Goal: Feedback & Contribution: Contribute content

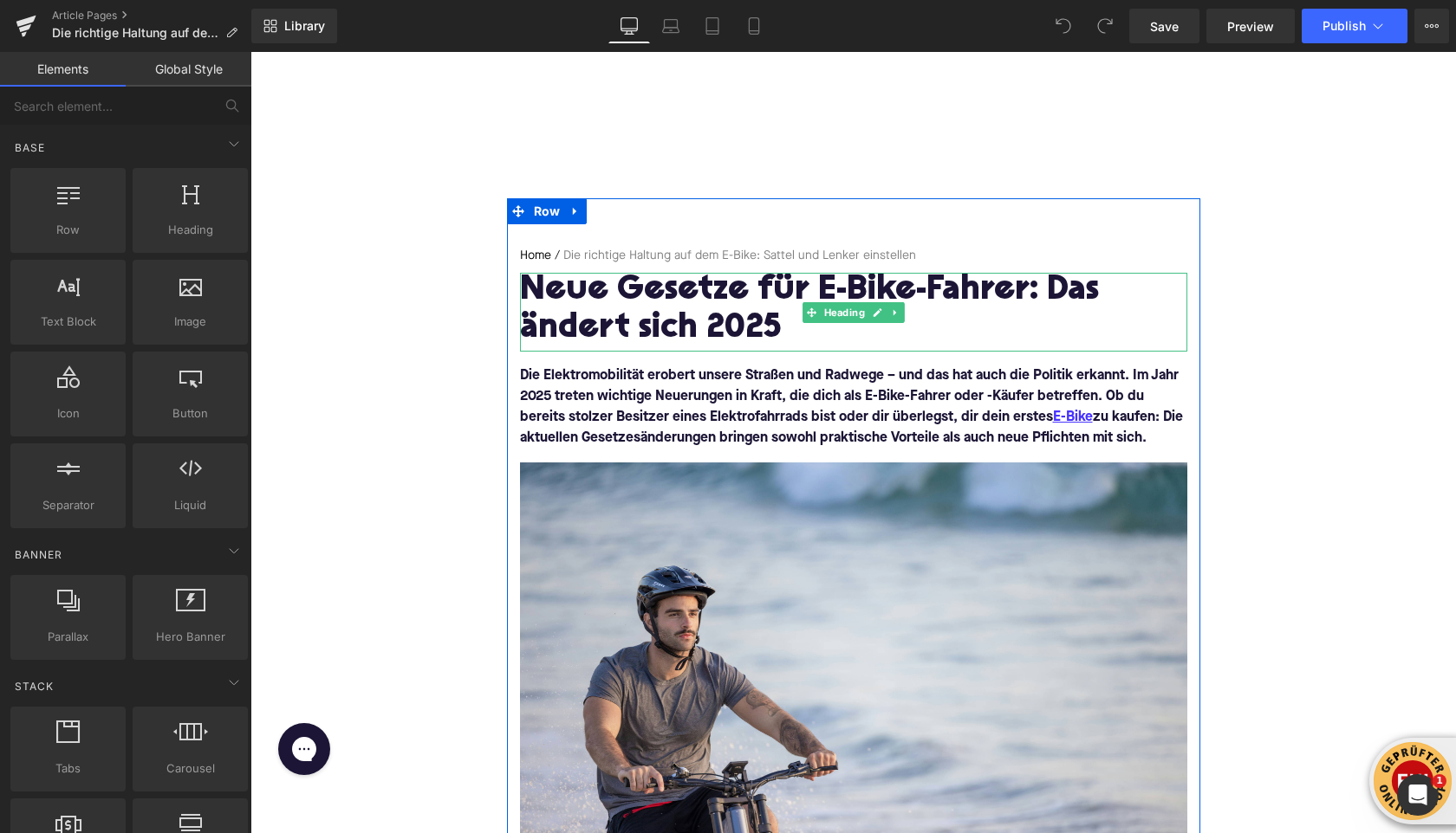
click at [557, 287] on h1 "Neue Gesetze für E-Bike-Fahrer: Das ändert sich 2025" at bounding box center [853, 310] width 667 height 75
click at [557, 288] on h1 "Neue Gesetze für E-Bike-Fahrer: Das ändert sich 2025" at bounding box center [853, 310] width 667 height 75
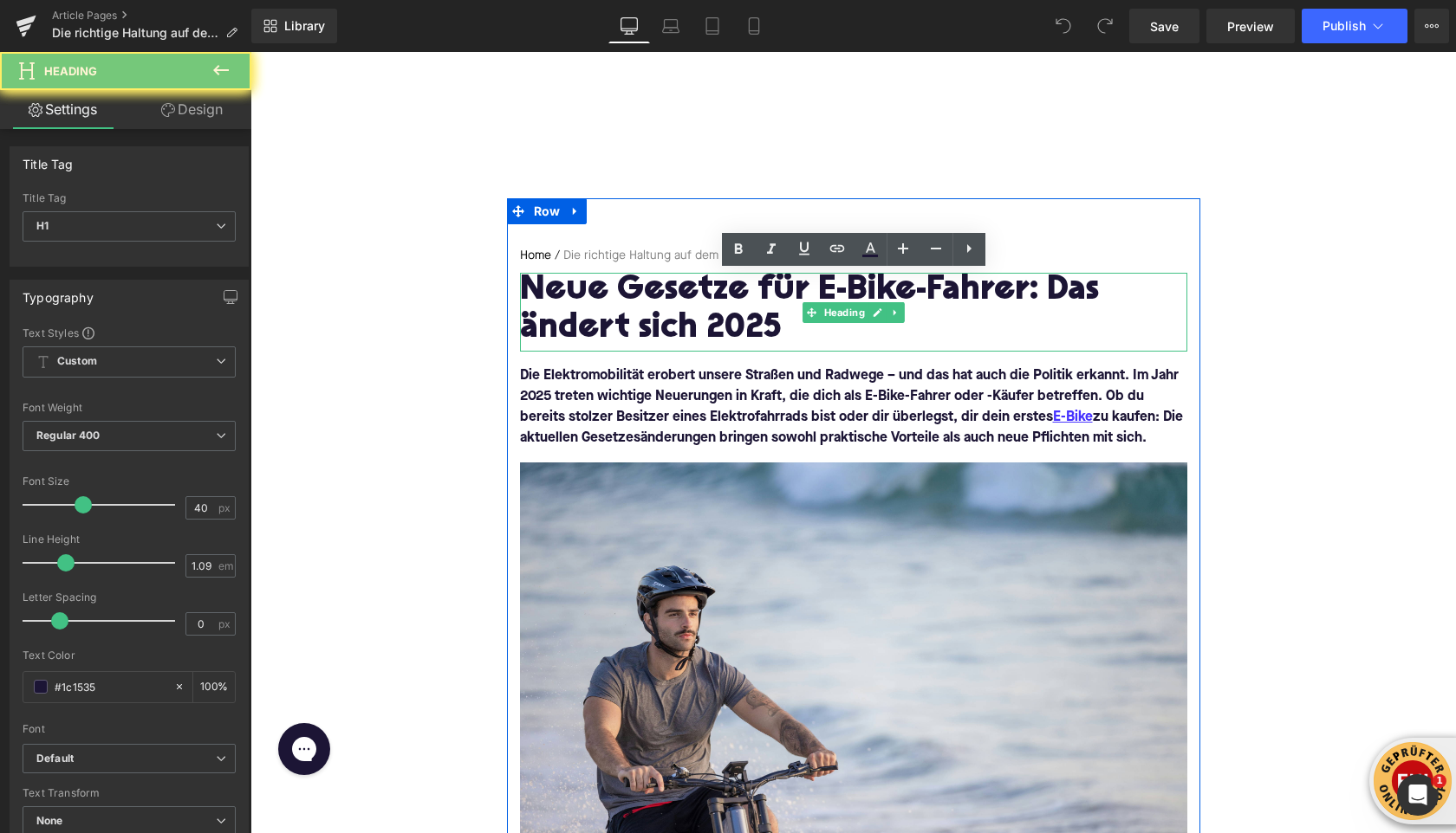
click at [557, 287] on h1 "Neue Gesetze für E-Bike-Fahrer: Das ändert sich 2025" at bounding box center [853, 310] width 667 height 75
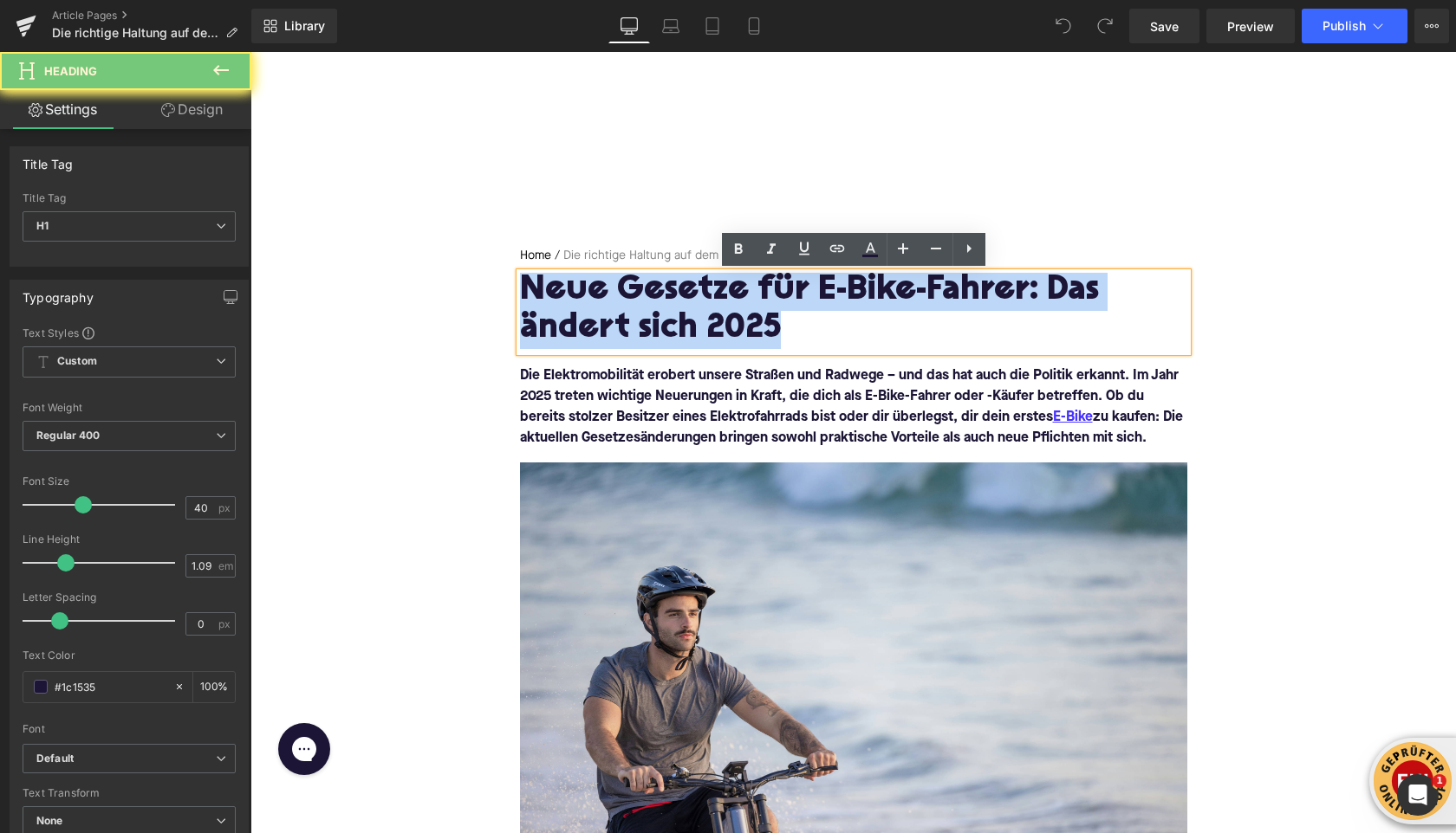
paste div
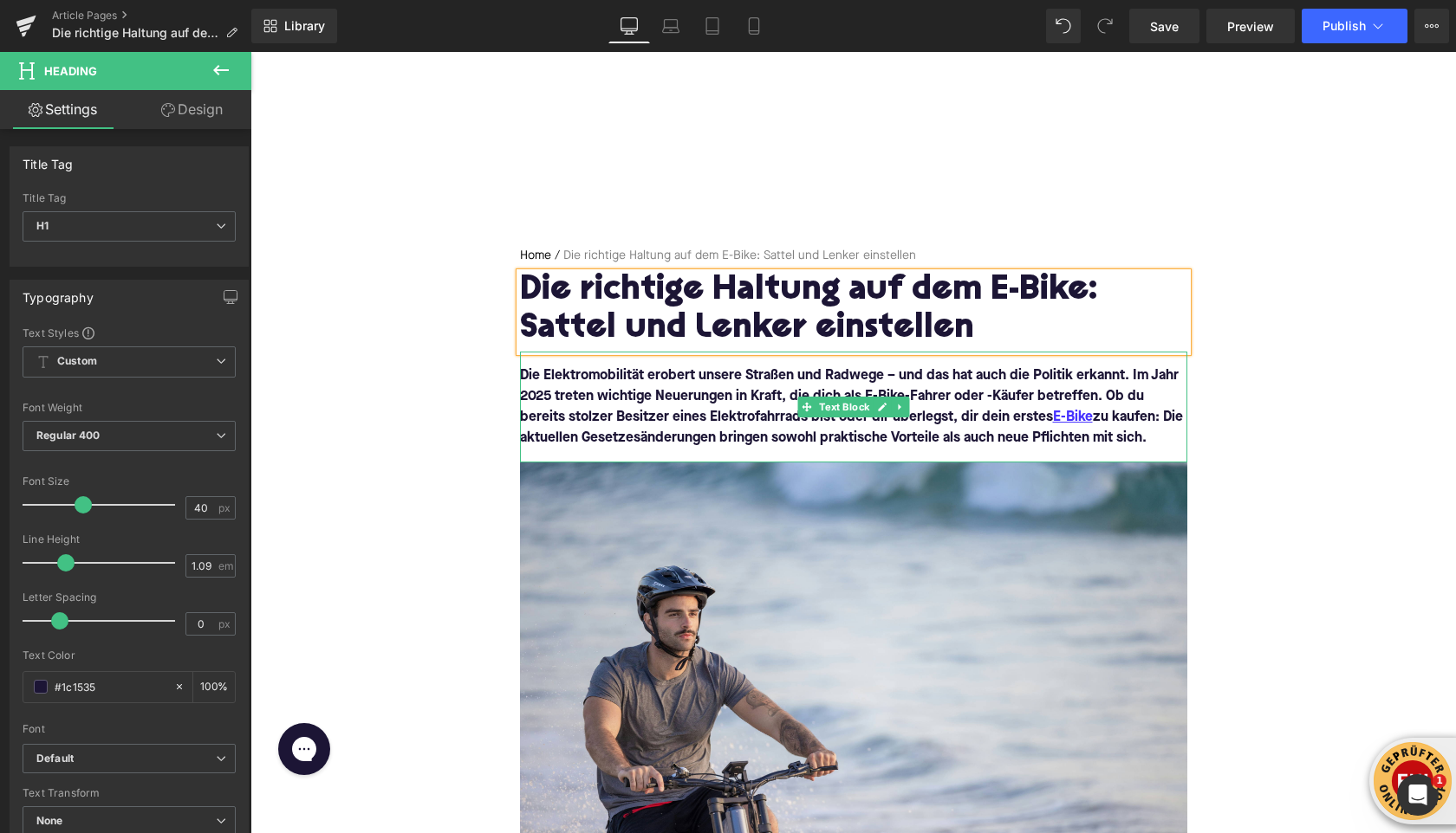
click at [563, 383] on font "Die Elektromobilität erobert unsere Straßen und Radwege – und das hat auch die …" at bounding box center [852, 407] width 663 height 76
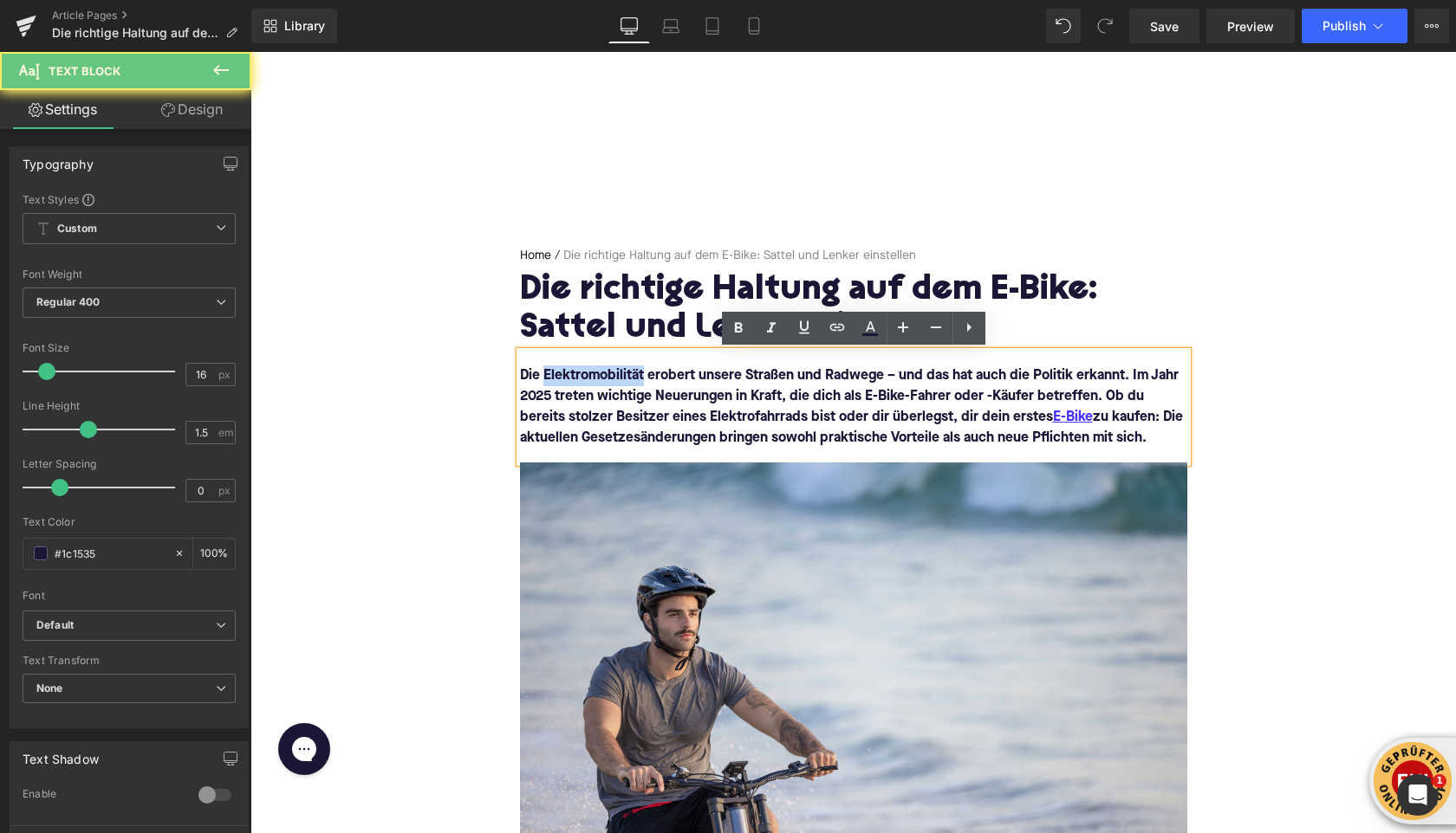
click at [563, 383] on font "Die Elektromobilität erobert unsere Straßen und Radwege – und das hat auch die …" at bounding box center [852, 407] width 663 height 76
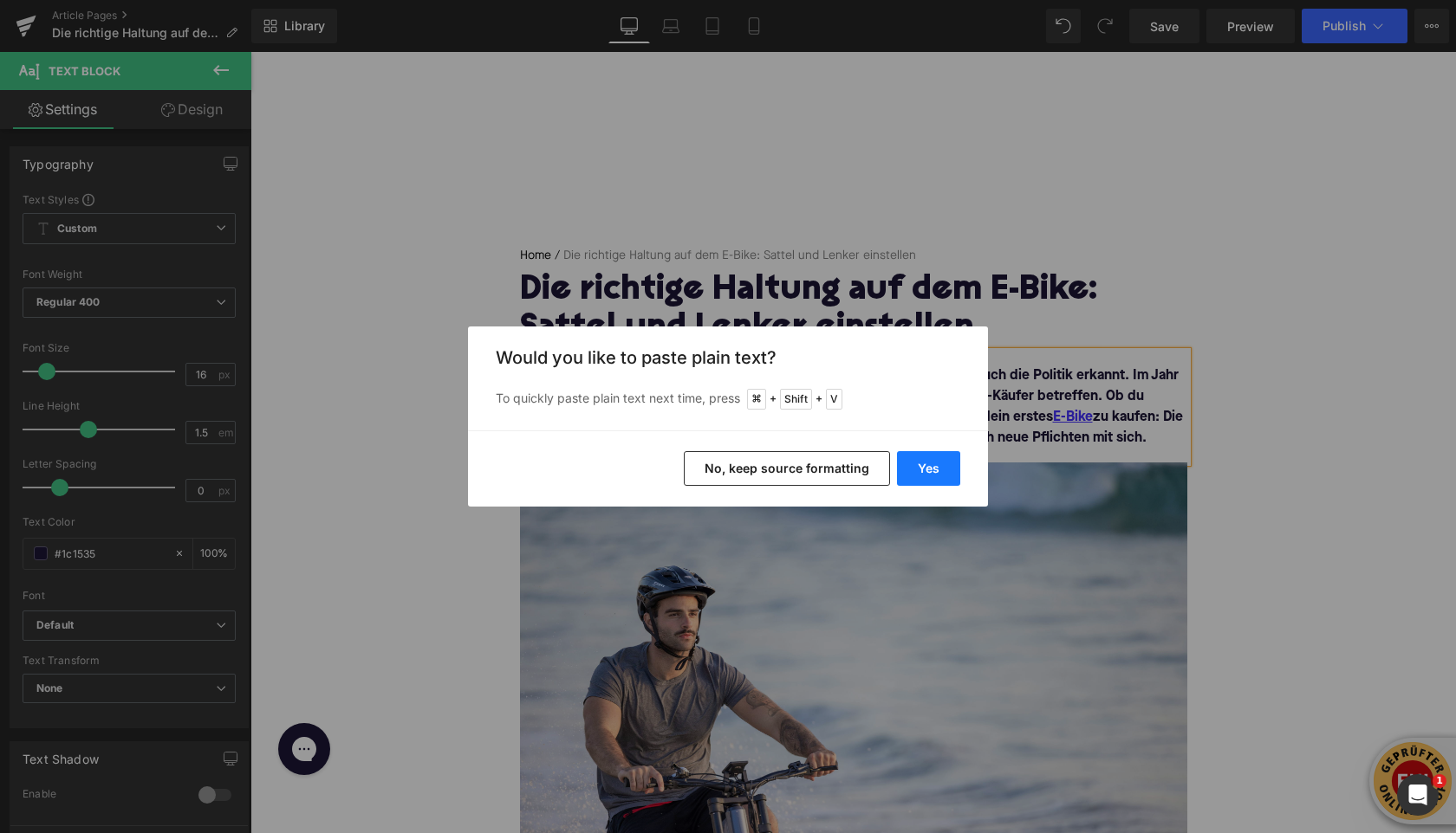
click at [915, 465] on button "Yes" at bounding box center [929, 469] width 64 height 35
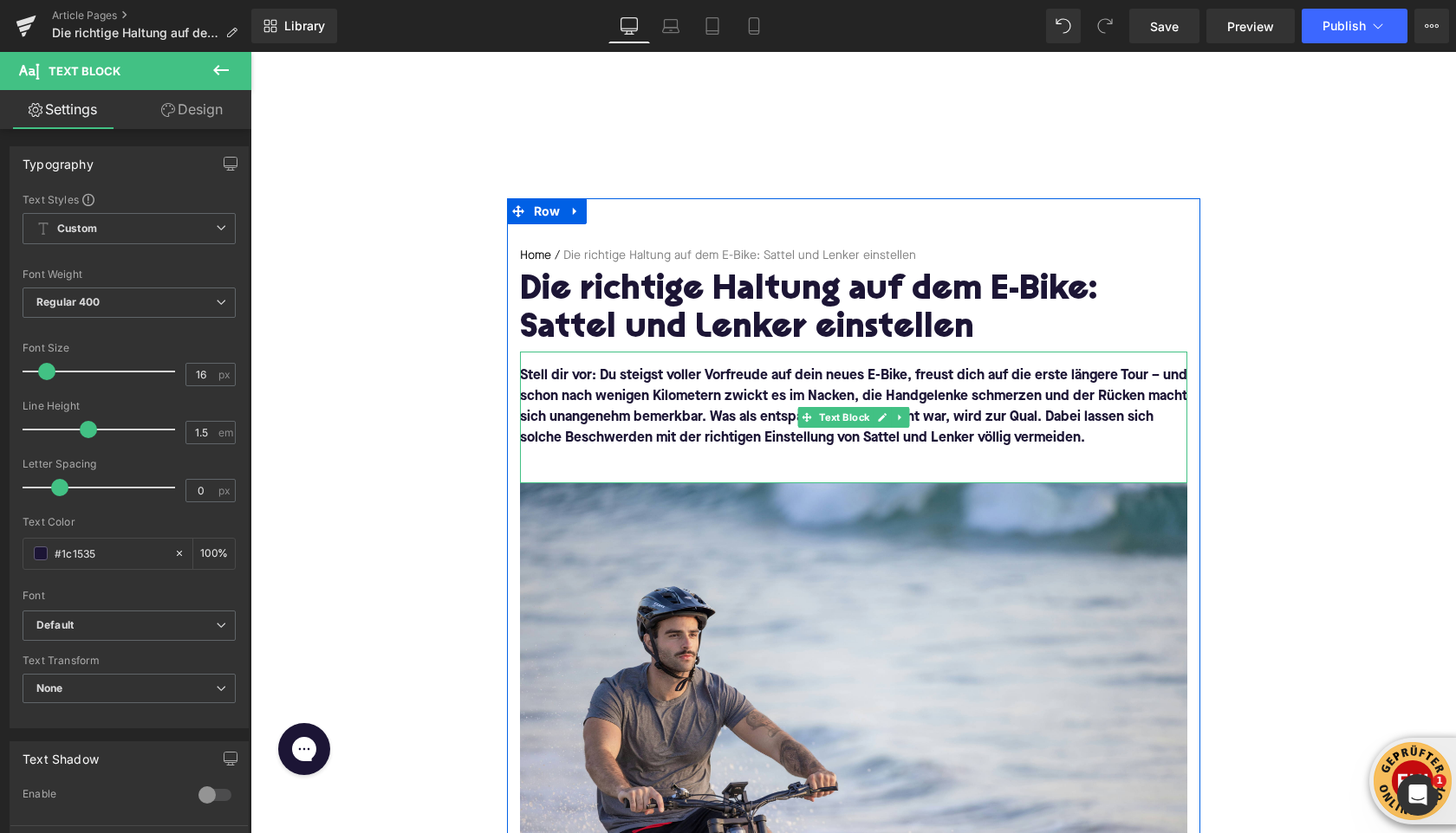
click at [645, 474] on div "Stell dir vor: Du steigst voller Vorfreude auf dein neues E-Bike, freust dich a…" at bounding box center [853, 417] width 667 height 132
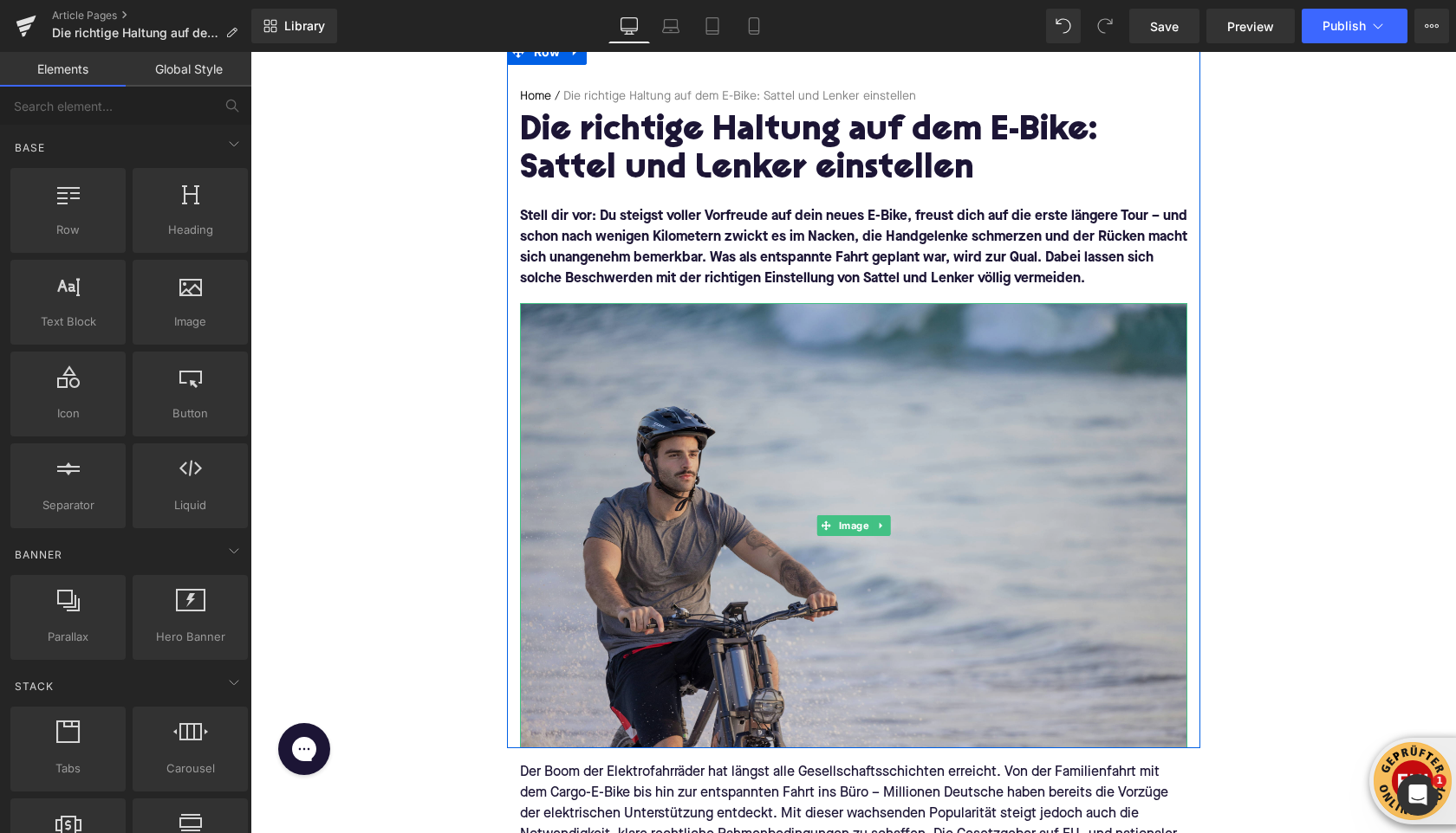
scroll to position [174, 0]
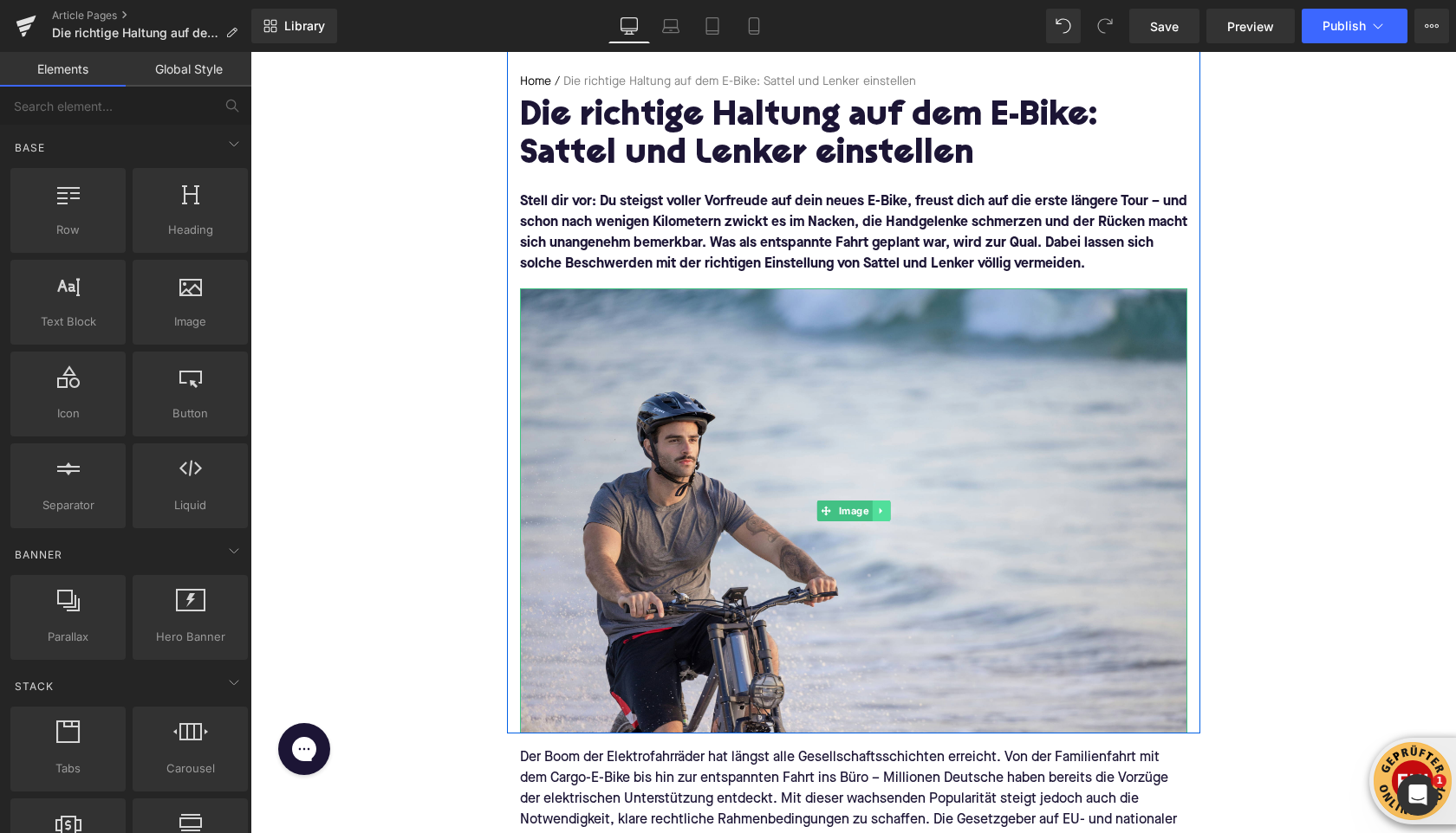
click at [876, 514] on icon at bounding box center [881, 511] width 9 height 10
click at [885, 514] on icon at bounding box center [890, 511] width 9 height 10
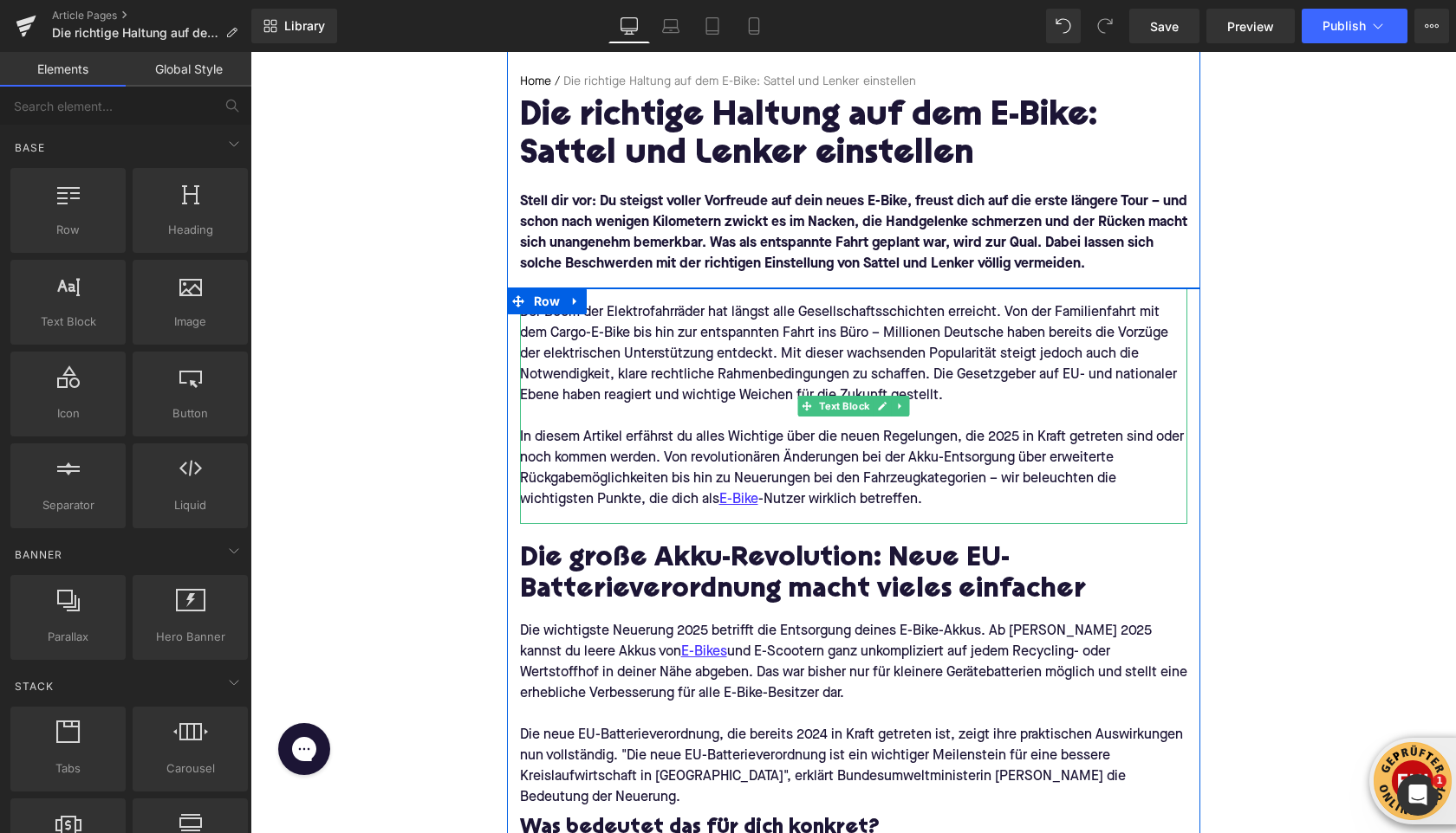
click at [658, 374] on div "Der Boom der Elektrofahrräder hat längst alle Gesellschaftsschichten erreicht. …" at bounding box center [853, 354] width 667 height 104
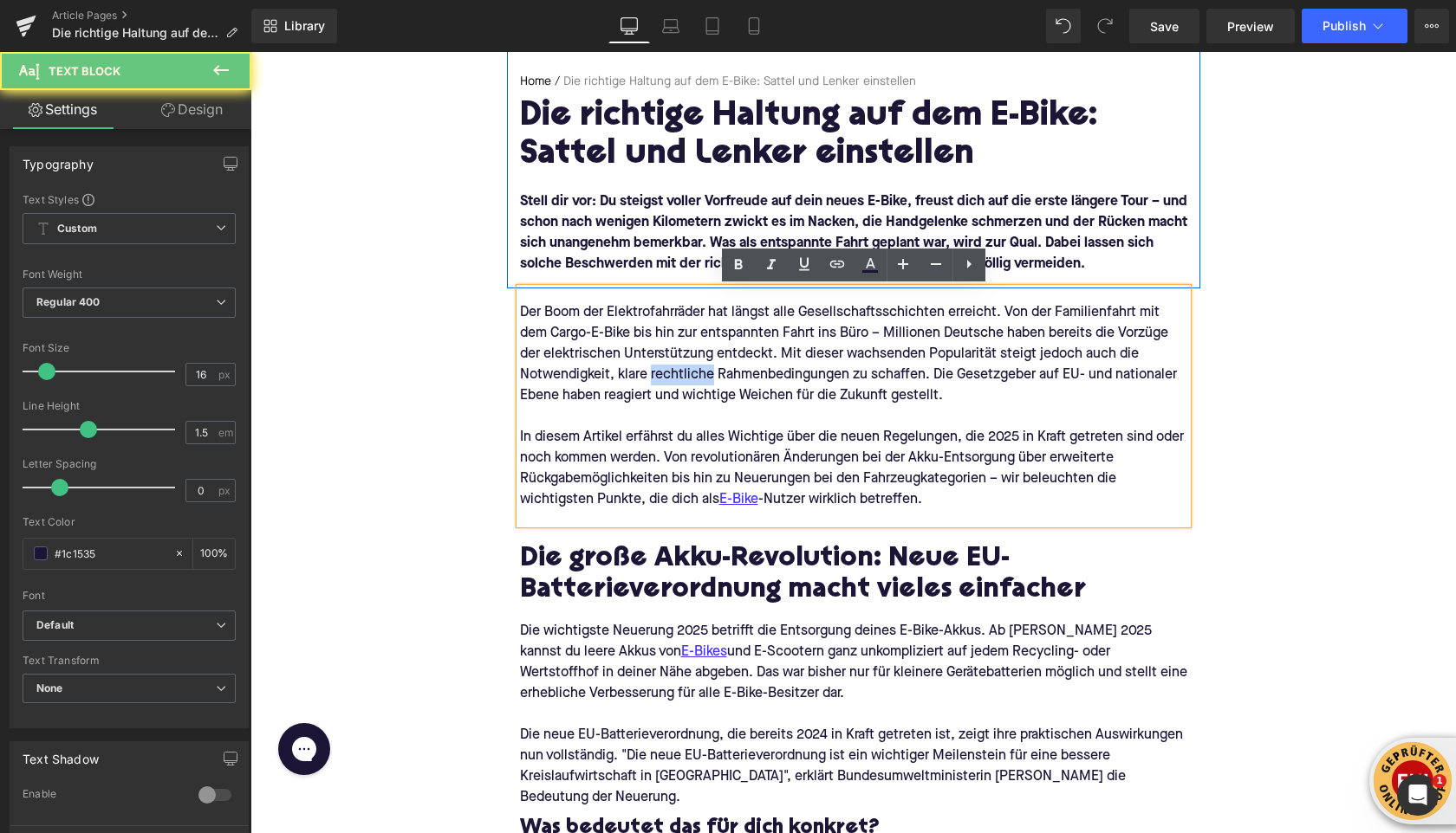
click at [658, 374] on div "Der Boom der Elektrofahrräder hat längst alle Gesellschaftsschichten erreicht. …" at bounding box center [853, 354] width 667 height 104
click at [936, 502] on div "In diesem Artikel erfährst du alles Wichtige über die neuen Regelungen, die 202…" at bounding box center [853, 469] width 667 height 84
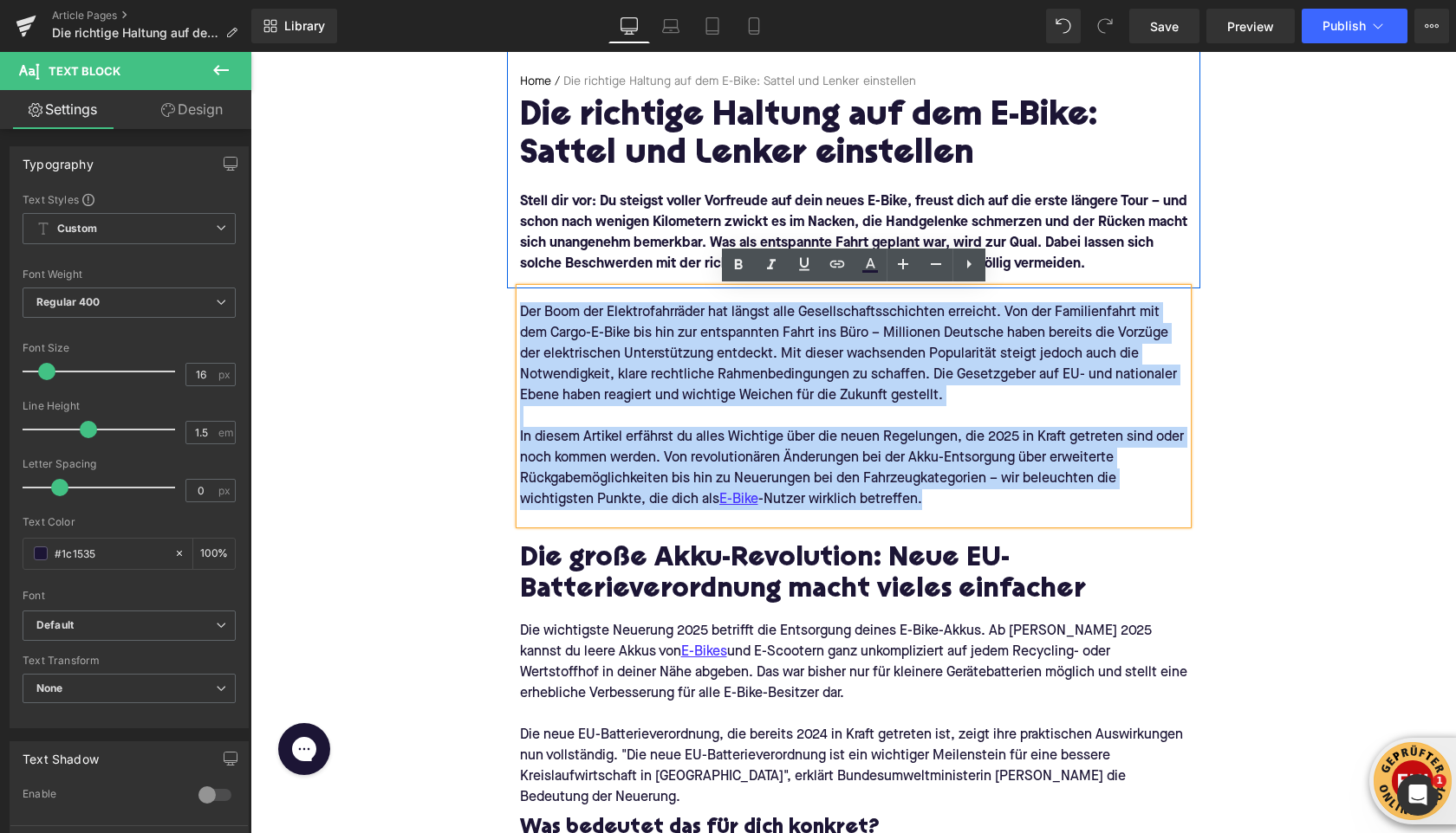
drag, startPoint x: 936, startPoint y: 502, endPoint x: 521, endPoint y: 316, distance: 454.8
click at [521, 316] on div "Der Boom der Elektrofahrräder hat längst alle Gesellschaftsschichten erreicht. …" at bounding box center [853, 406] width 667 height 235
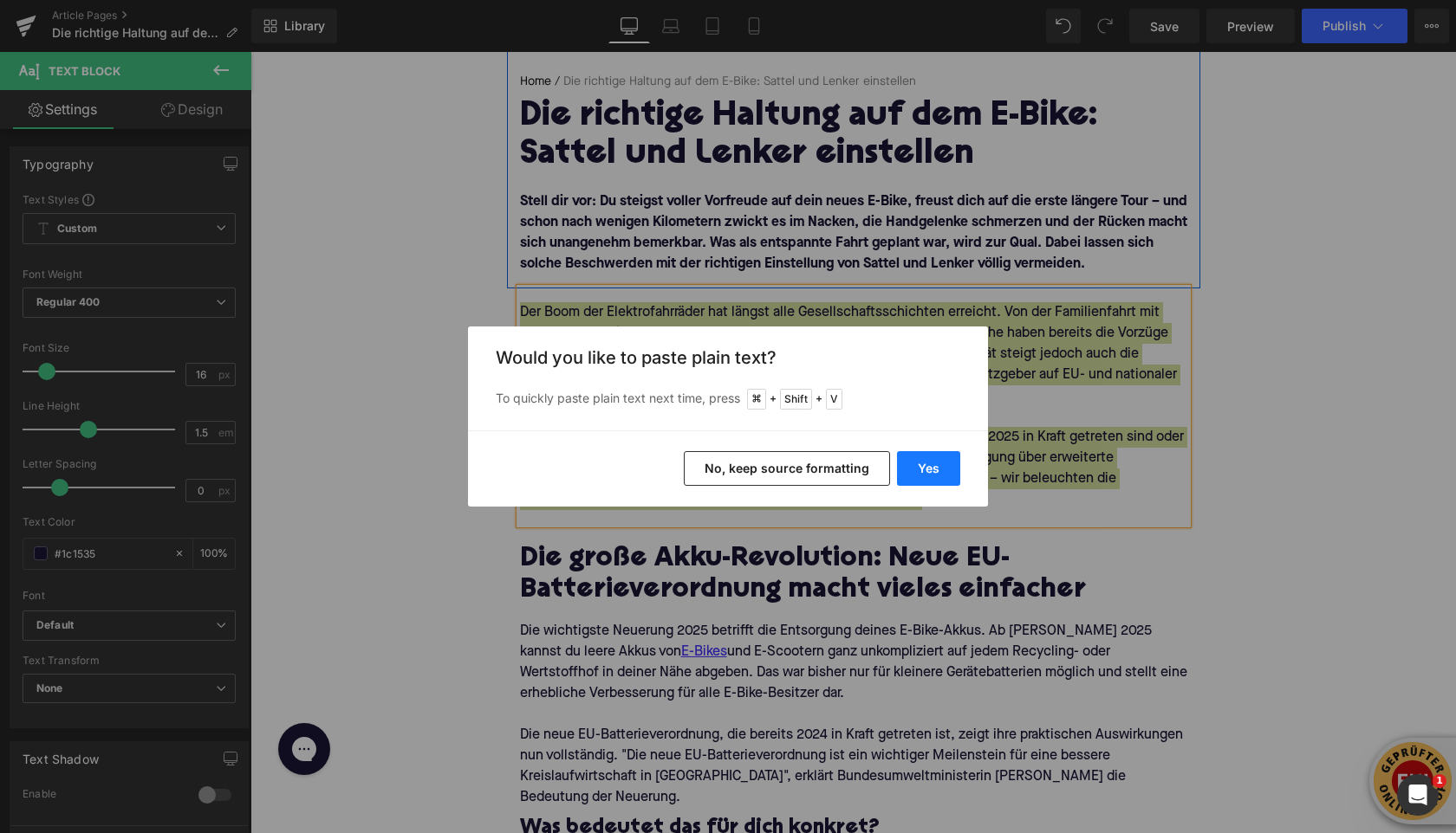
click at [934, 463] on button "Yes" at bounding box center [929, 469] width 64 height 35
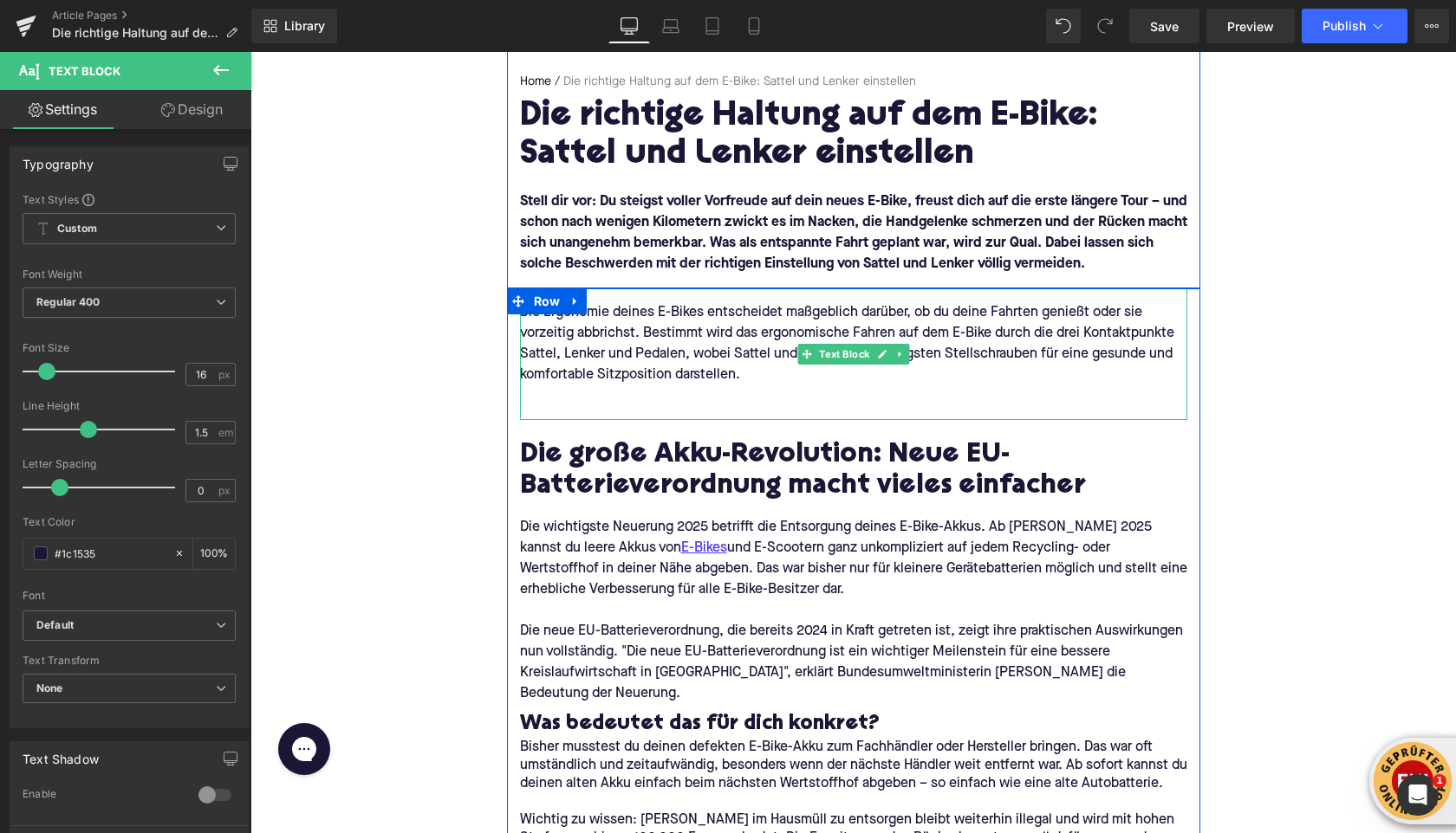
click at [638, 398] on div at bounding box center [853, 395] width 667 height 21
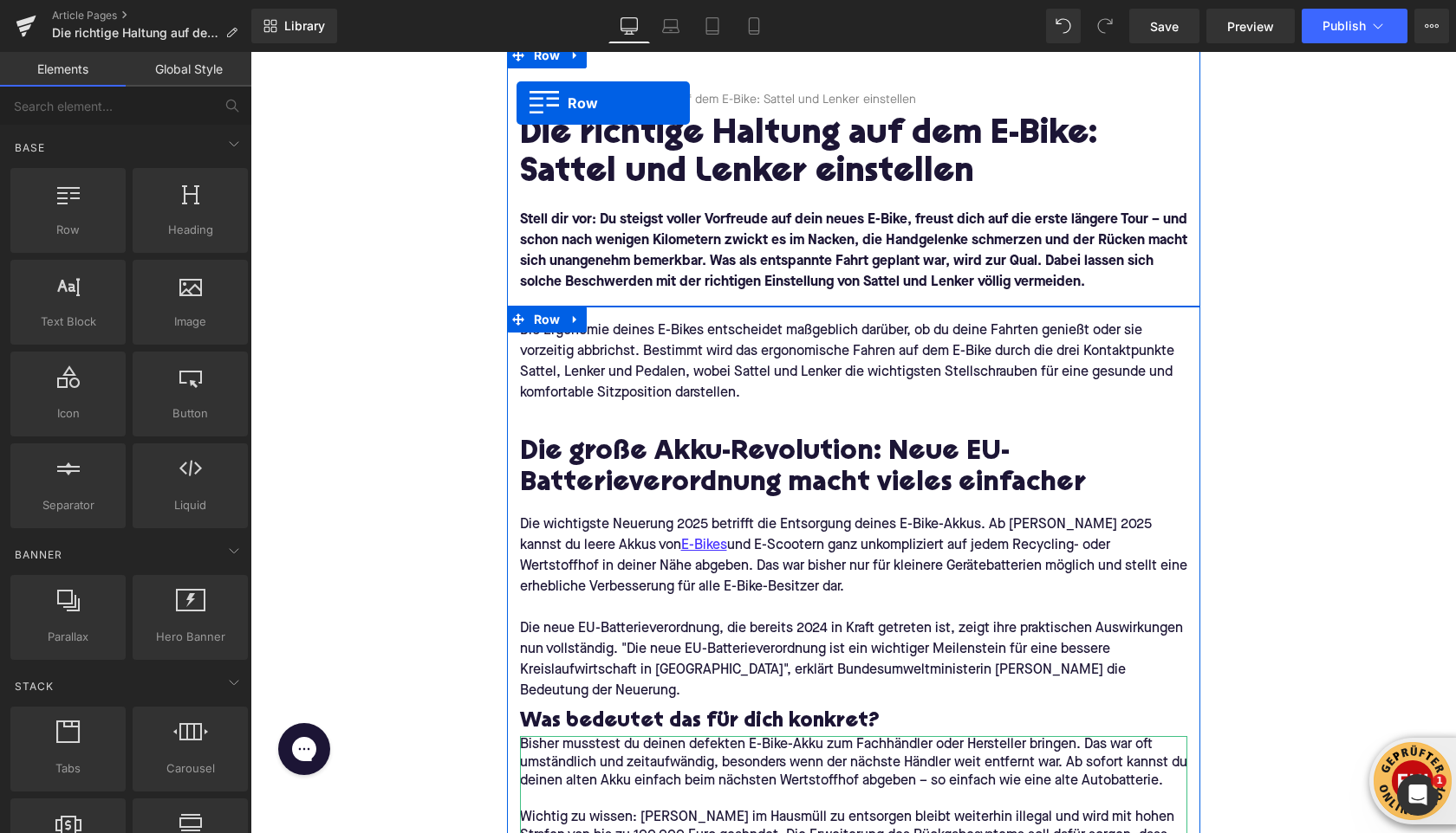
scroll to position [52, 0]
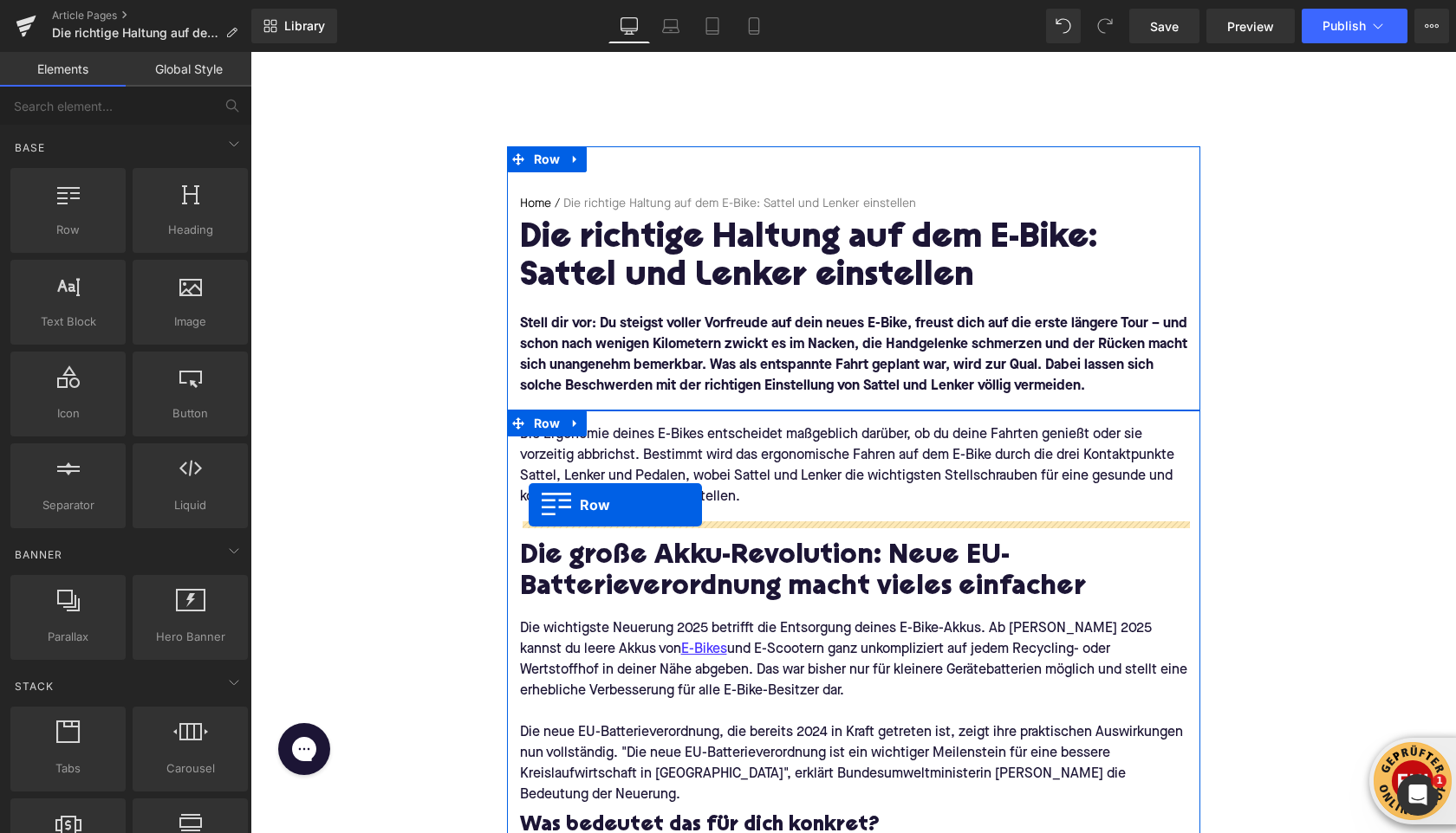
drag, startPoint x: 531, startPoint y: 453, endPoint x: 531, endPoint y: 504, distance: 51.0
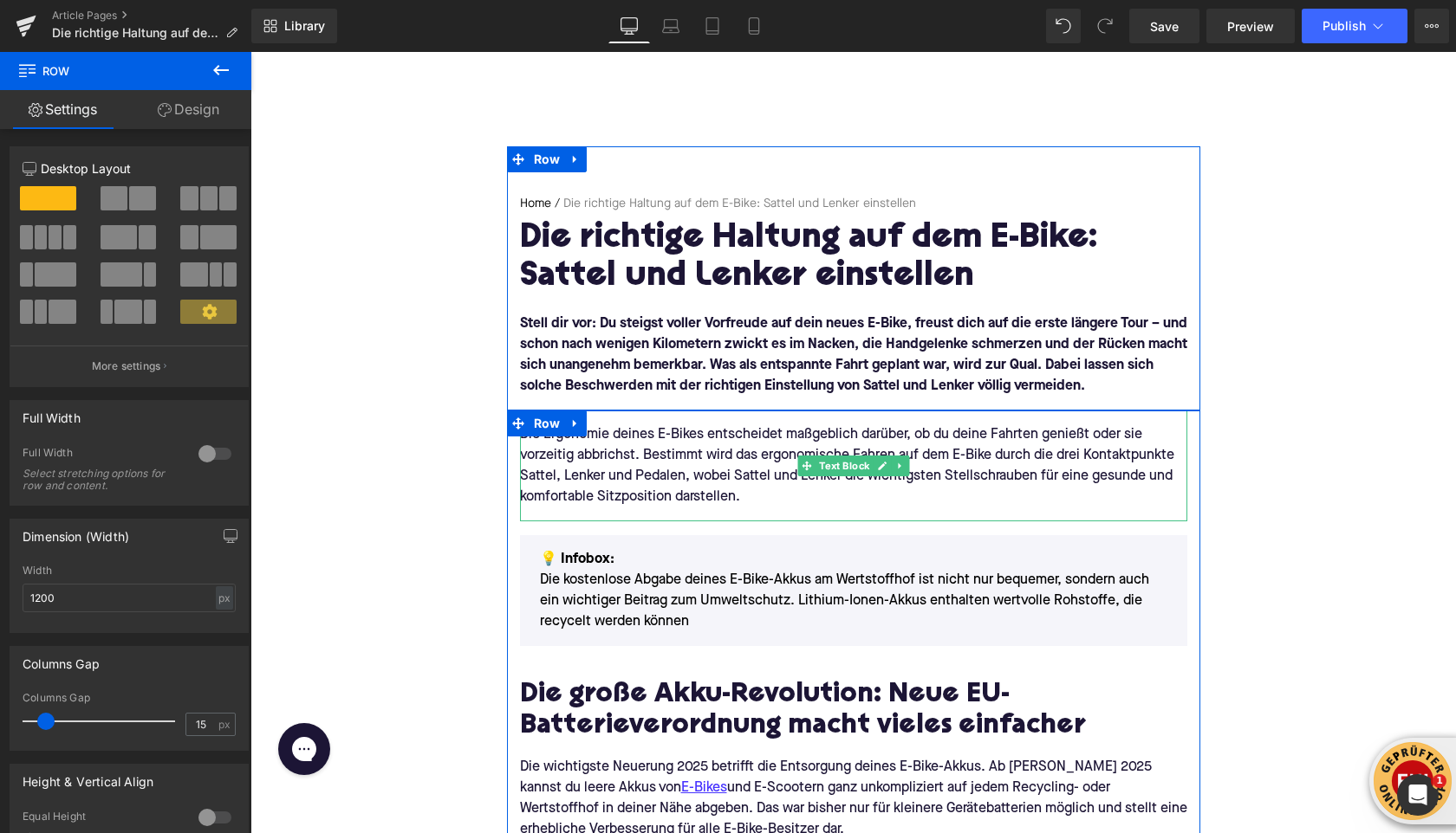
click at [566, 515] on div "Die Ergonomie deines E-Bikes entscheidet maßgeblich darüber, ob du deine Fahrte…" at bounding box center [853, 466] width 667 height 111
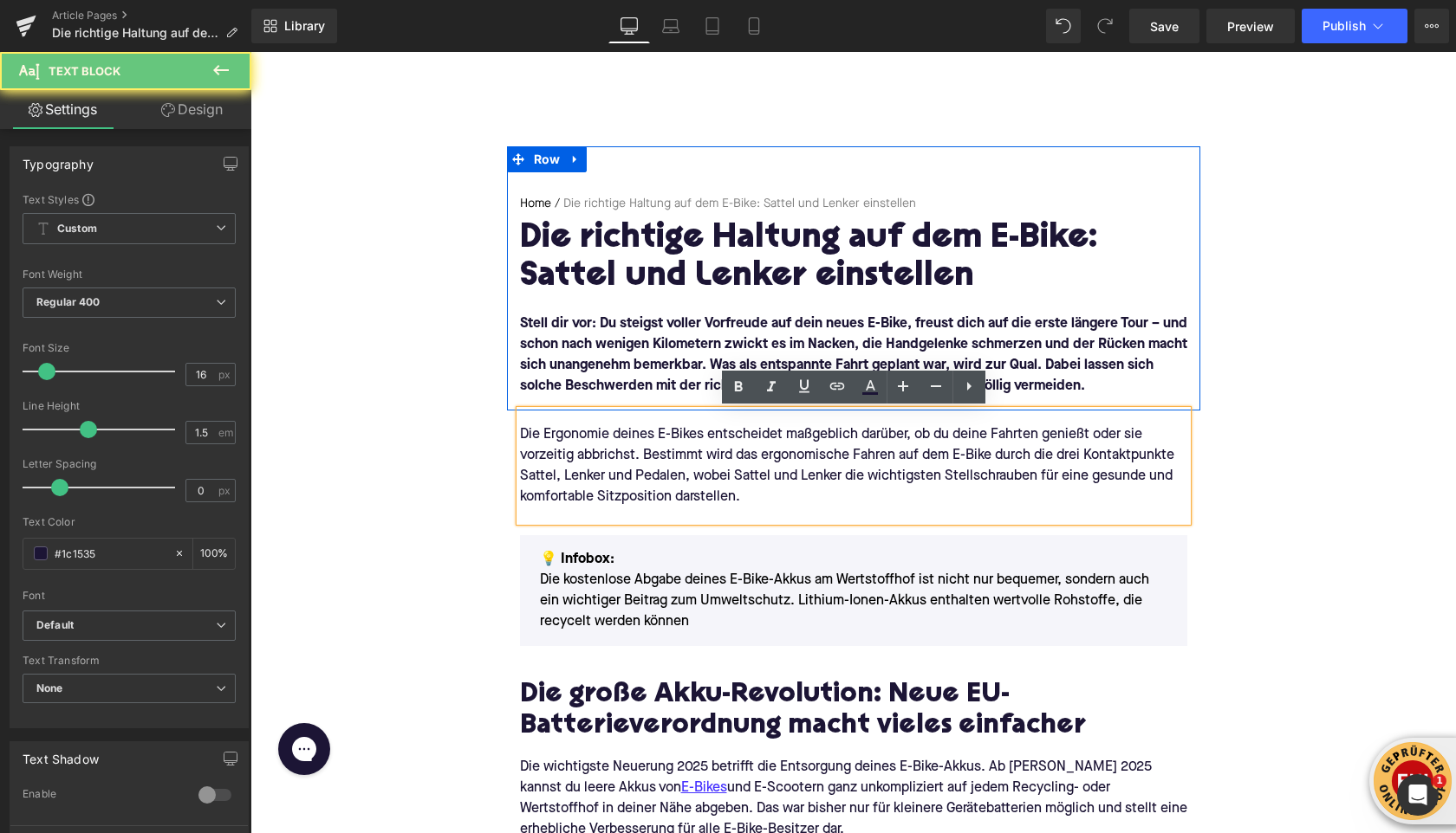
click at [566, 515] on div "Die Ergonomie deines E-Bikes entscheidet maßgeblich darüber, ob du deine Fahrte…" at bounding box center [853, 466] width 667 height 111
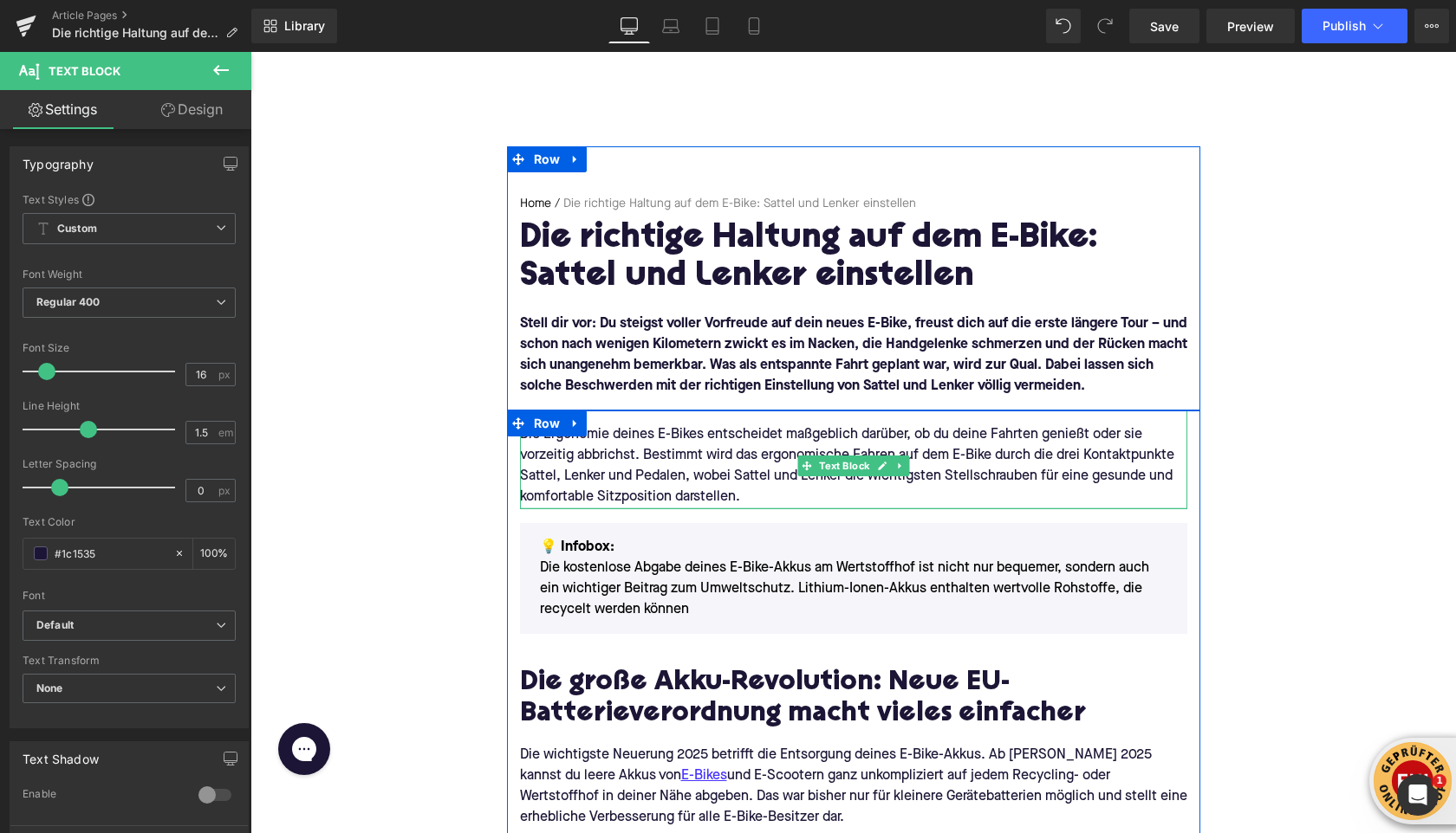
drag, startPoint x: 547, startPoint y: 518, endPoint x: 547, endPoint y: 506, distance: 12.0
click at [547, 506] on div "Die Ergonomie deines E-Bikes entscheidet maßgeblich darüber, ob du deine Fahrte…" at bounding box center [853, 460] width 667 height 99
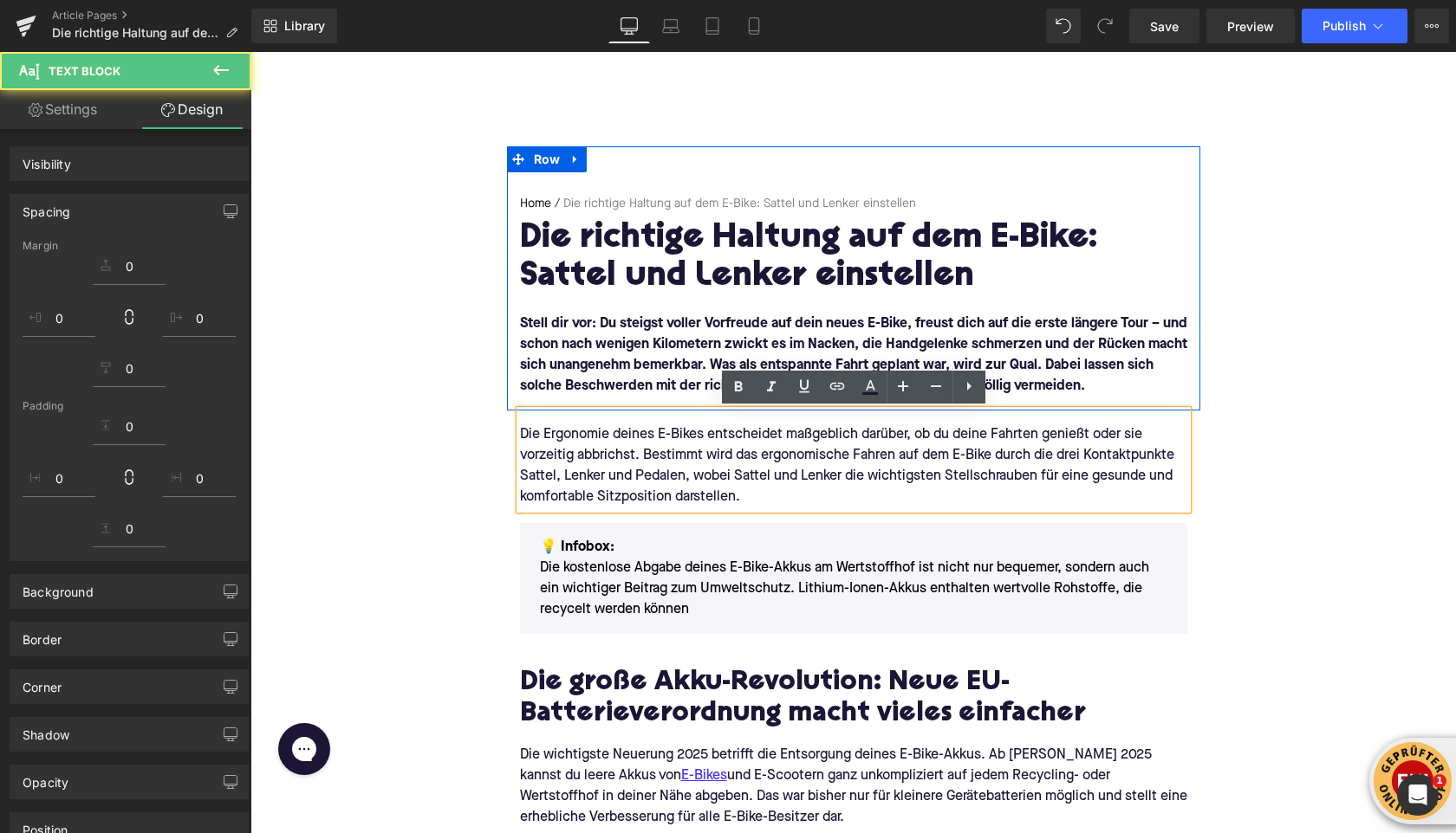
click at [564, 545] on div "💡 Infobox: Die kostenlose Abgabe deines E-Bike-Akkus am Wertstoffhof ist nicht …" at bounding box center [853, 579] width 667 height 111
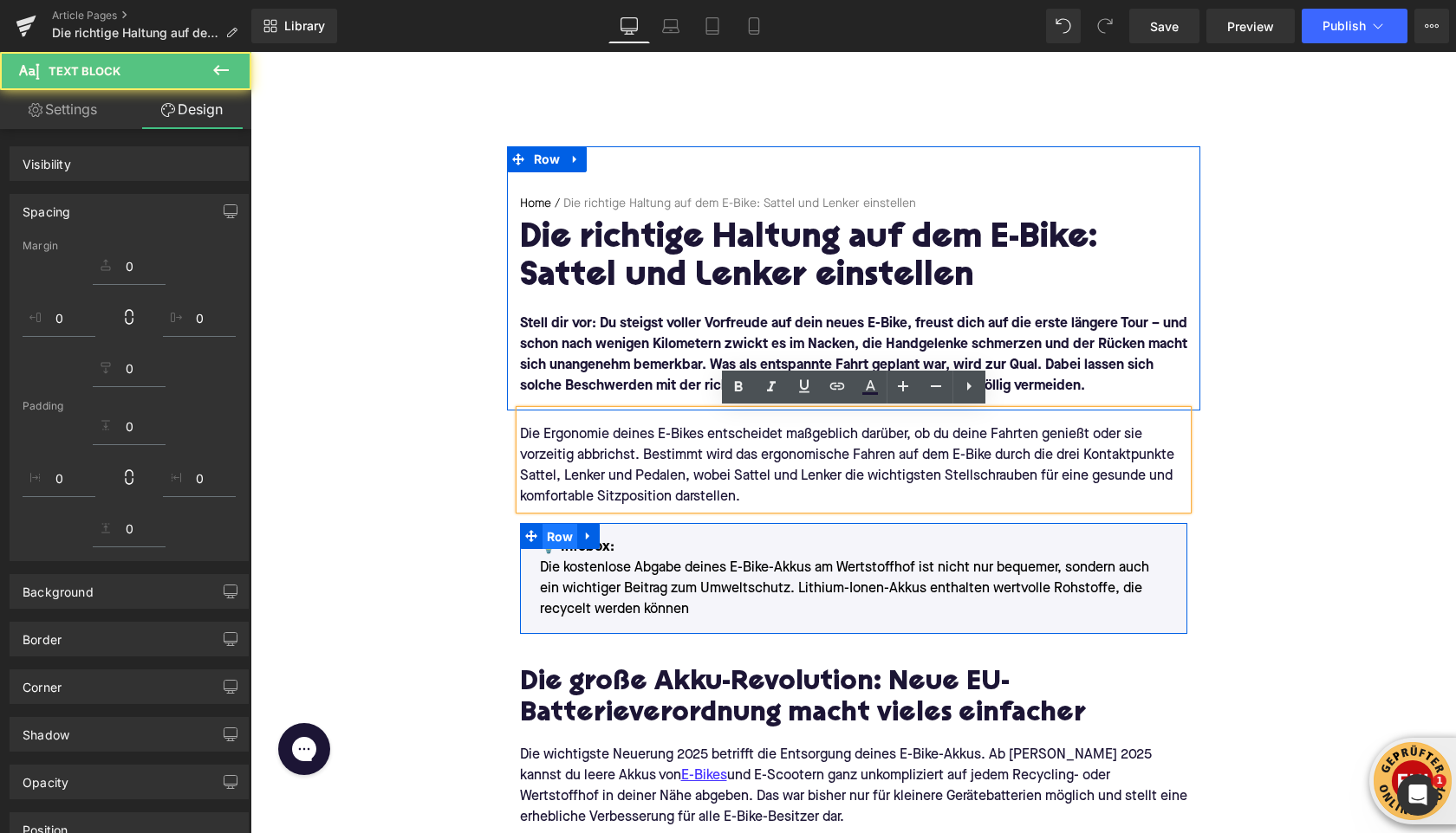
click at [564, 545] on span "Row" at bounding box center [560, 537] width 35 height 26
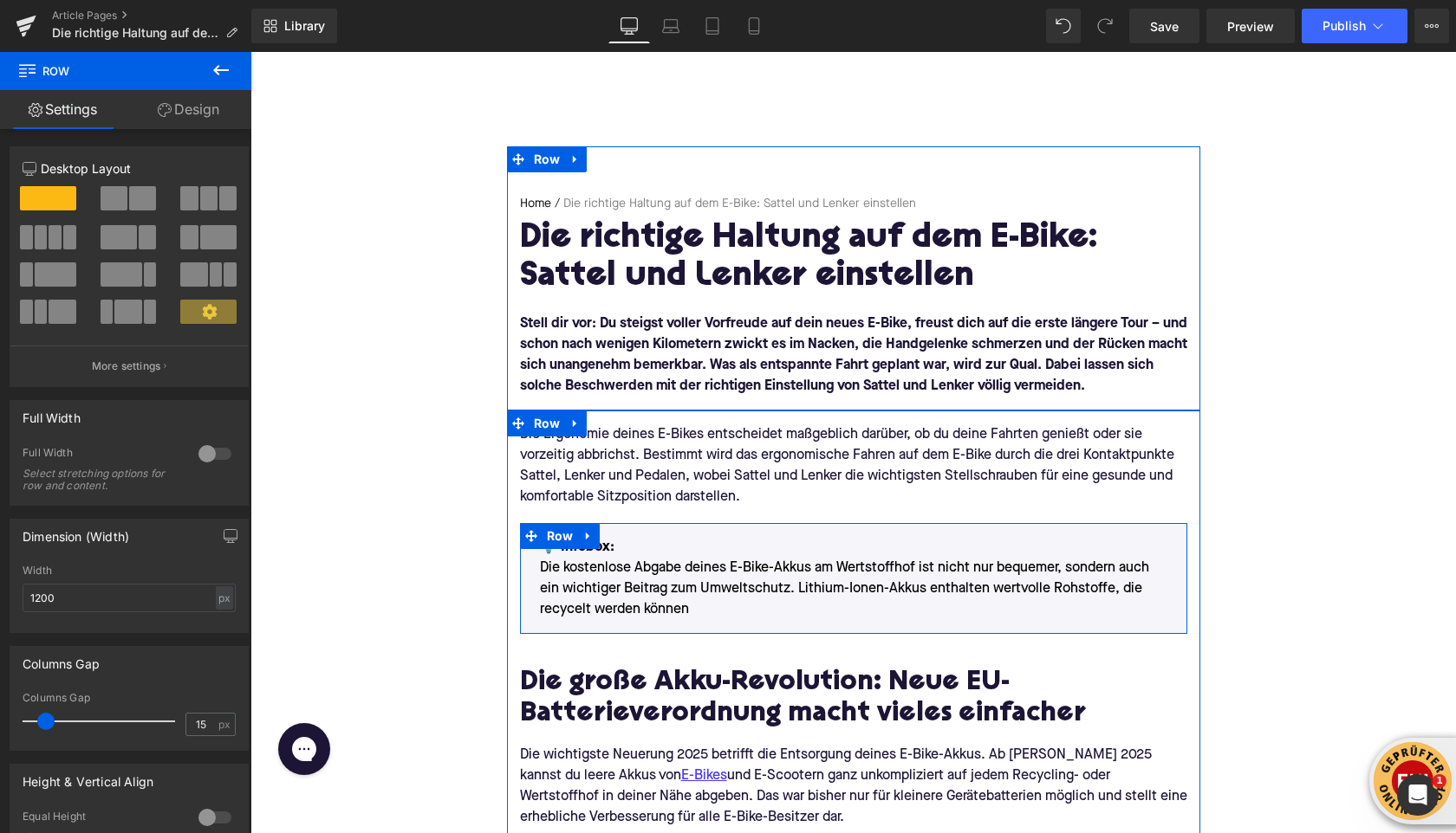
click at [612, 551] on font "💡 Infobox:" at bounding box center [577, 547] width 75 height 14
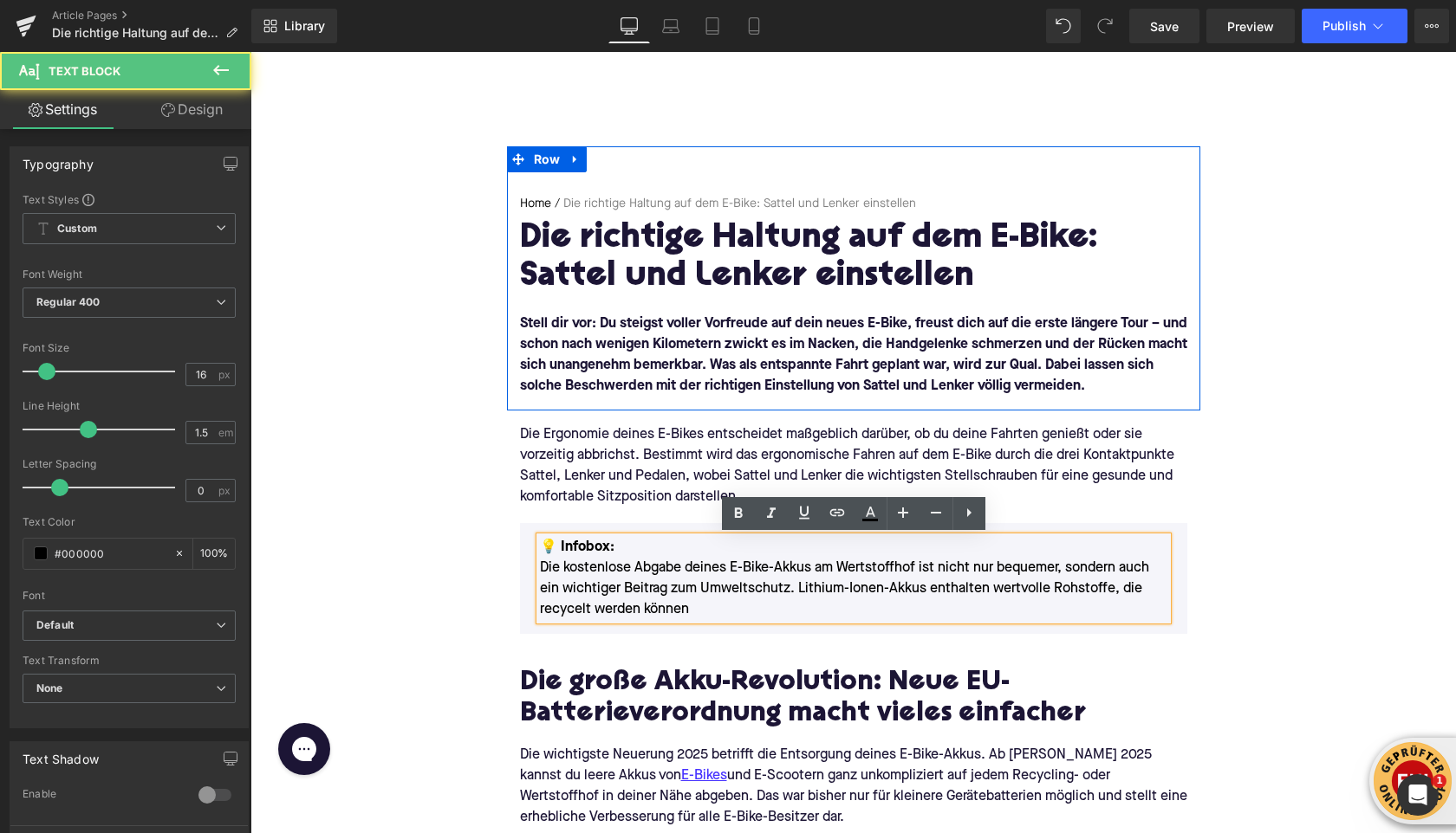
click at [594, 550] on font "💡 Infobox:" at bounding box center [577, 547] width 75 height 14
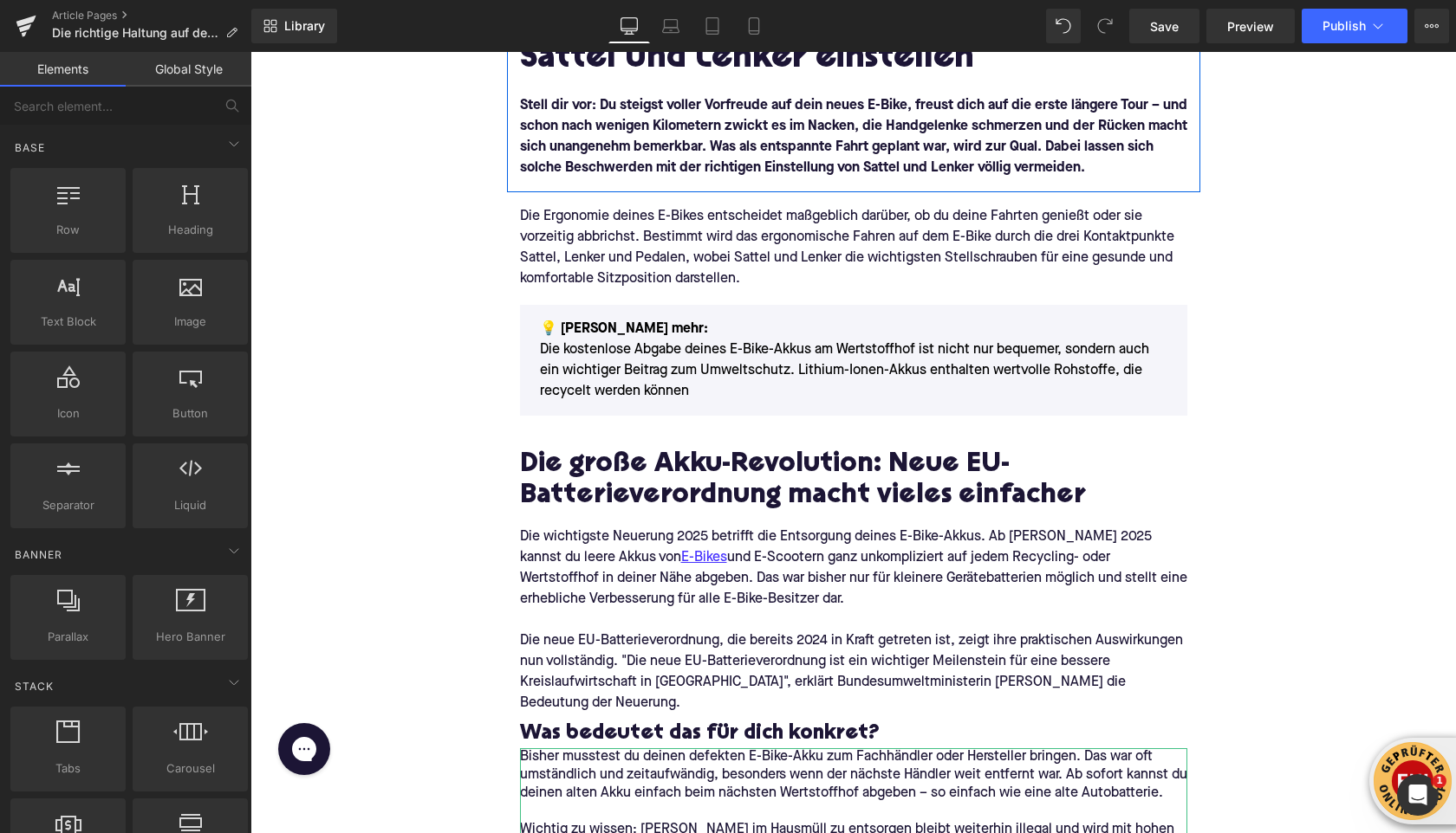
scroll to position [282, 0]
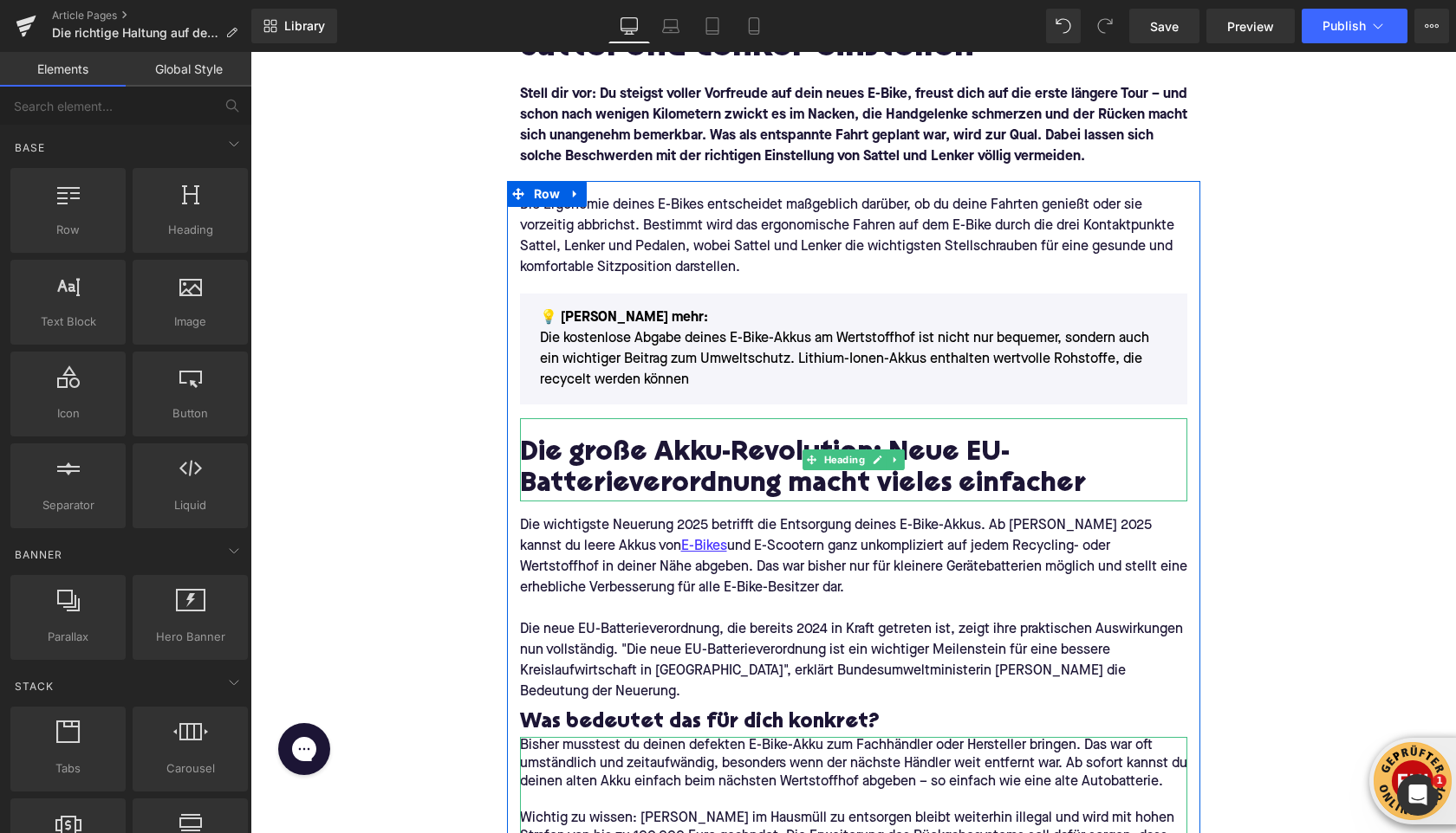
click at [570, 477] on h2 "Die große Akku-Revolution: Neue EU-Batterieverordnung macht vieles einfacher" at bounding box center [853, 471] width 667 height 62
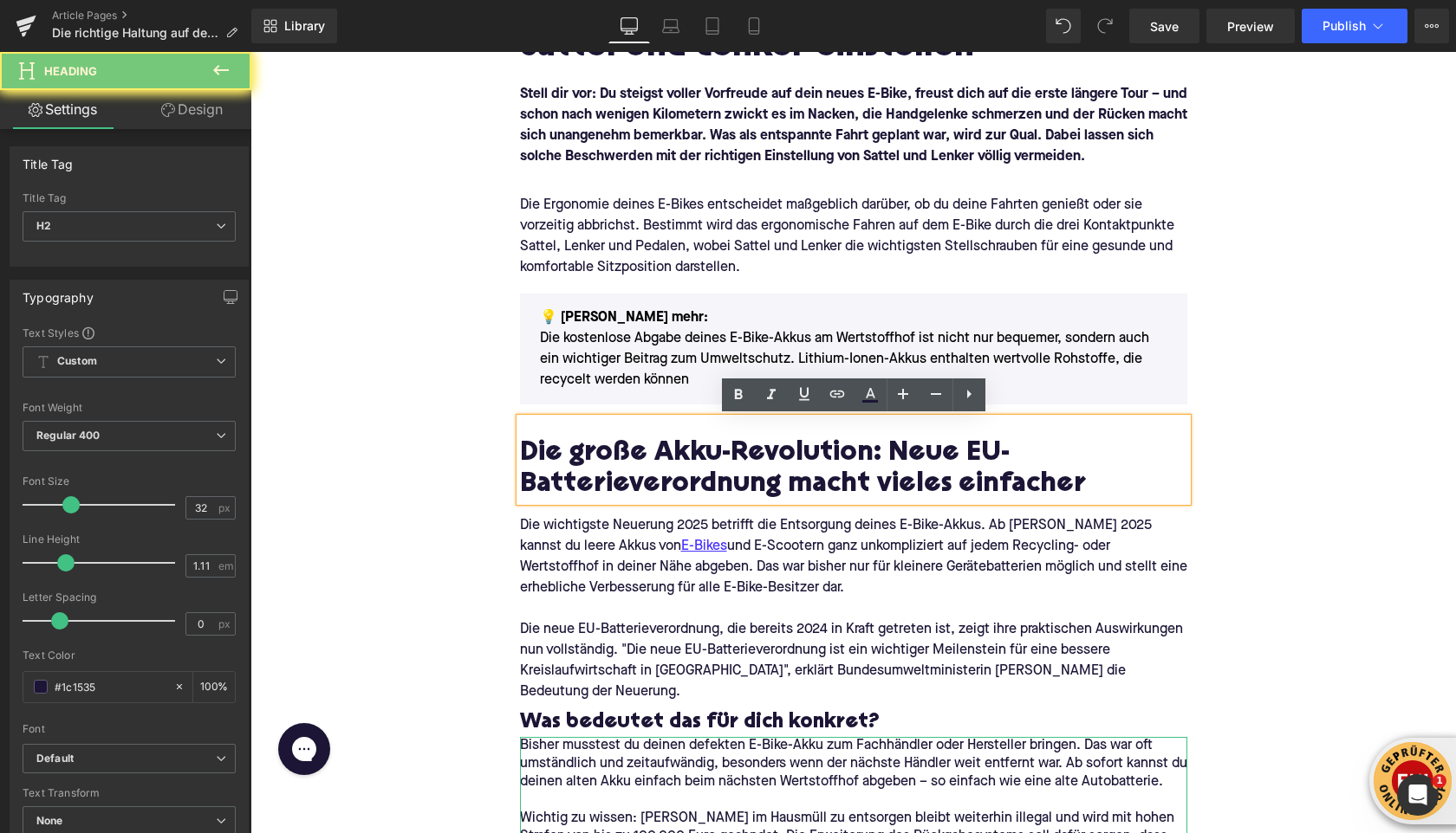
click at [570, 477] on h2 "Die große Akku-Revolution: Neue EU-Batterieverordnung macht vieles einfacher" at bounding box center [853, 471] width 667 height 62
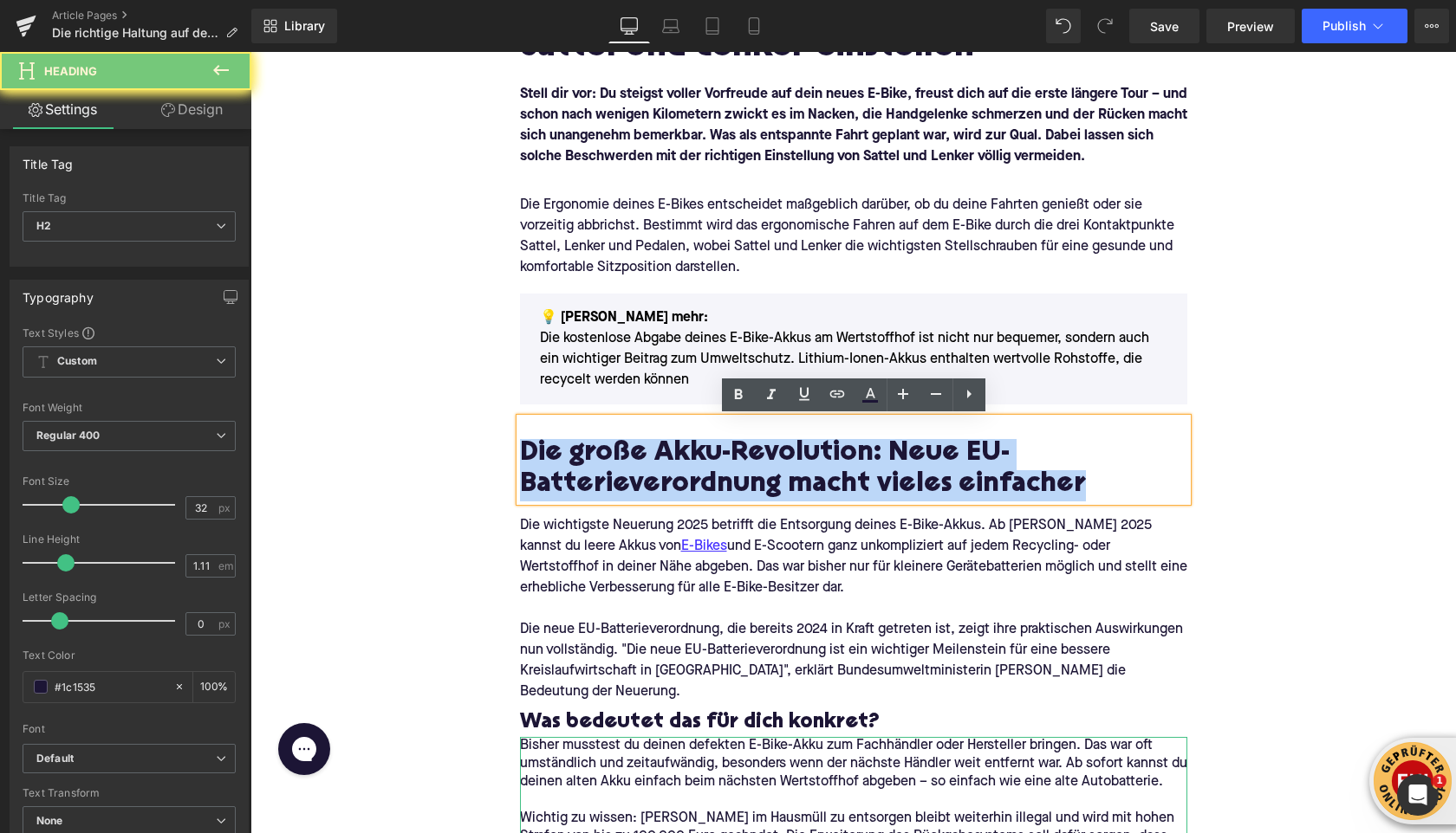
paste div
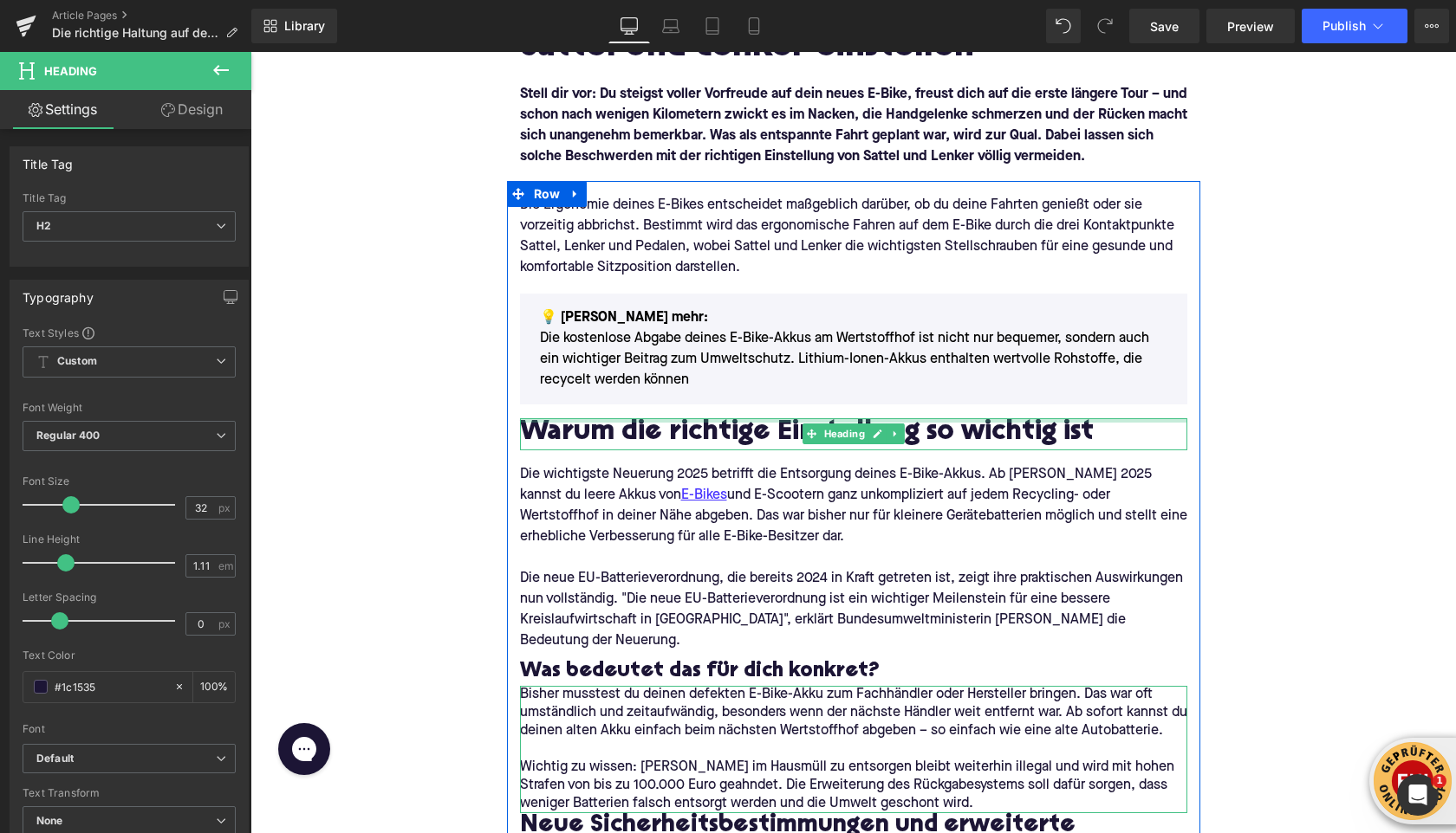
drag, startPoint x: 538, startPoint y: 423, endPoint x: 497, endPoint y: 378, distance: 60.9
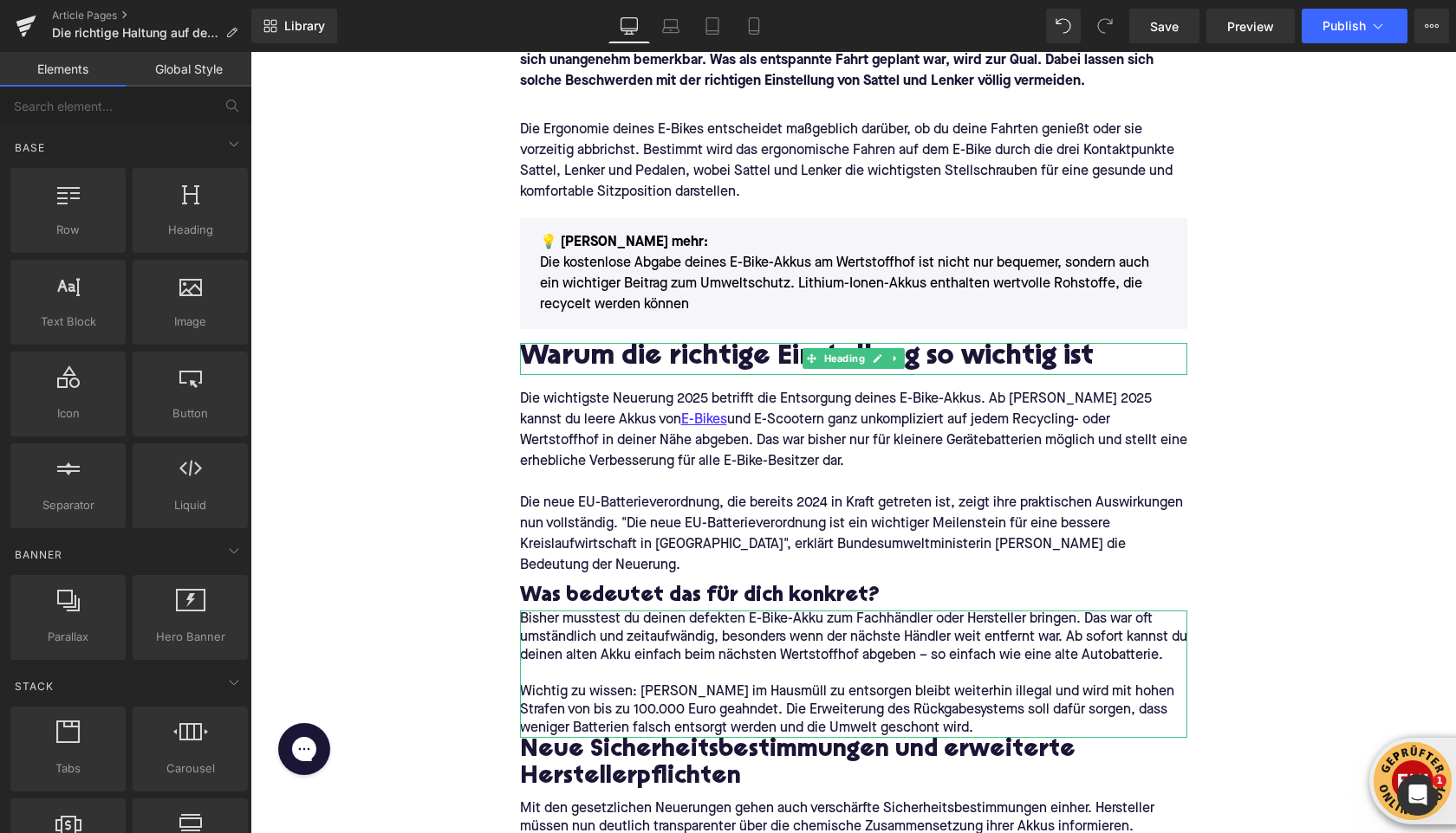
scroll to position [371, 0]
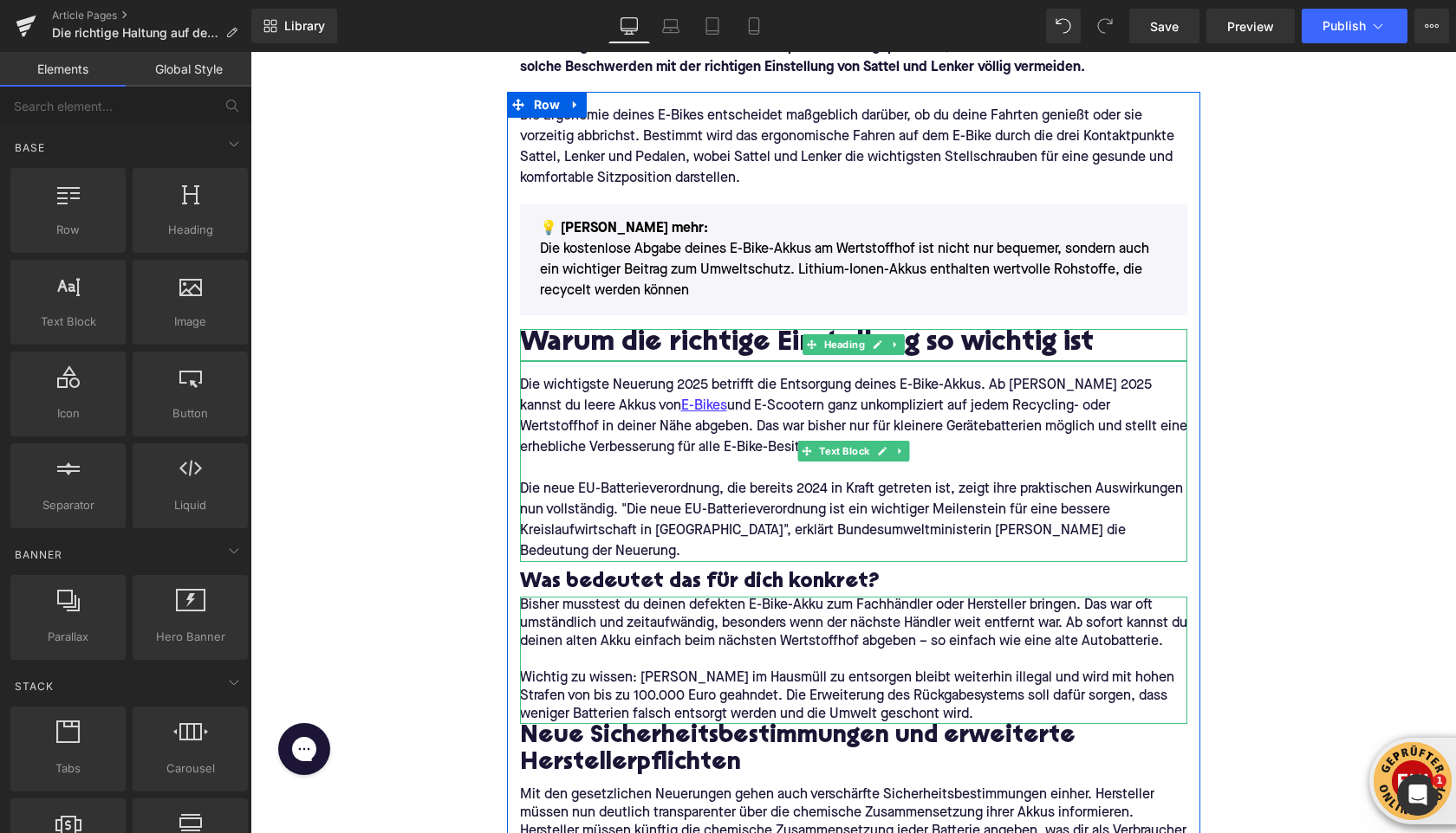
click at [592, 404] on p "Die wichtigste Neuerung 2025 betrifft die Entsorgung deines E-Bike-Akkus. Ab So…" at bounding box center [853, 417] width 667 height 84
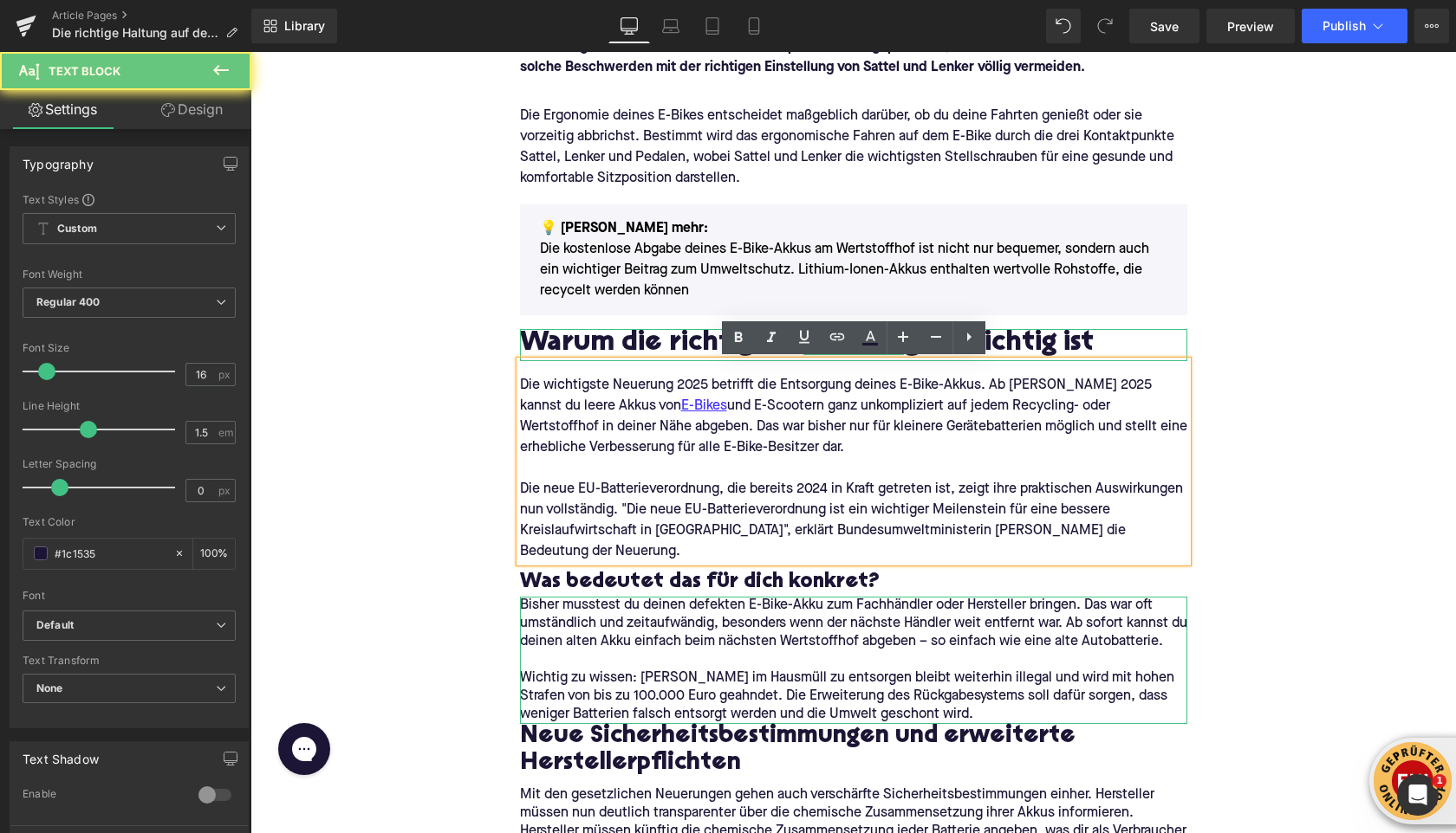
click at [845, 530] on p "Die neue EU-Batterieverordnung, die bereits 2024 in Kraft getreten ist, zeigt i…" at bounding box center [853, 521] width 667 height 84
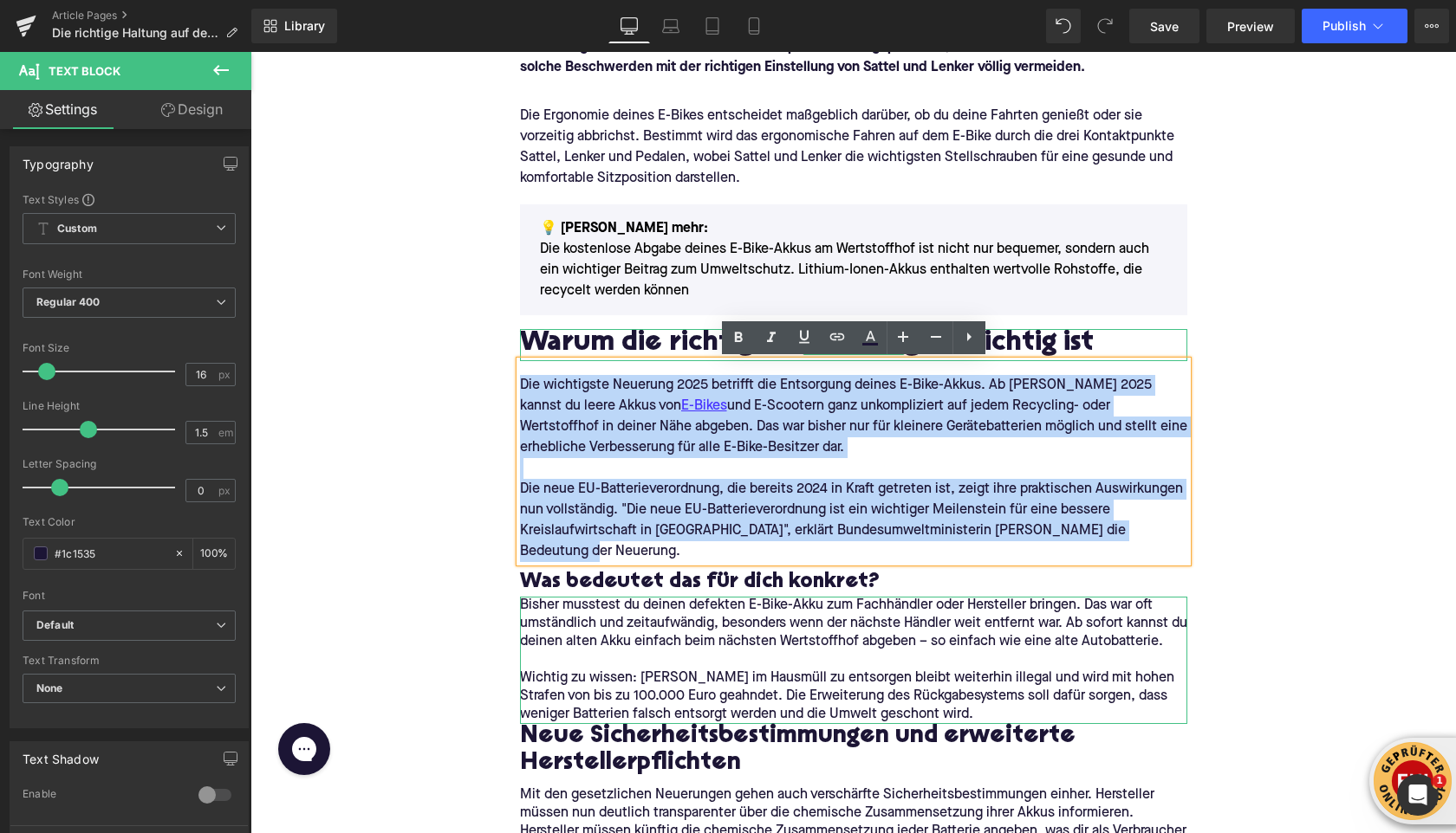
drag, startPoint x: 1172, startPoint y: 532, endPoint x: 519, endPoint y: 392, distance: 667.8
click at [520, 392] on div "Die wichtigste Neuerung 2025 betrifft die Entsorgung deines E-Bike-Akkus. Ab So…" at bounding box center [853, 461] width 667 height 201
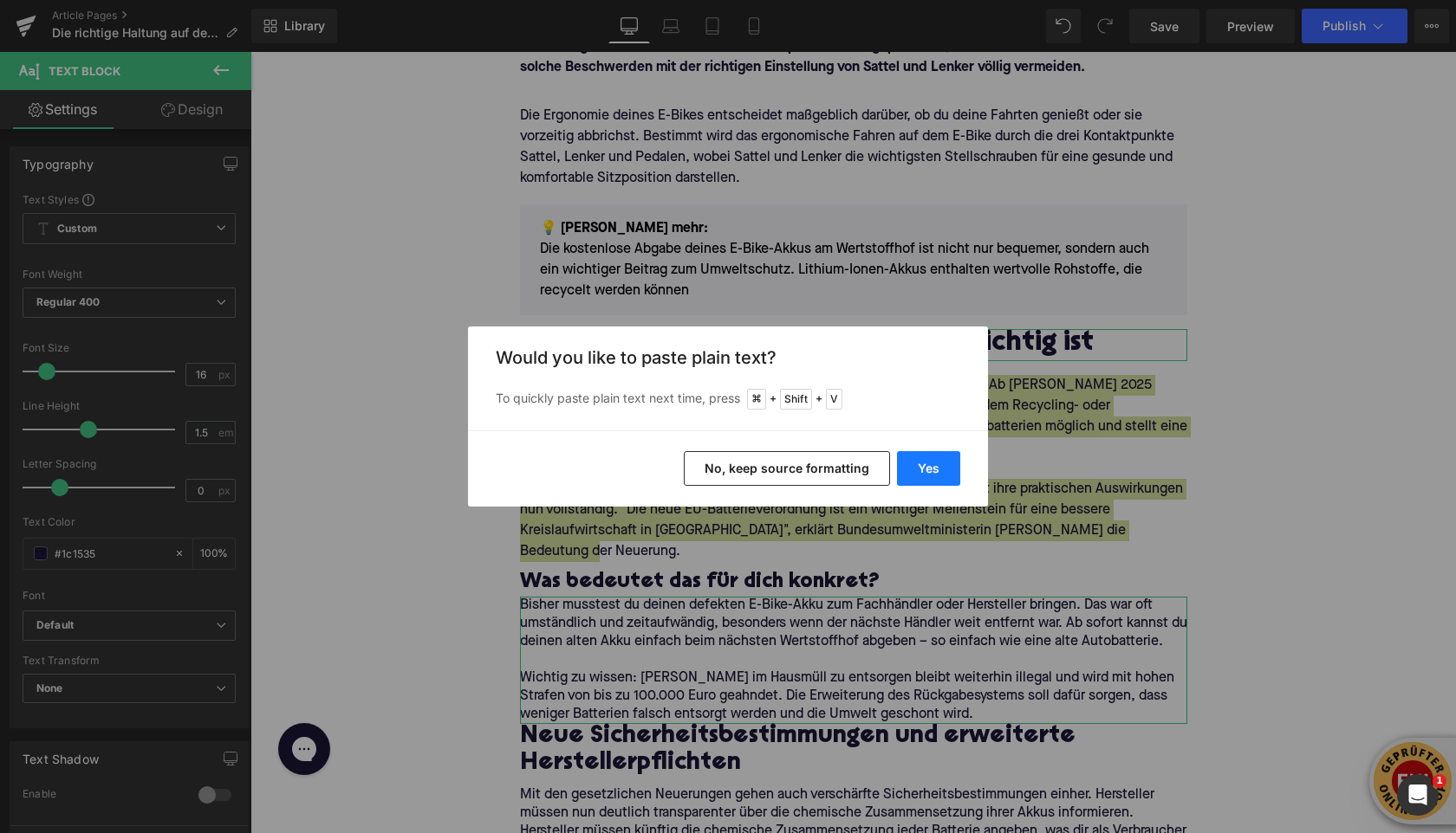
click at [917, 470] on button "Yes" at bounding box center [929, 469] width 64 height 35
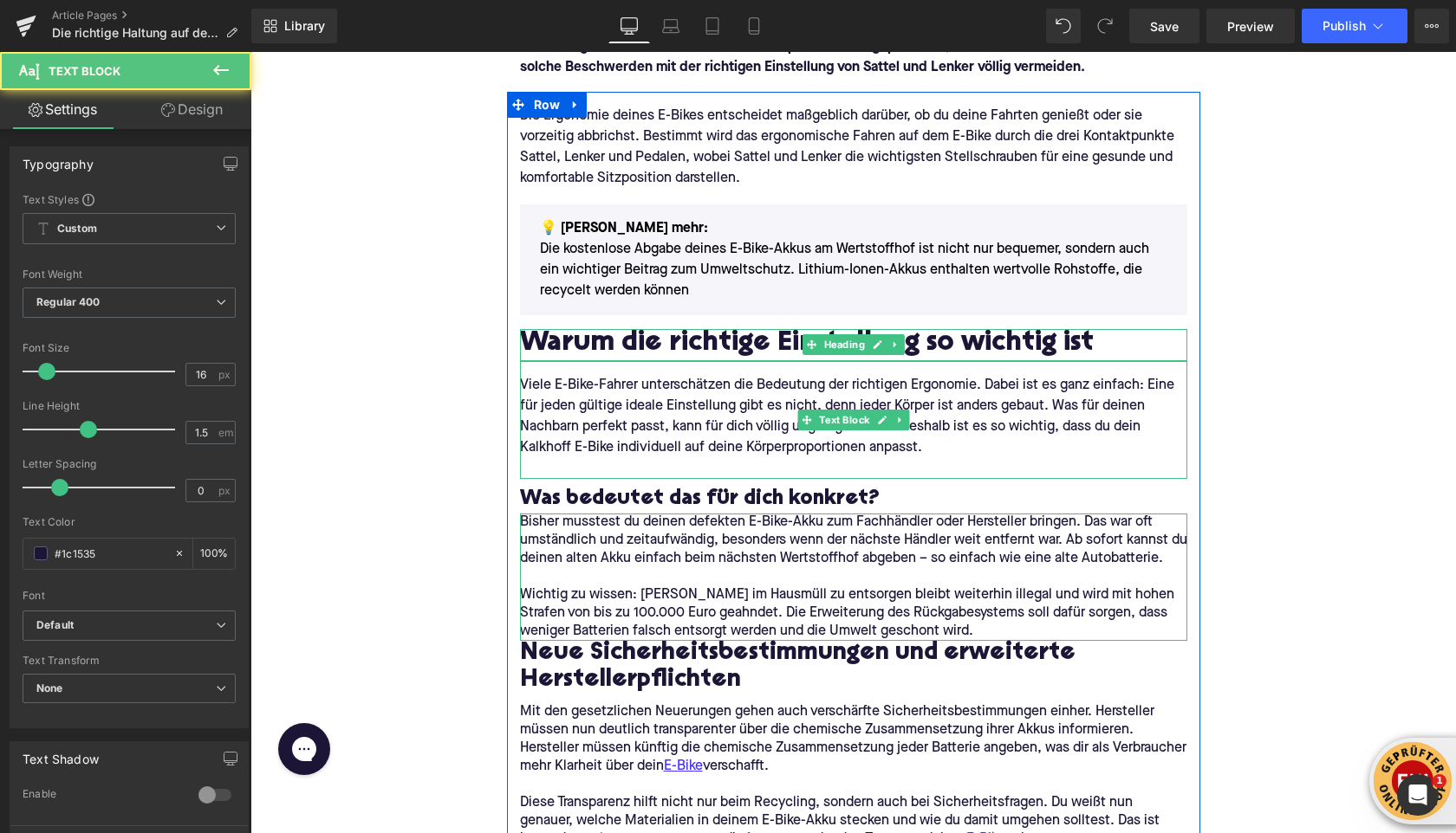
click at [962, 456] on p "Viele E-Bike-Fahrer unterschätzen die Bedeutung der richtigen Ergonomie. Dabei …" at bounding box center [853, 417] width 667 height 84
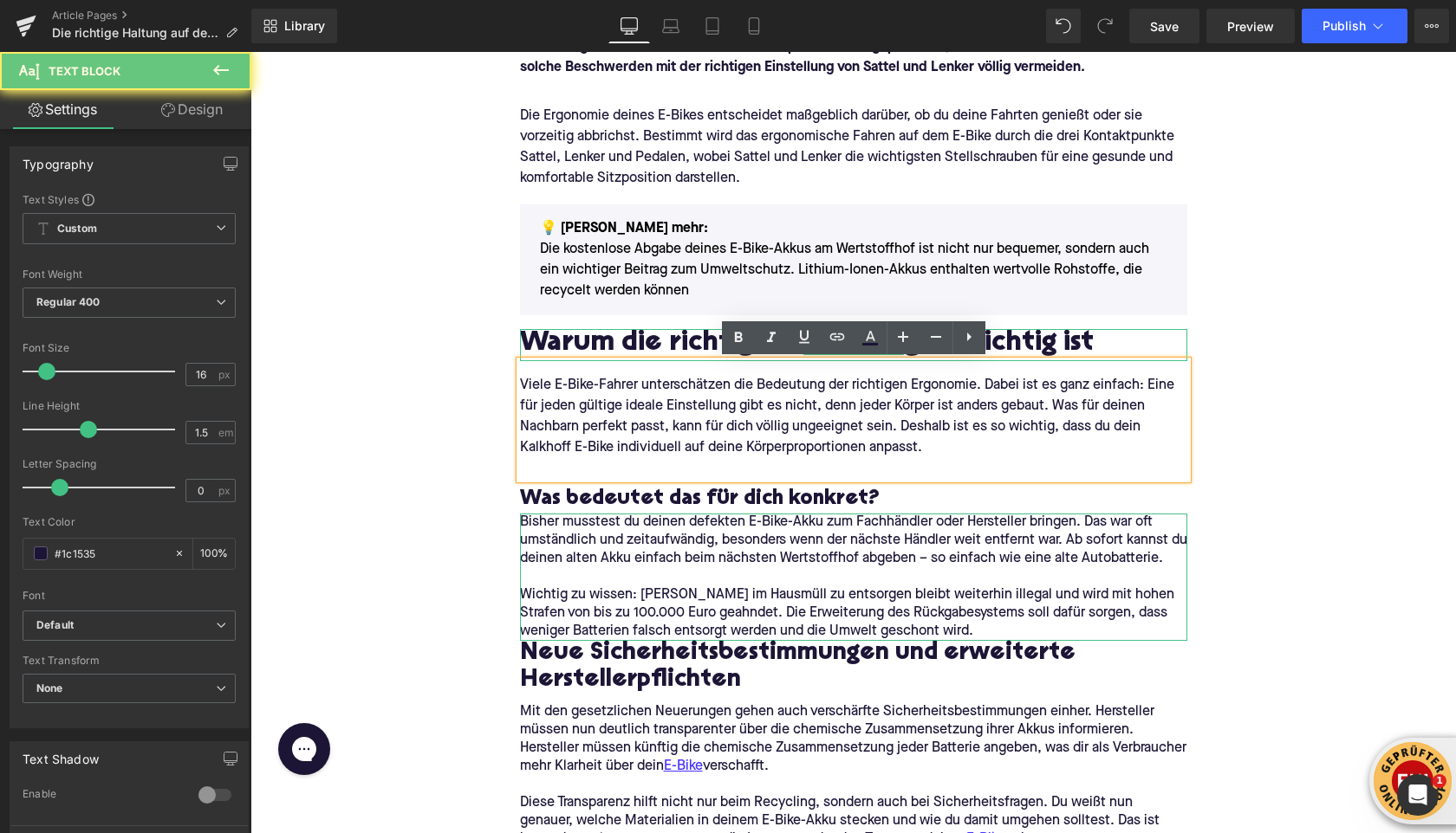
click at [817, 459] on p at bounding box center [853, 469] width 667 height 21
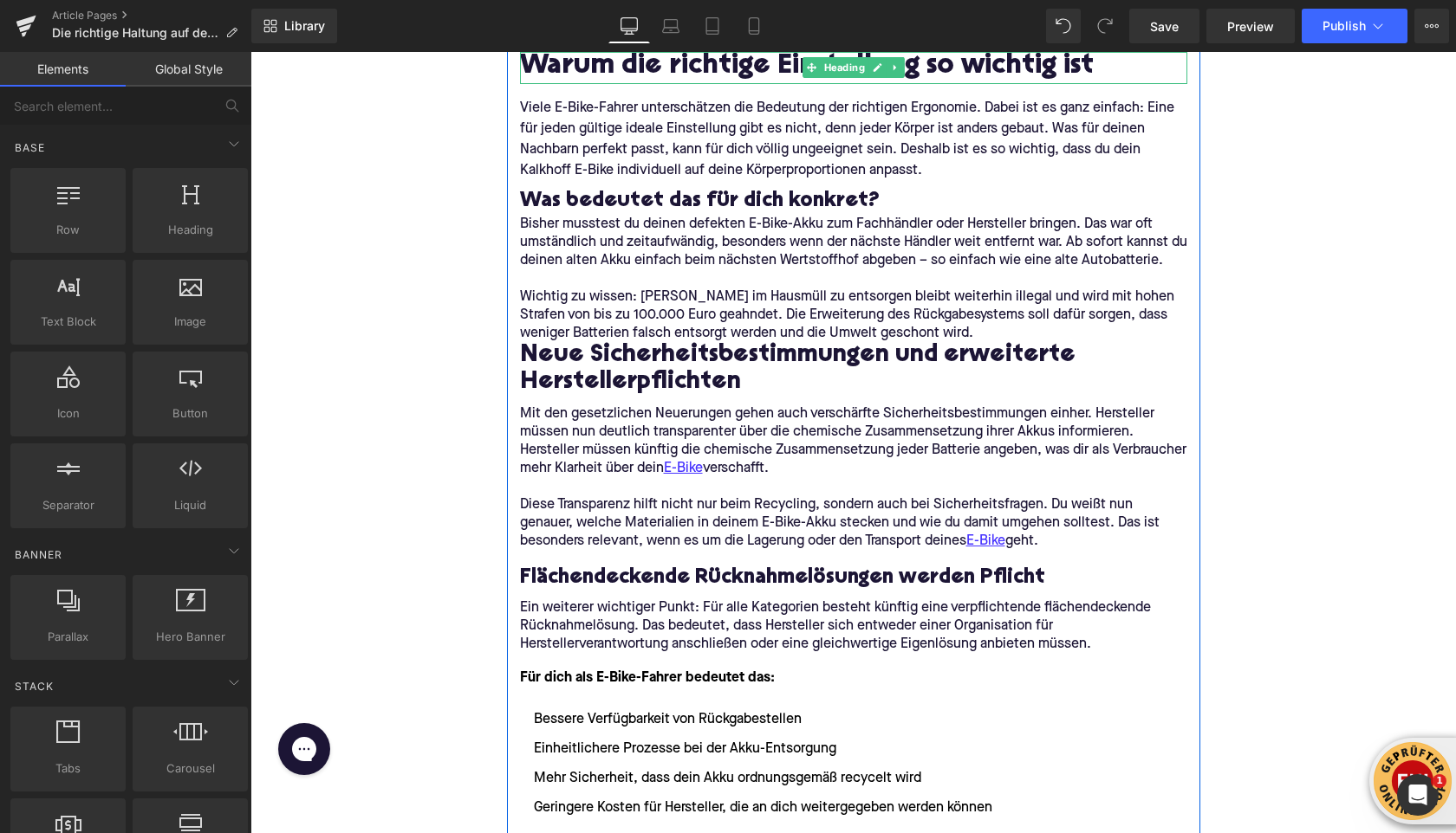
scroll to position [651, 0]
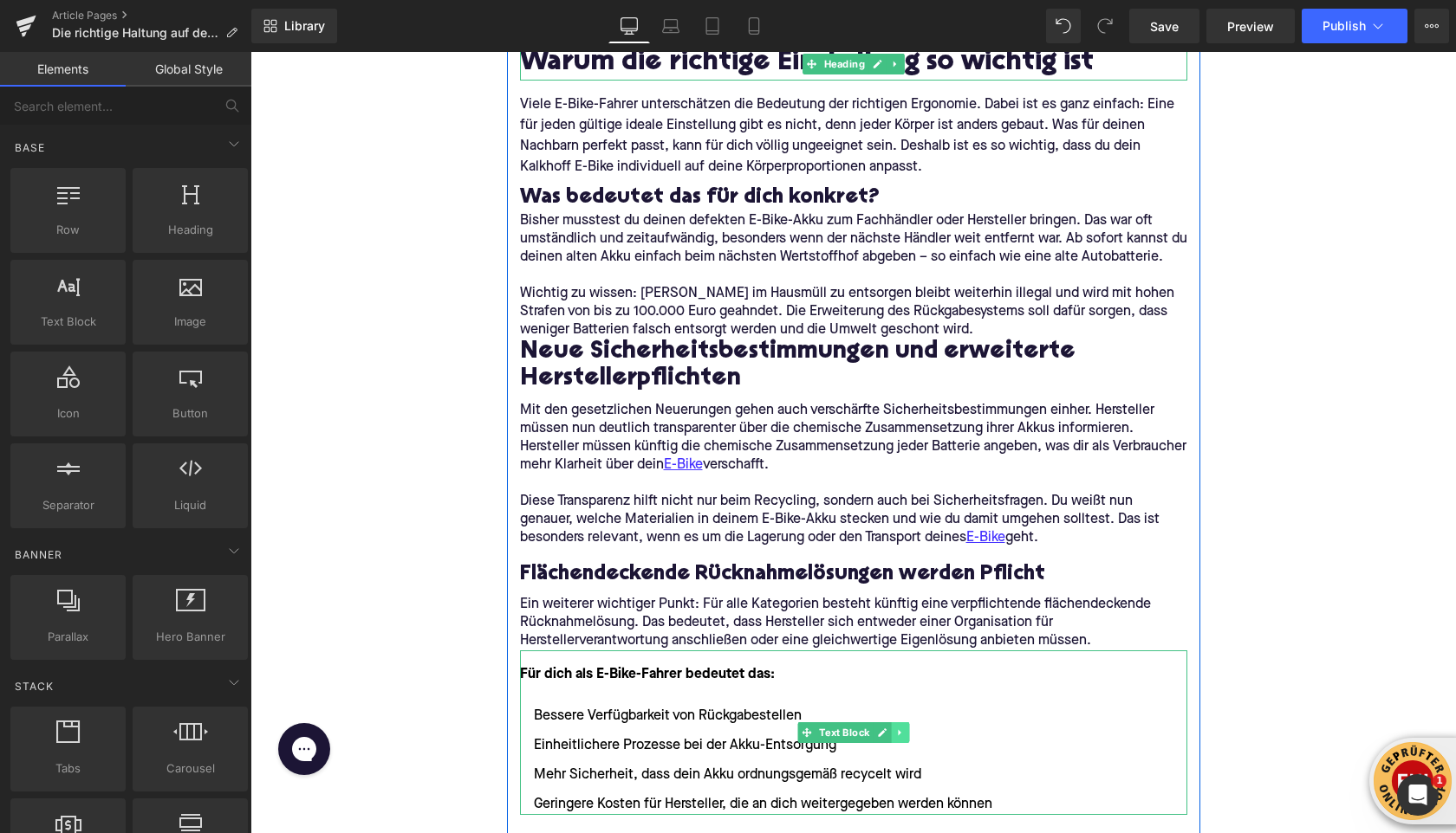
click at [905, 729] on icon at bounding box center [900, 732] width 9 height 10
click at [891, 735] on icon at bounding box center [892, 732] width 9 height 10
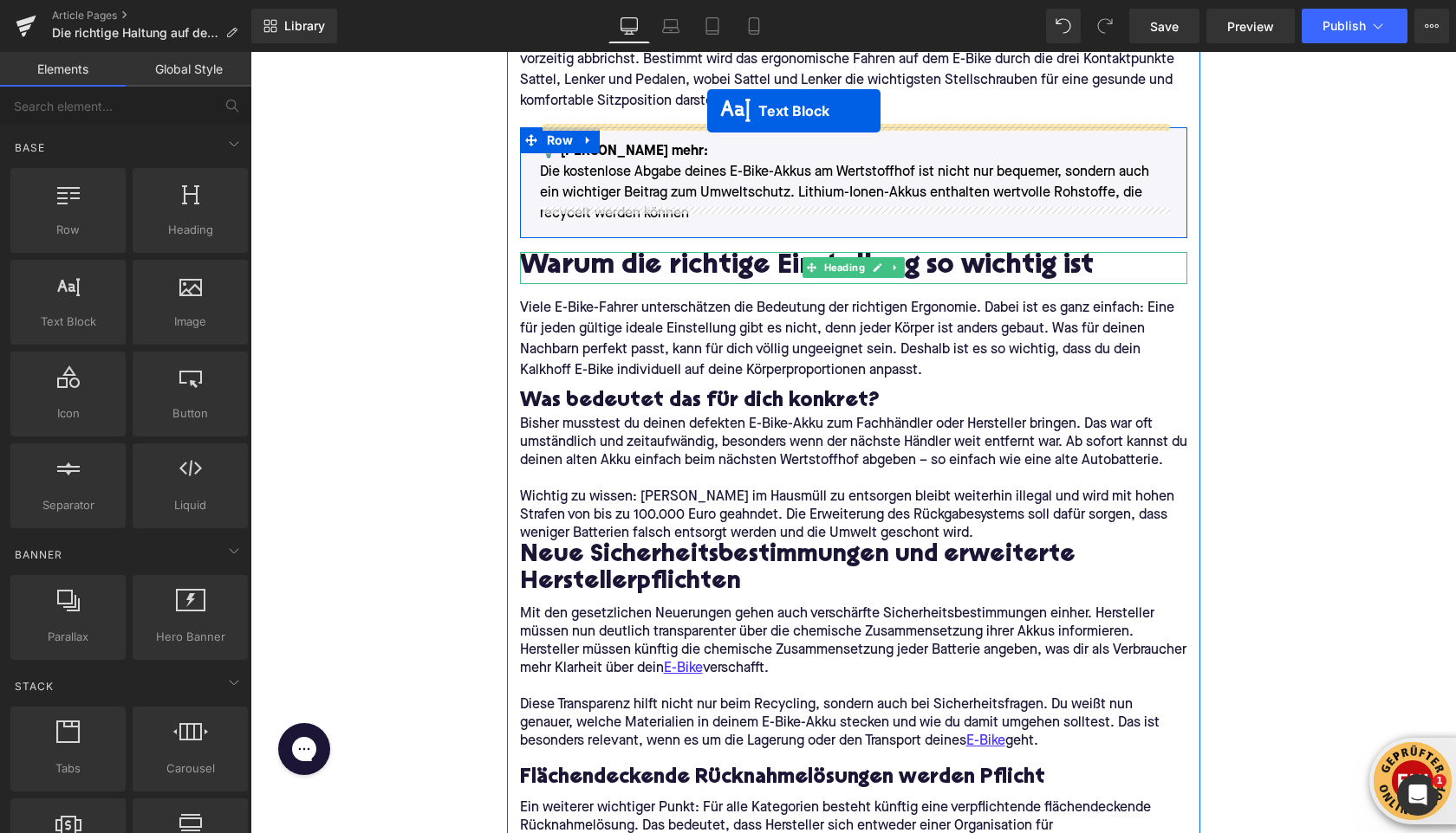
scroll to position [379, 0]
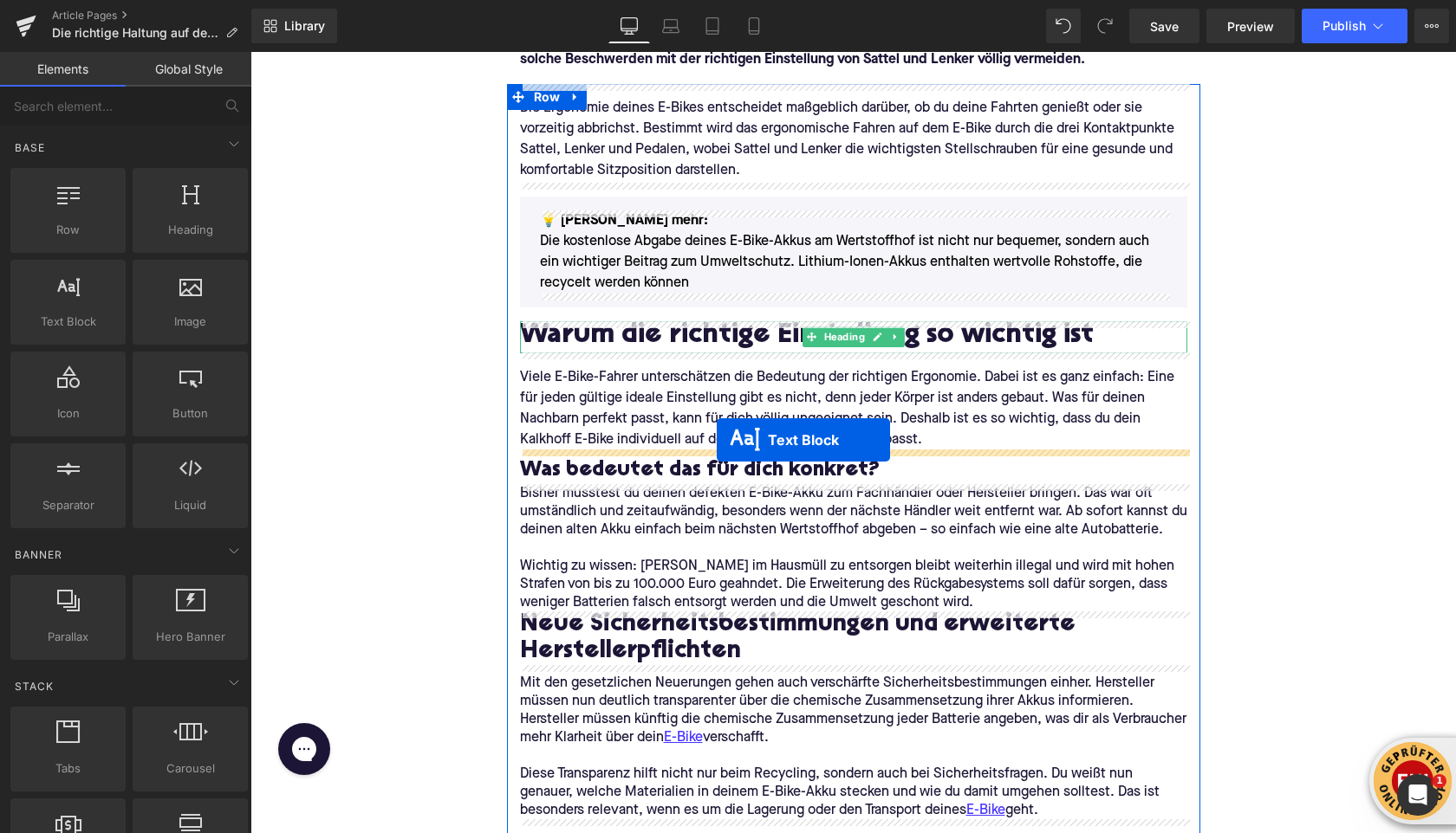
drag, startPoint x: 781, startPoint y: 642, endPoint x: 717, endPoint y: 441, distance: 210.9
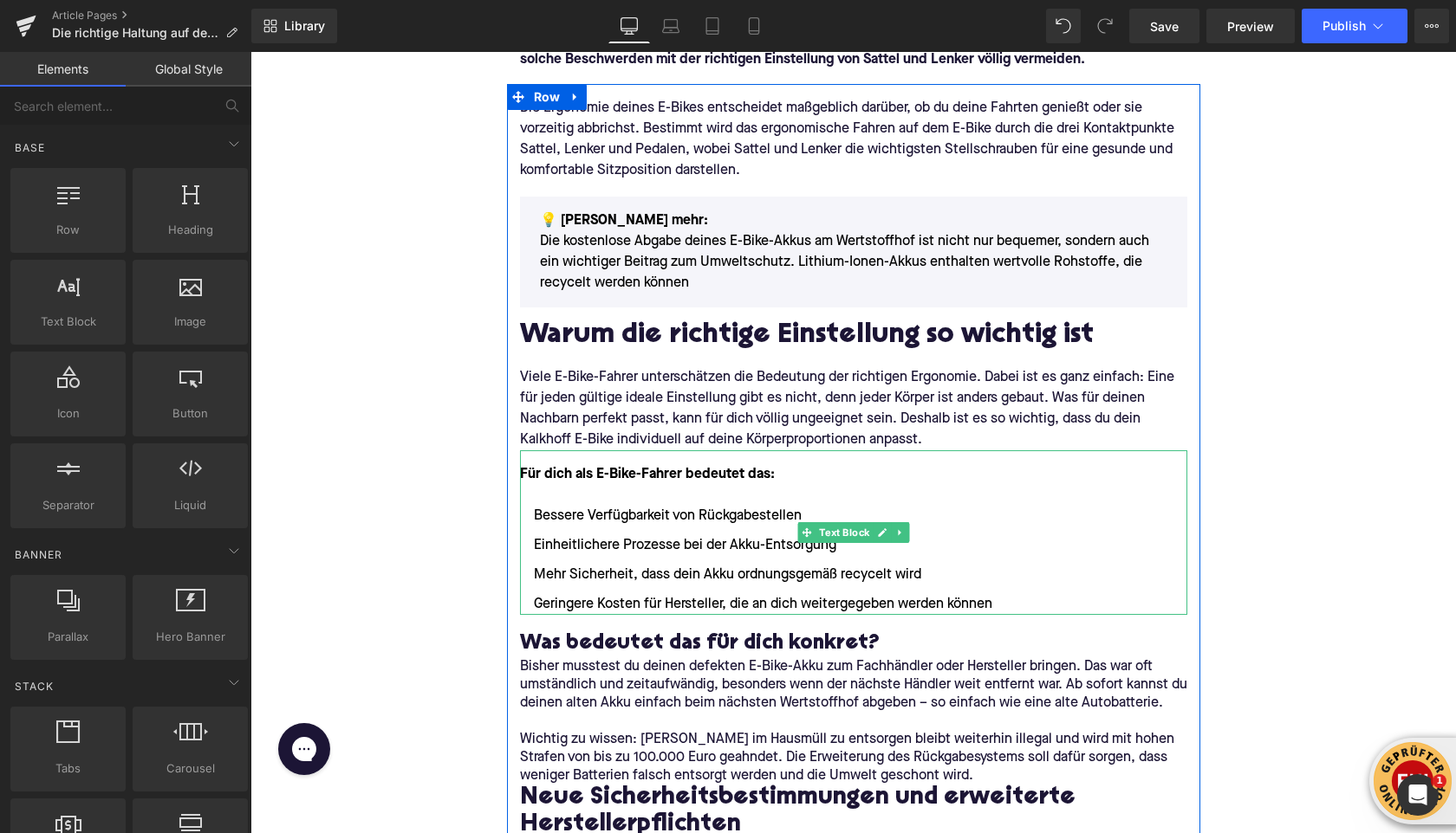
click at [622, 471] on font "Für dich als E-Bike-Fahrer bedeutet das:" at bounding box center [647, 474] width 254 height 14
click at [622, 471] on font "Für dich als E-Bike-Fahrer bedeutet das:" at bounding box center [647, 474] width 254 height 14
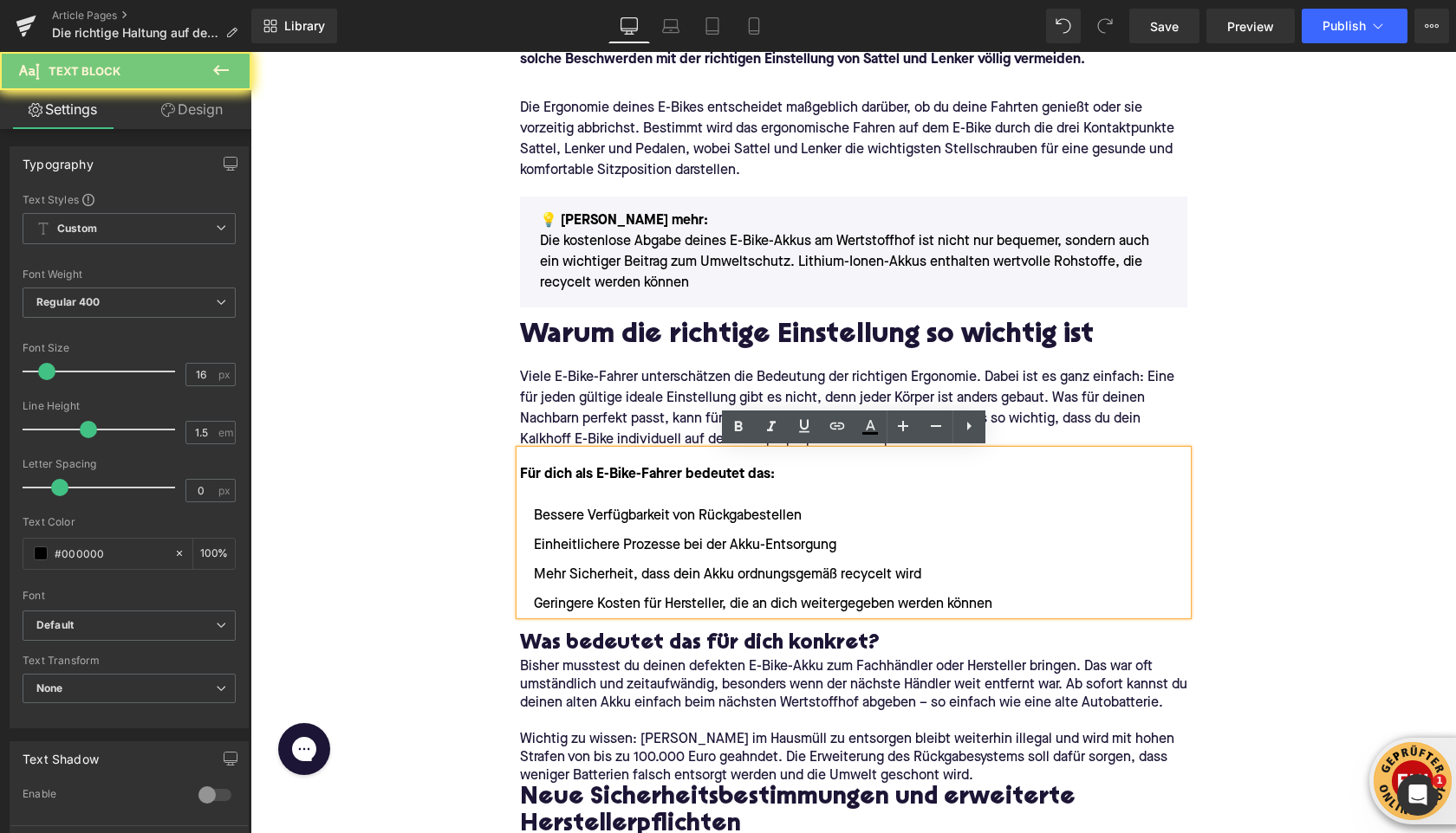
click at [622, 471] on font "Für dich als E-Bike-Fahrer bedeutet das:" at bounding box center [647, 474] width 254 height 14
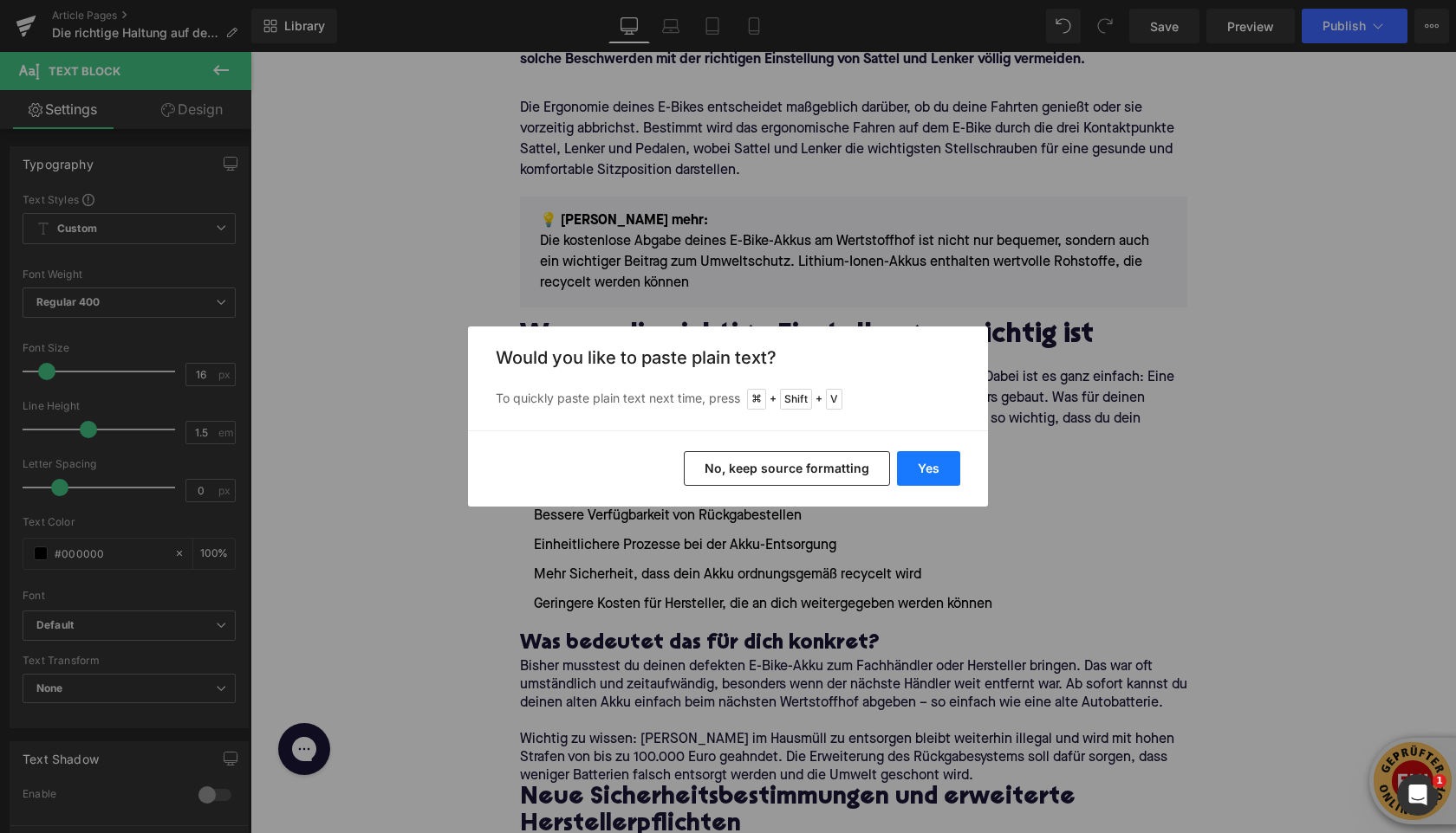
click at [910, 468] on button "Yes" at bounding box center [929, 469] width 64 height 35
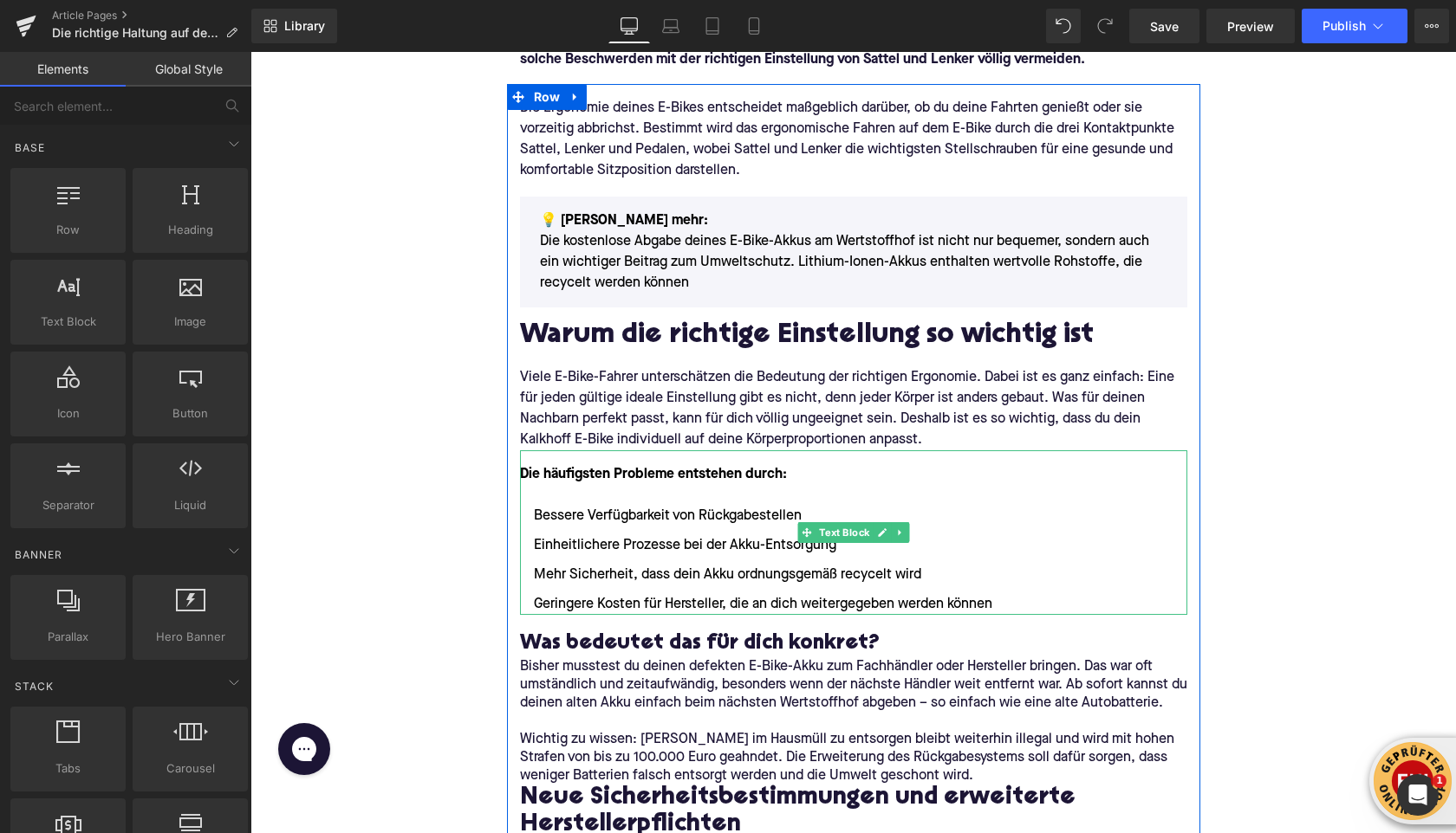
click at [755, 566] on li "Mehr Sicherheit, dass dein Akku ordnungsgemäß recycelt wird" at bounding box center [853, 575] width 667 height 21
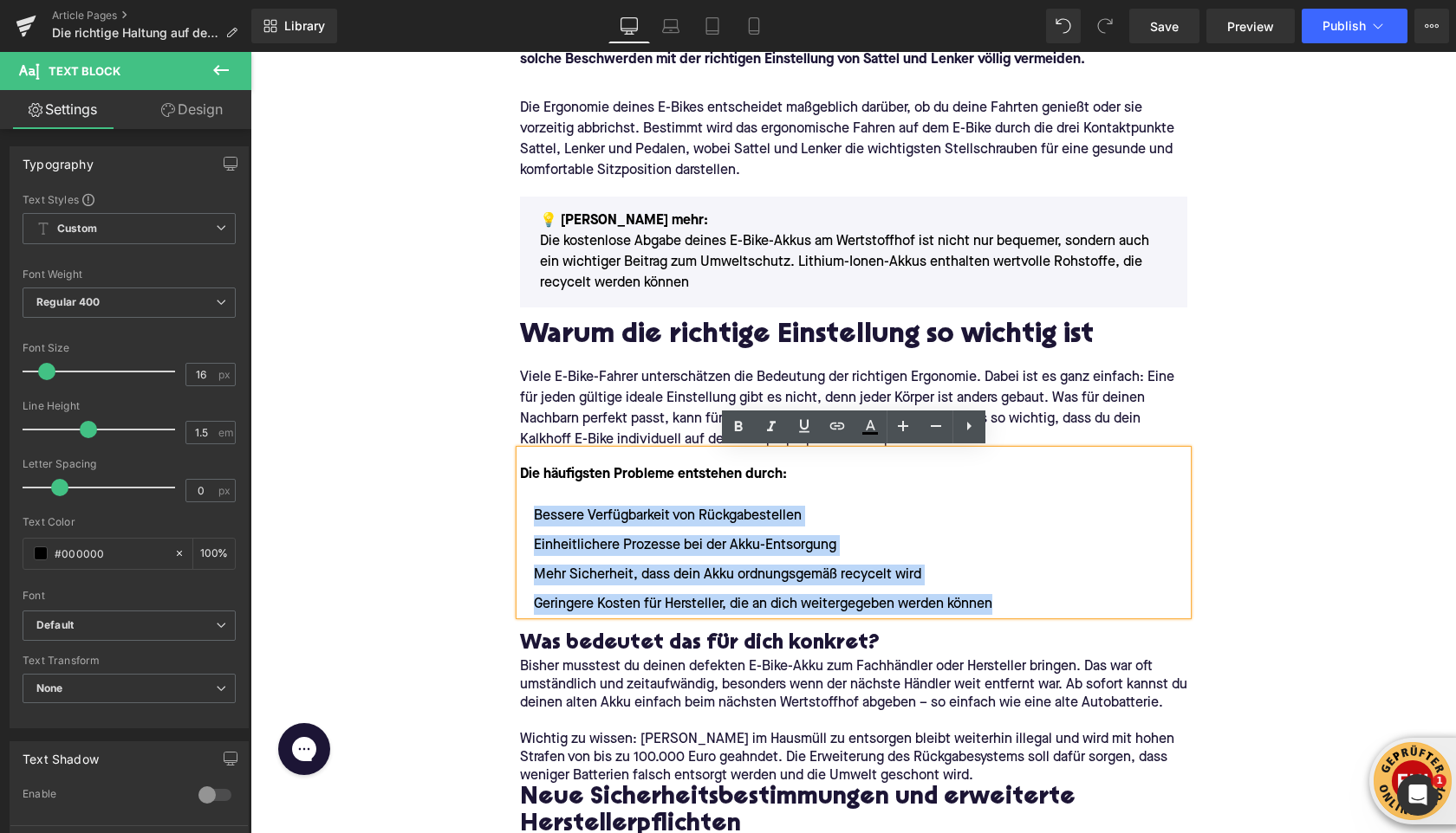
drag, startPoint x: 1009, startPoint y: 604, endPoint x: 531, endPoint y: 523, distance: 484.8
click at [531, 523] on ul "Bessere Verfügbarkeit von Rückgabestellen Einheitlichere Prozesse bei der Akku-…" at bounding box center [853, 560] width 667 height 109
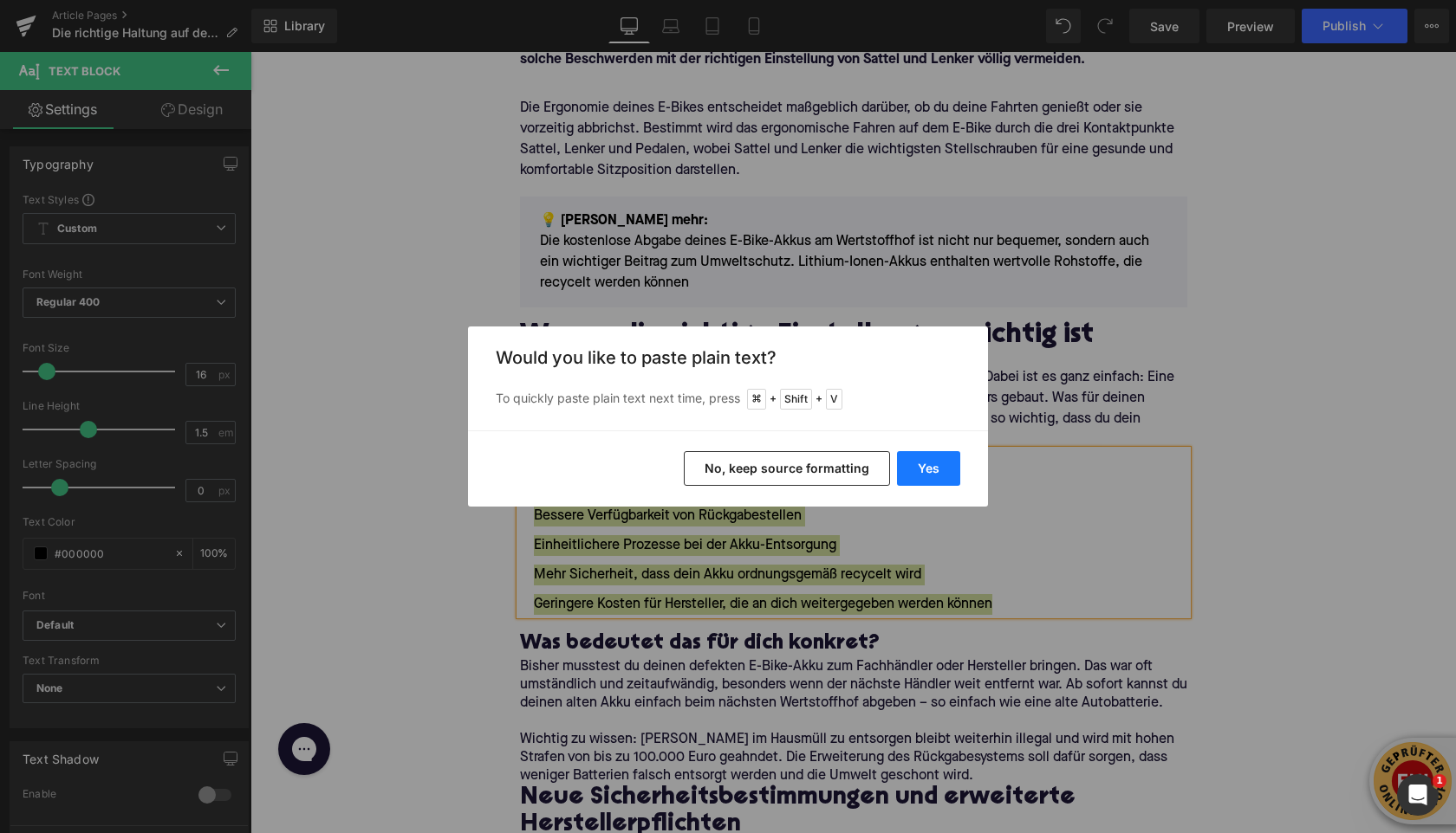
click at [933, 470] on button "Yes" at bounding box center [929, 469] width 64 height 35
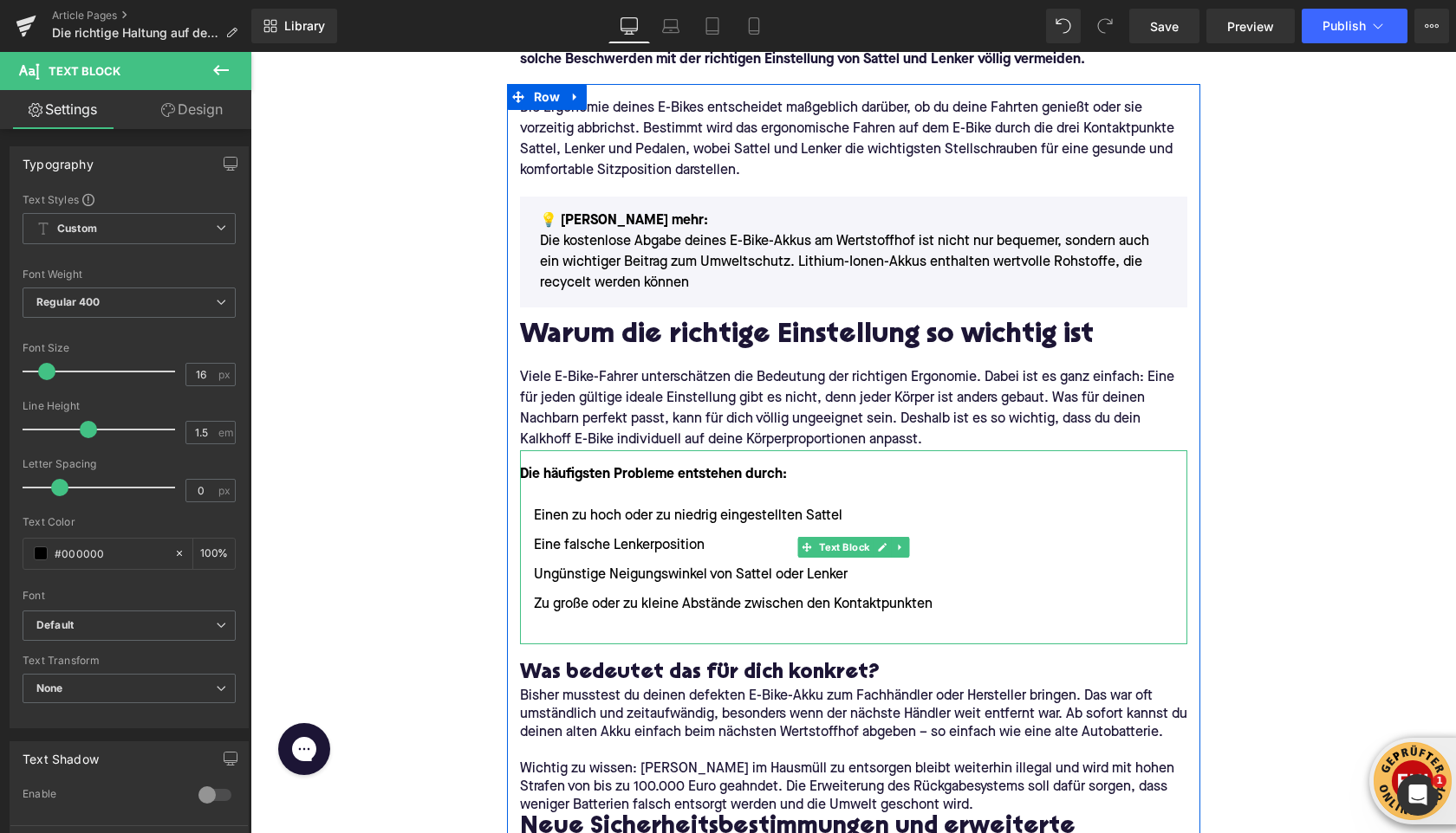
click at [544, 627] on li at bounding box center [853, 634] width 667 height 21
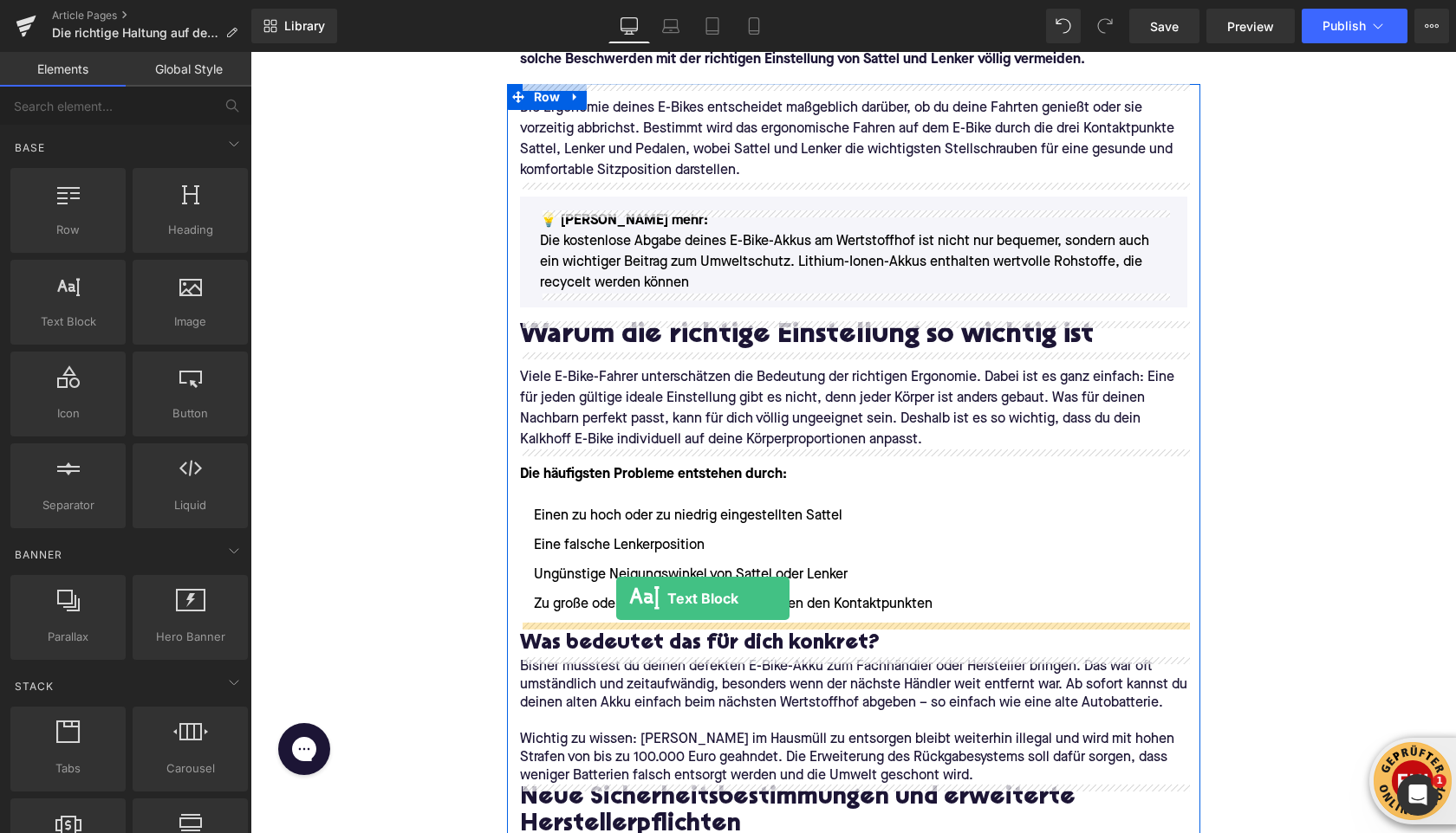
drag, startPoint x: 340, startPoint y: 343, endPoint x: 616, endPoint y: 597, distance: 375.1
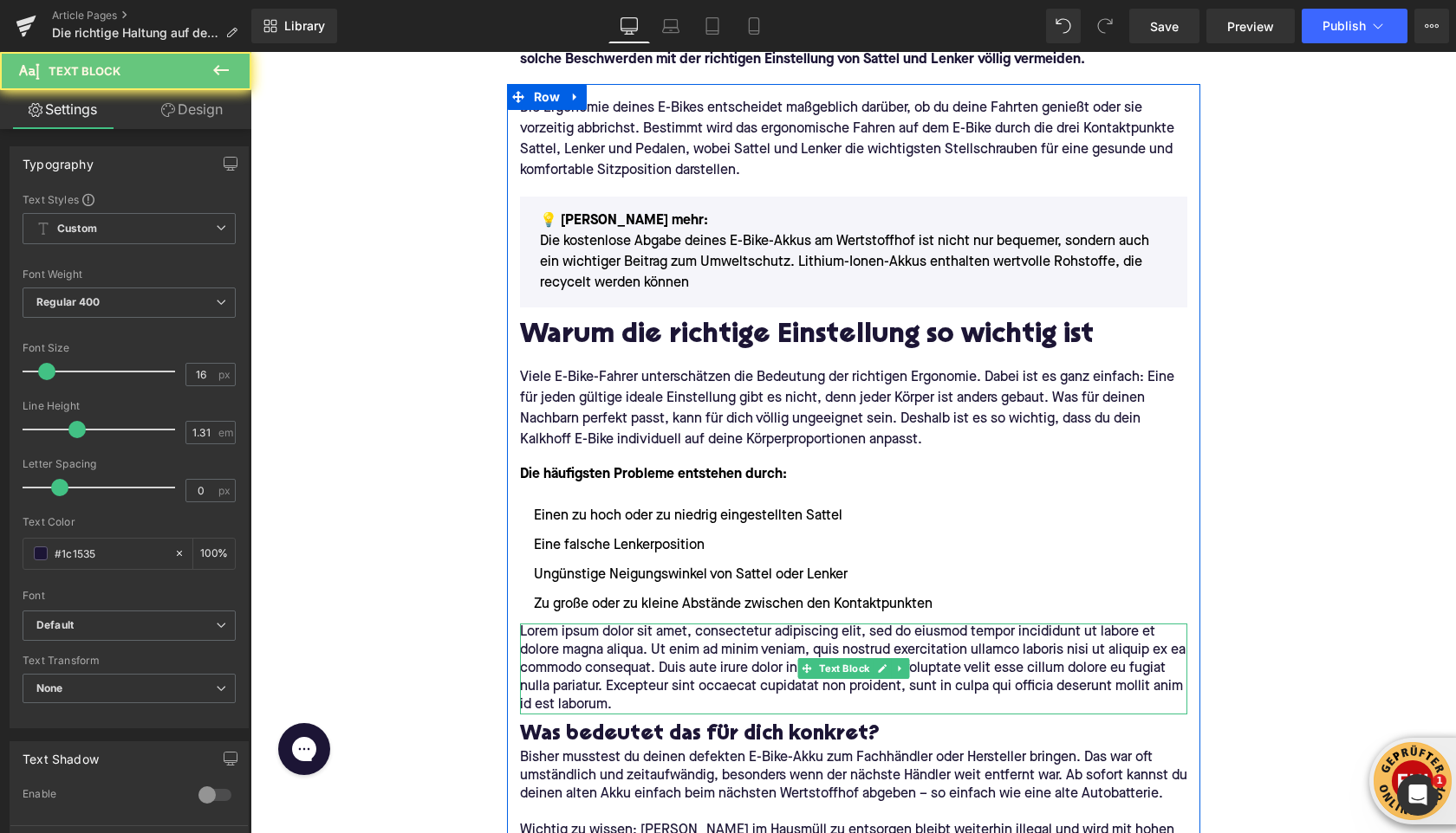
click at [575, 659] on p "Lorem ipsum dolor sit amet, consectetur adipiscing elit, sed do eiusmod tempor …" at bounding box center [853, 669] width 667 height 91
click at [575, 659] on p "Lorem ipsum dolor sit amet, consectetur adipiscing elit, sed do eiusmod tempor …" at bounding box center [853, 669] width 667 height 91
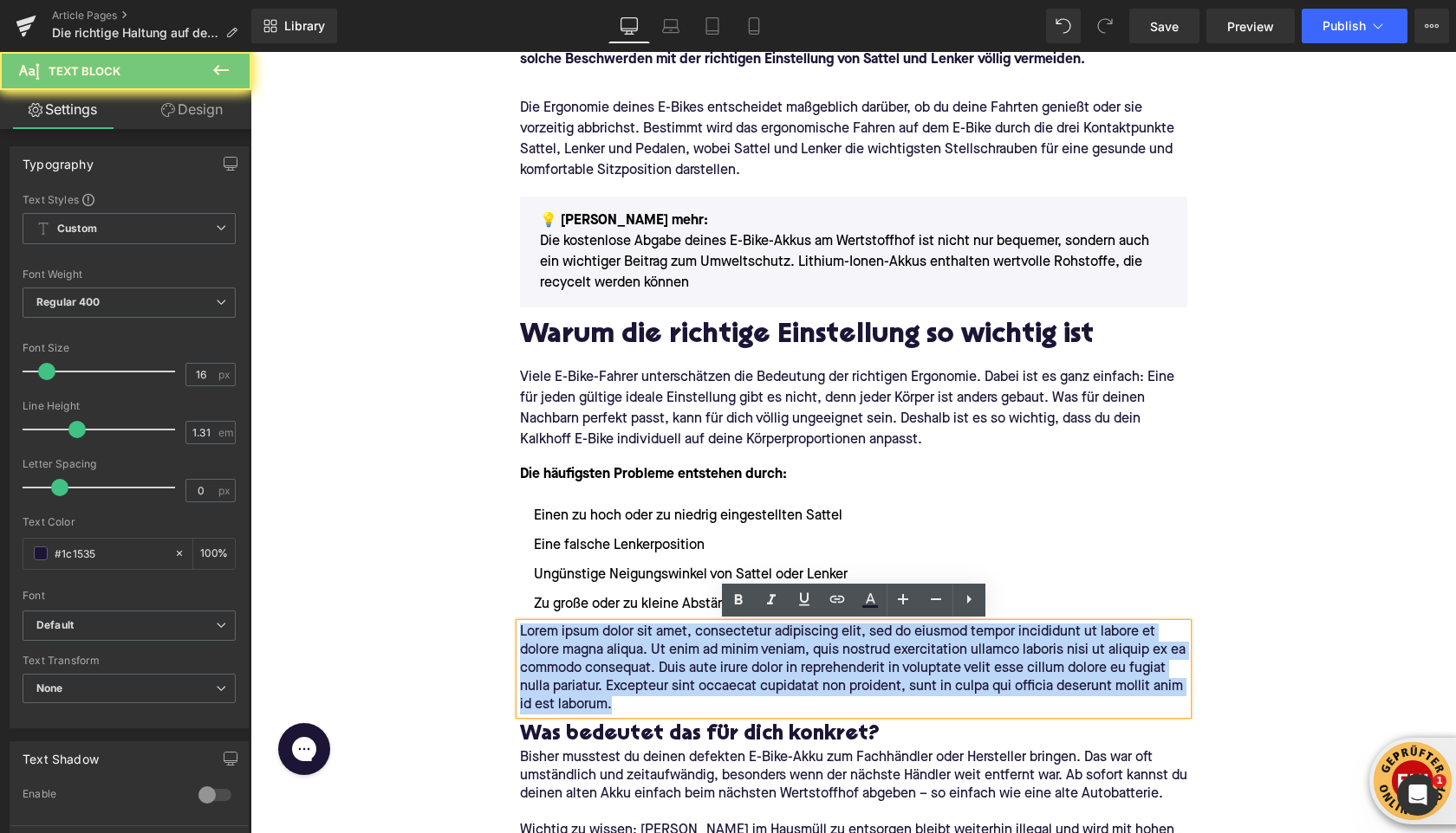
click at [575, 659] on p "Lorem ipsum dolor sit amet, consectetur adipiscing elit, sed do eiusmod tempor …" at bounding box center [853, 669] width 667 height 91
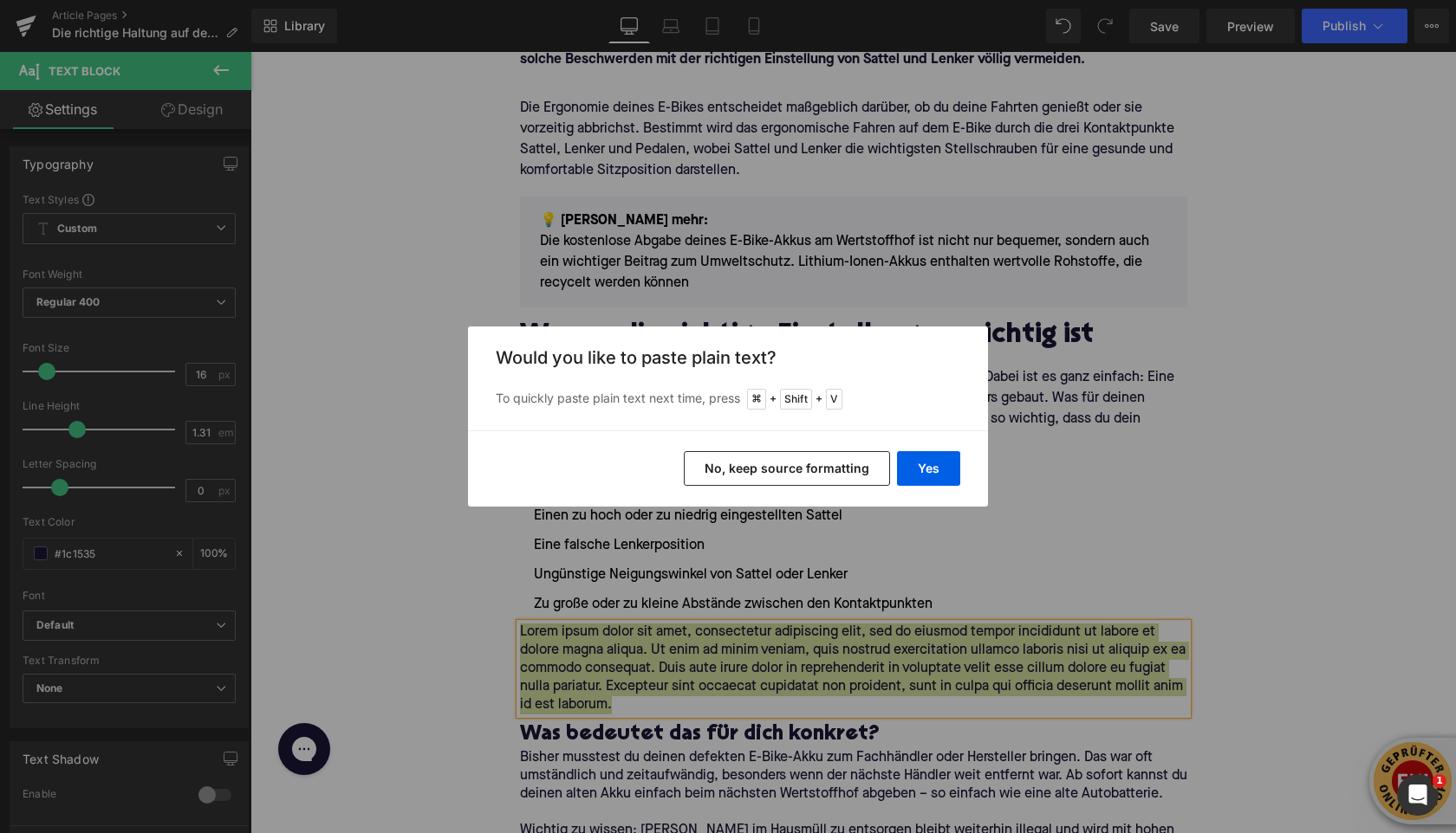
click at [908, 487] on div "Yes No, keep source formatting" at bounding box center [728, 469] width 520 height 76
click at [909, 478] on button "Yes" at bounding box center [929, 469] width 64 height 35
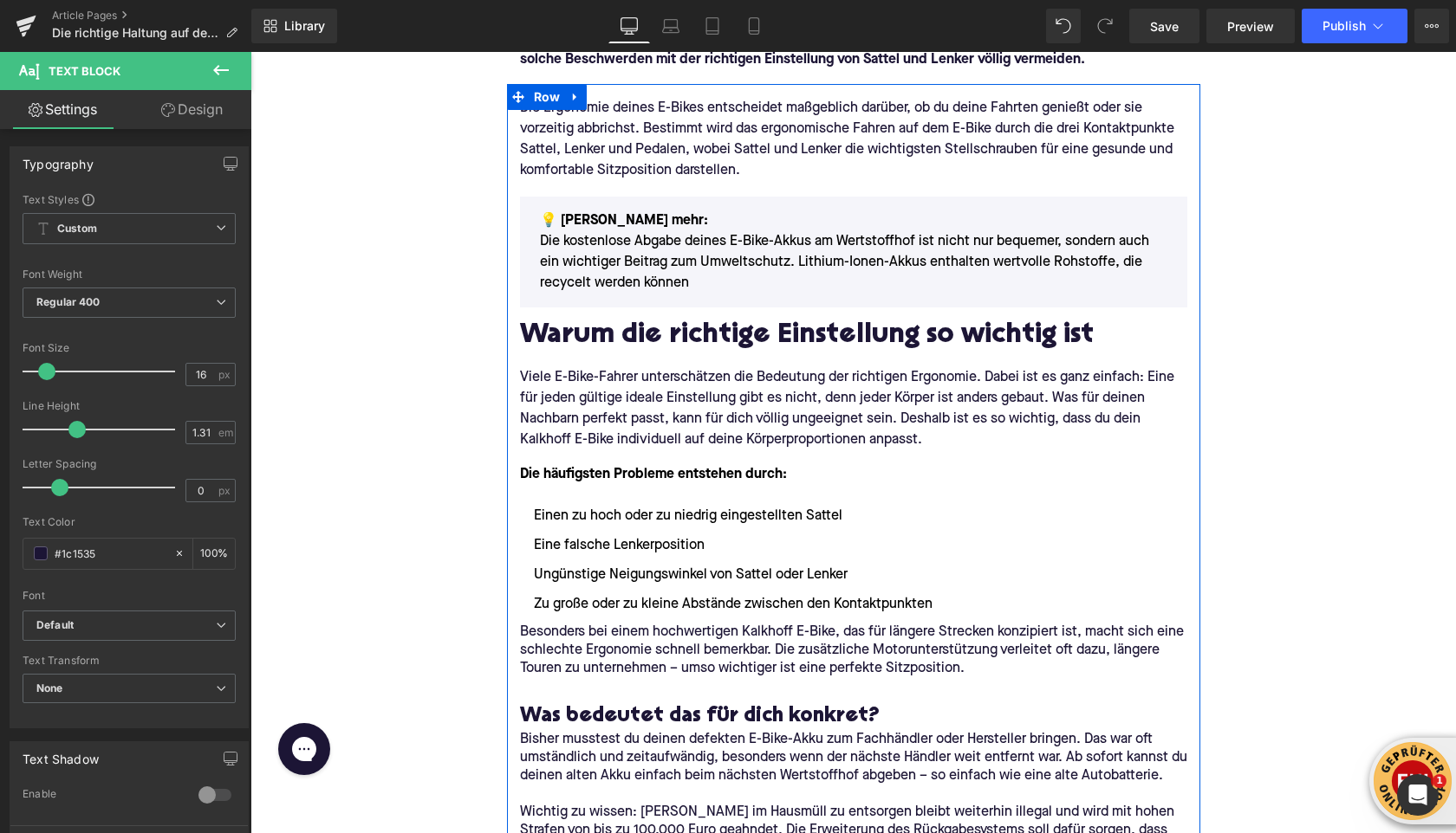
click at [581, 685] on p at bounding box center [853, 688] width 667 height 18
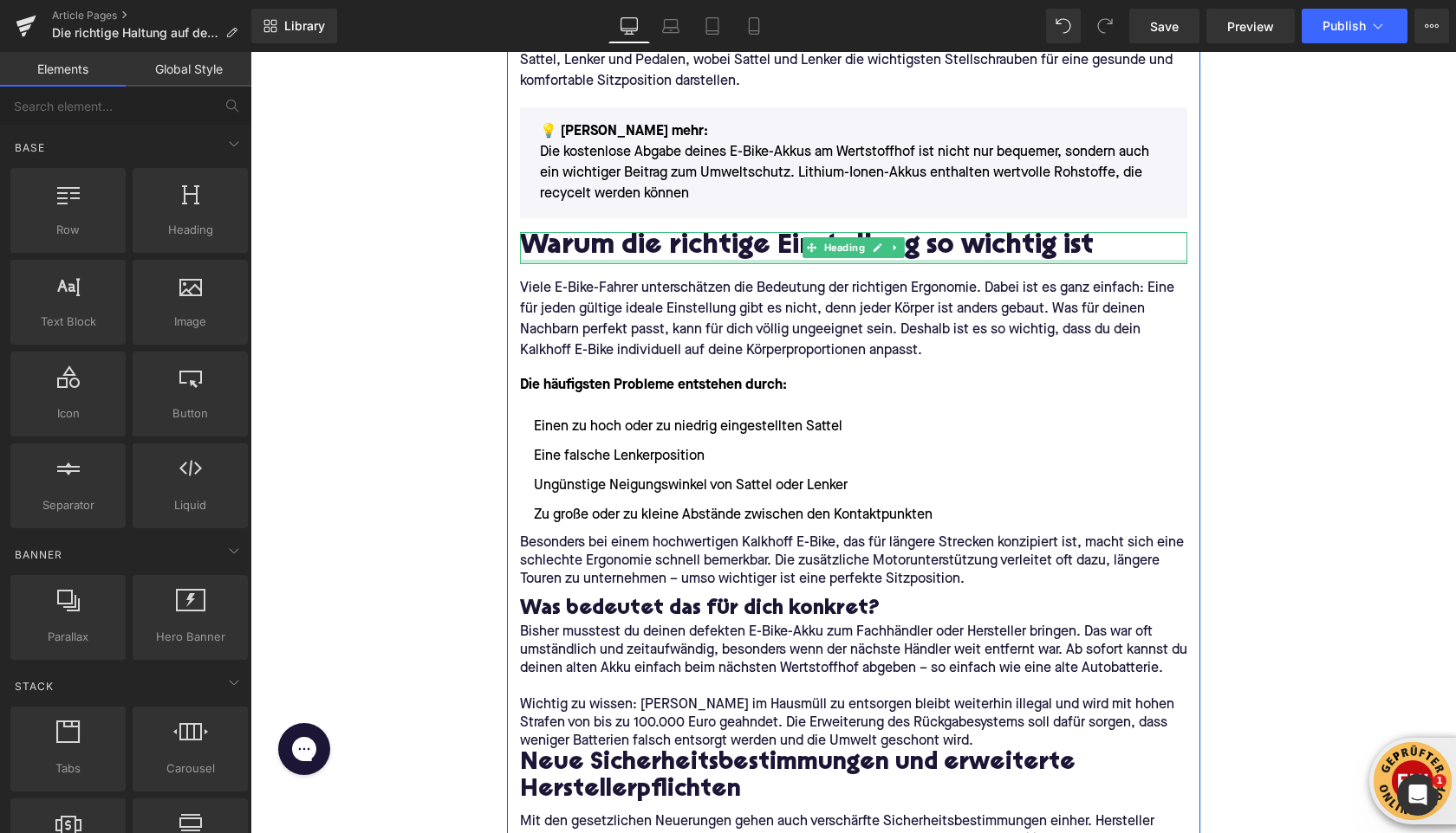
scroll to position [483, 0]
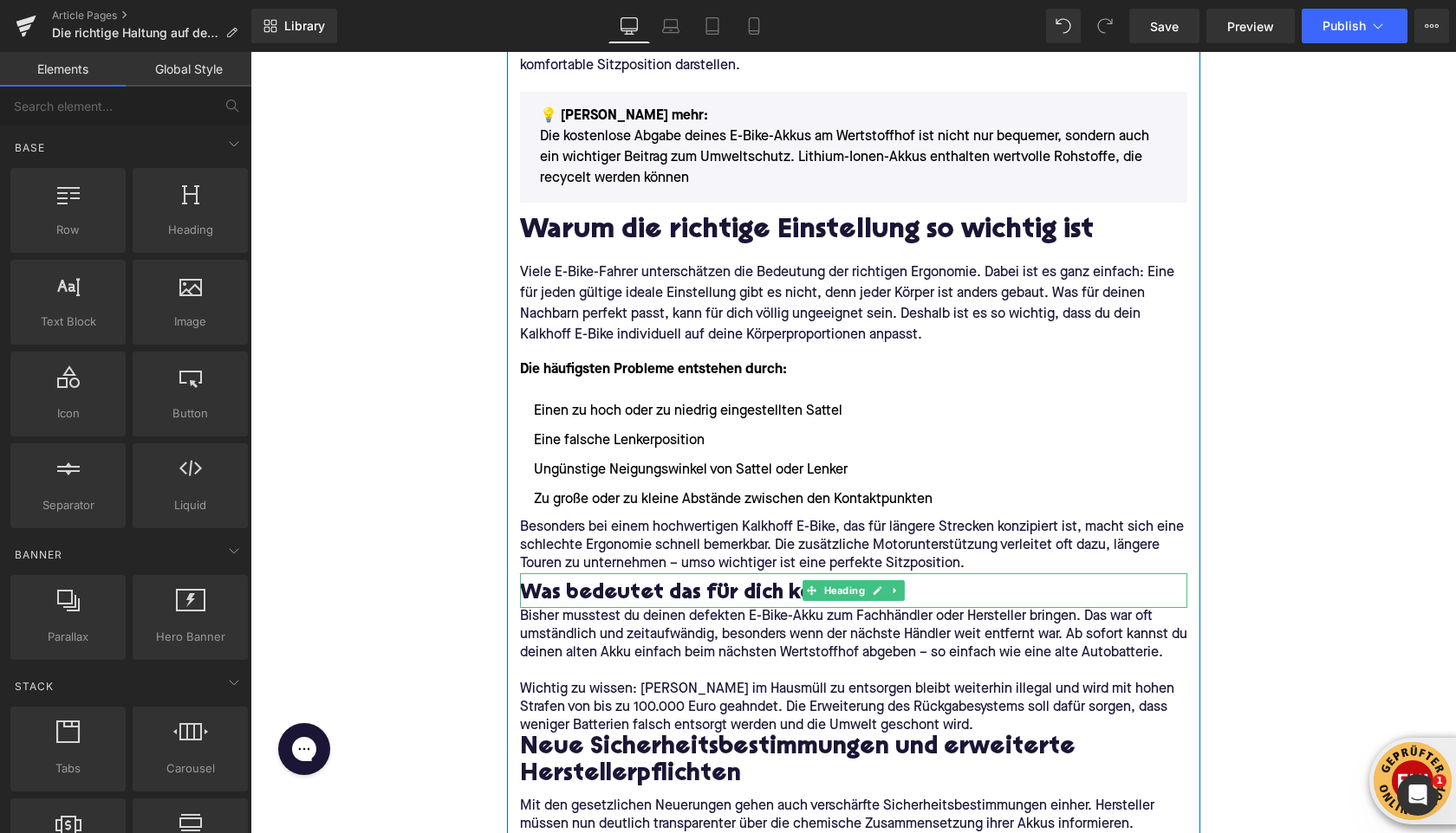
click at [598, 596] on h3 "Was bedeutet das für dich konkret?" at bounding box center [853, 594] width 667 height 27
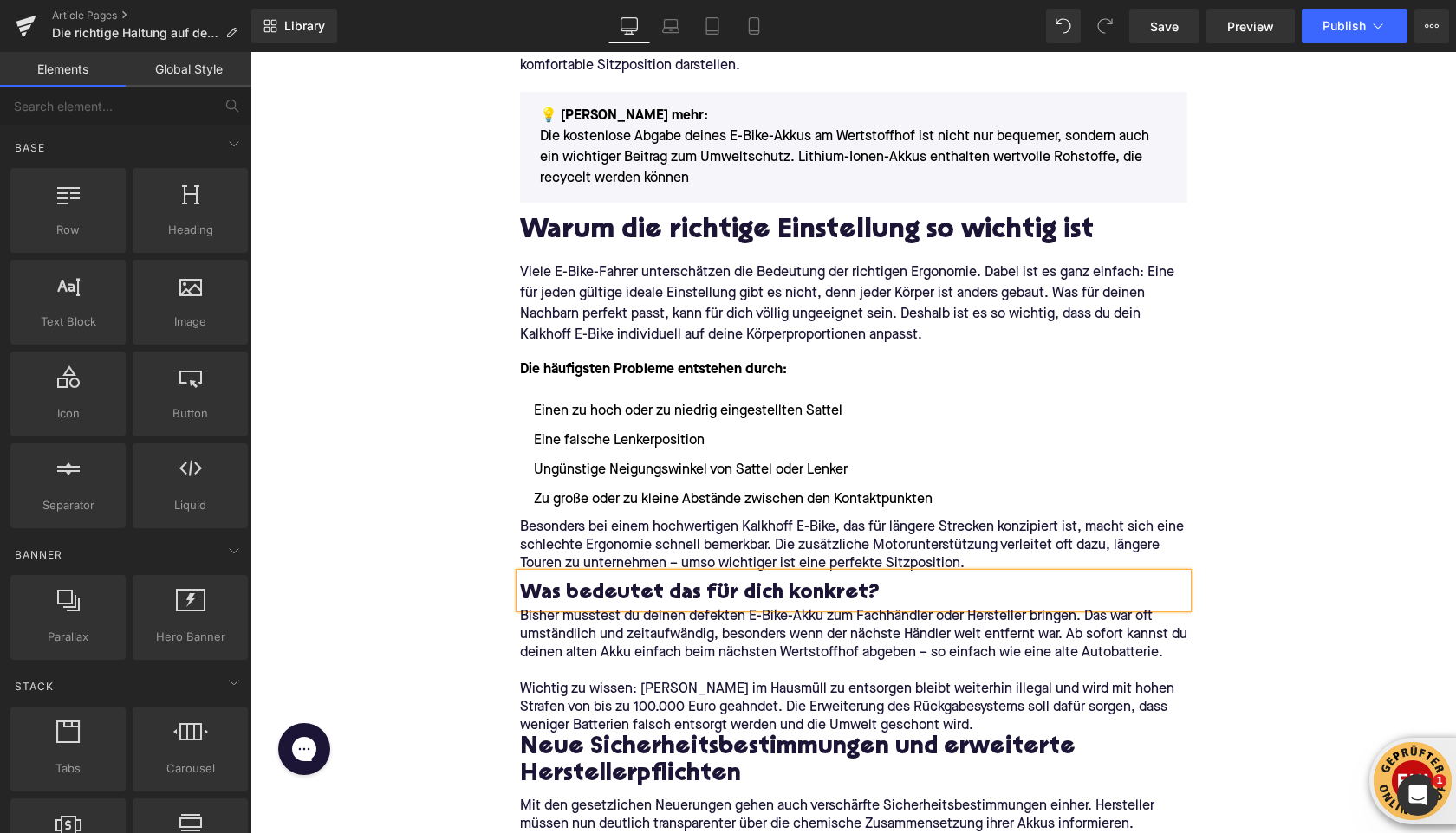
click at [598, 596] on h3 "Was bedeutet das für dich konkret?" at bounding box center [853, 594] width 667 height 27
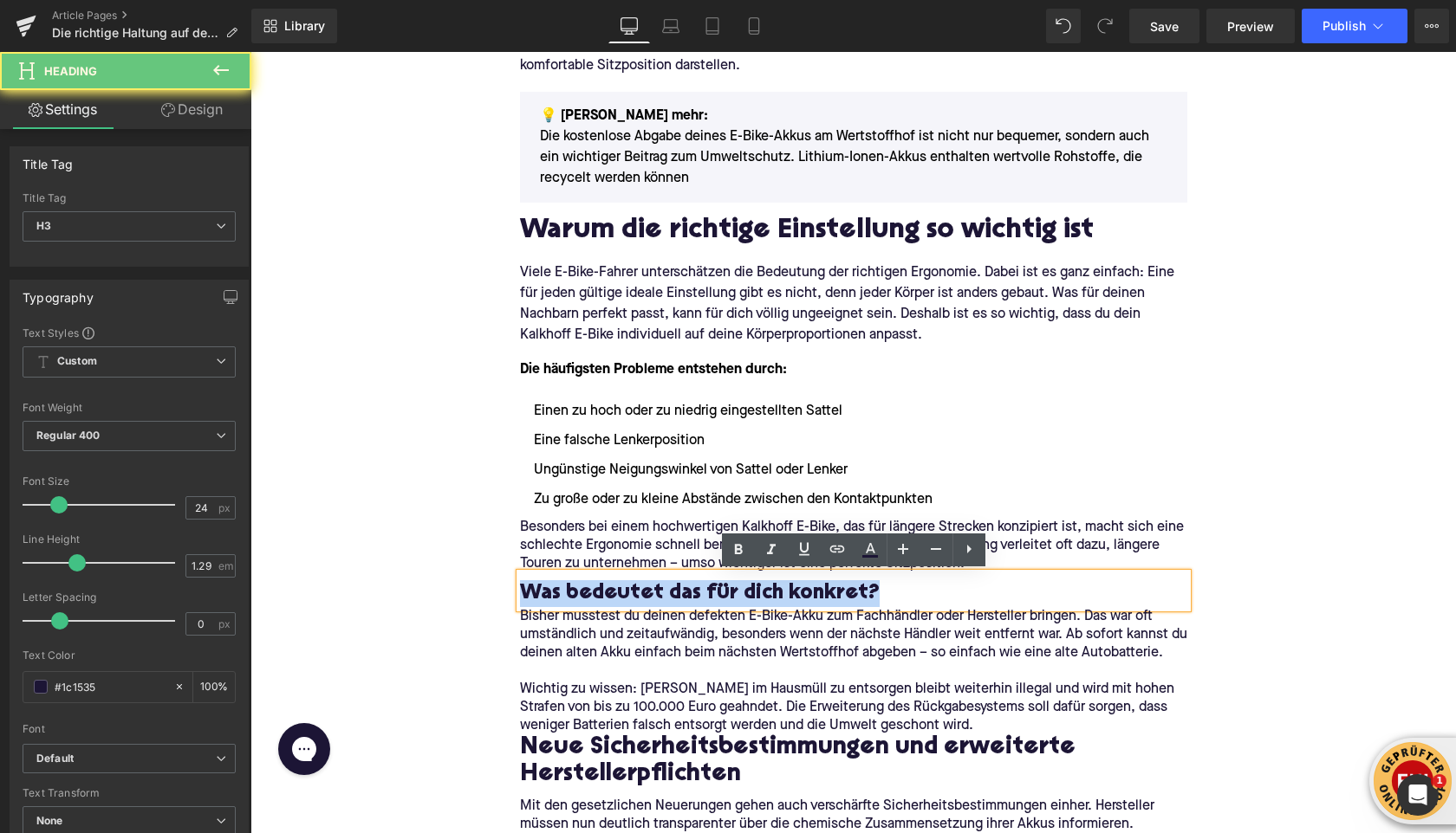
click at [598, 596] on h3 "Was bedeutet das für dich konkret?" at bounding box center [853, 594] width 667 height 27
paste div
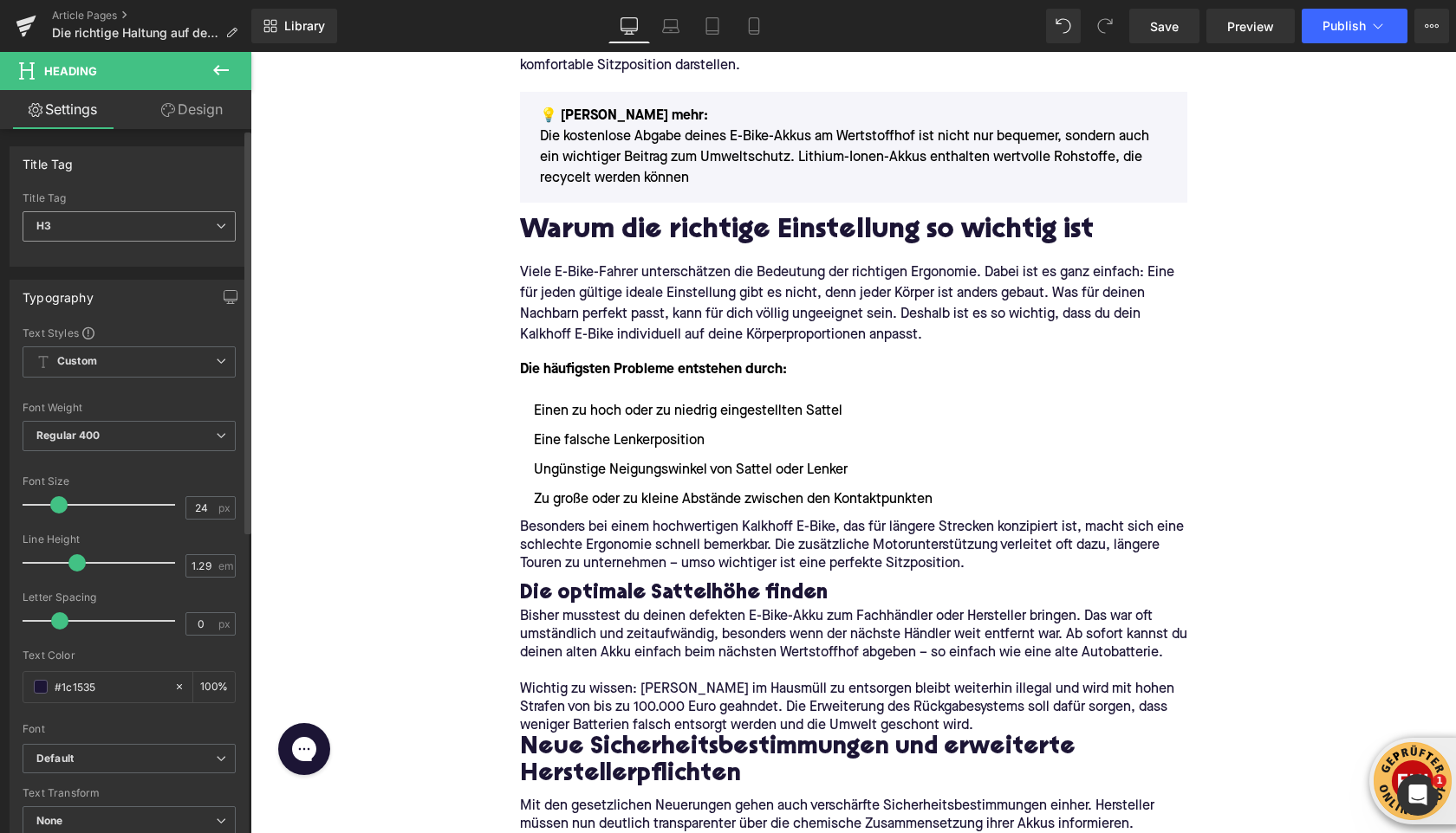
click at [164, 226] on span "H3" at bounding box center [129, 226] width 214 height 30
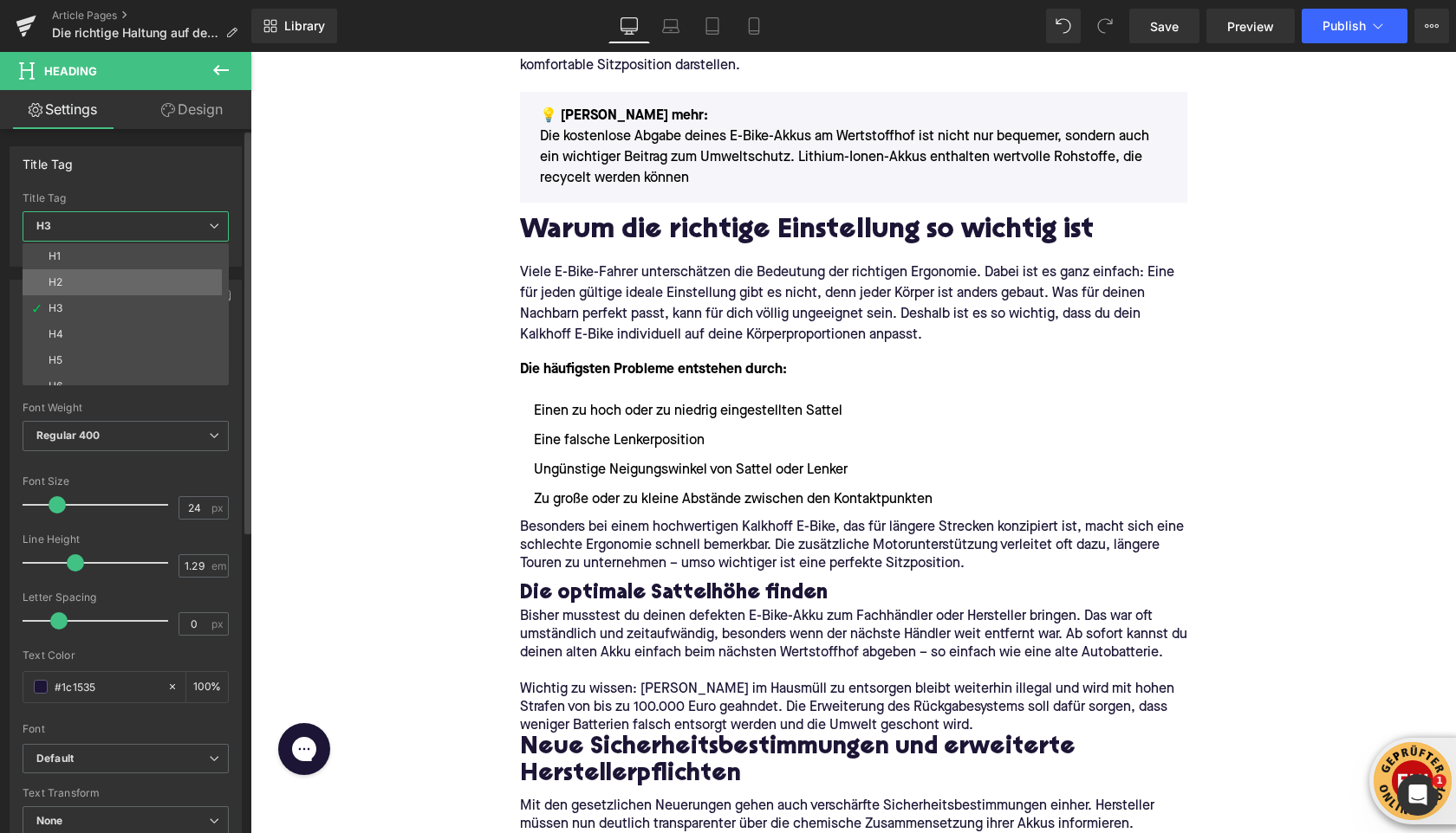
click at [143, 289] on li "H2" at bounding box center [130, 283] width 214 height 26
type input "32"
type input "1.11"
type input "100"
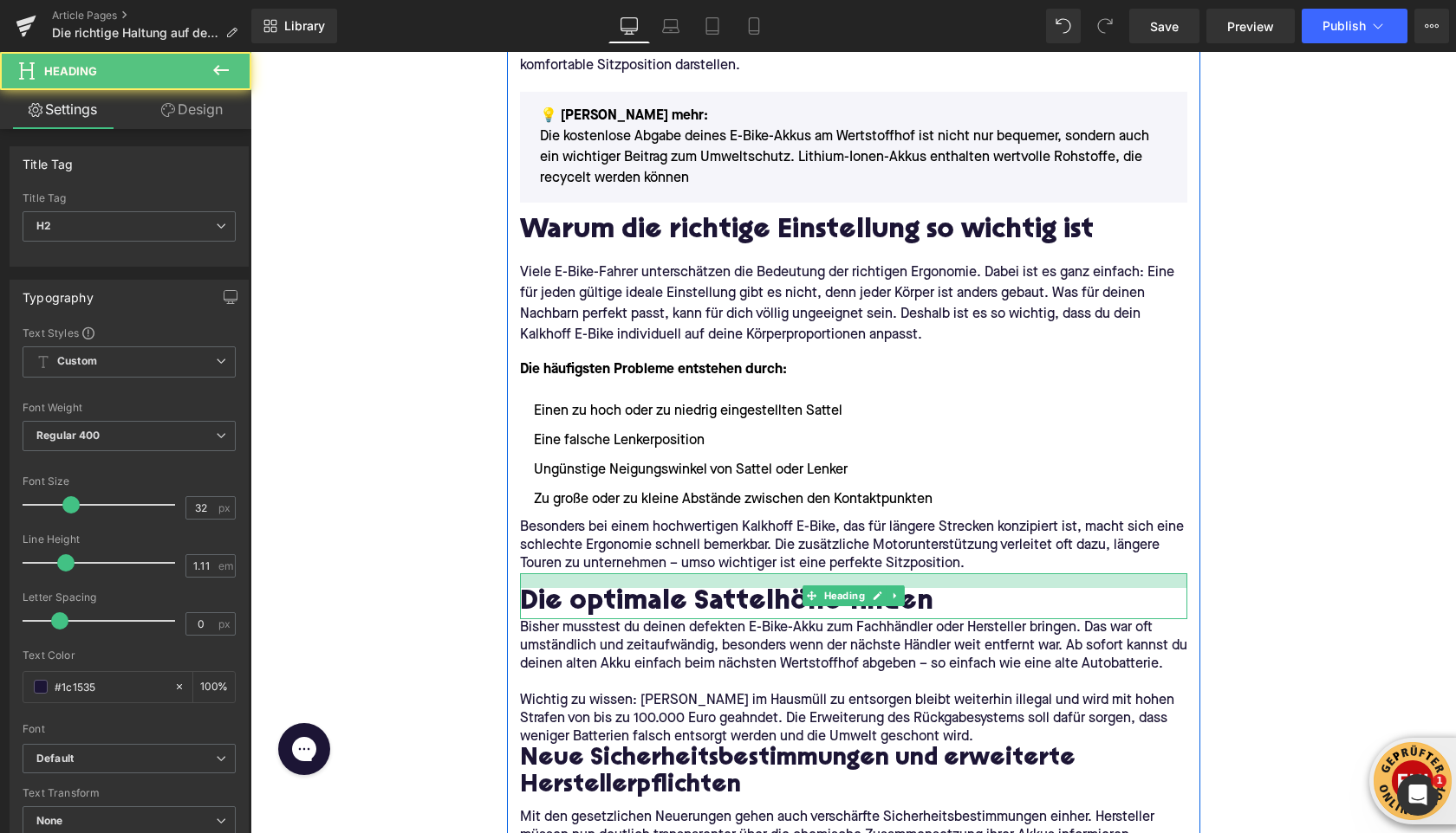
drag, startPoint x: 562, startPoint y: 577, endPoint x: 372, endPoint y: 555, distance: 191.3
click at [563, 587] on div at bounding box center [853, 580] width 667 height 15
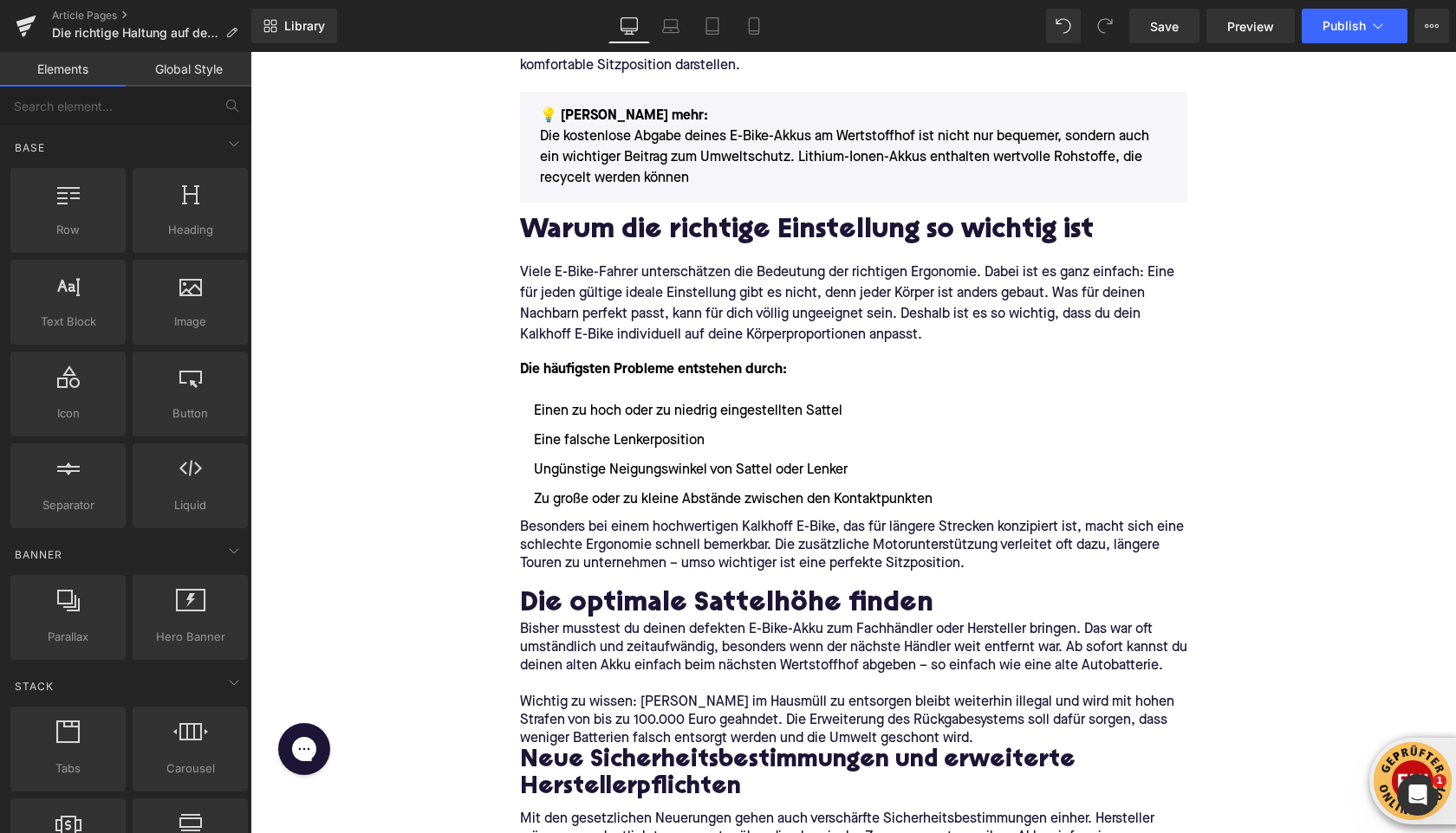
scroll to position [504, 0]
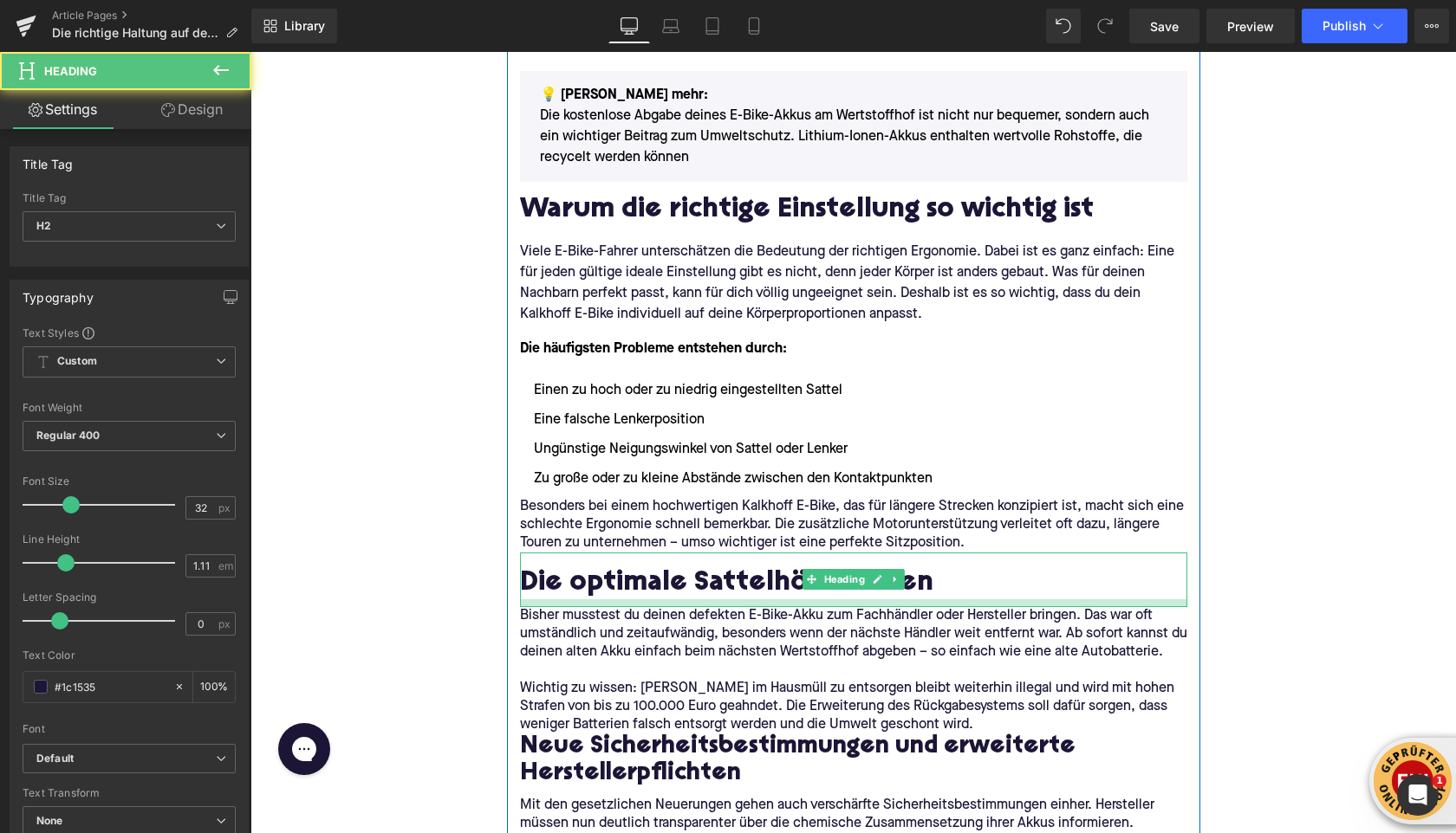
click at [560, 605] on div at bounding box center [853, 603] width 667 height 8
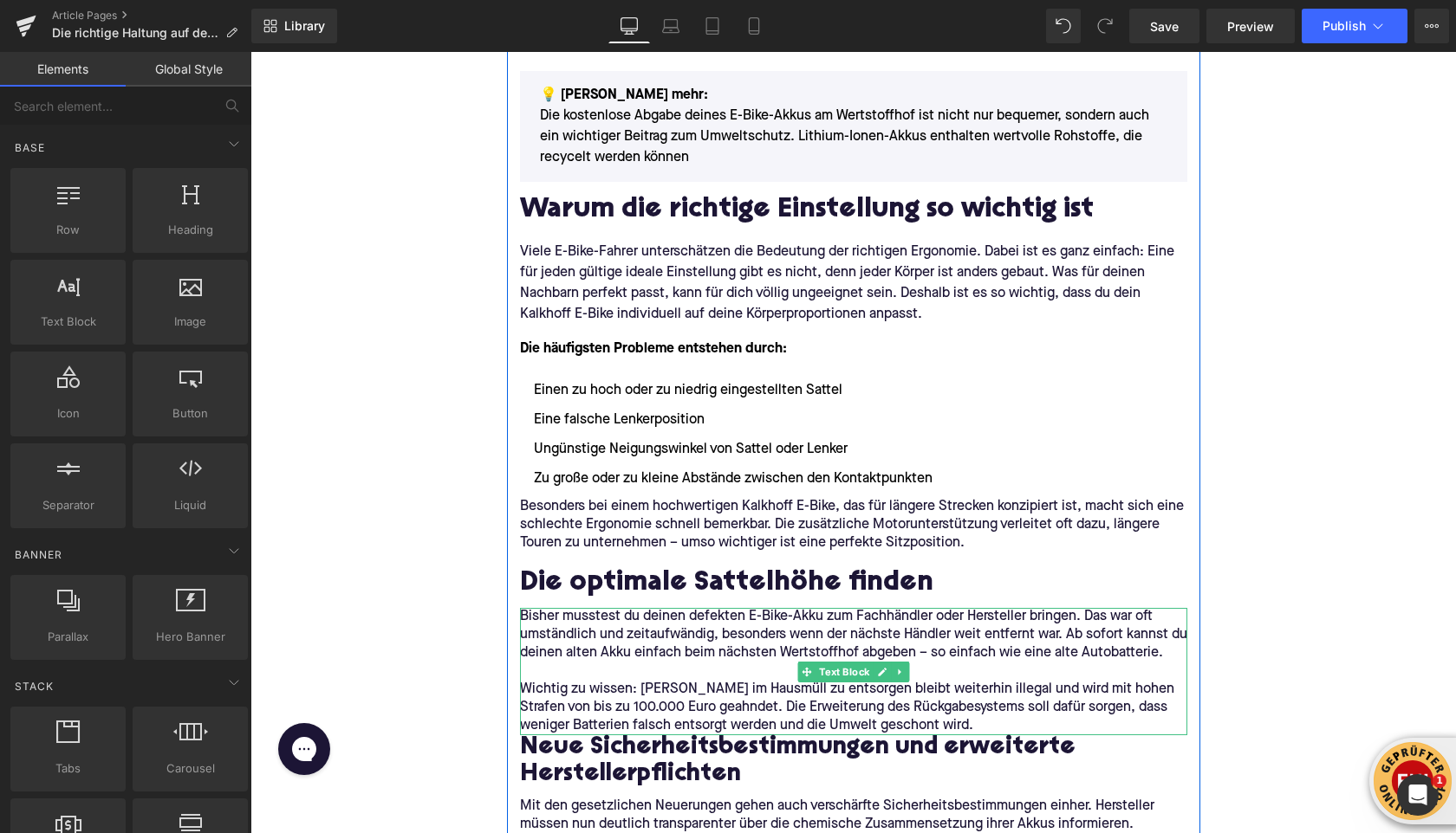
click at [566, 655] on p "Bisher musstest du deinen defekten E-Bike-Akku zum Fachhändler oder Hersteller …" at bounding box center [853, 636] width 667 height 55
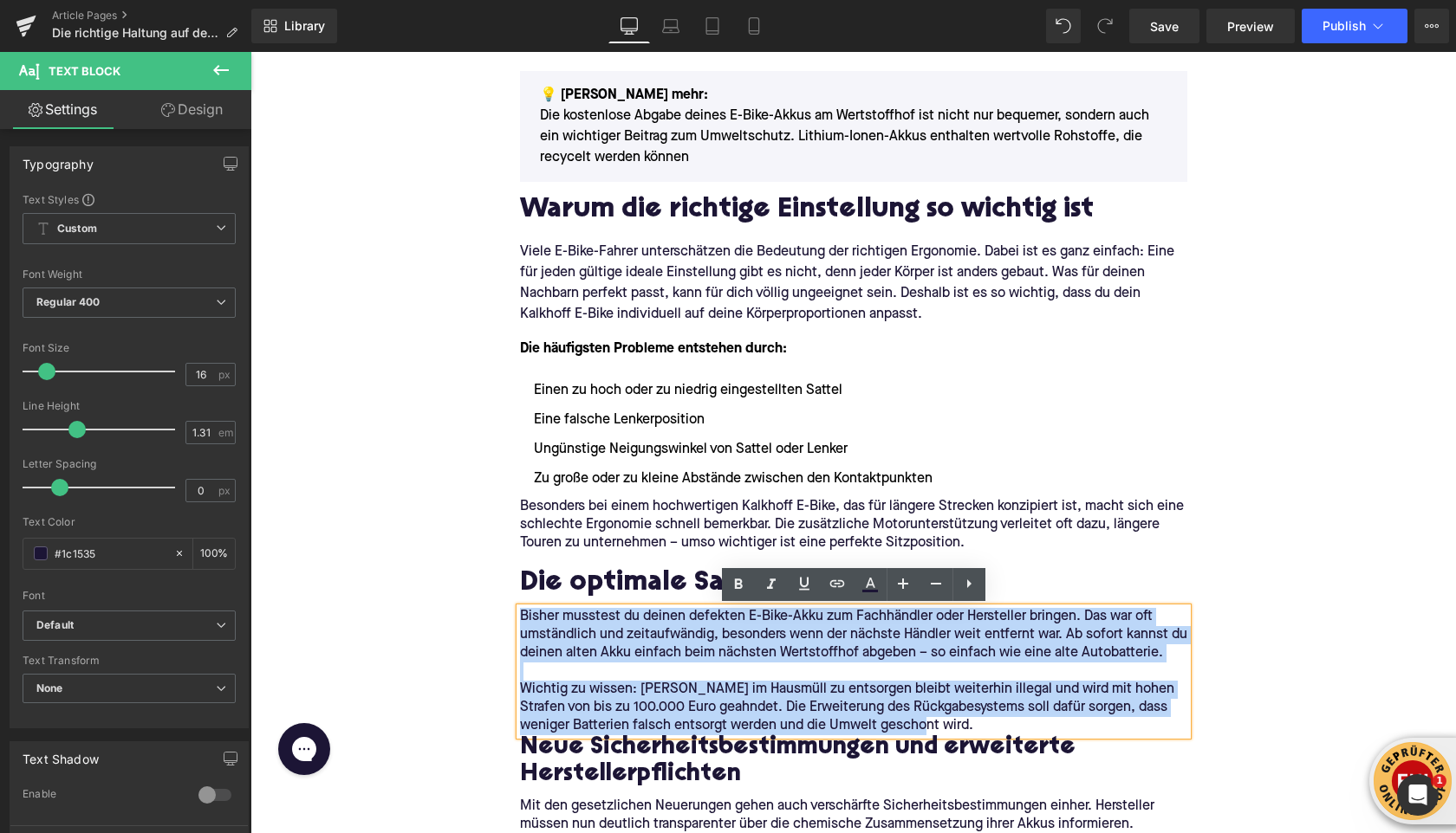
drag, startPoint x: 922, startPoint y: 728, endPoint x: 519, endPoint y: 616, distance: 418.3
click at [520, 616] on div "Bisher musstest du deinen defekten E-Bike-Akku zum Fachhändler oder Hersteller …" at bounding box center [853, 672] width 667 height 127
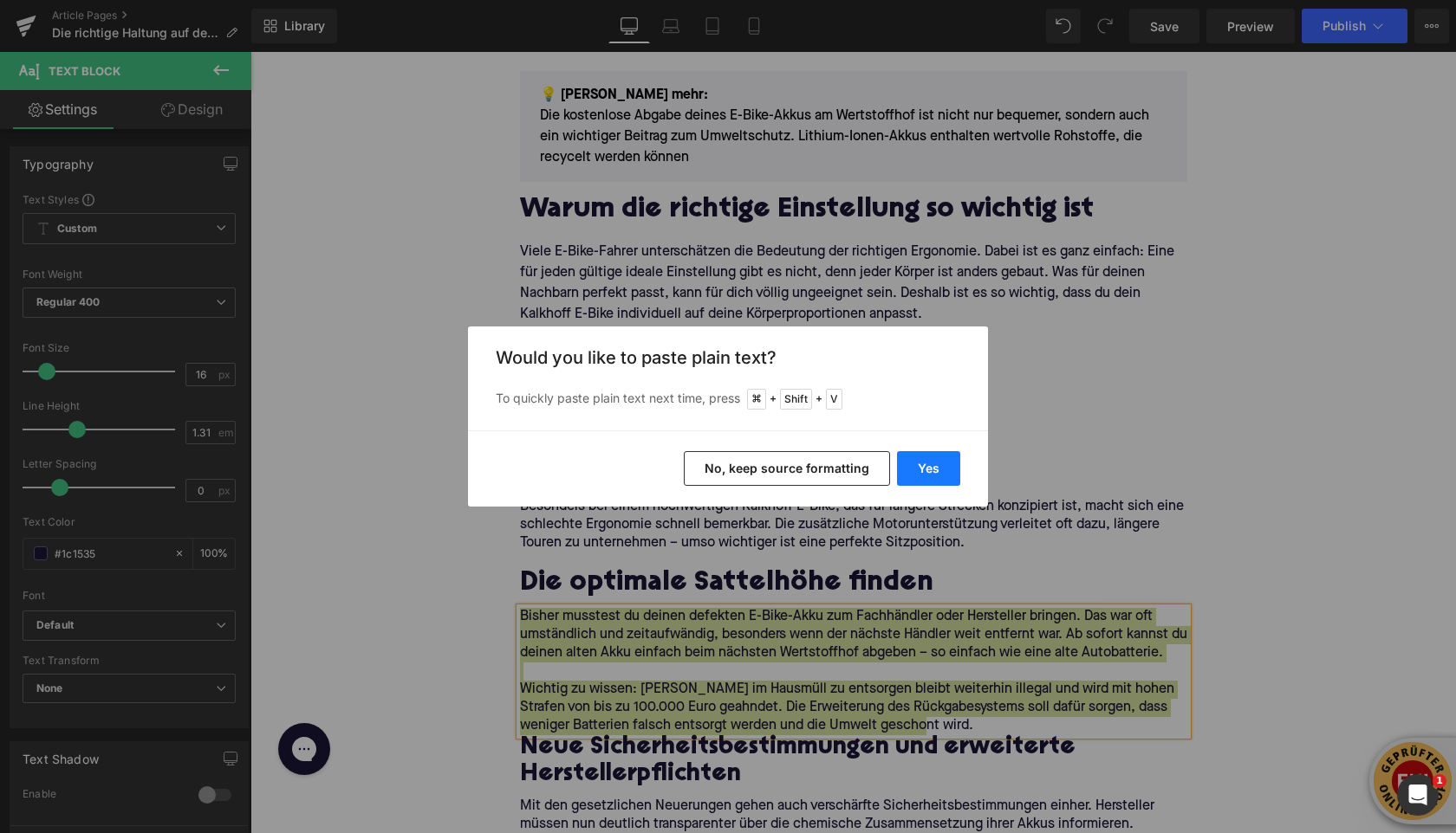
click at [942, 466] on button "Yes" at bounding box center [929, 469] width 64 height 35
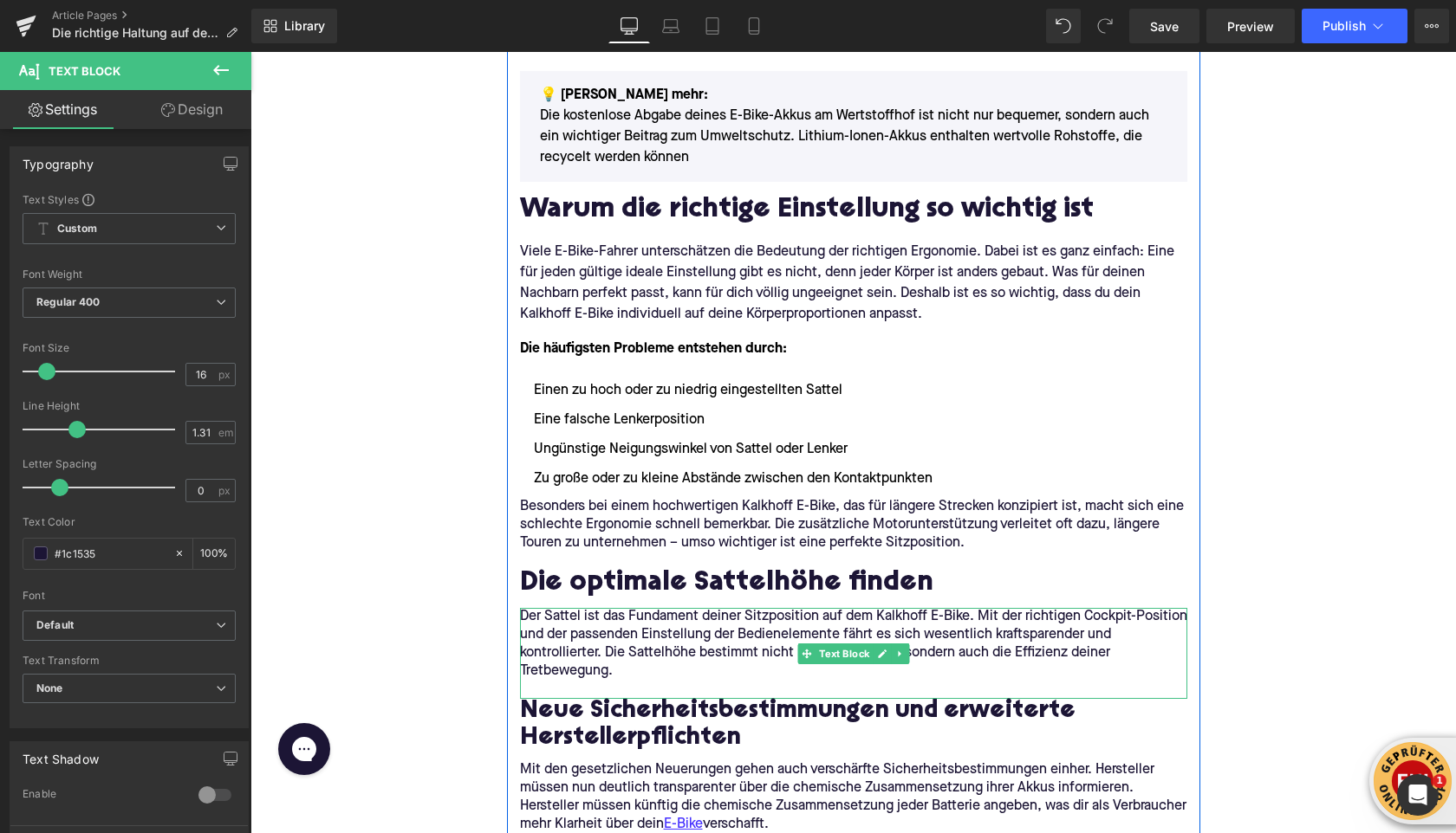
click at [651, 681] on p at bounding box center [853, 690] width 667 height 18
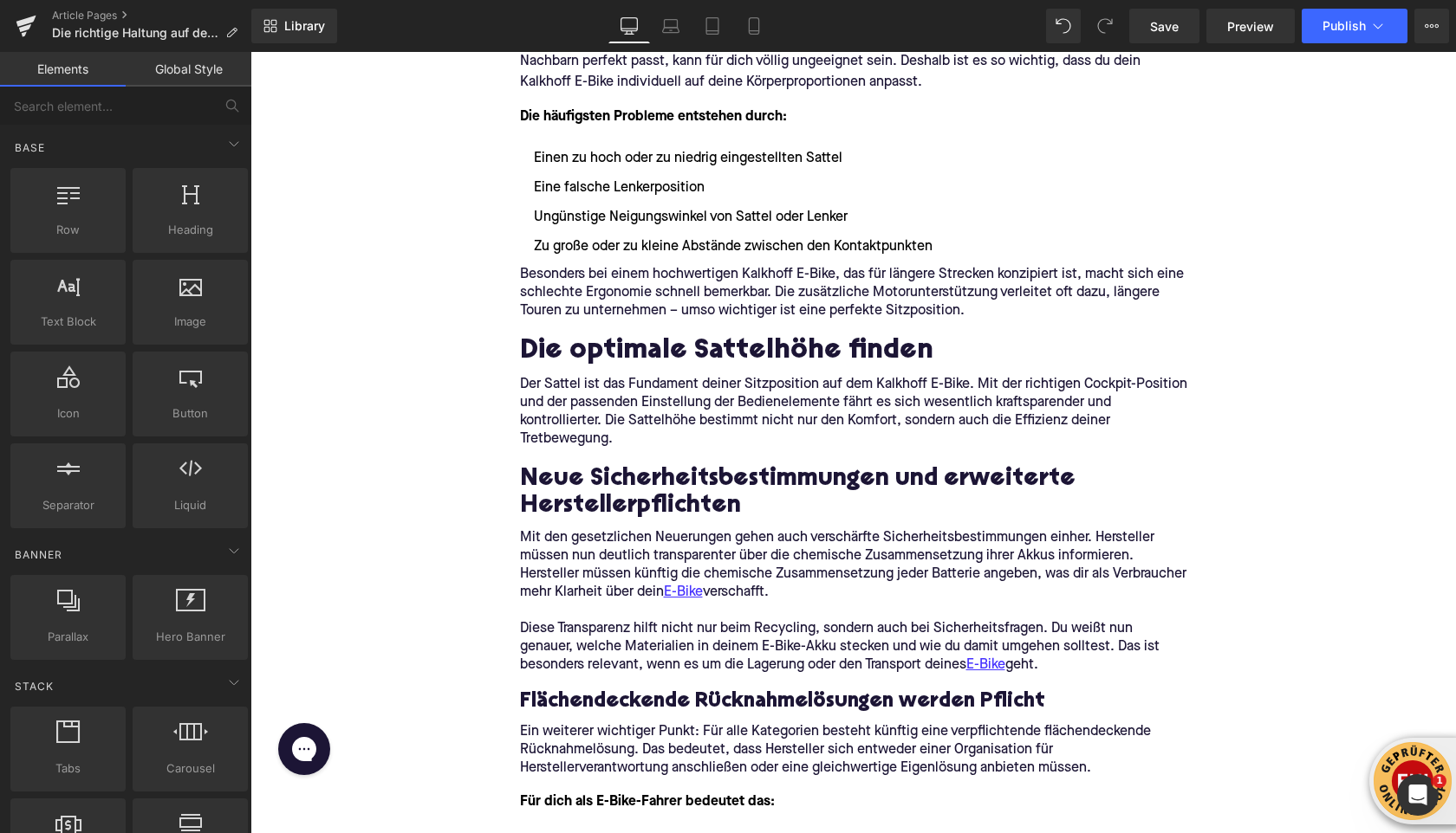
scroll to position [609, 0]
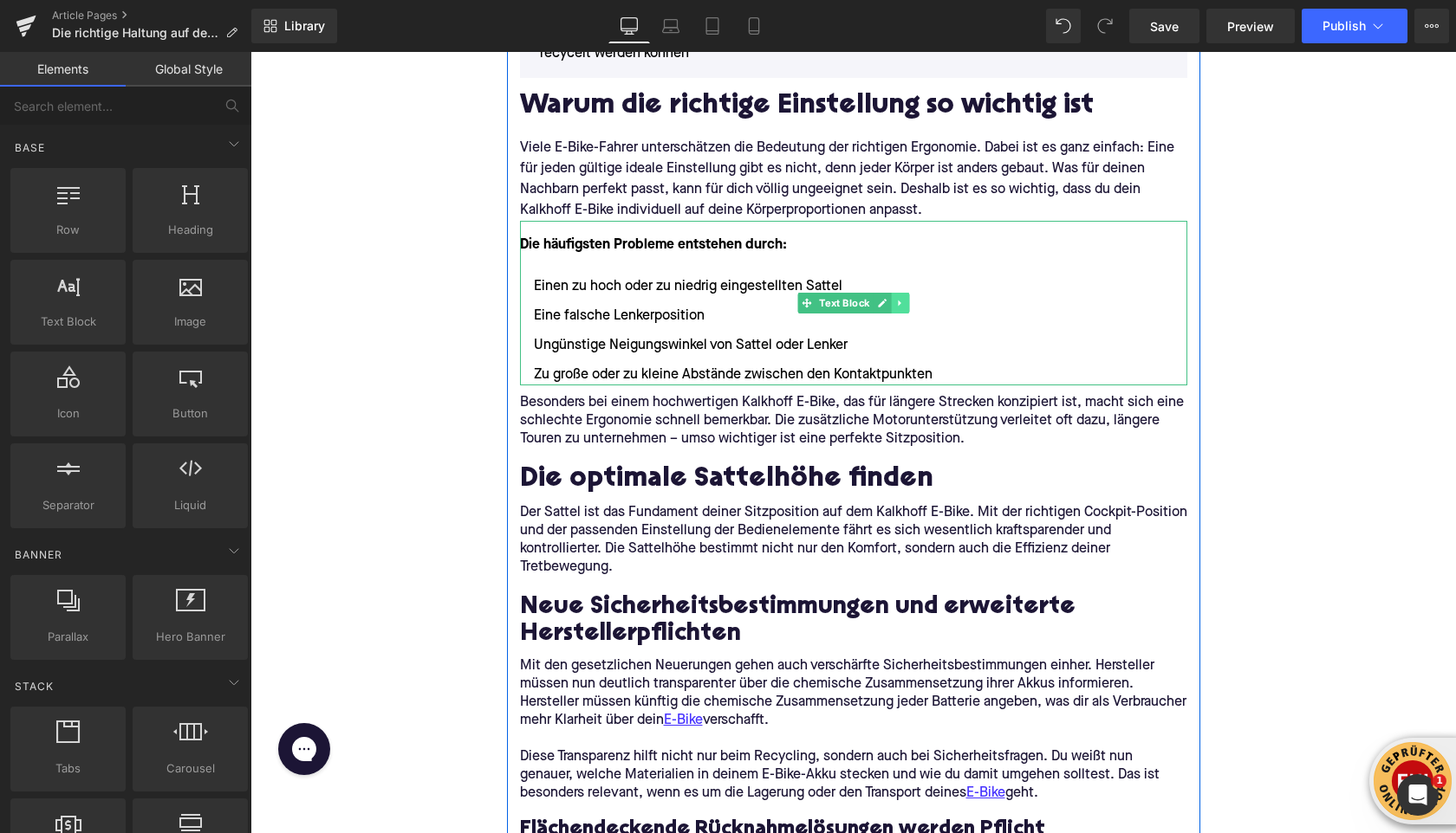
click at [905, 306] on link at bounding box center [900, 302] width 18 height 21
click at [893, 308] on icon at bounding box center [892, 302] width 9 height 9
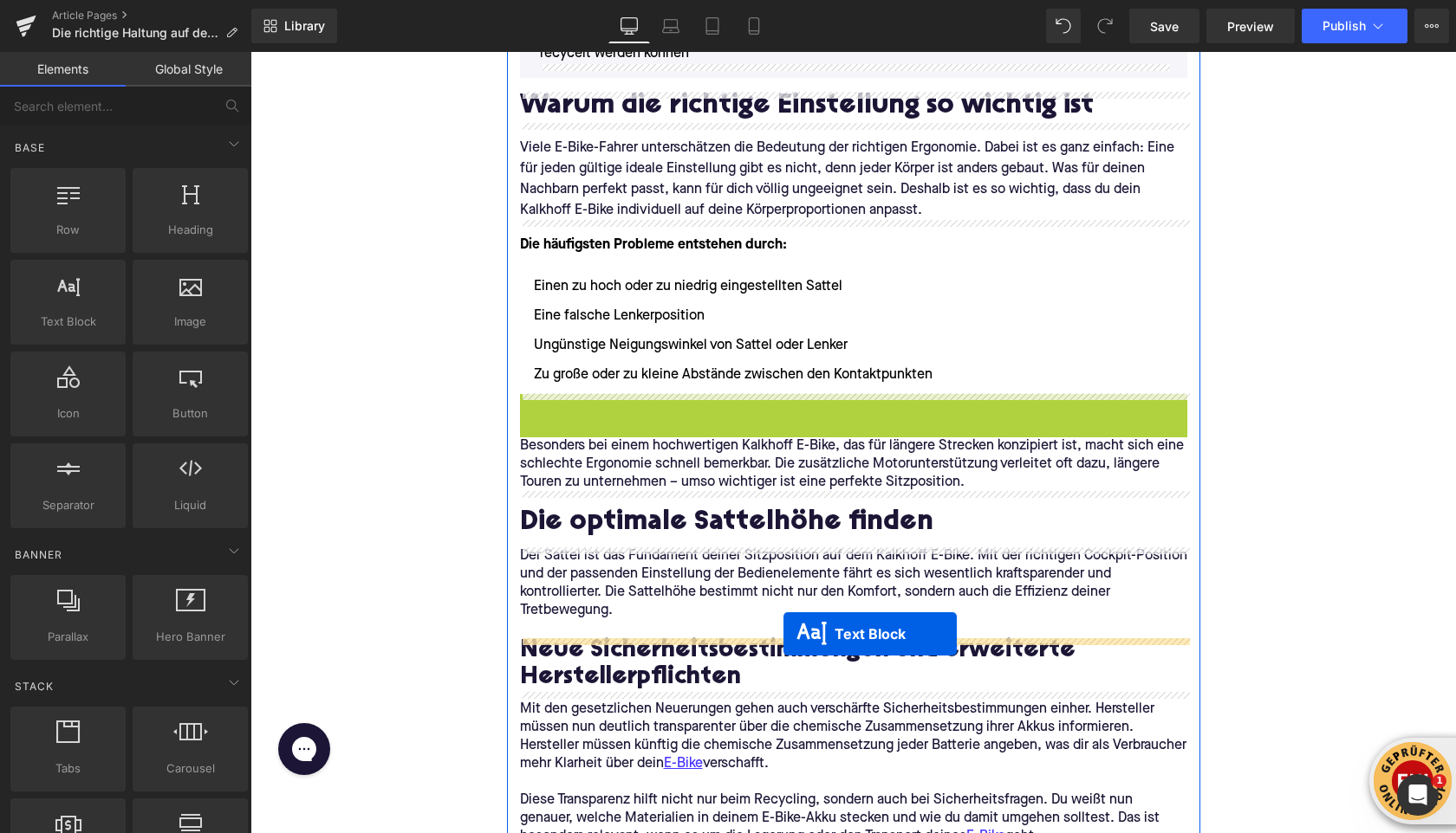
drag, startPoint x: 803, startPoint y: 479, endPoint x: 783, endPoint y: 634, distance: 156.3
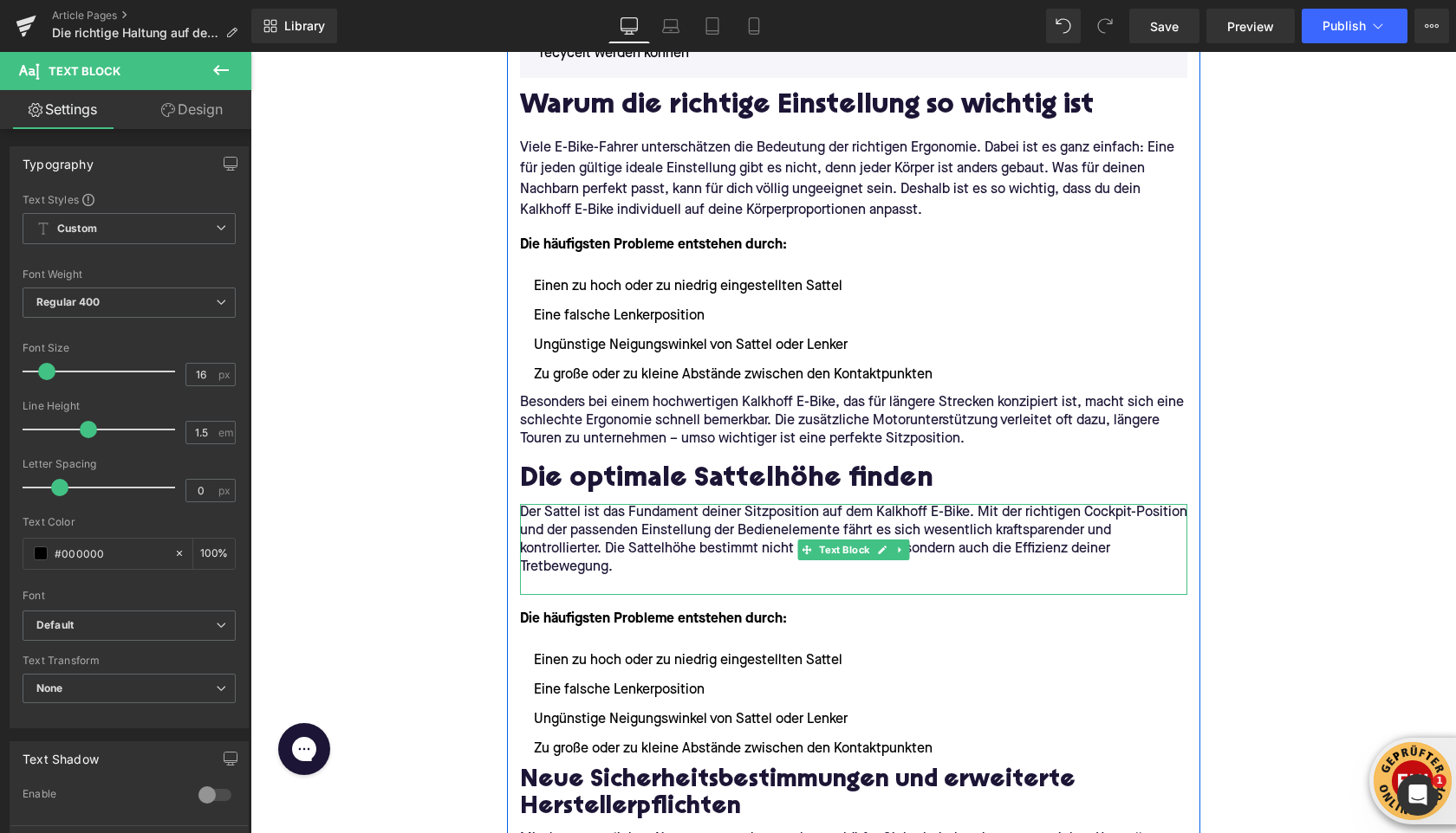
click at [548, 583] on p at bounding box center [853, 586] width 667 height 18
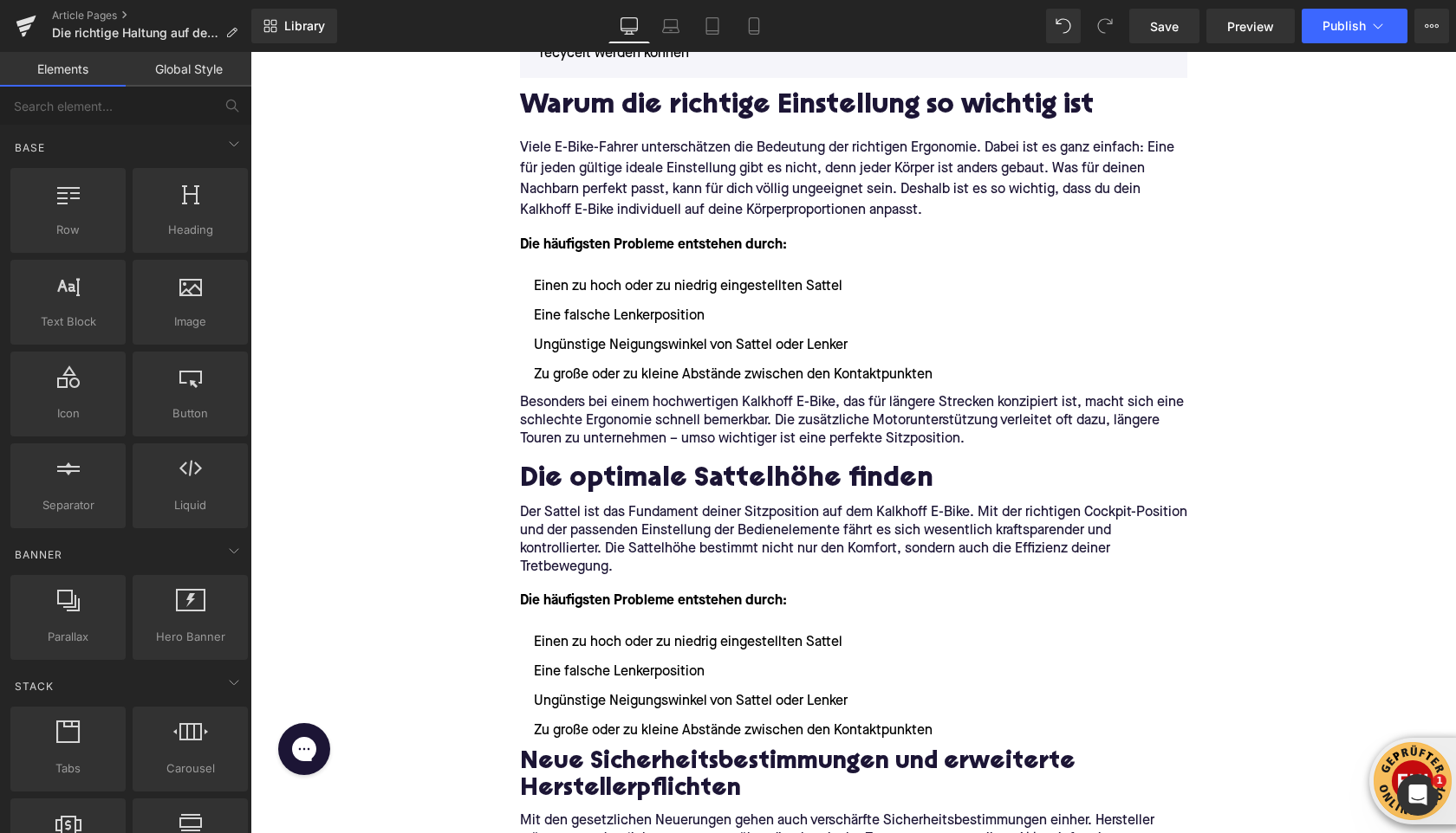
scroll to position [680, 0]
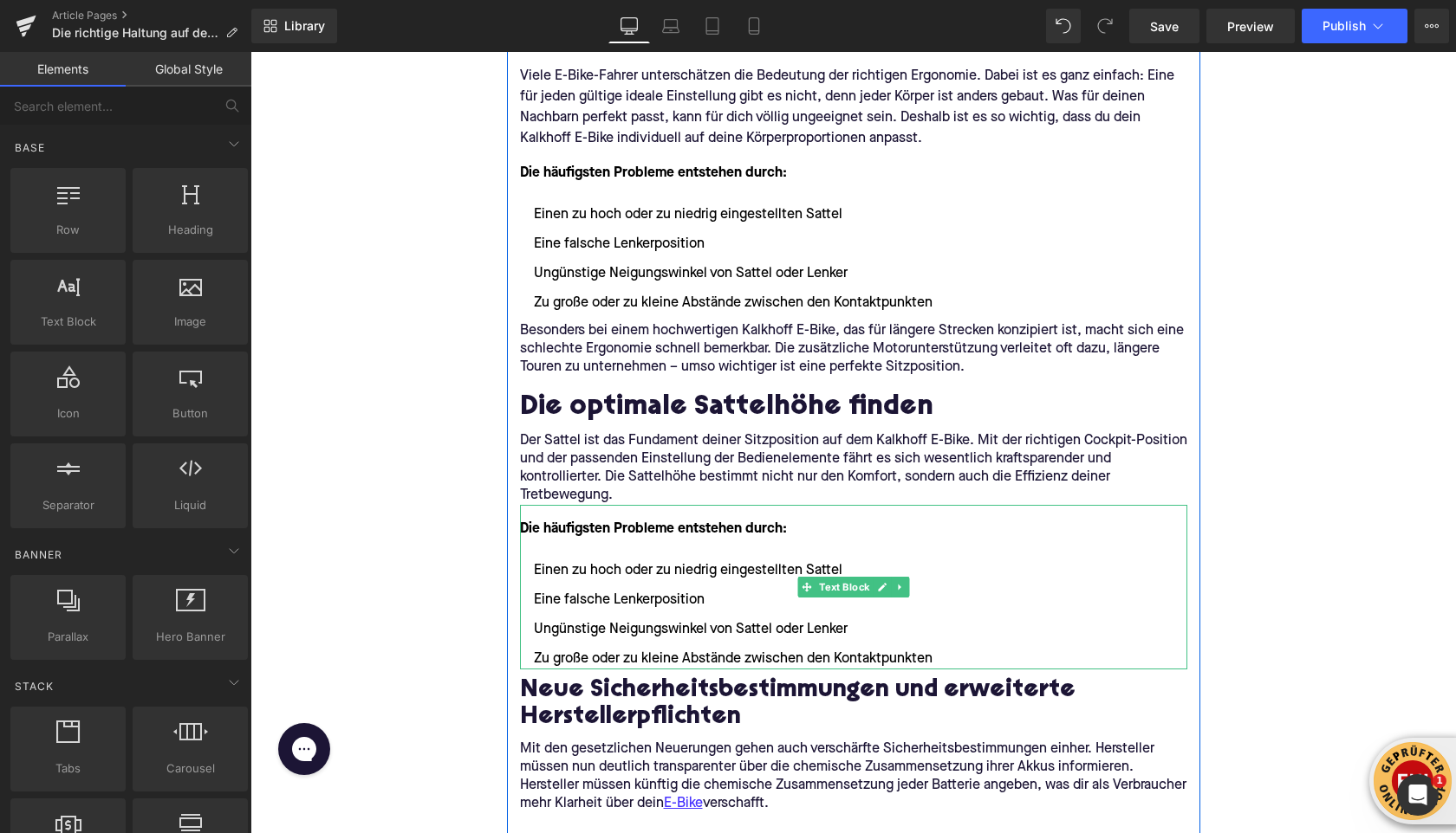
click at [553, 532] on font "Die häufigsten Probleme entstehen durch:" at bounding box center [653, 529] width 267 height 14
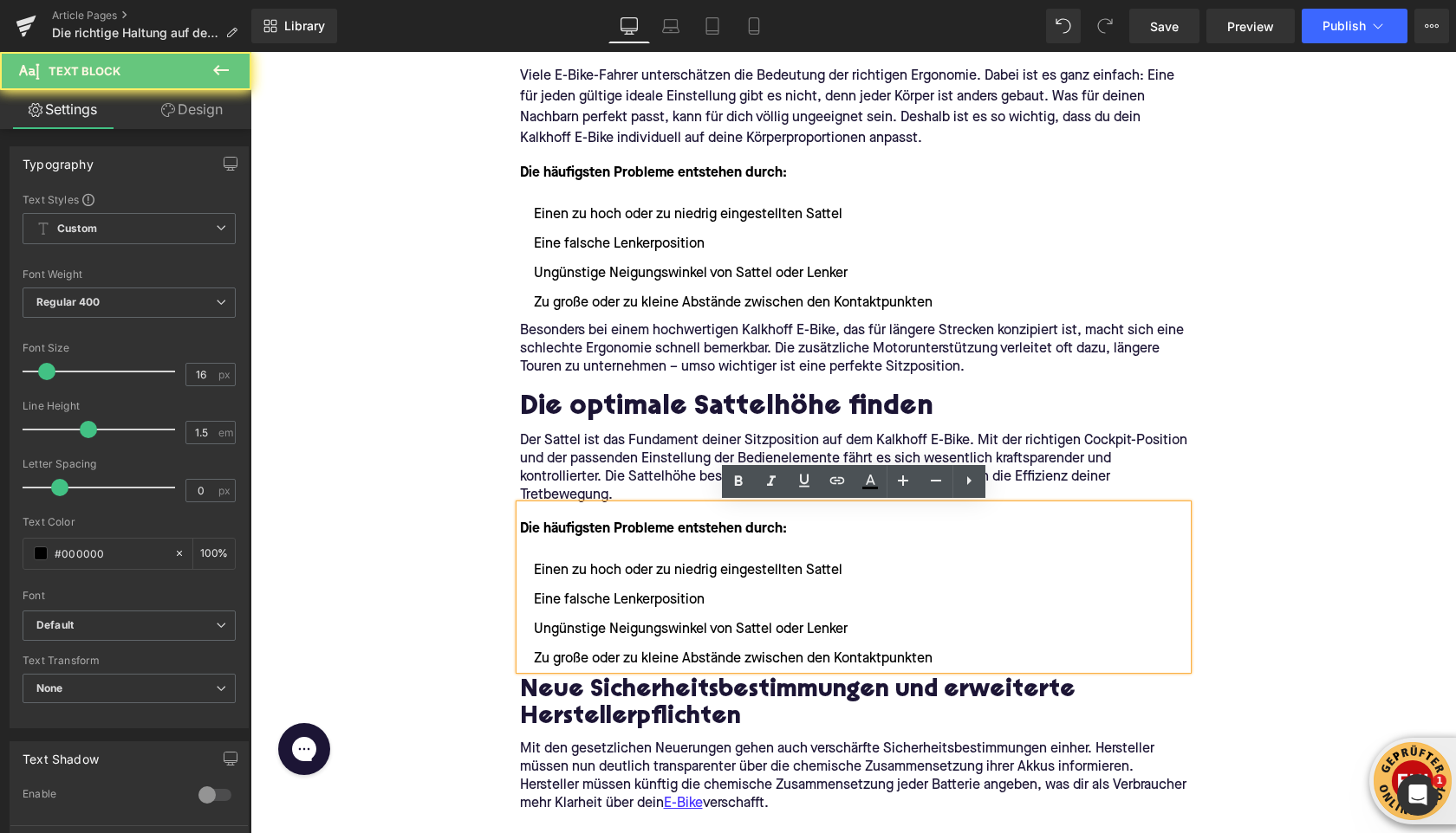
click at [553, 532] on font "Die häufigsten Probleme entstehen durch:" at bounding box center [653, 529] width 267 height 14
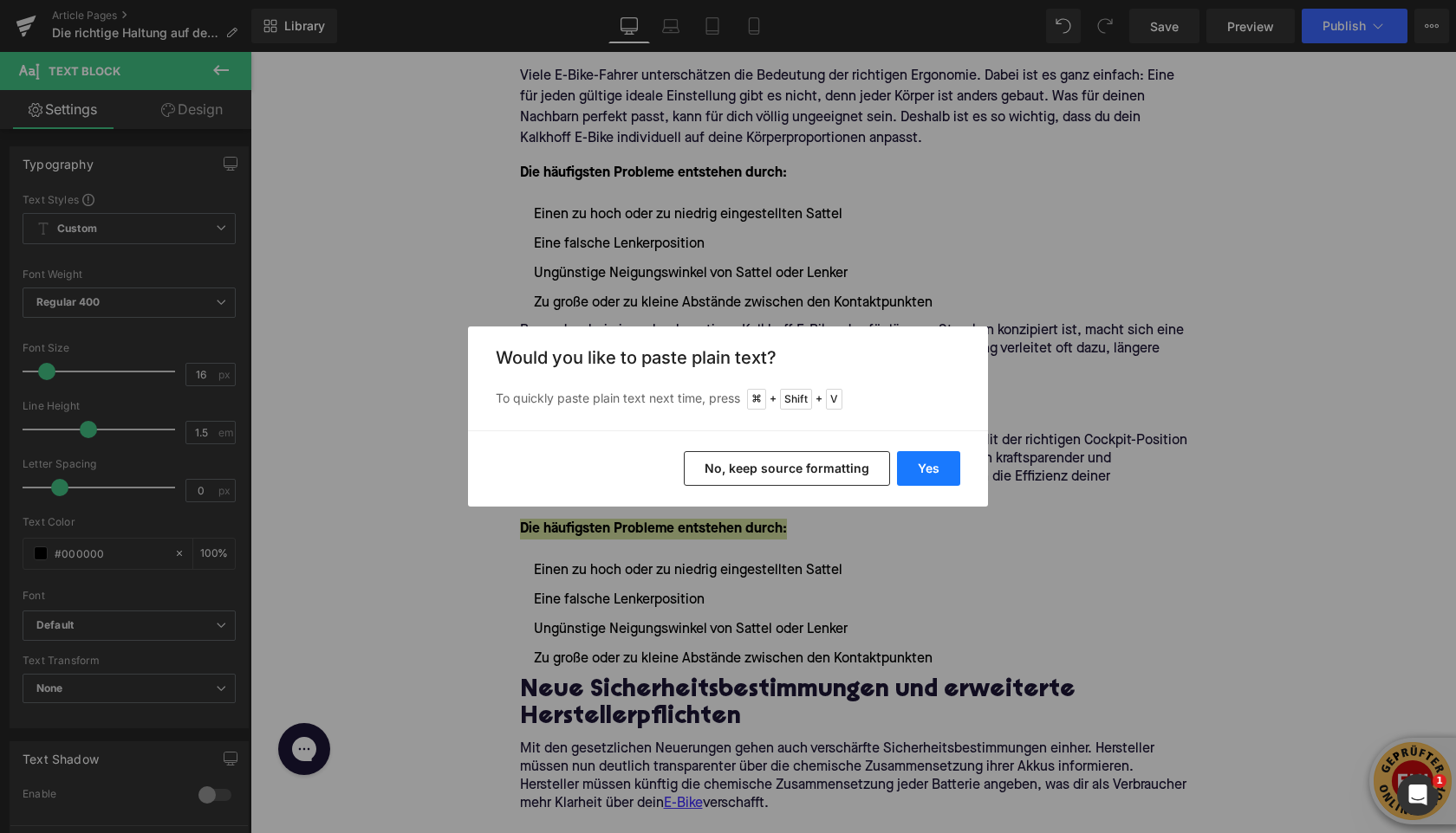
drag, startPoint x: 904, startPoint y: 468, endPoint x: 654, endPoint y: 416, distance: 255.4
click at [904, 468] on button "Yes" at bounding box center [929, 469] width 64 height 35
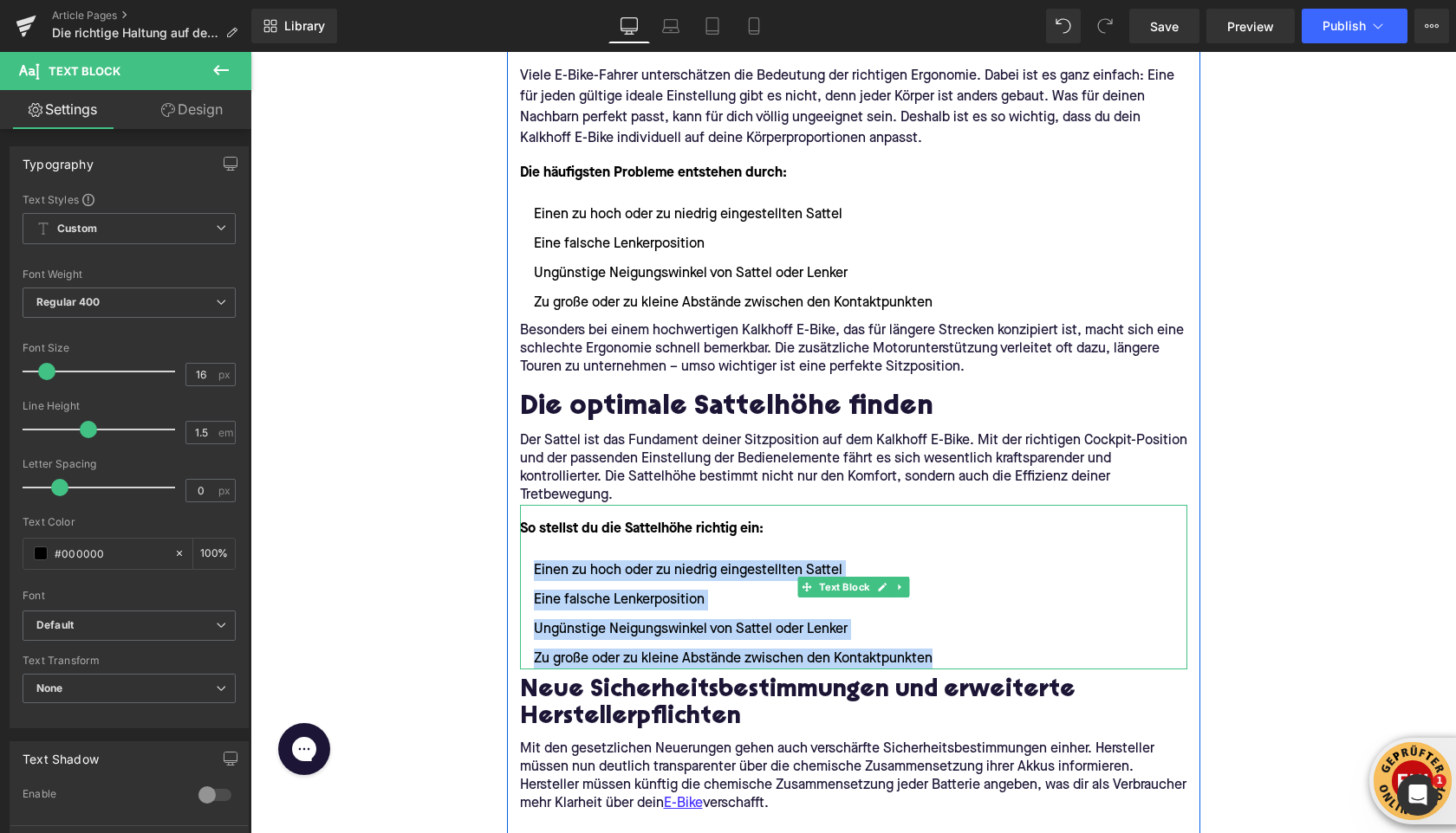
drag, startPoint x: 931, startPoint y: 656, endPoint x: 534, endPoint y: 570, distance: 406.2
click at [534, 570] on ul "Einen zu hoch oder zu niedrig eingestellten Sattel Eine falsche Lenkerposition …" at bounding box center [853, 615] width 667 height 109
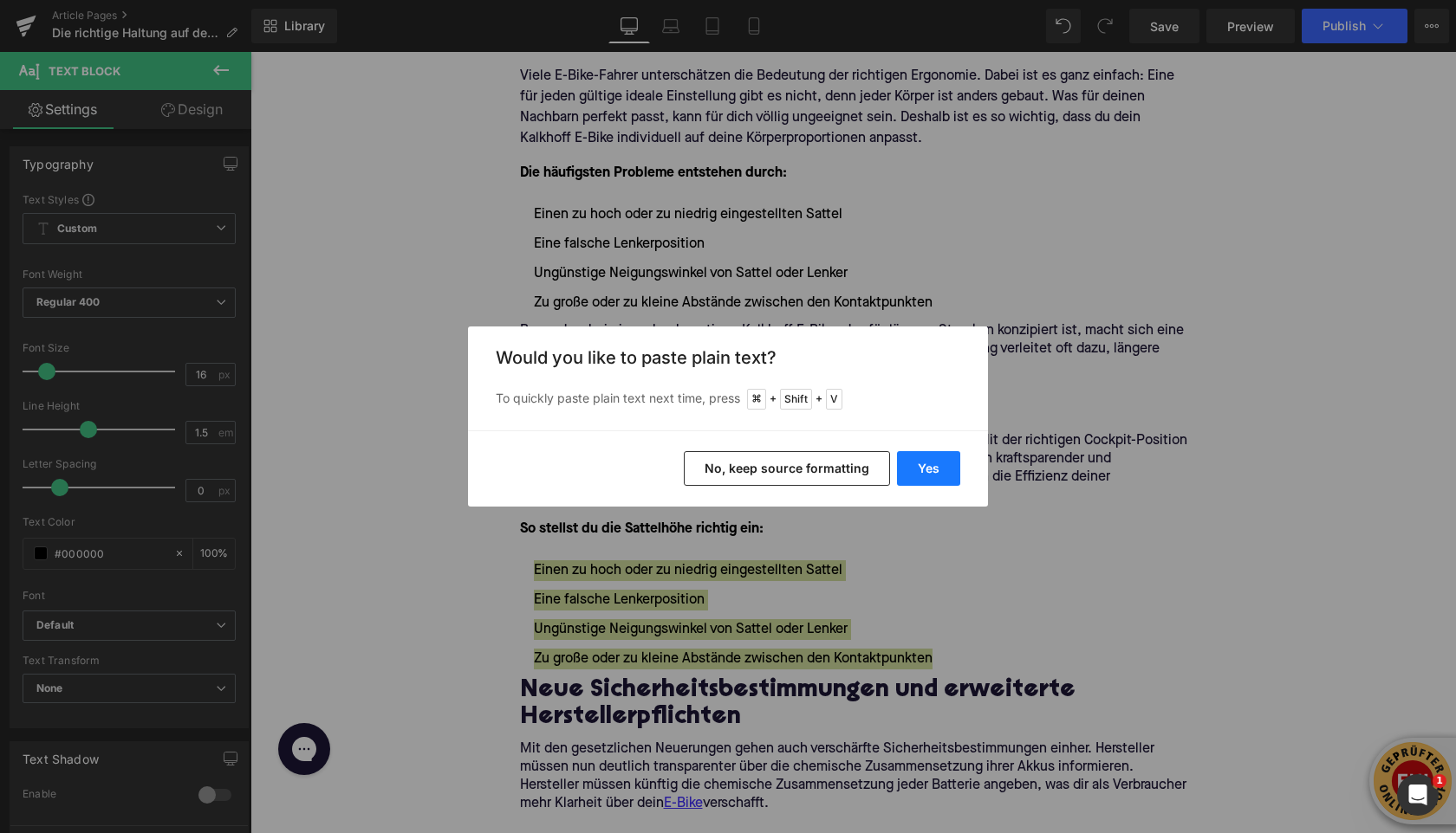
click at [931, 457] on button "Yes" at bounding box center [929, 469] width 64 height 35
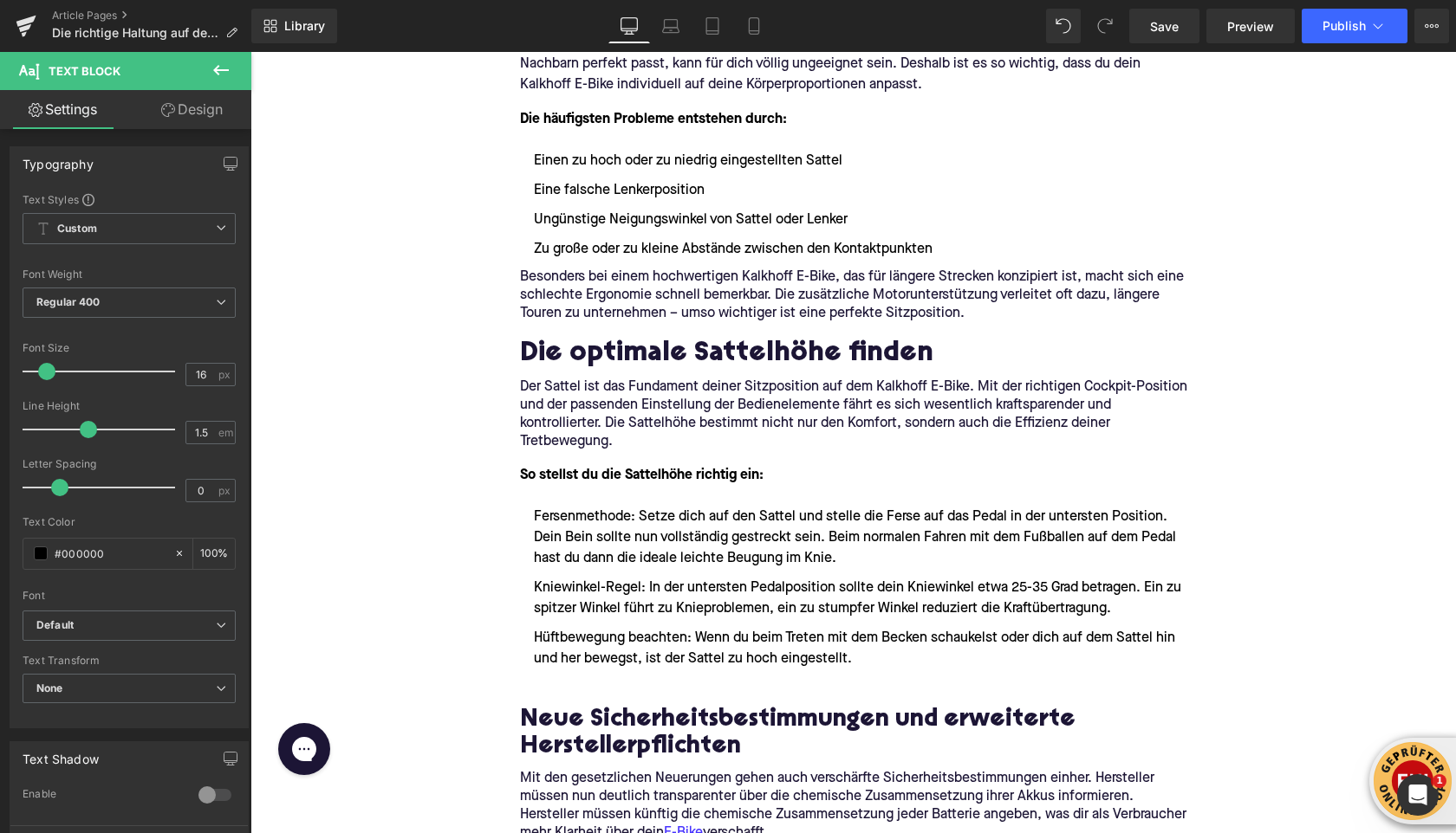
scroll to position [756, 0]
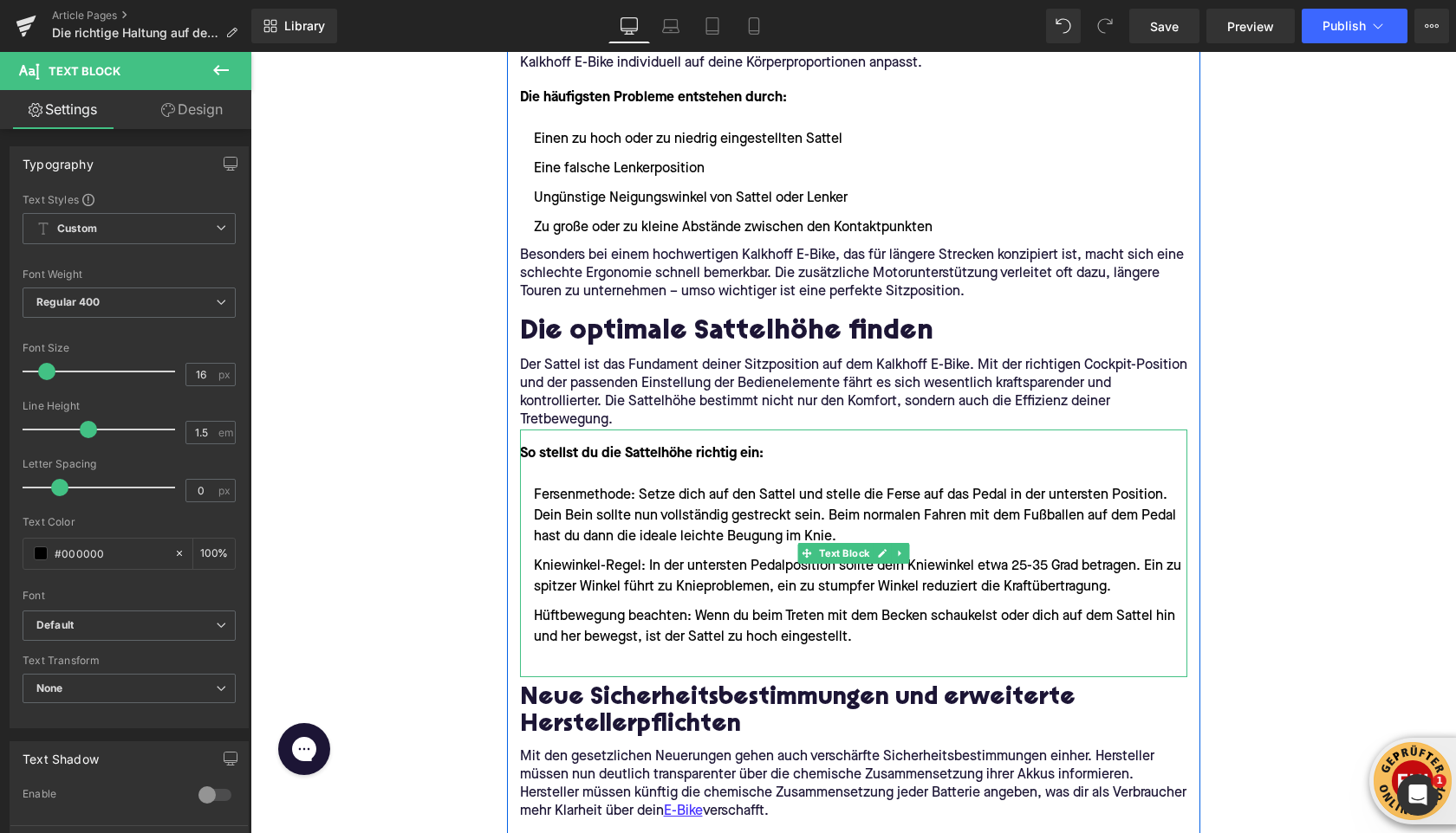
click at [566, 663] on li at bounding box center [853, 667] width 667 height 21
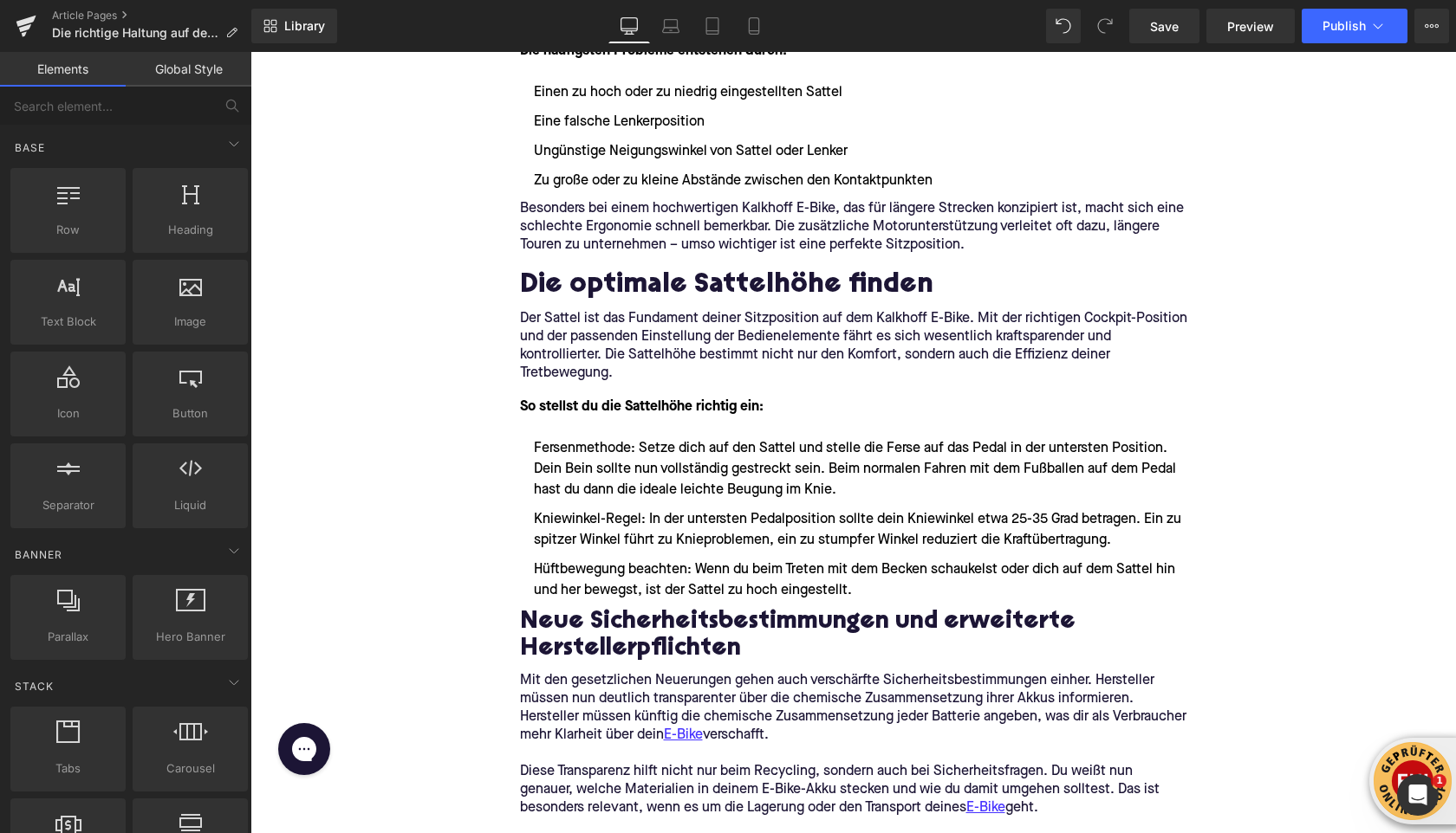
scroll to position [819, 0]
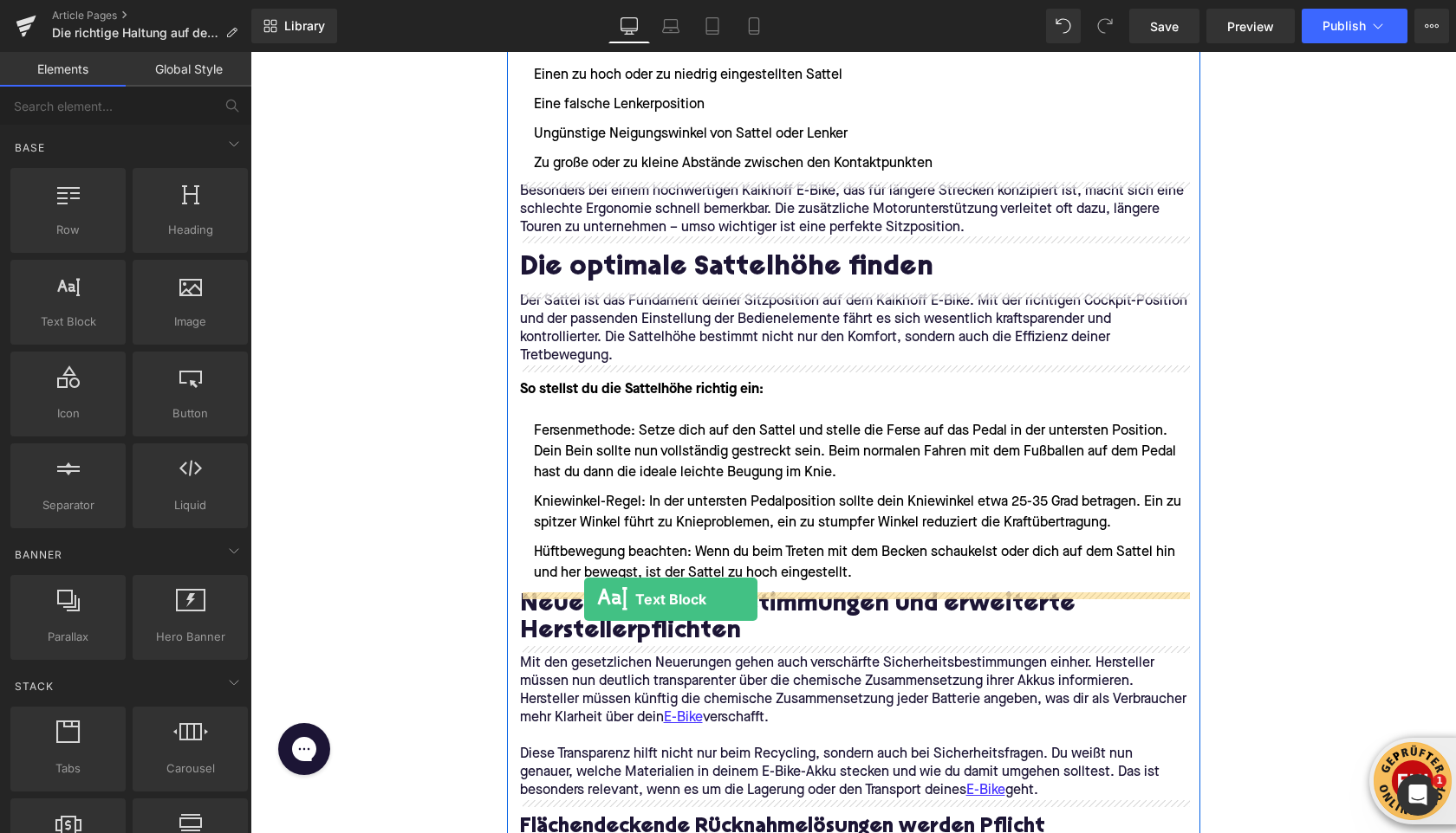
drag, startPoint x: 322, startPoint y: 371, endPoint x: 584, endPoint y: 599, distance: 347.3
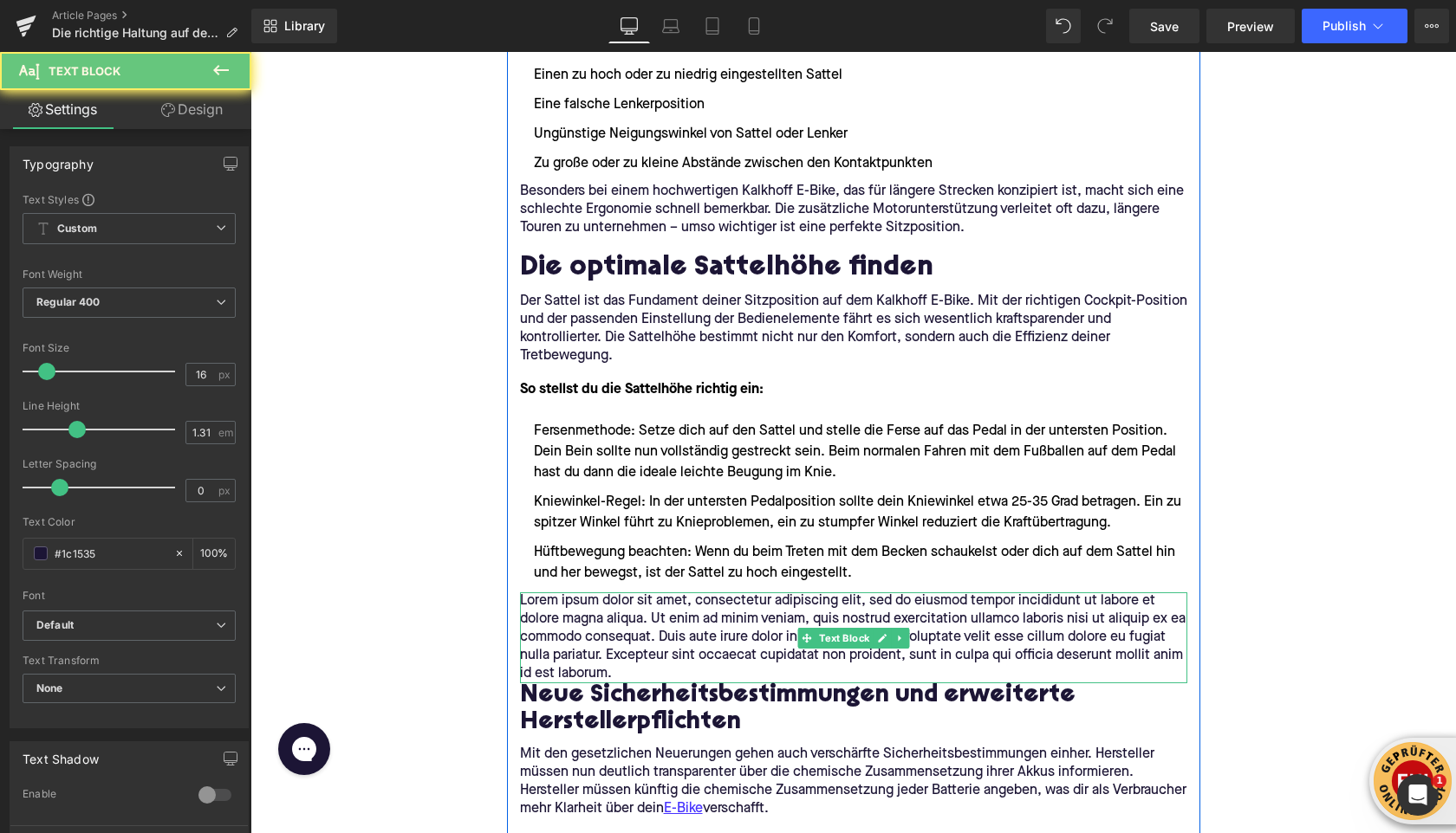
click at [596, 629] on p "Lorem ipsum dolor sit amet, consectetur adipiscing elit, sed do eiusmod tempor …" at bounding box center [853, 638] width 667 height 91
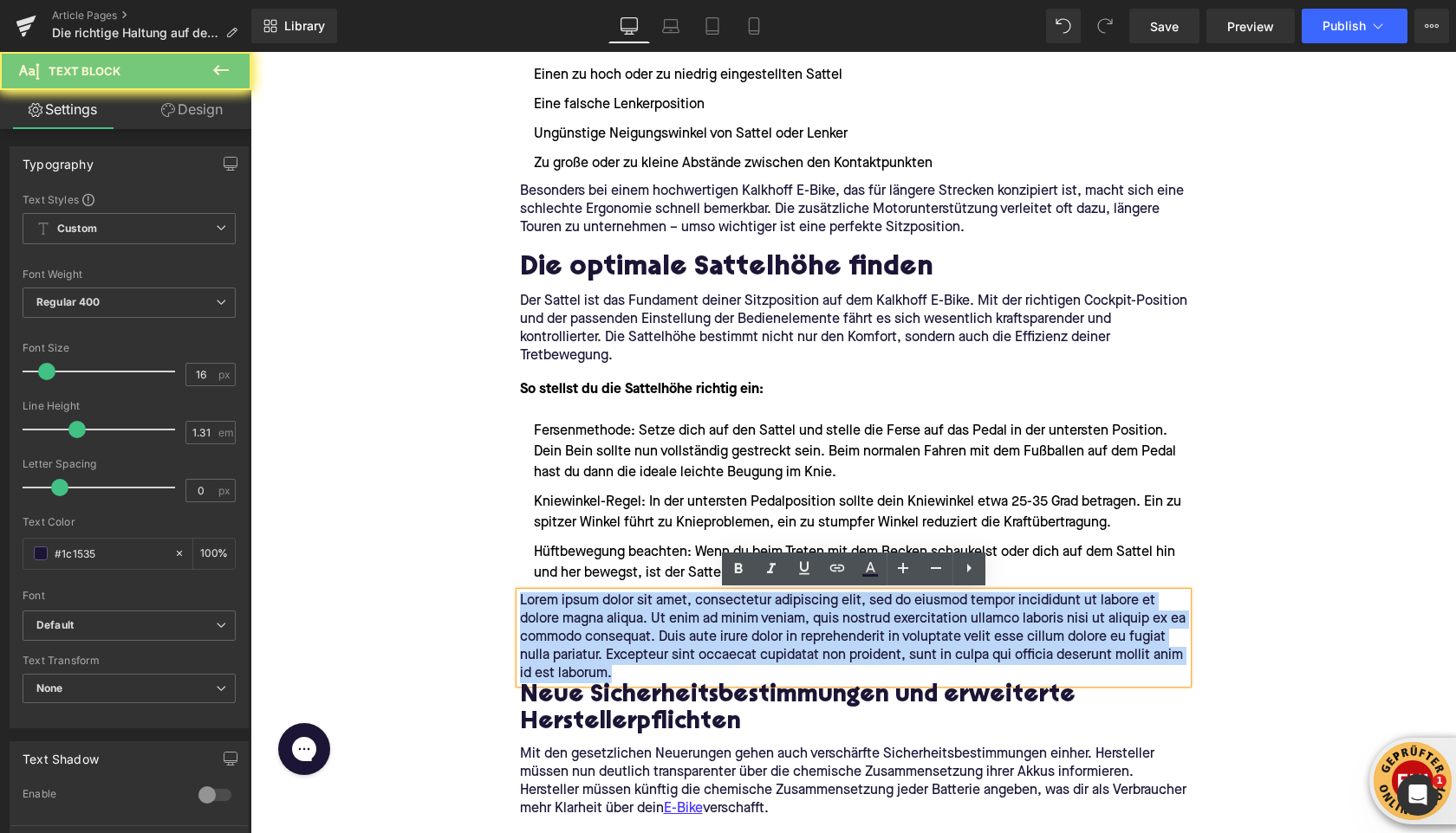
click at [596, 629] on p "Lorem ipsum dolor sit amet, consectetur adipiscing elit, sed do eiusmod tempor …" at bounding box center [853, 638] width 667 height 91
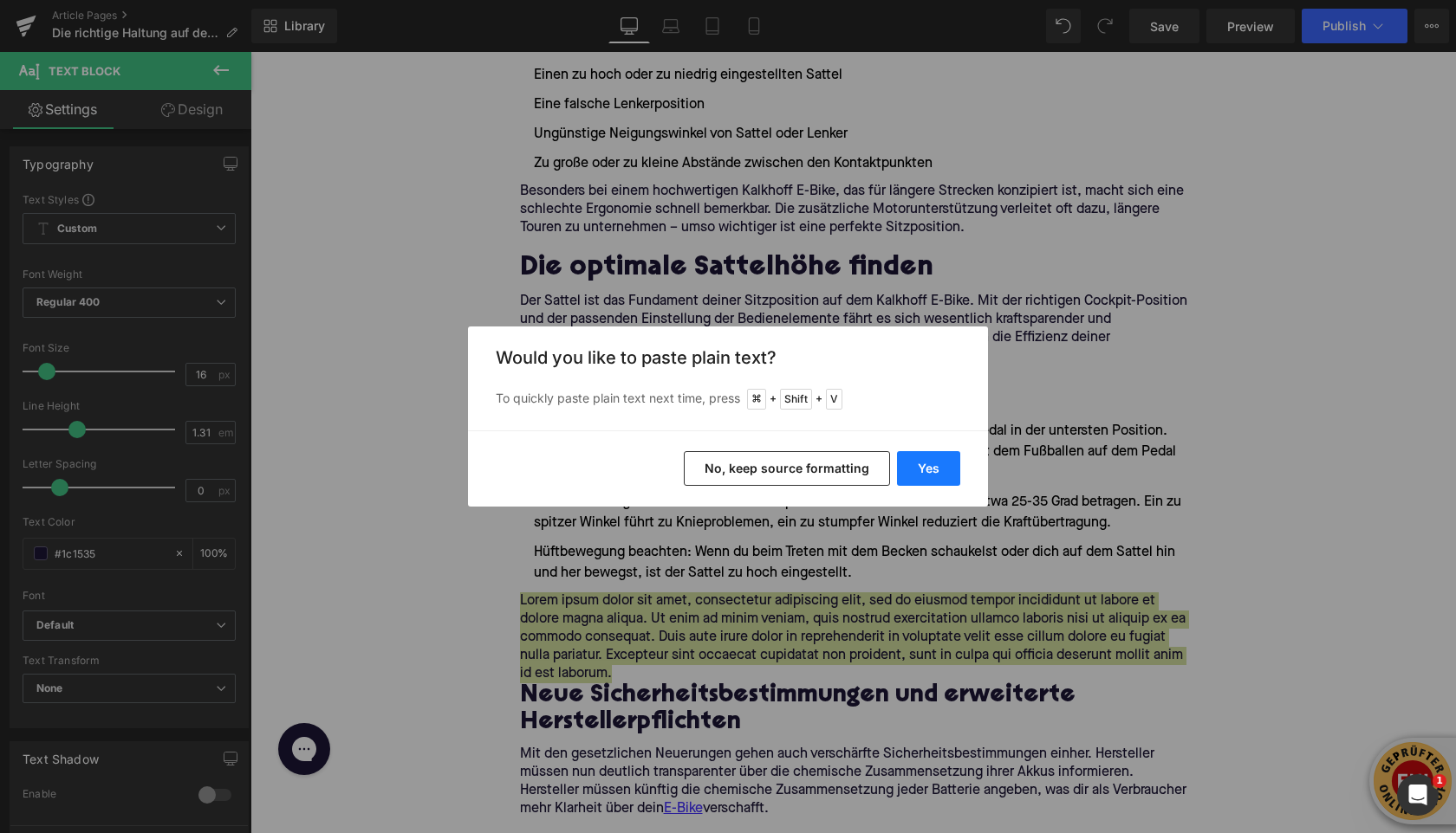
click at [931, 478] on button "Yes" at bounding box center [929, 469] width 64 height 35
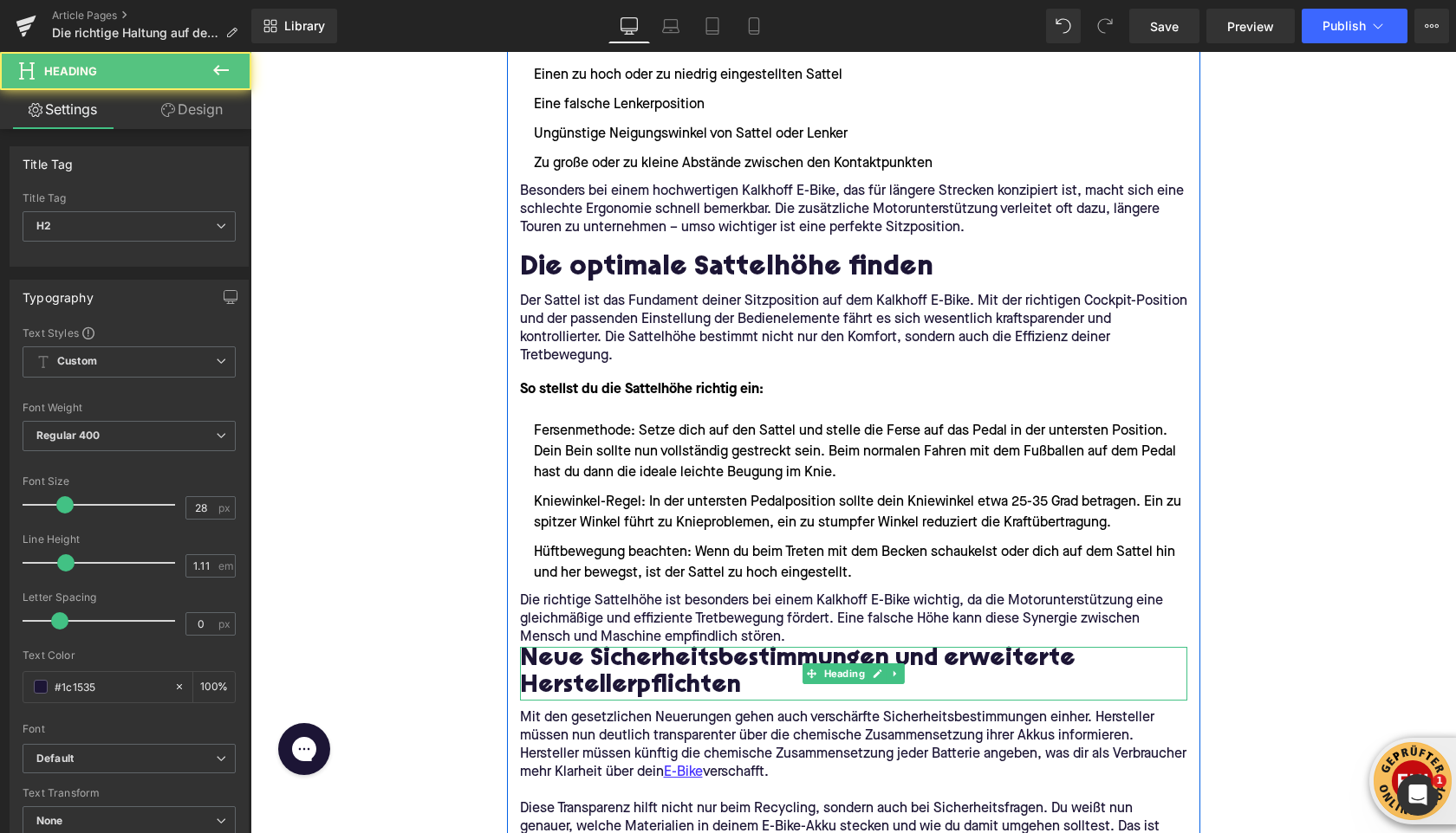
drag, startPoint x: 590, startPoint y: 646, endPoint x: 588, endPoint y: 661, distance: 15.1
click at [588, 661] on h2 "Neue Sicherheitsbestimmungen und erweiterte Herstellerpflichten" at bounding box center [853, 673] width 667 height 54
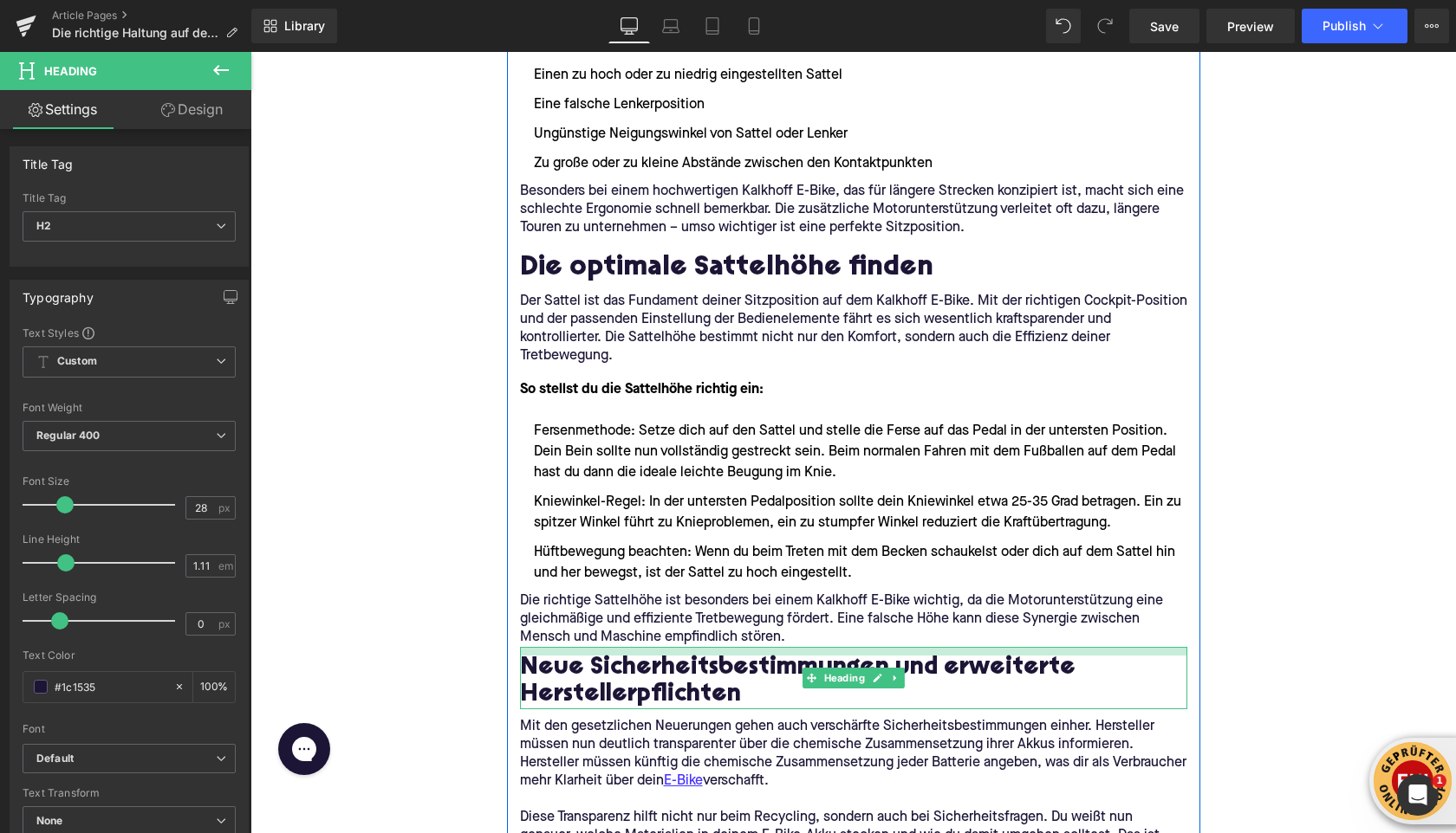
drag, startPoint x: 534, startPoint y: 649, endPoint x: 533, endPoint y: 658, distance: 9.1
click at [533, 658] on div "Neue Sicherheitsbestimmungen und erweiterte Herstellerpflichten Heading" at bounding box center [853, 678] width 667 height 63
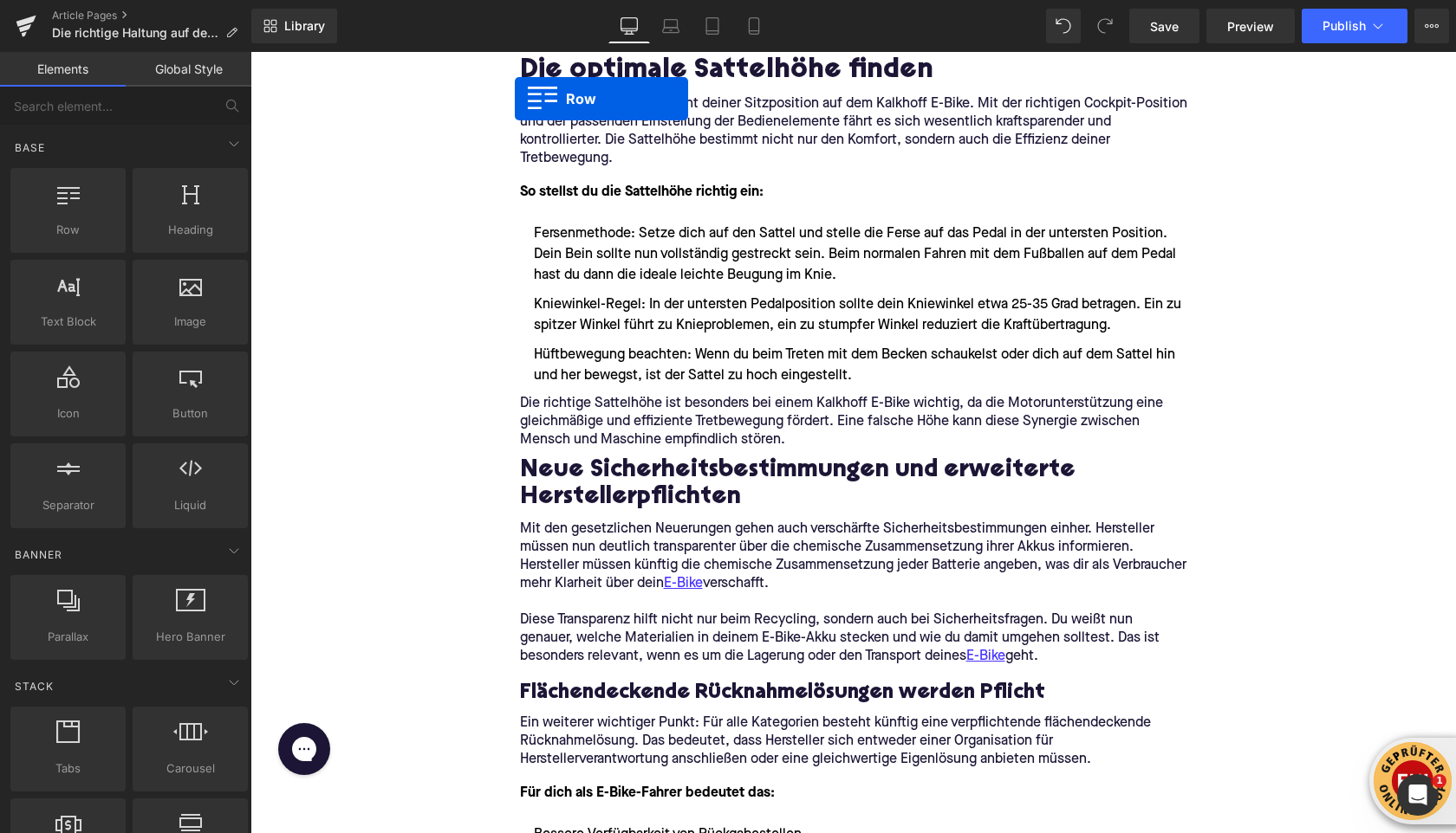
scroll to position [930, 0]
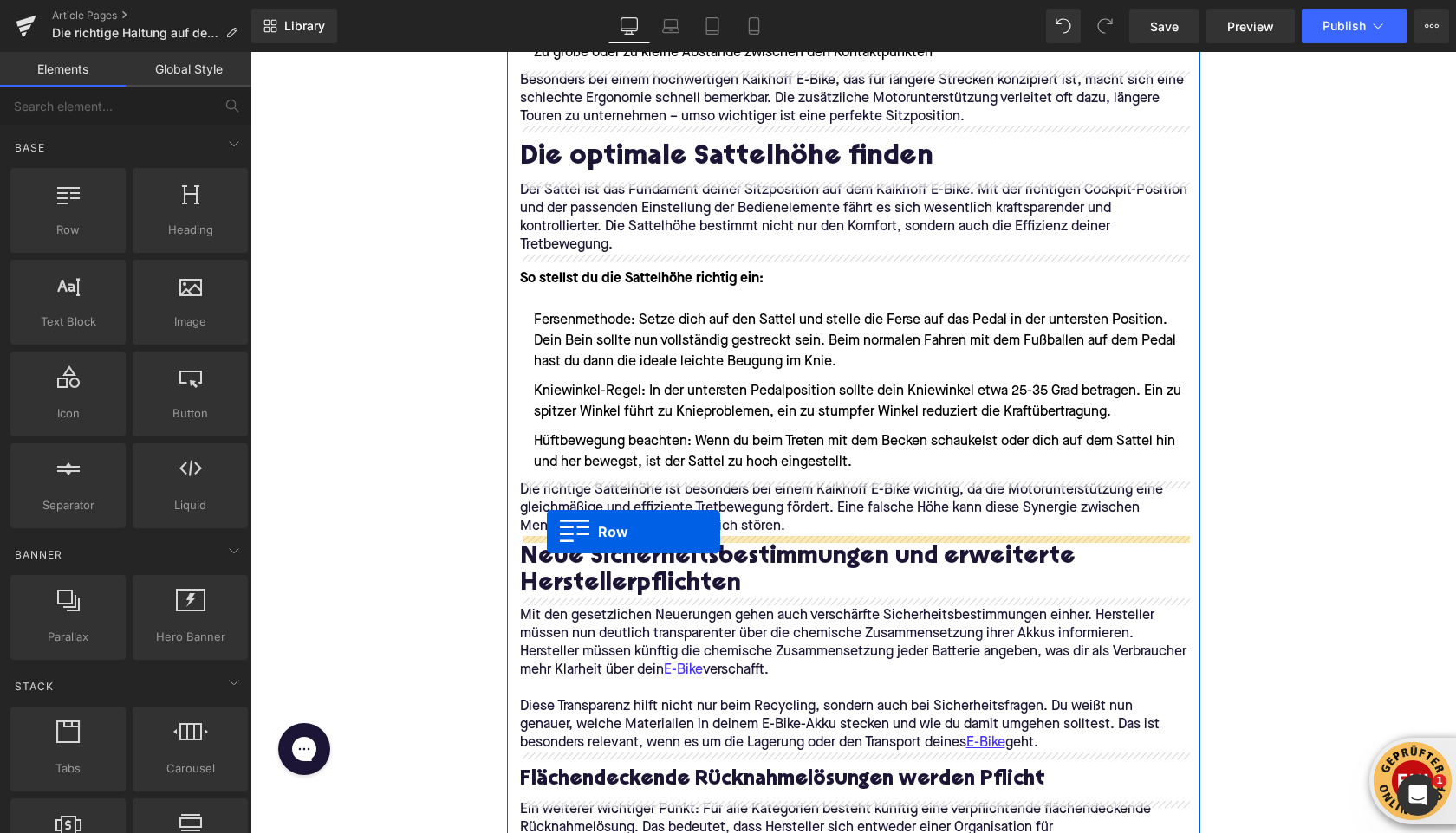
drag, startPoint x: 530, startPoint y: 571, endPoint x: 547, endPoint y: 532, distance: 42.5
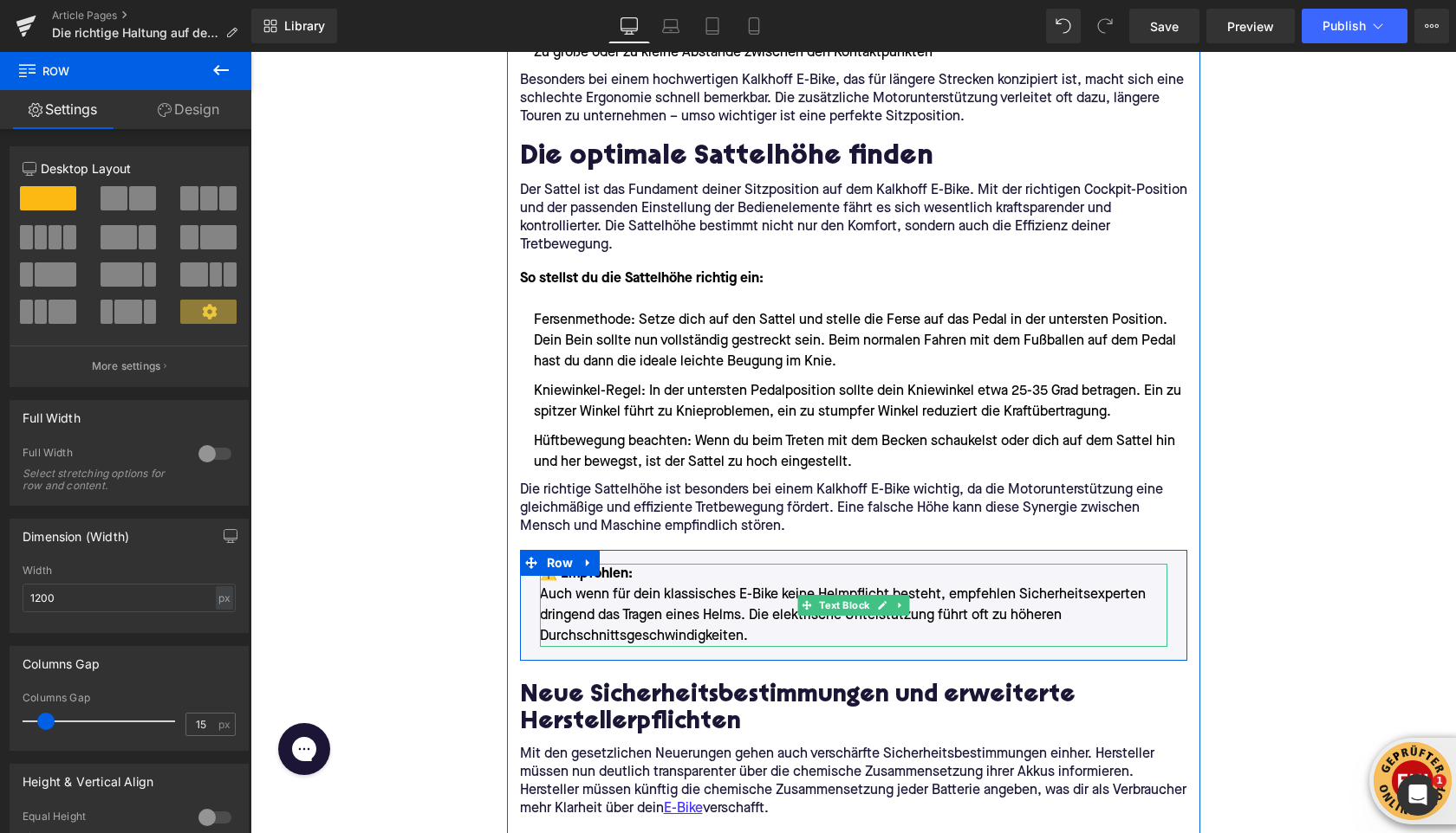
click at [592, 619] on p "⚠️ Empfohlen: Auch wenn für dein klassisches E-Bike keine Helmpflicht besteht, …" at bounding box center [853, 606] width 627 height 84
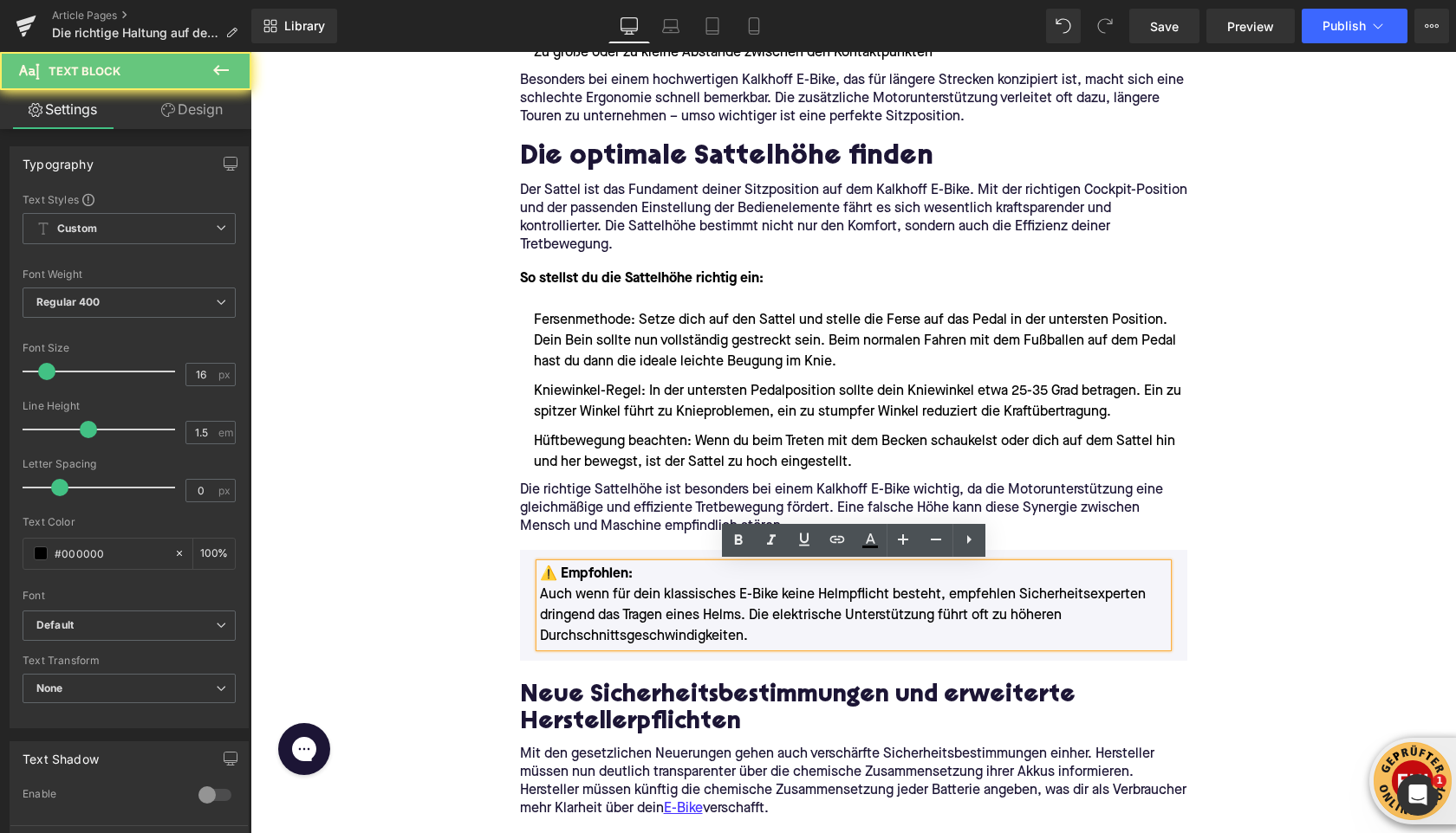
click at [592, 619] on p "⚠️ Empfohlen: Auch wenn für dein klassisches E-Bike keine Helmpflicht besteht, …" at bounding box center [853, 606] width 627 height 84
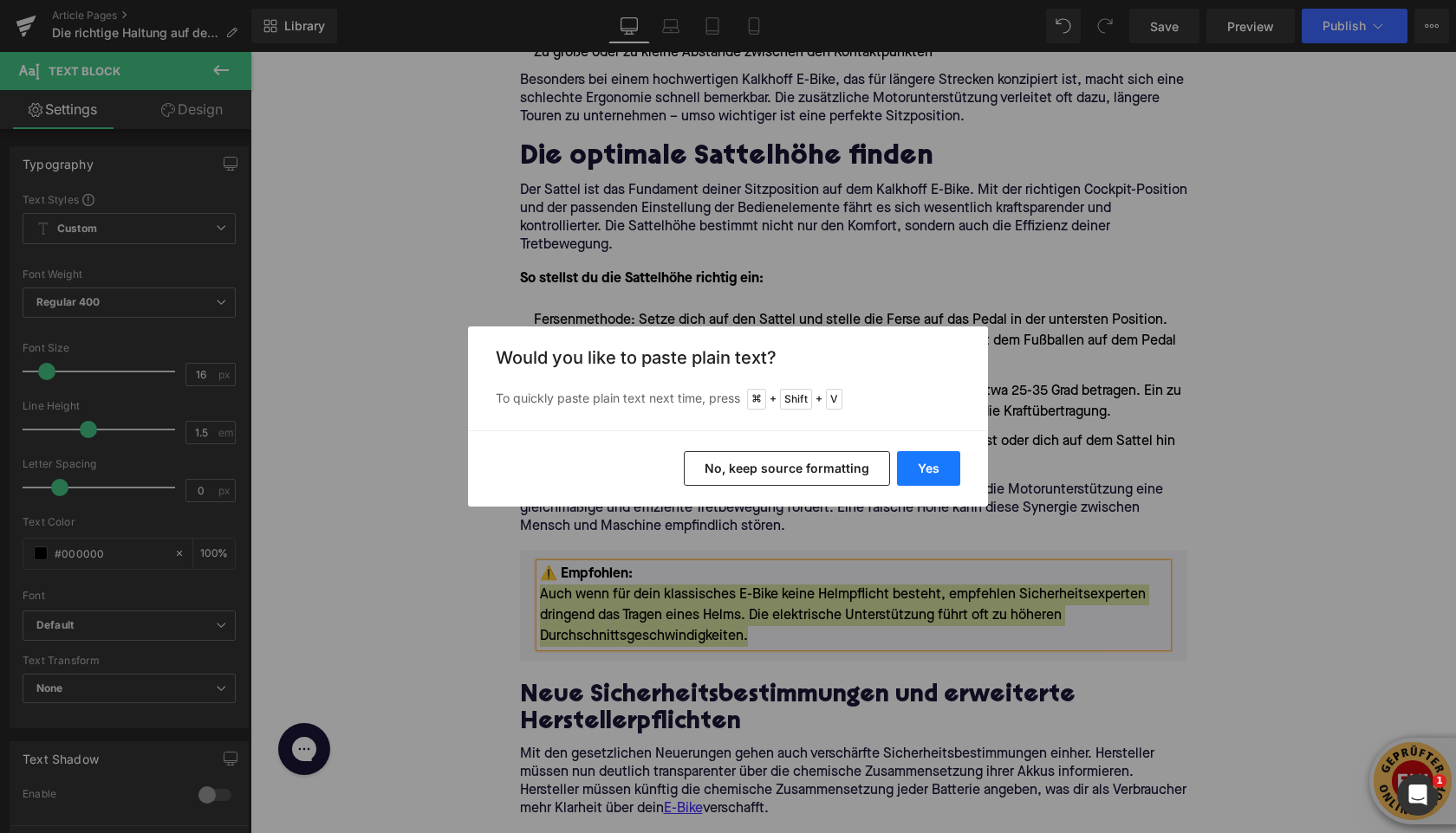
click at [931, 465] on button "Yes" at bounding box center [929, 469] width 64 height 35
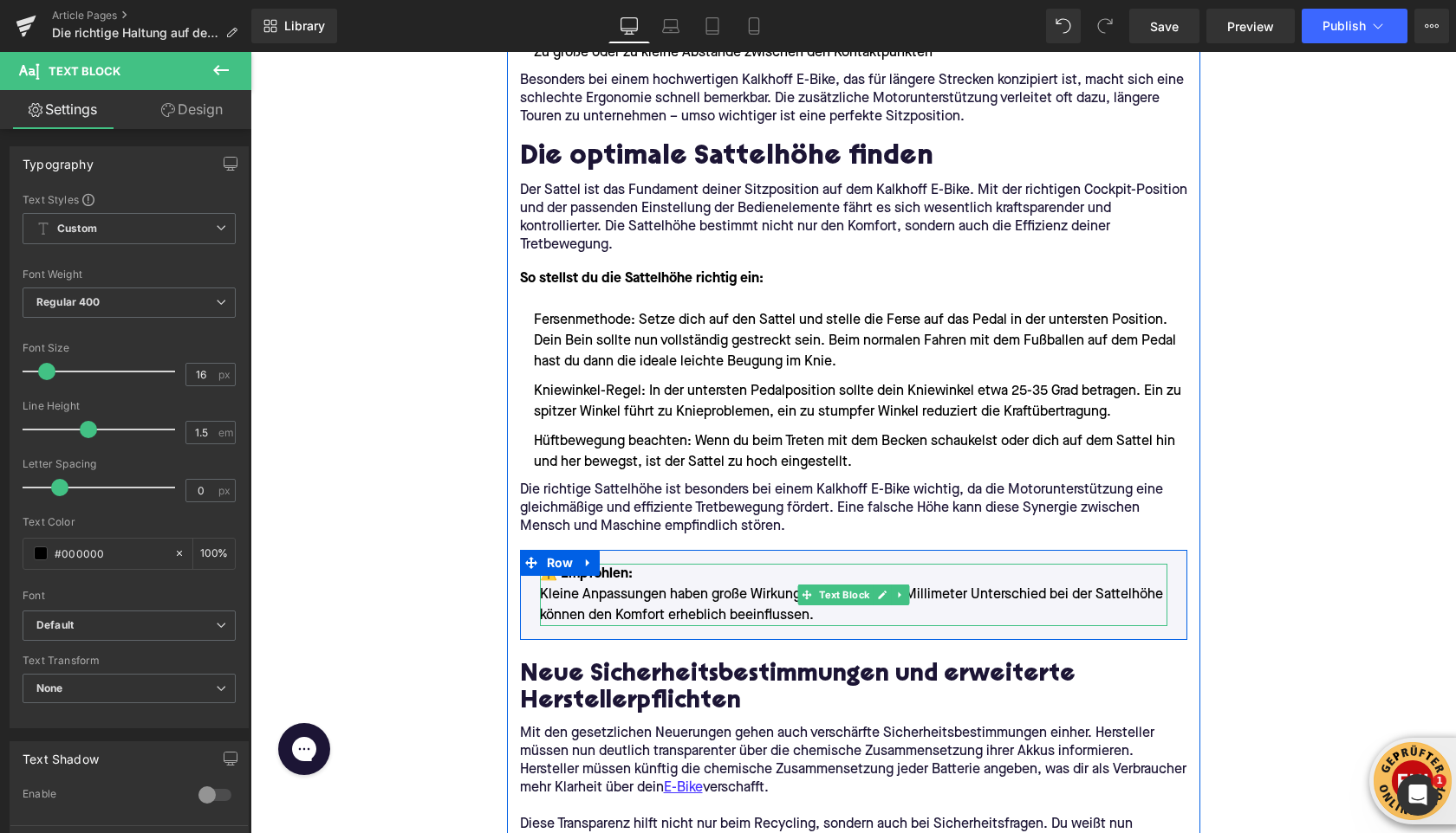
click at [622, 592] on p "⚠️ Empfohlen: Kleine Anpassungen haben große Wirkung: Bereits wenige Millimeter…" at bounding box center [853, 595] width 627 height 63
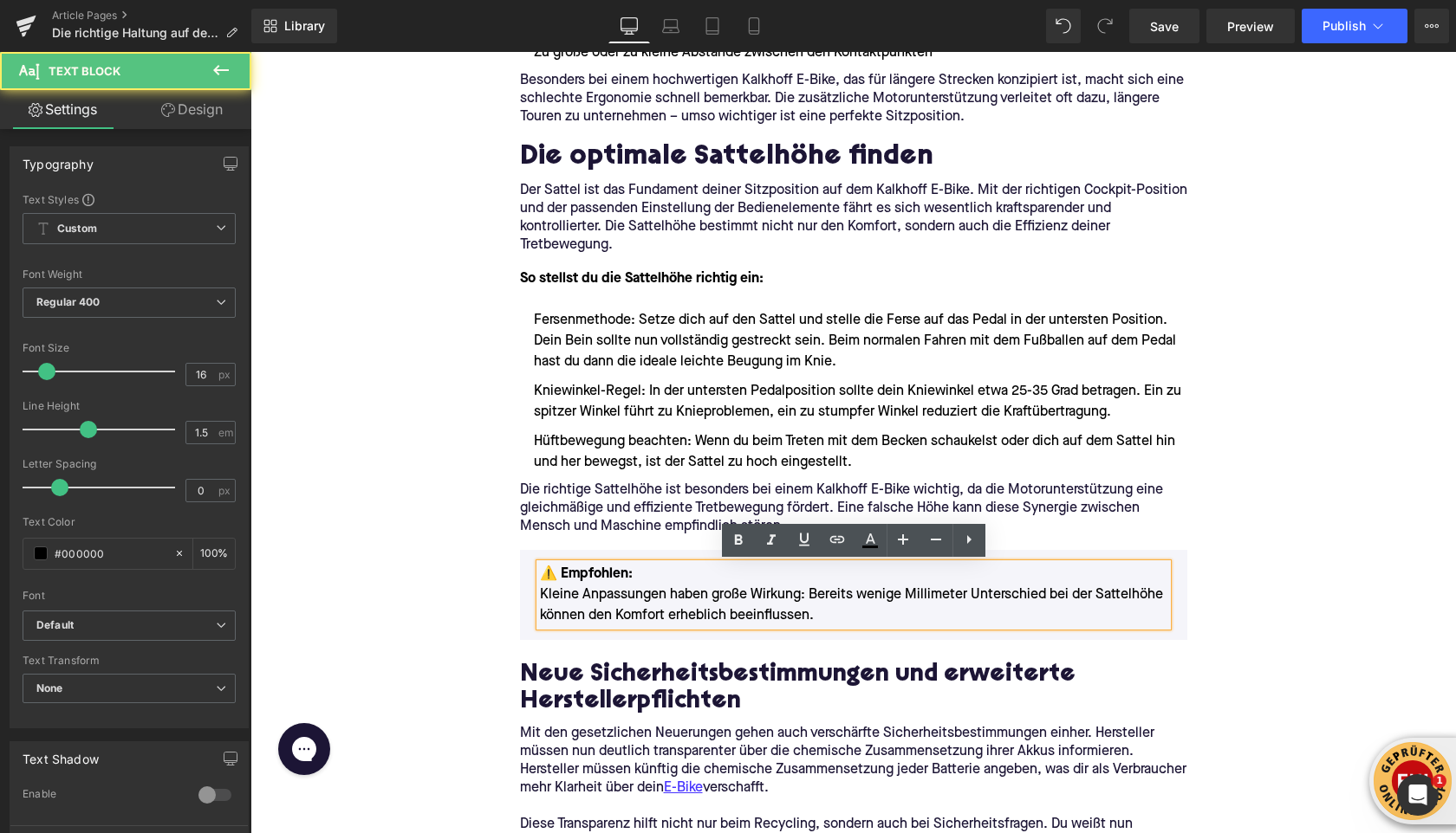
click at [594, 575] on font "⚠️ Empfohlen:" at bounding box center [586, 574] width 93 height 14
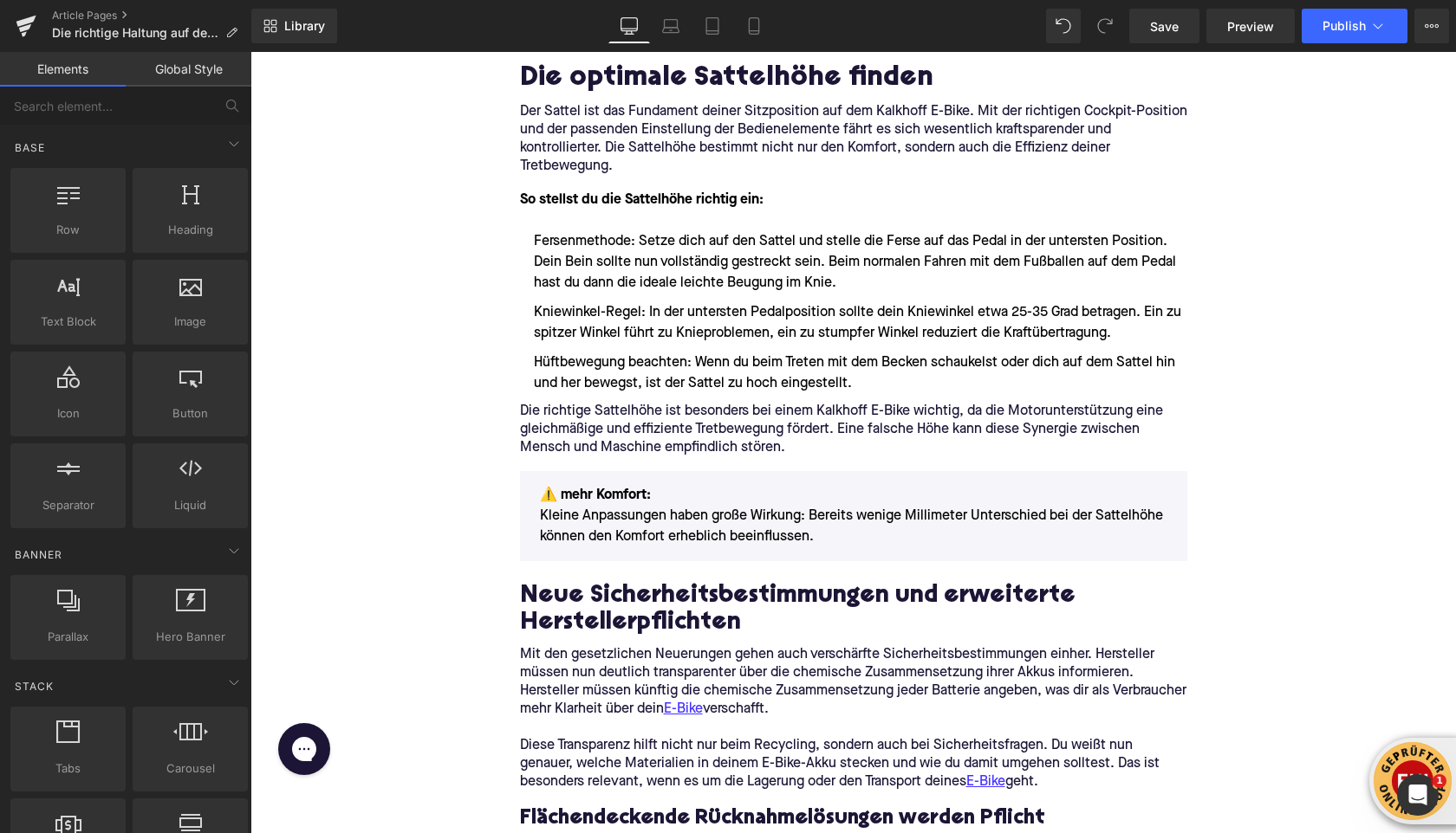
scroll to position [1057, 0]
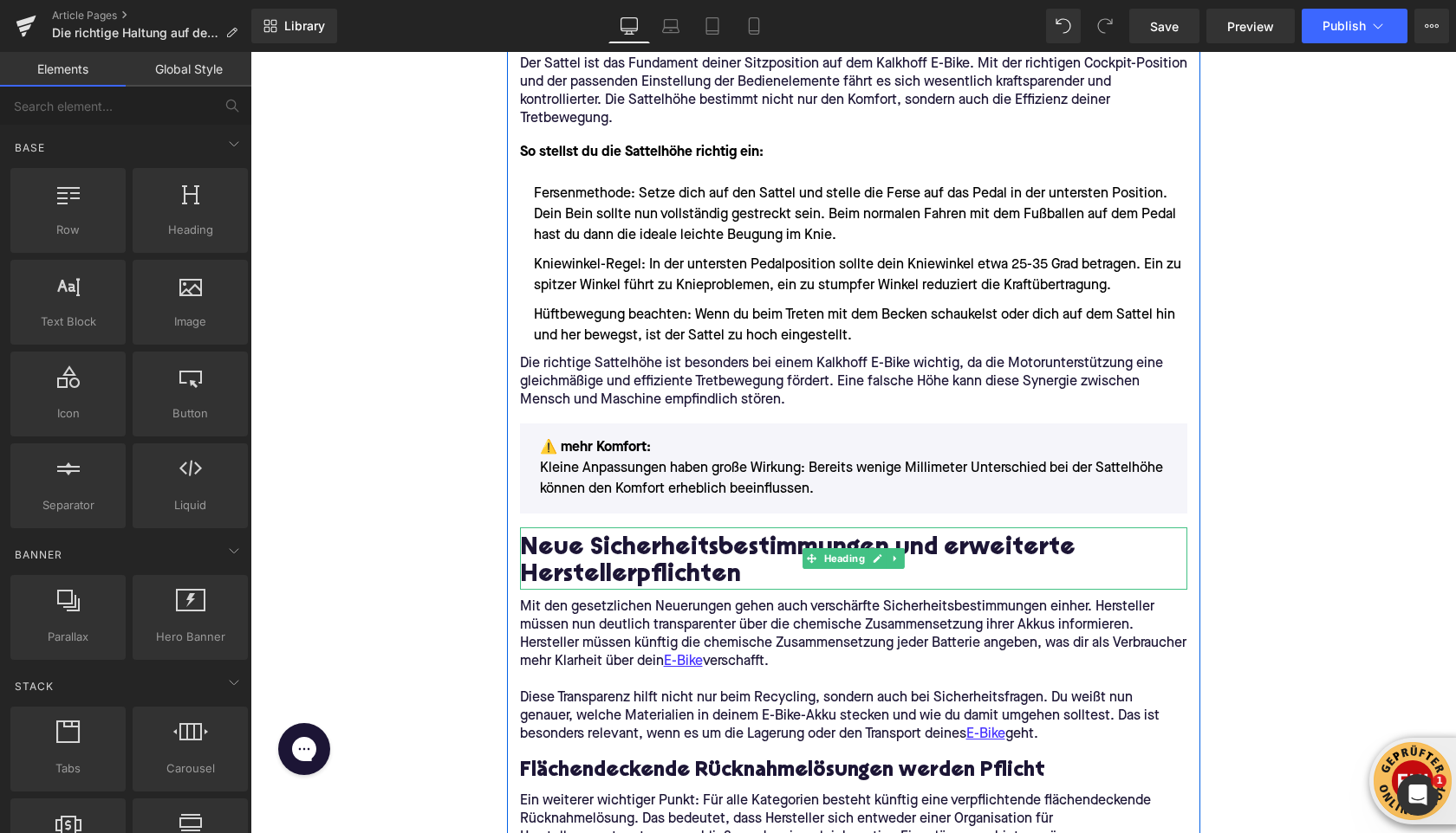
click at [572, 560] on h2 "Neue Sicherheitsbestimmungen und erweiterte Herstellerpflichten" at bounding box center [853, 562] width 667 height 54
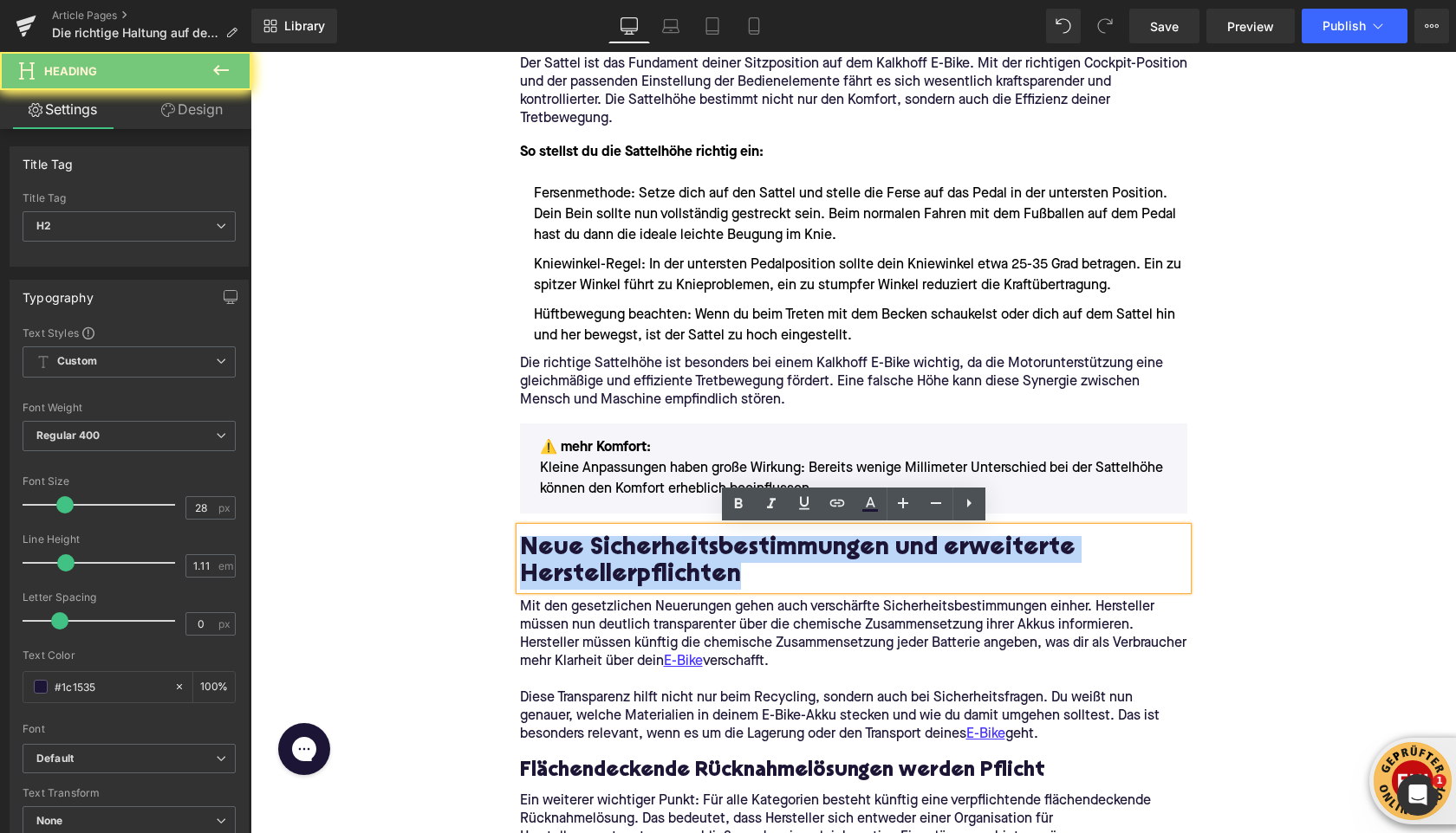
paste div
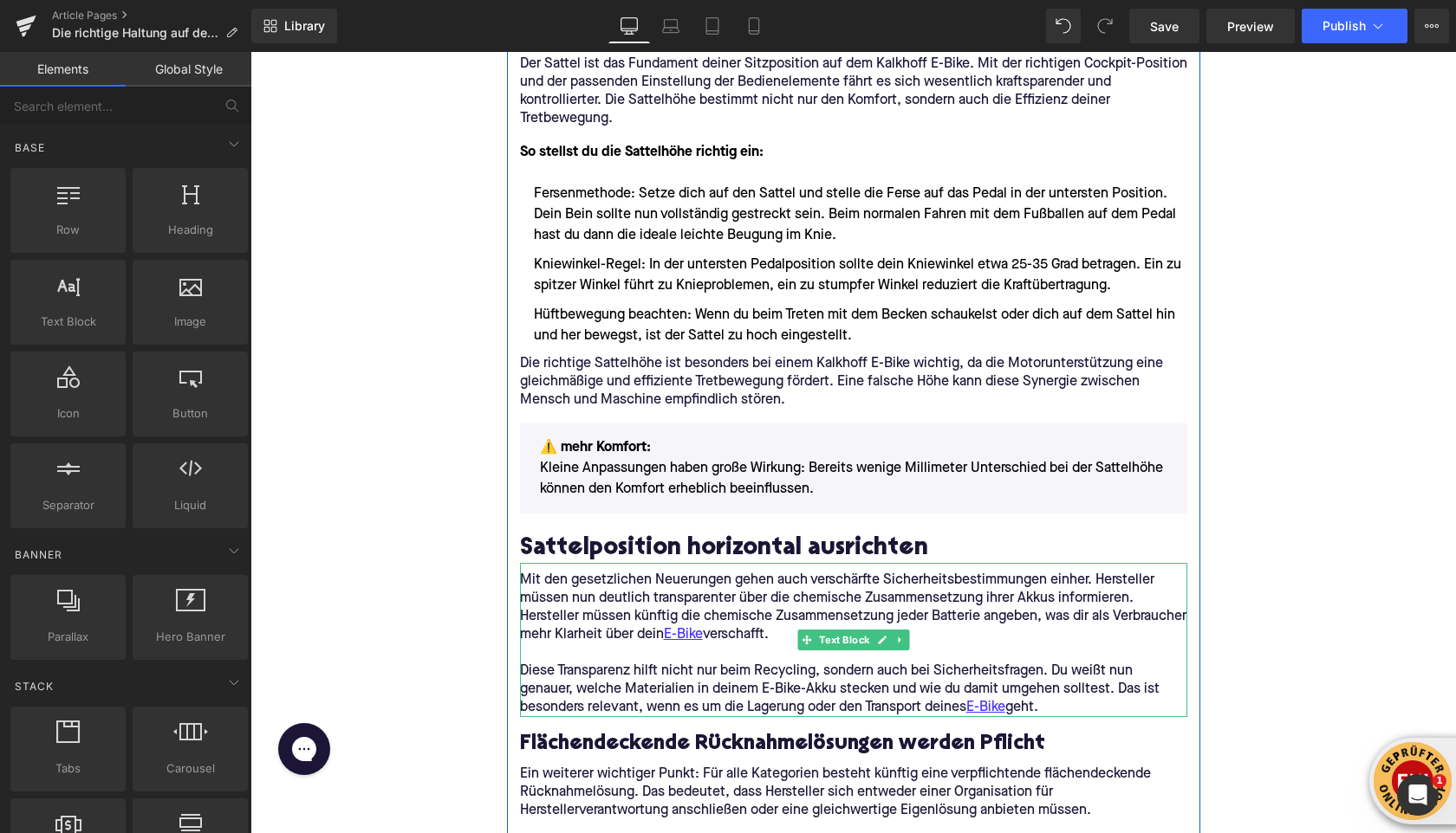
click at [591, 584] on p "Mit den gesetzlichen Neuerungen gehen auch verschärfte Sicherheitsbestimmungen …" at bounding box center [853, 608] width 667 height 73
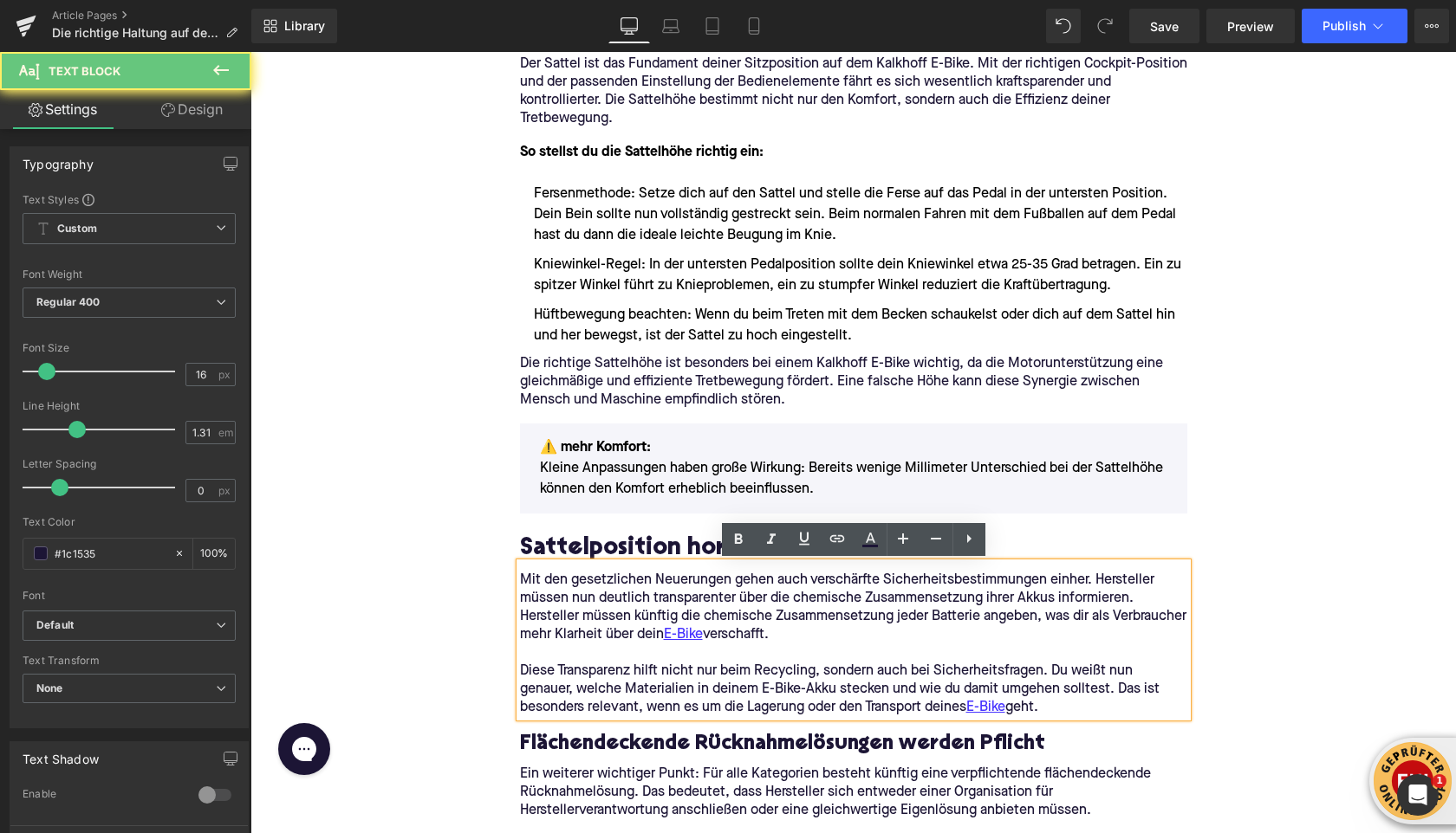
click at [591, 584] on p "Mit den gesetzlichen Neuerungen gehen auch verschärfte Sicherheitsbestimmungen …" at bounding box center [853, 608] width 667 height 73
drag, startPoint x: 1078, startPoint y: 713, endPoint x: 523, endPoint y: 584, distance: 569.8
click at [523, 584] on div "Mit den gesetzlichen Neuerungen gehen auch verschärfte Sicherheitsbestimmungen …" at bounding box center [853, 640] width 667 height 154
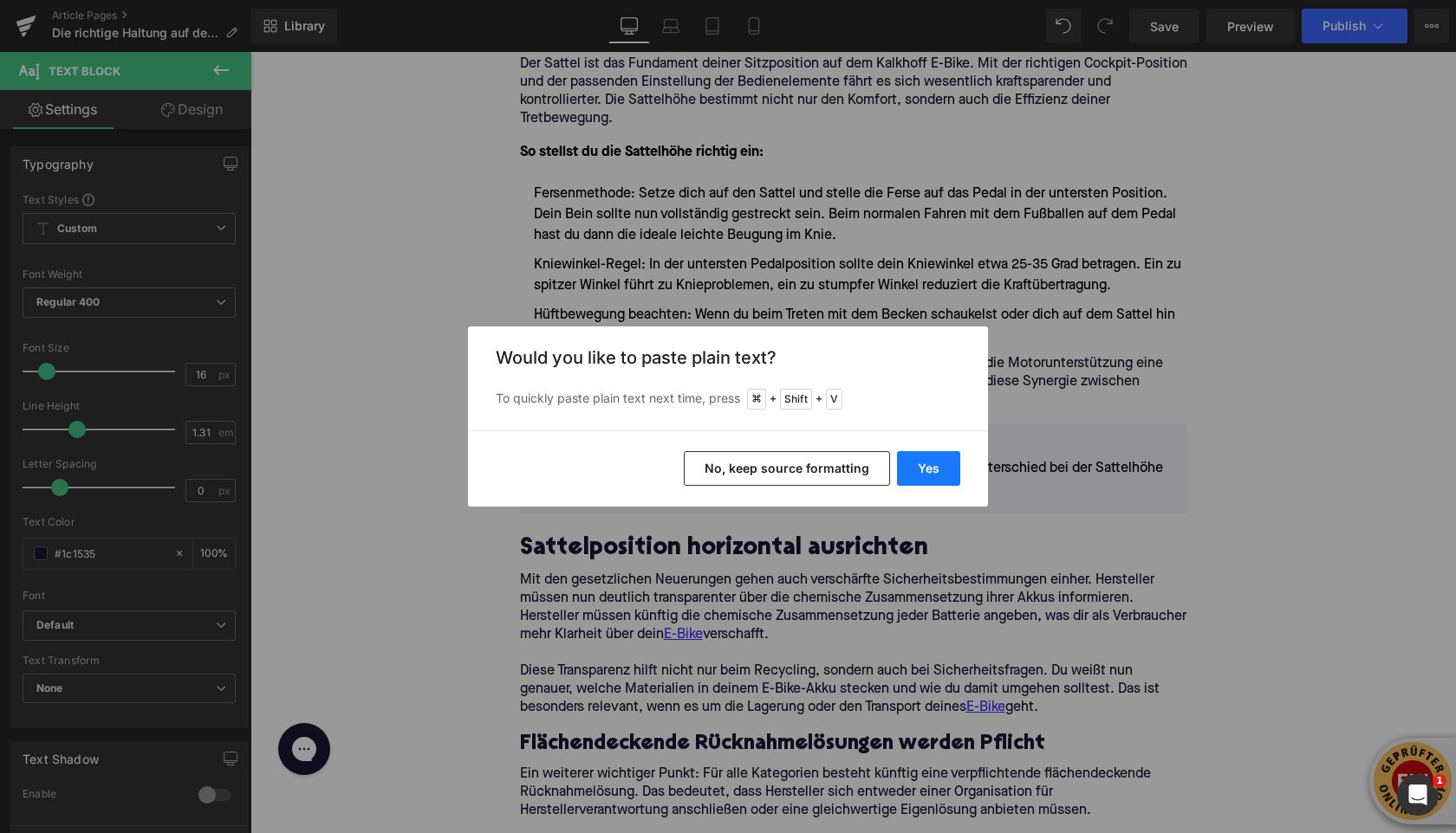
drag, startPoint x: 912, startPoint y: 473, endPoint x: 660, endPoint y: 421, distance: 257.3
click at [912, 473] on button "Yes" at bounding box center [929, 469] width 64 height 35
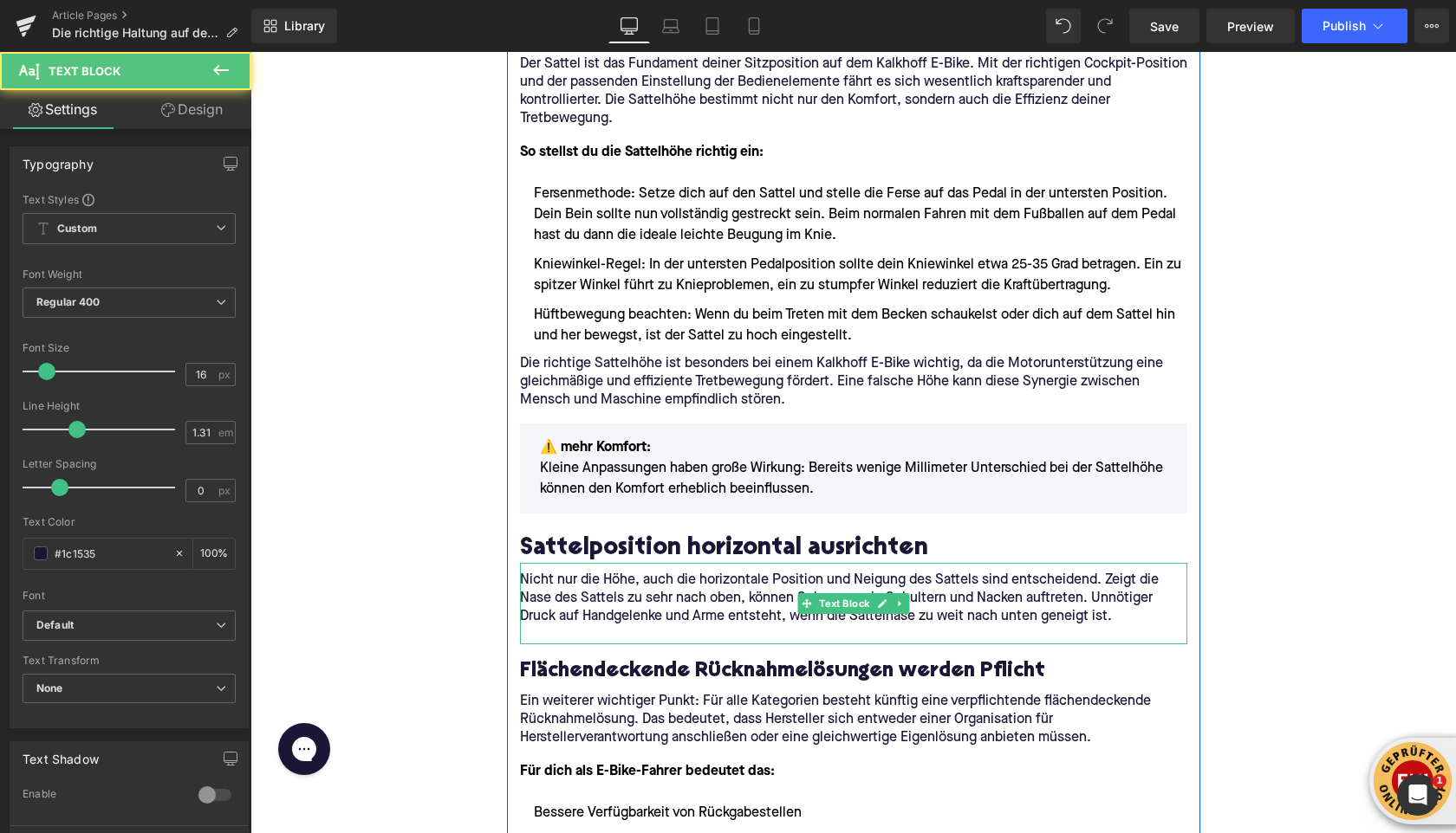
click at [589, 627] on p at bounding box center [853, 636] width 667 height 18
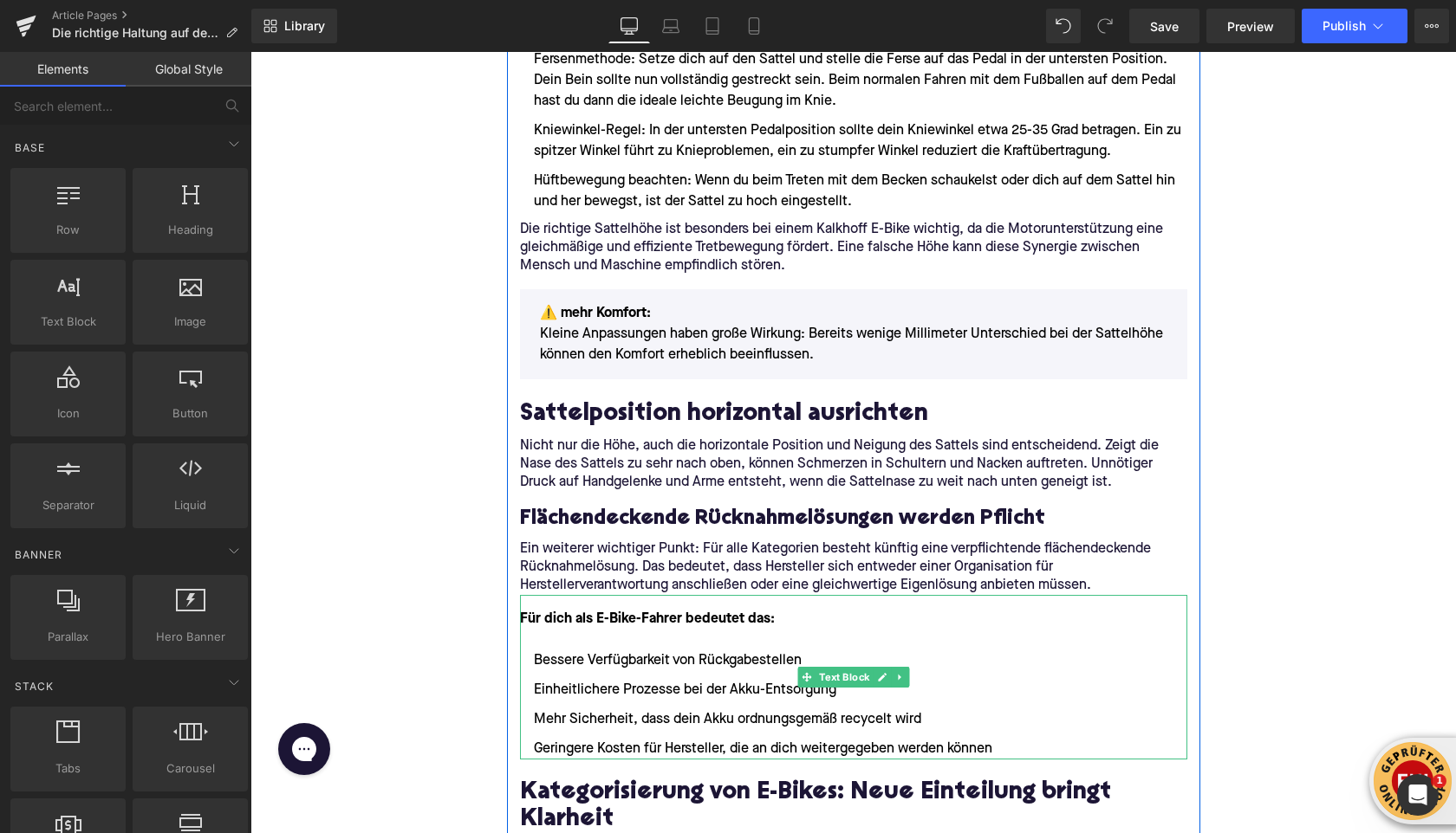
scroll to position [1192, 0]
click at [905, 680] on link at bounding box center [900, 676] width 18 height 21
click at [895, 679] on icon at bounding box center [892, 677] width 9 height 9
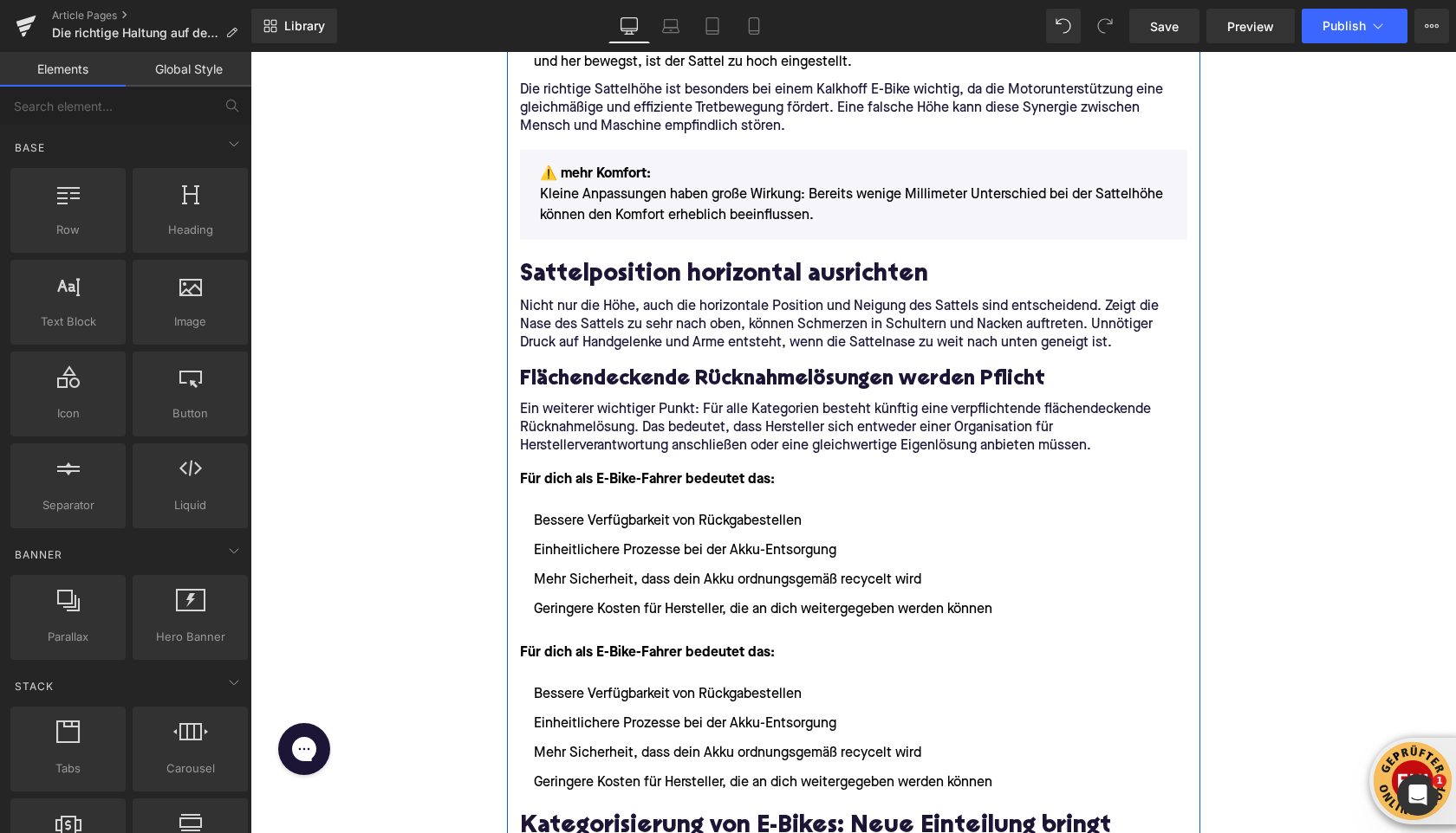
scroll to position [1329, 0]
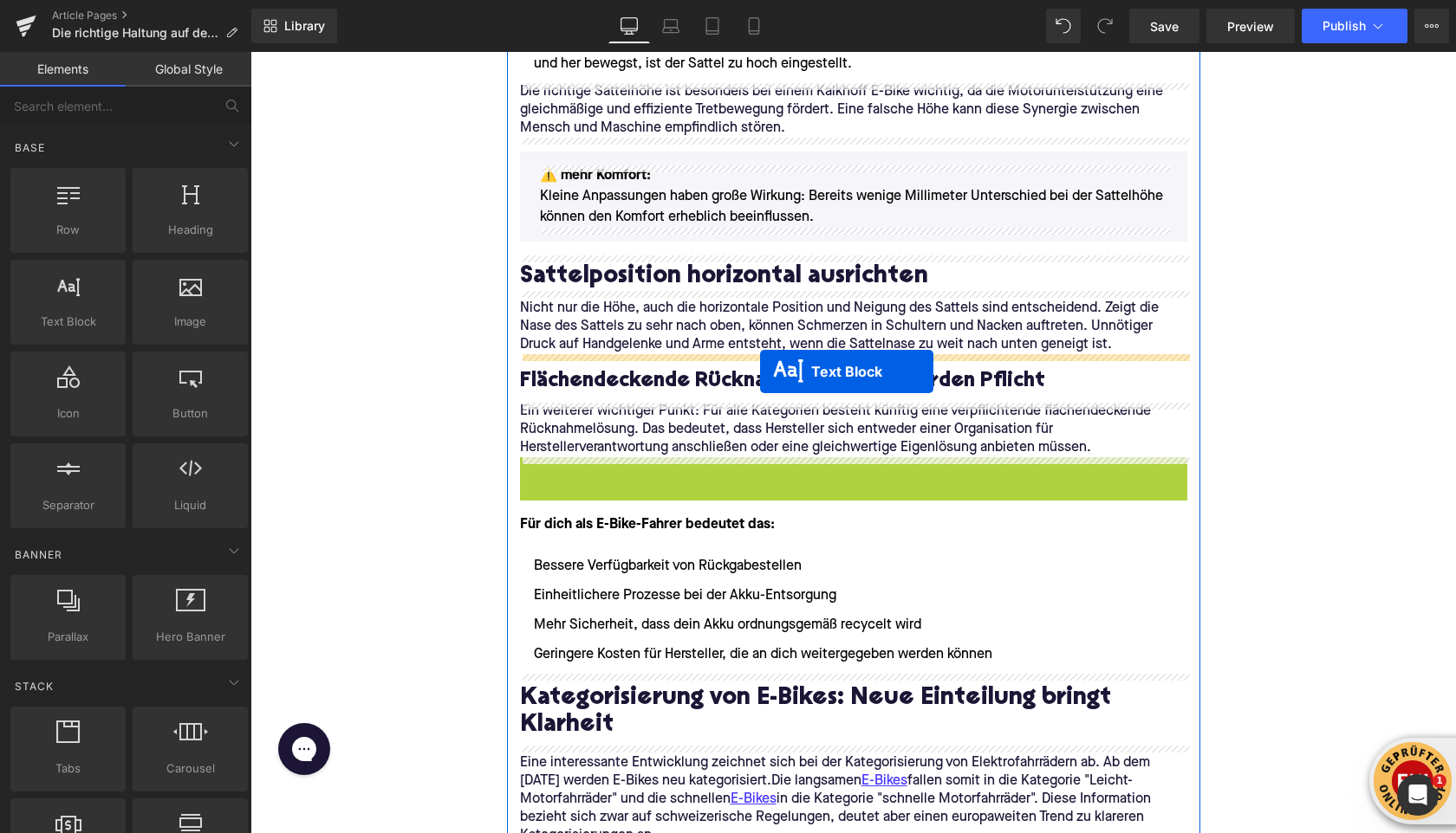
drag, startPoint x: 777, startPoint y: 544, endPoint x: 760, endPoint y: 371, distance: 173.8
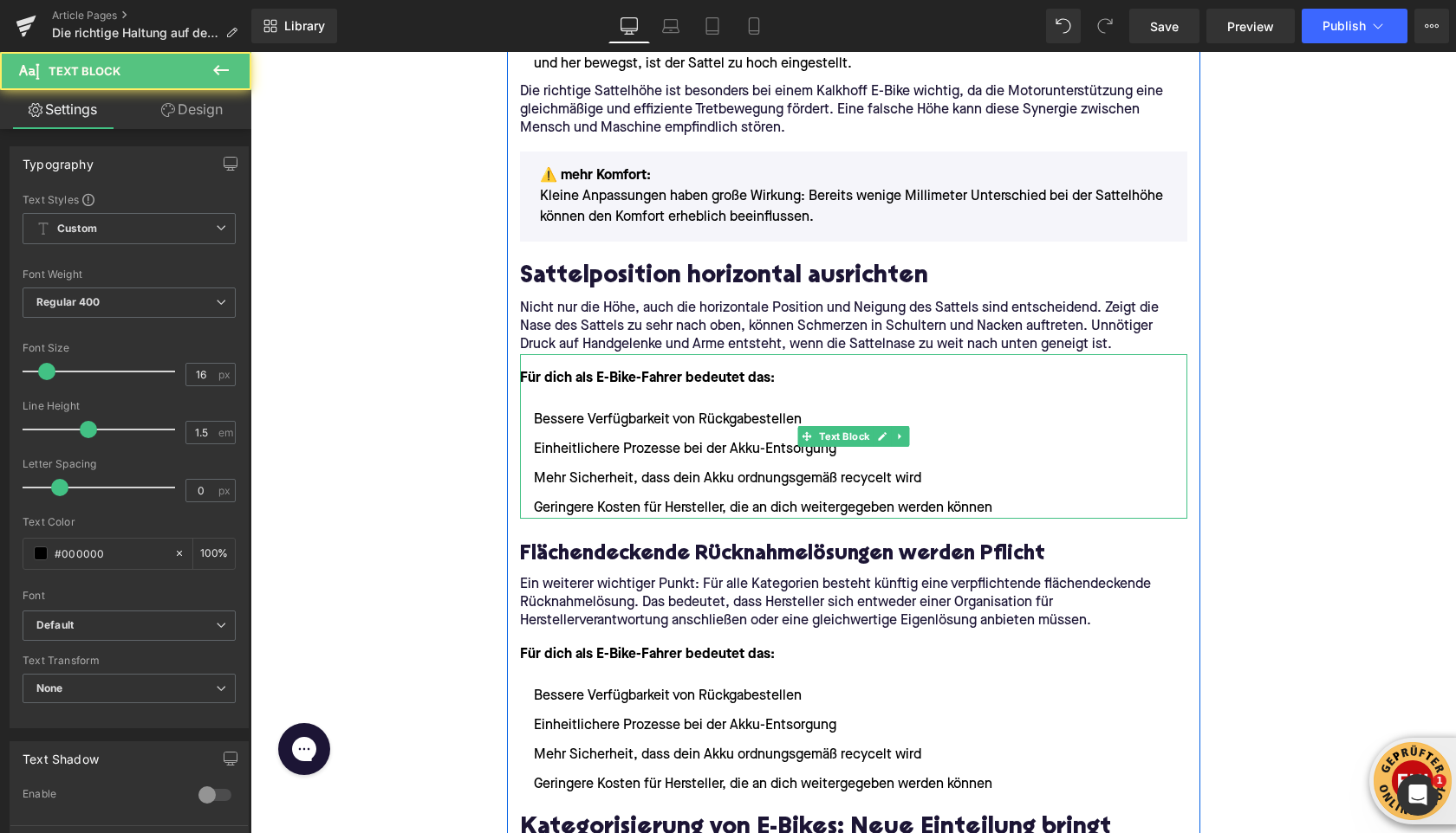
click at [642, 385] on font "Für dich als E-Bike-Fahrer bedeutet das:" at bounding box center [647, 378] width 254 height 14
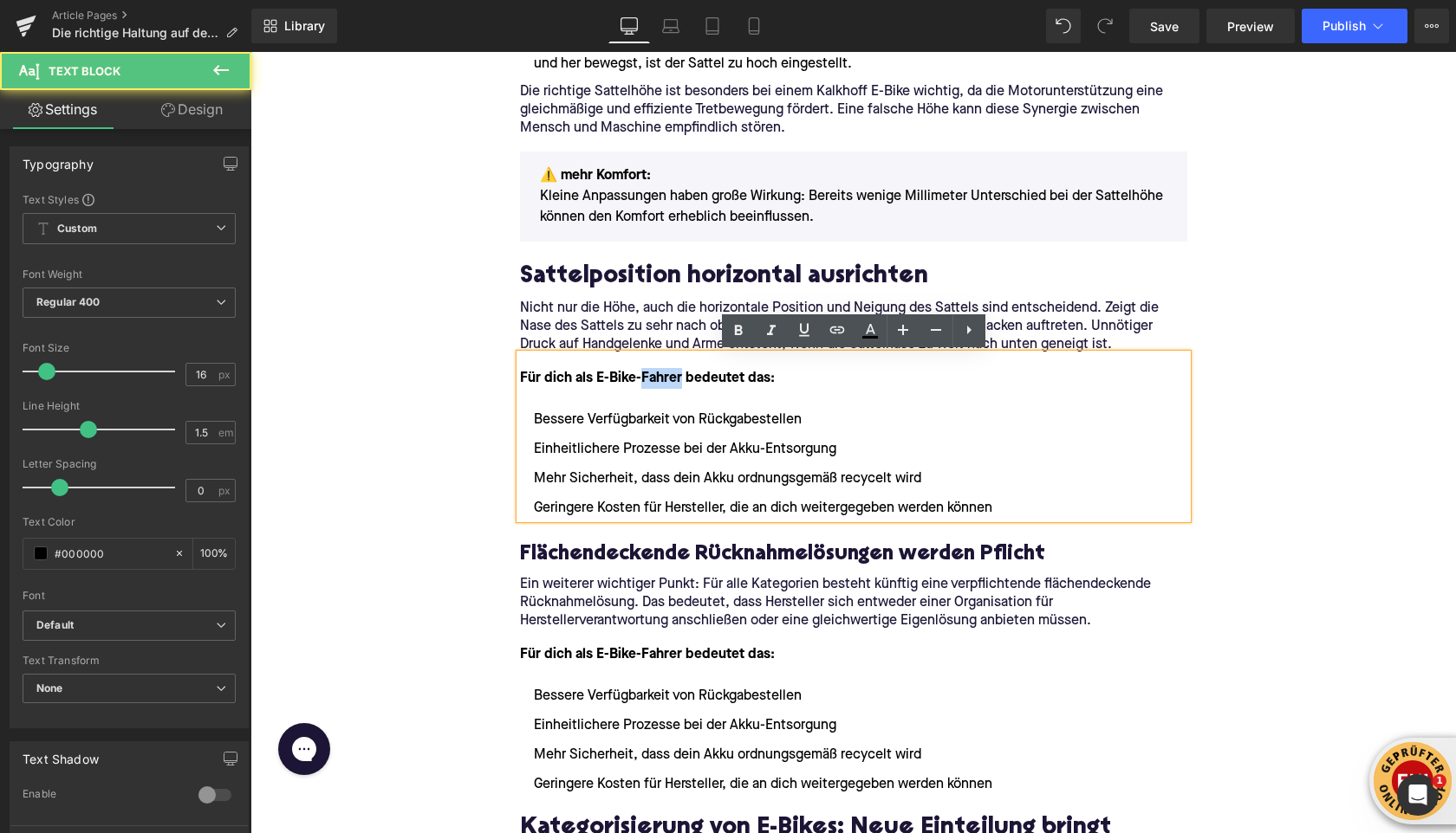
click at [642, 385] on font "Für dich als E-Bike-Fahrer bedeutet das:" at bounding box center [647, 378] width 254 height 14
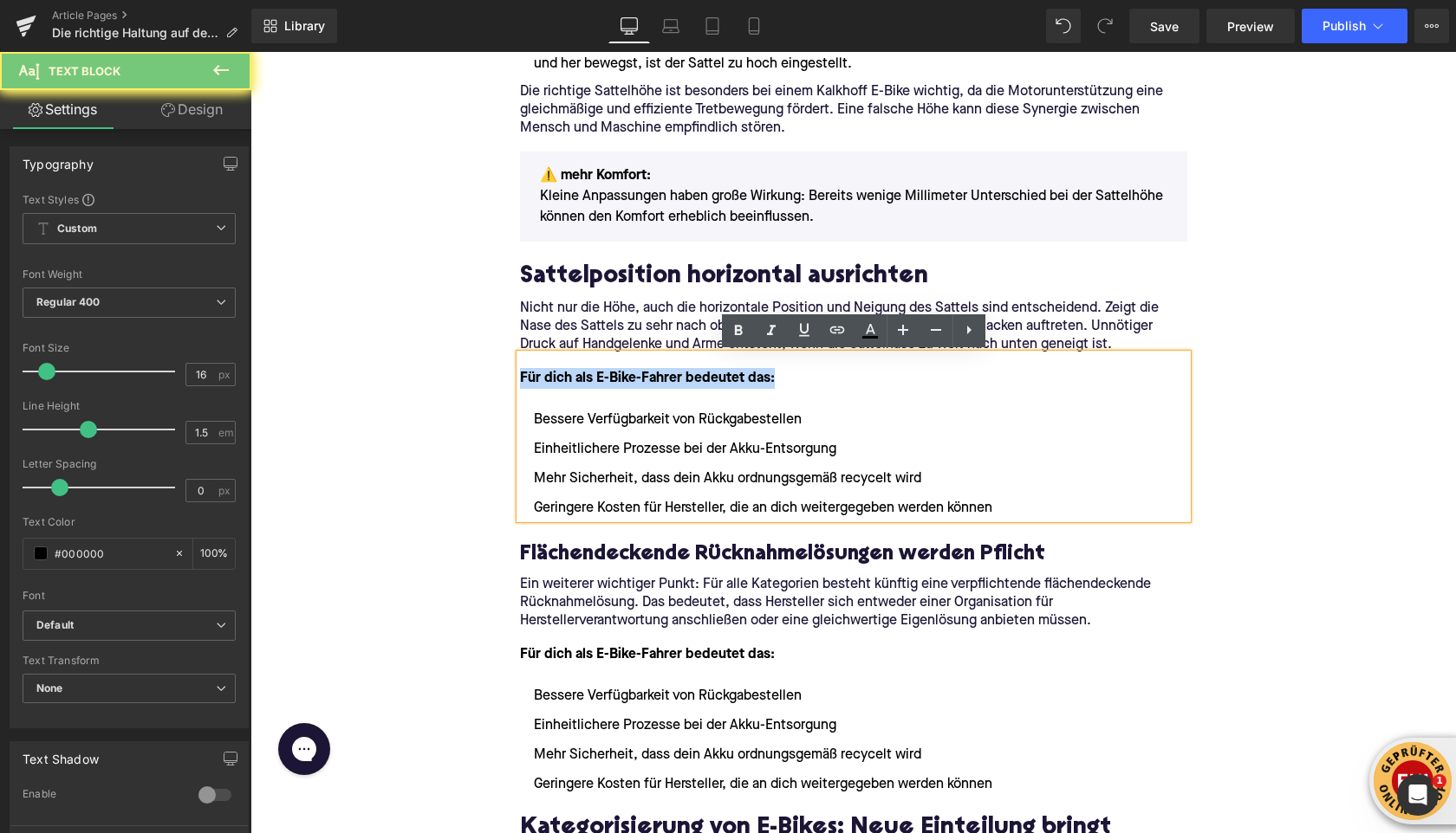
click at [642, 385] on font "Für dich als E-Bike-Fahrer bedeutet das:" at bounding box center [647, 378] width 254 height 14
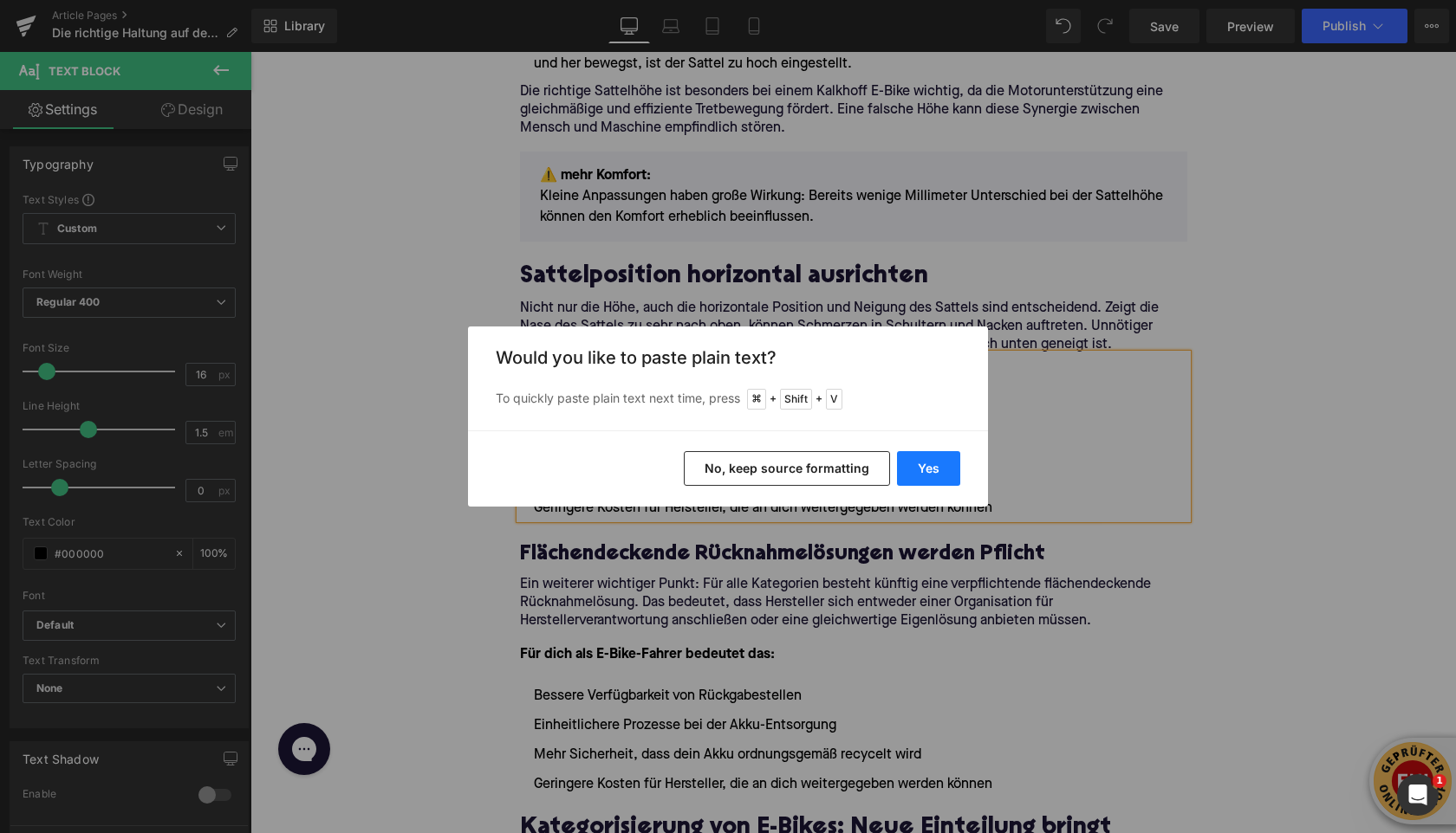
click at [912, 469] on button "Yes" at bounding box center [929, 469] width 64 height 35
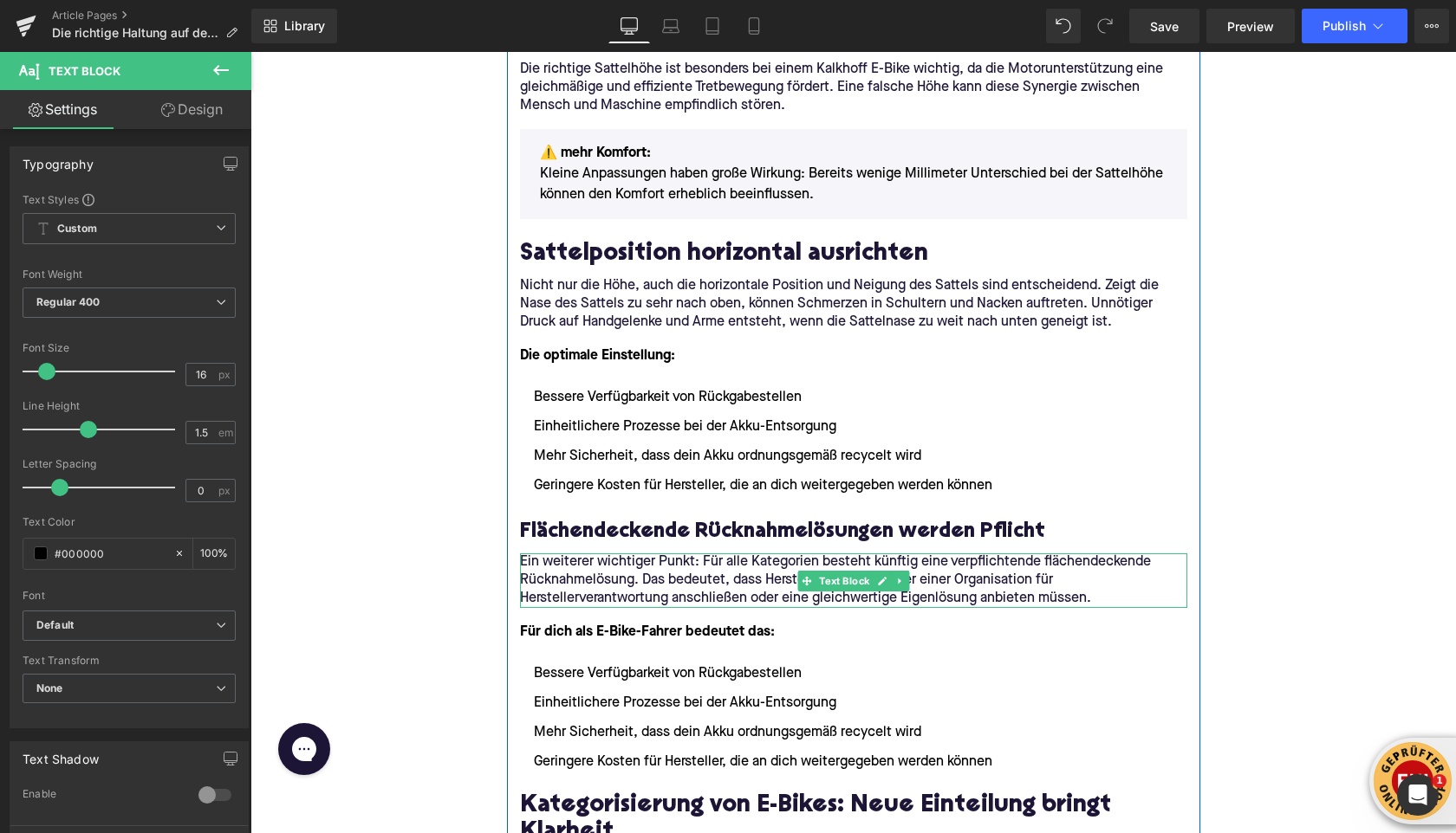
scroll to position [1356, 0]
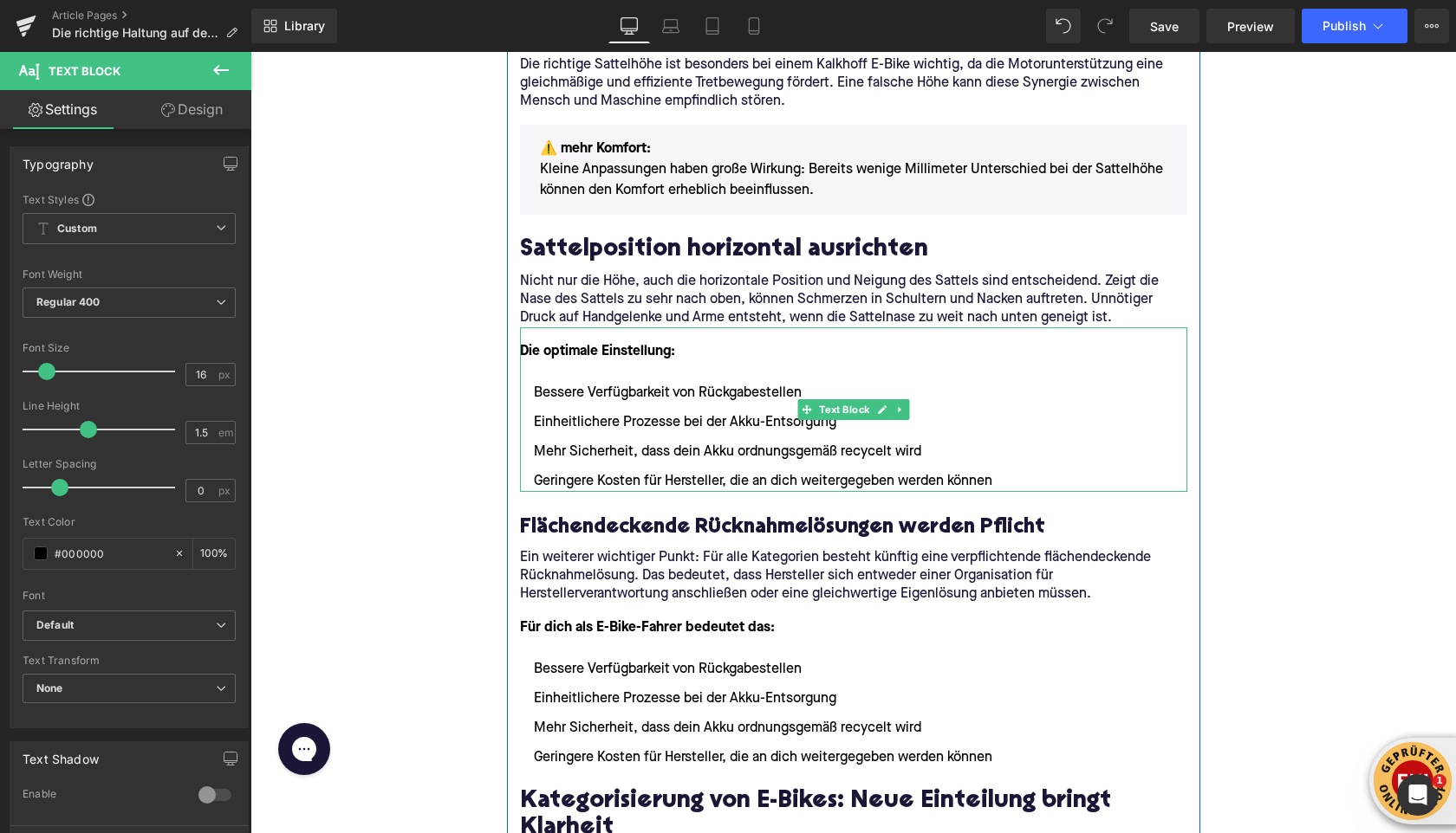
click at [993, 479] on li "Geringere Kosten für Hersteller, die an dich weitergegeben werden können" at bounding box center [853, 481] width 667 height 21
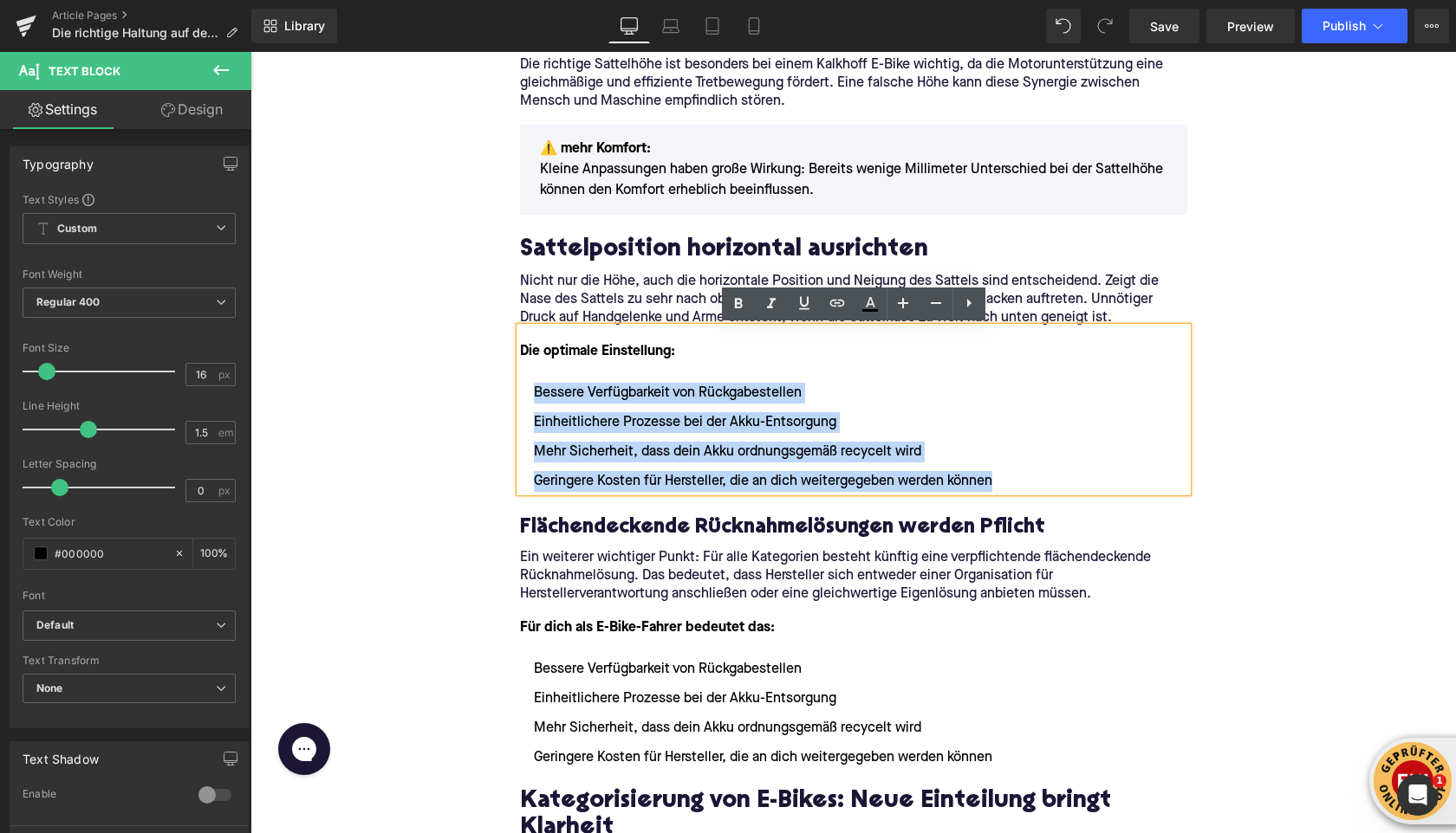
drag, startPoint x: 1000, startPoint y: 481, endPoint x: 535, endPoint y: 397, distance: 472.5
click at [535, 397] on ul "Bessere Verfügbarkeit von Rückgabestellen Einheitlichere Prozesse bei der Akku-…" at bounding box center [853, 438] width 667 height 109
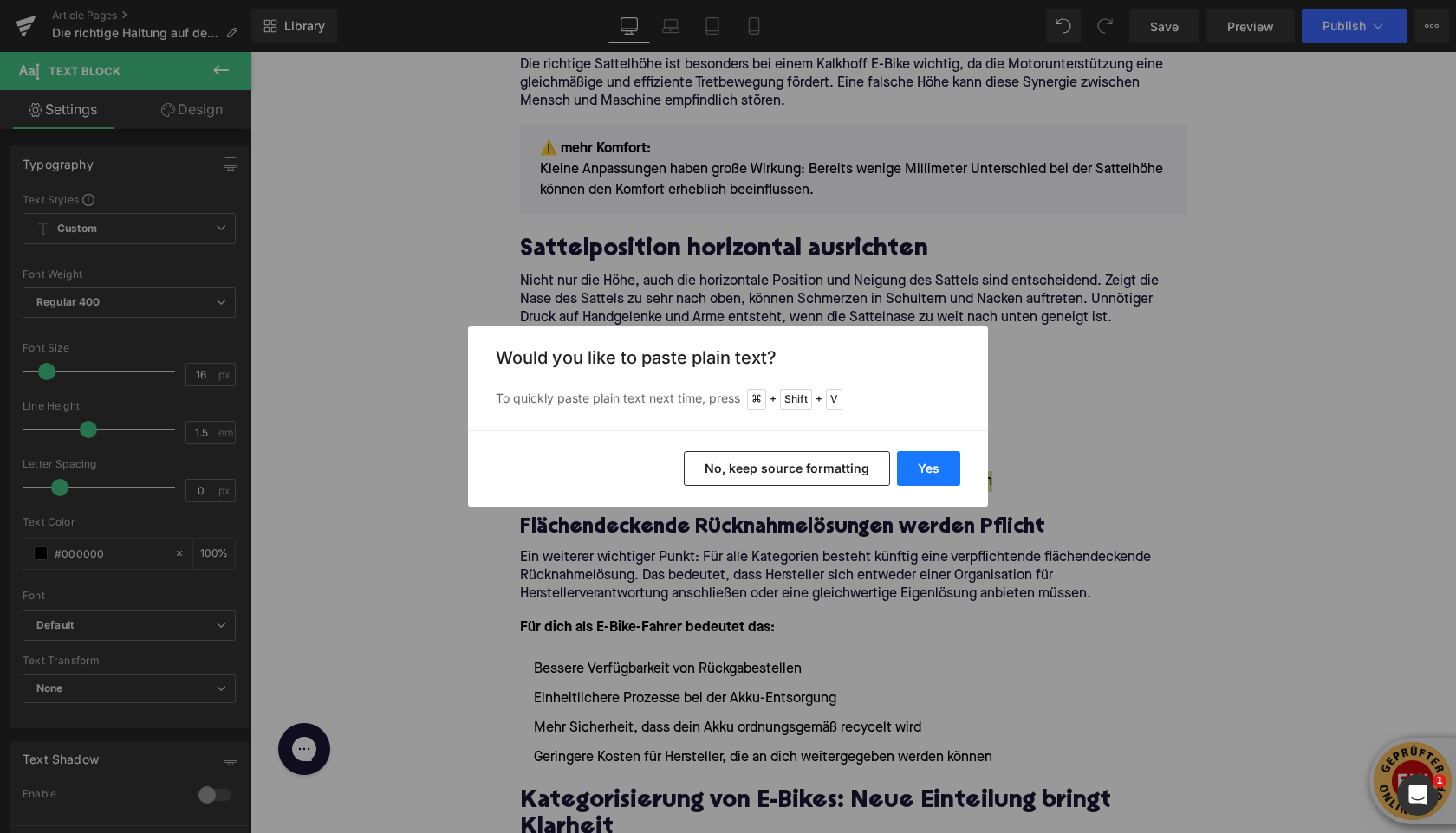
click at [944, 472] on button "Yes" at bounding box center [929, 469] width 64 height 35
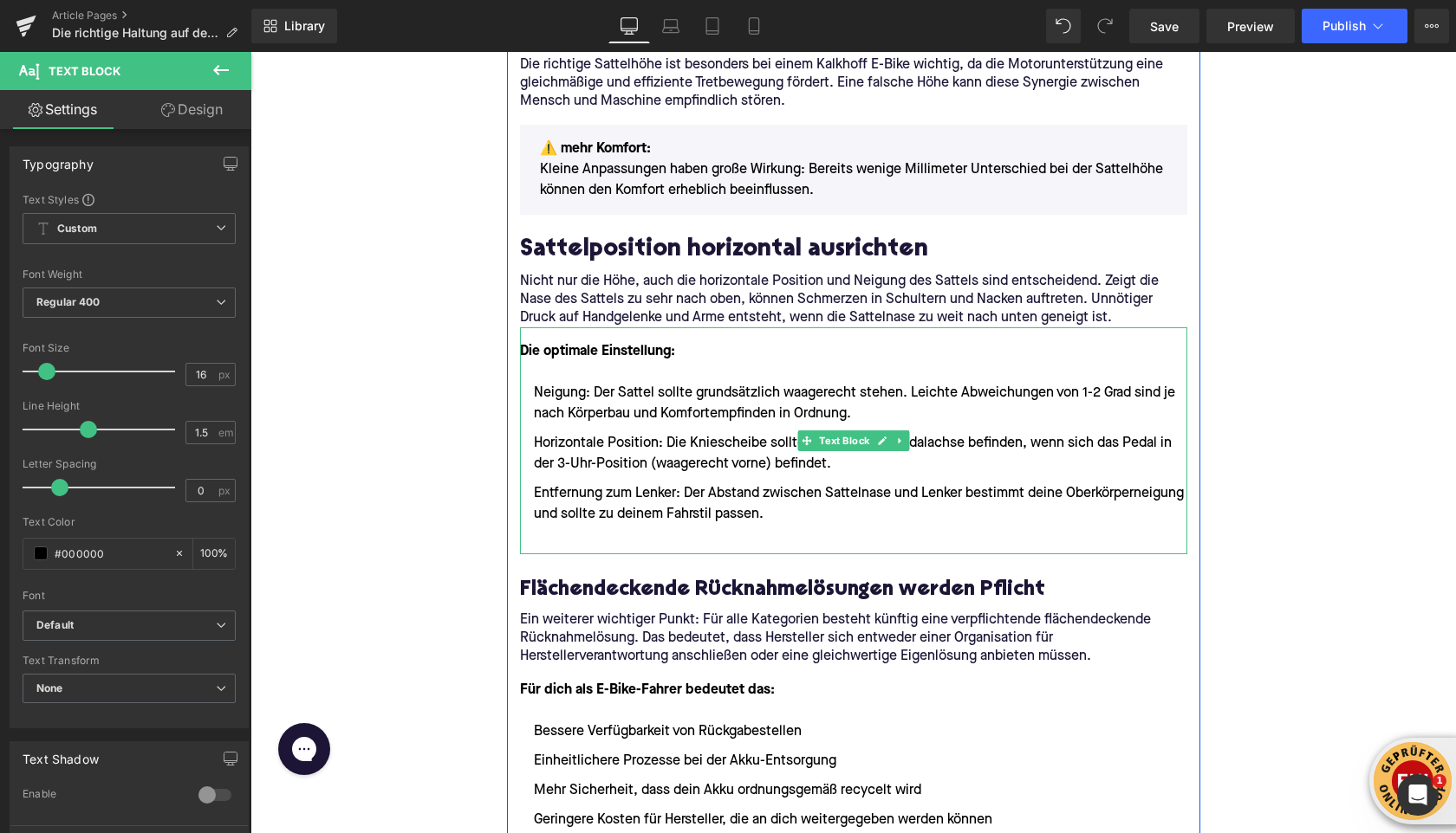
click at [574, 537] on li at bounding box center [853, 543] width 667 height 21
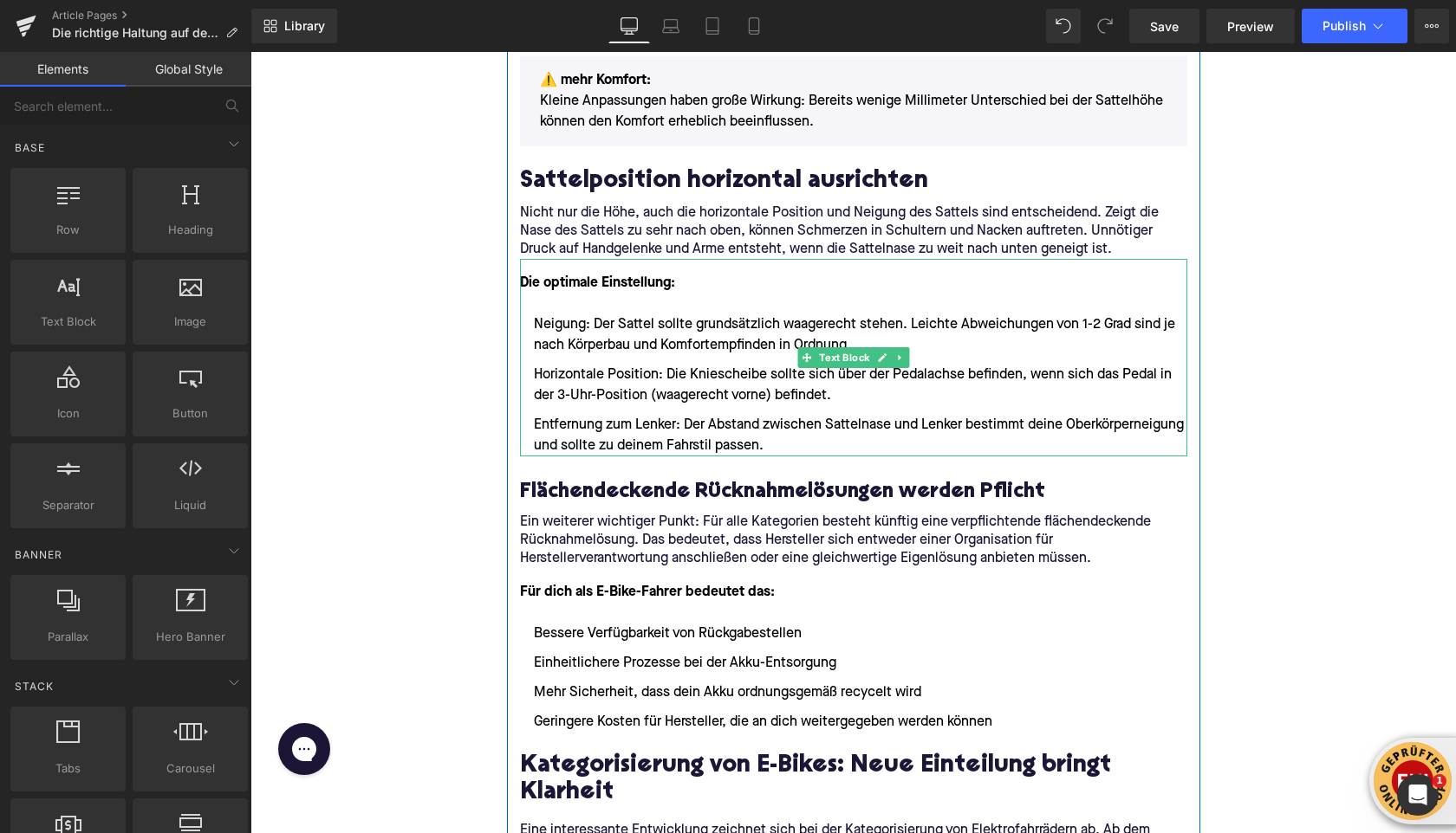
scroll to position [1433, 0]
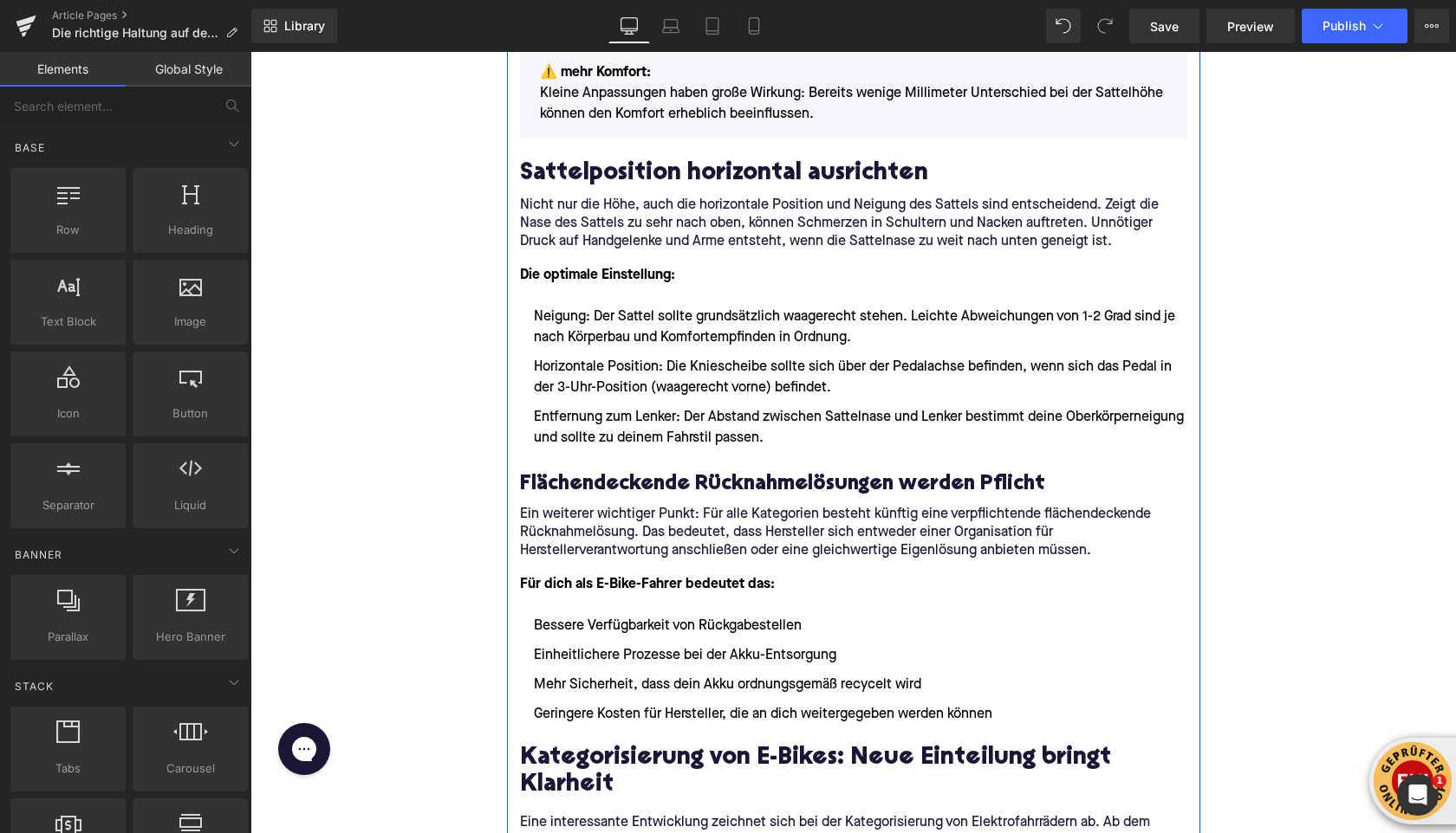
click at [580, 482] on h3 "Flächendeckende Rücknahmelösungen werden Pflicht" at bounding box center [853, 485] width 667 height 27
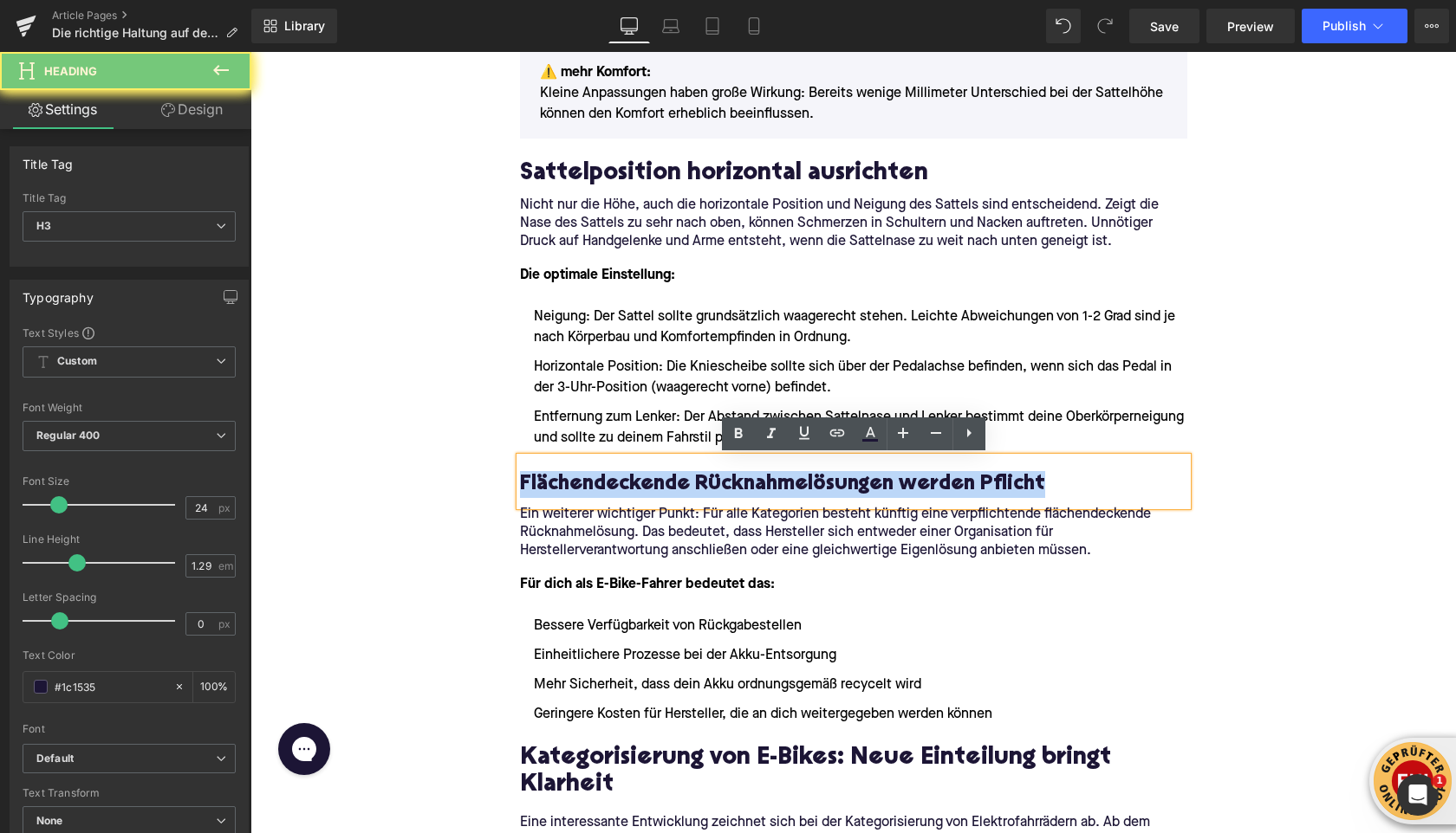
paste div
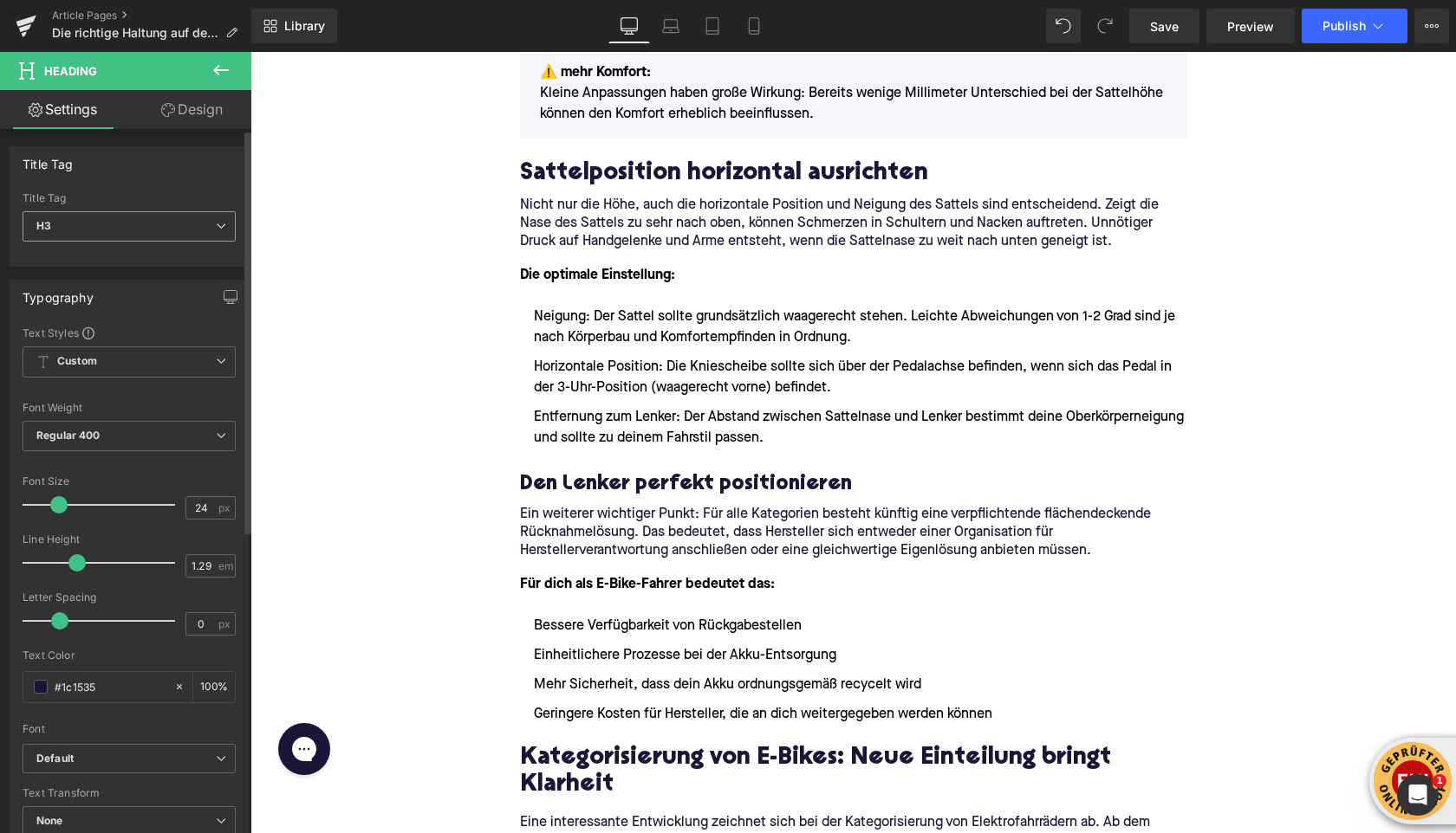
click at [161, 225] on span "H3" at bounding box center [129, 226] width 214 height 30
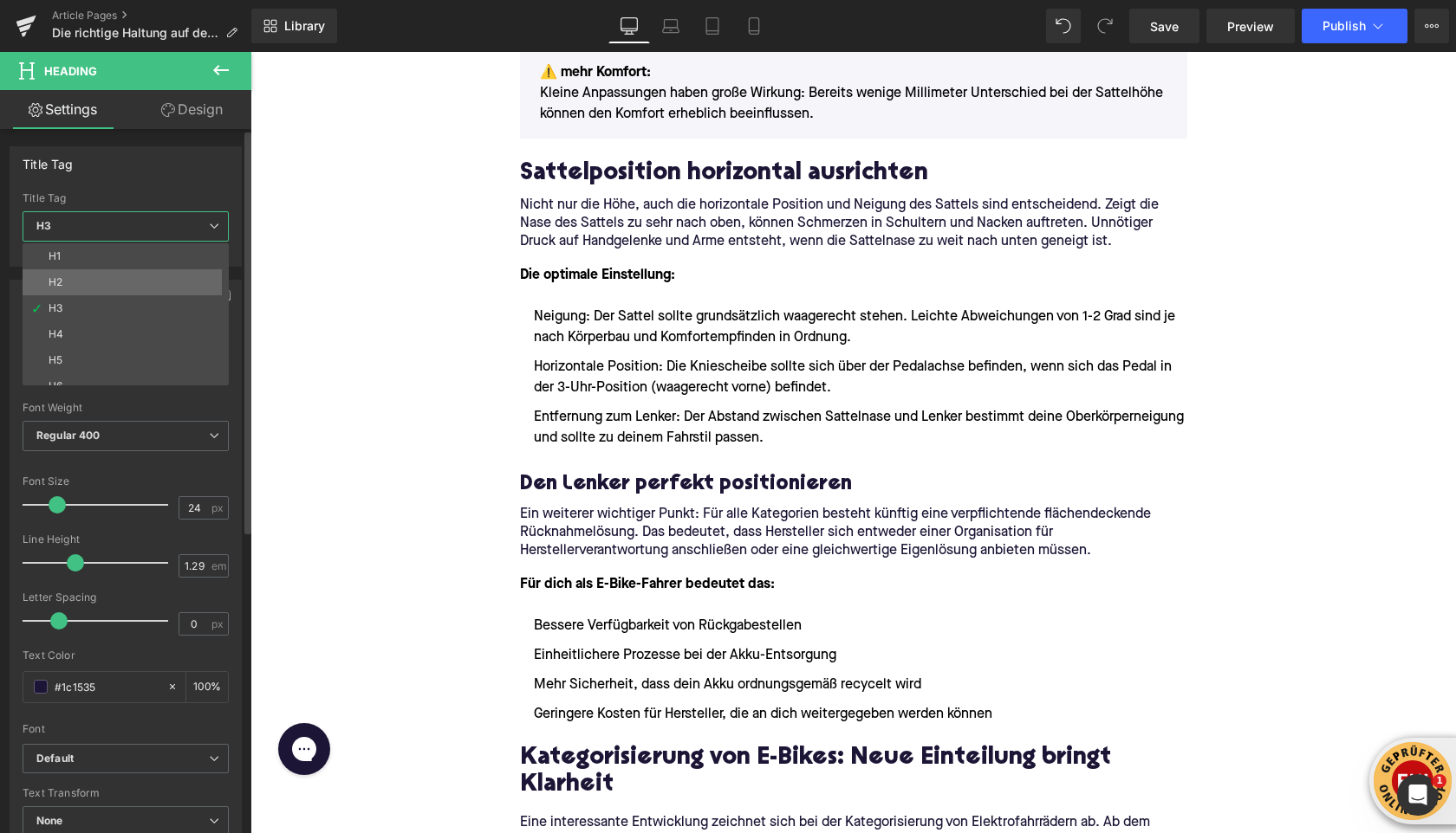
click at [148, 273] on li "H2" at bounding box center [130, 283] width 214 height 26
type input "32"
type input "1.11"
type input "100"
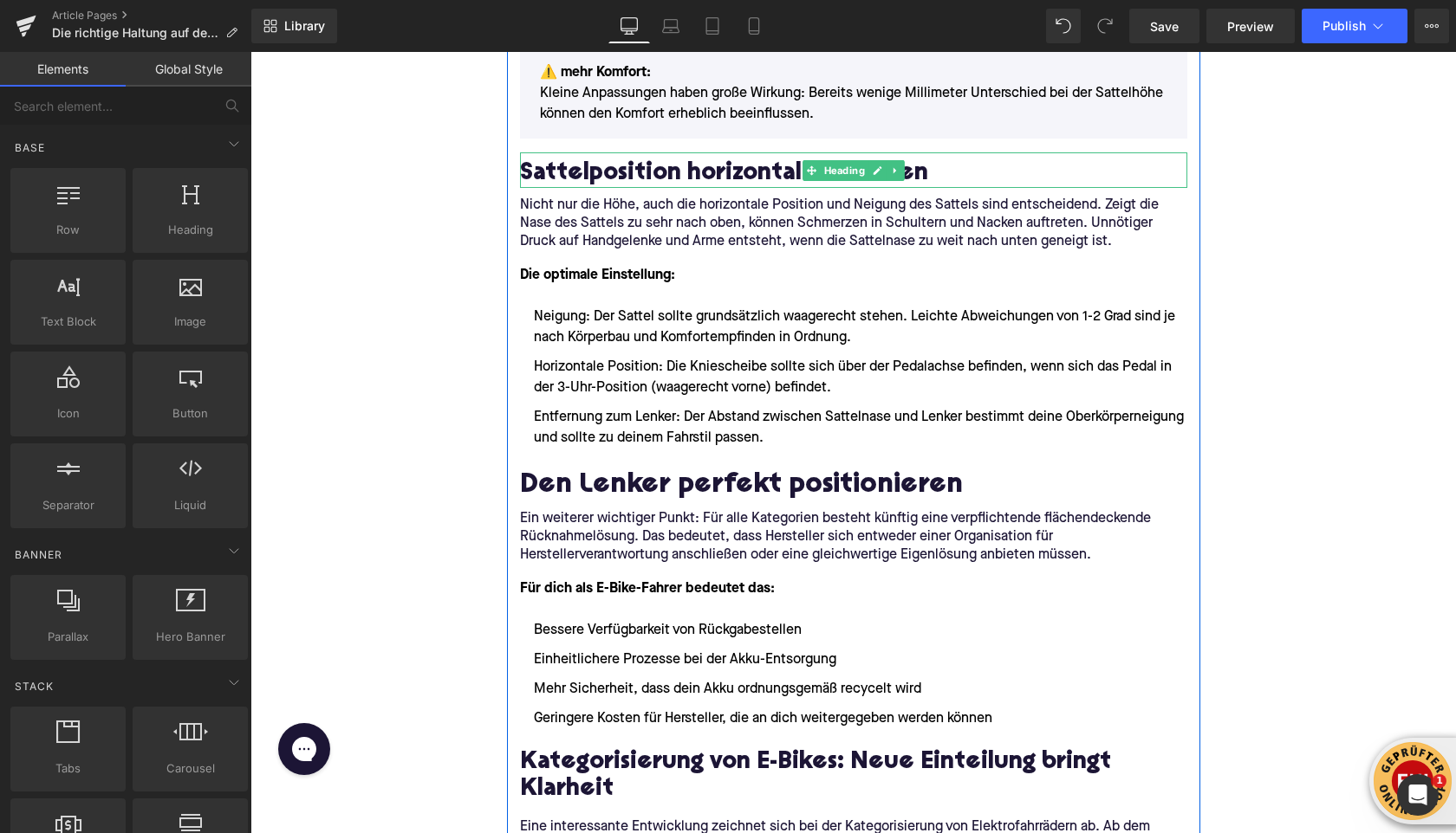
click at [535, 178] on h2 "Sattelposition horizontal ausrichten" at bounding box center [853, 174] width 667 height 27
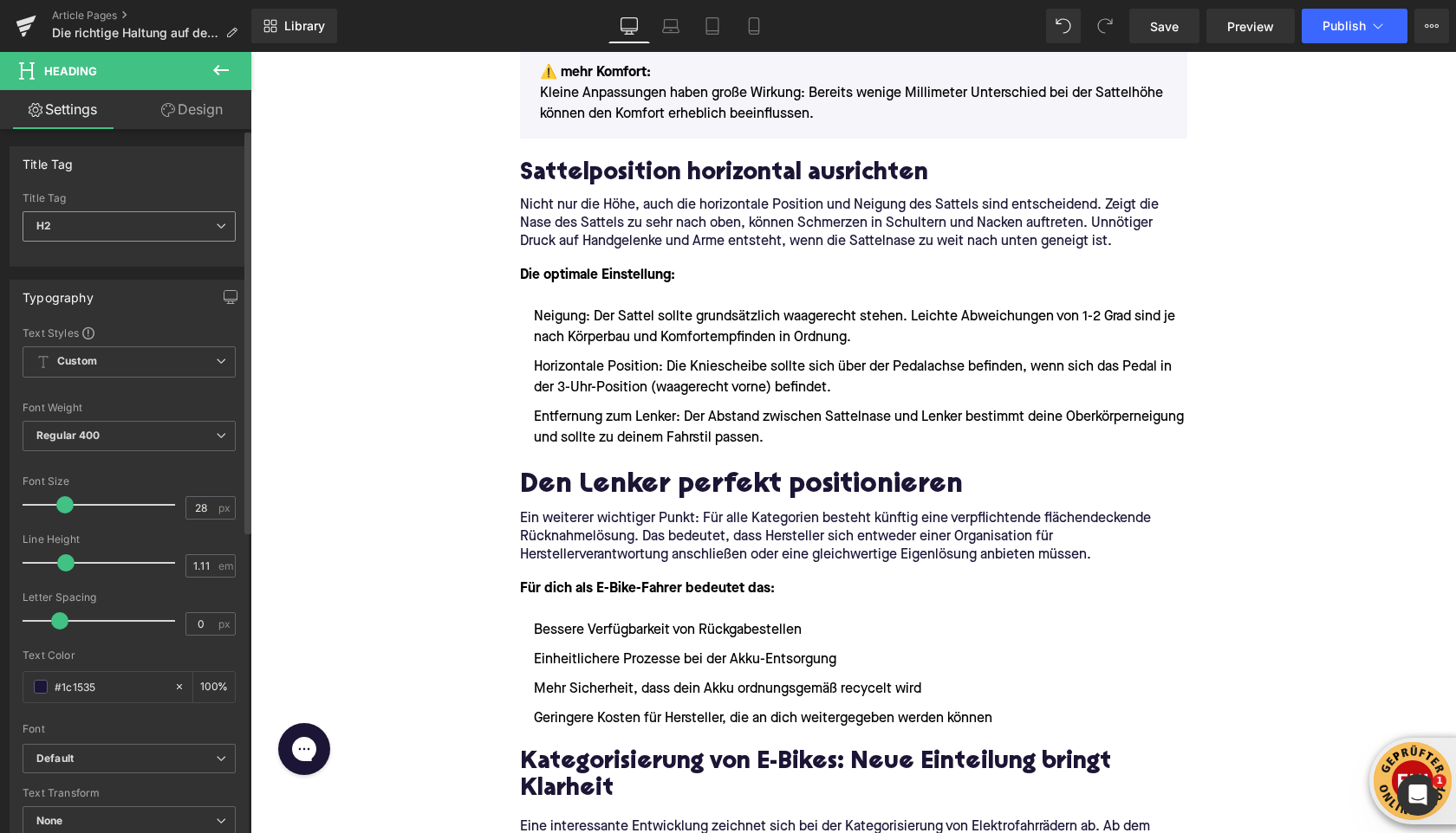
click at [195, 227] on span "H2" at bounding box center [129, 226] width 214 height 30
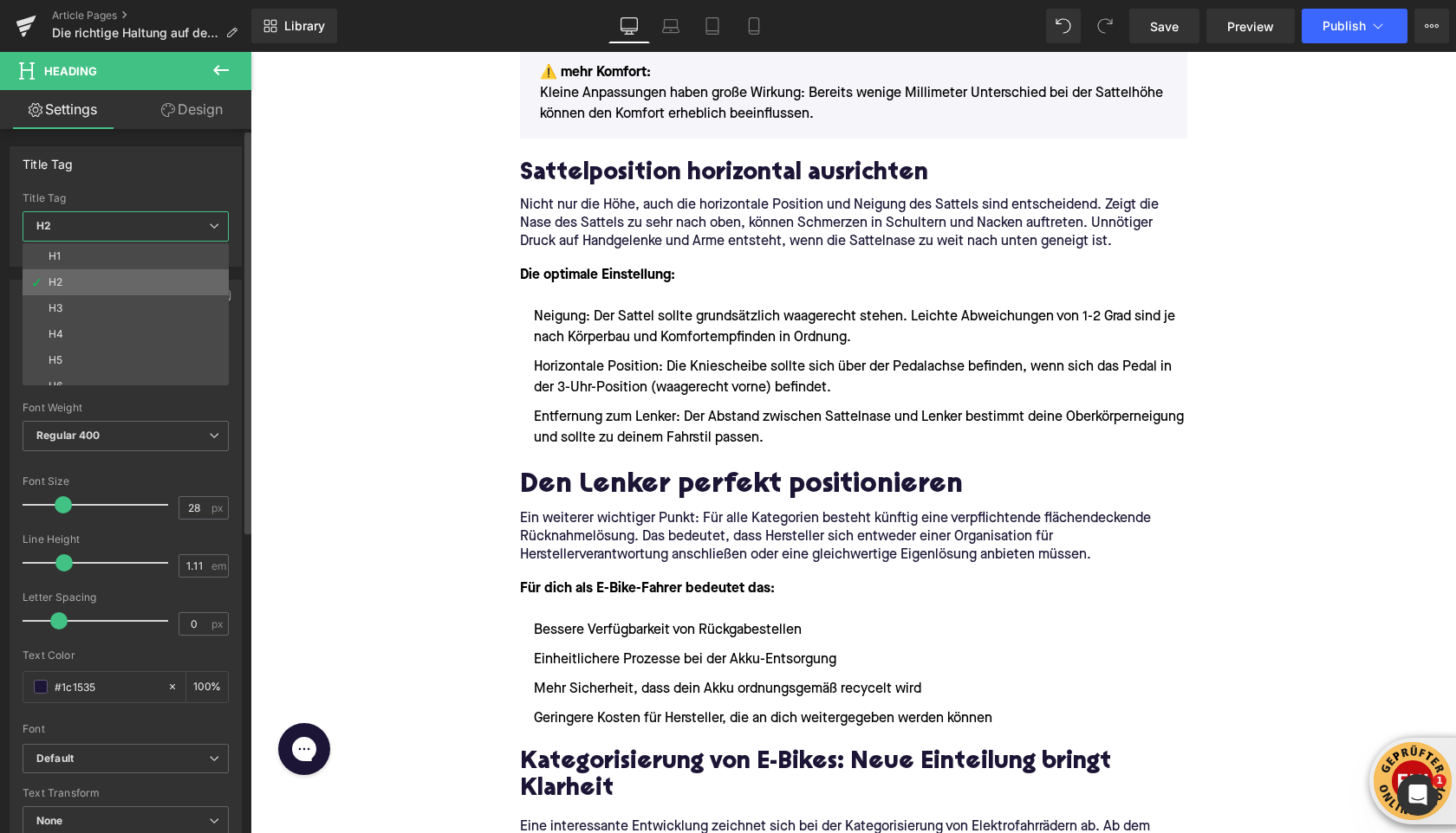
click at [175, 272] on li "H2" at bounding box center [130, 283] width 214 height 26
type input "100"
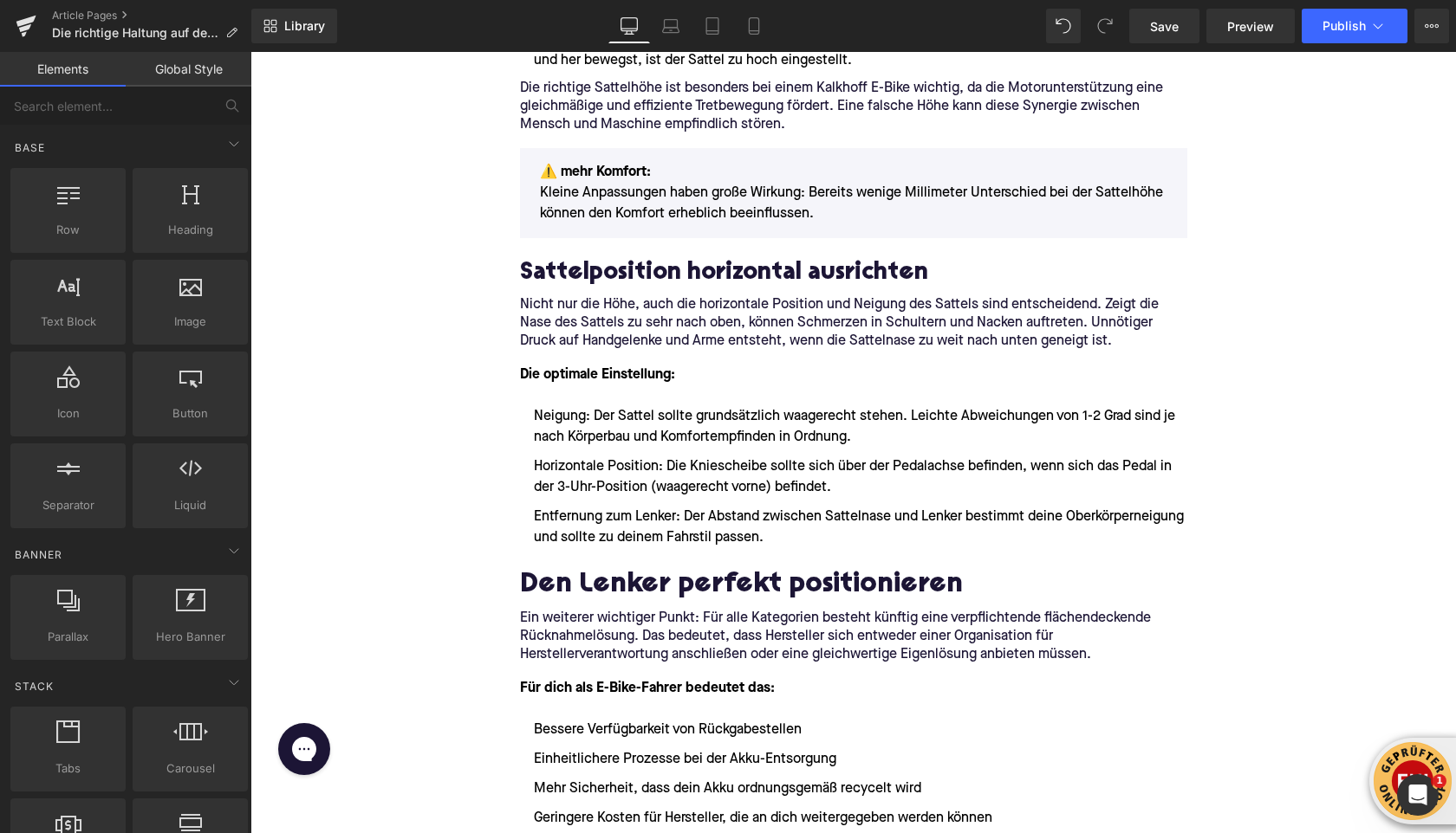
scroll to position [1326, 0]
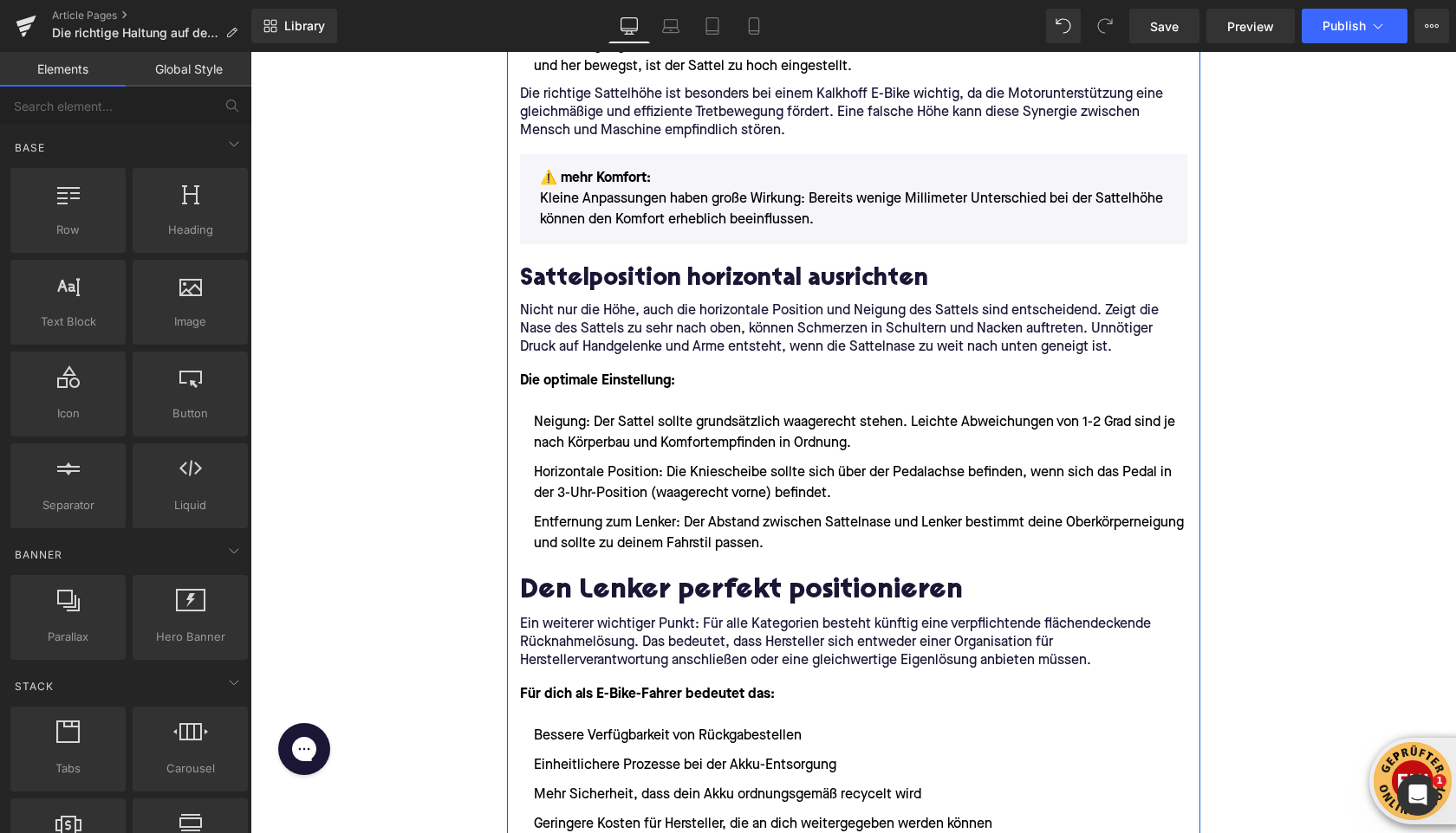
click at [590, 285] on h2 "Sattelposition horizontal ausrichten" at bounding box center [853, 281] width 667 height 27
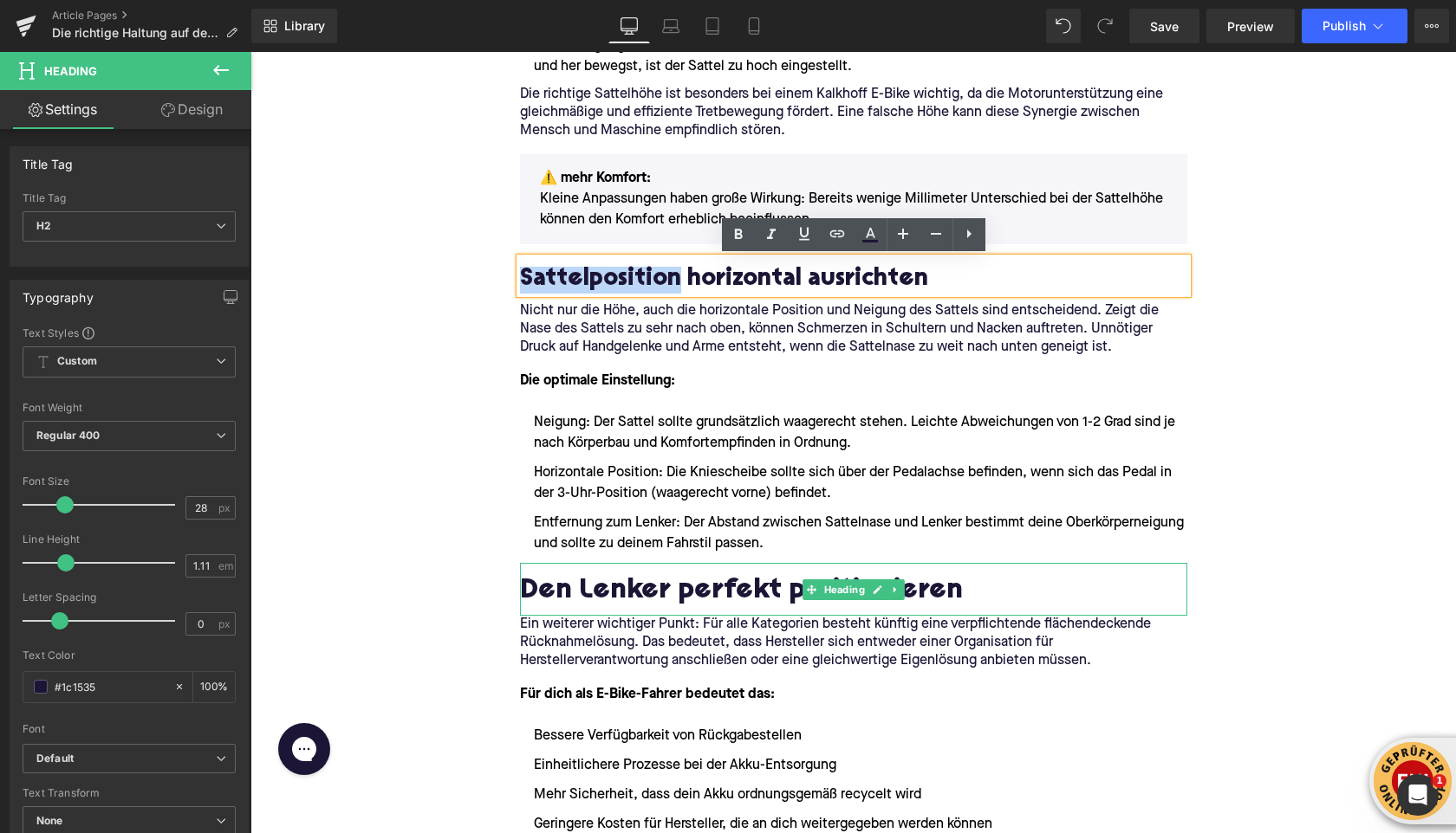
click at [563, 587] on h2 "Den Lenker perfekt positionieren" at bounding box center [853, 592] width 667 height 31
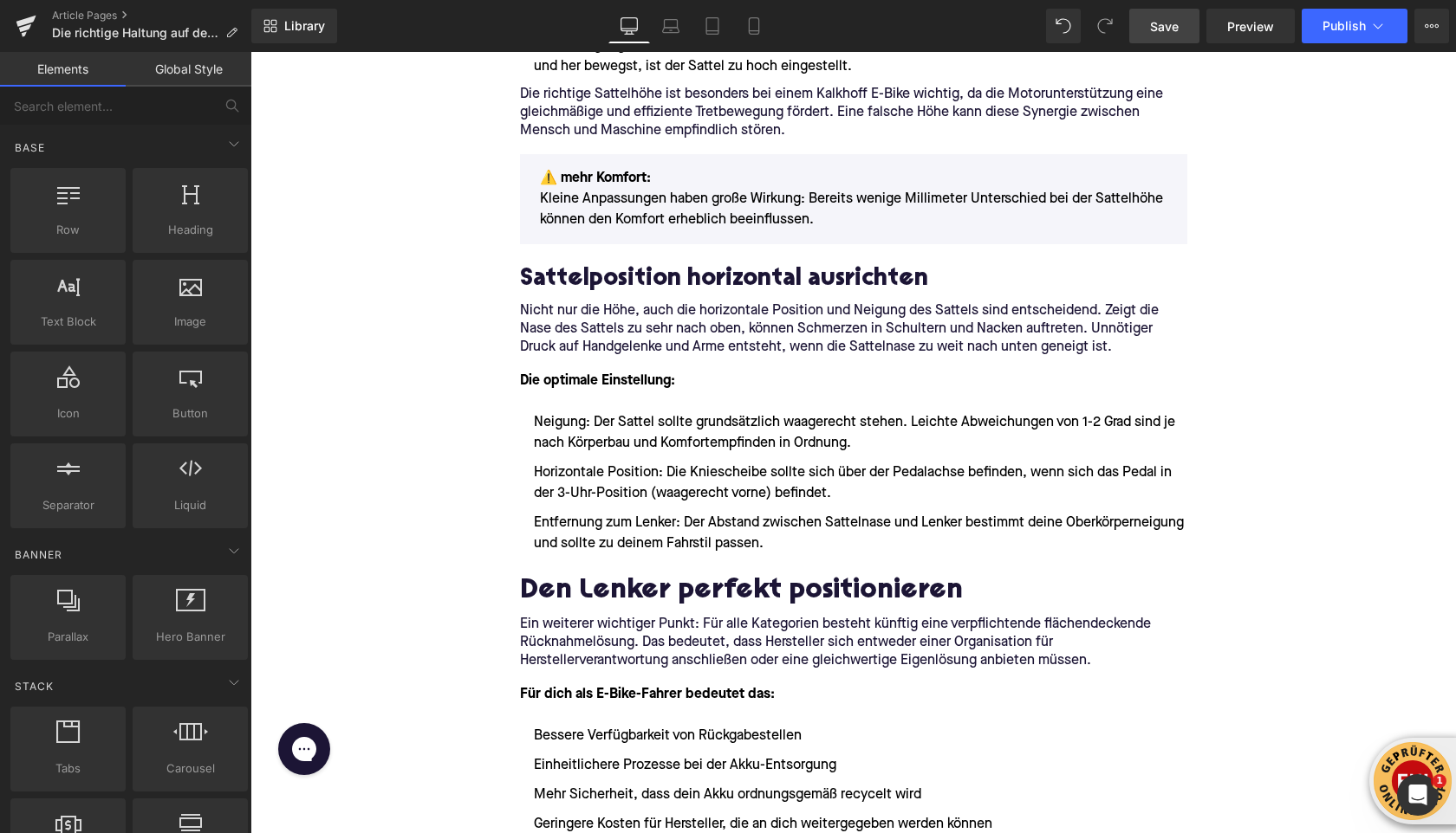
click at [1166, 30] on span "Save" at bounding box center [1164, 26] width 28 height 18
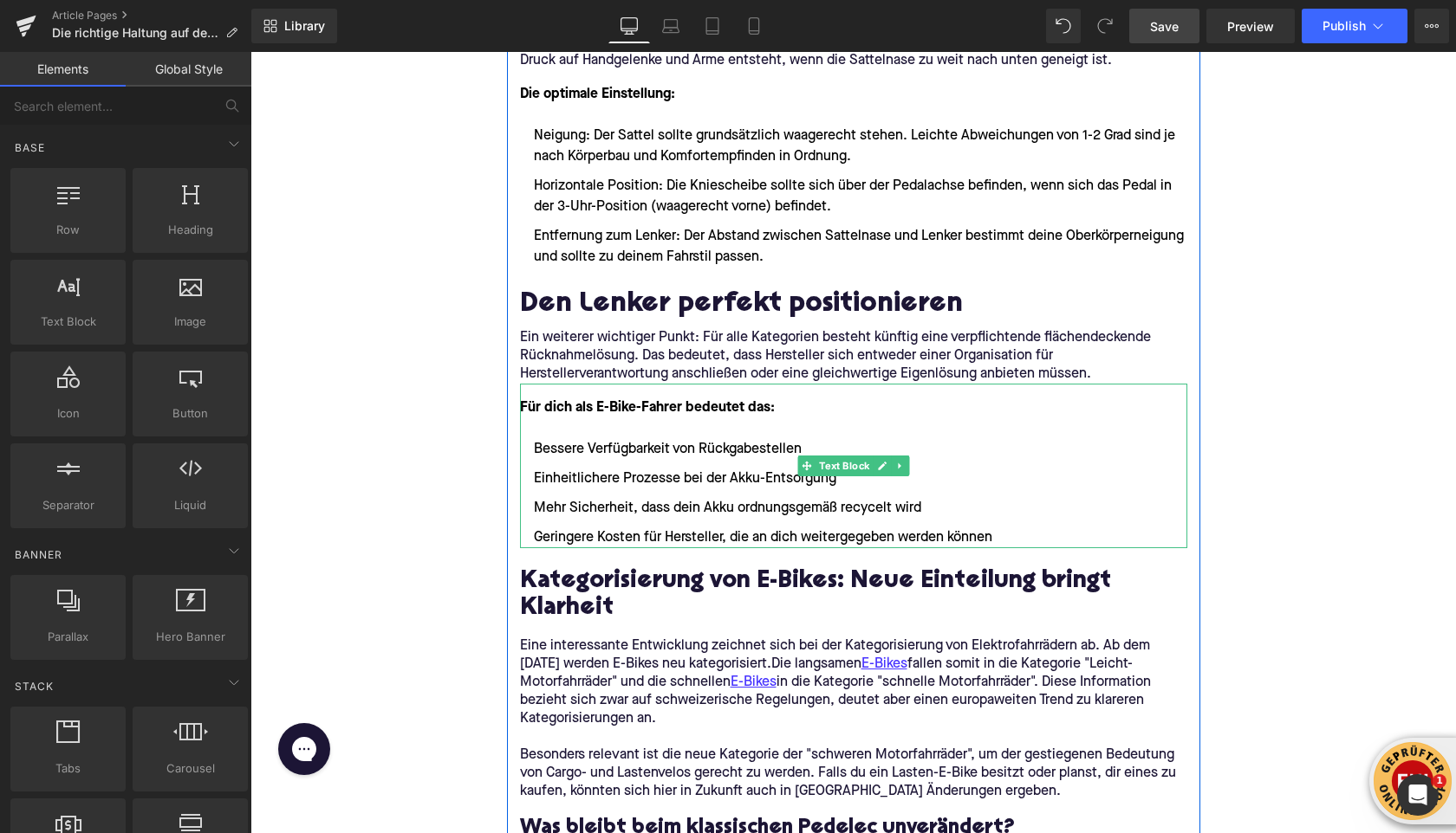
scroll to position [1621, 0]
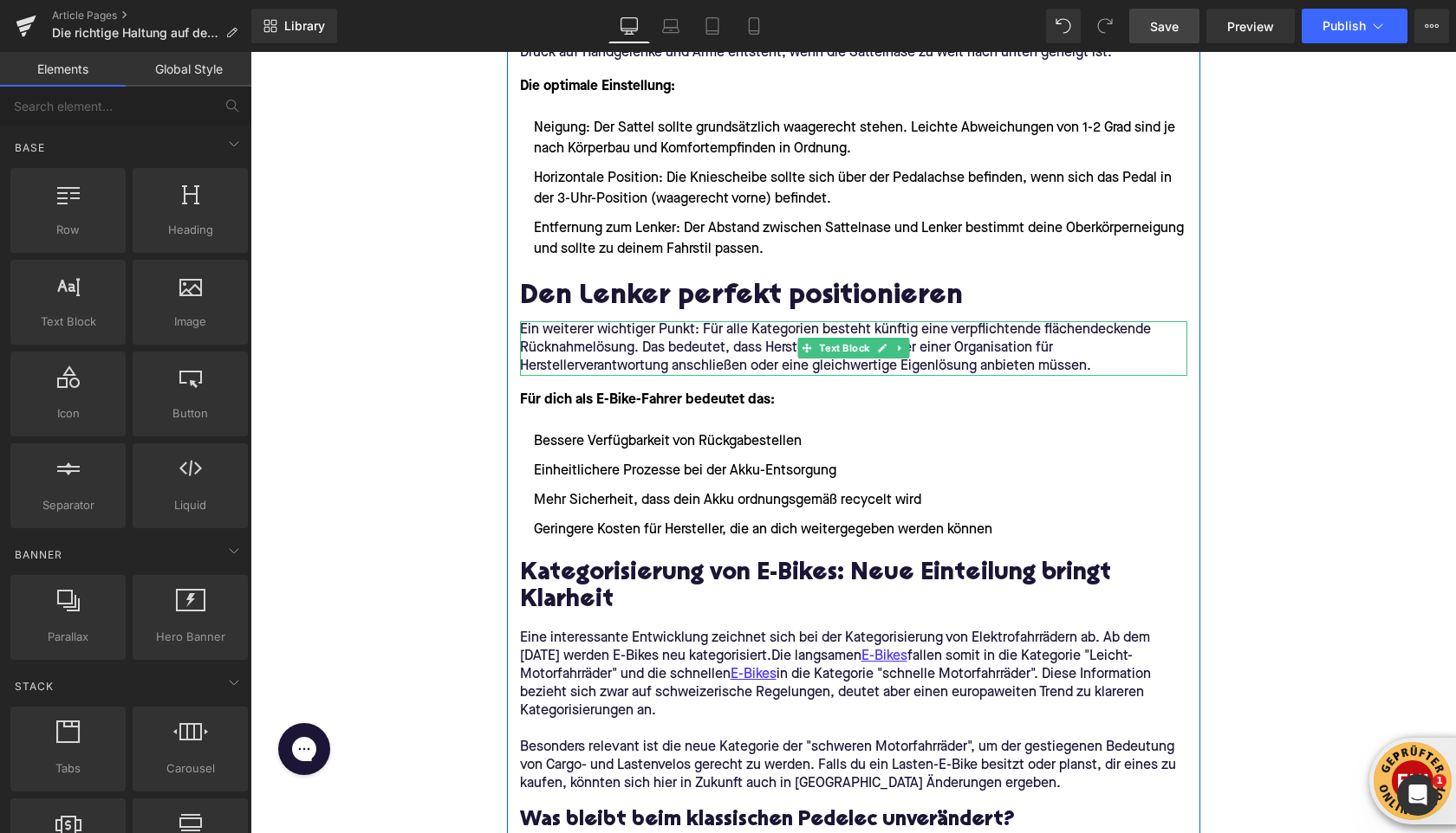
click at [548, 336] on p "Ein weiterer wichtiger Punkt: Für alle Kategorien besteht künftig eine verpflic…" at bounding box center [853, 349] width 667 height 55
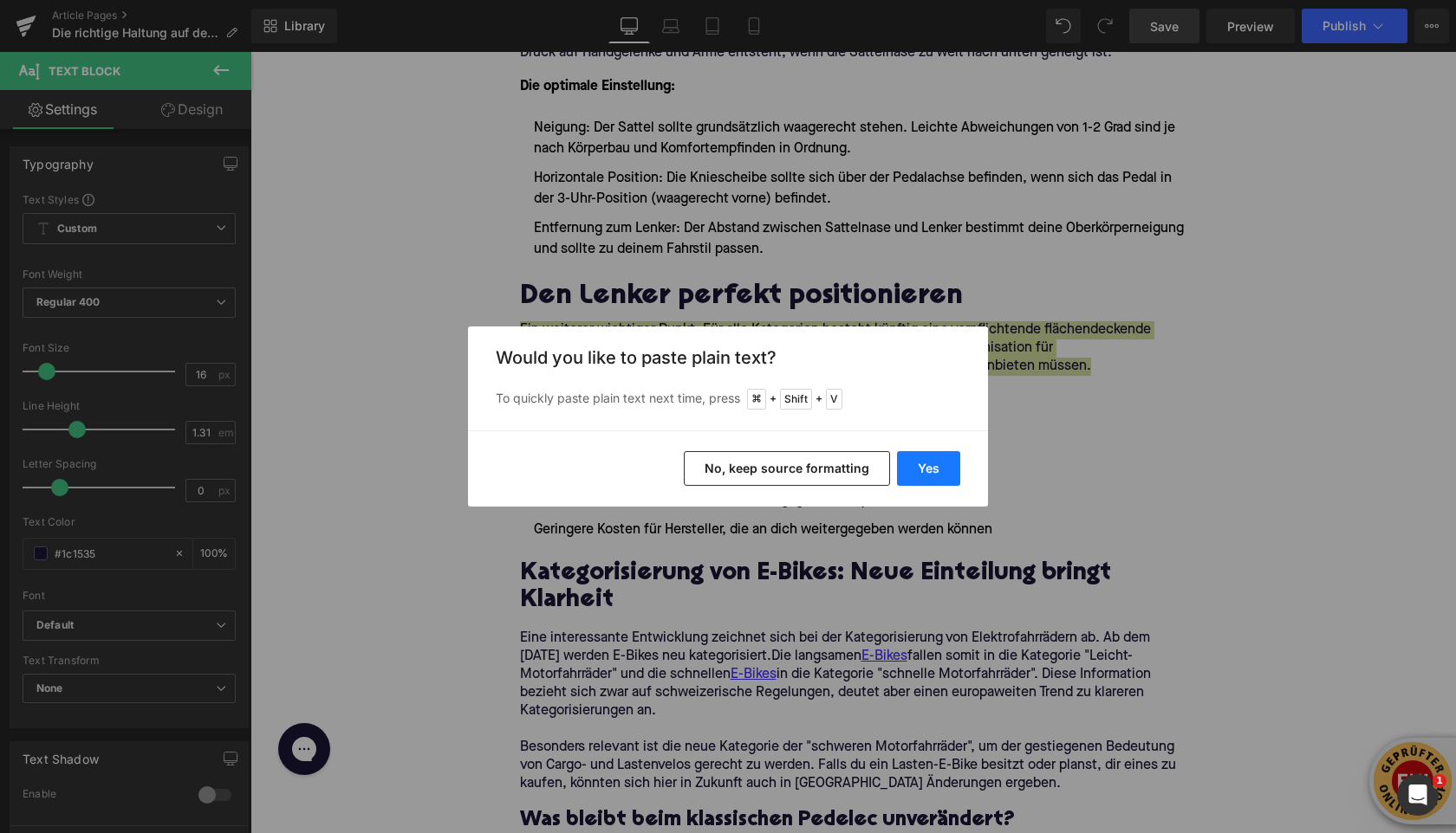
click at [943, 473] on button "Yes" at bounding box center [929, 469] width 64 height 35
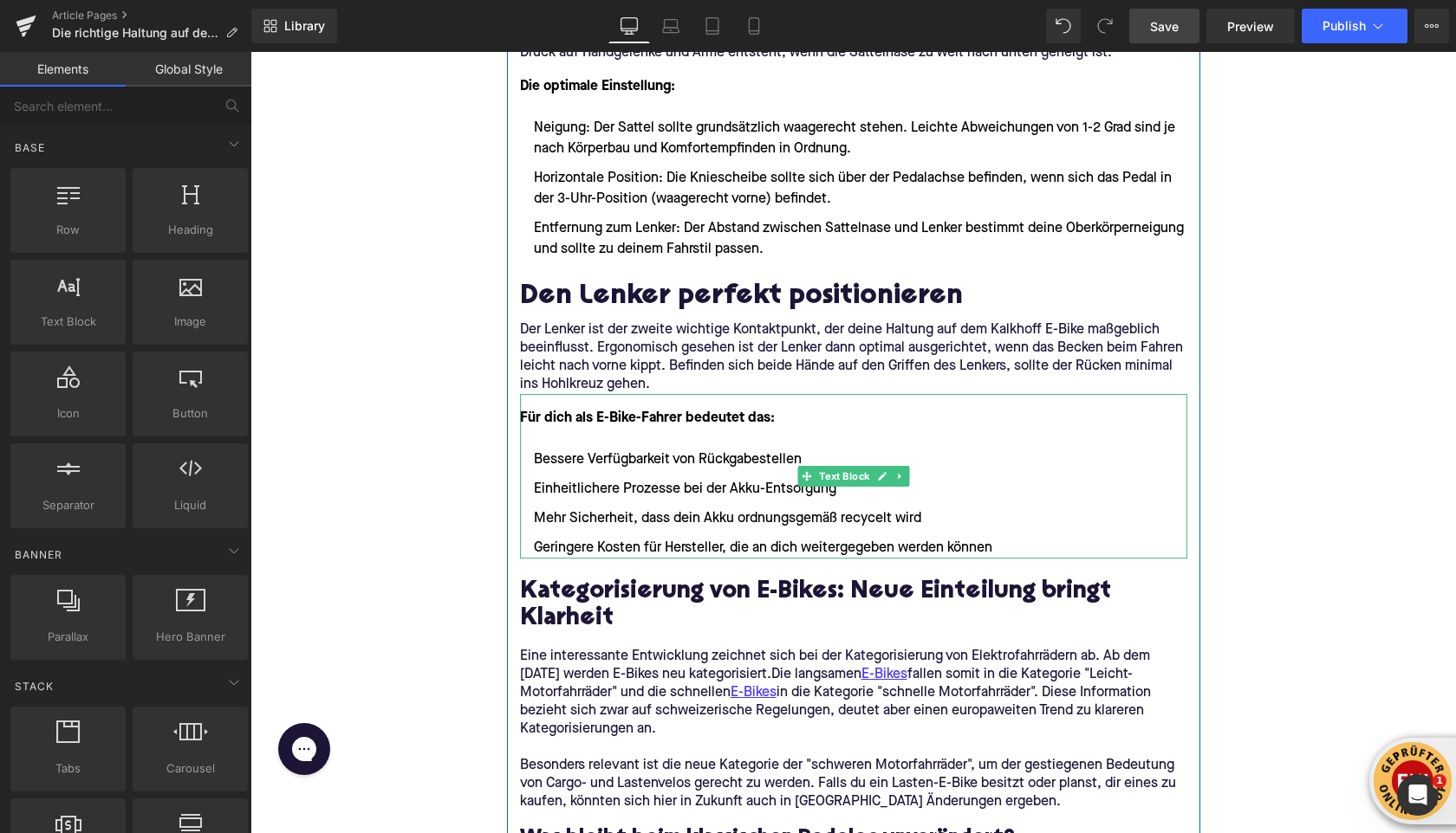
click at [565, 422] on font "Für dich als E-Bike-Fahrer bedeutet das:" at bounding box center [647, 418] width 254 height 14
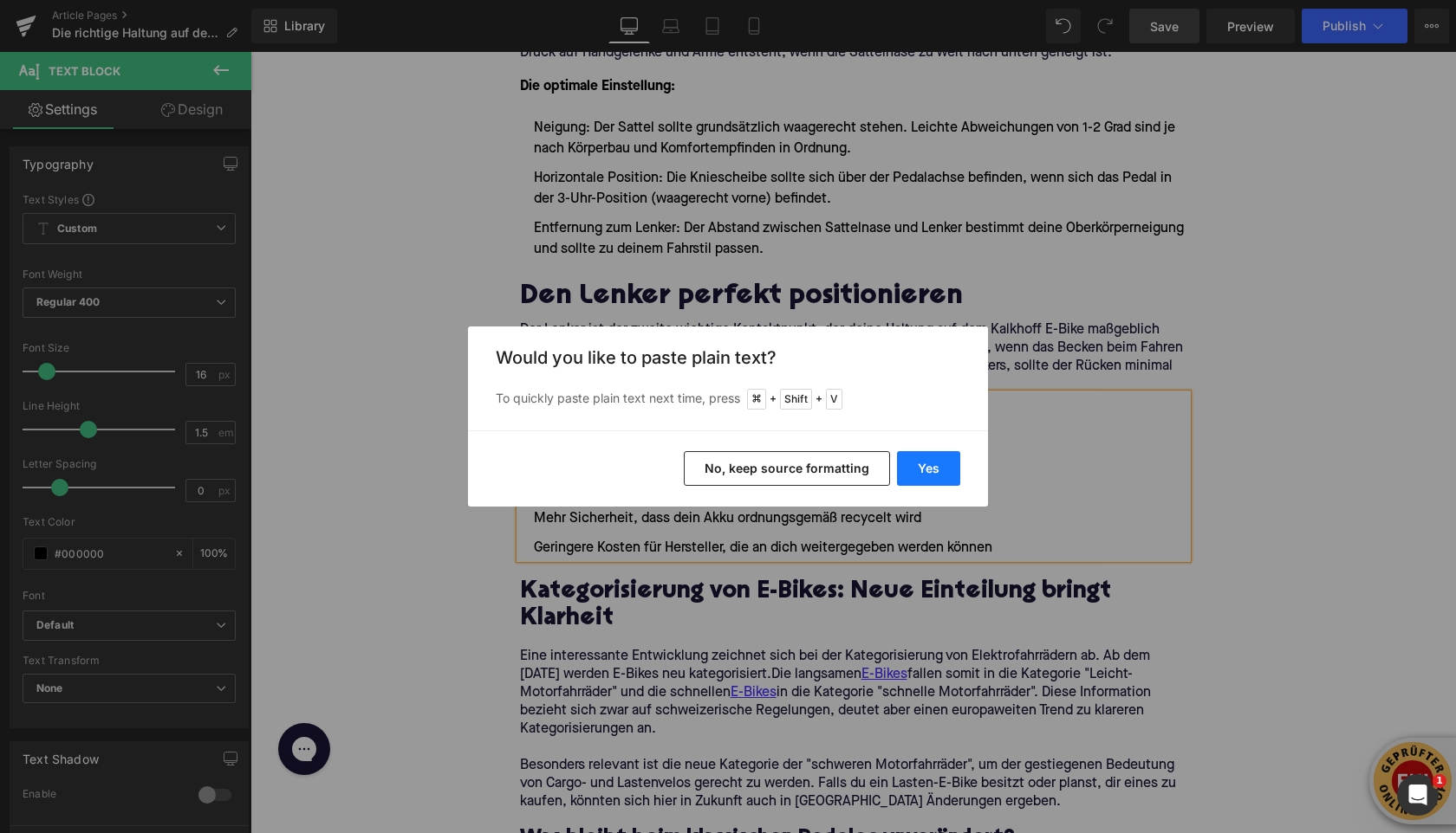
click at [920, 468] on button "Yes" at bounding box center [929, 469] width 64 height 35
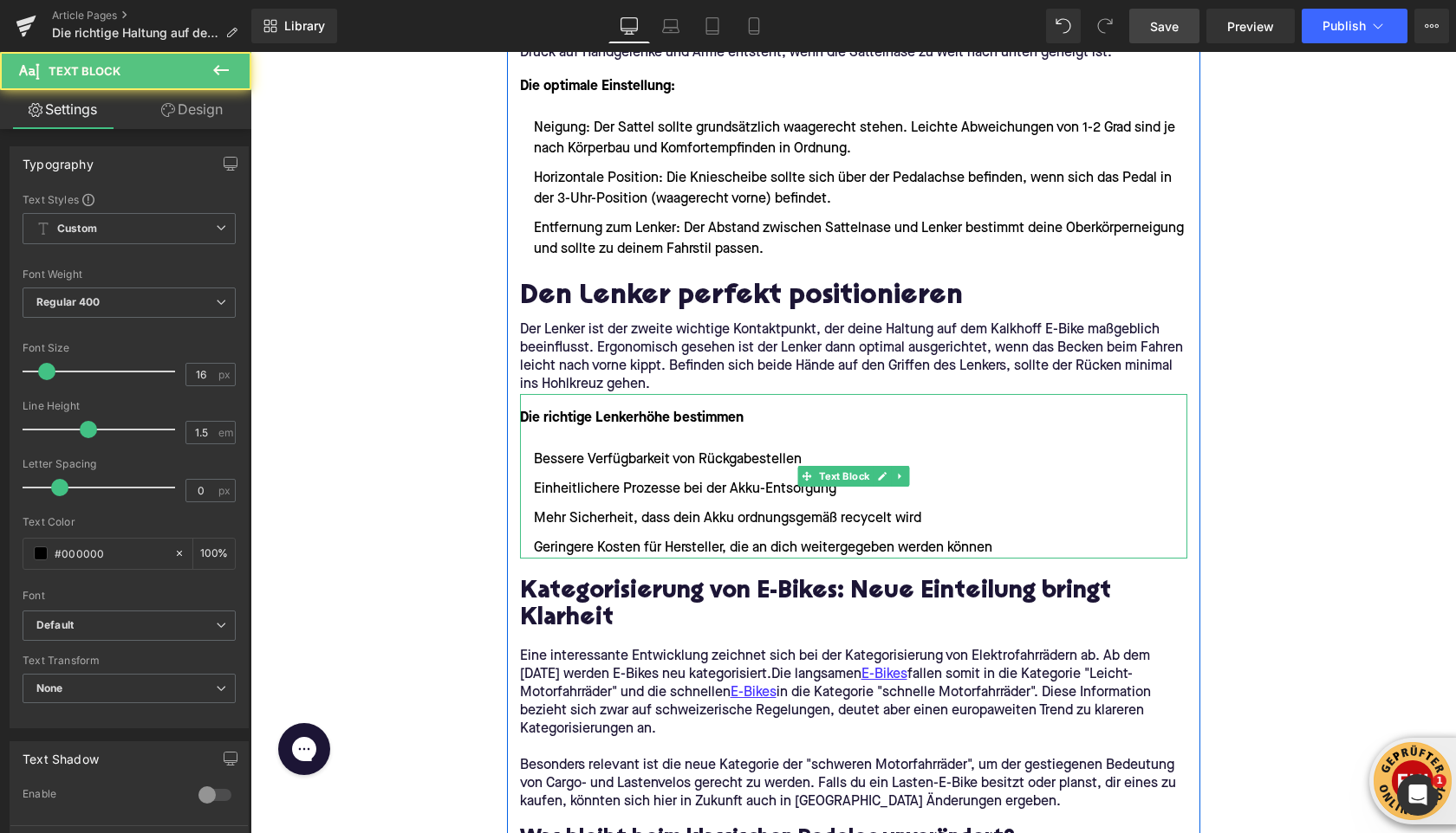
click at [745, 418] on p "Die richtige Lenkerhöhe bestimmen" at bounding box center [853, 418] width 667 height 21
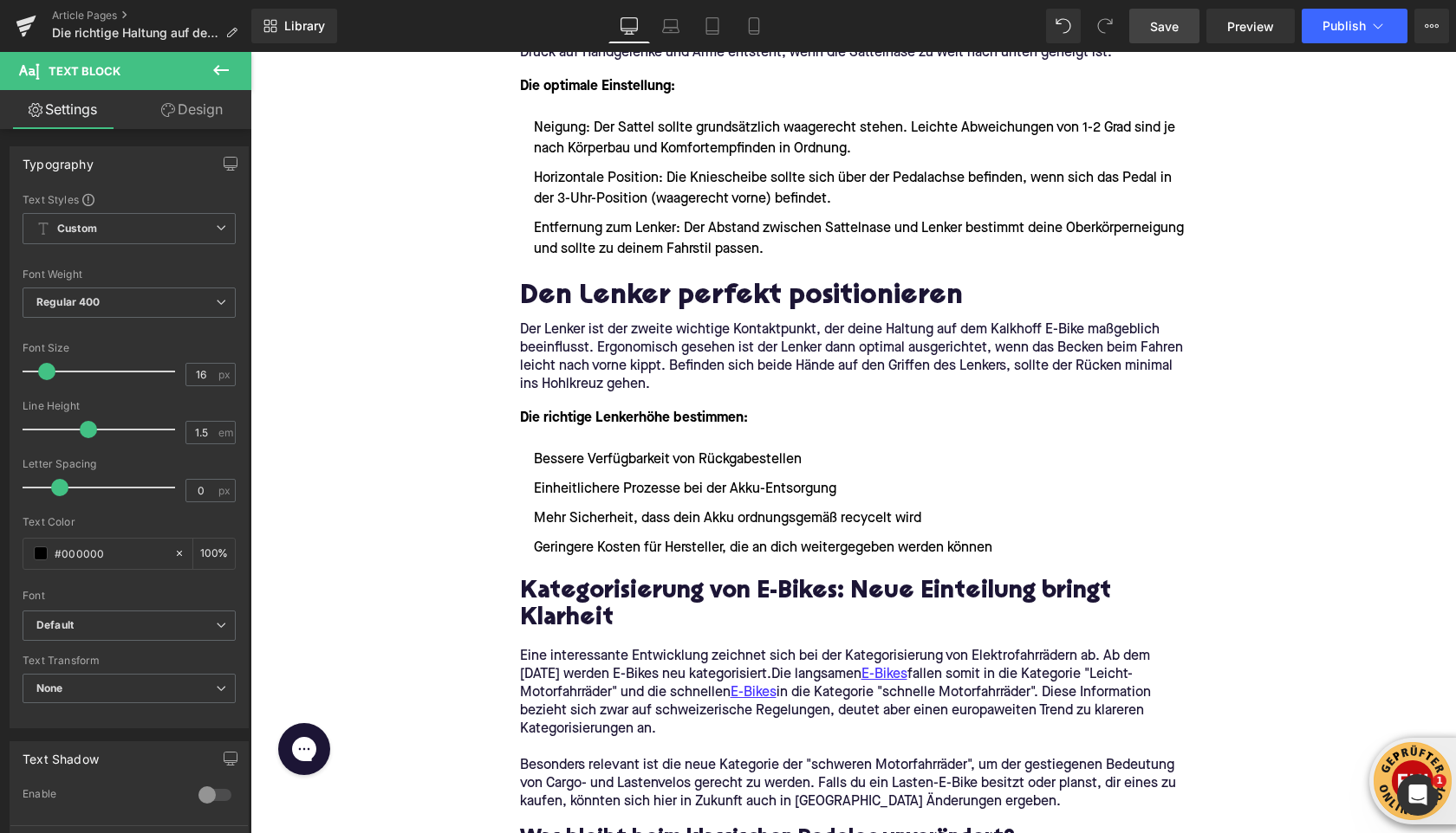
click at [215, 66] on icon at bounding box center [221, 70] width 15 height 10
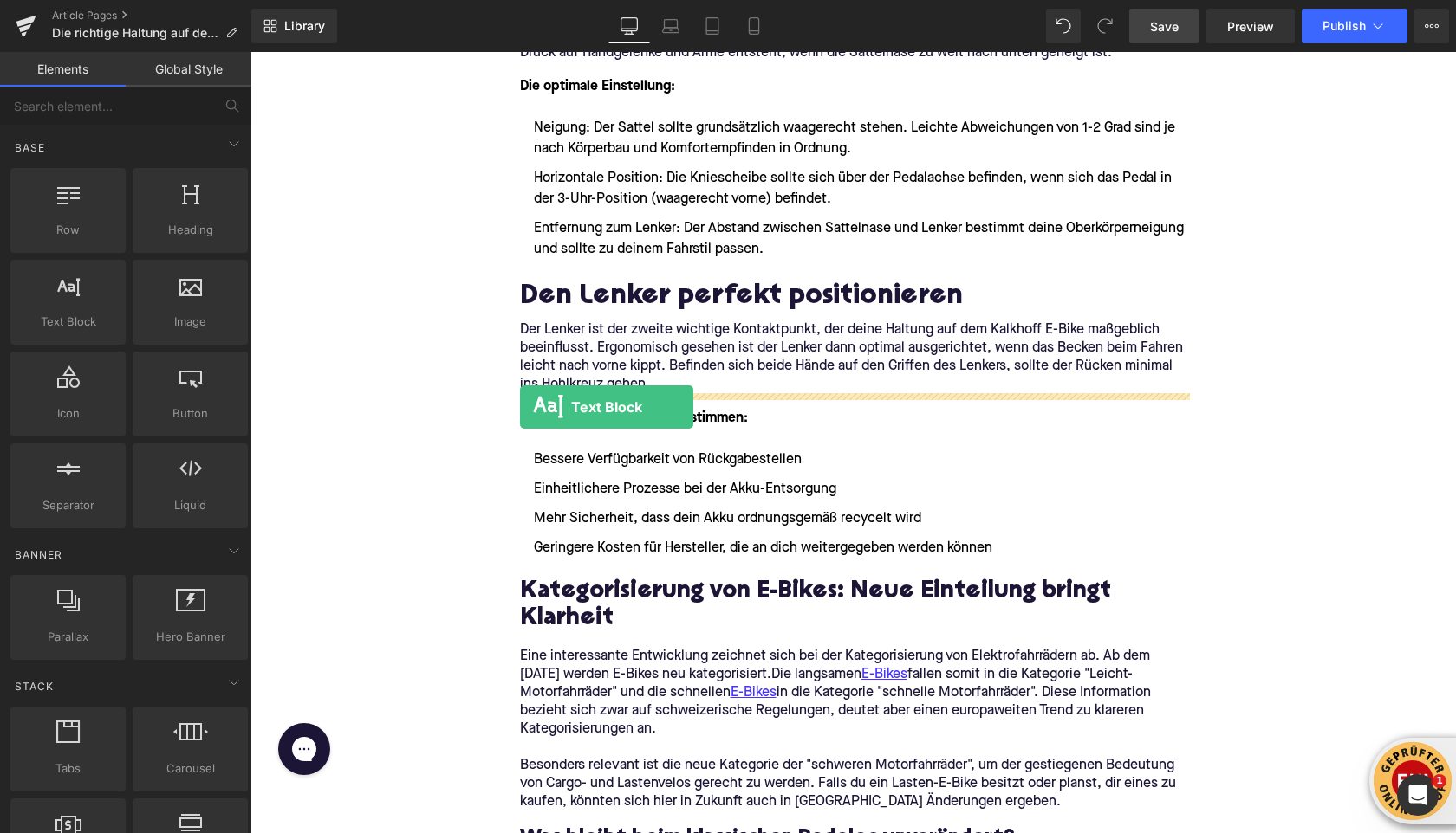
drag, startPoint x: 320, startPoint y: 347, endPoint x: 524, endPoint y: 409, distance: 213.2
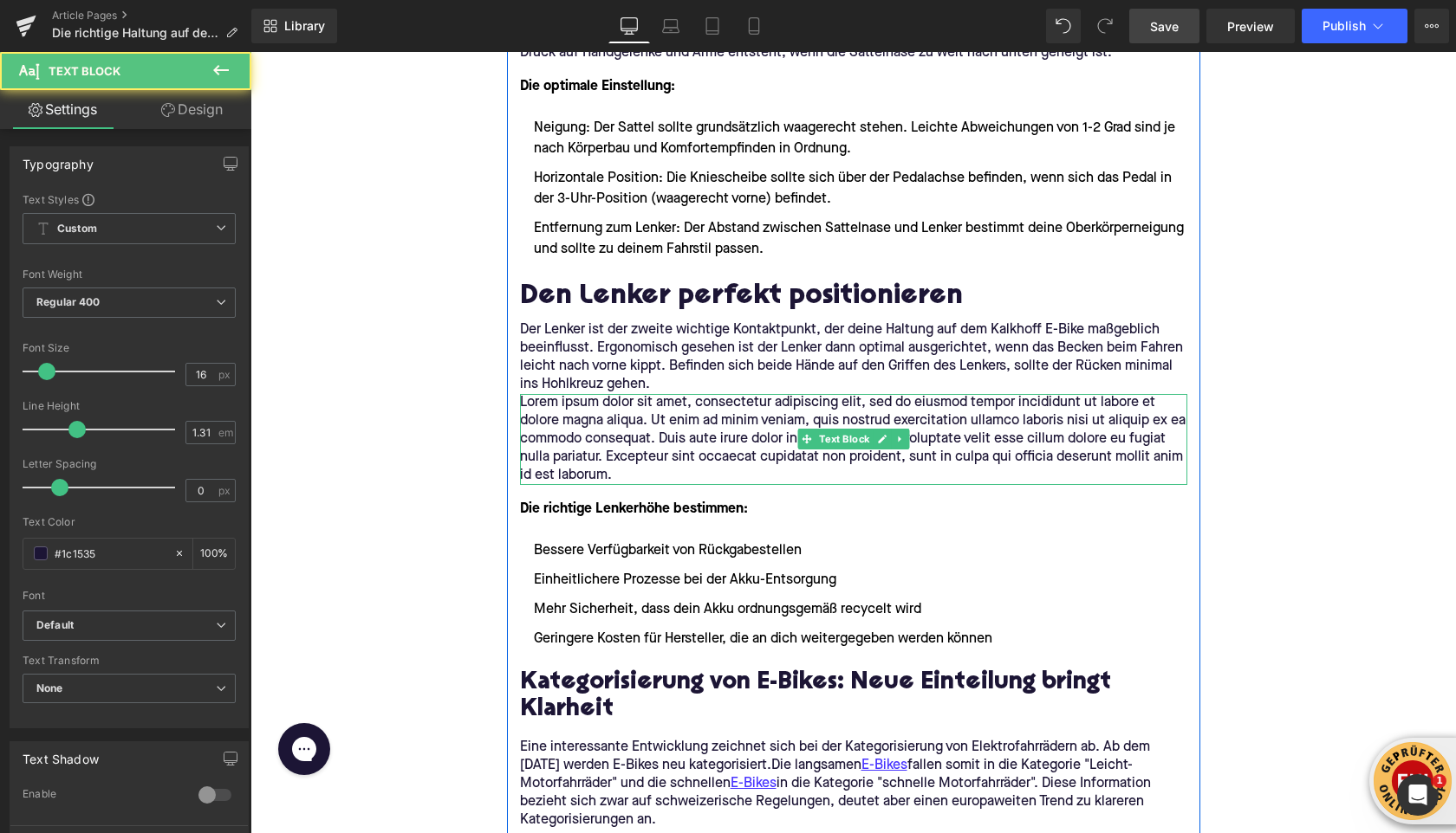
click at [594, 441] on p "Lorem ipsum dolor sit amet, consectetur adipiscing elit, sed do eiusmod tempor …" at bounding box center [853, 440] width 667 height 91
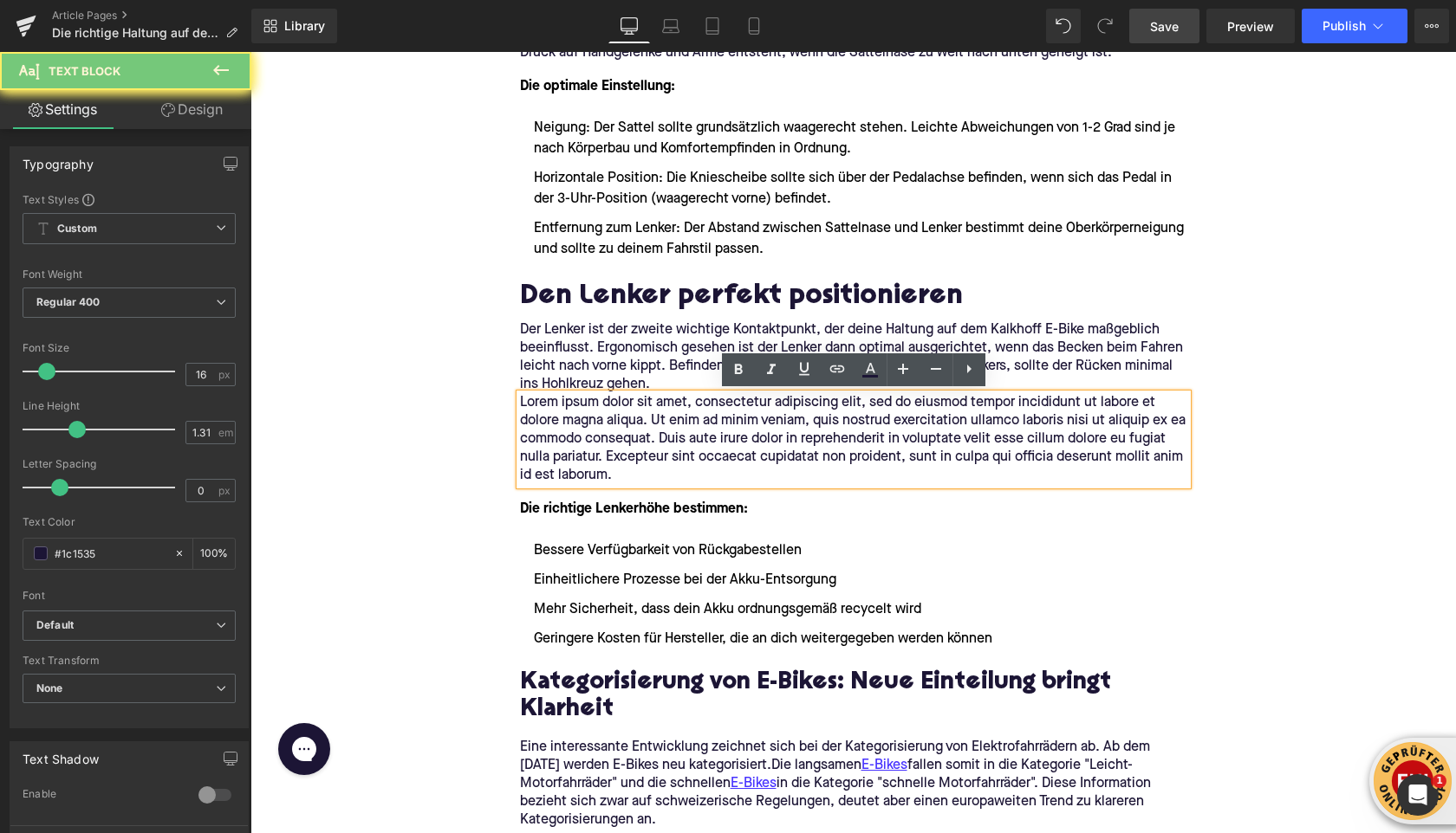
click at [594, 441] on p "Lorem ipsum dolor sit amet, consectetur adipiscing elit, sed do eiusmod tempor …" at bounding box center [853, 440] width 667 height 91
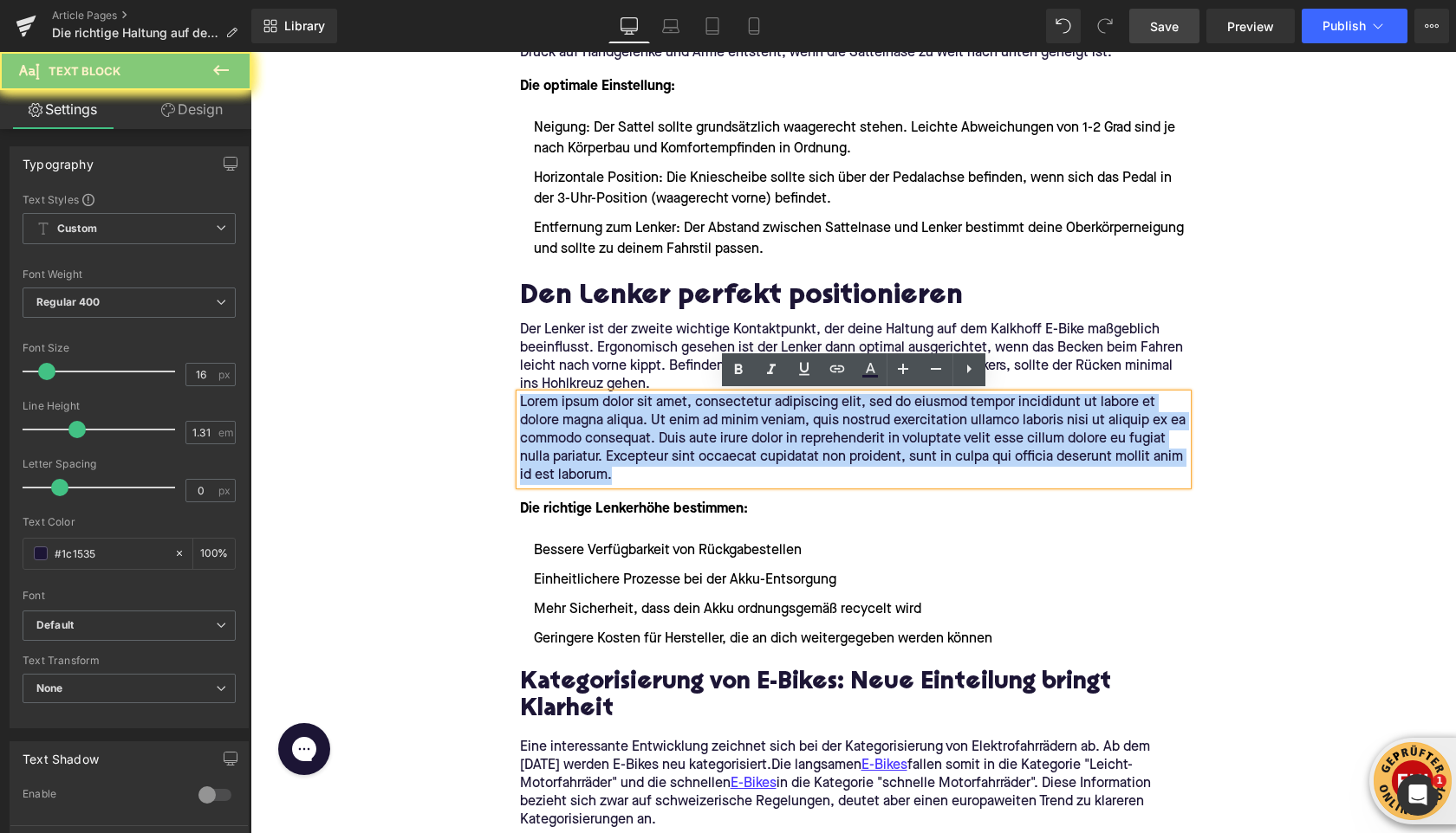
click at [594, 441] on p "Lorem ipsum dolor sit amet, consectetur adipiscing elit, sed do eiusmod tempor …" at bounding box center [853, 440] width 667 height 91
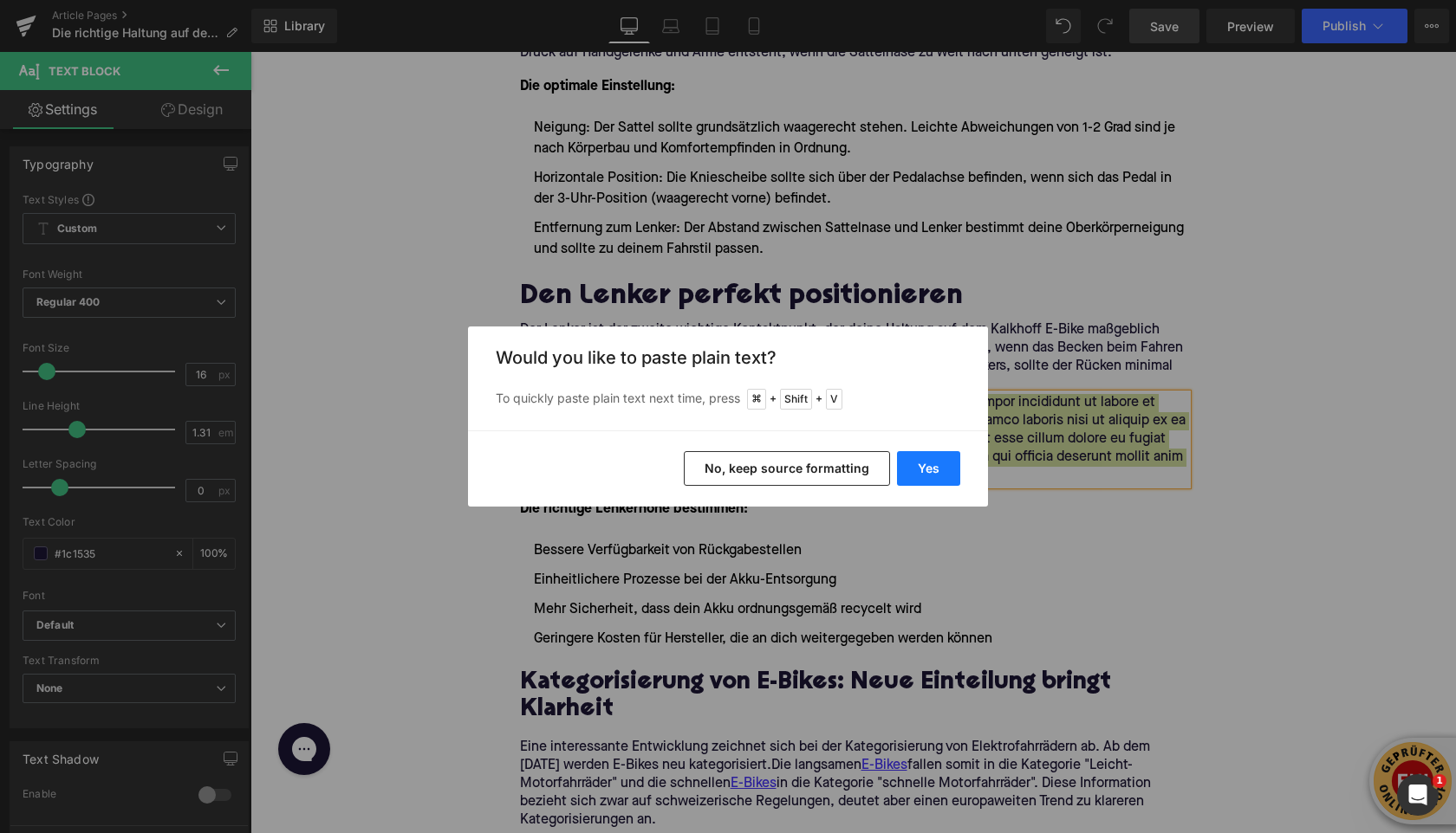
click at [950, 468] on button "Yes" at bounding box center [929, 469] width 64 height 35
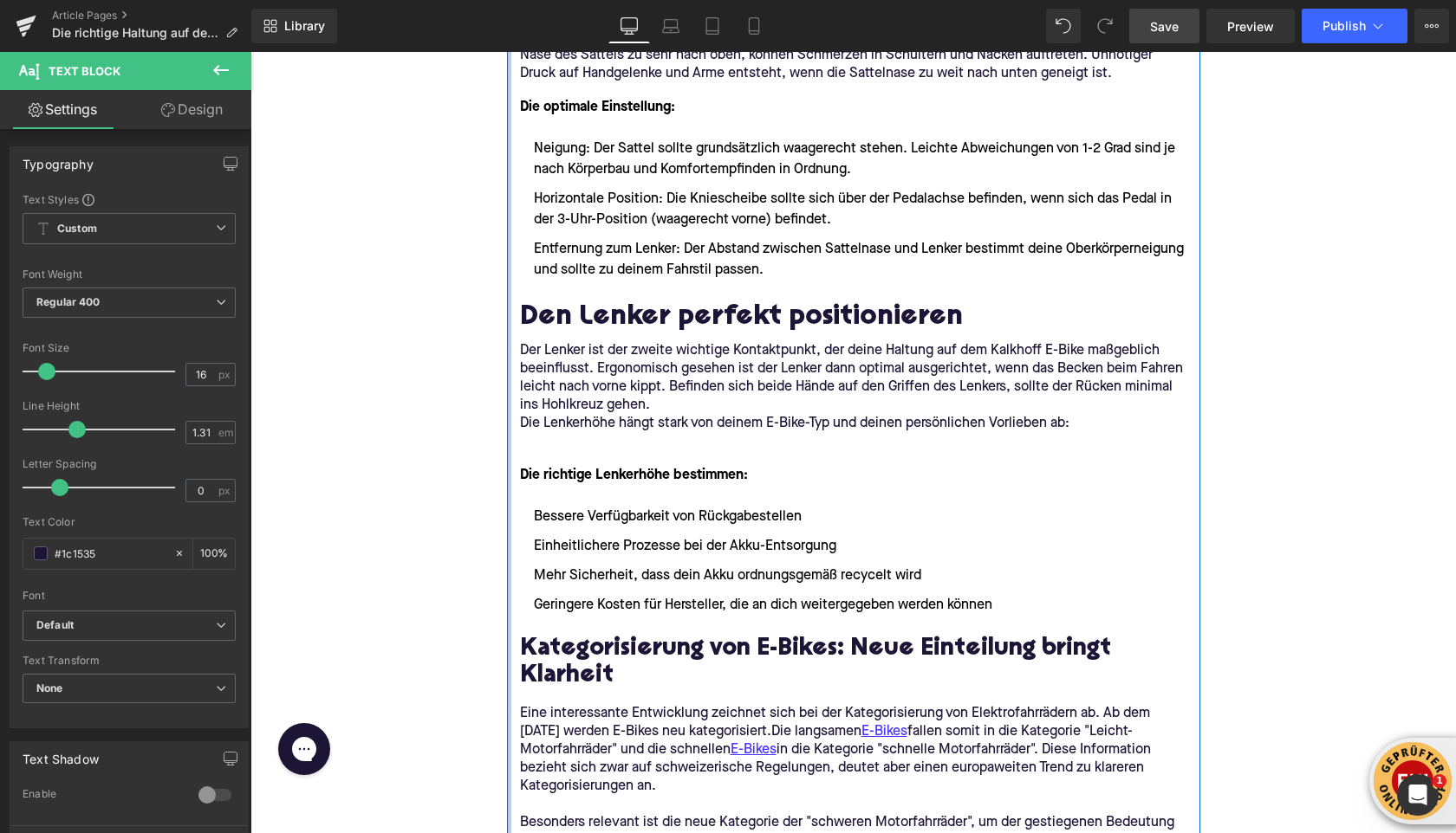
scroll to position [1601, 0]
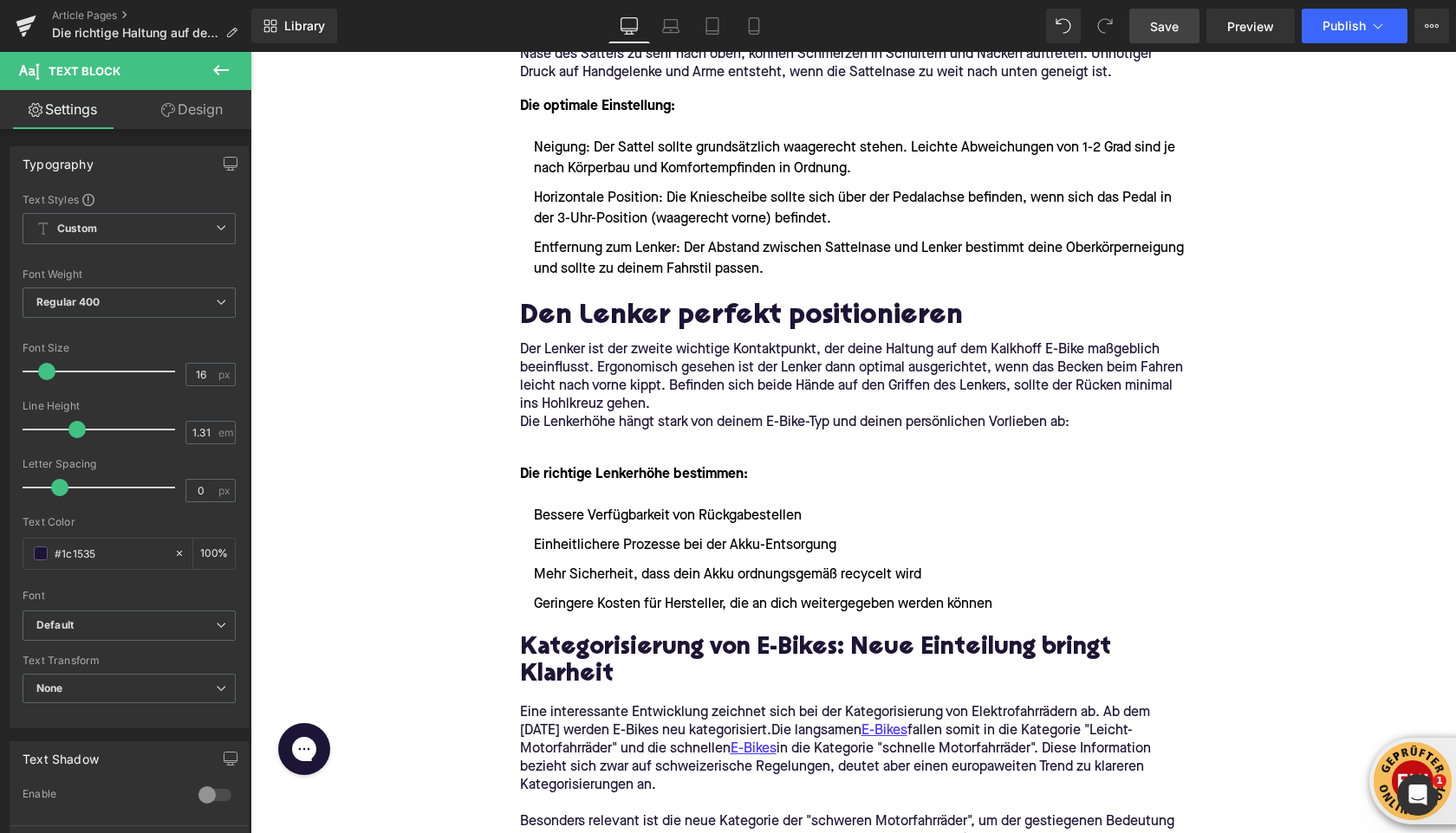
click at [223, 67] on icon at bounding box center [221, 70] width 21 height 21
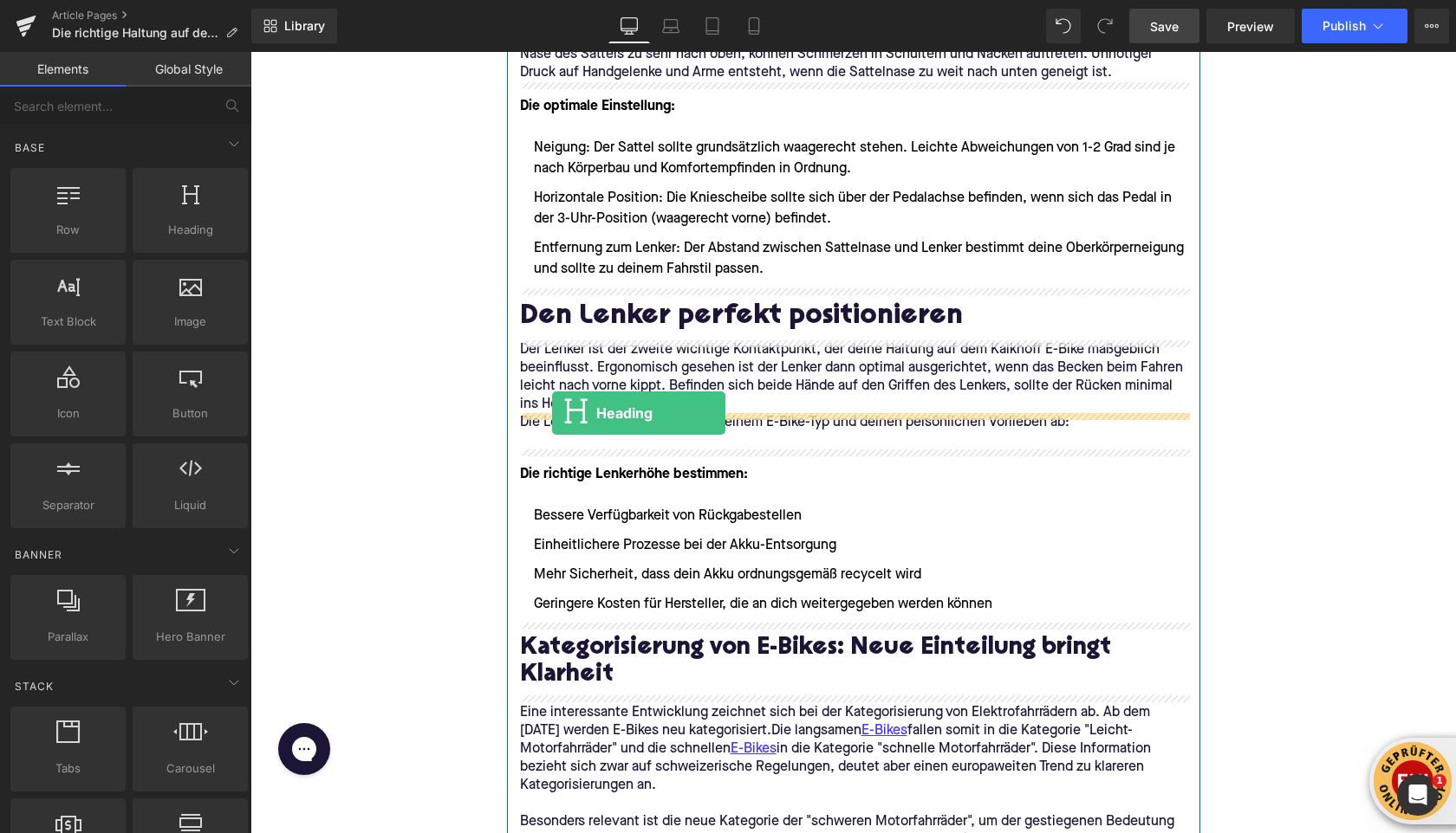
drag, startPoint x: 423, startPoint y: 288, endPoint x: 546, endPoint y: 413, distance: 175.4
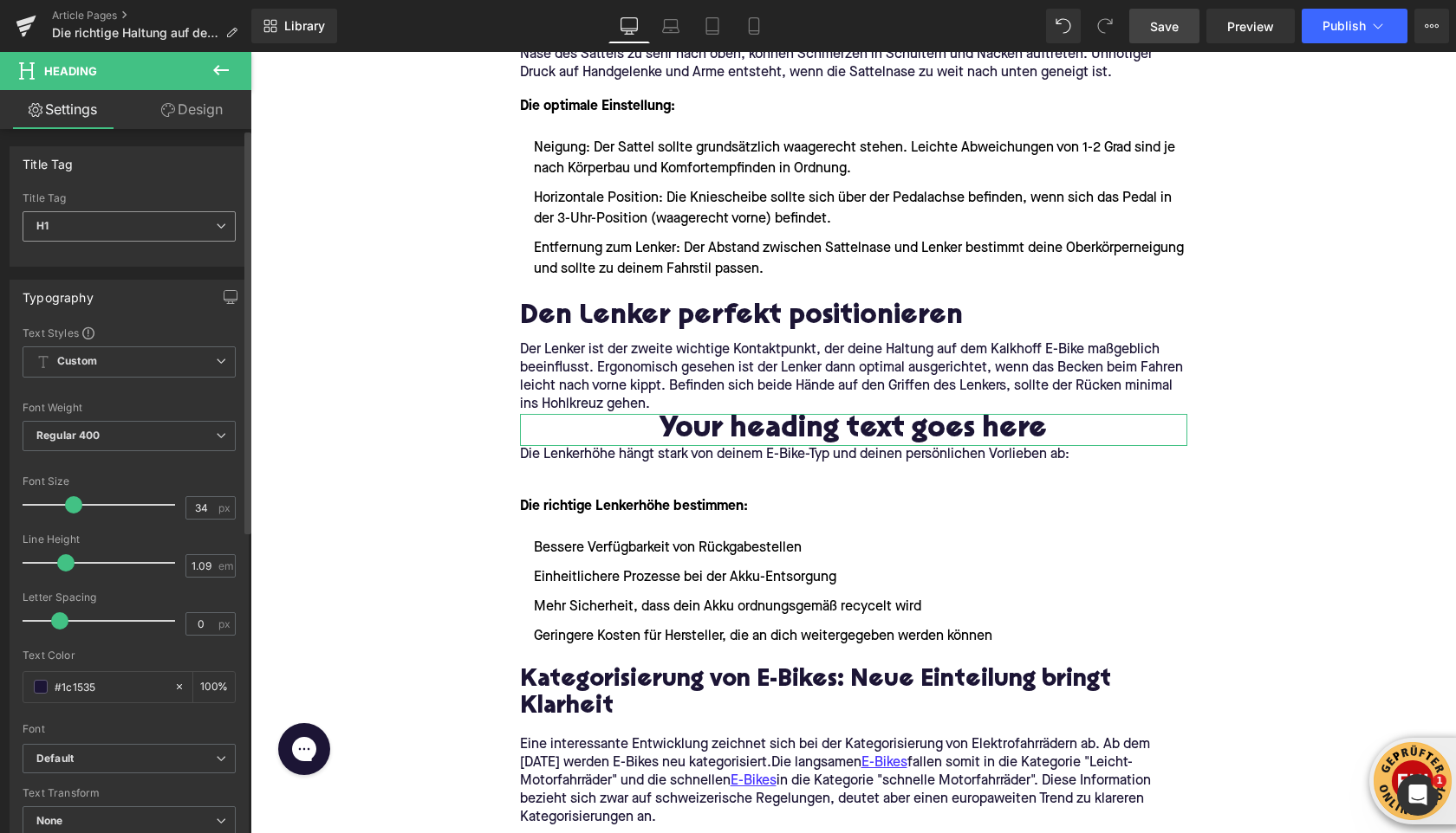
click at [87, 226] on span "H1" at bounding box center [129, 226] width 214 height 30
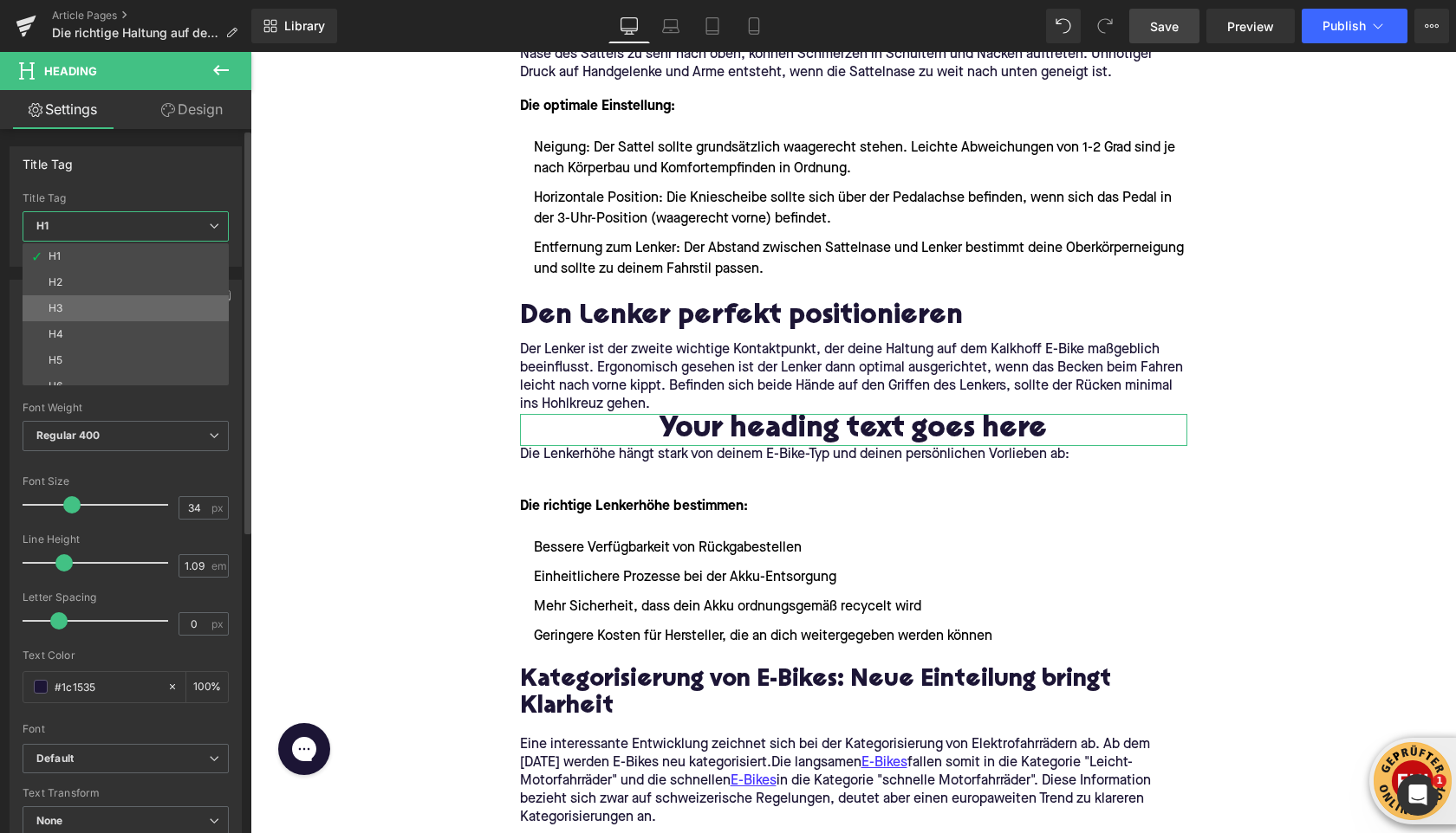
click at [86, 313] on li "H3" at bounding box center [130, 308] width 214 height 26
type input "24"
type input "1.29"
type input "100"
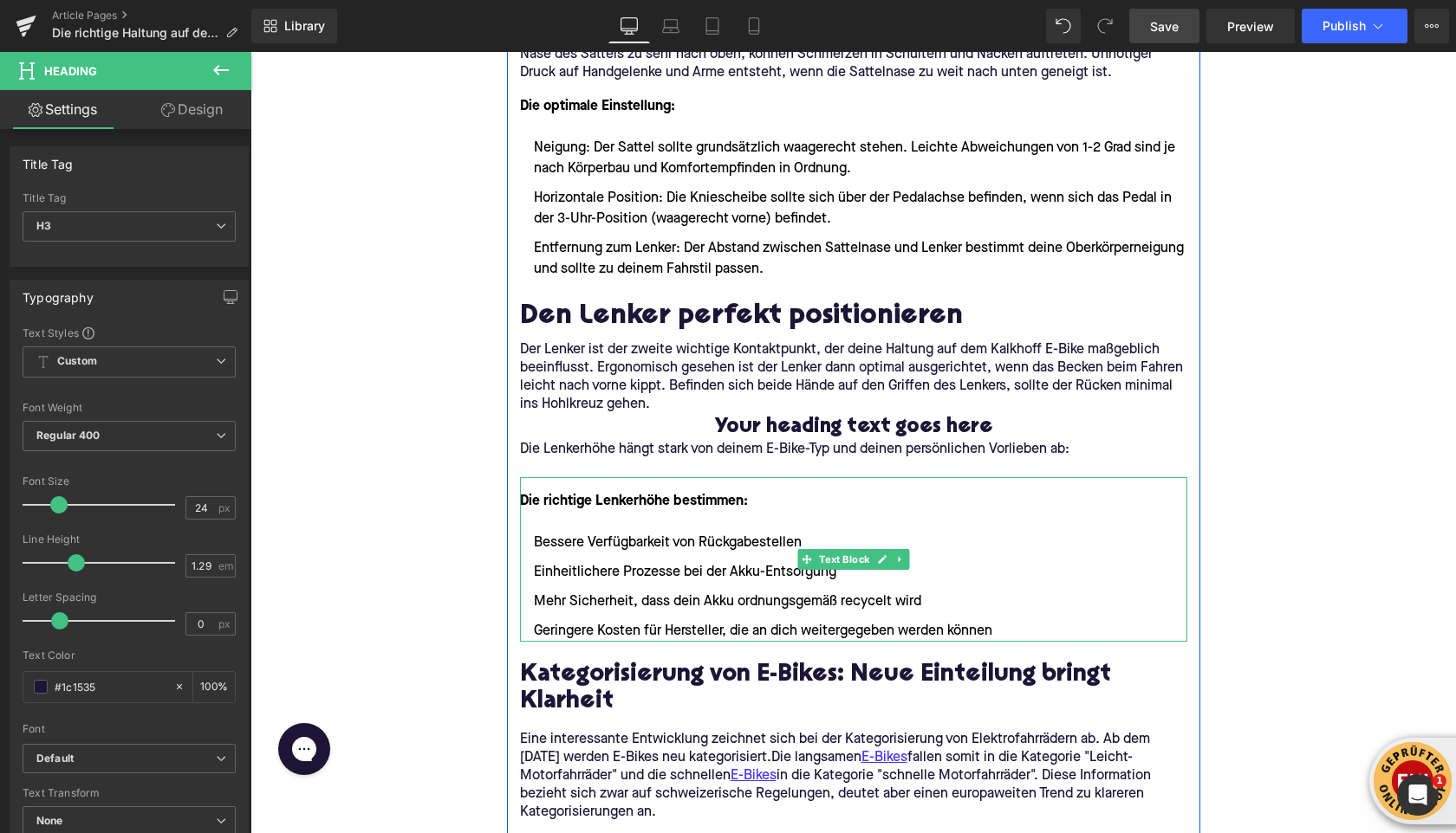
click at [565, 497] on font "Die richtige Lenkerhöhe bestimmen:" at bounding box center [633, 501] width 228 height 14
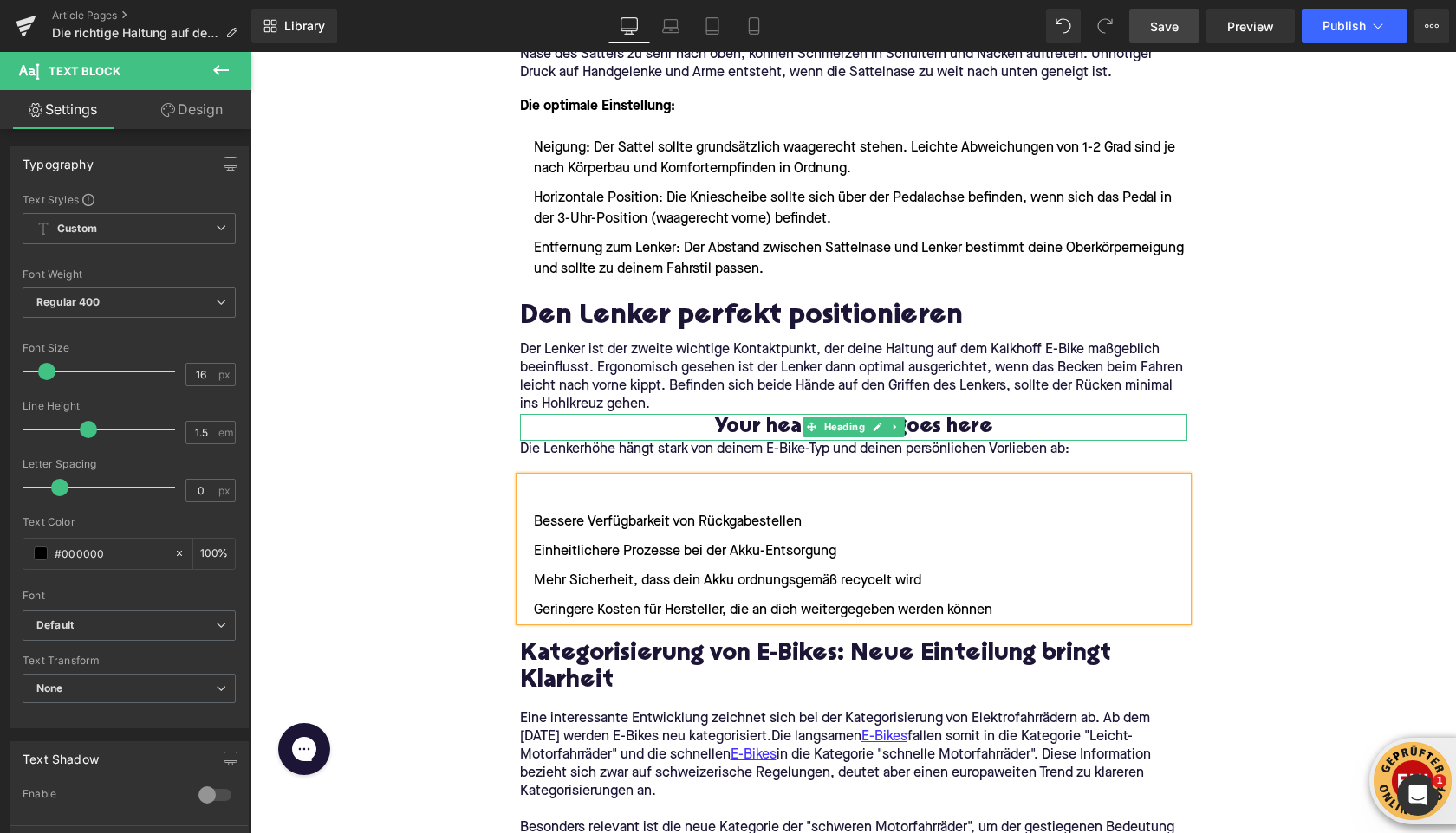
click at [773, 426] on h3 "Your heading text goes here" at bounding box center [853, 428] width 667 height 27
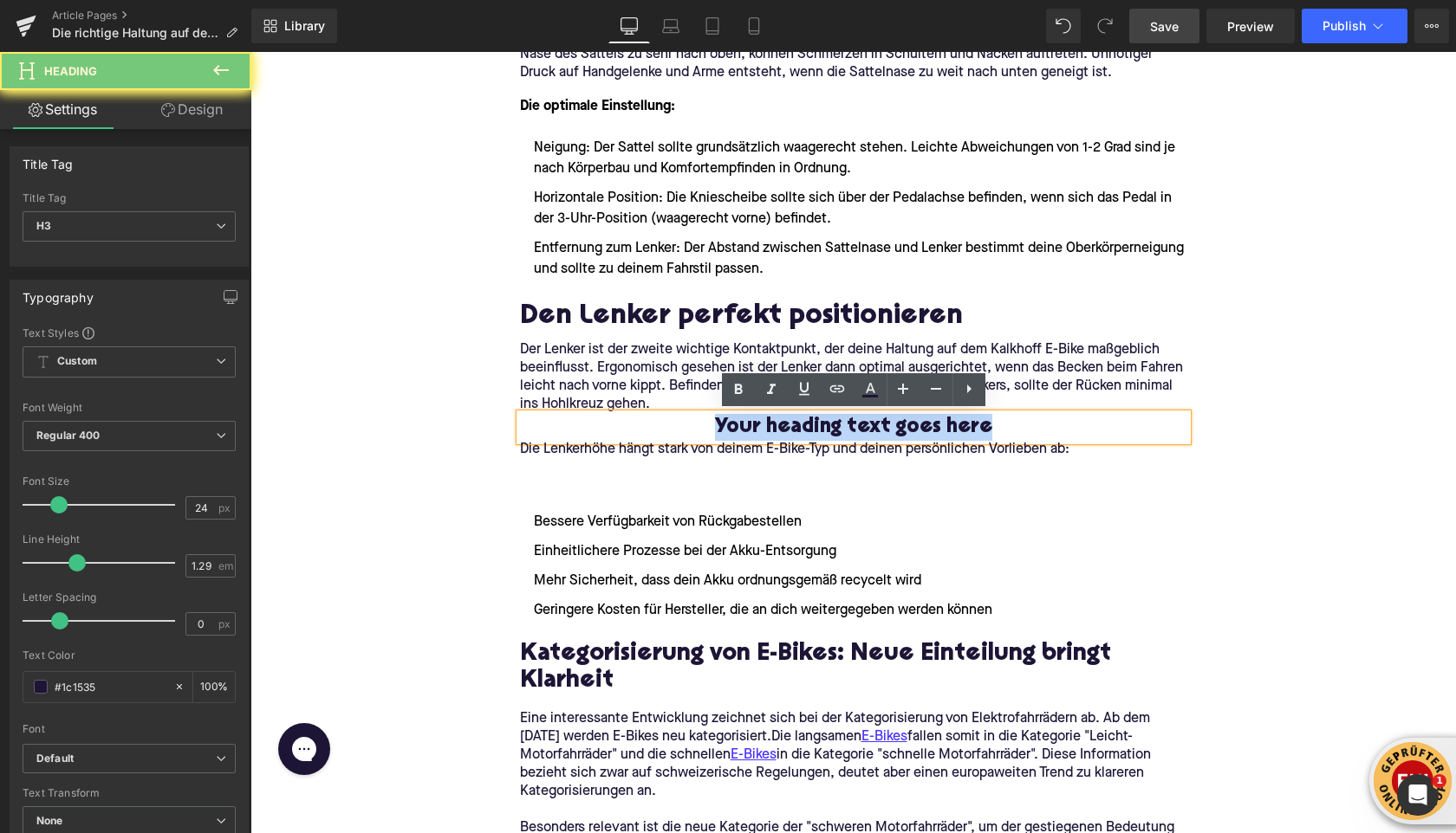
click at [773, 426] on h3 "Your heading text goes here" at bounding box center [853, 428] width 667 height 27
paste div
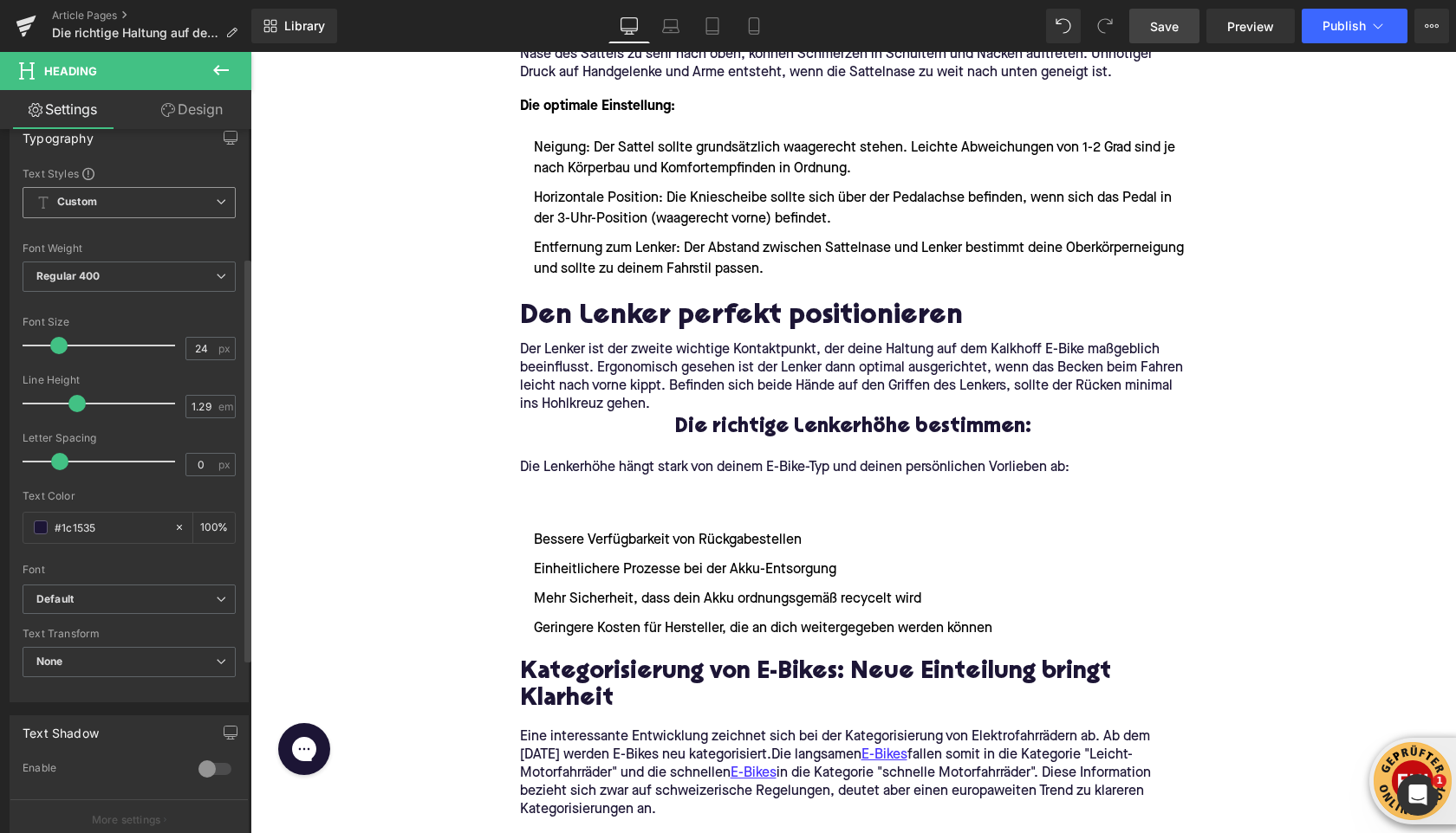
scroll to position [525, 0]
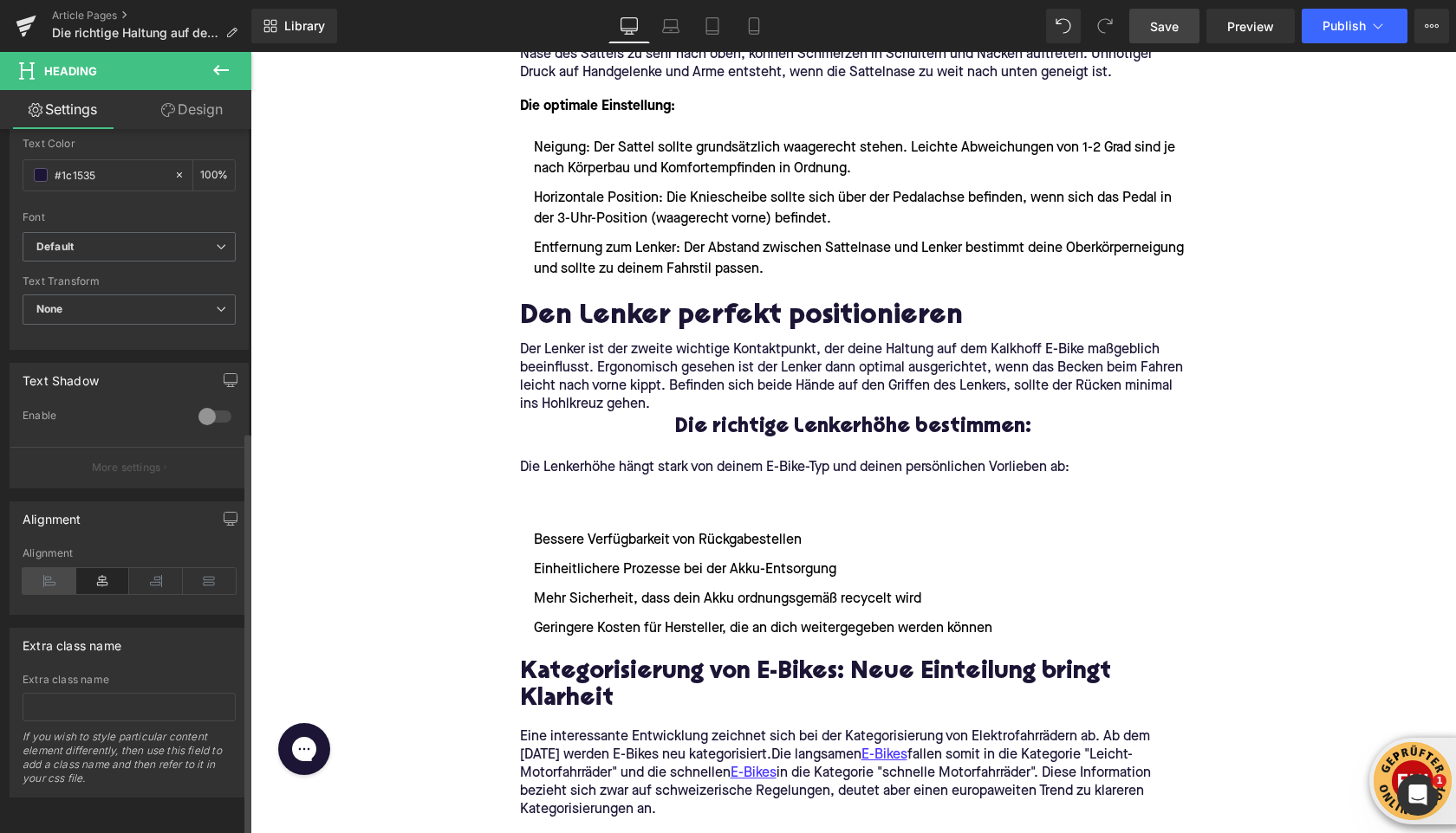
click at [45, 570] on icon at bounding box center [49, 581] width 54 height 26
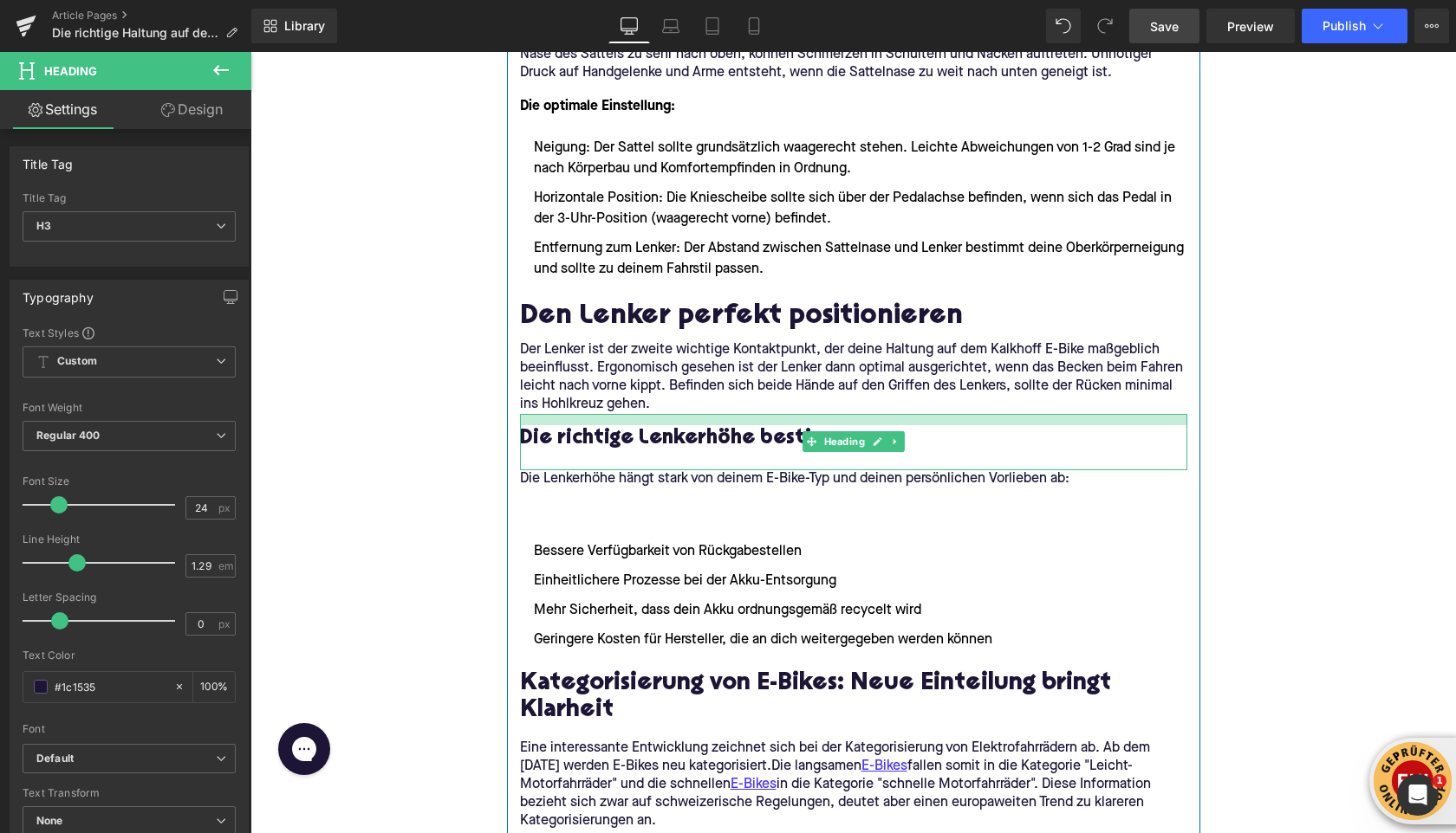
drag, startPoint x: 576, startPoint y: 415, endPoint x: 574, endPoint y: 425, distance: 10.2
click at [574, 425] on div "Die richtige Lenkerhöhe bestimmen: Heading" at bounding box center [853, 442] width 667 height 56
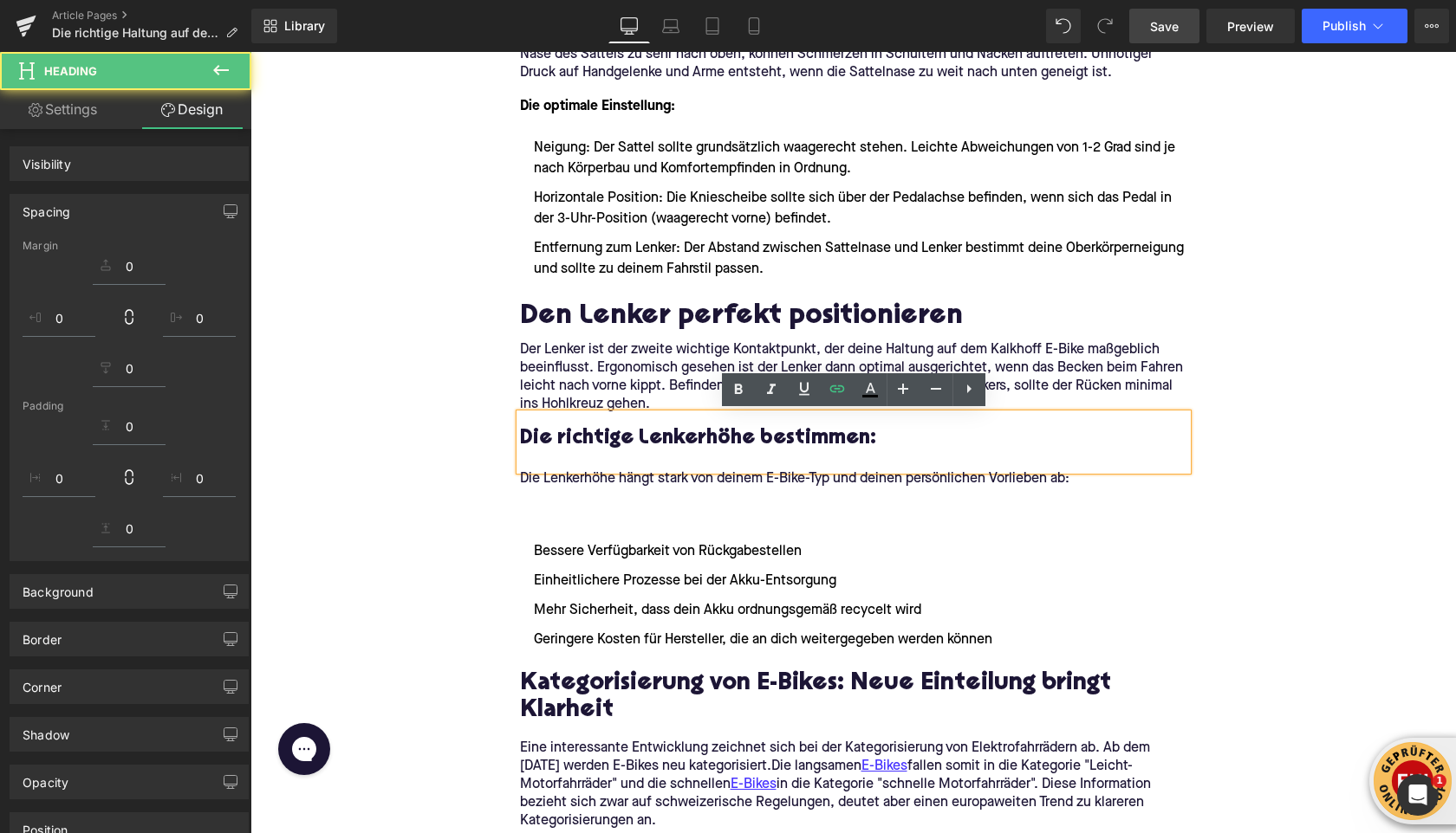
click at [553, 462] on div at bounding box center [853, 461] width 667 height 18
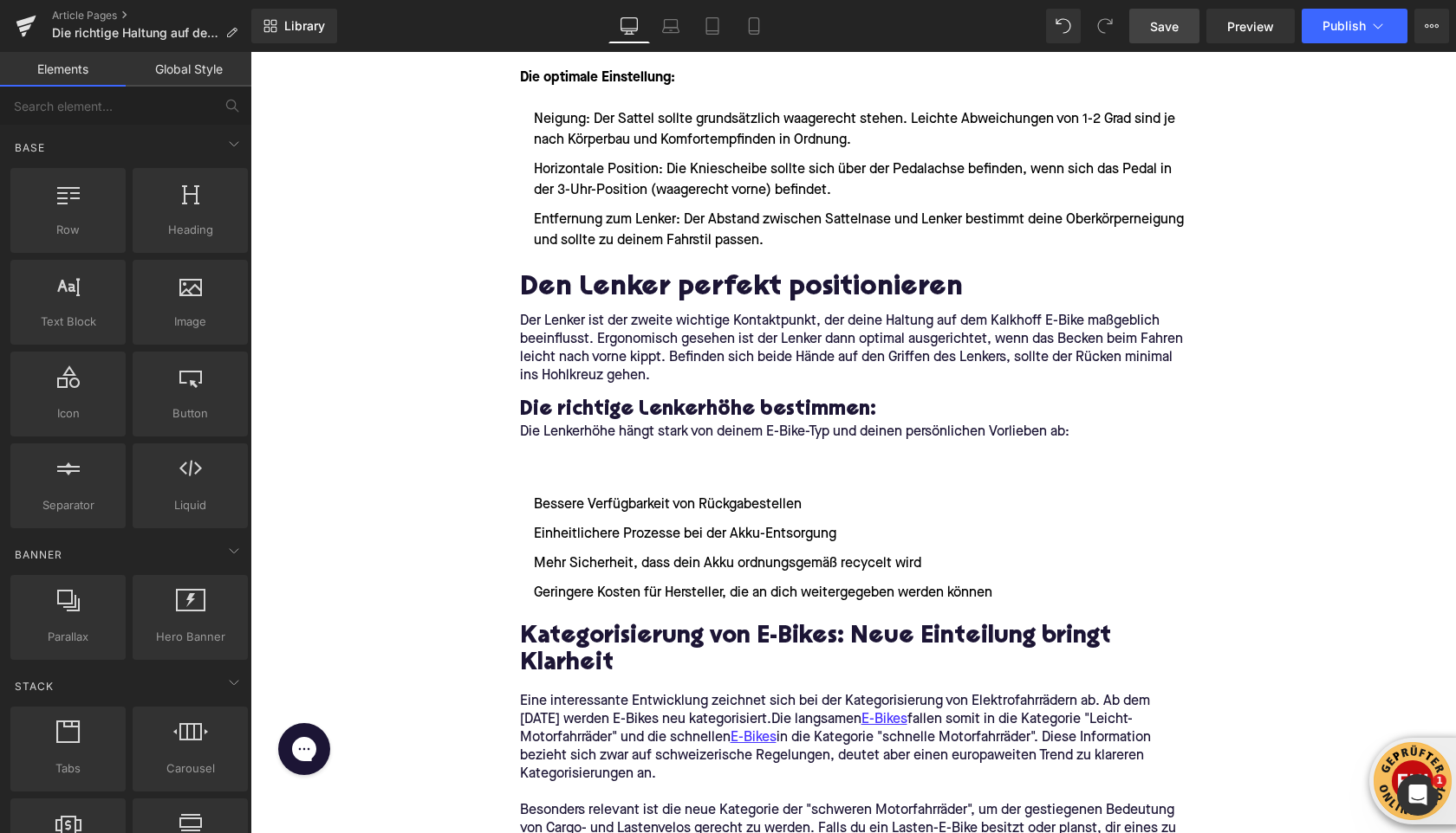
scroll to position [1635, 0]
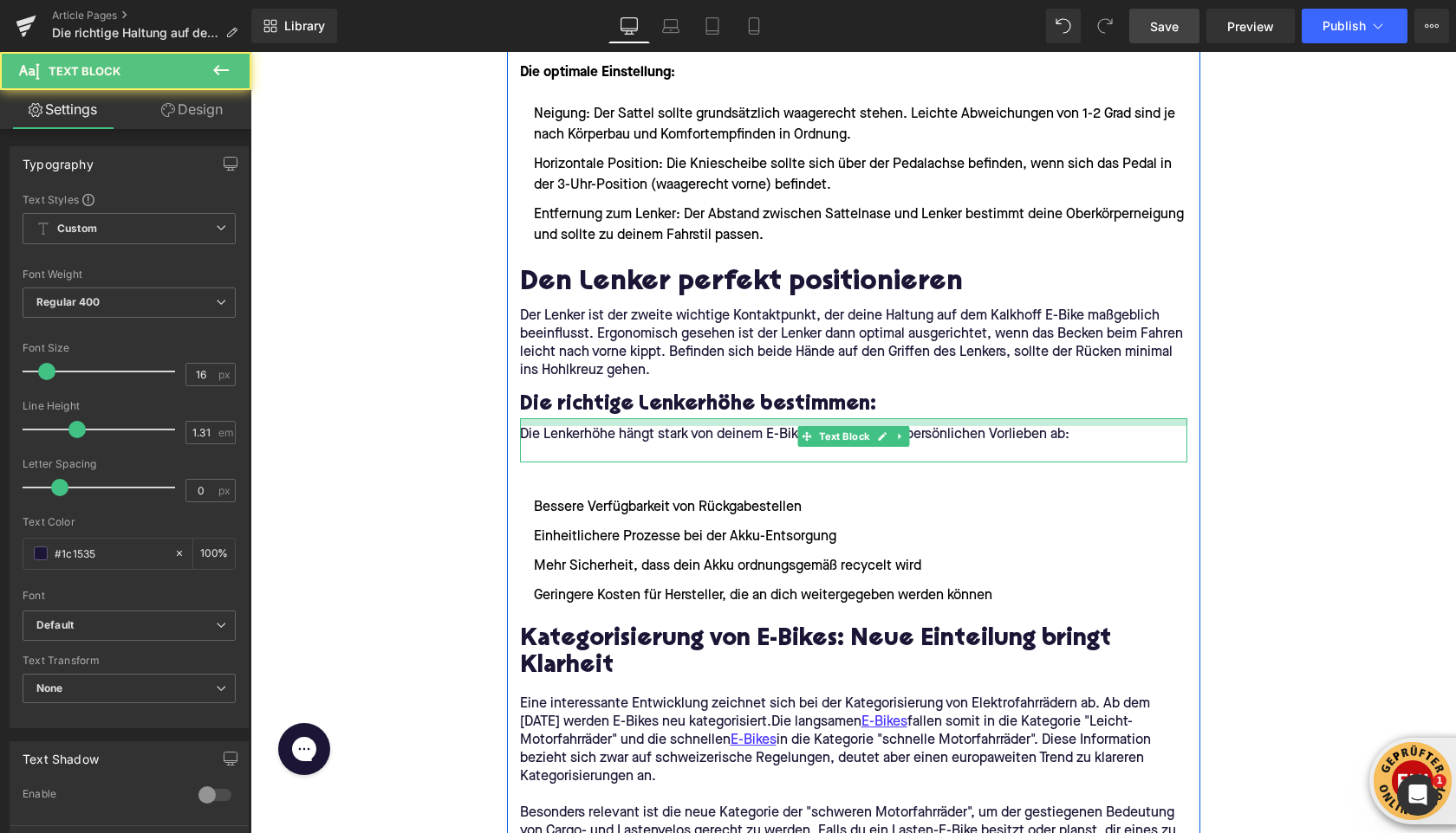
click at [554, 427] on div "Die Lenkerhöhe hängt stark von deinem E-Bike-Typ und deinen persönlichen Vorlie…" at bounding box center [853, 441] width 667 height 45
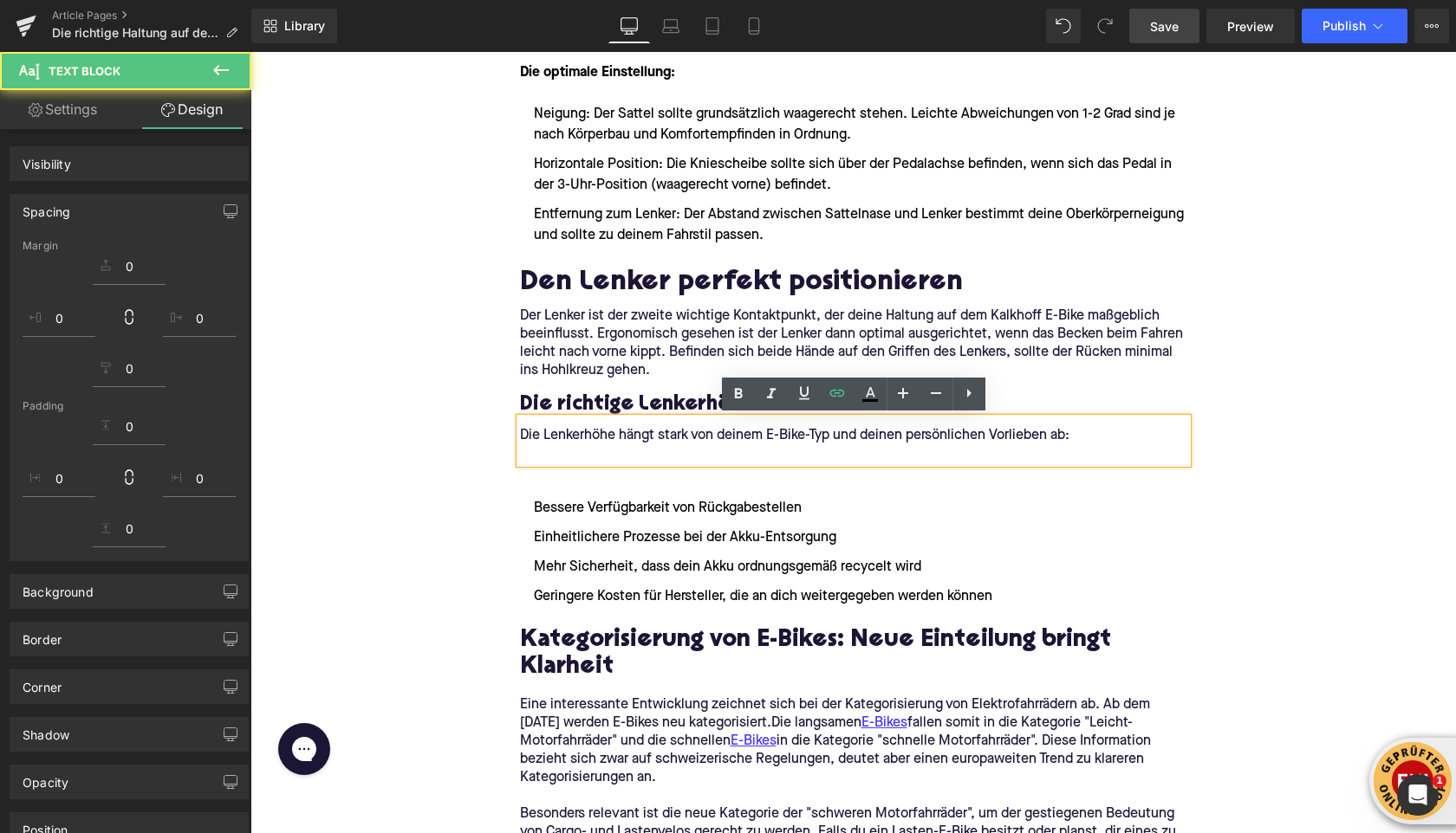
click at [548, 460] on p at bounding box center [853, 454] width 667 height 18
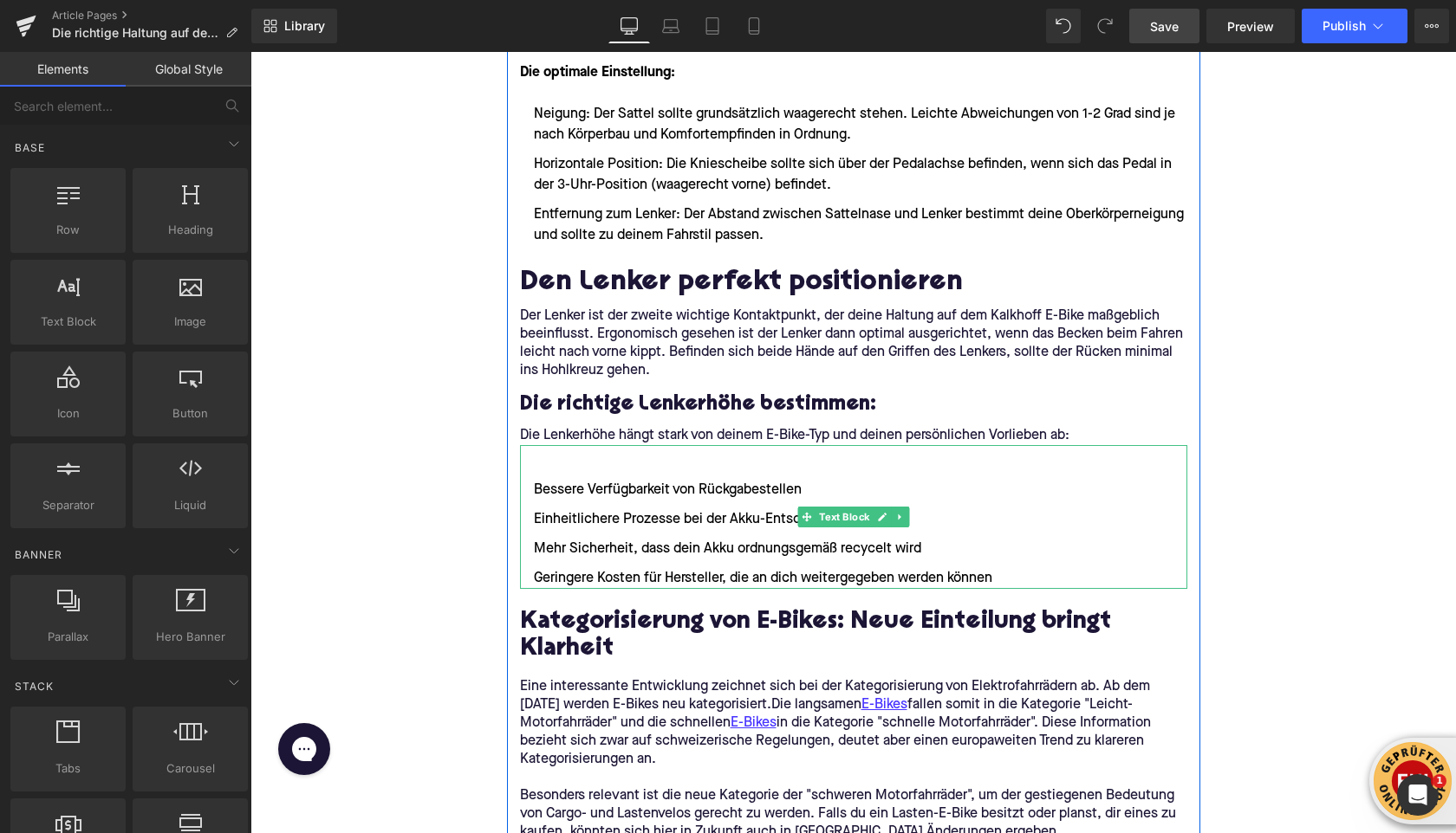
click at [539, 460] on p at bounding box center [853, 469] width 667 height 21
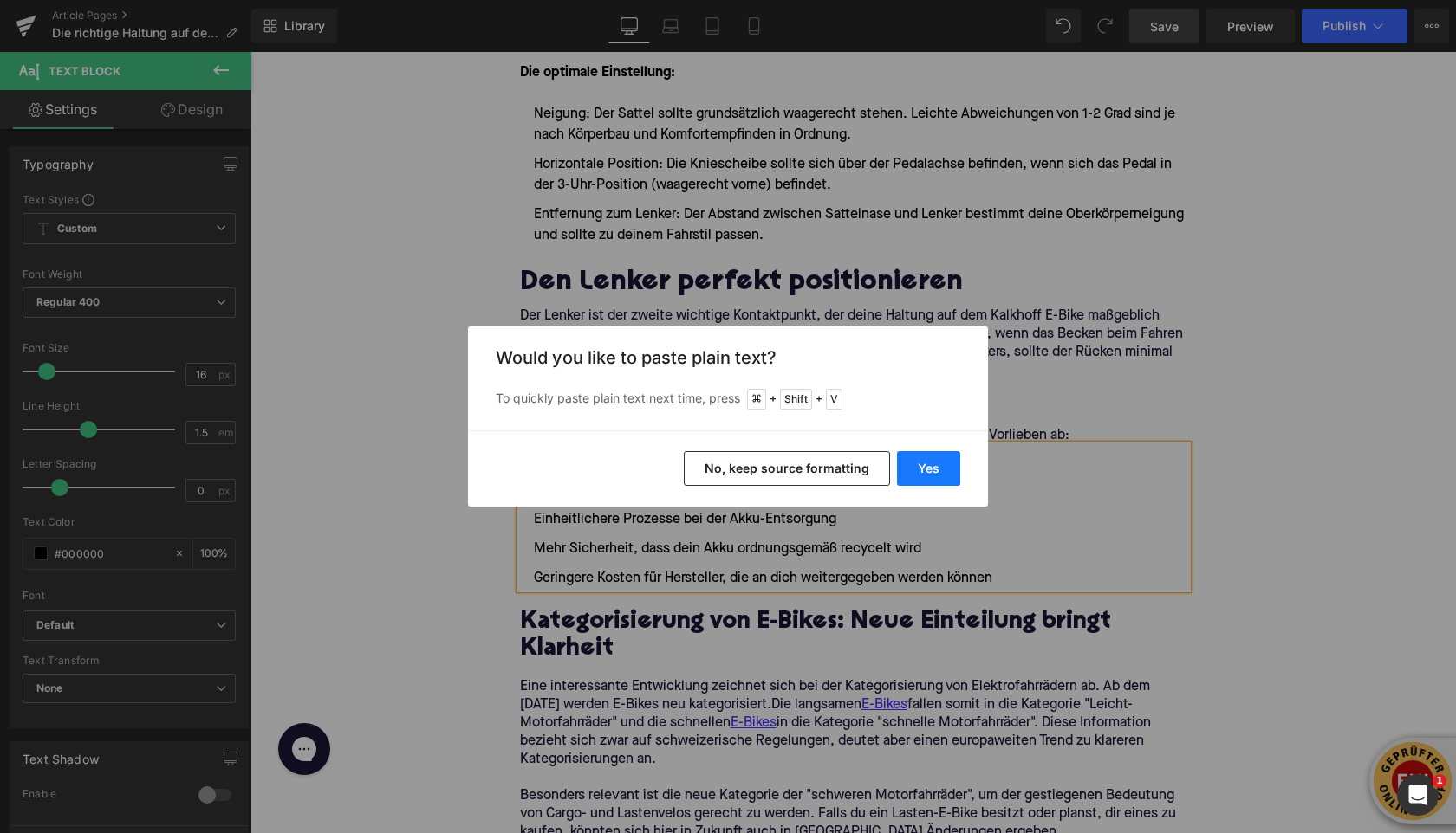
click at [943, 466] on button "Yes" at bounding box center [929, 469] width 64 height 35
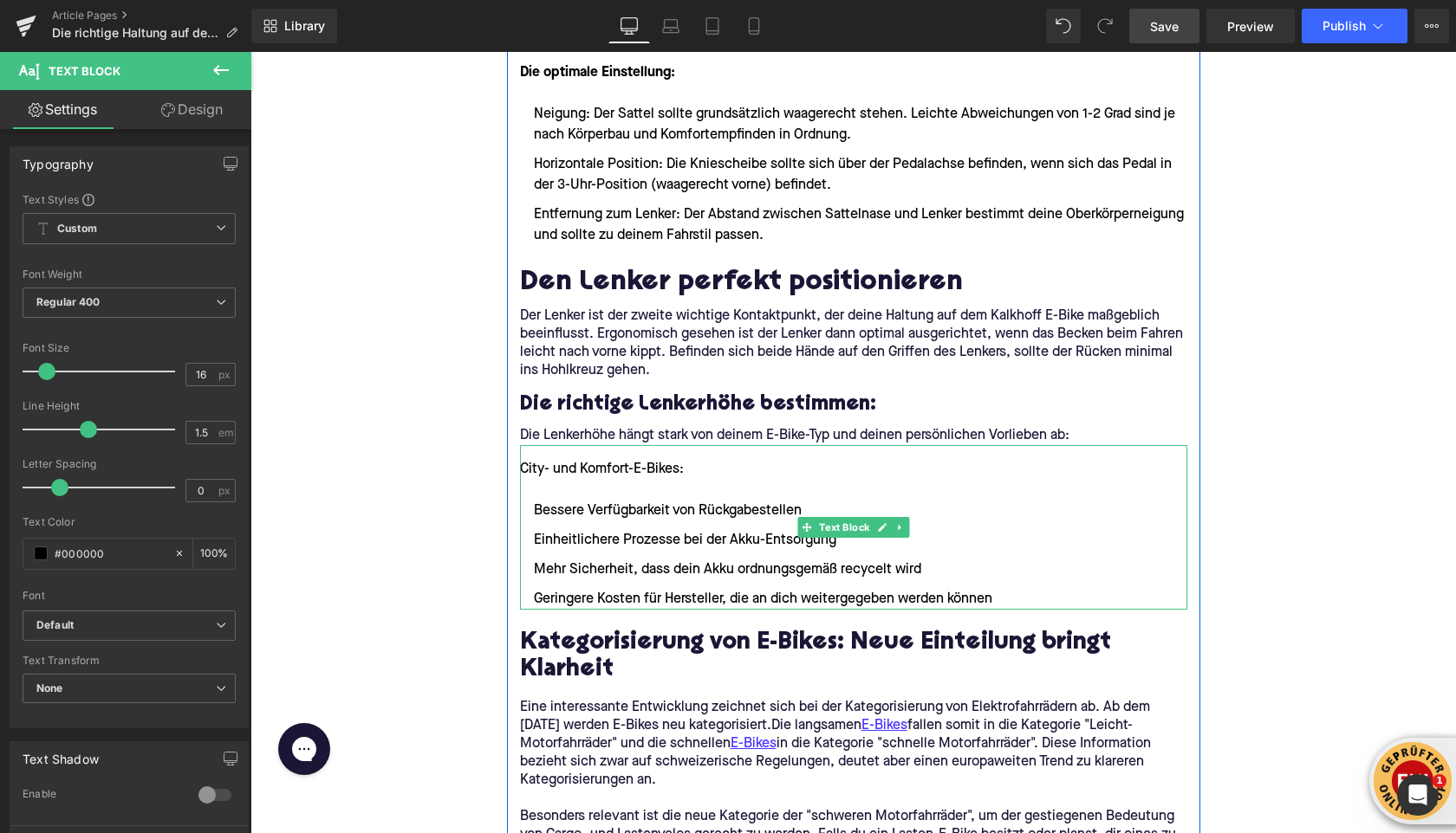
click at [565, 472] on p "City- und Komfort-E-Bikes:" at bounding box center [853, 469] width 667 height 21
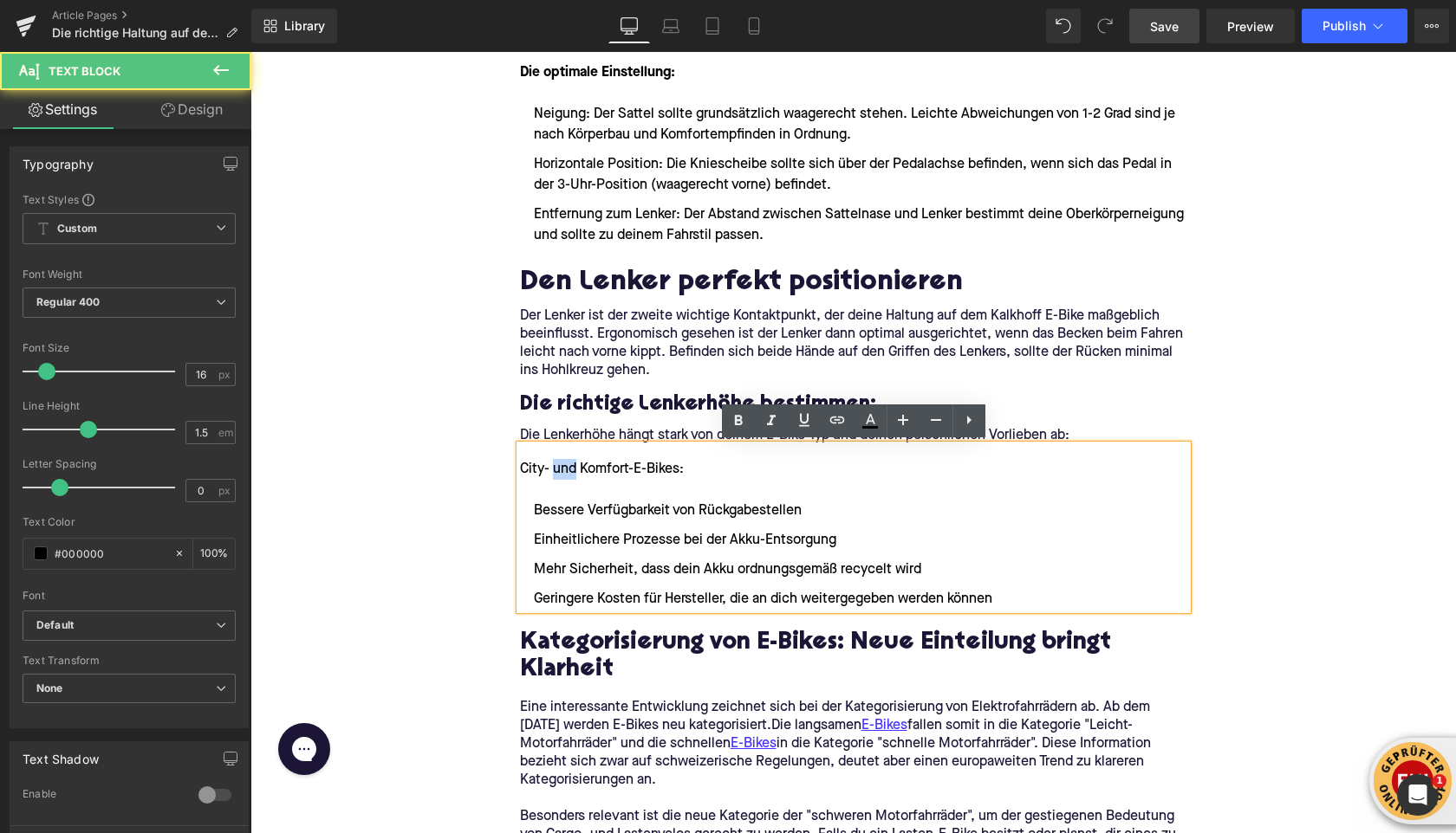
click at [565, 472] on p "City- und Komfort-E-Bikes:" at bounding box center [853, 469] width 667 height 21
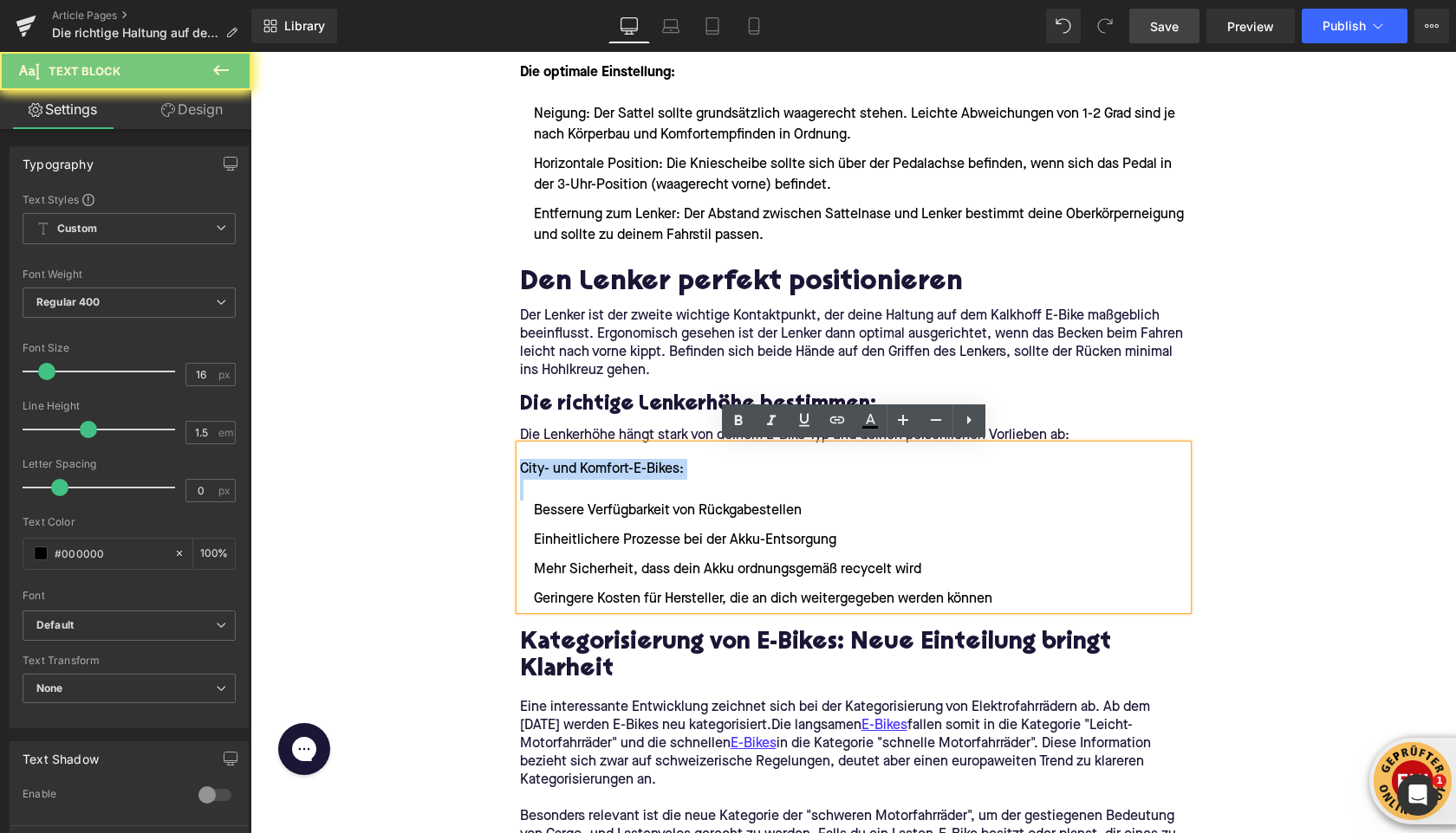
click at [565, 472] on p "City- und Komfort-E-Bikes:" at bounding box center [853, 469] width 667 height 21
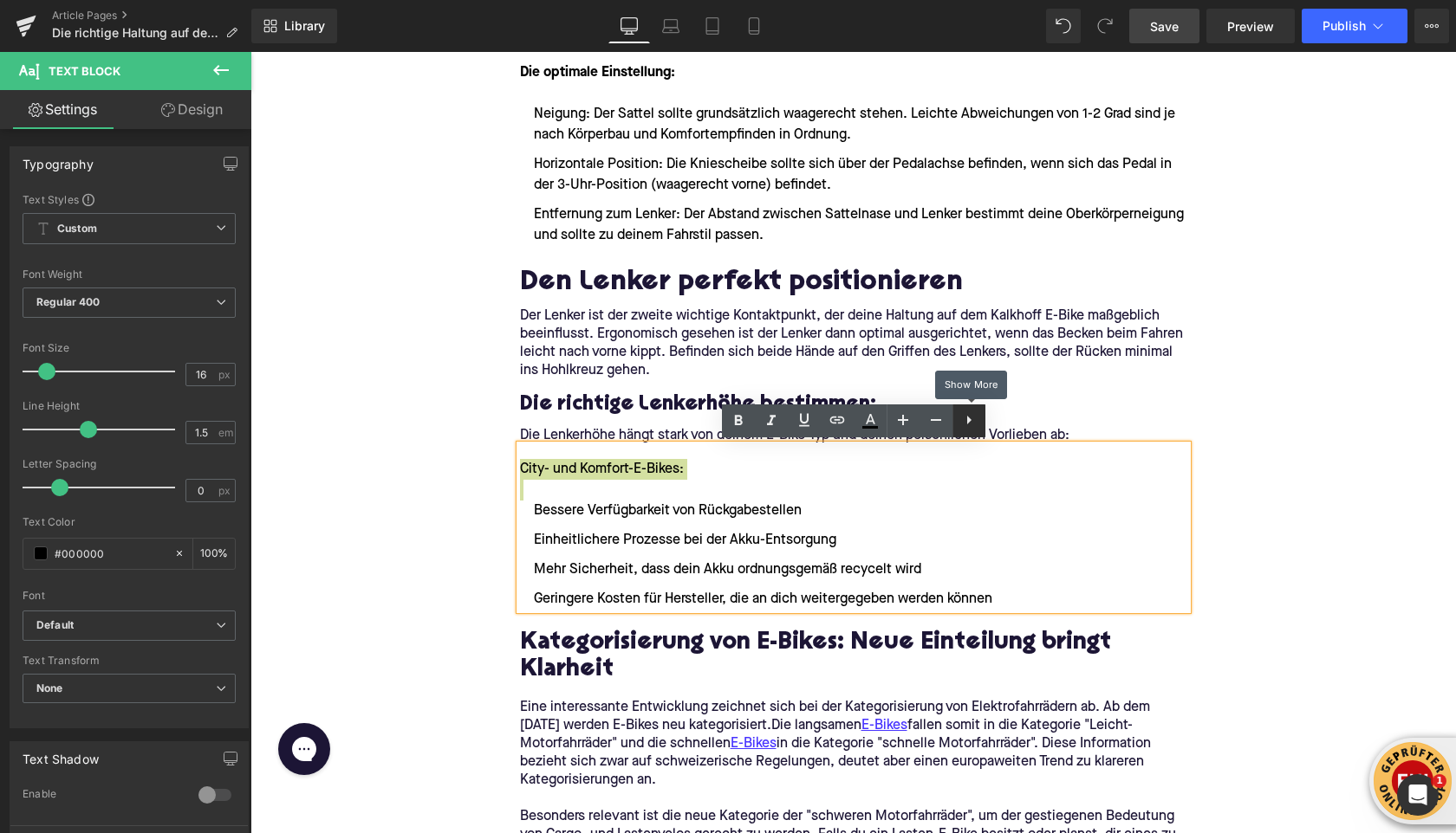
click at [977, 424] on icon at bounding box center [969, 420] width 21 height 21
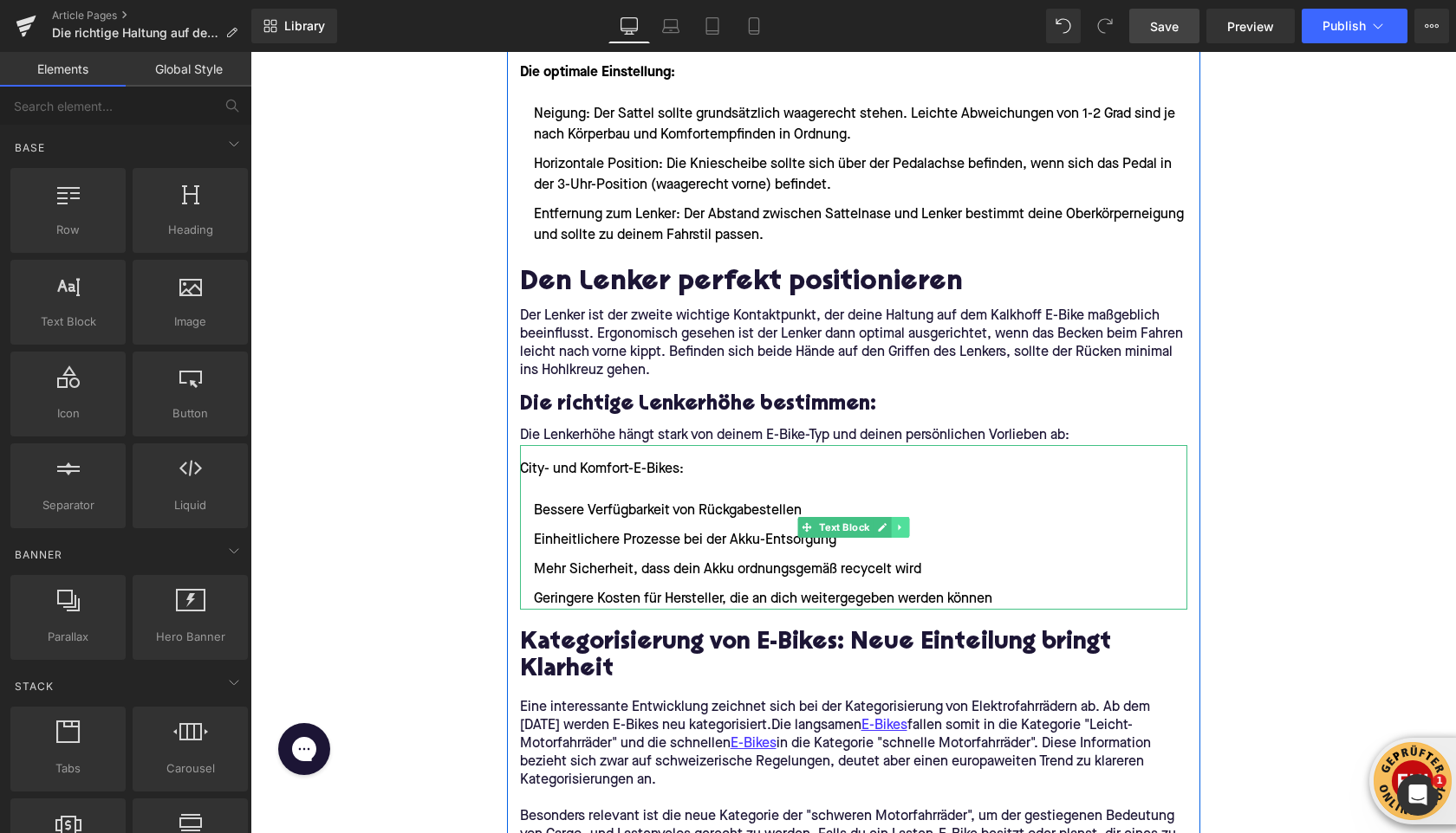
click at [895, 523] on icon at bounding box center [900, 527] width 9 height 10
click at [894, 527] on icon at bounding box center [892, 527] width 9 height 9
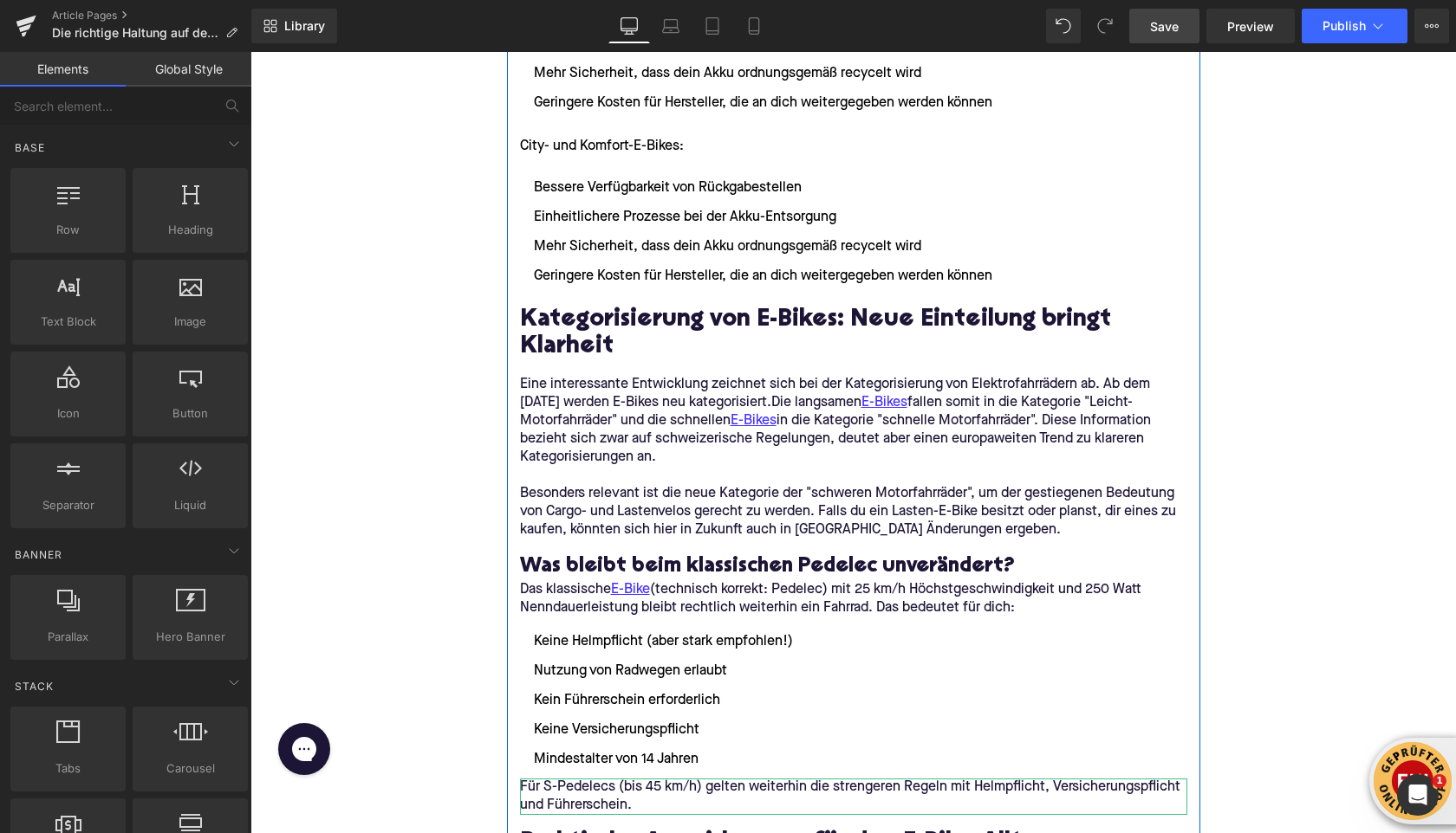
scroll to position [2132, 0]
click at [903, 203] on icon at bounding box center [900, 203] width 9 height 10
click at [890, 203] on icon at bounding box center [892, 203] width 9 height 9
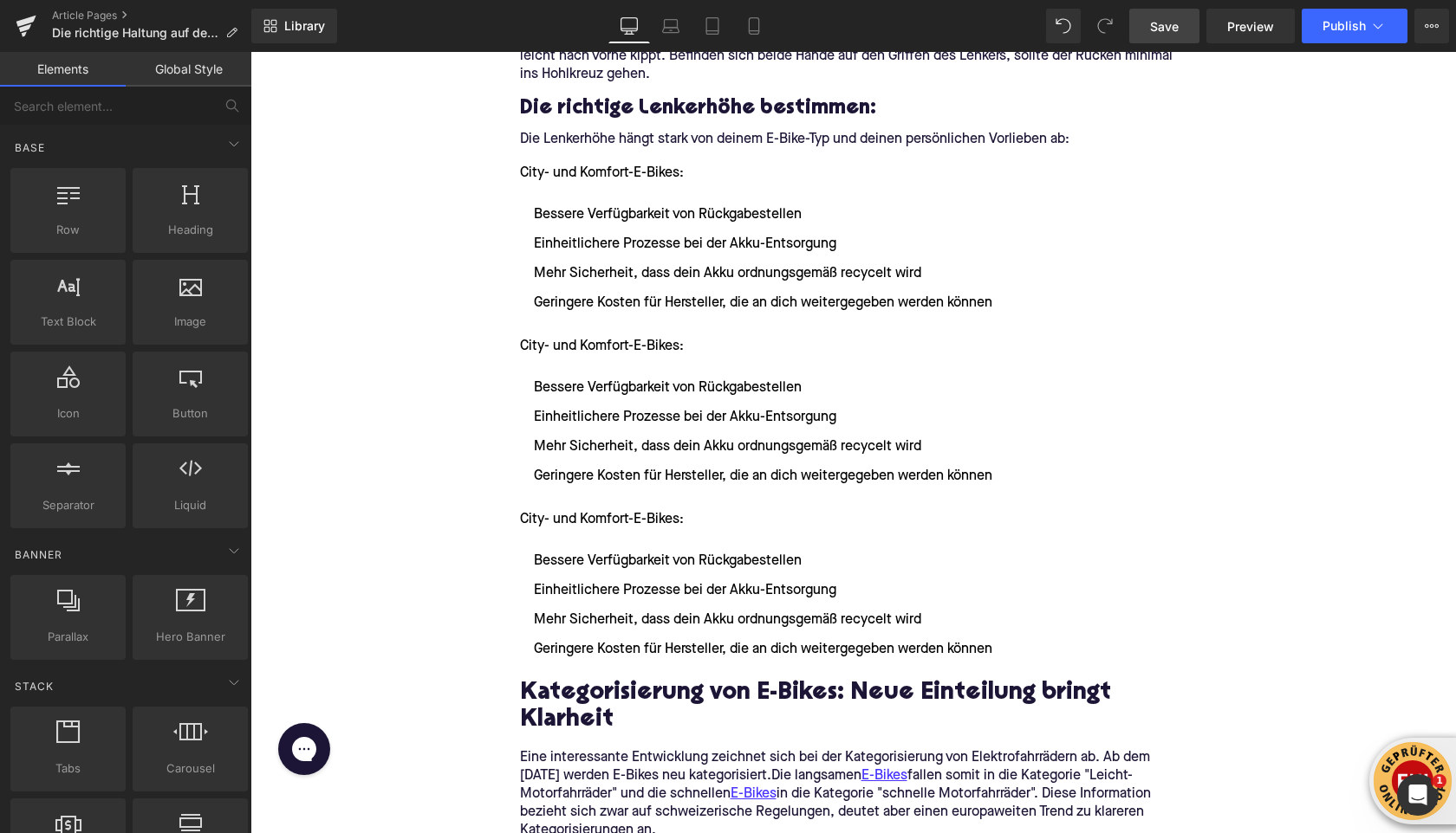
scroll to position [1807, 0]
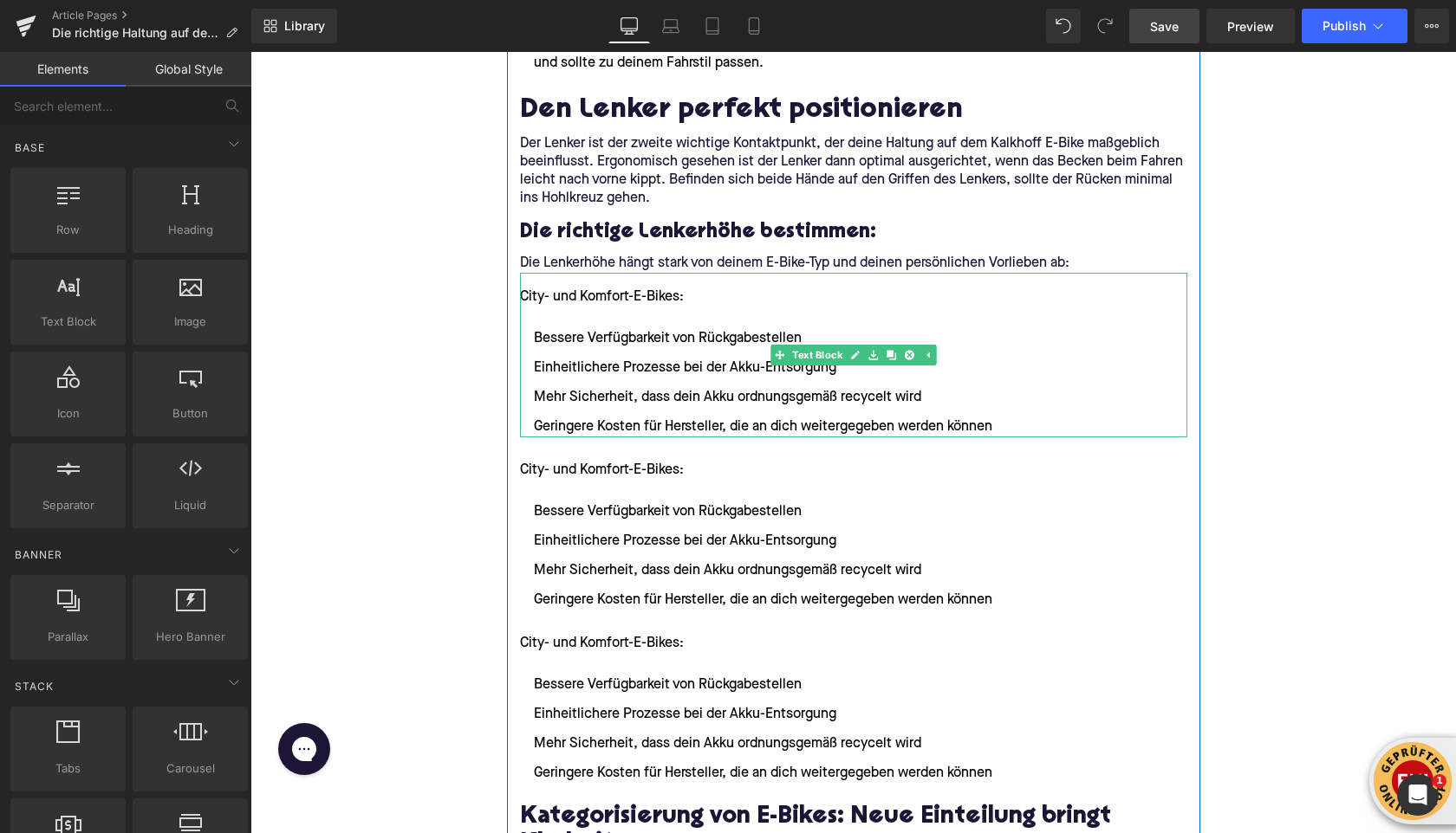
click at [531, 293] on p "City- und Komfort-E-Bikes:" at bounding box center [853, 297] width 667 height 21
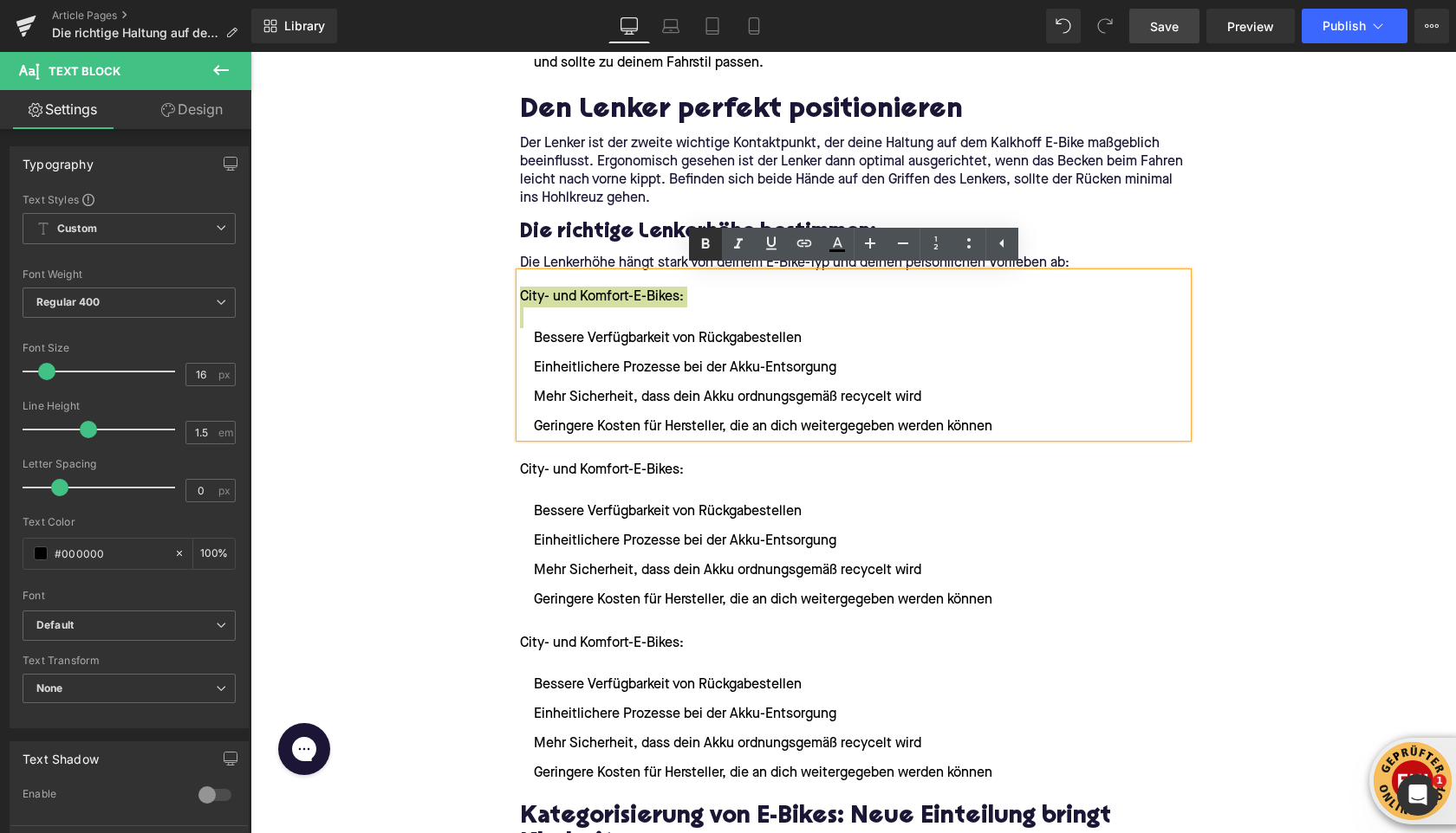
click at [709, 248] on icon at bounding box center [705, 244] width 21 height 21
click at [737, 403] on li "Mehr Sicherheit, dass dein Akku ordnungsgemäß recycelt wird" at bounding box center [853, 397] width 667 height 21
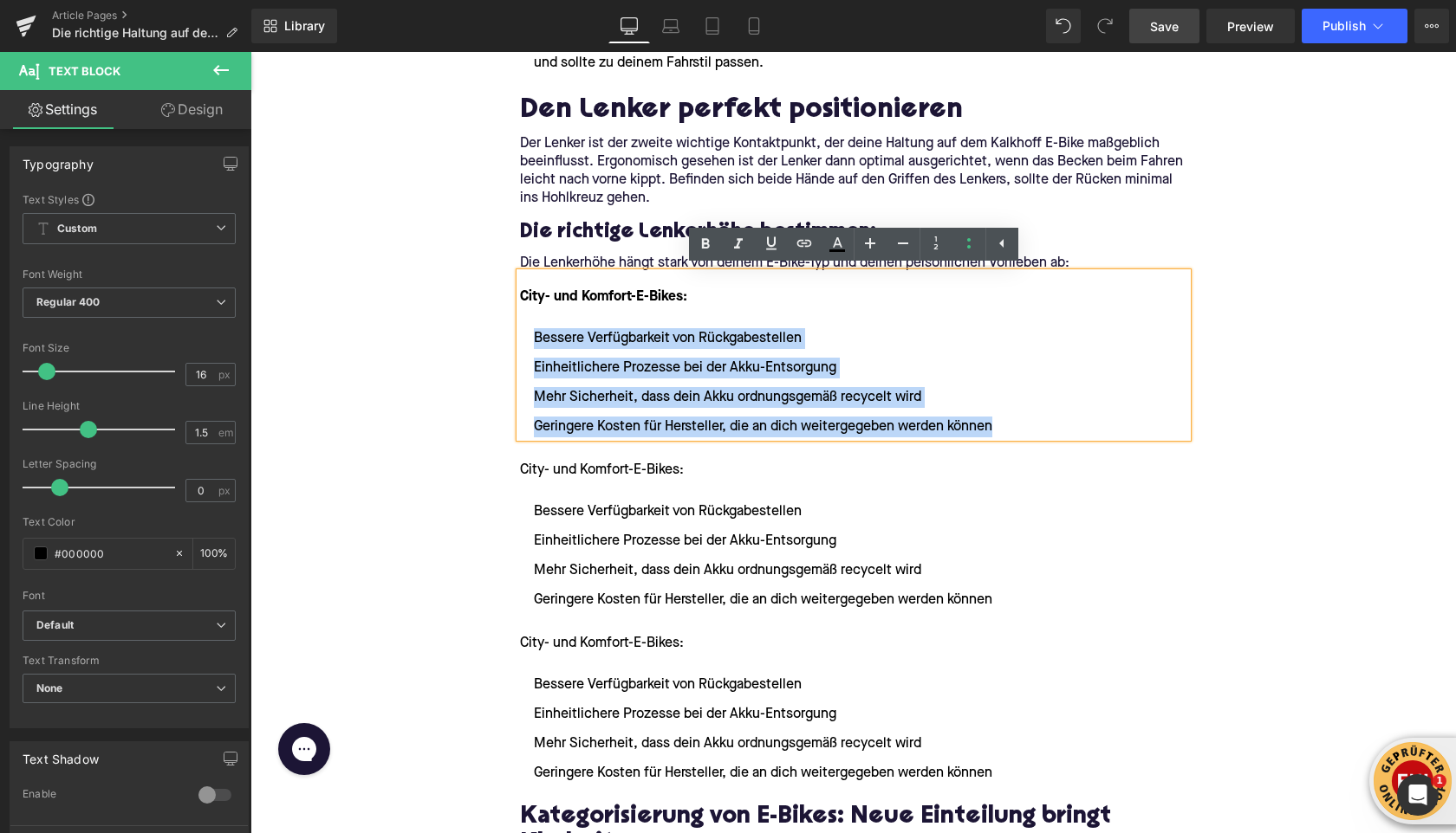
drag, startPoint x: 995, startPoint y: 429, endPoint x: 531, endPoint y: 345, distance: 471.5
click at [531, 345] on ul "Bessere Verfügbarkeit von Rückgabestellen Einheitlichere Prozesse bei der Akku-…" at bounding box center [853, 382] width 667 height 109
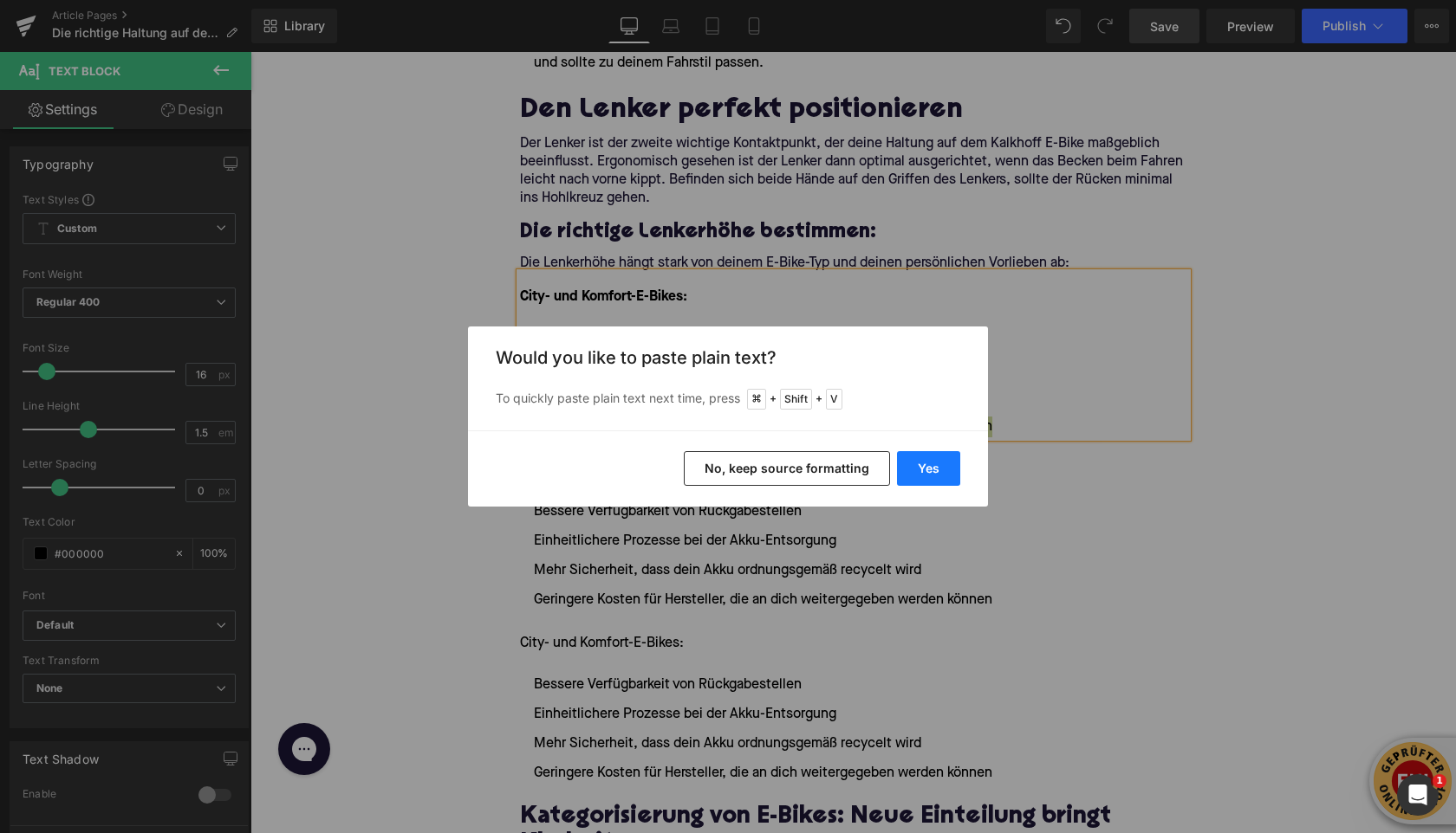
click at [916, 477] on button "Yes" at bounding box center [929, 469] width 64 height 35
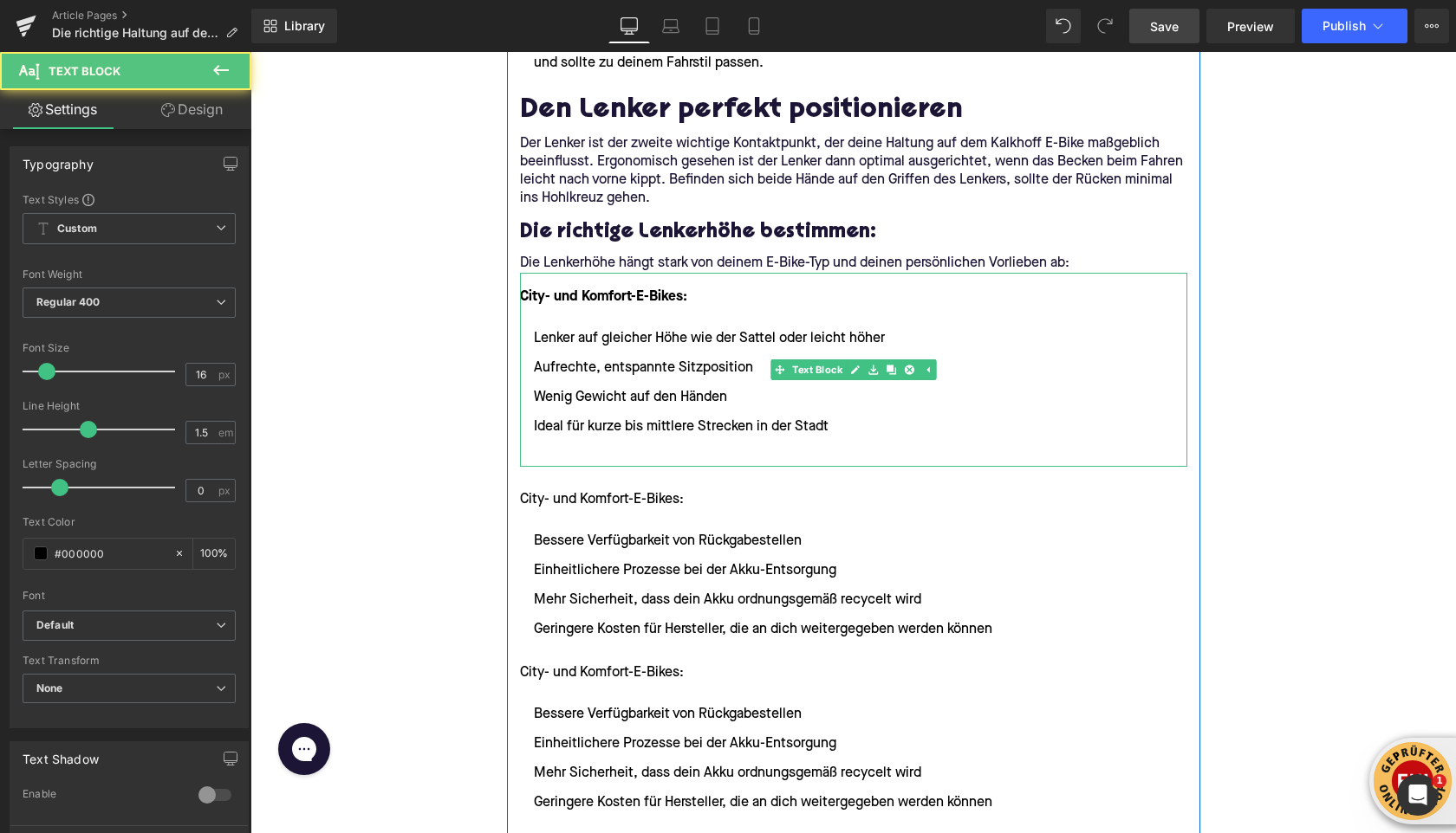
click at [564, 455] on li at bounding box center [853, 456] width 667 height 21
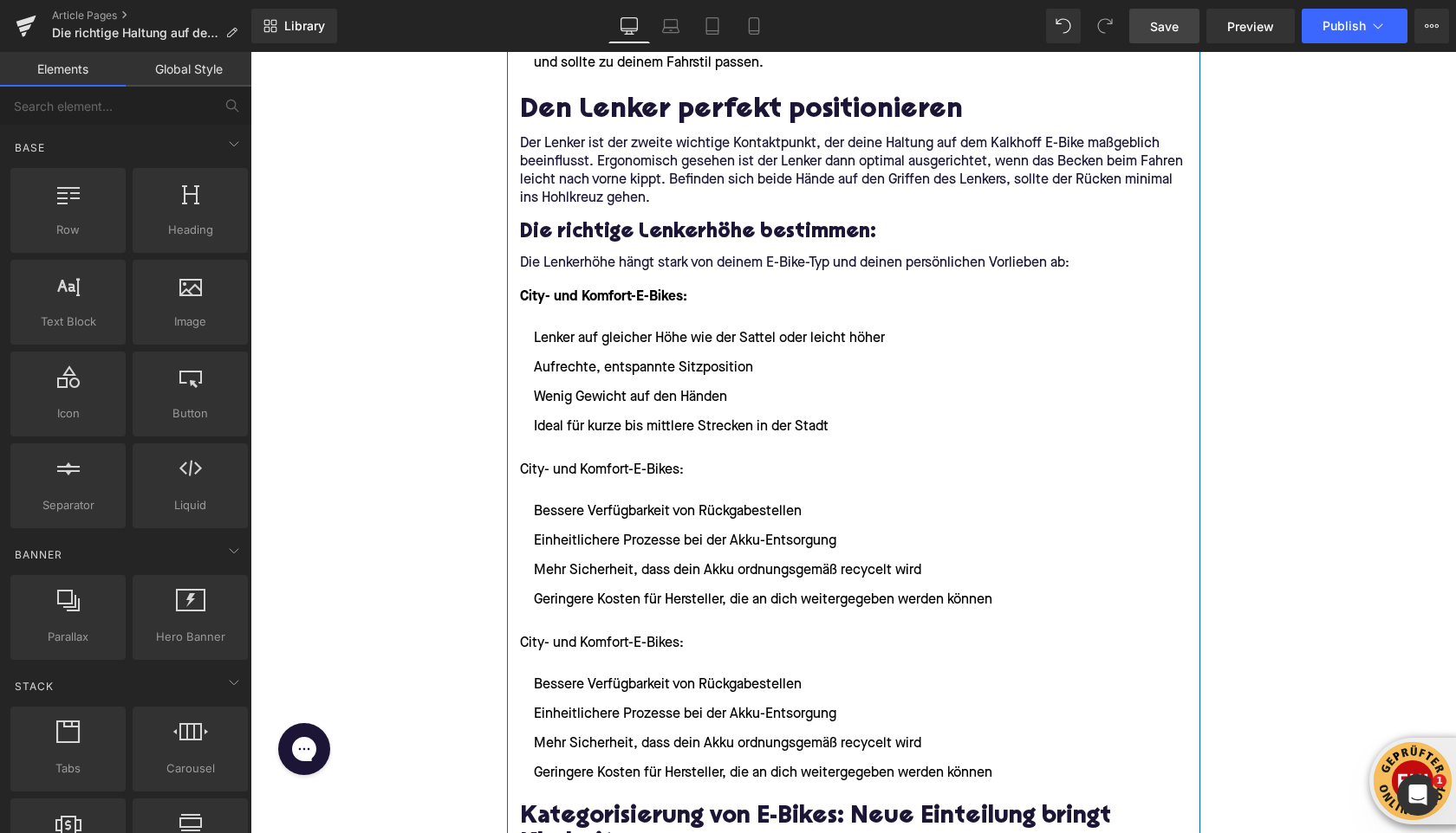
click at [579, 469] on p "City- und Komfort-E-Bikes:" at bounding box center [853, 470] width 667 height 21
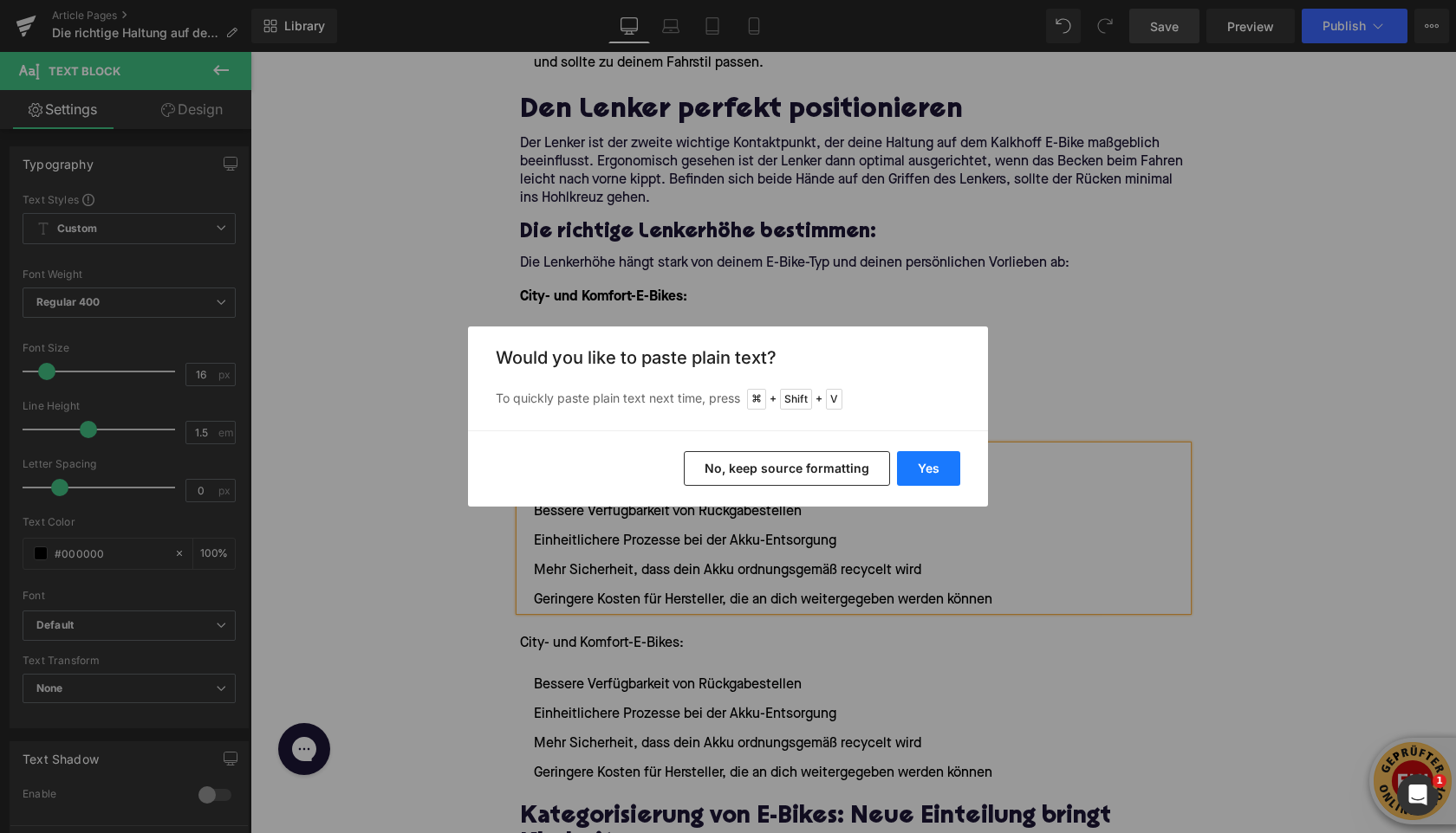
click at [911, 471] on button "Yes" at bounding box center [929, 469] width 64 height 35
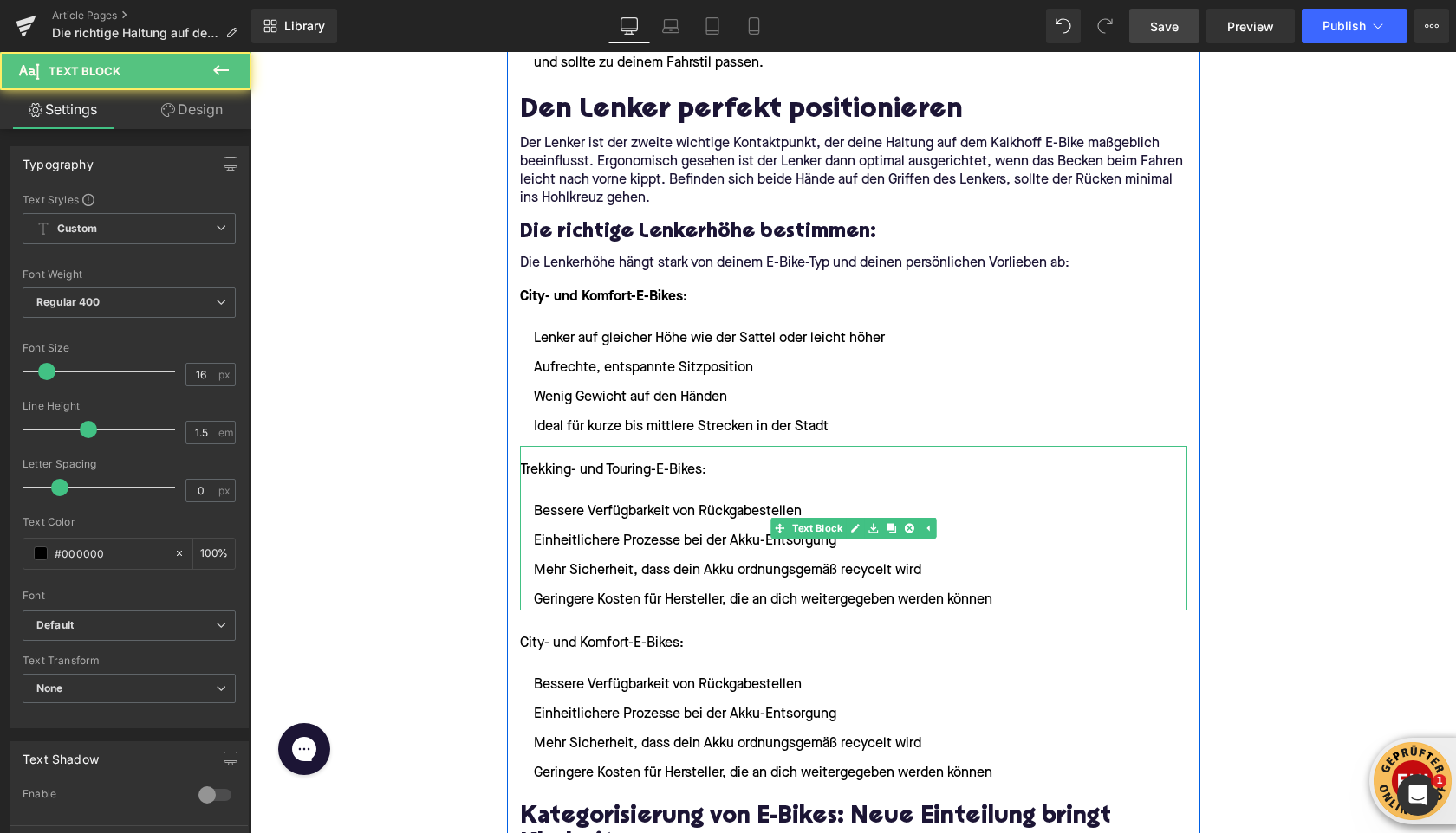
click at [559, 468] on p "Trekking- und Touring-E-Bikes:" at bounding box center [853, 470] width 667 height 21
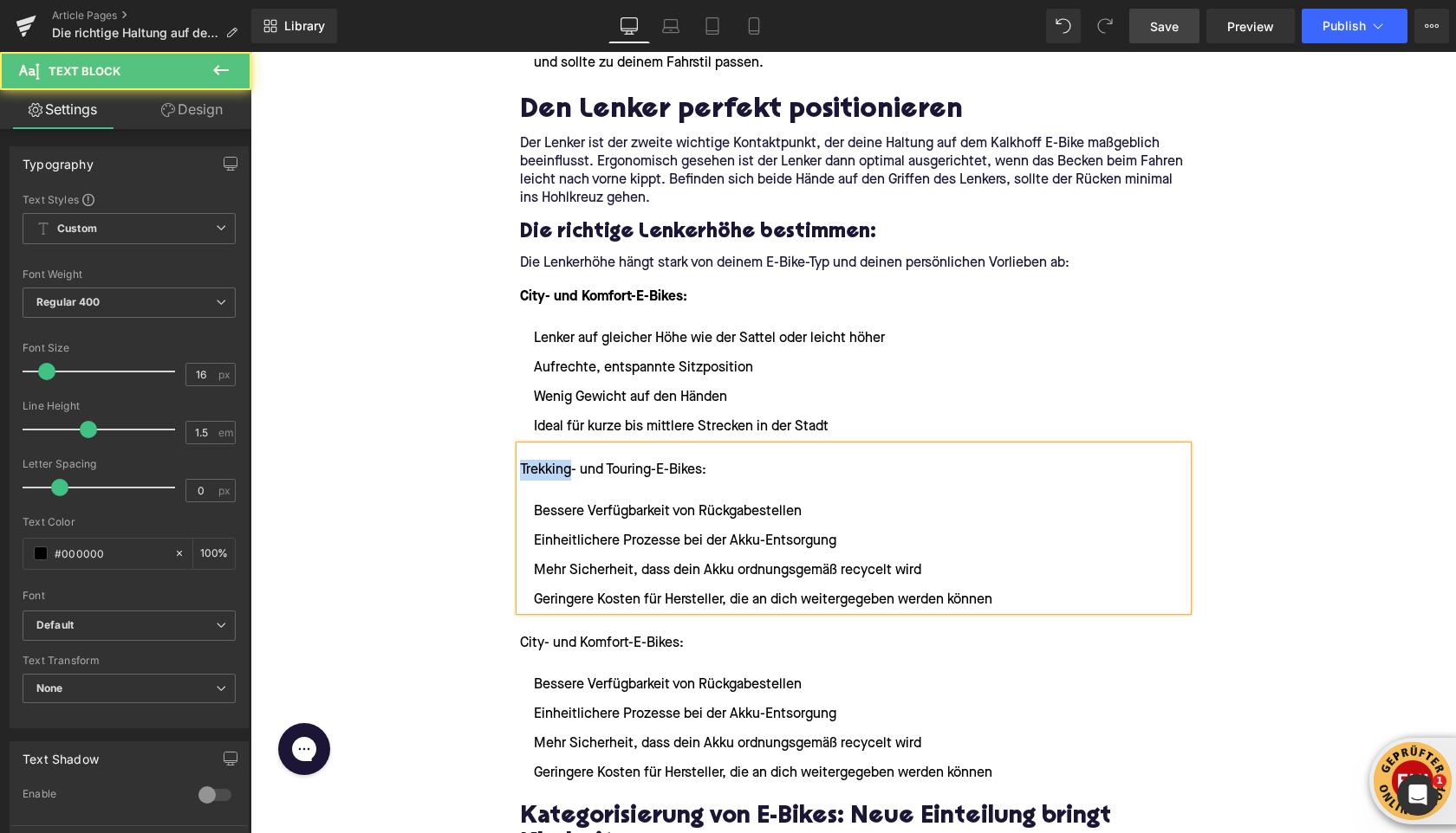
click at [559, 468] on p "Trekking- und Touring-E-Bikes:" at bounding box center [853, 470] width 667 height 21
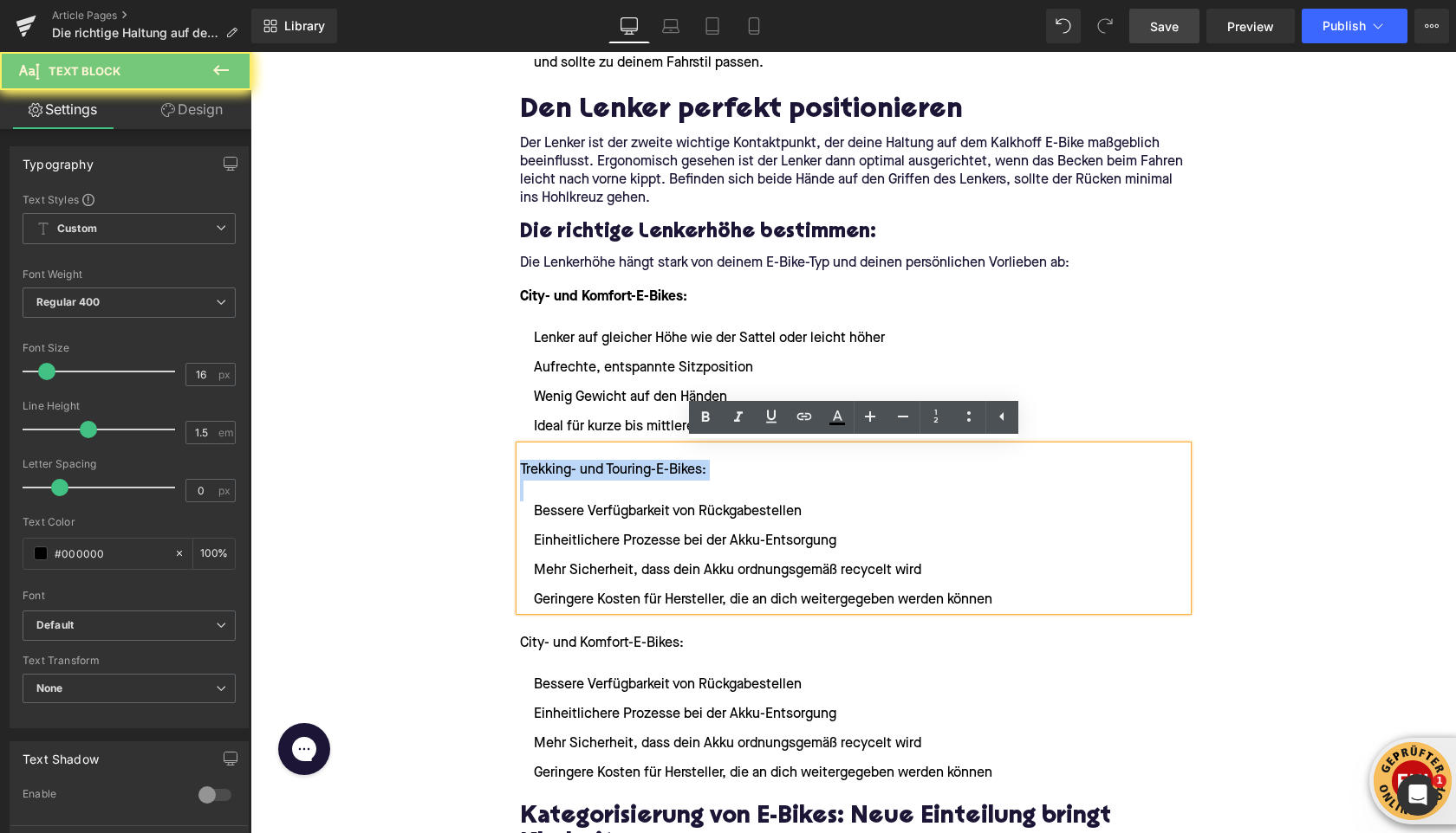
click at [559, 468] on p "Trekking- und Touring-E-Bikes:" at bounding box center [853, 470] width 667 height 21
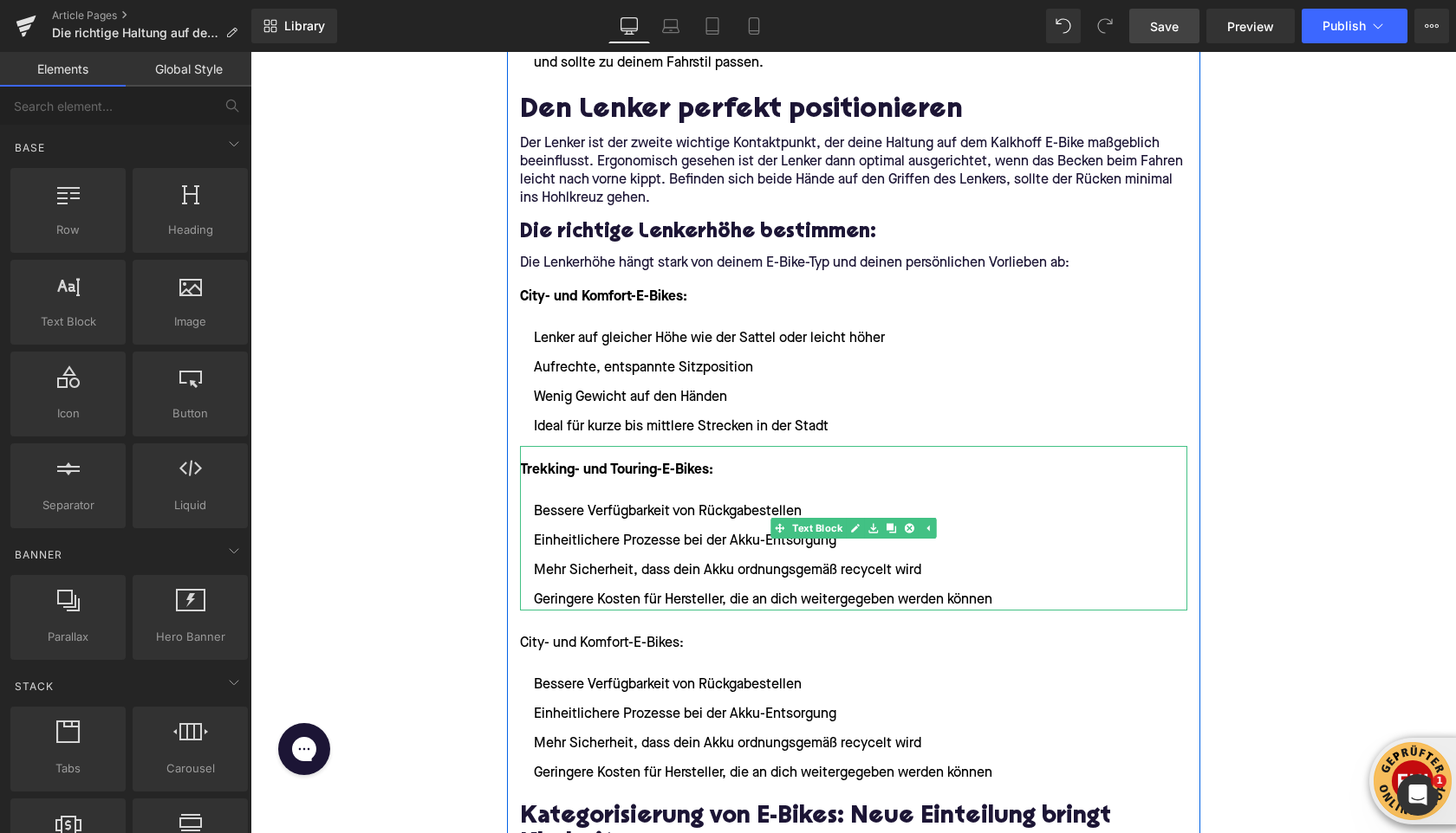
click at [998, 596] on li "Geringere Kosten für Hersteller, die an dich weitergegeben werden können" at bounding box center [853, 600] width 667 height 21
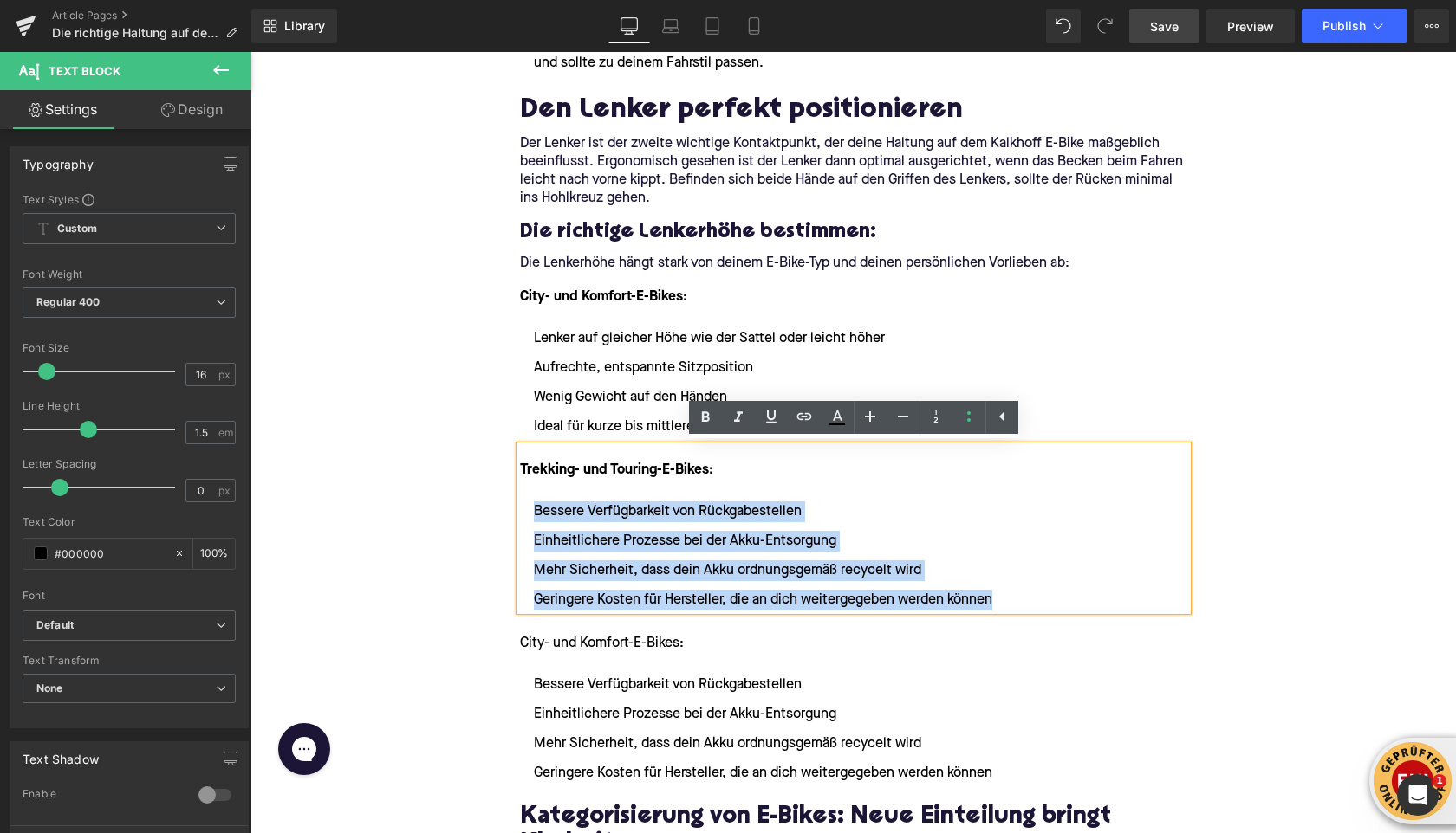
drag, startPoint x: 999, startPoint y: 599, endPoint x: 534, endPoint y: 518, distance: 472.0
click at [534, 518] on ul "Bessere Verfügbarkeit von Rückgabestellen Einheitlichere Prozesse bei der Akku-…" at bounding box center [853, 556] width 667 height 109
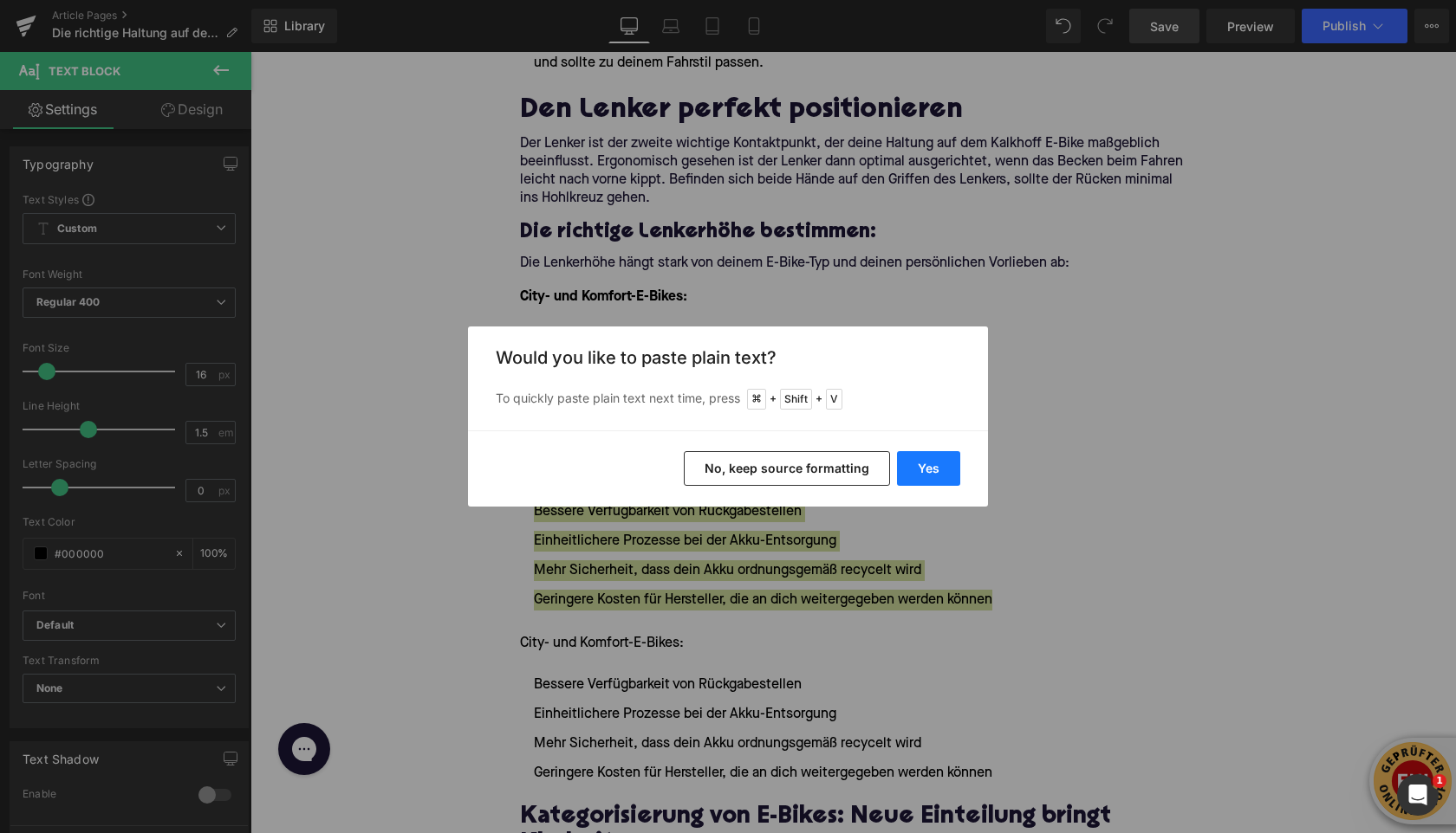
click at [941, 467] on button "Yes" at bounding box center [929, 469] width 64 height 35
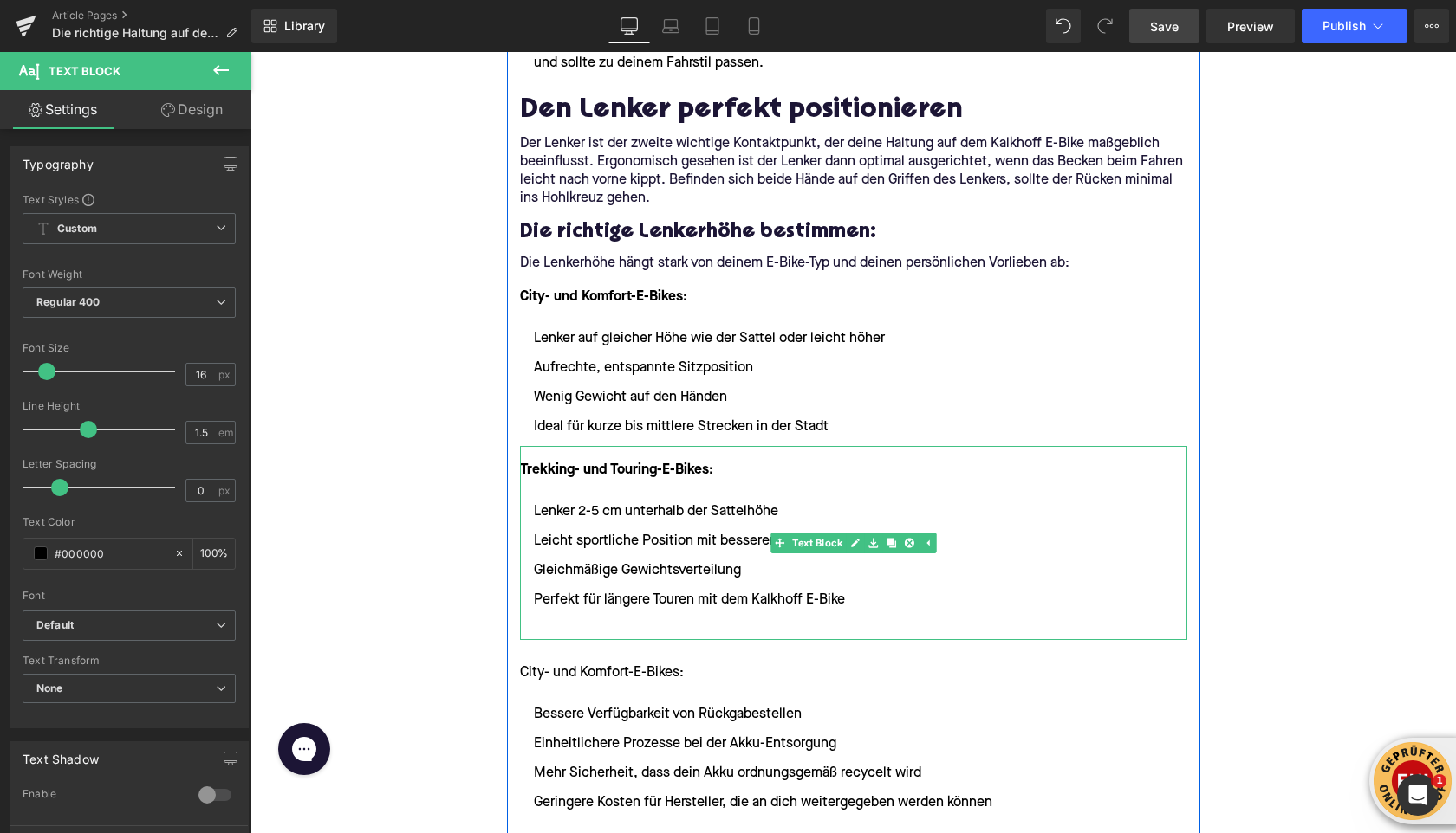
click at [566, 619] on ul "Lenker 2-5 cm unterhalb der Sattelhöhe Leicht sportliche Position mit besserer …" at bounding box center [853, 570] width 667 height 139
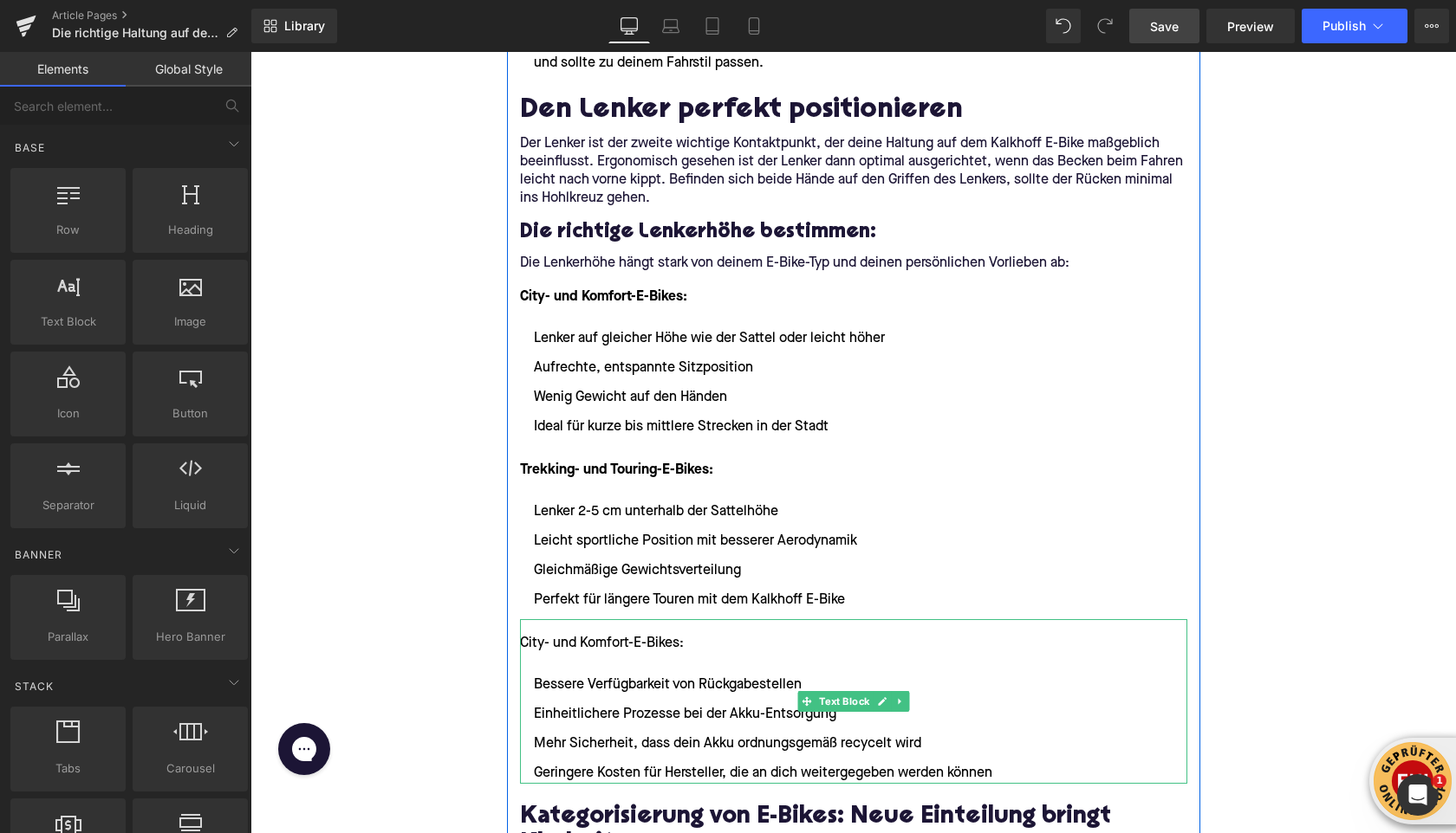
click at [569, 641] on p "City- und Komfort-E-Bikes:" at bounding box center [853, 643] width 667 height 21
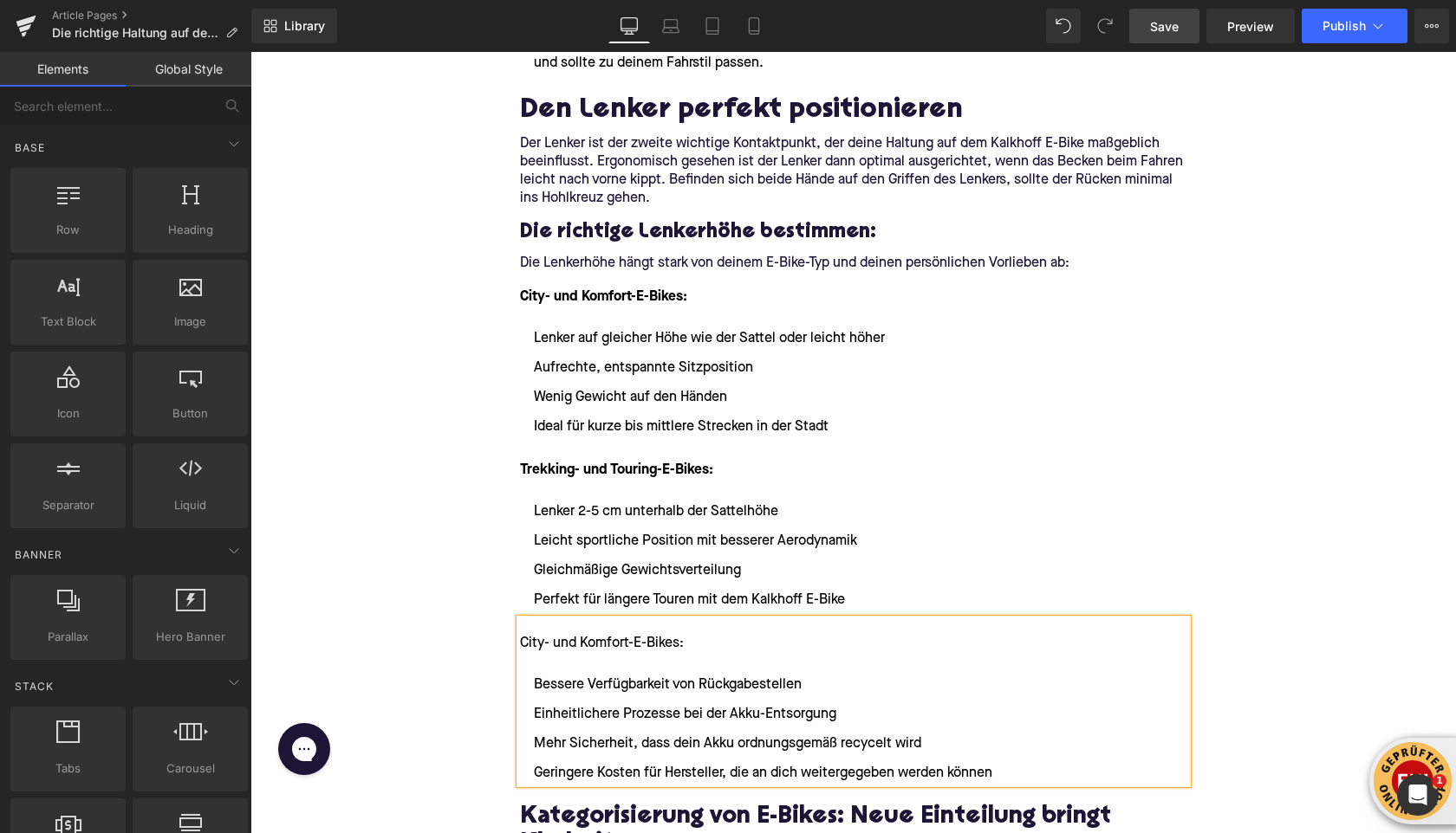
click at [569, 641] on p "City- und Komfort-E-Bikes:" at bounding box center [853, 643] width 667 height 21
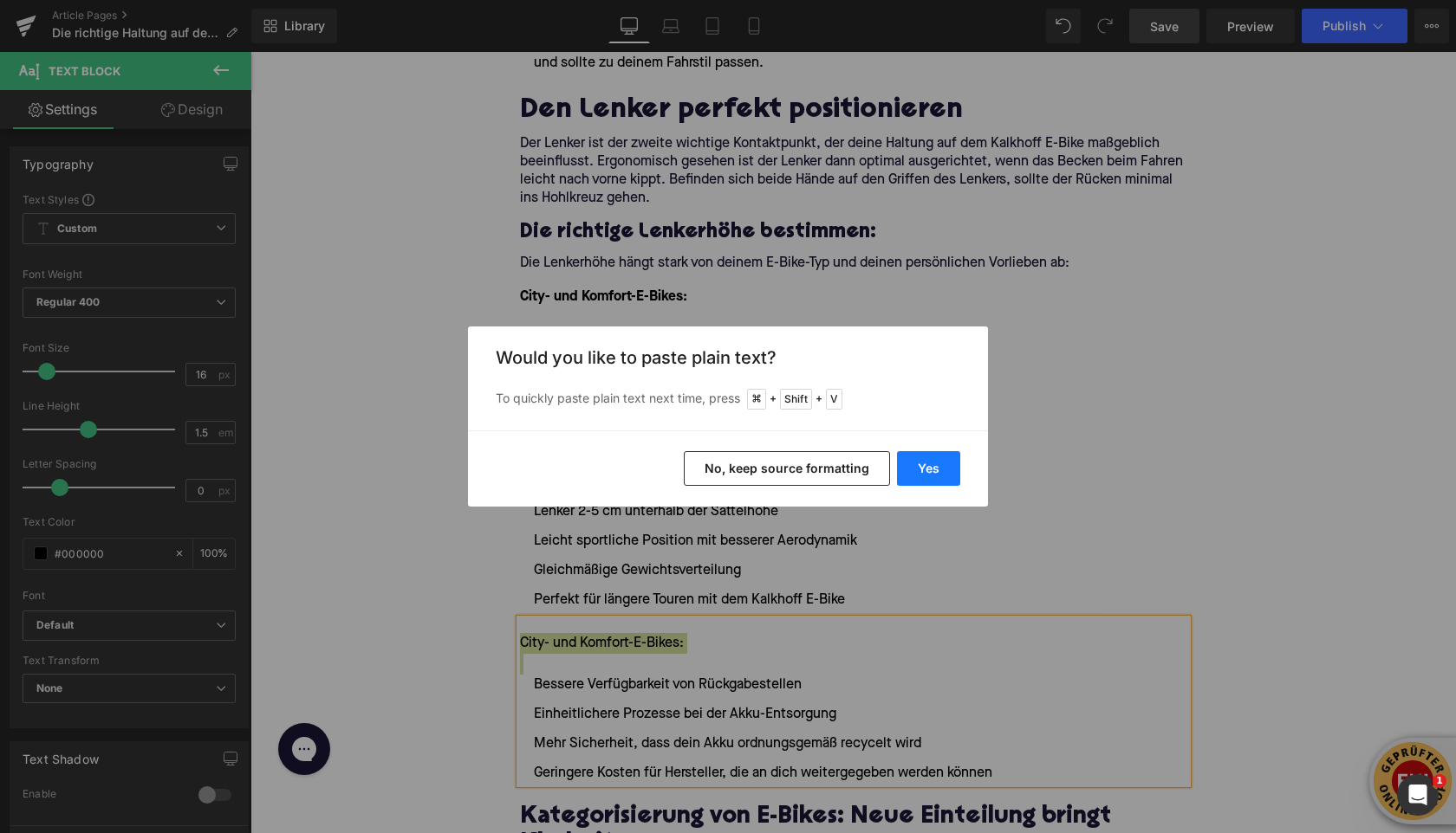
click at [921, 460] on button "Yes" at bounding box center [929, 469] width 64 height 35
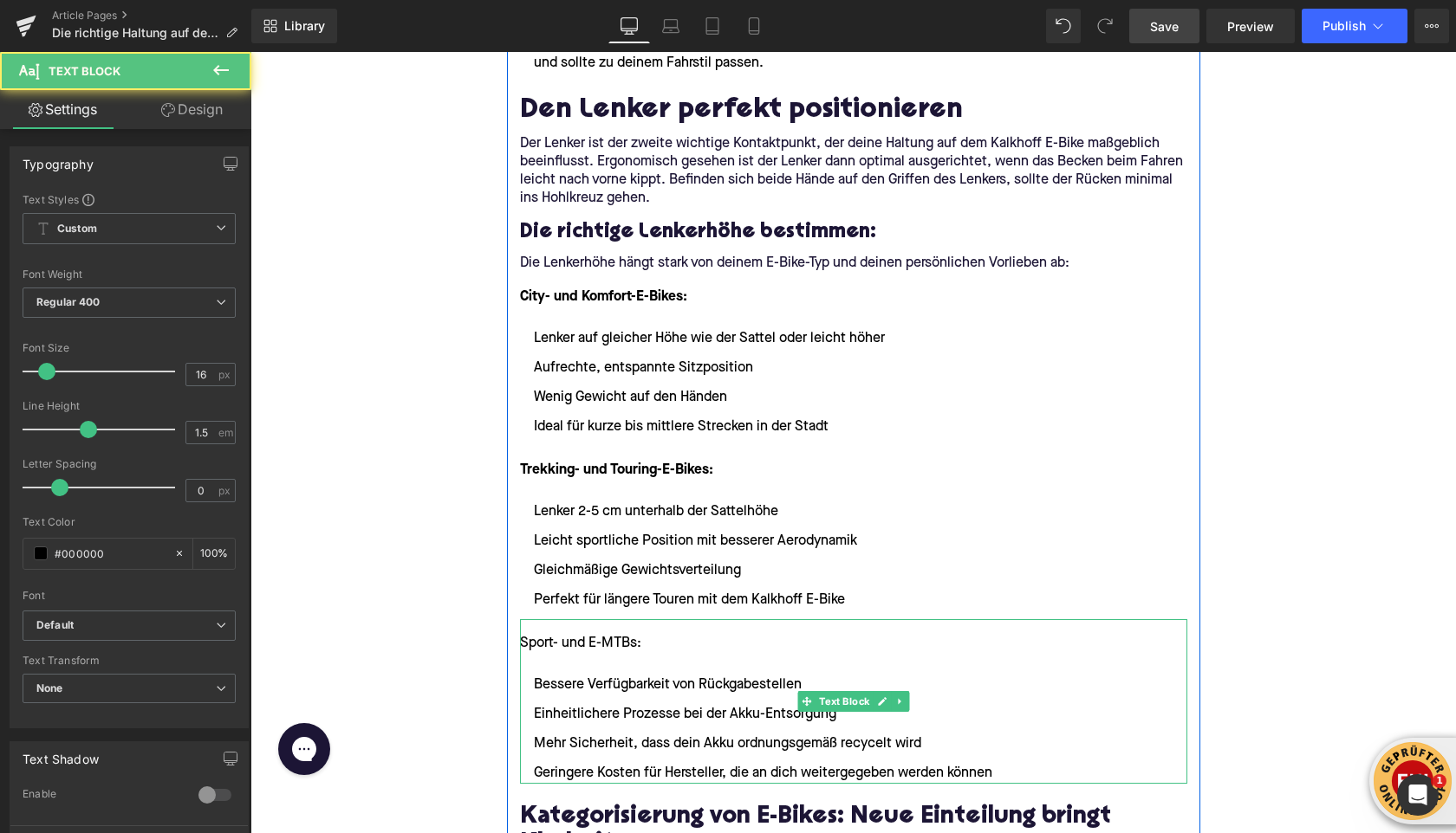
click at [590, 639] on p "Sport- und E-MTBs:" at bounding box center [853, 643] width 667 height 21
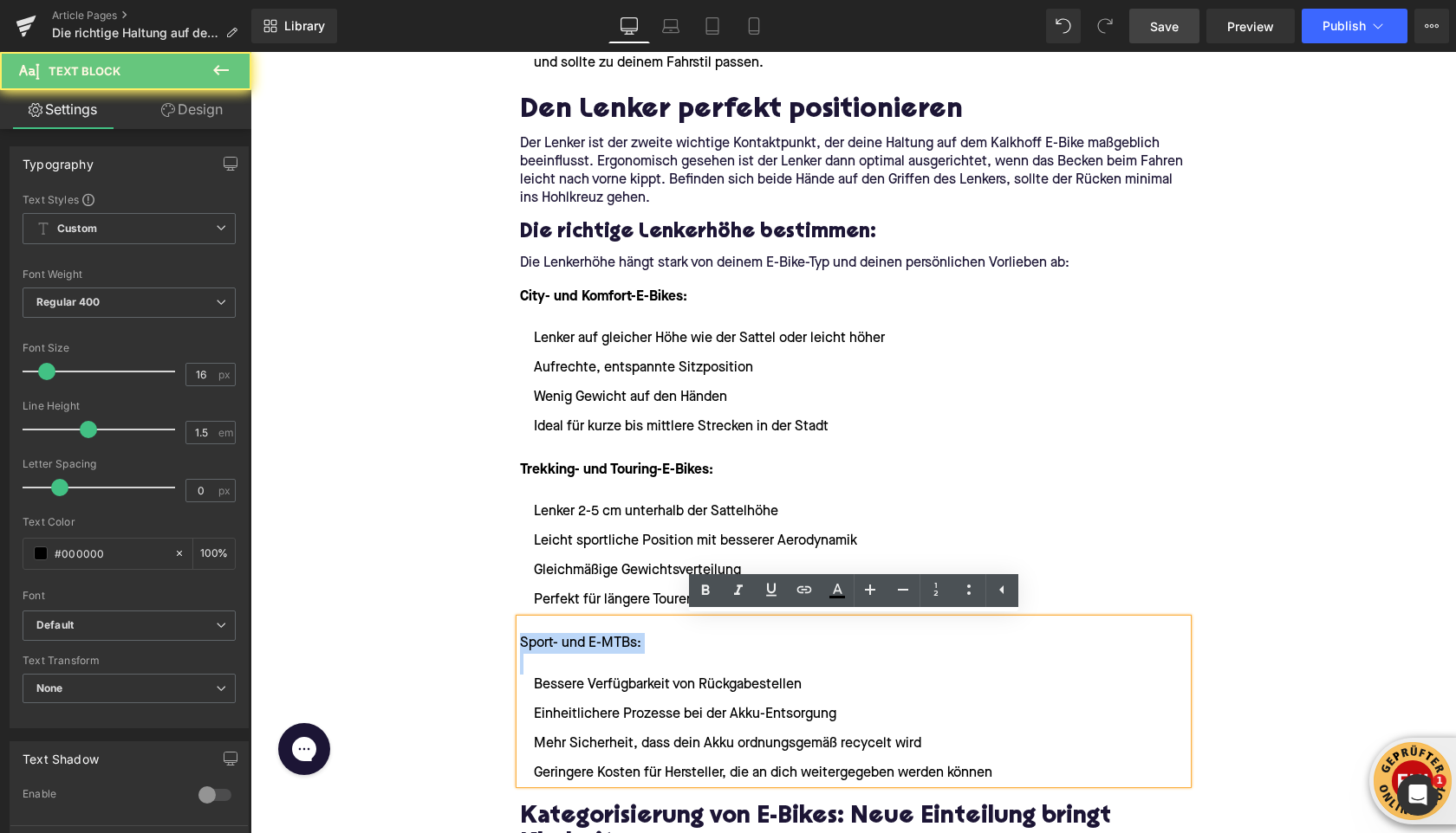
click at [590, 639] on p "Sport- und E-MTBs:" at bounding box center [853, 643] width 667 height 21
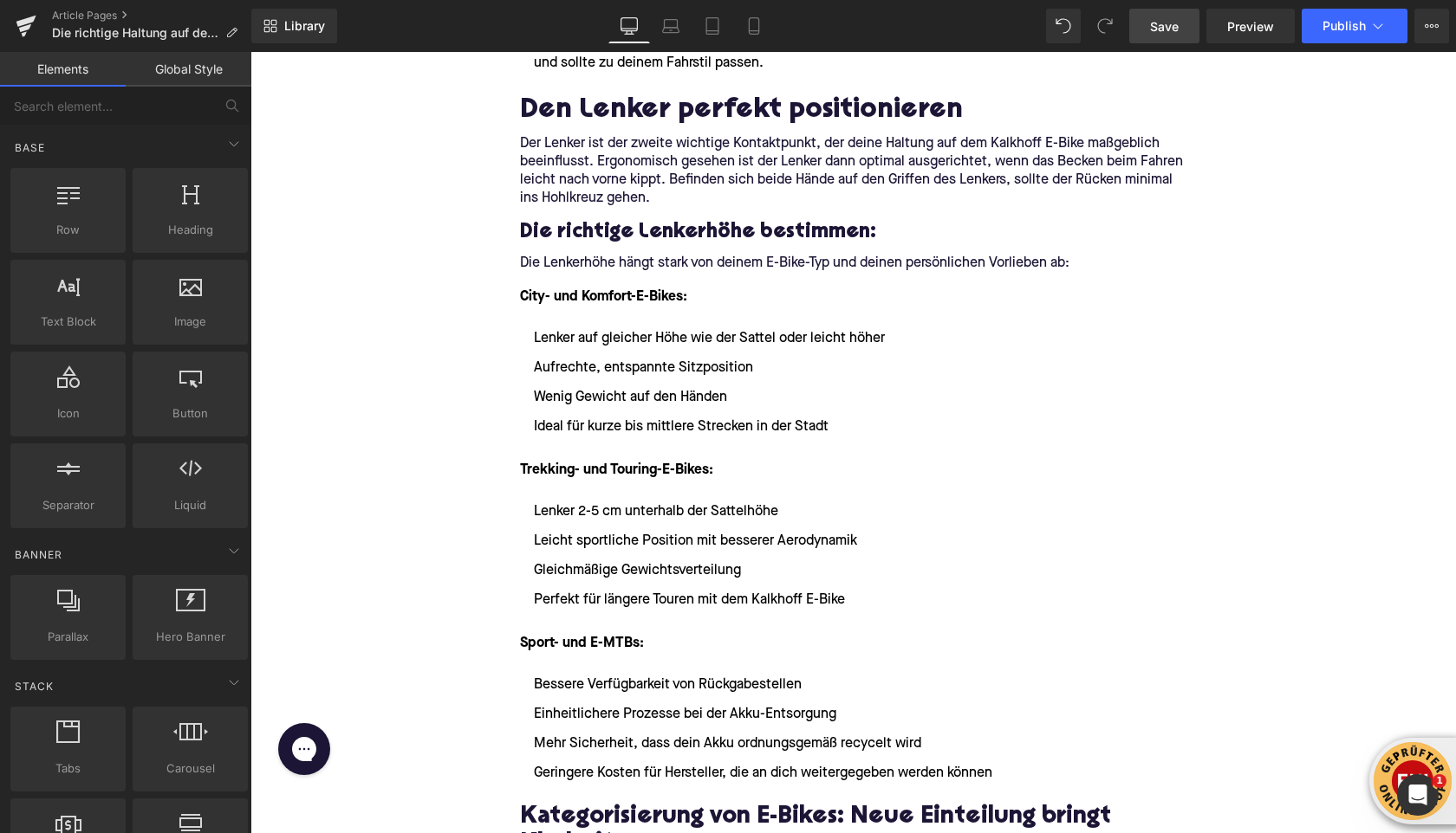
click at [641, 560] on ul "Lenker 2-5 cm unterhalb der Sattelhöhe Leicht sportliche Position mit besserer …" at bounding box center [853, 556] width 667 height 109
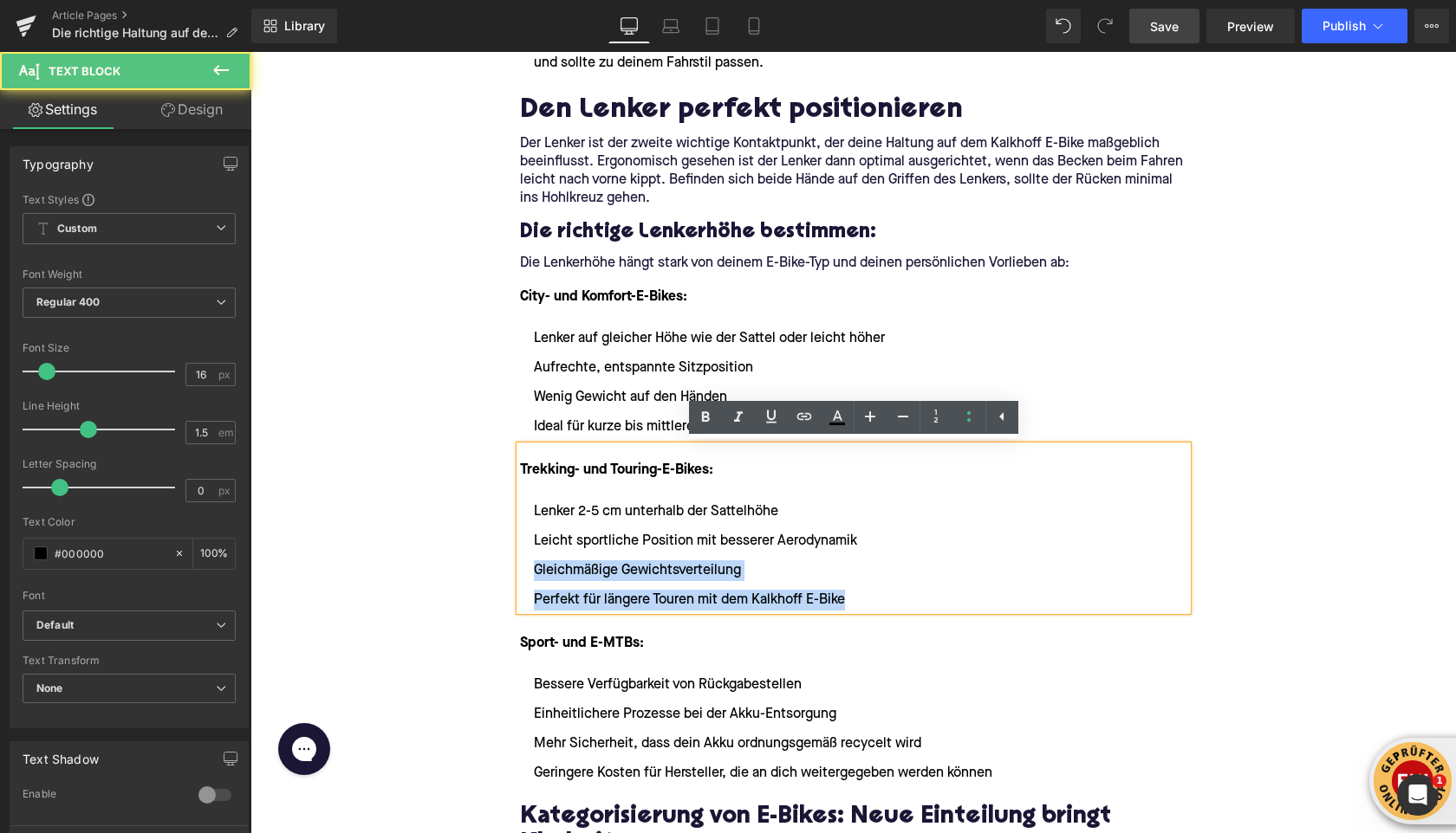
drag, startPoint x: 867, startPoint y: 595, endPoint x: 553, endPoint y: 550, distance: 317.2
click at [551, 552] on ul "Lenker 2-5 cm unterhalb der Sattelhöhe Leicht sportliche Position mit besserer …" at bounding box center [853, 556] width 667 height 109
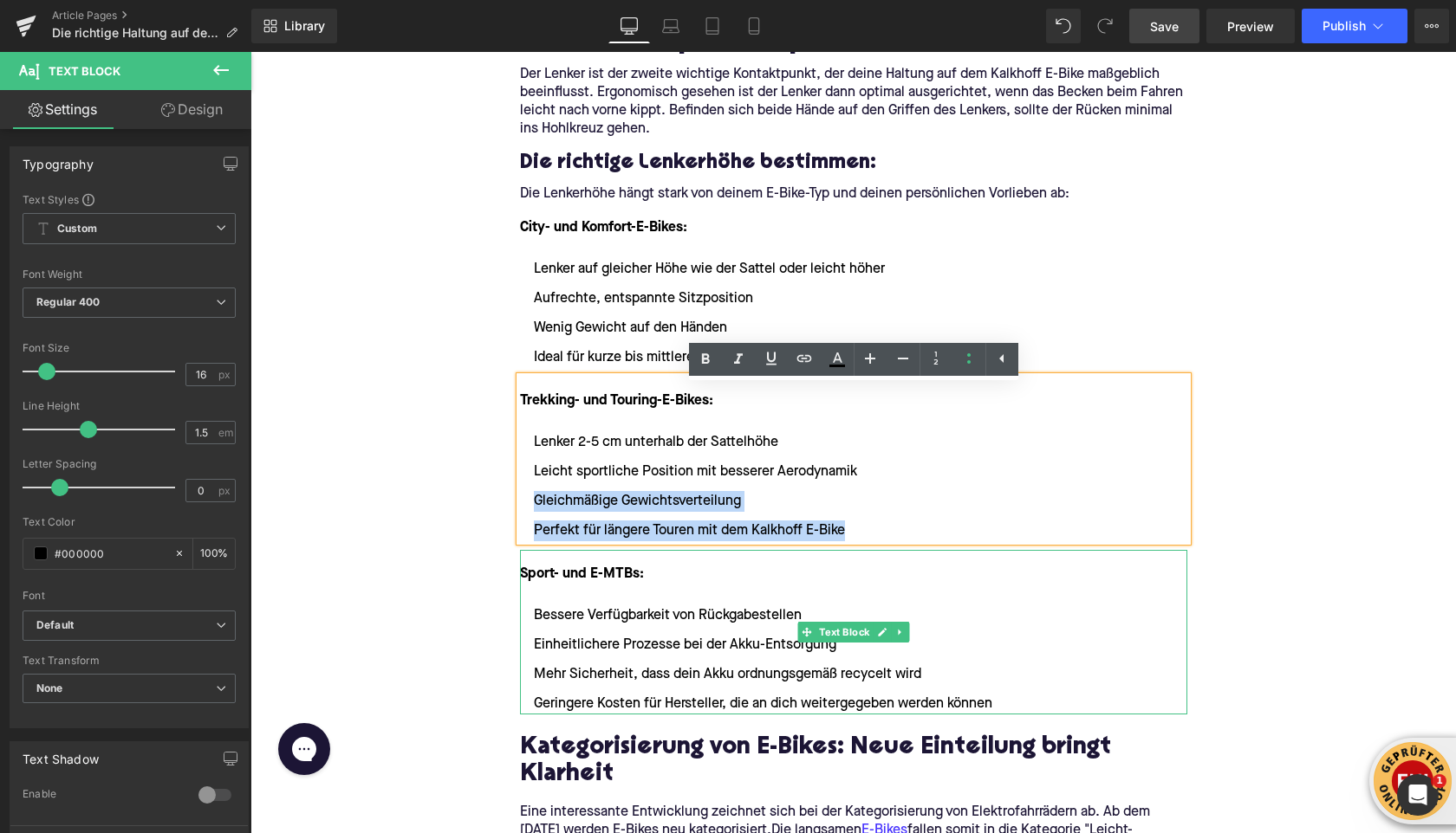
scroll to position [1908, 0]
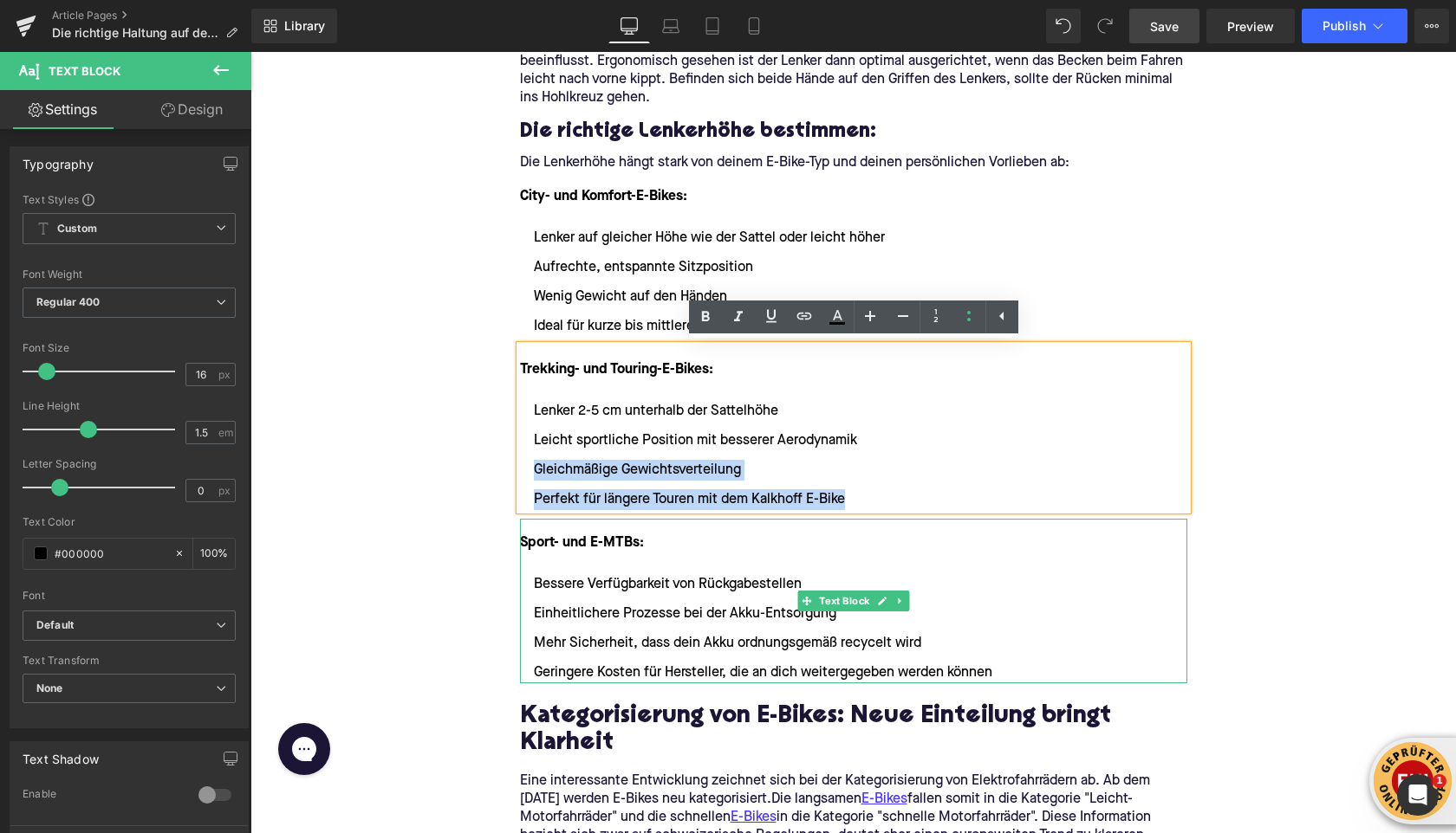
click at [1017, 668] on li "Geringere Kosten für Hersteller, die an dich weitergegeben werden können" at bounding box center [853, 673] width 667 height 21
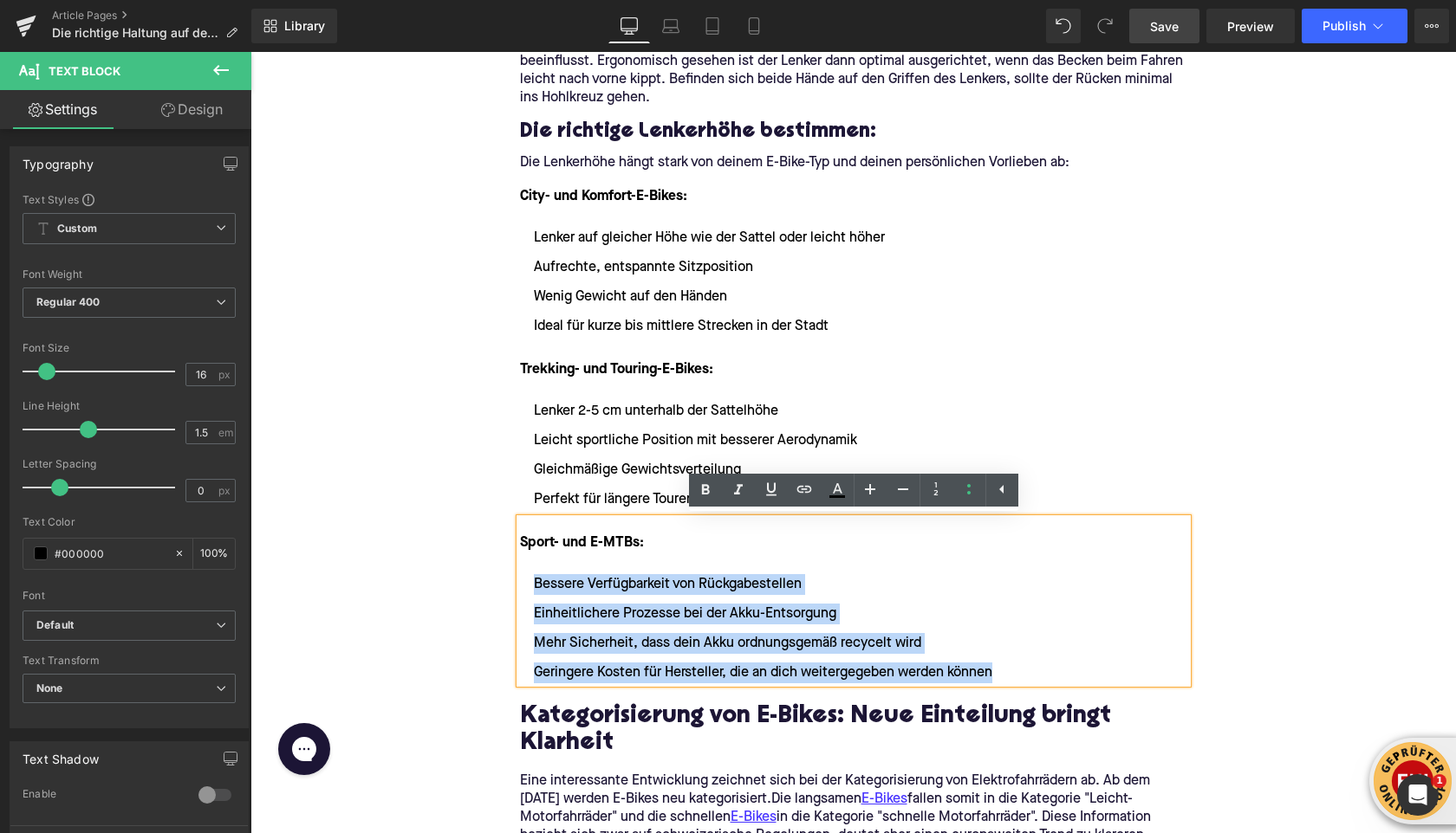
drag, startPoint x: 1012, startPoint y: 677, endPoint x: 485, endPoint y: 579, distance: 536.0
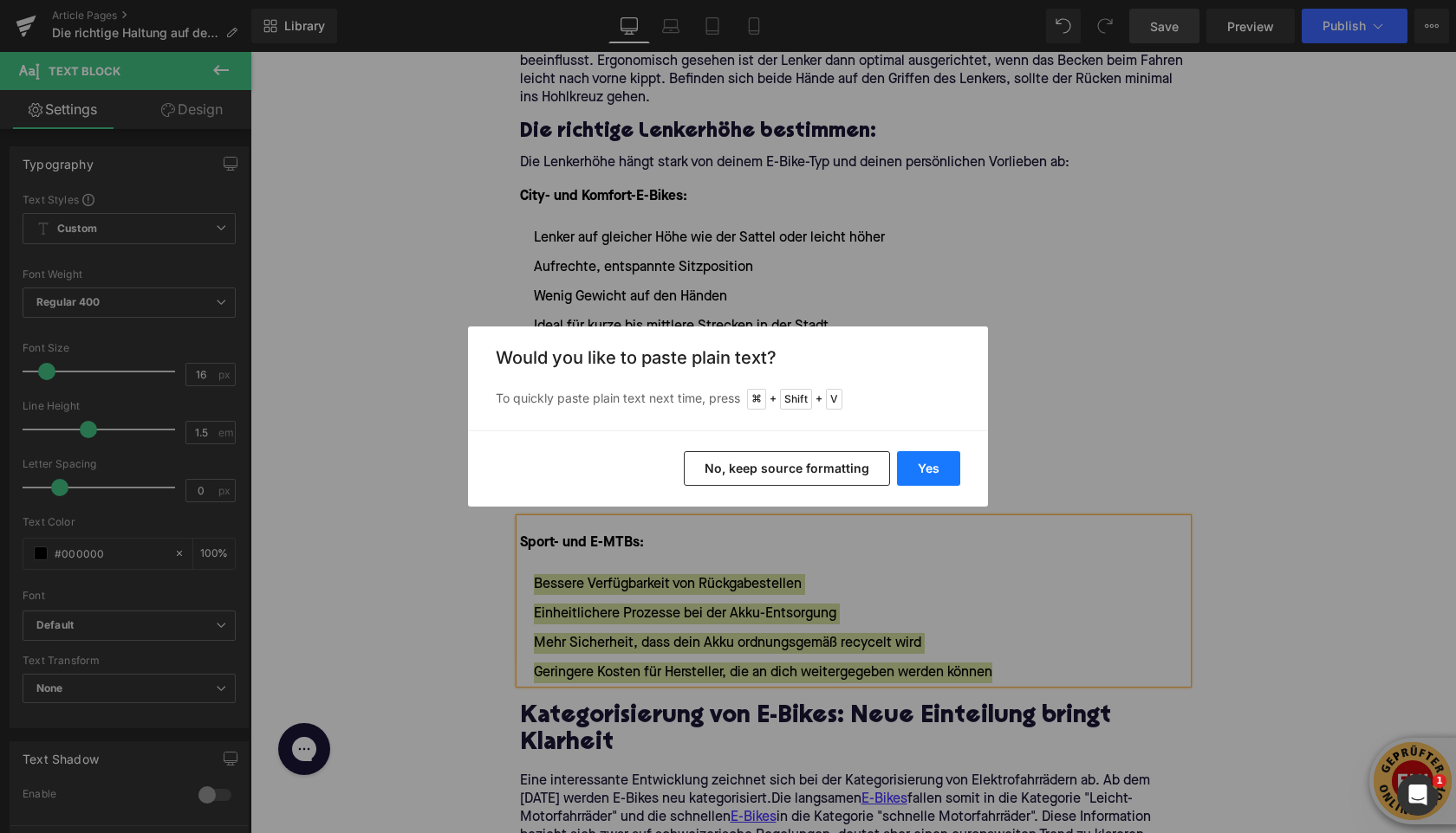
click at [919, 473] on button "Yes" at bounding box center [929, 469] width 64 height 35
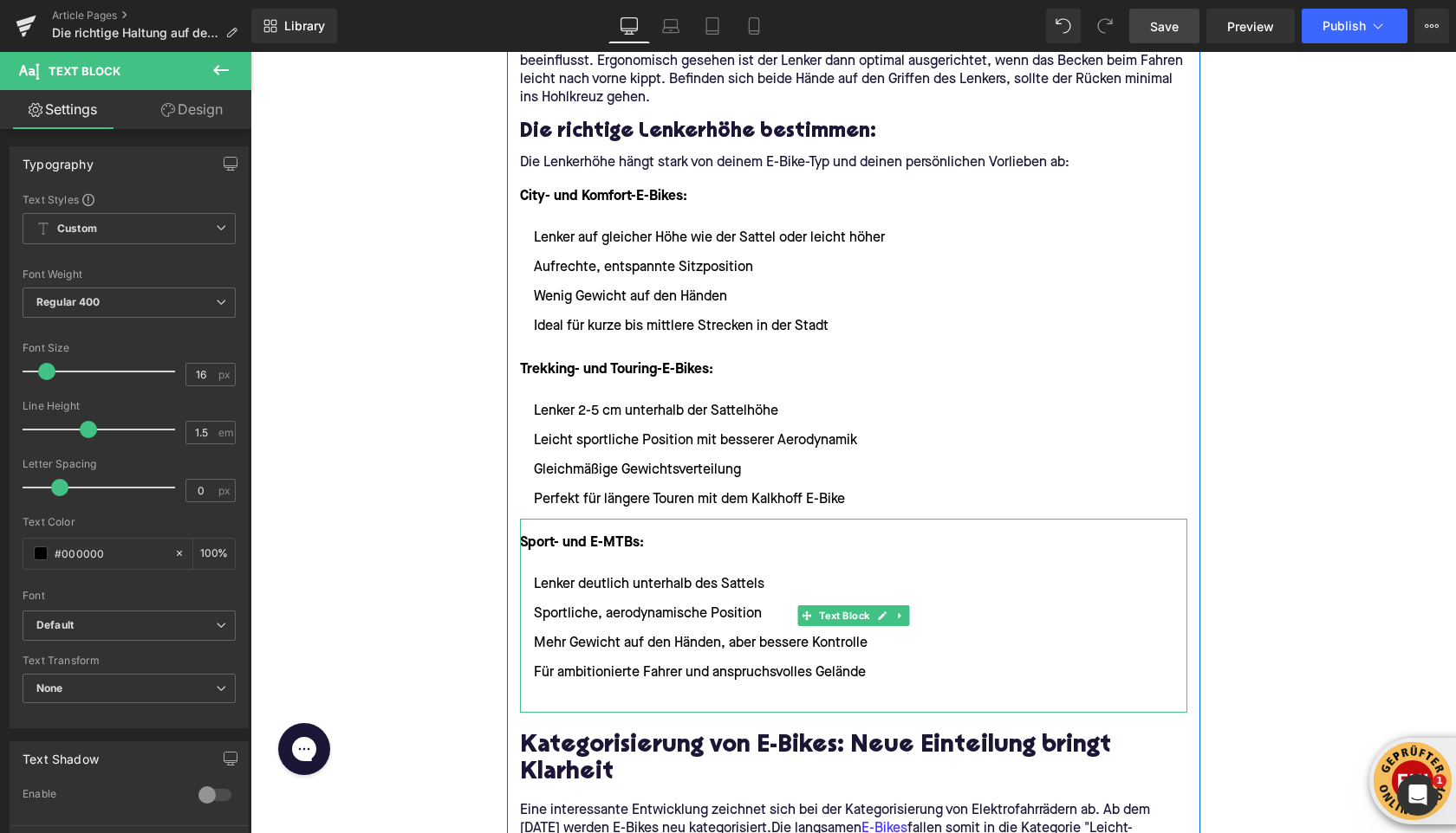
click at [547, 688] on ul "Lenker deutlich unterhalb des Sattels Sportliche, aerodynamische Position Mehr …" at bounding box center [853, 643] width 667 height 139
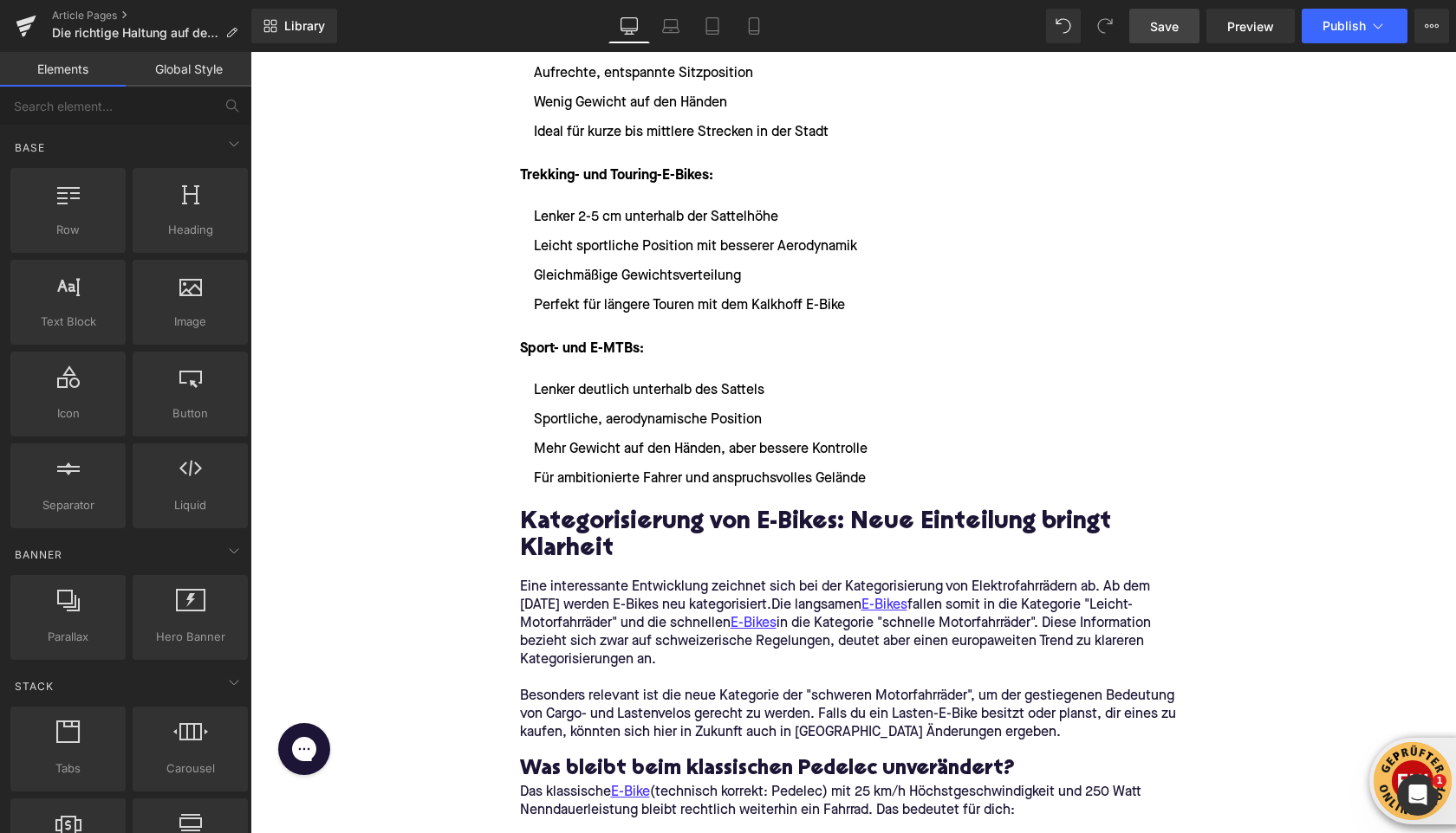
scroll to position [2124, 0]
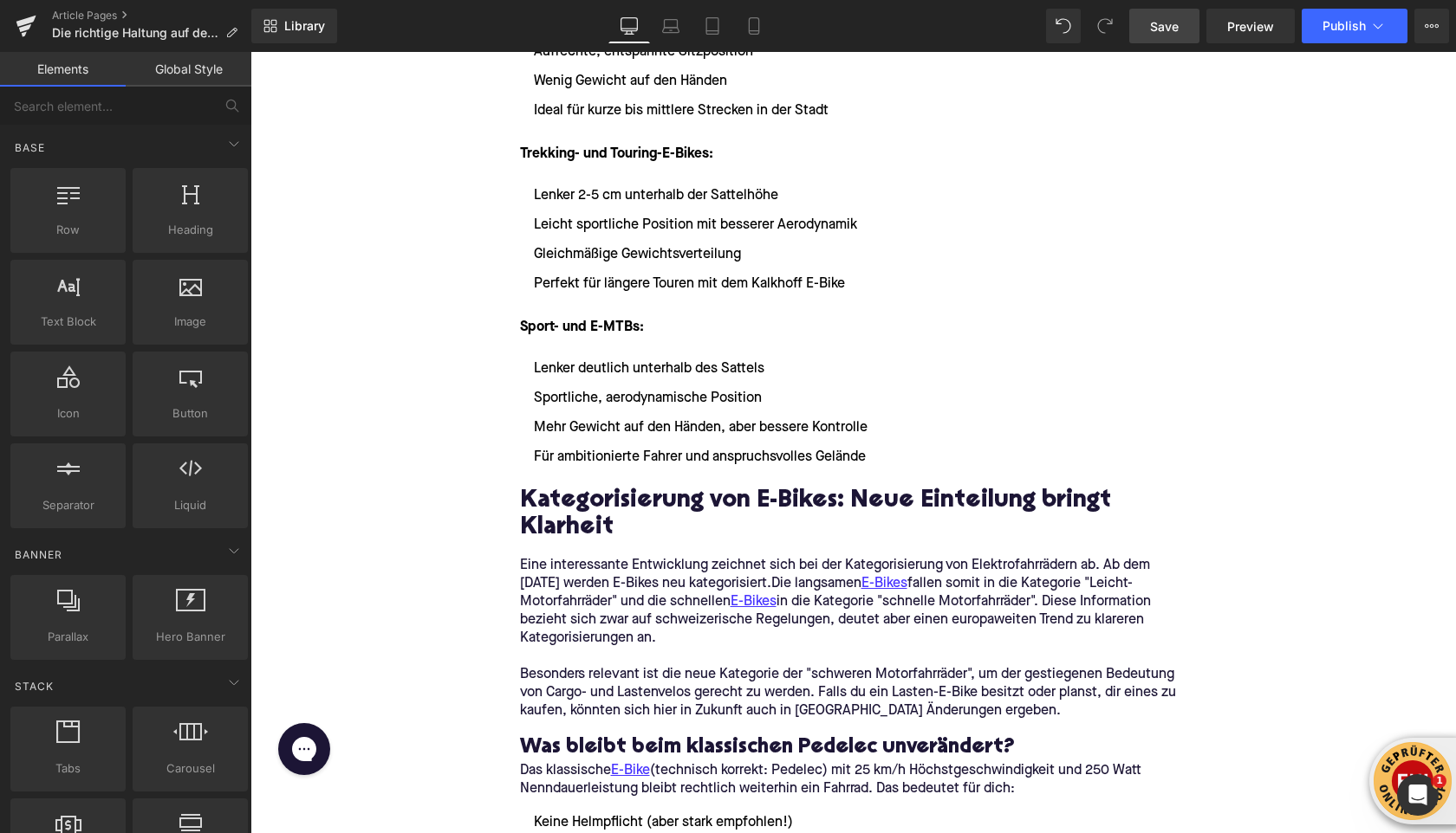
click at [538, 508] on h2 "Kategorisierung von E-Bikes: Neue Einteilung bringt Klarheit" at bounding box center [853, 515] width 667 height 54
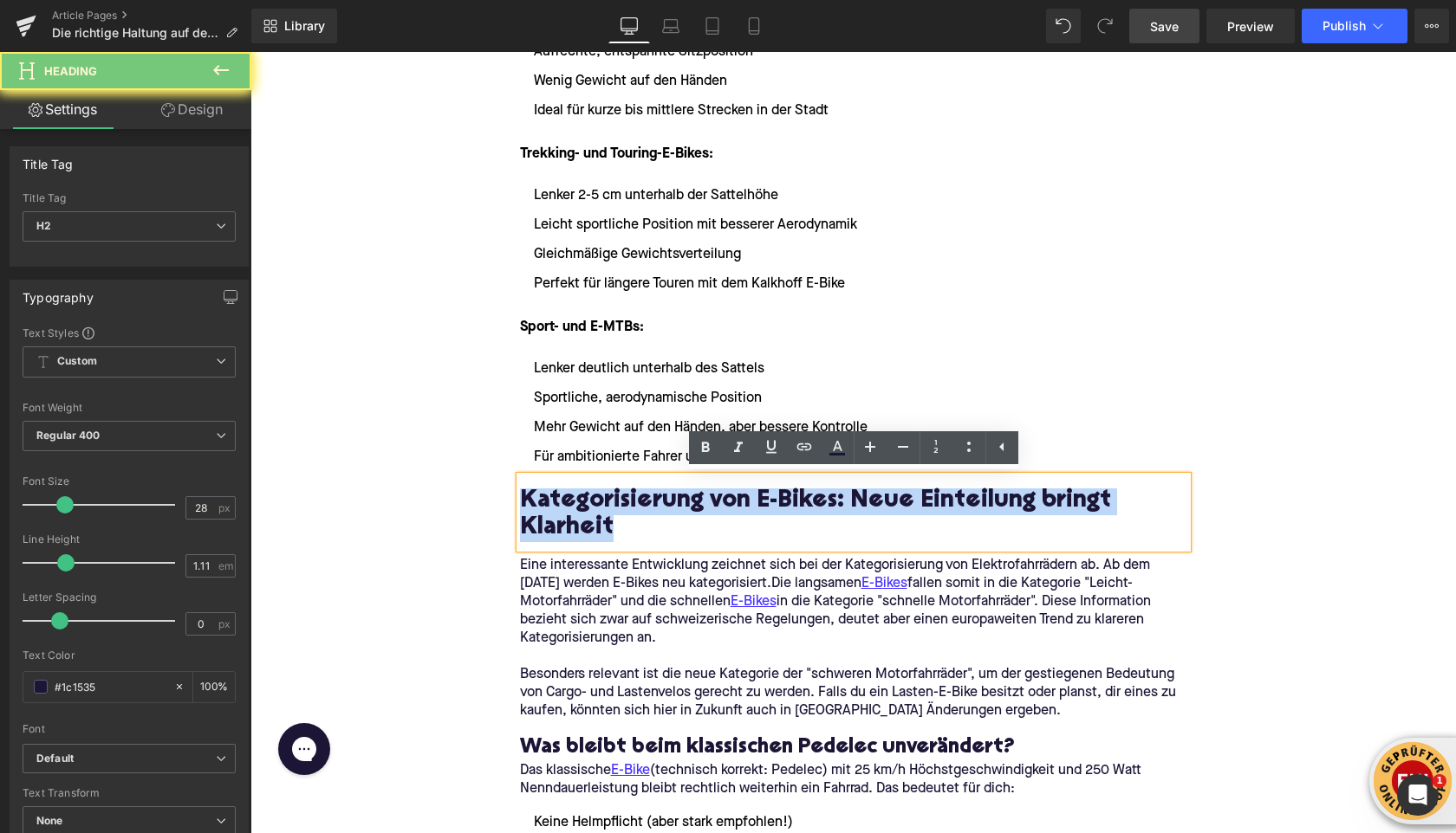
paste div
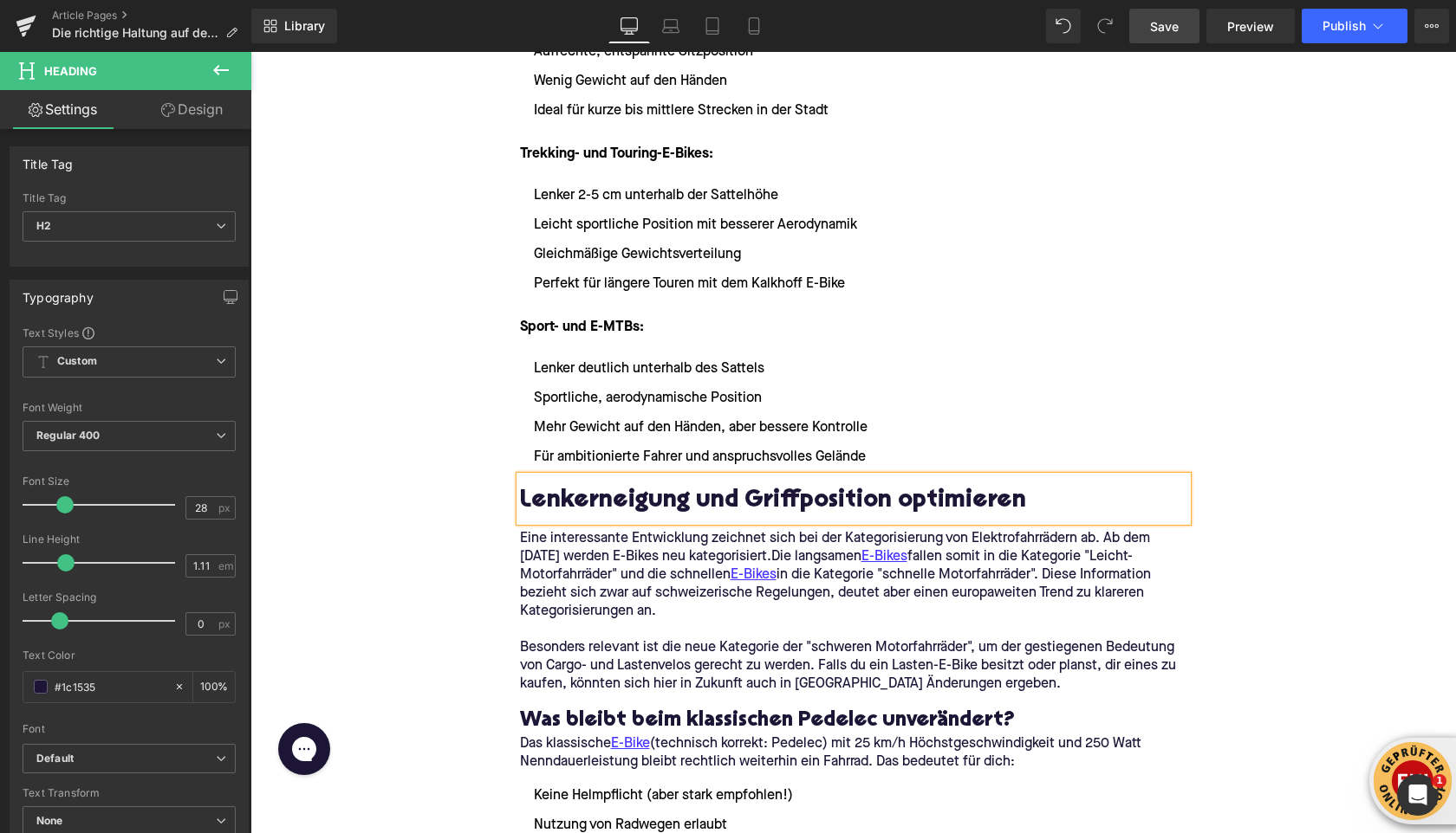
click at [444, 430] on div "Home / Die richtige Haltung auf dem E-Bike: Sattel und Lenker einstellen Breadc…" at bounding box center [853, 709] width 1206 height 5269
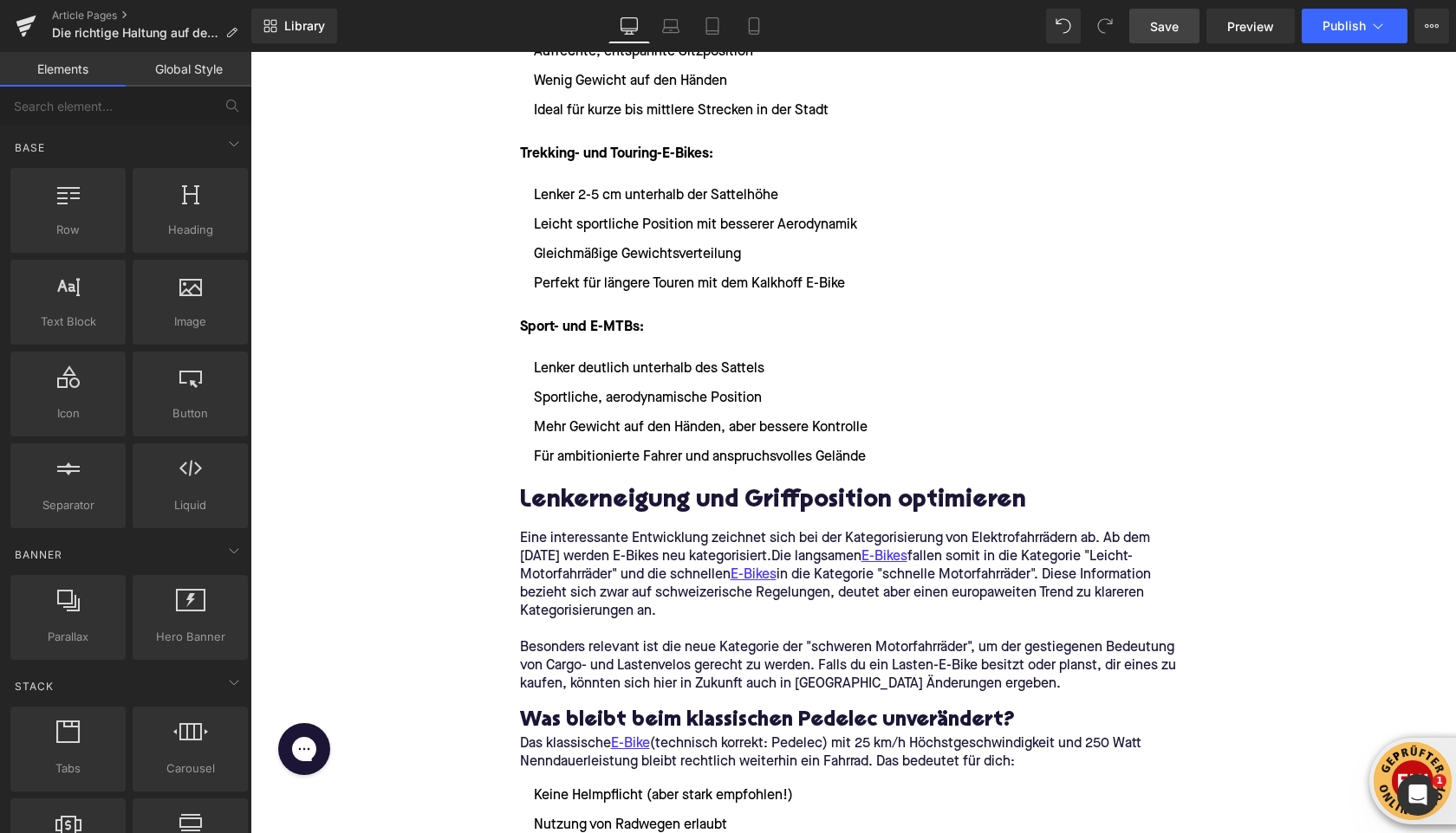
click at [590, 501] on h2 "Lenkerneigung und Griffposition optimieren" at bounding box center [853, 502] width 667 height 27
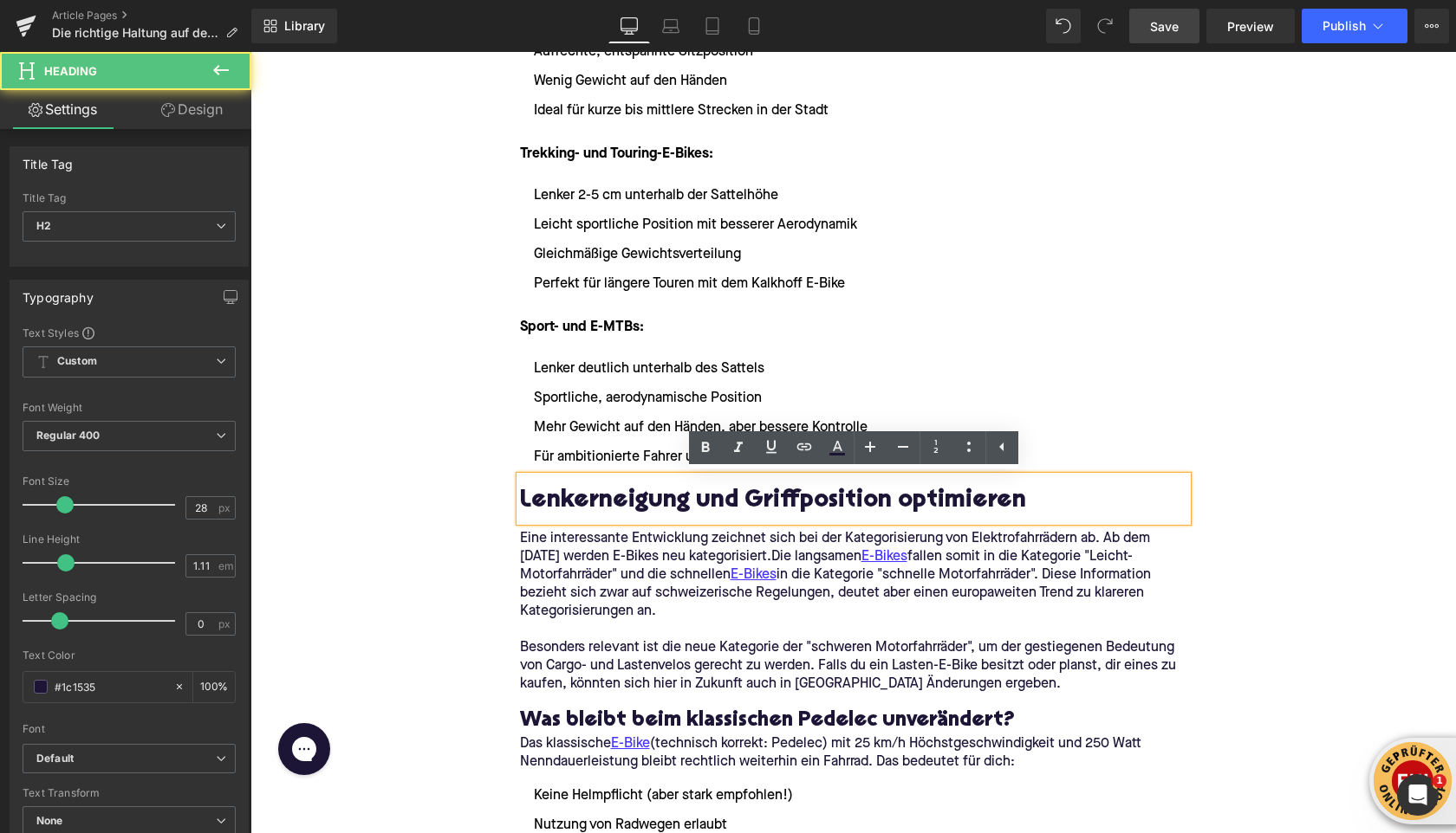
click at [399, 462] on div "Home / Die richtige Haltung auf dem E-Bike: Sattel und Lenker einstellen Breadc…" at bounding box center [853, 709] width 1206 height 5269
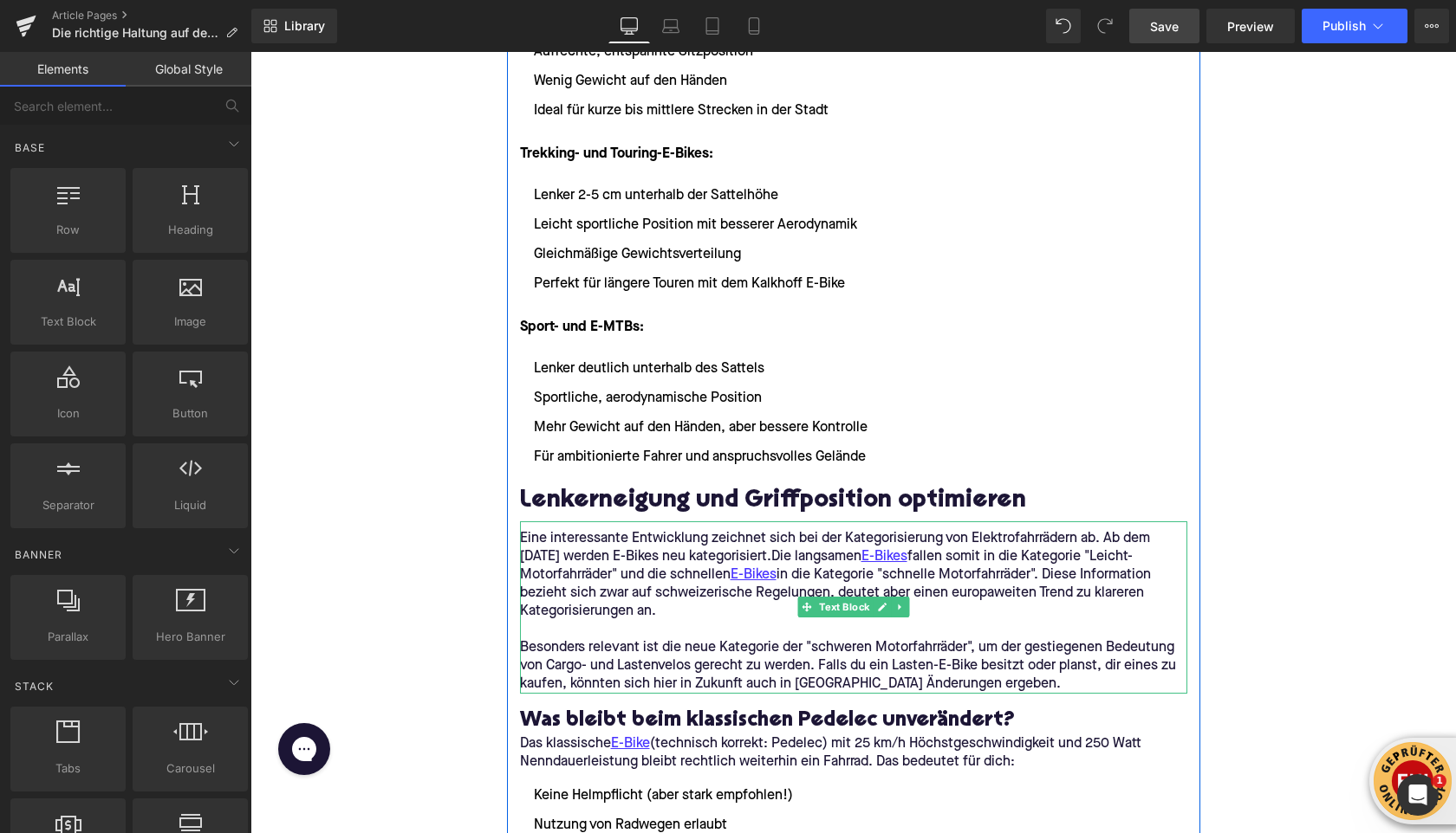
click at [578, 585] on span "Die langsamen E-Bikes fallen somit in die Kategorie "Leicht-Motorfahrräder" und…" at bounding box center [835, 584] width 631 height 68
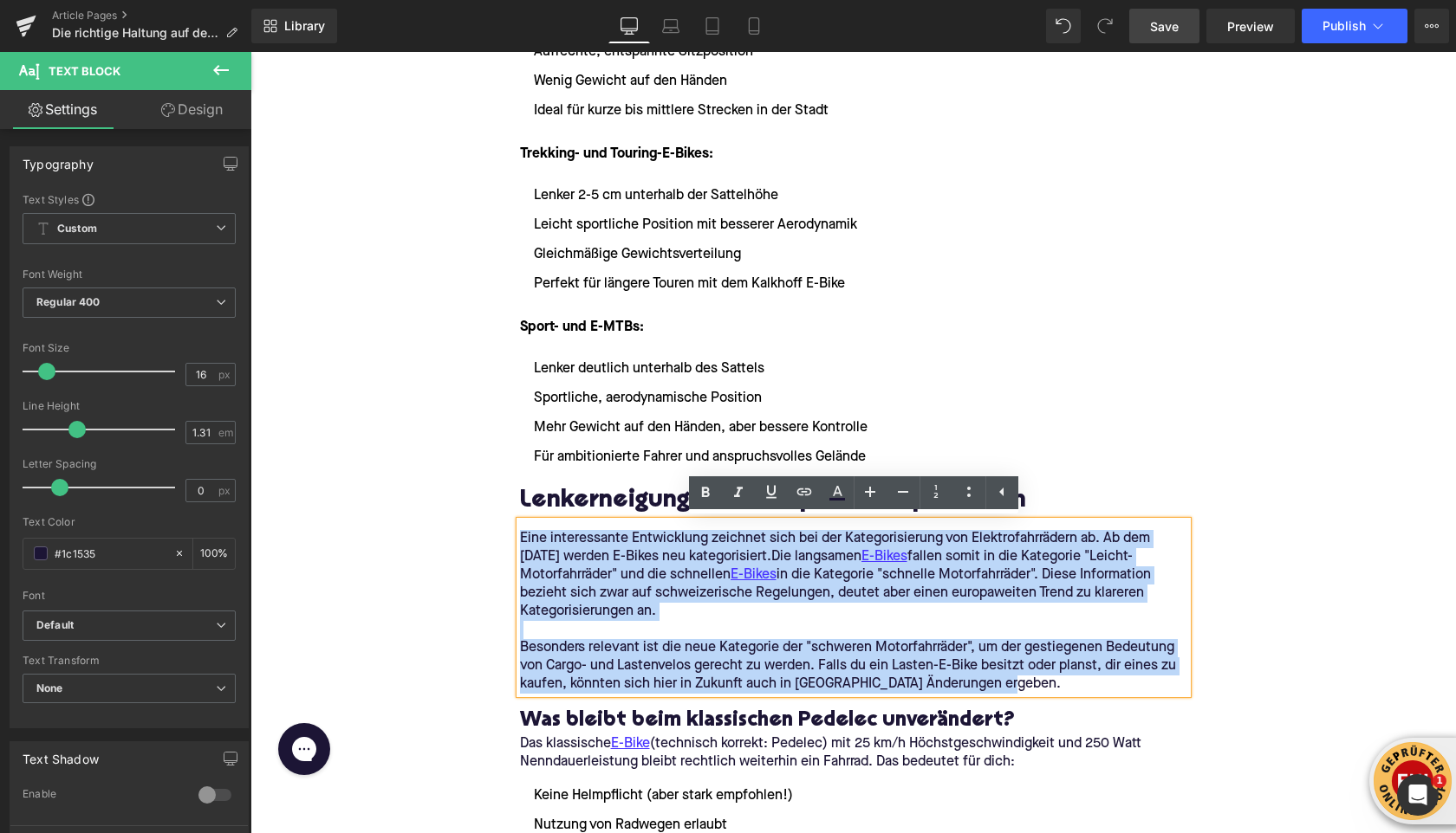
drag, startPoint x: 1015, startPoint y: 684, endPoint x: 520, endPoint y: 544, distance: 514.4
click at [520, 544] on div "Eine interessante Entwicklung zeichnet sich bei der Kategorisierung von Elektro…" at bounding box center [853, 608] width 667 height 173
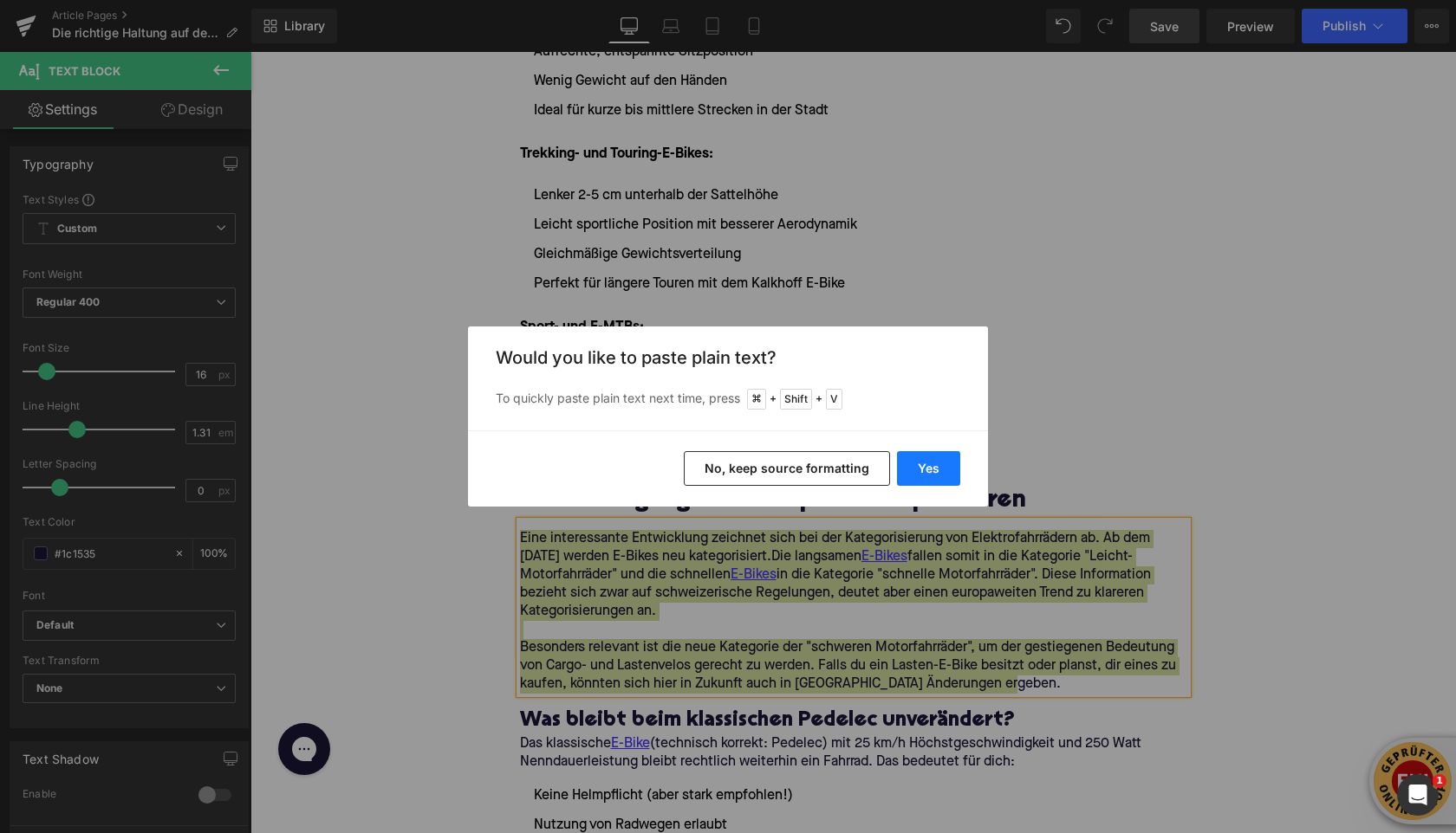
click at [937, 466] on button "Yes" at bounding box center [929, 469] width 64 height 35
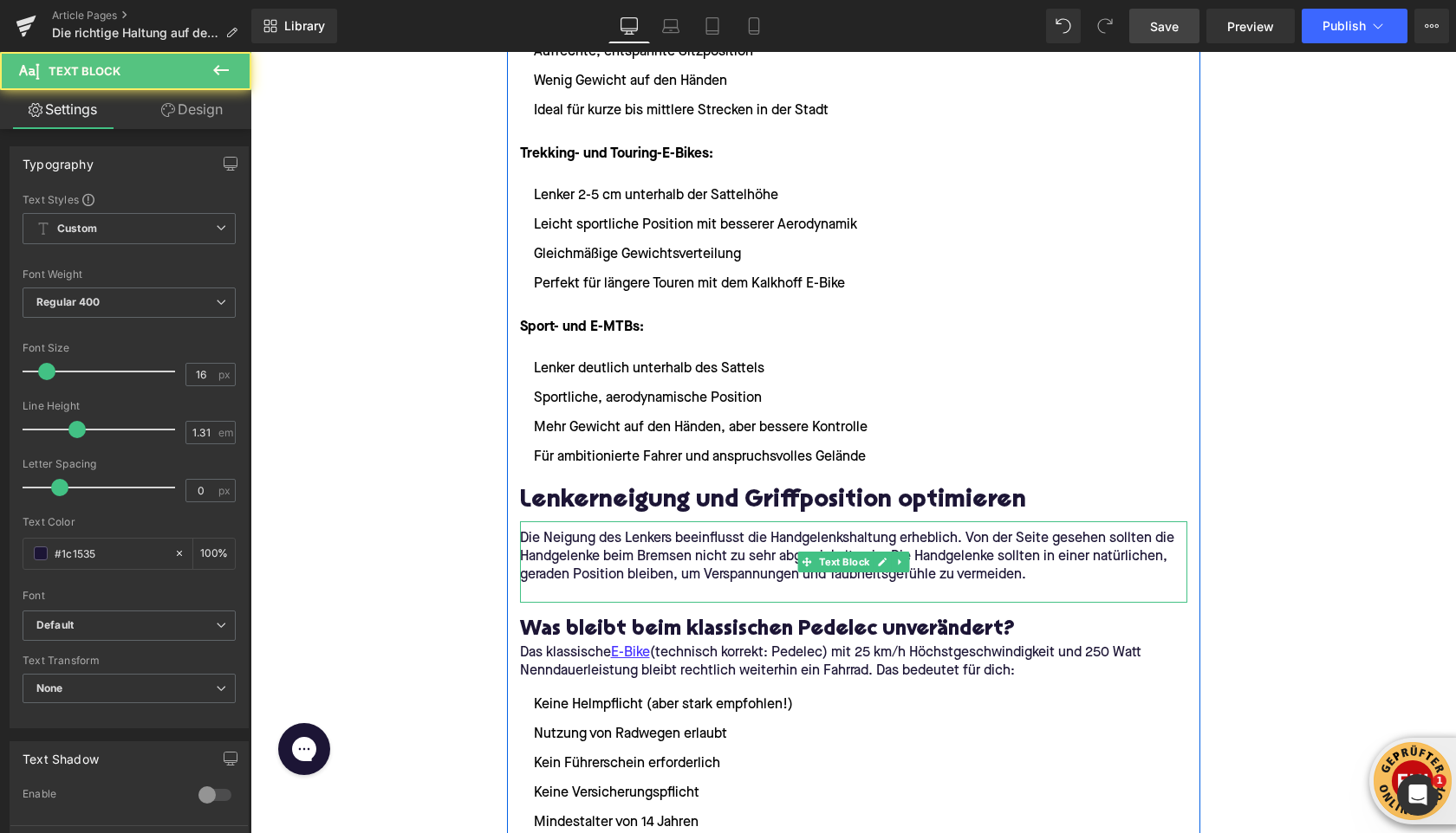
click at [633, 593] on p at bounding box center [853, 594] width 667 height 18
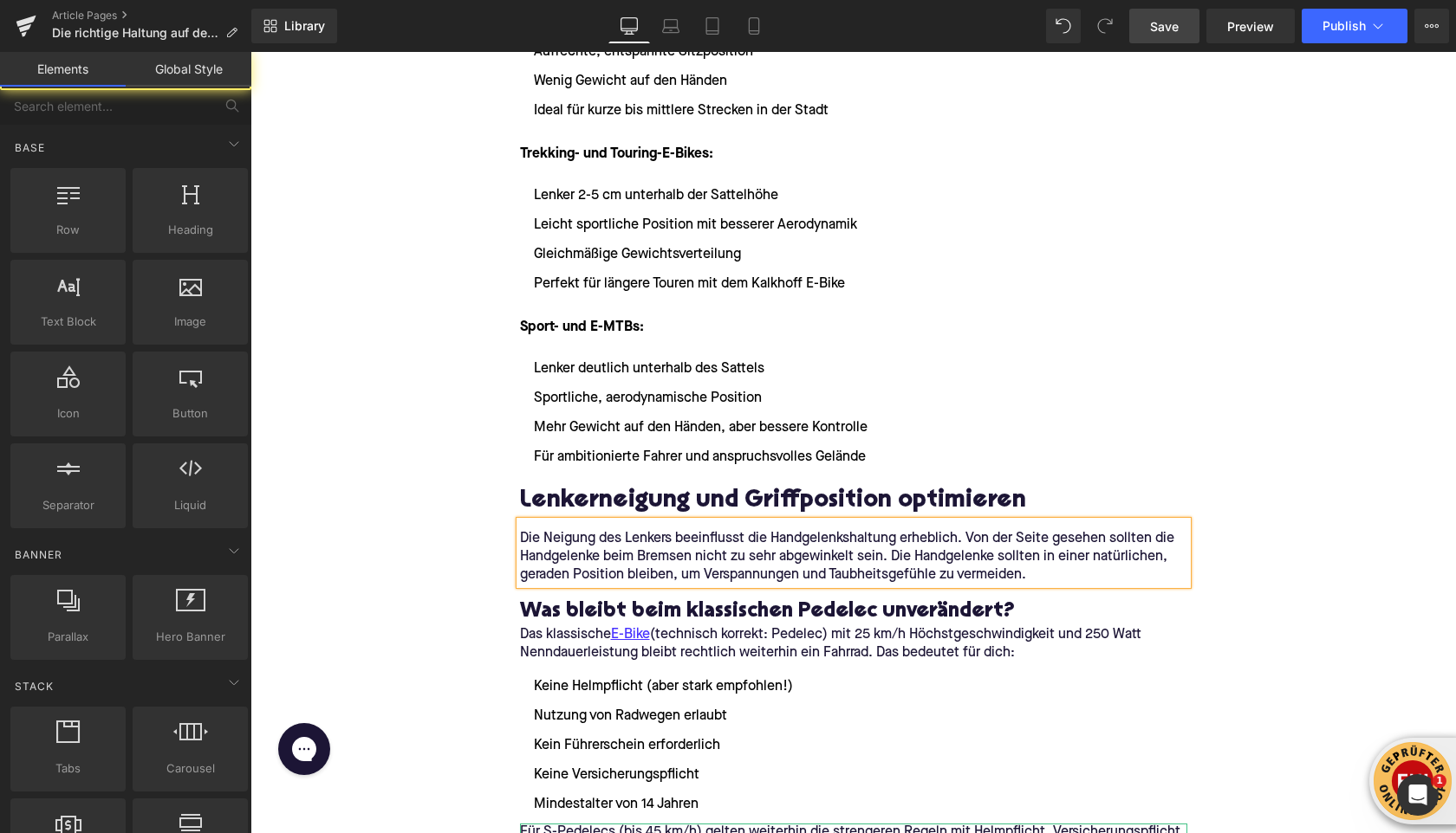
click at [386, 541] on div "Home / Die richtige Haltung auf dem E-Bike: Sattel und Lenker einstellen Breadc…" at bounding box center [853, 654] width 1206 height 5159
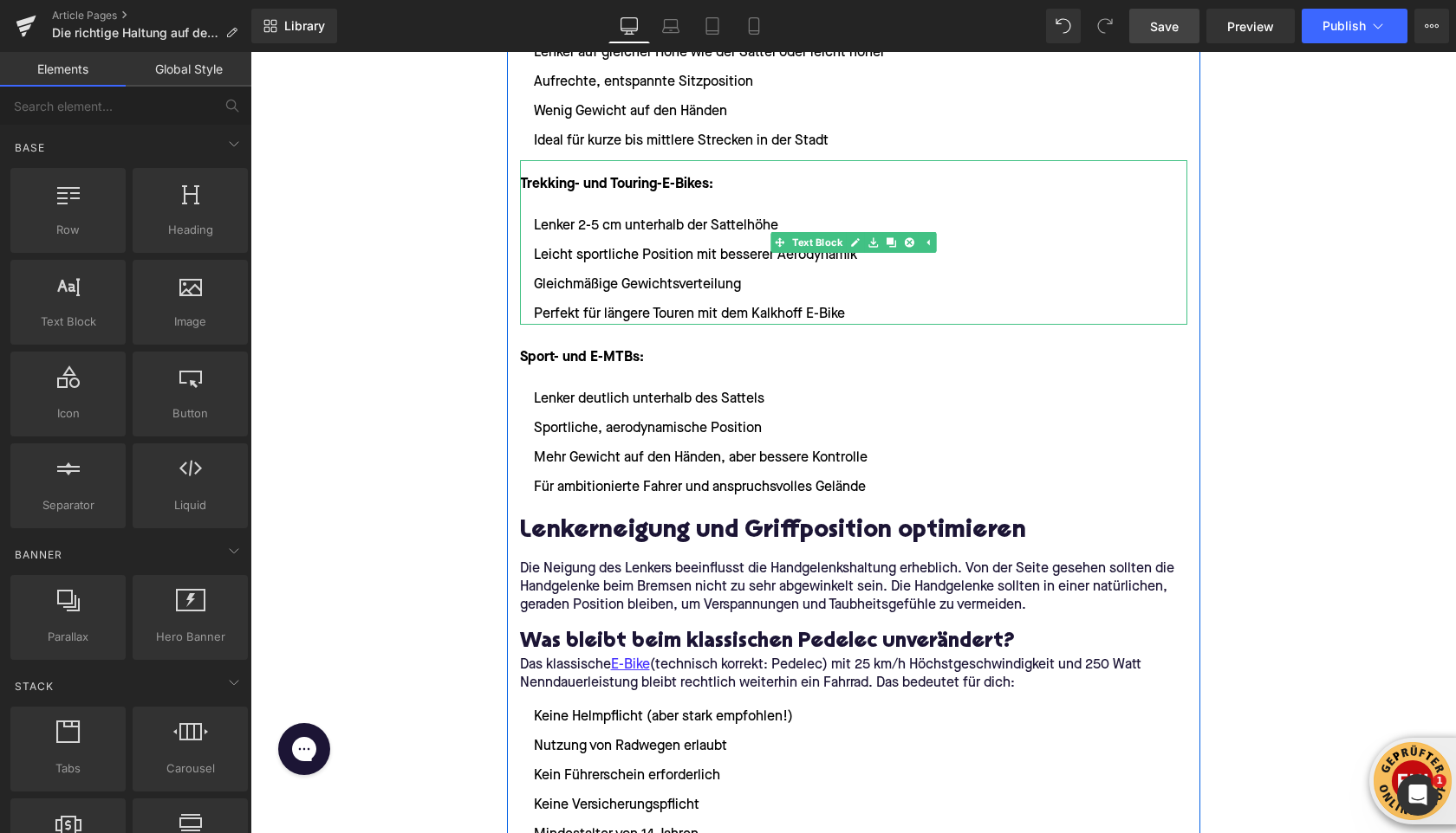
scroll to position [2106, 0]
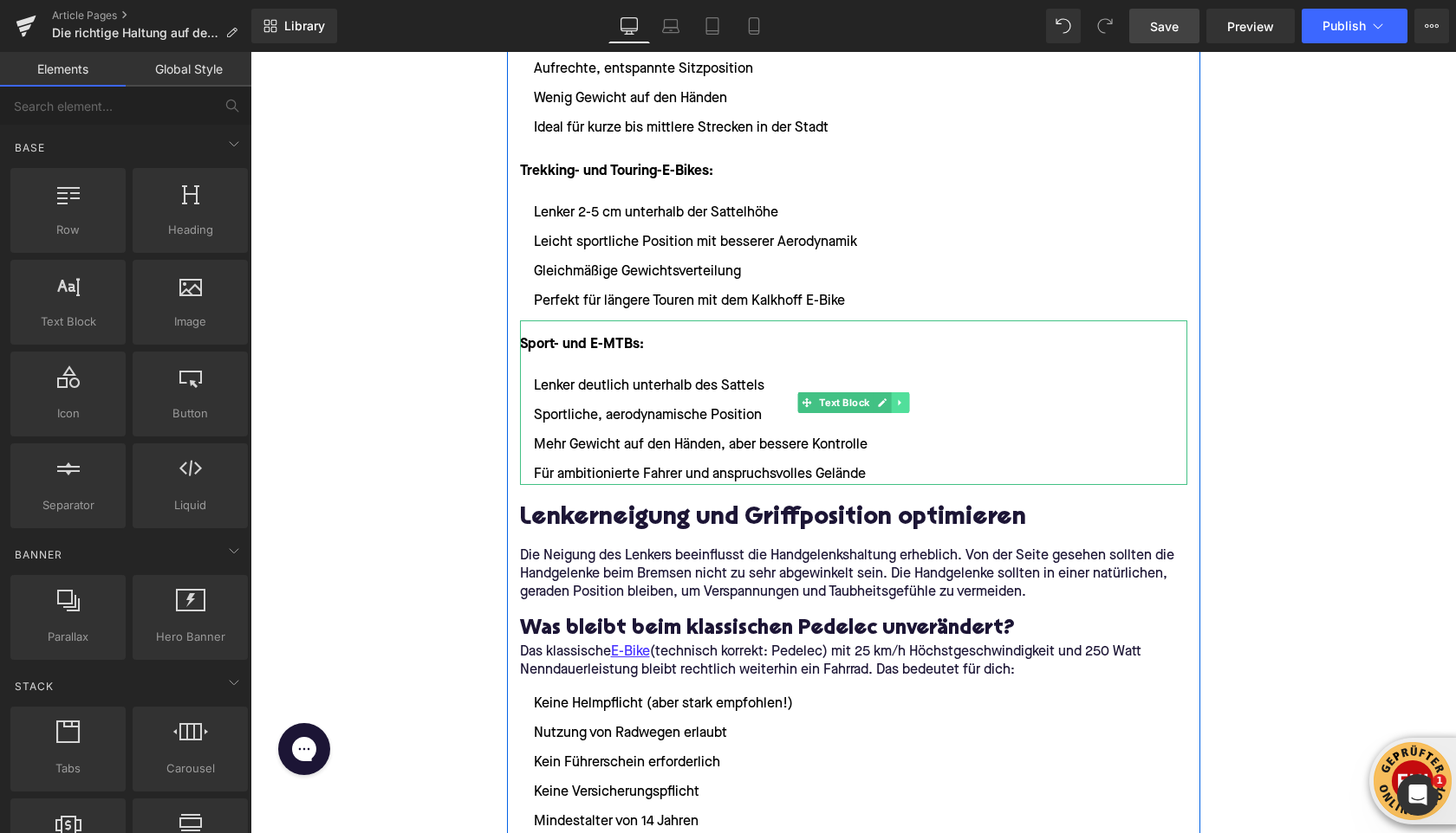
click at [900, 404] on icon at bounding box center [900, 402] width 9 height 10
click at [895, 405] on icon at bounding box center [892, 402] width 9 height 9
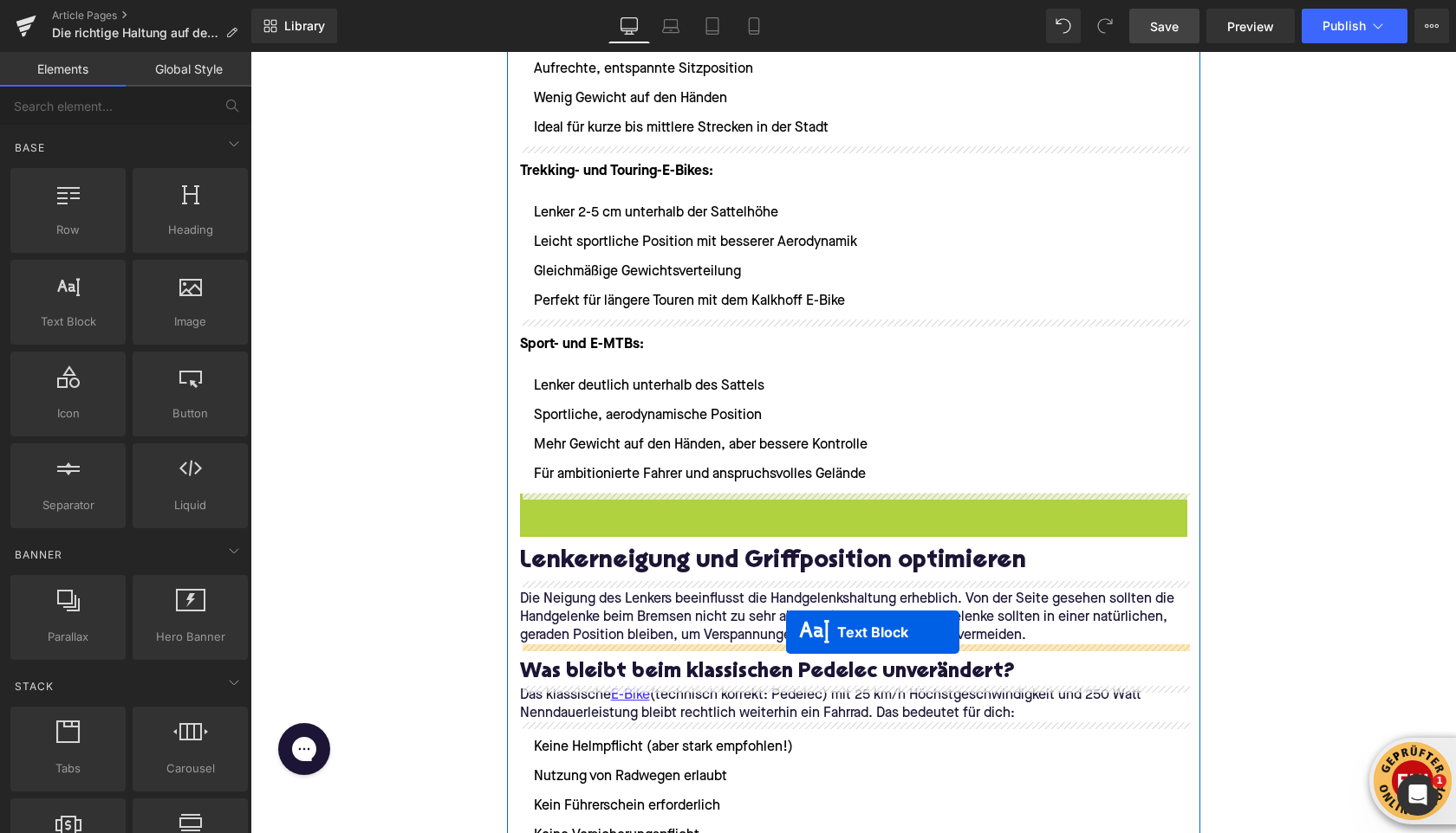
drag, startPoint x: 806, startPoint y: 577, endPoint x: 786, endPoint y: 632, distance: 58.5
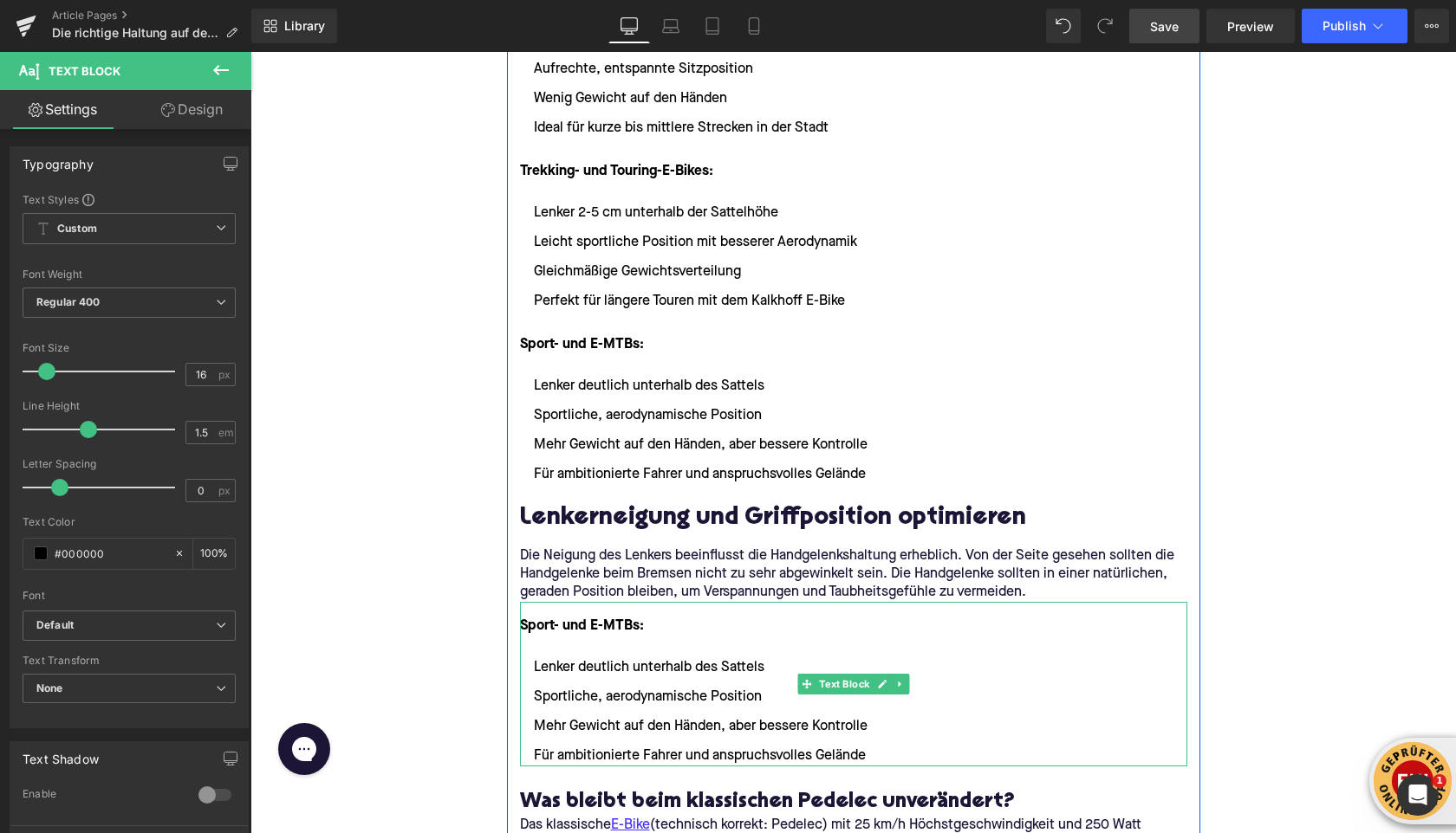
click at [594, 621] on strong "Sport- und E-MTBs:" at bounding box center [582, 626] width 124 height 14
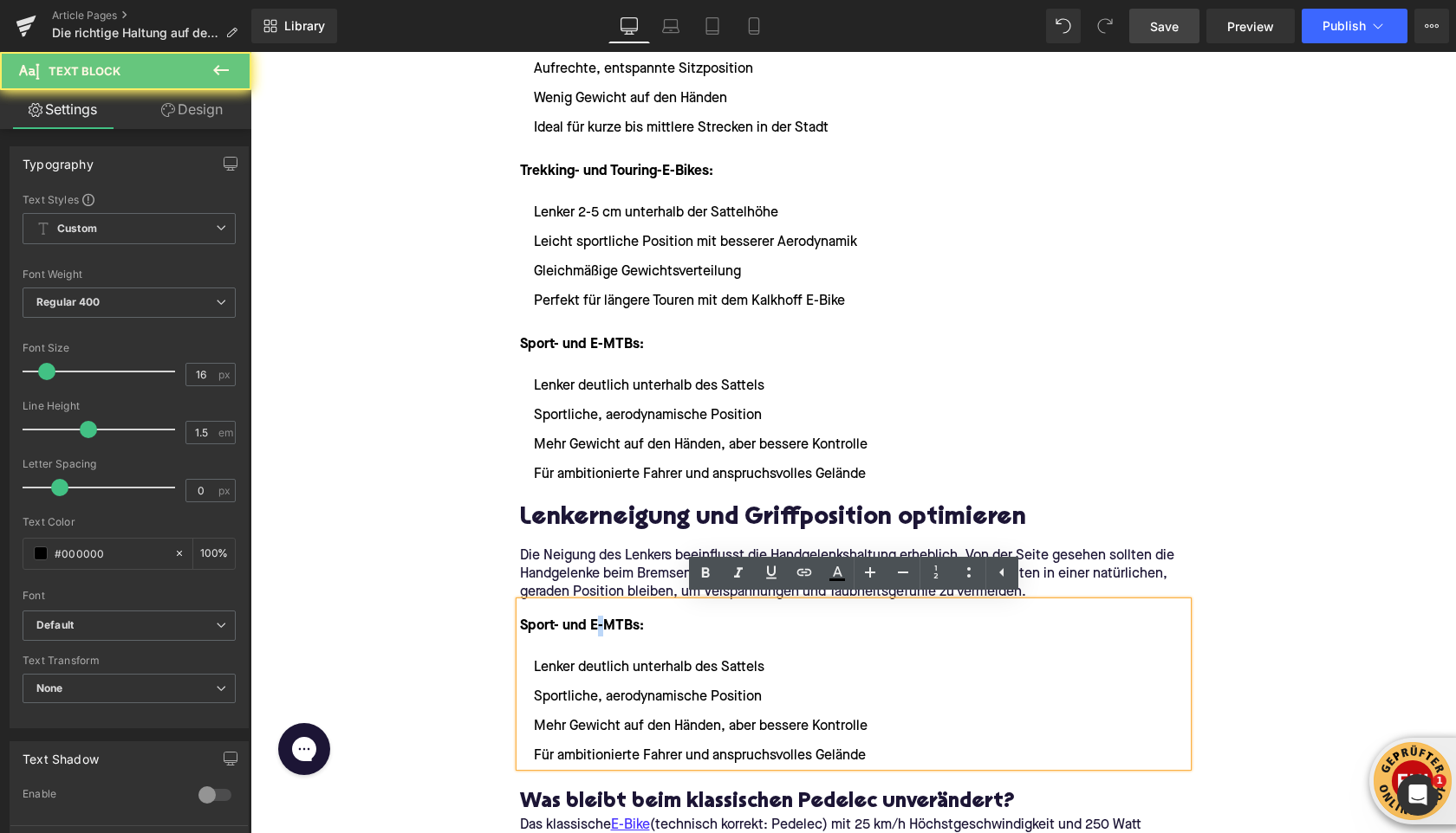
click at [594, 621] on strong "Sport- und E-MTBs:" at bounding box center [582, 626] width 124 height 14
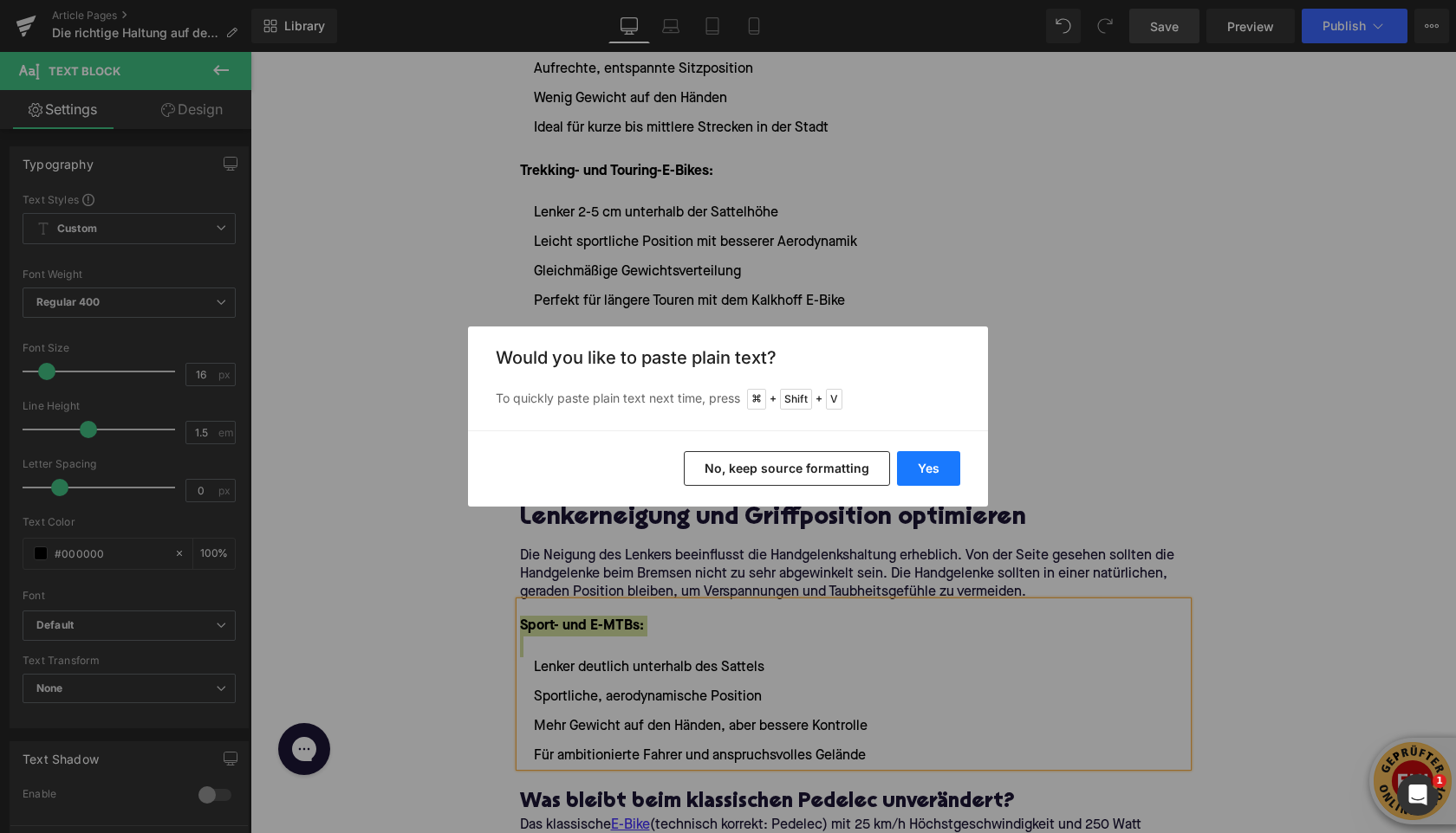
click at [927, 466] on button "Yes" at bounding box center [929, 469] width 64 height 35
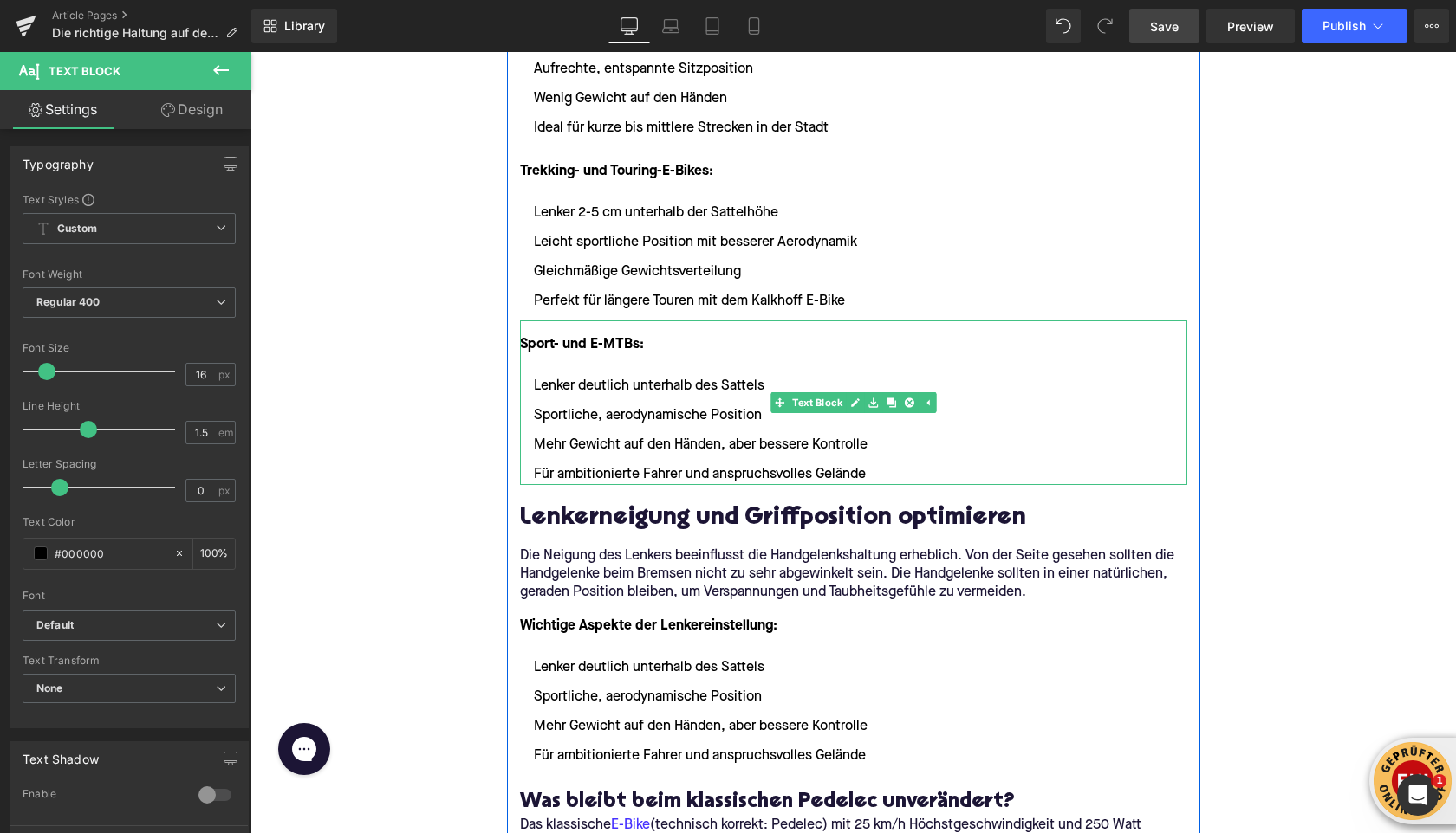
click at [744, 455] on li "Mehr Gewicht auf den Händen, aber bessere Kontrolle" at bounding box center [853, 445] width 667 height 21
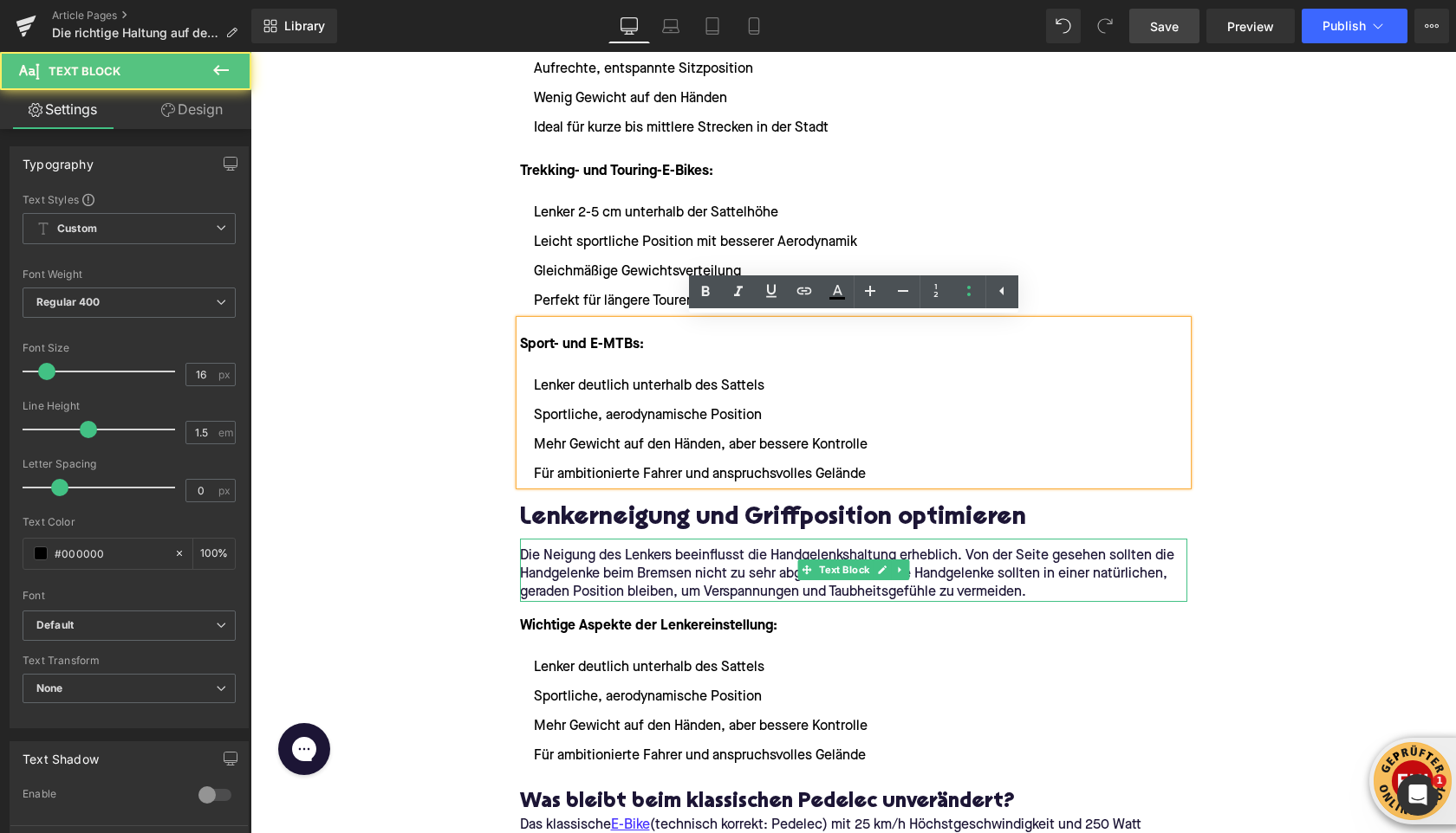
click at [801, 614] on div "Wichtige Aspekte der Lenkereinstellung: Lenker deutlich unterhalb des Sattels S…" at bounding box center [853, 684] width 667 height 164
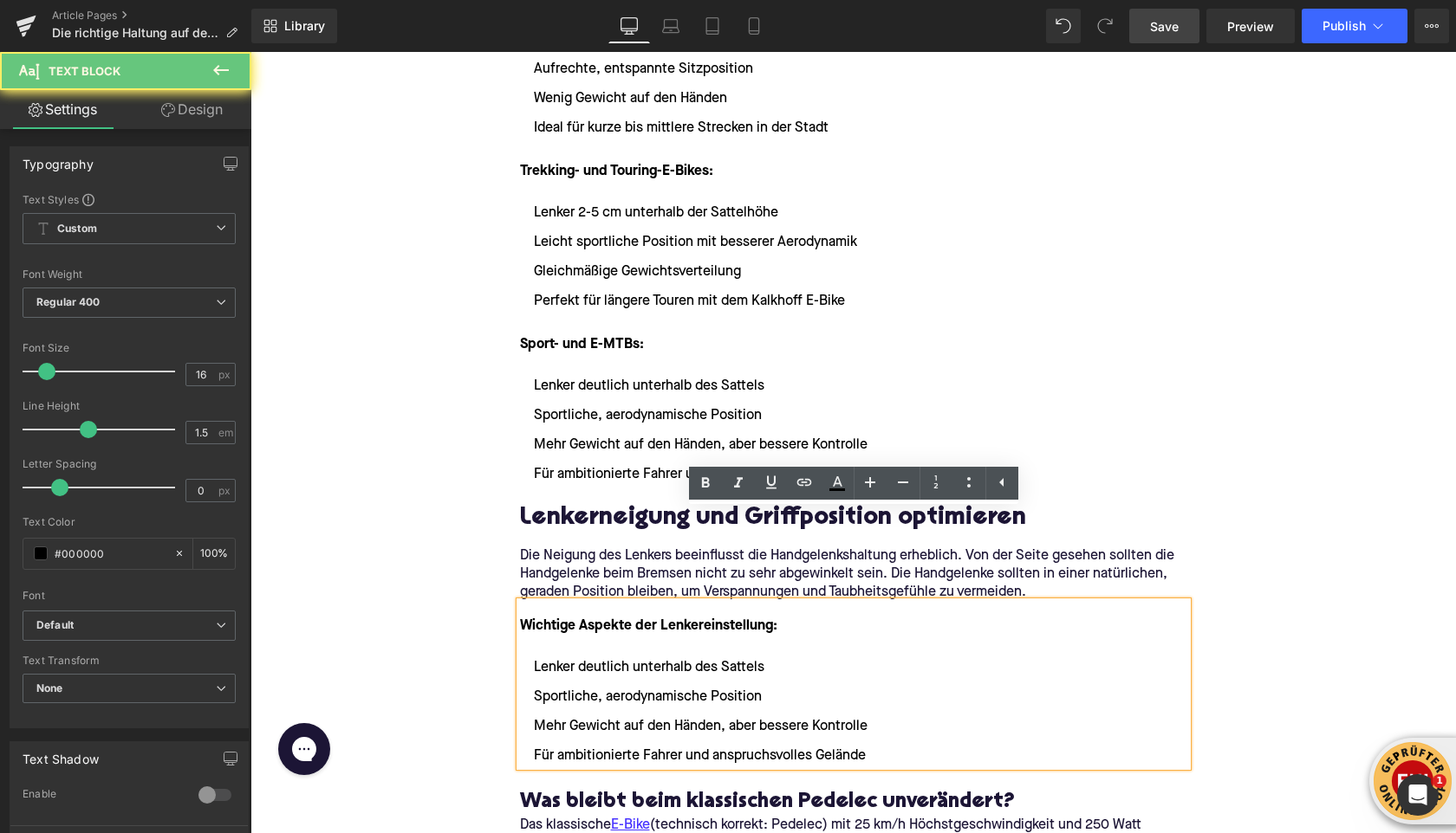
scroll to position [2274, 0]
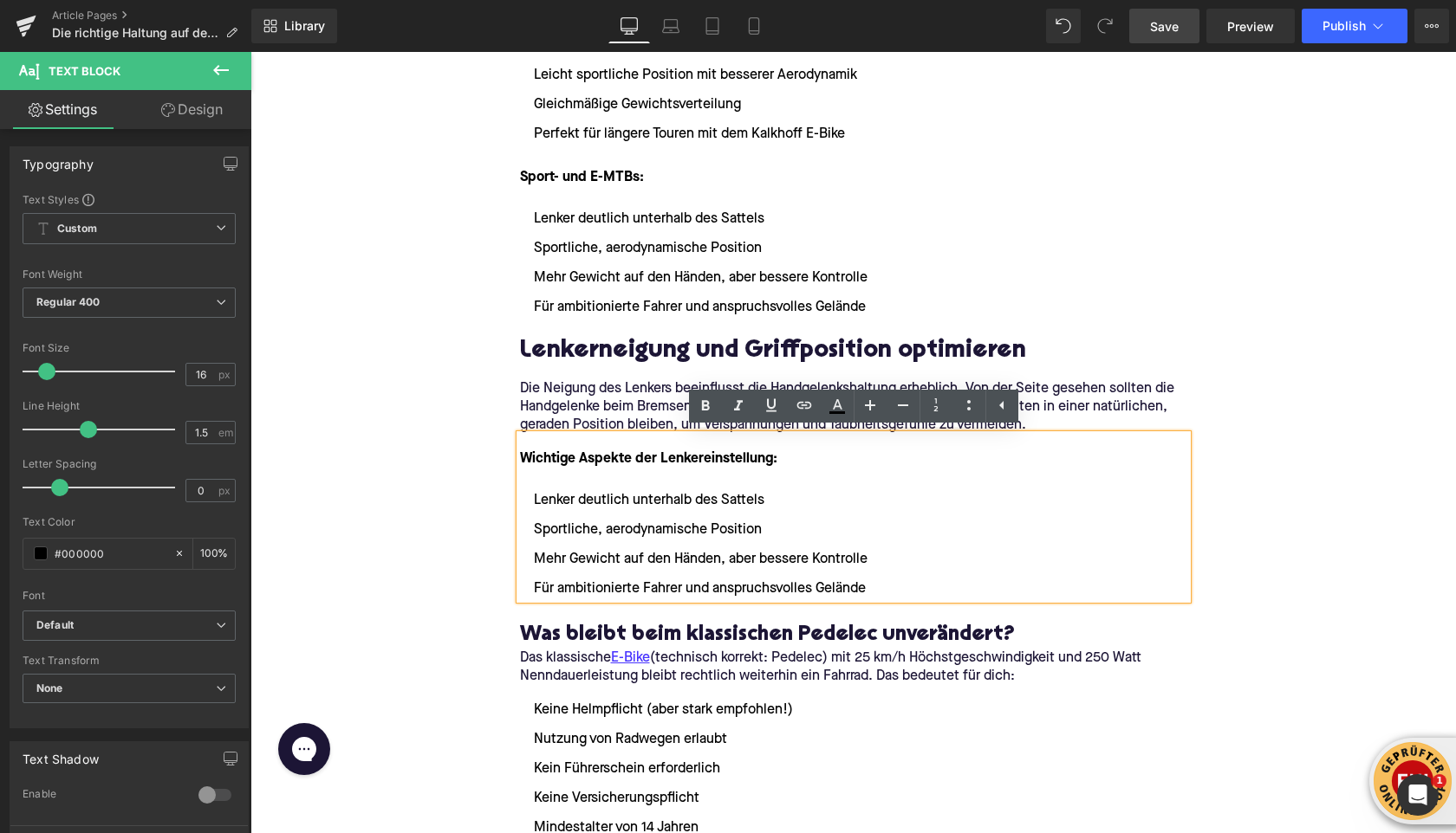
click at [871, 572] on ul "Lenker deutlich unterhalb des Sattels Sportliche, aerodynamische Position Mehr …" at bounding box center [853, 545] width 667 height 109
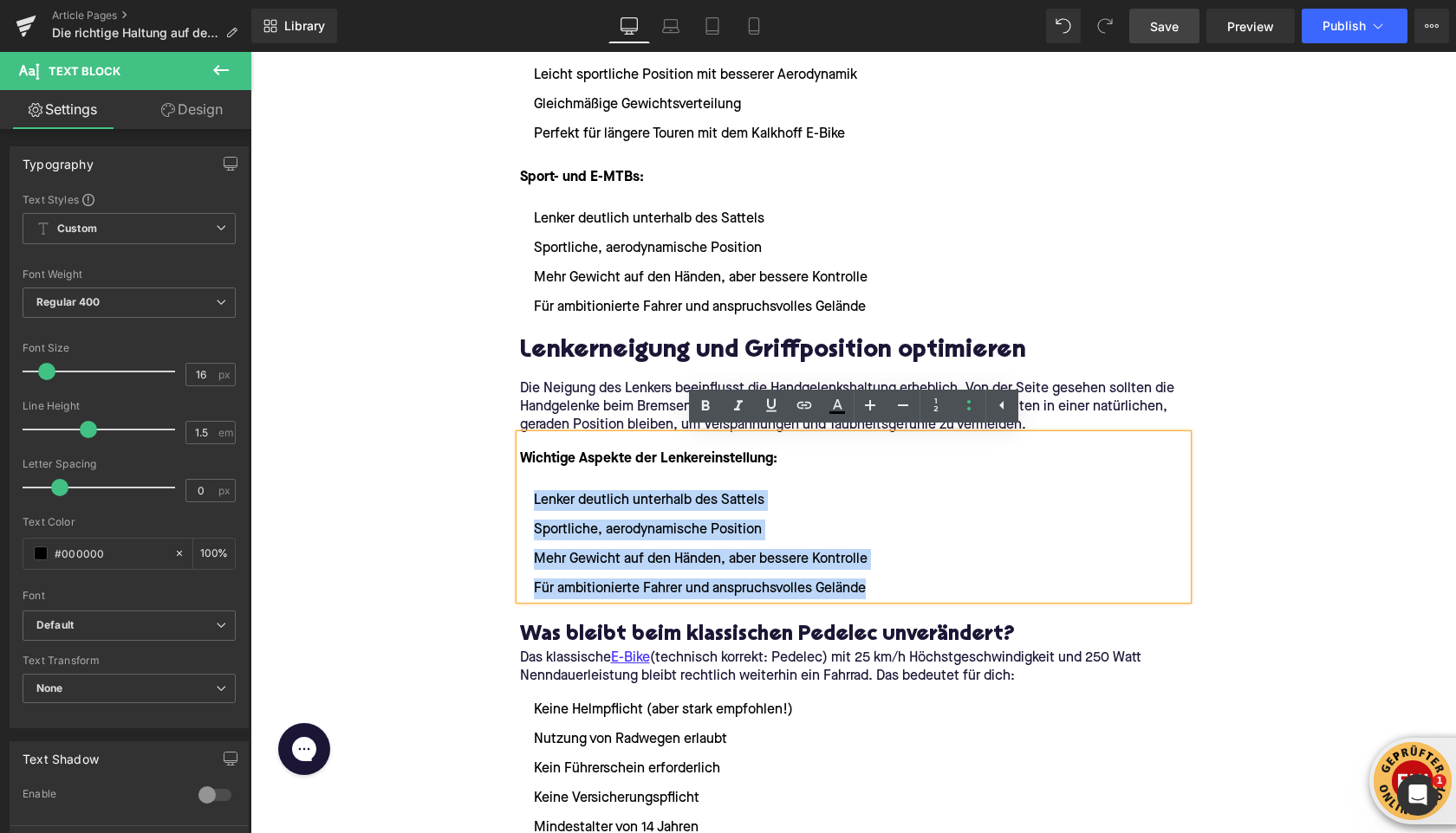
drag, startPoint x: 887, startPoint y: 590, endPoint x: 533, endPoint y: 502, distance: 364.8
click at [533, 502] on ul "Lenker deutlich unterhalb des Sattels Sportliche, aerodynamische Position Mehr …" at bounding box center [853, 545] width 667 height 109
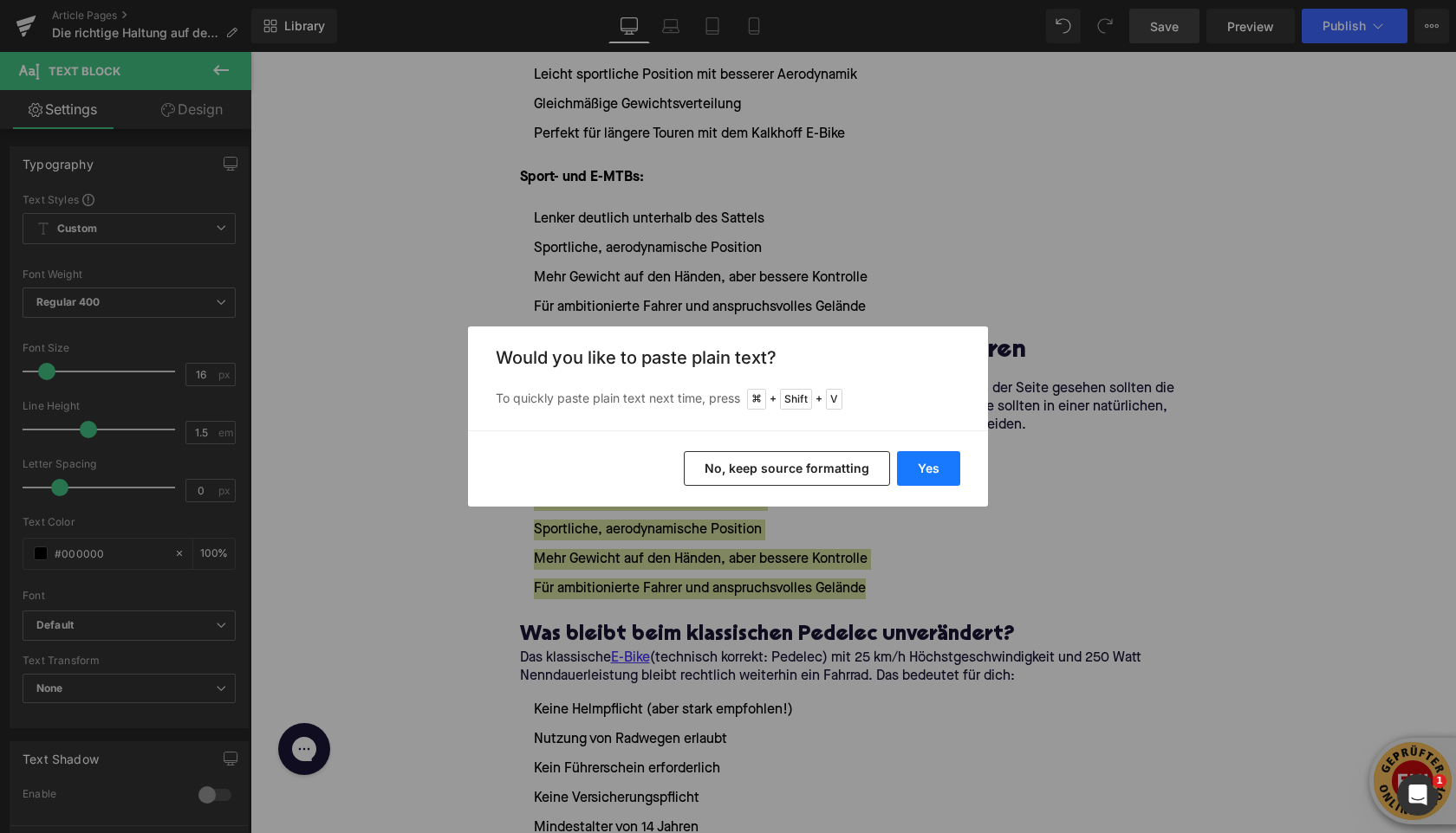
drag, startPoint x: 940, startPoint y: 478, endPoint x: 660, endPoint y: 426, distance: 284.8
click at [940, 478] on button "Yes" at bounding box center [929, 469] width 64 height 35
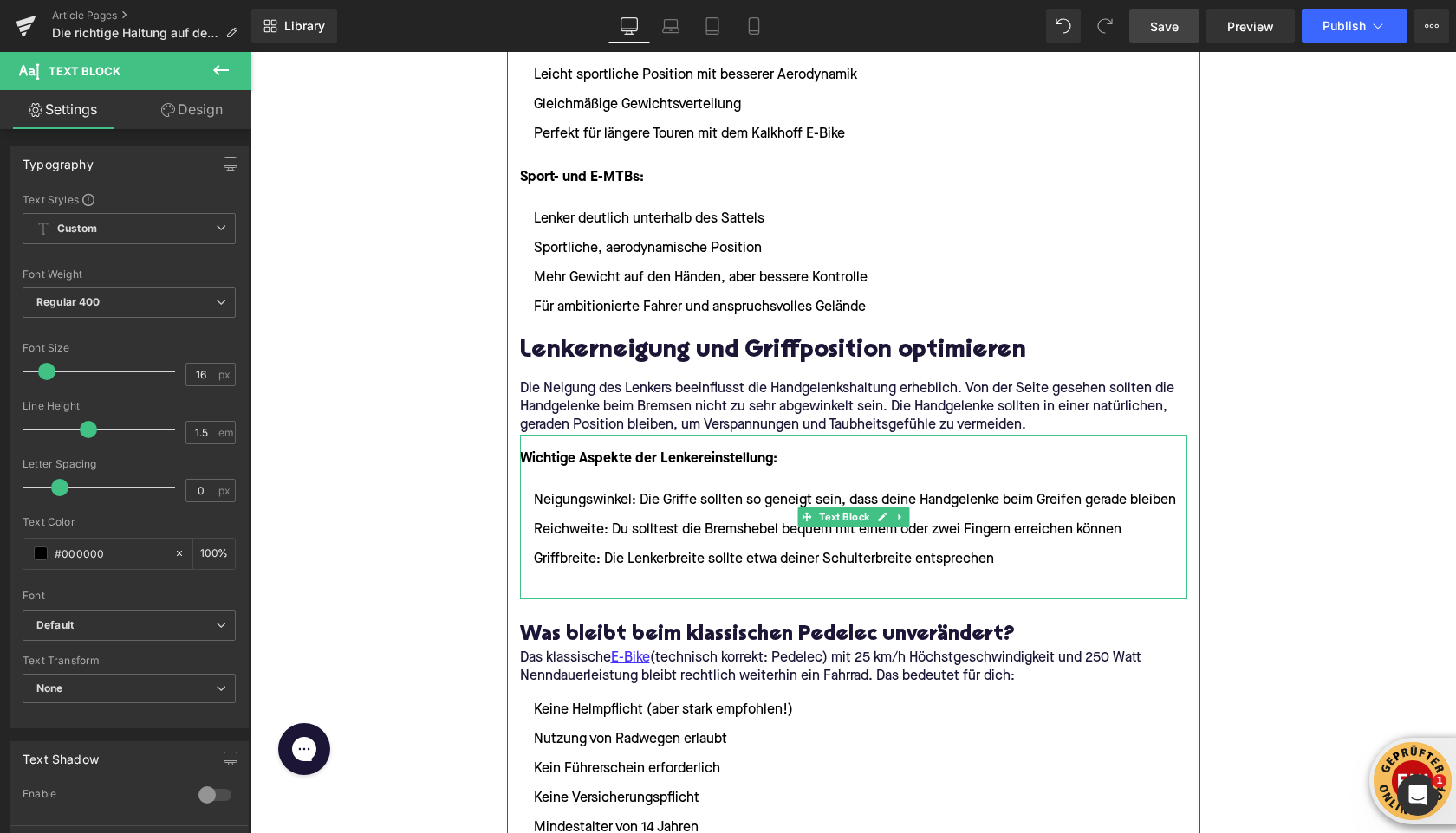
click at [573, 576] on ul "Neigungswinkel: Die Griffe sollten so geneigt sein, dass deine Handgelenke beim…" at bounding box center [853, 545] width 667 height 109
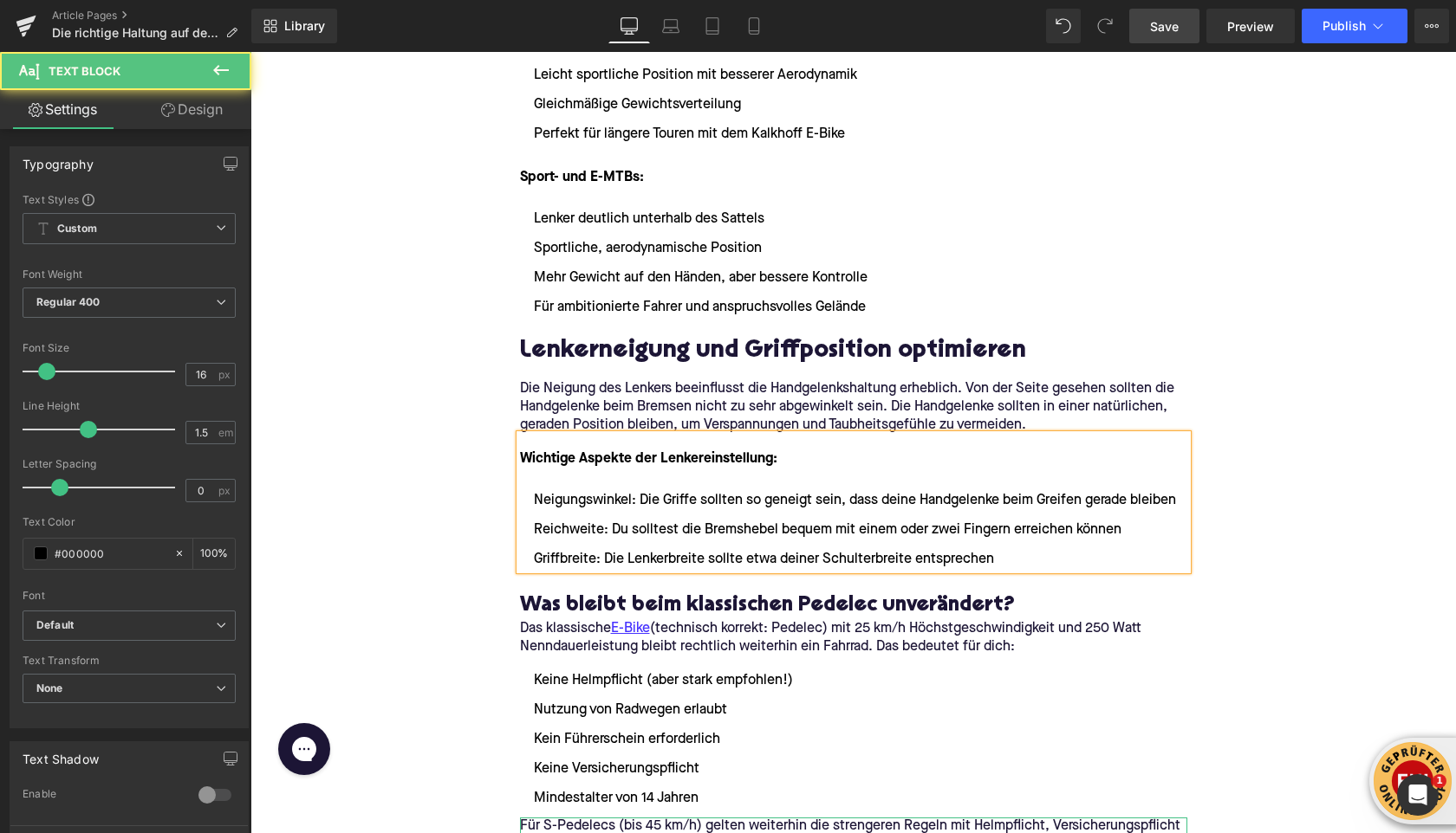
click at [415, 503] on div "Home / Die richtige Haltung auf dem E-Bike: Sattel und Lenker einstellen Breadc…" at bounding box center [853, 577] width 1206 height 5303
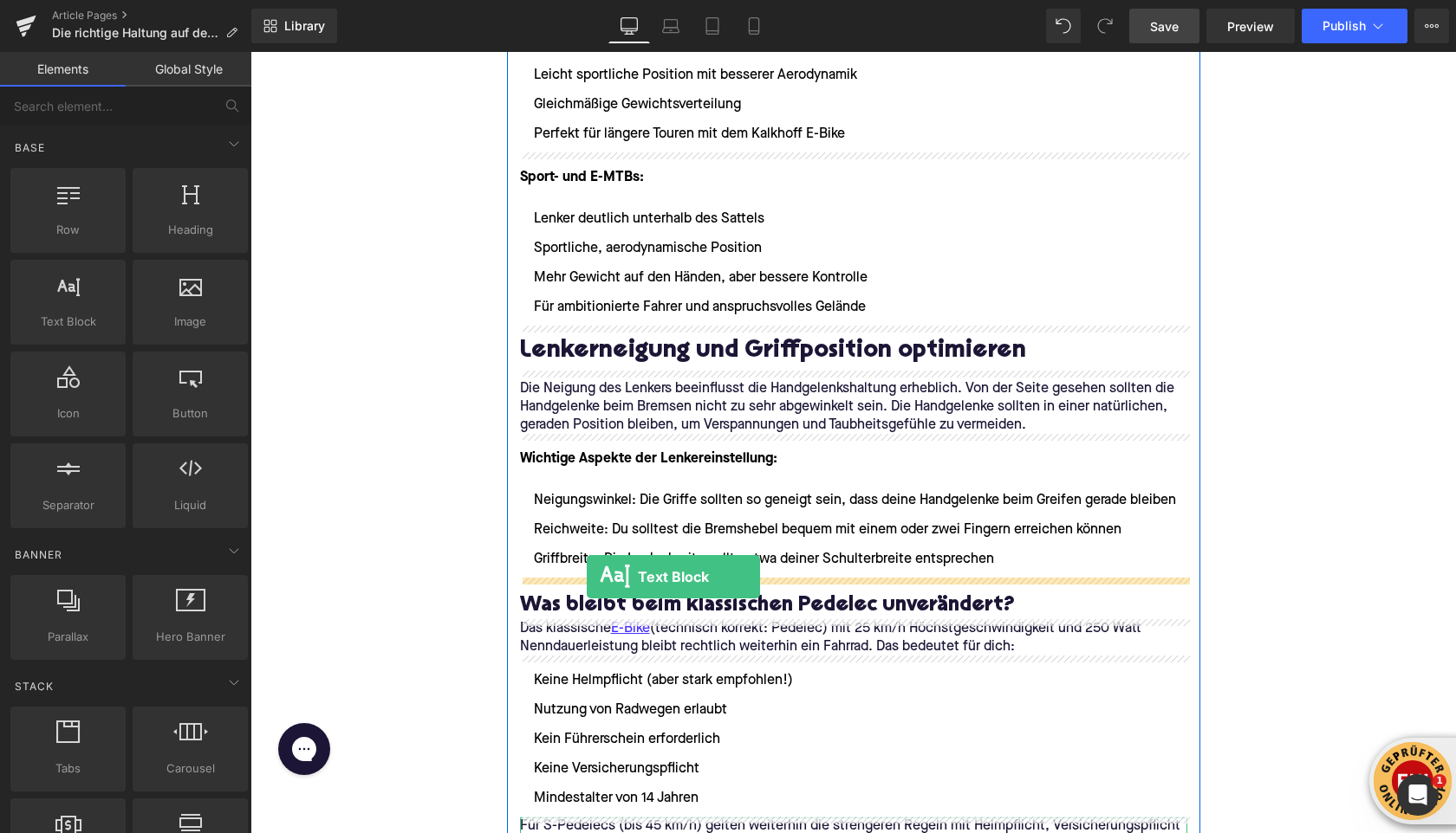
drag, startPoint x: 314, startPoint y: 342, endPoint x: 587, endPoint y: 572, distance: 357.0
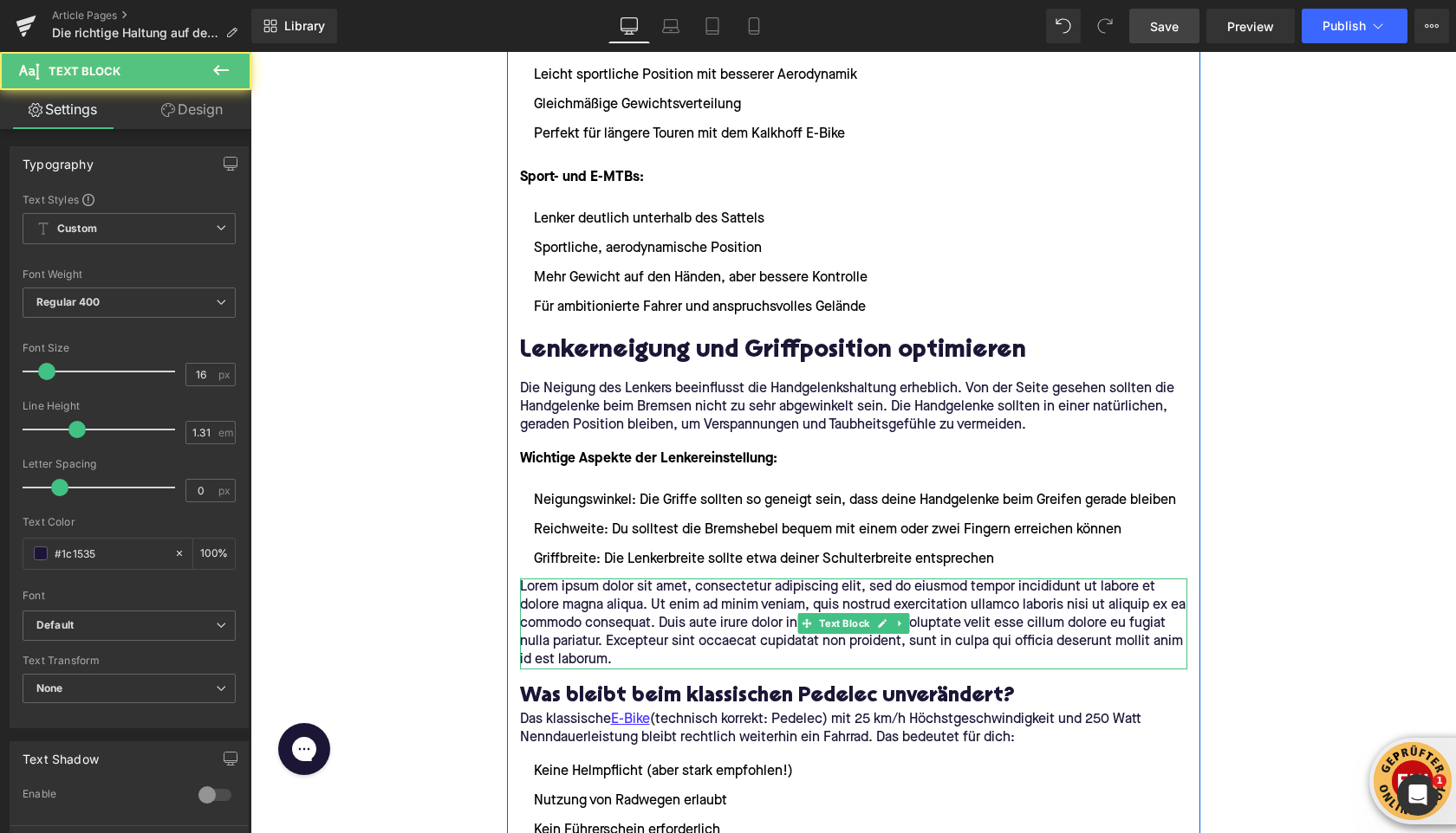
click at [566, 614] on p "Lorem ipsum dolor sit amet, consectetur adipiscing elit, sed do eiusmod tempor …" at bounding box center [853, 624] width 667 height 91
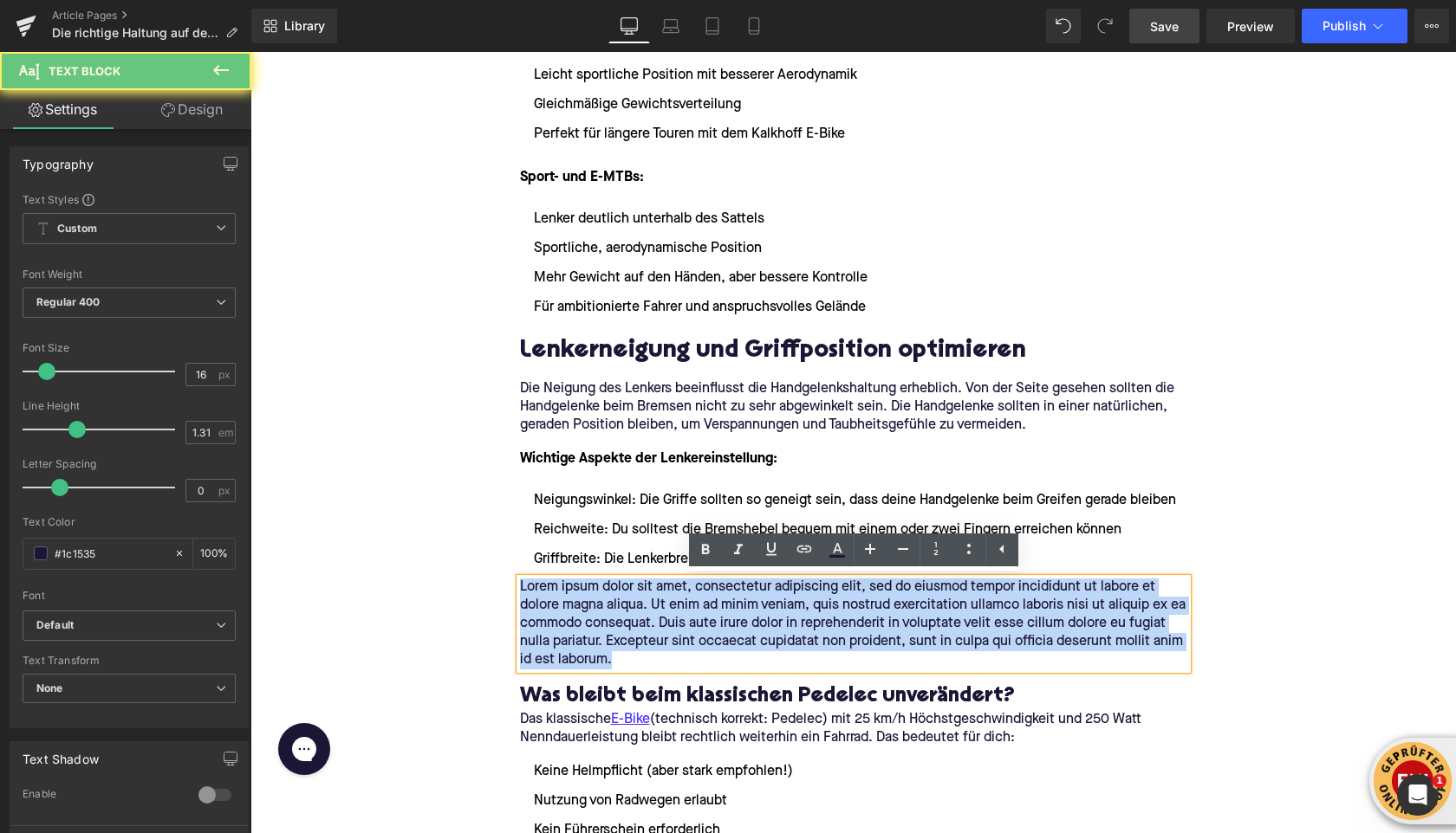
click at [566, 614] on p "Lorem ipsum dolor sit amet, consectetur adipiscing elit, sed do eiusmod tempor …" at bounding box center [853, 624] width 667 height 91
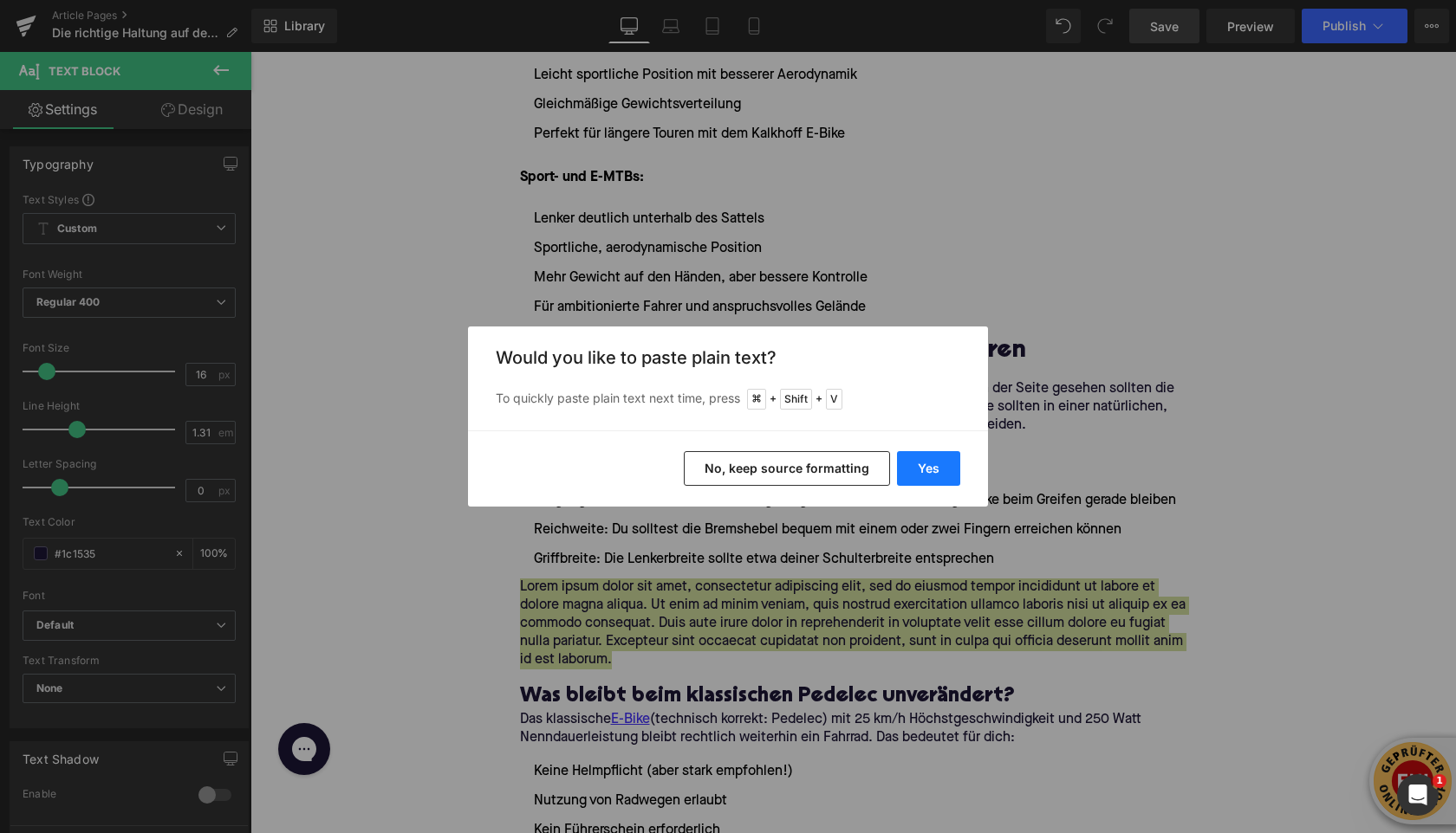
click at [913, 478] on button "Yes" at bounding box center [929, 469] width 64 height 35
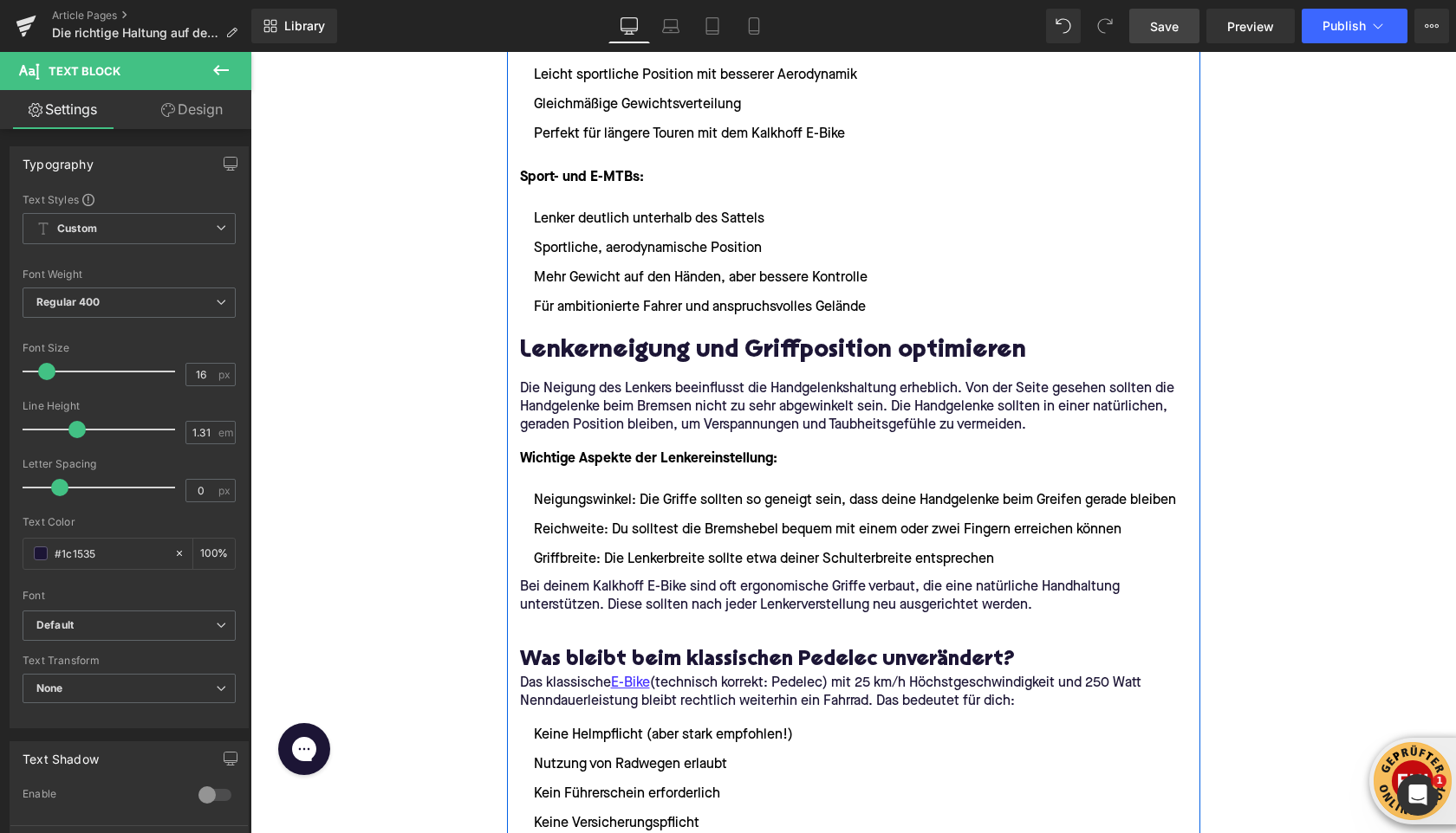
click at [251, 52] on div at bounding box center [251, 52] width 0 height 0
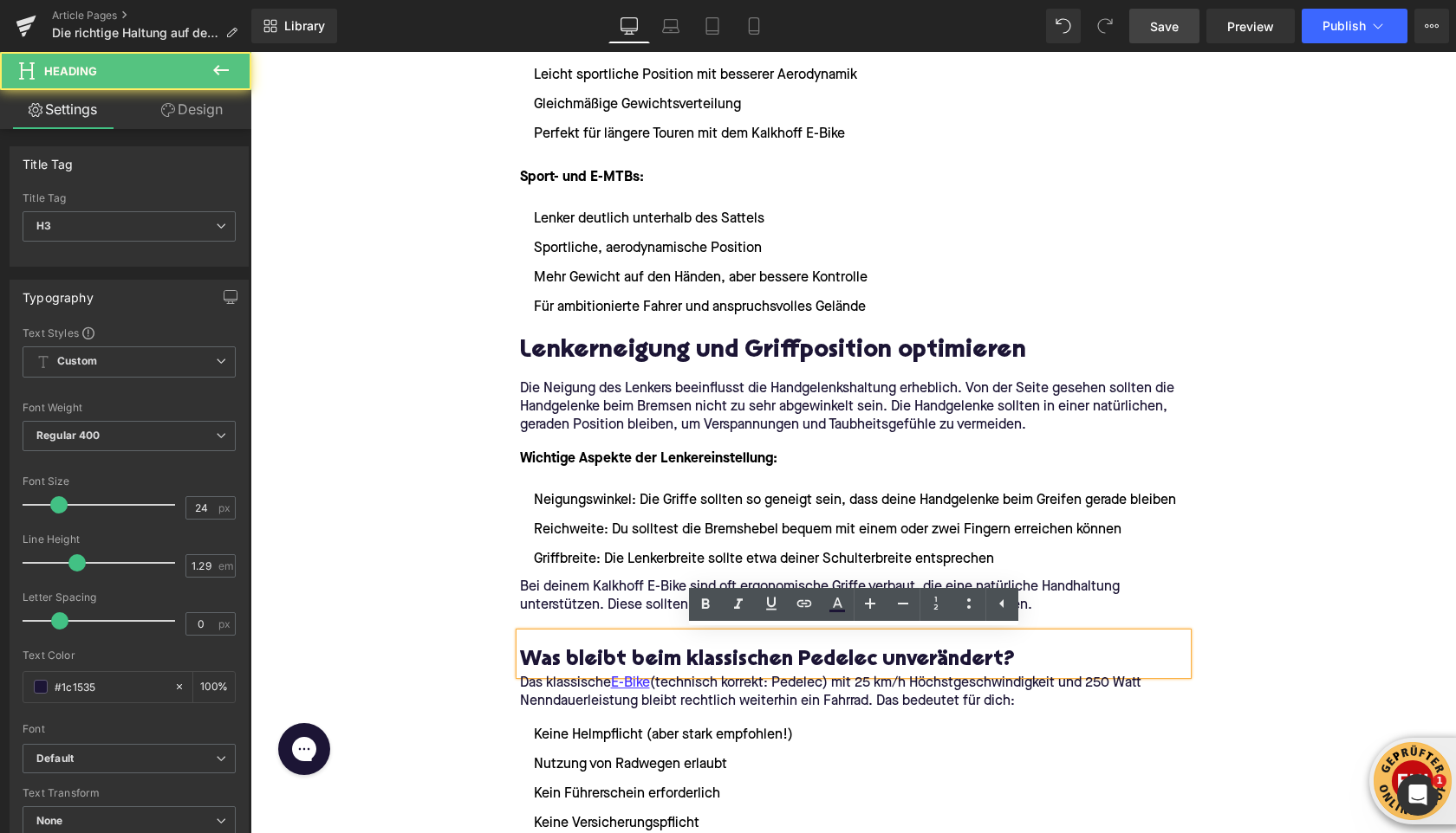
click at [555, 620] on p at bounding box center [853, 624] width 667 height 18
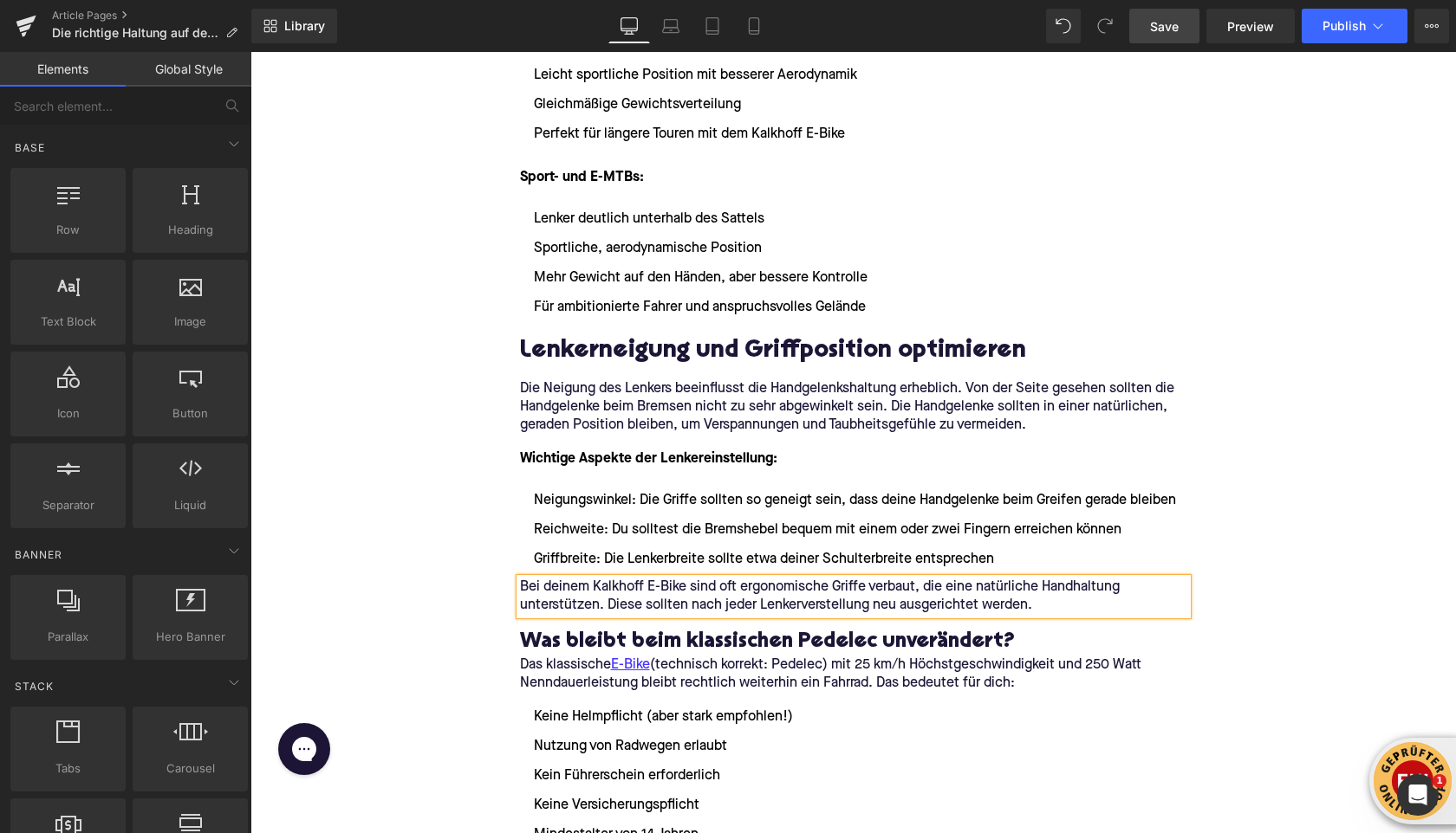
click at [464, 588] on div "Home / Die richtige Haltung auf dem E-Bike: Sattel und Lenker einstellen Breadc…" at bounding box center [853, 595] width 1206 height 5340
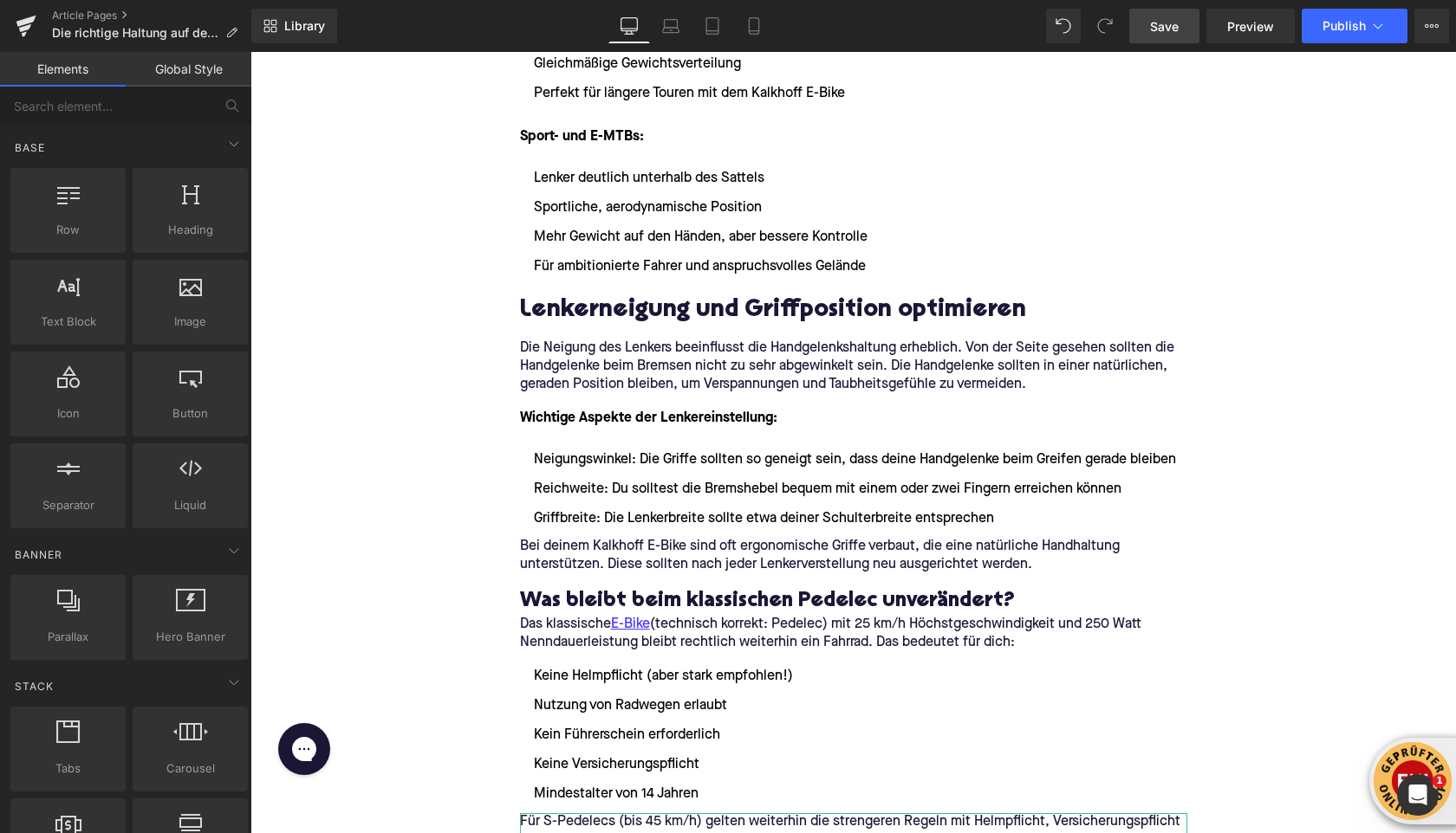
scroll to position [2329, 0]
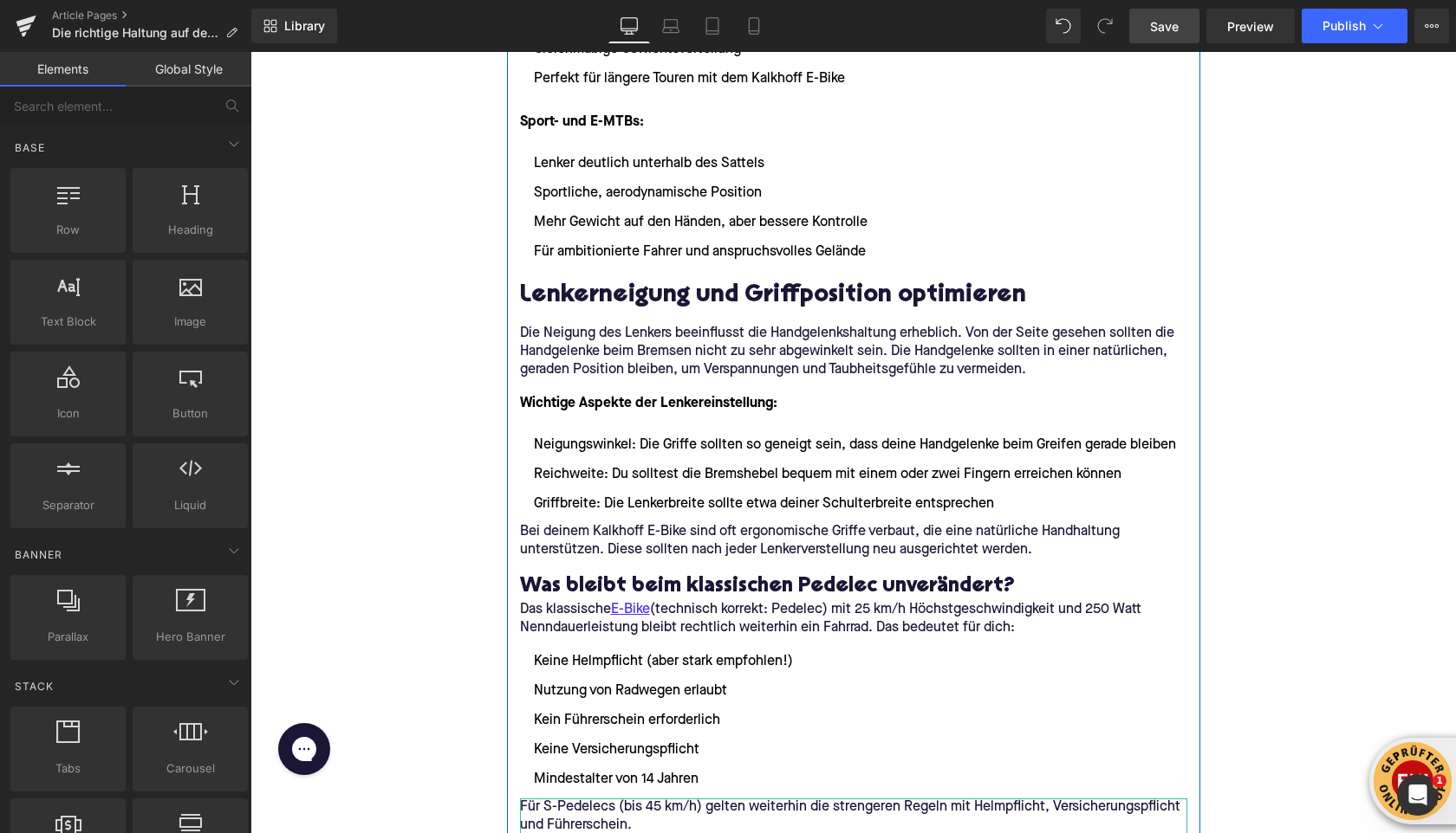
click at [545, 592] on h3 "Was bleibt beim klassischen Pedelec unverändert?" at bounding box center [853, 587] width 667 height 27
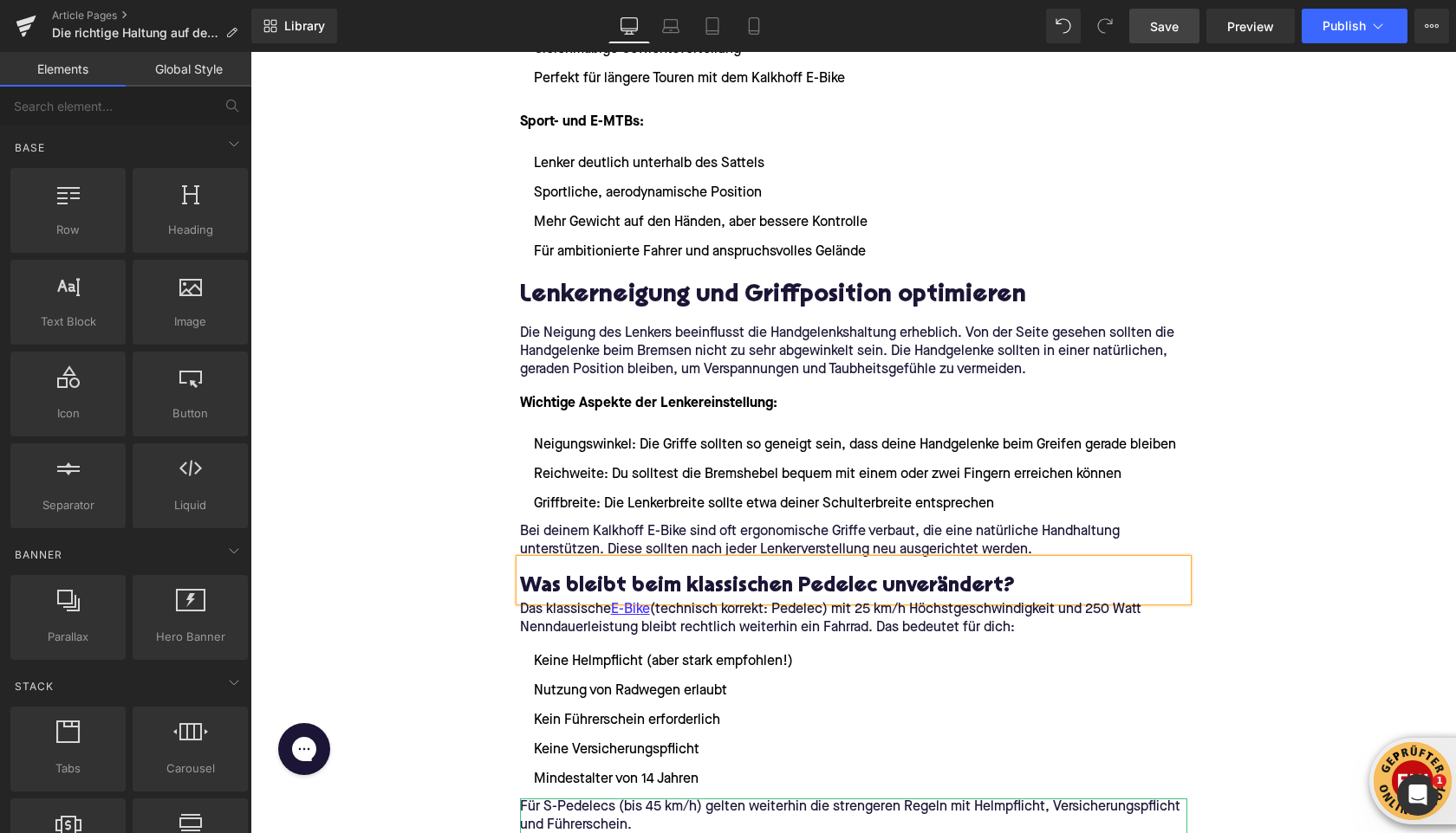
click at [545, 592] on h3 "Was bleibt beim klassischen Pedelec unverändert?" at bounding box center [853, 587] width 667 height 27
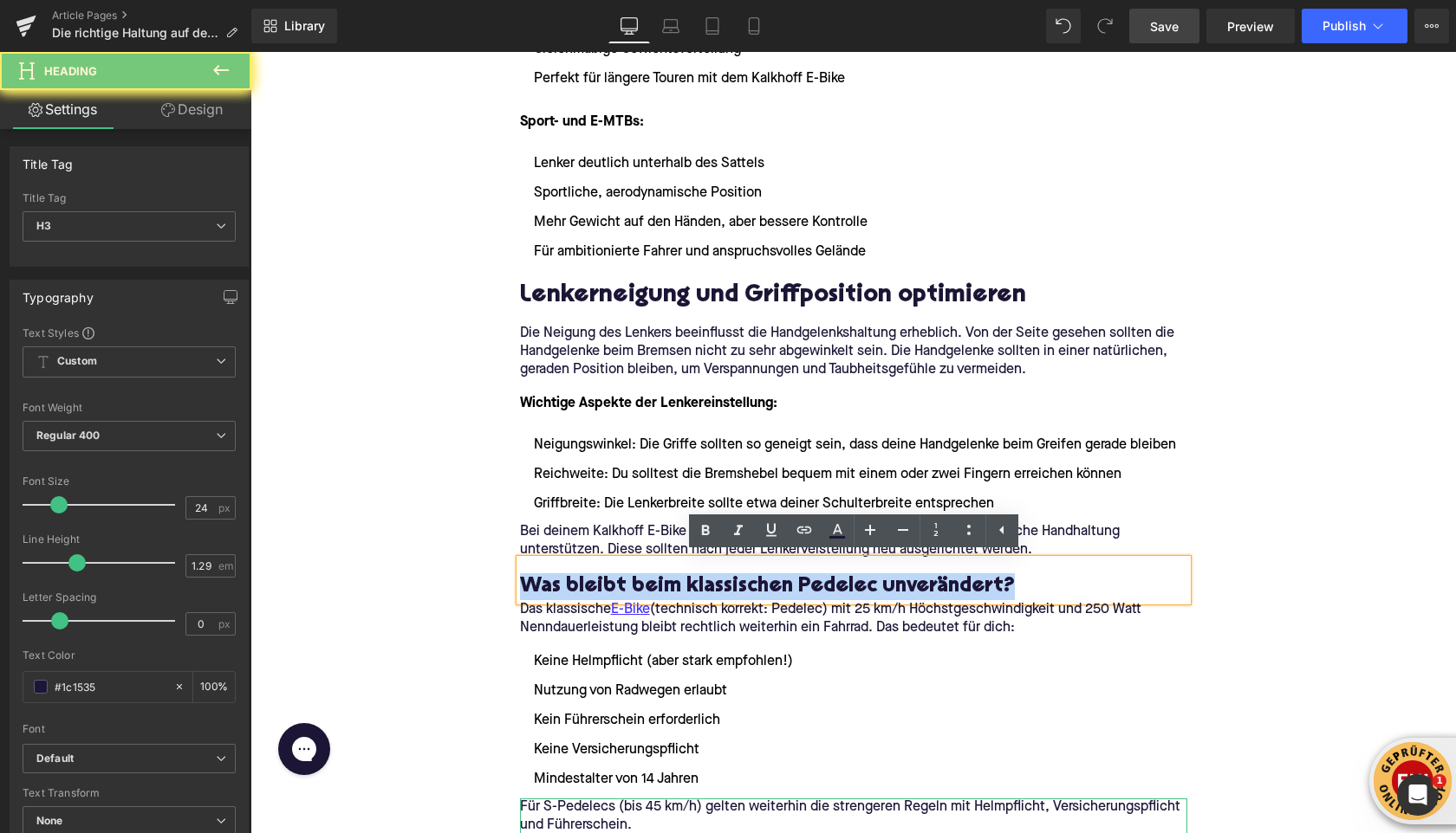
paste div
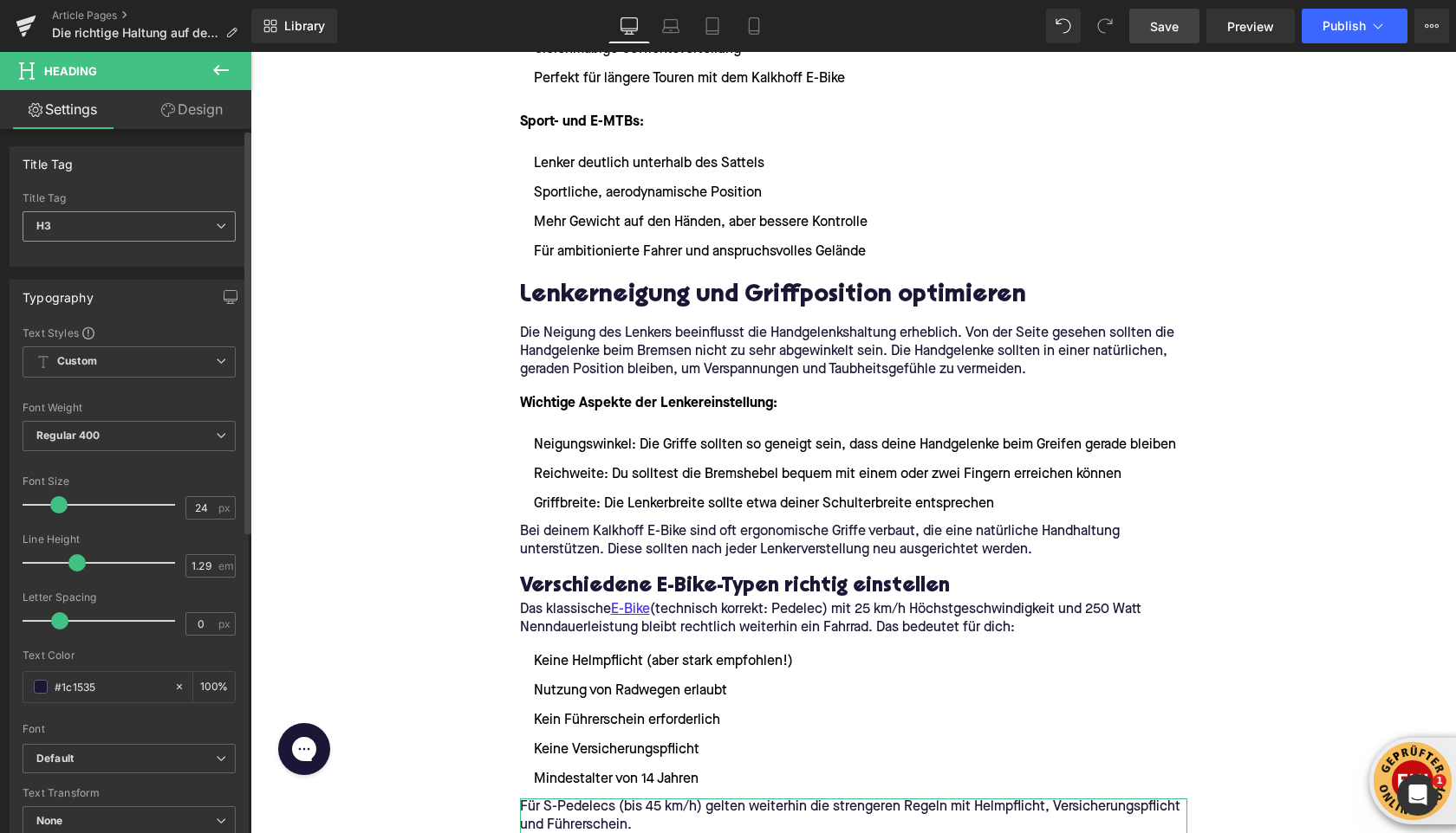
click at [134, 221] on span "H3" at bounding box center [129, 226] width 214 height 30
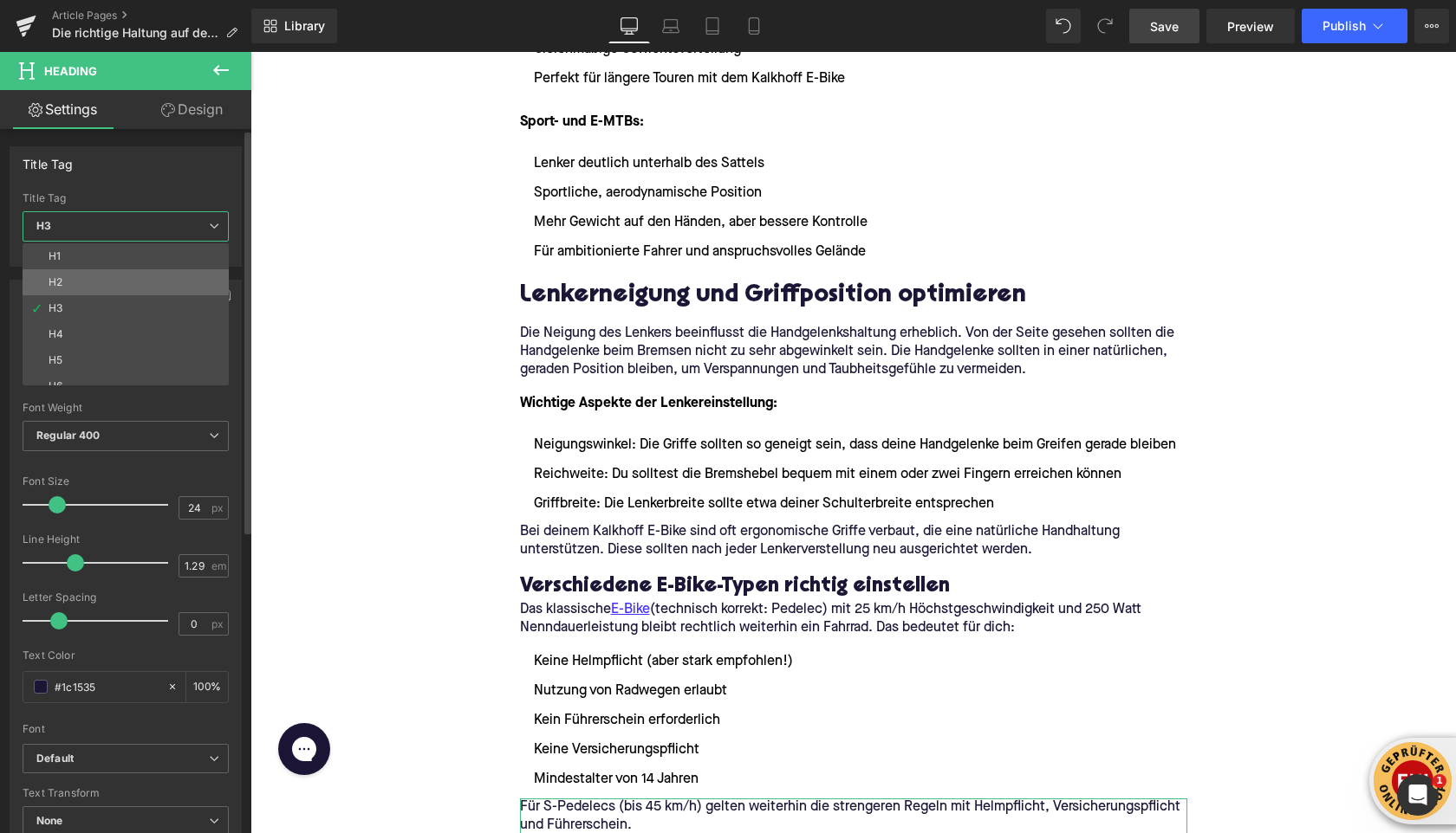
click at [126, 287] on li "H2" at bounding box center [130, 283] width 214 height 26
type input "32"
type input "1.11"
type input "100"
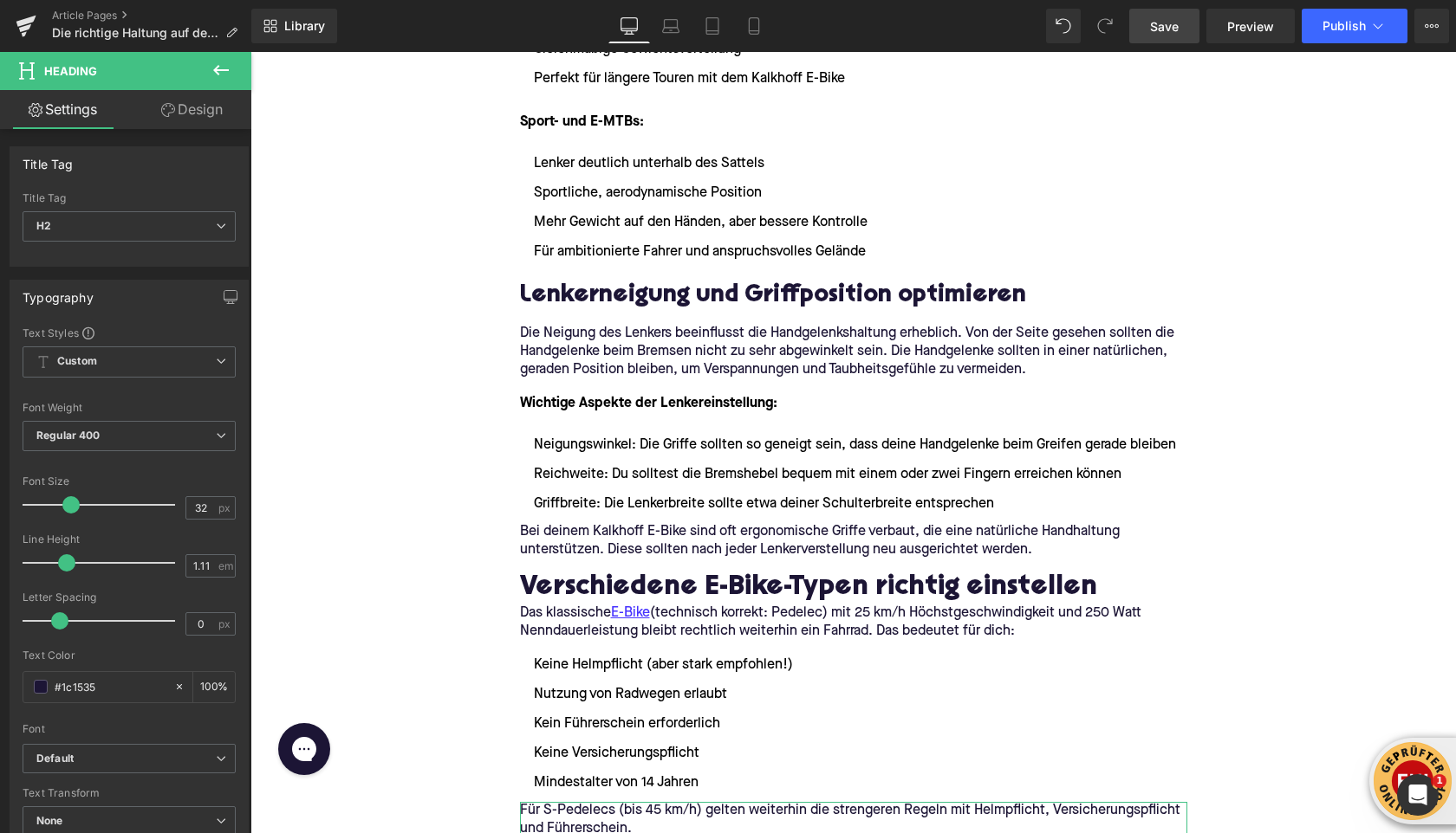
click at [440, 503] on div "Home / Die richtige Haltung auf dem E-Bike: Sattel und Lenker einstellen Breadc…" at bounding box center [853, 541] width 1206 height 5343
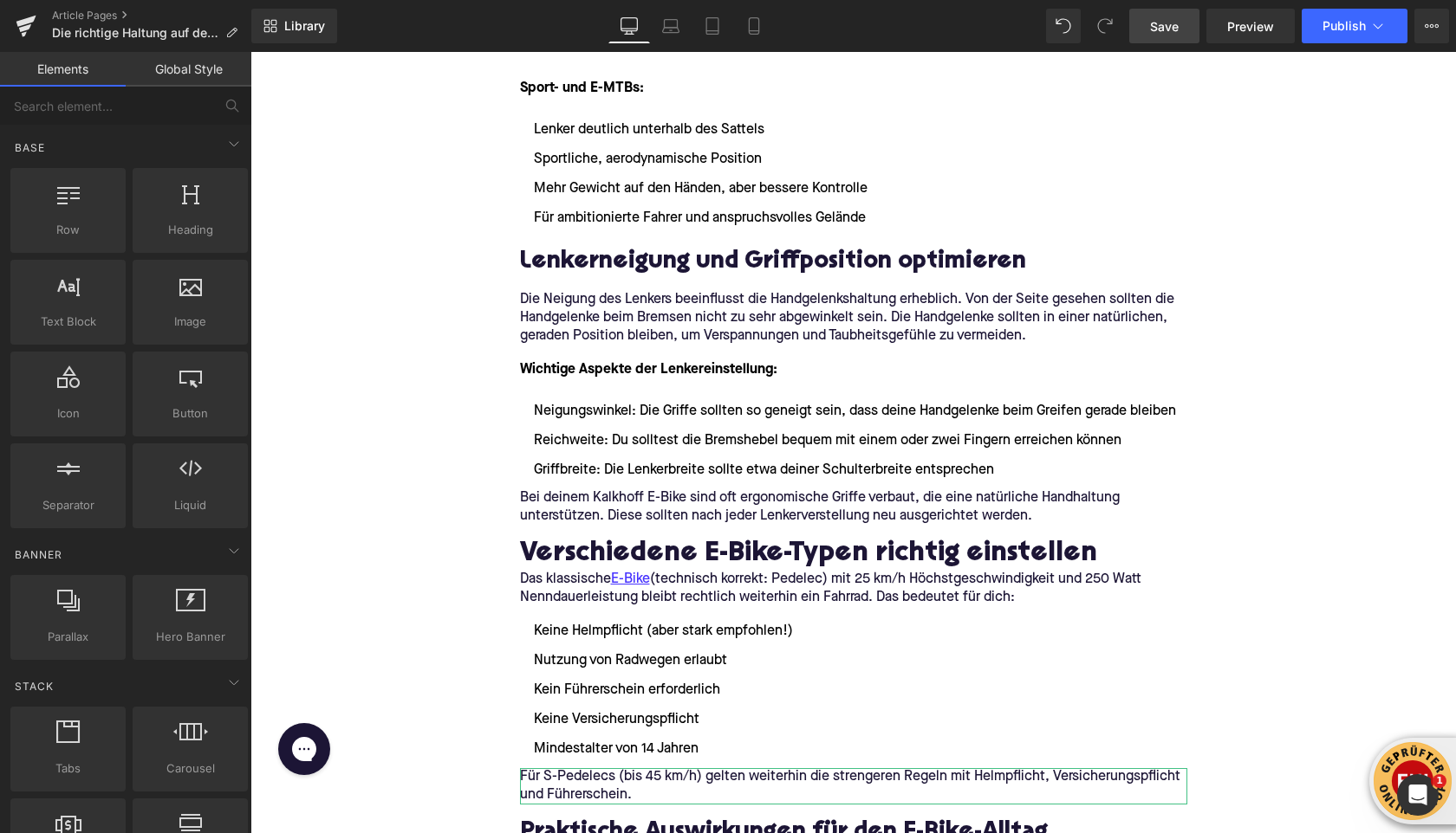
scroll to position [2369, 0]
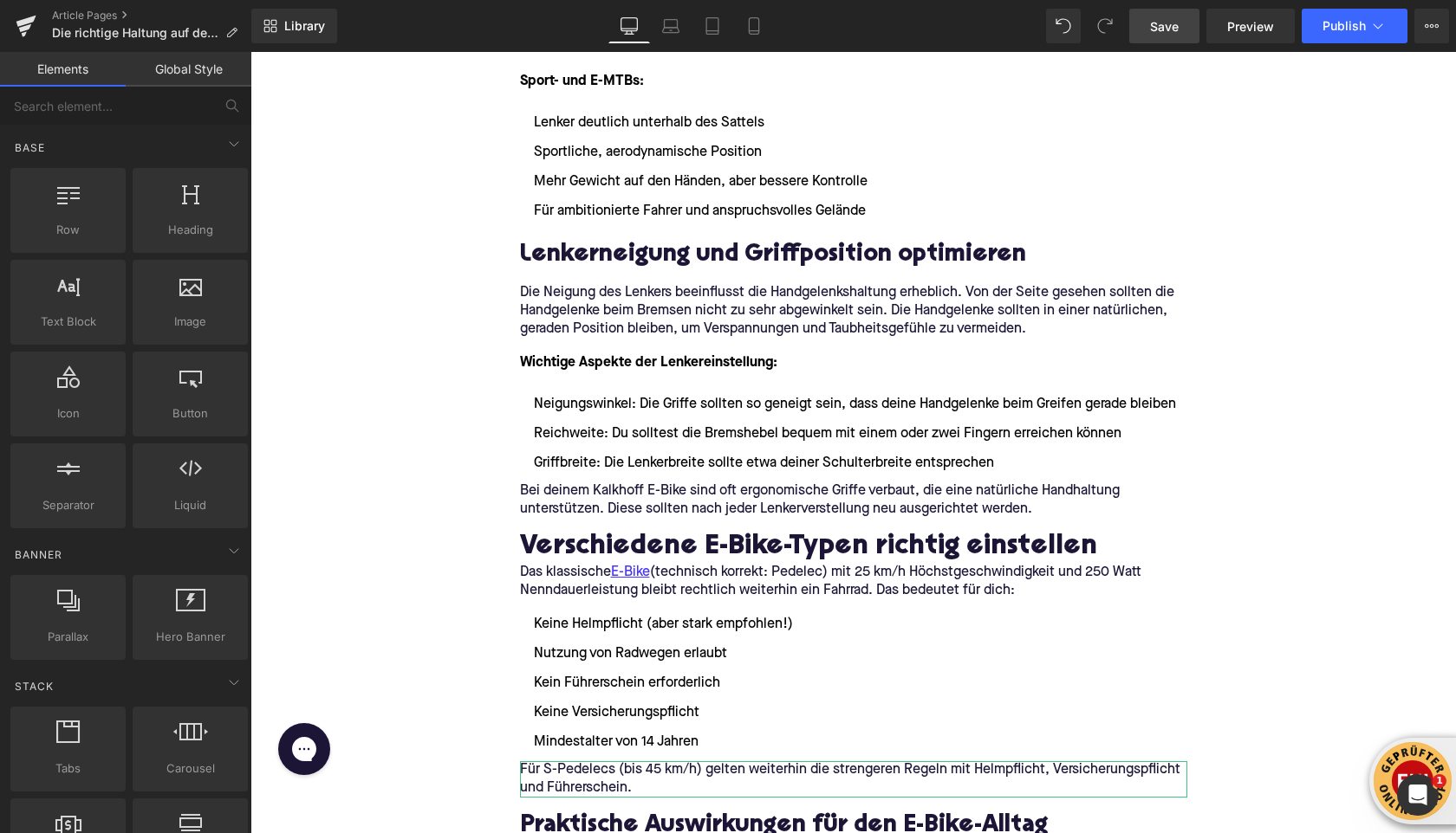
click at [548, 245] on h2 "Lenkerneigung und Griffposition optimieren" at bounding box center [853, 256] width 667 height 27
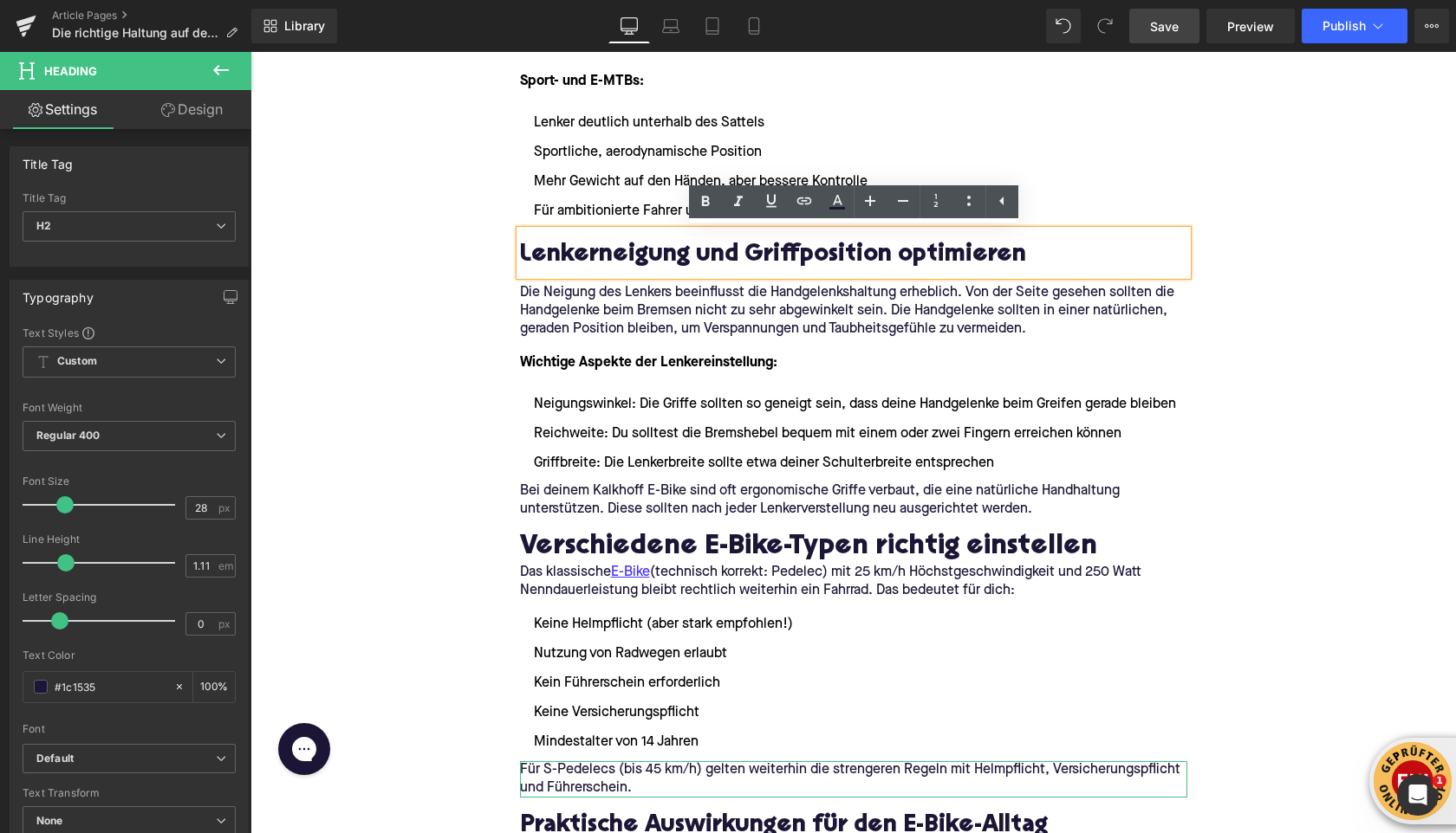
click at [422, 328] on div "Home / Die richtige Haltung auf dem E-Bike: Sattel und Lenker einstellen Breadc…" at bounding box center [853, 501] width 1206 height 5343
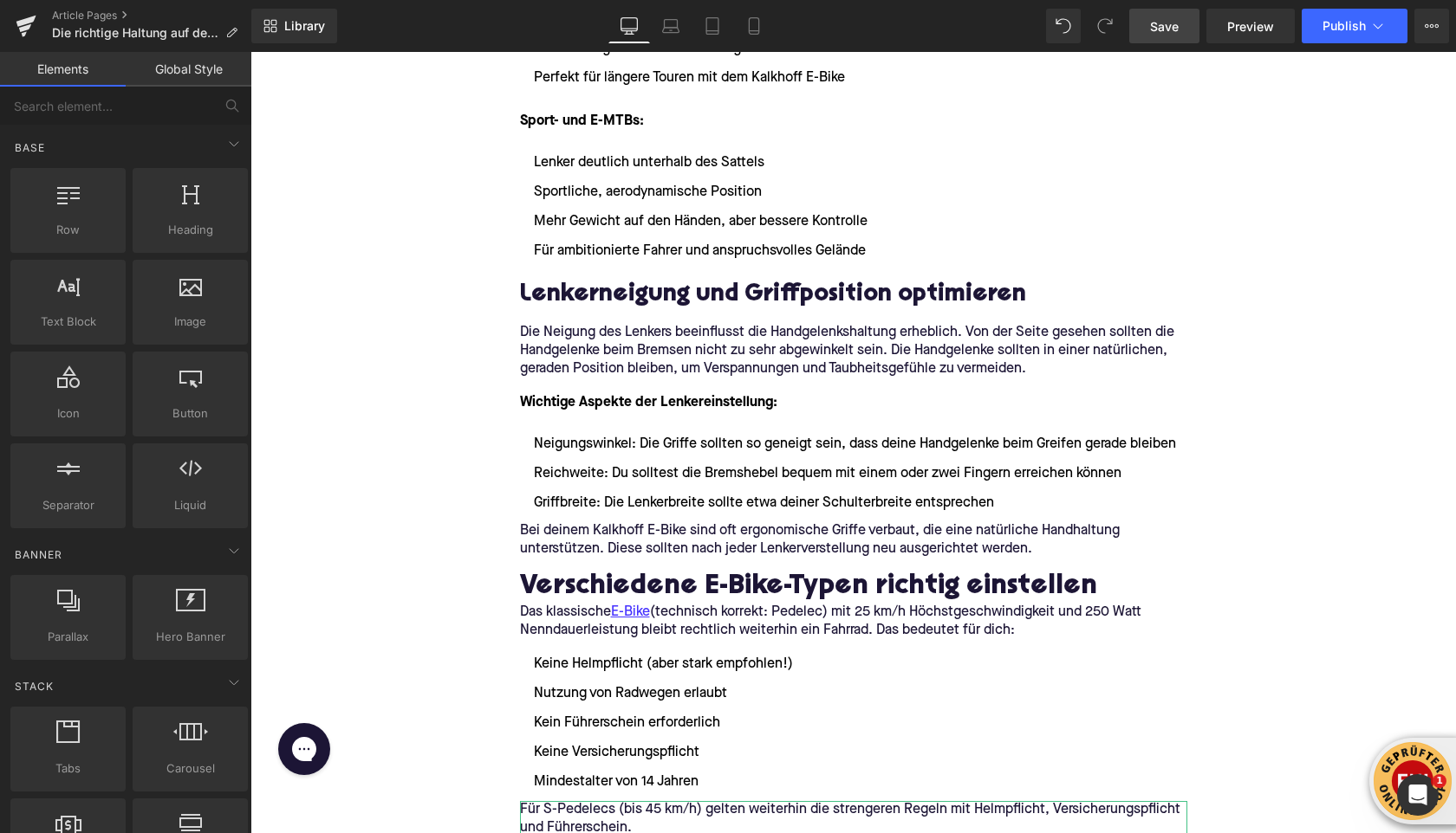
scroll to position [2331, 0]
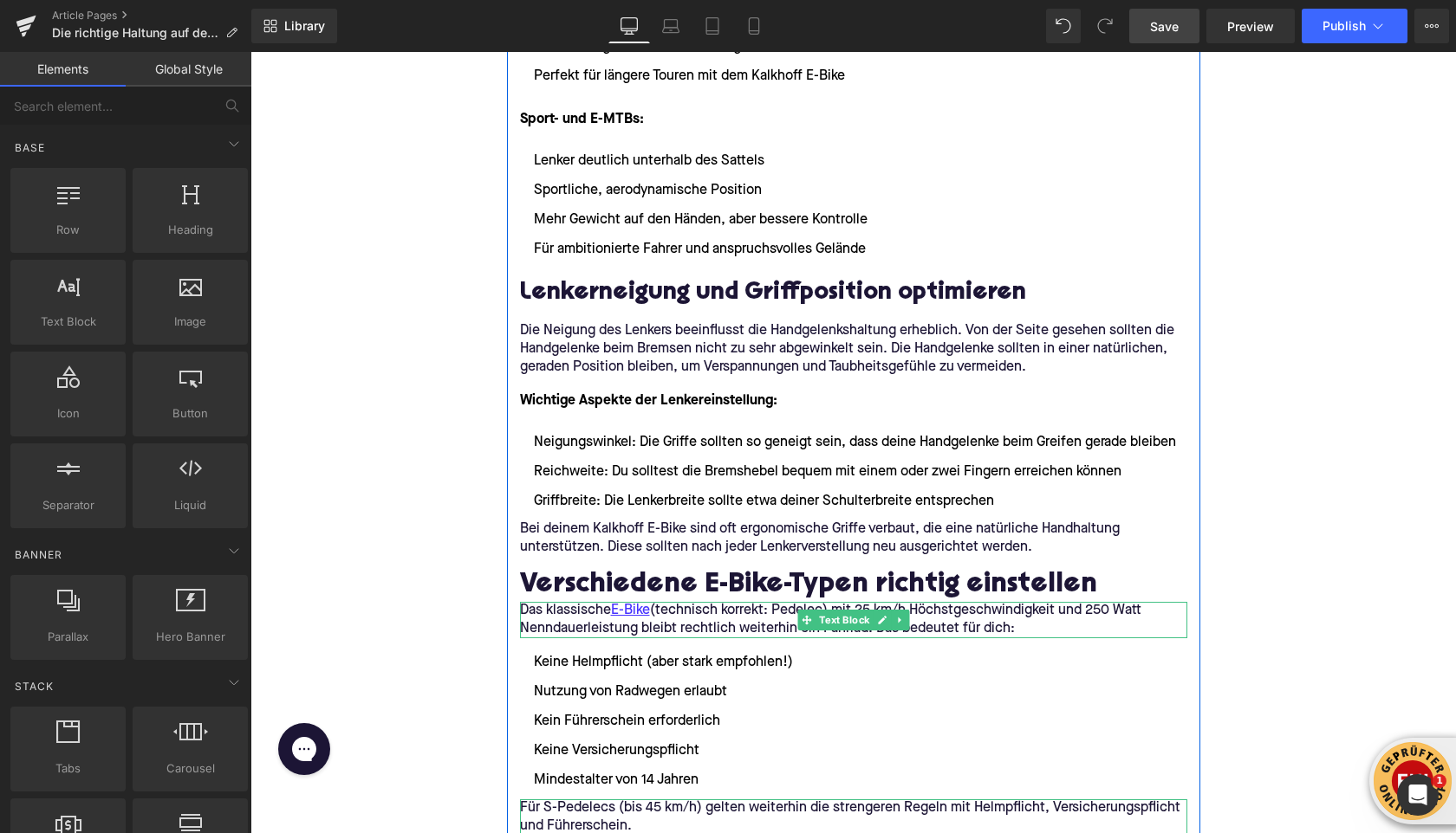
click at [562, 626] on p "Das klassische E-Bike (technisch korrekt: Pedelec) mit 25 km/h Höchstgeschwindi…" at bounding box center [853, 620] width 667 height 36
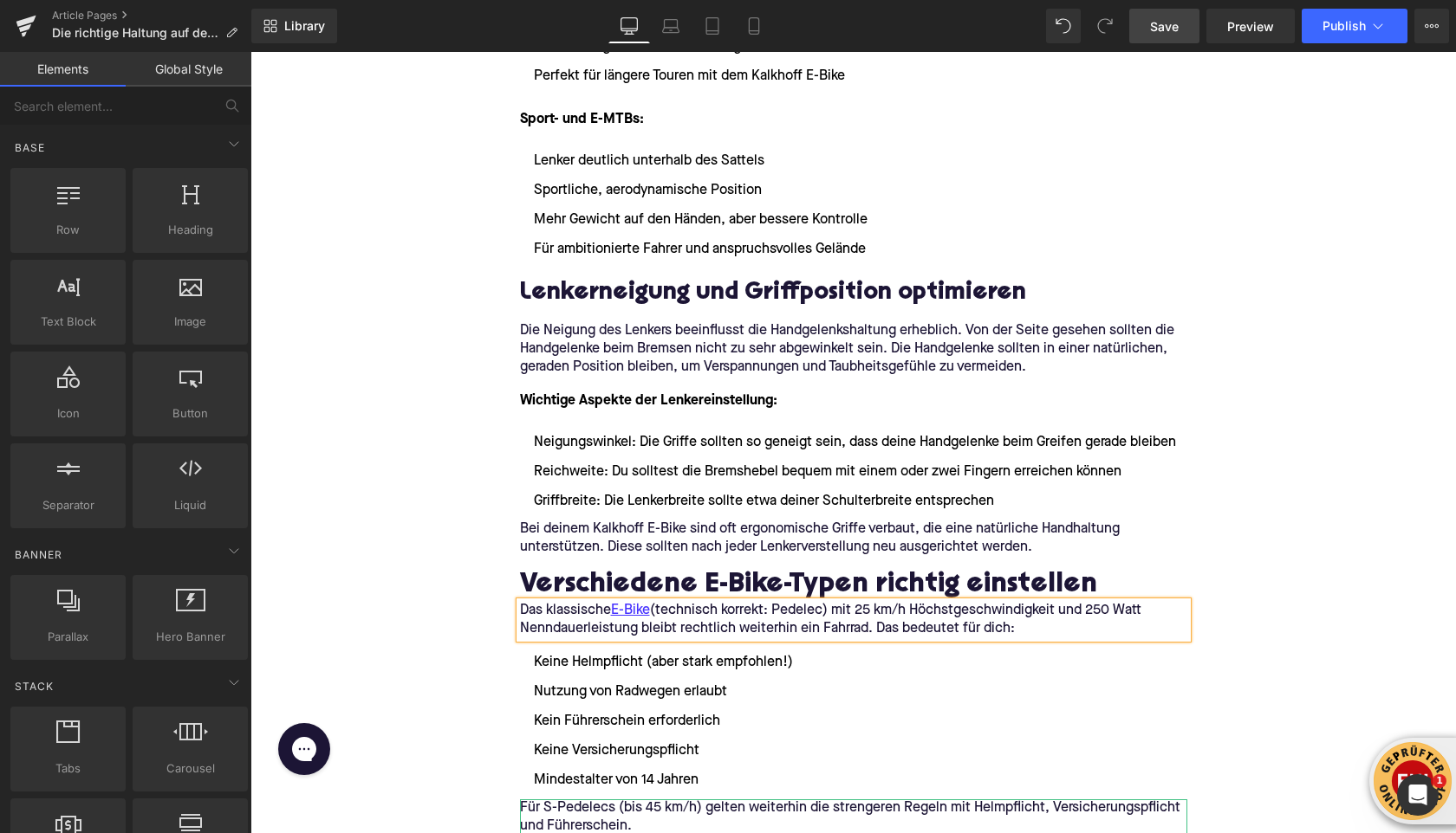
click at [562, 626] on p "Das klassische E-Bike (technisch korrekt: Pedelec) mit 25 km/h Höchstgeschwindi…" at bounding box center [853, 620] width 667 height 36
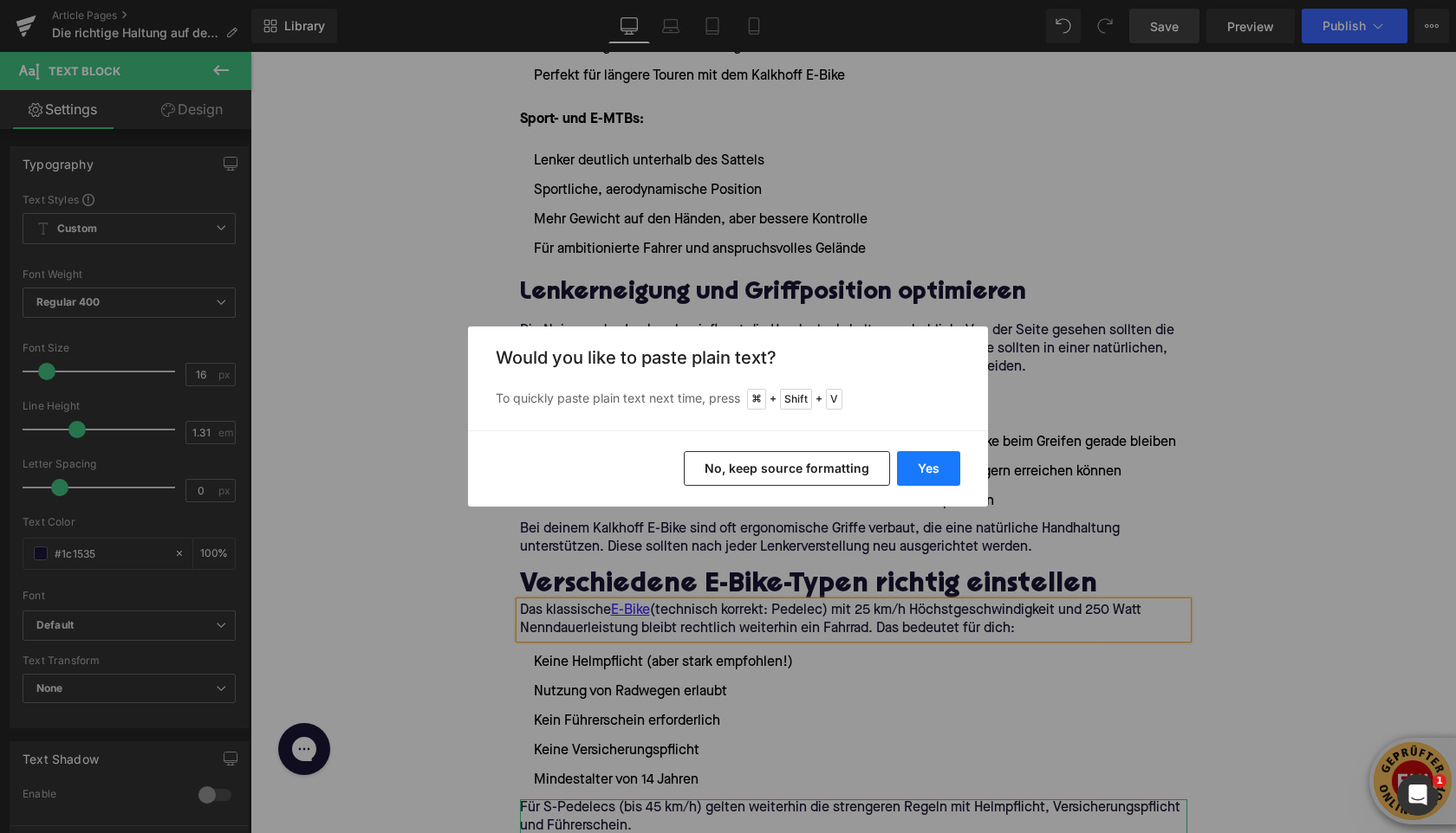
click at [937, 468] on button "Yes" at bounding box center [929, 469] width 64 height 35
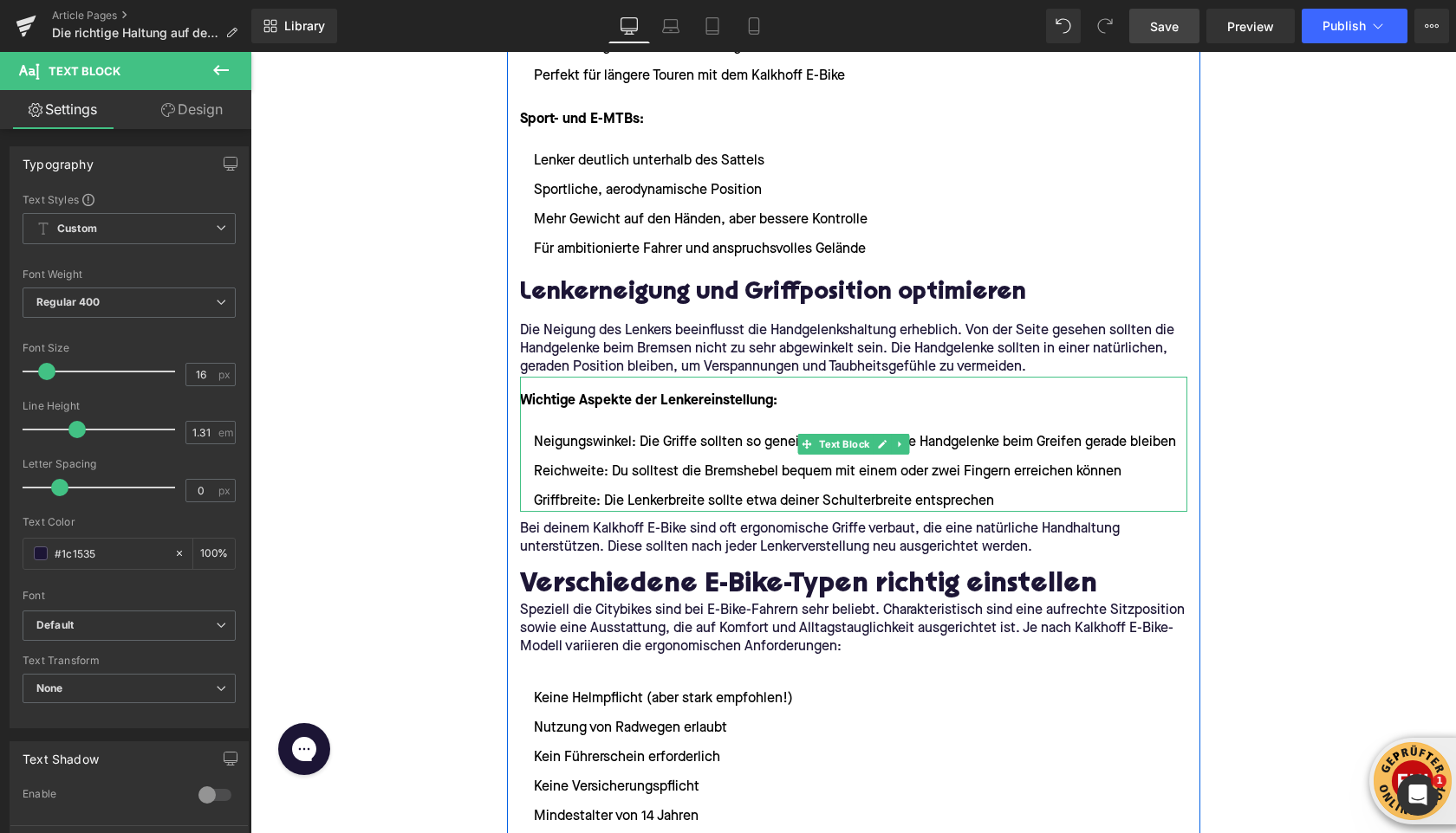
click at [536, 487] on ul "Neigungswinkel: Die Griffe sollten so geneigt sein, dass deine Handgelenke beim…" at bounding box center [853, 472] width 667 height 80
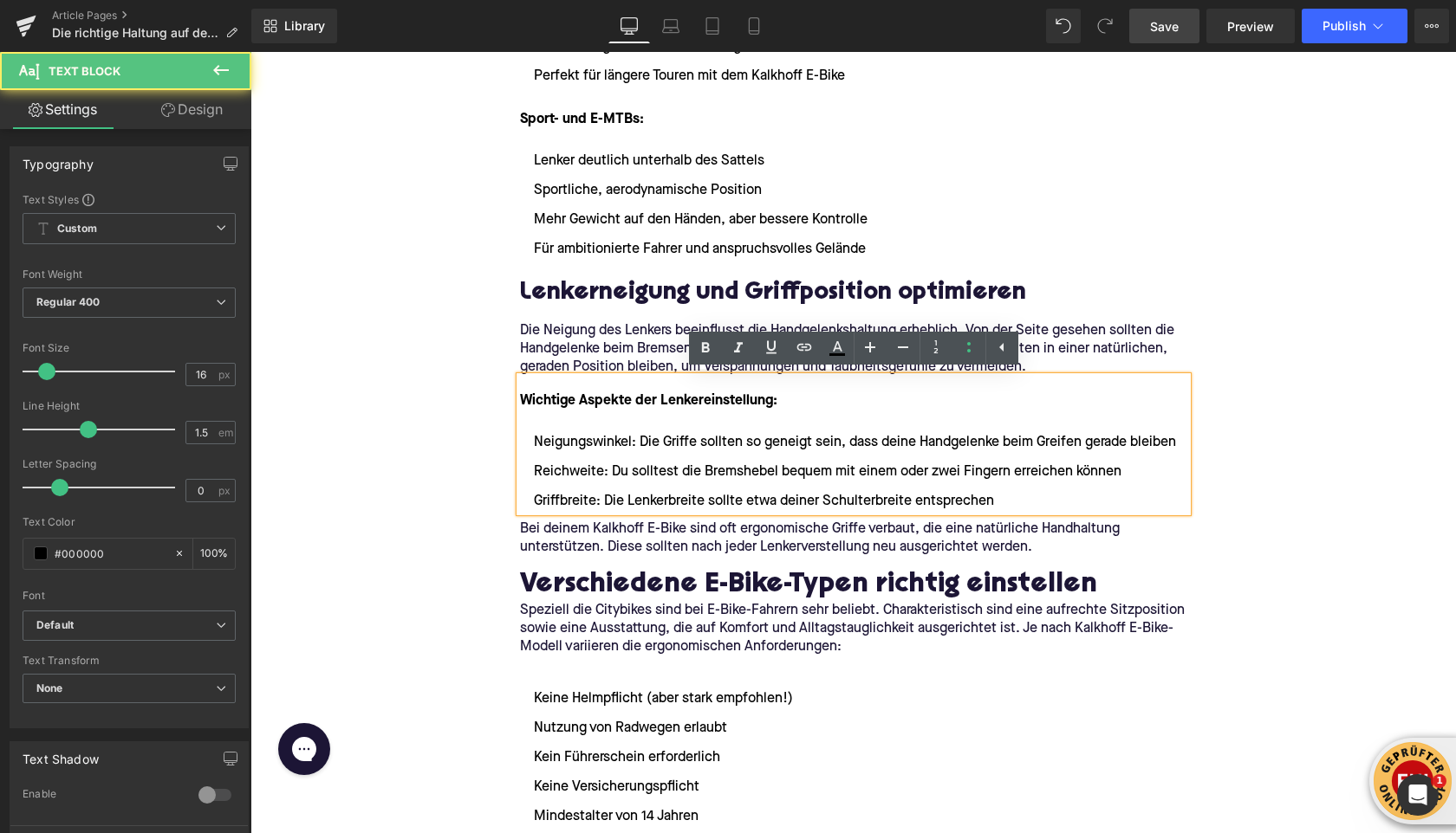
click at [366, 555] on div "Home / Die richtige Haltung auf dem E-Bike: Sattel und Lenker einstellen Breadc…" at bounding box center [853, 557] width 1206 height 5380
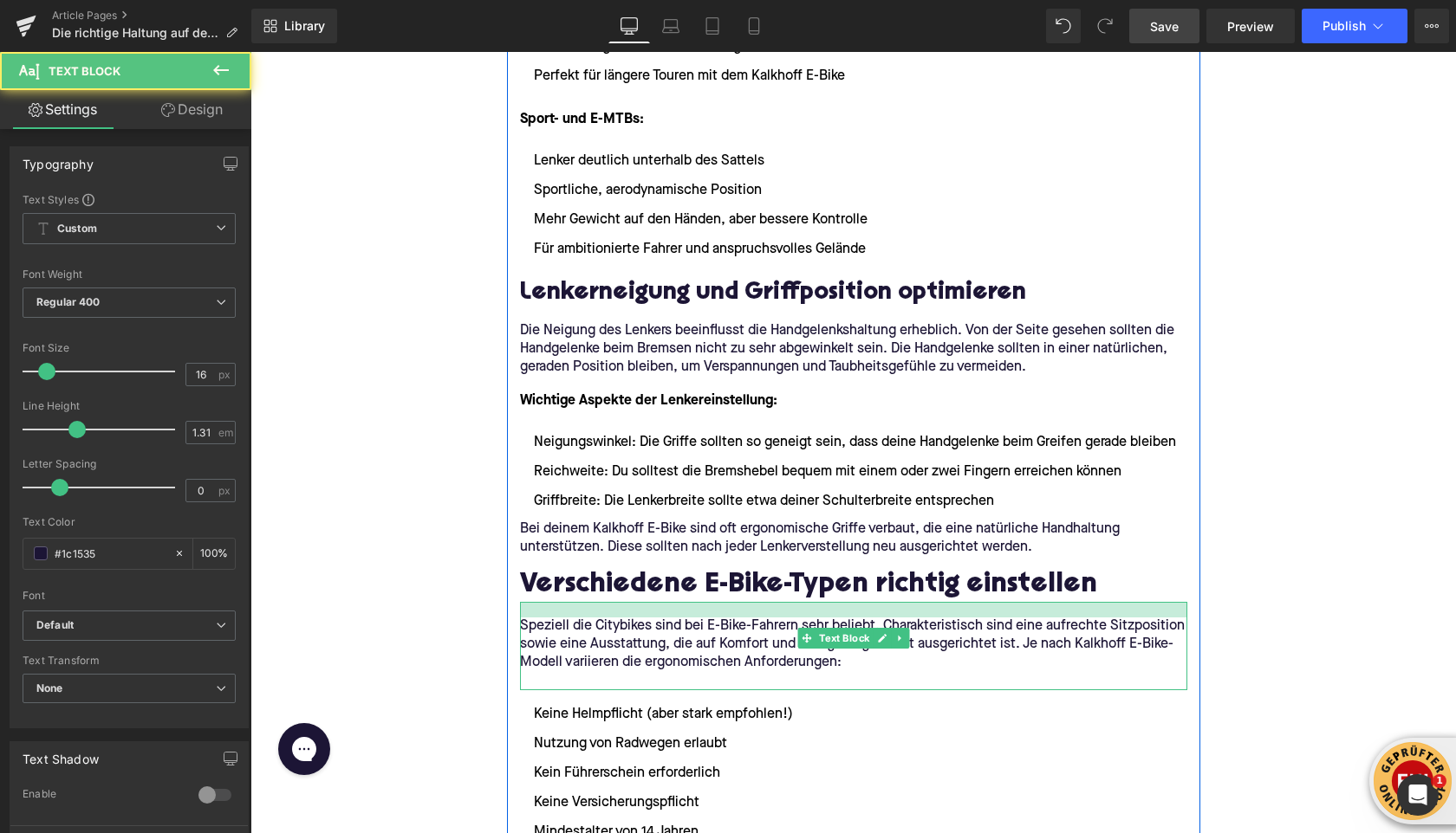
drag, startPoint x: 558, startPoint y: 604, endPoint x: 421, endPoint y: 573, distance: 140.5
click at [557, 620] on div "Speziell die Citybikes sind bei E-Bike-Fahrern sehr beliebt. Charakteristisch s…" at bounding box center [853, 646] width 667 height 88
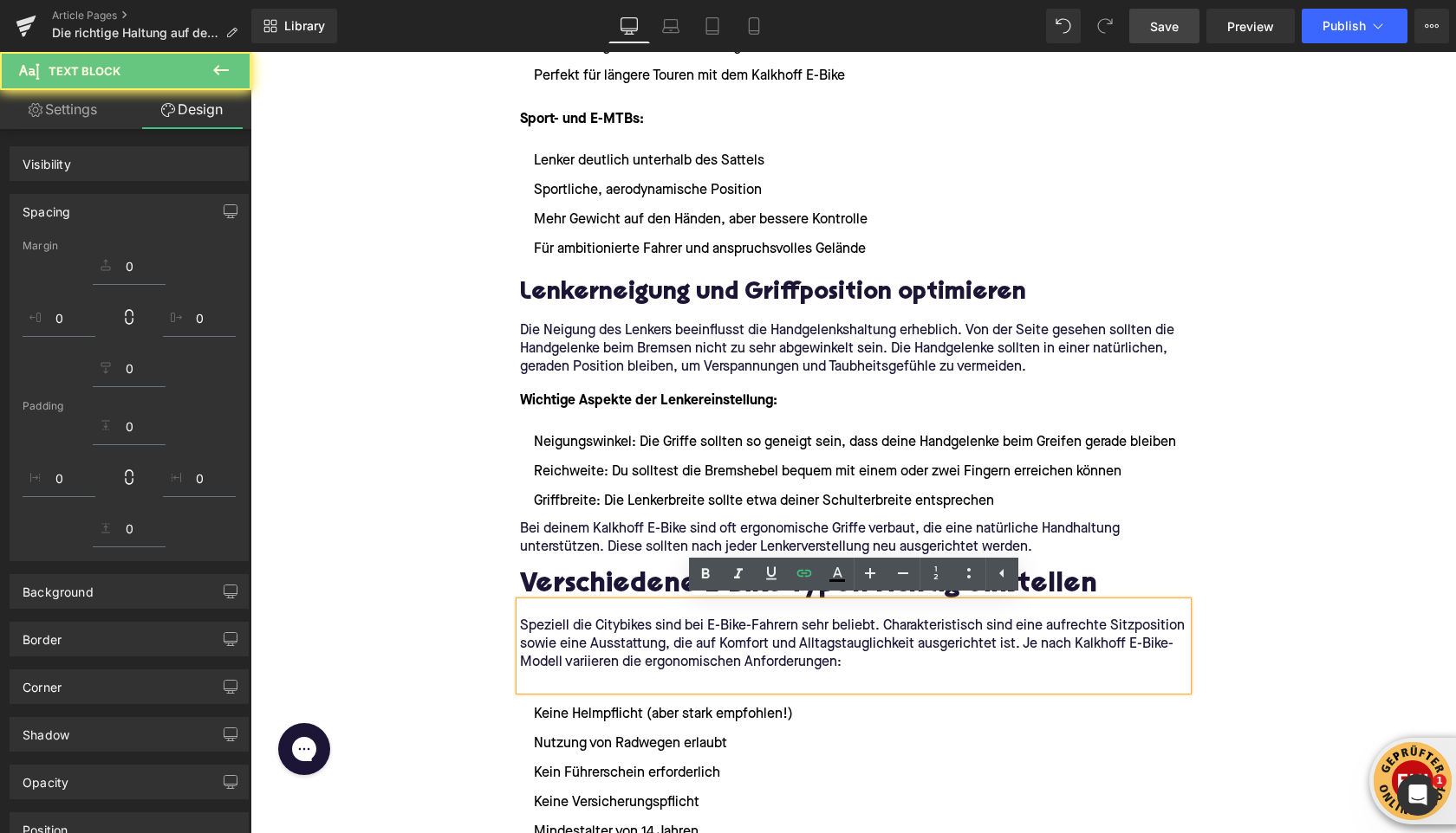
click at [420, 571] on div "Home / Die richtige Haltung auf dem E-Bike: Sattel und Lenker einstellen Breadc…" at bounding box center [853, 564] width 1206 height 5395
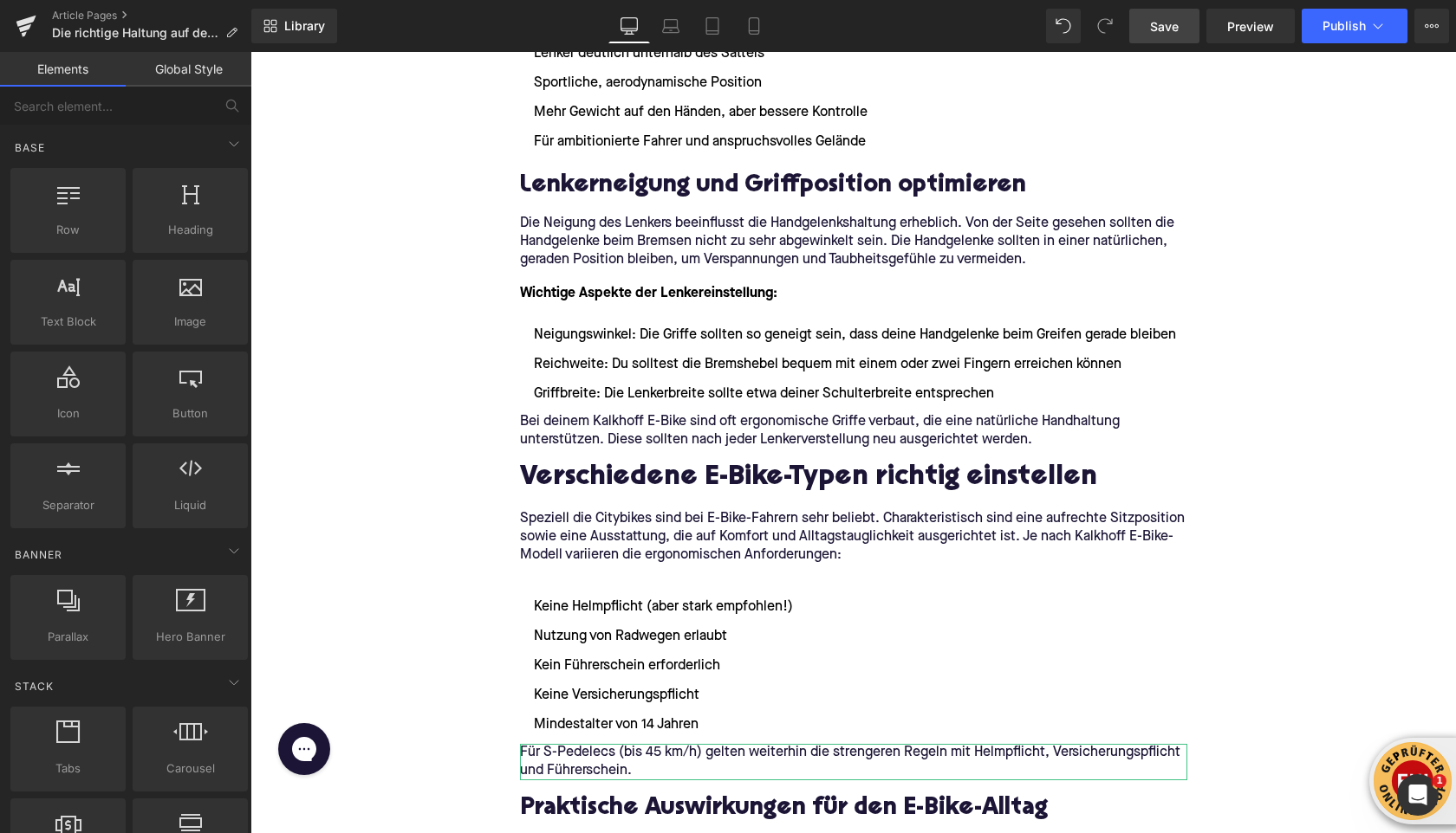
scroll to position [2450, 0]
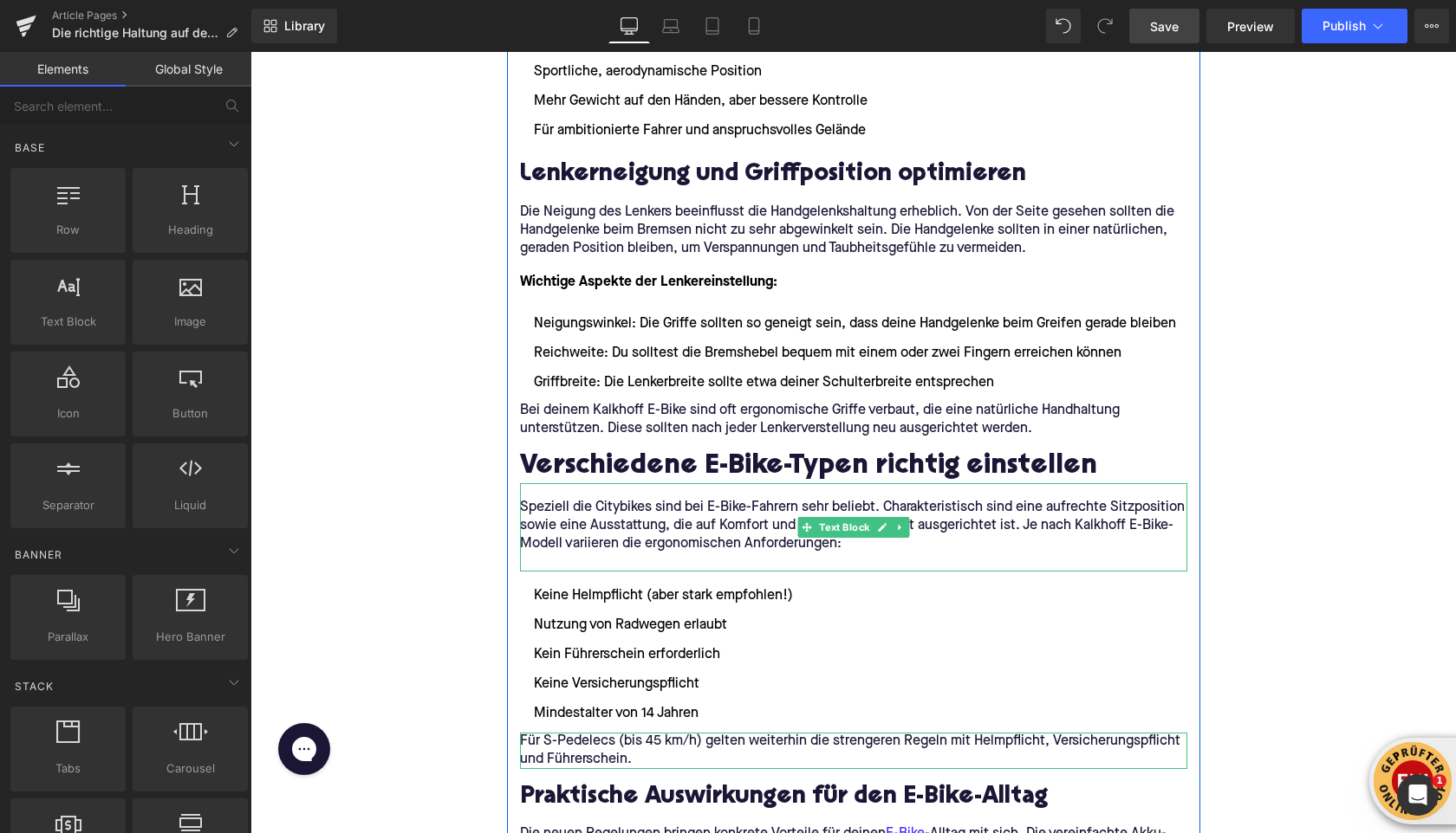
click at [544, 568] on div at bounding box center [853, 570] width 667 height 5
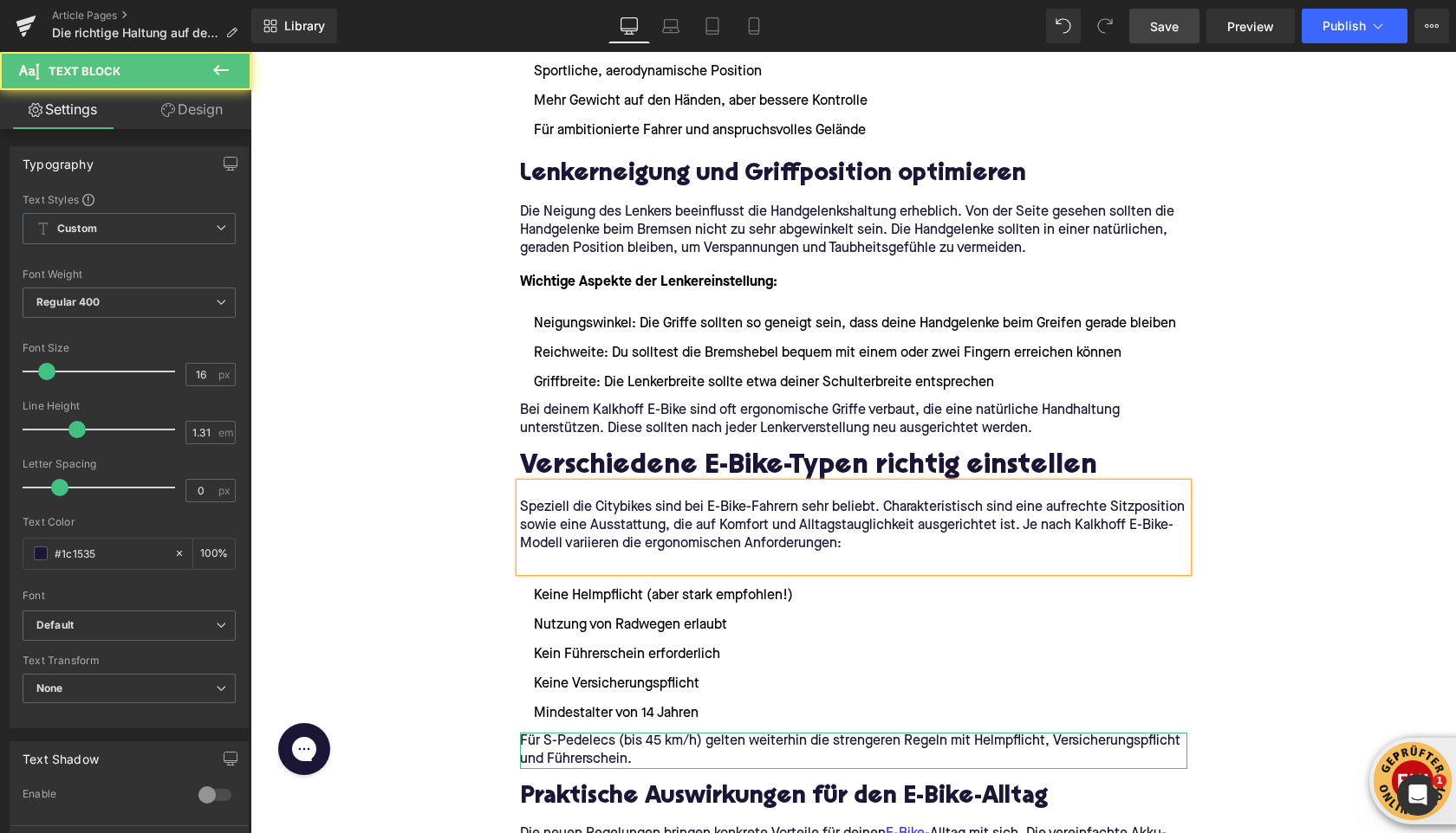
click at [389, 469] on div "Home / Die richtige Haltung auf dem E-Bike: Sattel und Lenker einstellen Breadc…" at bounding box center [853, 445] width 1206 height 5395
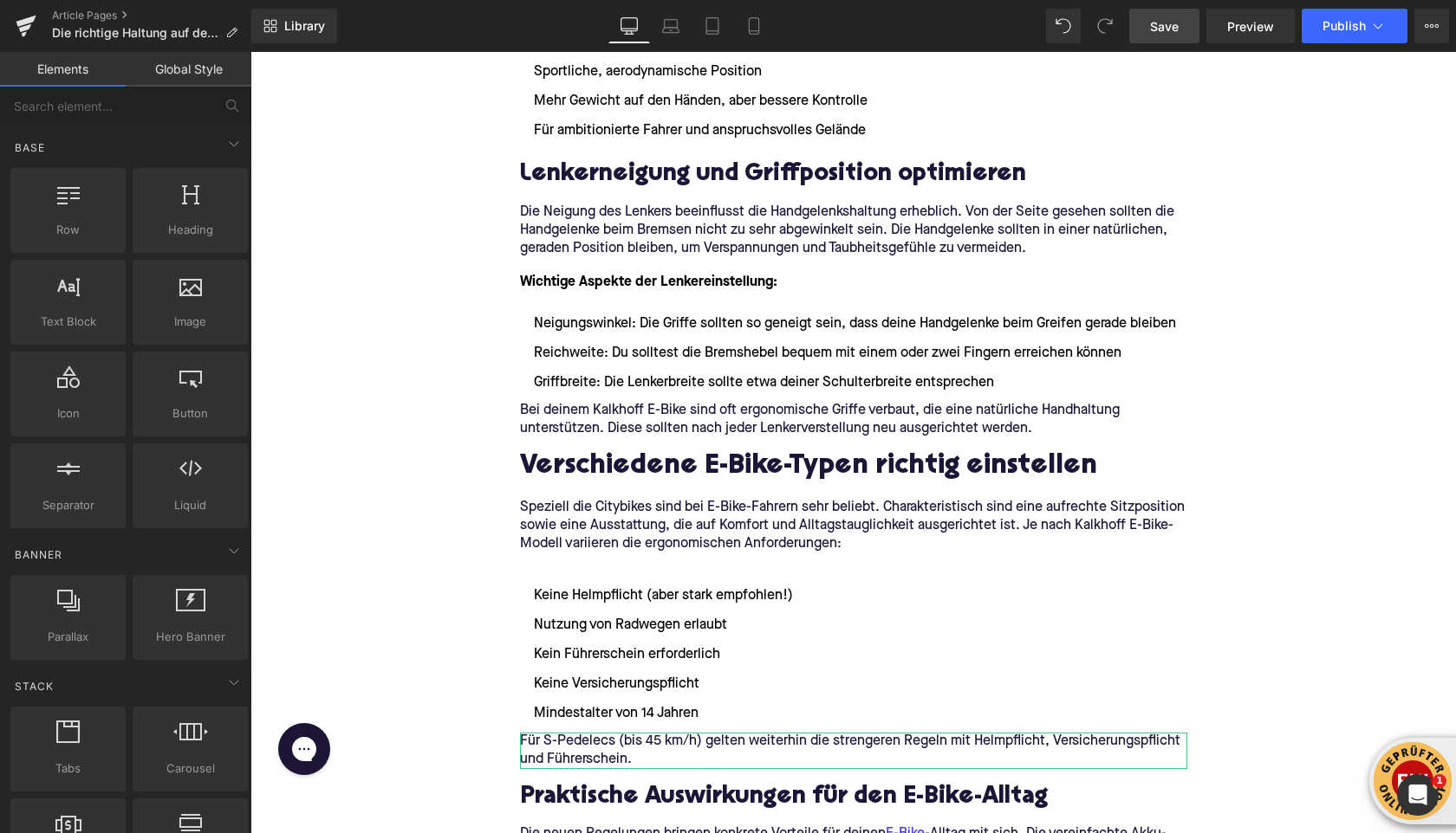
click at [533, 556] on p at bounding box center [853, 562] width 667 height 18
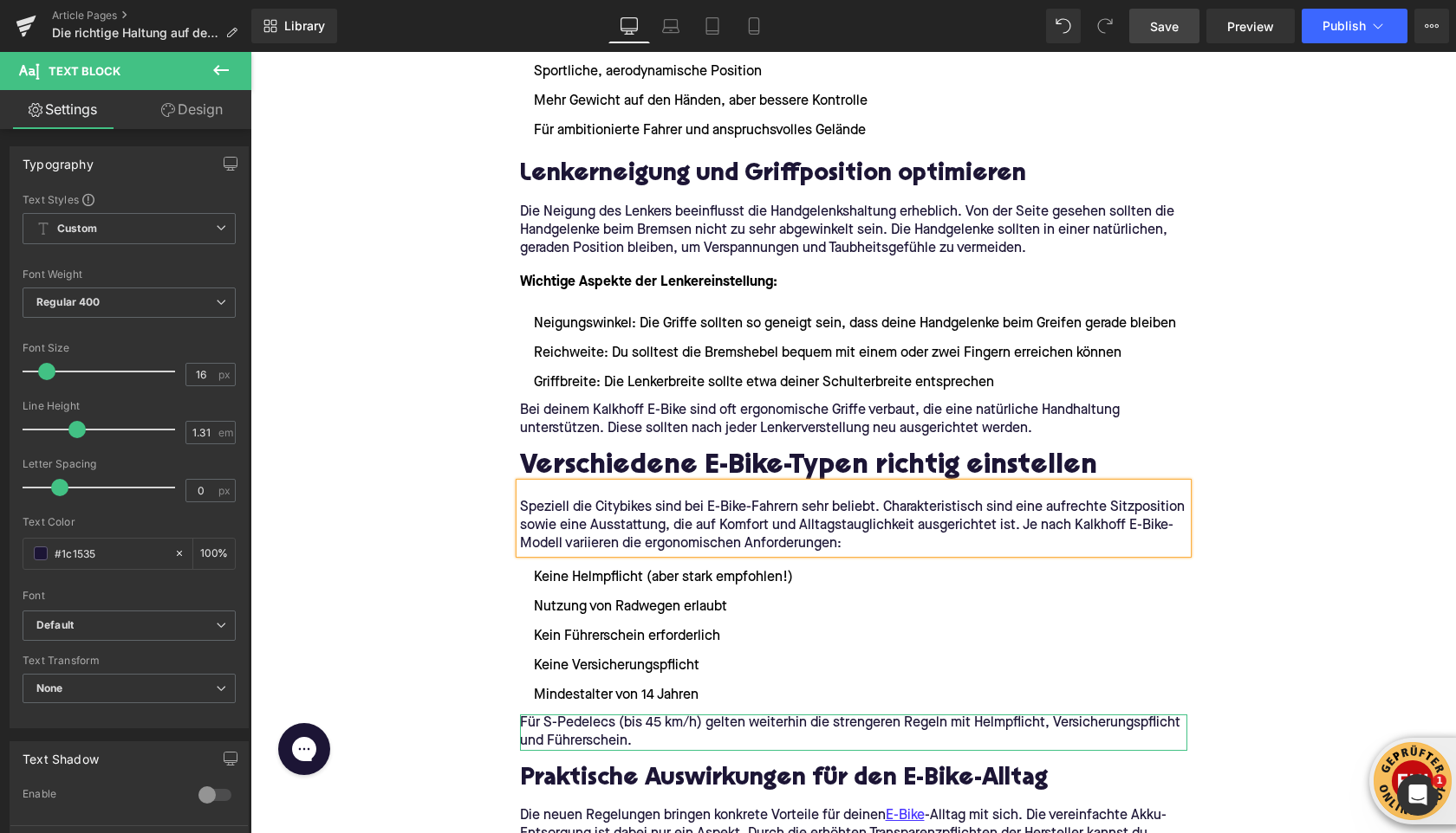
click at [420, 458] on div "Home / Die richtige Haltung auf dem E-Bike: Sattel und Lenker einstellen Breadc…" at bounding box center [853, 436] width 1206 height 5377
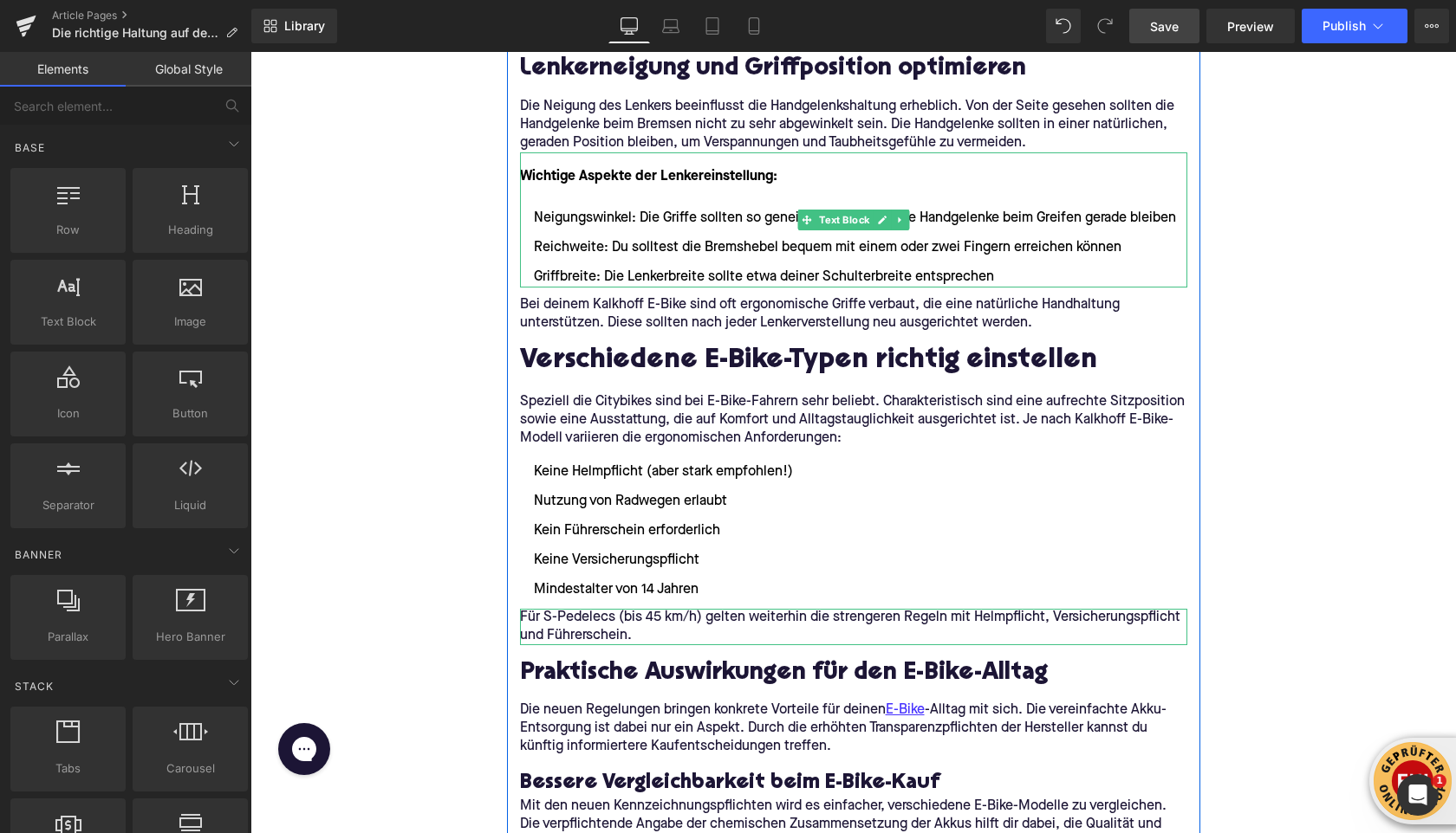
scroll to position [2556, 0]
click at [903, 221] on icon at bounding box center [900, 219] width 9 height 10
click at [893, 222] on icon at bounding box center [892, 219] width 9 height 10
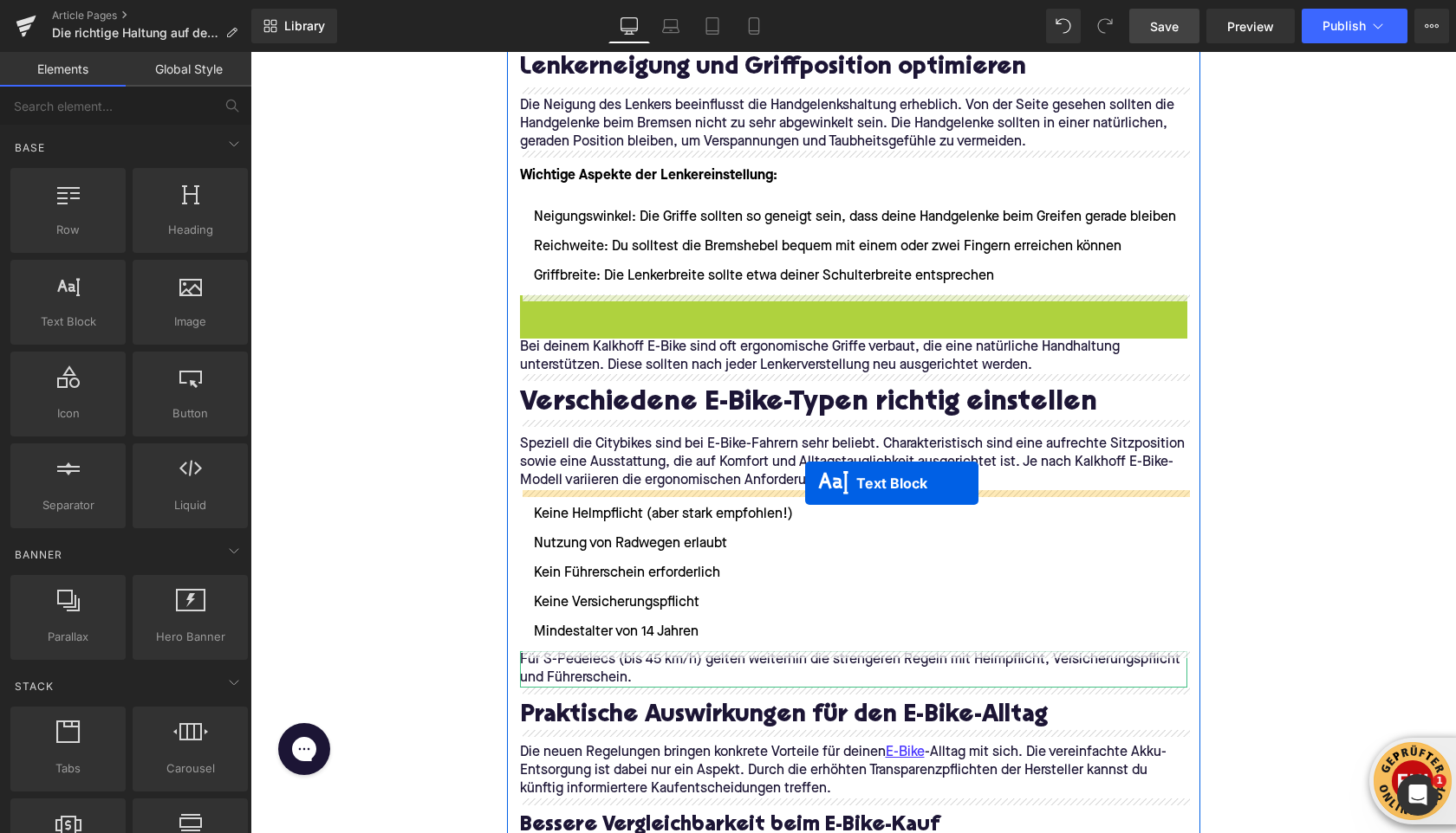
drag, startPoint x: 806, startPoint y: 363, endPoint x: 808, endPoint y: 480, distance: 117.0
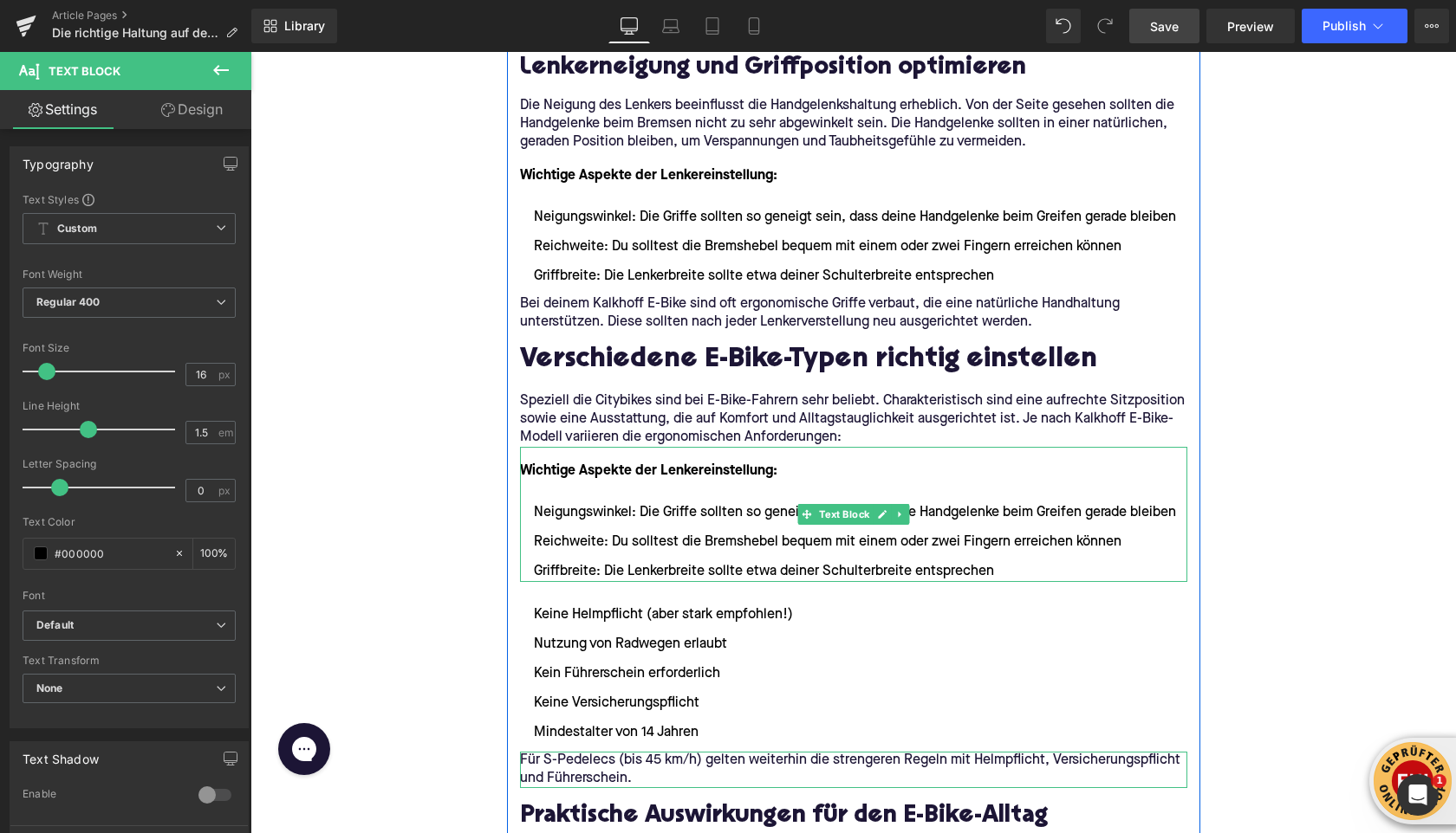
click at [603, 472] on font "Wichtige Aspekte der Lenkereinstellung:" at bounding box center [648, 471] width 257 height 14
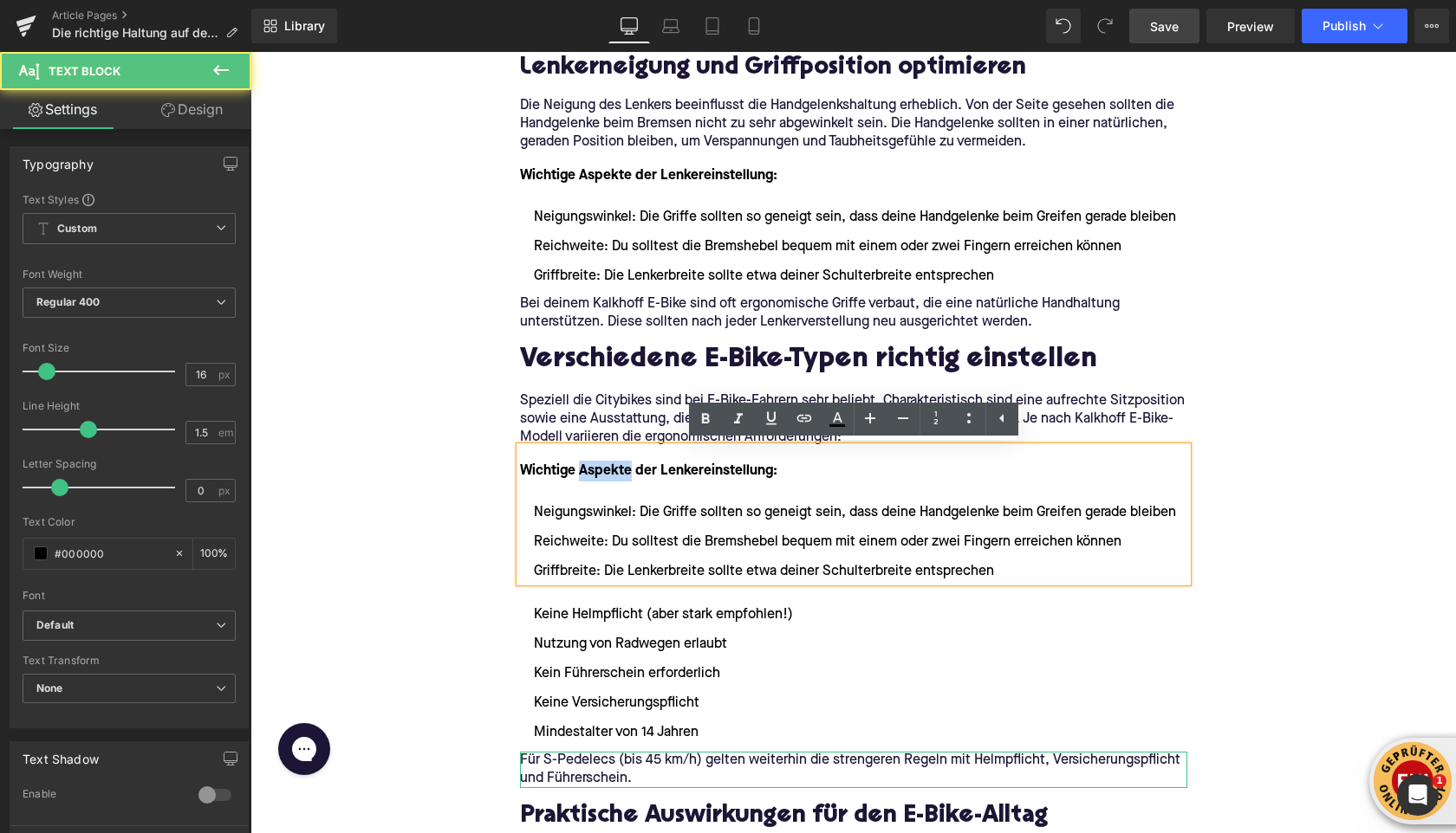
click at [603, 472] on font "Wichtige Aspekte der Lenkereinstellung:" at bounding box center [648, 471] width 257 height 14
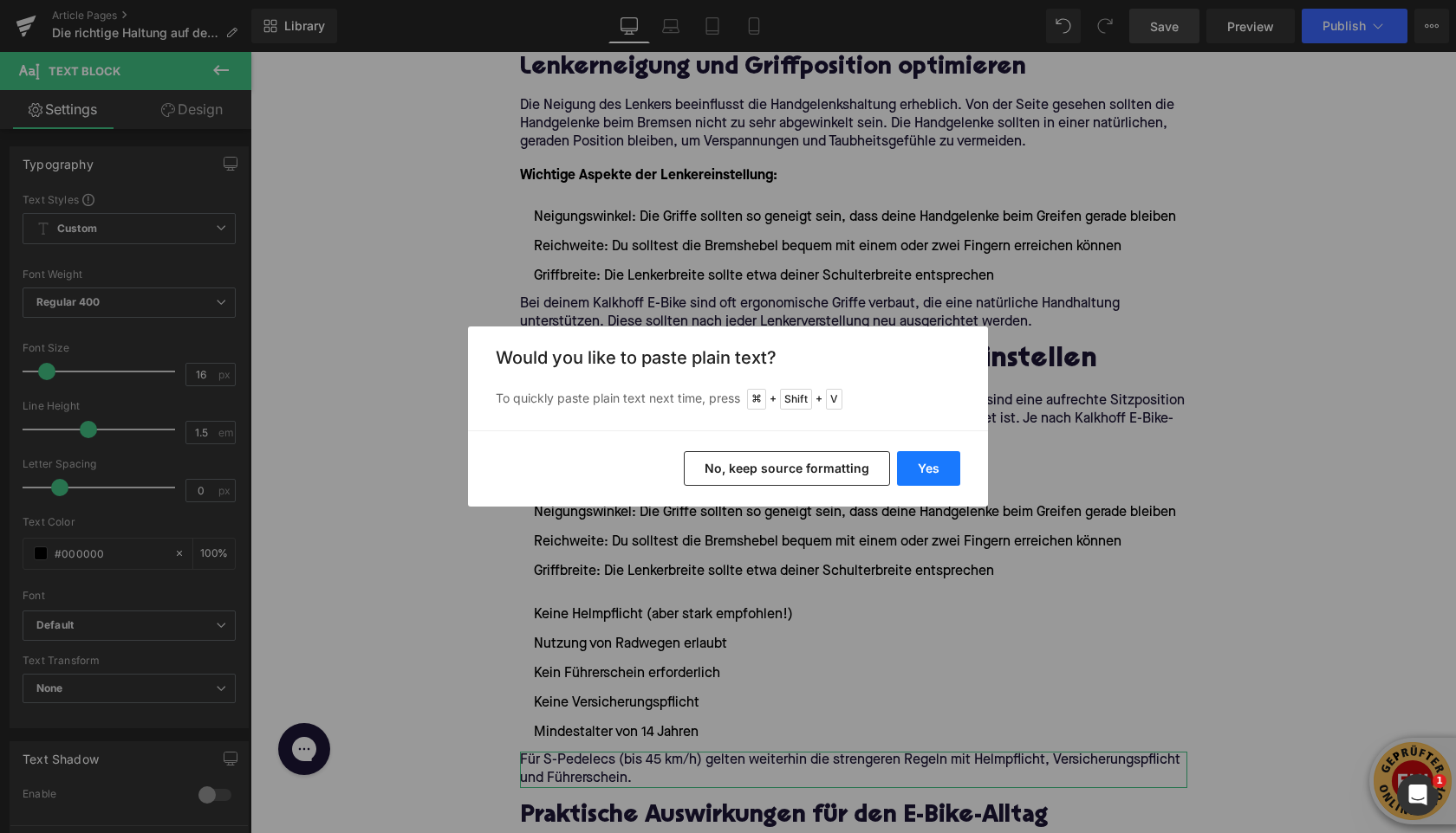
click at [932, 466] on button "Yes" at bounding box center [929, 469] width 64 height 35
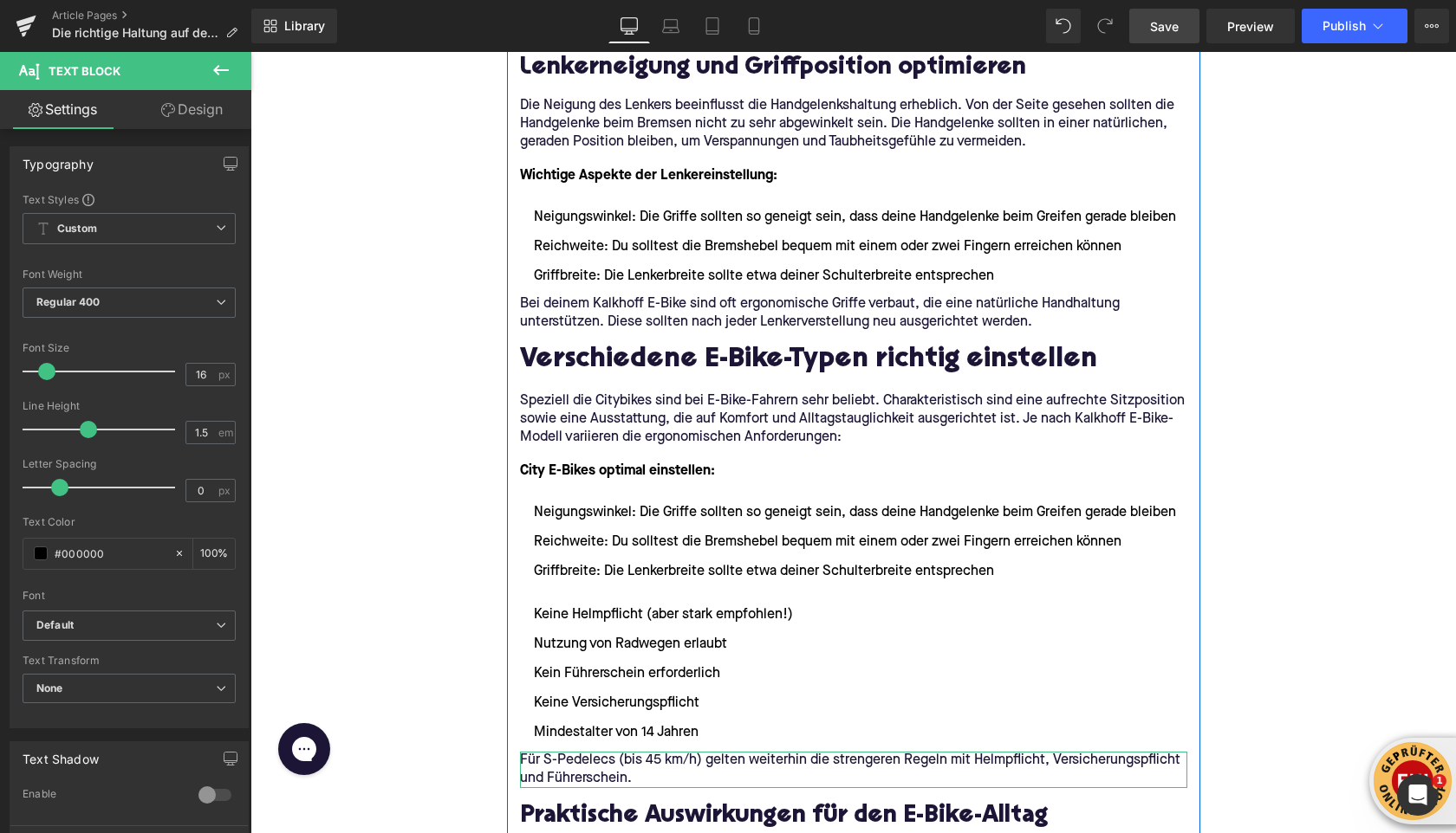
click at [675, 537] on li "Reichweite: Du solltest die Bremshebel bequem mit einem oder zwei Fingern errei…" at bounding box center [853, 542] width 667 height 21
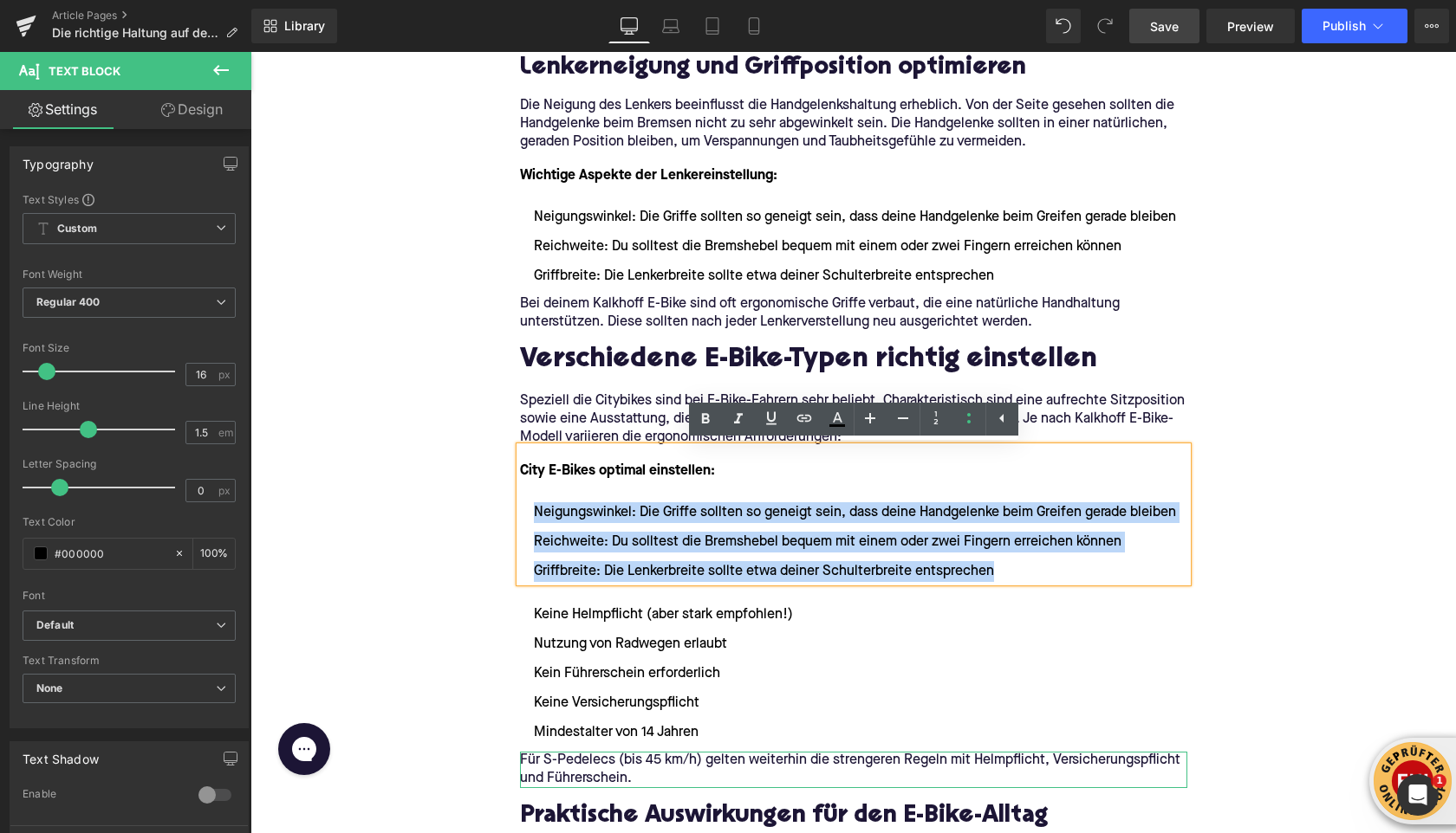
drag, startPoint x: 1000, startPoint y: 572, endPoint x: 529, endPoint y: 520, distance: 473.9
click at [528, 520] on ul "Neigungswinkel: Die Griffe sollten so geneigt sein, dass deine Handgelenke beim…" at bounding box center [853, 542] width 667 height 80
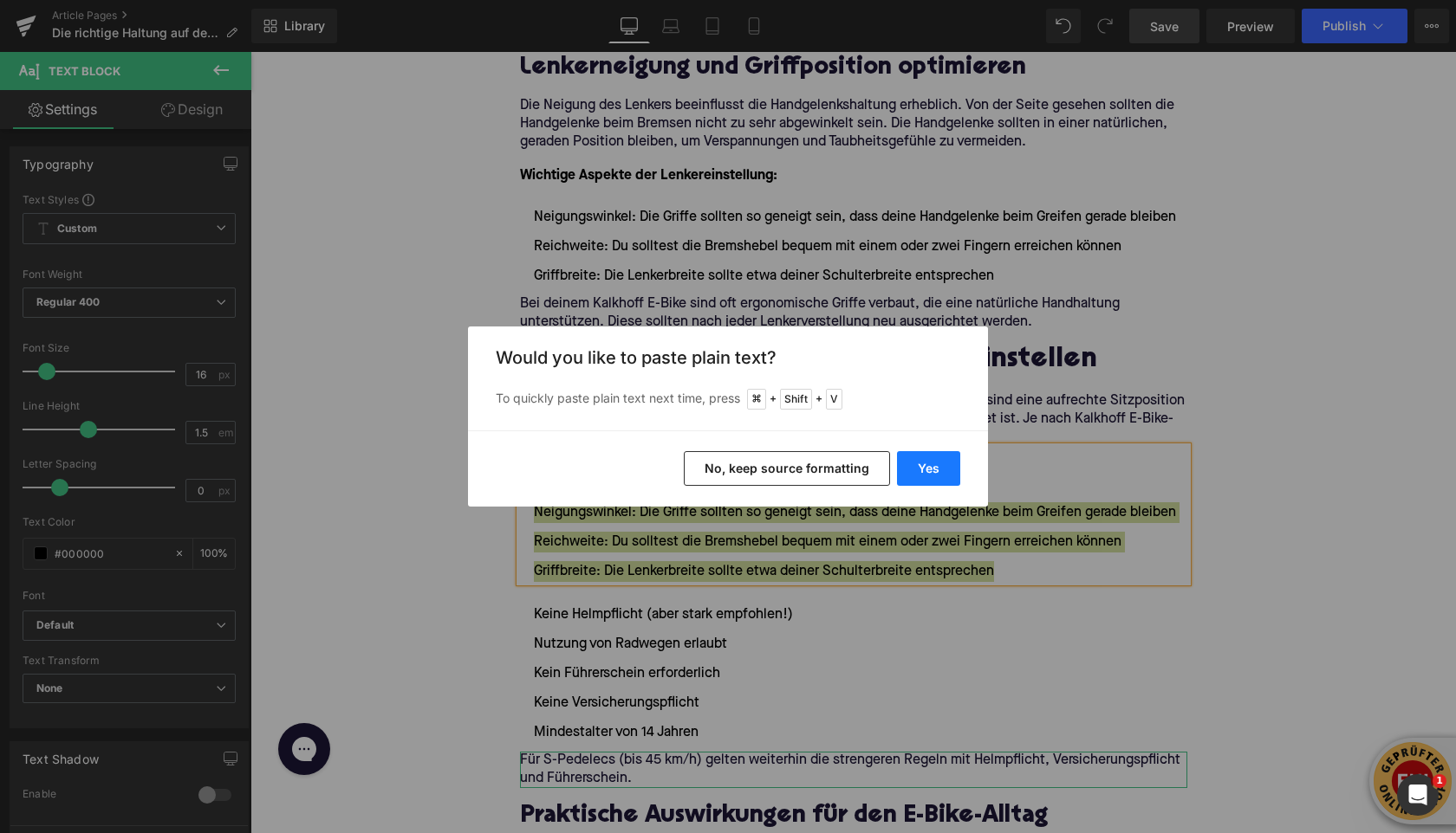
click at [926, 465] on button "Yes" at bounding box center [929, 469] width 64 height 35
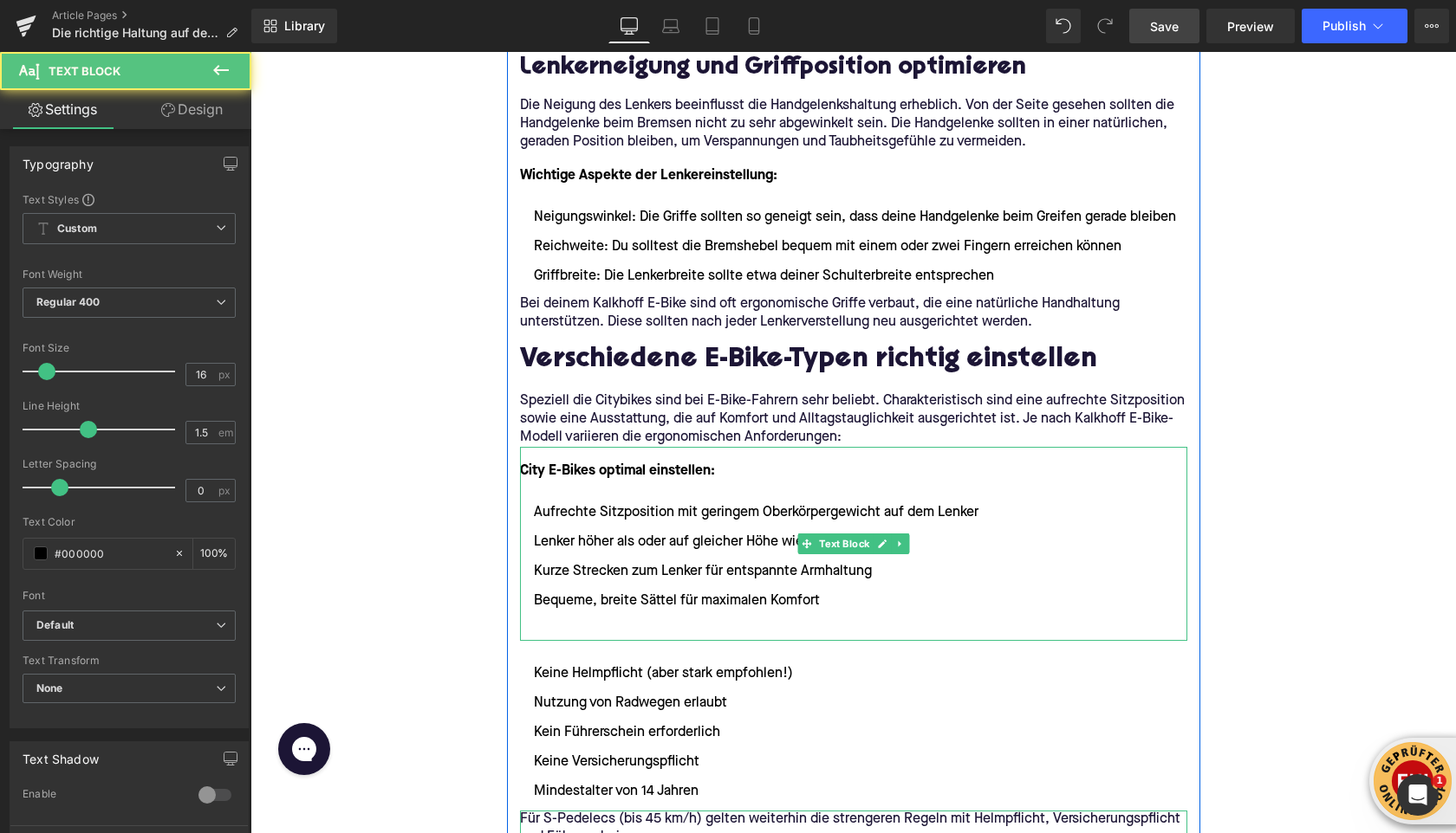
click at [623, 632] on li at bounding box center [853, 630] width 667 height 21
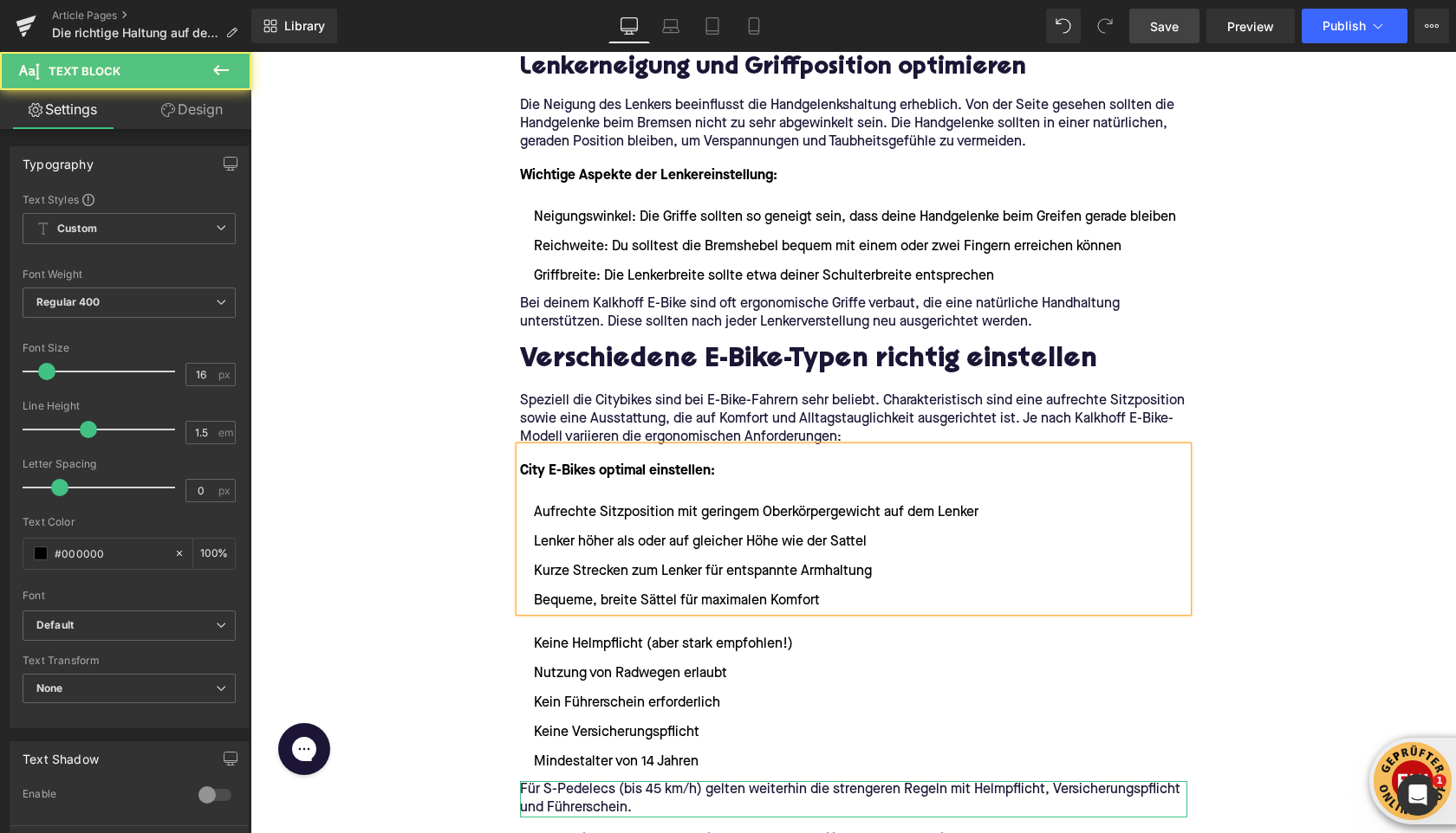
click at [329, 531] on div "Home / Die richtige Haltung auf dem E-Bike: Sattel und Lenker einstellen Breadc…" at bounding box center [853, 417] width 1206 height 5550
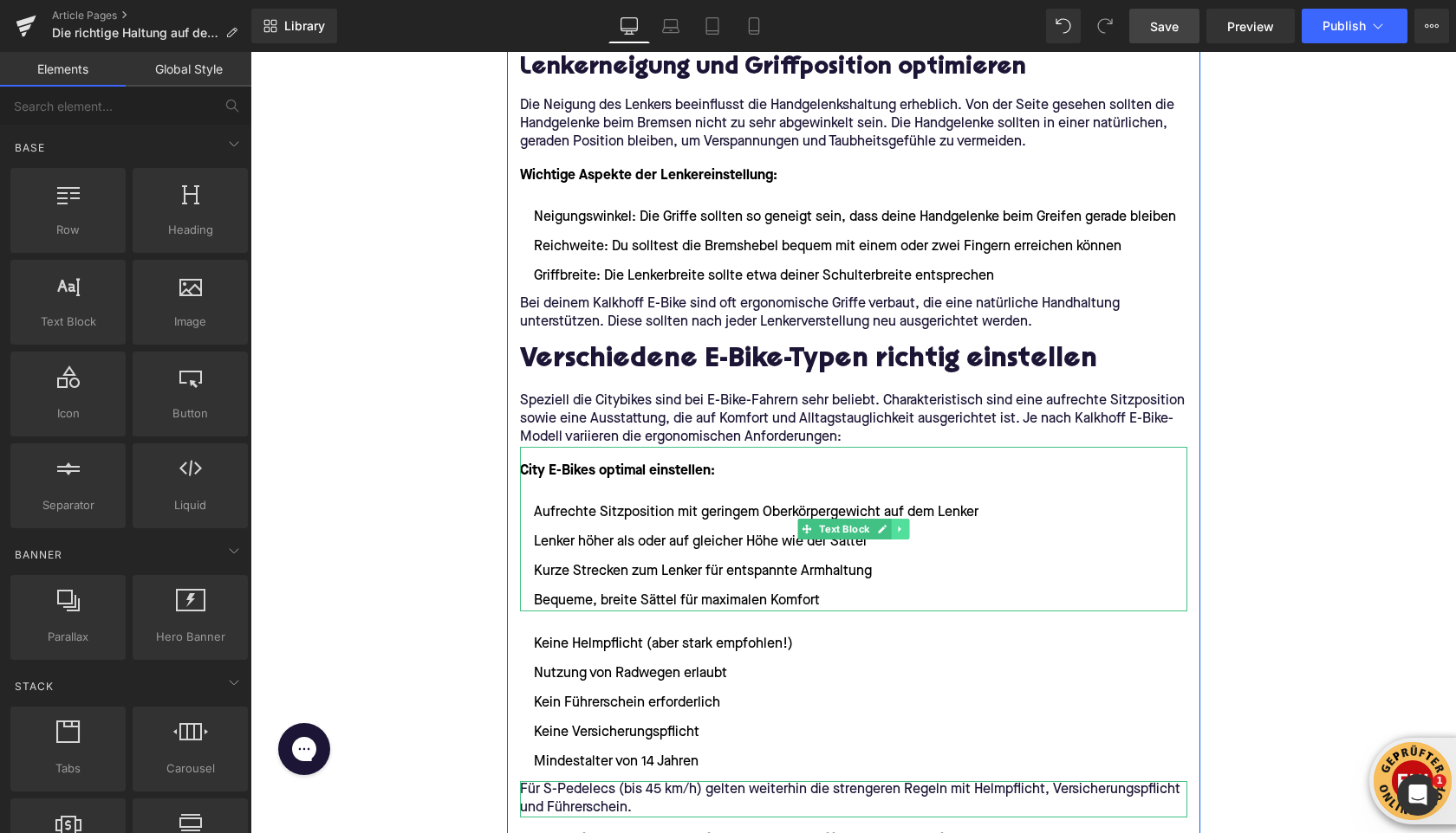
click at [897, 532] on icon at bounding box center [900, 529] width 9 height 10
click at [890, 531] on icon at bounding box center [892, 530] width 9 height 9
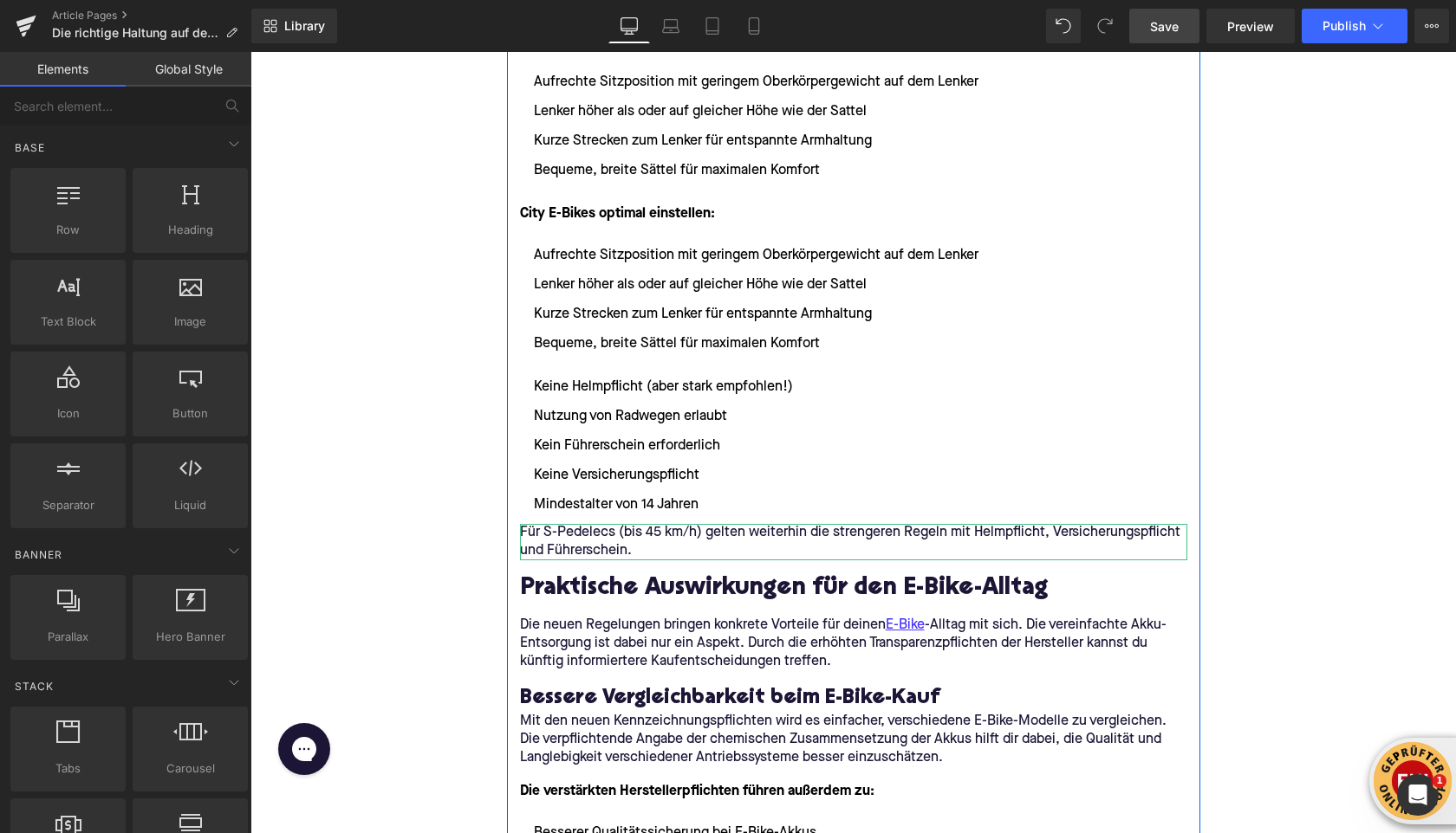
scroll to position [2898, 0]
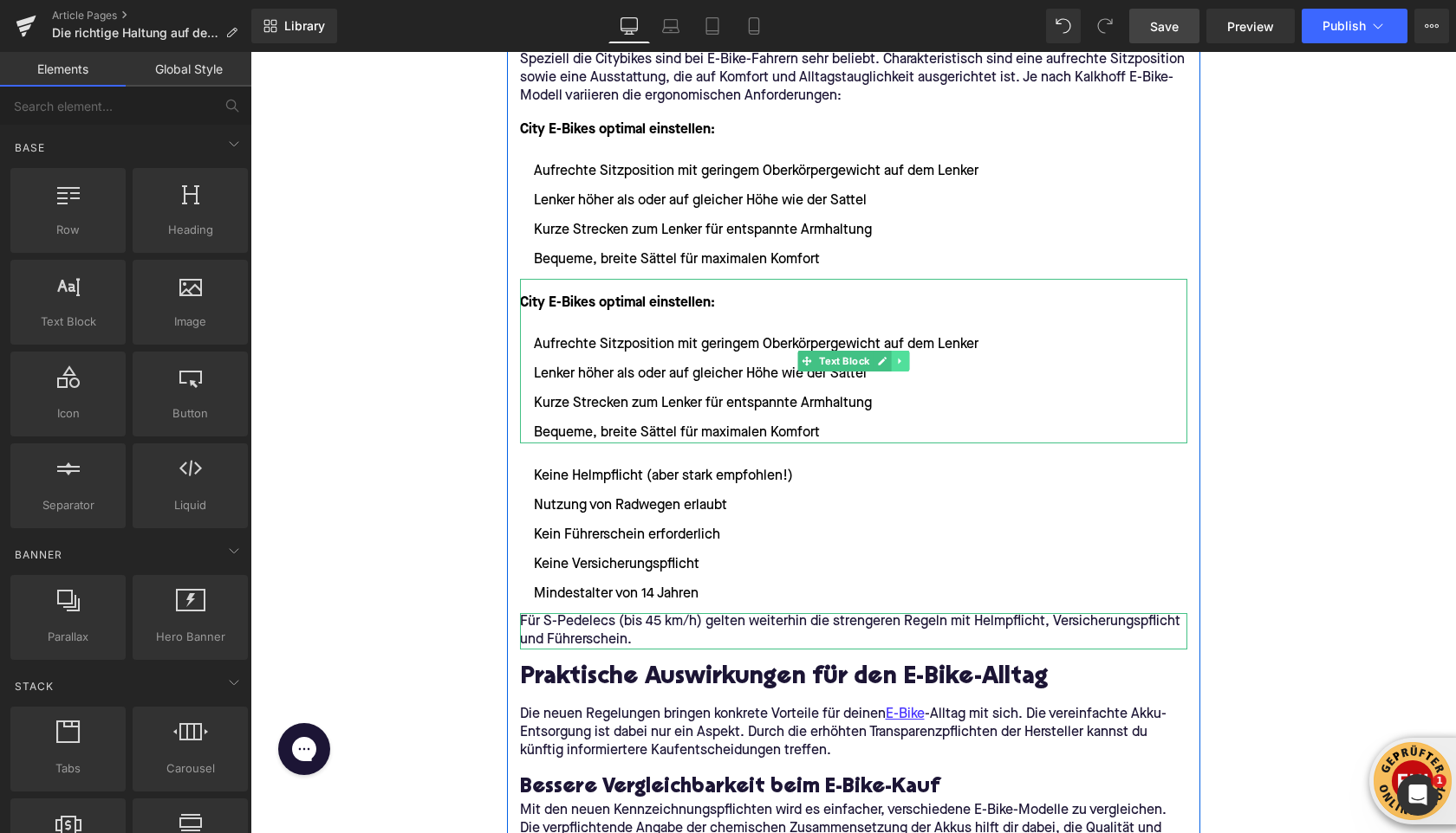
click at [904, 360] on icon at bounding box center [900, 361] width 9 height 10
click at [890, 362] on icon at bounding box center [892, 362] width 9 height 9
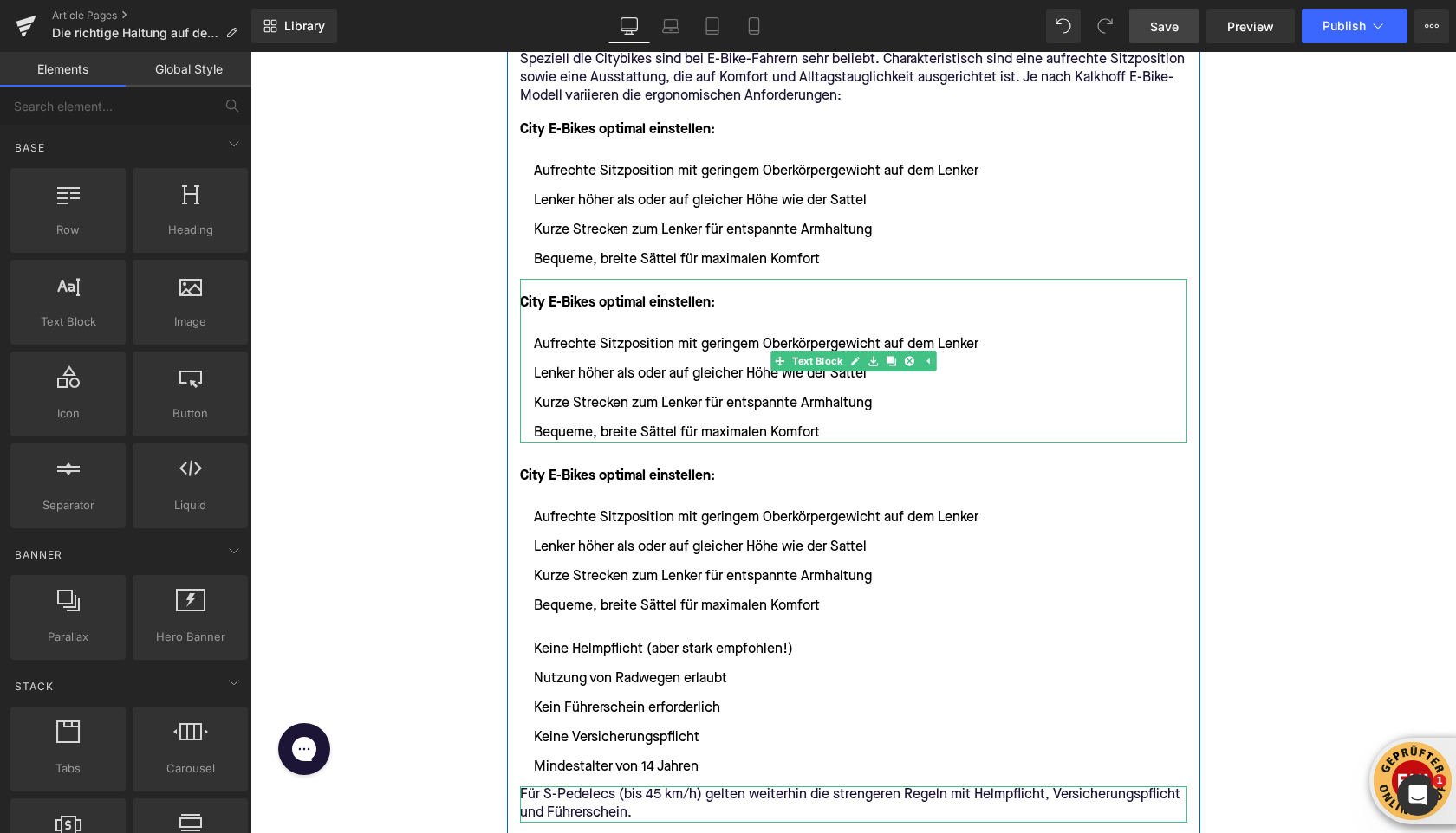
click at [536, 304] on font "City E-Bikes optimal einstellen:" at bounding box center [617, 302] width 195 height 14
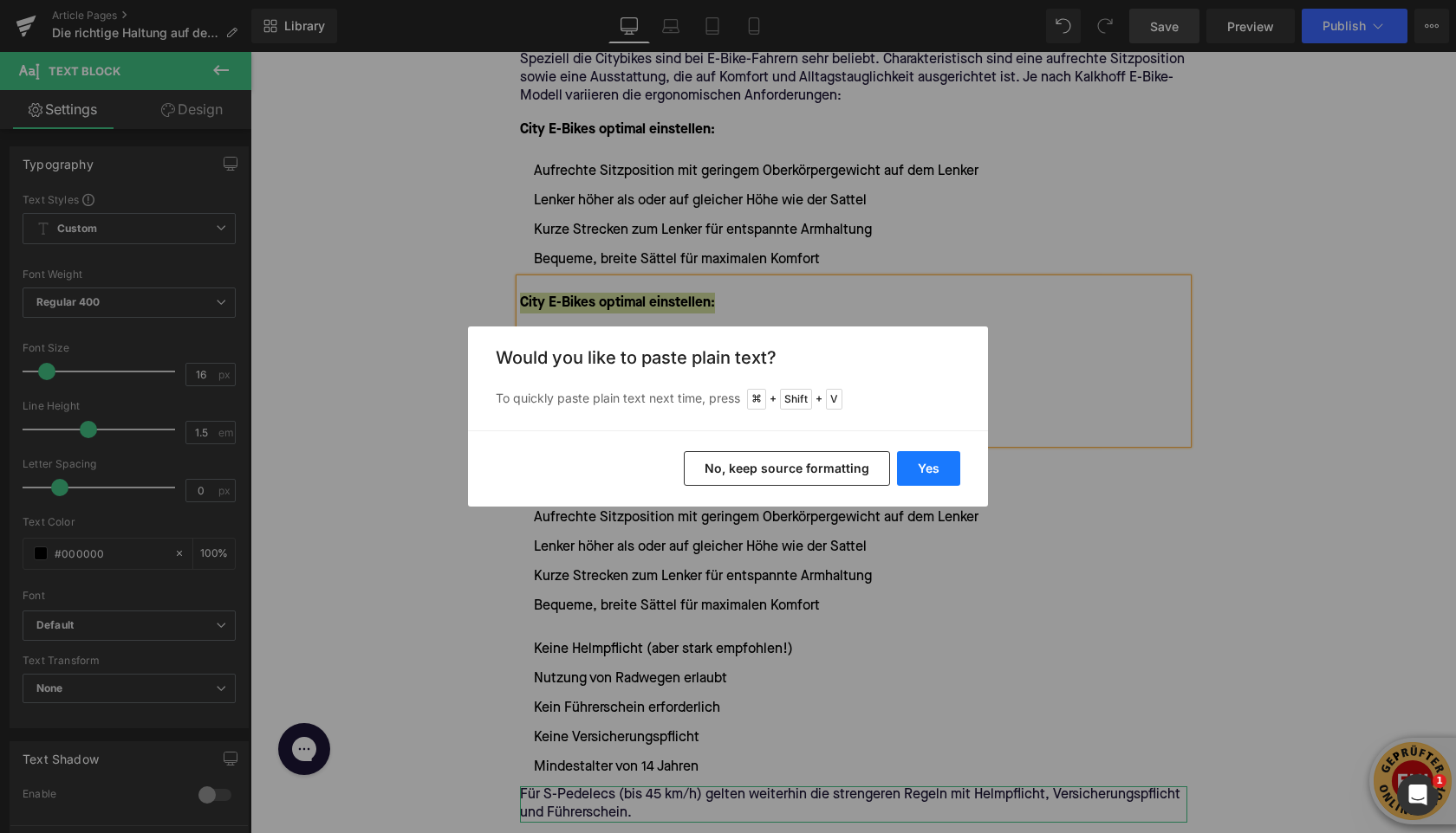
click at [933, 461] on button "Yes" at bounding box center [929, 469] width 64 height 35
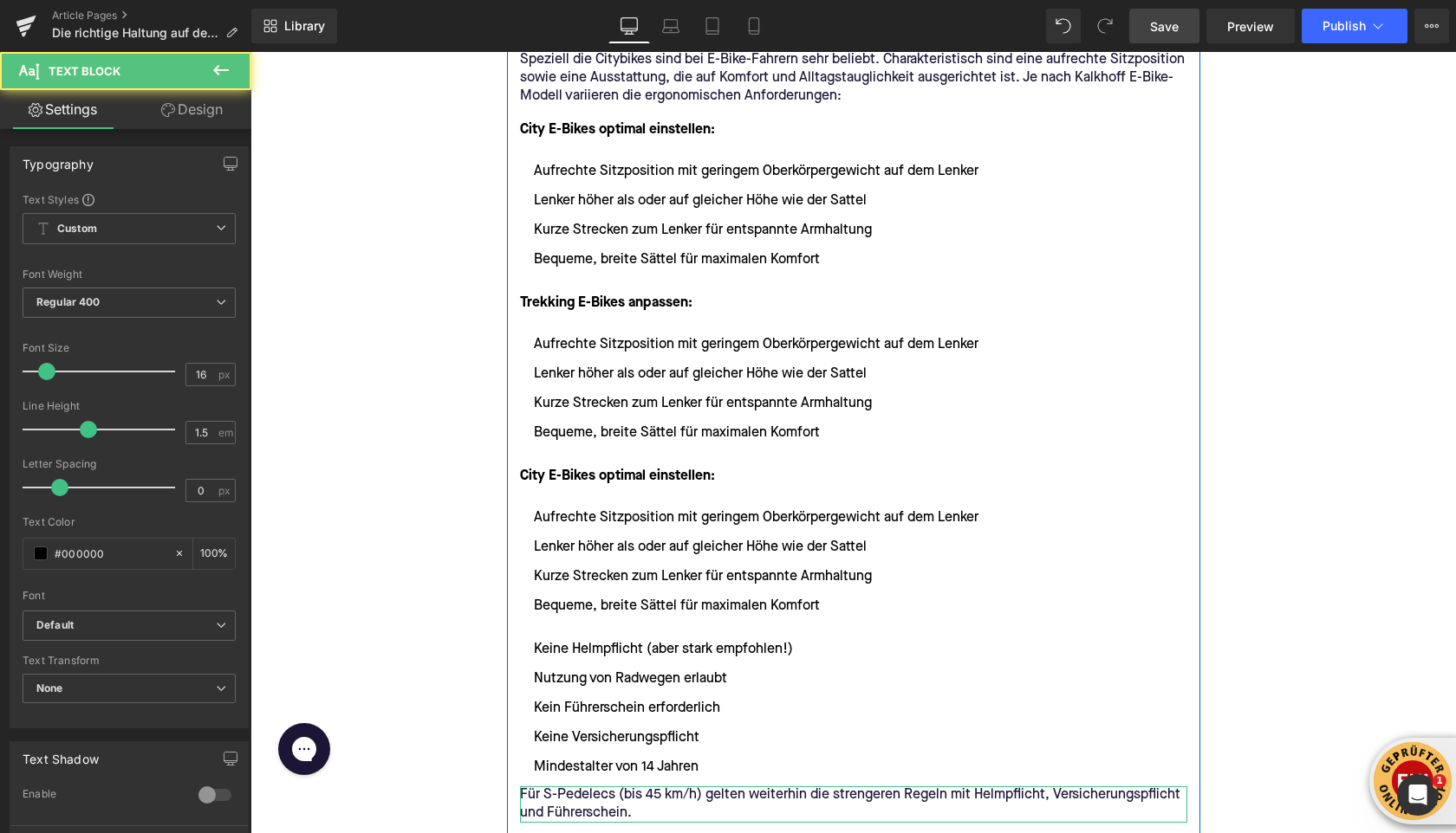
click at [662, 395] on li "Kurze Strecken zum Lenker für entspannte Armhaltung" at bounding box center [853, 403] width 667 height 21
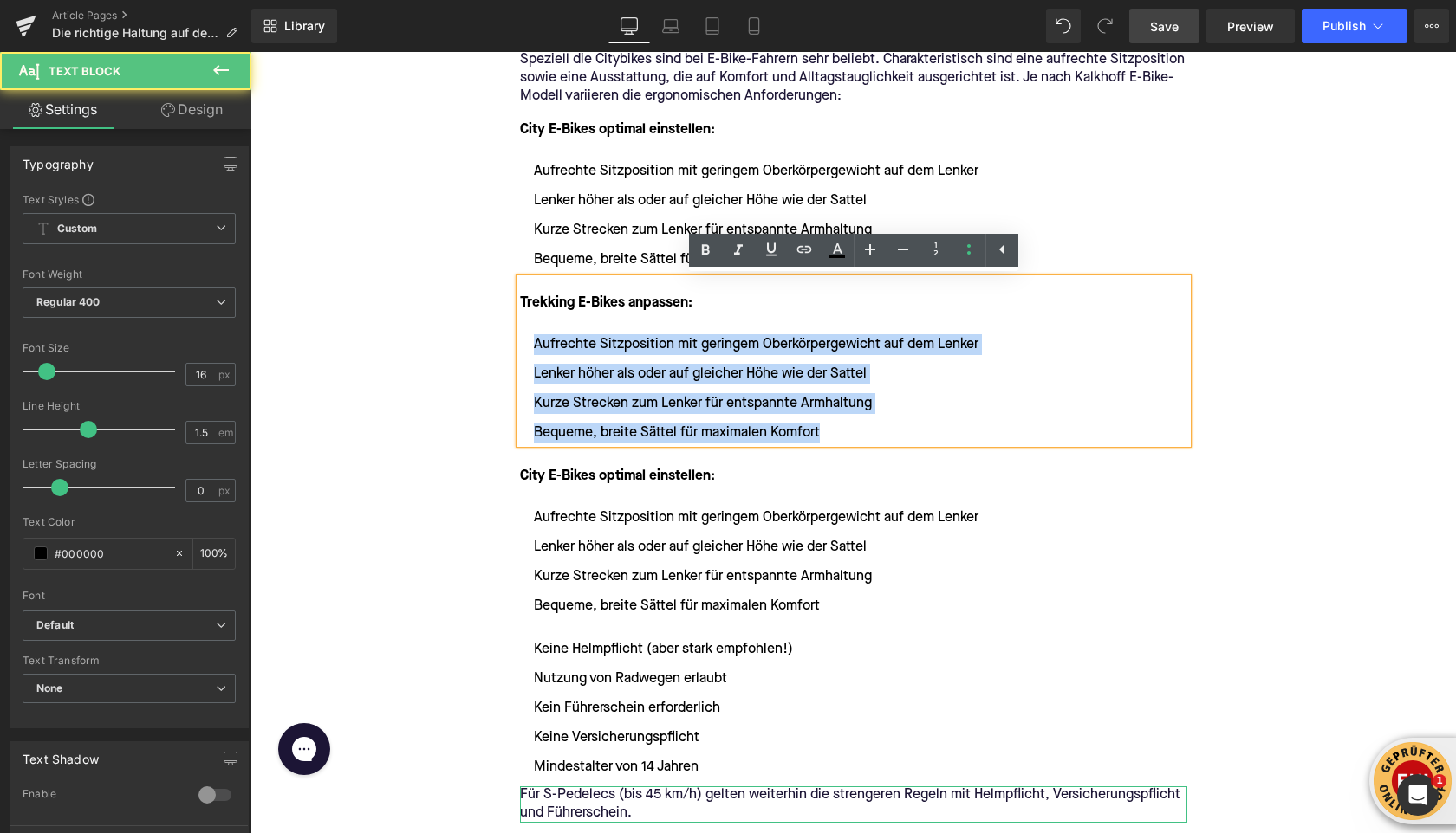
drag, startPoint x: 847, startPoint y: 440, endPoint x: 523, endPoint y: 352, distance: 335.7
click at [523, 352] on ul "Aufrechte Sitzposition mit geringem Oberkörpergewicht auf dem Lenker Lenker höh…" at bounding box center [853, 389] width 667 height 109
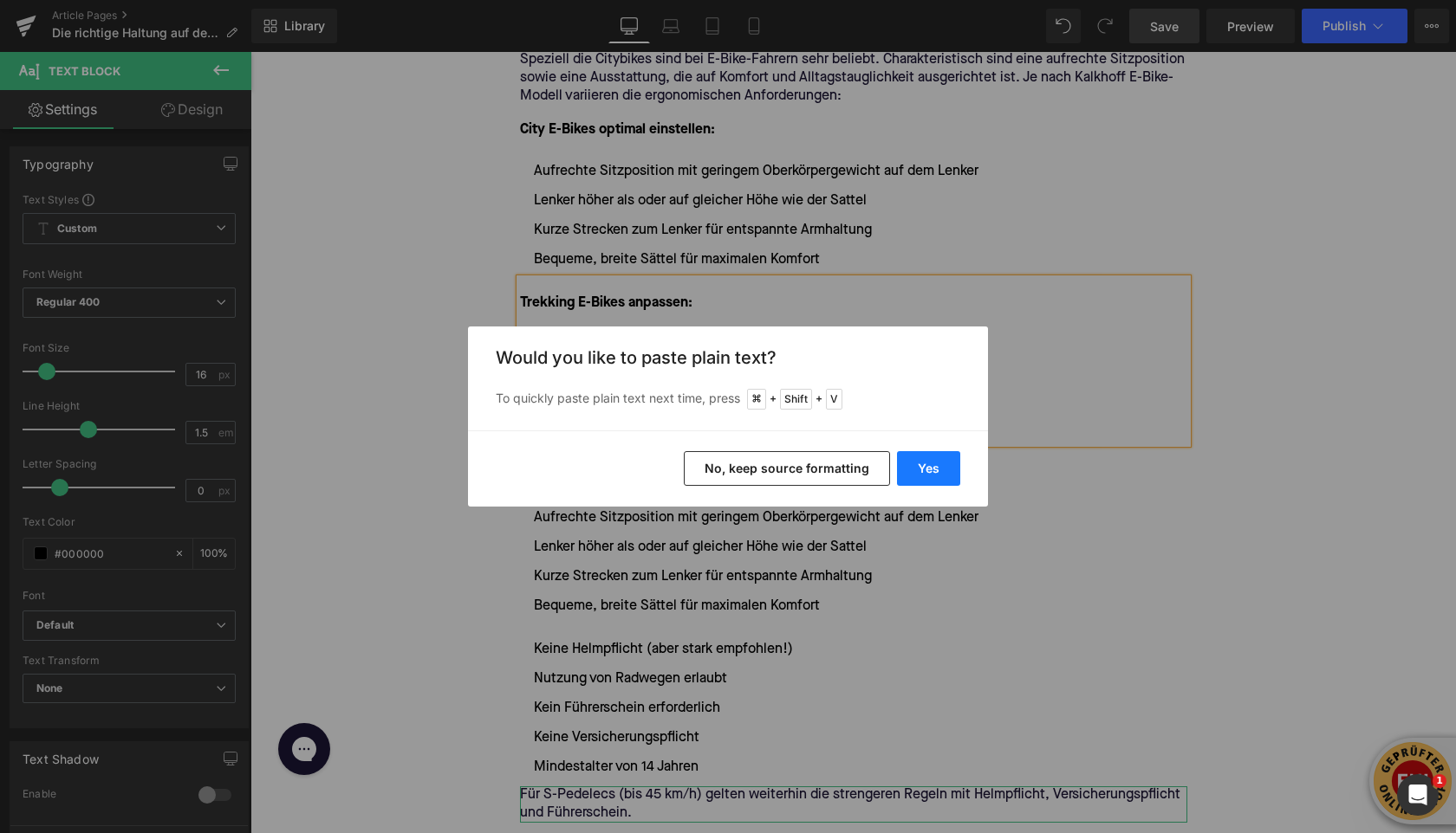
click at [916, 470] on button "Yes" at bounding box center [929, 469] width 64 height 35
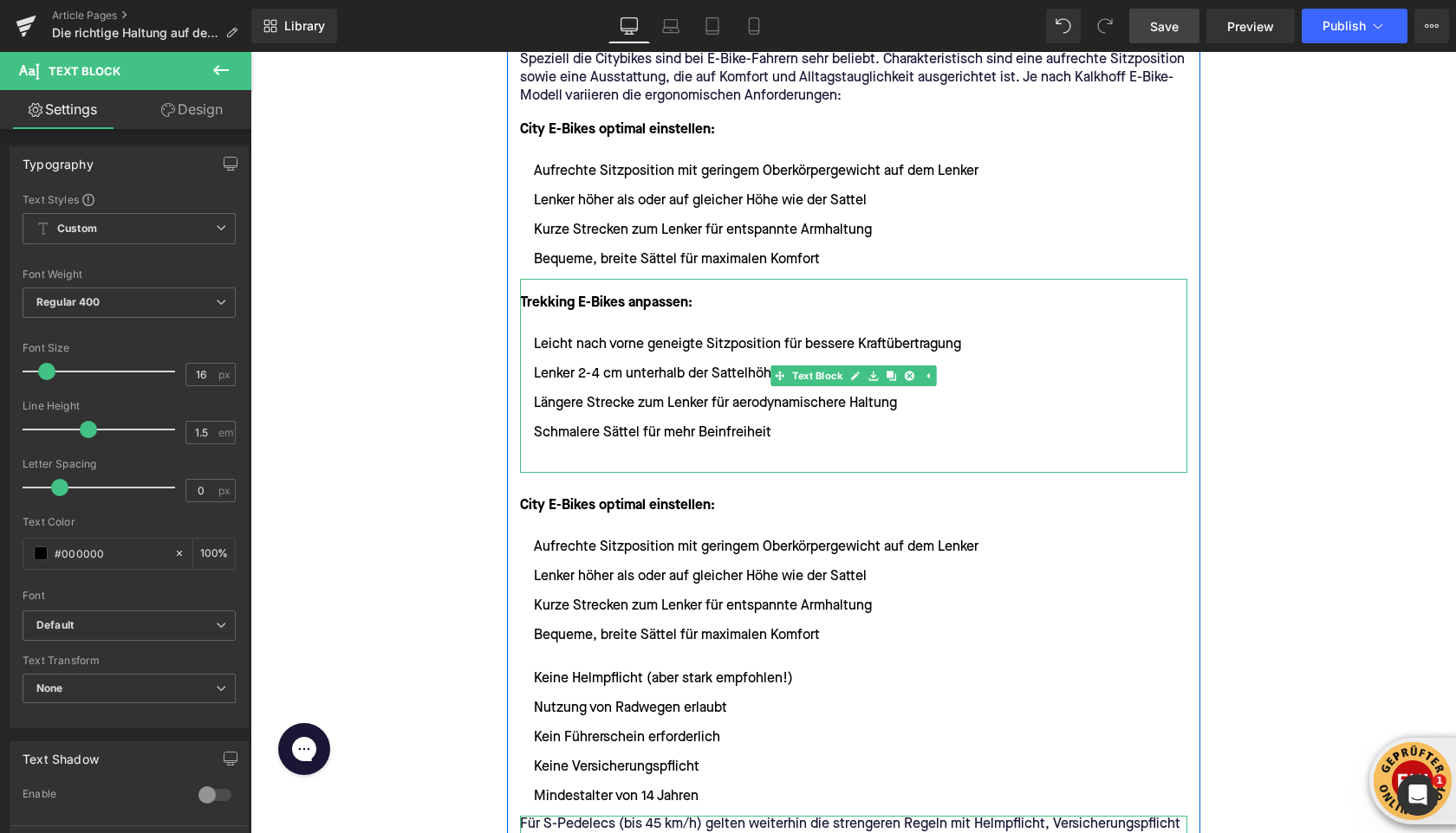
click at [593, 459] on li at bounding box center [853, 462] width 667 height 21
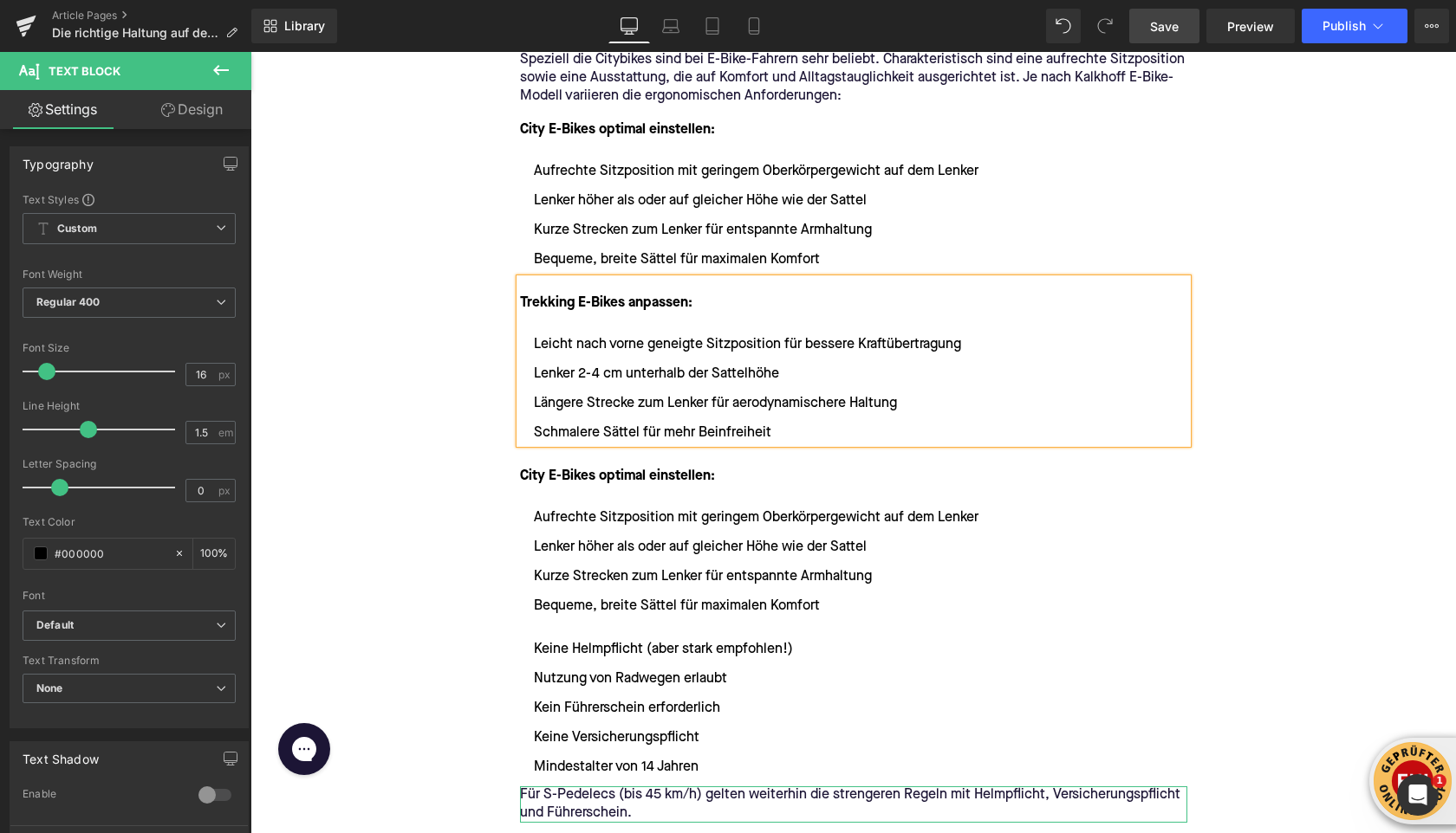
click at [362, 312] on div "Home / Die richtige Haltung auf dem E-Bike: Sattel und Lenker einstellen Breadc…" at bounding box center [853, 248] width 1206 height 5896
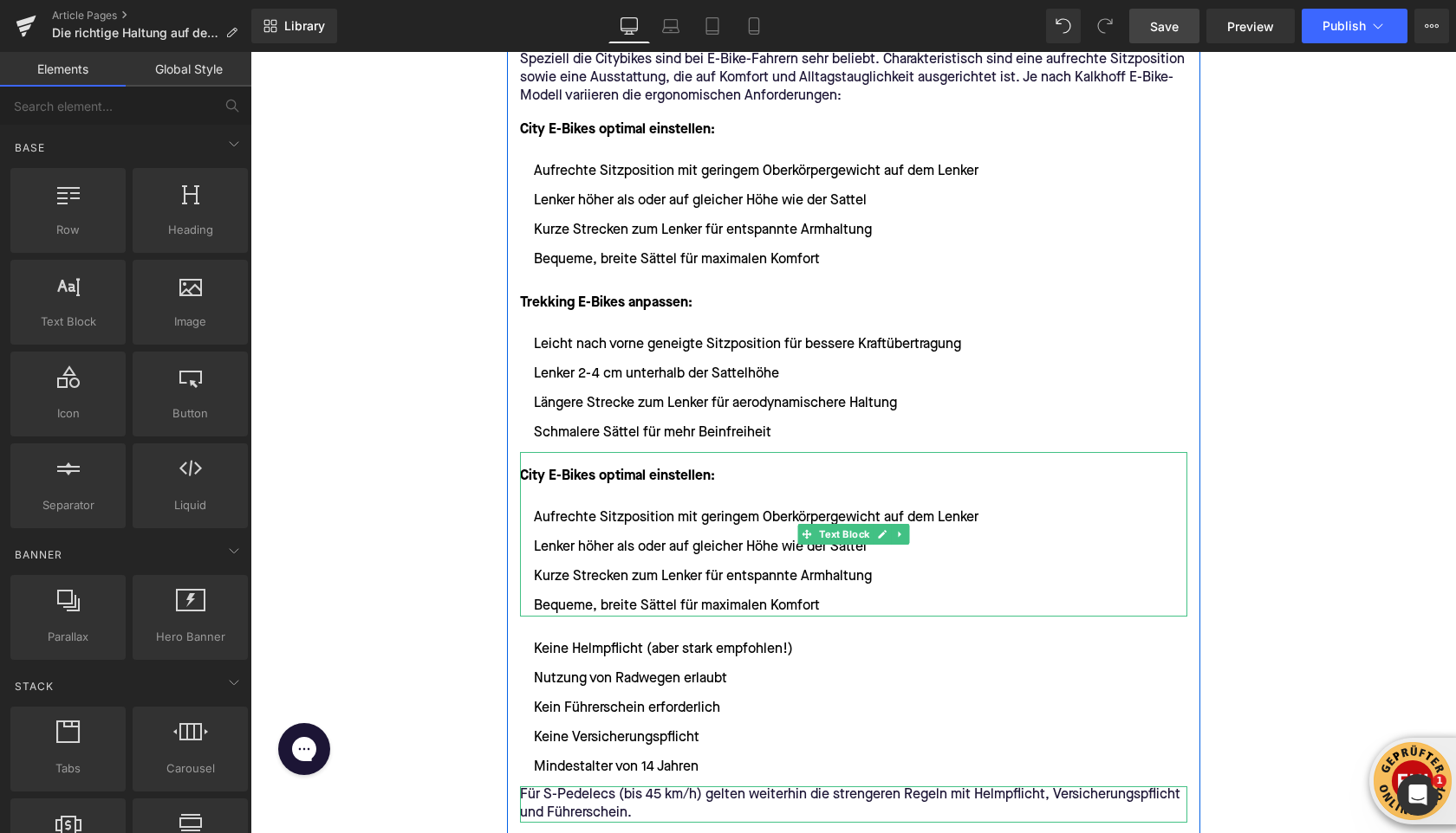
click at [586, 474] on font "City E-Bikes optimal einstellen:" at bounding box center [617, 476] width 195 height 14
click at [586, 475] on font "City E-Bikes optimal einstellen:" at bounding box center [617, 476] width 195 height 14
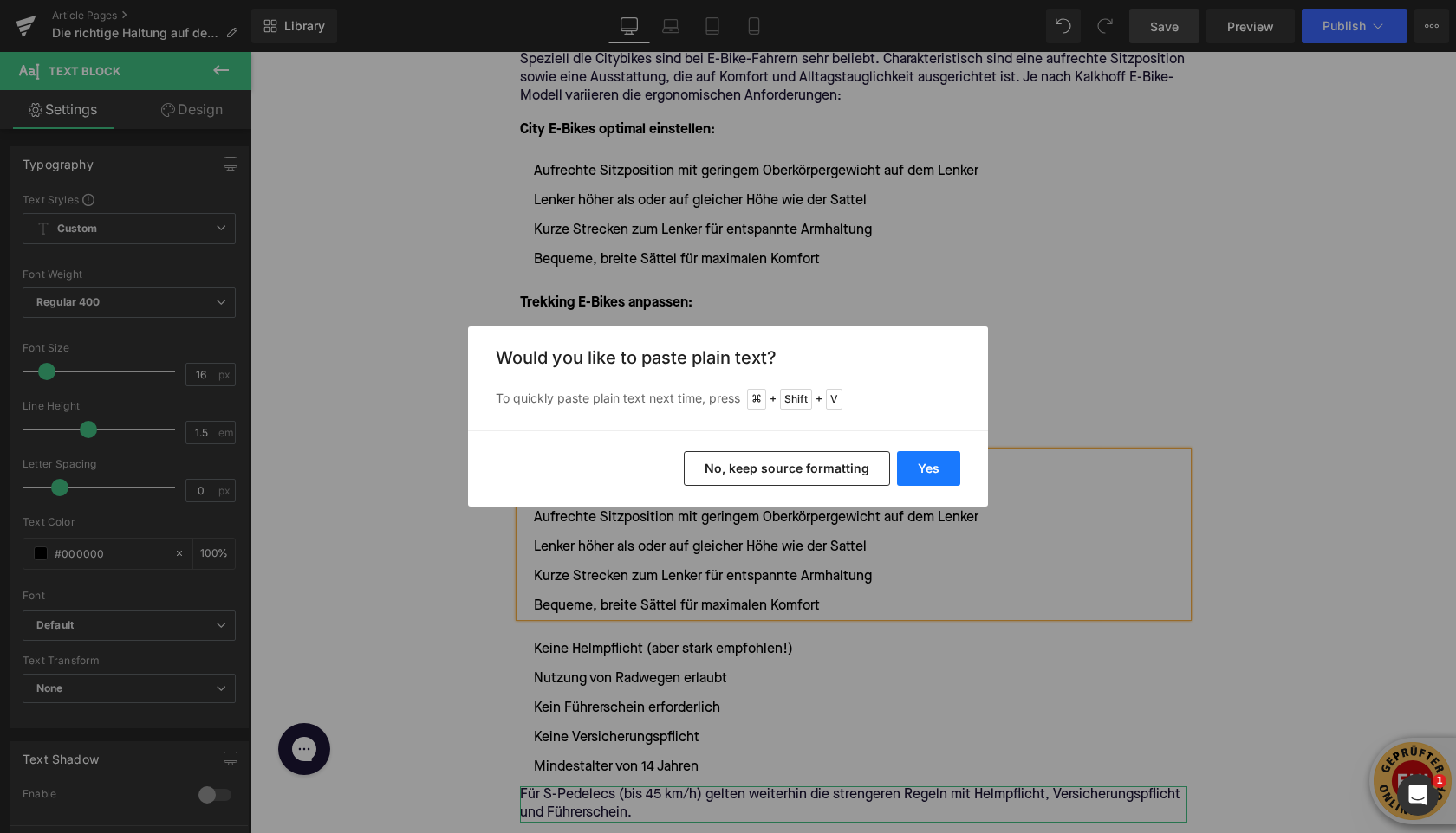
click at [922, 469] on button "Yes" at bounding box center [929, 469] width 64 height 35
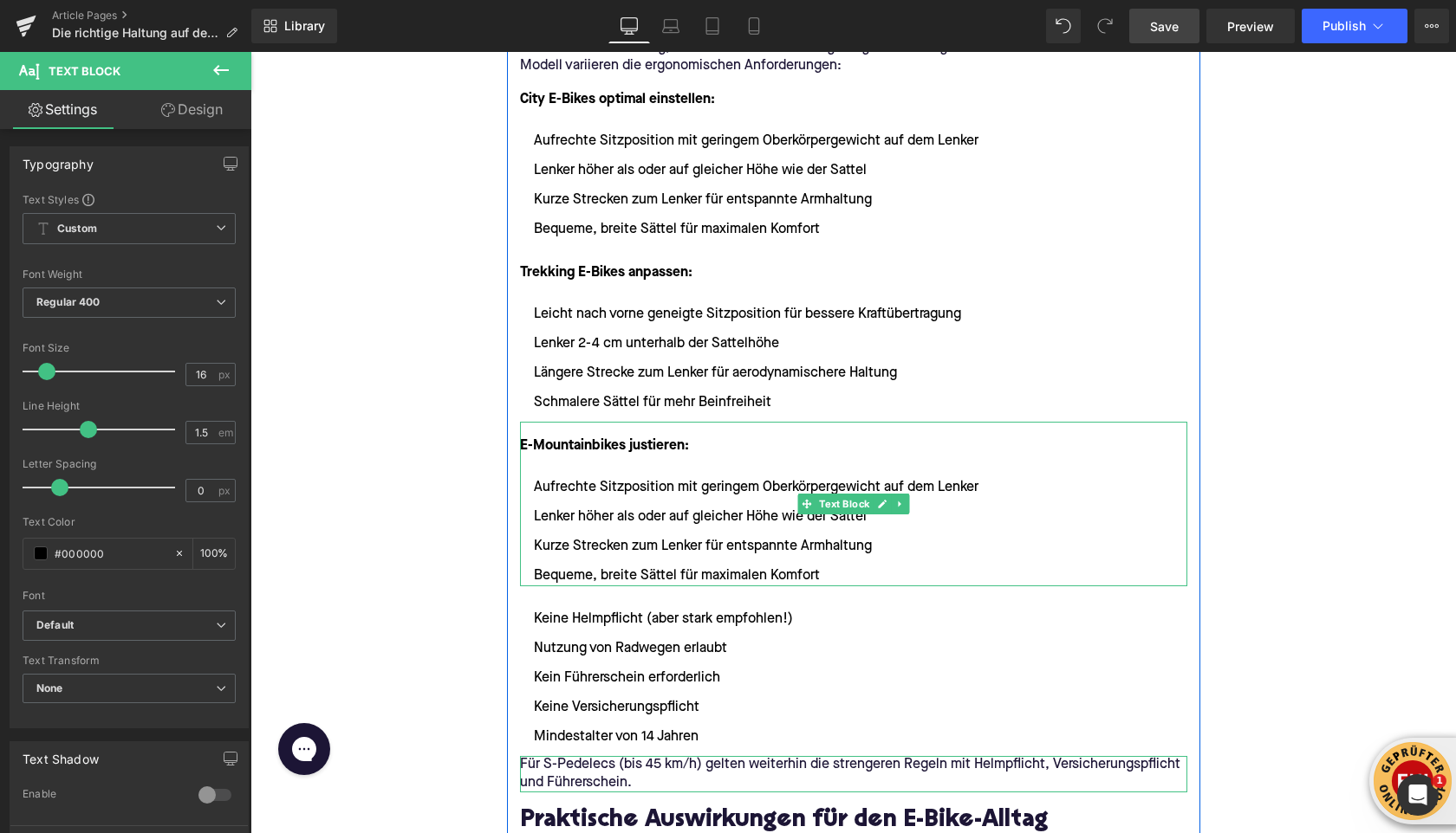
scroll to position [2935, 0]
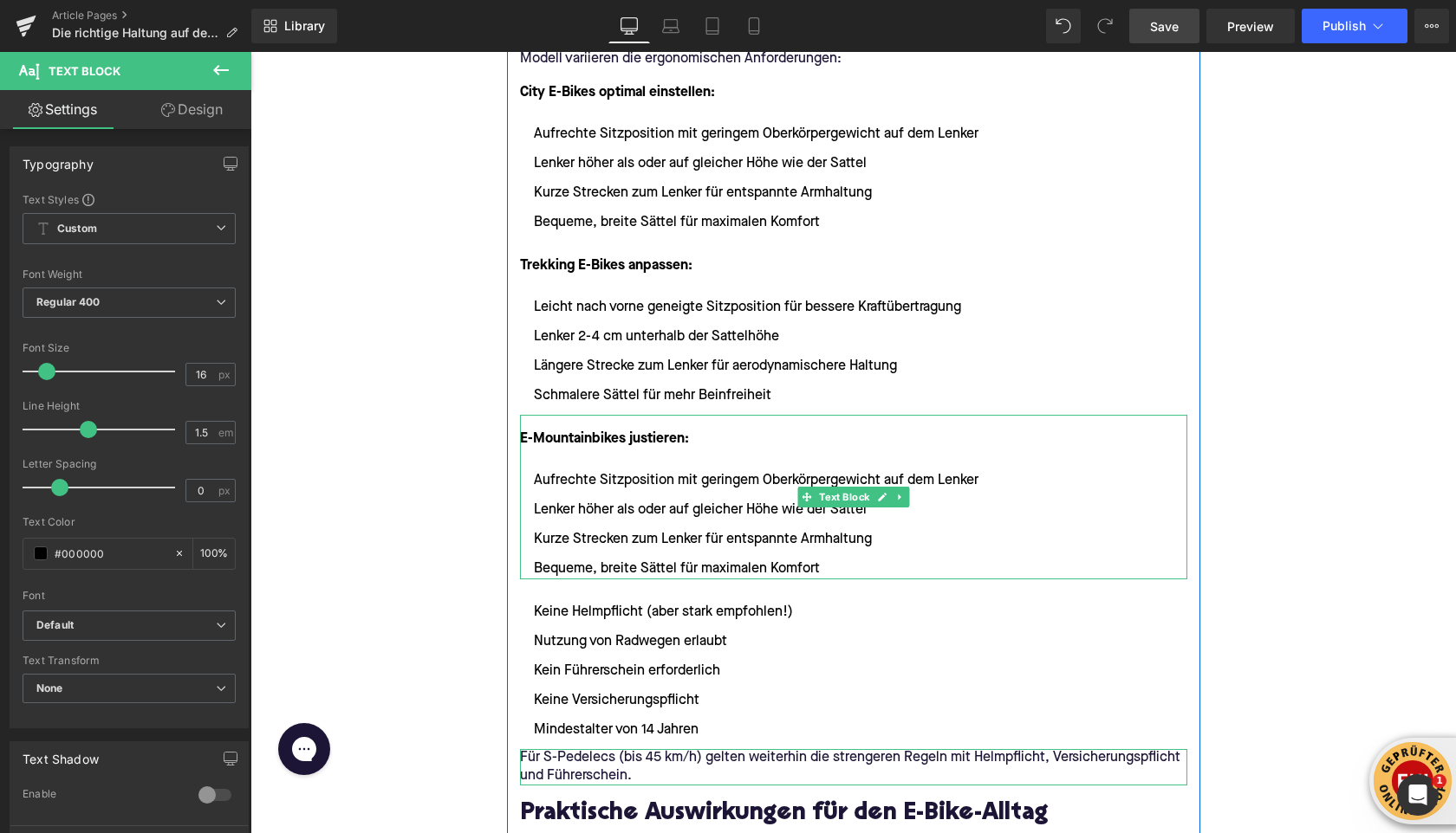
click at [632, 501] on li "Lenker höher als oder auf gleicher Höhe wie der Sattel" at bounding box center [853, 510] width 667 height 21
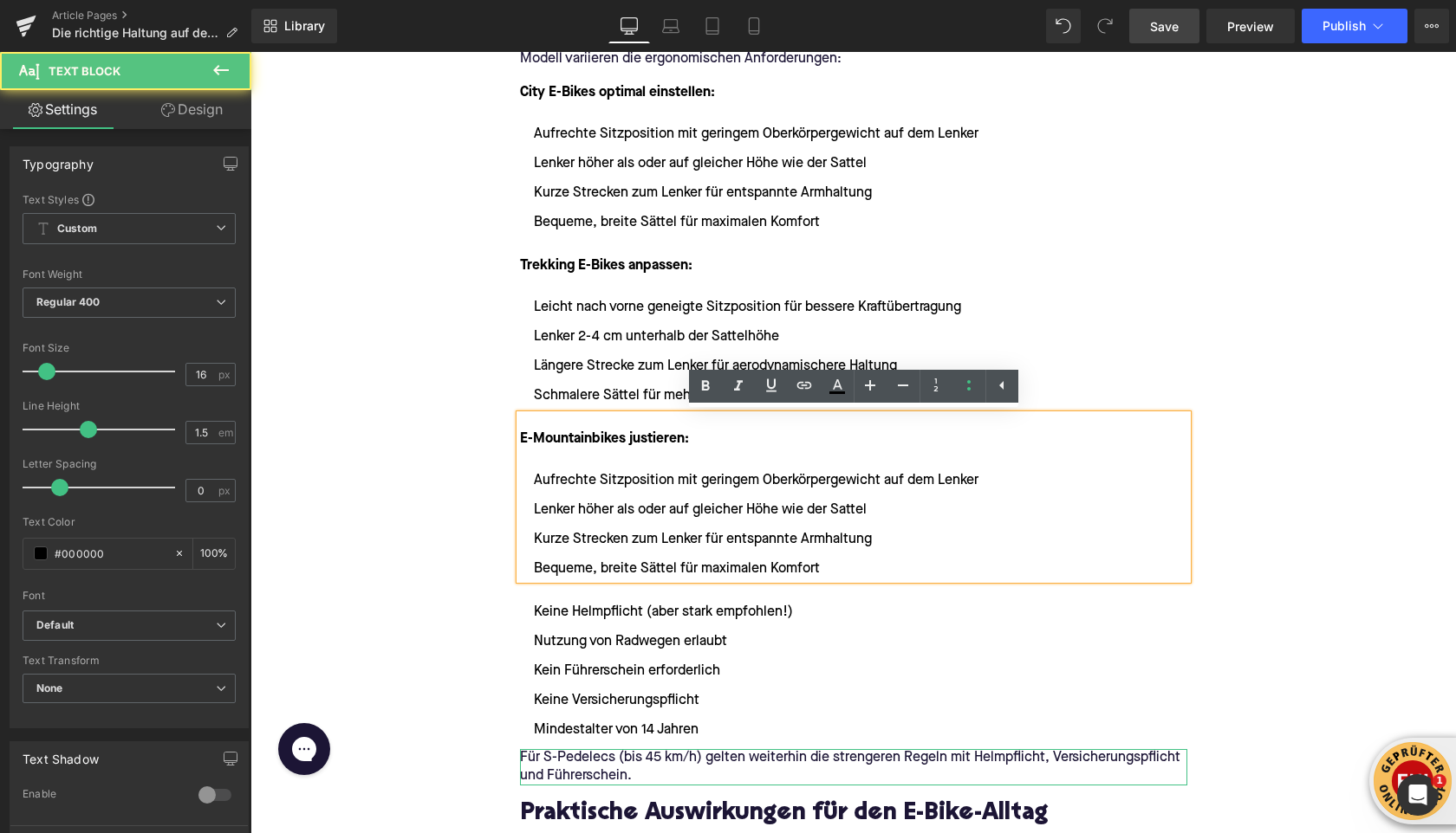
click at [833, 561] on li "Bequeme, breite Sättel für maximalen Komfort" at bounding box center [853, 569] width 667 height 21
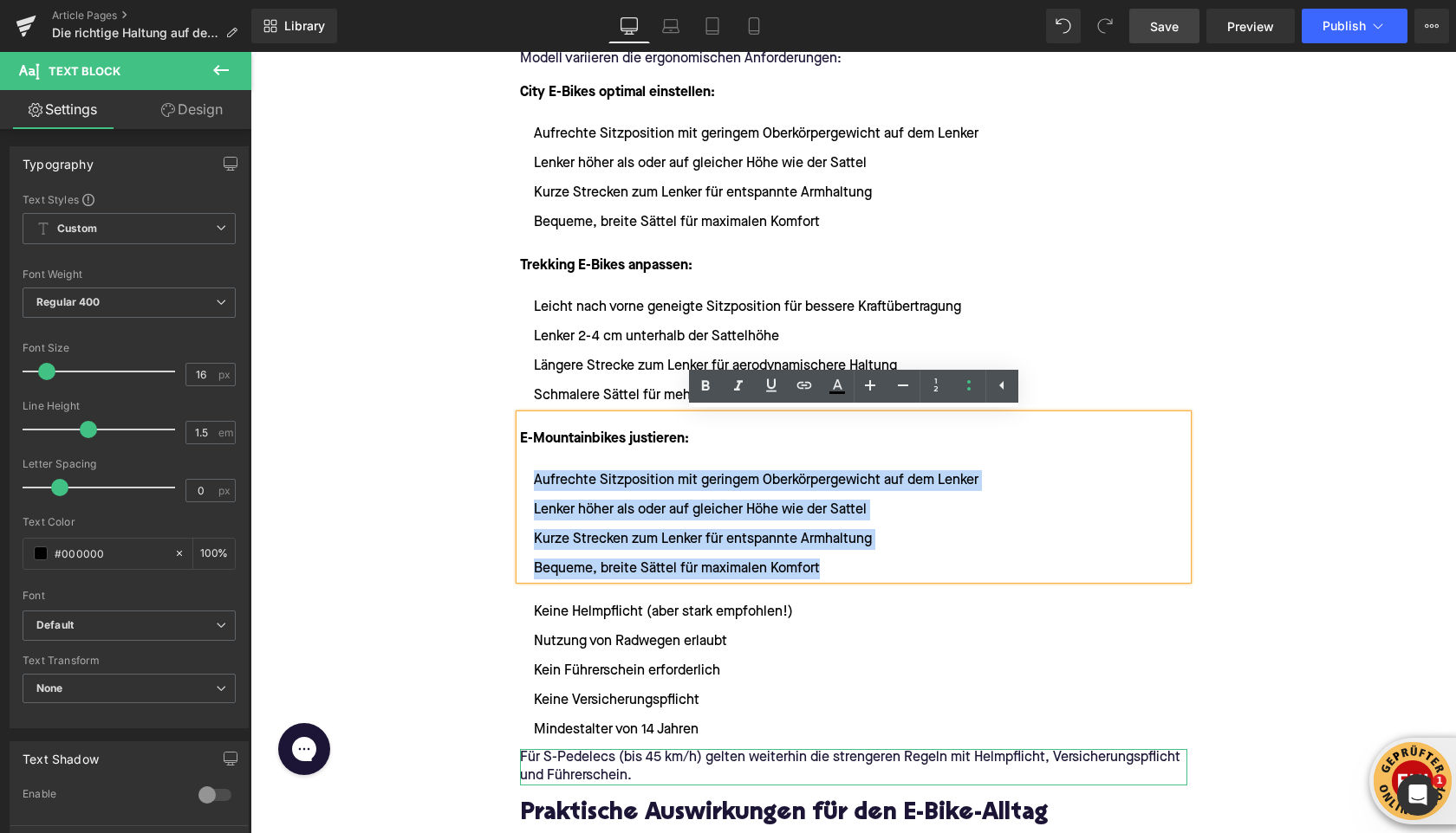
drag, startPoint x: 826, startPoint y: 565, endPoint x: 530, endPoint y: 481, distance: 307.7
click at [530, 481] on ul "Aufrechte Sitzposition mit geringem Oberkörpergewicht auf dem Lenker Lenker höh…" at bounding box center [853, 525] width 667 height 109
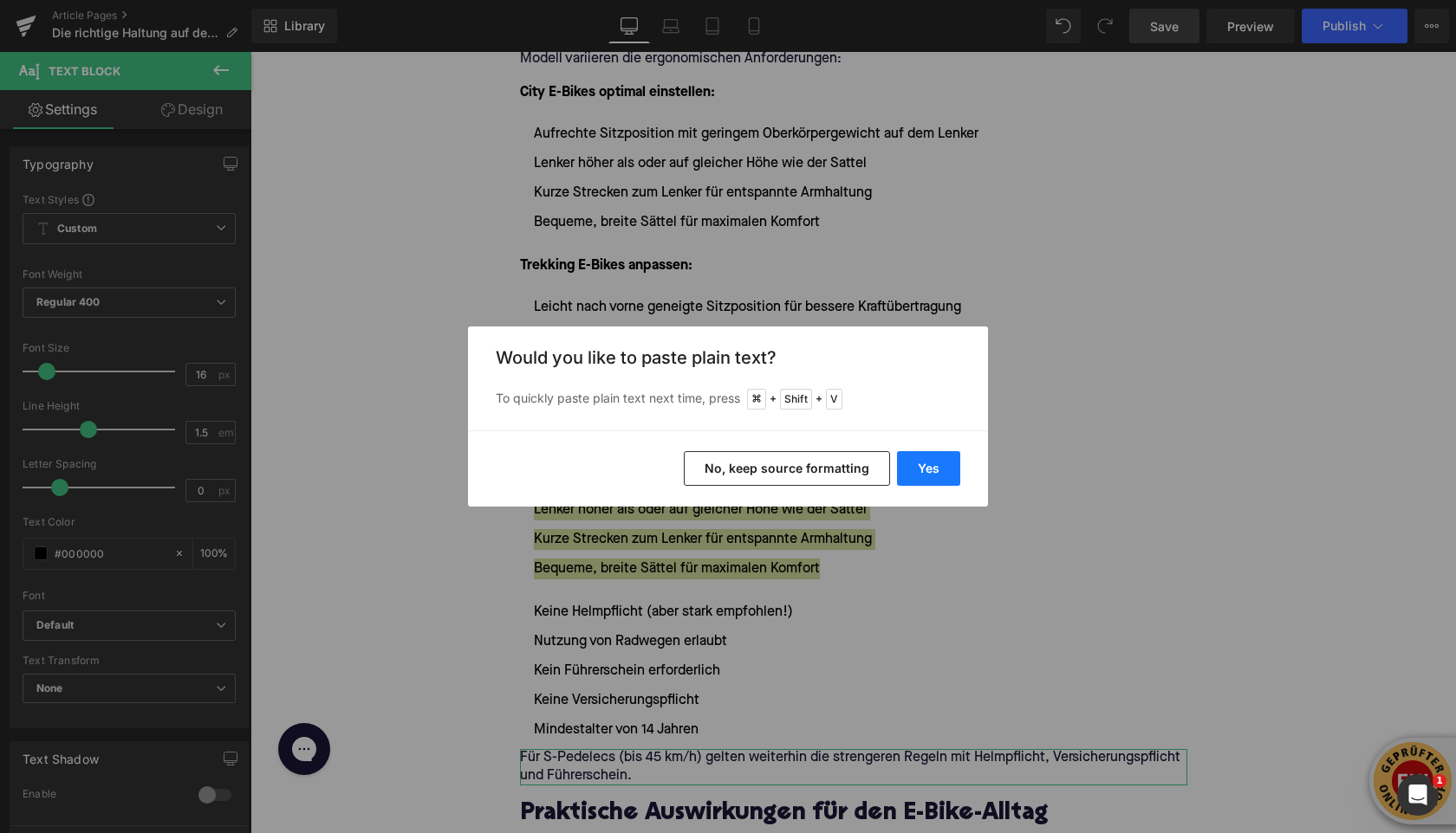
click at [939, 481] on button "Yes" at bounding box center [929, 469] width 64 height 35
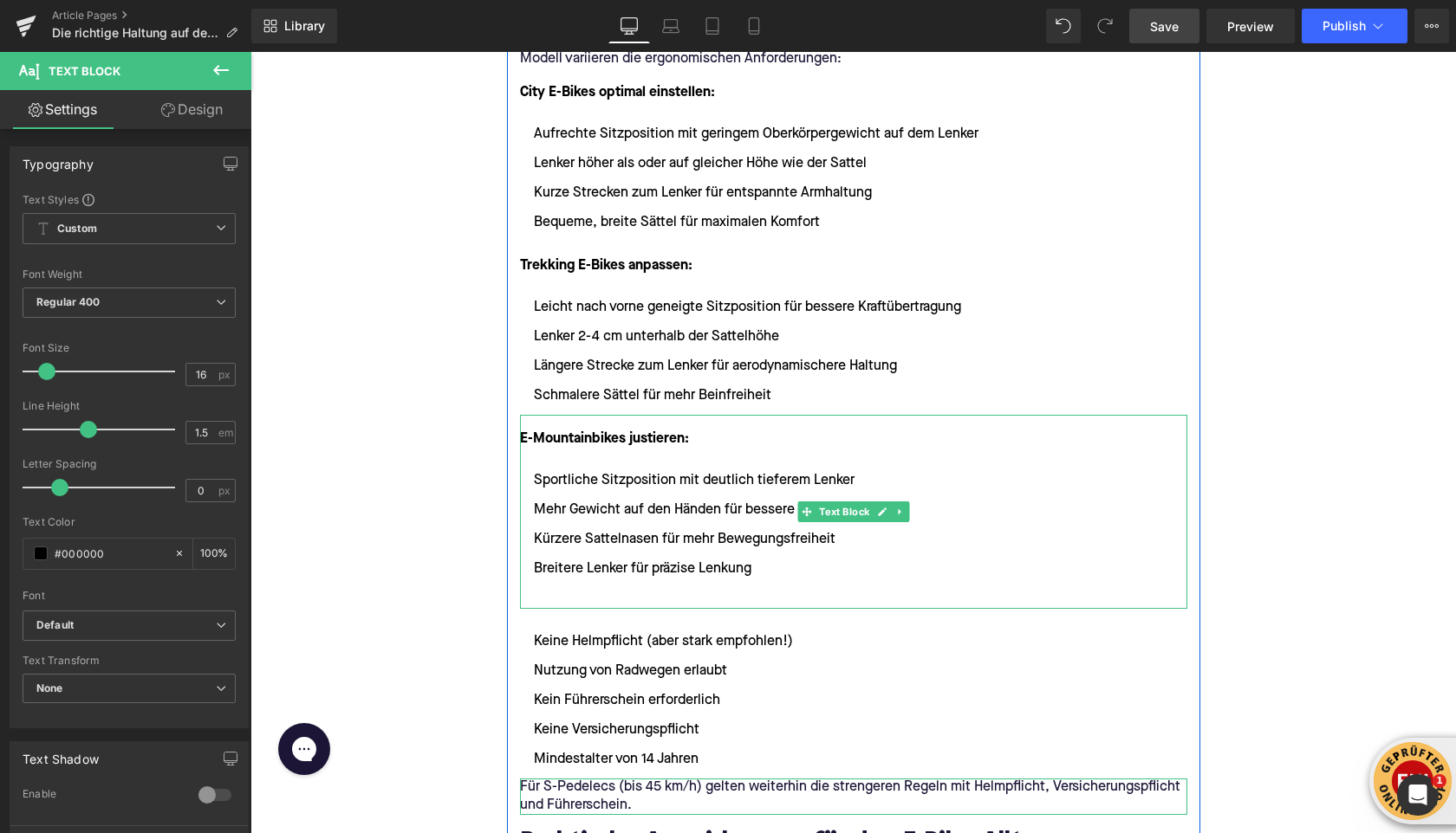
click at [574, 594] on li at bounding box center [853, 599] width 667 height 21
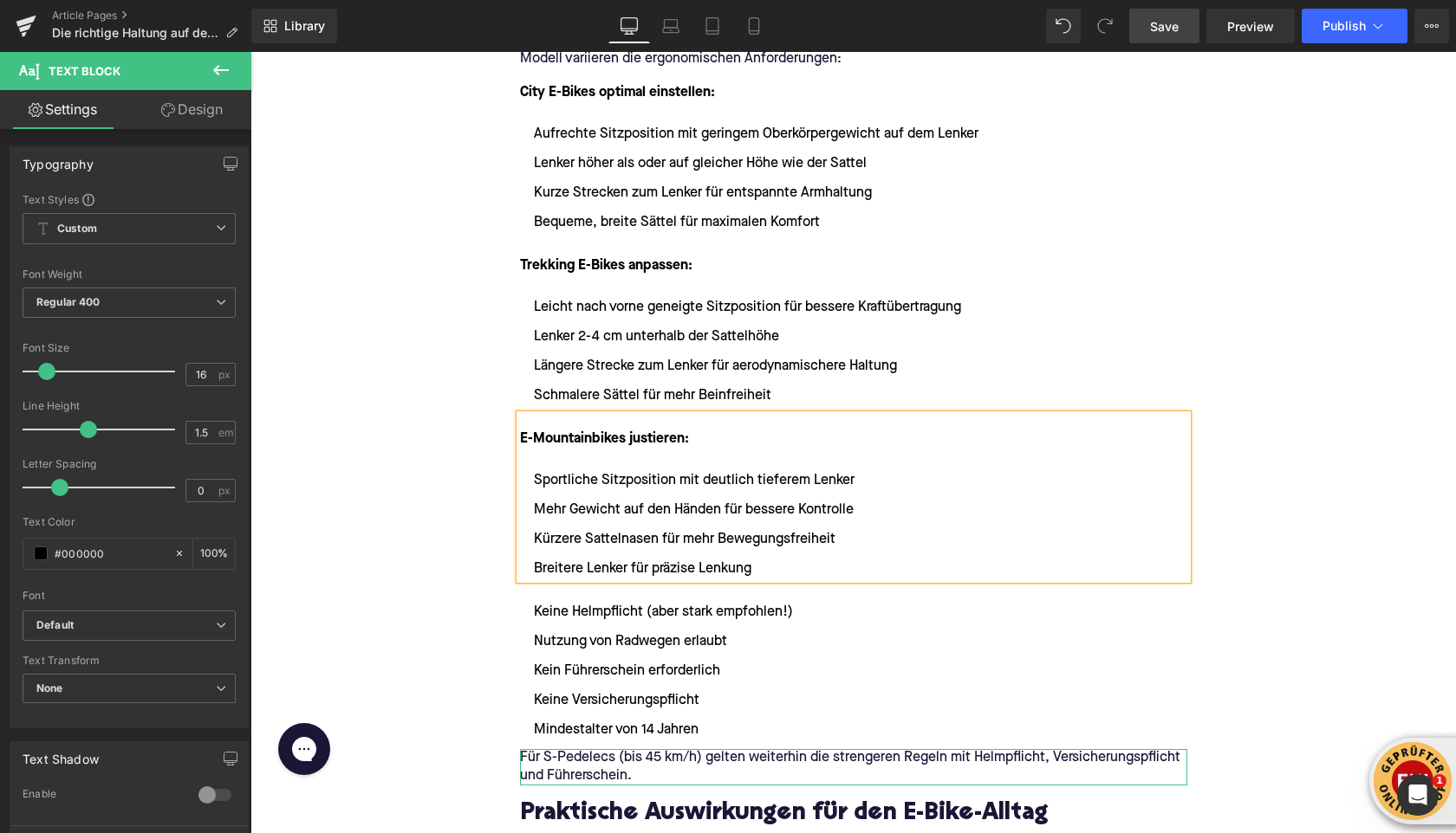
click at [405, 518] on div "Home / Die richtige Haltung auf dem E-Bike: Sattel und Lenker einstellen Breadc…" at bounding box center [853, 211] width 1206 height 5896
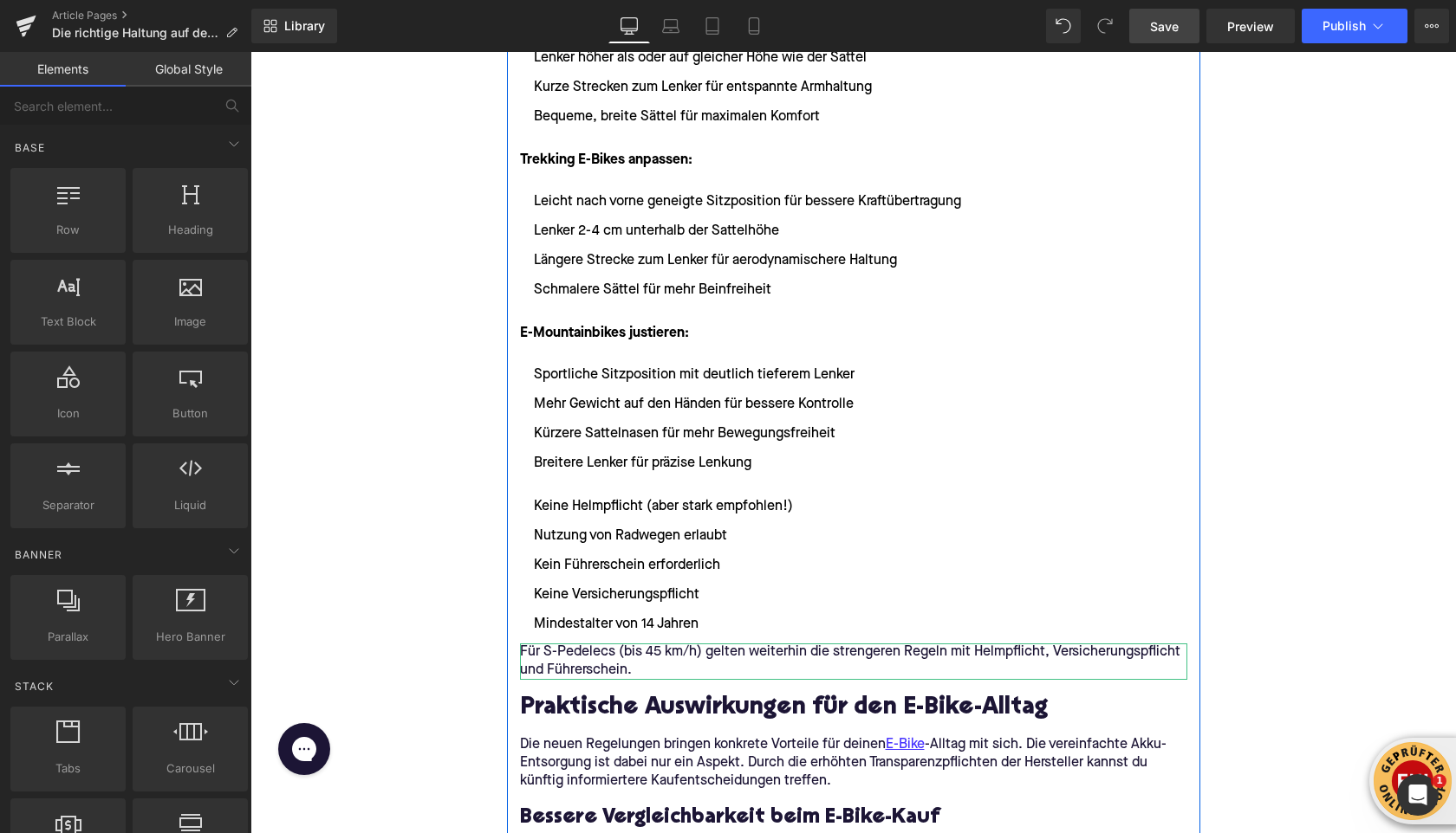
scroll to position [3076, 0]
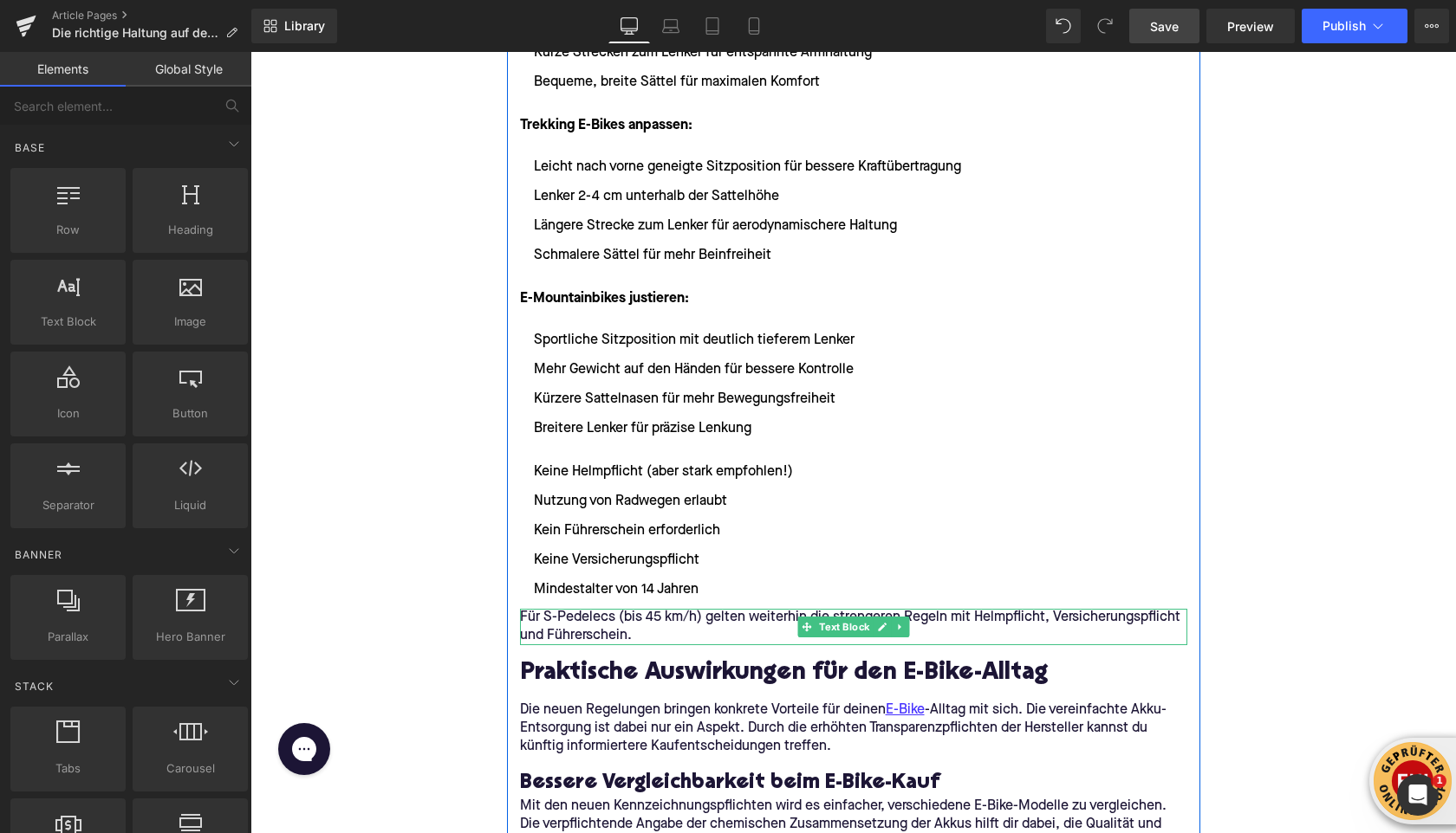
click at [900, 628] on icon at bounding box center [899, 628] width 3 height 6
click at [905, 620] on link at bounding box center [910, 627] width 18 height 21
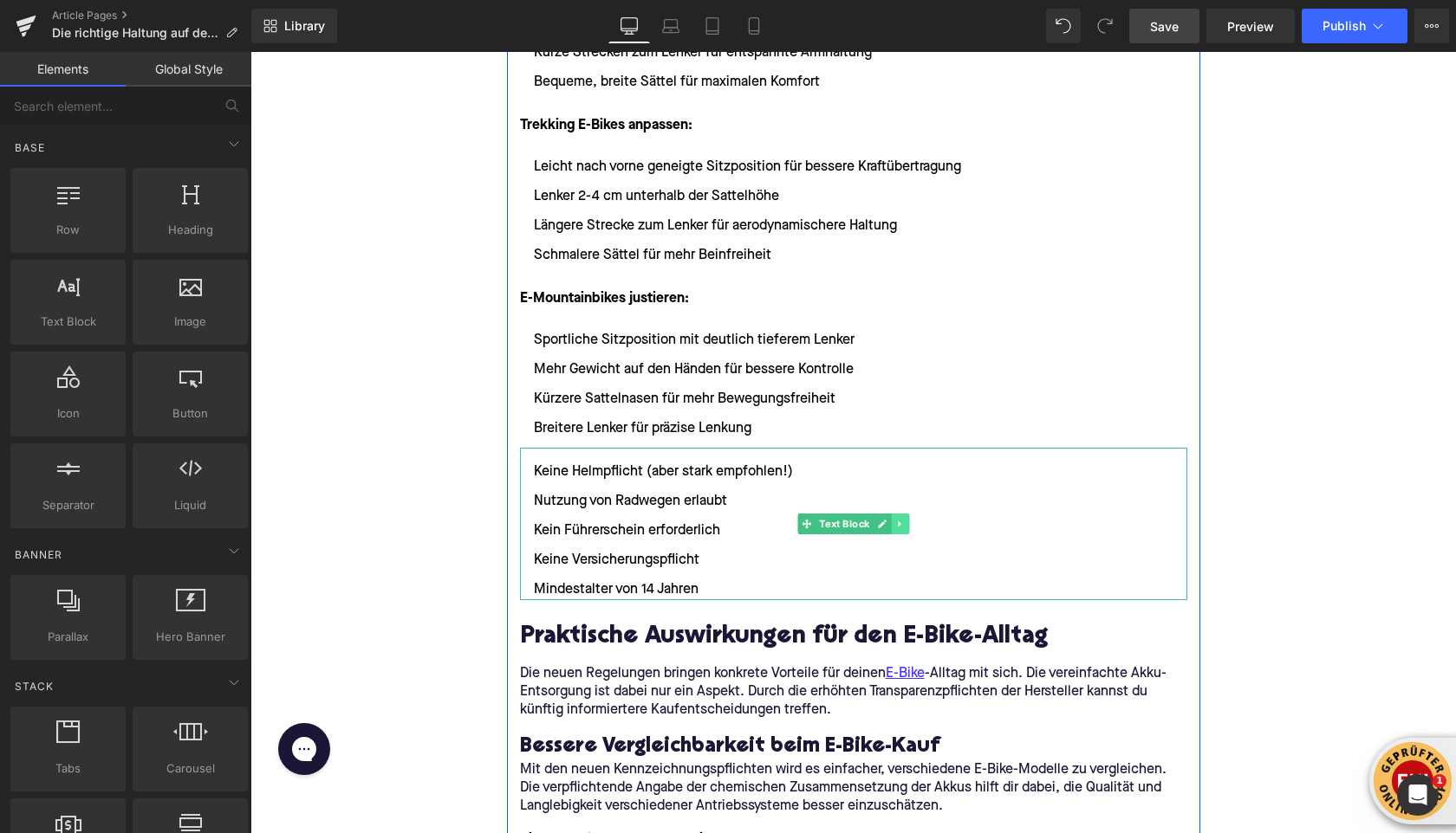
click at [903, 522] on icon at bounding box center [900, 523] width 9 height 10
click at [905, 522] on icon at bounding box center [909, 524] width 9 height 9
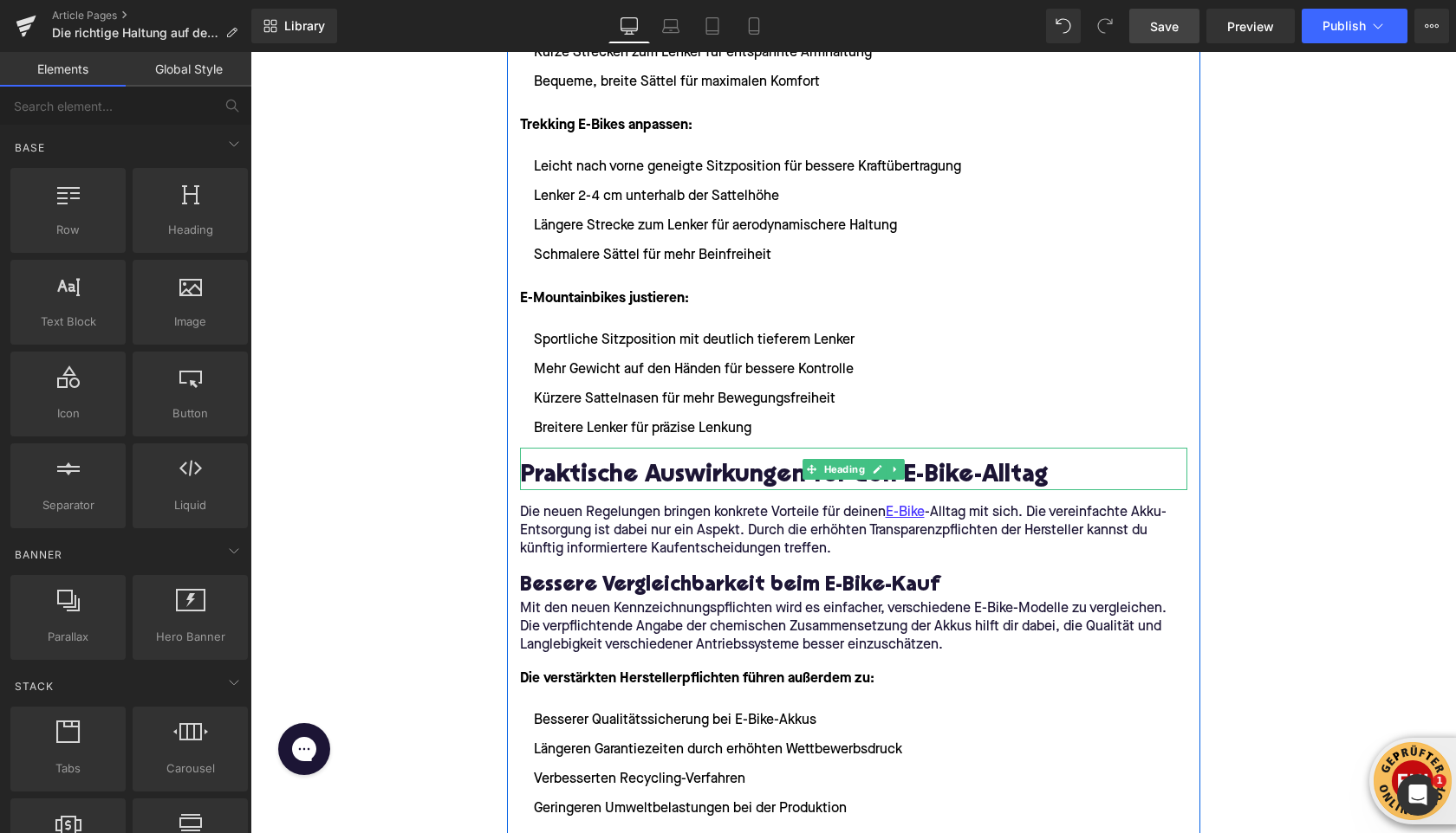
click at [704, 473] on h2 "Praktische Auswirkungen für den E-Bike-Alltag" at bounding box center [853, 477] width 667 height 27
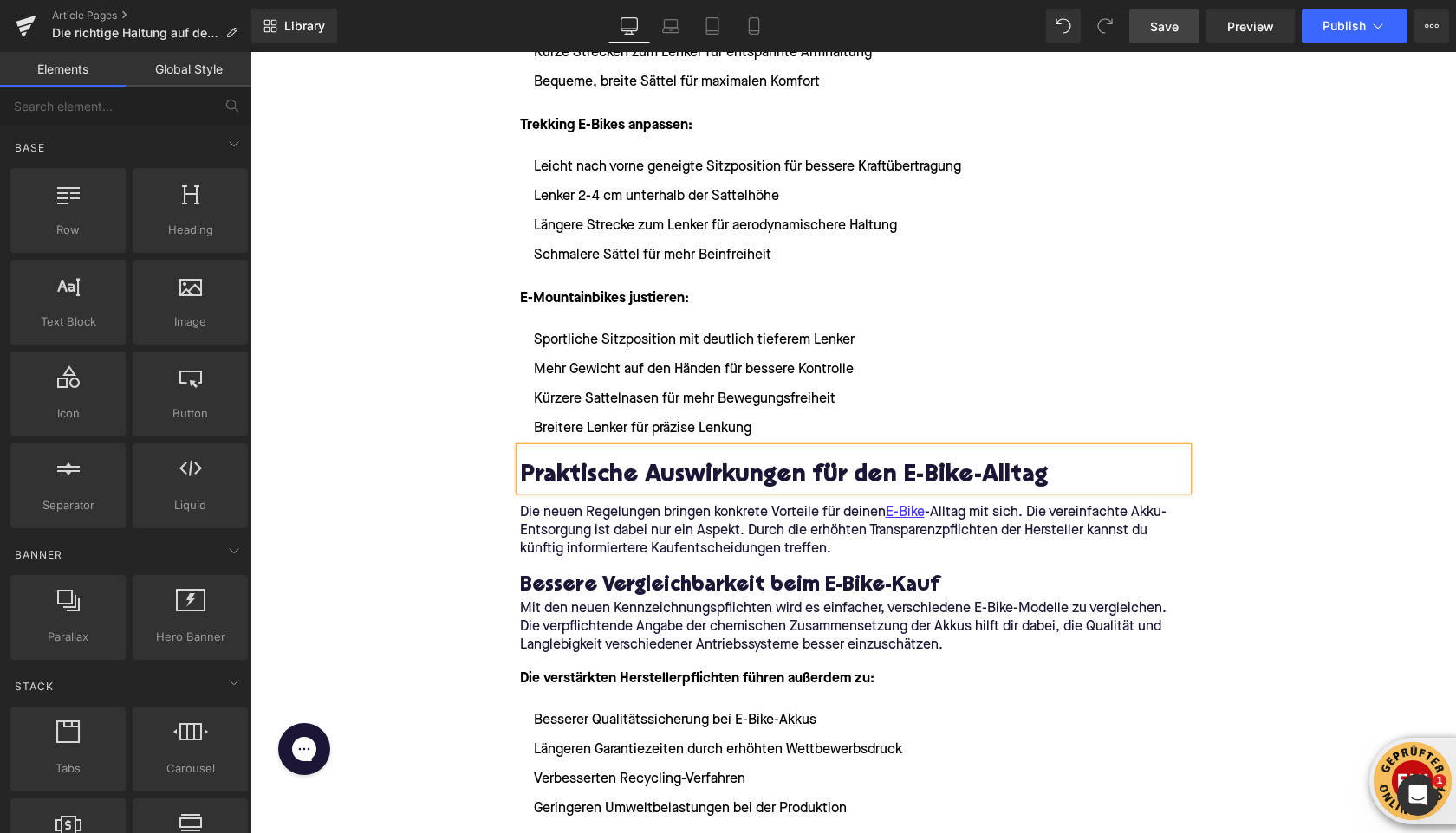
click at [704, 473] on h2 "Praktische Auswirkungen für den E-Bike-Alltag" at bounding box center [853, 477] width 667 height 27
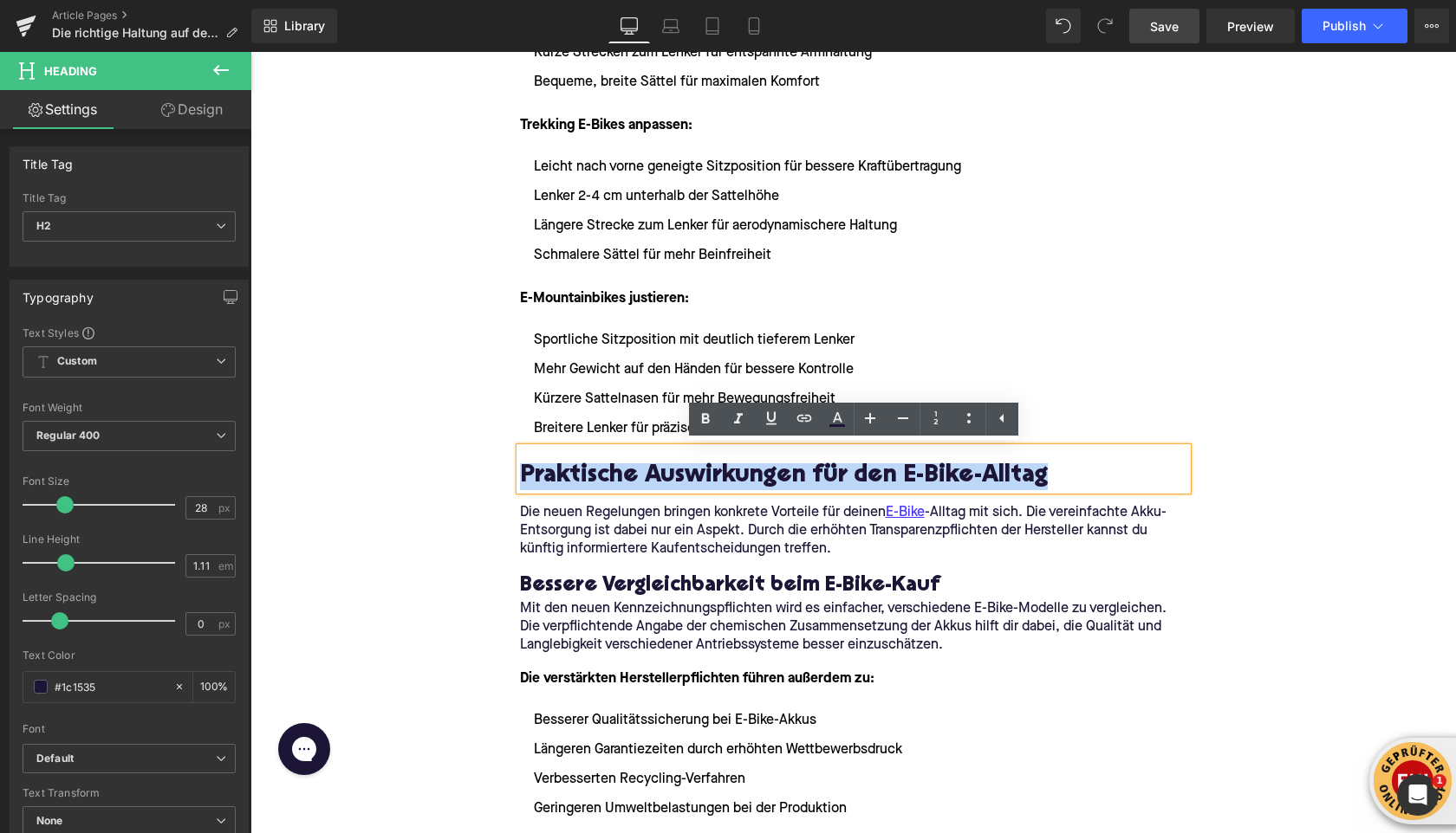
paste div
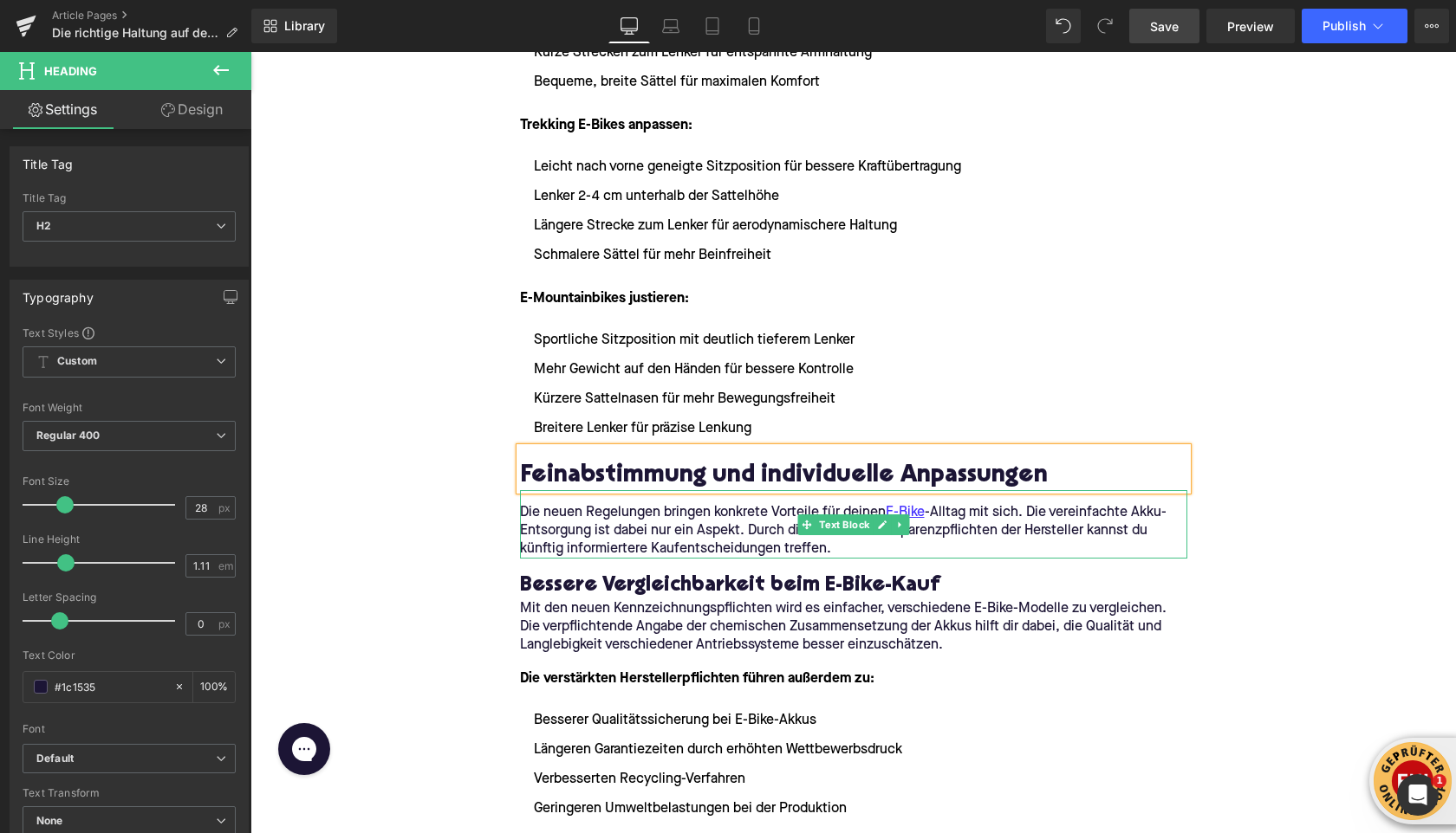
click at [563, 524] on p "Die neuen Regelungen bringen konkrete Vorteile für deinen E-Bike -Alltag mit si…" at bounding box center [853, 531] width 667 height 55
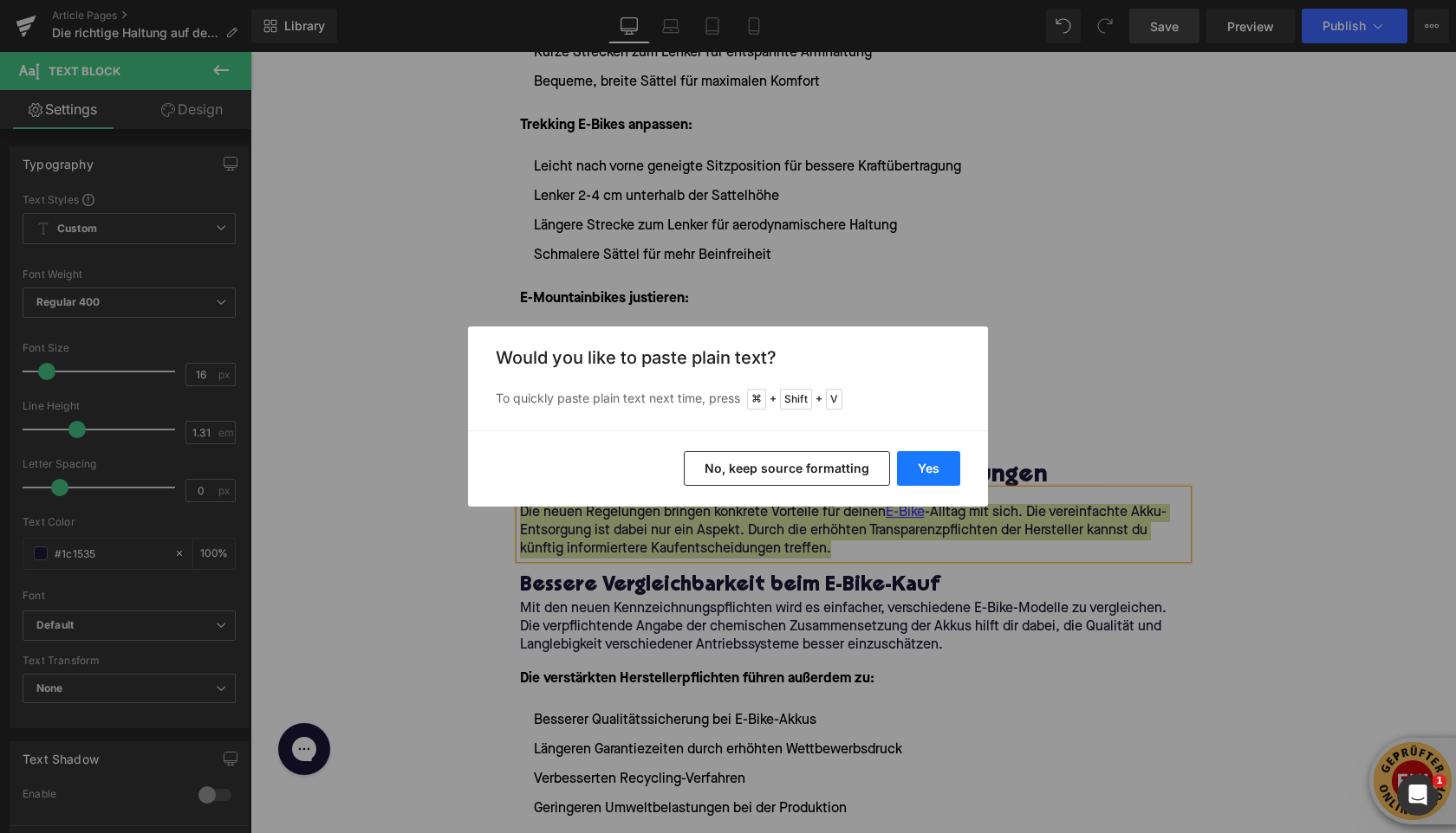
drag, startPoint x: 920, startPoint y: 470, endPoint x: 630, endPoint y: 417, distance: 294.8
click at [920, 470] on button "Yes" at bounding box center [929, 469] width 64 height 35
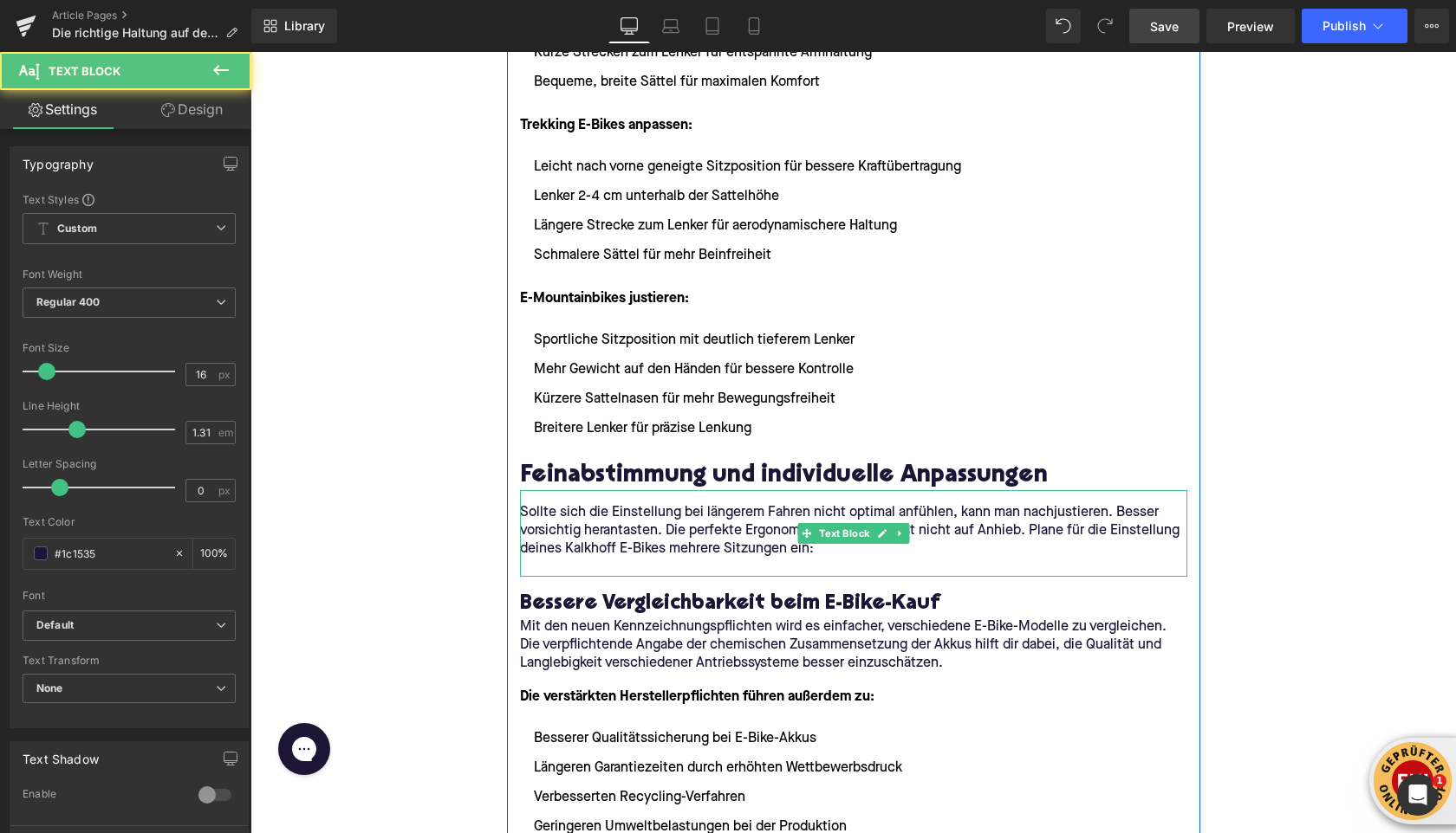
click at [573, 570] on p at bounding box center [853, 568] width 667 height 18
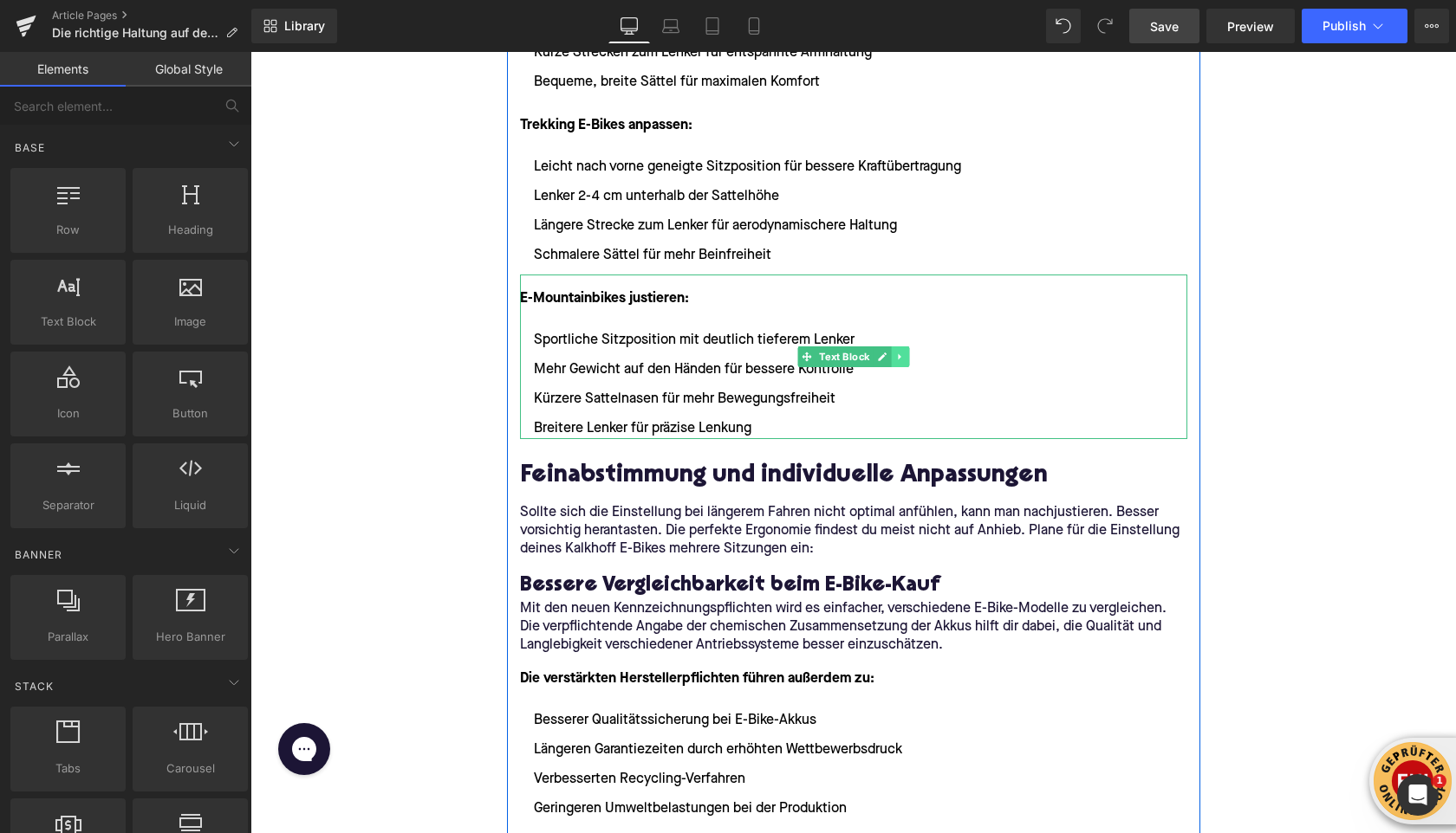
click at [899, 359] on icon at bounding box center [899, 357] width 3 height 6
click at [893, 360] on icon at bounding box center [892, 357] width 9 height 9
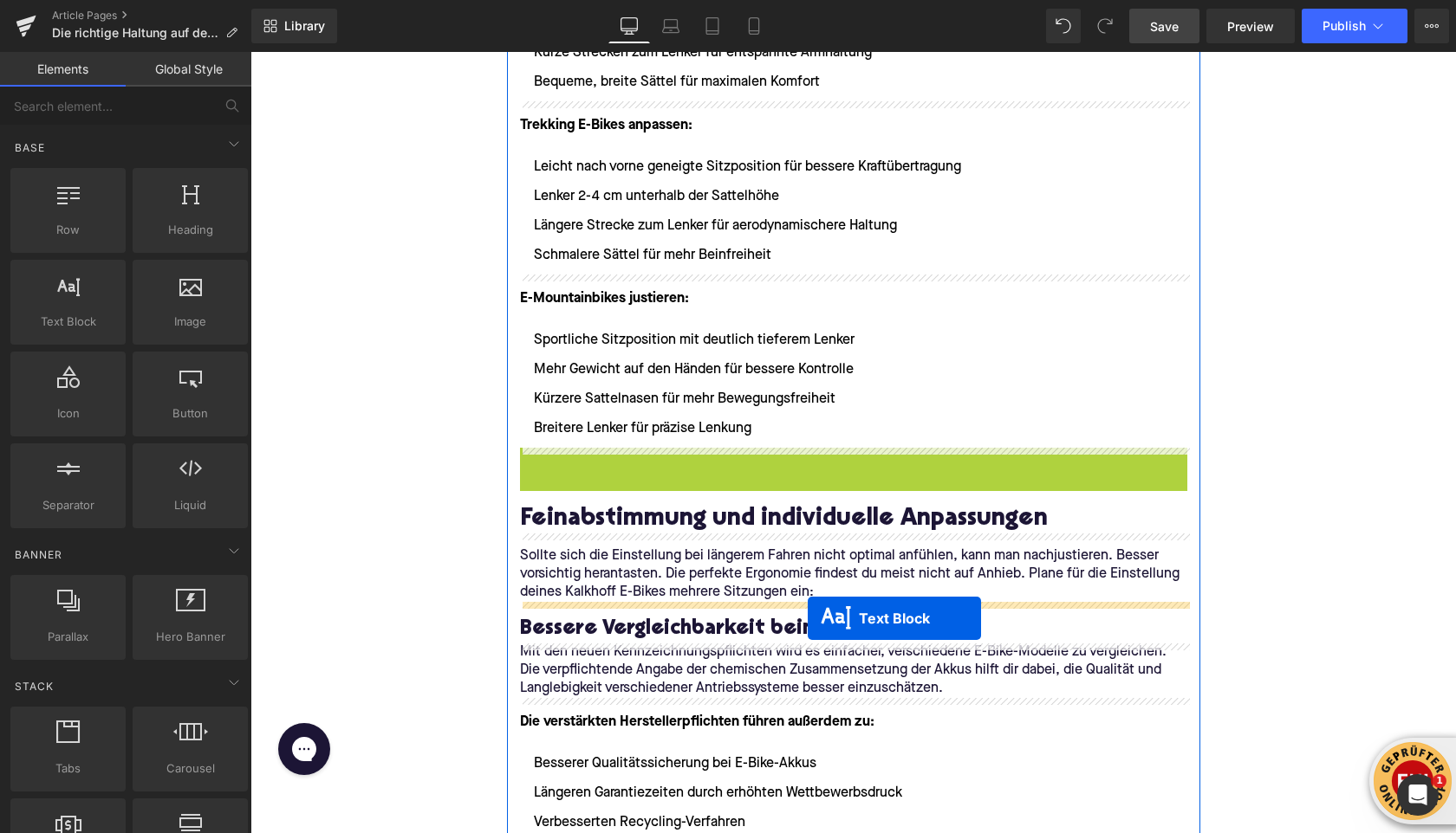
drag, startPoint x: 810, startPoint y: 531, endPoint x: 808, endPoint y: 619, distance: 88.0
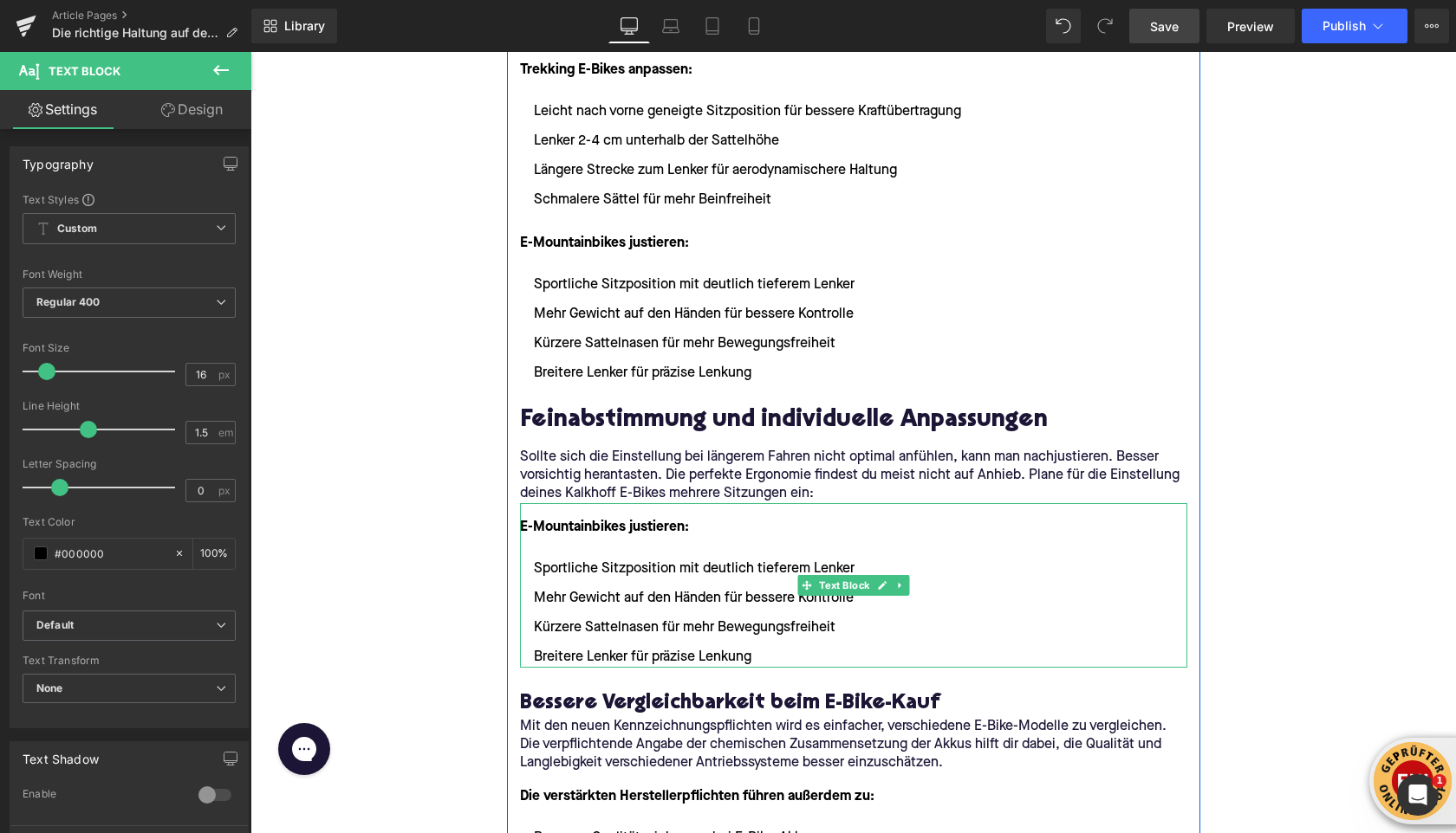
scroll to position [3133, 0]
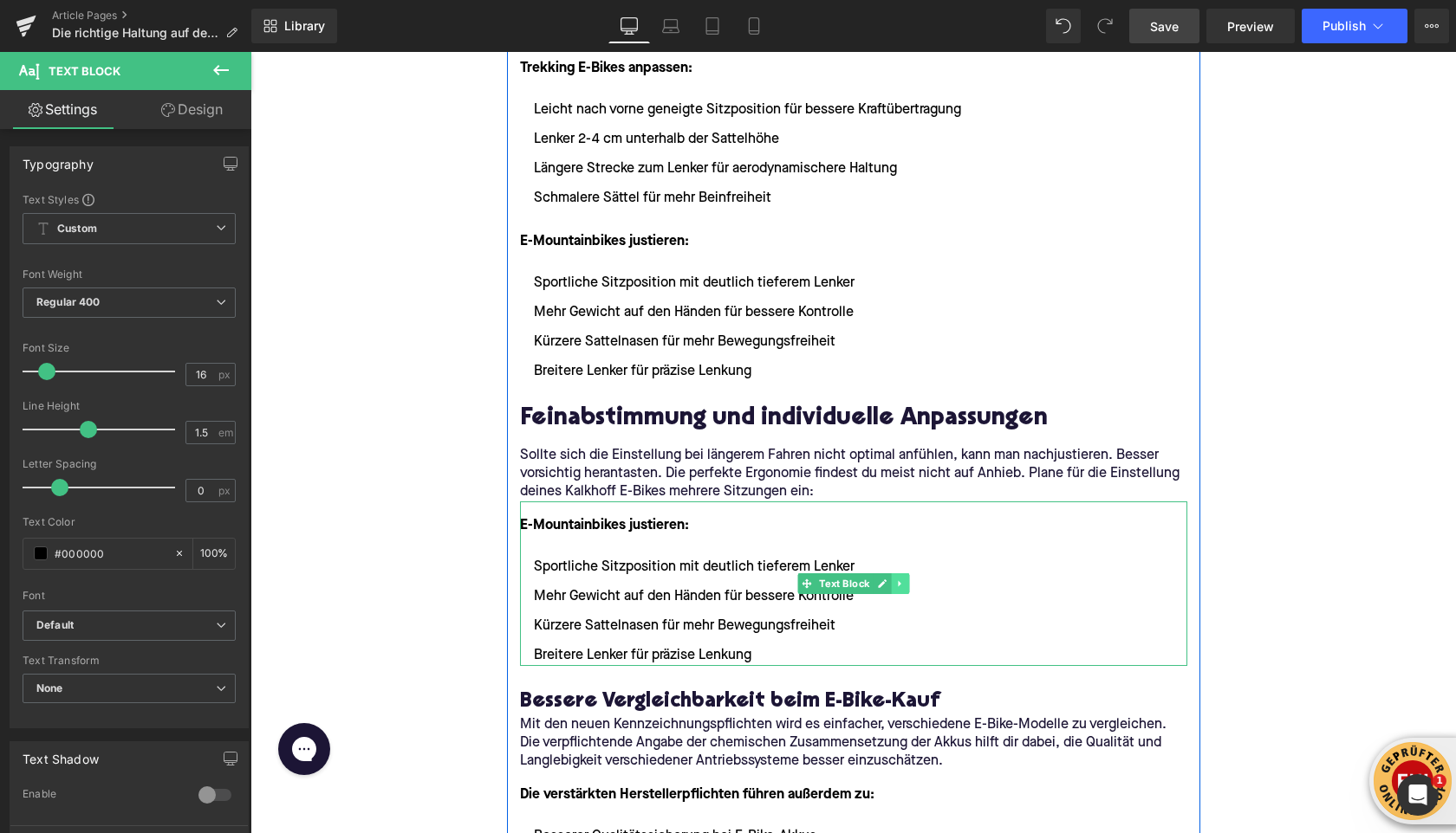
click at [903, 586] on icon at bounding box center [900, 583] width 9 height 10
click at [895, 587] on icon at bounding box center [892, 584] width 9 height 9
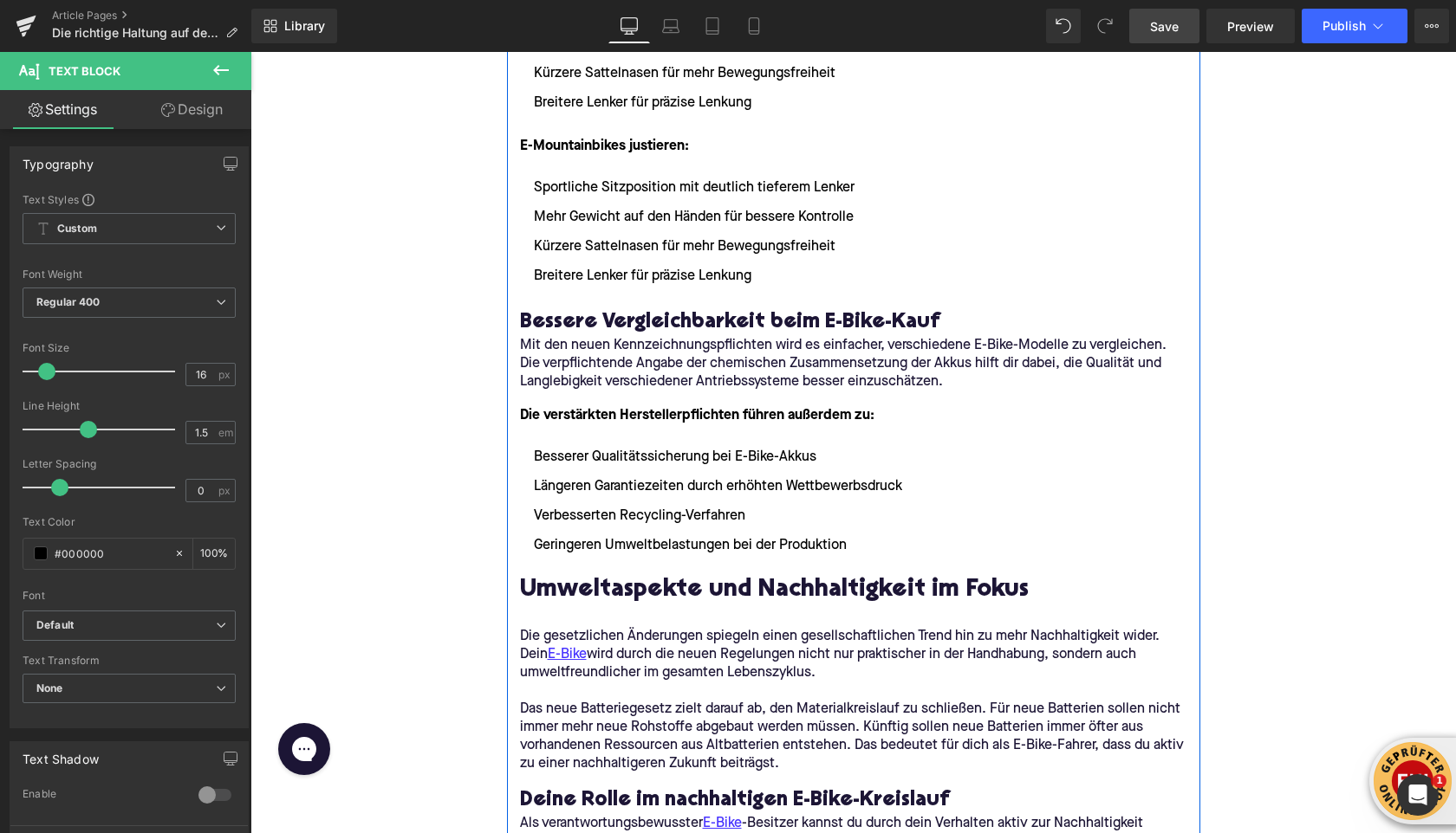
scroll to position [3686, 0]
click at [896, 209] on link at bounding box center [900, 203] width 18 height 21
click at [891, 207] on icon at bounding box center [892, 203] width 9 height 9
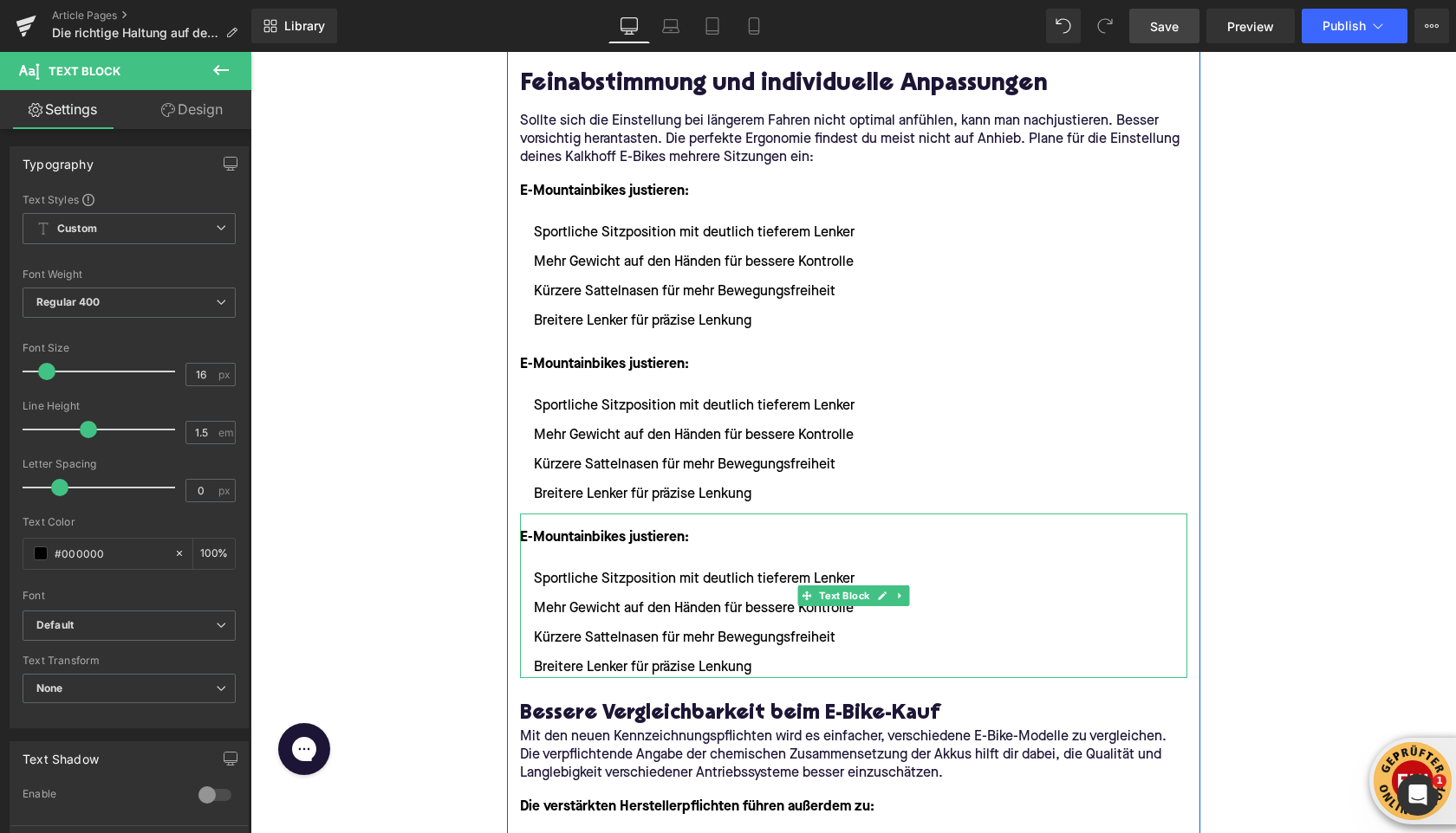
scroll to position [3456, 0]
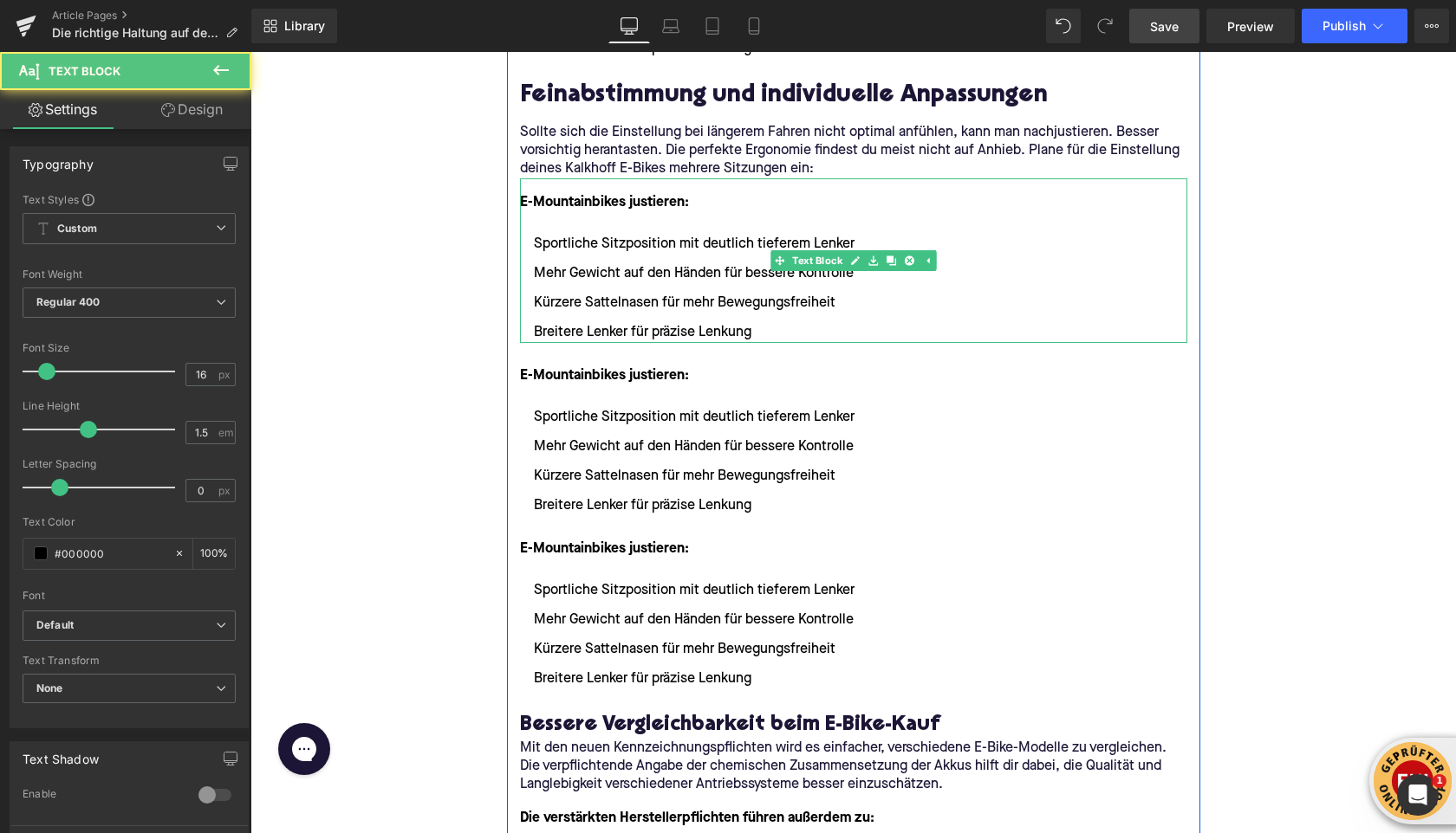
click at [538, 199] on font "E-Mountainbikes justieren:" at bounding box center [604, 203] width 169 height 14
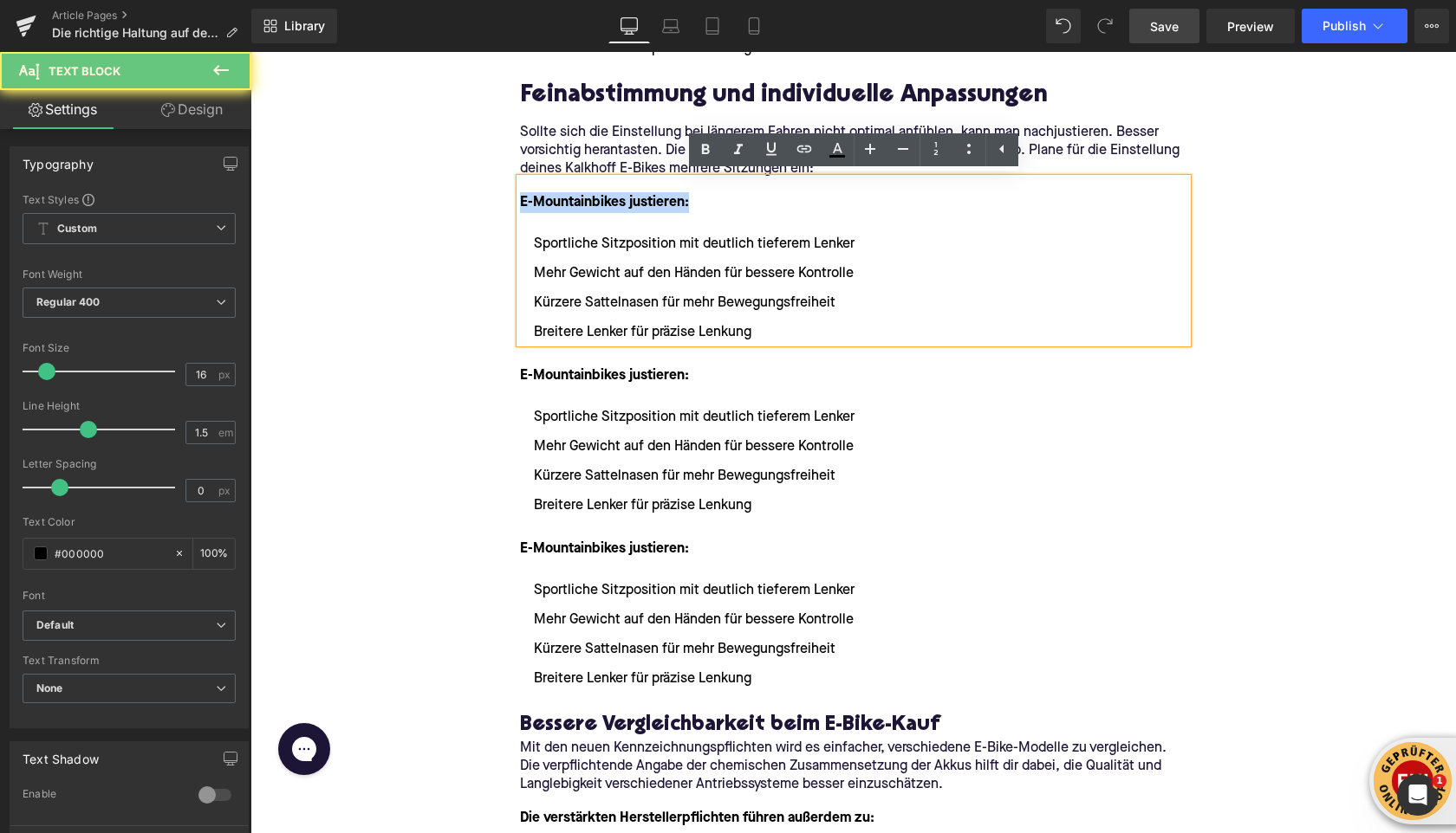
click at [538, 199] on font "E-Mountainbikes justieren:" at bounding box center [604, 203] width 169 height 14
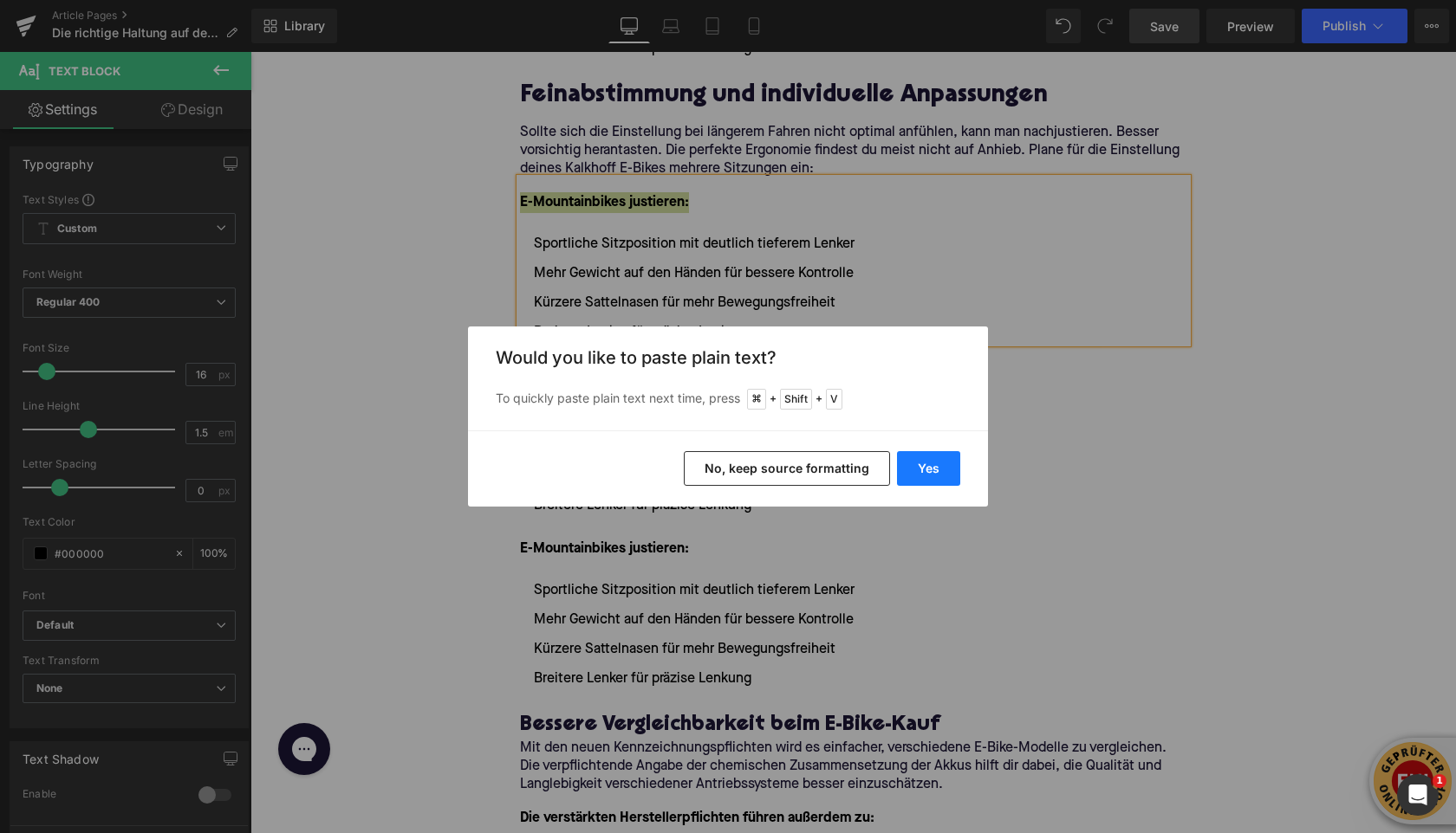
click at [932, 476] on button "Yes" at bounding box center [929, 469] width 64 height 35
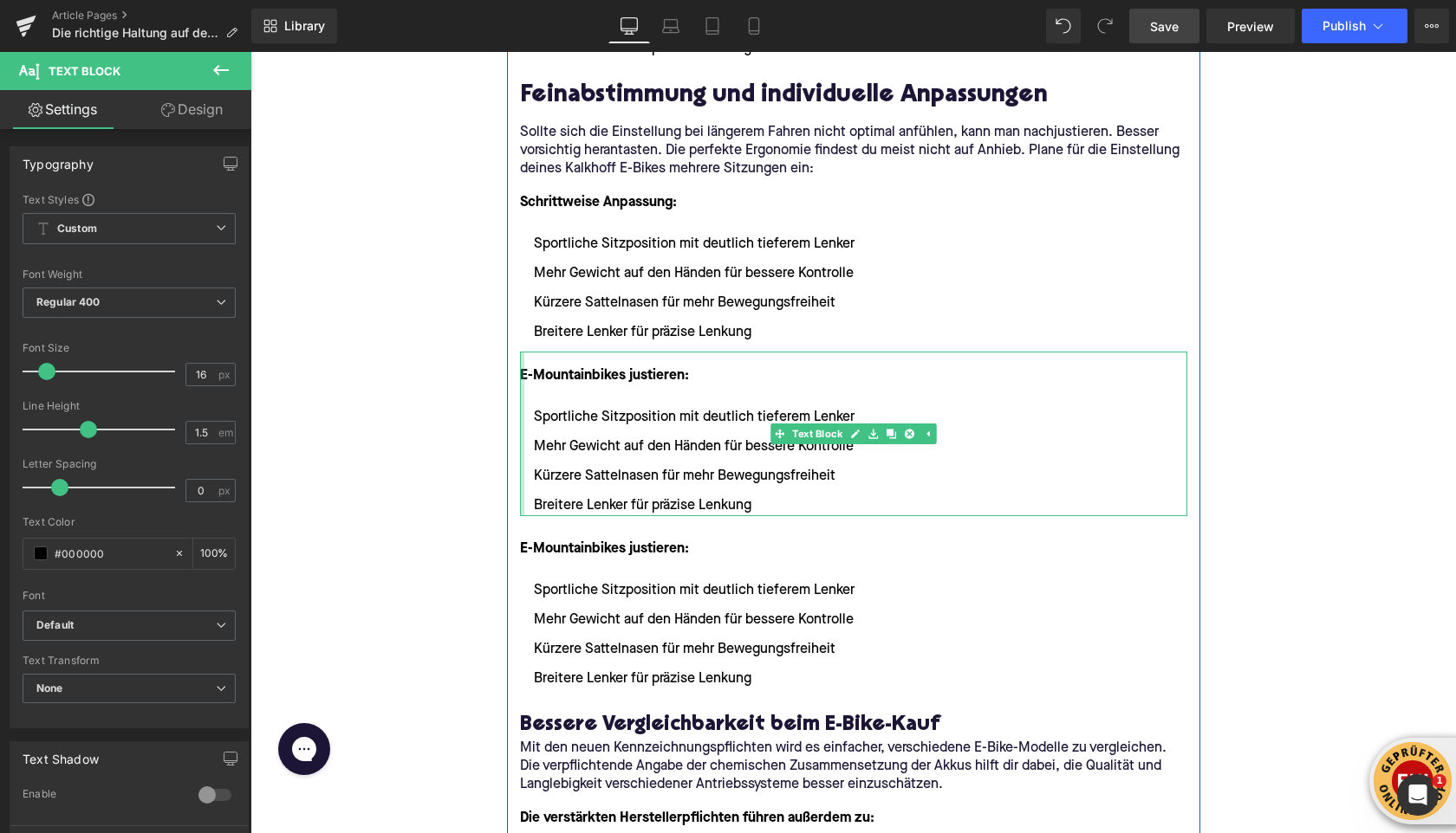
click at [527, 381] on font "E-Mountainbikes justieren:" at bounding box center [604, 375] width 169 height 14
click at [527, 382] on font "E-Mountainbikes justieren:" at bounding box center [604, 375] width 169 height 14
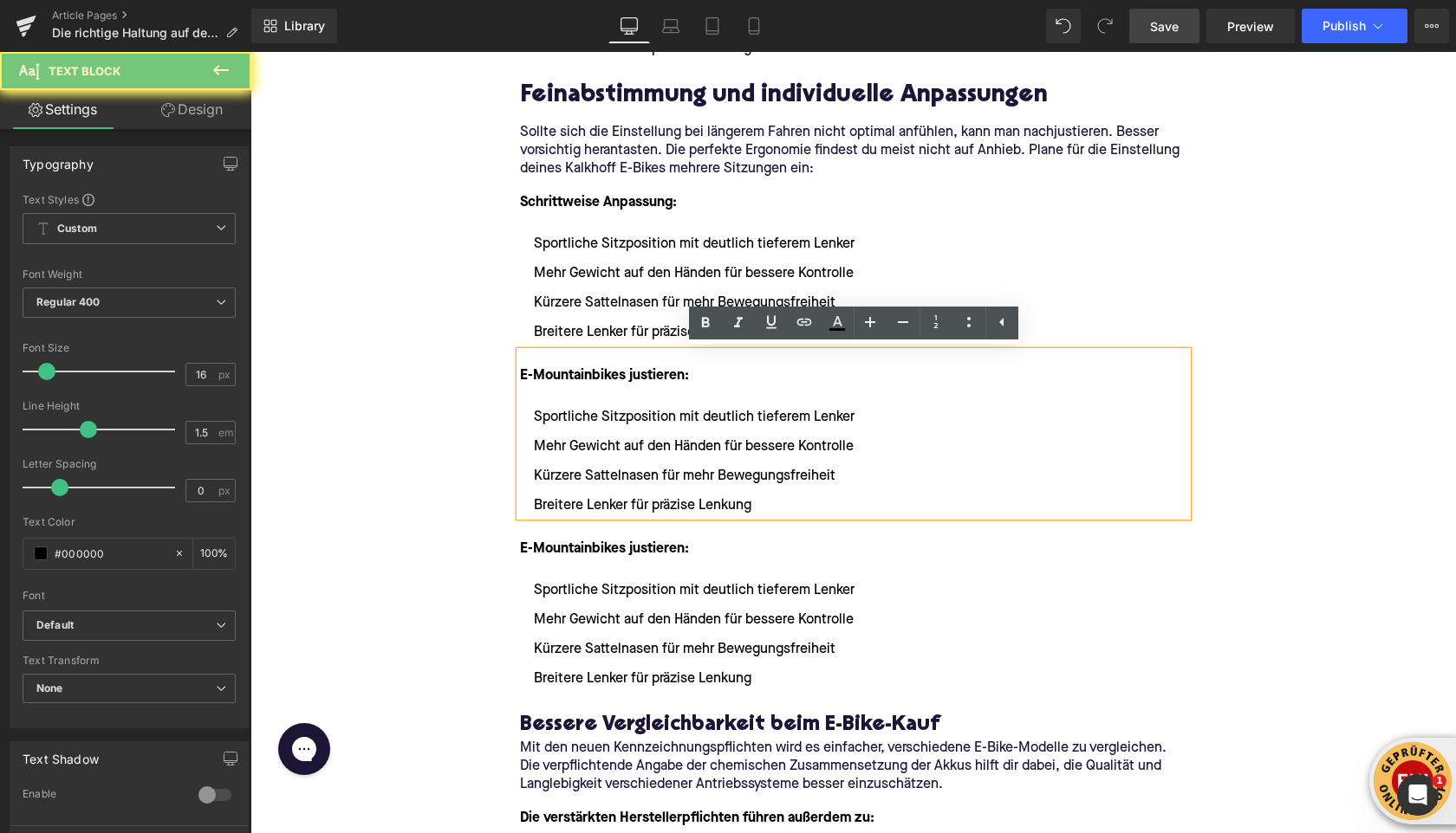
click at [527, 382] on font "E-Mountainbikes justieren:" at bounding box center [604, 375] width 169 height 14
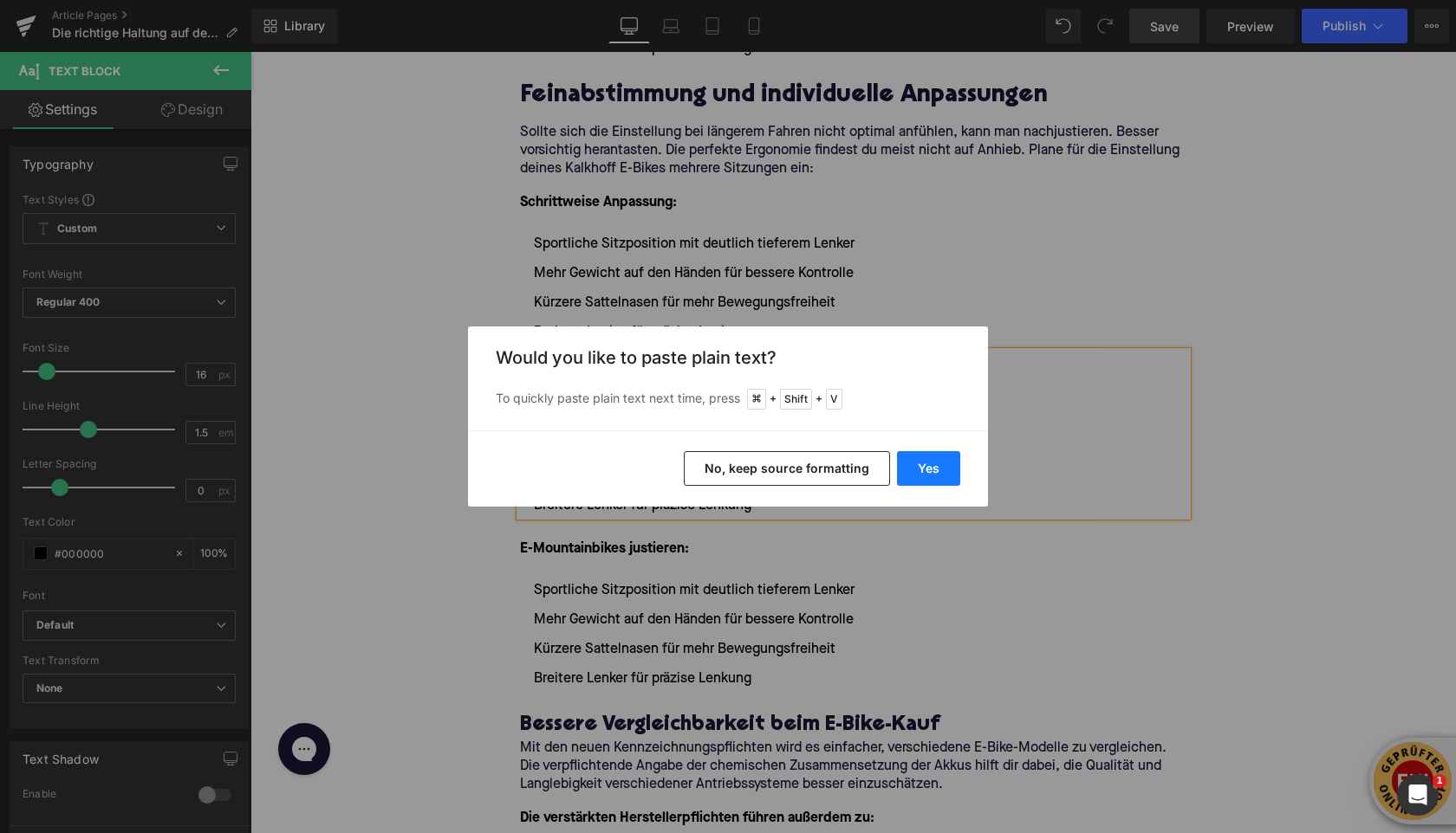
click at [928, 478] on button "Yes" at bounding box center [929, 469] width 64 height 35
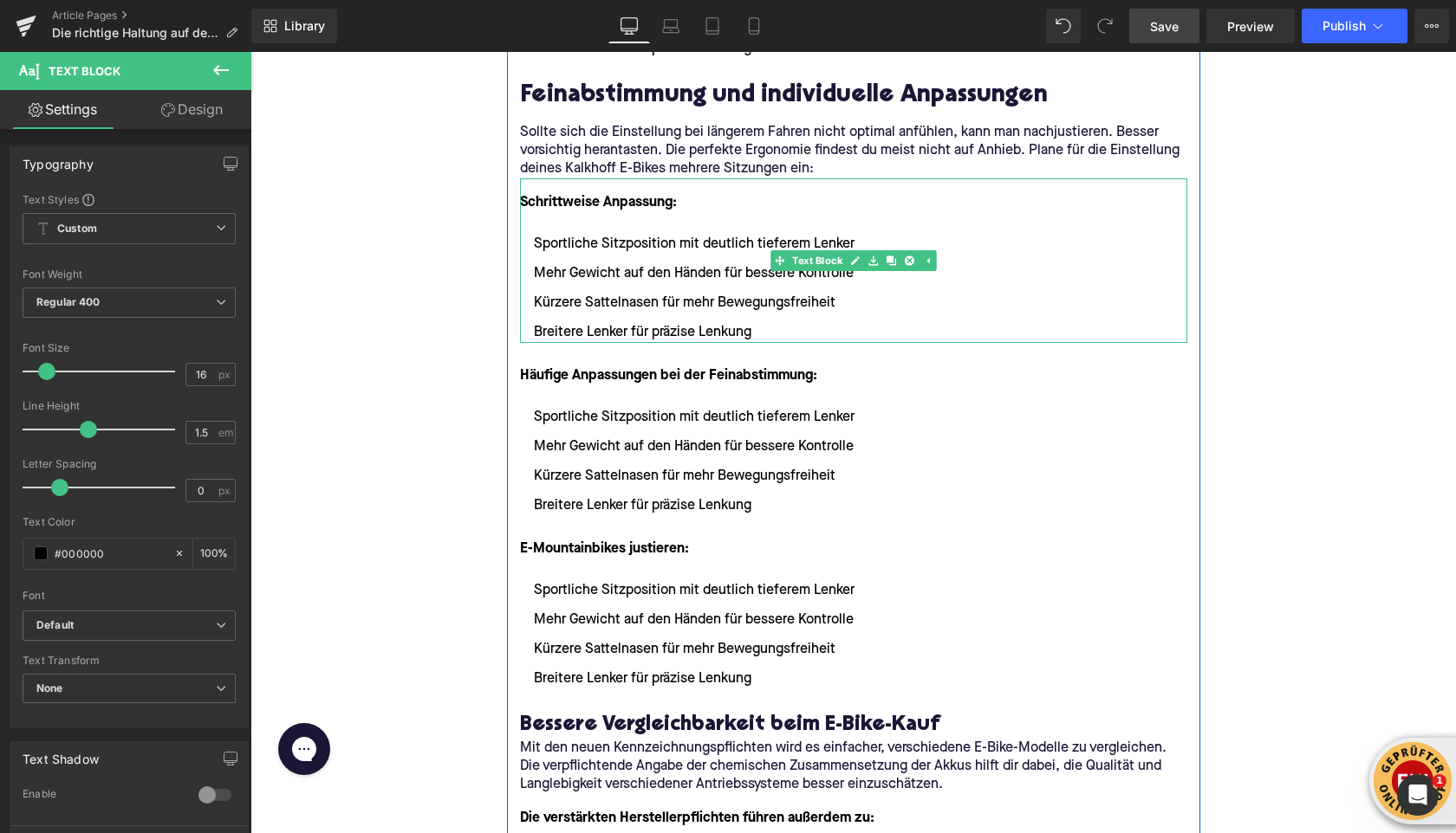
click at [650, 278] on li "Mehr Gewicht auf den Händen für bessere Kontrolle" at bounding box center [853, 273] width 667 height 21
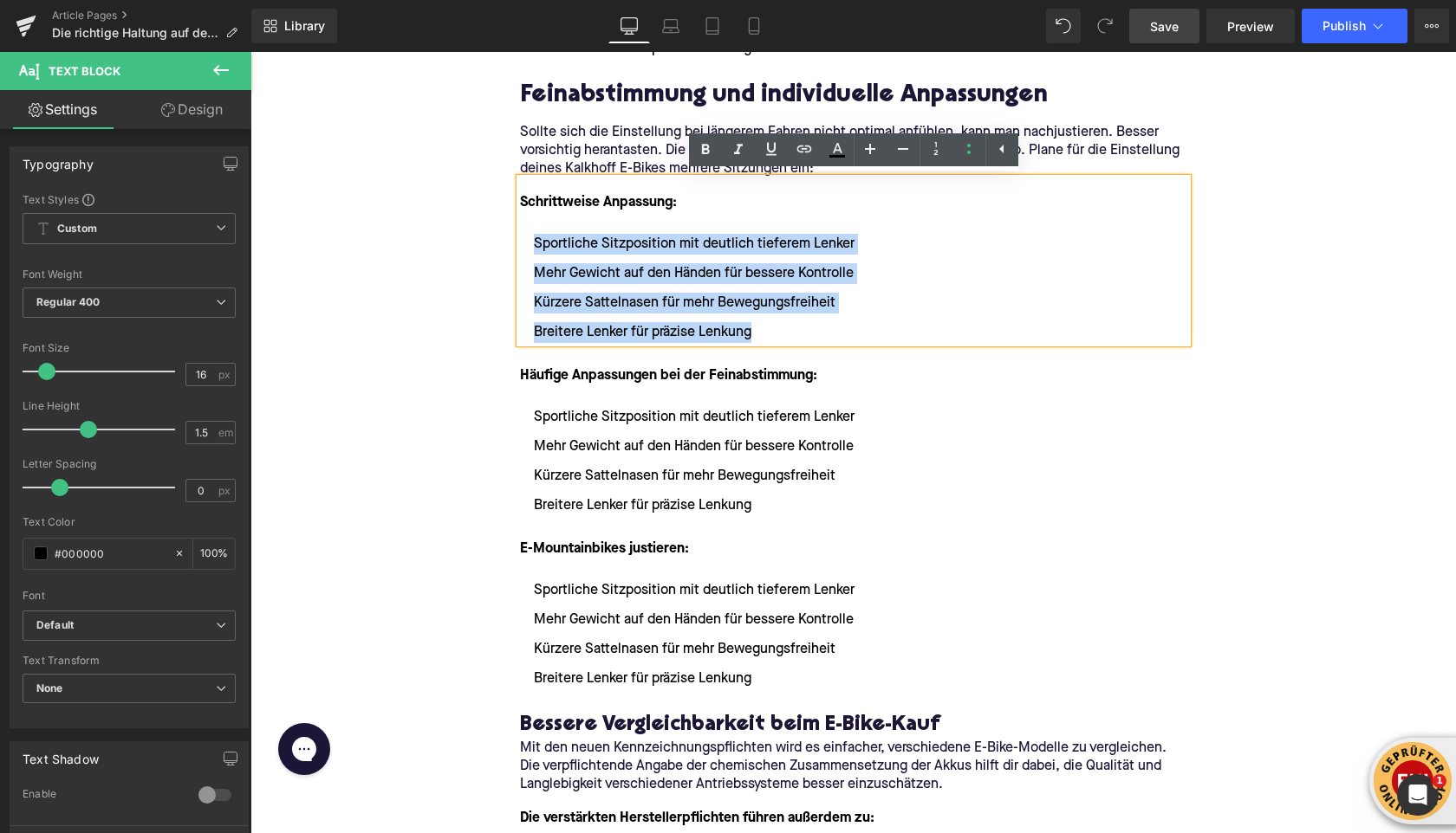
drag, startPoint x: 766, startPoint y: 332, endPoint x: 530, endPoint y: 246, distance: 251.2
click at [530, 246] on ul "Sportliche Sitzposition mit deutlich tieferem Lenker Mehr Gewicht auf den Hände…" at bounding box center [853, 289] width 667 height 109
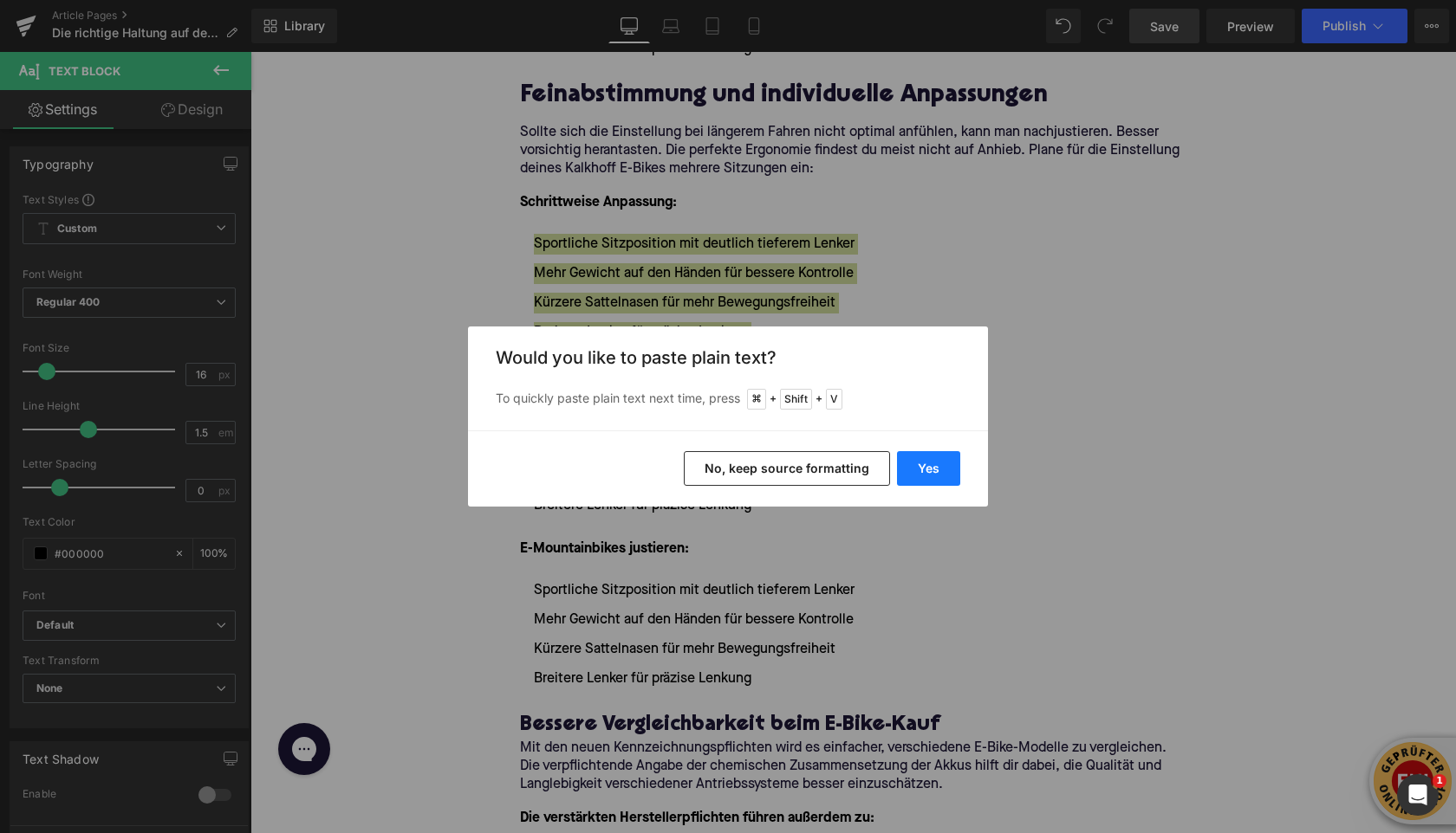
click at [917, 467] on button "Yes" at bounding box center [929, 469] width 64 height 35
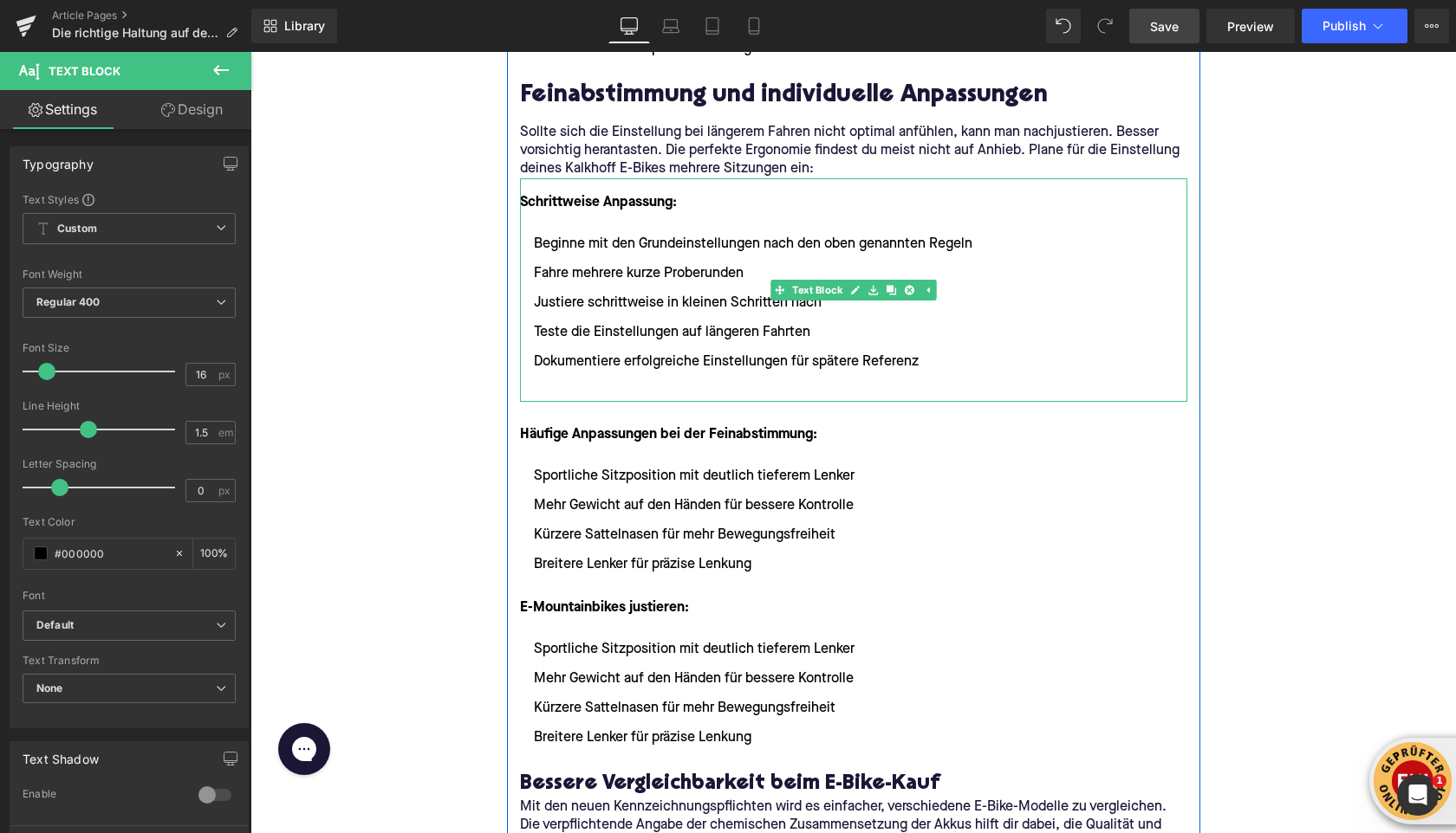
click at [563, 378] on ul "Beginne mit den Grundeinstellungen nach den oben genannten Regeln Fahre mehrere…" at bounding box center [853, 318] width 667 height 168
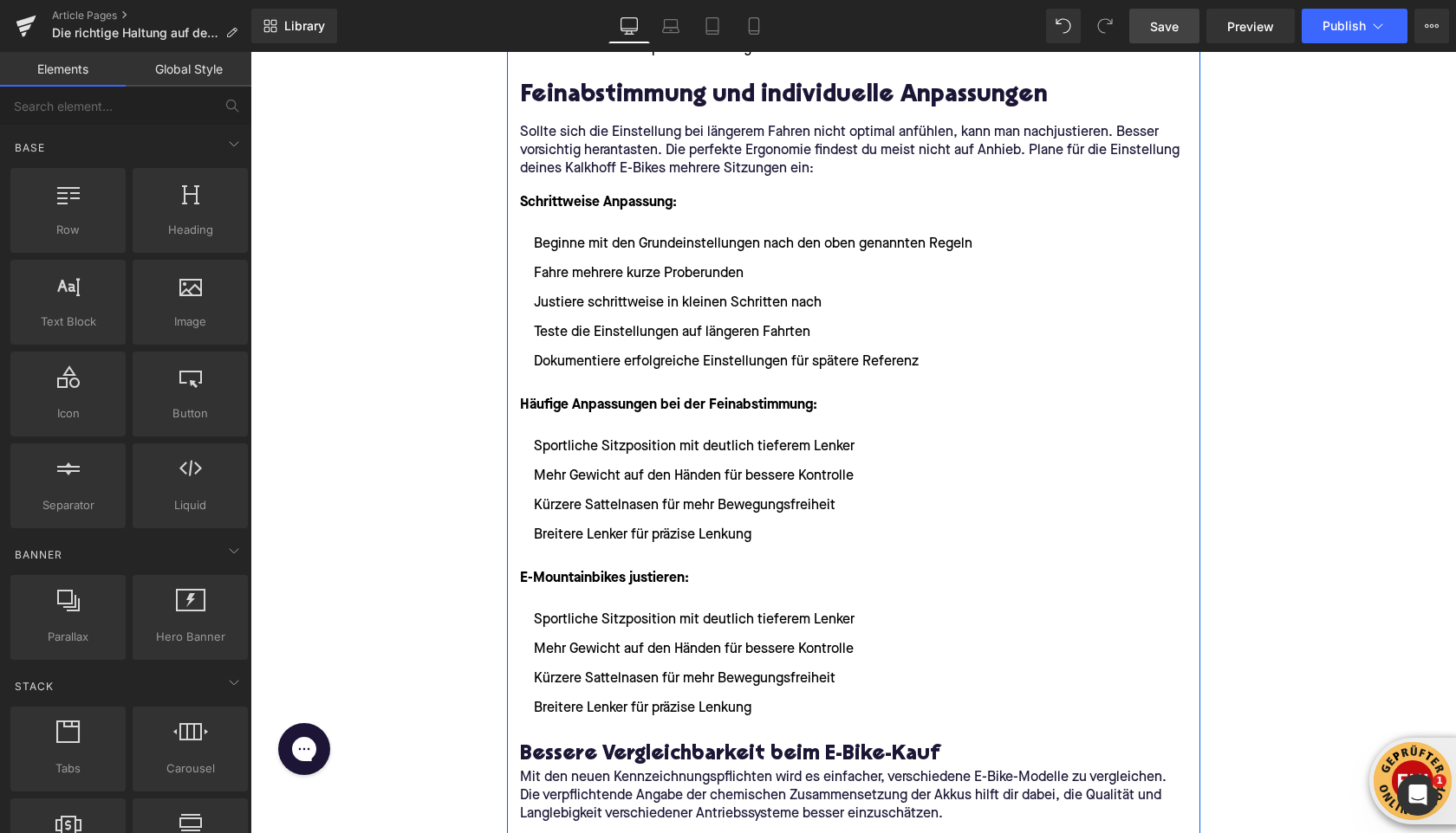
click at [718, 667] on ul "Sportliche Sitzposition mit deutlich tieferem Lenker Mehr Gewicht auf den Hände…" at bounding box center [853, 664] width 667 height 109
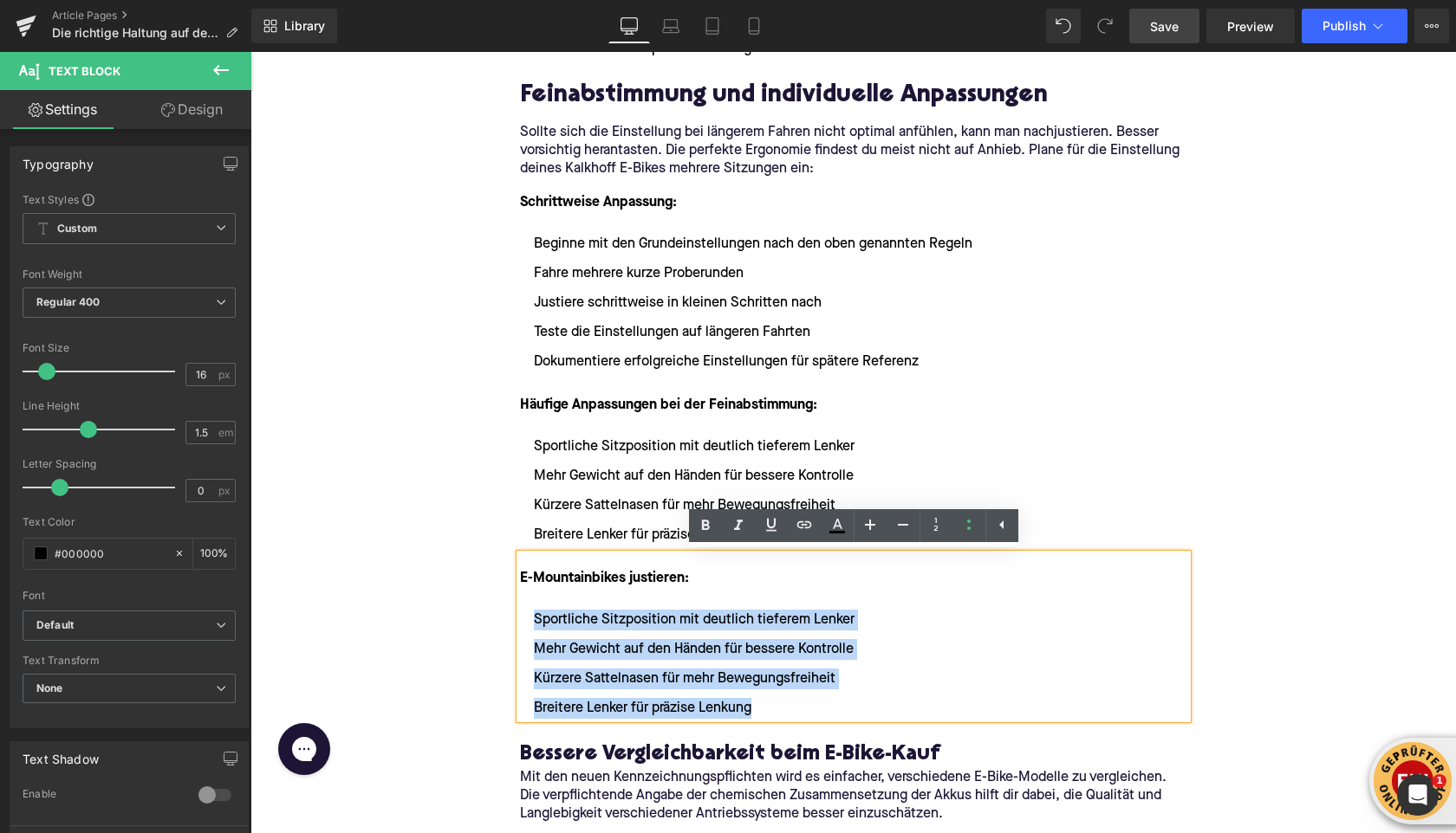
drag, startPoint x: 763, startPoint y: 706, endPoint x: 511, endPoint y: 615, distance: 267.9
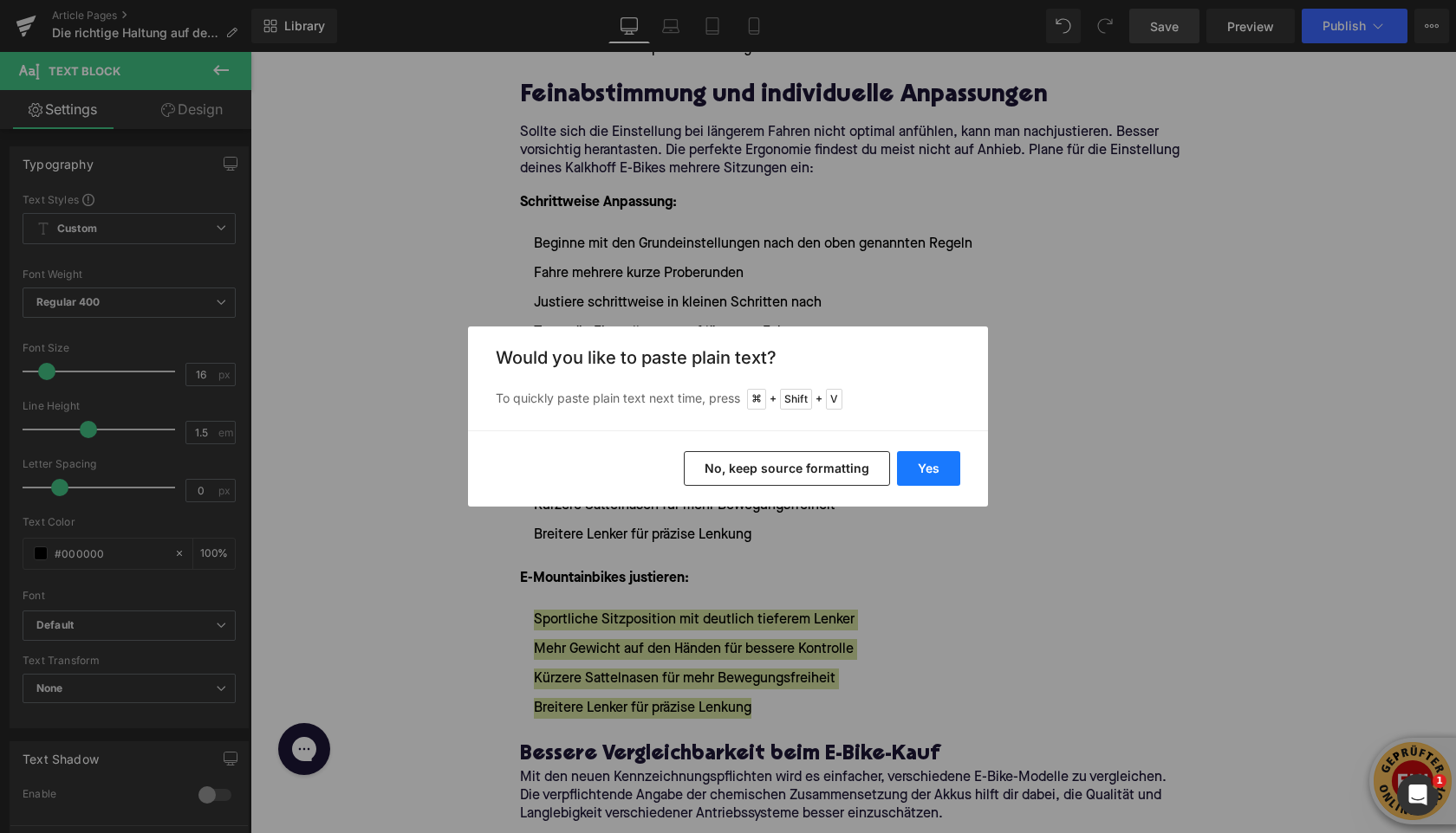
click at [912, 465] on button "Yes" at bounding box center [929, 469] width 64 height 35
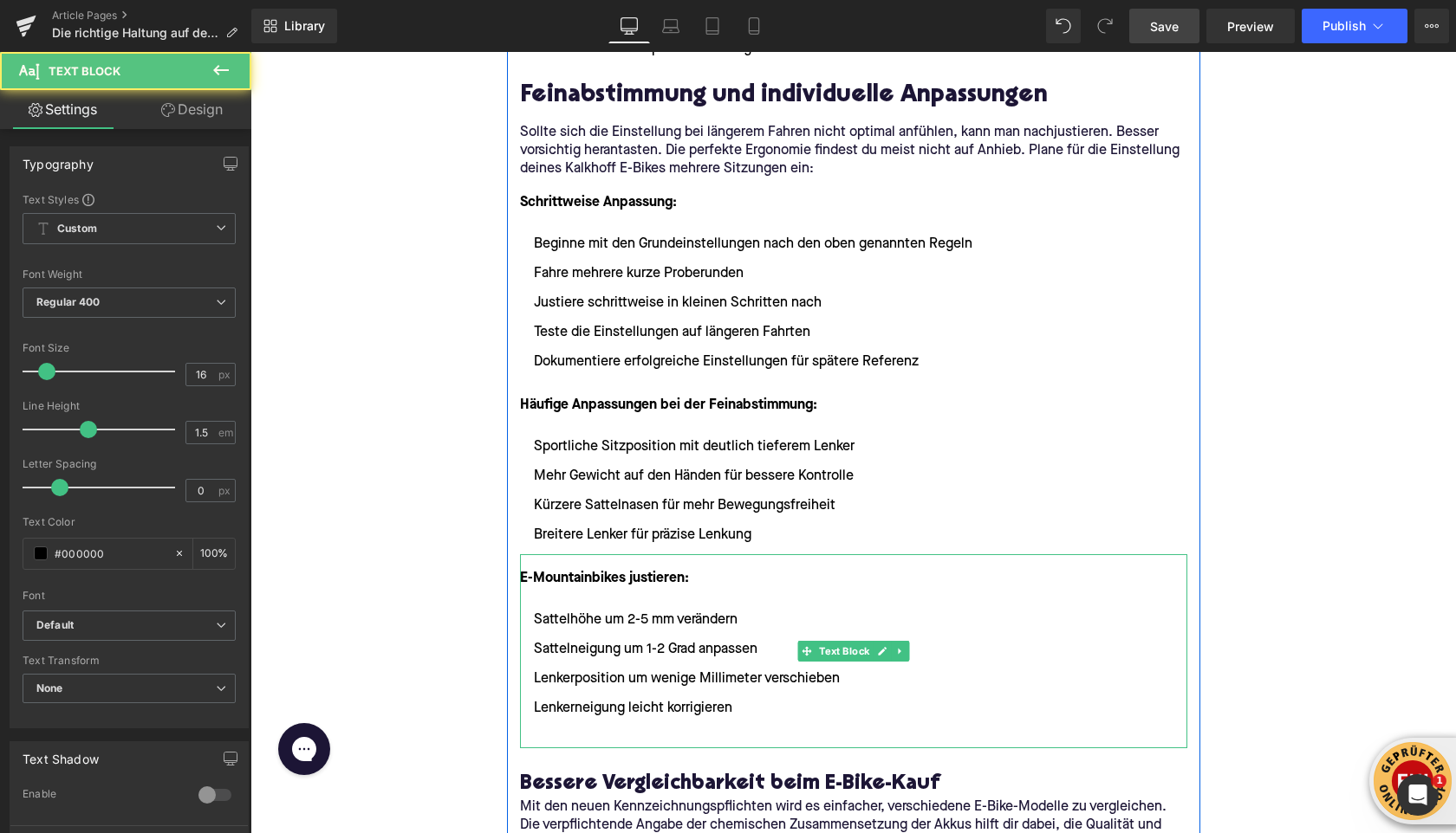
click at [574, 728] on li at bounding box center [853, 738] width 667 height 21
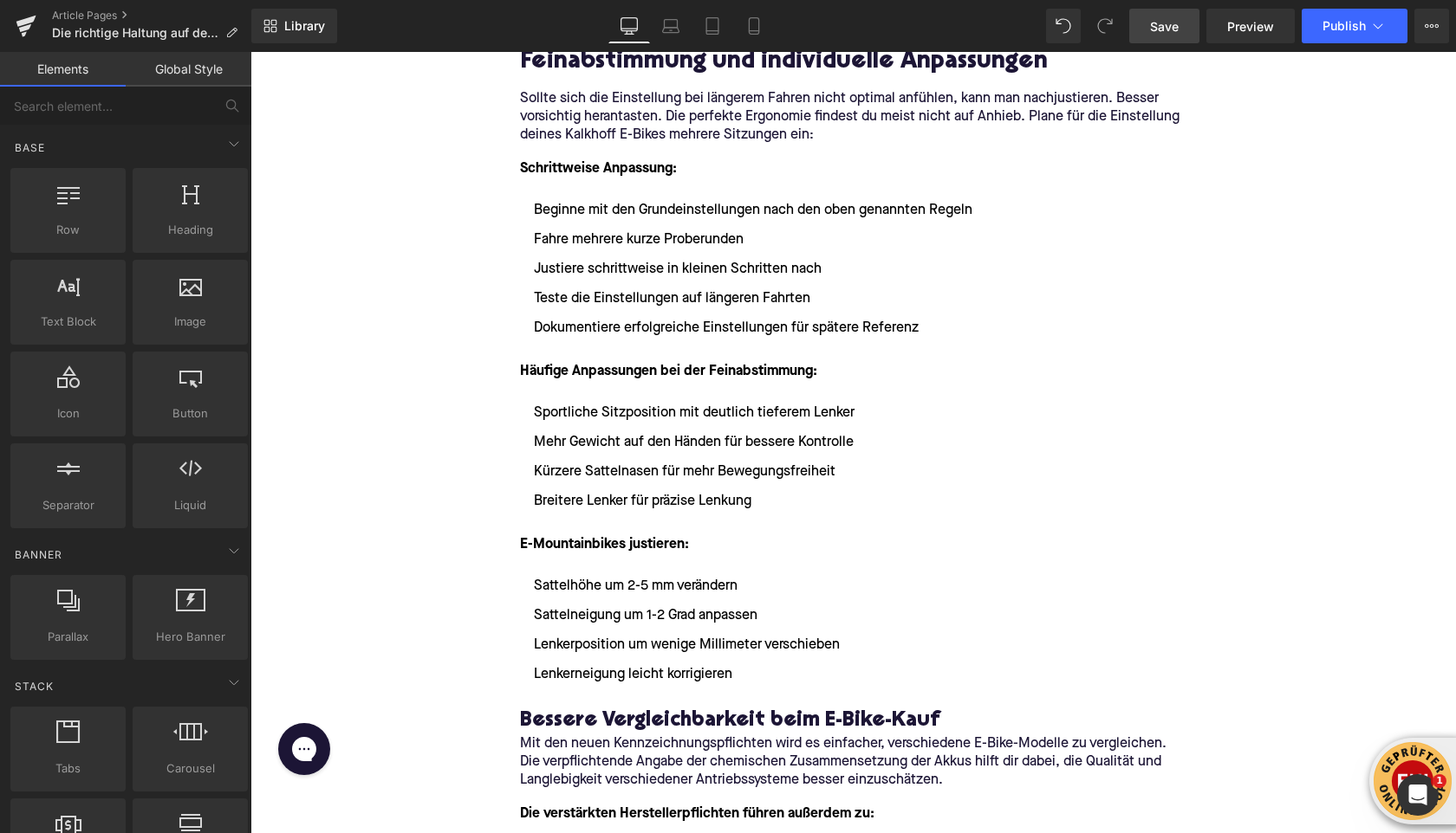
scroll to position [3492, 0]
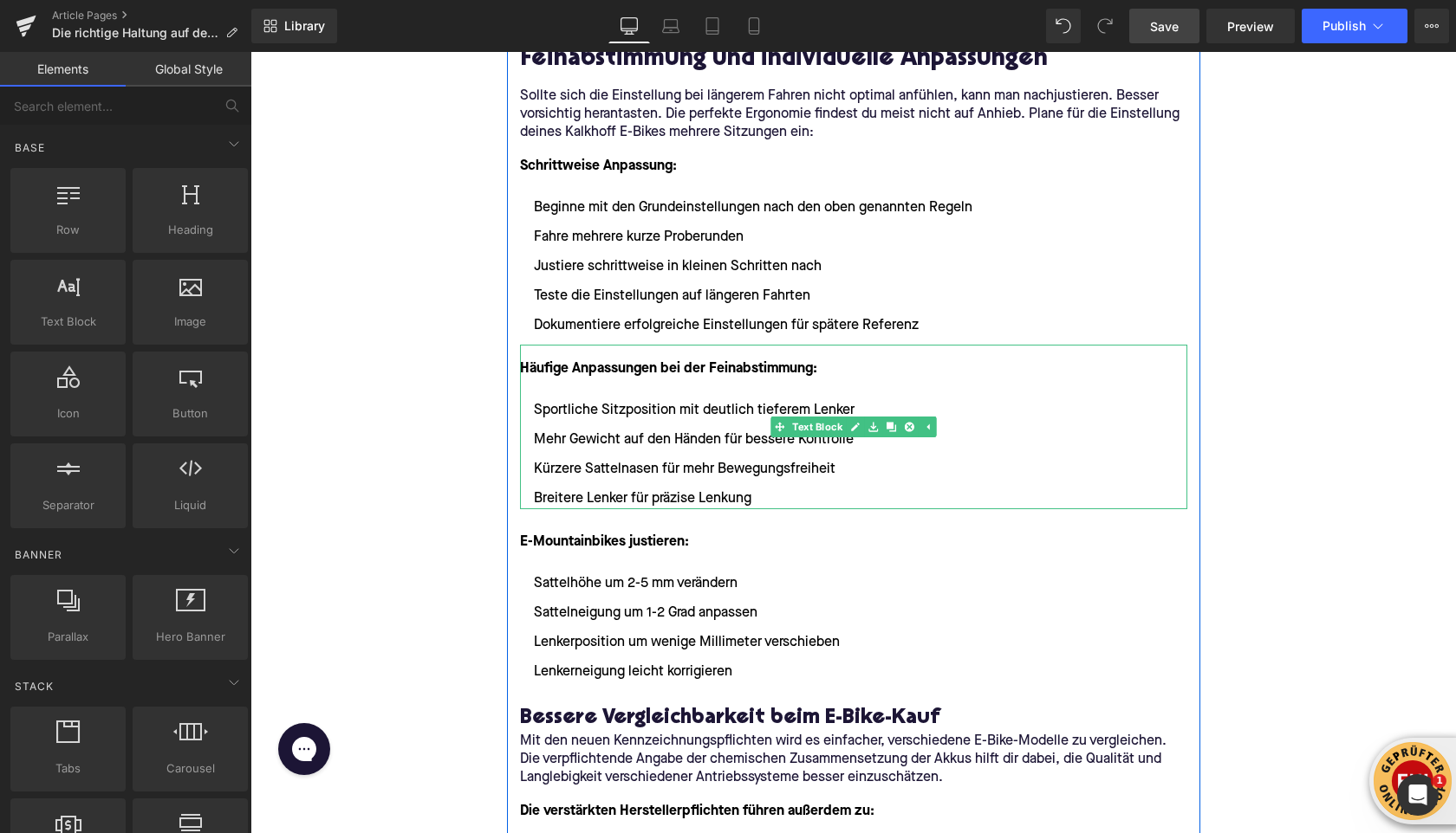
click at [769, 498] on li "Breitere Lenker für präzise Lenkung" at bounding box center [853, 499] width 667 height 21
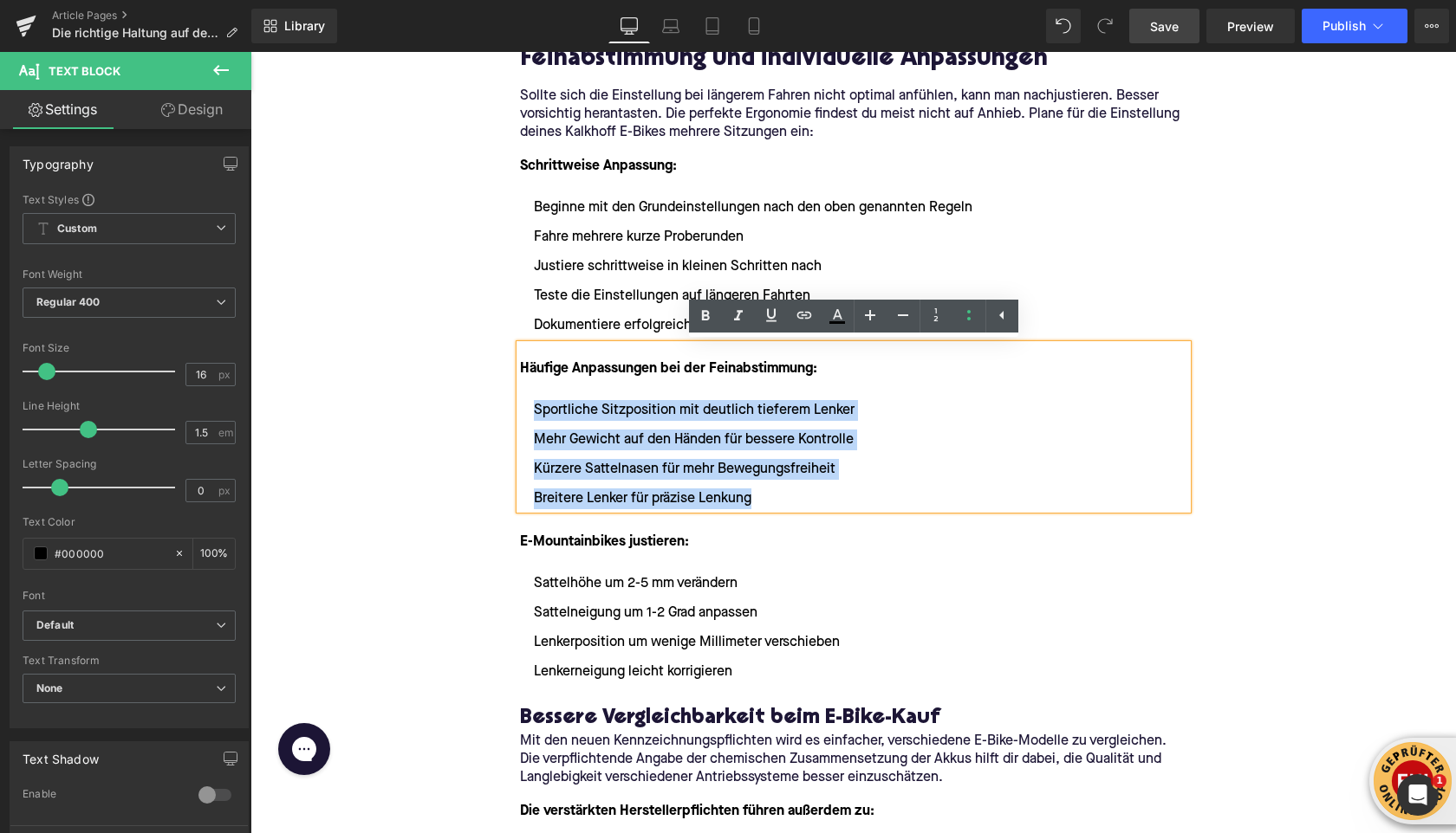
drag, startPoint x: 769, startPoint y: 499, endPoint x: 521, endPoint y: 418, distance: 260.9
click at [521, 418] on ul "Sportliche Sitzposition mit deutlich tieferem Lenker Mehr Gewicht auf den Hände…" at bounding box center [853, 455] width 667 height 109
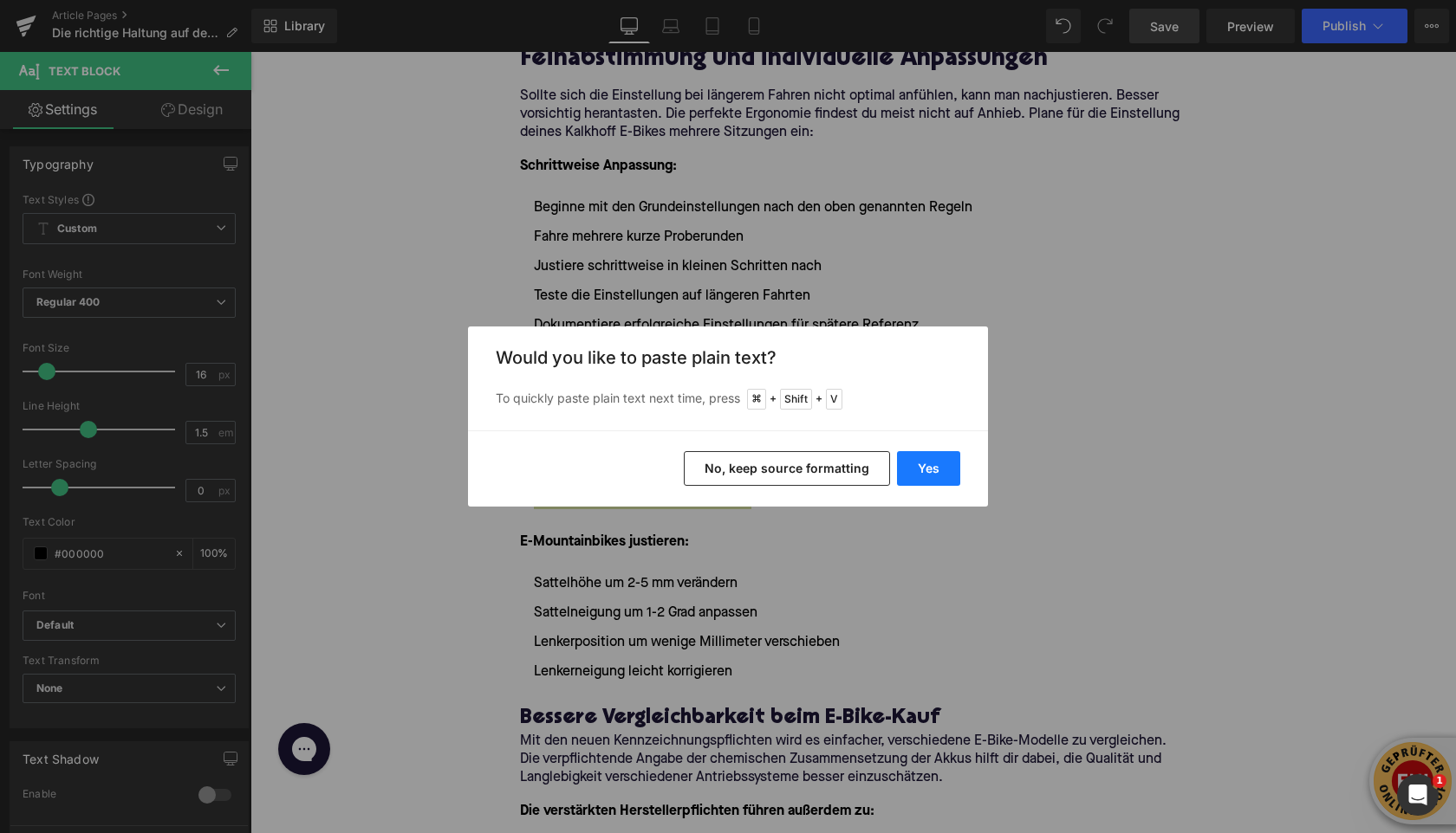
click at [941, 461] on button "Yes" at bounding box center [929, 469] width 64 height 35
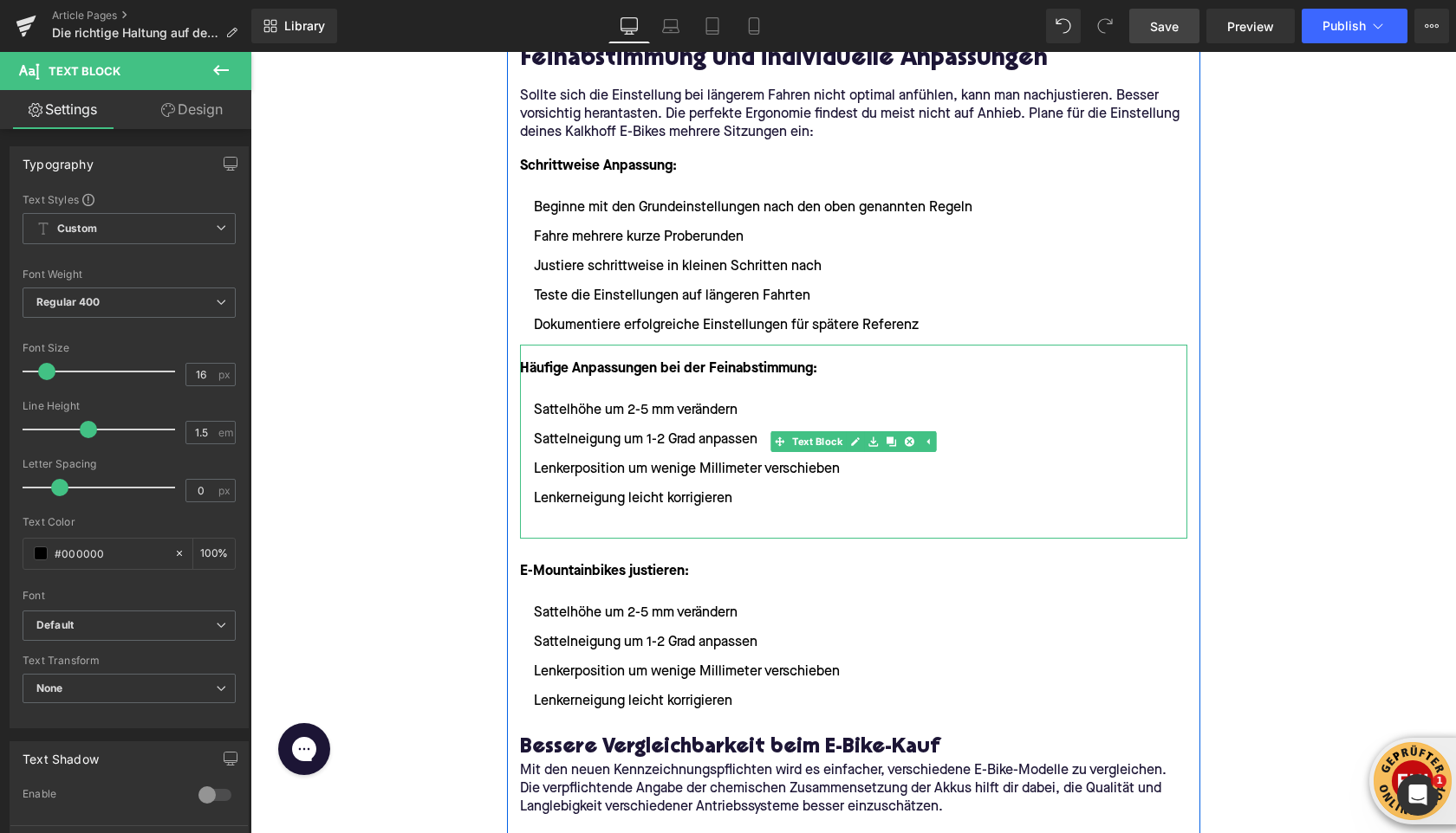
click at [566, 516] on ul "Sattelhöhe um 2-5 mm verändern Sattelneigung um 1-2 Grad anpassen Lenkerpositio…" at bounding box center [853, 470] width 667 height 139
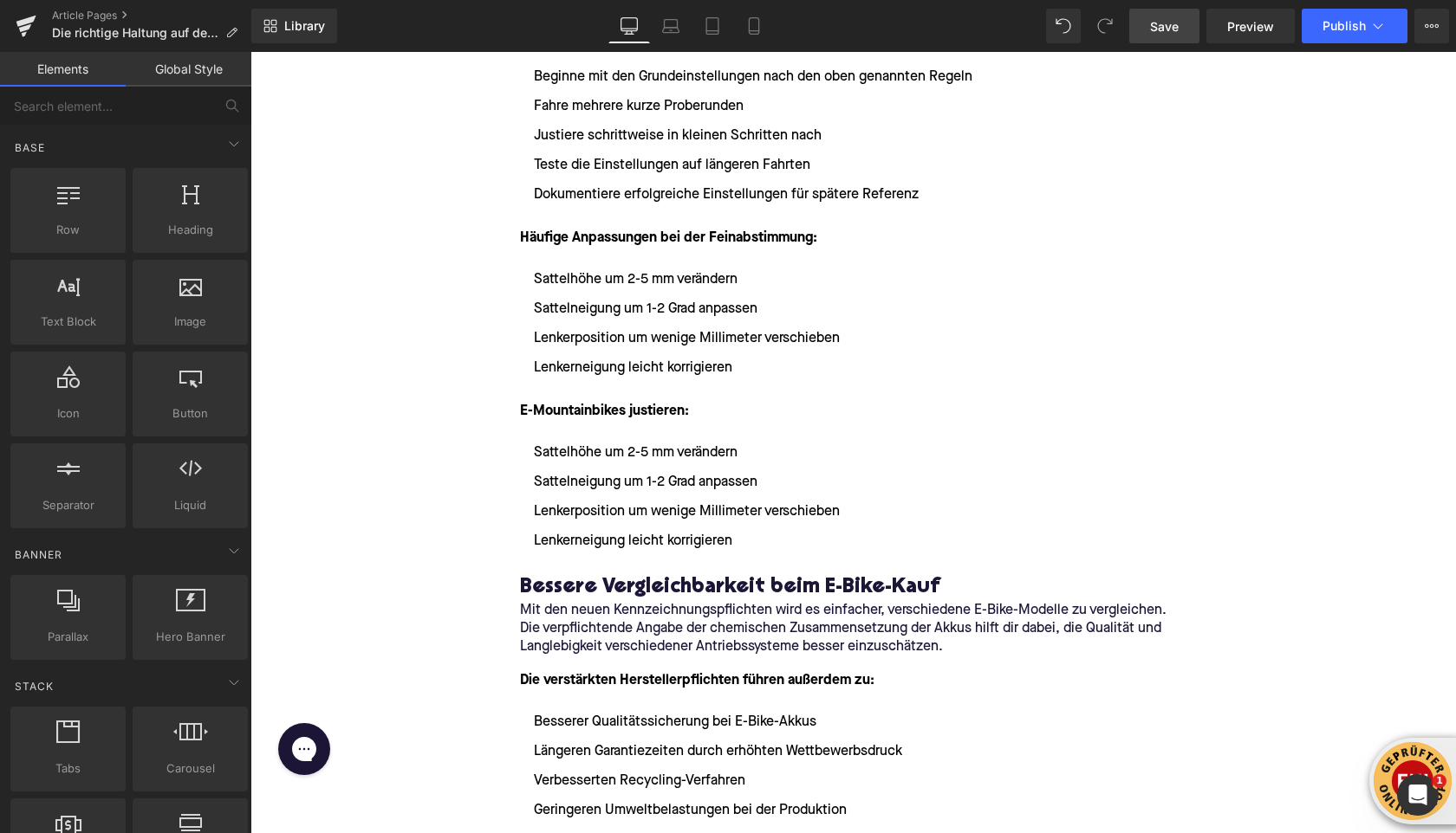
scroll to position [3683, 0]
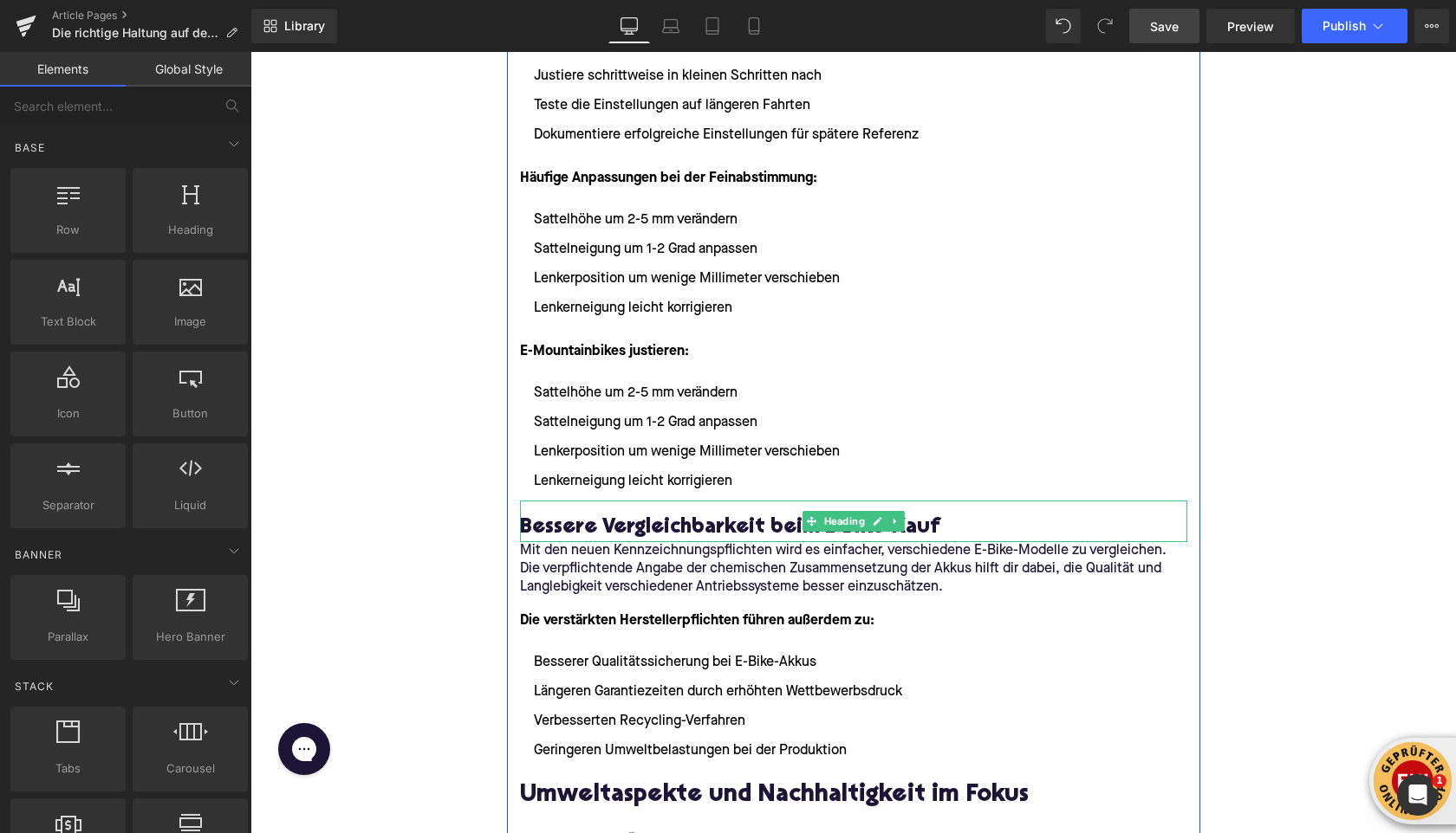
click at [554, 531] on h3 "Bessere Vergleichbarkeit beim E-Bike-Kauf" at bounding box center [853, 529] width 667 height 27
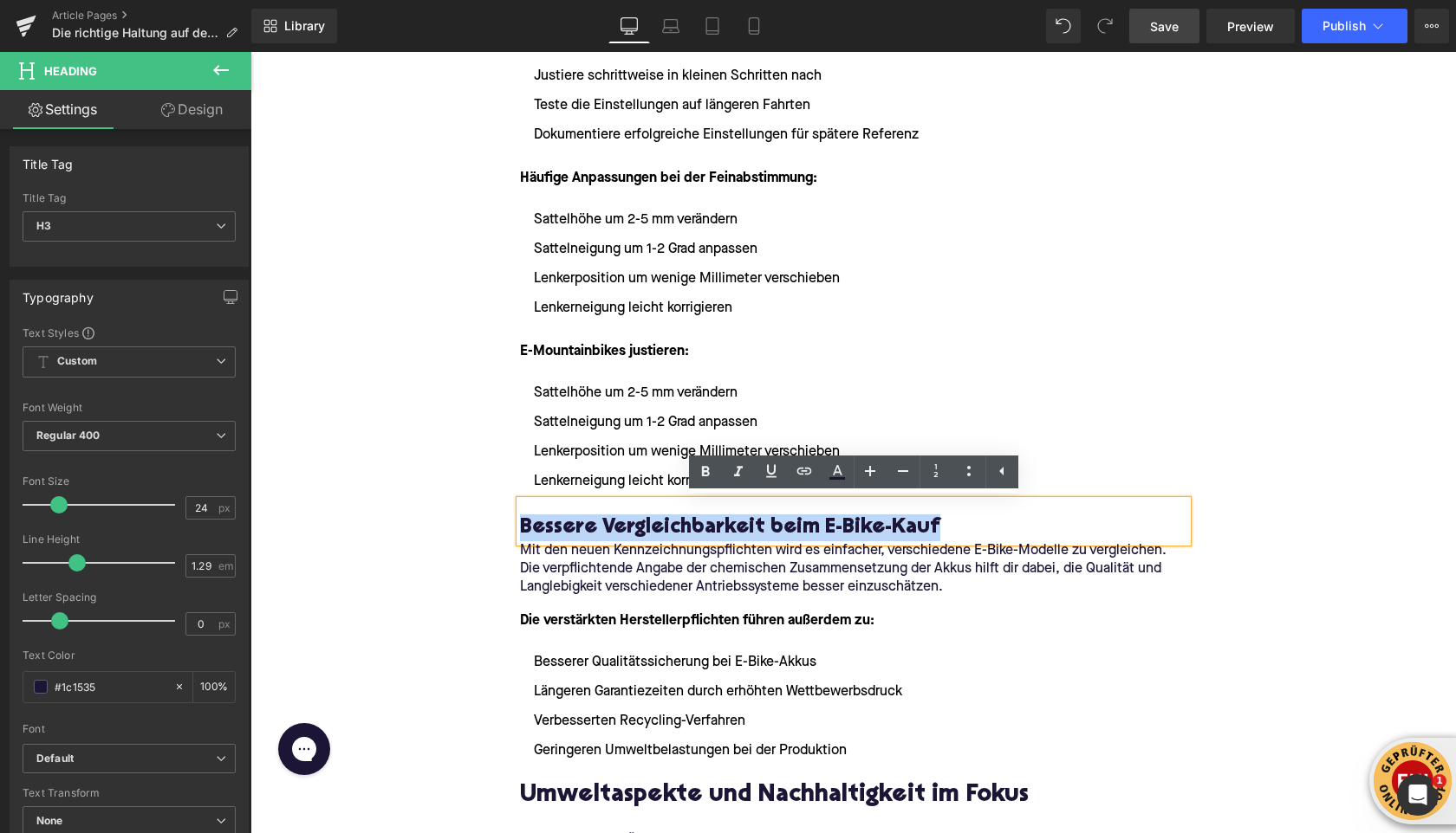
paste div
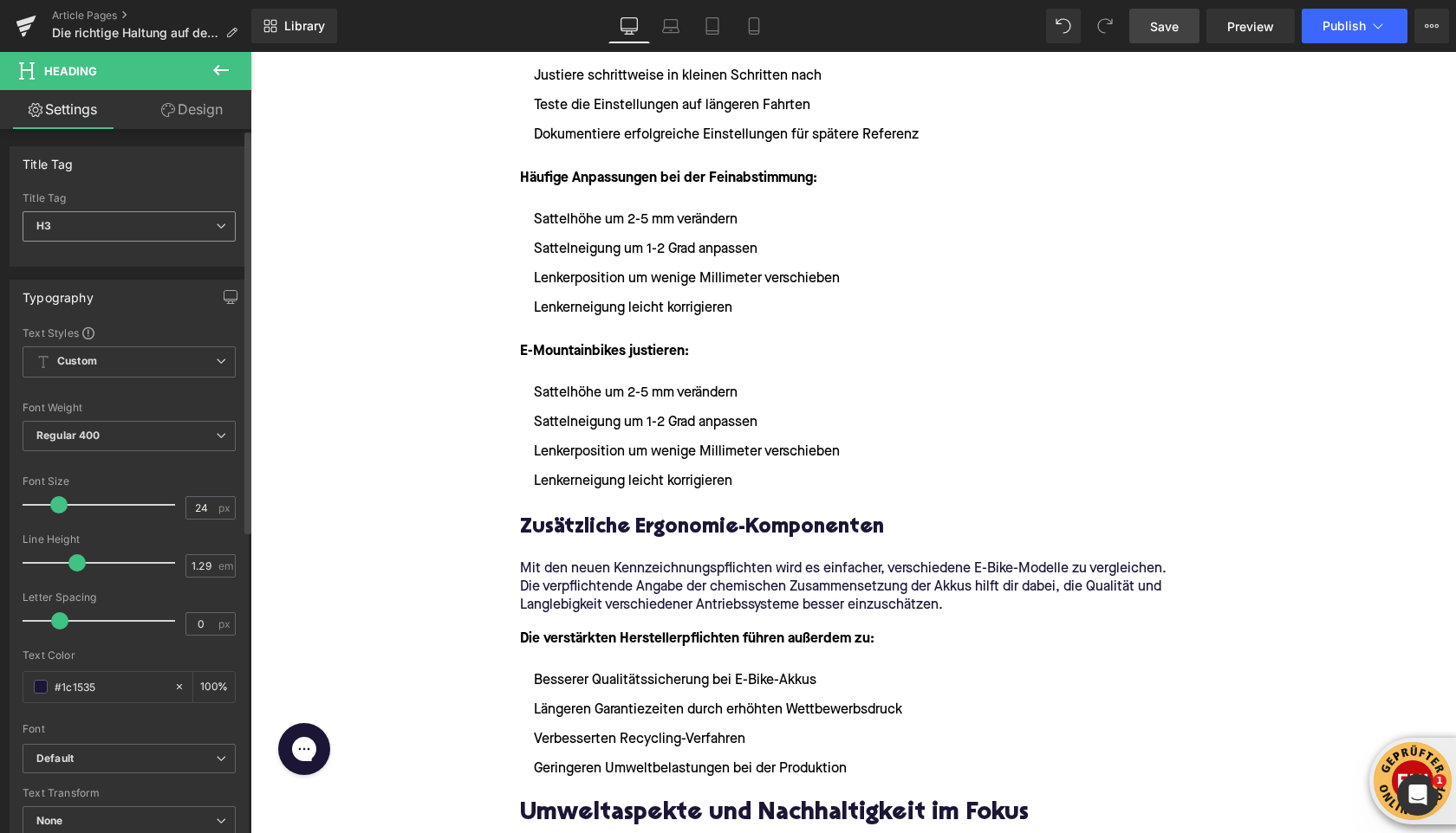
click at [165, 230] on span "H3" at bounding box center [129, 226] width 214 height 30
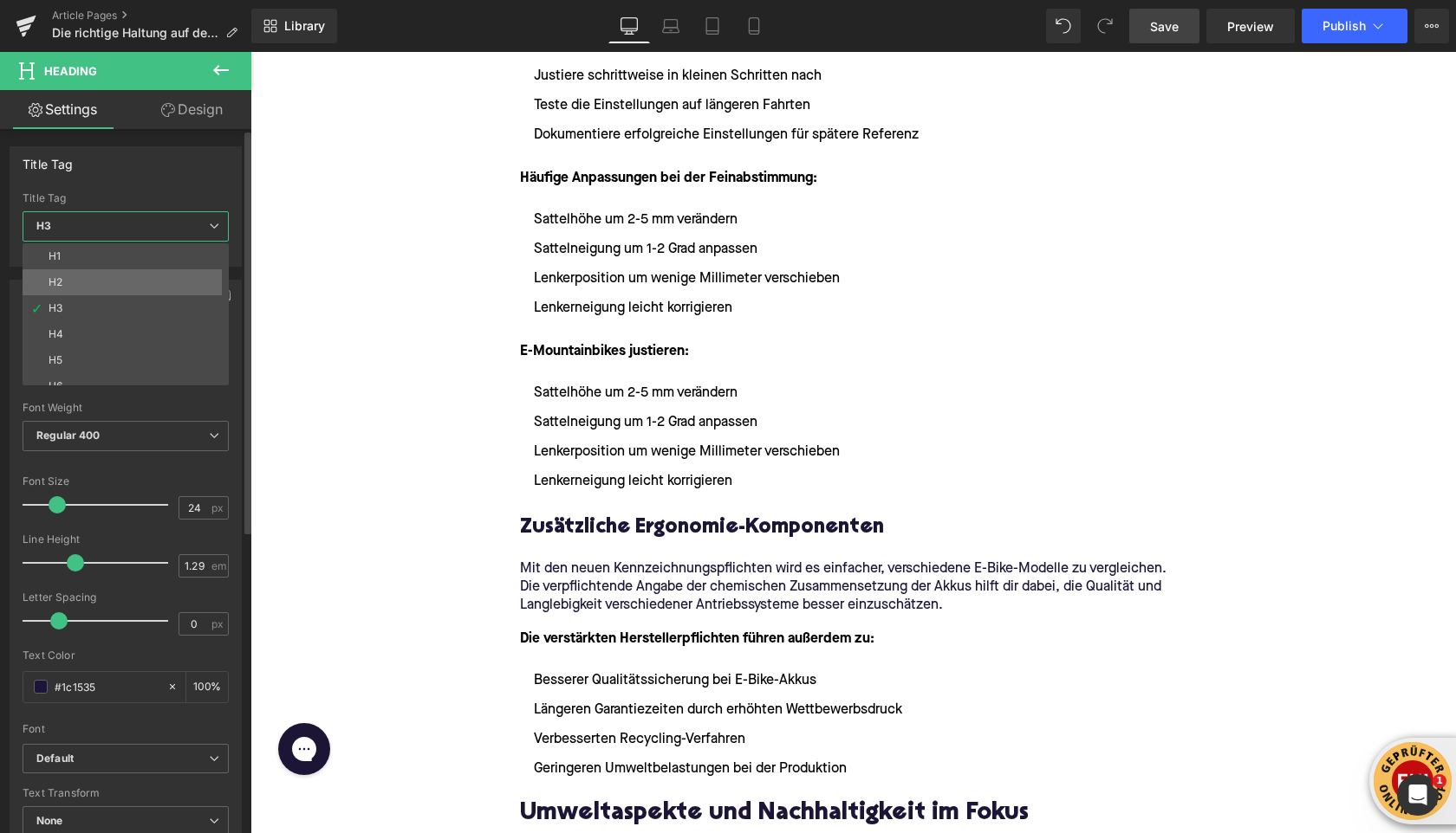
click at [148, 275] on li "H2" at bounding box center [130, 283] width 214 height 26
type input "32"
type input "1.11"
type input "100"
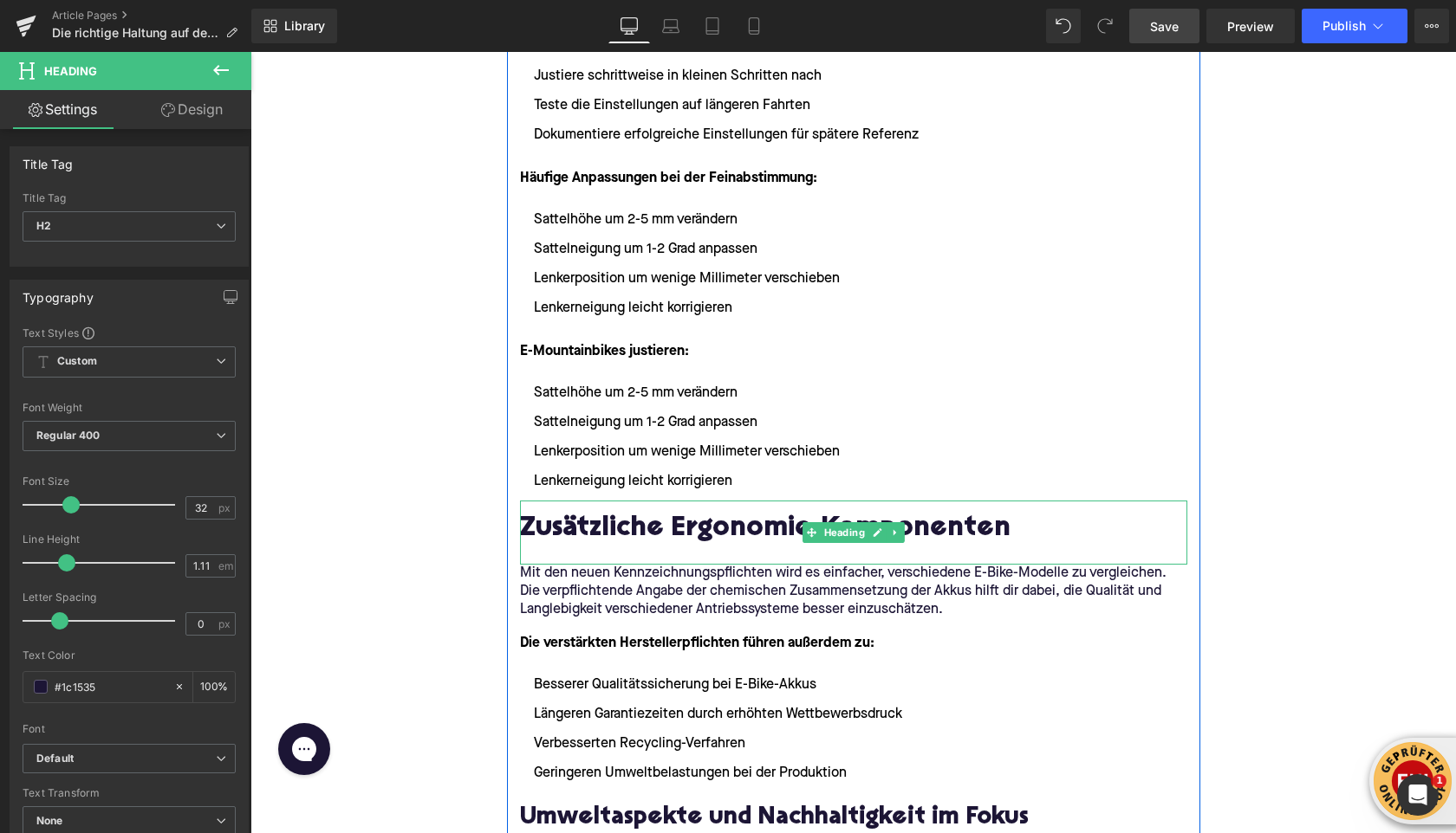
click at [562, 550] on div at bounding box center [853, 555] width 667 height 18
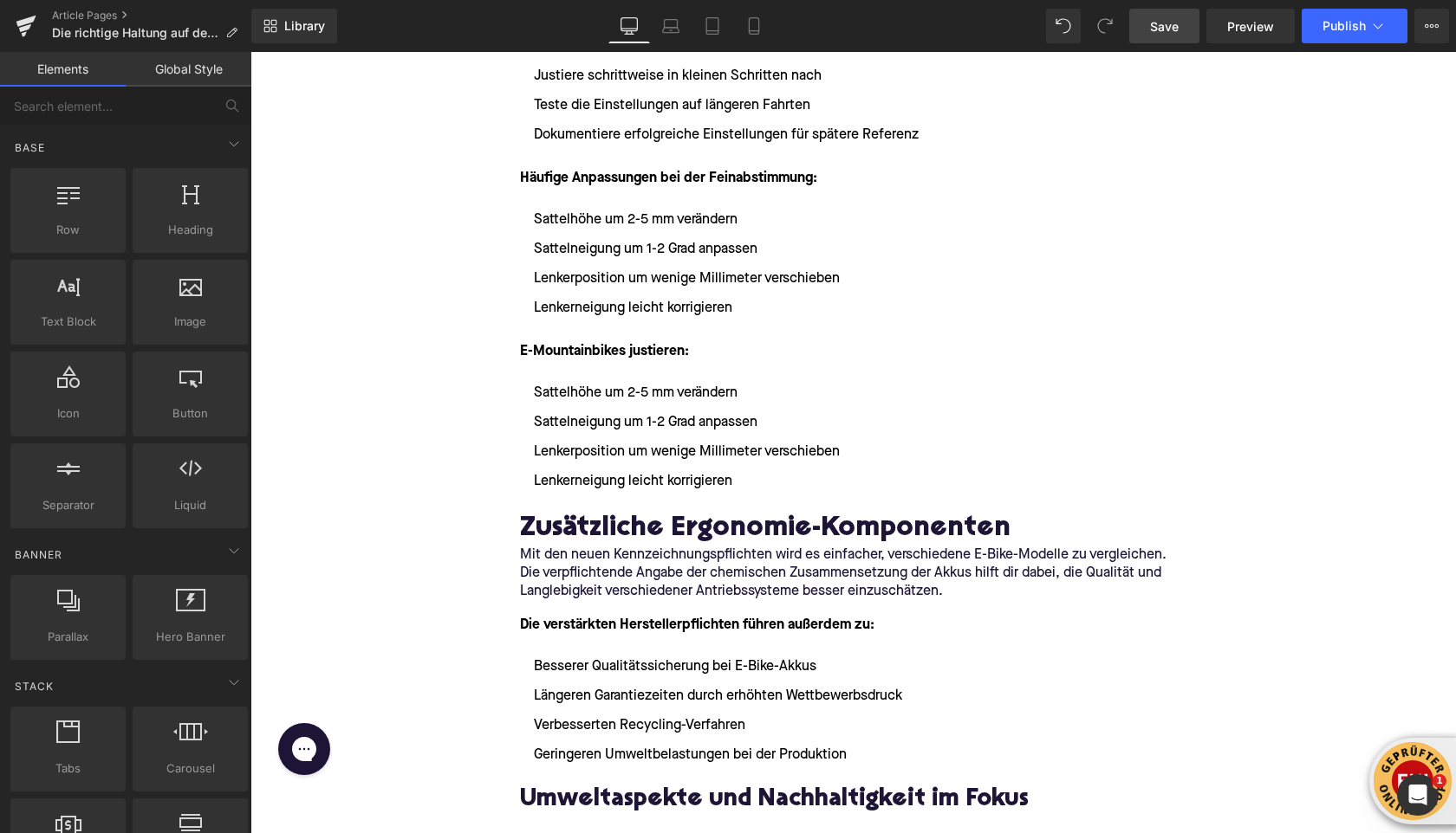
click at [1187, 31] on link "Save" at bounding box center [1164, 26] width 70 height 35
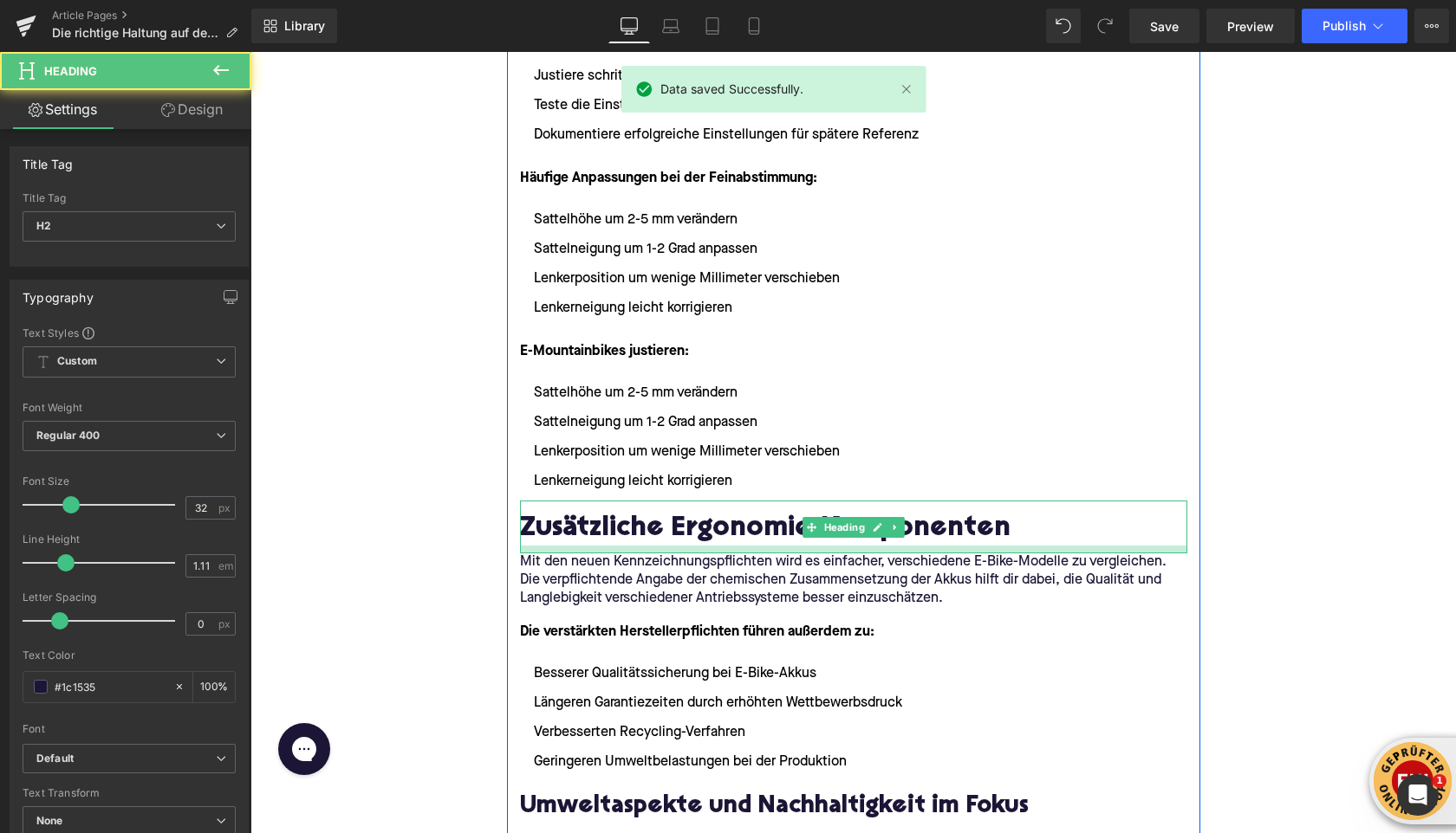
drag, startPoint x: 742, startPoint y: 541, endPoint x: 505, endPoint y: 459, distance: 250.8
click at [743, 549] on div at bounding box center [853, 550] width 667 height 8
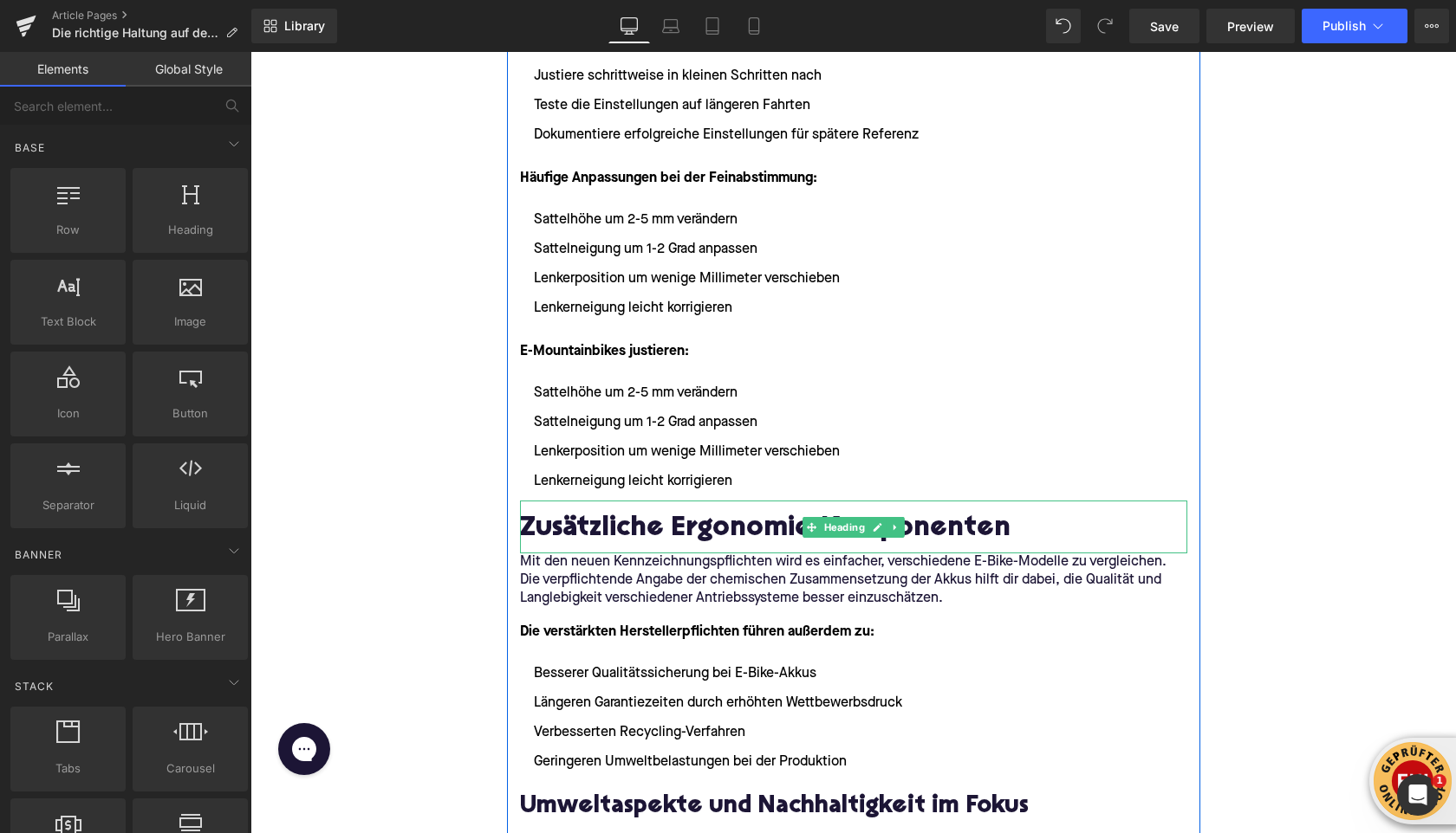
click at [588, 582] on p "Mit den neuen Kennzeichnungspflichten wird es einfacher, verschiedene E-Bike-Mo…" at bounding box center [853, 580] width 667 height 55
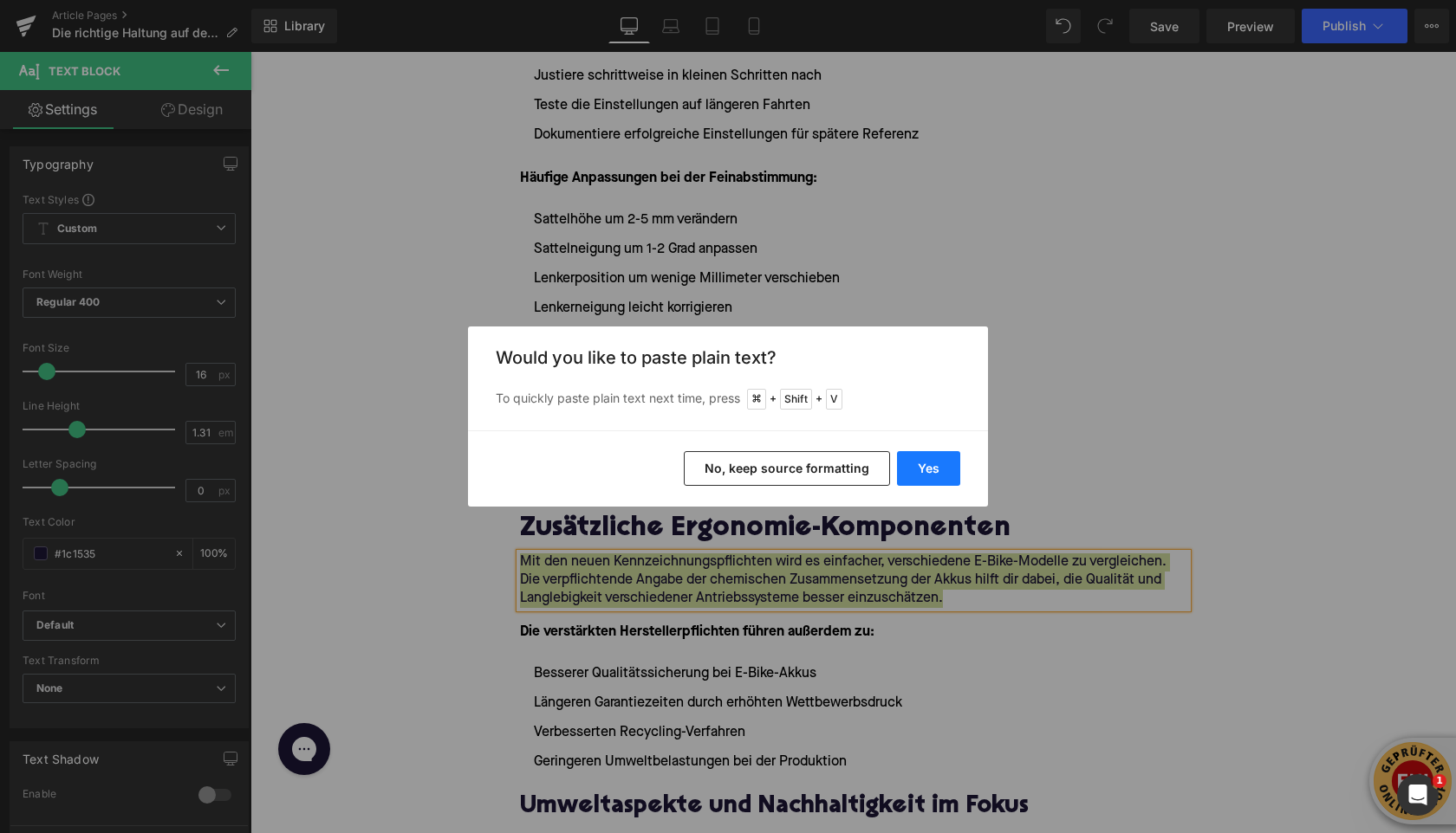
click at [927, 471] on button "Yes" at bounding box center [929, 469] width 64 height 35
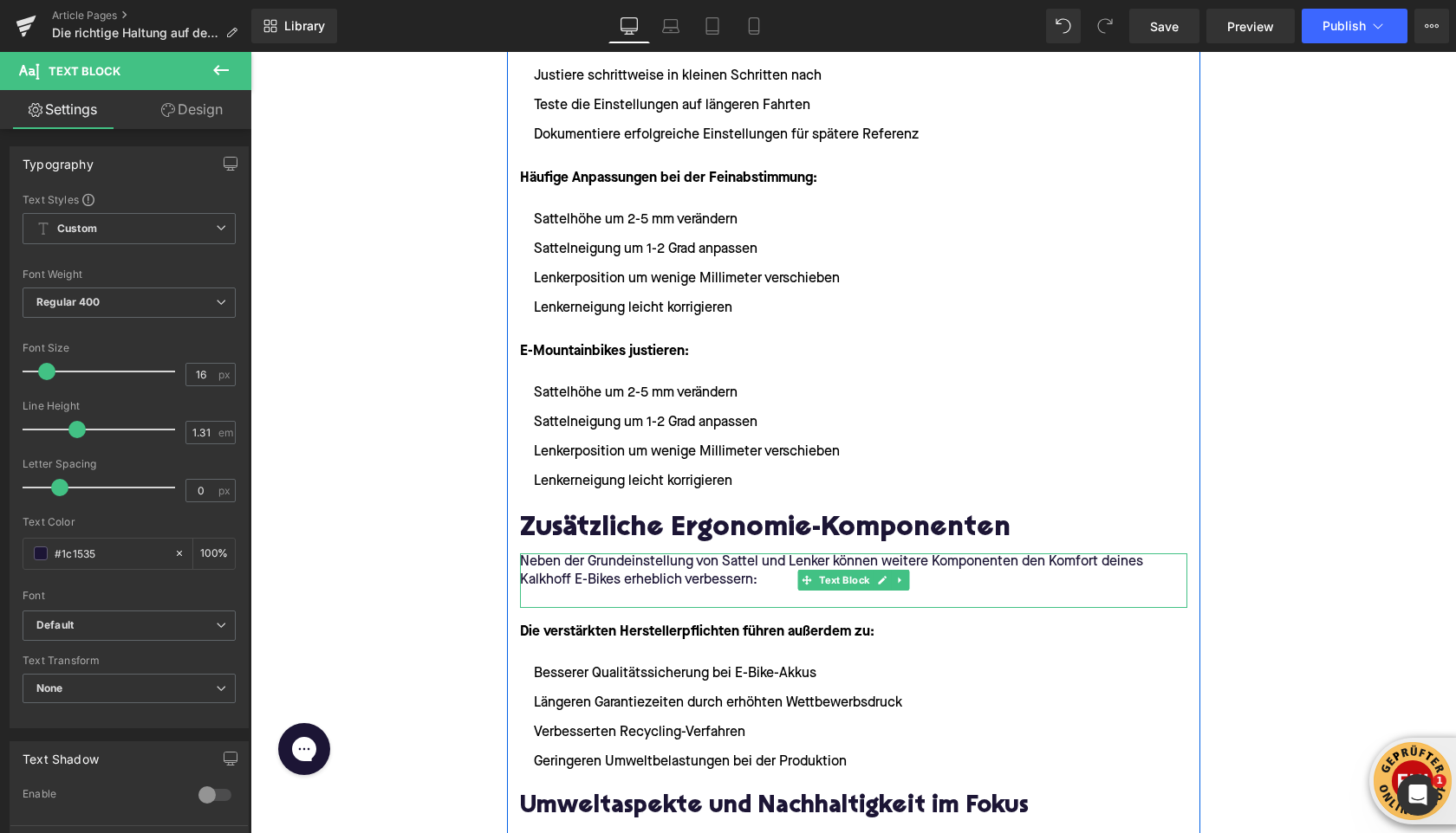
click at [574, 597] on p at bounding box center [853, 599] width 667 height 18
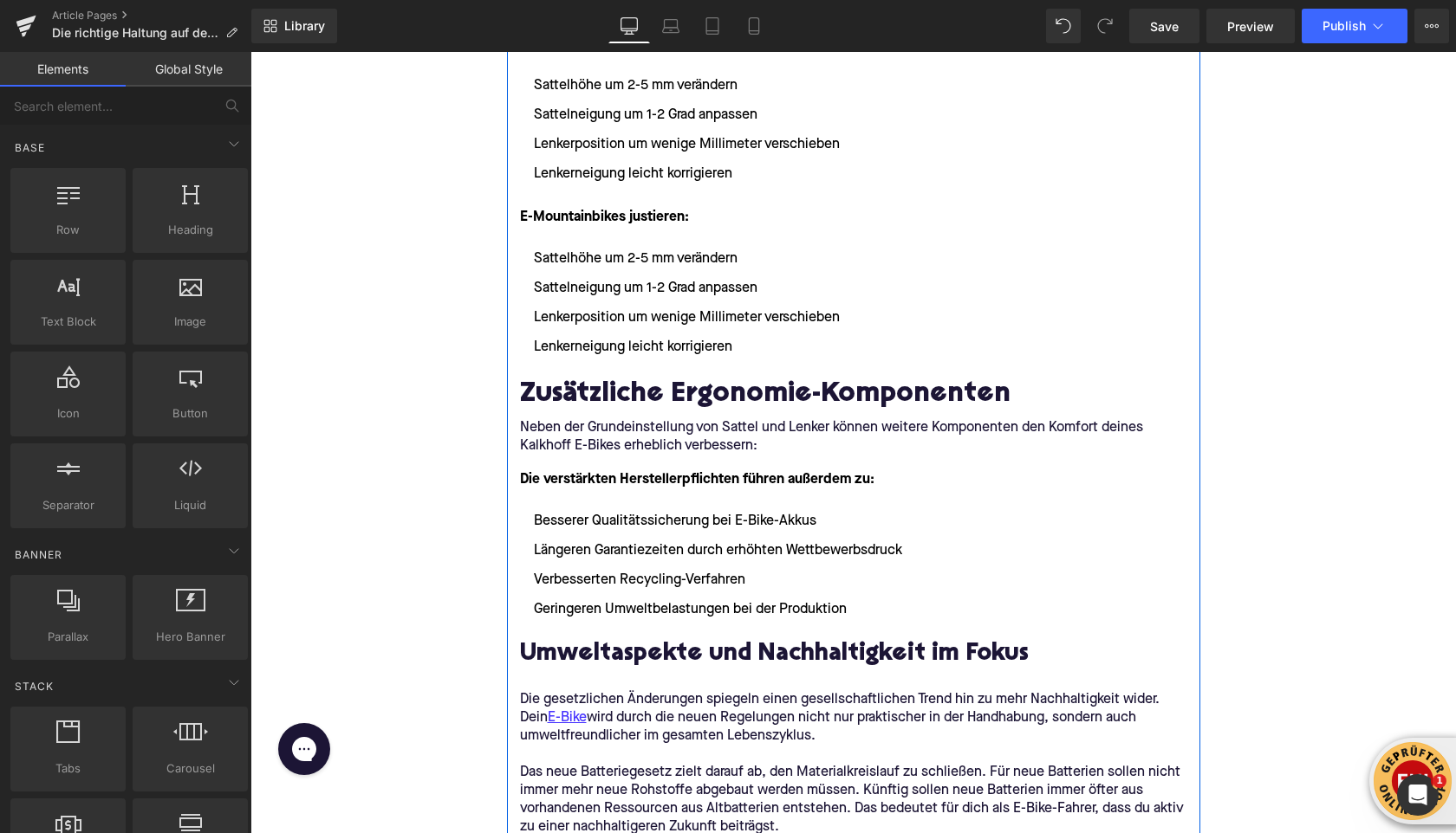
scroll to position [3834, 0]
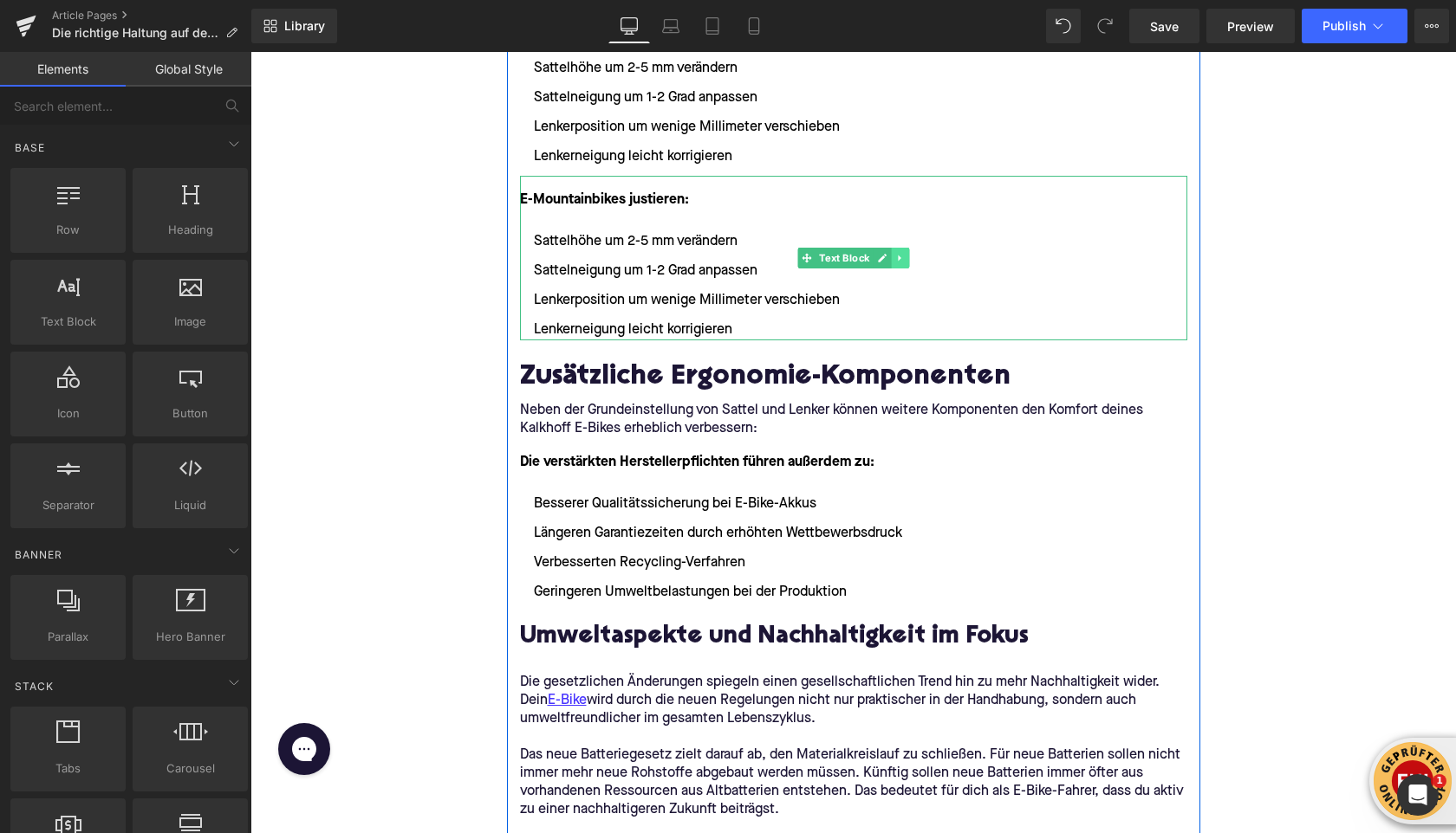
click at [905, 263] on link at bounding box center [900, 258] width 18 height 21
click at [906, 259] on icon at bounding box center [909, 258] width 9 height 9
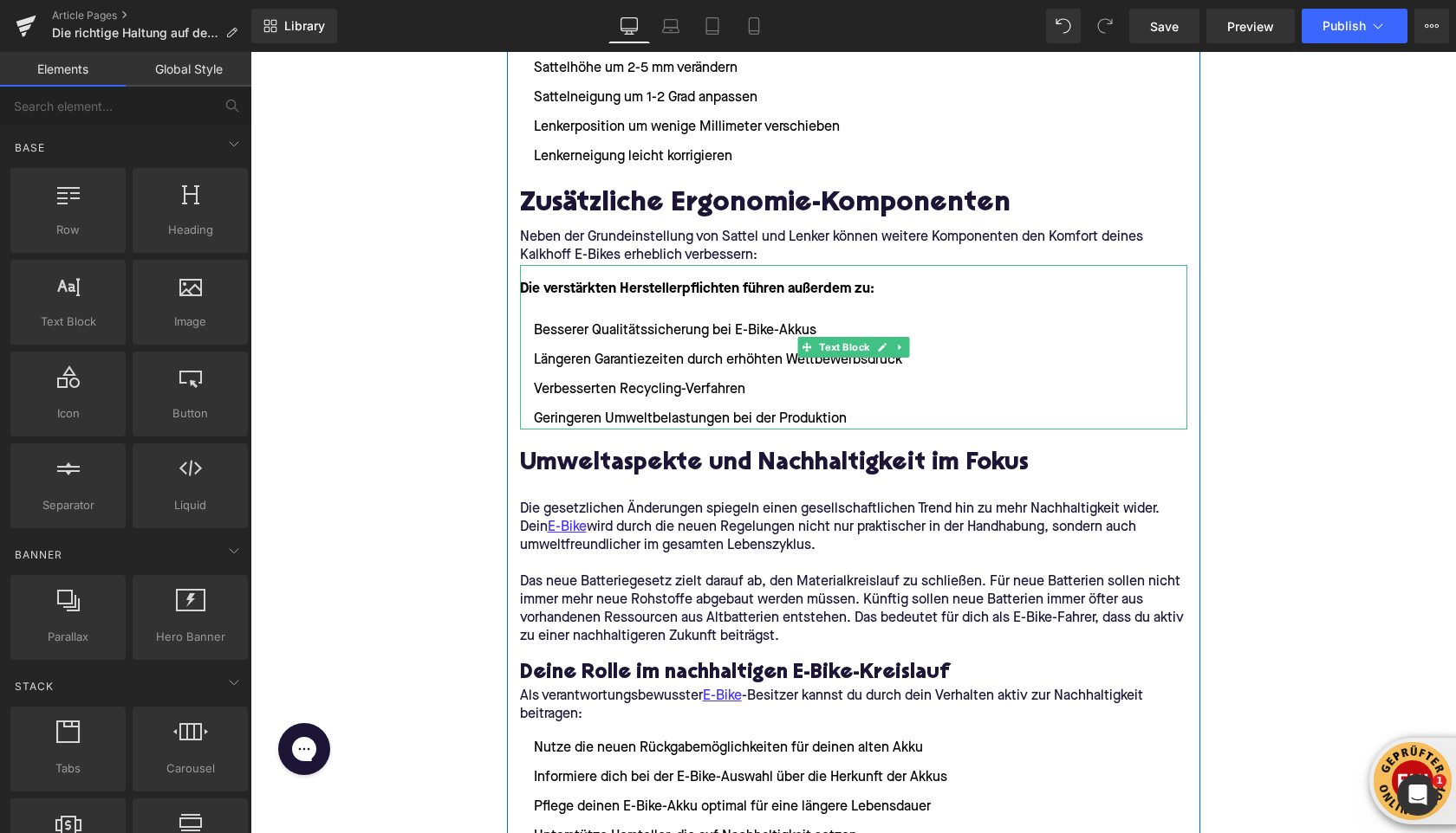
click at [571, 284] on font "Die verstärkten Herstellerpflichten führen außerdem zu:" at bounding box center [697, 289] width 354 height 14
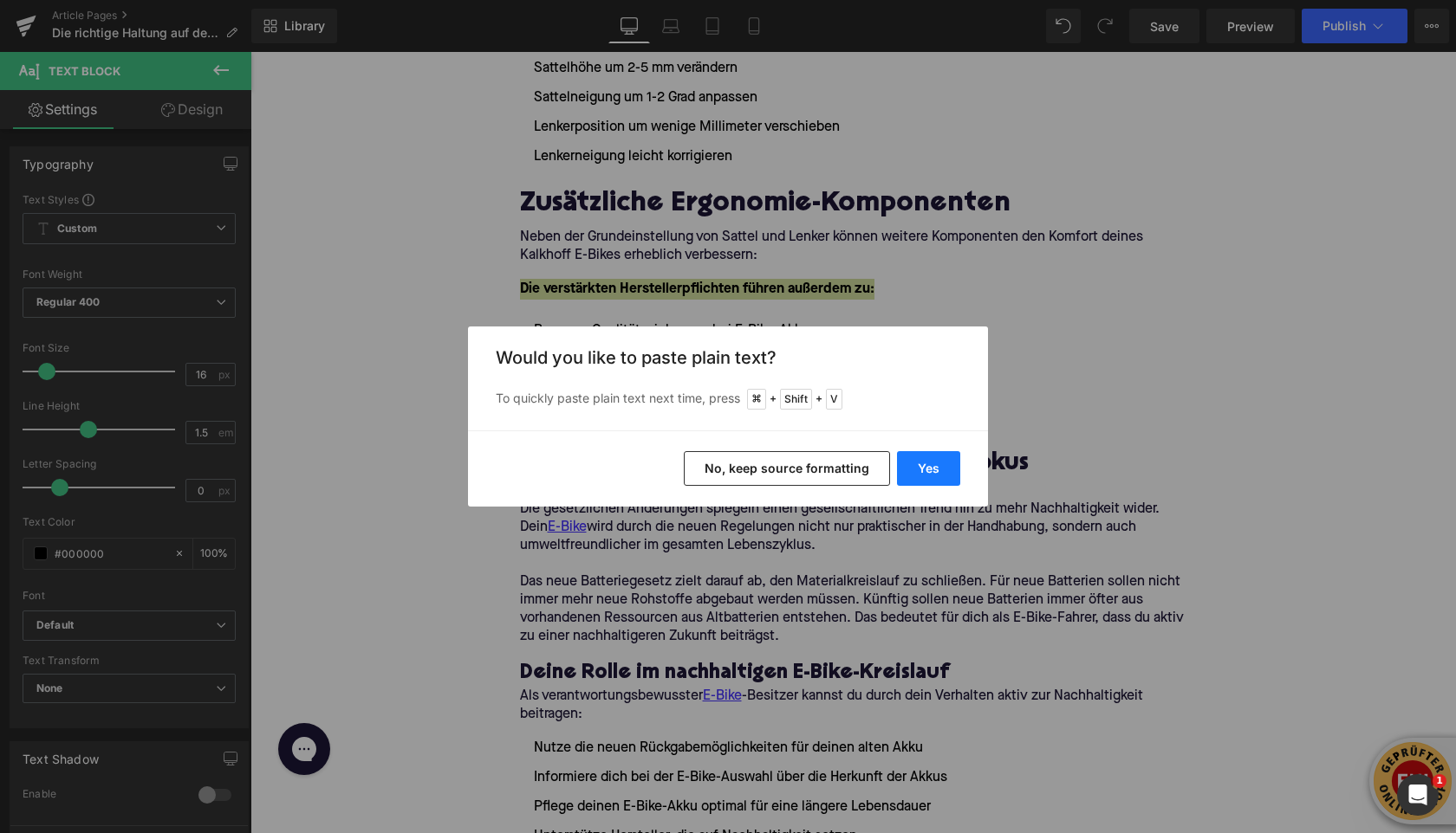
click at [933, 470] on button "Yes" at bounding box center [929, 469] width 64 height 35
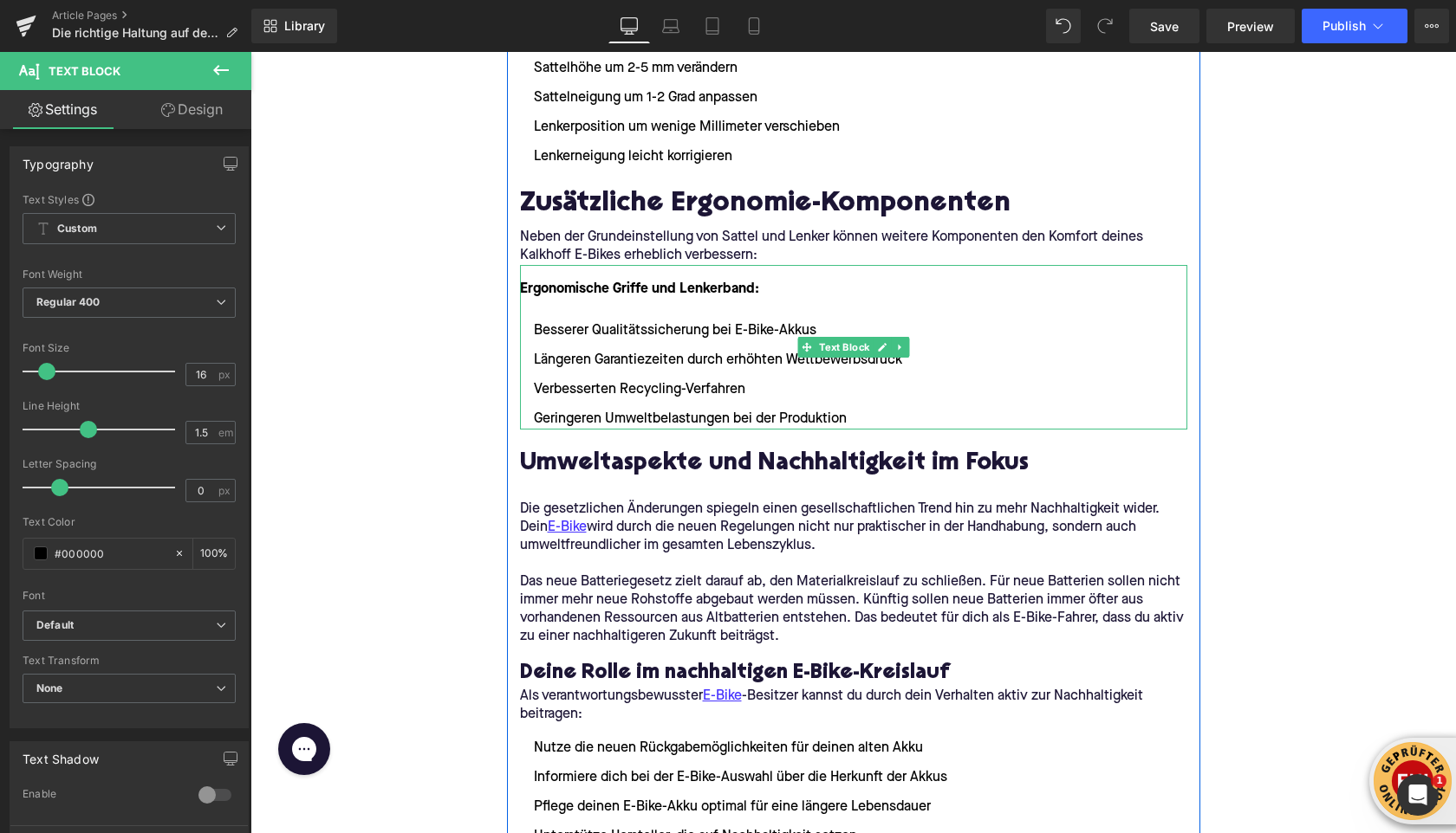
click at [764, 376] on ul "Besserer Qualitätssicherung bei E-Bike-Akkus Längeren Garantiezeiten durch erhö…" at bounding box center [853, 375] width 667 height 109
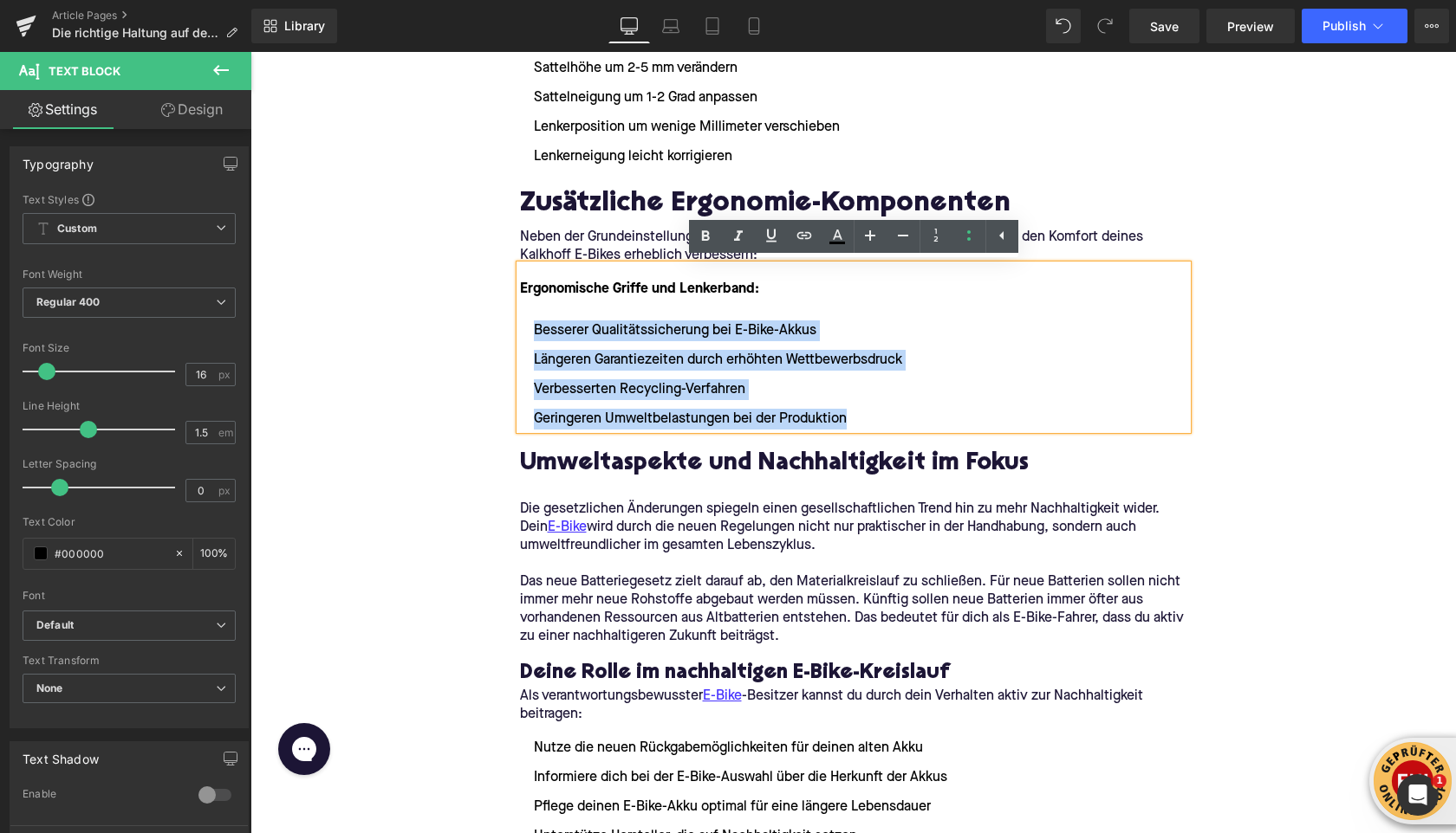
drag, startPoint x: 853, startPoint y: 420, endPoint x: 532, endPoint y: 335, distance: 332.1
click at [532, 335] on ul "Besserer Qualitätssicherung bei E-Bike-Akkus Längeren Garantiezeiten durch erhö…" at bounding box center [853, 375] width 667 height 109
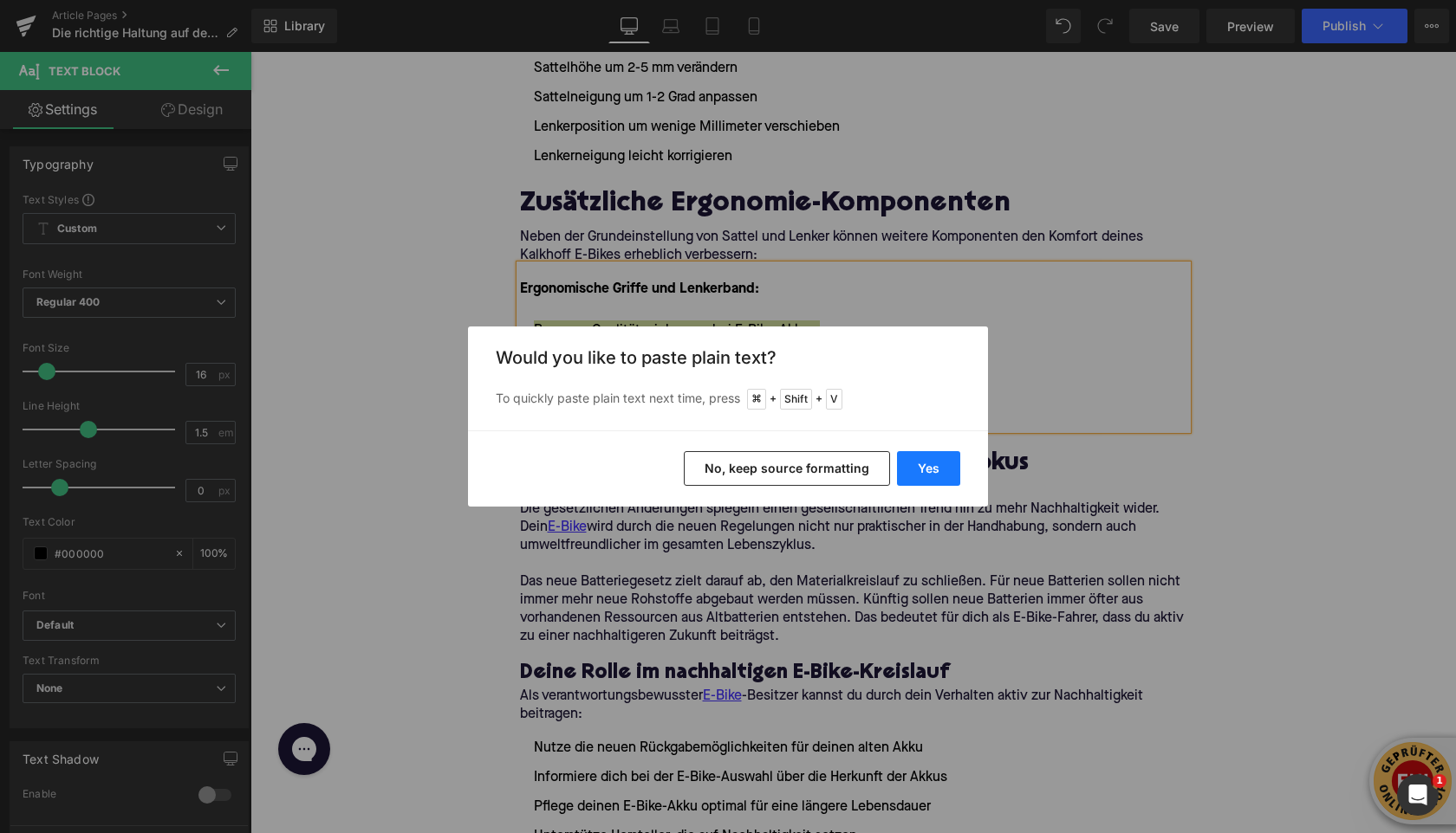
click at [922, 471] on button "Yes" at bounding box center [929, 469] width 64 height 35
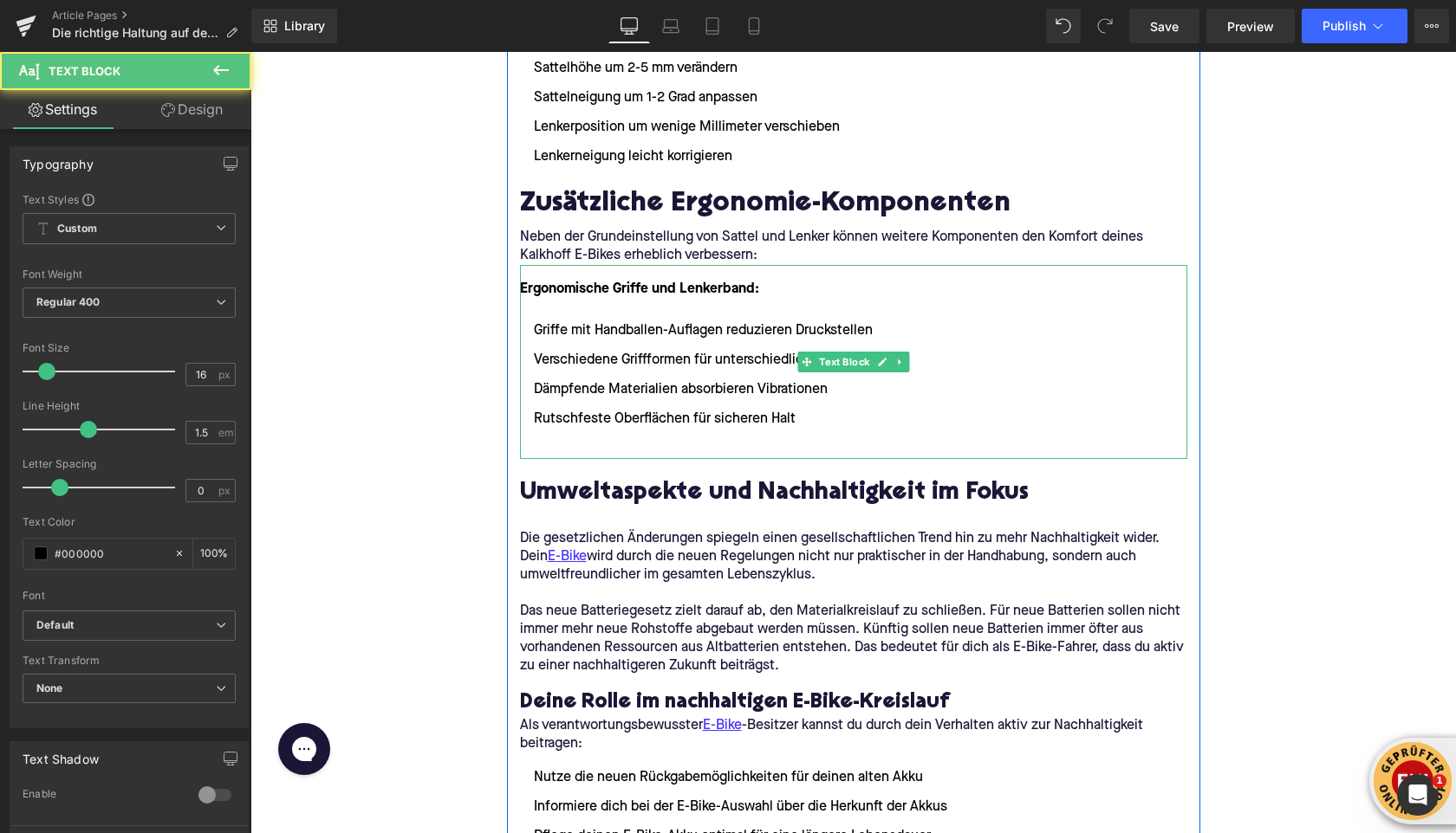
click at [584, 431] on ul "Griffe mit Handballen-Auflagen reduzieren Druckstellen Verschiedene Griffformen…" at bounding box center [853, 390] width 667 height 139
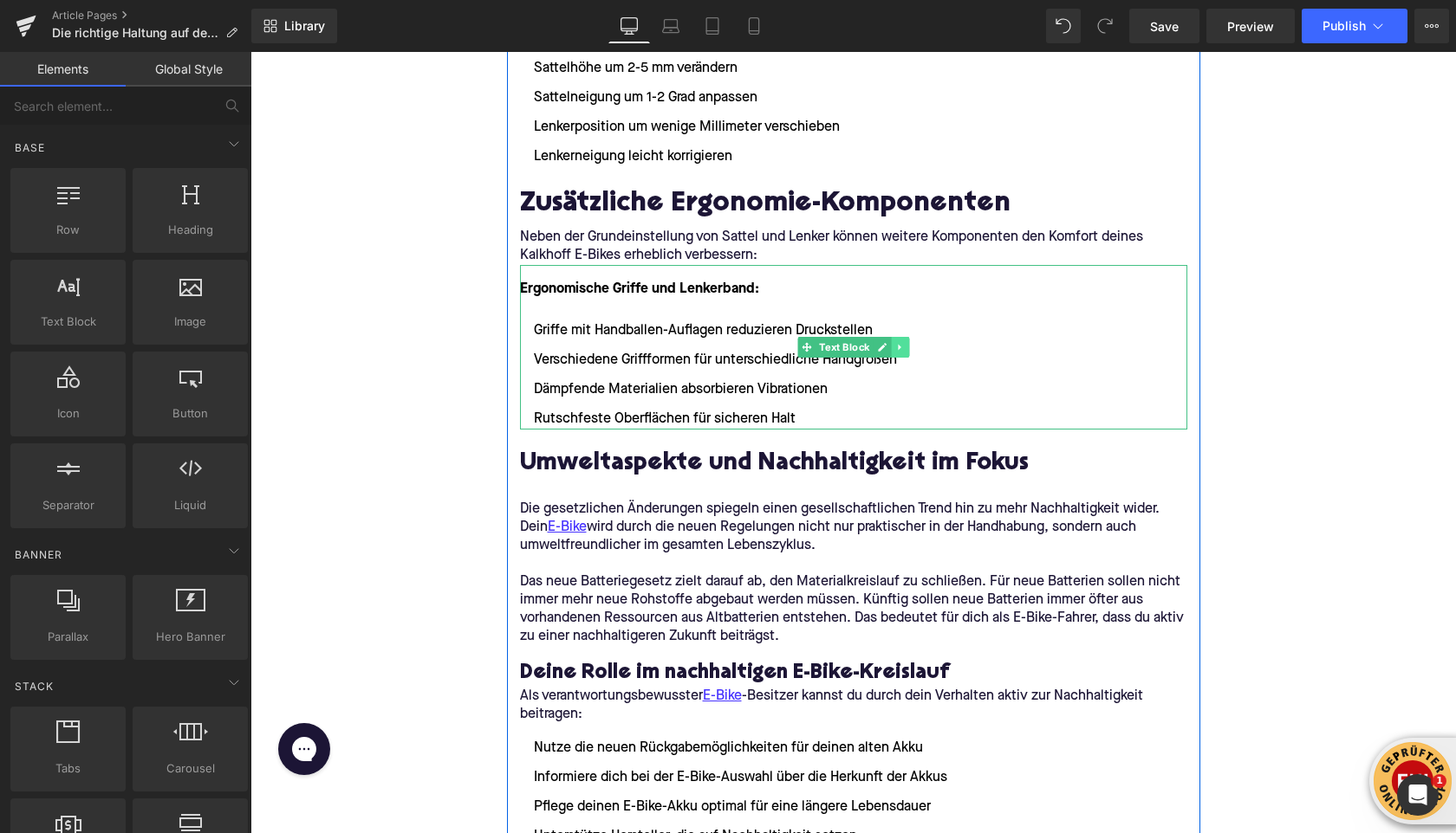
click at [898, 345] on icon at bounding box center [899, 348] width 3 height 6
click at [889, 348] on icon at bounding box center [892, 347] width 9 height 9
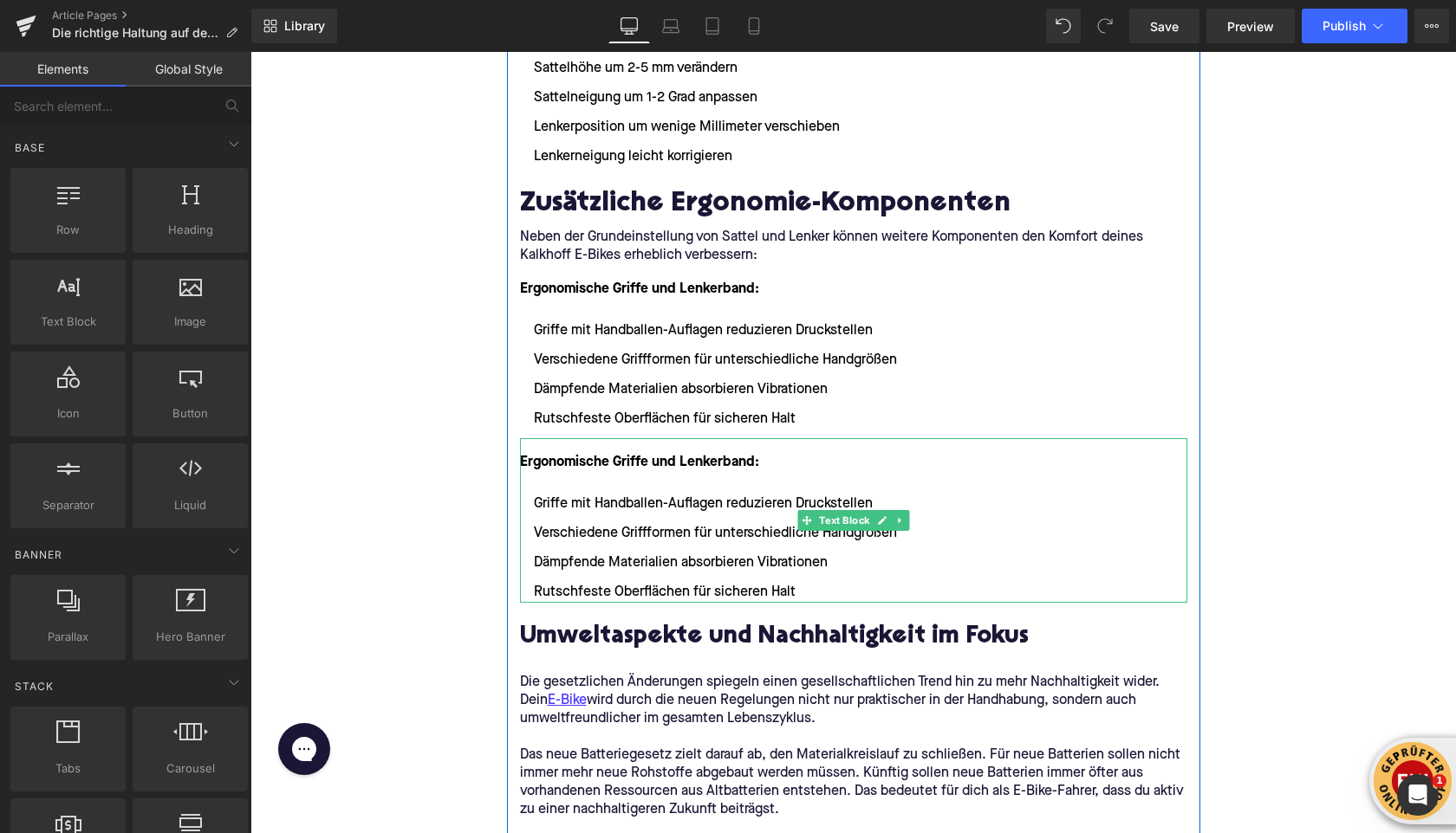
click at [562, 459] on font "Ergonomische Griffe und Lenkerband:" at bounding box center [639, 462] width 239 height 14
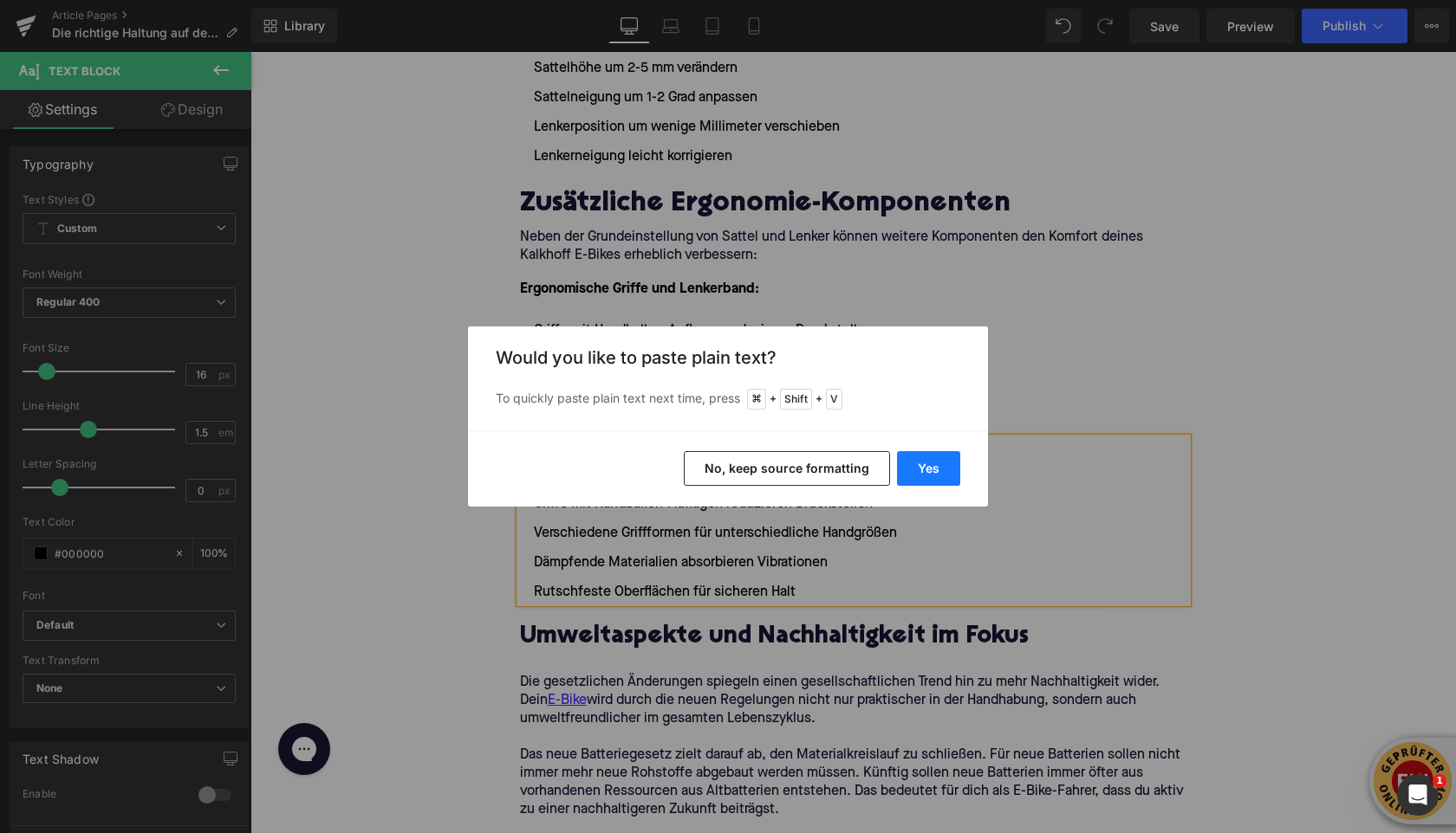
click at [922, 471] on button "Yes" at bounding box center [929, 469] width 64 height 35
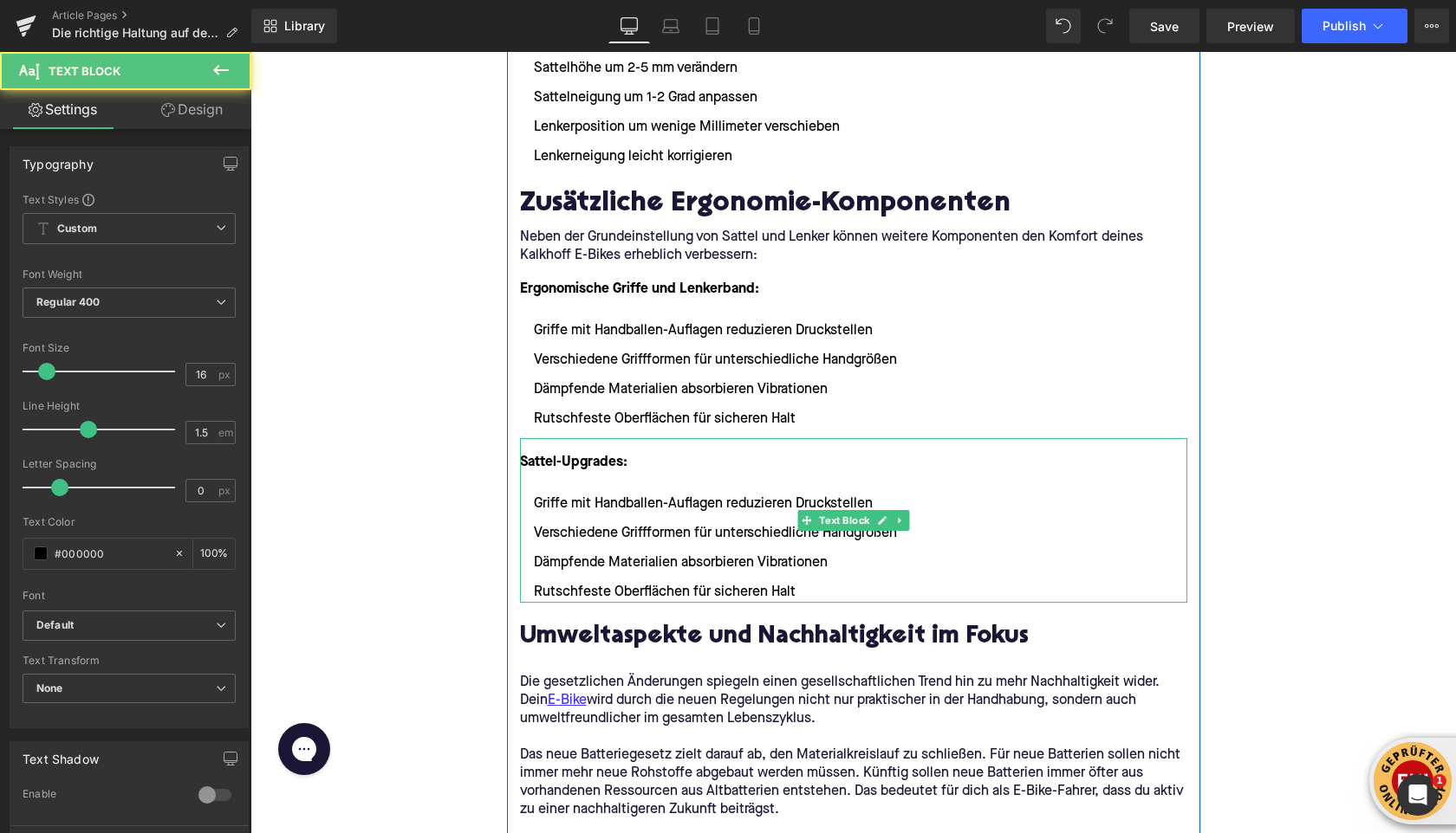
click at [653, 528] on li "Verschiedene Griffformen für unterschiedliche Handgrößen" at bounding box center [853, 533] width 667 height 21
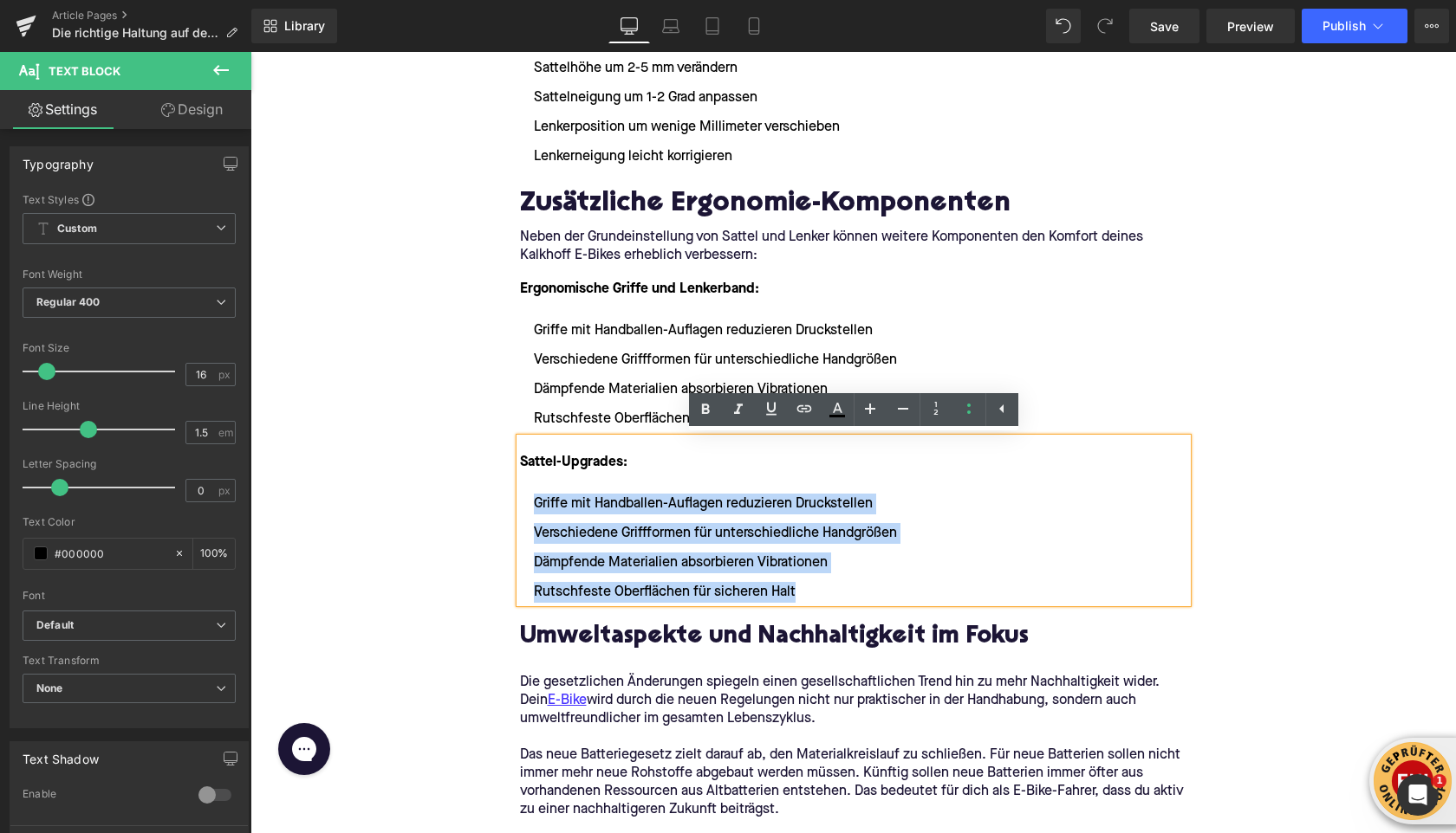
drag, startPoint x: 806, startPoint y: 592, endPoint x: 535, endPoint y: 503, distance: 285.2
click at [535, 503] on ul "Griffe mit Handballen-Auflagen reduzieren Druckstellen Verschiedene Griffformen…" at bounding box center [853, 549] width 667 height 109
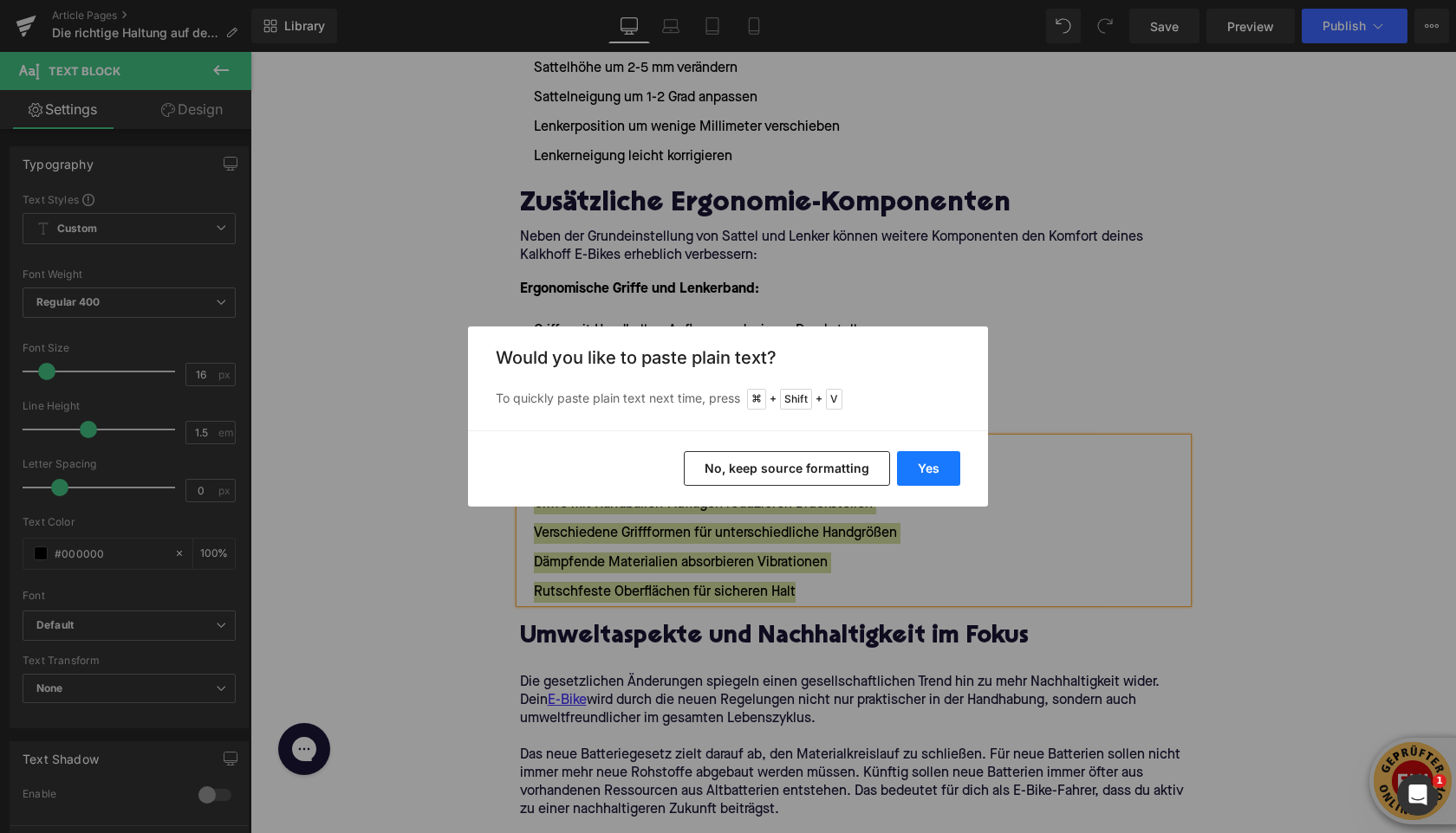
click at [940, 471] on button "Yes" at bounding box center [929, 469] width 64 height 35
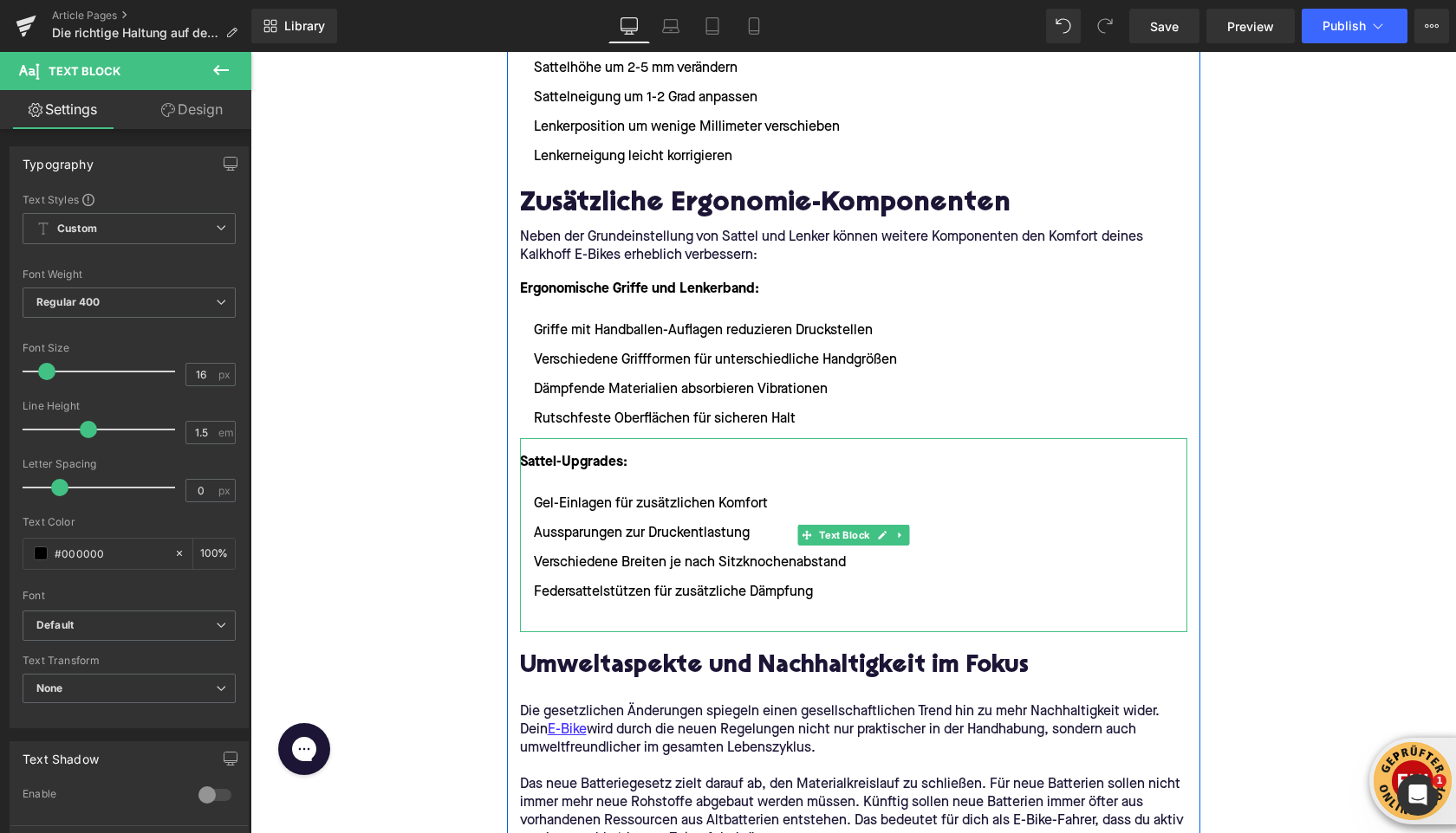
click at [586, 618] on li at bounding box center [853, 621] width 667 height 21
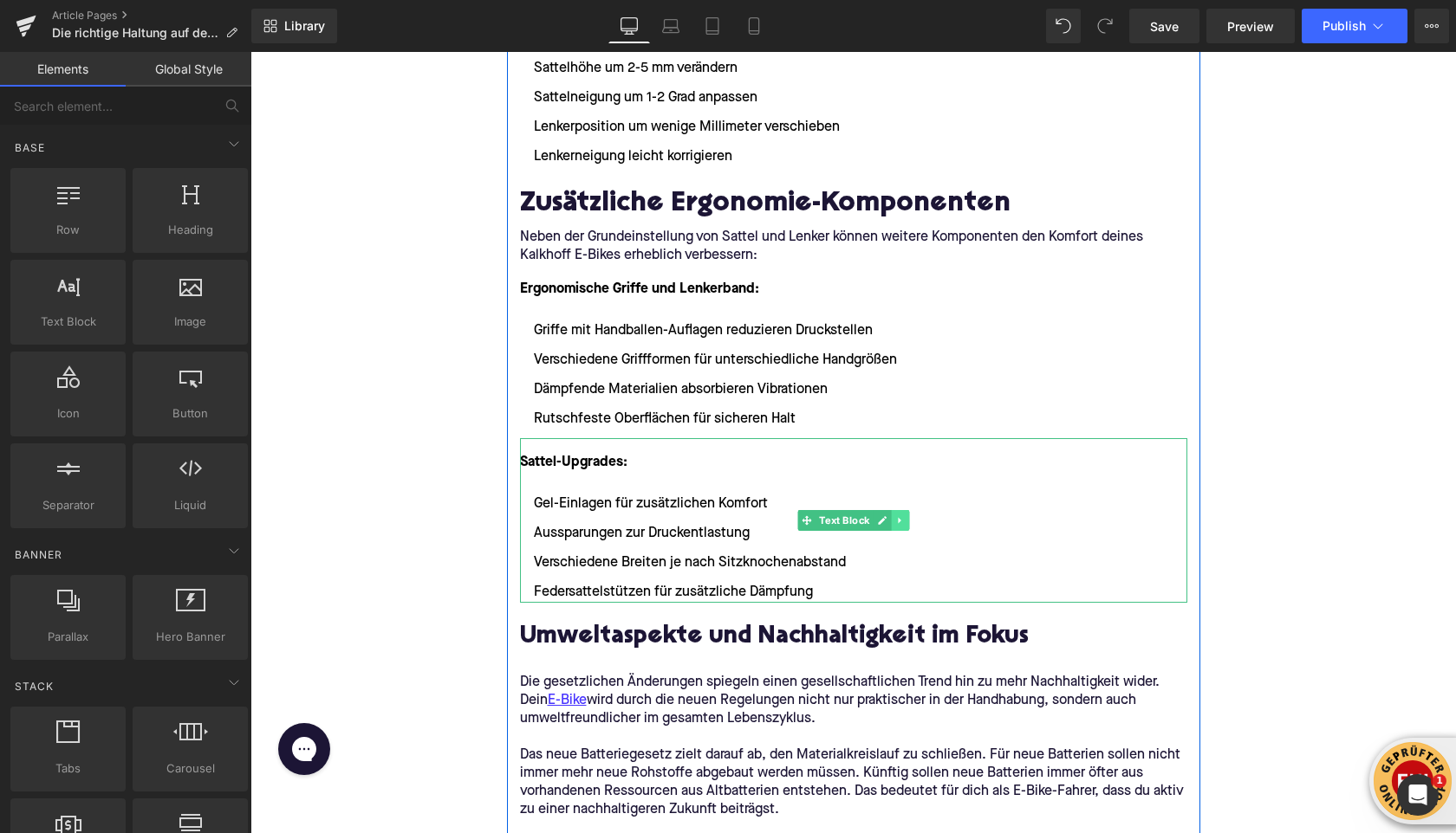
click at [897, 521] on icon at bounding box center [900, 520] width 9 height 10
click at [888, 520] on icon at bounding box center [892, 520] width 9 height 9
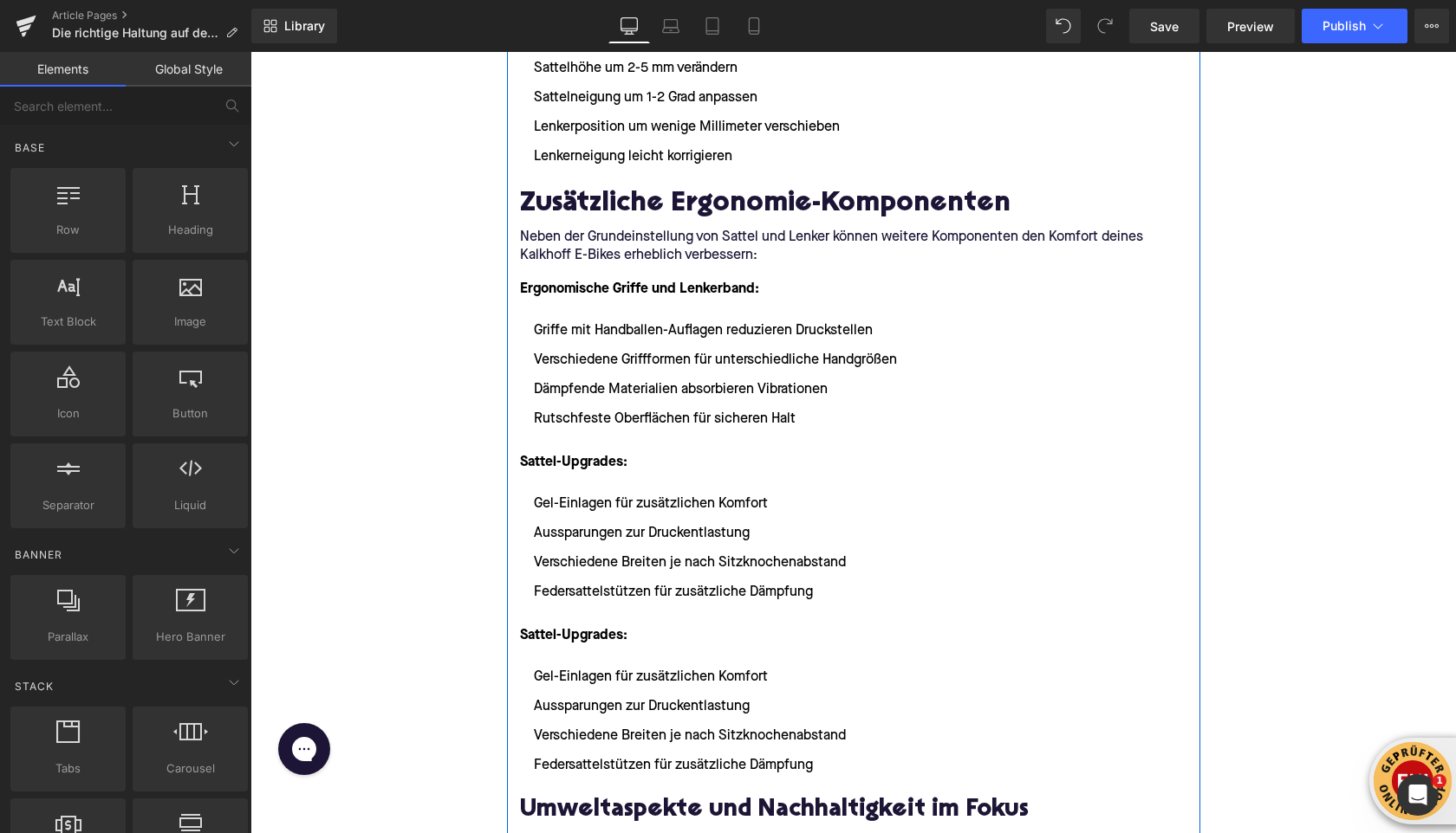
click at [537, 639] on font "Sattel-Upgrades:" at bounding box center [573, 635] width 107 height 14
click at [538, 639] on font "Sattel-Upgrades:" at bounding box center [573, 635] width 107 height 14
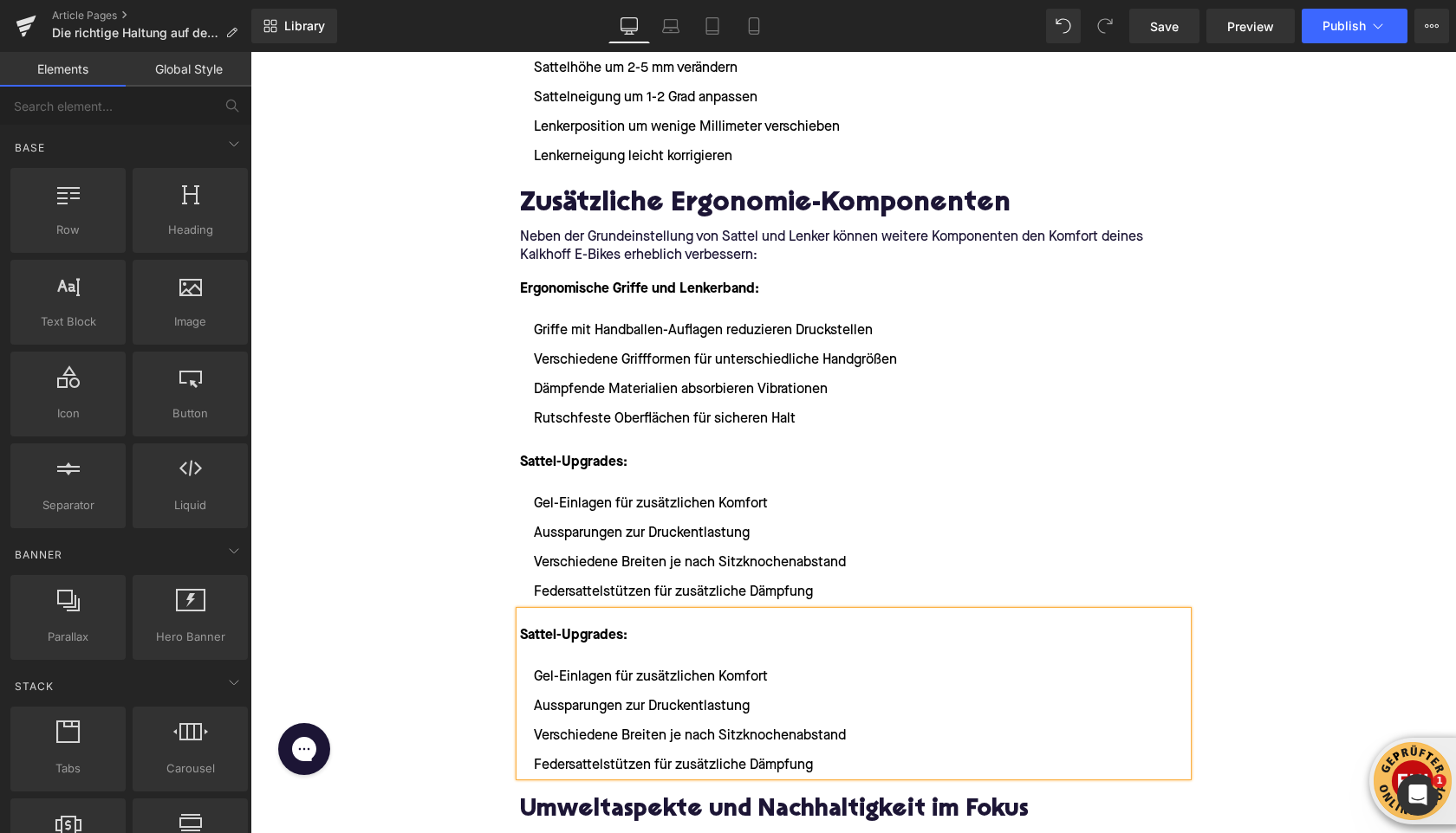
click at [538, 639] on font "Sattel-Upgrades:" at bounding box center [573, 635] width 107 height 14
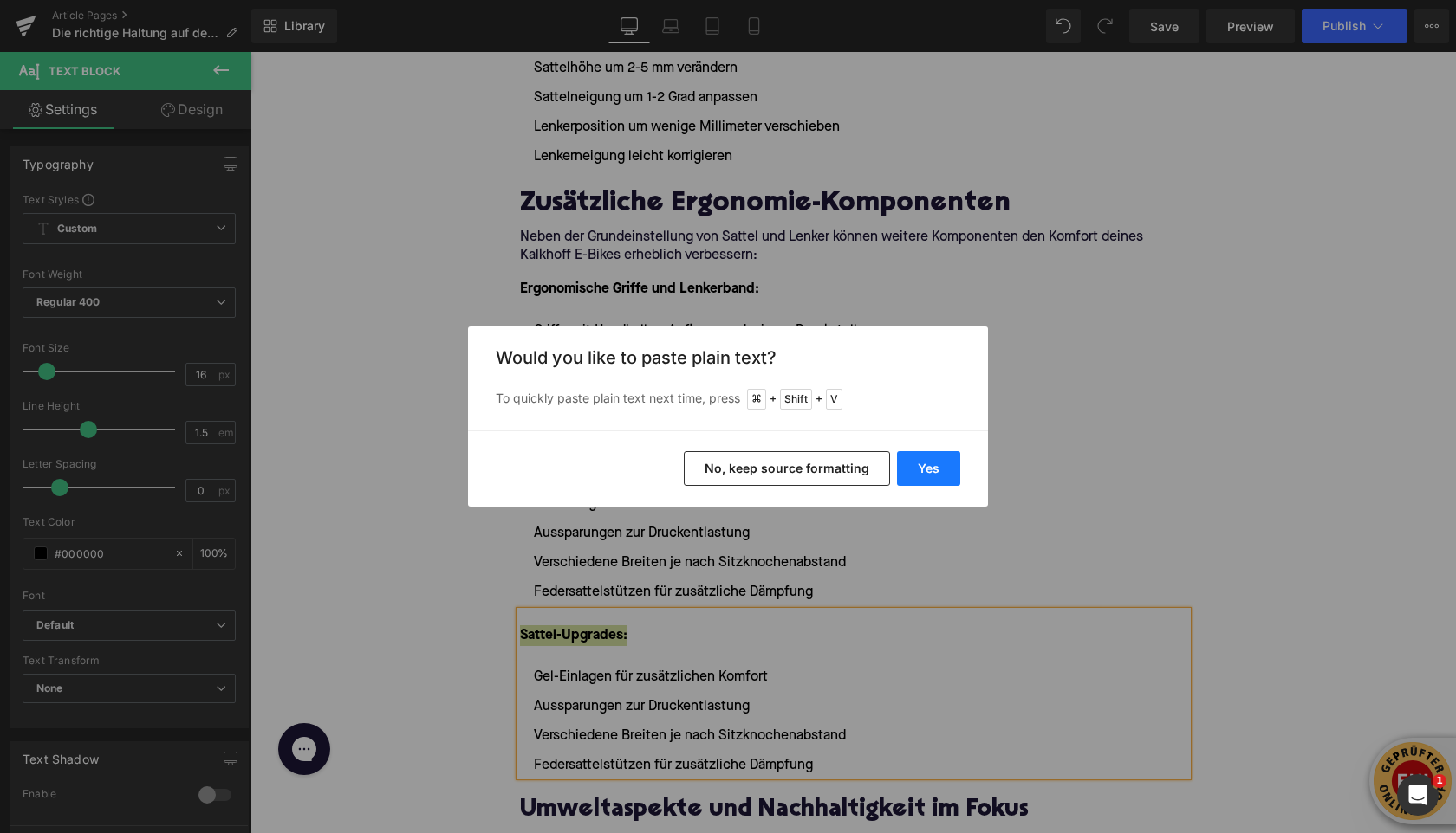
click at [912, 471] on button "Yes" at bounding box center [929, 469] width 64 height 35
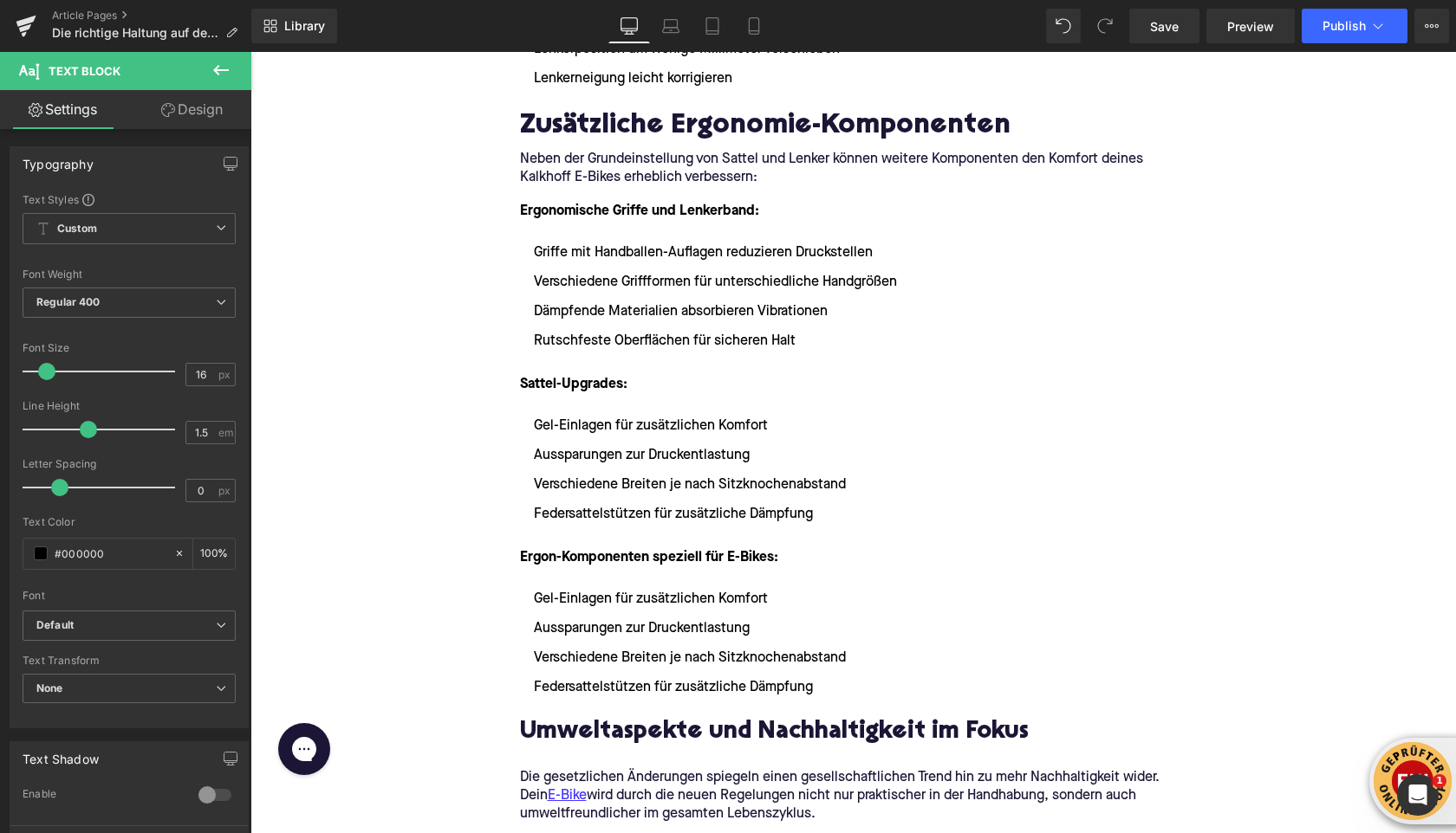
scroll to position [3919, 0]
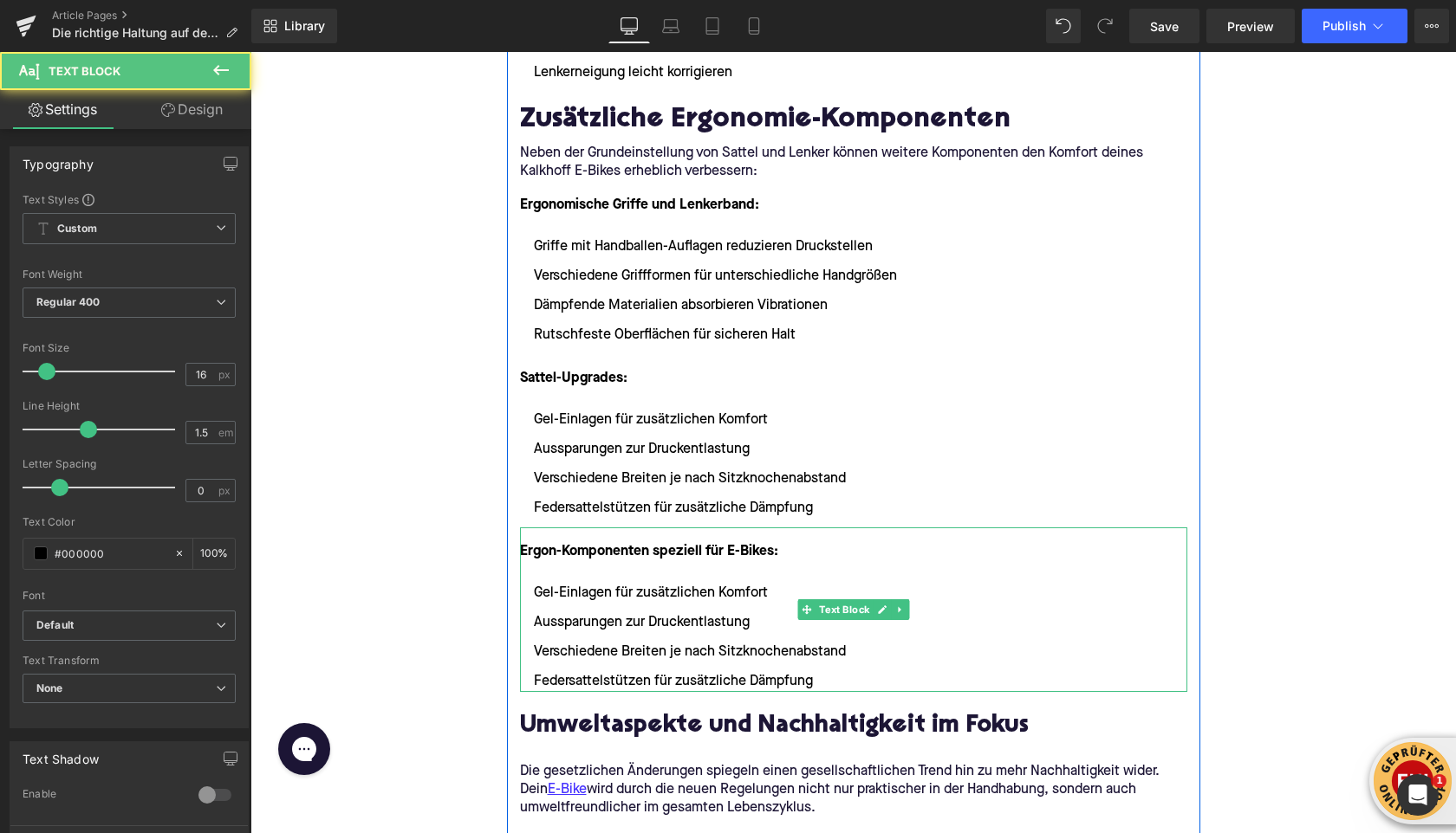
click at [639, 636] on ul "Gel-Einlagen für zusätzlichen Komfort Aussparungen zur Druckentlastung Verschie…" at bounding box center [853, 638] width 667 height 109
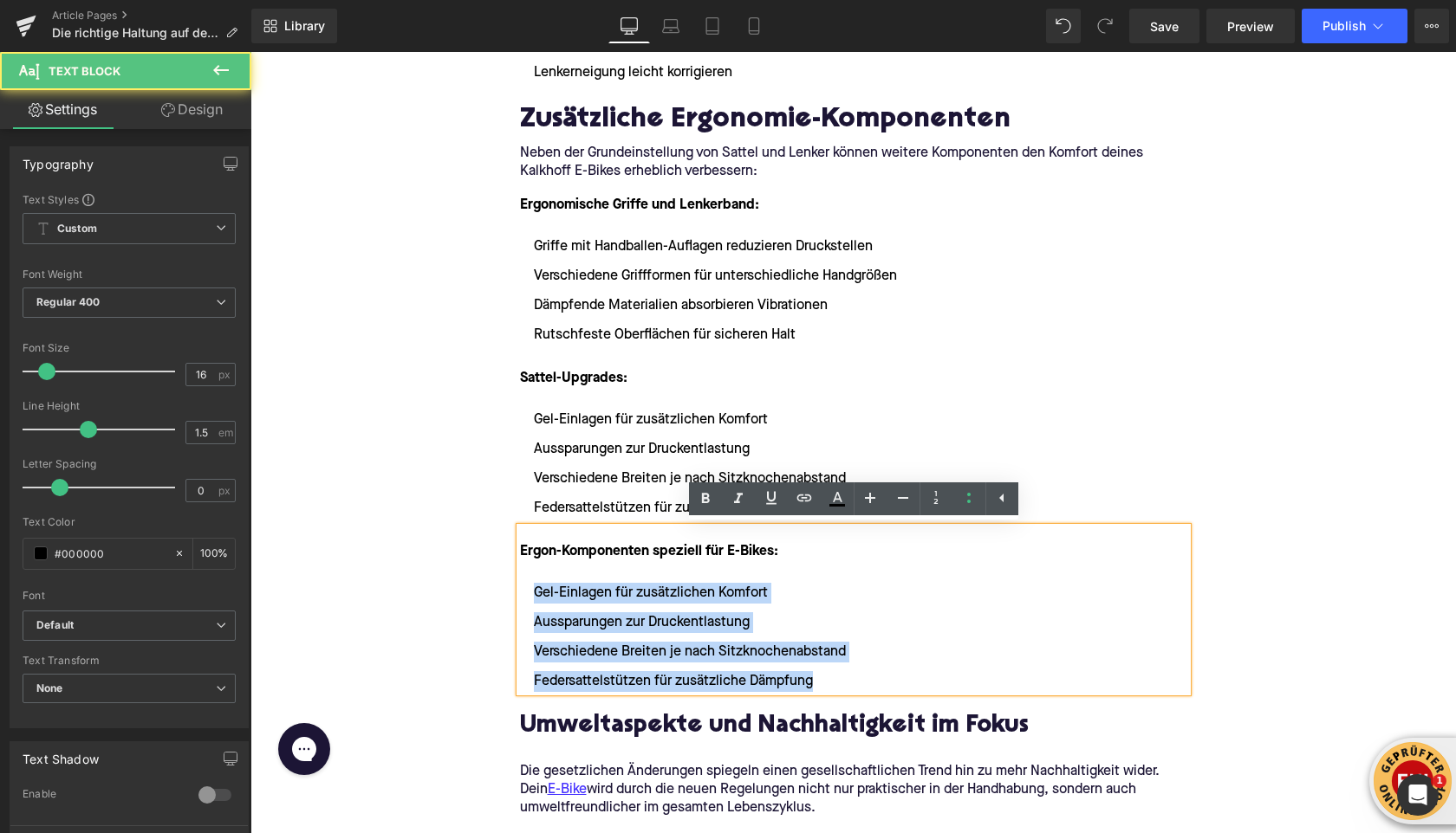
drag, startPoint x: 817, startPoint y: 685, endPoint x: 490, endPoint y: 599, distance: 338.1
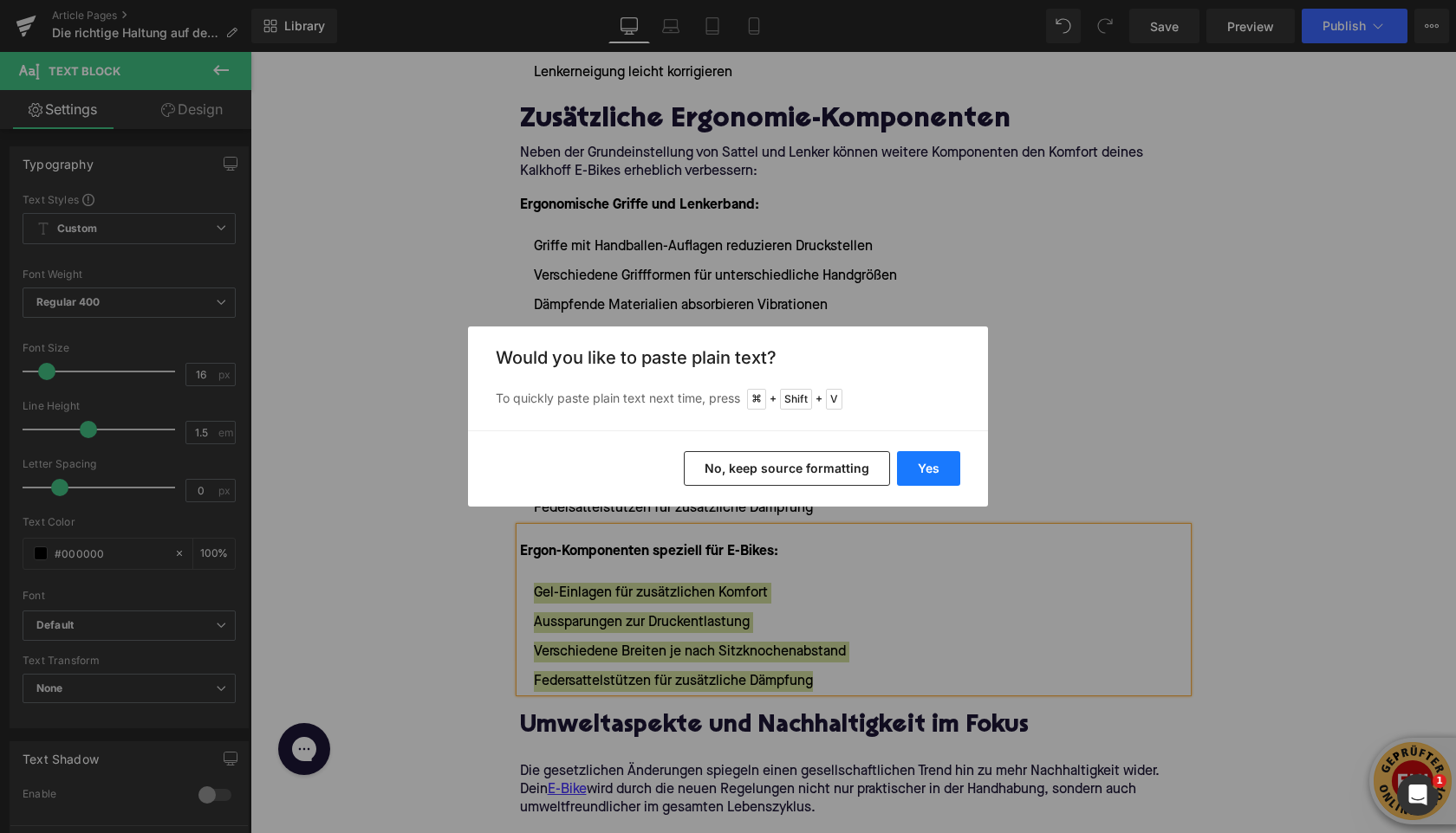
click at [912, 459] on button "Yes" at bounding box center [929, 469] width 64 height 35
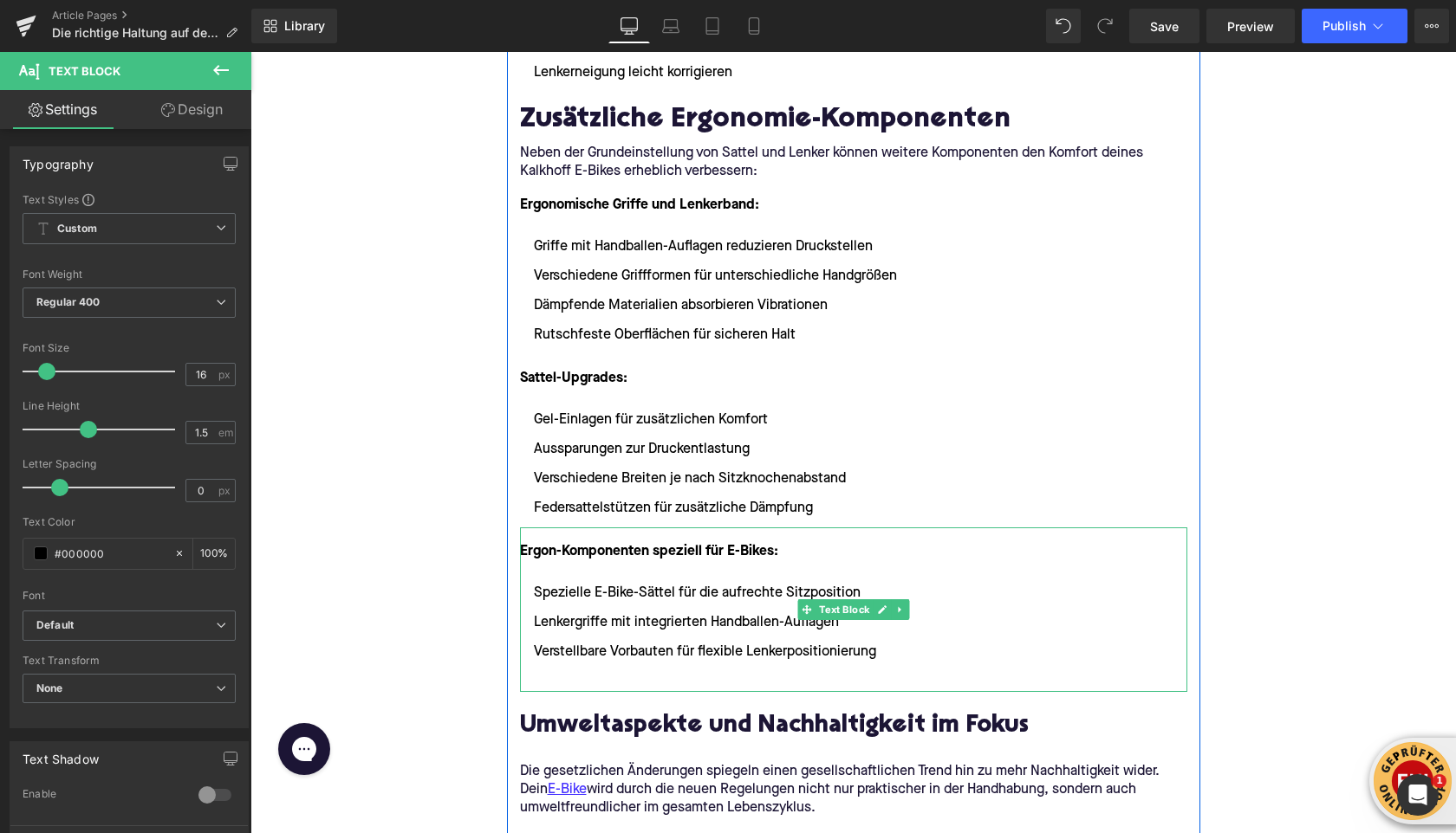
click at [552, 664] on ul "Spezielle E-Bike-Sättel für die aufrechte Sitzposition Lenkergriffe mit integri…" at bounding box center [853, 638] width 667 height 109
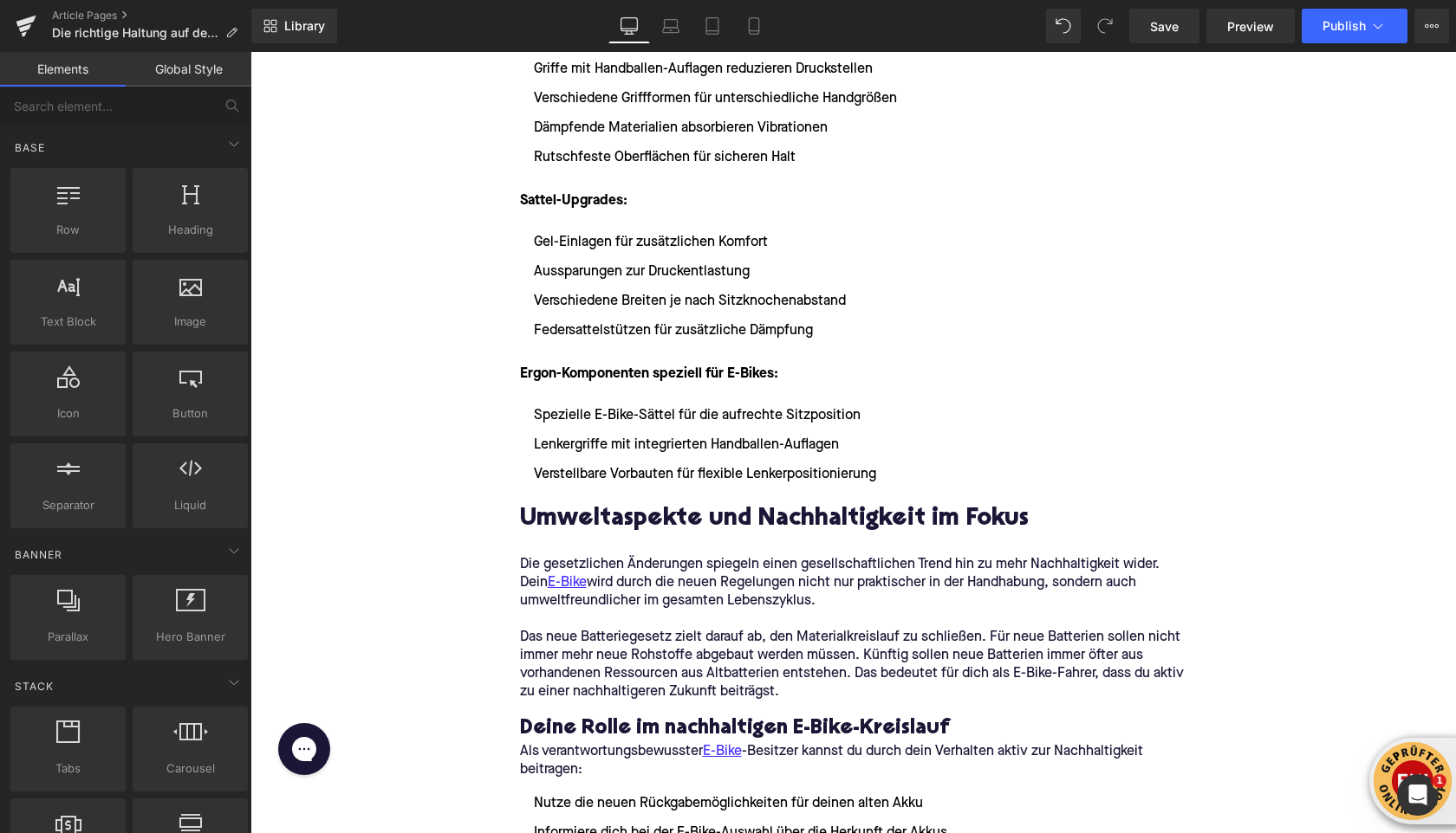
scroll to position [4099, 0]
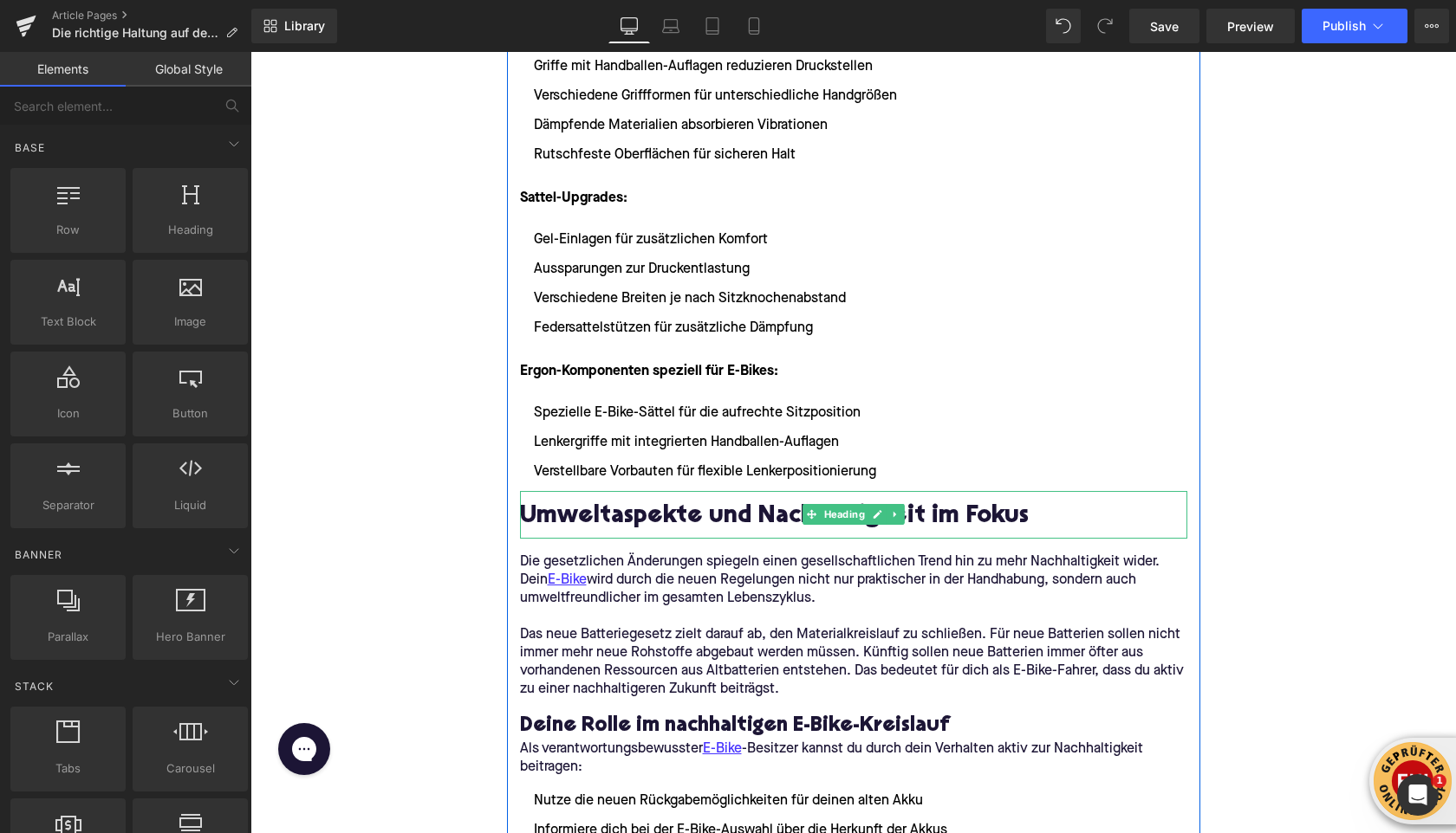
click at [560, 510] on h2 "Umweltaspekte und Nachhaltigkeit im Fokus" at bounding box center [853, 518] width 667 height 27
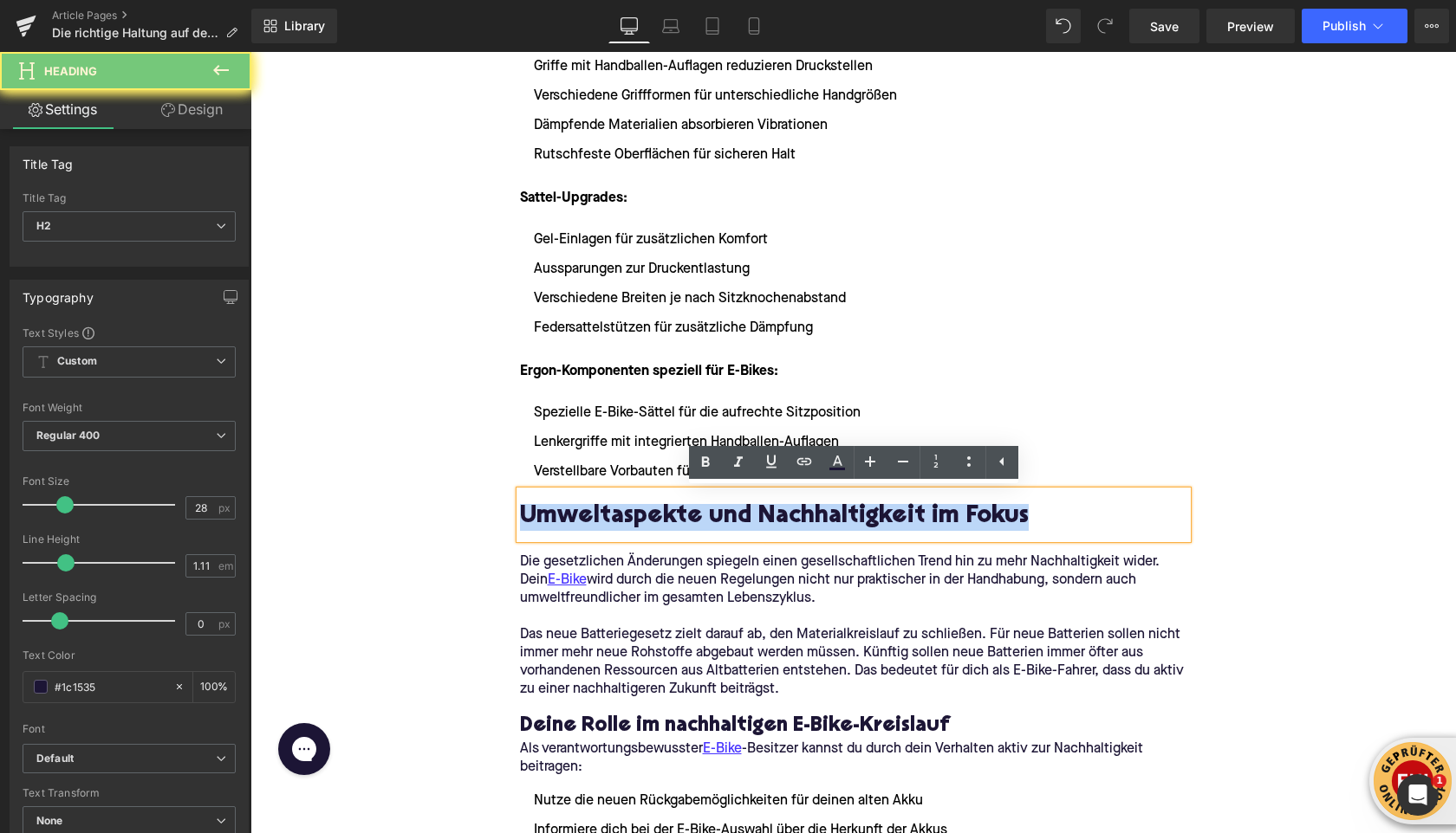
paste div
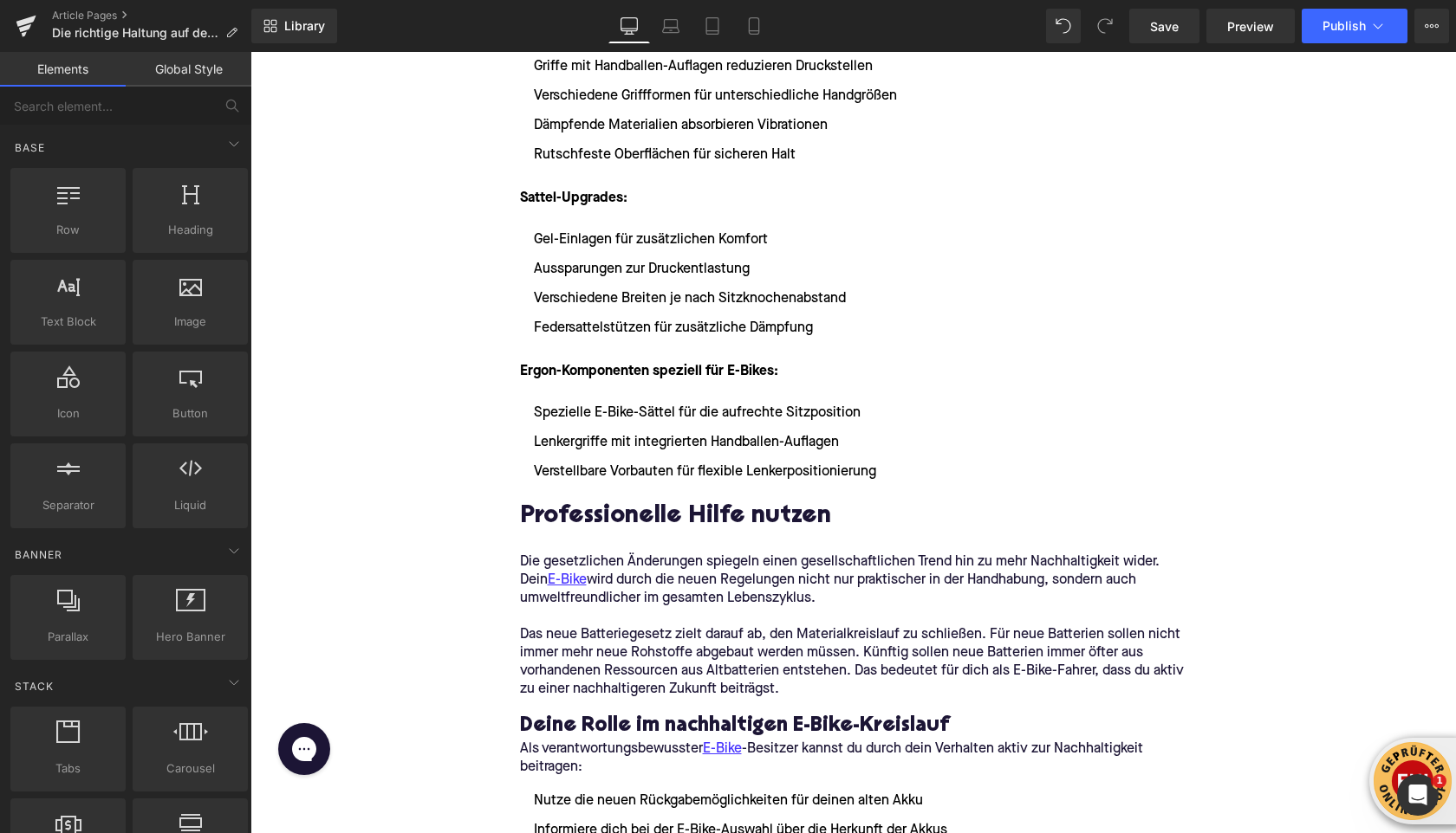
click at [603, 659] on p "Das neue Batteriegesetz zielt darauf ab, den Materialkreislauf zu schließen. Fü…" at bounding box center [853, 663] width 667 height 73
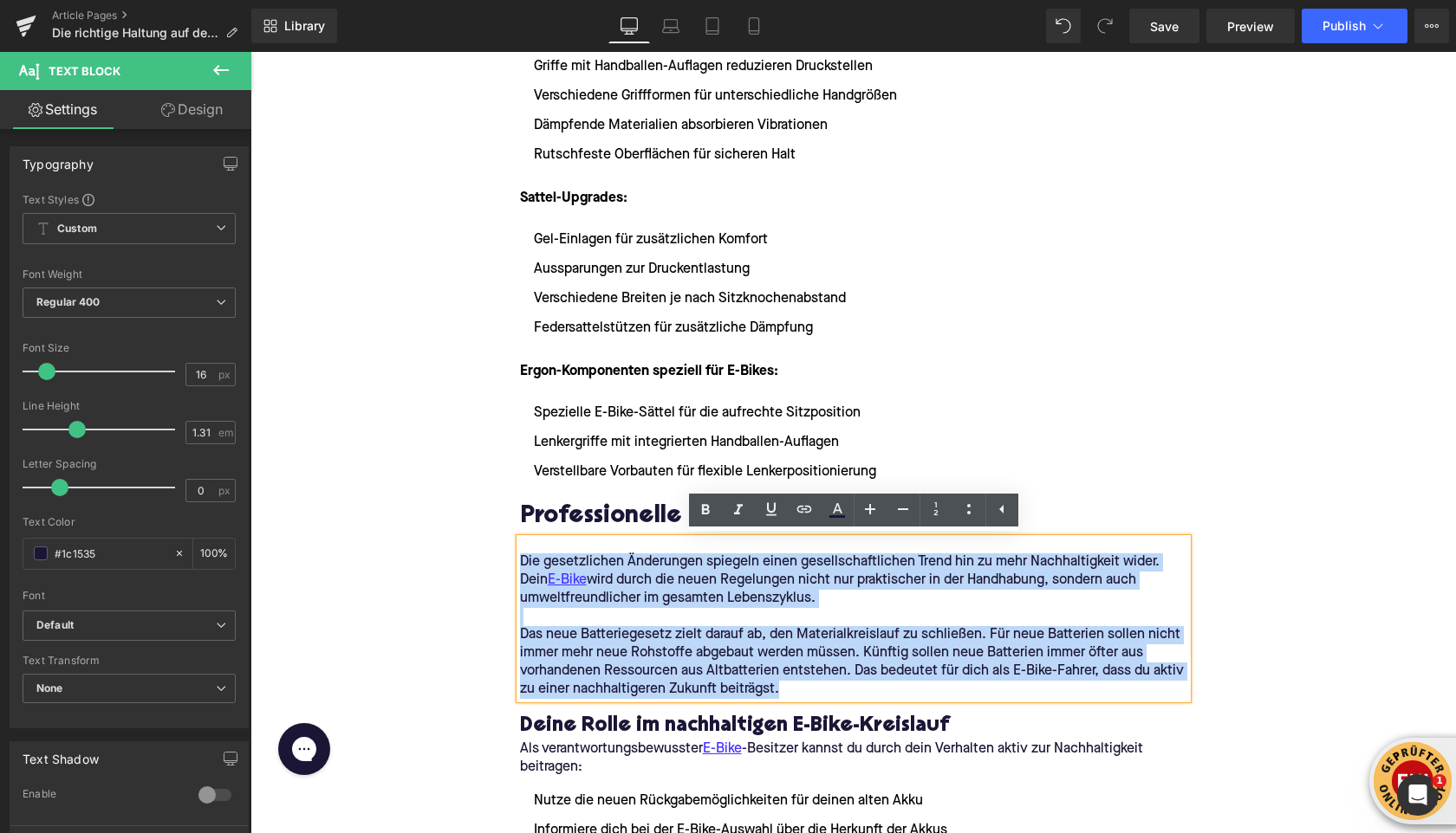
drag, startPoint x: 778, startPoint y: 689, endPoint x: 510, endPoint y: 559, distance: 297.9
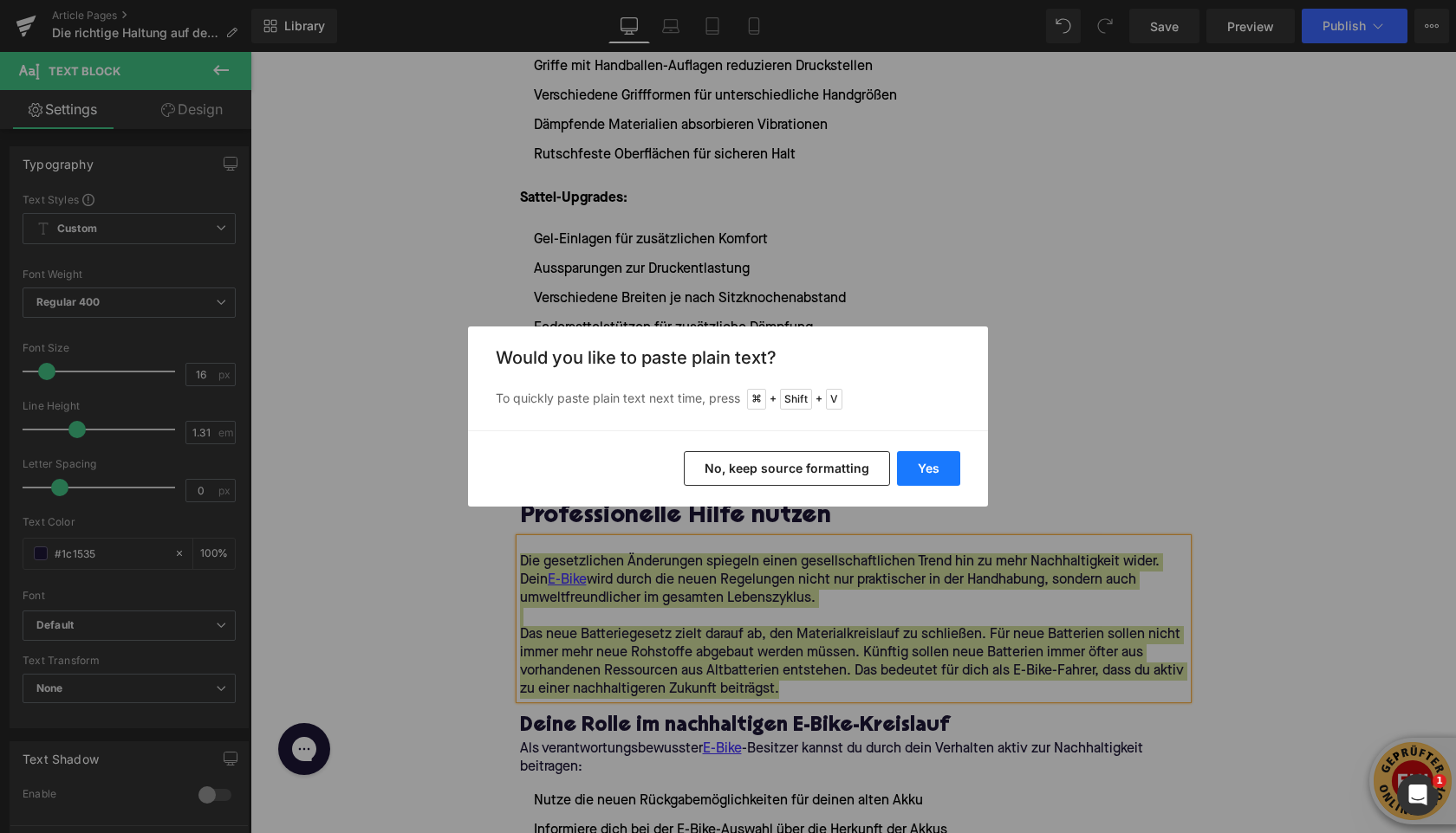
click at [927, 466] on button "Yes" at bounding box center [929, 469] width 64 height 35
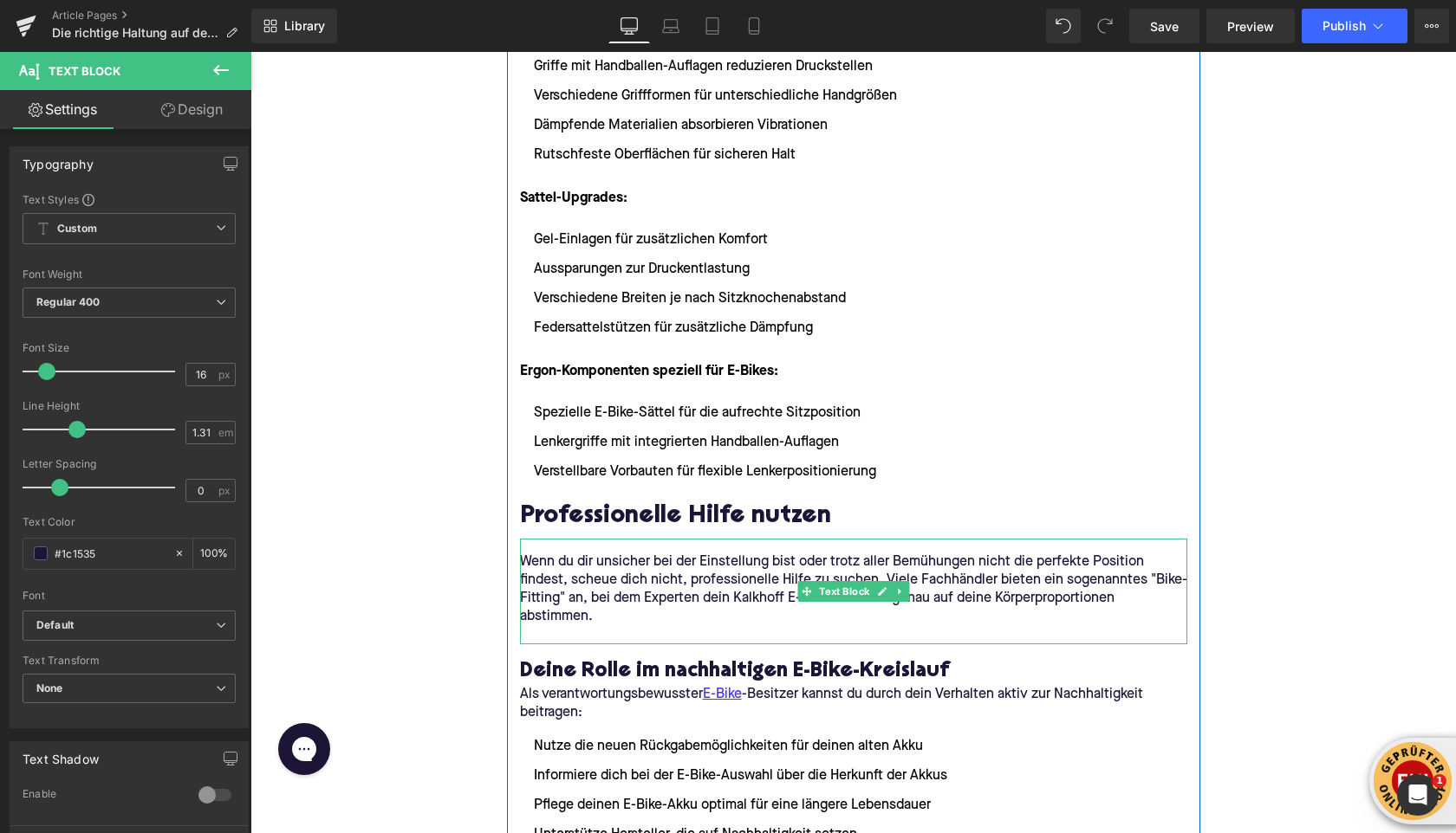
click at [654, 613] on p "Wenn du dir unsicher bei der Einstellung bist oder trotz aller Bemühungen nicht…" at bounding box center [853, 590] width 667 height 73
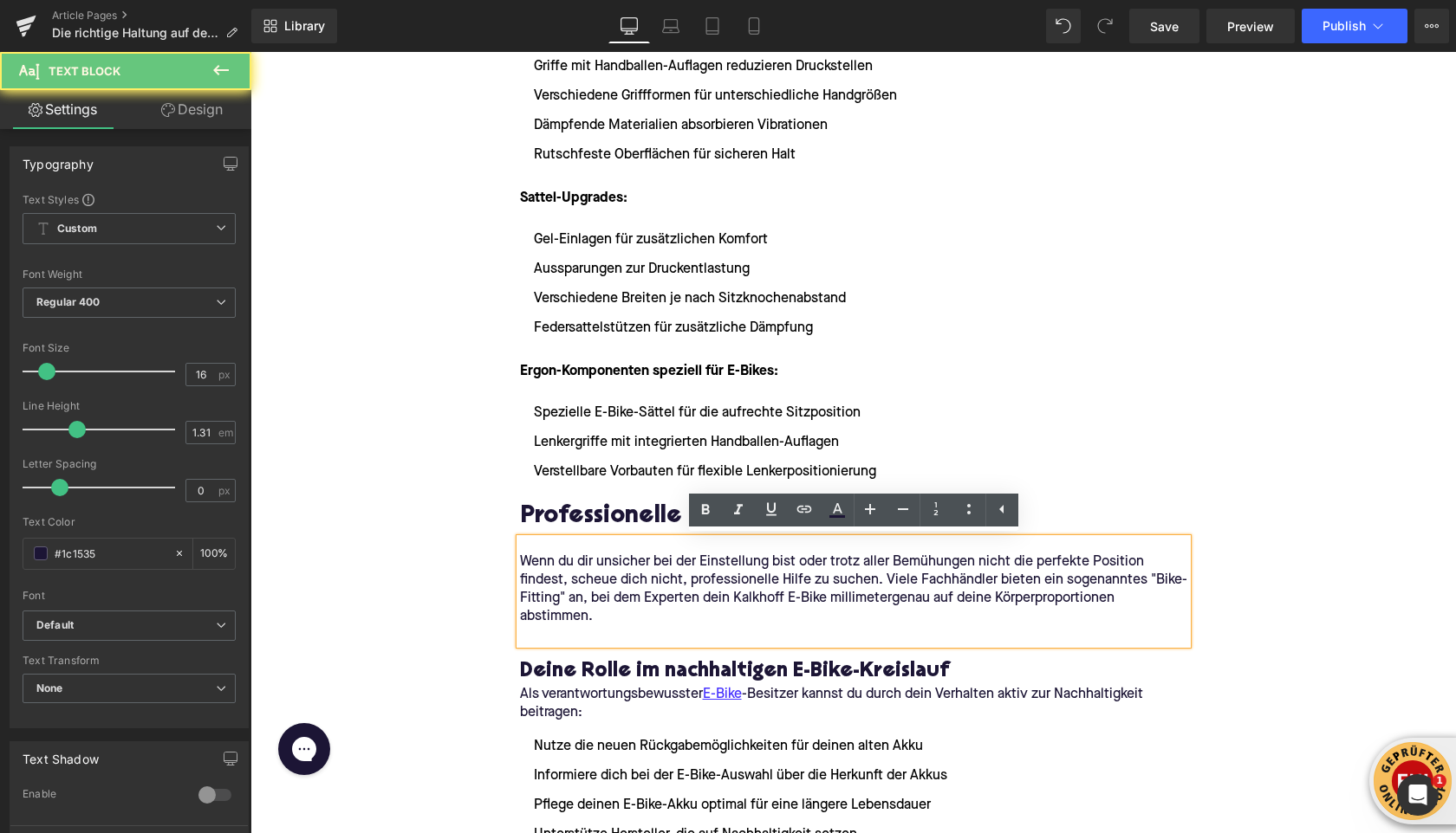
click at [579, 627] on p at bounding box center [853, 636] width 667 height 18
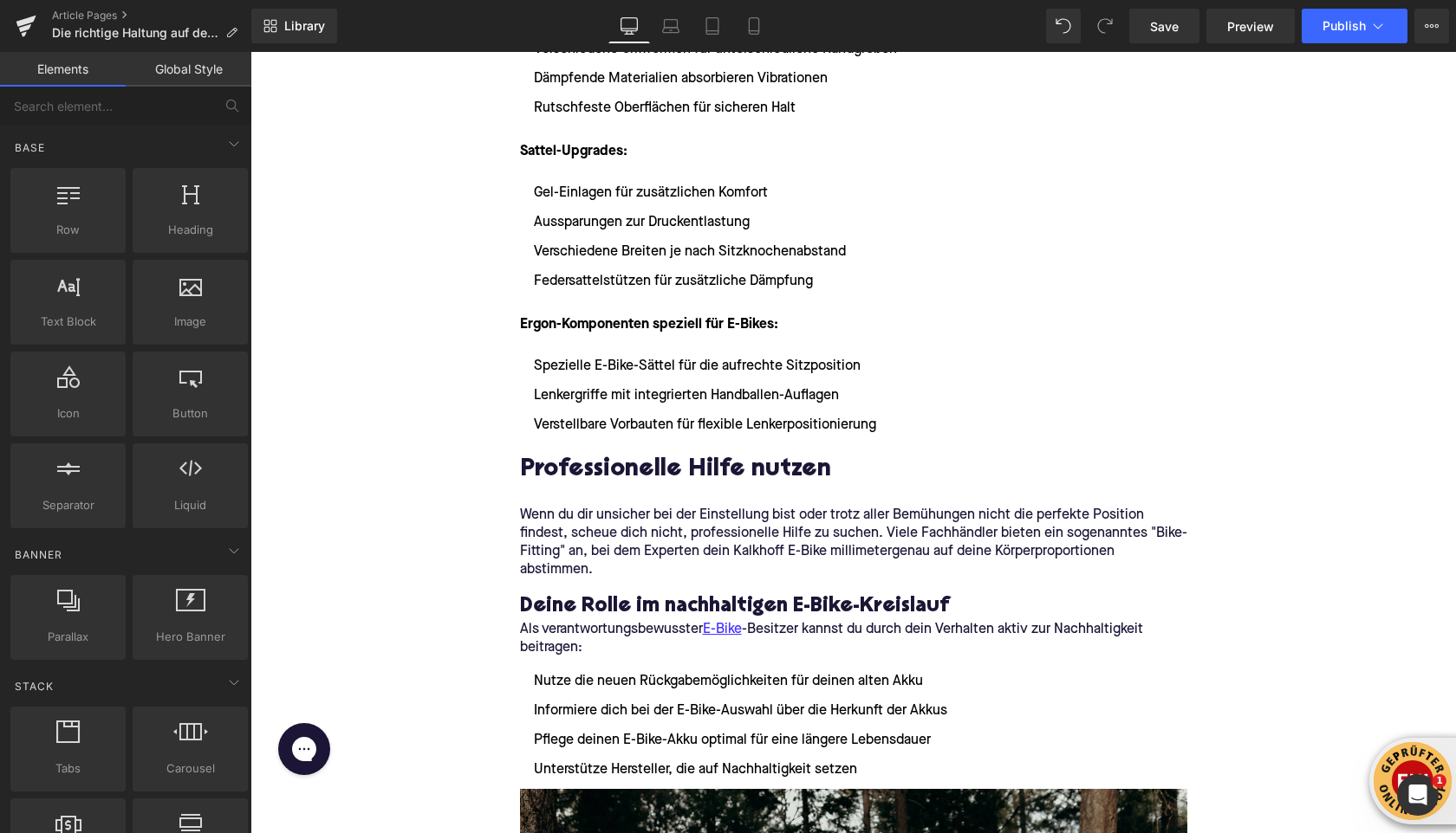
scroll to position [4162, 0]
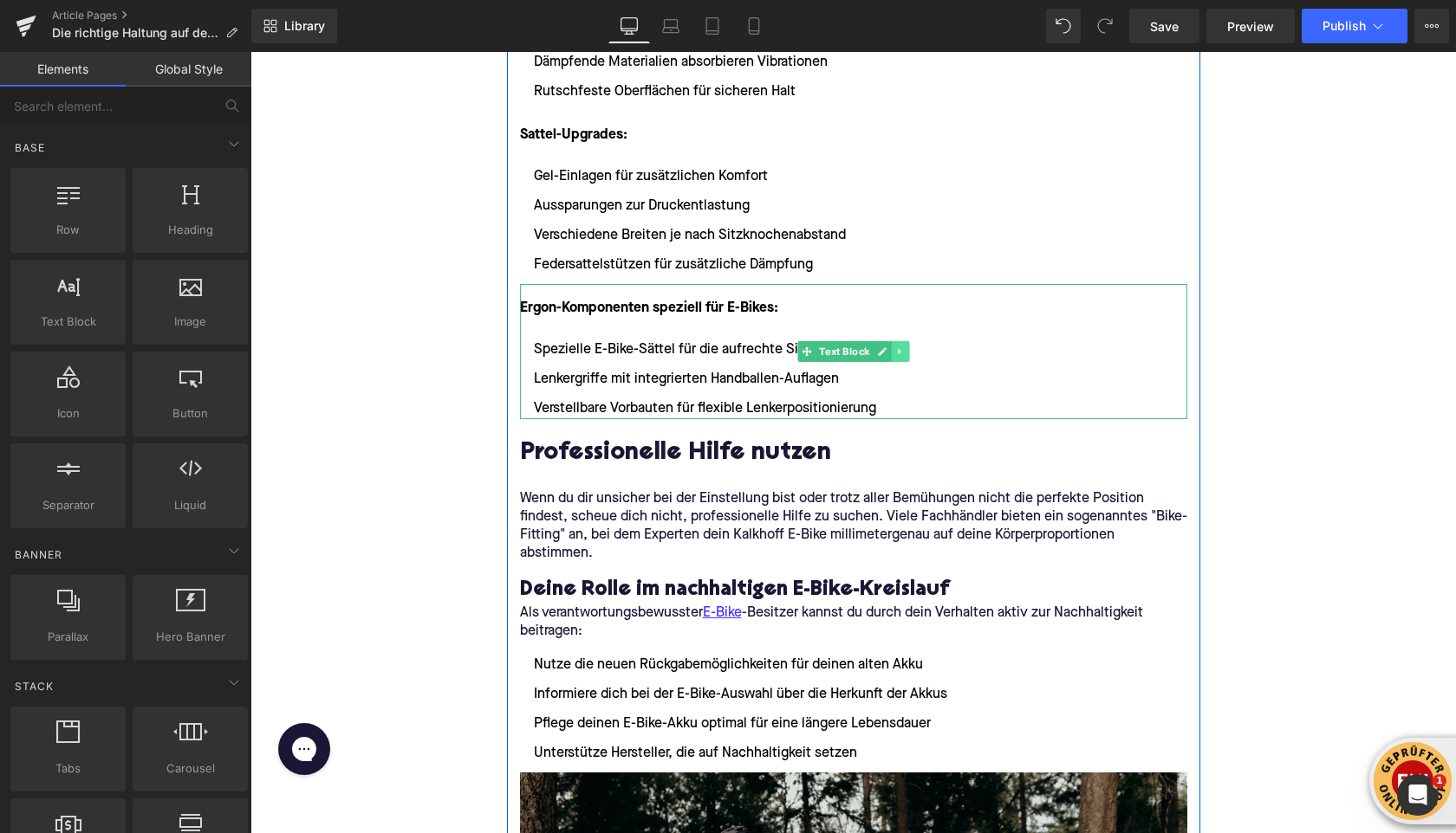
click at [907, 352] on link at bounding box center [900, 352] width 18 height 21
click at [896, 352] on link at bounding box center [892, 352] width 18 height 21
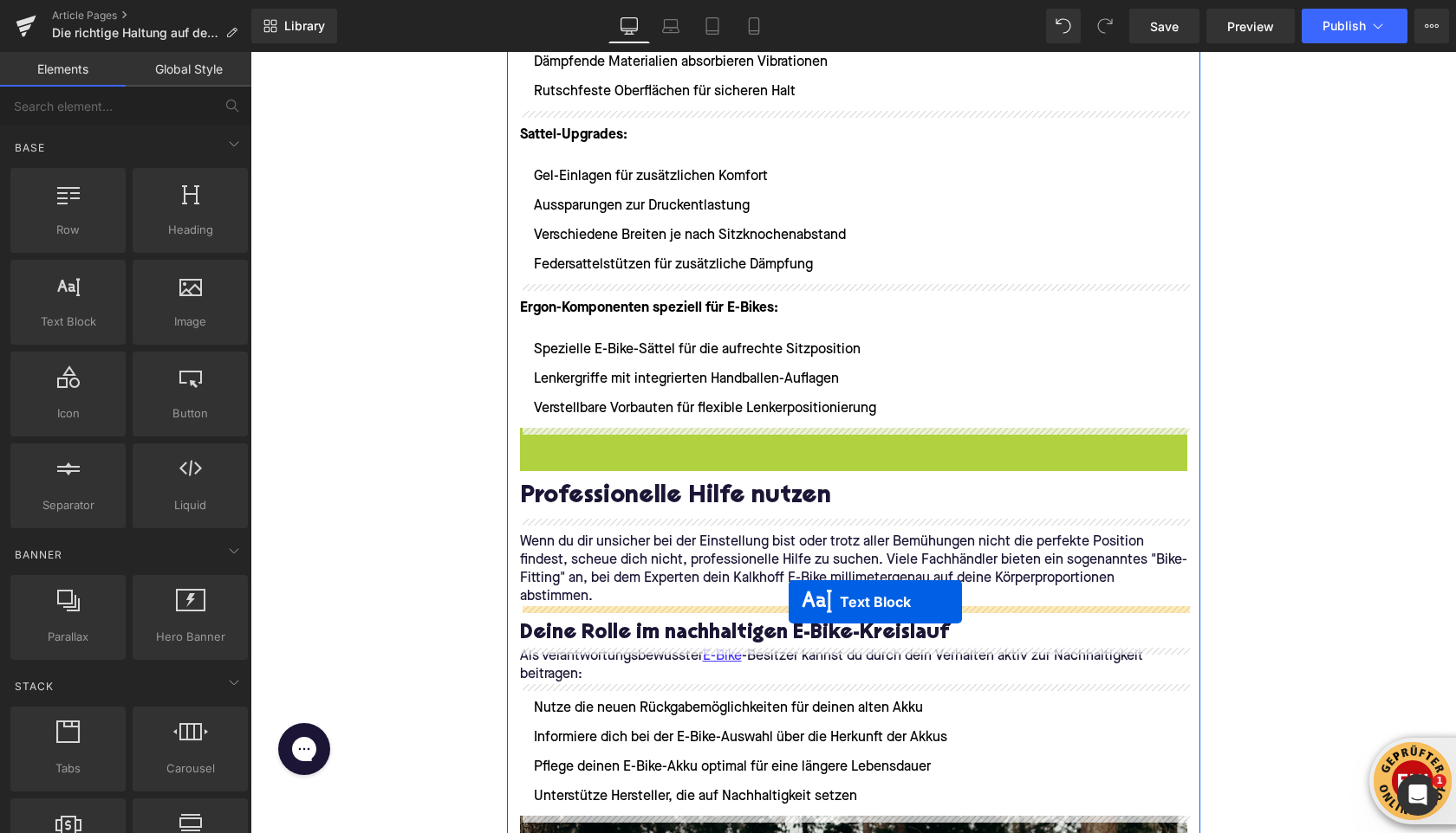
drag, startPoint x: 804, startPoint y: 495, endPoint x: 789, endPoint y: 602, distance: 108.0
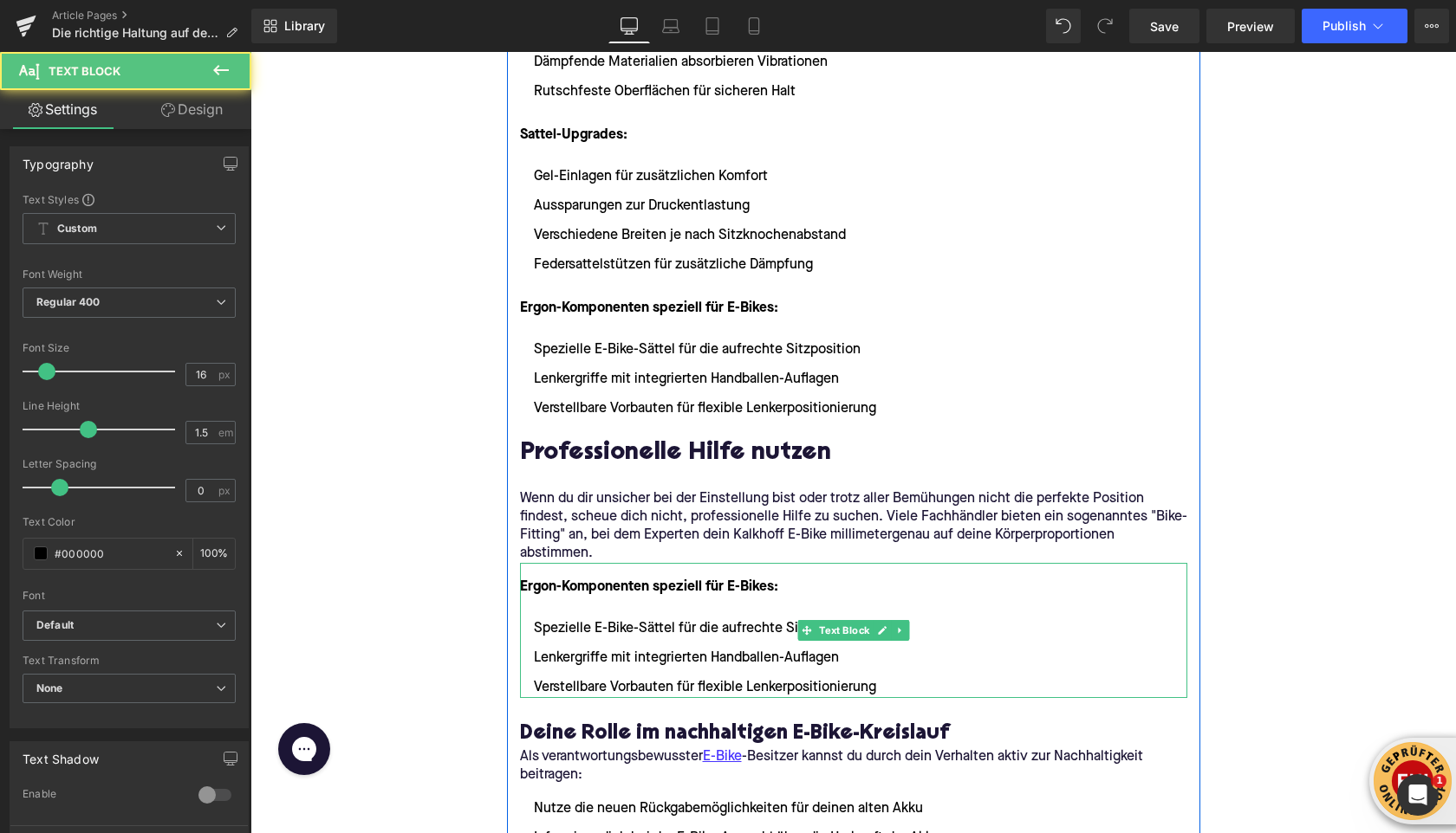
click at [591, 588] on font "Ergon-Komponenten speziell für E-Bikes:" at bounding box center [649, 587] width 258 height 14
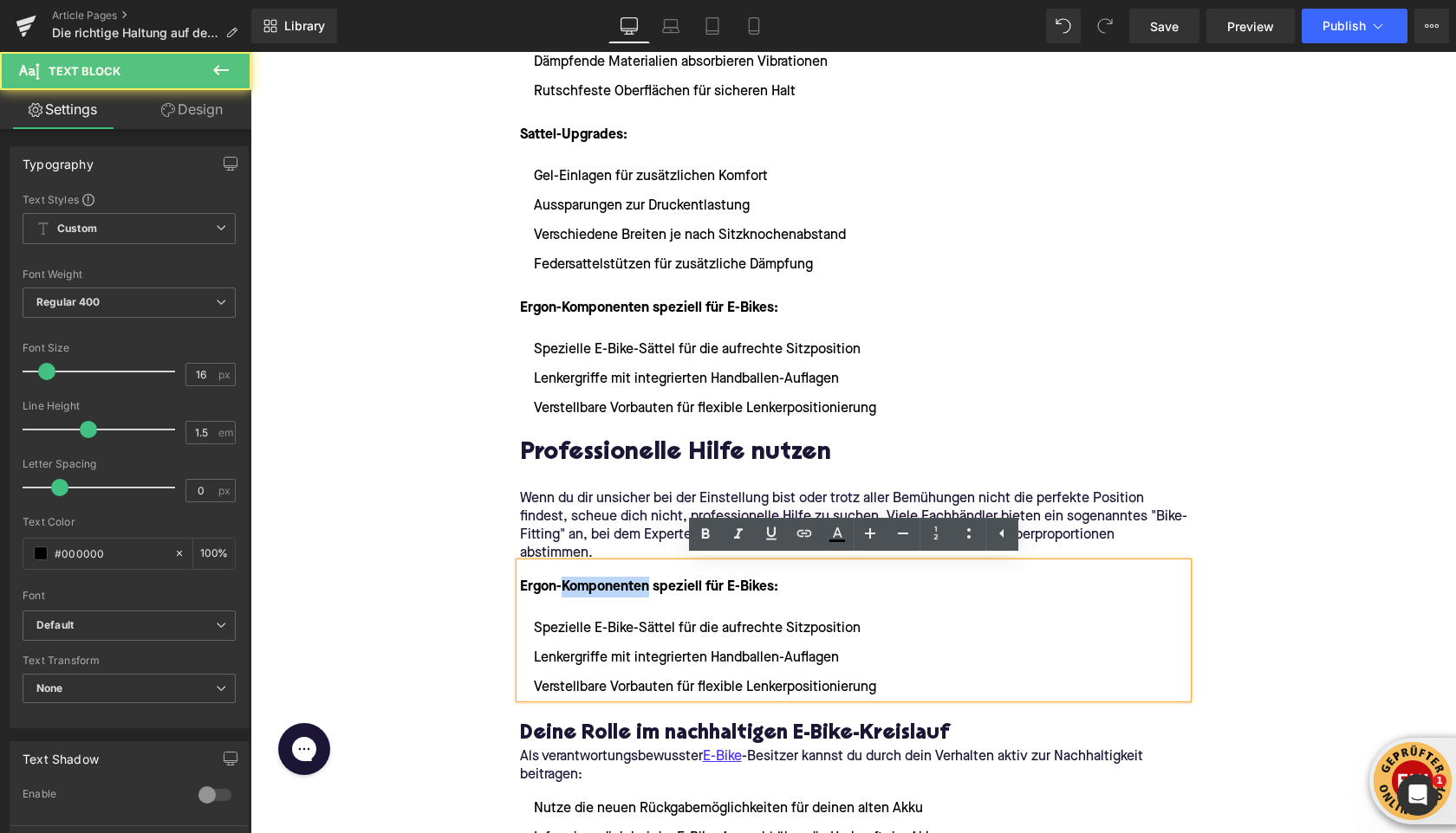
click at [591, 587] on font "Ergon-Komponenten speziell für E-Bikes:" at bounding box center [649, 587] width 258 height 14
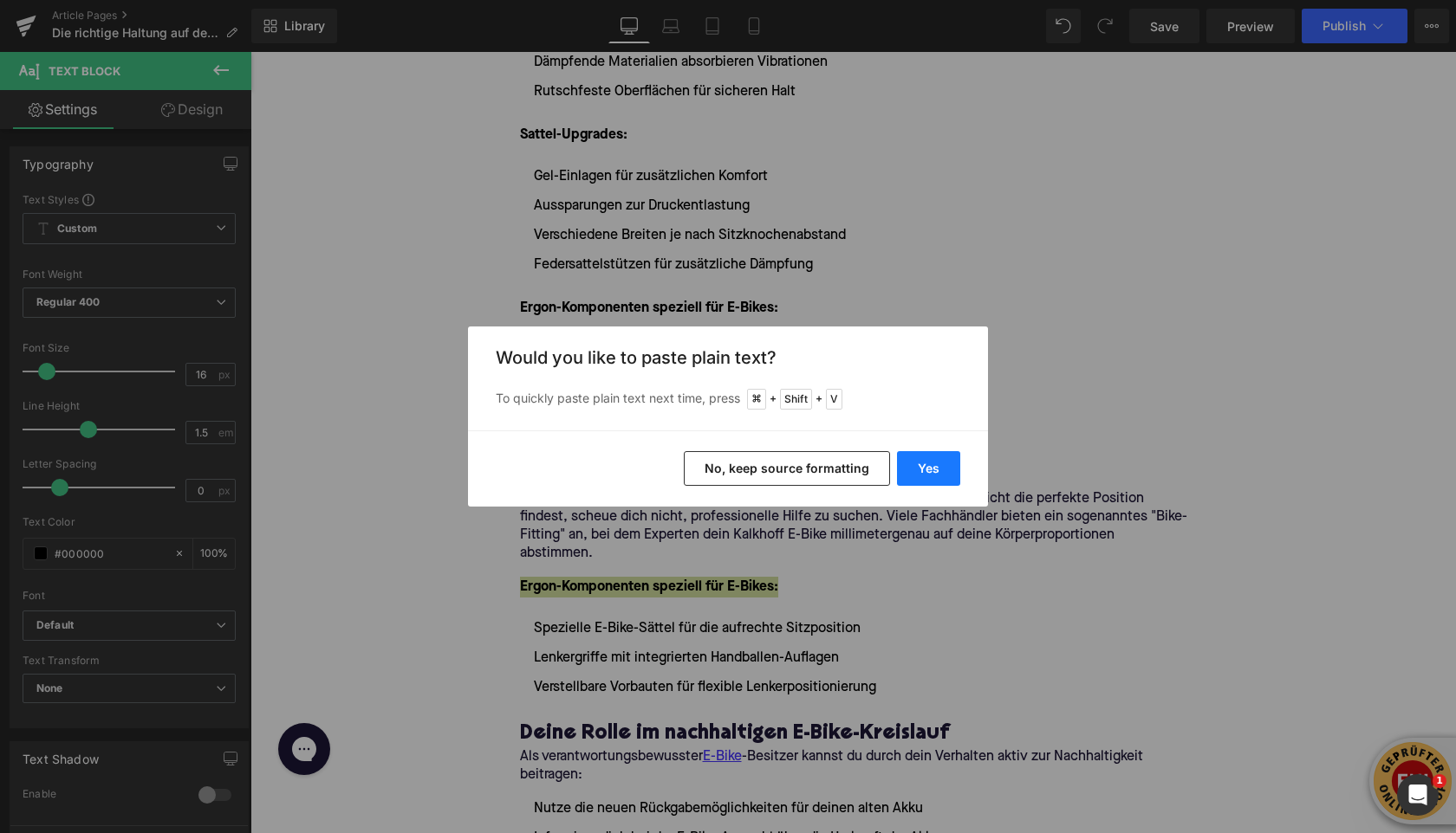
click at [916, 463] on button "Yes" at bounding box center [929, 469] width 64 height 35
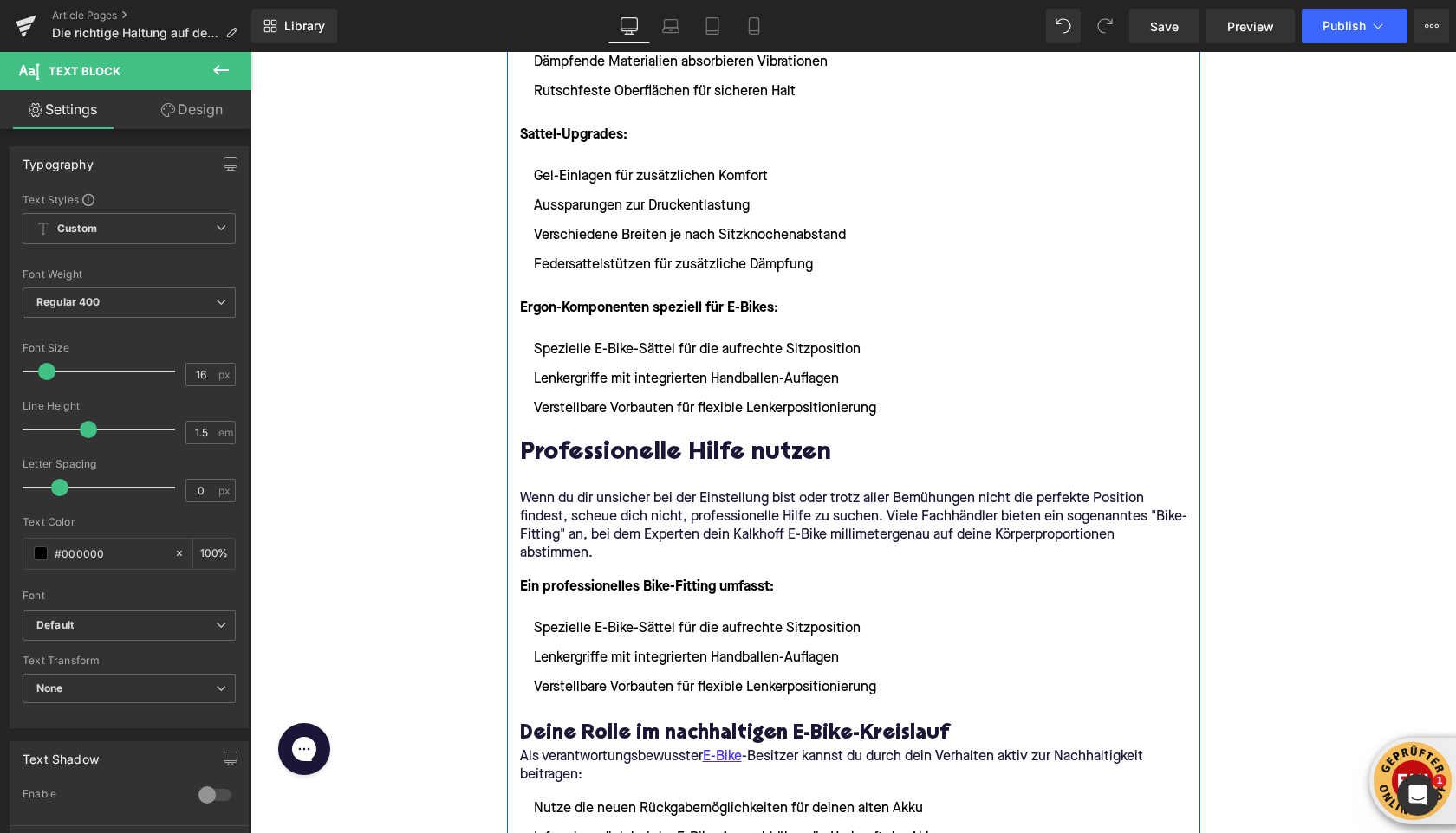
click at [751, 630] on li "Spezielle E-Bike-Sättel für die aufrechte Sitzposition" at bounding box center [853, 629] width 667 height 21
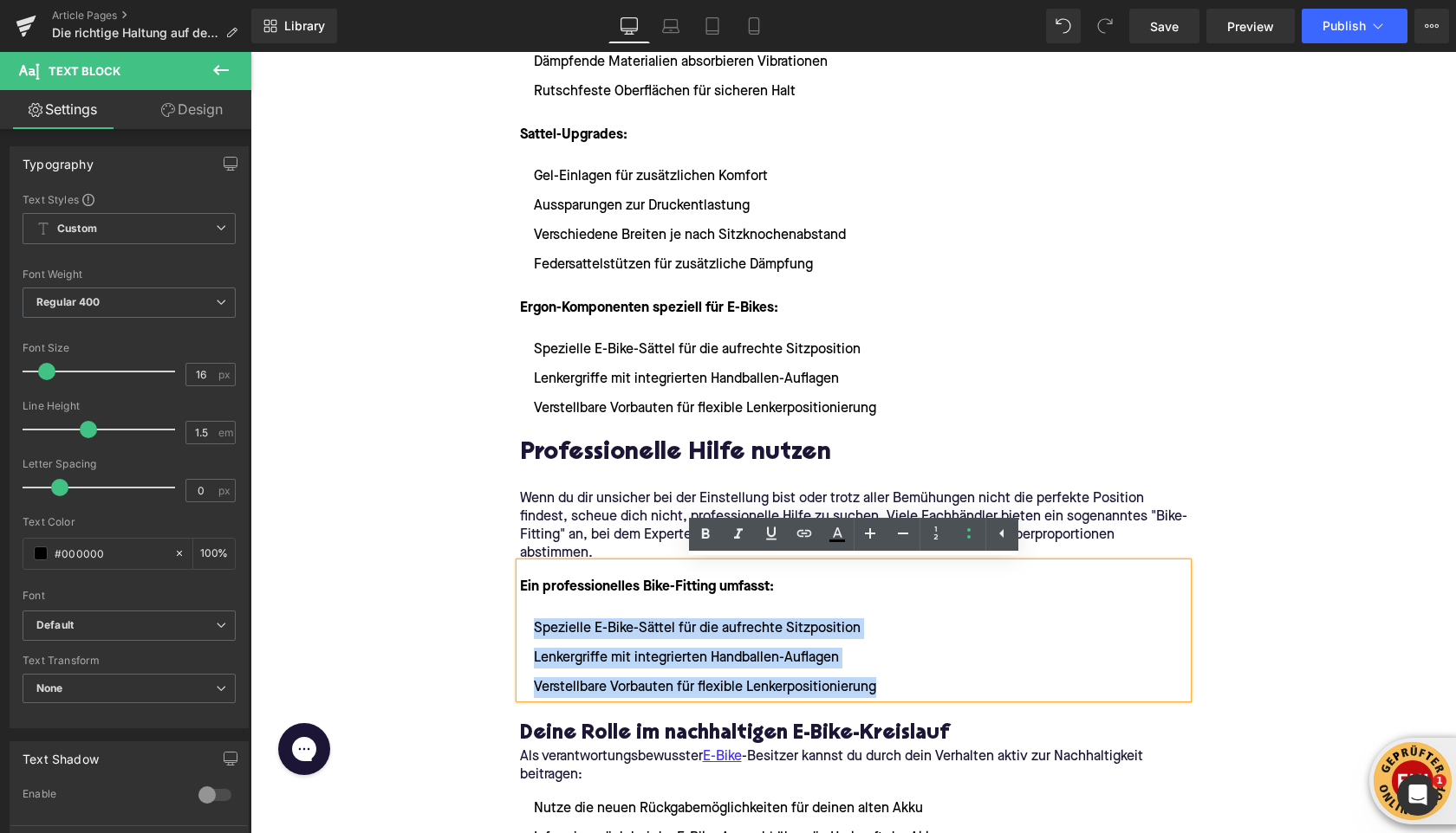
drag, startPoint x: 887, startPoint y: 695, endPoint x: 527, endPoint y: 627, distance: 366.4
click at [520, 631] on ul "Spezielle E-Bike-Sättel für die aufrechte Sitzposition Lenkergriffe mit integri…" at bounding box center [853, 659] width 667 height 80
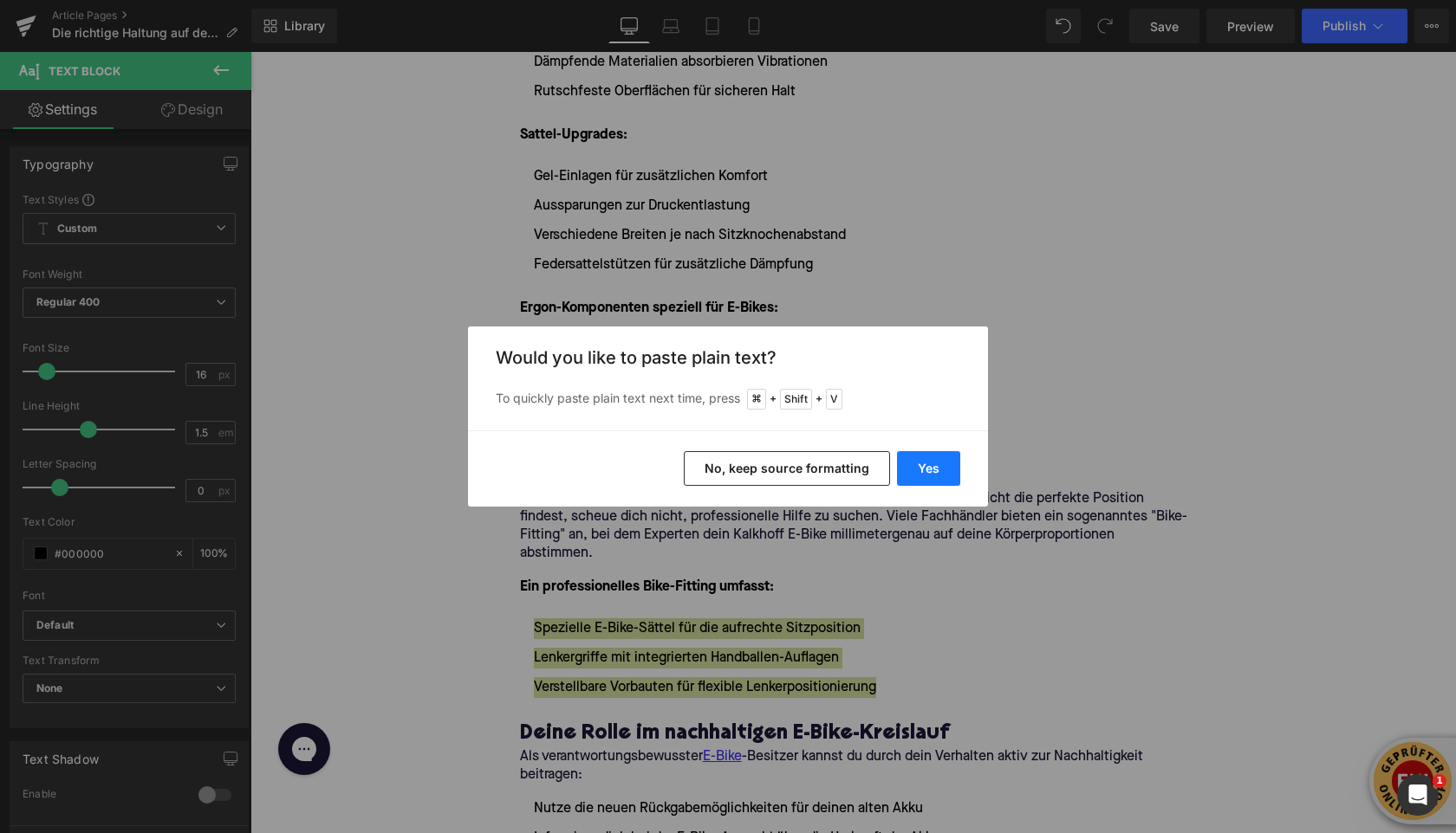
click at [936, 457] on button "Yes" at bounding box center [929, 469] width 64 height 35
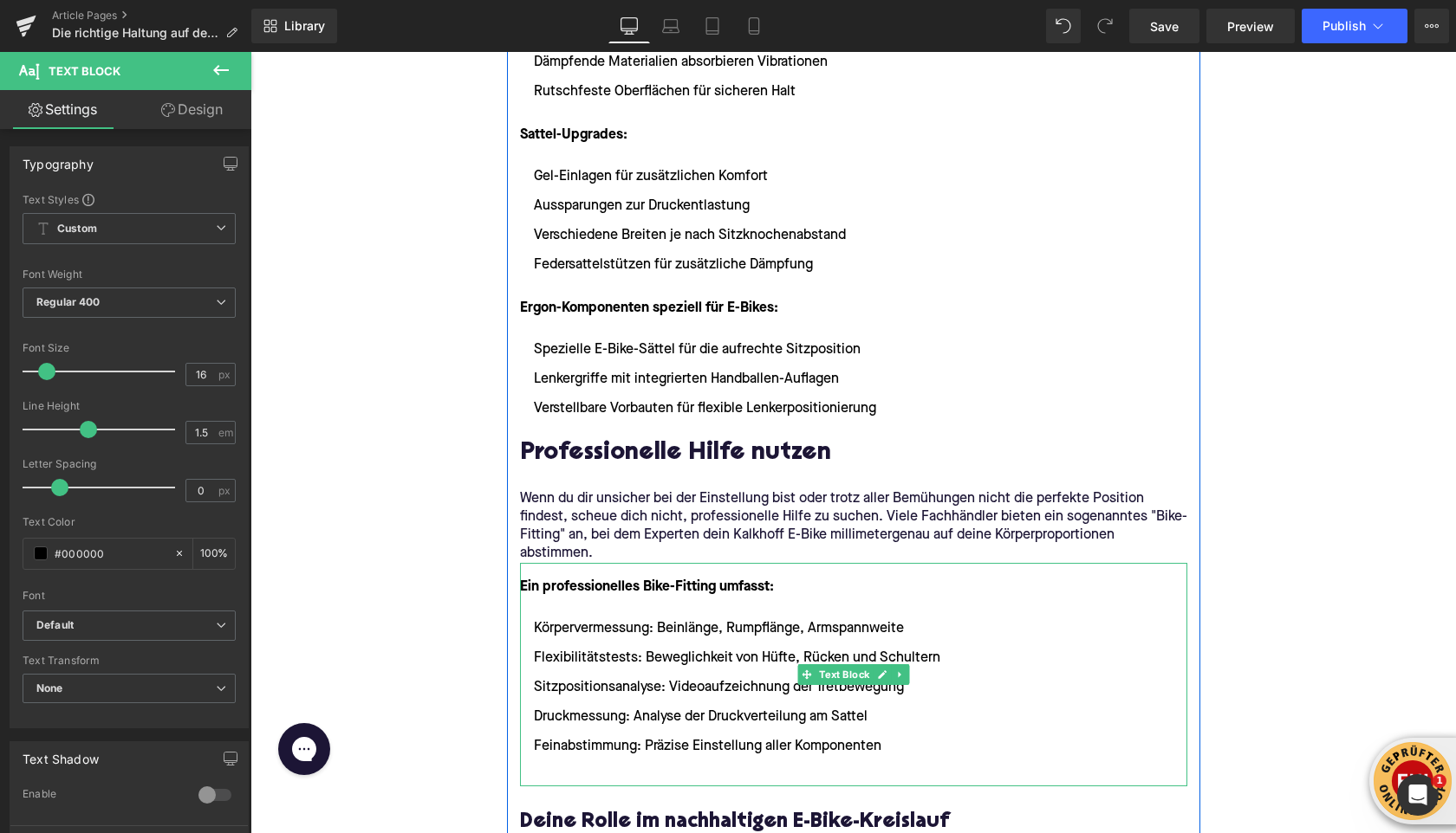
click at [580, 770] on li at bounding box center [853, 776] width 667 height 21
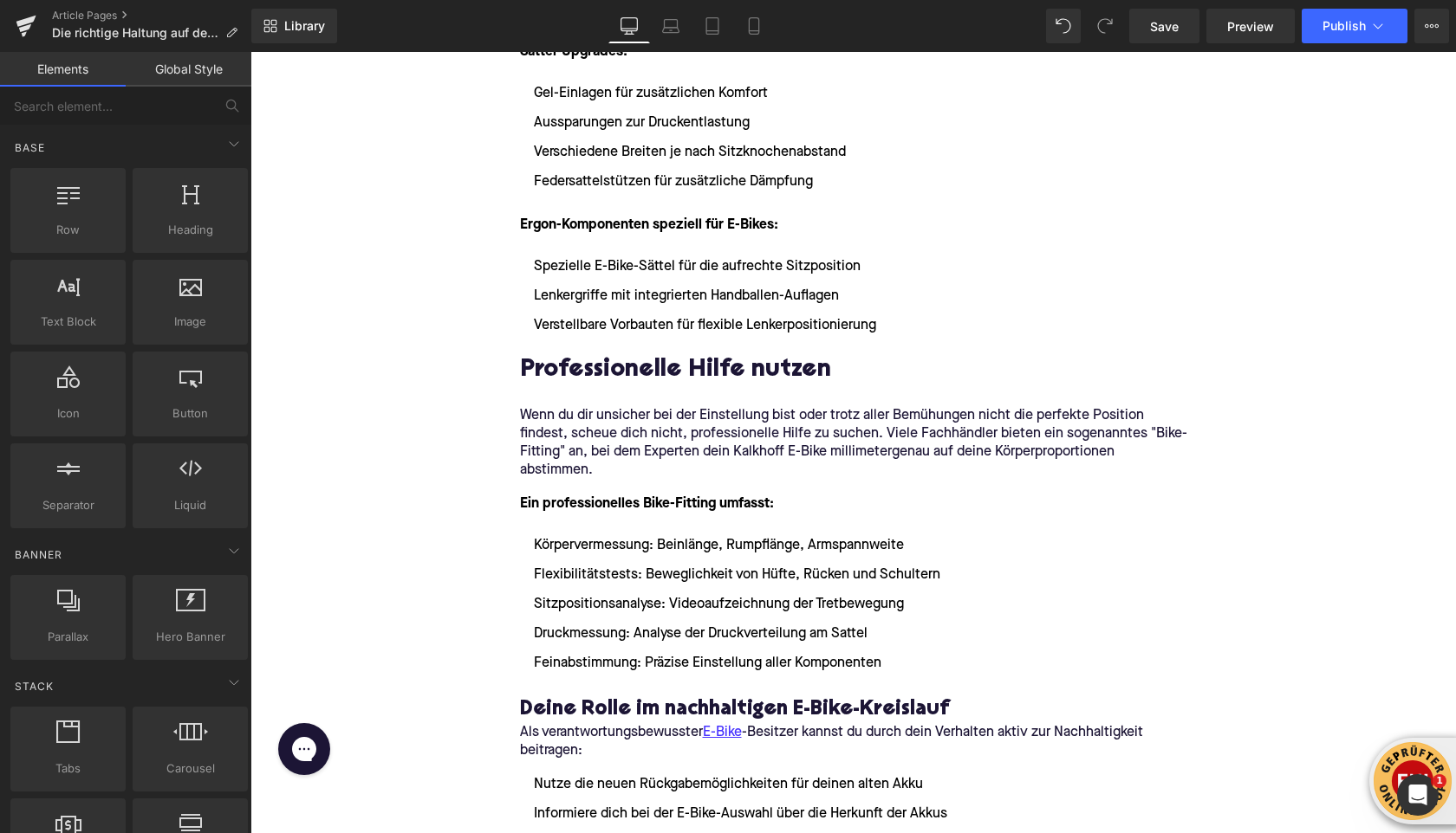
scroll to position [4290, 0]
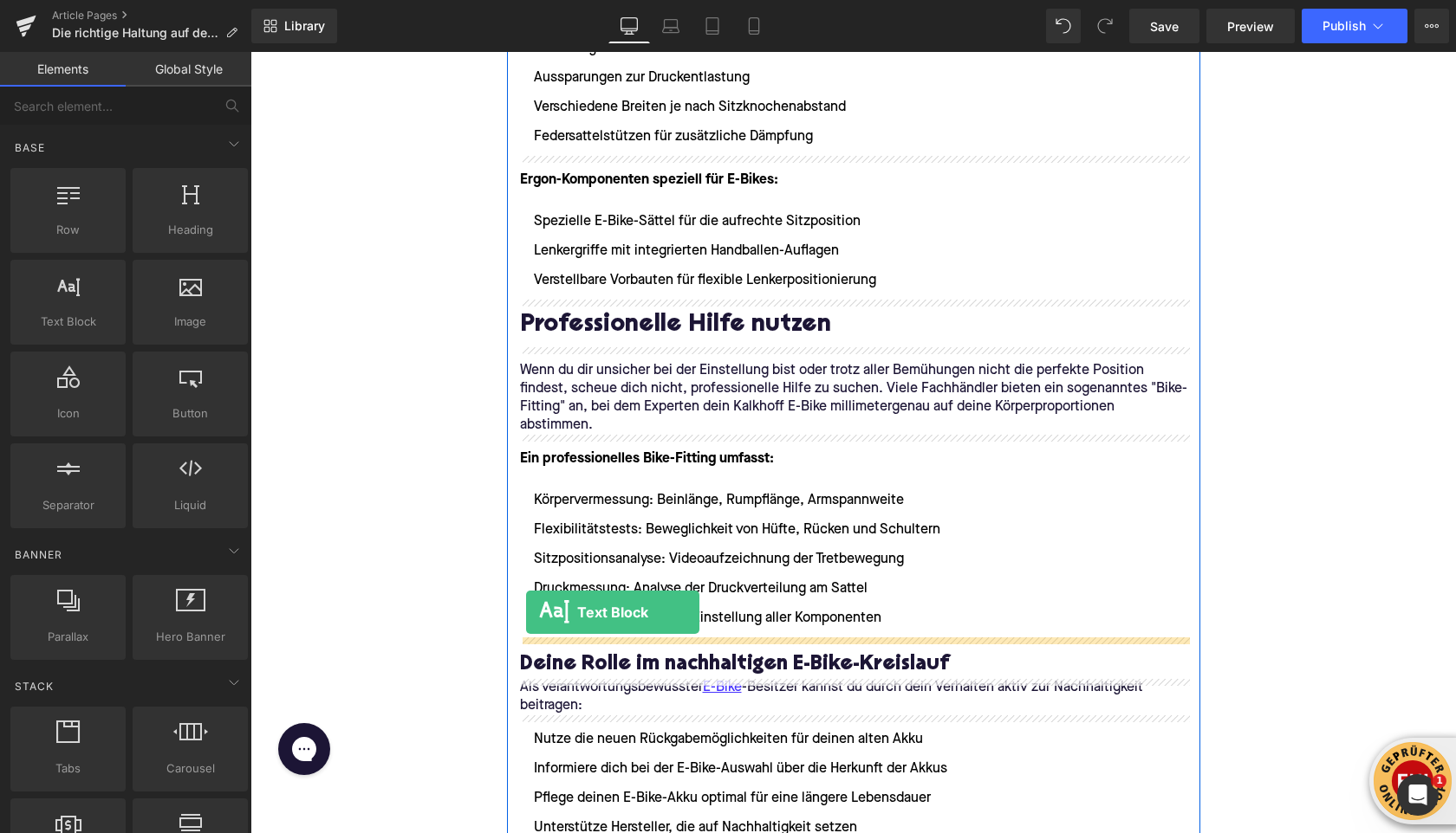
drag, startPoint x: 298, startPoint y: 372, endPoint x: 533, endPoint y: 614, distance: 337.3
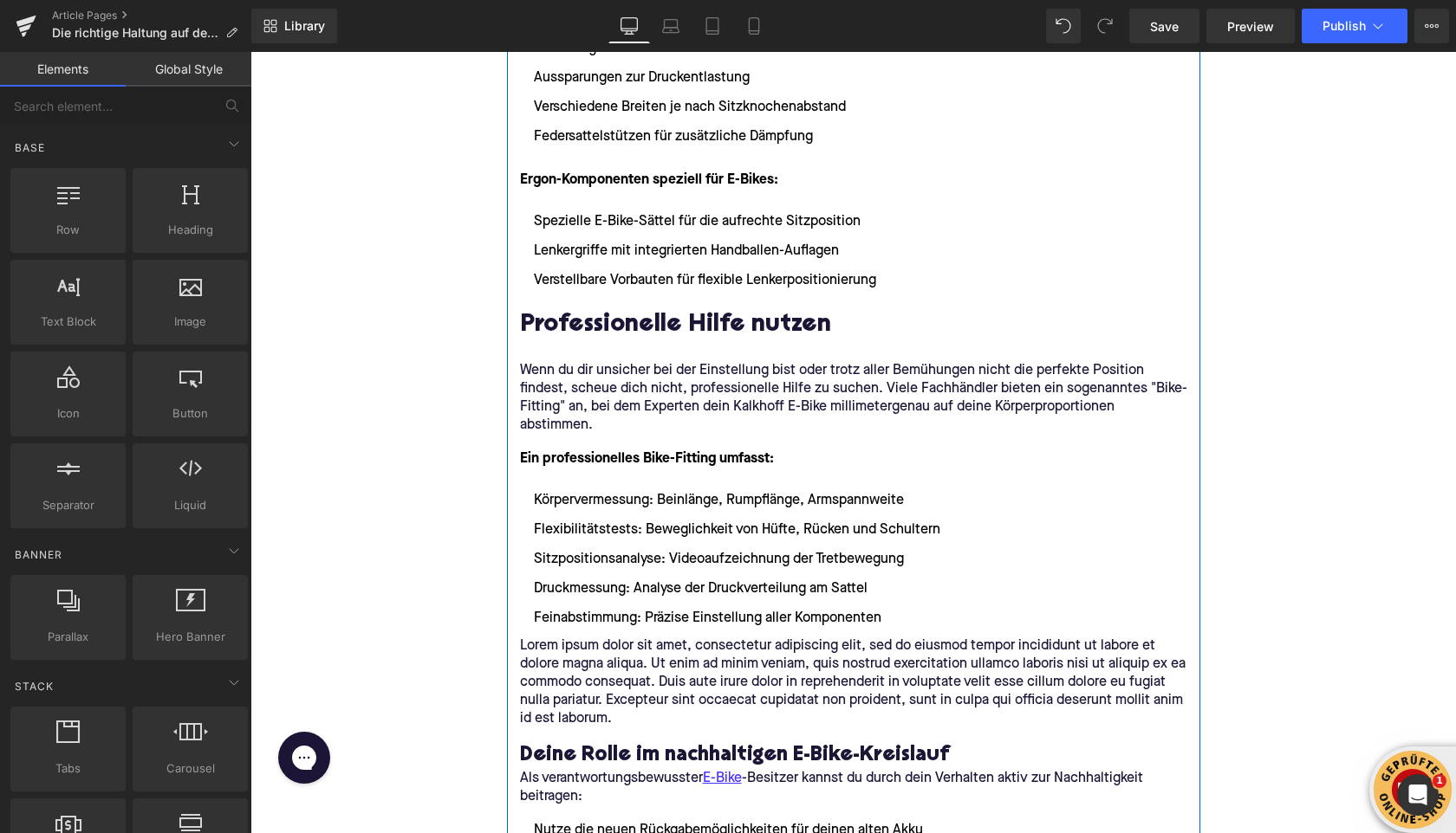
click at [585, 659] on p "Lorem ipsum dolor sit amet, consectetur adipiscing elit, sed do eiusmod tempor …" at bounding box center [853, 683] width 667 height 91
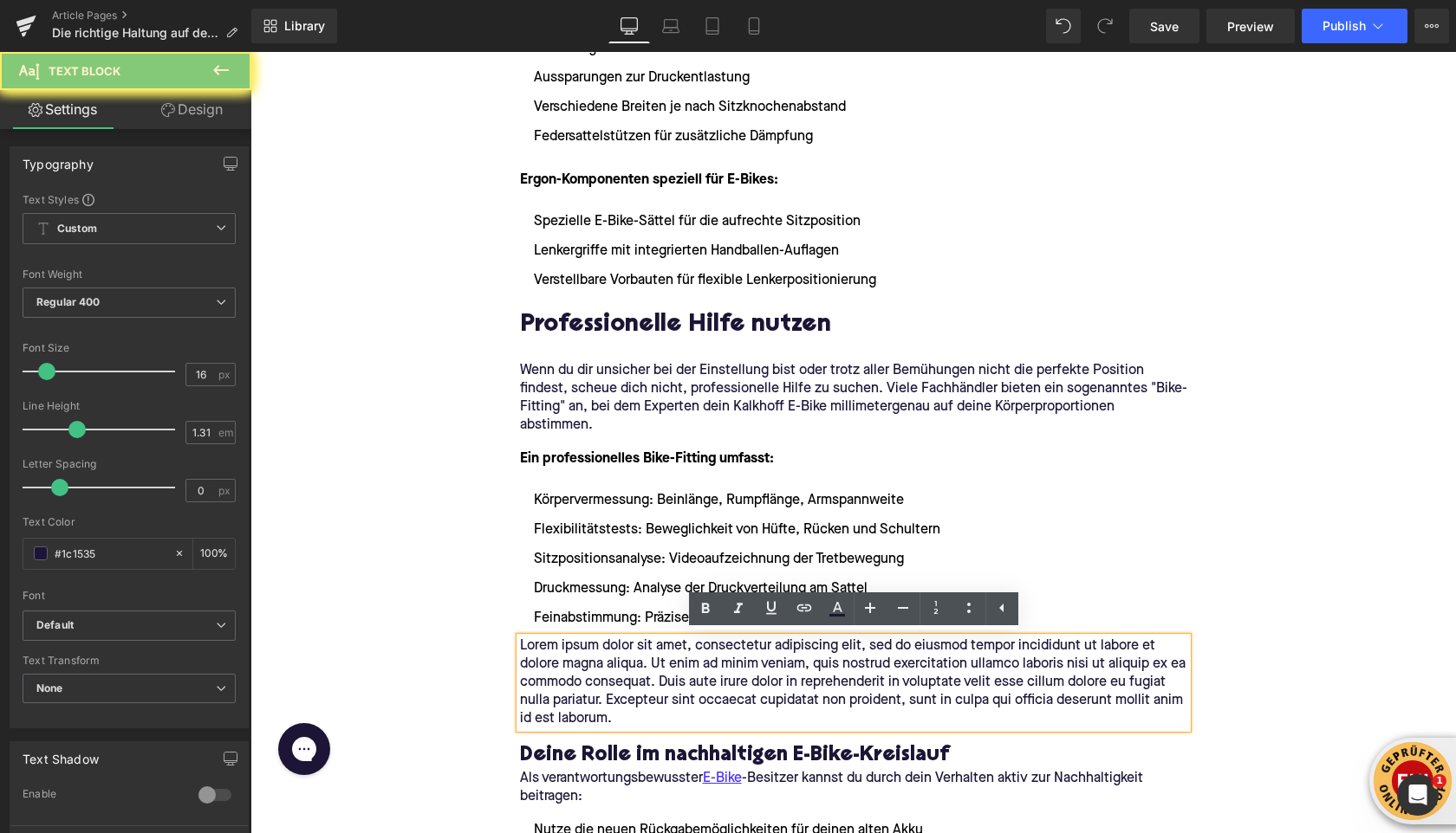
click at [585, 659] on p "Lorem ipsum dolor sit amet, consectetur adipiscing elit, sed do eiusmod tempor …" at bounding box center [853, 683] width 667 height 91
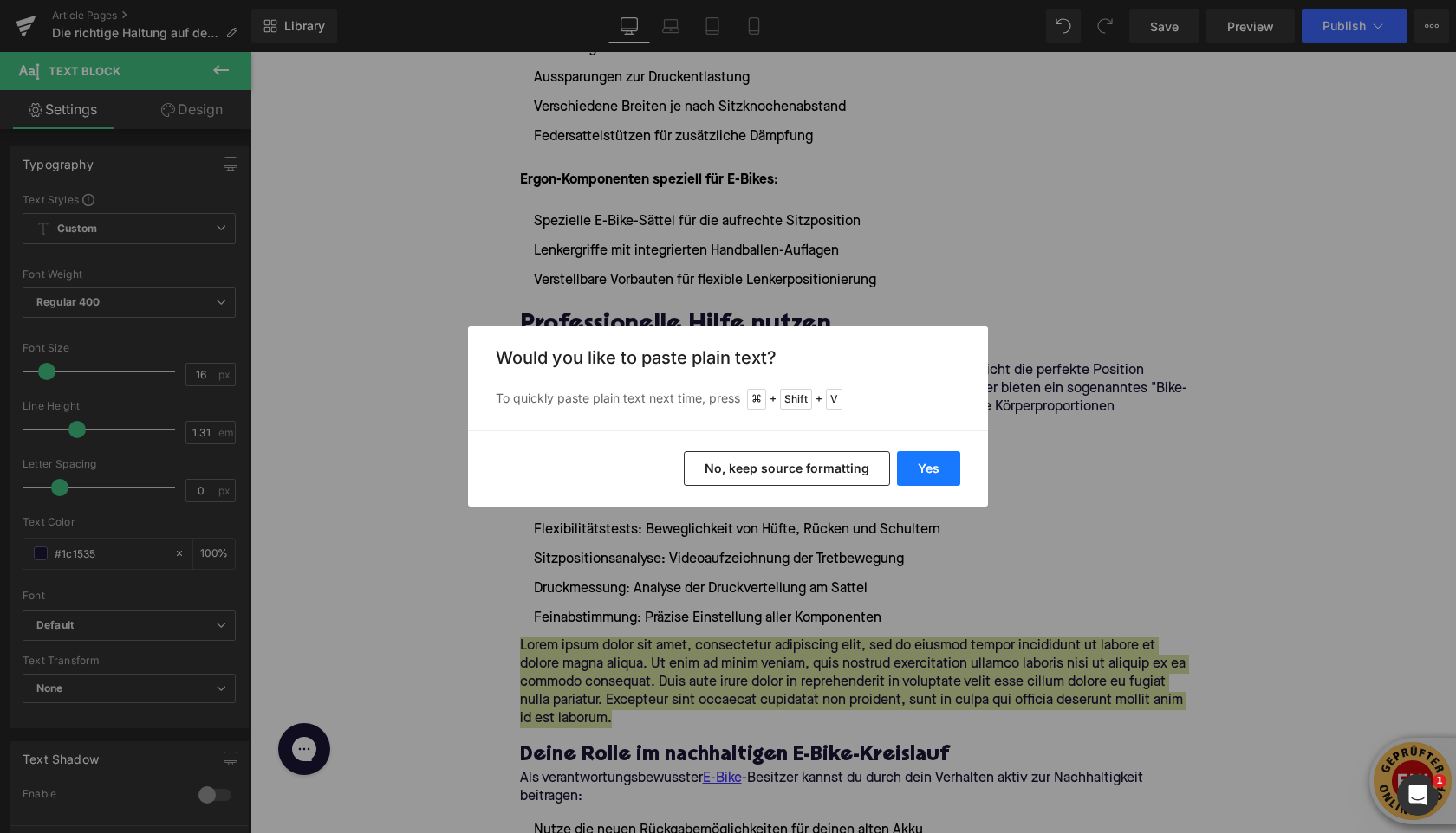
click at [923, 476] on button "Yes" at bounding box center [929, 469] width 64 height 35
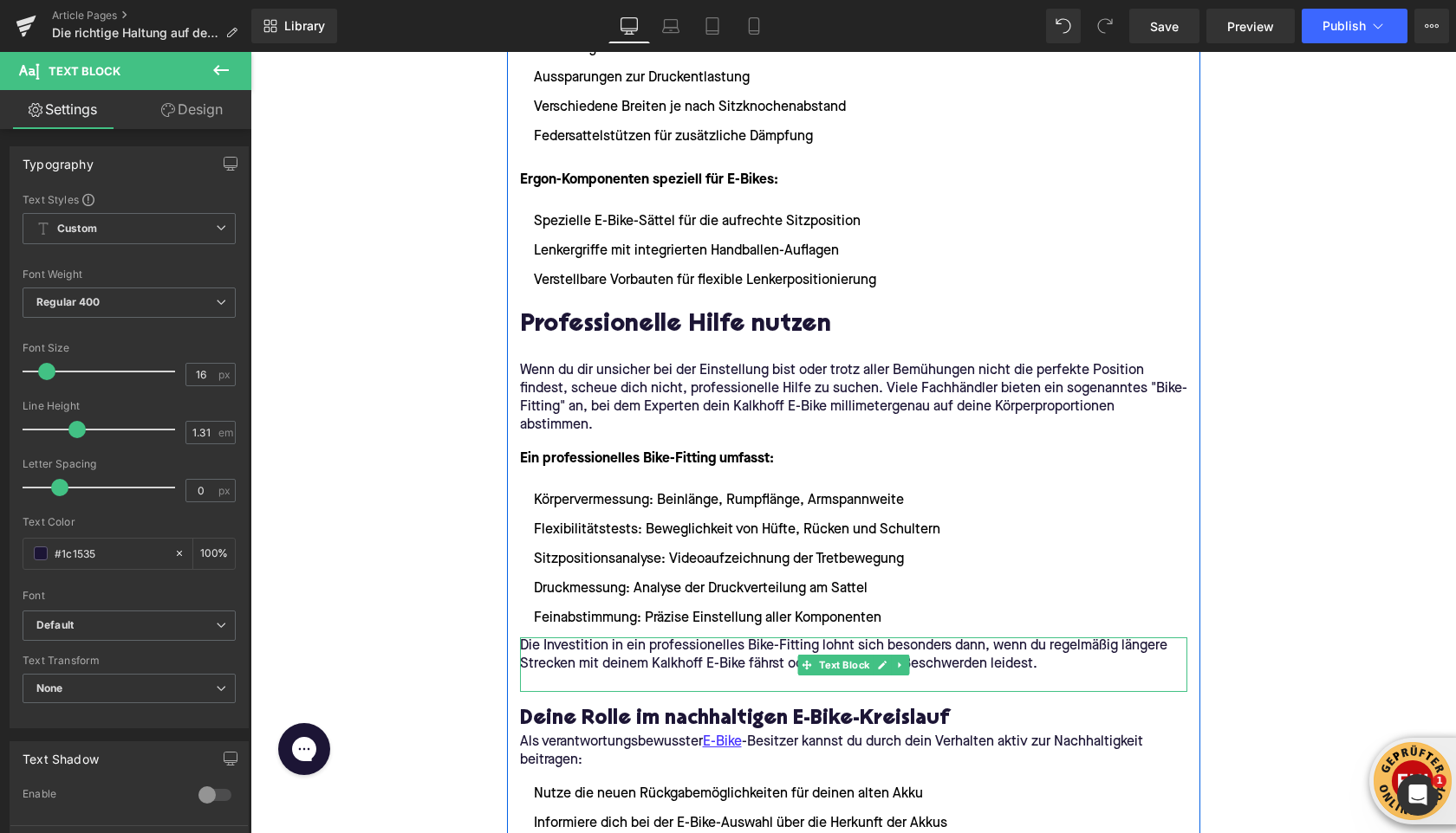
click at [633, 680] on p at bounding box center [853, 683] width 667 height 18
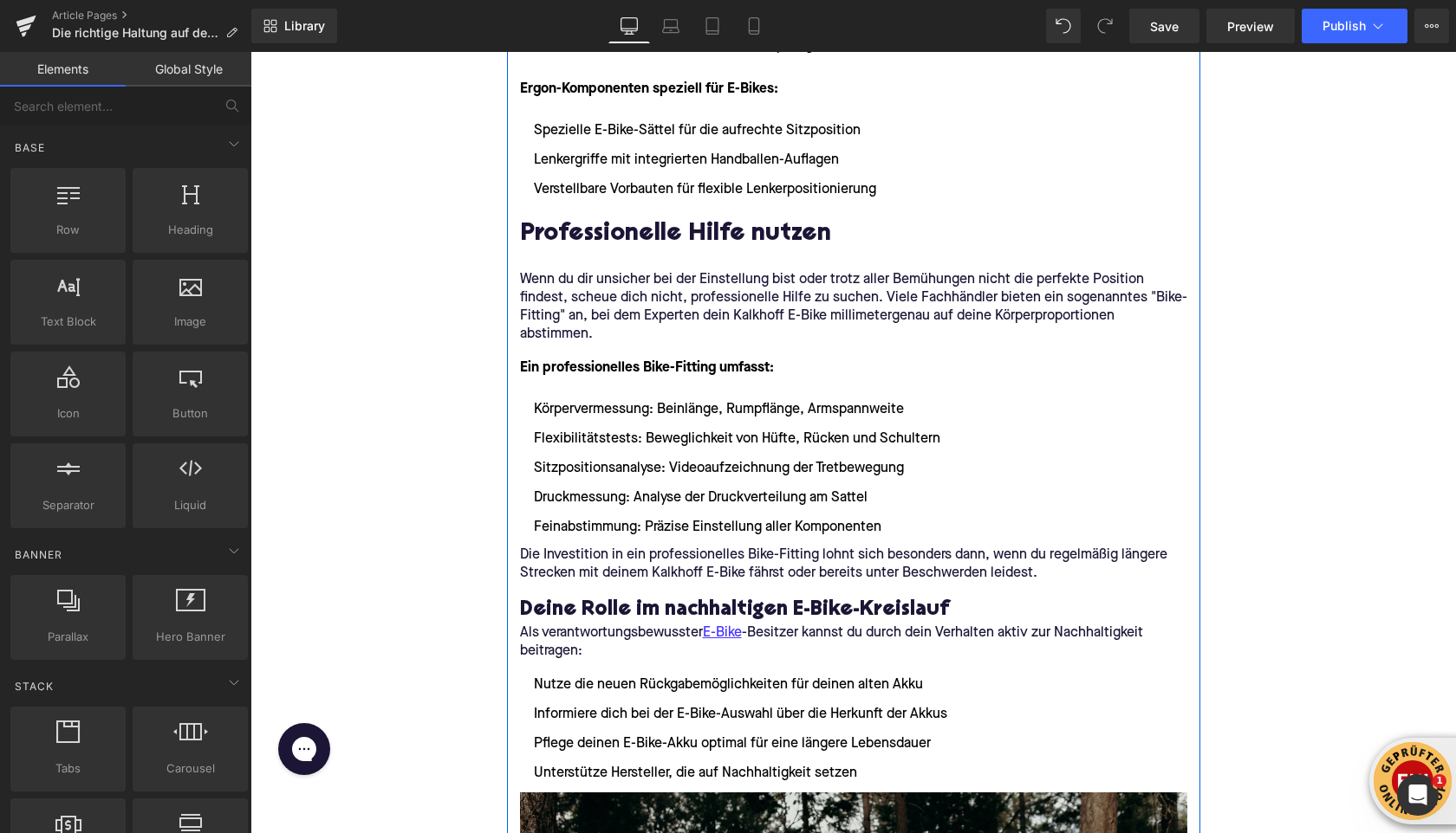
scroll to position [4411, 0]
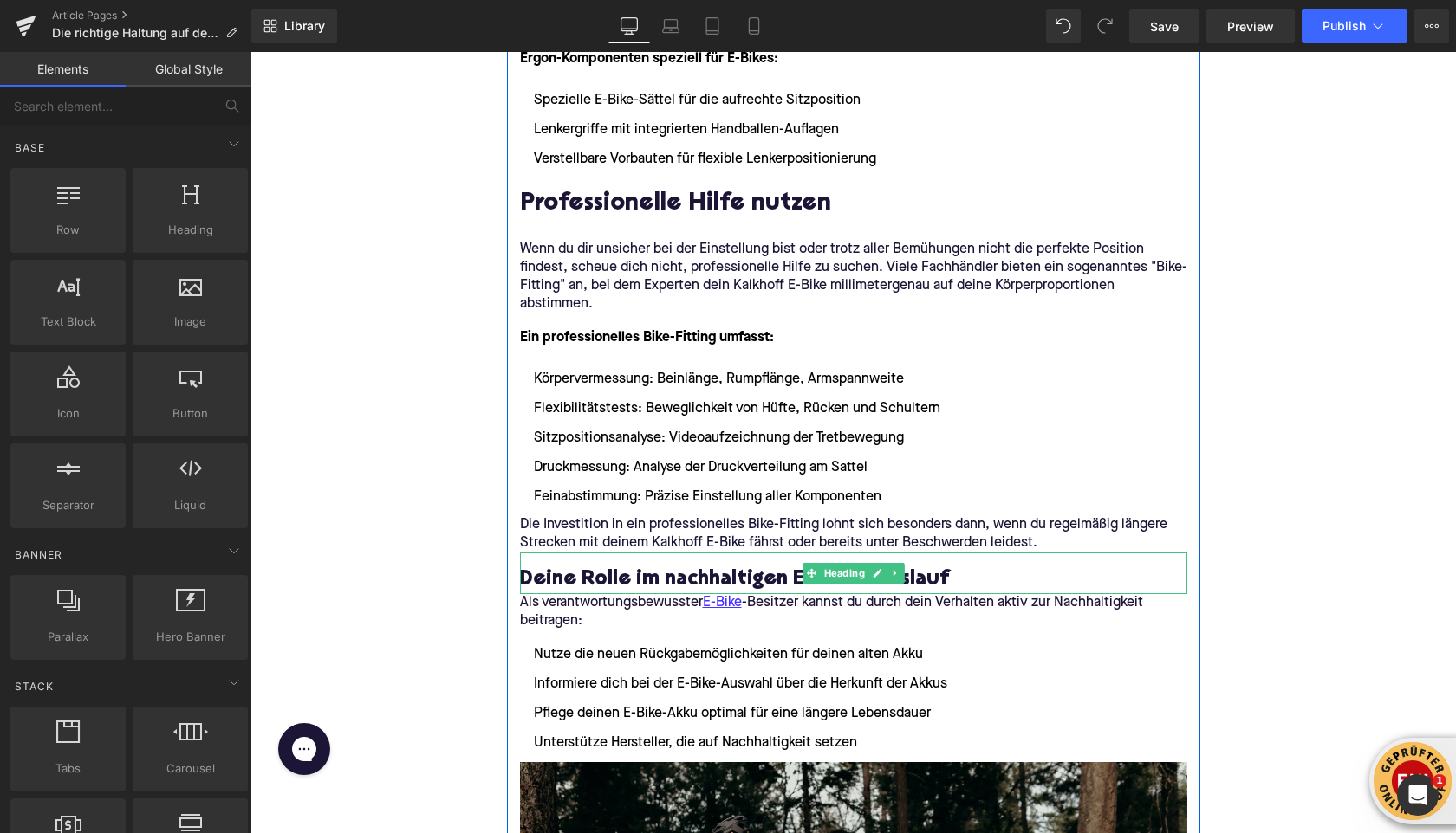
click at [600, 575] on h3 "Deine Rolle im nachhaltigen E-Bike-Kreislauf" at bounding box center [853, 580] width 667 height 27
click at [600, 576] on h3 "Deine Rolle im nachhaltigen E-Bike-Kreislauf" at bounding box center [853, 580] width 667 height 27
paste div
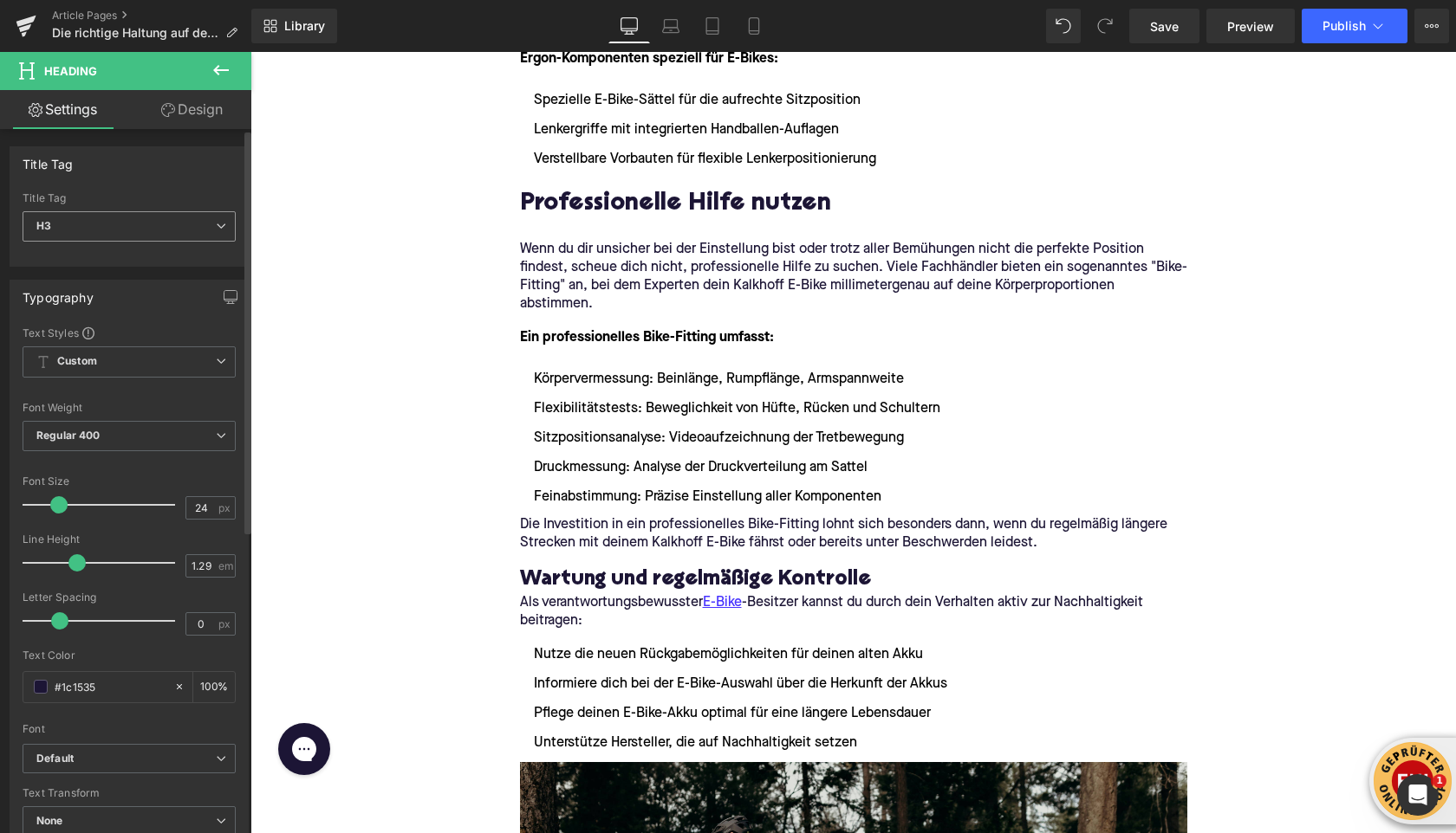
click at [122, 227] on span "H3" at bounding box center [129, 226] width 214 height 30
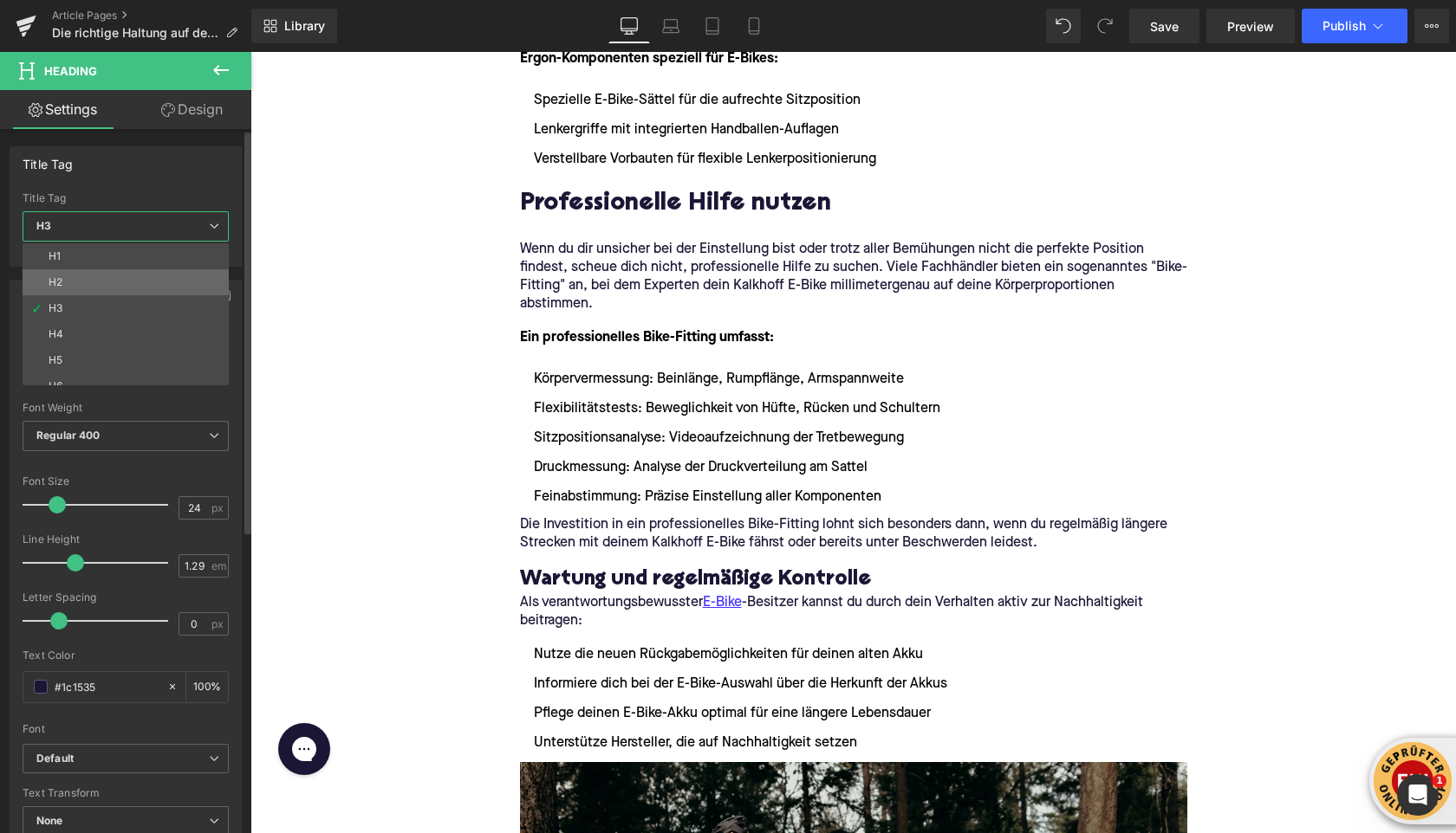
click at [101, 287] on li "H2" at bounding box center [130, 283] width 214 height 26
type input "32"
type input "1.11"
type input "100"
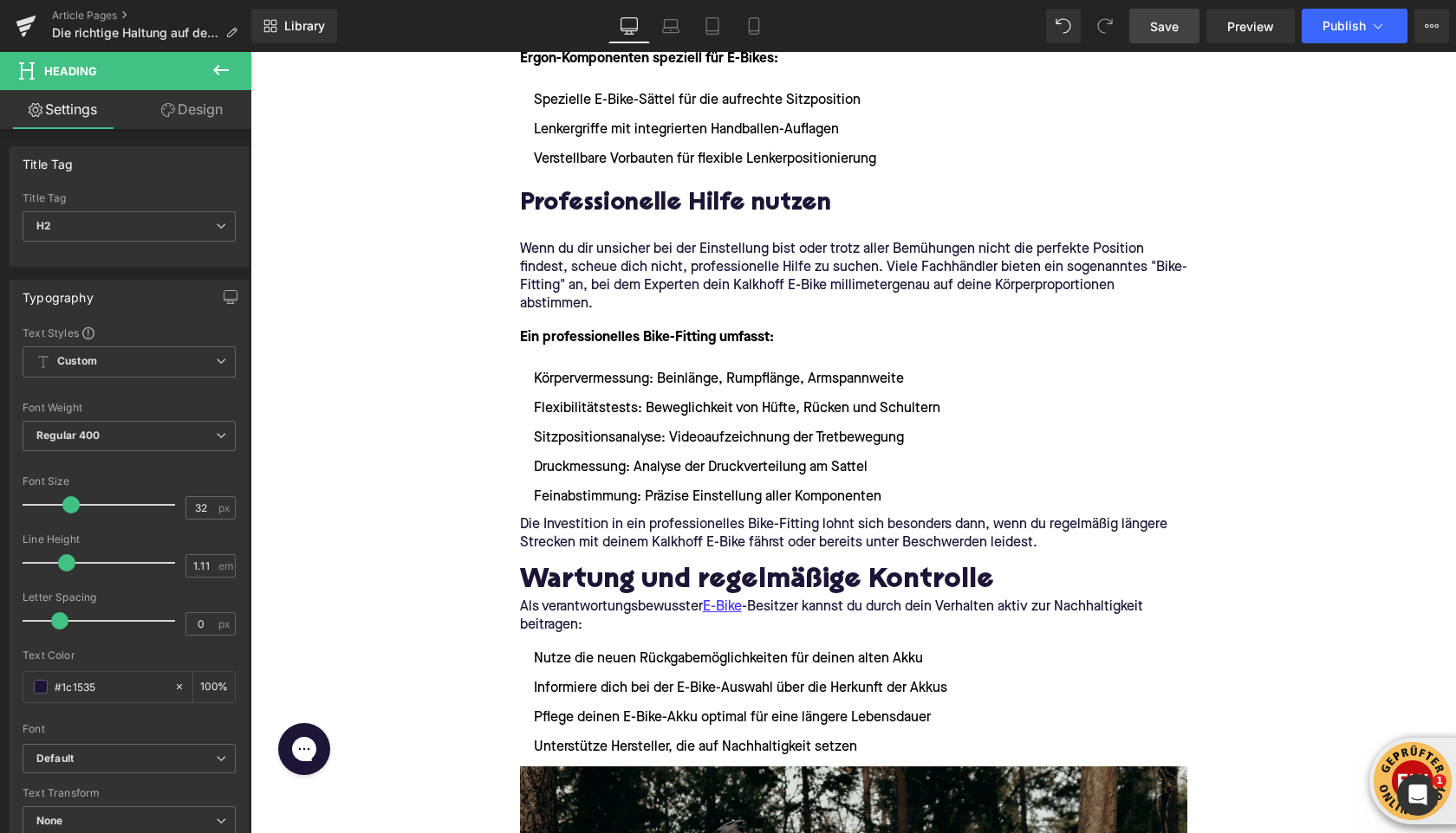
click at [1152, 25] on span "Save" at bounding box center [1164, 26] width 28 height 18
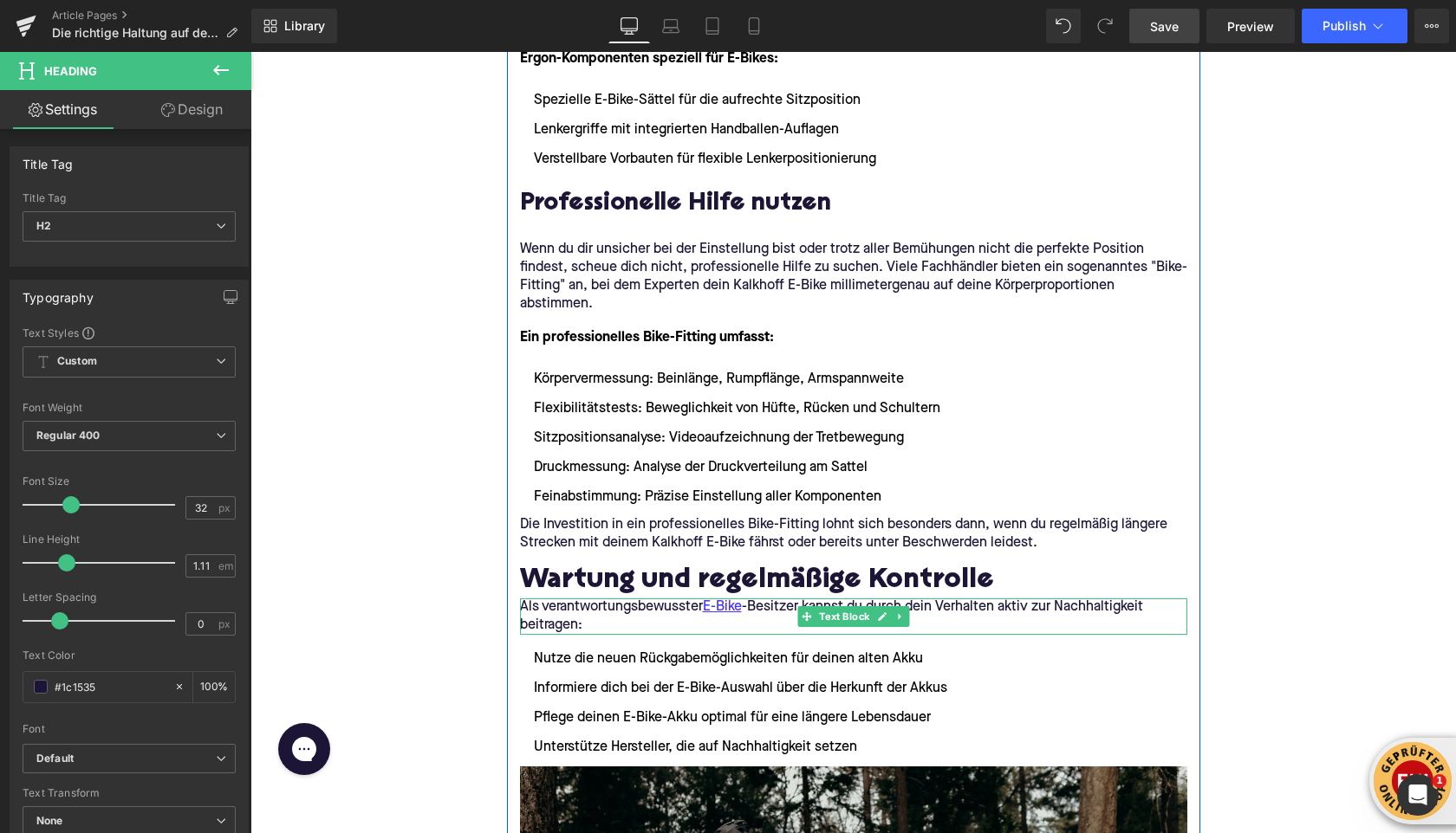
click at [579, 615] on p "Als verantwortungsbewusster E-Bike -Besitzer kannst du durch dein Verhalten akt…" at bounding box center [853, 617] width 667 height 36
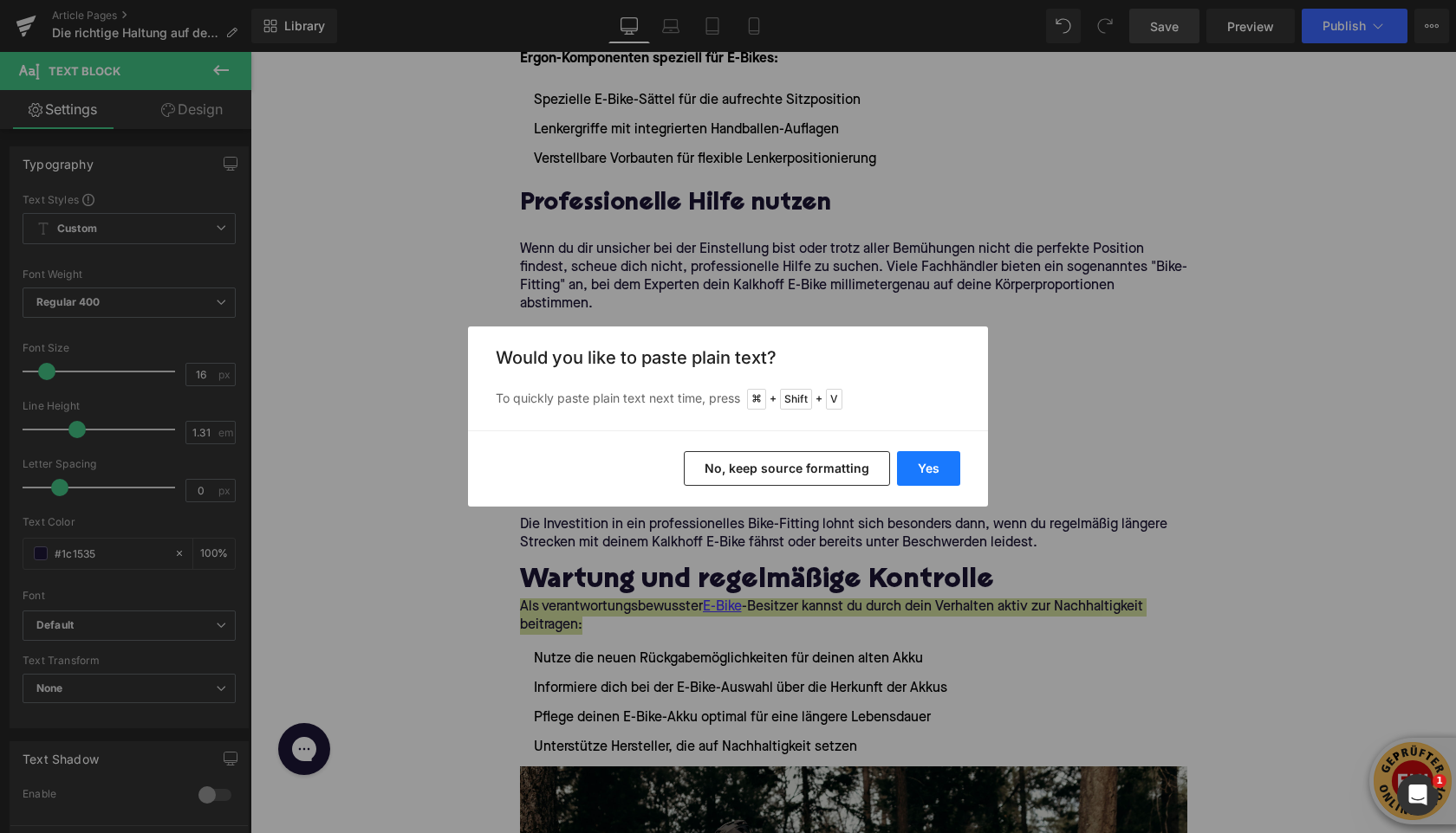
click at [910, 474] on button "Yes" at bounding box center [929, 469] width 64 height 35
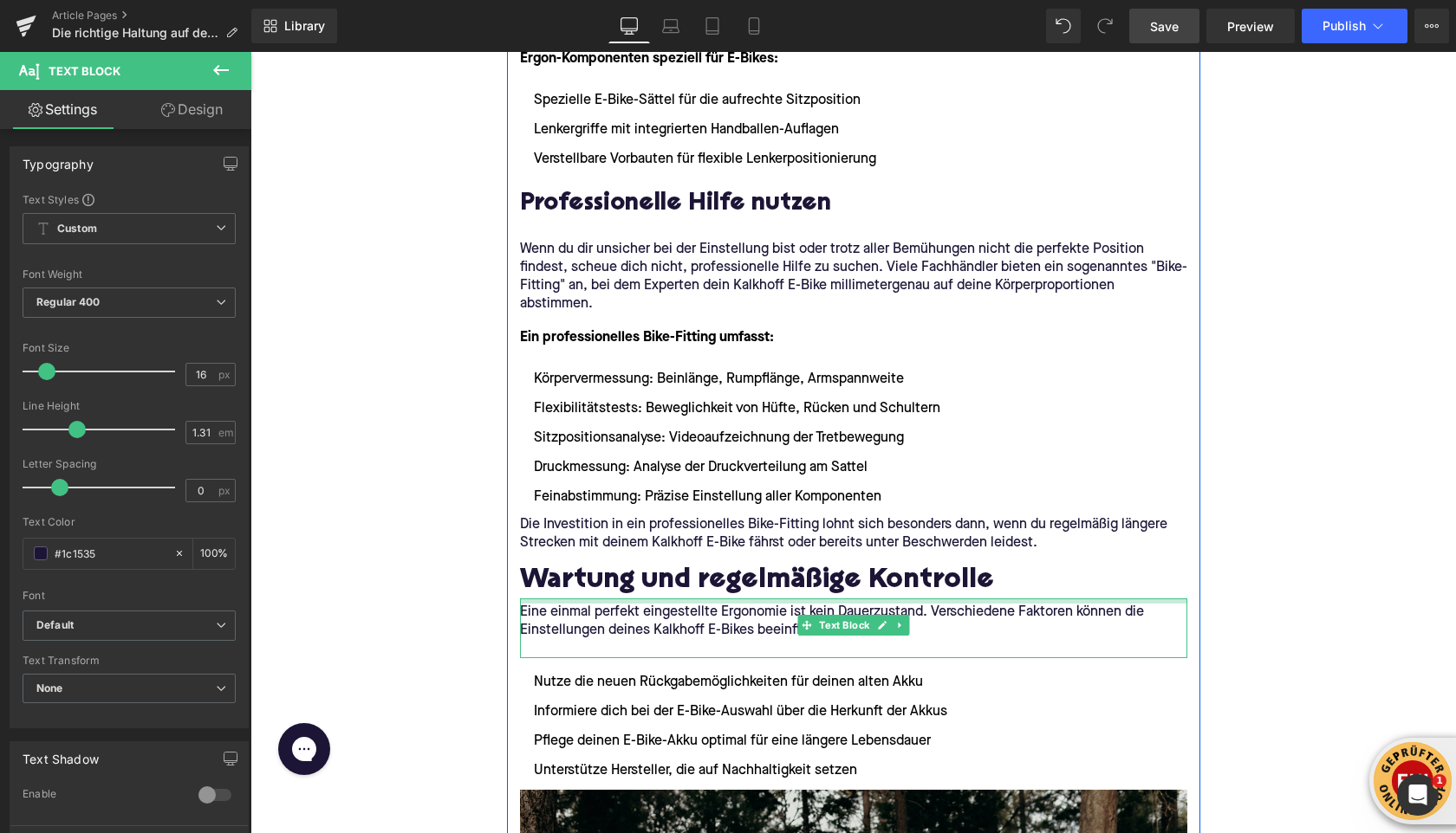
drag, startPoint x: 543, startPoint y: 598, endPoint x: 409, endPoint y: 217, distance: 403.9
click at [543, 603] on div "Eine einmal perfekt eingestellte Ergonomie ist kein Dauerzustand. Verschiedene …" at bounding box center [853, 629] width 667 height 60
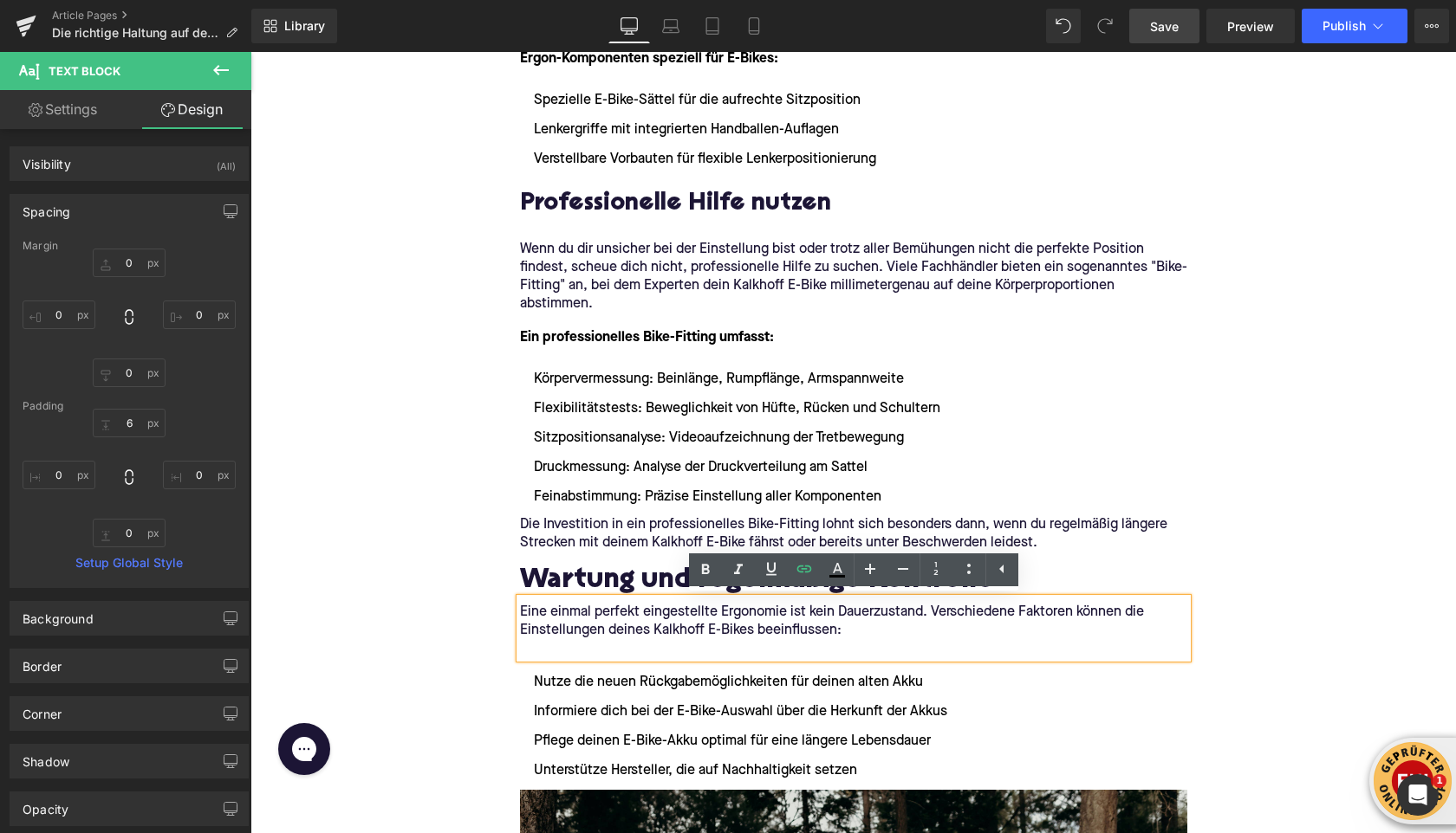
click at [578, 640] on p at bounding box center [853, 650] width 667 height 18
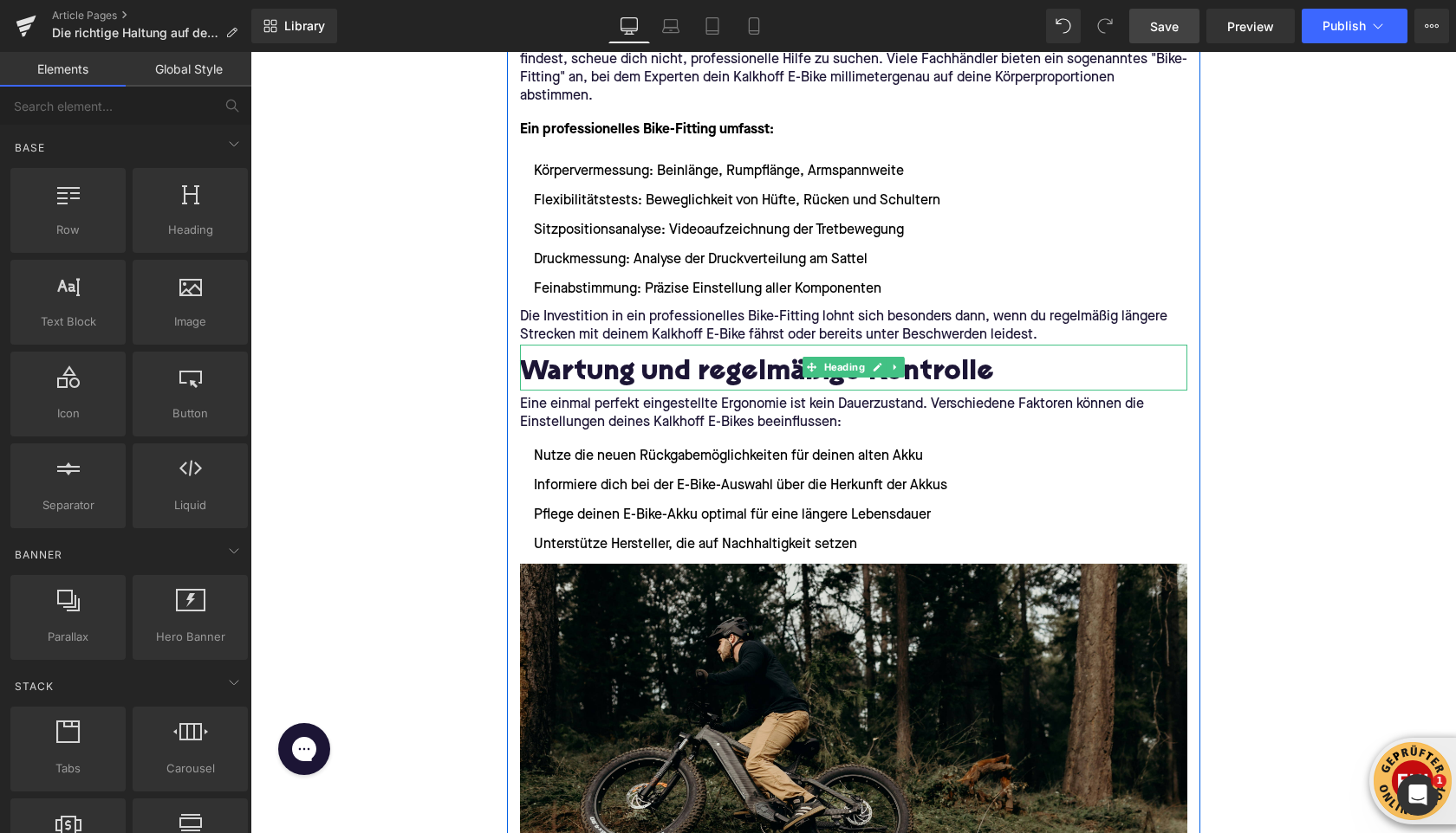
scroll to position [4676, 0]
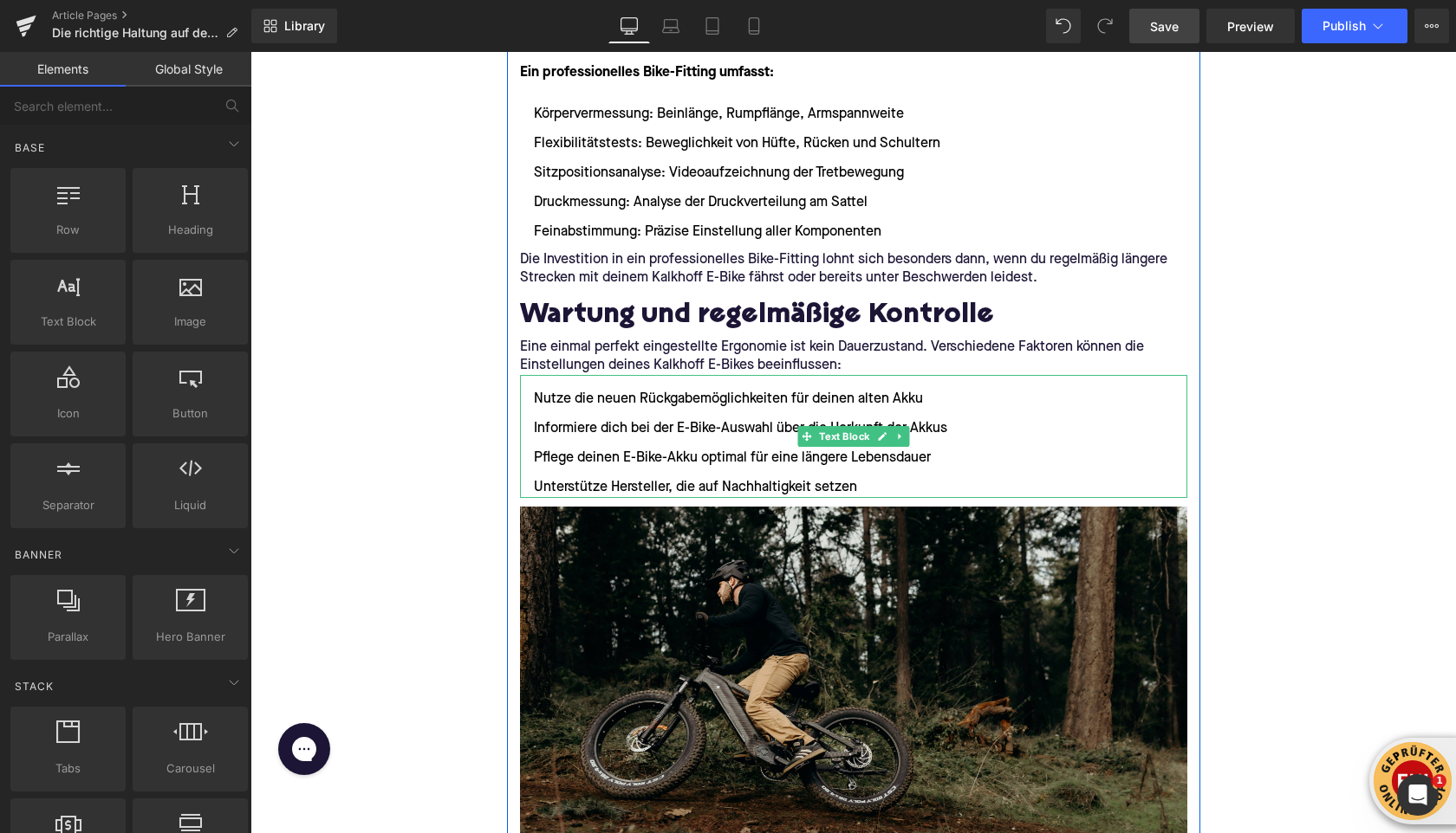
click at [534, 397] on li "Nutze die neuen Rückgabemöglichkeiten für deinen alten Akku" at bounding box center [853, 399] width 667 height 21
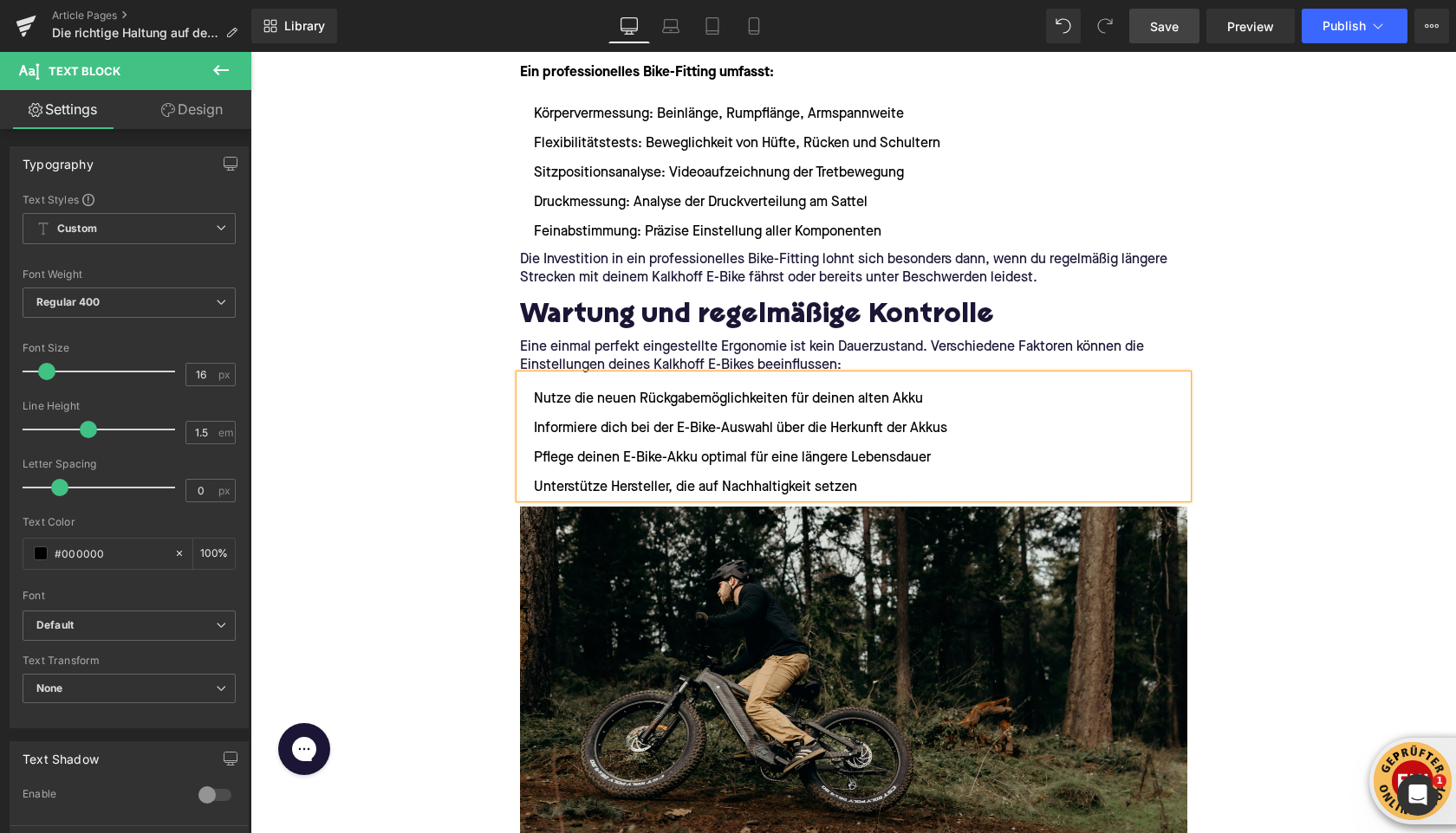
click at [534, 401] on li "Nutze die neuen Rückgabemöglichkeiten für deinen alten Akku" at bounding box center [853, 399] width 667 height 21
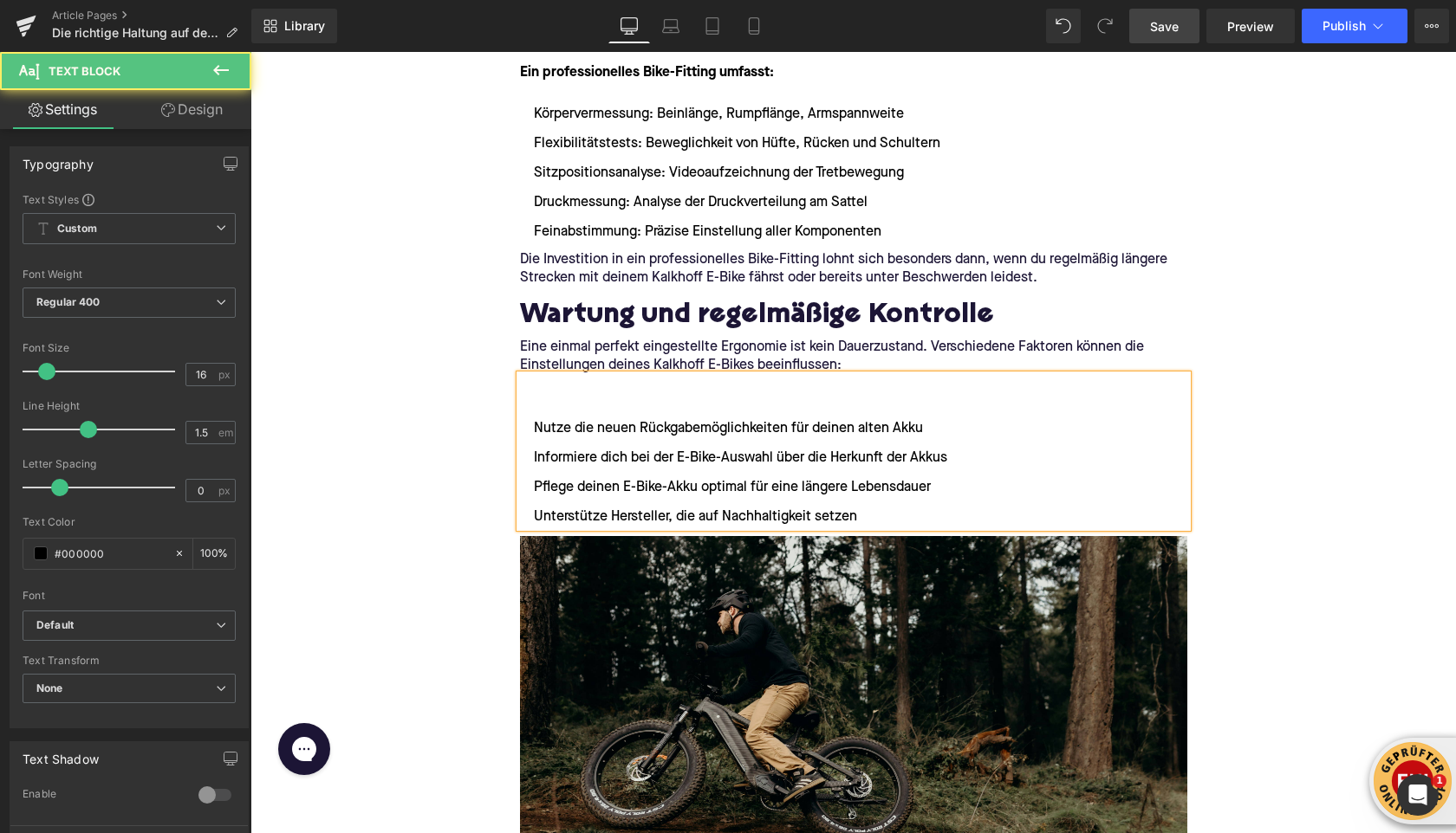
click at [534, 391] on li at bounding box center [853, 399] width 667 height 21
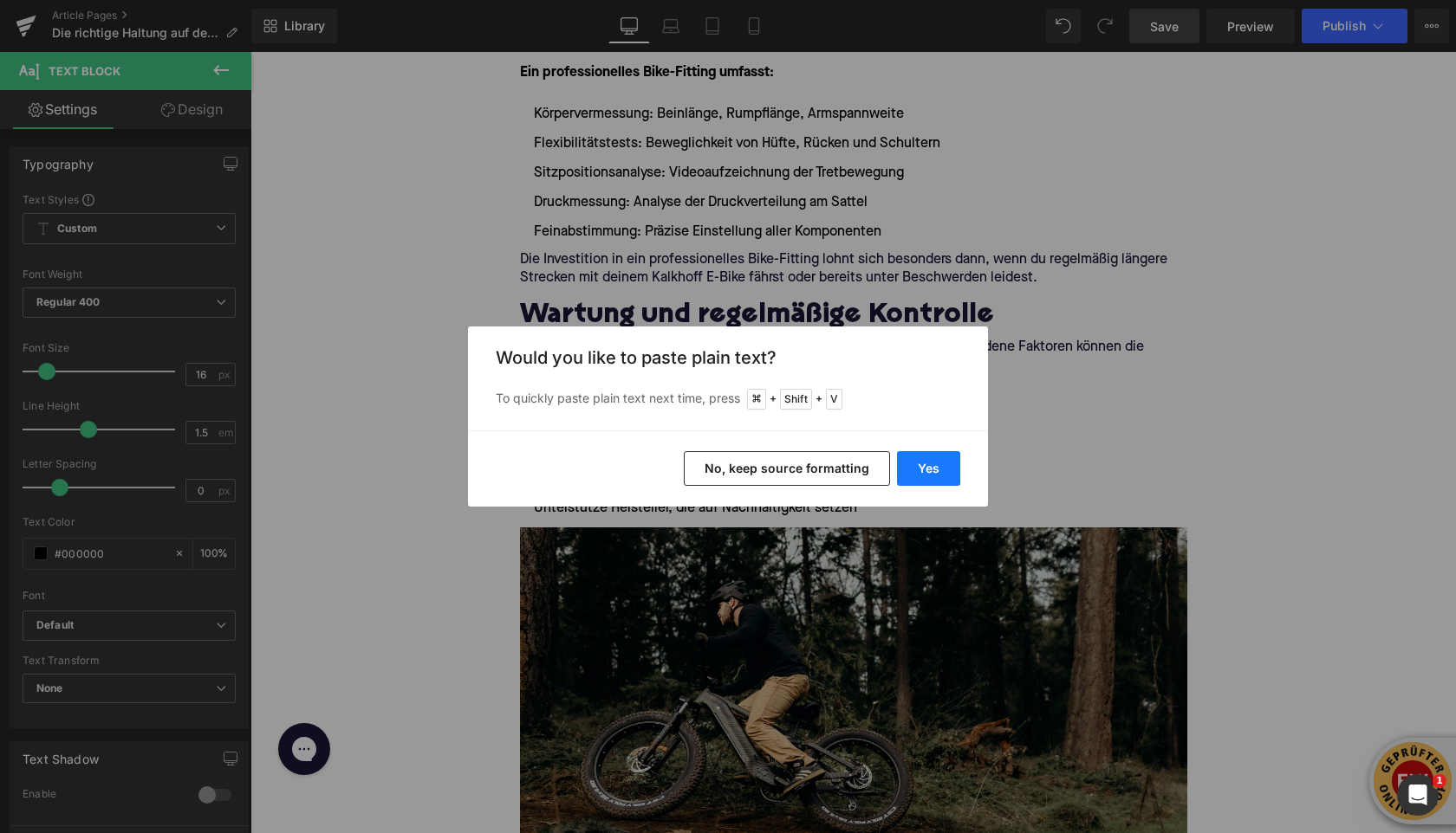
click at [938, 466] on button "Yes" at bounding box center [929, 469] width 64 height 35
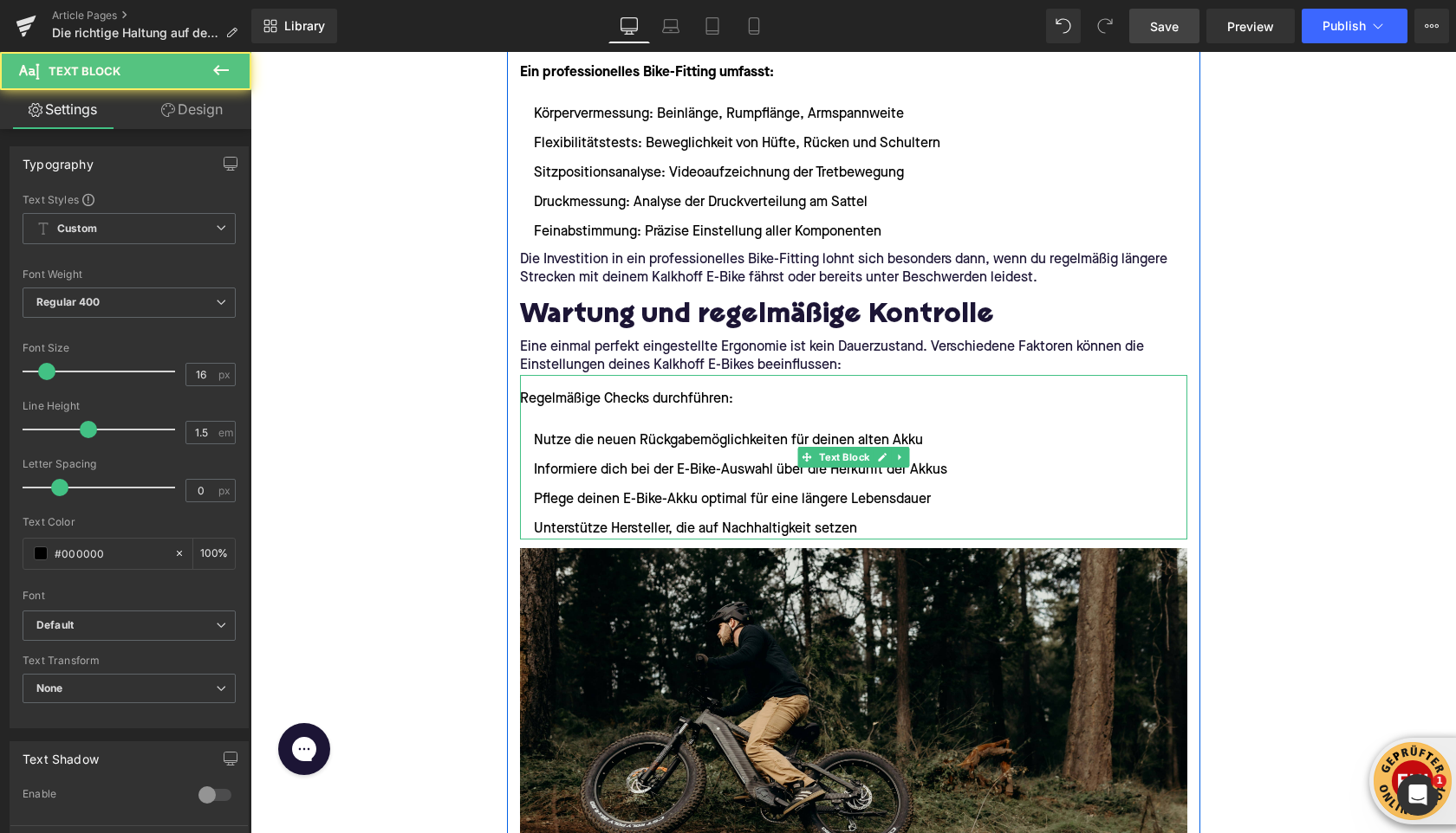
click at [691, 398] on div "Regelmäßige Checks durchführen:" at bounding box center [853, 399] width 667 height 21
click at [690, 398] on div "Regelmäßige Checks durchführen:" at bounding box center [853, 399] width 667 height 21
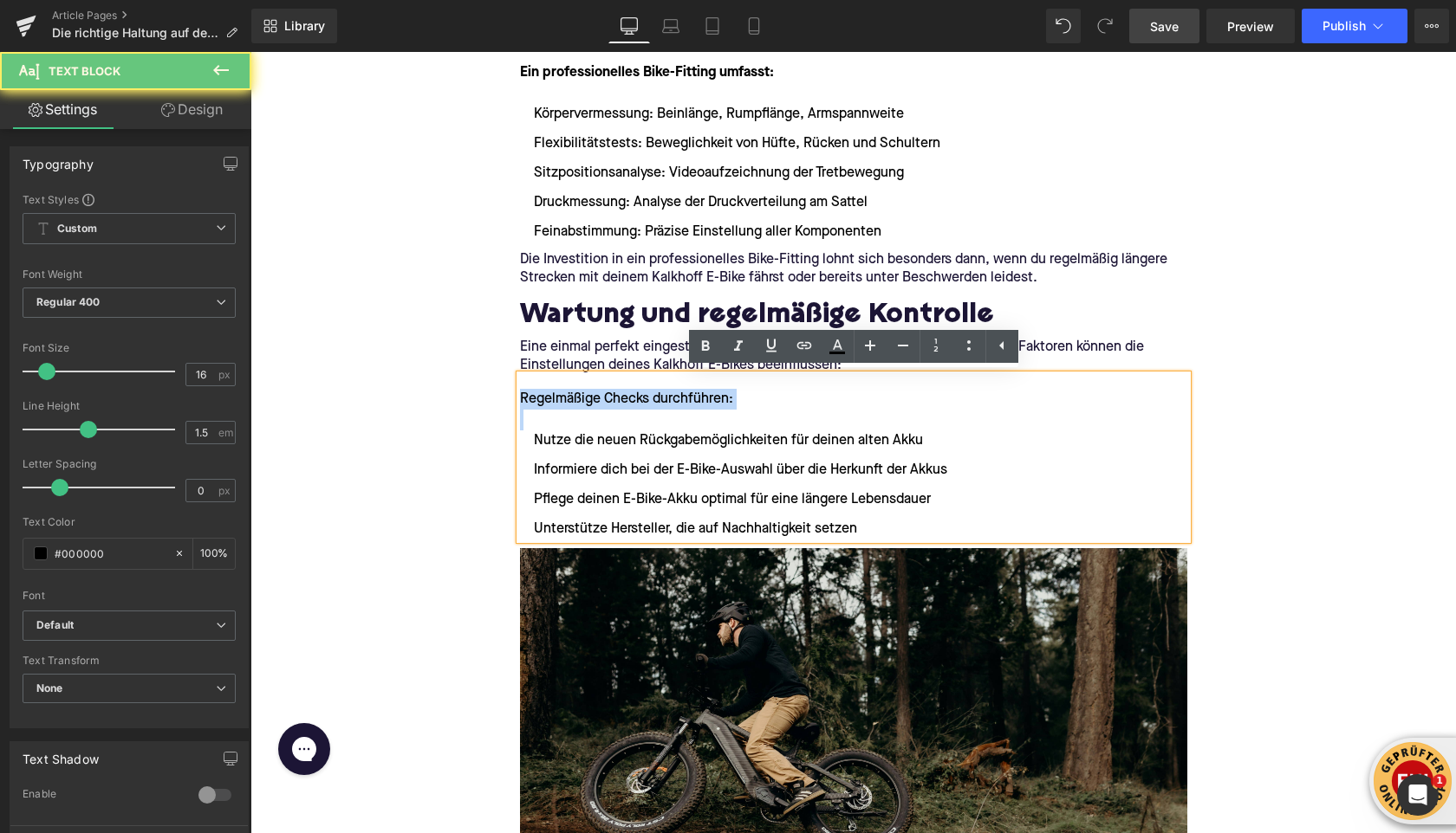
click at [690, 398] on div "Regelmäßige Checks durchführen:" at bounding box center [853, 399] width 667 height 21
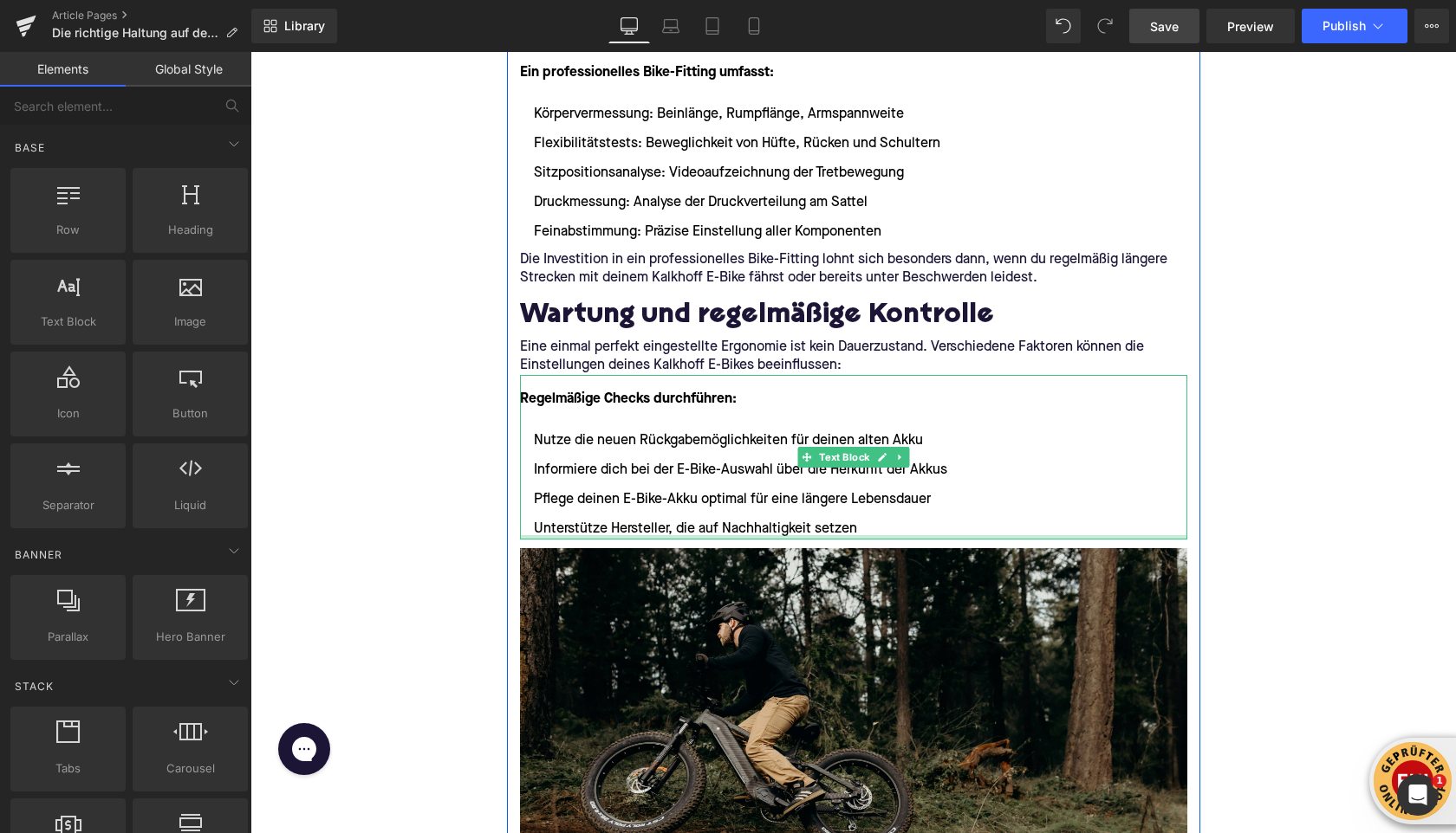
click at [870, 537] on div at bounding box center [853, 537] width 667 height 5
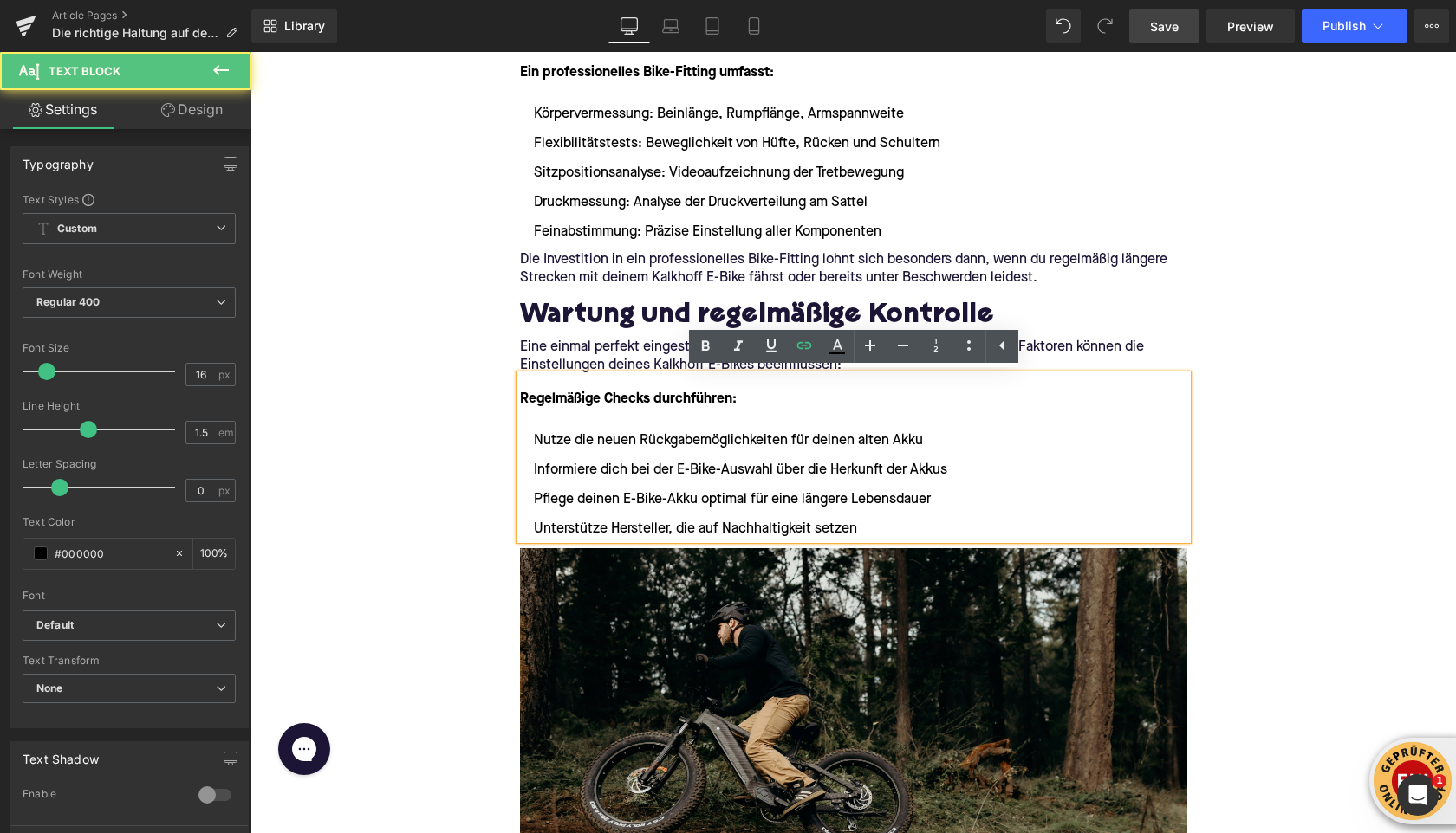
click at [861, 531] on li "Unterstütze Hersteller, die auf Nachhaltigkeit setzen" at bounding box center [853, 529] width 667 height 21
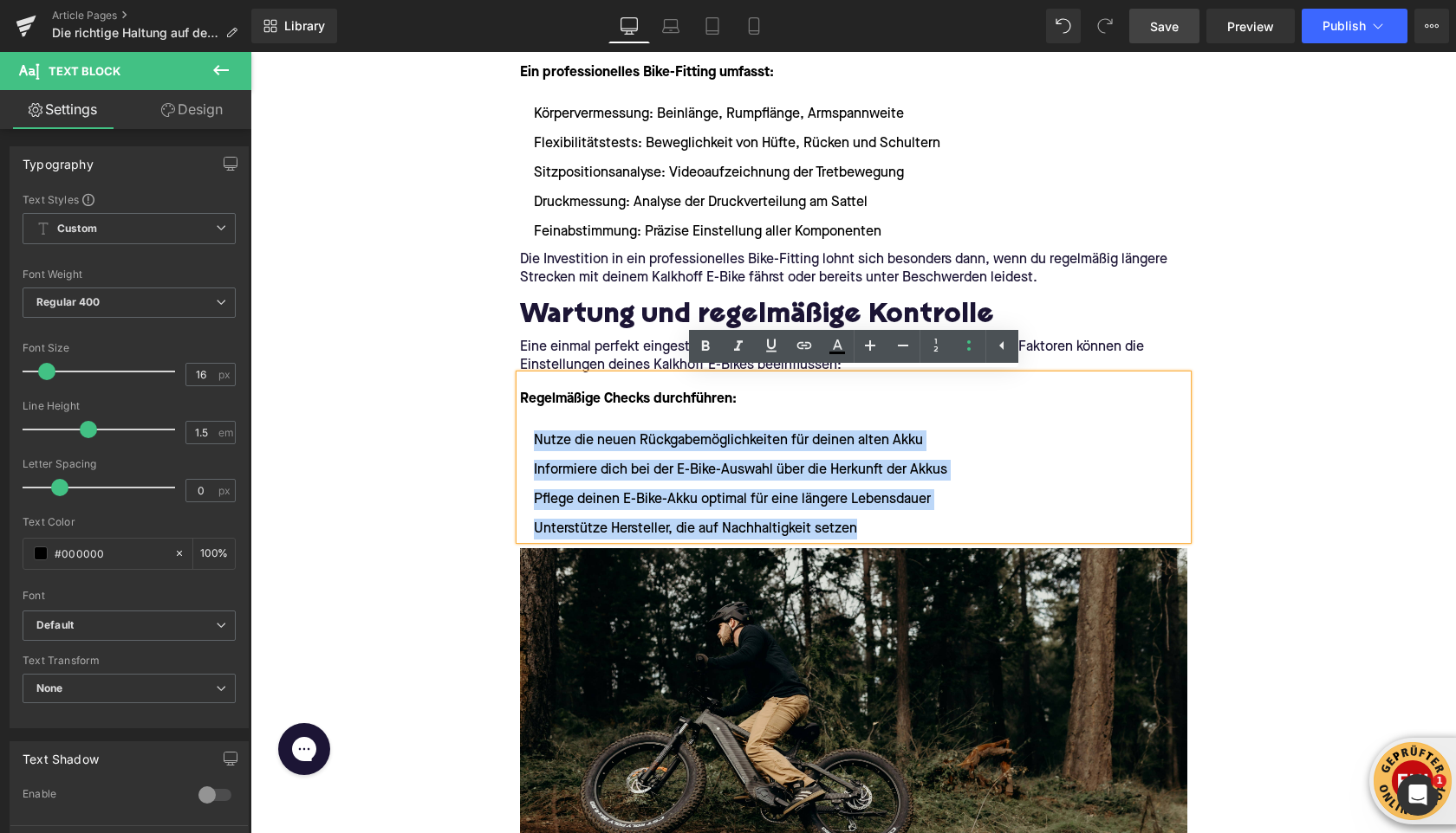
drag, startPoint x: 861, startPoint y: 531, endPoint x: 534, endPoint y: 435, distance: 340.8
click at [534, 435] on ul "Nutze die neuen Rückgabemöglichkeiten für deinen alten Akku Informiere dich bei…" at bounding box center [853, 485] width 667 height 109
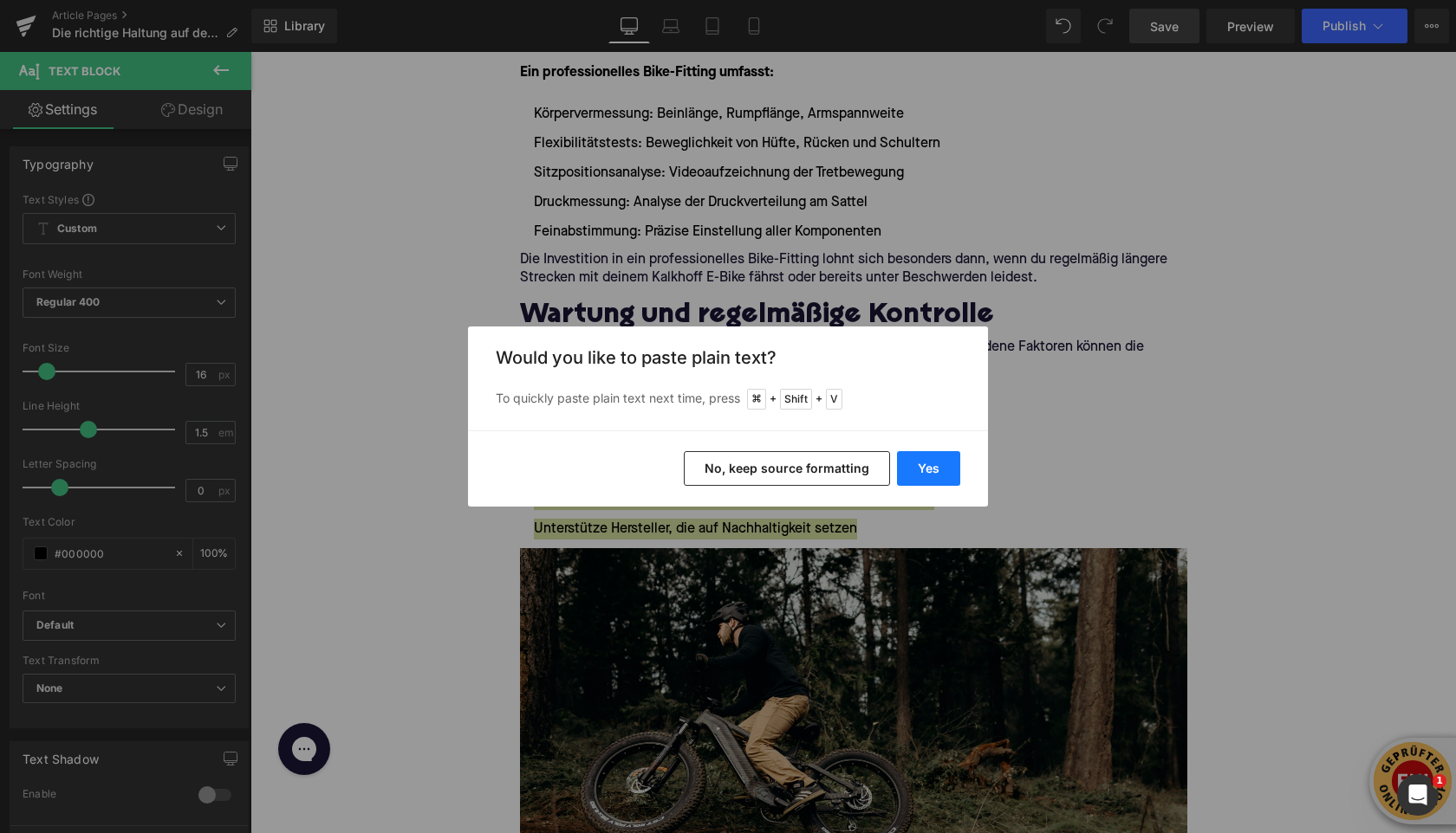
click at [920, 468] on button "Yes" at bounding box center [929, 469] width 64 height 35
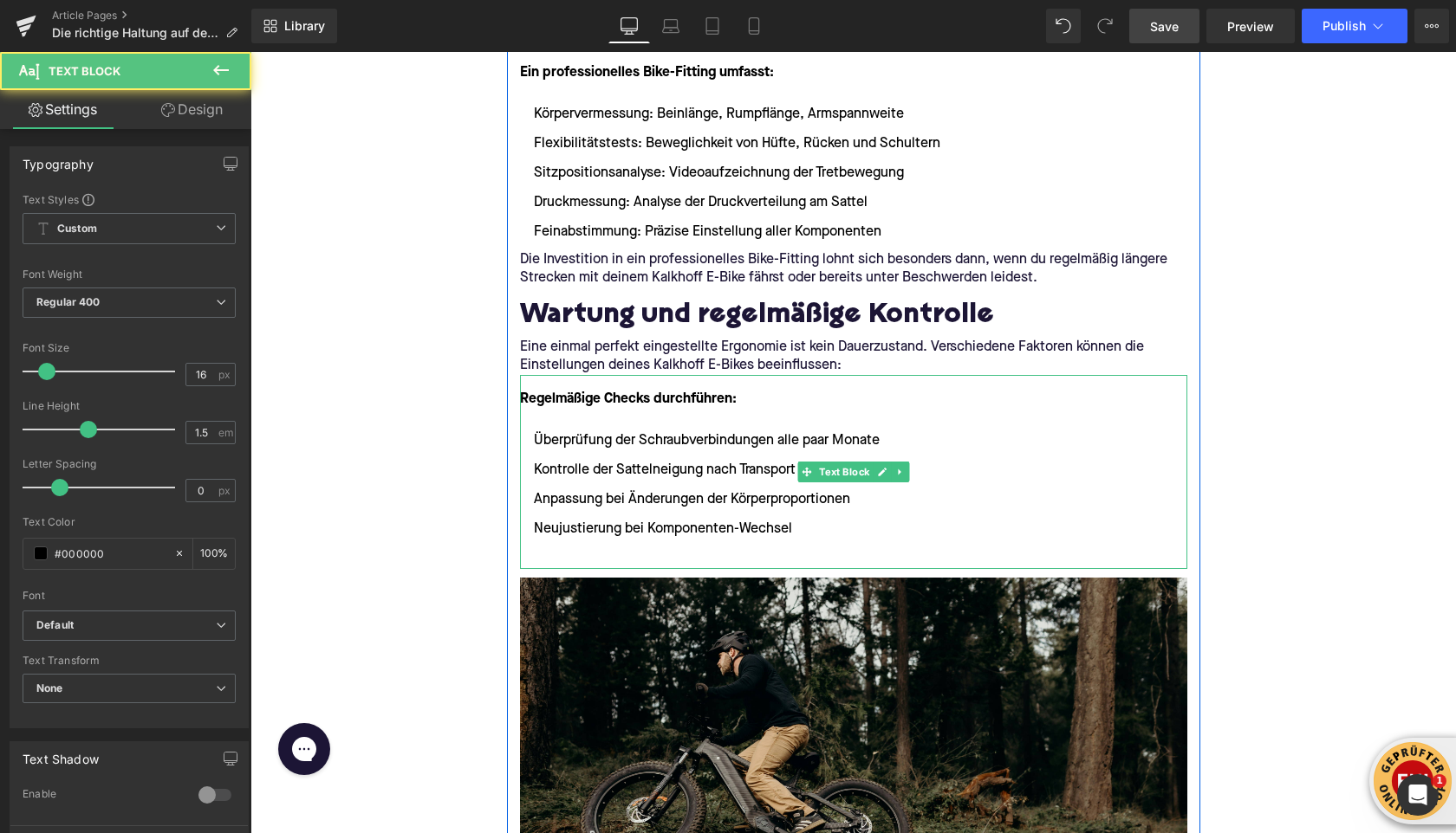
click at [566, 553] on li at bounding box center [853, 559] width 667 height 21
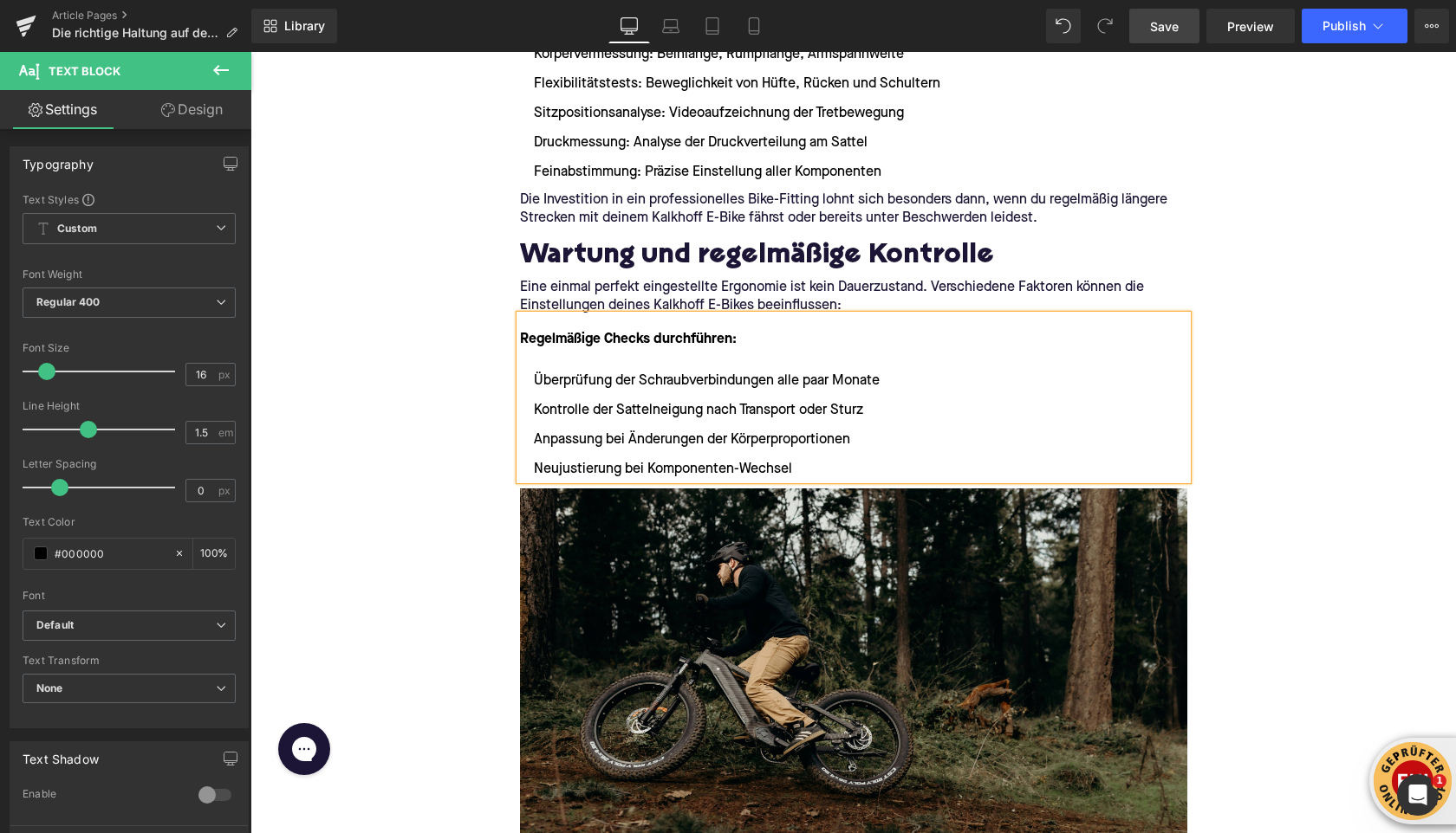
scroll to position [4767, 0]
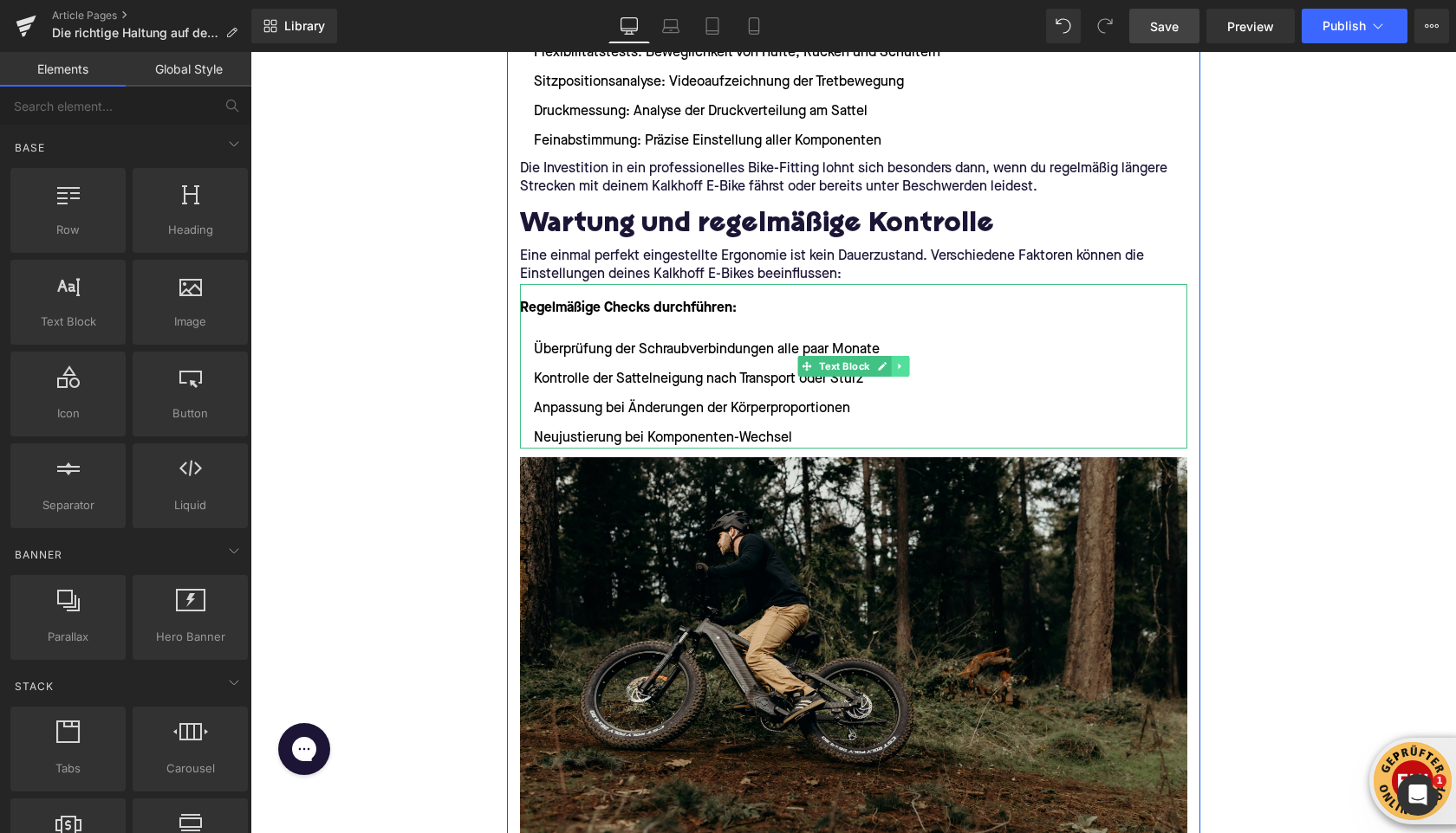
click at [895, 363] on icon at bounding box center [900, 366] width 9 height 10
click at [893, 364] on icon at bounding box center [892, 366] width 9 height 9
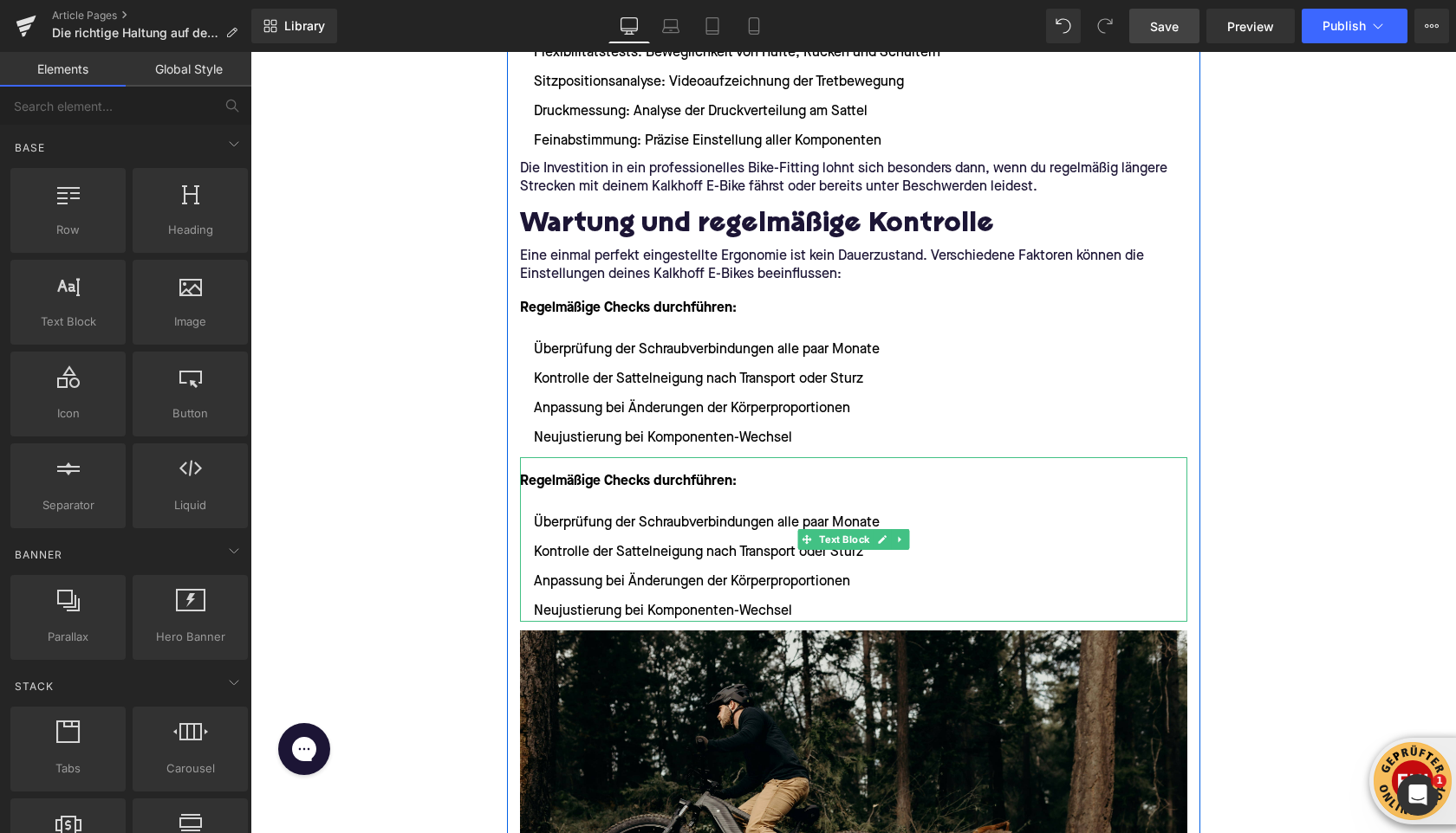
click at [560, 470] on div "Regelmäßige Checks durchführen: Überprüfung der Schraubverbindungen alle paar M…" at bounding box center [853, 540] width 667 height 164
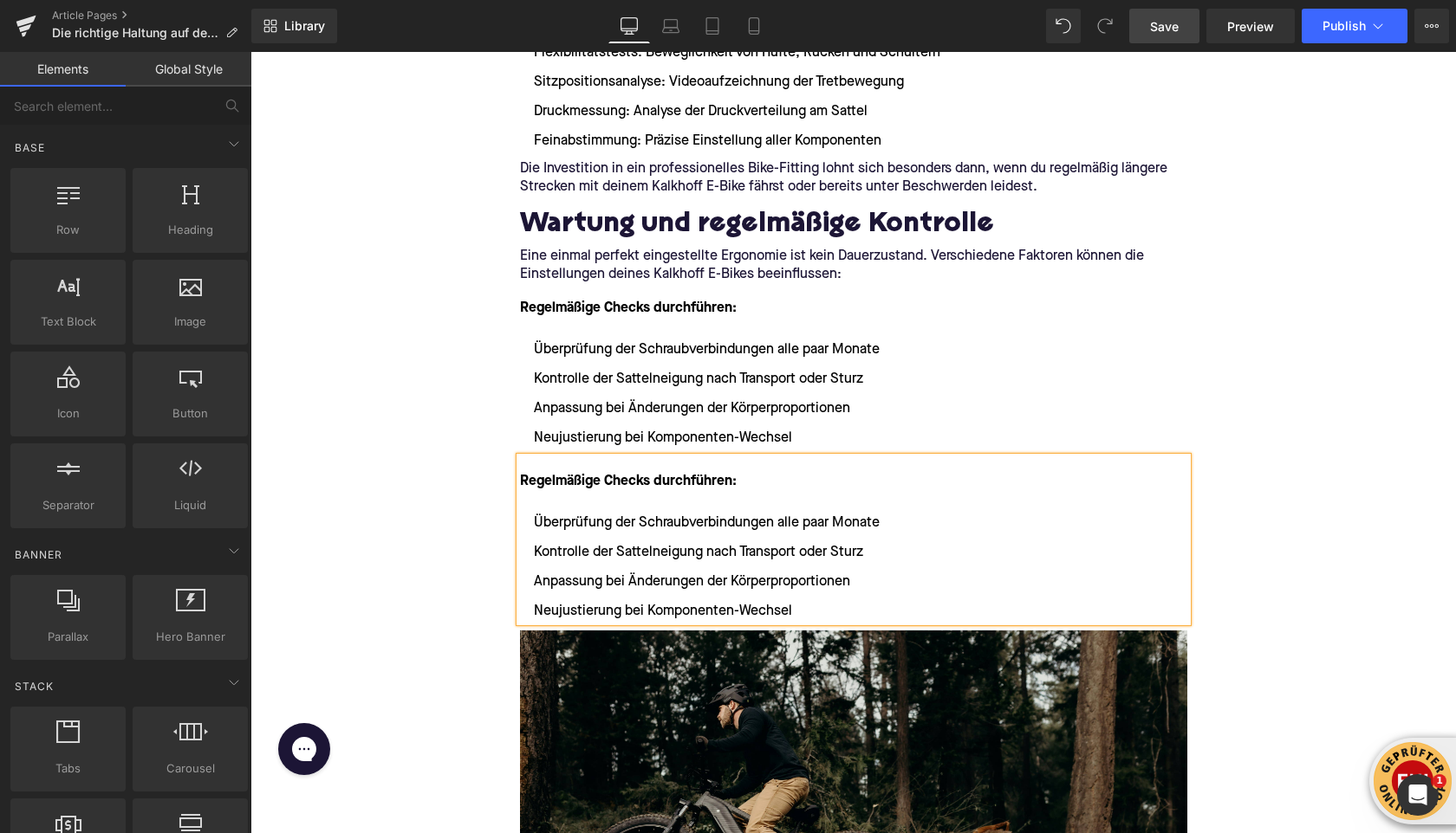
click at [560, 475] on strong "Regelmäßige Checks durchführen:" at bounding box center [628, 481] width 216 height 14
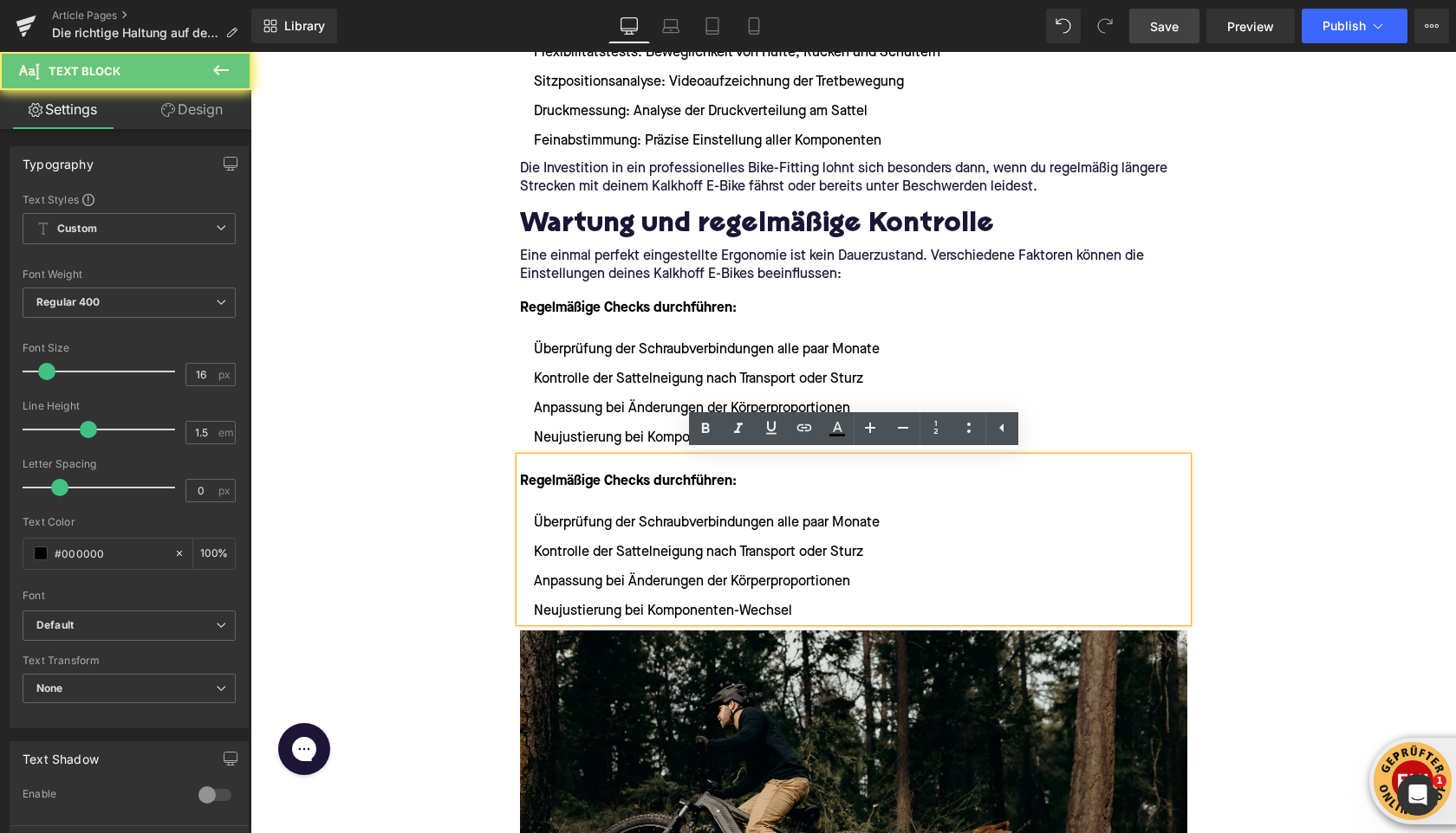
click at [560, 475] on strong "Regelmäßige Checks durchführen:" at bounding box center [628, 481] width 216 height 14
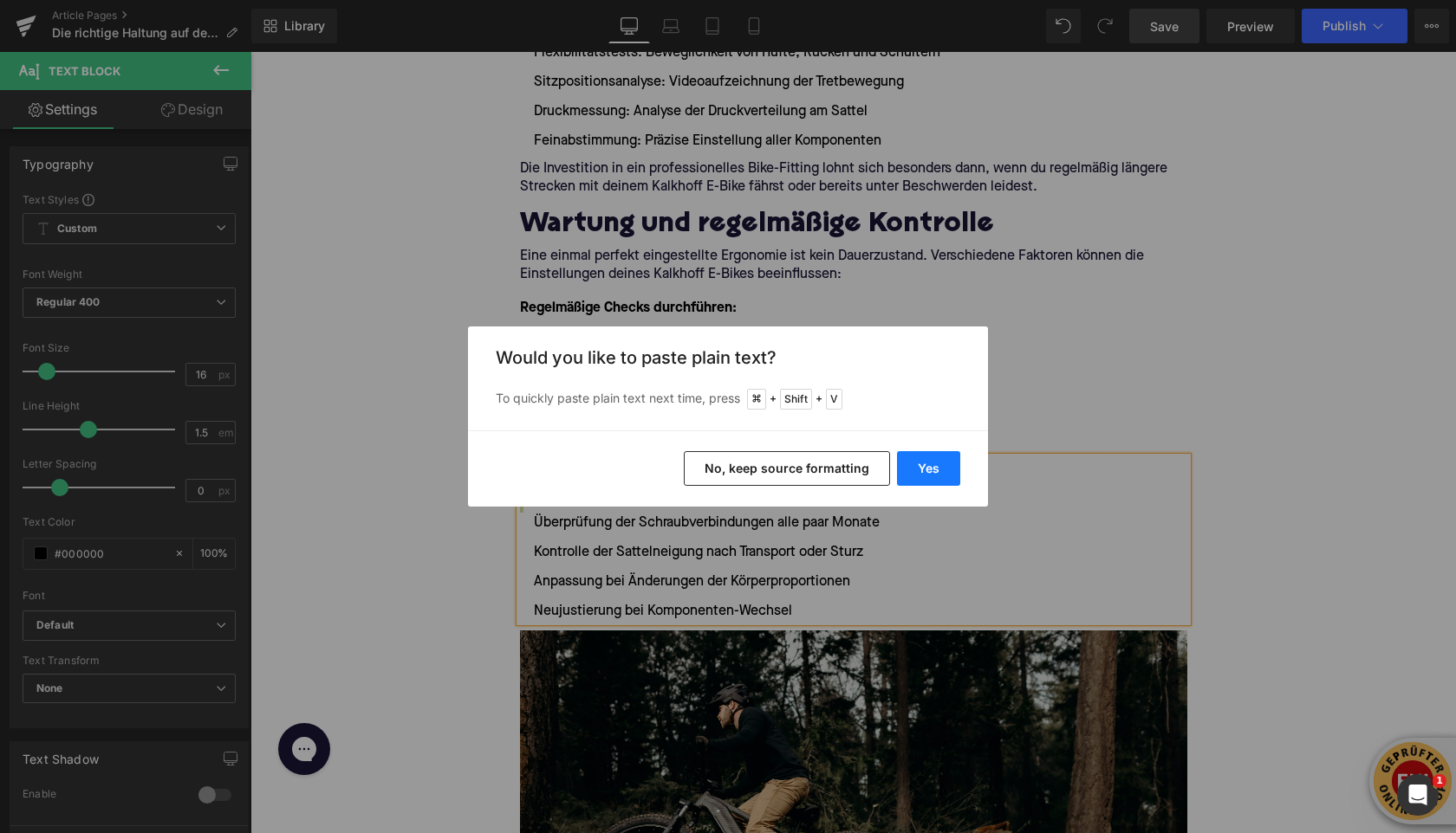
click at [922, 471] on button "Yes" at bounding box center [929, 469] width 64 height 35
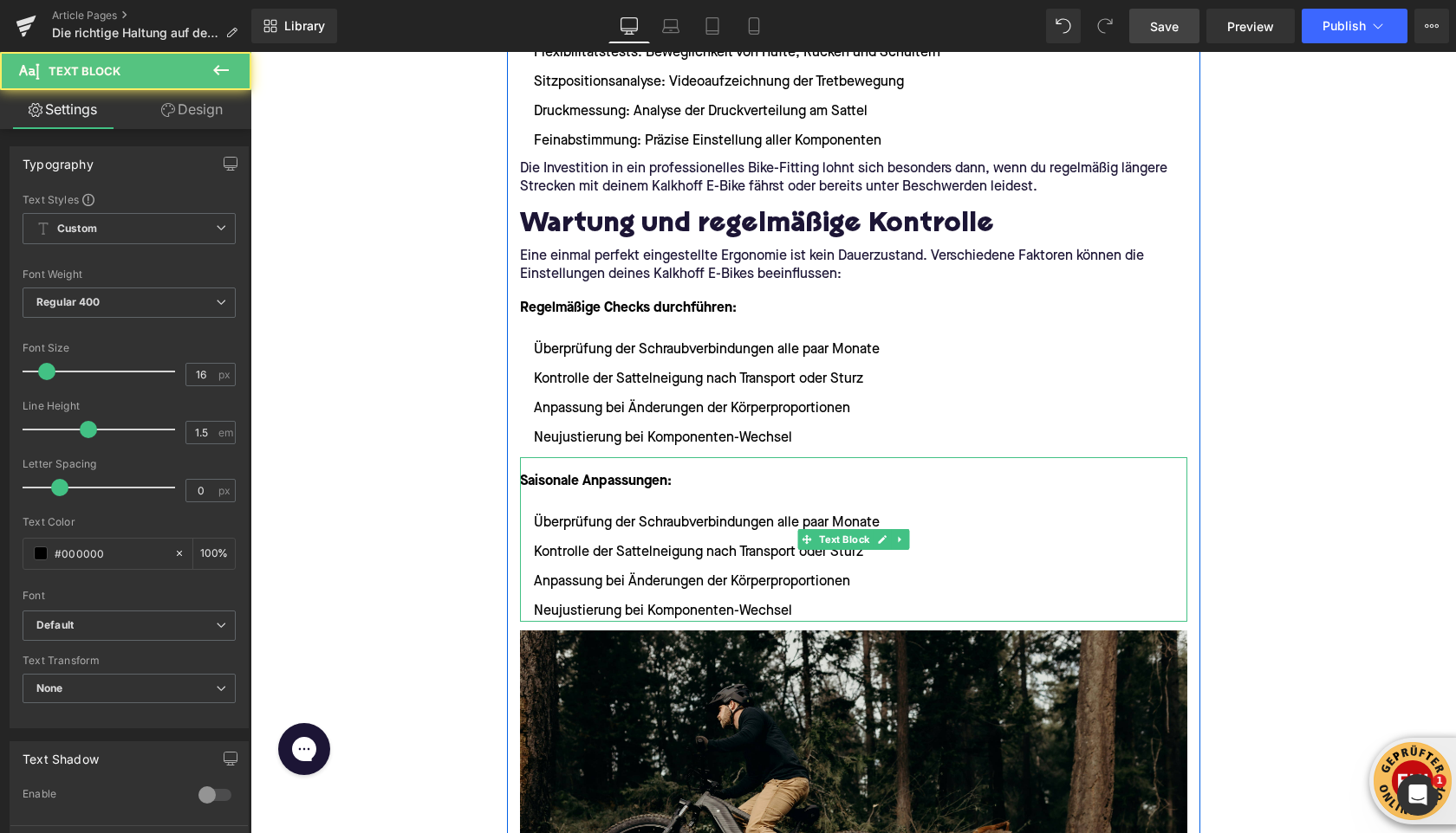
click at [802, 610] on li "Neujustierung bei Komponenten-Wechsel" at bounding box center [853, 611] width 667 height 21
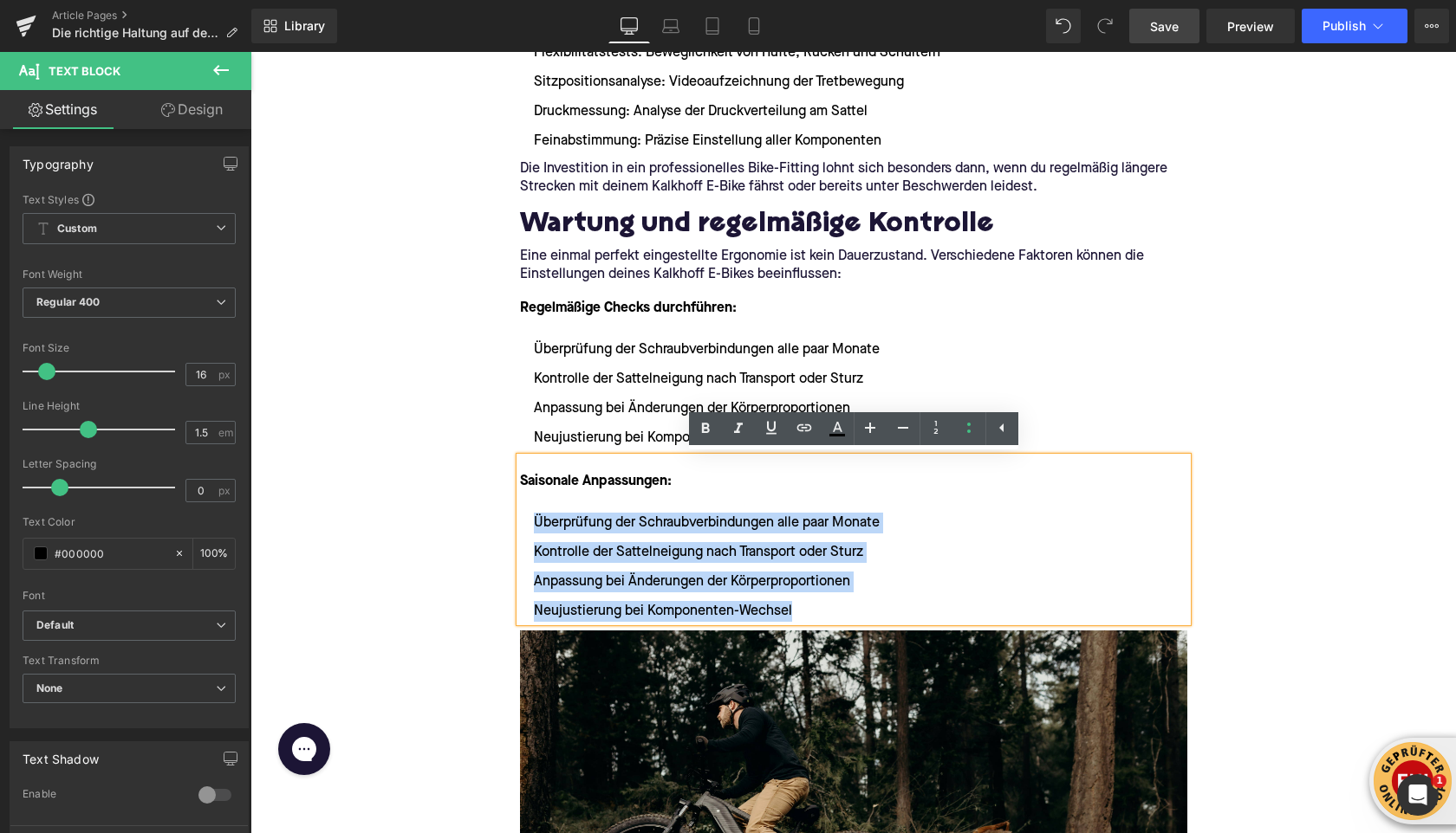
drag, startPoint x: 802, startPoint y: 610, endPoint x: 534, endPoint y: 521, distance: 282.4
click at [534, 521] on ul "Überprüfung der Schraubverbindungen alle paar Monate Kontrolle der Sattelneigun…" at bounding box center [853, 568] width 667 height 109
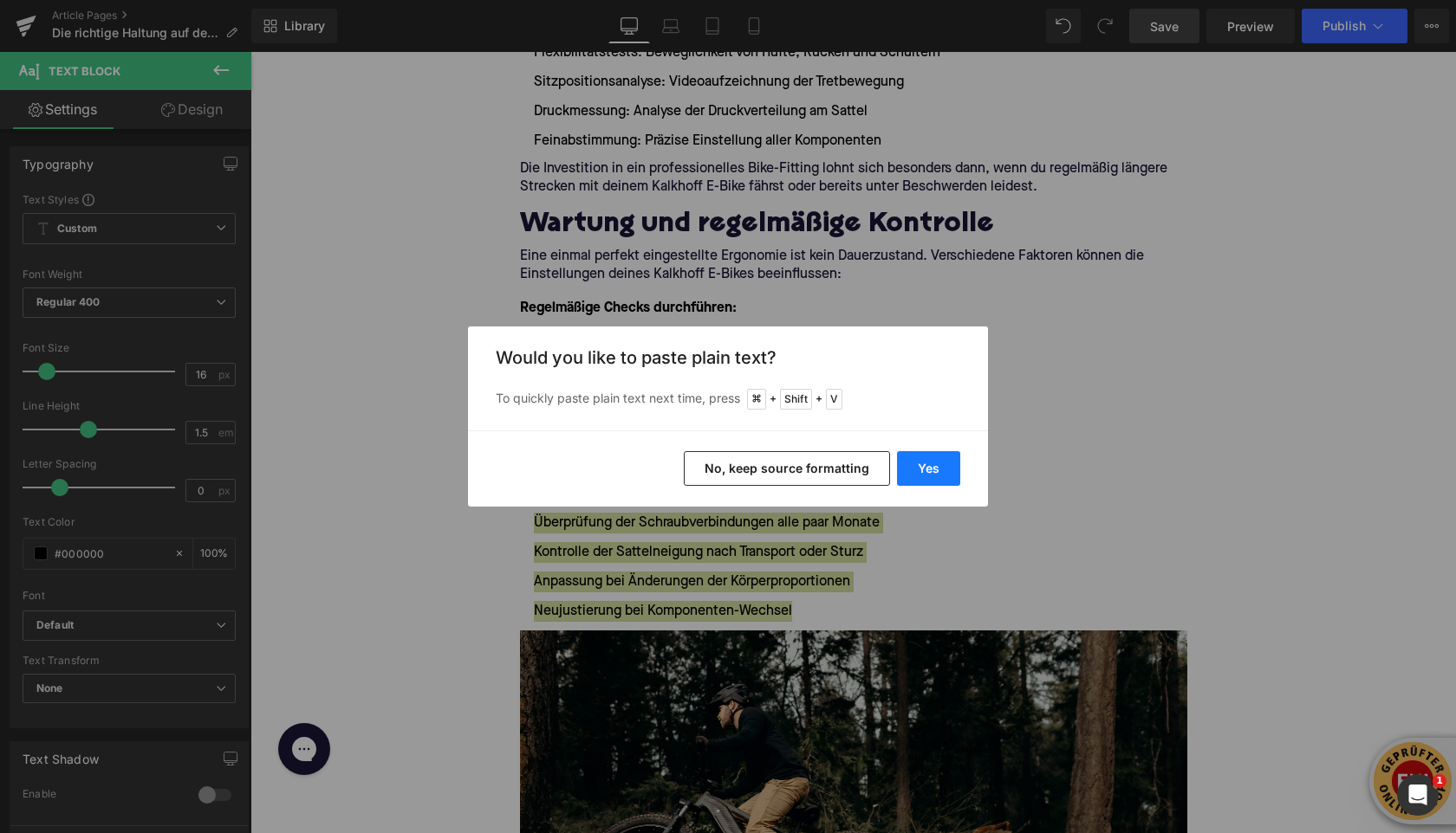
drag, startPoint x: 913, startPoint y: 471, endPoint x: 635, endPoint y: 419, distance: 282.8
click at [913, 471] on button "Yes" at bounding box center [929, 469] width 64 height 35
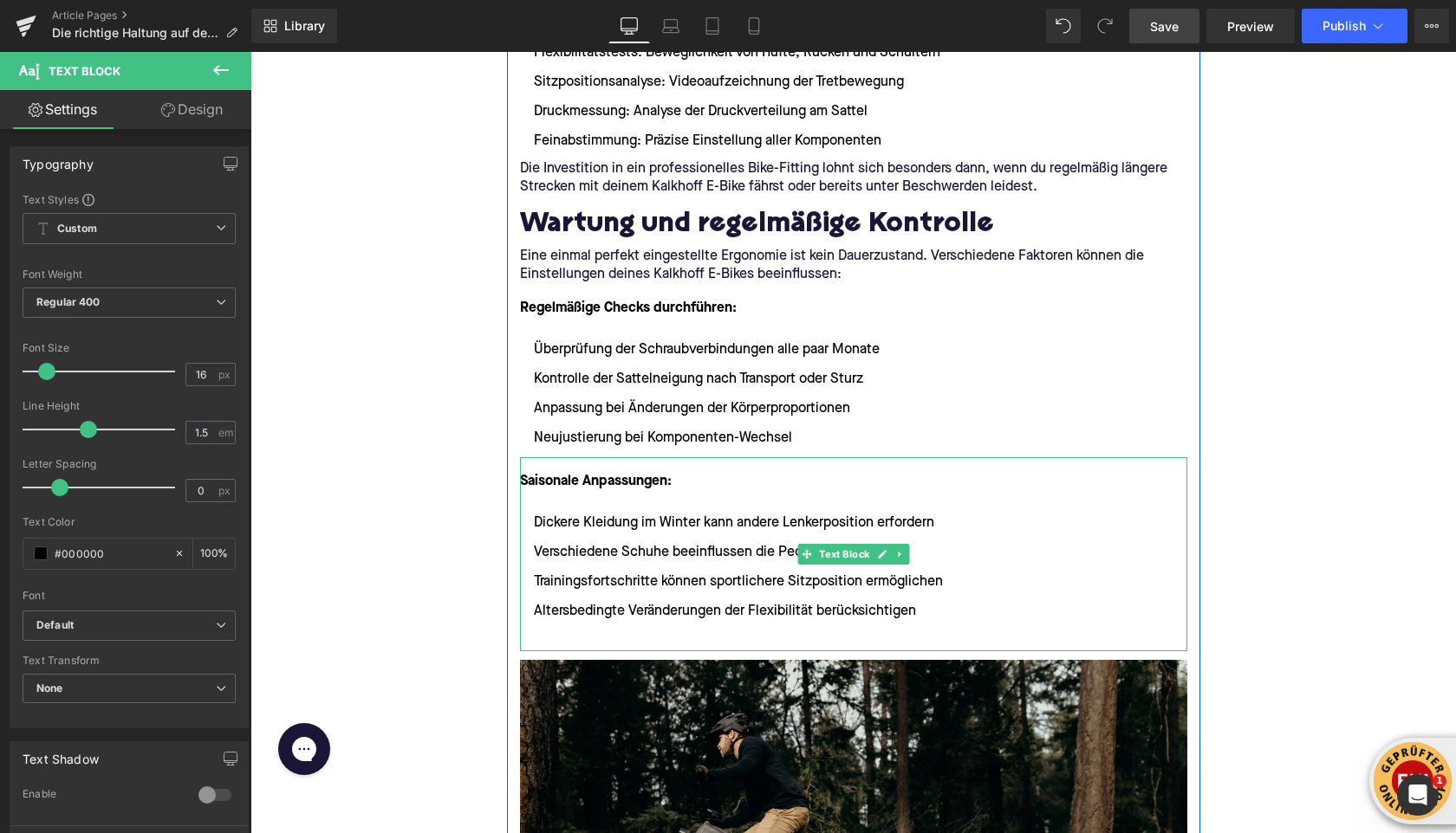
click at [553, 632] on li at bounding box center [853, 640] width 667 height 21
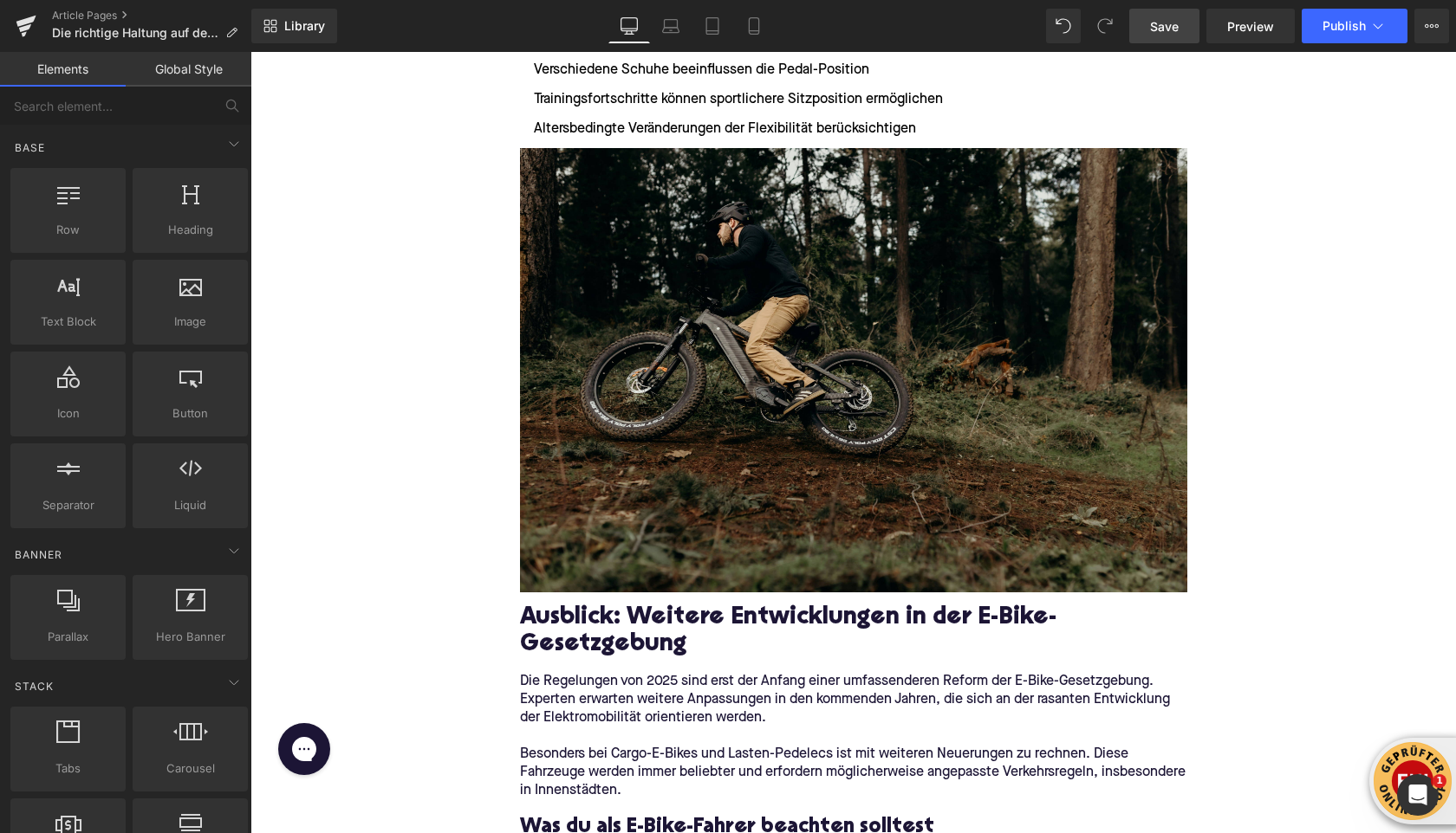
scroll to position [5284, 0]
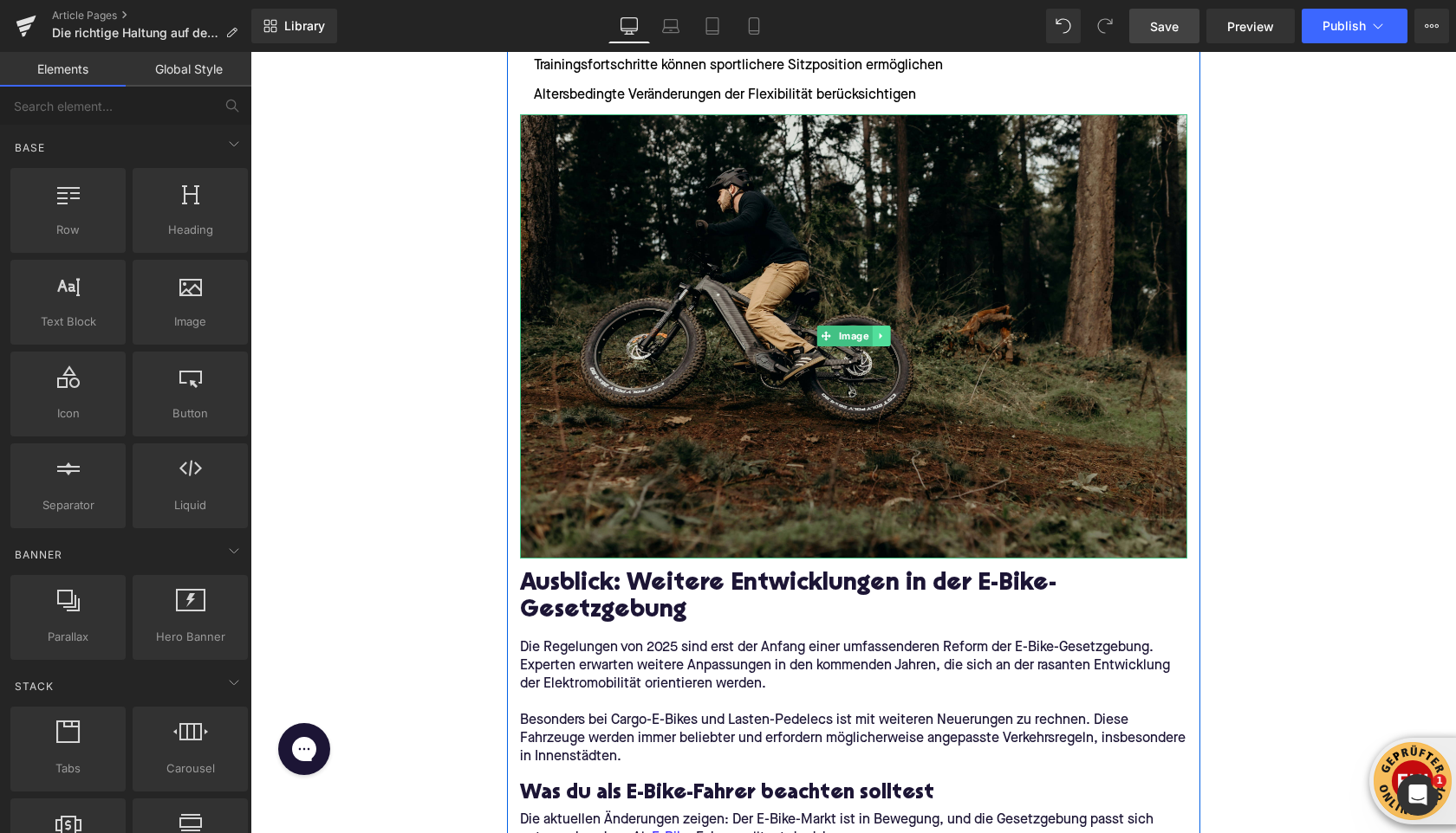
click at [879, 333] on icon at bounding box center [880, 336] width 3 height 6
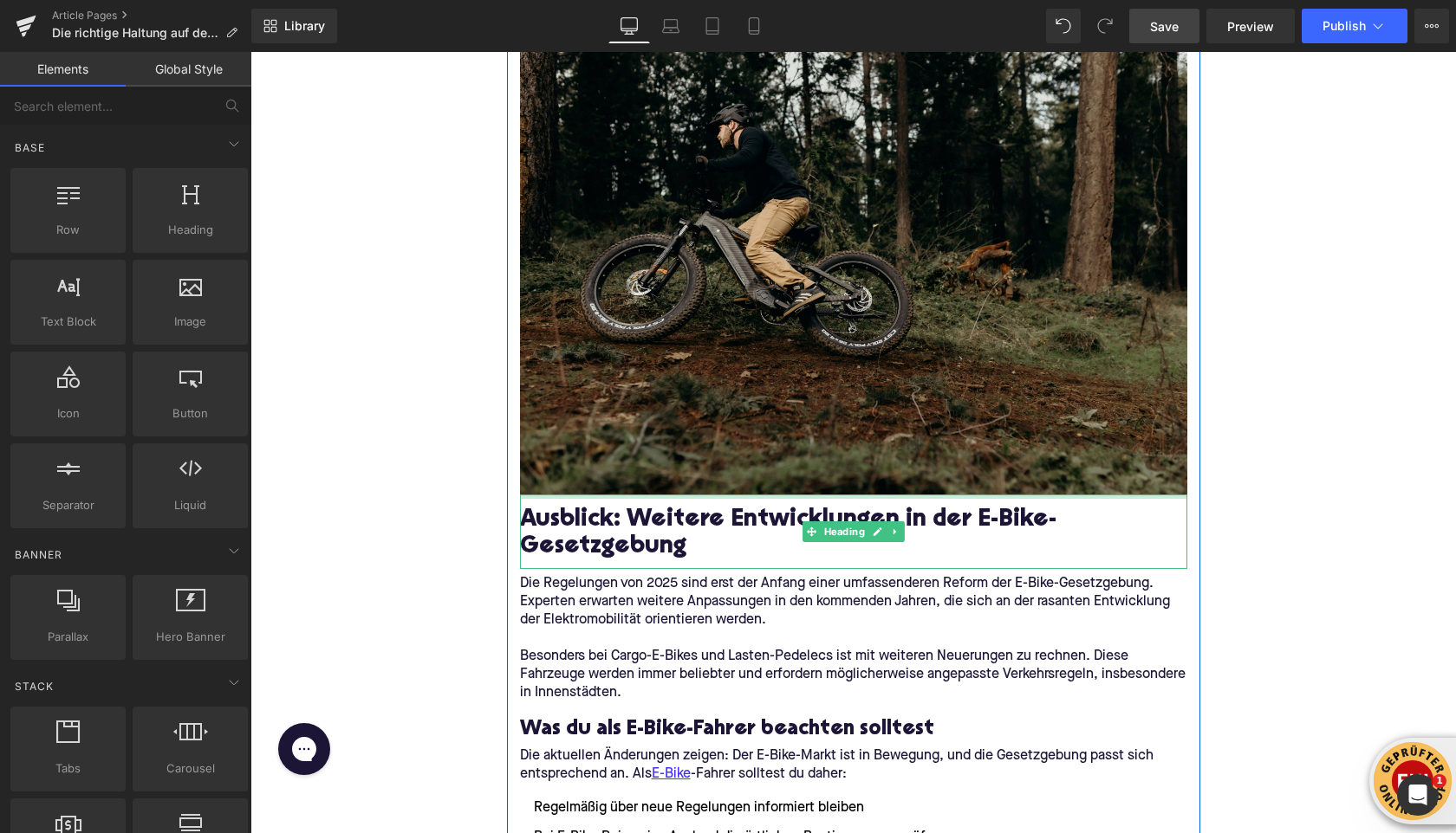
scroll to position [5373, 0]
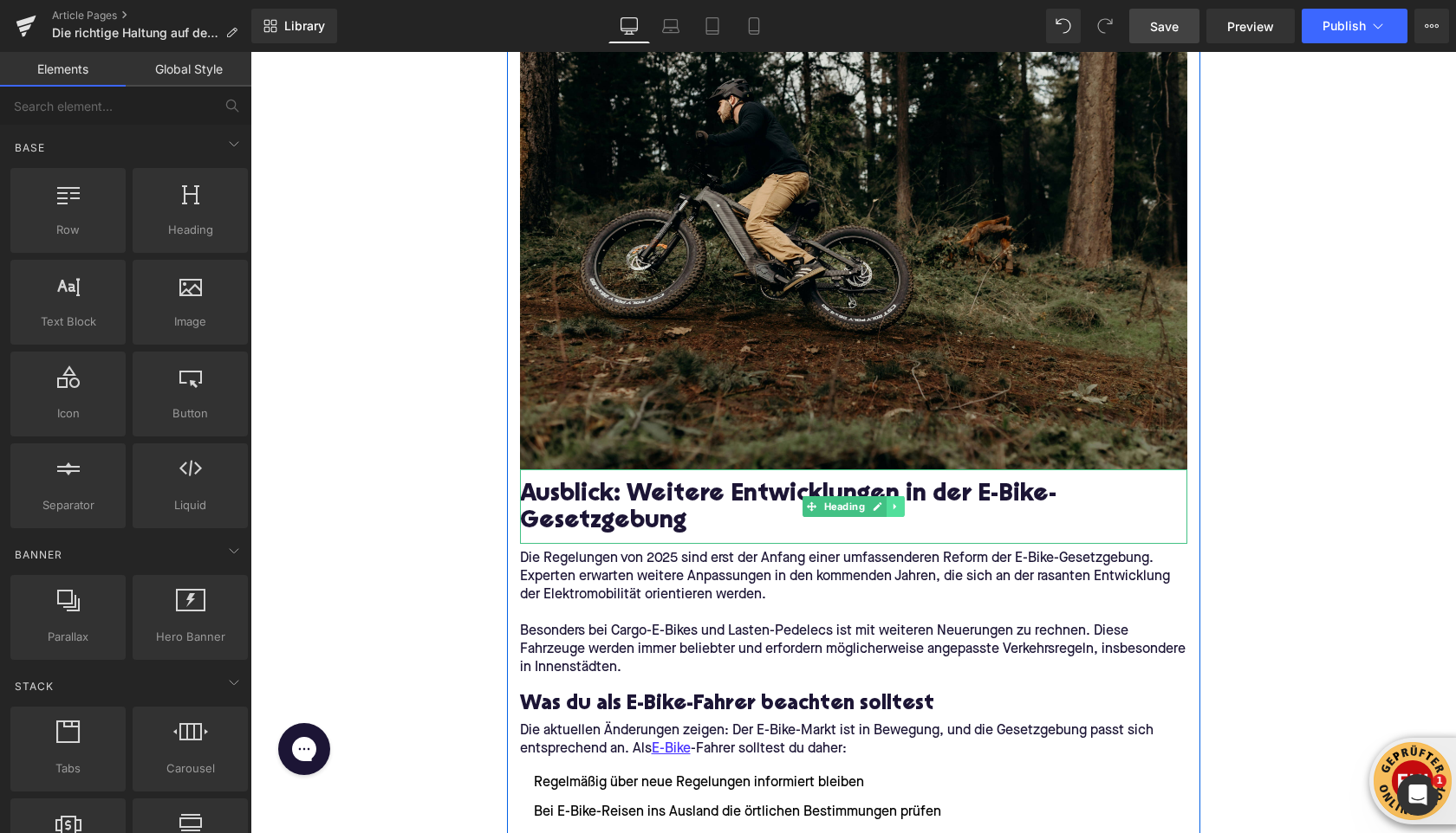
click at [893, 502] on icon at bounding box center [894, 506] width 9 height 10
click at [904, 502] on icon at bounding box center [904, 506] width 9 height 9
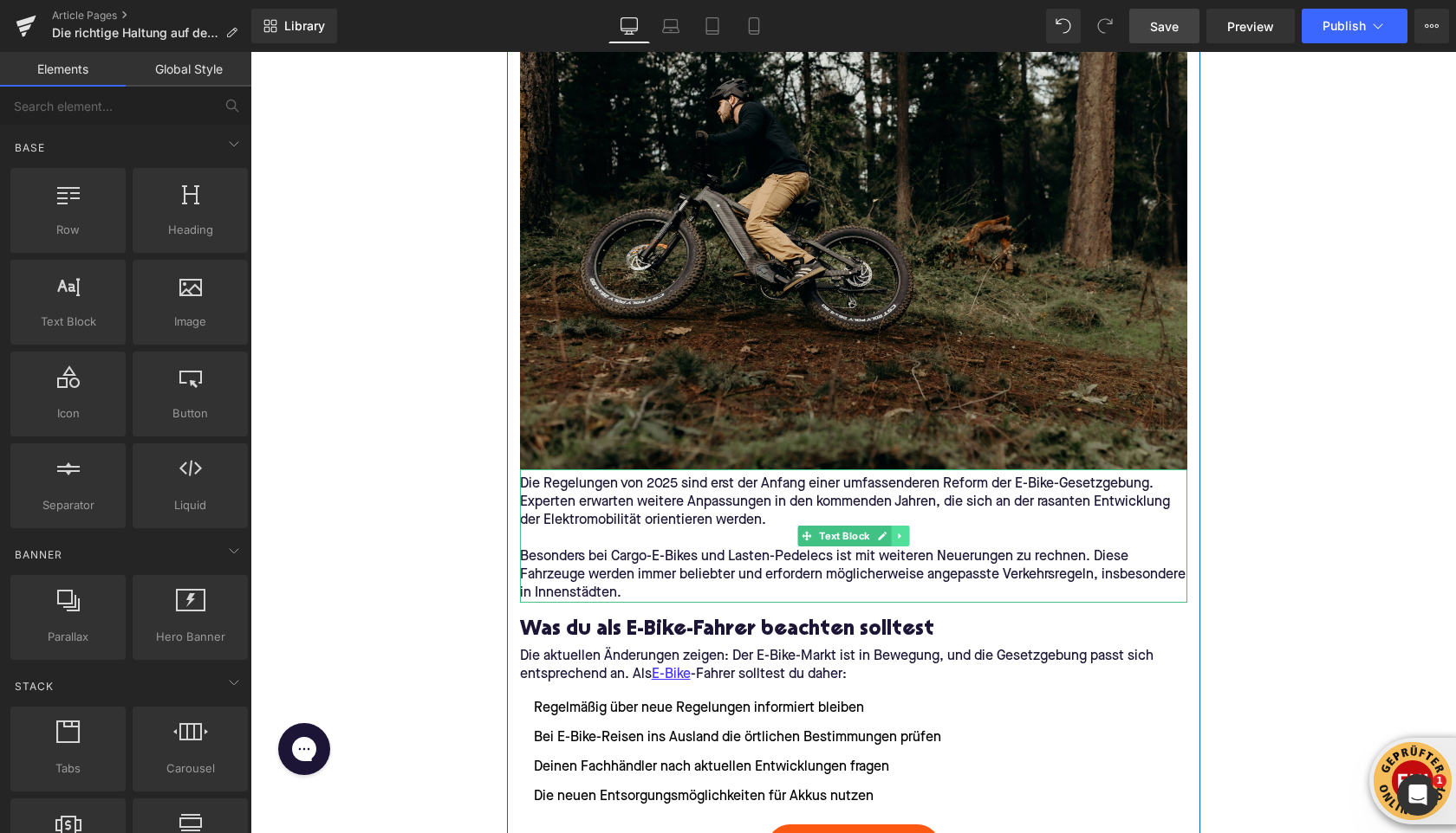
click at [903, 537] on icon at bounding box center [900, 536] width 9 height 10
click at [904, 537] on icon at bounding box center [909, 536] width 9 height 9
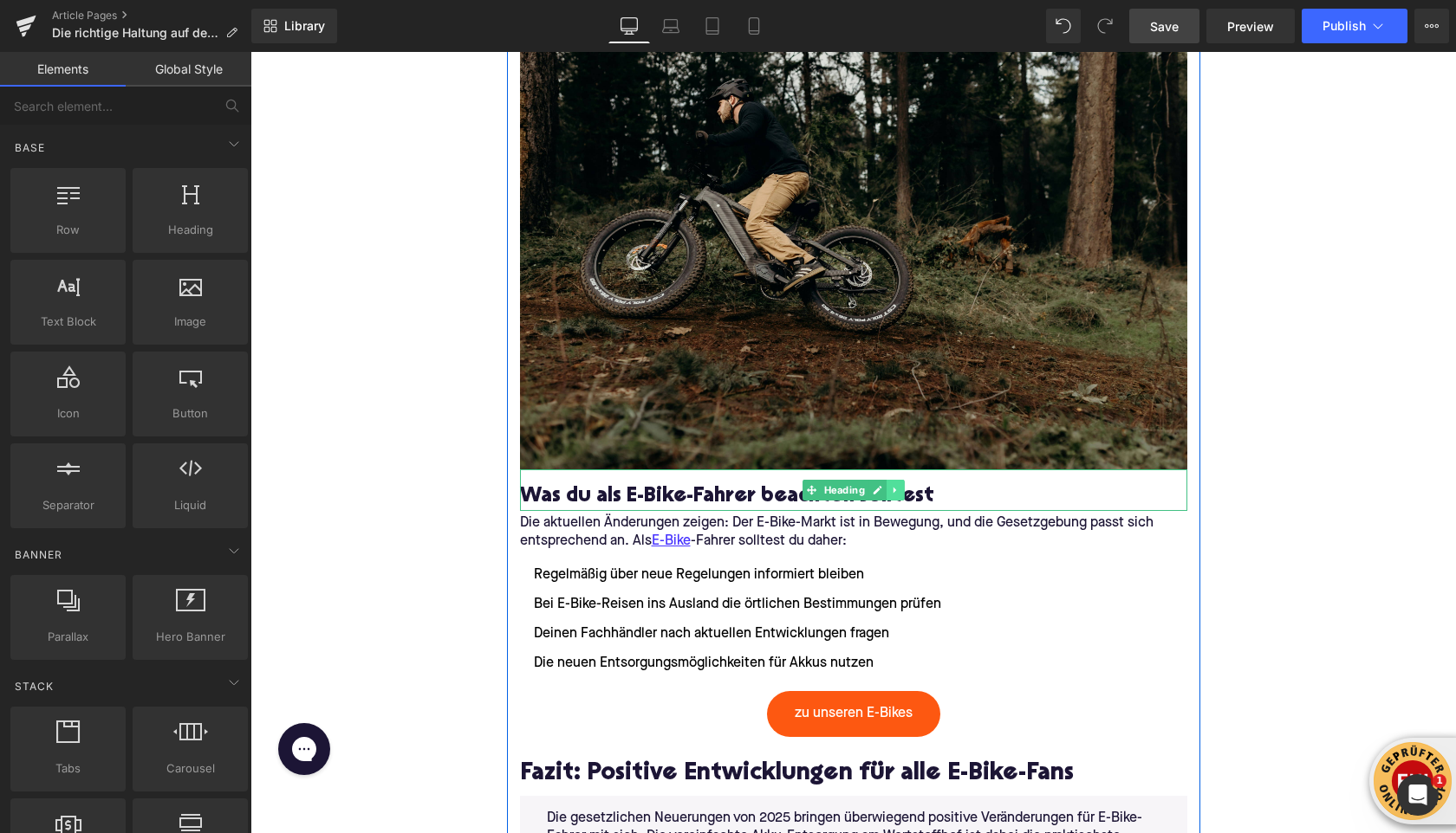
click at [899, 494] on icon at bounding box center [894, 490] width 9 height 10
click at [900, 493] on icon at bounding box center [904, 490] width 9 height 10
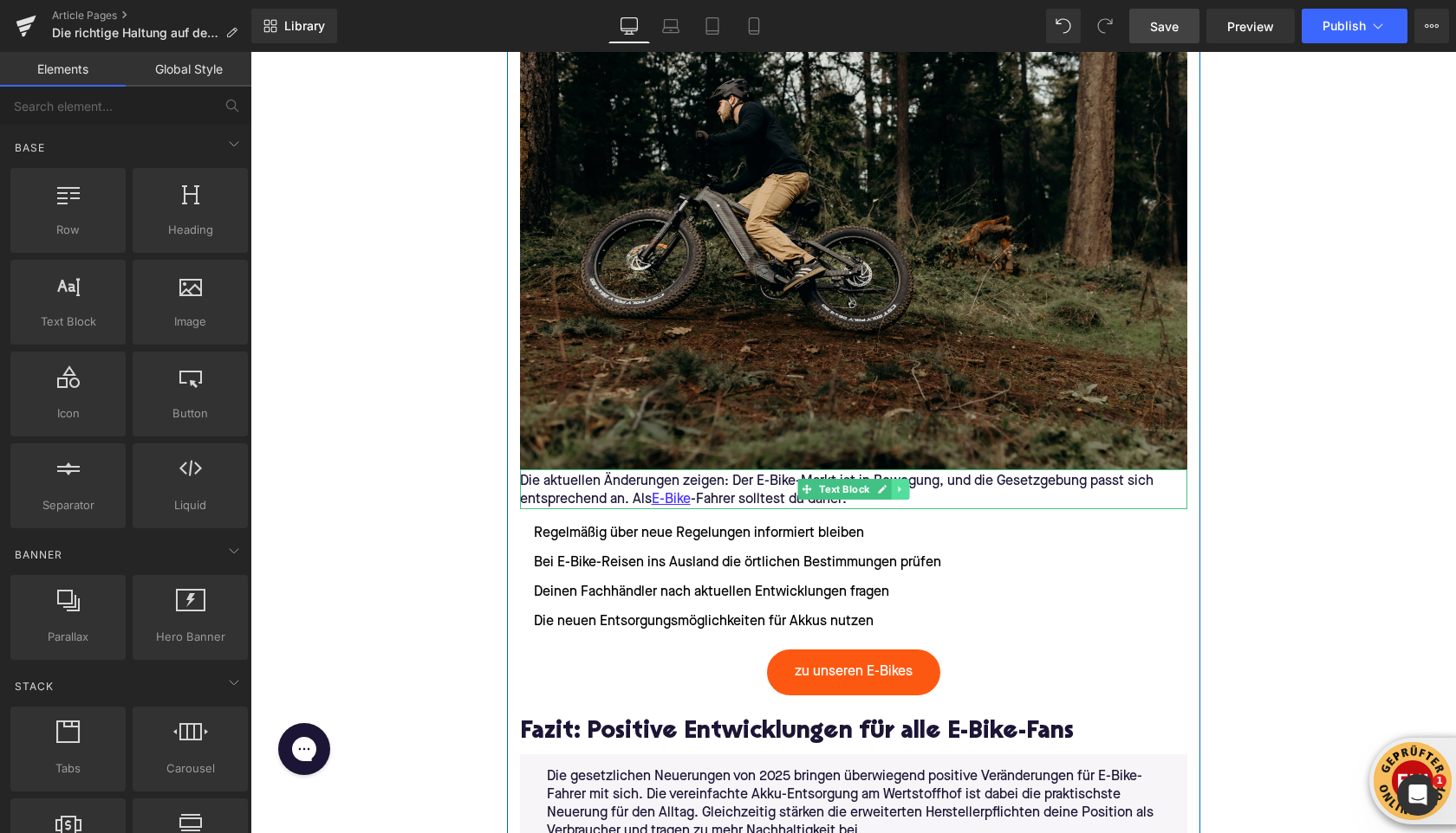
click at [896, 492] on icon at bounding box center [900, 489] width 9 height 10
click at [904, 493] on icon at bounding box center [909, 489] width 9 height 10
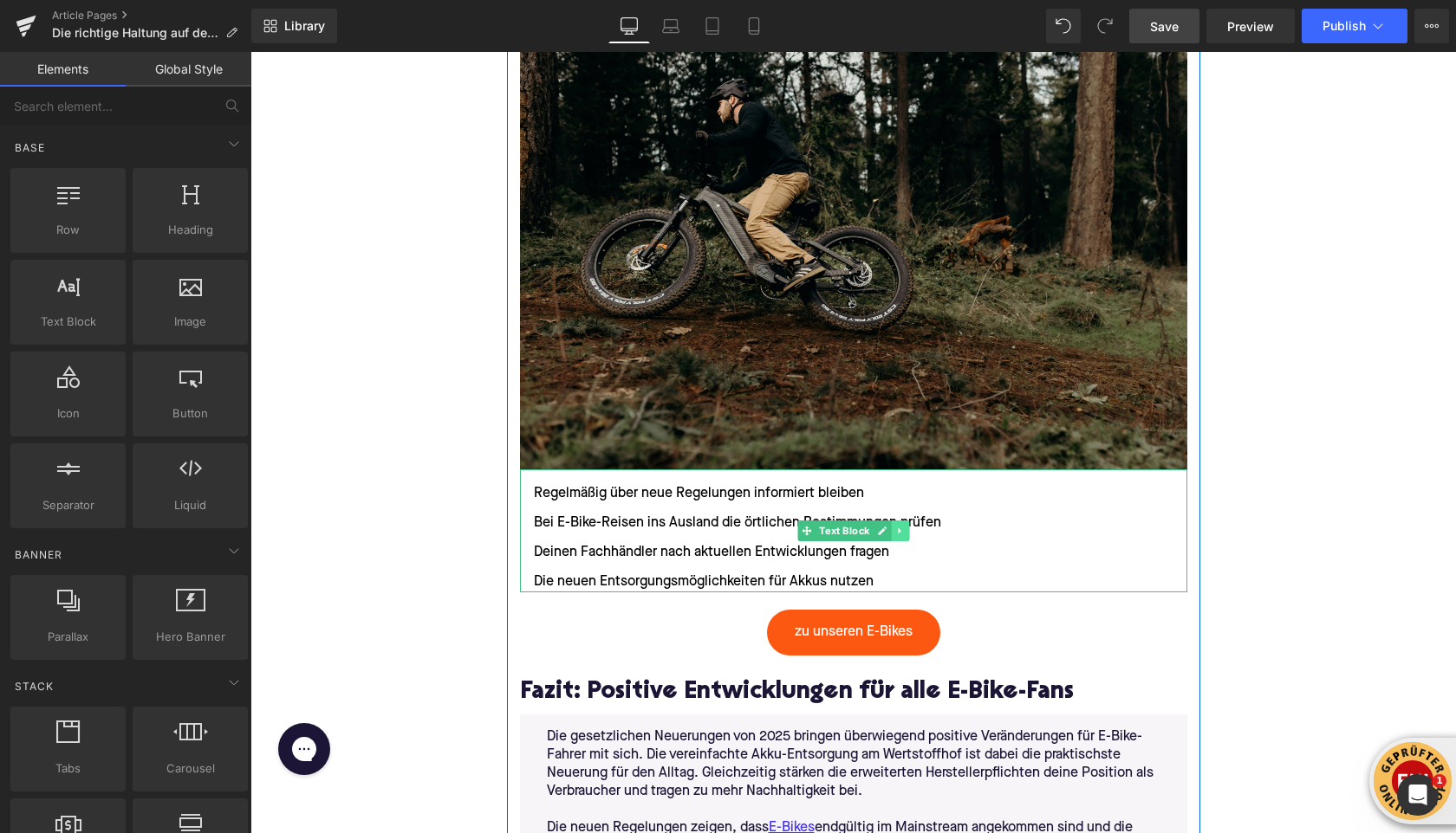
click at [895, 537] on link at bounding box center [900, 531] width 18 height 21
click at [905, 535] on icon at bounding box center [909, 531] width 9 height 10
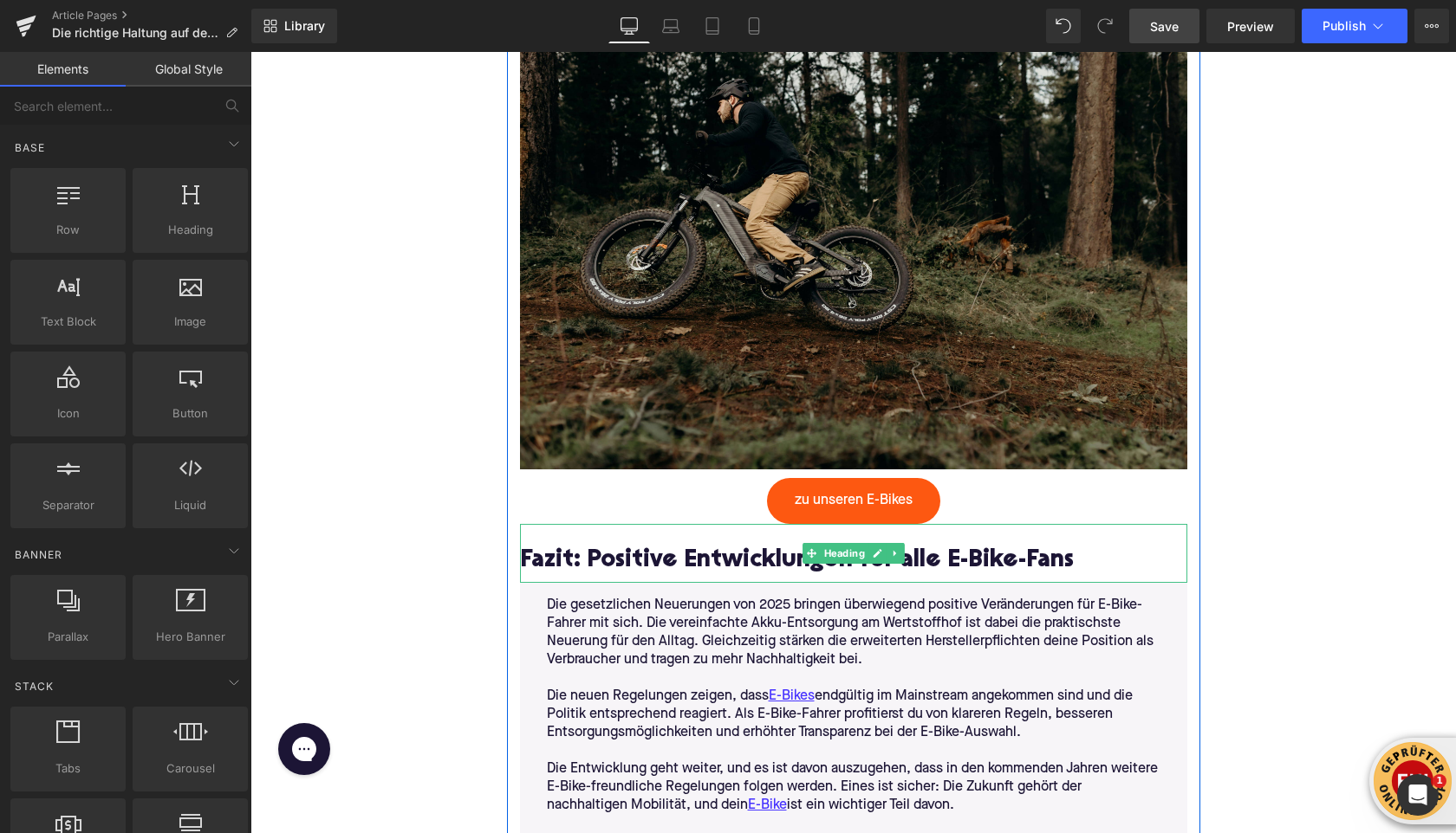
click at [613, 549] on h2 "Fazit: Positive Entwicklungen für alle E-Bike-Fans" at bounding box center [853, 562] width 667 height 27
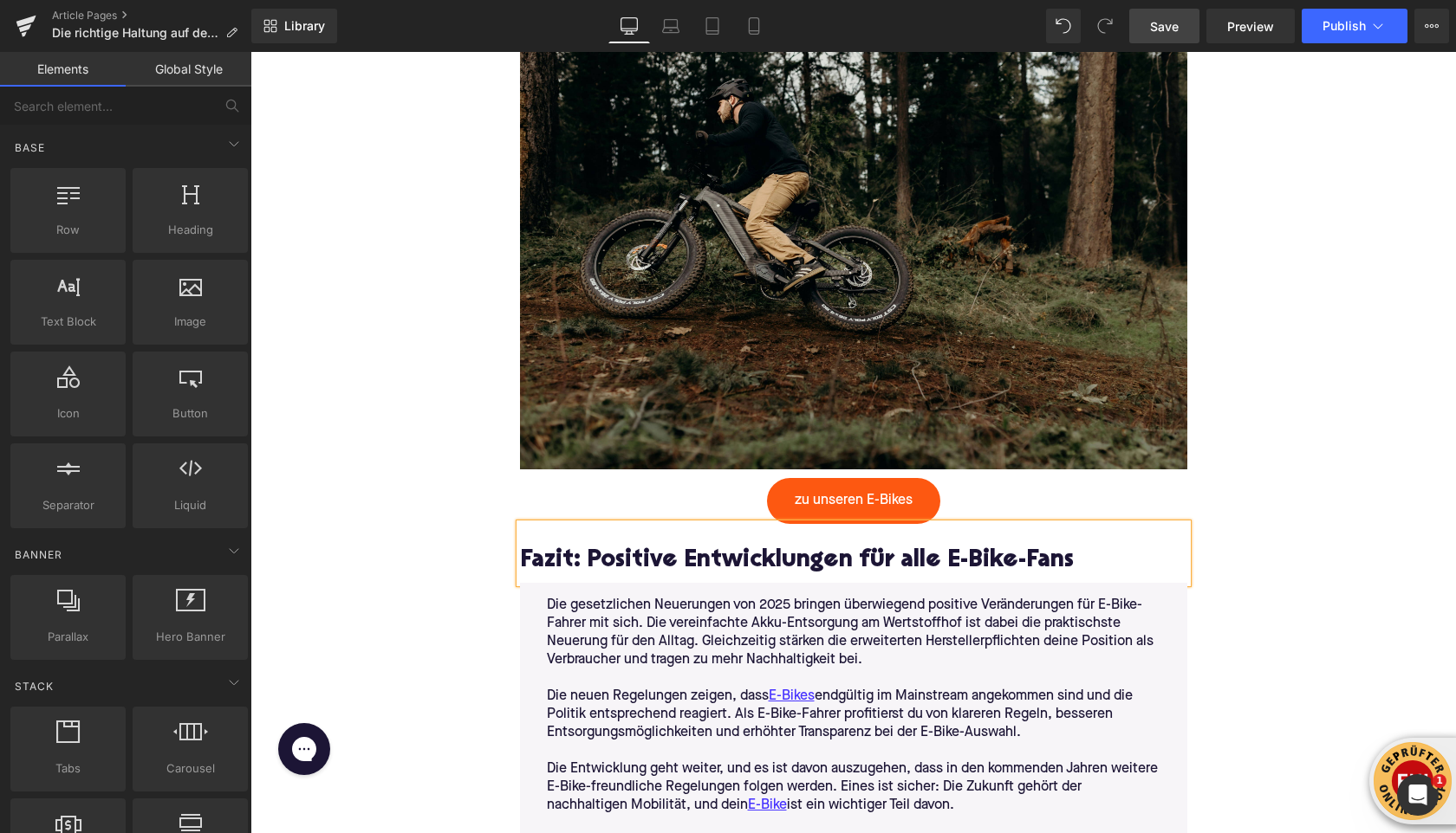
paste div
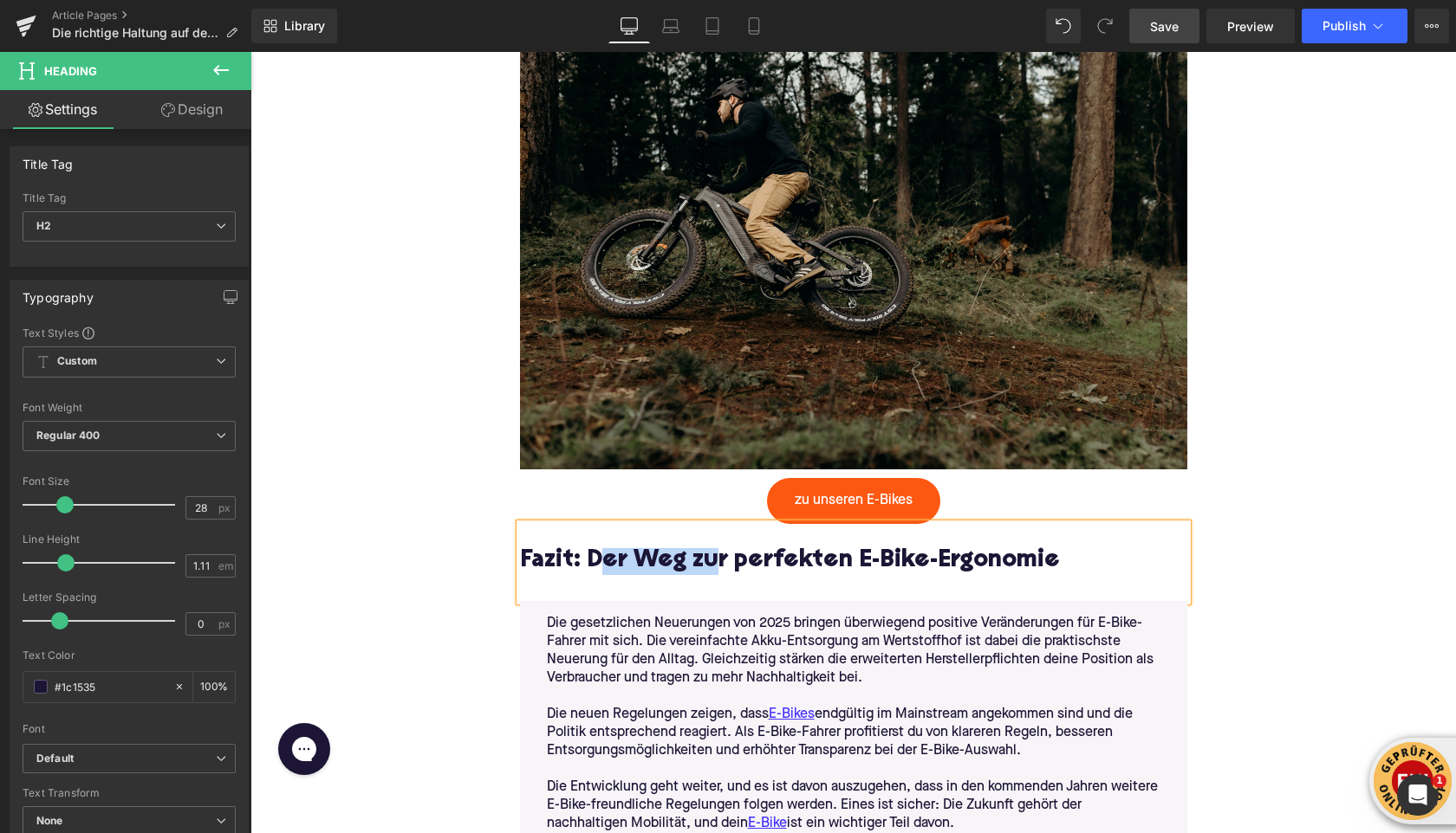
drag, startPoint x: 714, startPoint y: 562, endPoint x: 599, endPoint y: 556, distance: 115.2
click at [599, 556] on h2 "Fazit: Der Weg zur perfekten E-Bike-Ergonomie" at bounding box center [853, 562] width 667 height 27
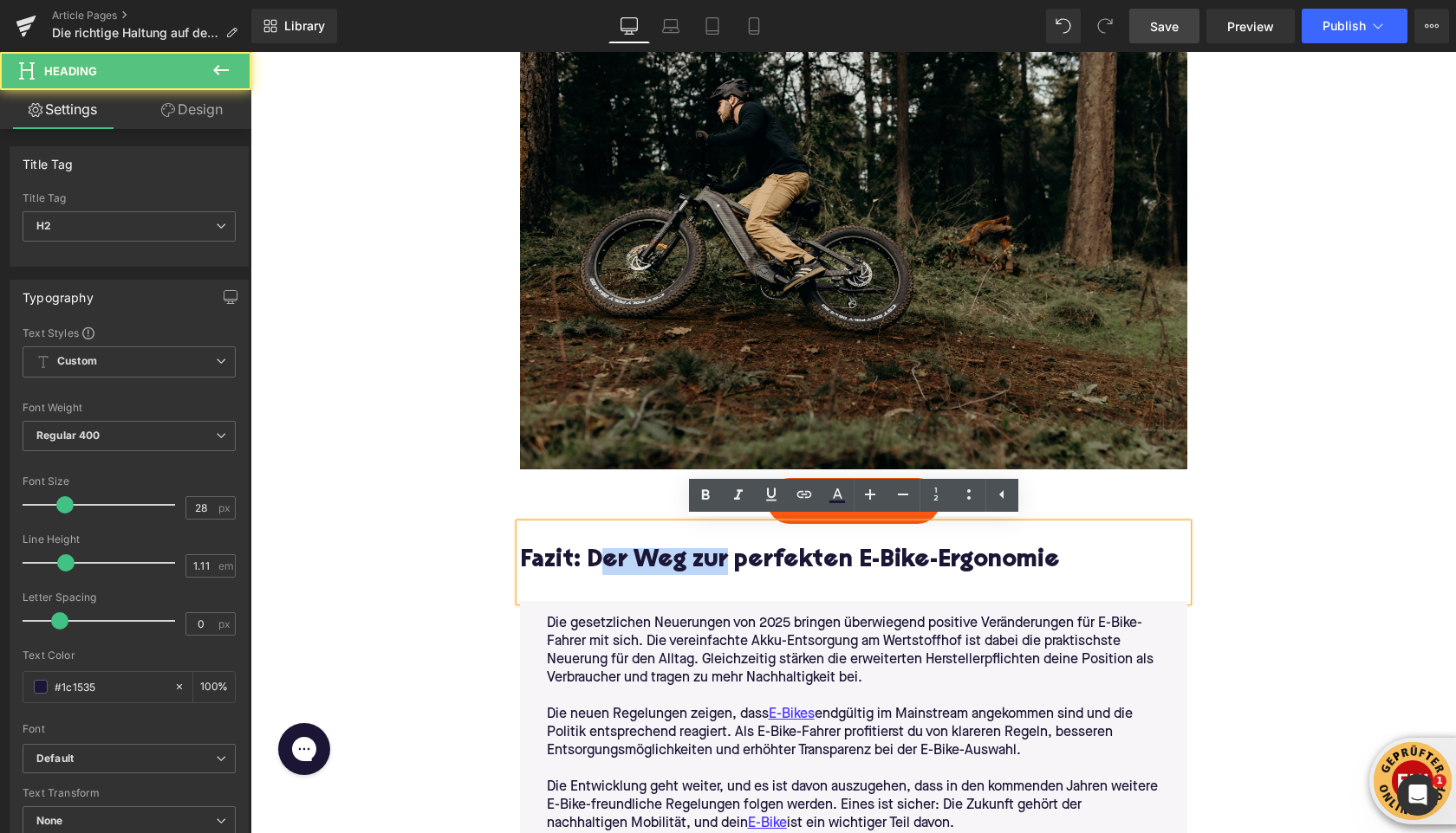
drag, startPoint x: 722, startPoint y: 562, endPoint x: 595, endPoint y: 562, distance: 127.0
click at [595, 562] on h2 "Fazit: Der Weg zur perfekten E-Bike-Ergonomie" at bounding box center [853, 562] width 667 height 27
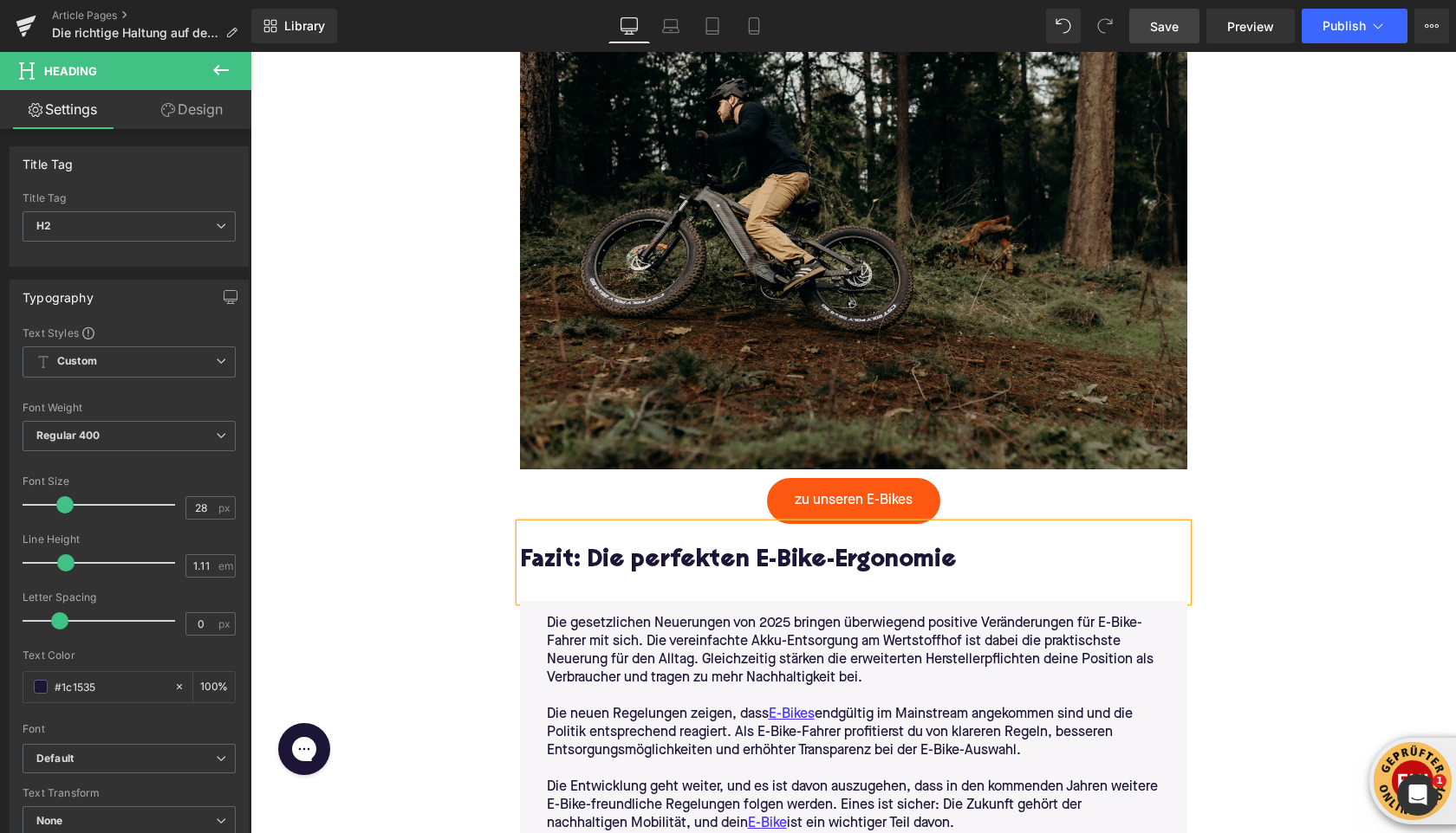
click at [738, 563] on h2 "Fazit: Die perfekten E-Bike-Ergonomie" at bounding box center [853, 562] width 667 height 27
click at [754, 583] on div at bounding box center [853, 584] width 667 height 18
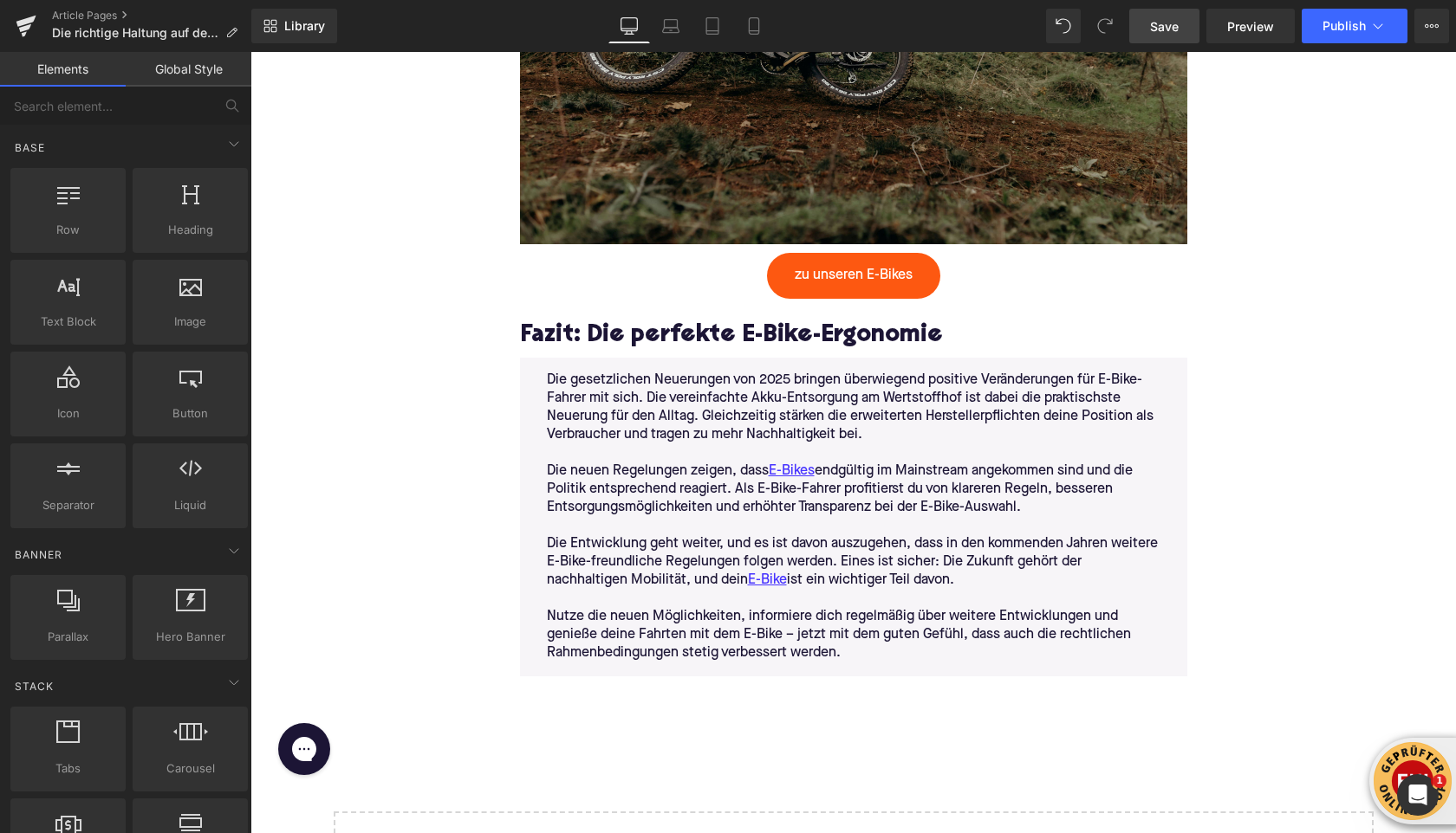
scroll to position [5619, 0]
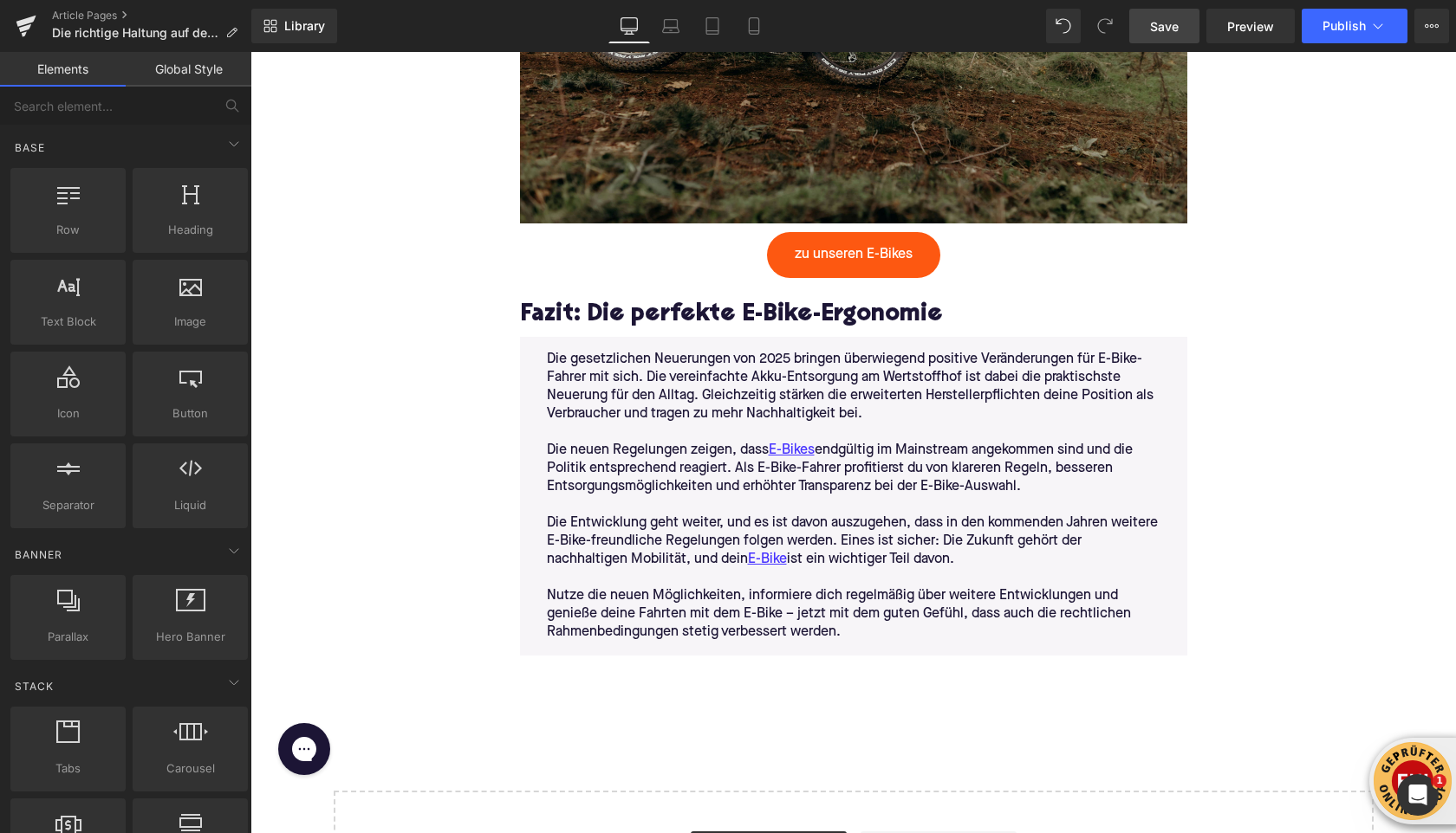
click at [733, 532] on p "Die Entwicklung geht weiter, und es ist davon auszugehen, dass in den kommenden…" at bounding box center [853, 542] width 613 height 55
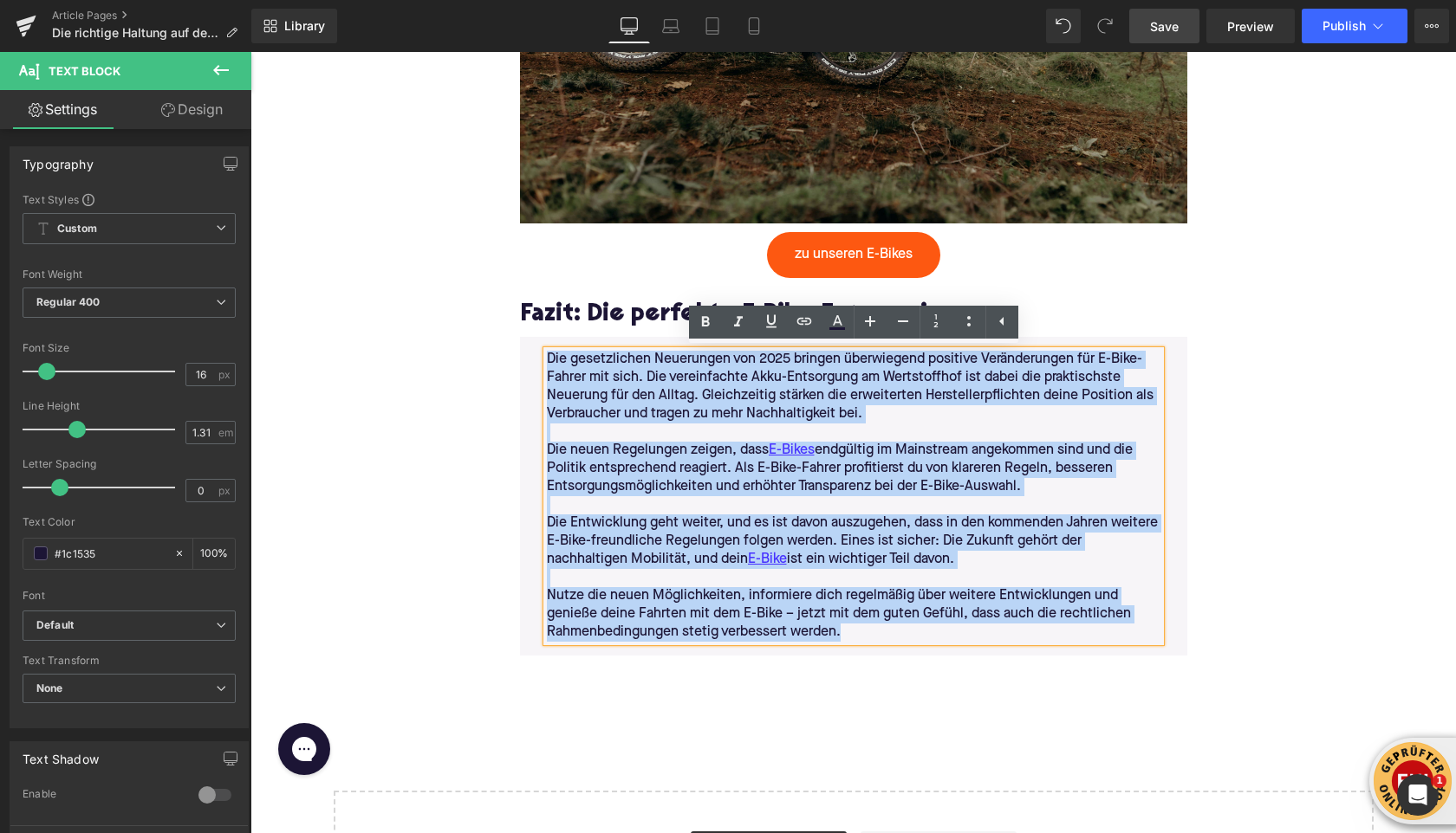
drag, startPoint x: 848, startPoint y: 632, endPoint x: 549, endPoint y: 362, distance: 402.9
click at [549, 362] on div "Die gesetzlichen Neuerungen von 2025 bringen überwiegend positive Veränderungen…" at bounding box center [853, 496] width 613 height 291
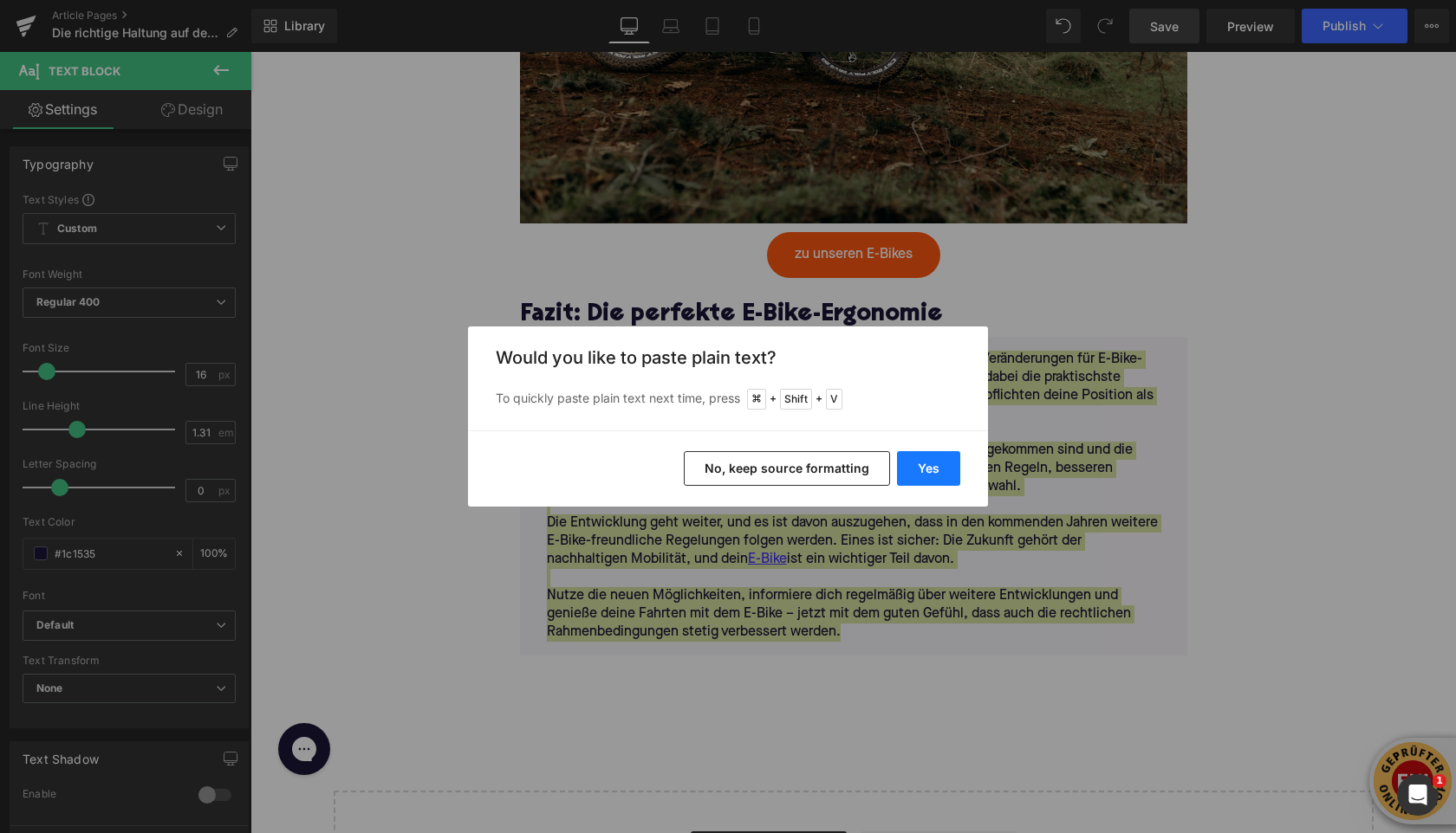
click at [920, 471] on button "Yes" at bounding box center [929, 469] width 64 height 35
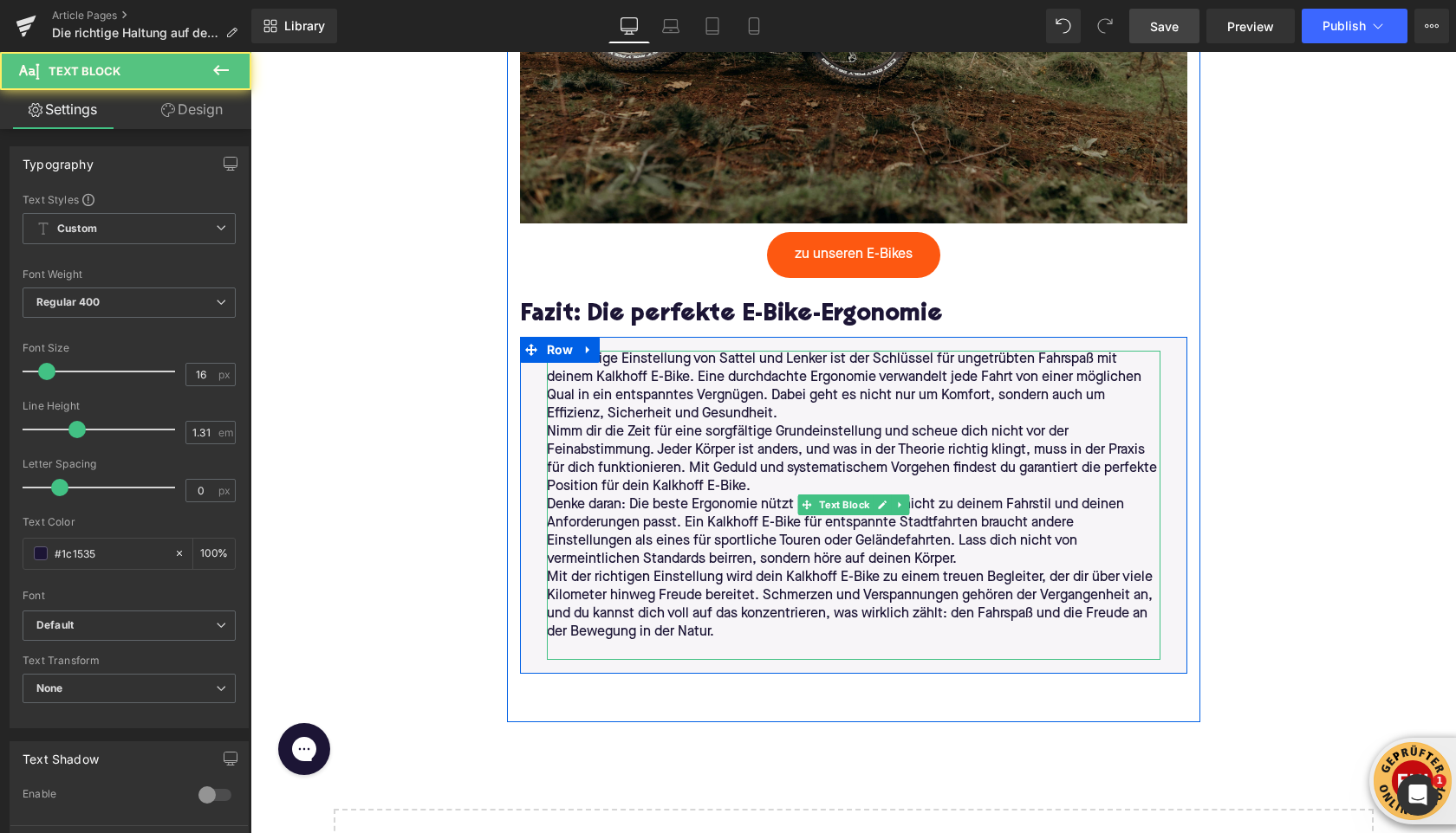
click at [781, 415] on p "Die richtige Einstellung von Sattel und Lenker ist der Schlüssel für ungetrübte…" at bounding box center [853, 387] width 613 height 73
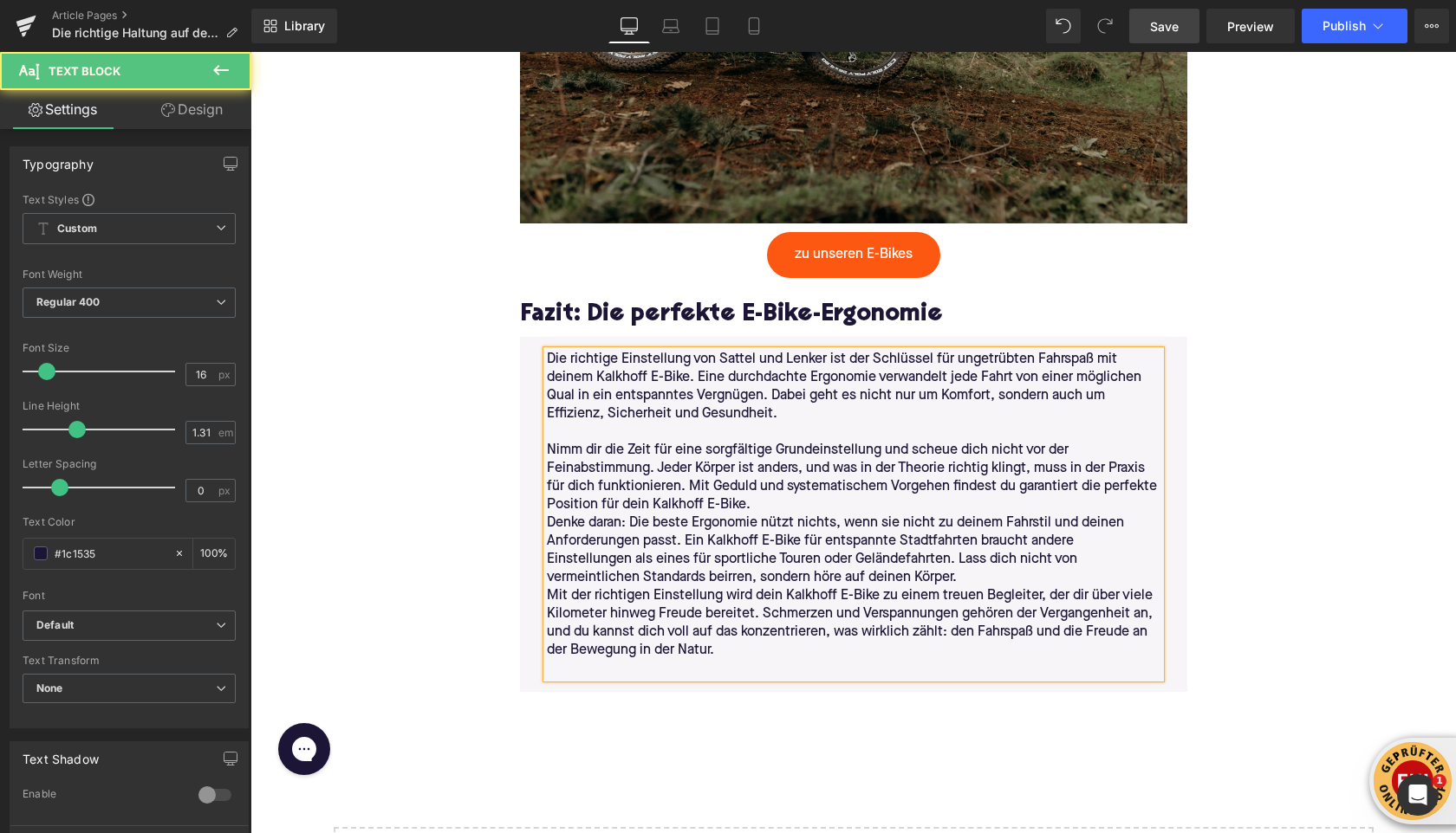
click at [756, 506] on p "Nimm dir die Zeit für eine sorgfältige Grundeinstellung und scheue dich nicht v…" at bounding box center [853, 478] width 613 height 73
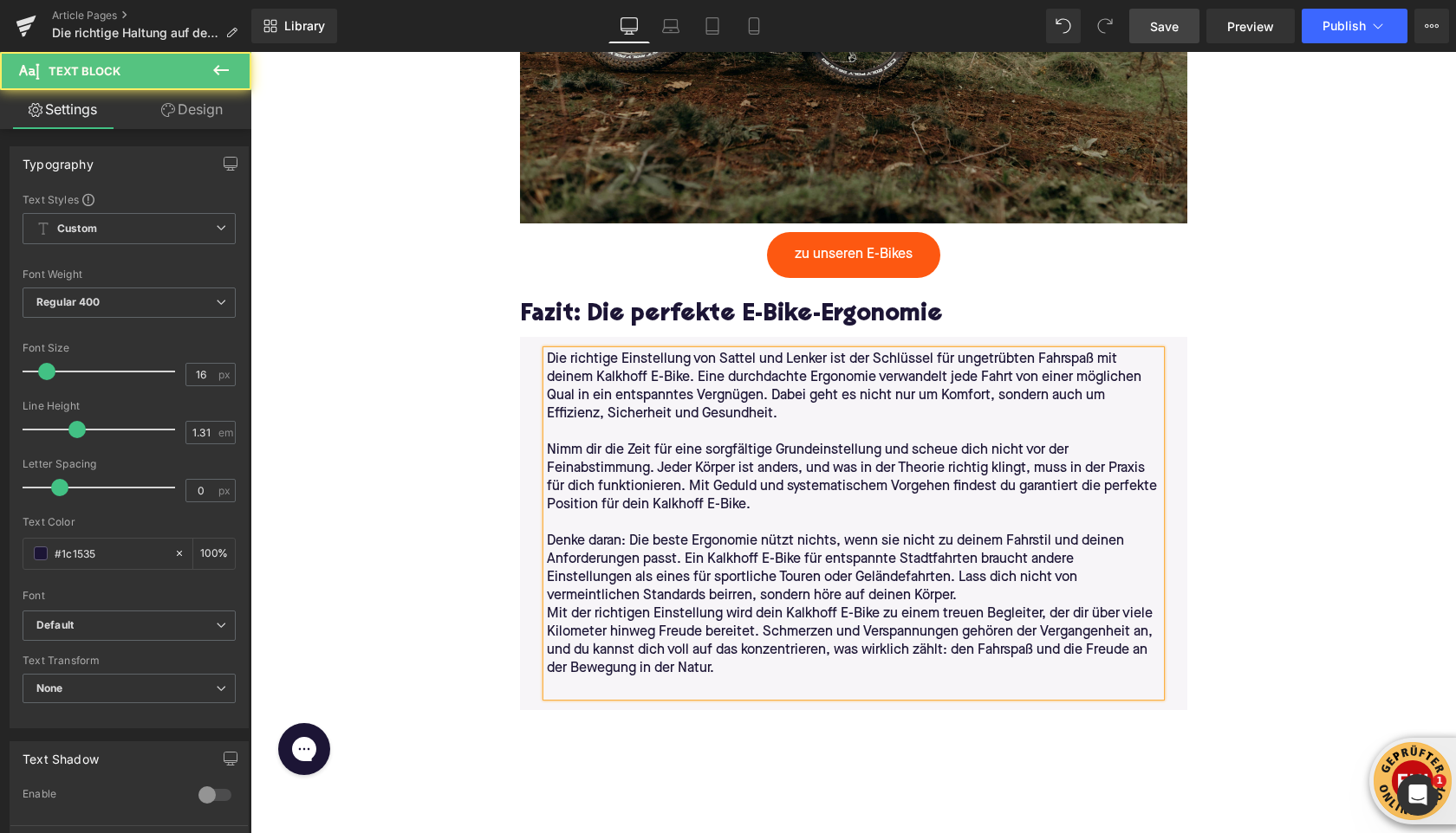
click at [810, 595] on p "Denke daran: Die beste Ergonomie nützt nichts, wenn sie nicht zu deinem Fahrsti…" at bounding box center [853, 570] width 613 height 73
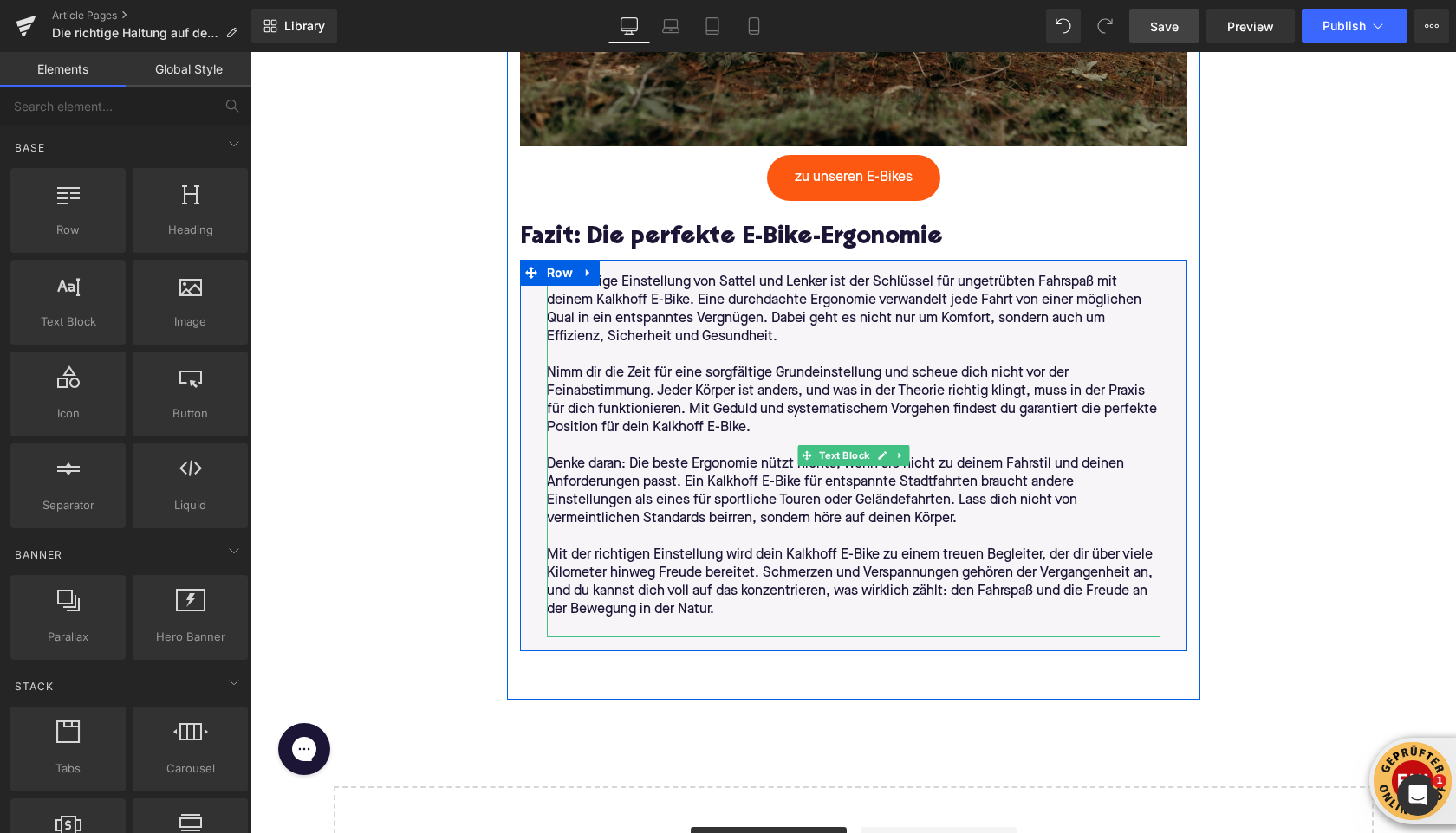
scroll to position [5708, 0]
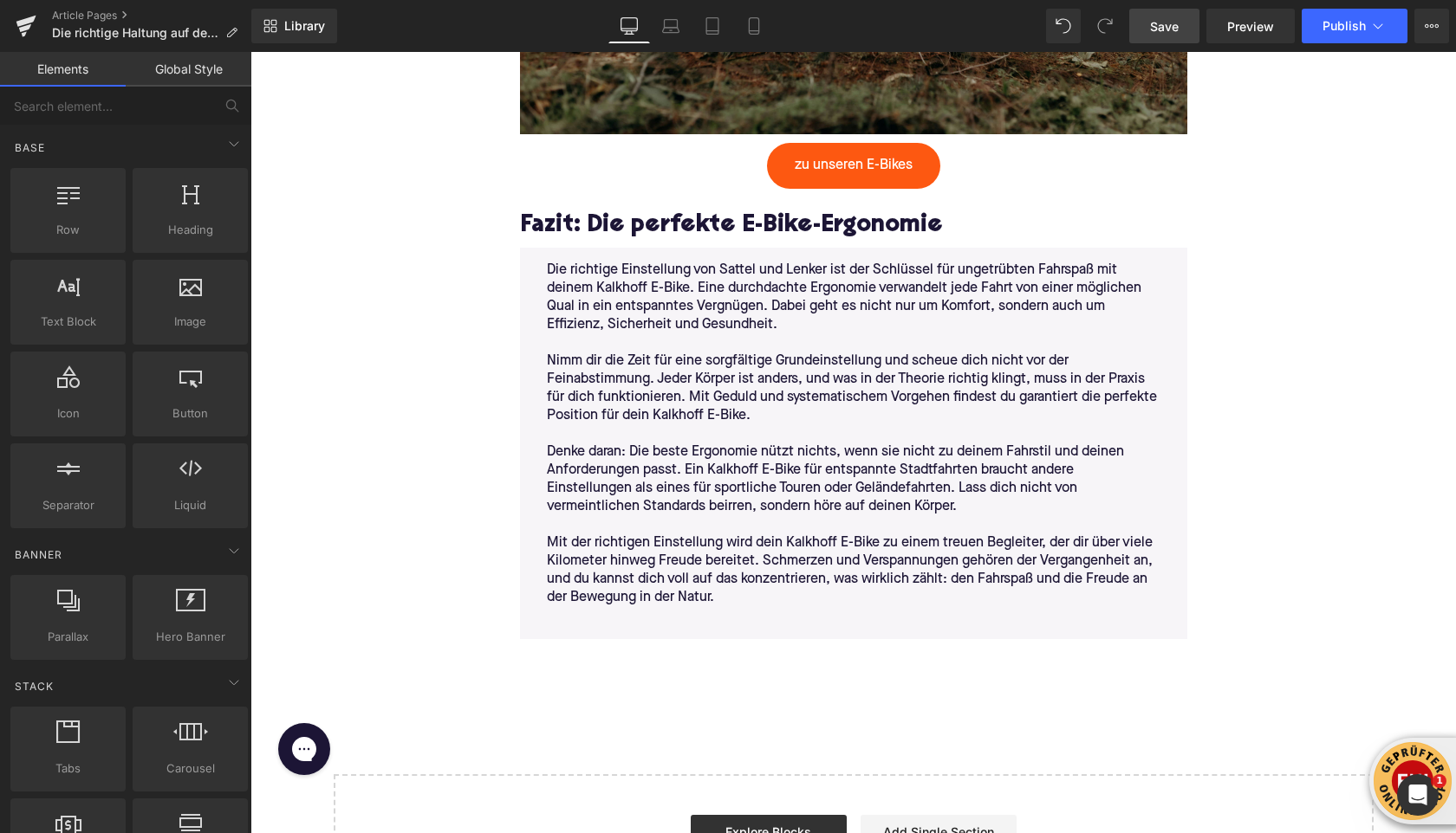
click at [1161, 31] on span "Save" at bounding box center [1164, 26] width 28 height 18
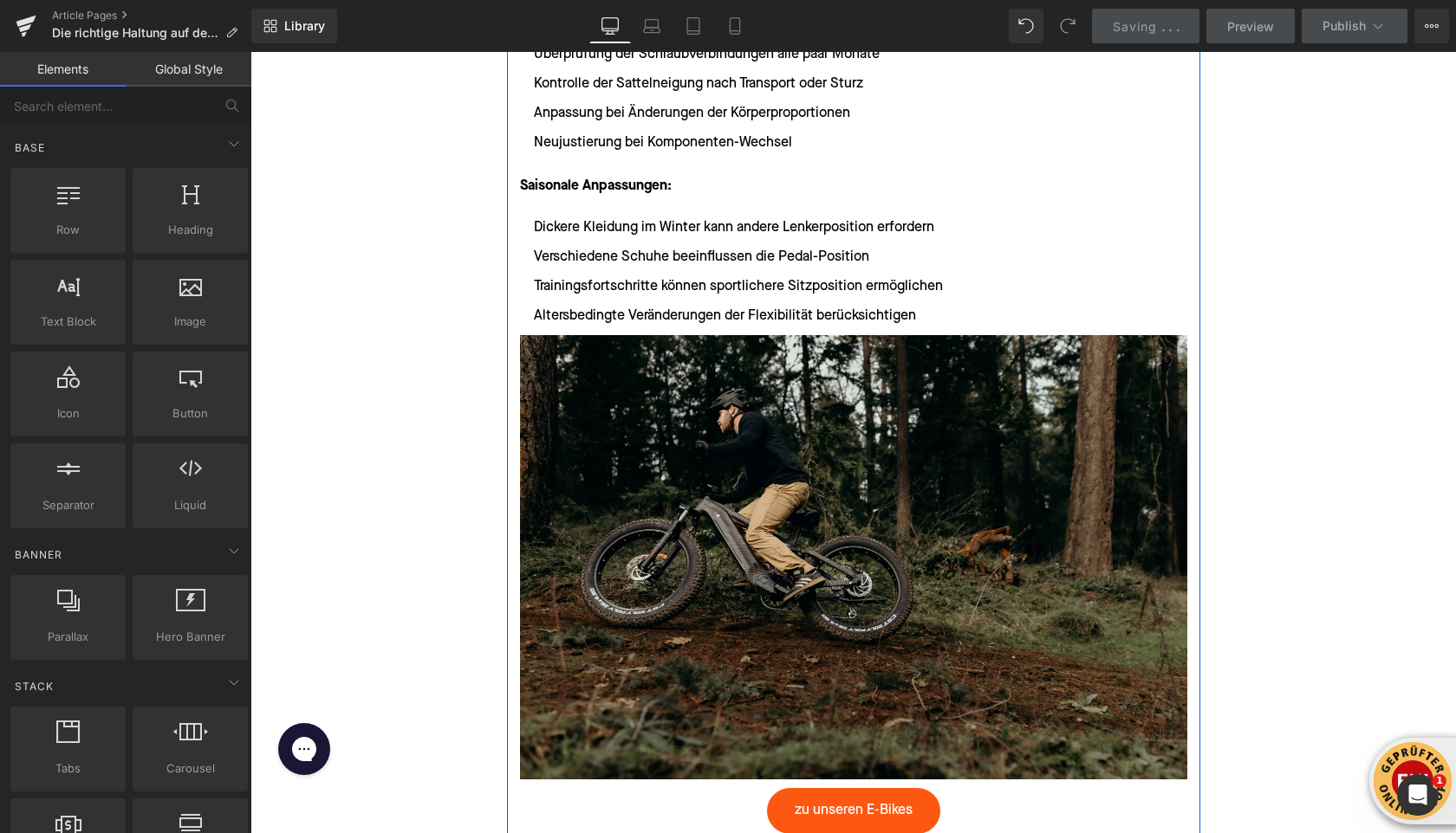
scroll to position [5132, 0]
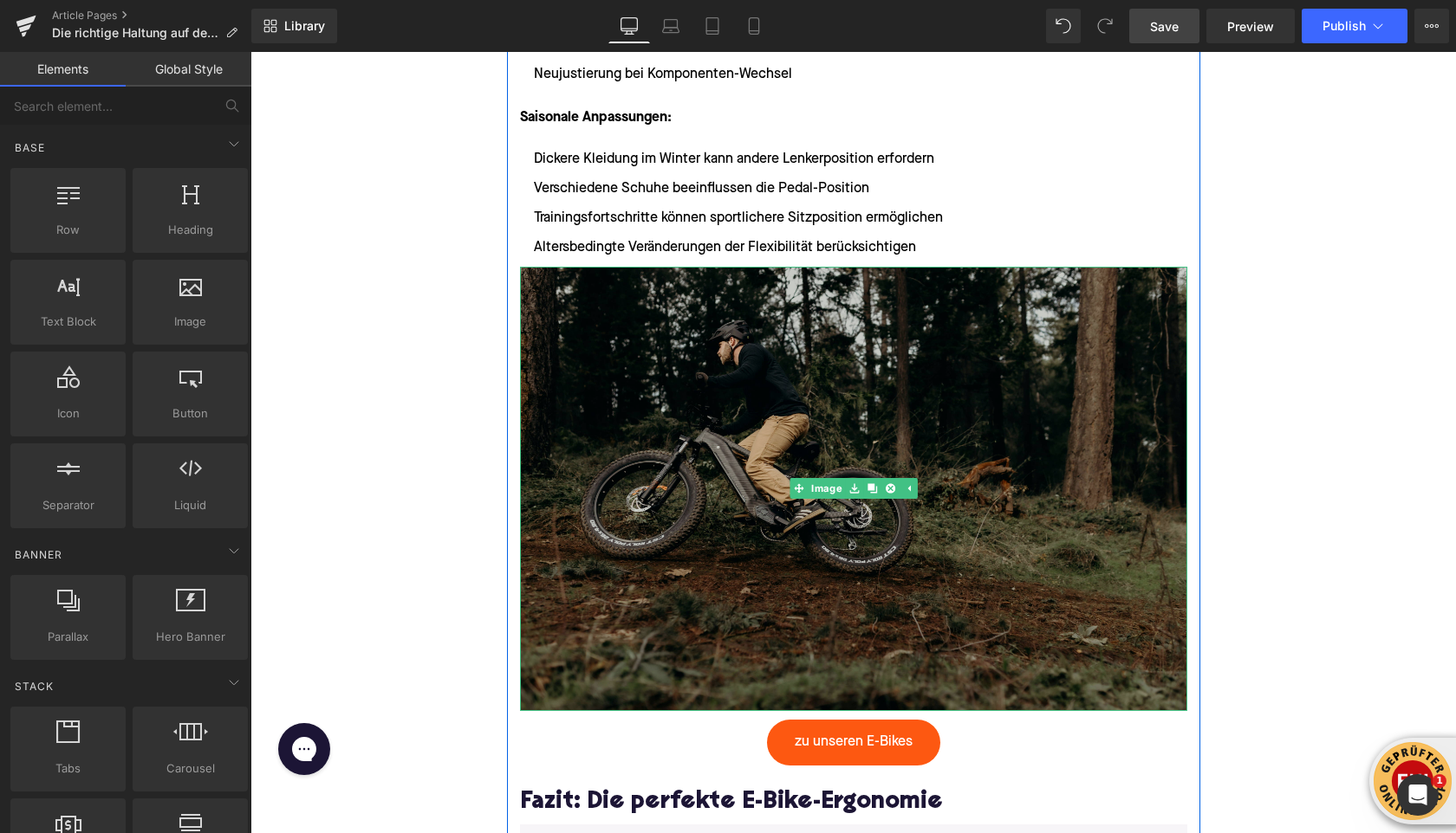
click at [733, 478] on img at bounding box center [853, 489] width 667 height 444
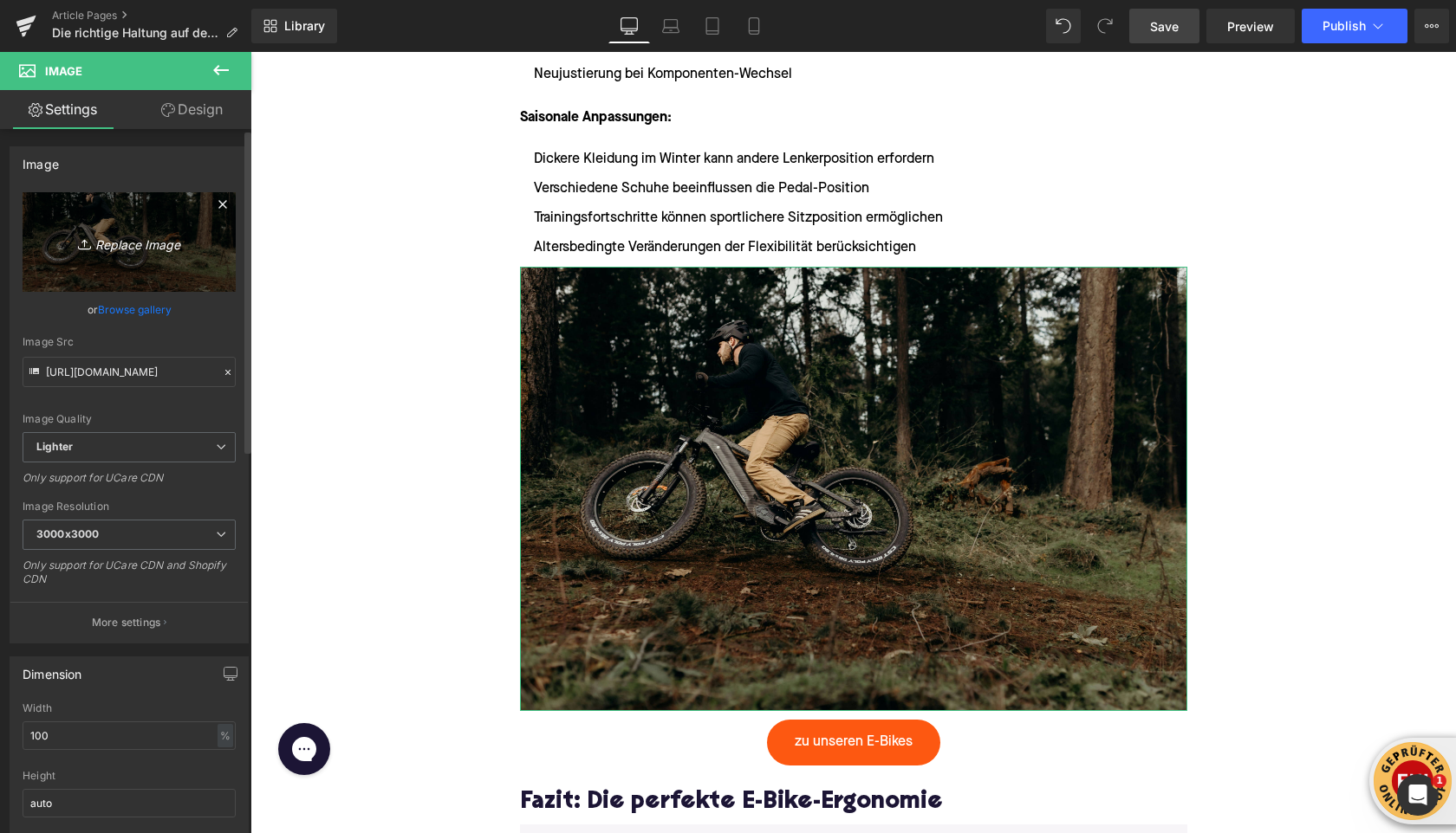
click at [121, 250] on icon "Replace Image" at bounding box center [129, 243] width 139 height 22
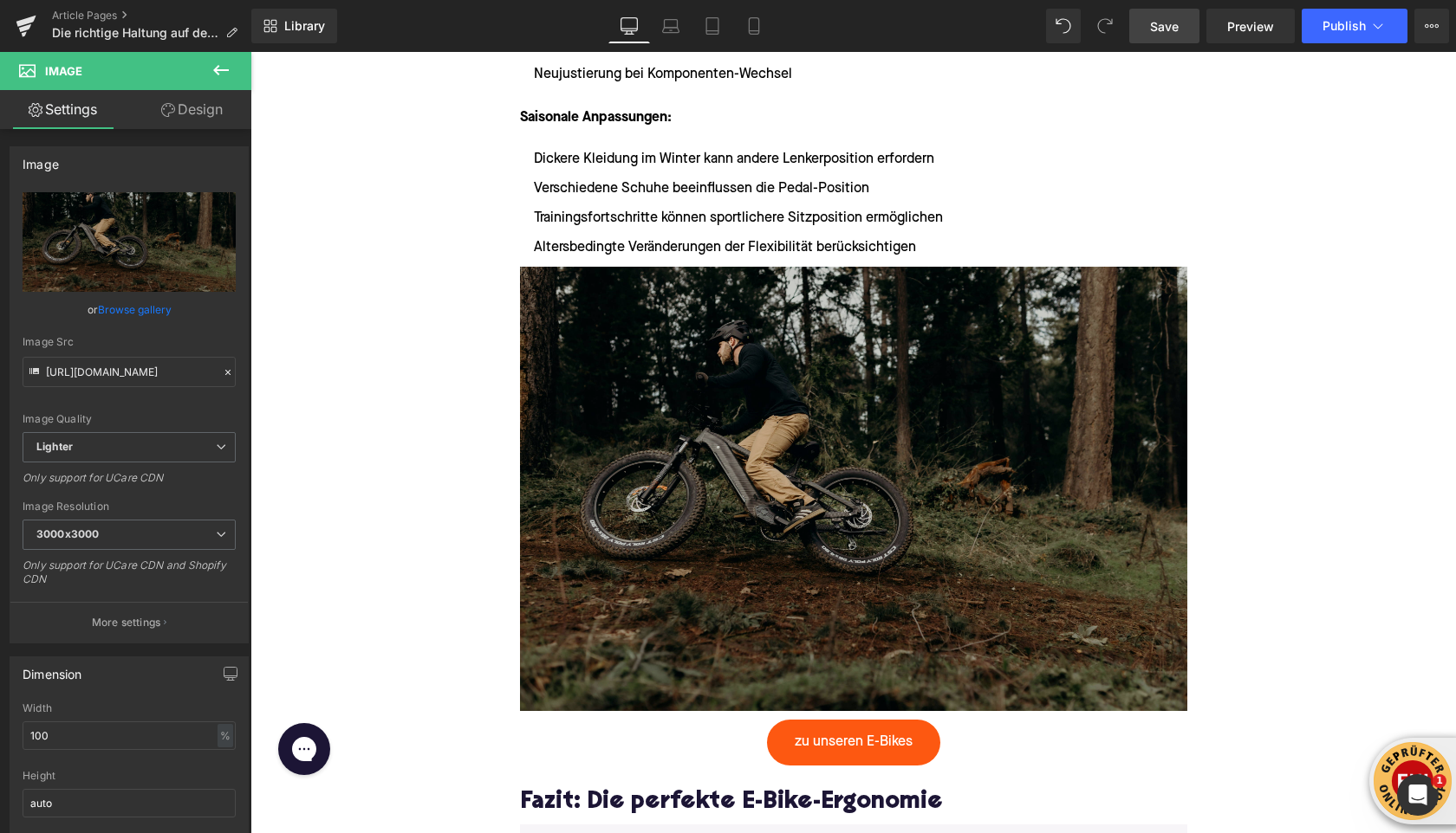
type input "C:\fakepath\brauner-ledersitz-eines-fahrrades (1).jpg"
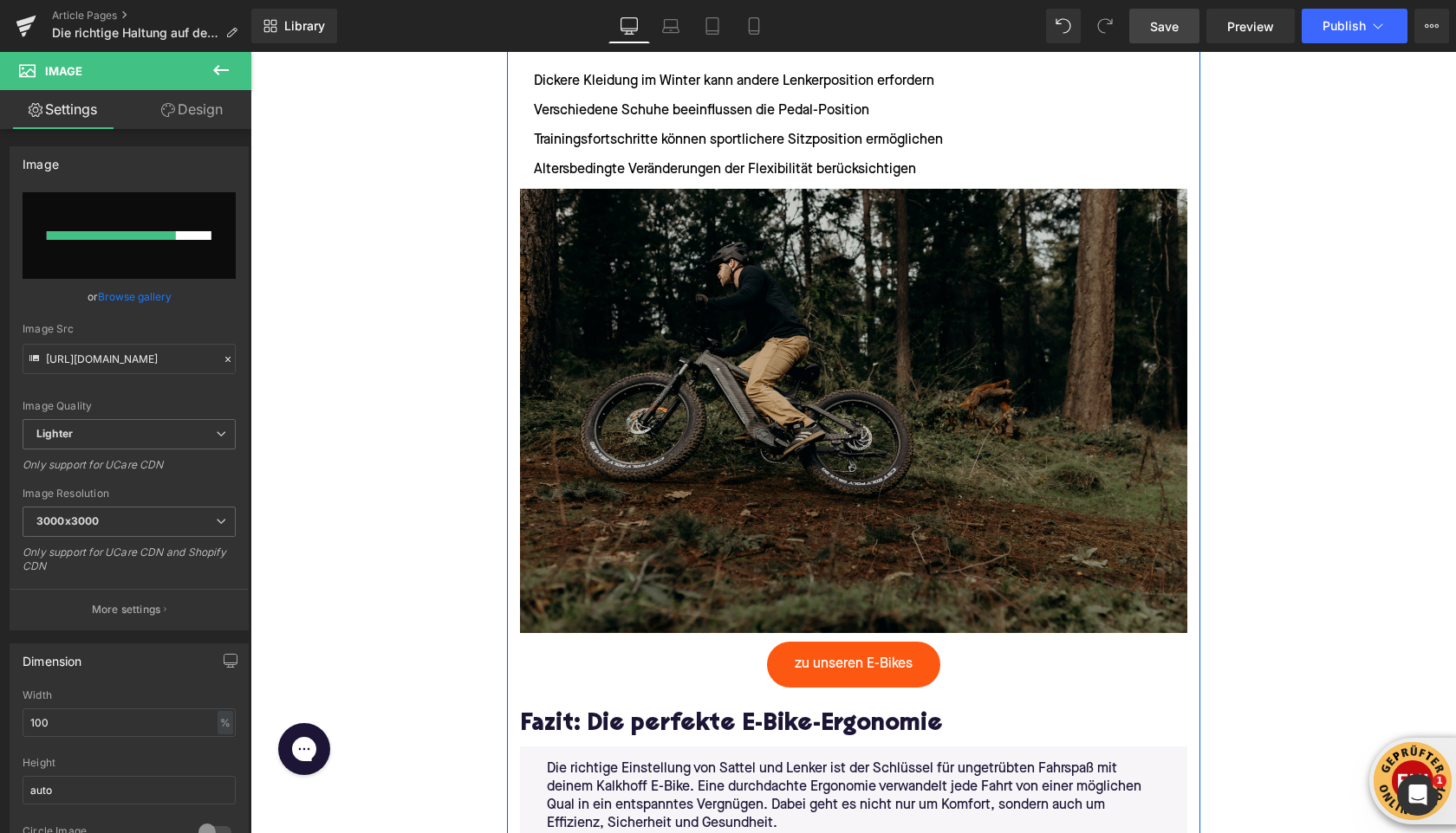
scroll to position [5232, 0]
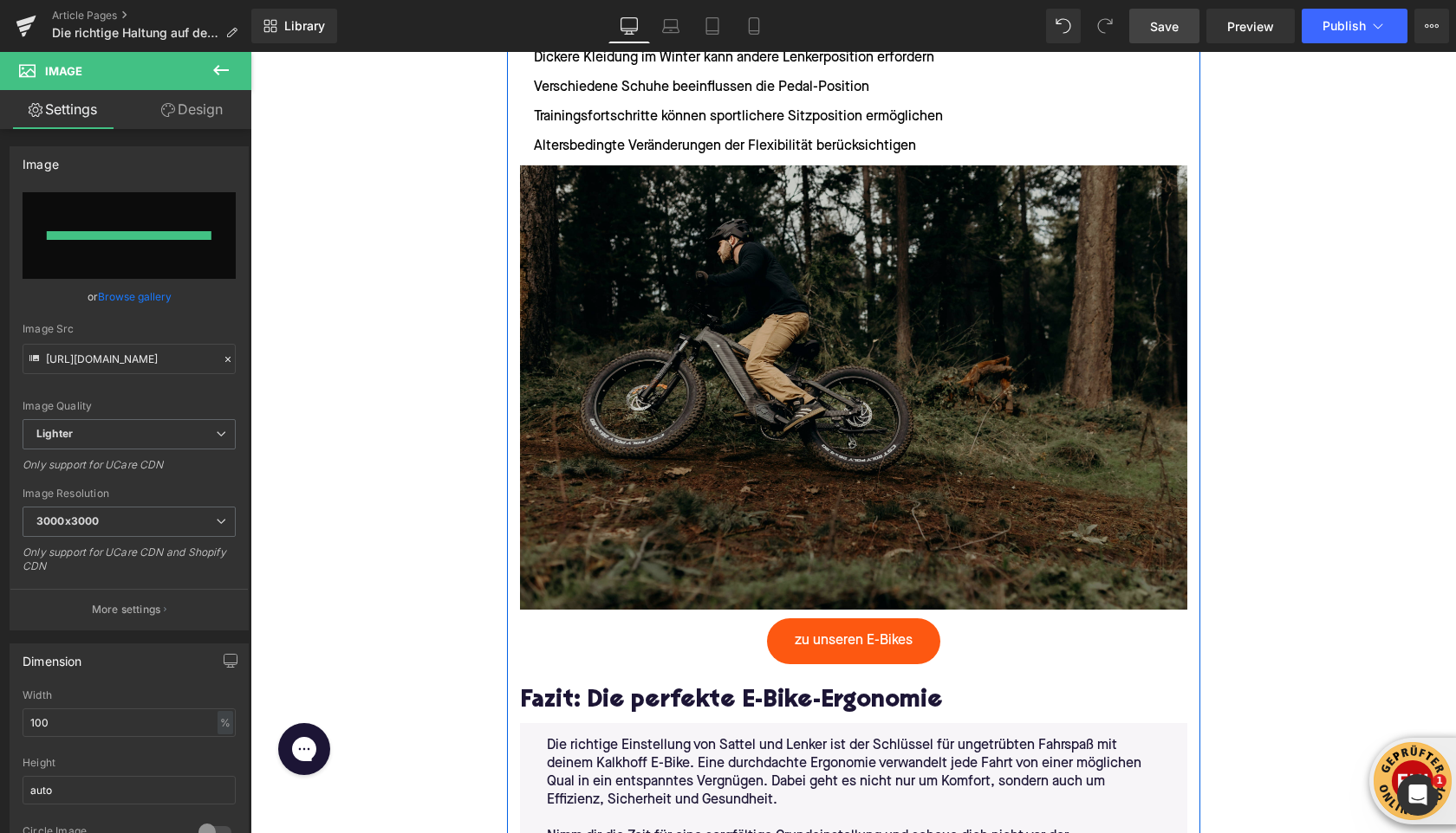
type input "https://ucarecdn.com/d7c47729-2f95-494c-b20e-d6b718a9ee09/-/format/auto/-/previ…"
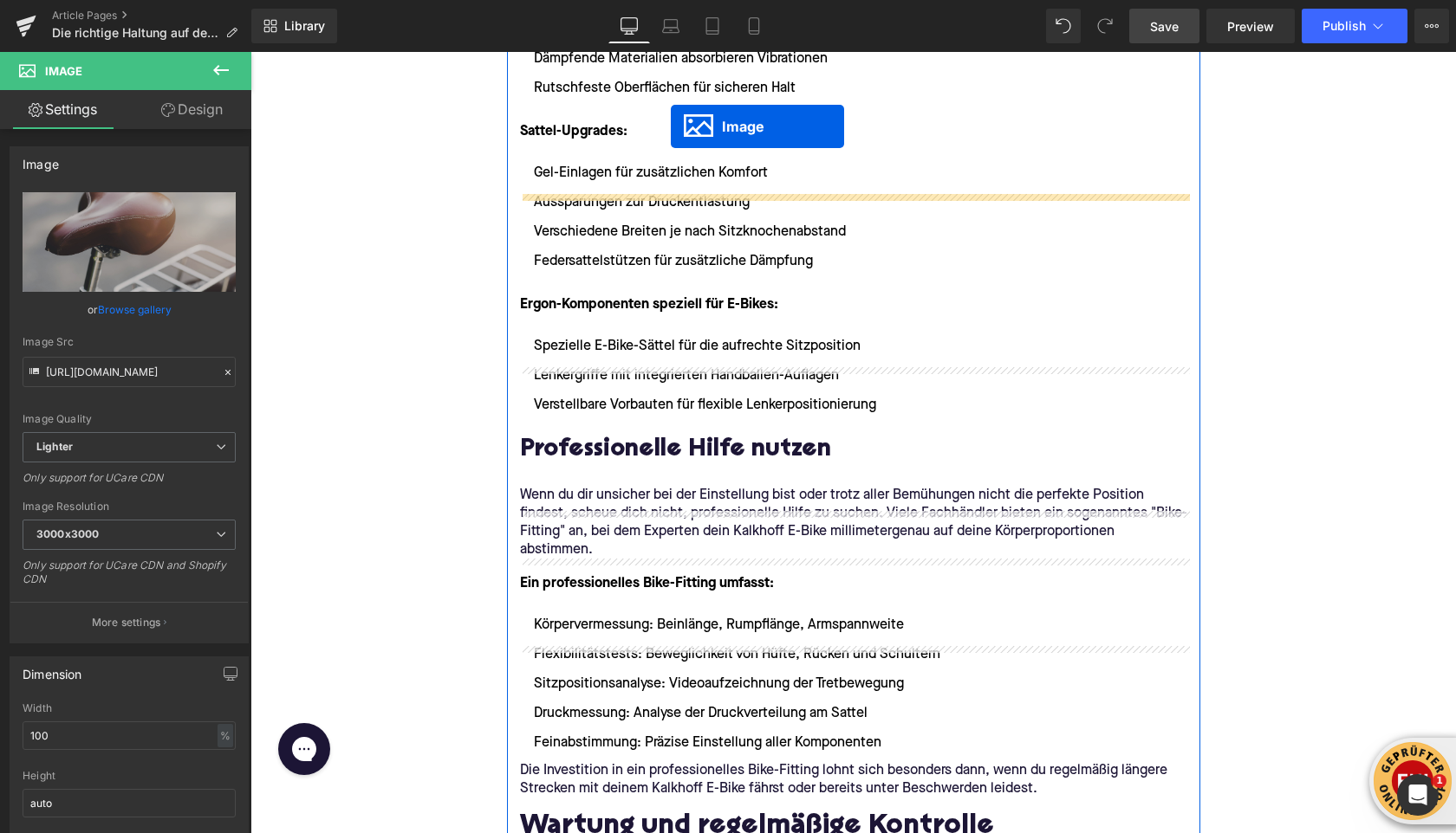
scroll to position [4079, 0]
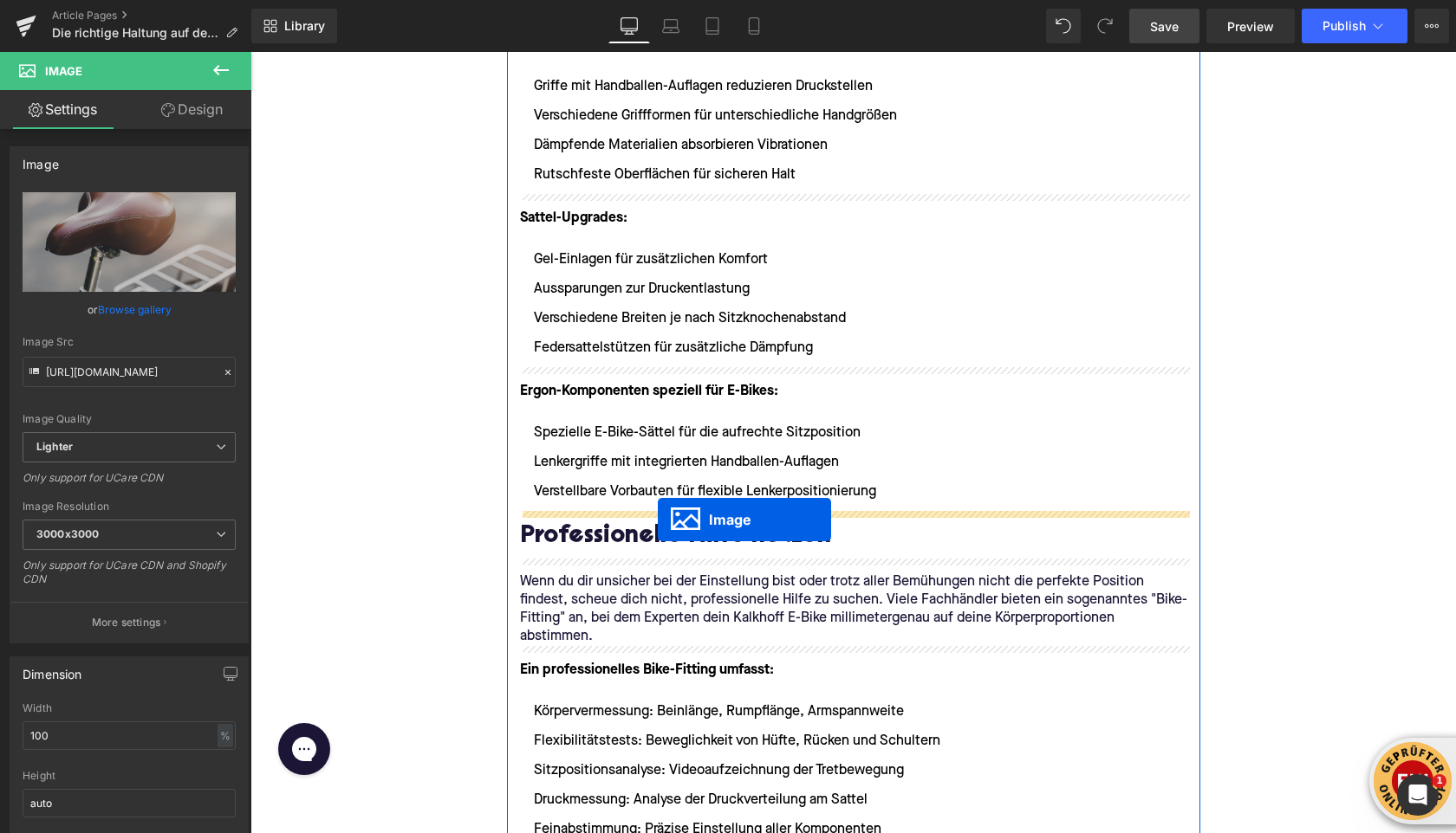
drag, startPoint x: 794, startPoint y: 567, endPoint x: 658, endPoint y: 520, distance: 143.9
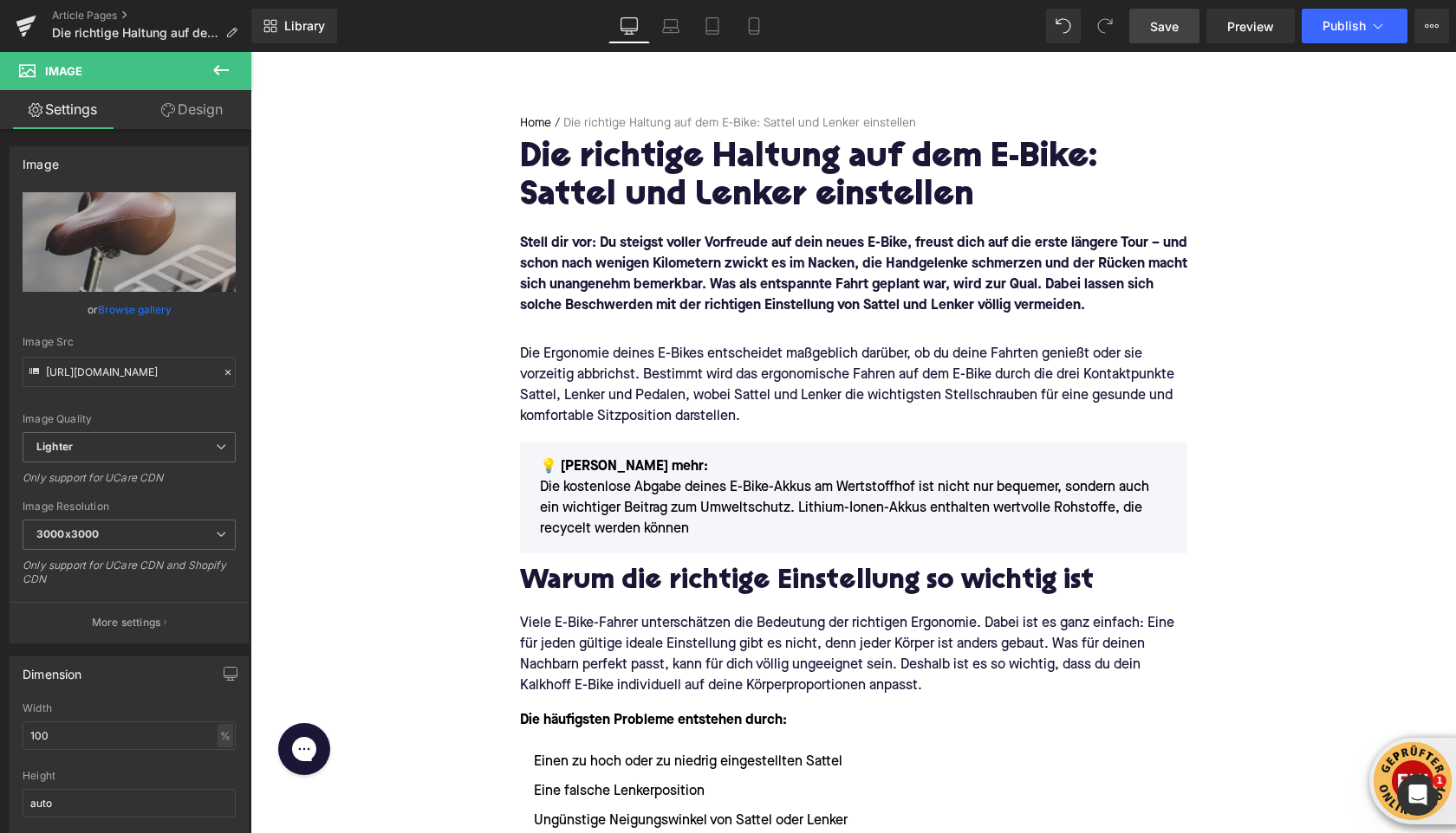
scroll to position [120, 0]
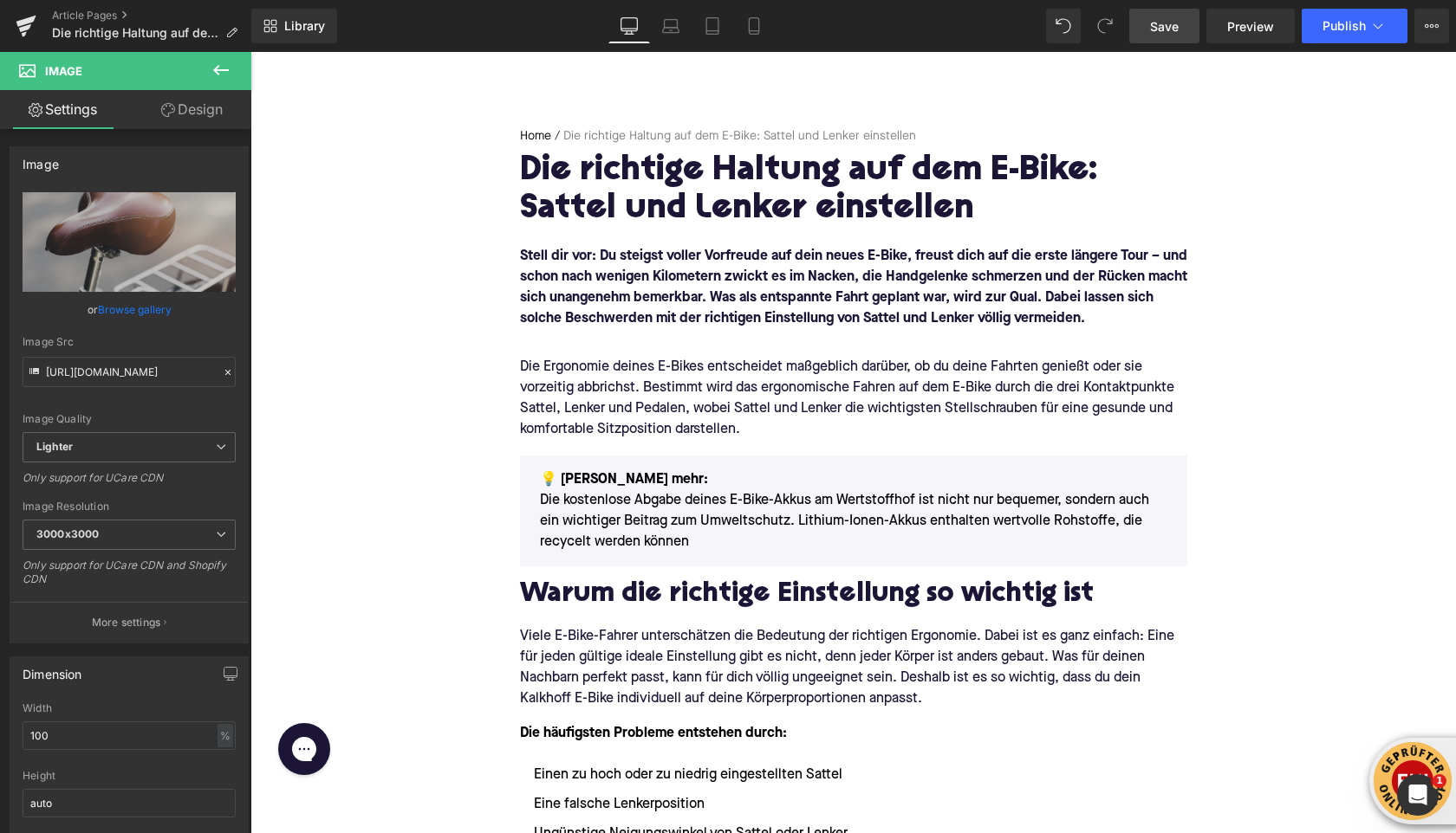
click at [224, 66] on icon at bounding box center [221, 70] width 21 height 21
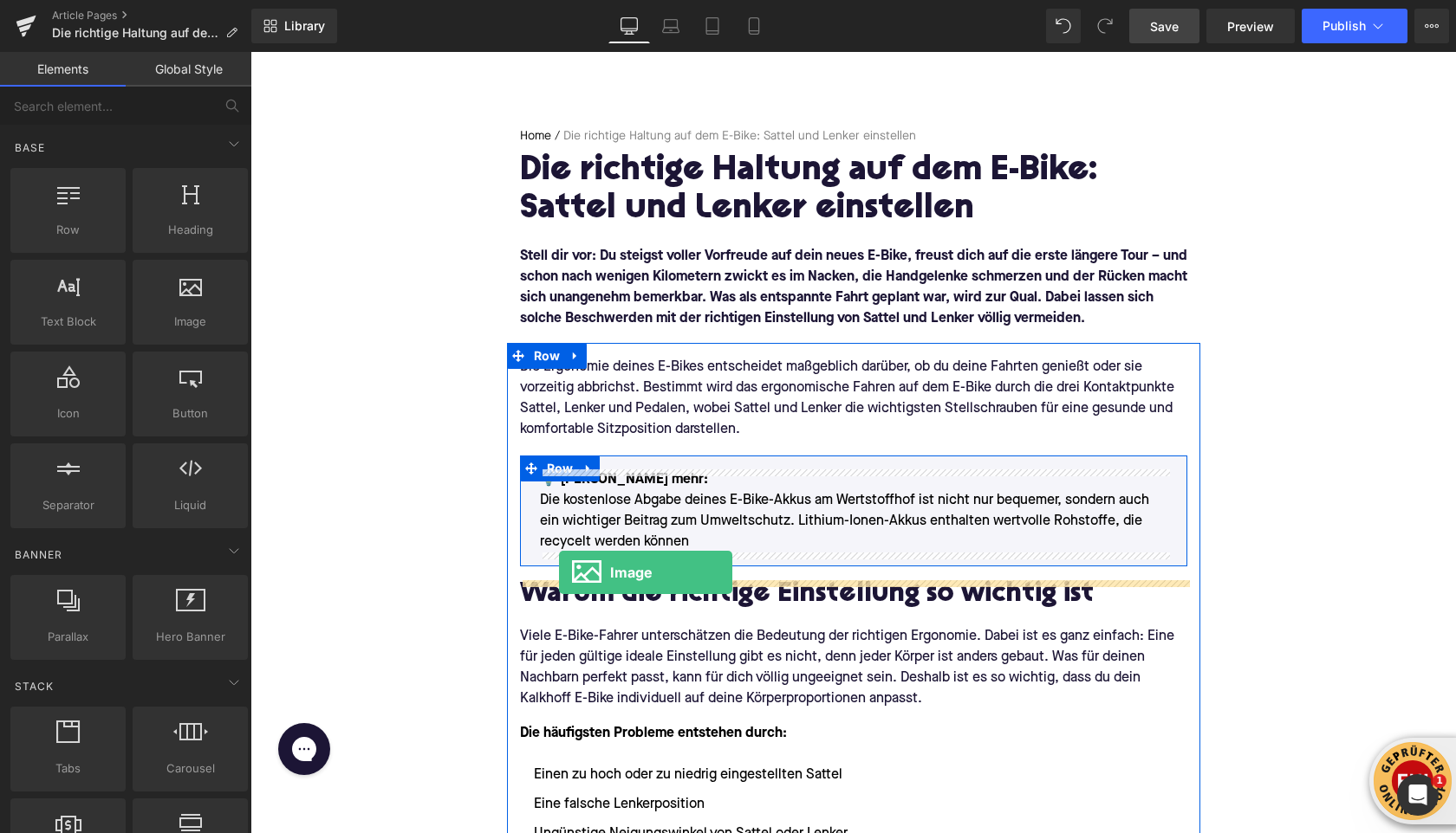
drag, startPoint x: 438, startPoint y: 379, endPoint x: 559, endPoint y: 572, distance: 227.8
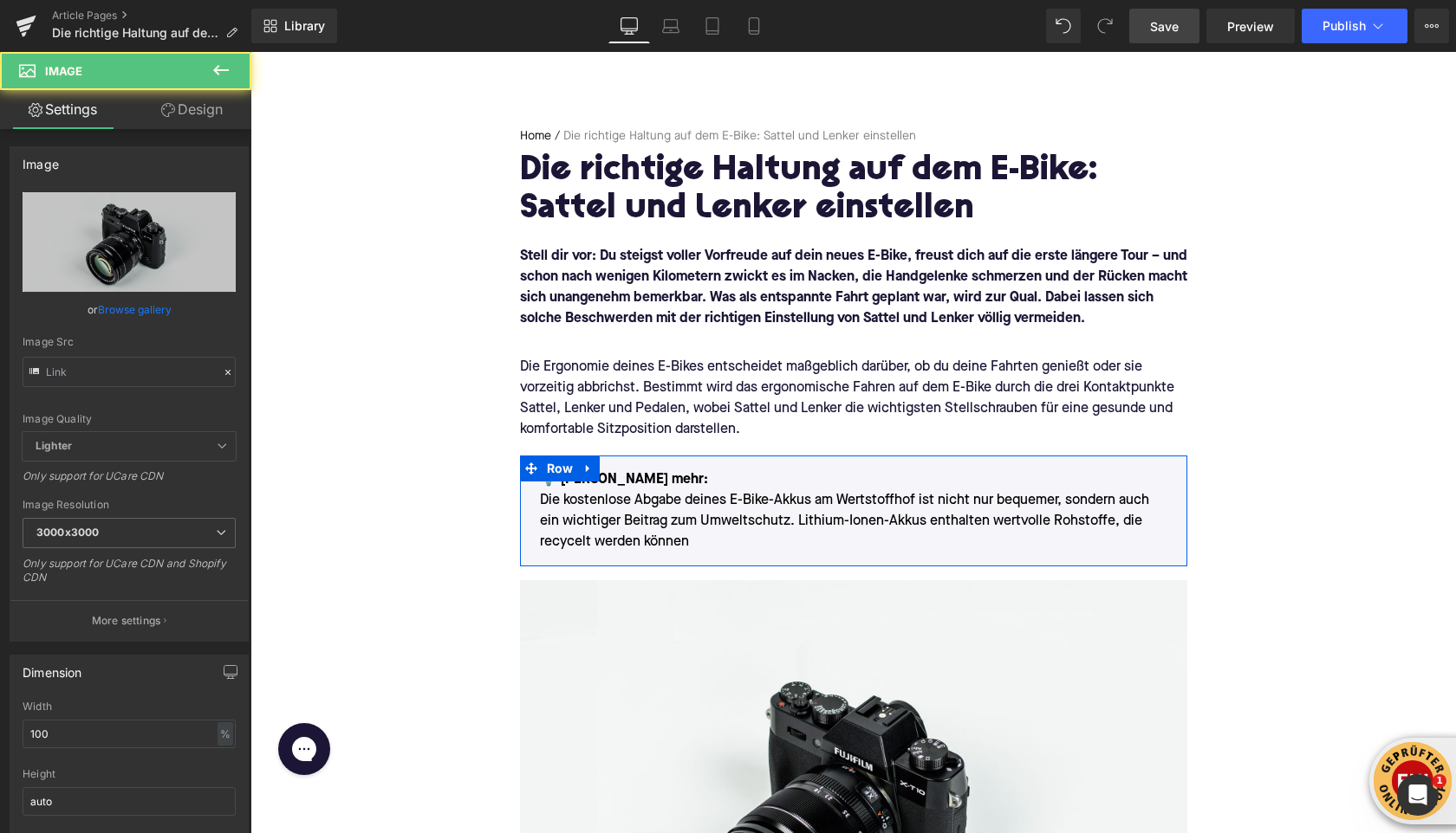
type input "//d1um8515vdn9kb.cloudfront.net/images/parallax.jpg"
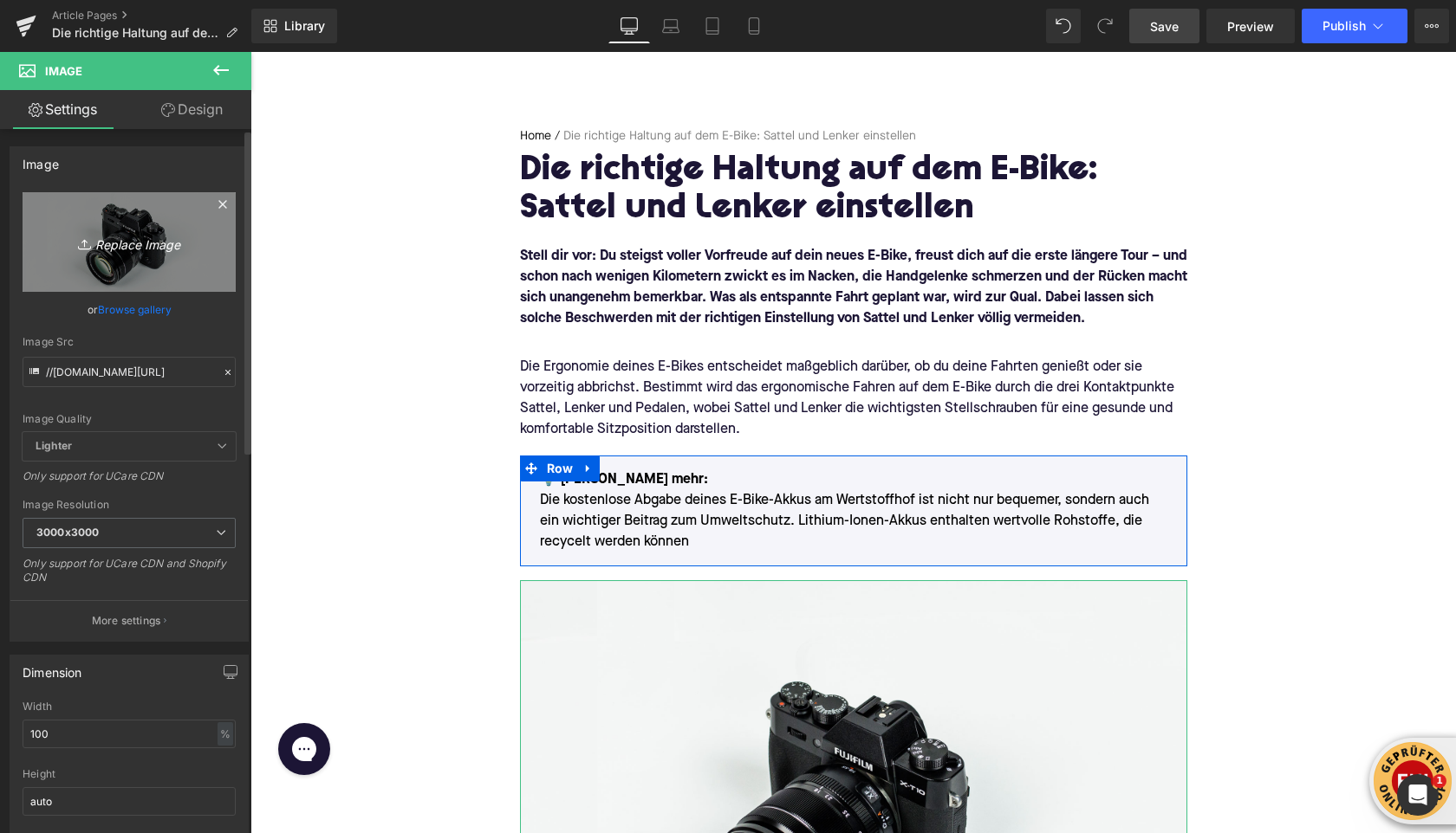
click at [114, 243] on icon "Replace Image" at bounding box center [129, 243] width 139 height 22
type input "C:\fakepath\schones-madchen-das-am-weissen-fahrrad-aufwirft-spazieren-sie-der-n…"
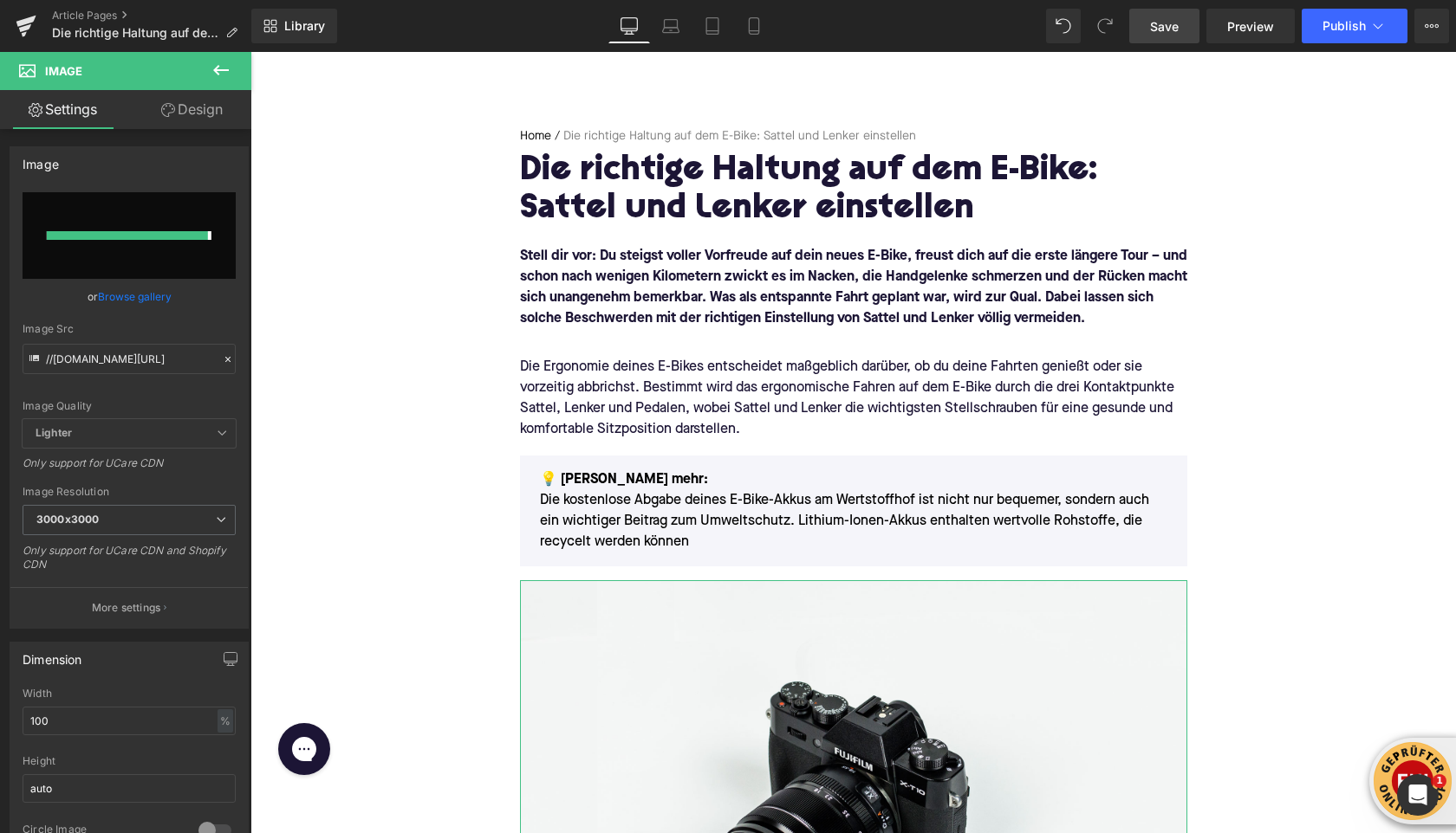
type input "https://ucarecdn.com/8e218bc0-585c-4760-8658-d5190c00cf59/-/format/auto/-/previ…"
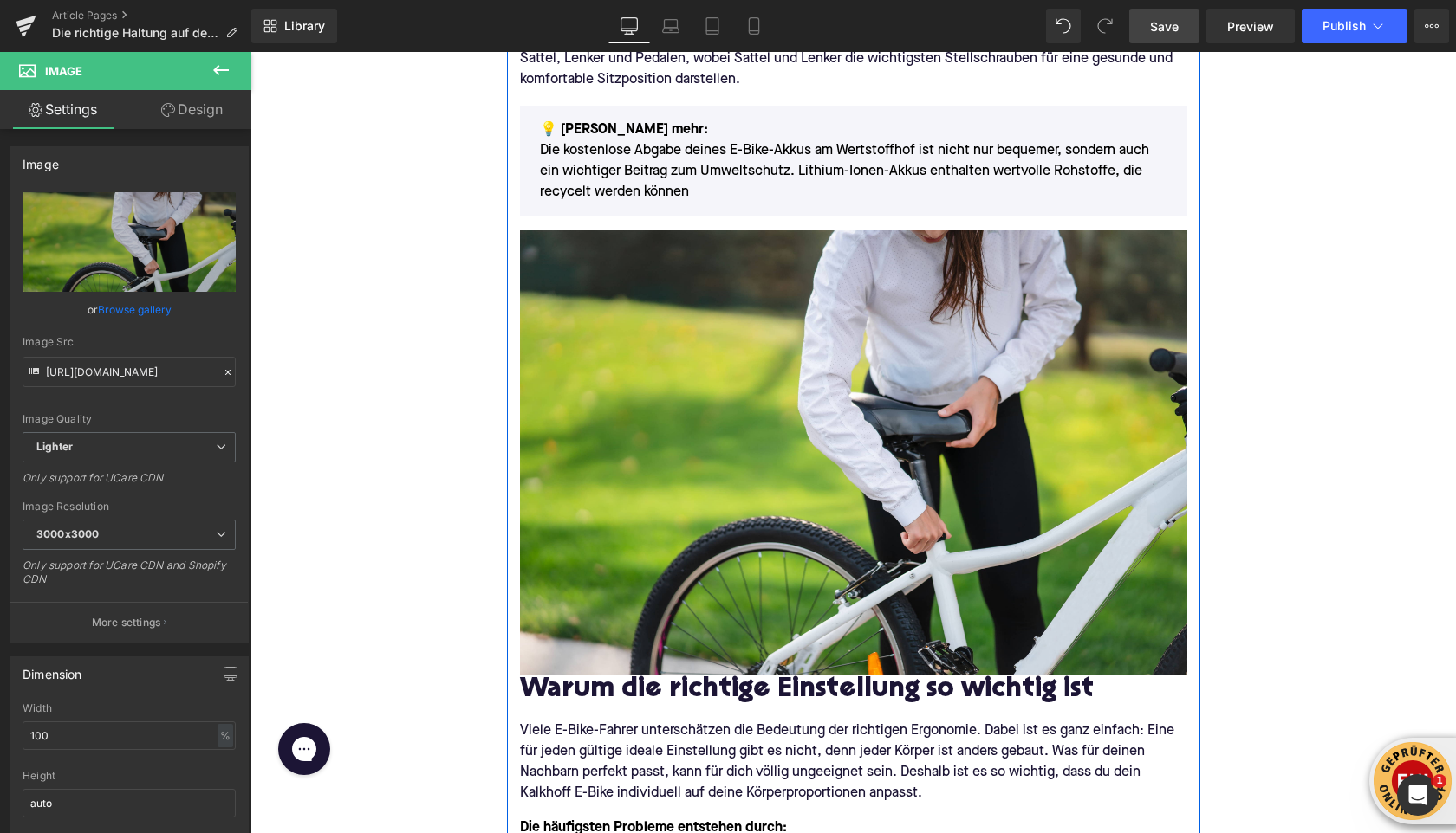
scroll to position [446, 0]
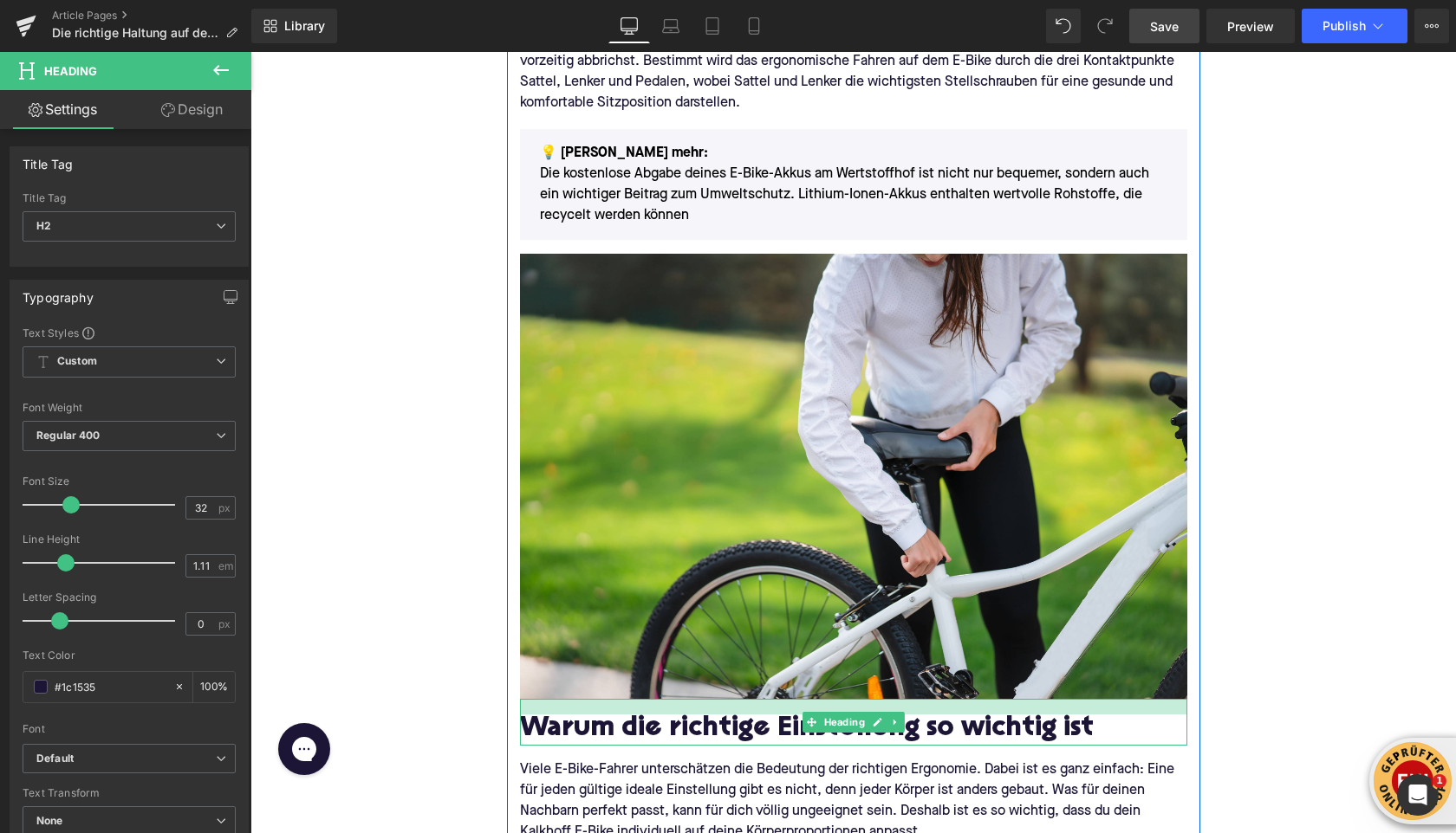
drag, startPoint x: 587, startPoint y: 699, endPoint x: 587, endPoint y: 715, distance: 16.0
click at [587, 715] on div "Warum die richtige Einstellung so wichtig ist Heading" at bounding box center [853, 723] width 667 height 47
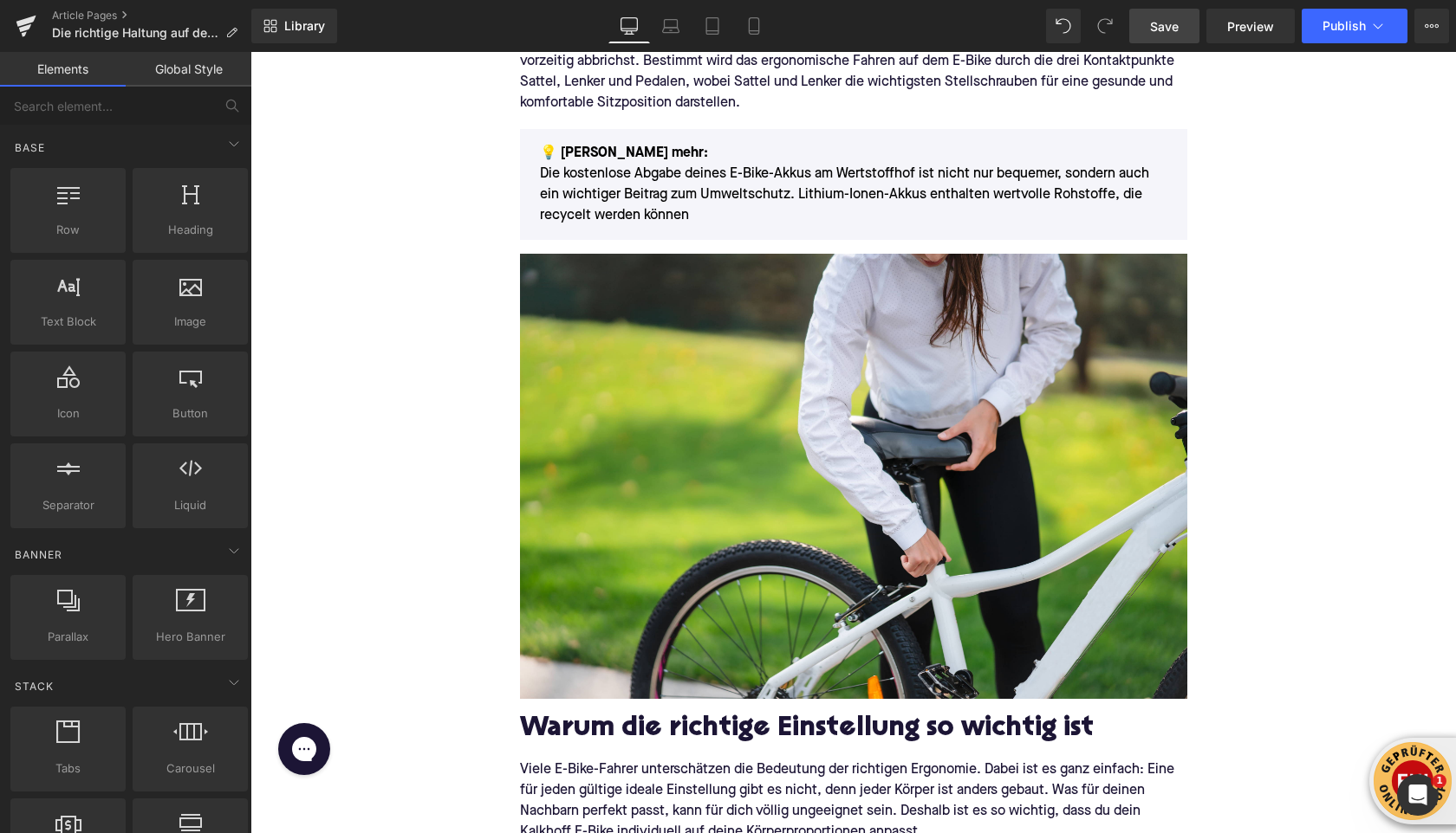
drag, startPoint x: 1152, startPoint y: 30, endPoint x: 466, endPoint y: 289, distance: 733.3
click at [1152, 30] on span "Save" at bounding box center [1164, 26] width 28 height 18
drag, startPoint x: 1637, startPoint y: 78, endPoint x: 1412, endPoint y: 144, distance: 234.5
click at [1431, 33] on button "View Live Page View with current Template Save Template to Library Schedule Pub…" at bounding box center [1431, 26] width 35 height 35
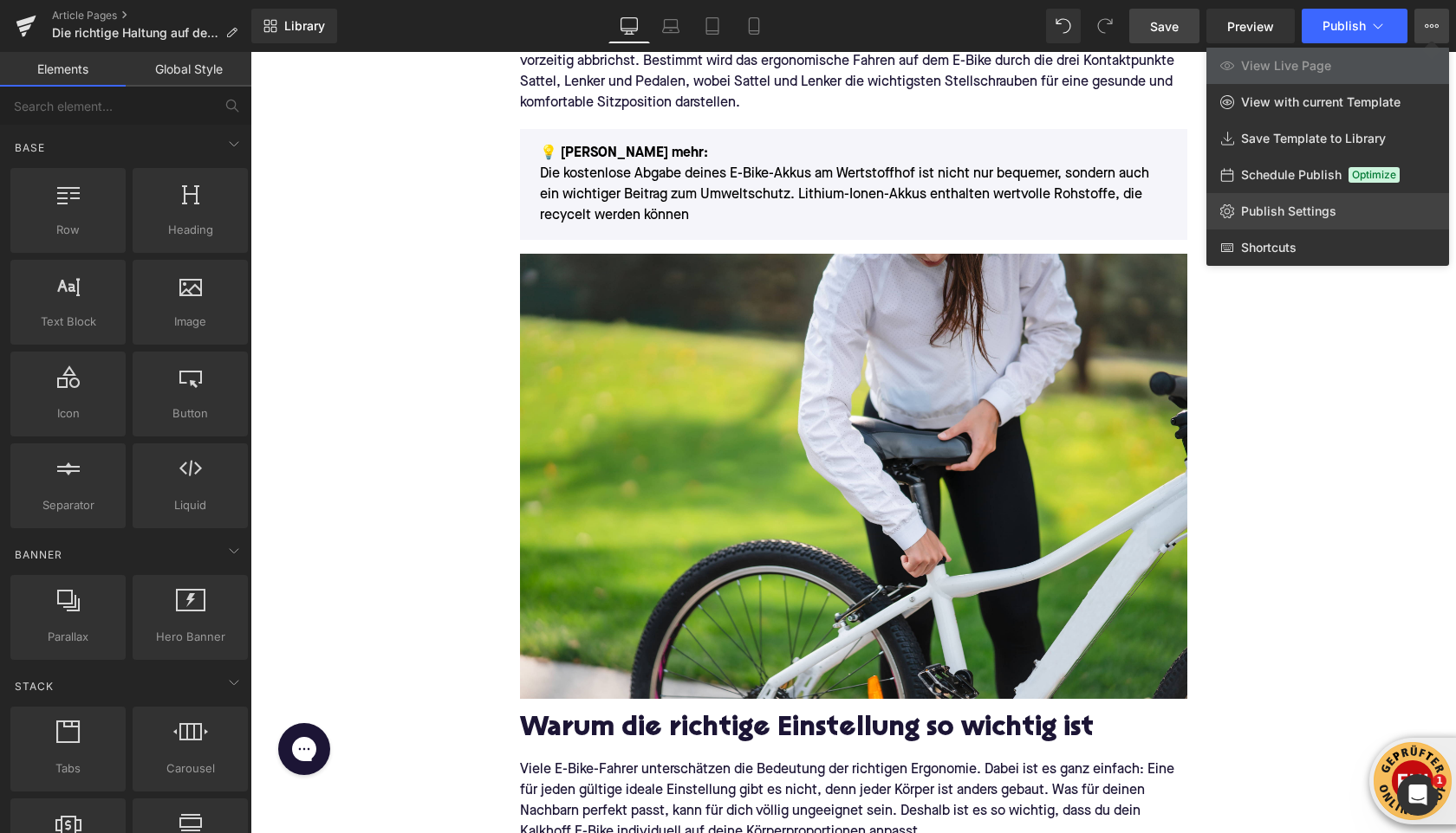
click at [1292, 207] on span "Publish Settings" at bounding box center [1289, 211] width 95 height 15
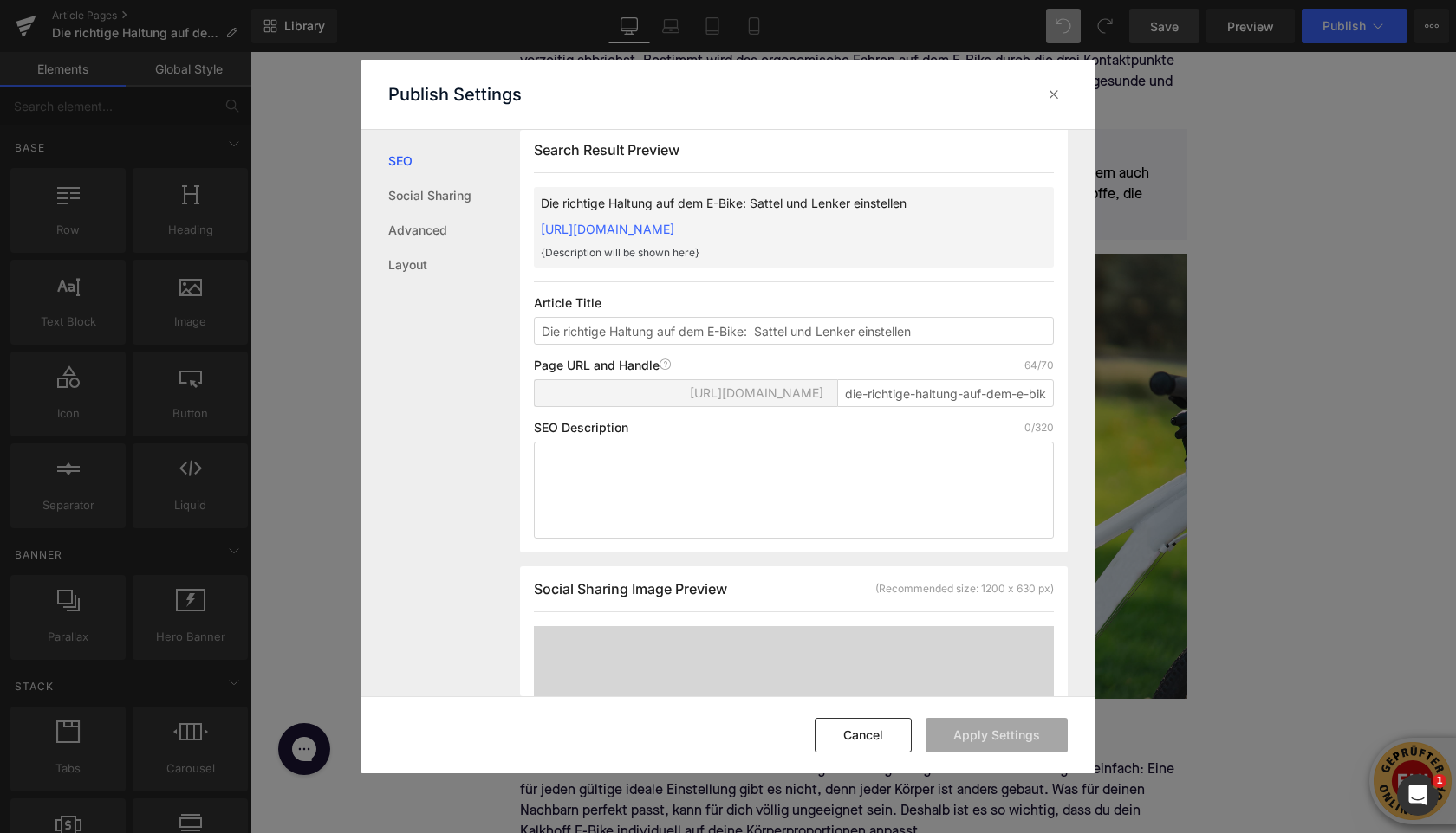
scroll to position [19, 0]
click at [661, 480] on textarea at bounding box center [793, 488] width 520 height 97
paste textarea "Ergonomie-Tipps für dein Kalkhoff E-Bike: So stellst du Sattel und Lenker perfe…"
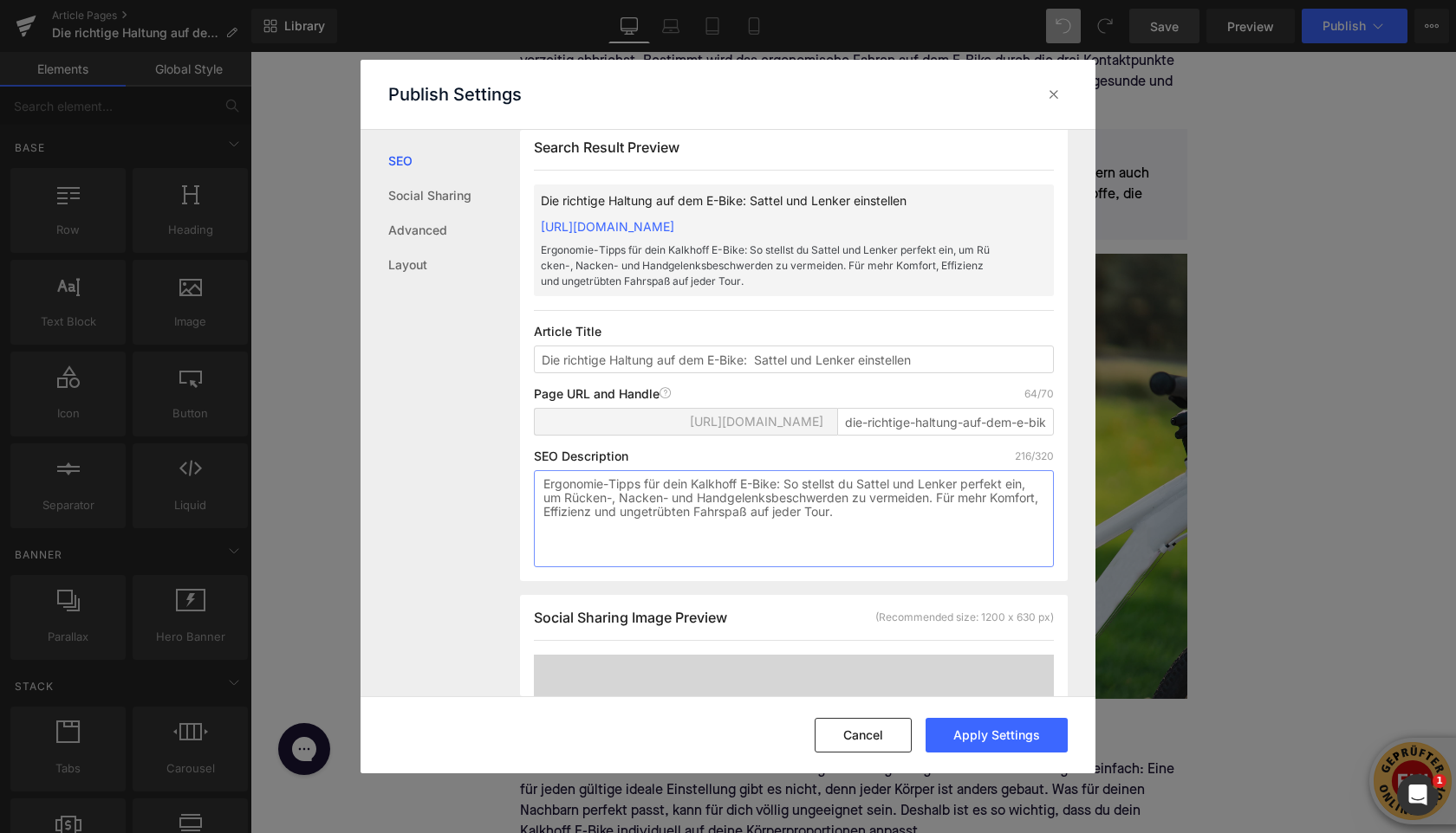
type textarea "Ergonomie-Tipps für dein Kalkhoff E-Bike: So stellst du Sattel und Lenker perfe…"
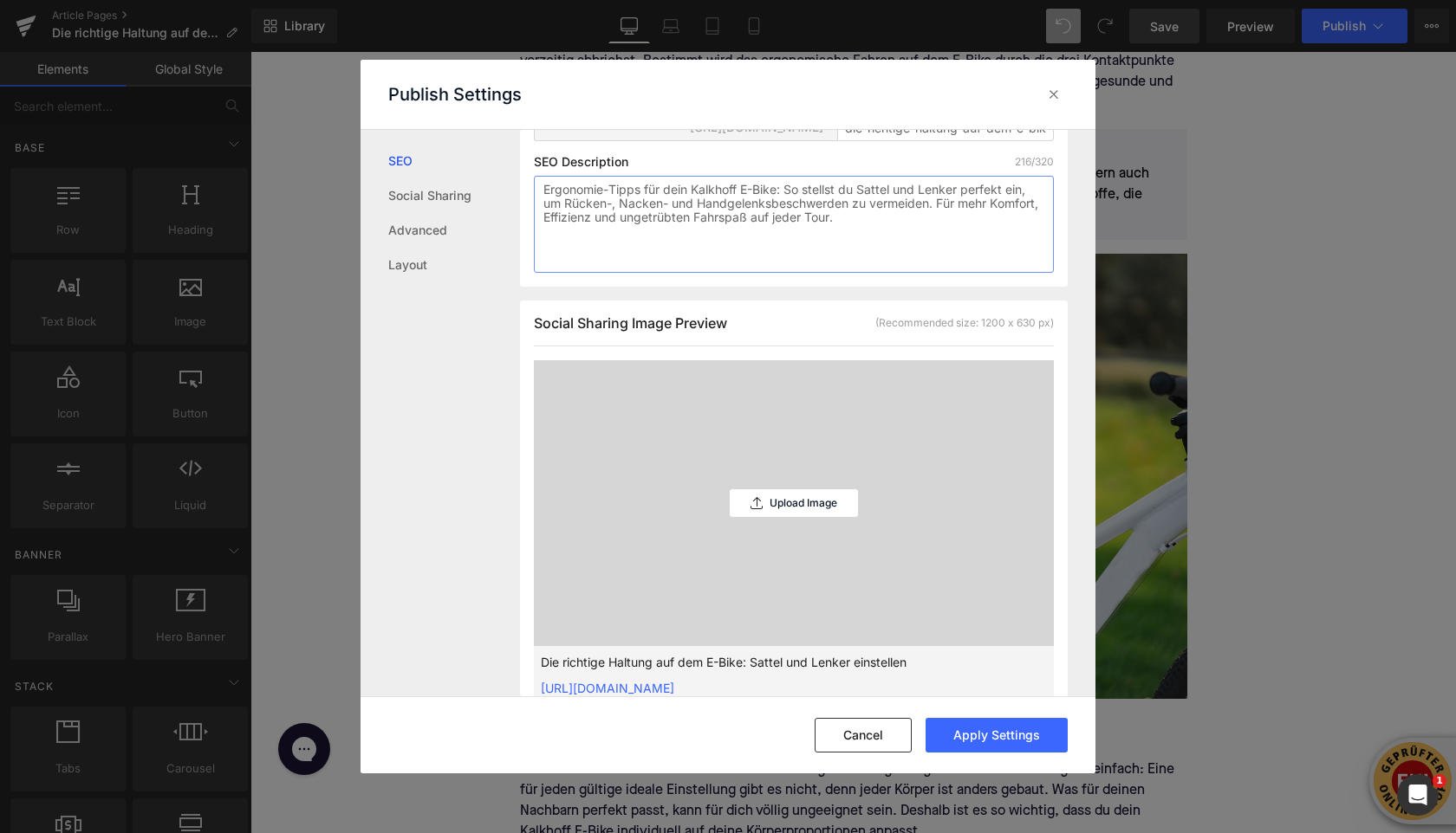
scroll to position [329, 0]
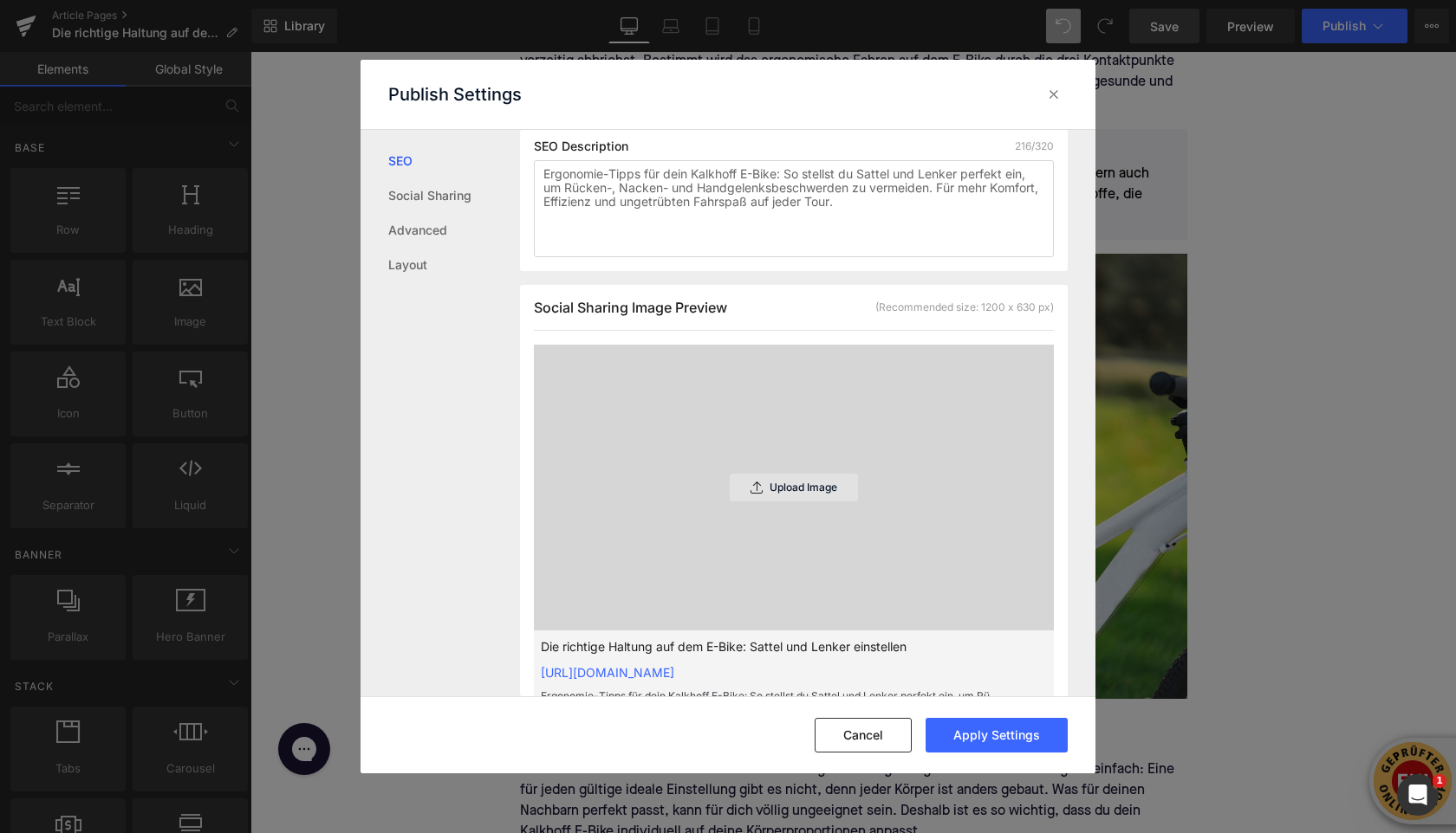
click at [751, 494] on icon at bounding box center [756, 487] width 12 height 12
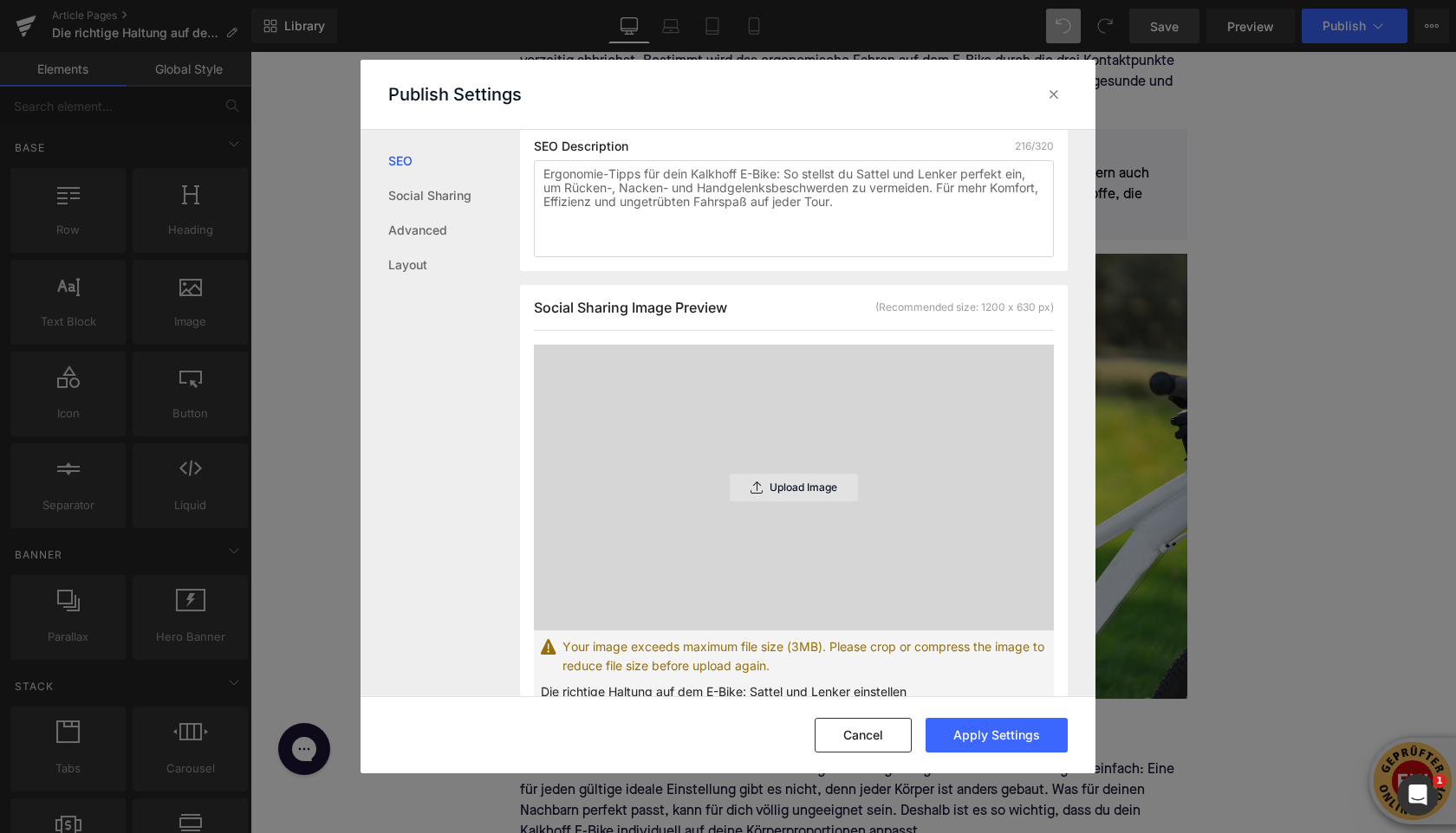
click at [794, 494] on p "Upload Image" at bounding box center [803, 487] width 67 height 12
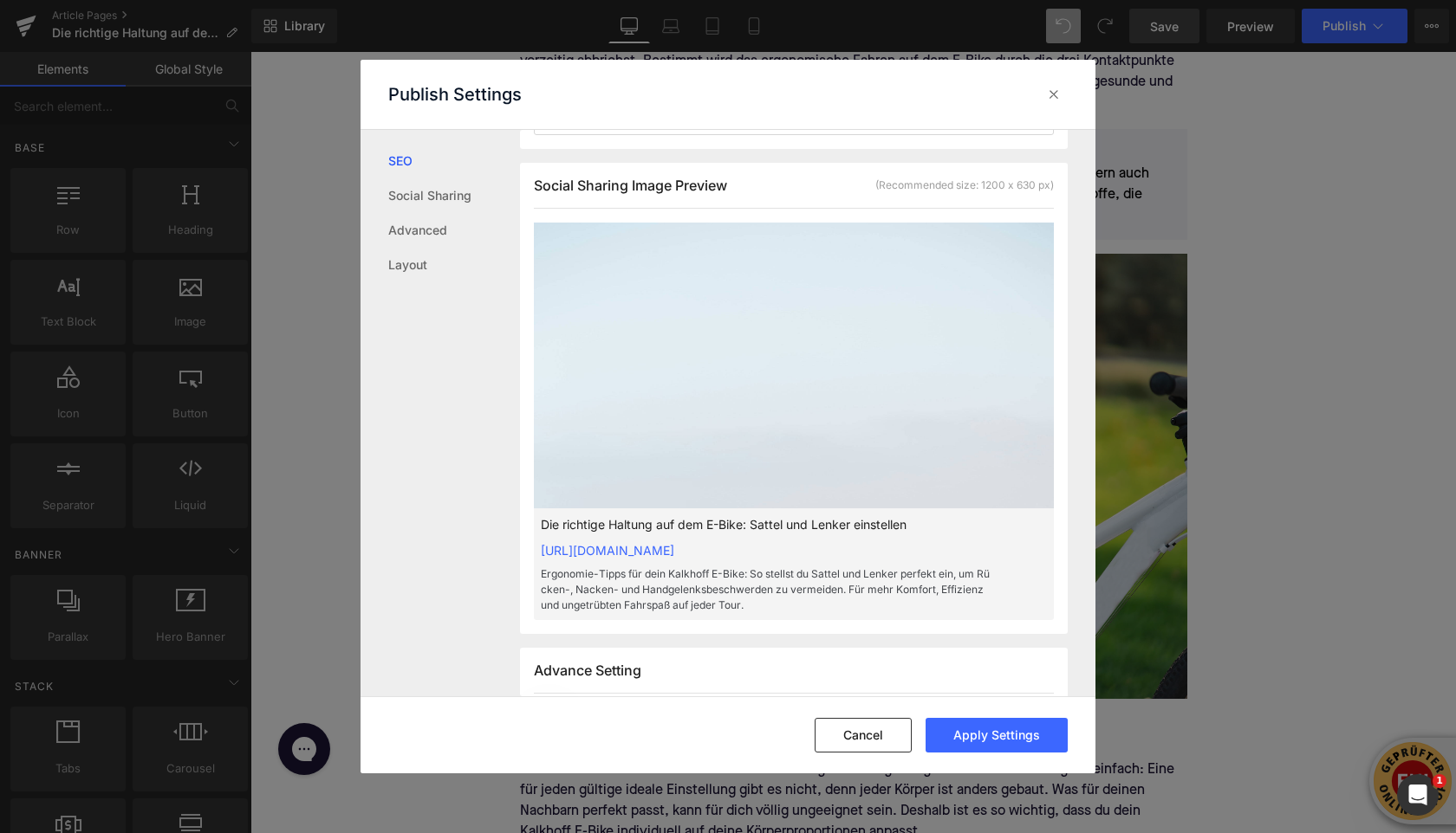
scroll to position [456, 0]
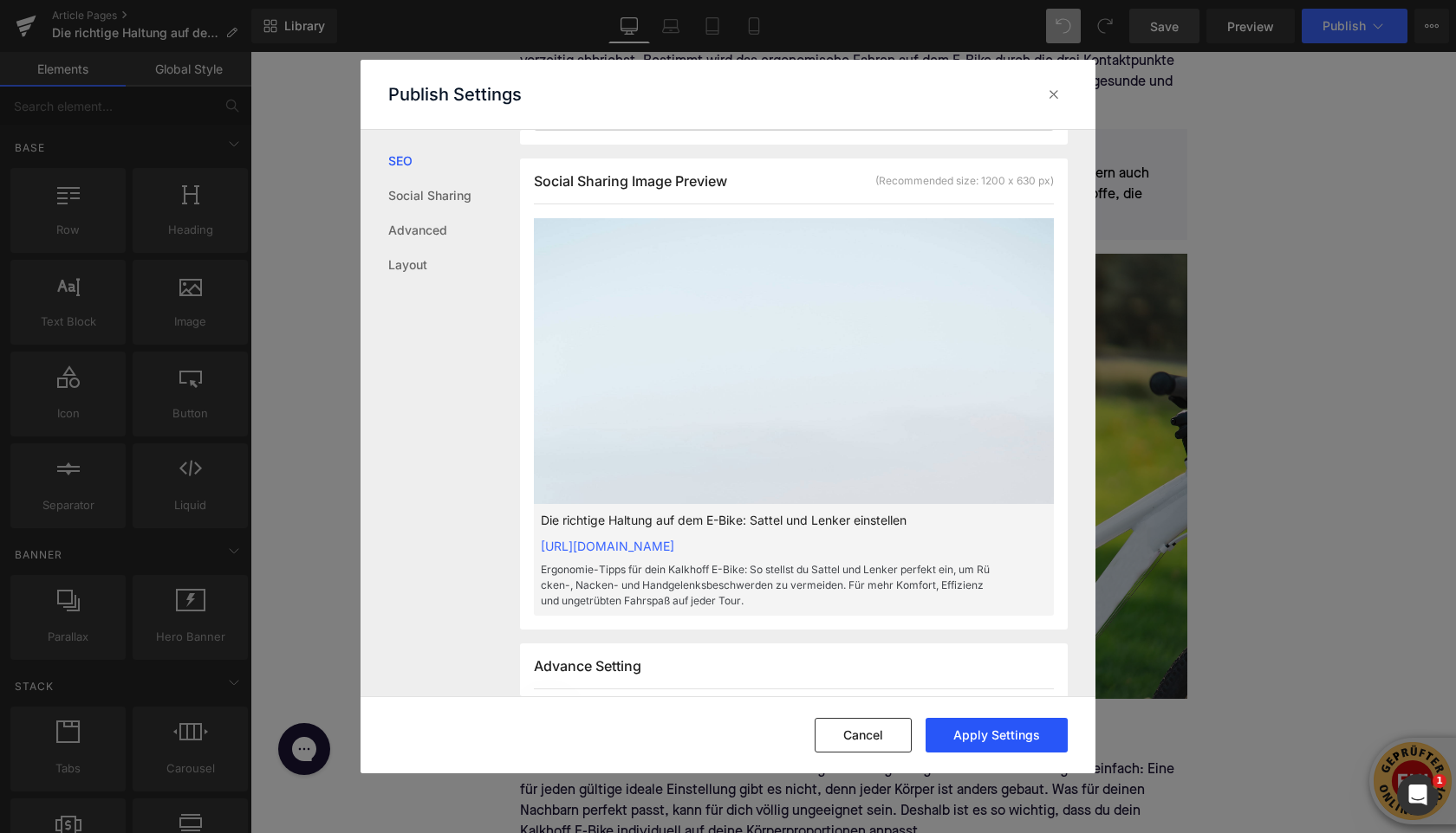
click at [984, 745] on button "Apply Settings" at bounding box center [997, 736] width 142 height 35
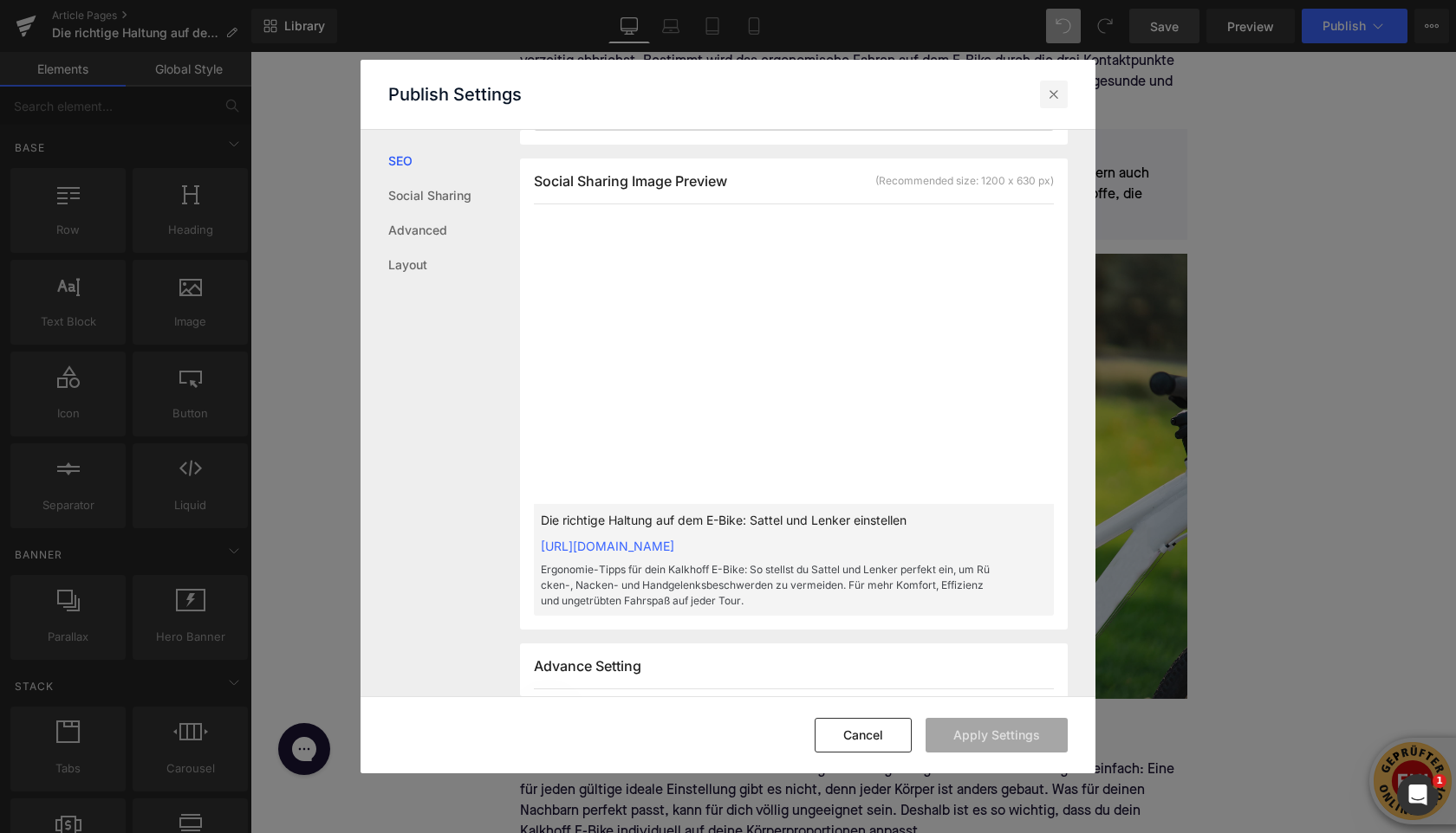
click at [1055, 88] on icon at bounding box center [1053, 94] width 17 height 17
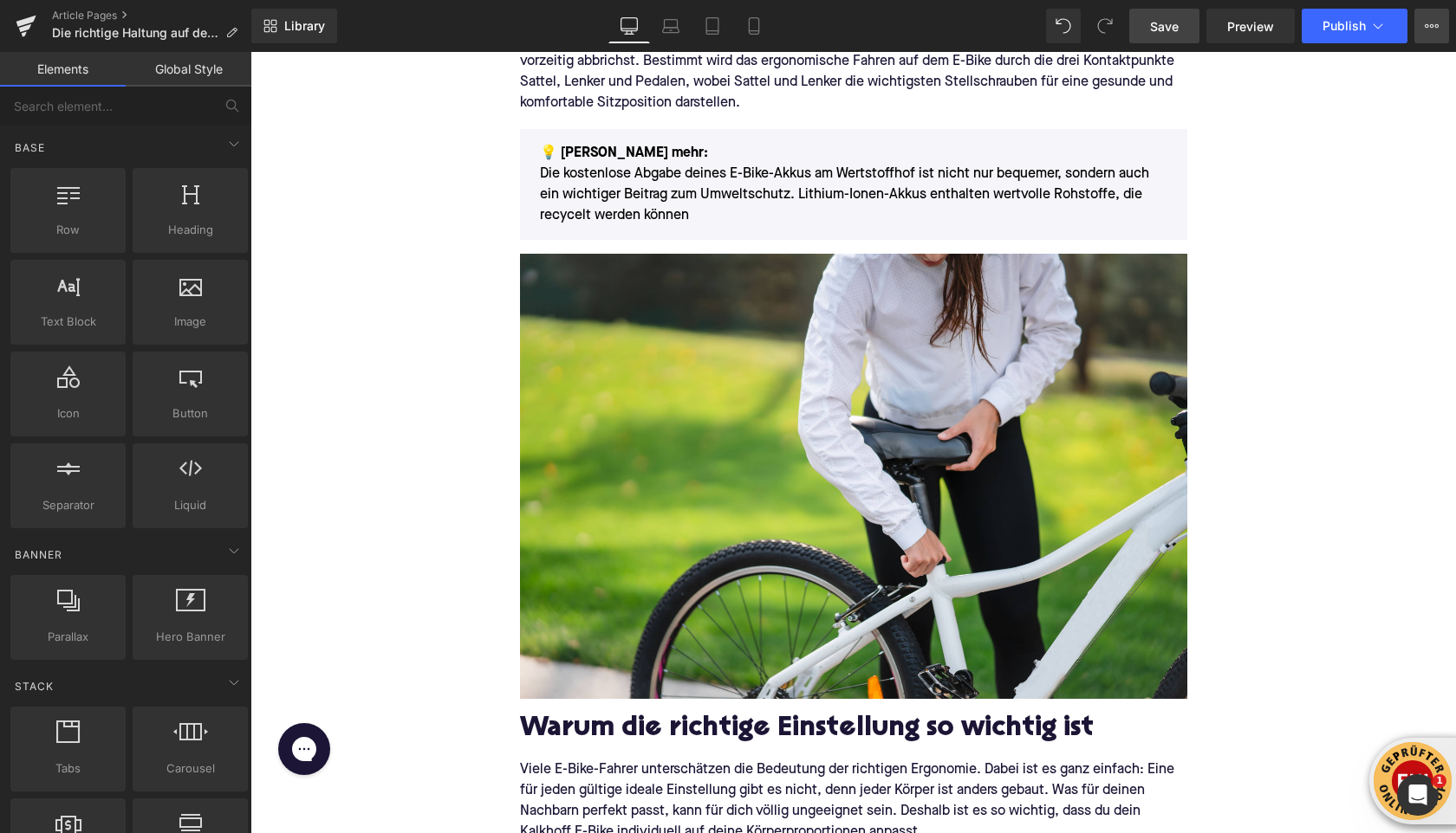
click at [1424, 25] on button "View Live Page View with current Template Save Template to Library Schedule Pub…" at bounding box center [1431, 26] width 35 height 35
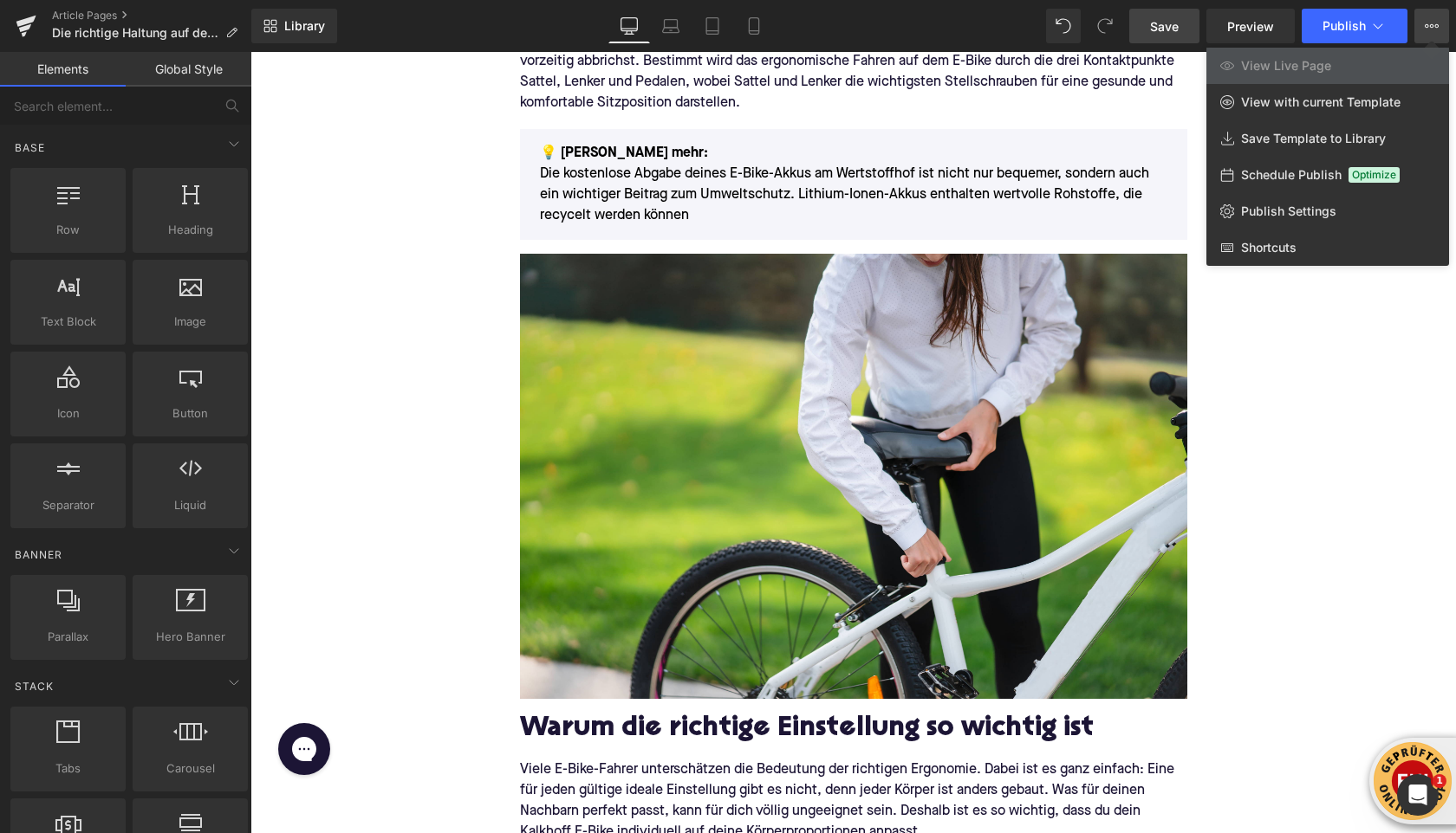
click at [1290, 176] on span "Schedule Publish" at bounding box center [1291, 174] width 101 height 15
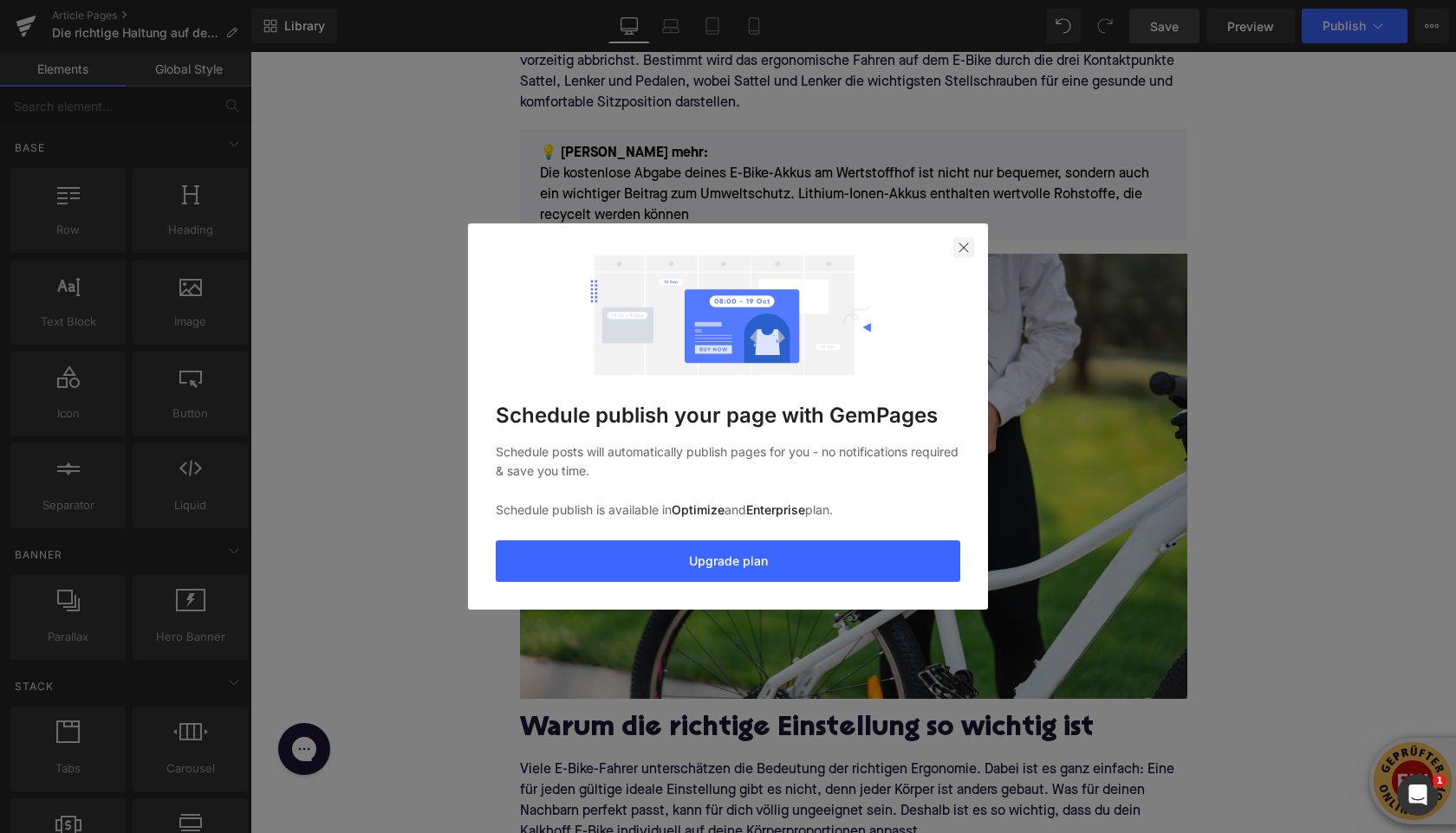
click at [959, 244] on img at bounding box center [963, 247] width 14 height 14
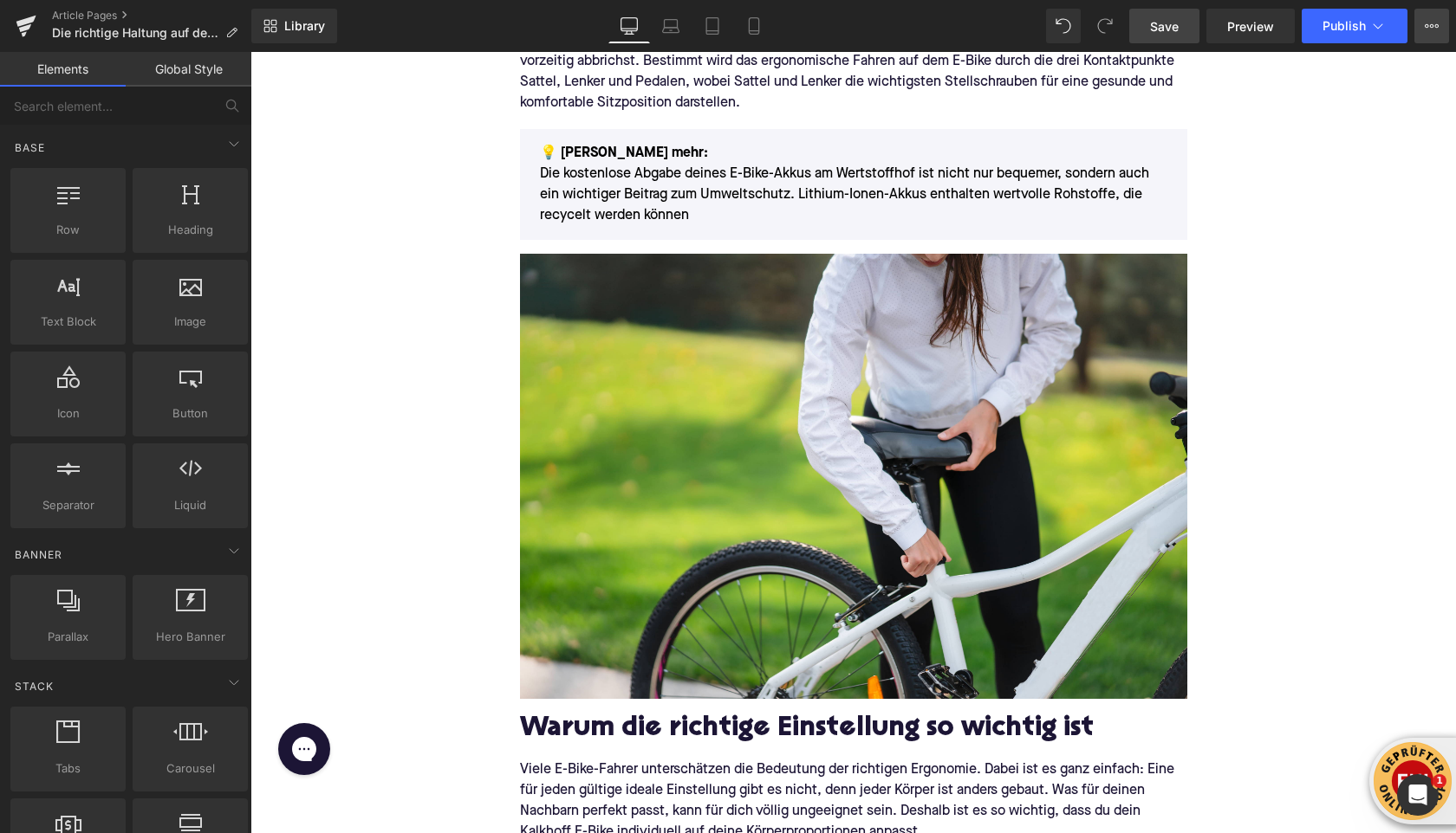
click at [1433, 23] on icon at bounding box center [1431, 25] width 14 height 14
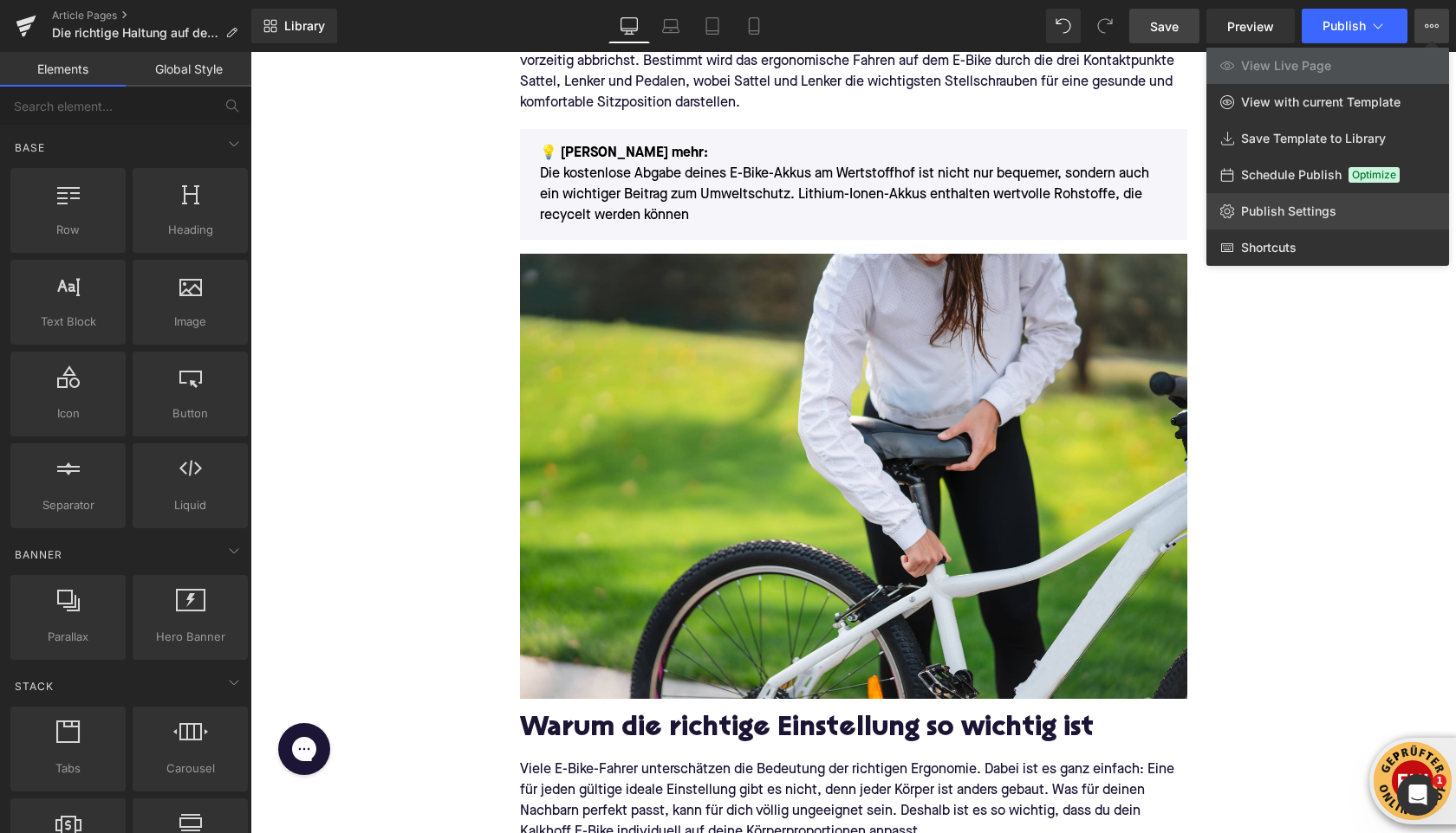
click at [1278, 199] on link "Publish Settings" at bounding box center [1328, 212] width 243 height 36
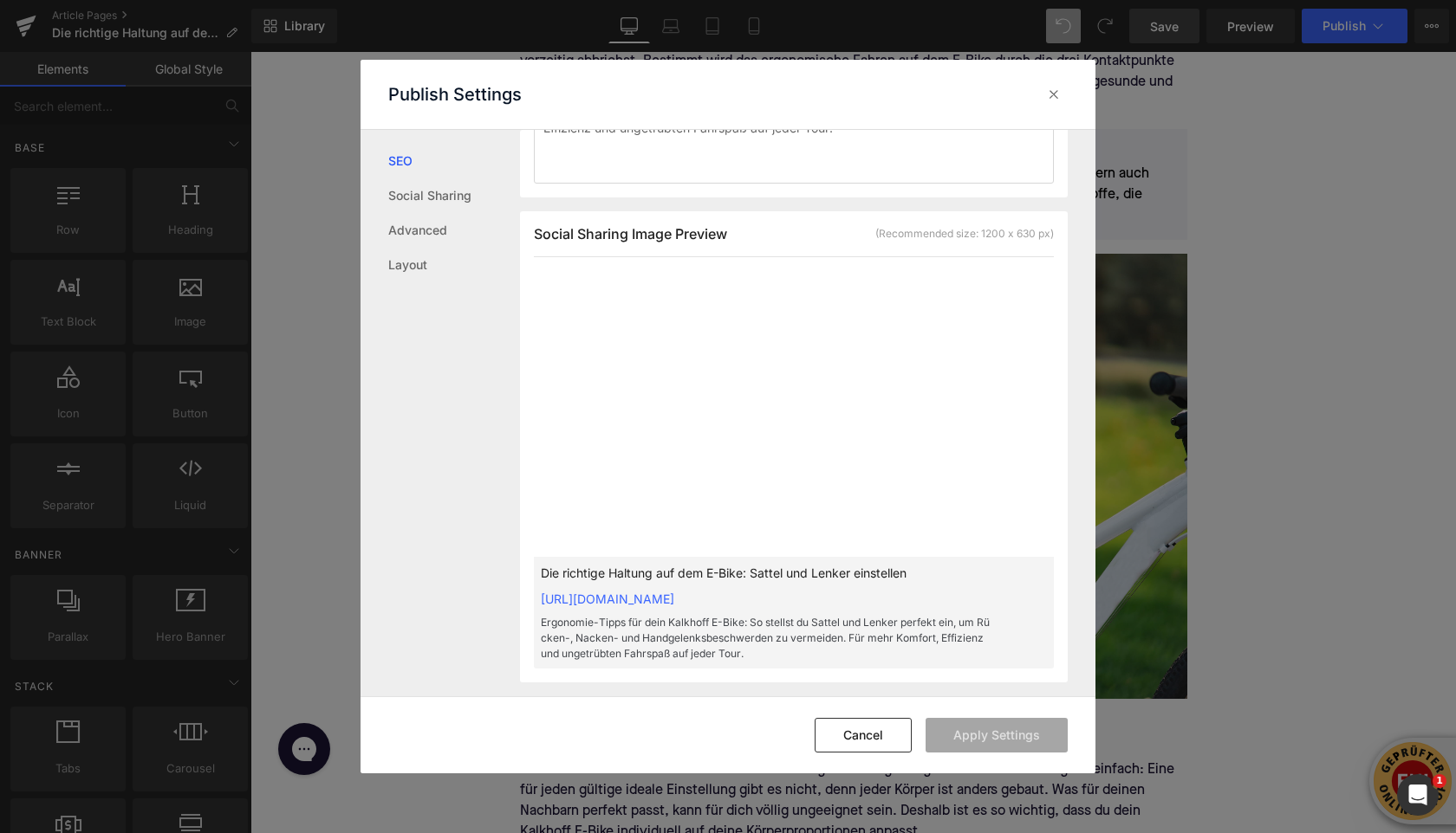
scroll to position [408, 0]
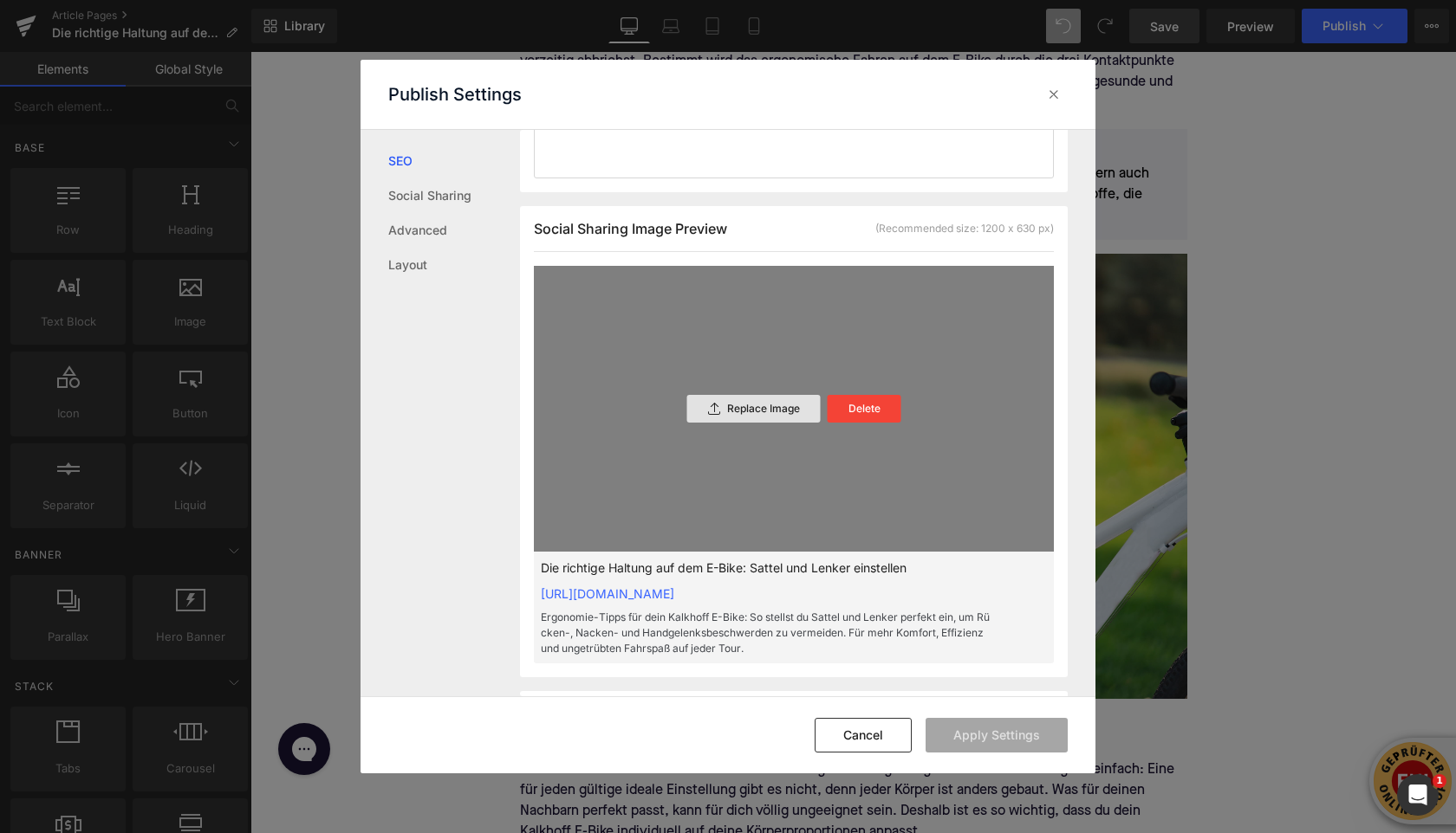
click at [743, 415] on p "Replace Image" at bounding box center [763, 408] width 73 height 12
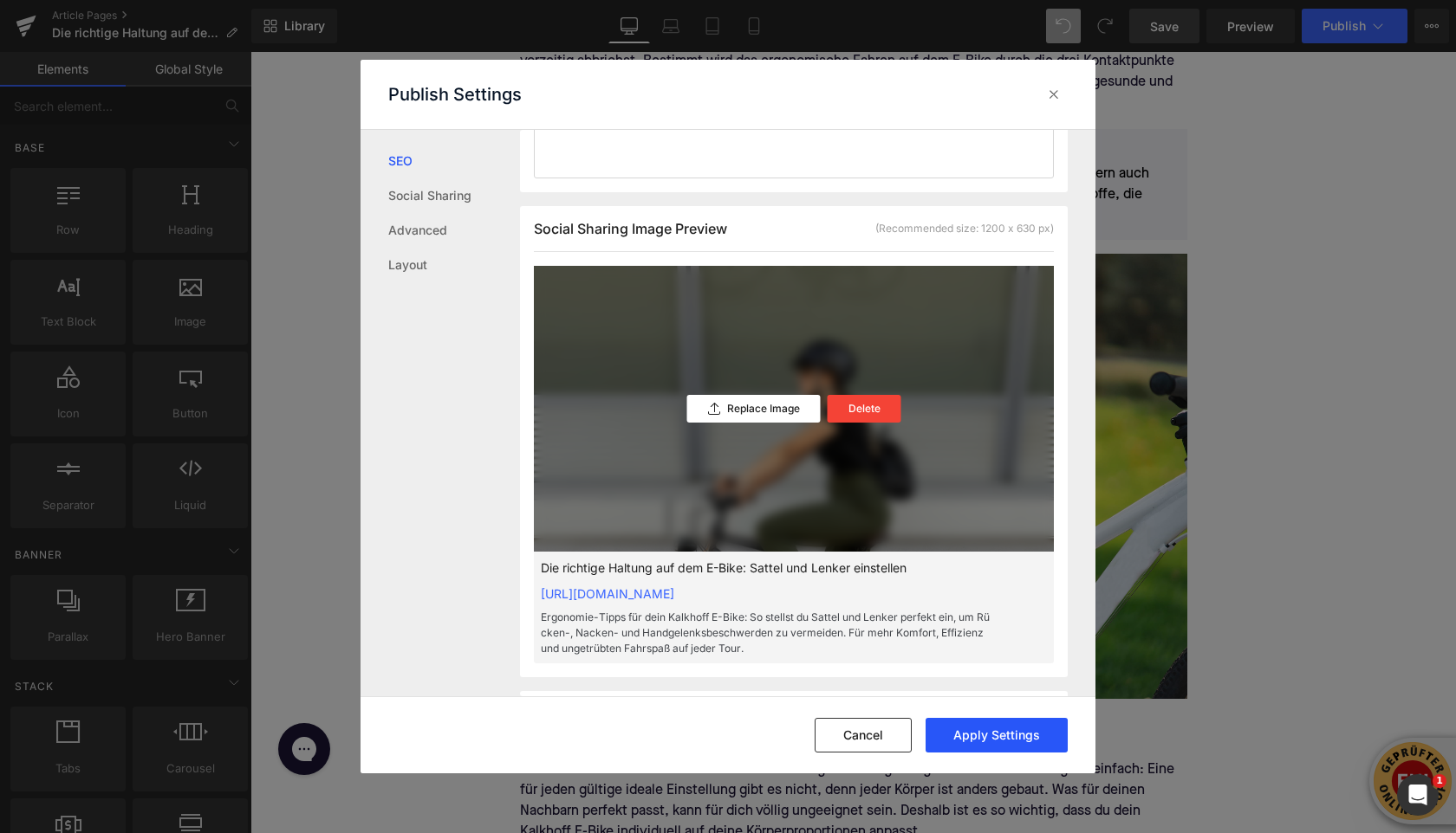
click at [963, 736] on button "Apply Settings" at bounding box center [997, 736] width 142 height 35
click at [1055, 94] on icon at bounding box center [1053, 94] width 17 height 17
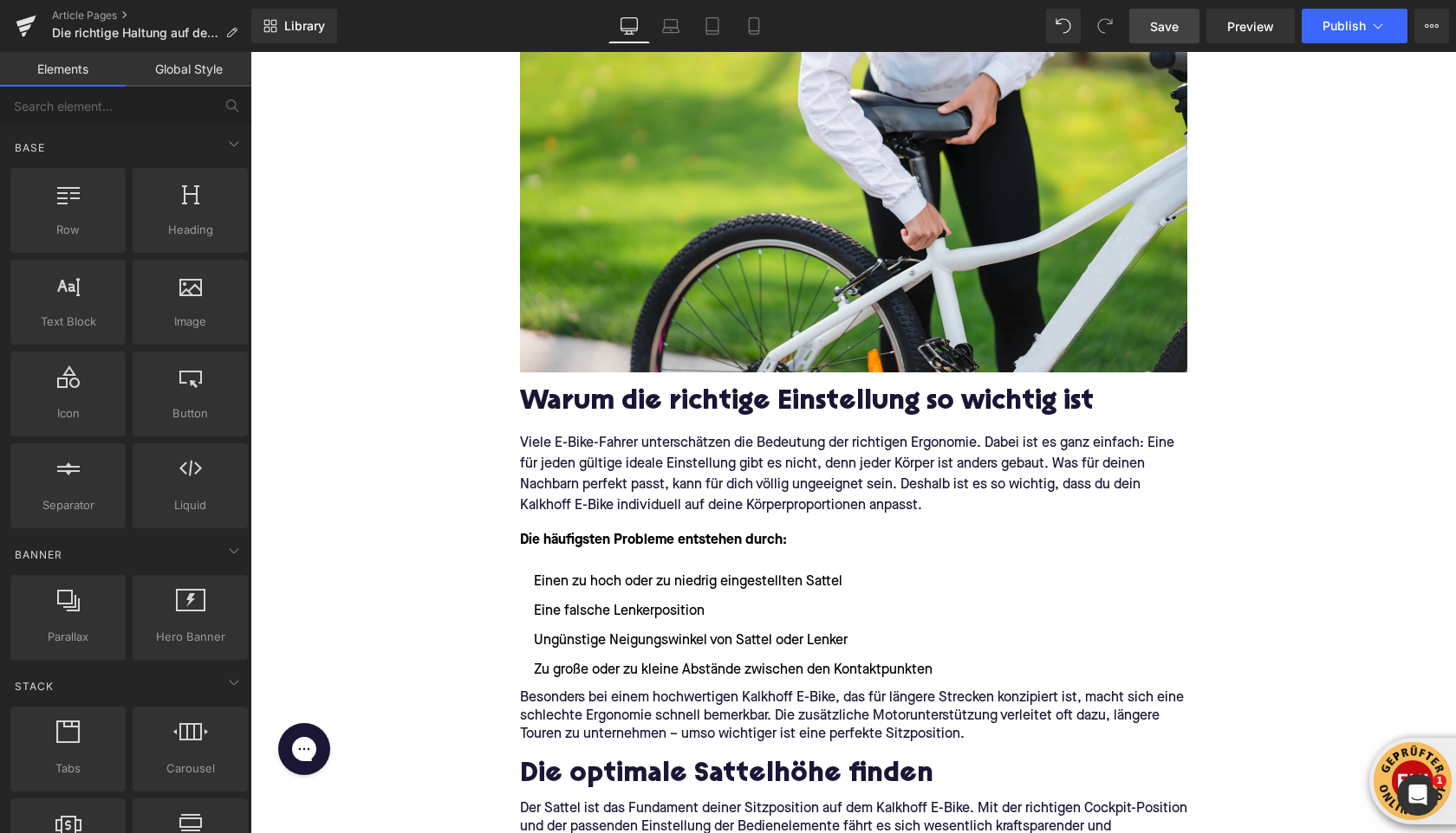
scroll to position [856, 0]
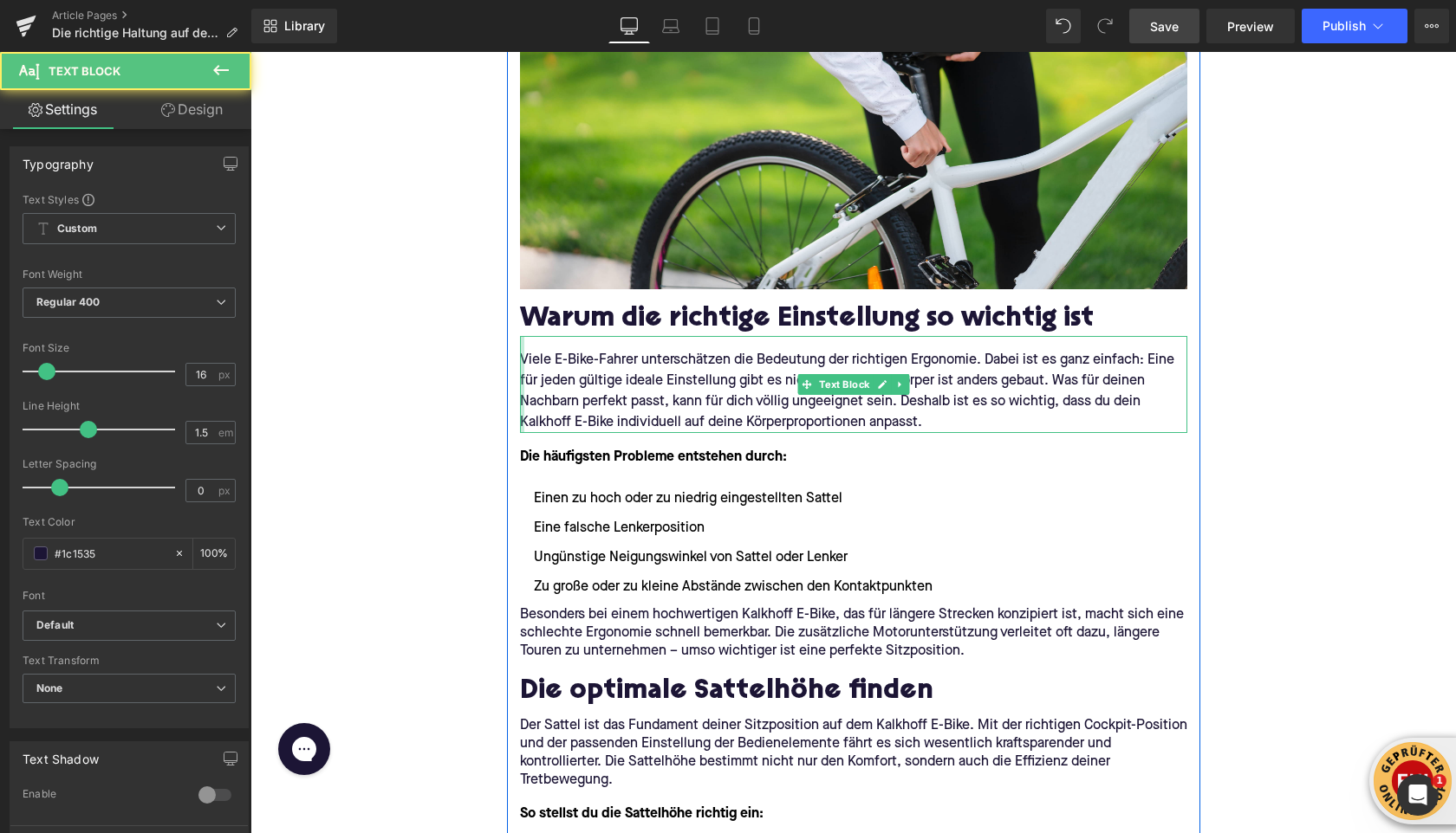
drag, startPoint x: 534, startPoint y: 422, endPoint x: 521, endPoint y: 422, distance: 13.0
click at [521, 422] on div "Viele E-Bike-Fahrer unterschätzen die Bedeutung der richtigen Ergonomie. Dabei …" at bounding box center [853, 384] width 667 height 97
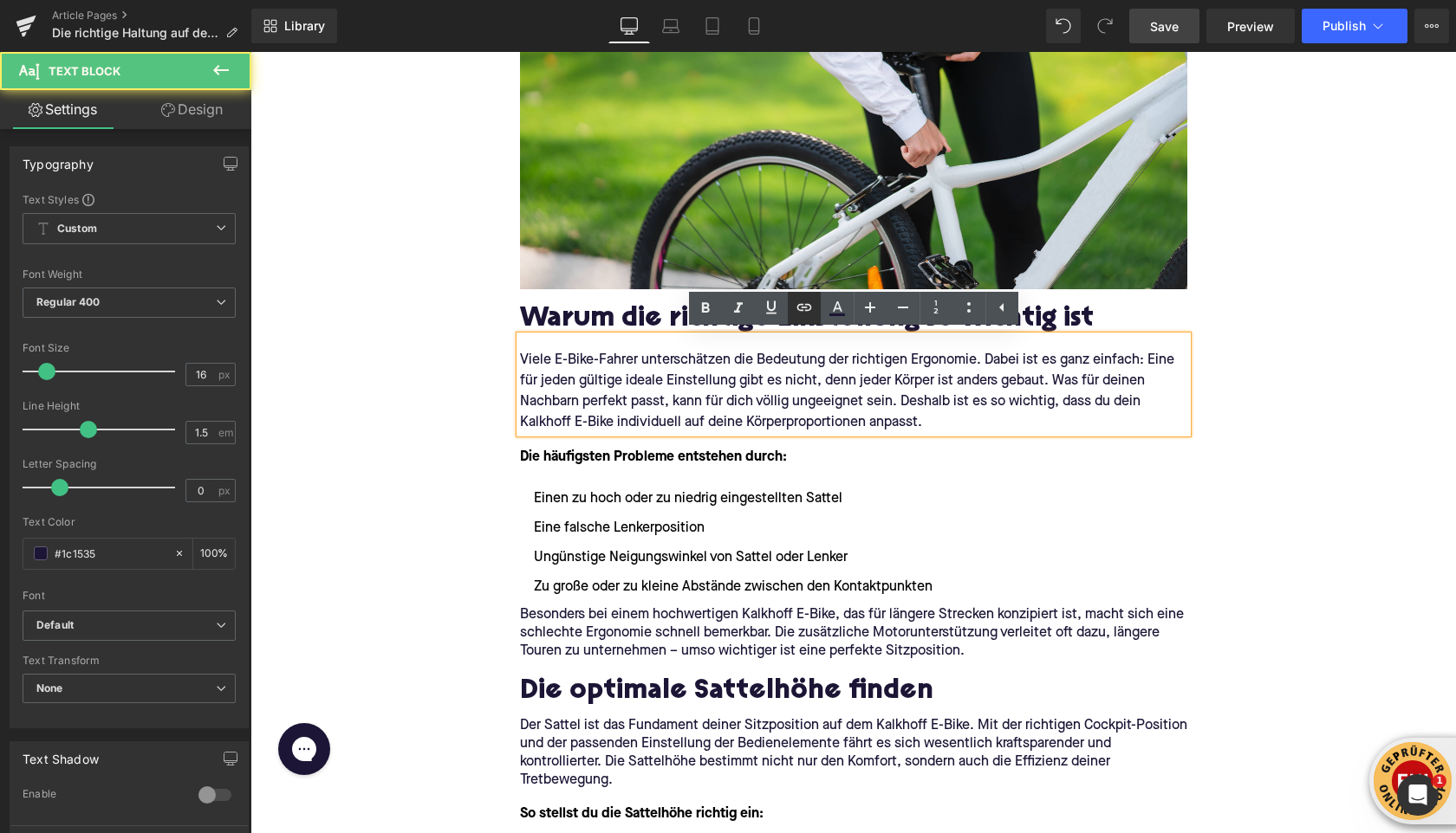
drag, startPoint x: 579, startPoint y: 287, endPoint x: 808, endPoint y: 311, distance: 230.3
click at [808, 311] on icon at bounding box center [804, 307] width 21 height 21
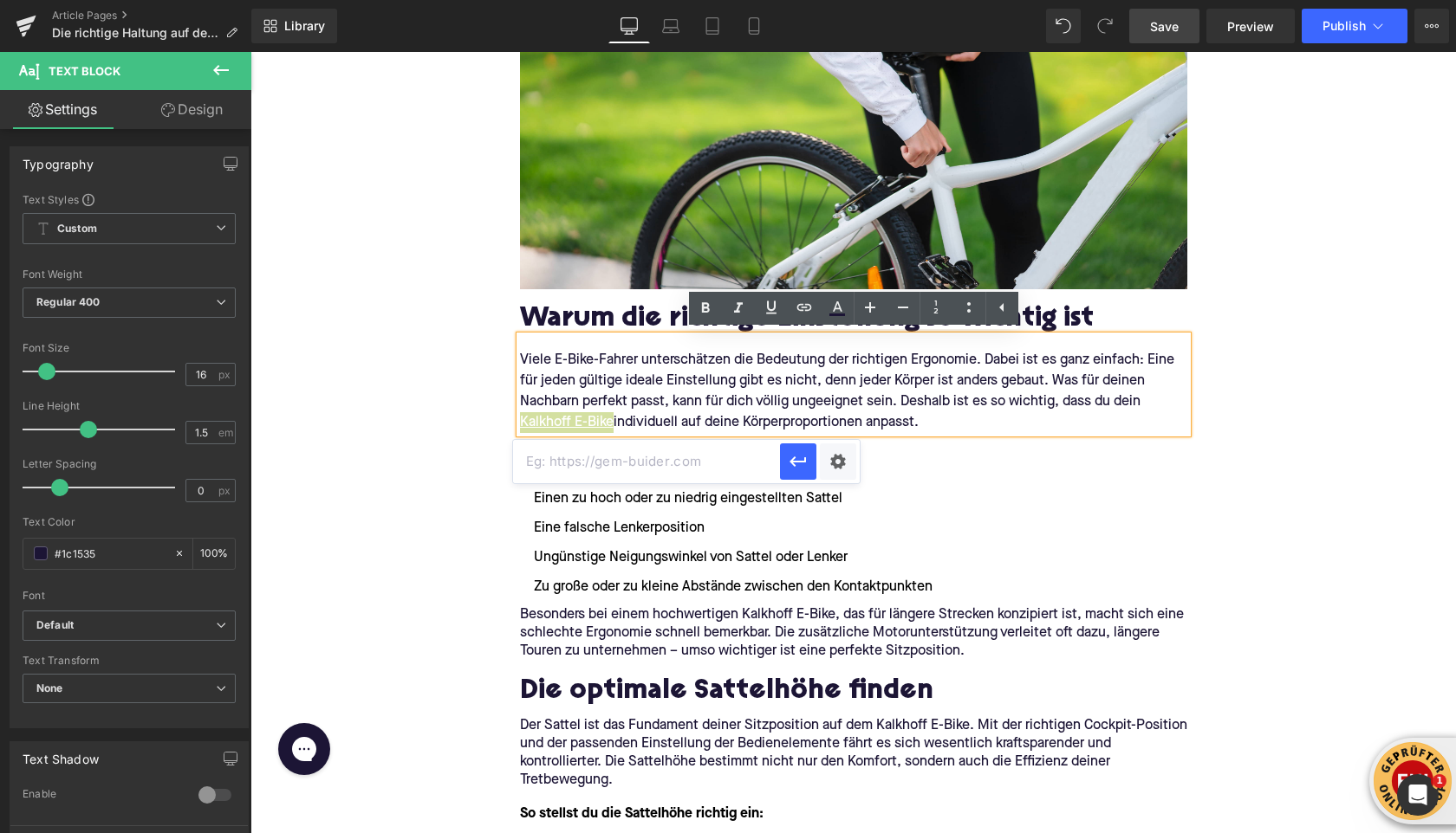
click at [703, 454] on input "text" at bounding box center [647, 461] width 267 height 44
paste input "[URL][DOMAIN_NAME]"
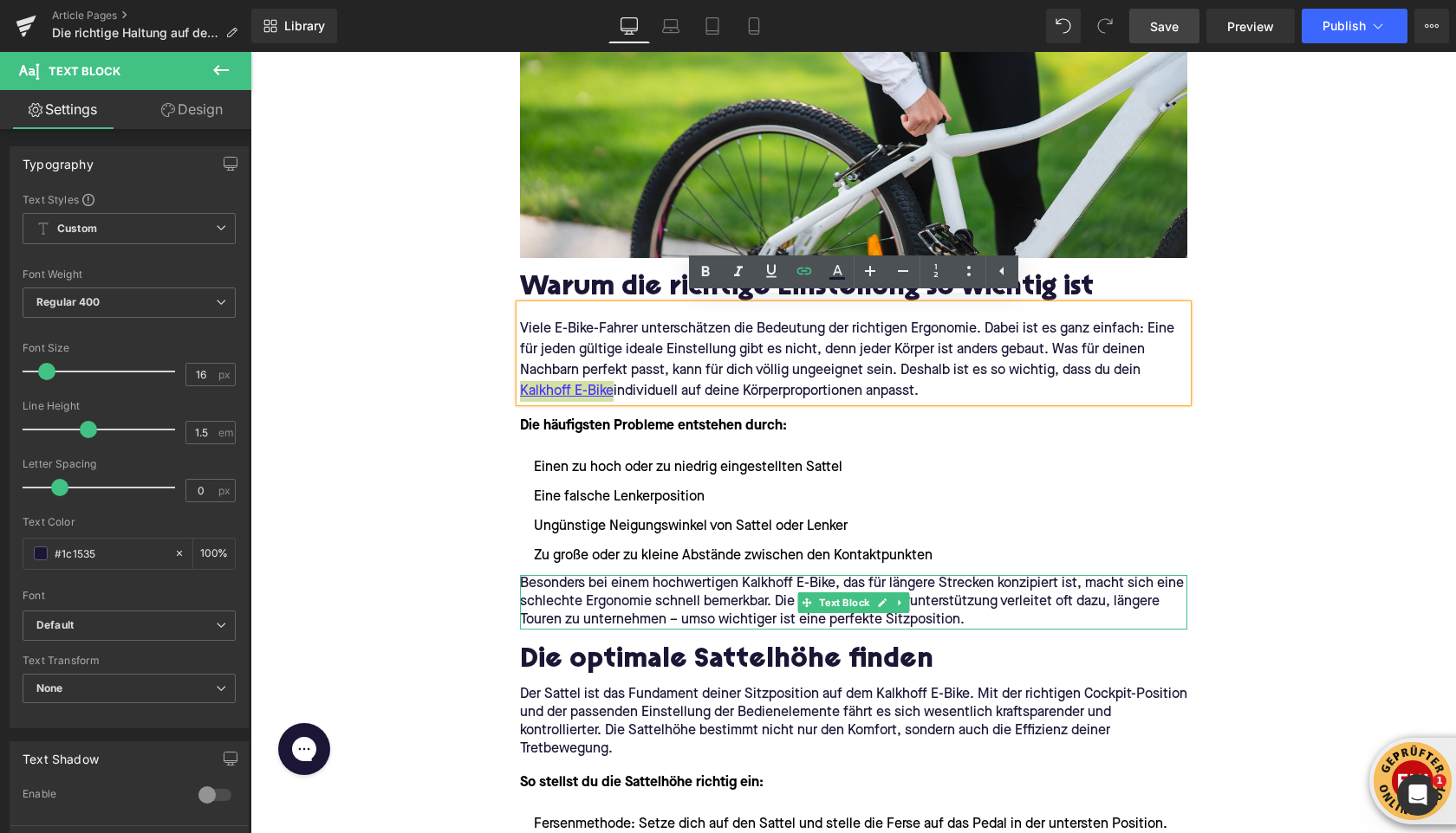
scroll to position [892, 0]
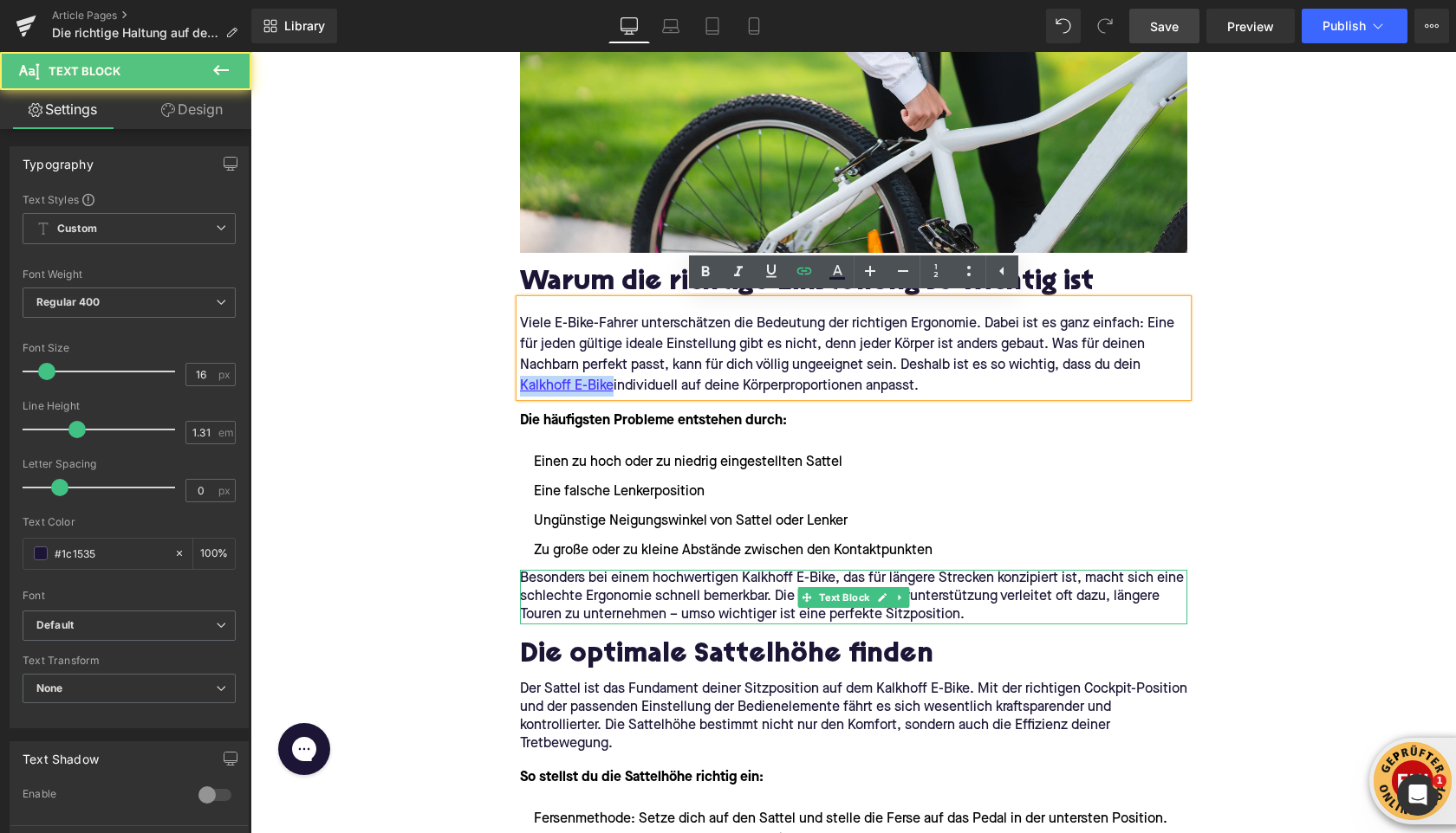
drag, startPoint x: 743, startPoint y: 580, endPoint x: 835, endPoint y: 579, distance: 92.0
click at [835, 579] on p "Besonders bei einem hochwertigen Kalkhoff E-Bike, das für längere Strecken konz…" at bounding box center [853, 598] width 667 height 55
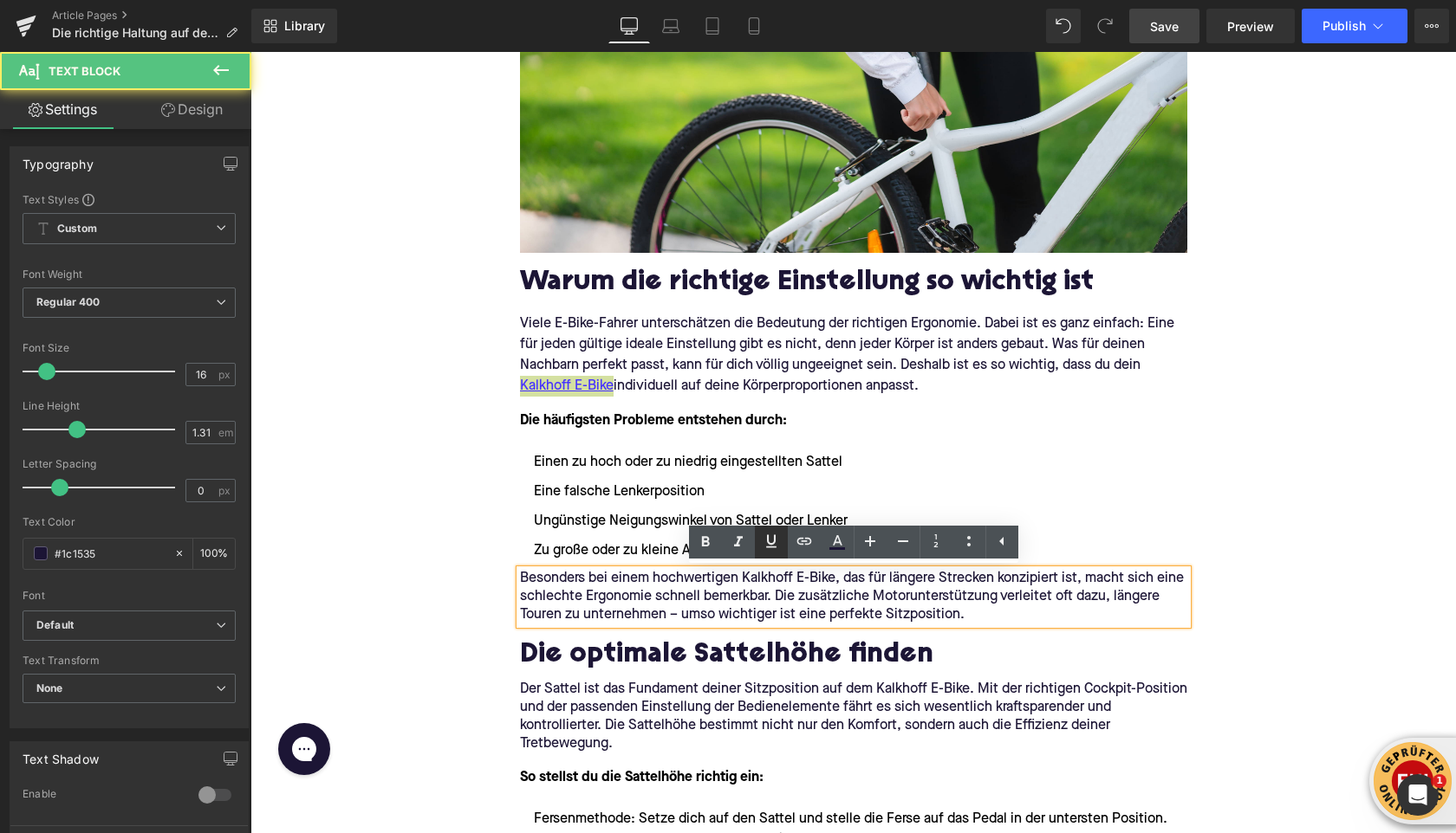
click at [805, 545] on icon at bounding box center [804, 541] width 21 height 21
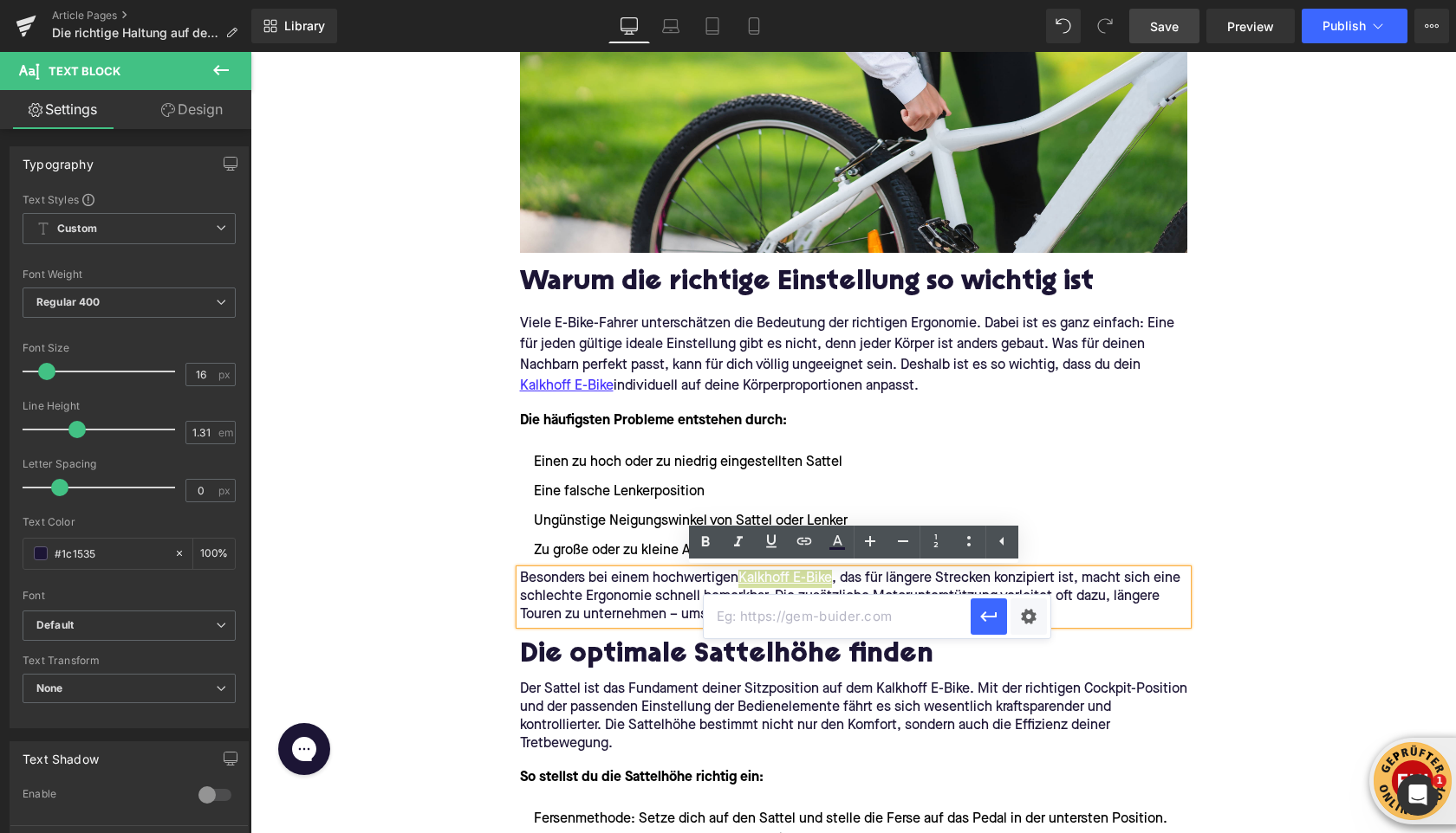
click at [793, 614] on input "text" at bounding box center [837, 617] width 267 height 44
paste input "[URL][DOMAIN_NAME]"
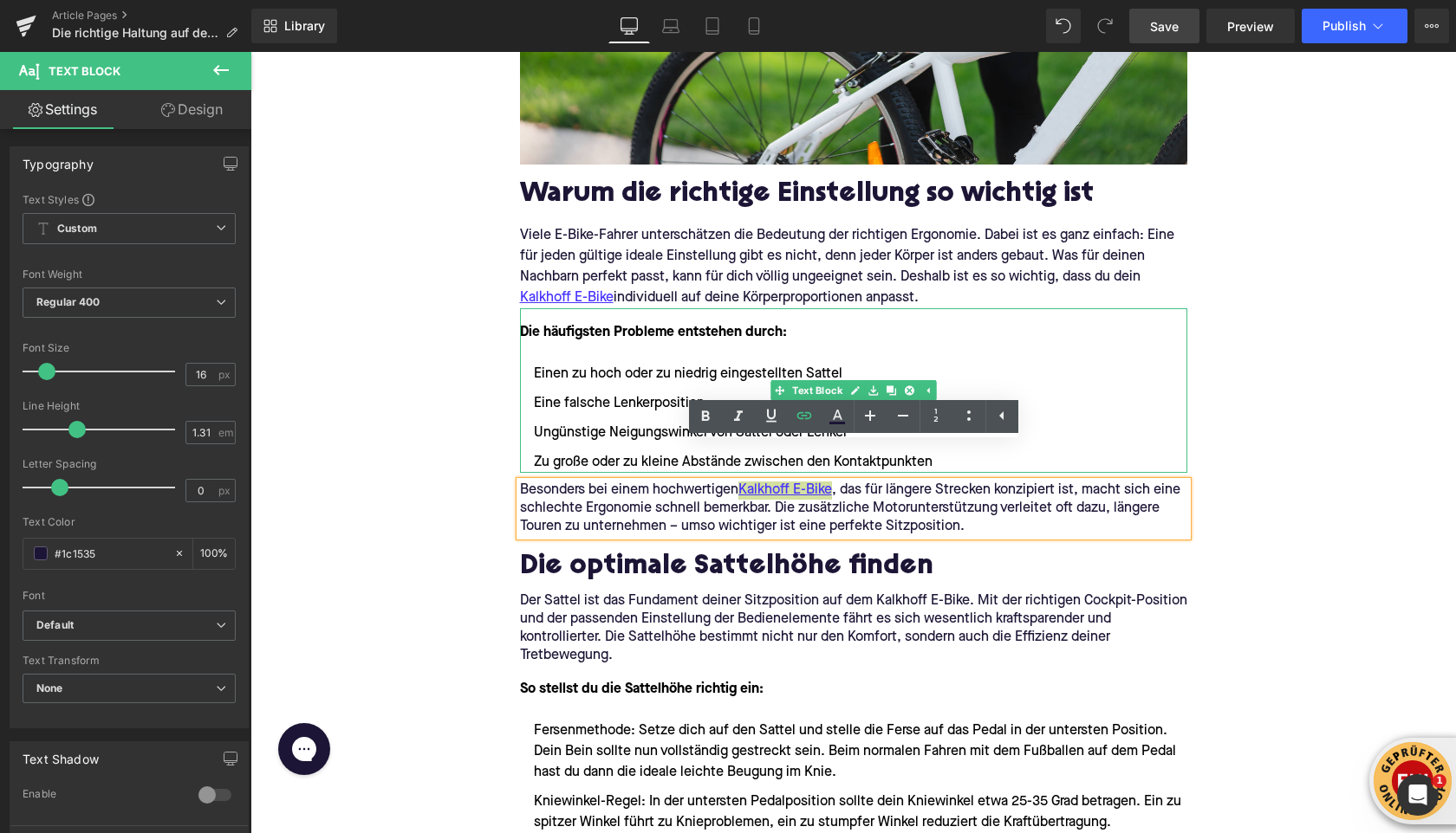
scroll to position [1018, 0]
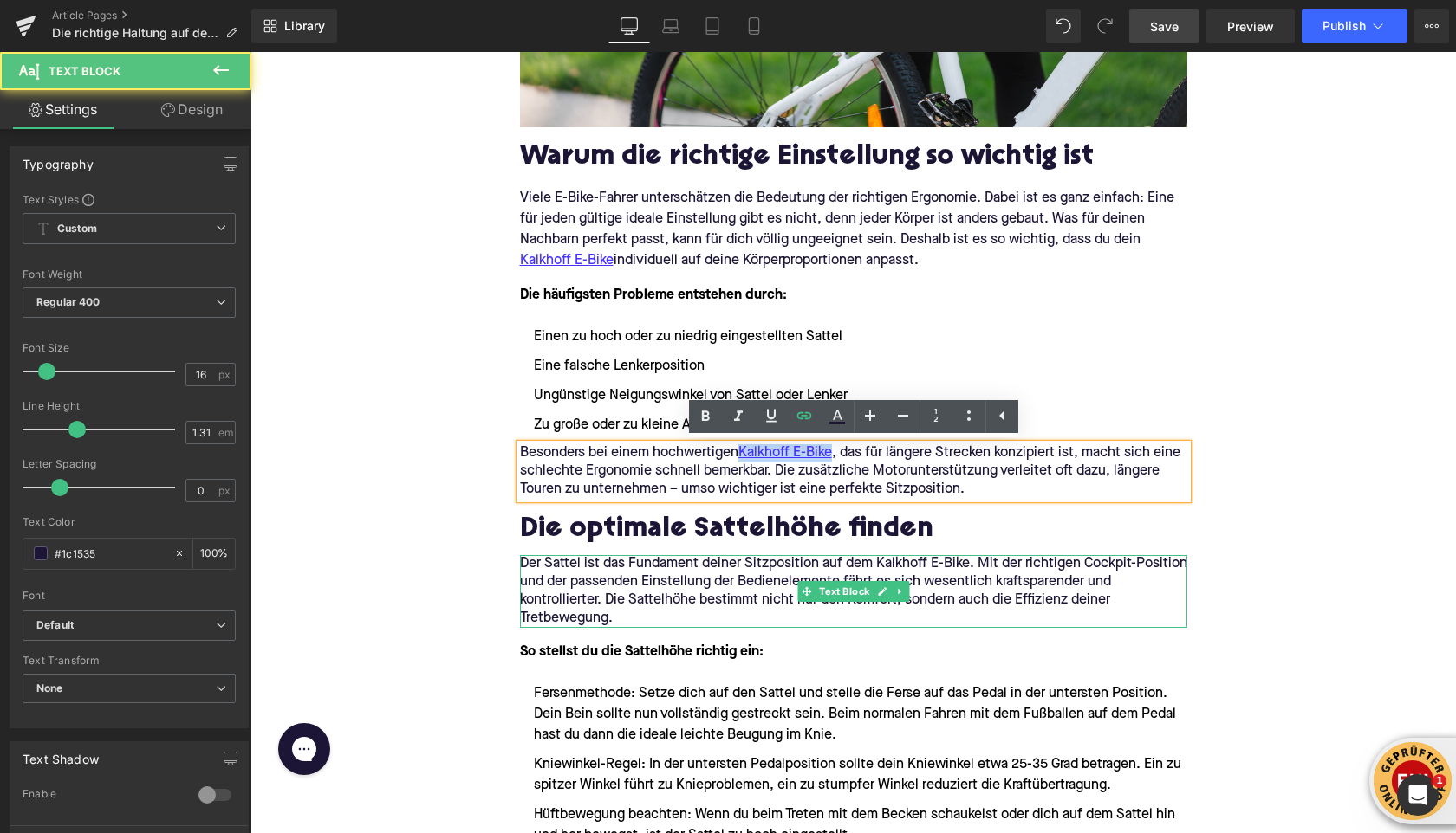
drag, startPoint x: 951, startPoint y: 562, endPoint x: 966, endPoint y: 562, distance: 15.0
click at [966, 562] on p "Der Sattel ist das Fundament deiner Sitzposition auf dem Kalkhoff E-Bike. Mit d…" at bounding box center [853, 591] width 667 height 73
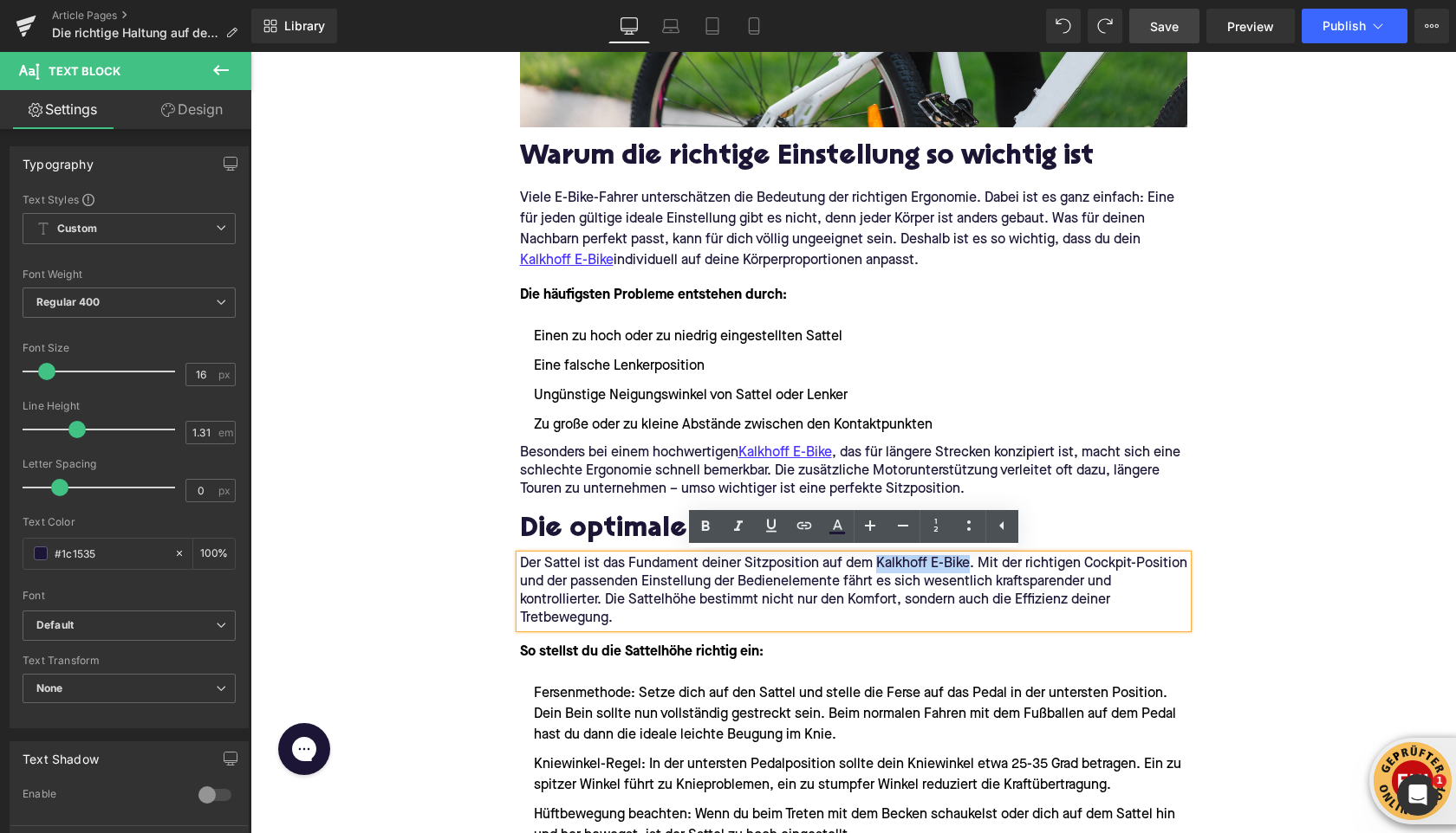
drag, startPoint x: 967, startPoint y: 566, endPoint x: 878, endPoint y: 569, distance: 89.1
click at [878, 569] on p "Der Sattel ist das Fundament deiner Sitzposition auf dem Kalkhoff E-Bike. Mit d…" at bounding box center [853, 591] width 667 height 73
click at [808, 531] on icon at bounding box center [804, 525] width 21 height 21
click at [882, 601] on input "text" at bounding box center [968, 602] width 267 height 44
paste input "[URL][DOMAIN_NAME]"
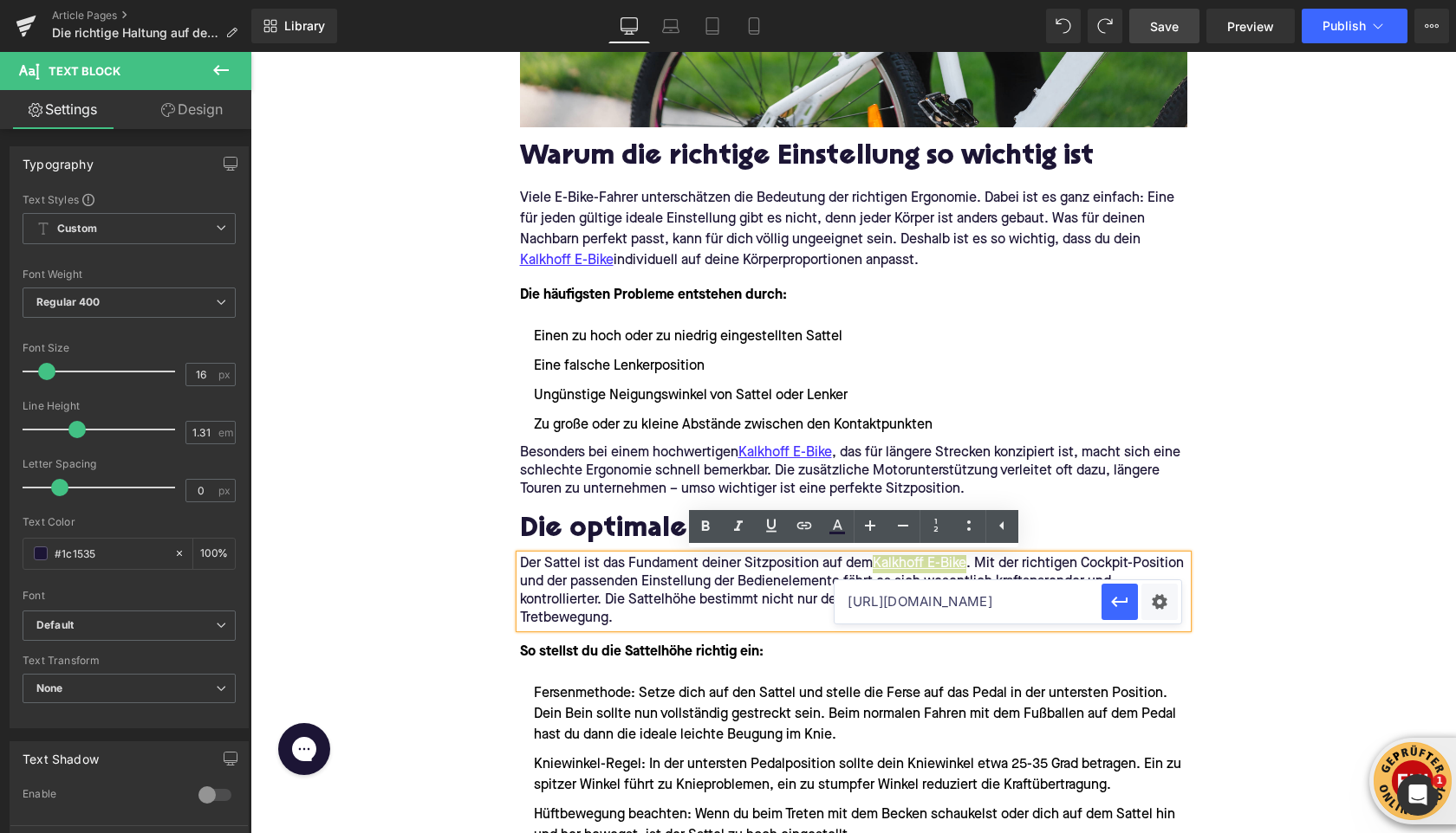
type input "[URL][DOMAIN_NAME]"
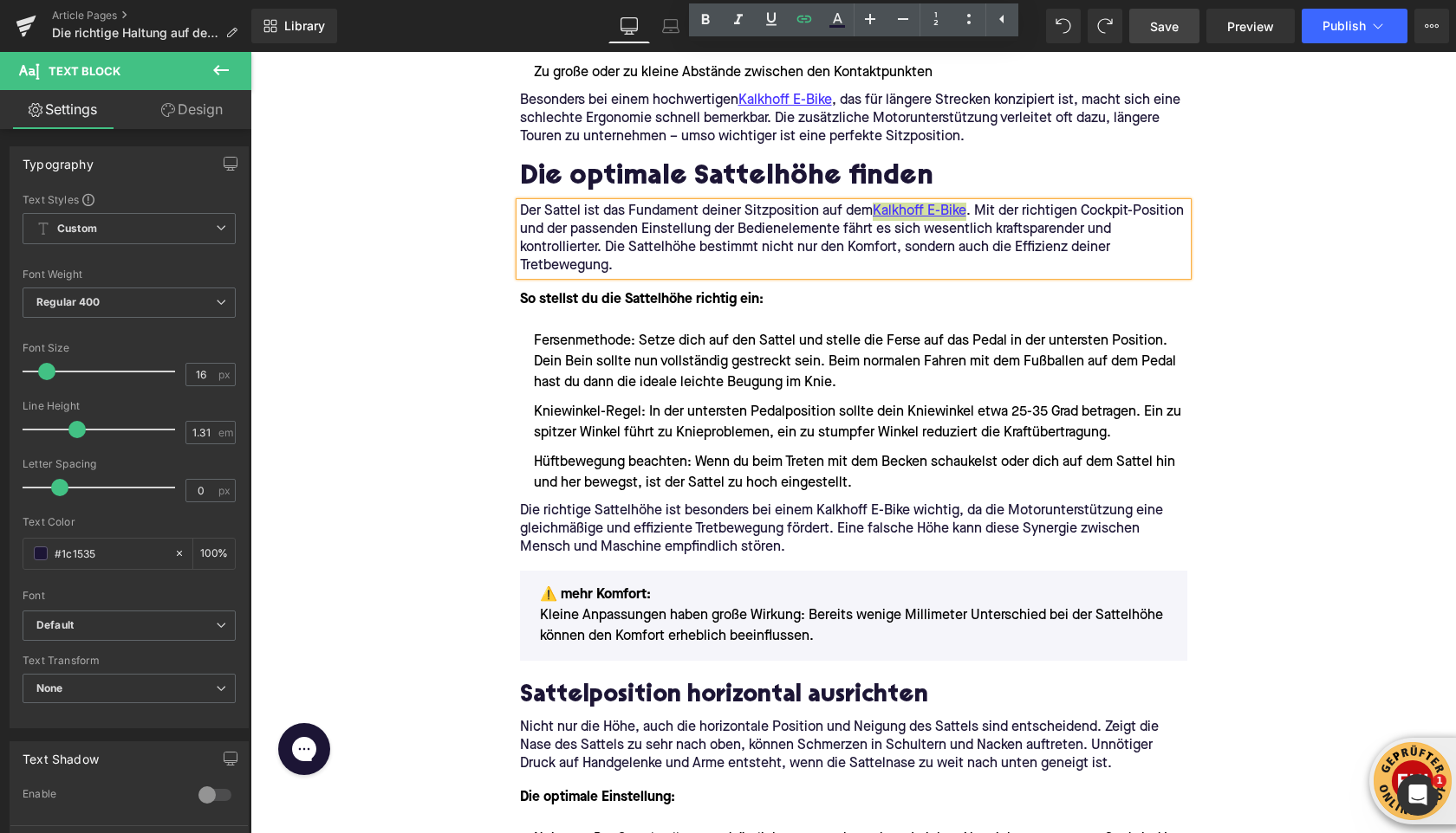
scroll to position [1550, 0]
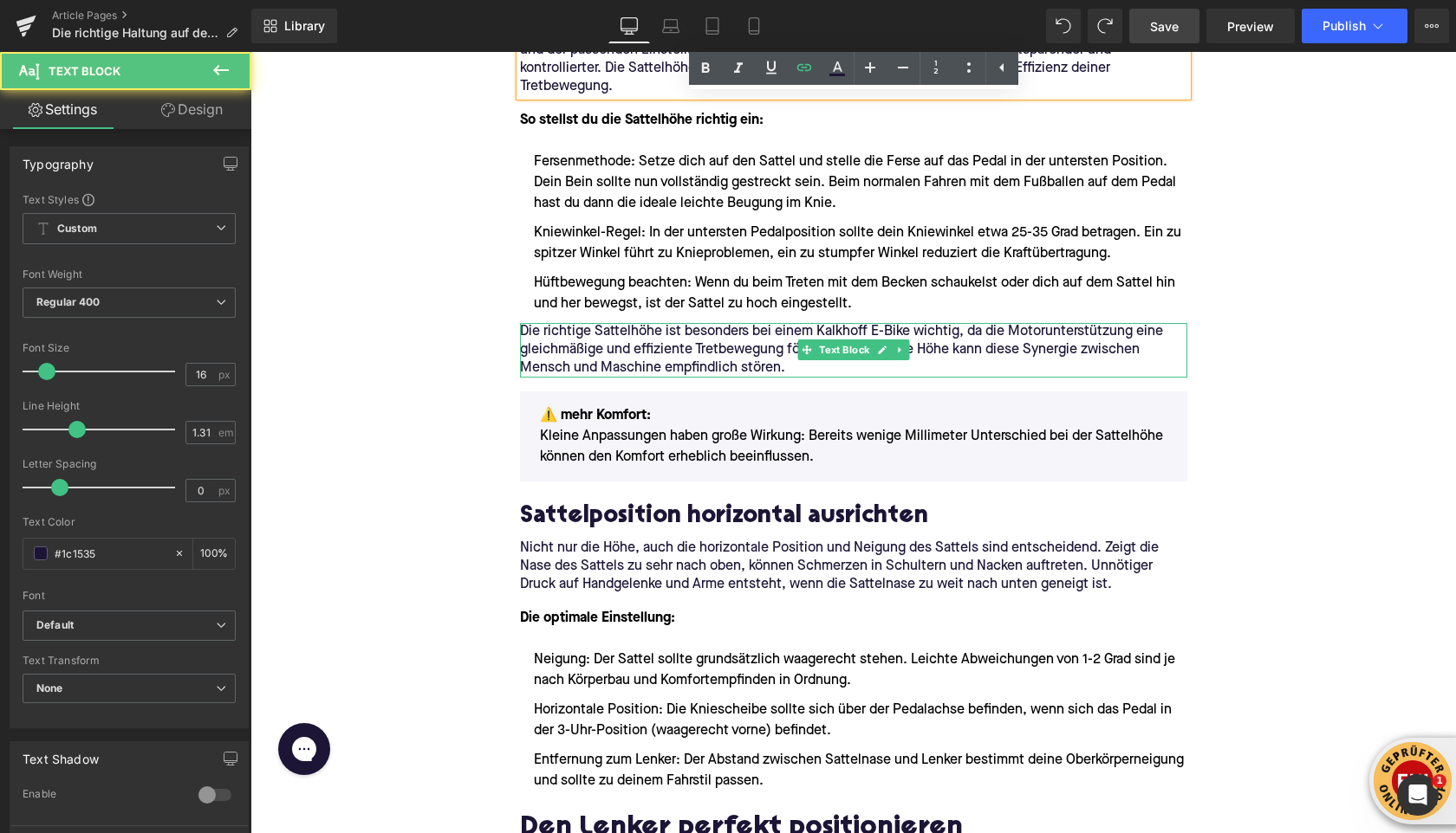
drag, startPoint x: 871, startPoint y: 330, endPoint x: 884, endPoint y: 328, distance: 13.2
click at [909, 330] on p "Die richtige Sattelhöhe ist besonders bei einem Kalkhoff E-Bike wichtig, da die…" at bounding box center [853, 351] width 667 height 55
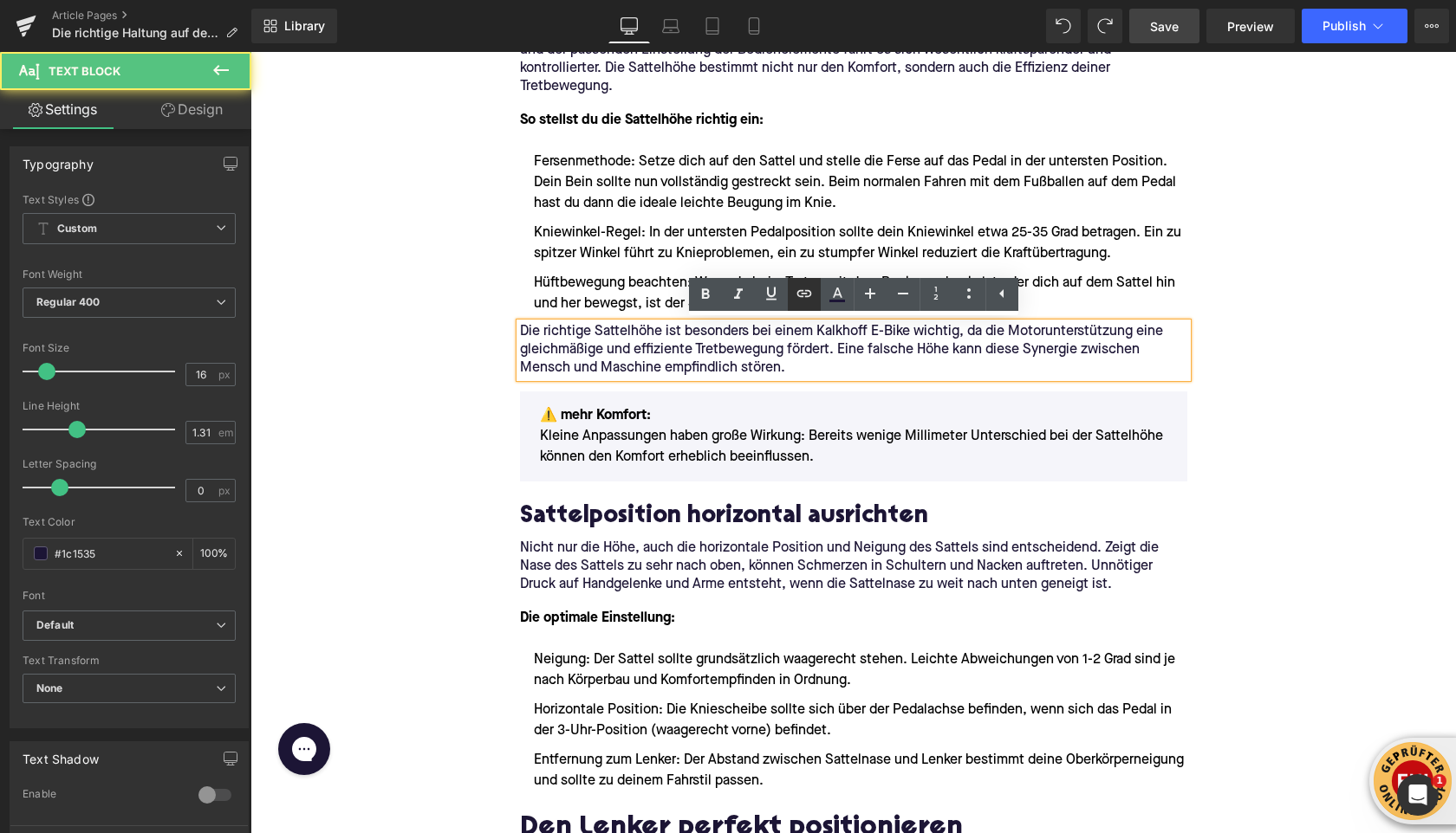
click at [799, 298] on icon at bounding box center [804, 293] width 21 height 21
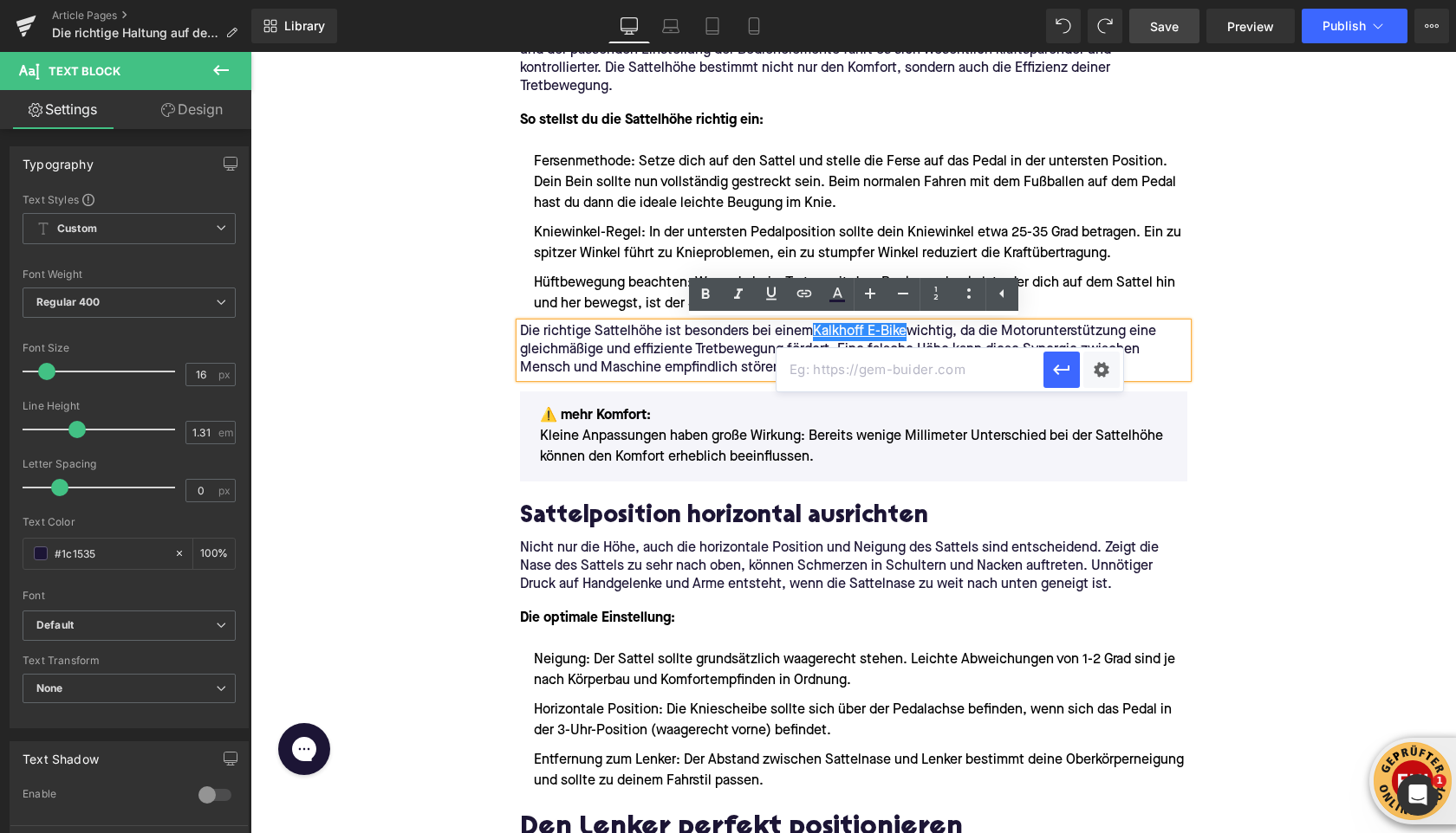
click at [814, 370] on input "text" at bounding box center [911, 370] width 267 height 44
paste input "[URL][DOMAIN_NAME]"
type input "[URL][DOMAIN_NAME]"
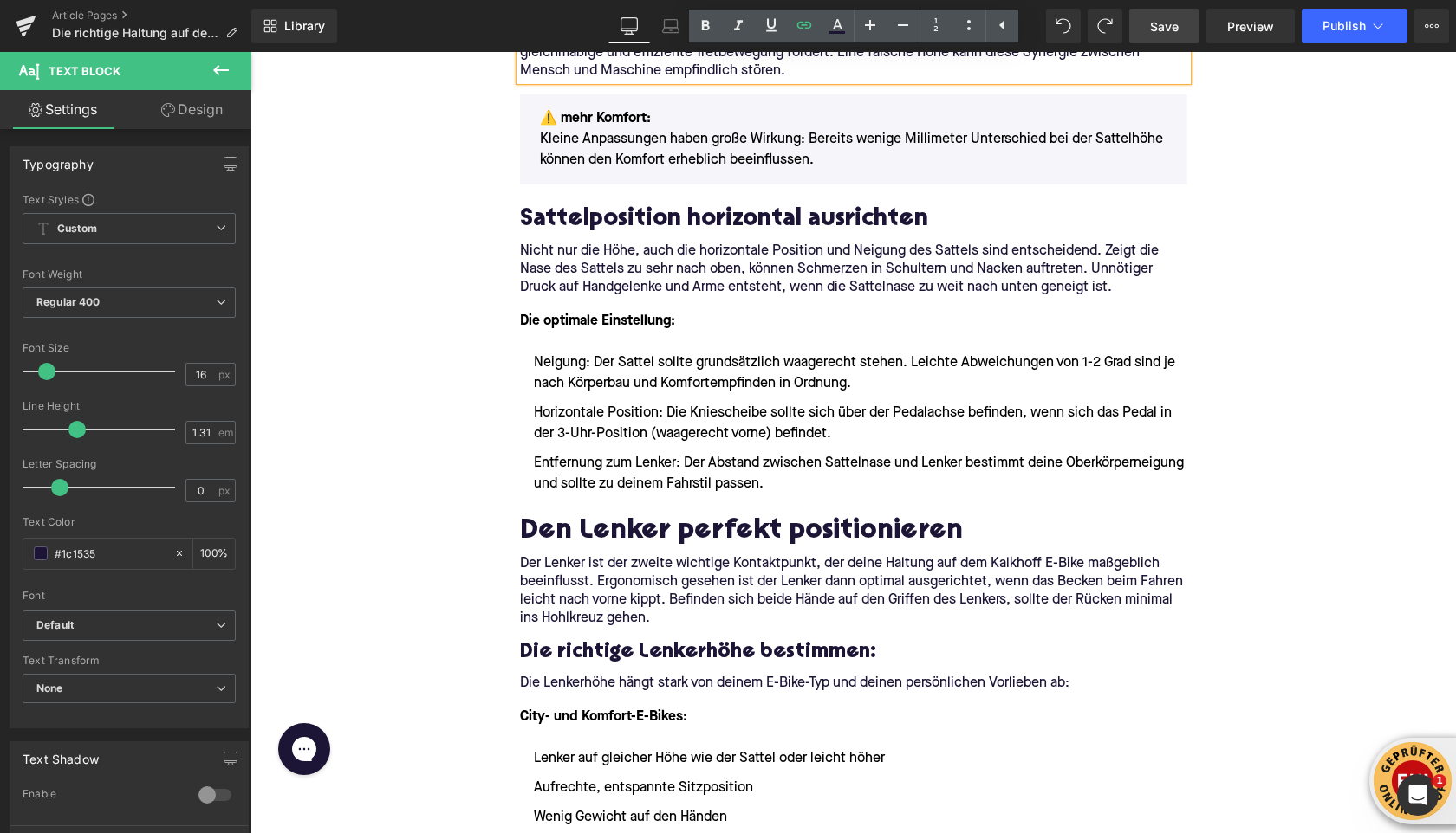
scroll to position [1876, 0]
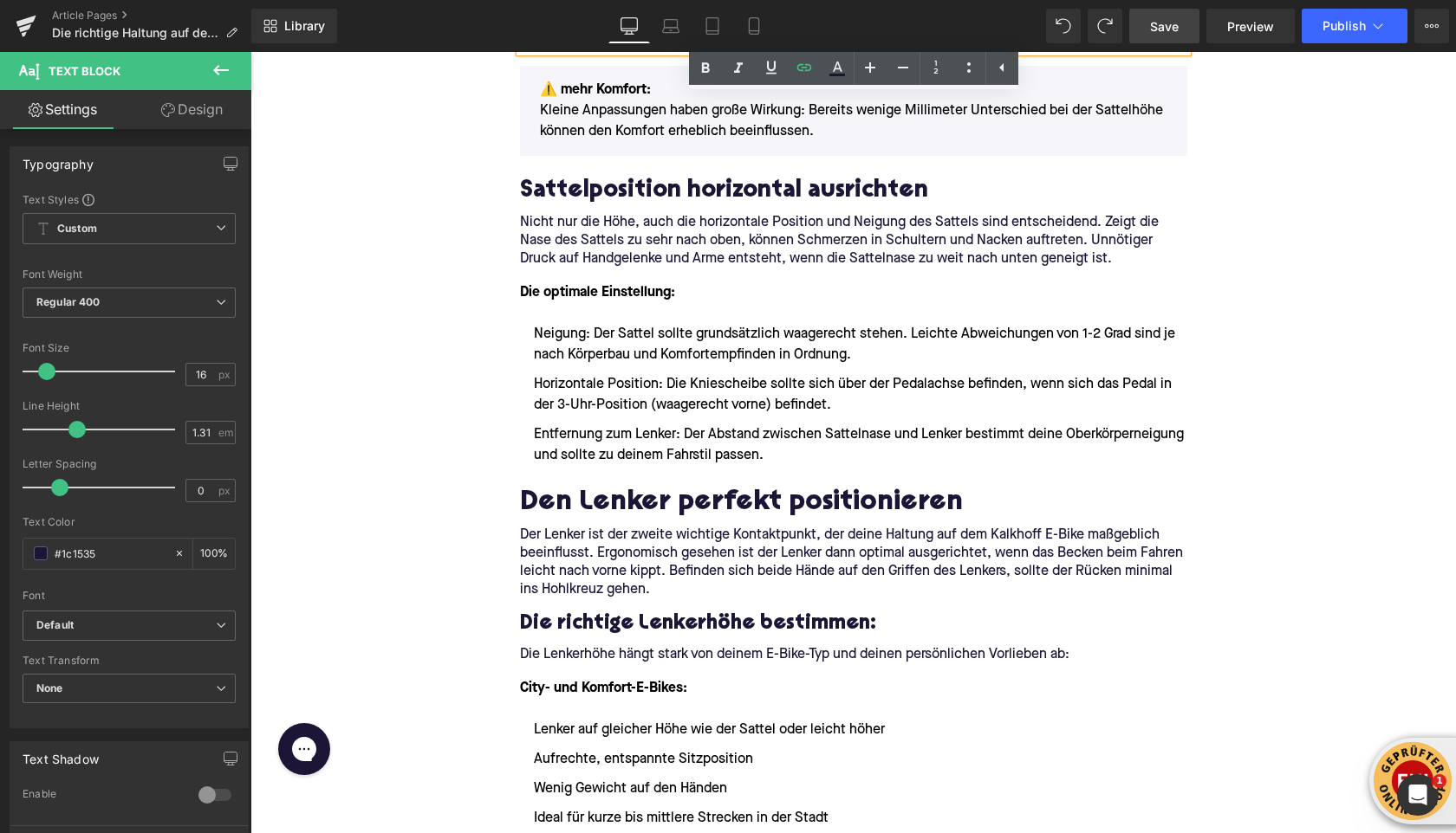
click at [996, 537] on p "Der Lenker ist der zweite wichtige Kontaktpunkt, der deine Haltung auf dem Kalk…" at bounding box center [853, 563] width 667 height 73
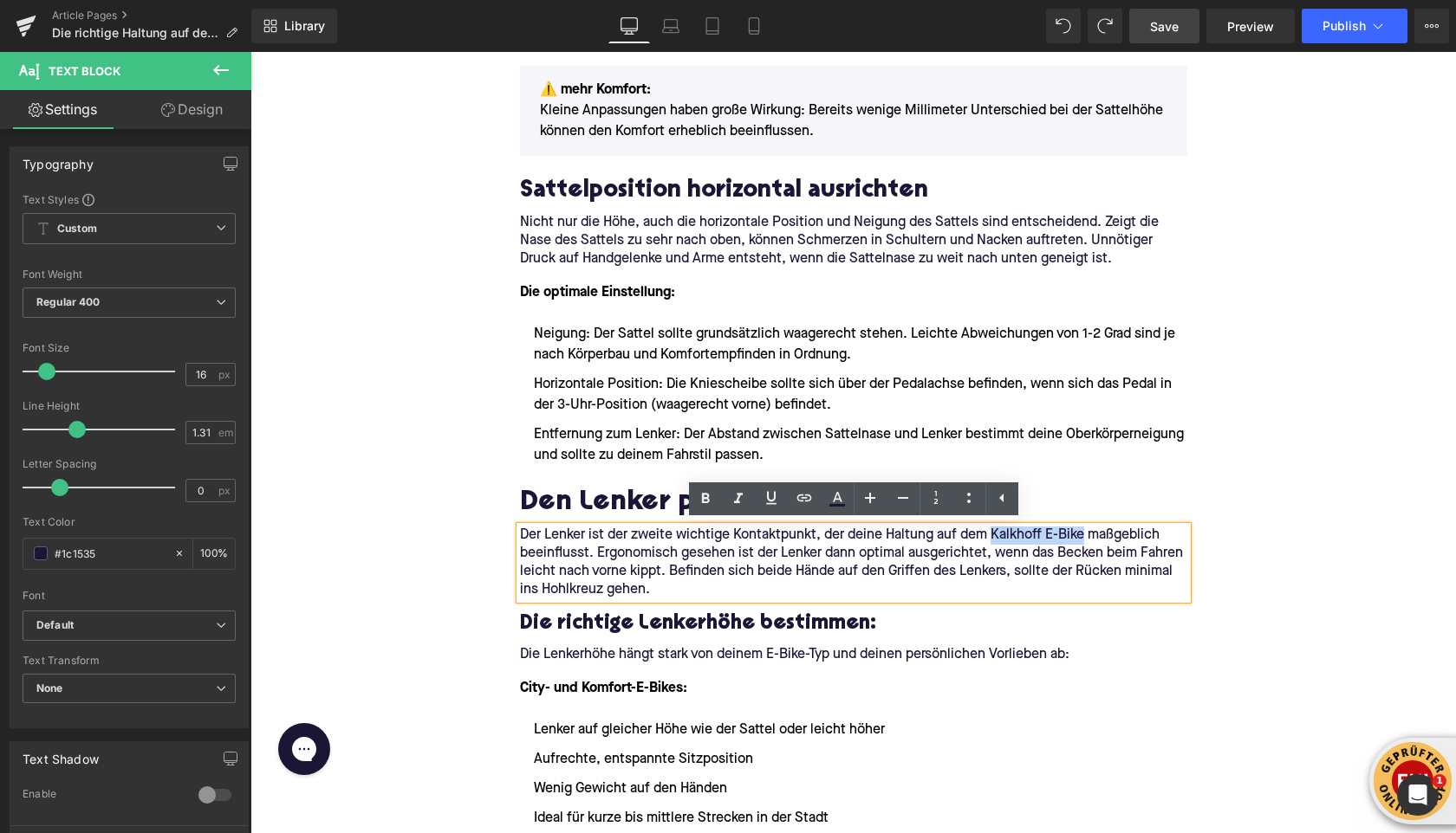
drag, startPoint x: 993, startPoint y: 535, endPoint x: 1083, endPoint y: 535, distance: 90.0
click at [1083, 535] on p "Der Lenker ist der zweite wichtige Kontaktpunkt, der deine Haltung auf dem Kalk…" at bounding box center [853, 563] width 667 height 73
click at [808, 496] on icon at bounding box center [804, 498] width 21 height 21
click at [866, 569] on input "text" at bounding box center [974, 574] width 267 height 44
paste input "[URL][DOMAIN_NAME]"
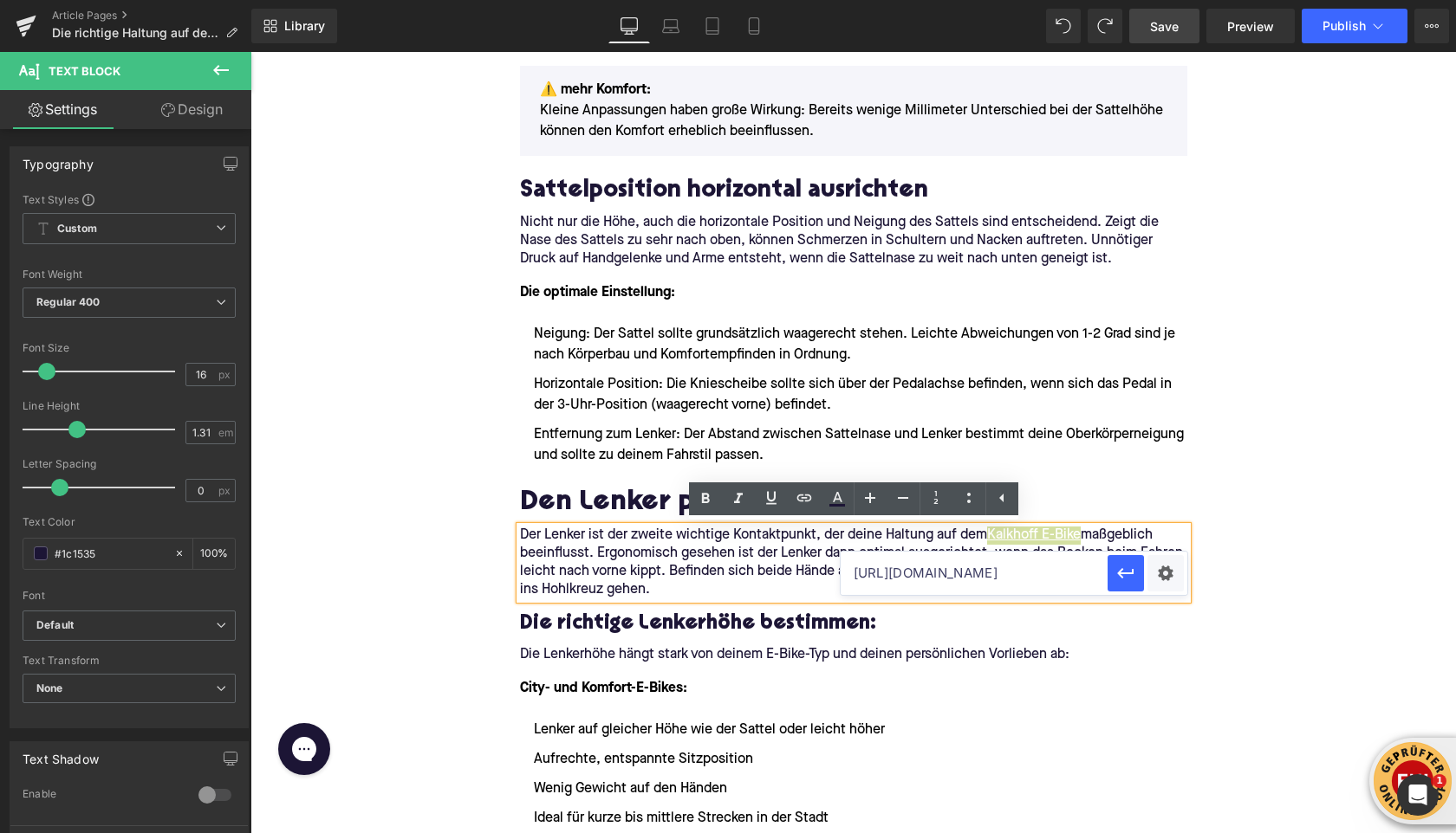
type input "[URL][DOMAIN_NAME]"
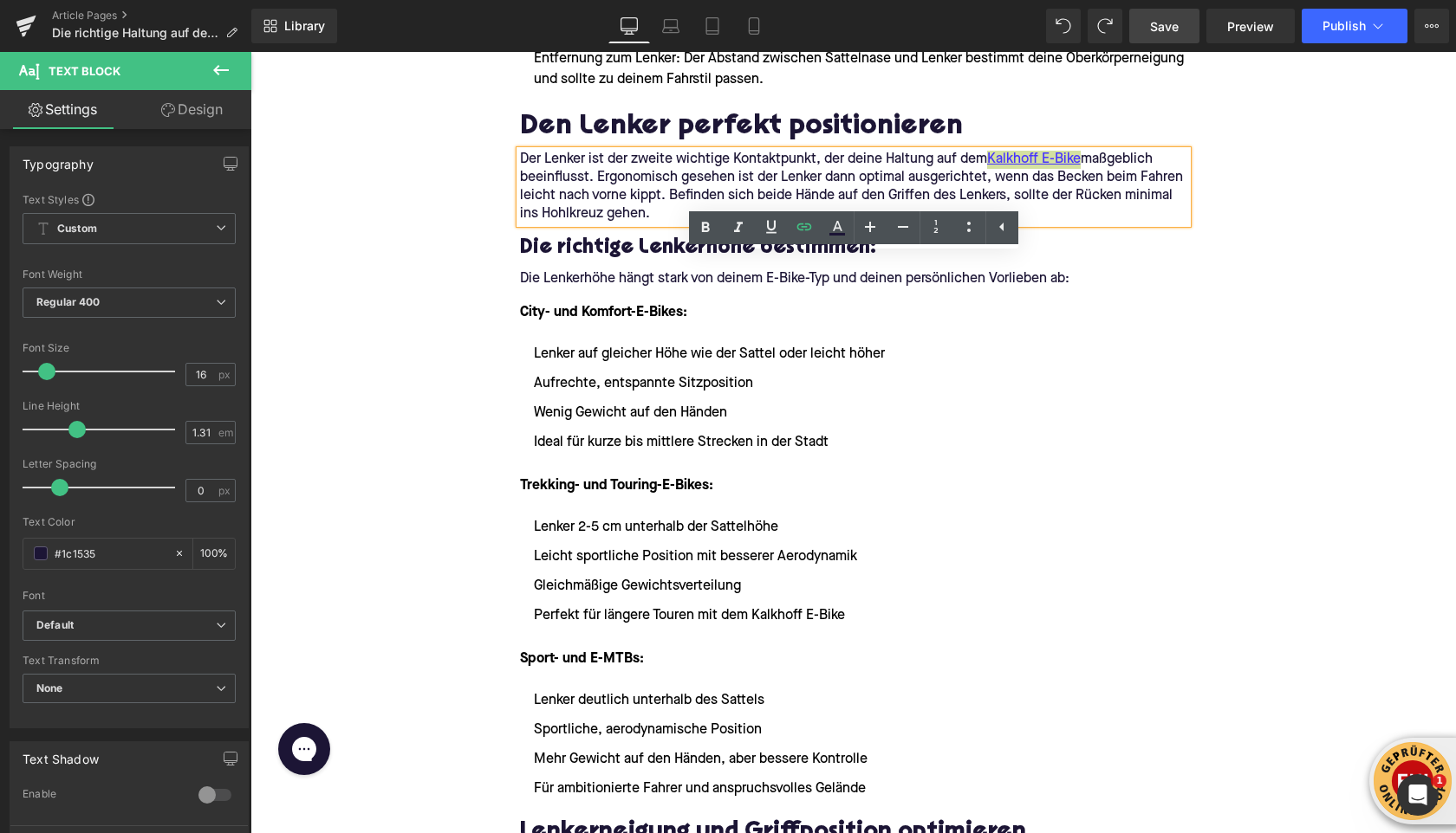
scroll to position [2286, 0]
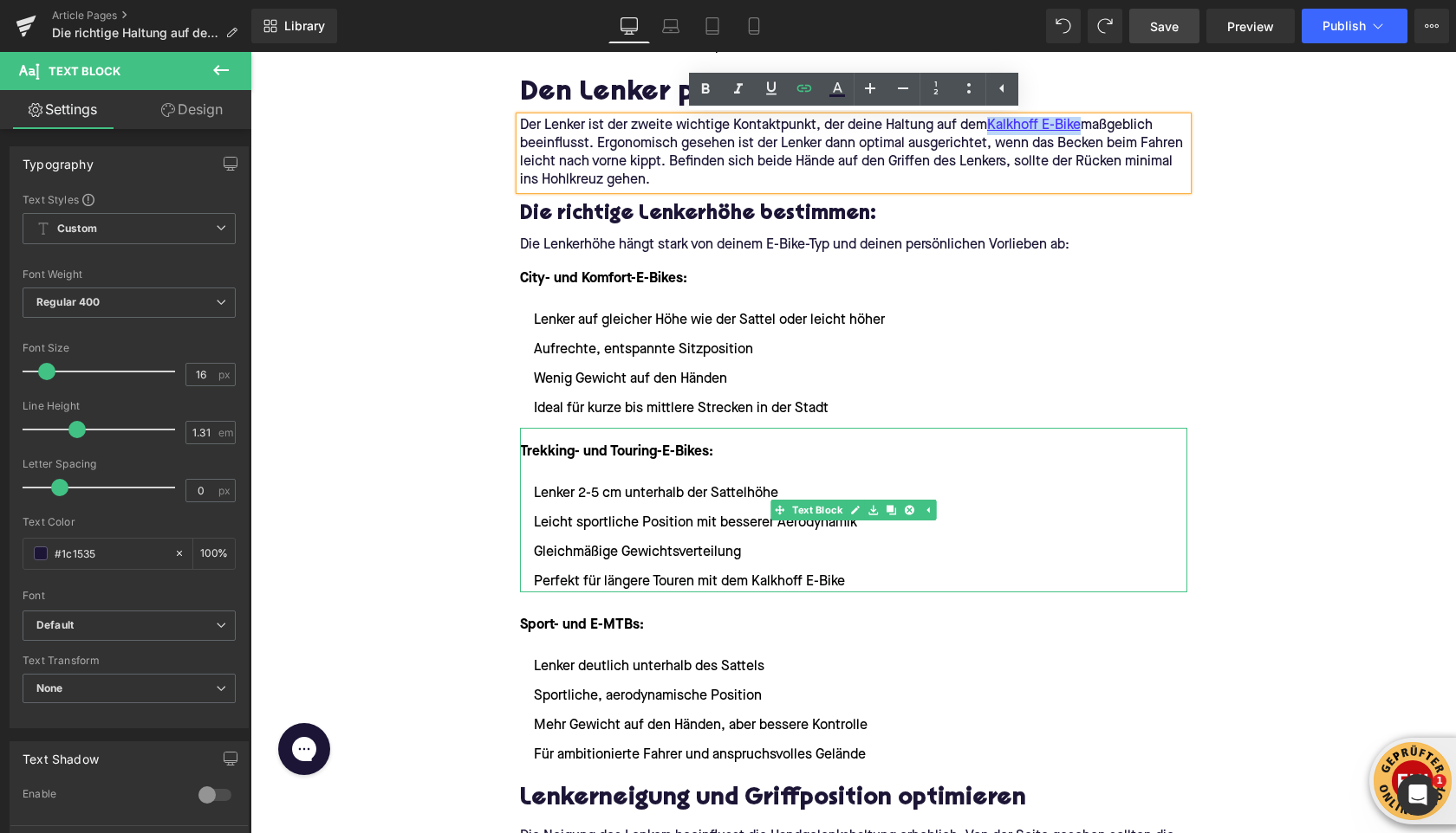
click at [757, 582] on li "Perfekt für längere Touren mit dem Kalkhoff E-Bike" at bounding box center [853, 581] width 667 height 21
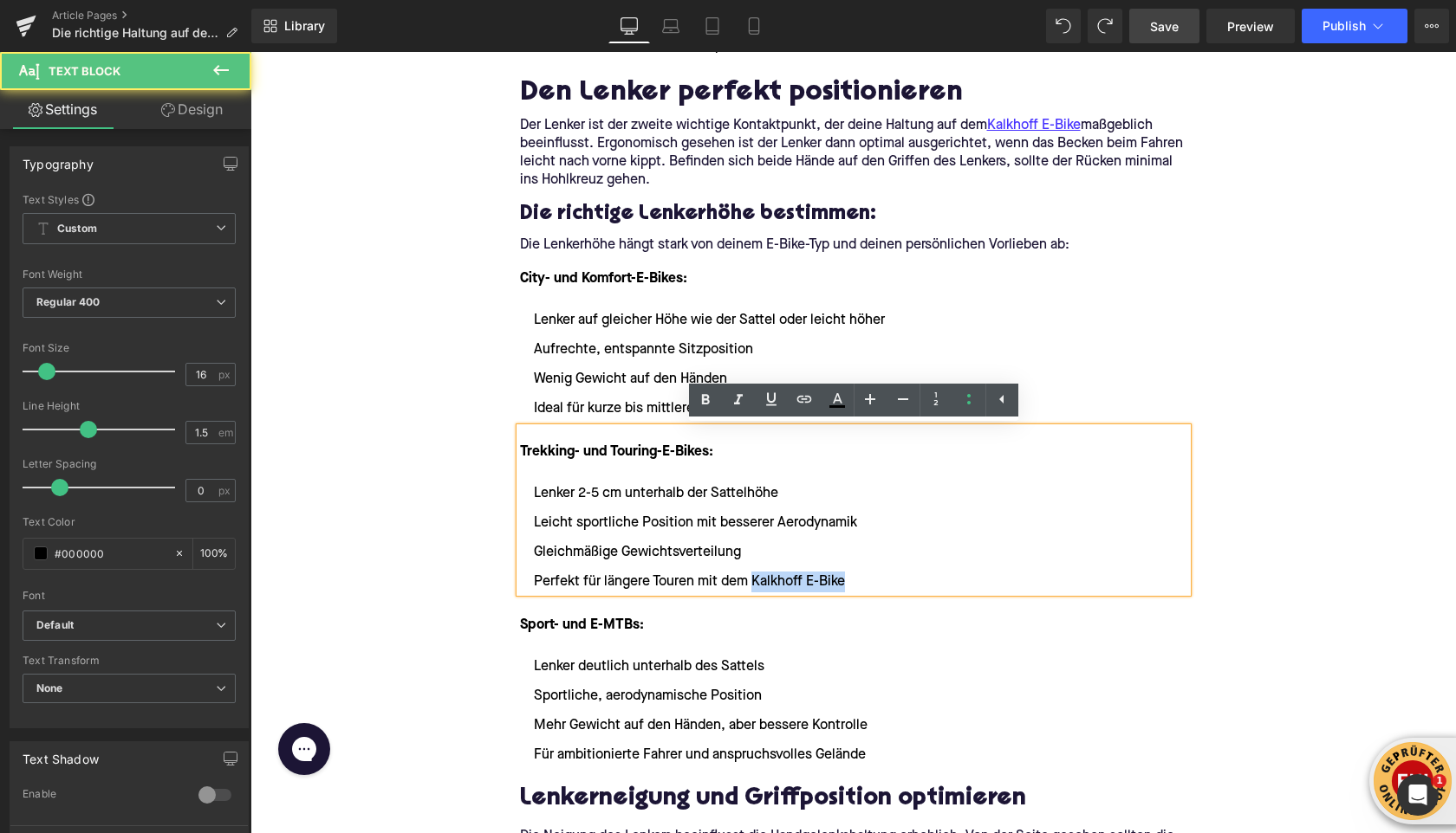
drag, startPoint x: 753, startPoint y: 582, endPoint x: 840, endPoint y: 587, distance: 87.1
click at [842, 587] on li "Perfekt für längere Touren mit dem Kalkhoff E-Bike" at bounding box center [853, 581] width 667 height 21
click at [777, 585] on li "Perfekt für längere Touren mit dem Kalkhoff E-Bike" at bounding box center [853, 581] width 667 height 21
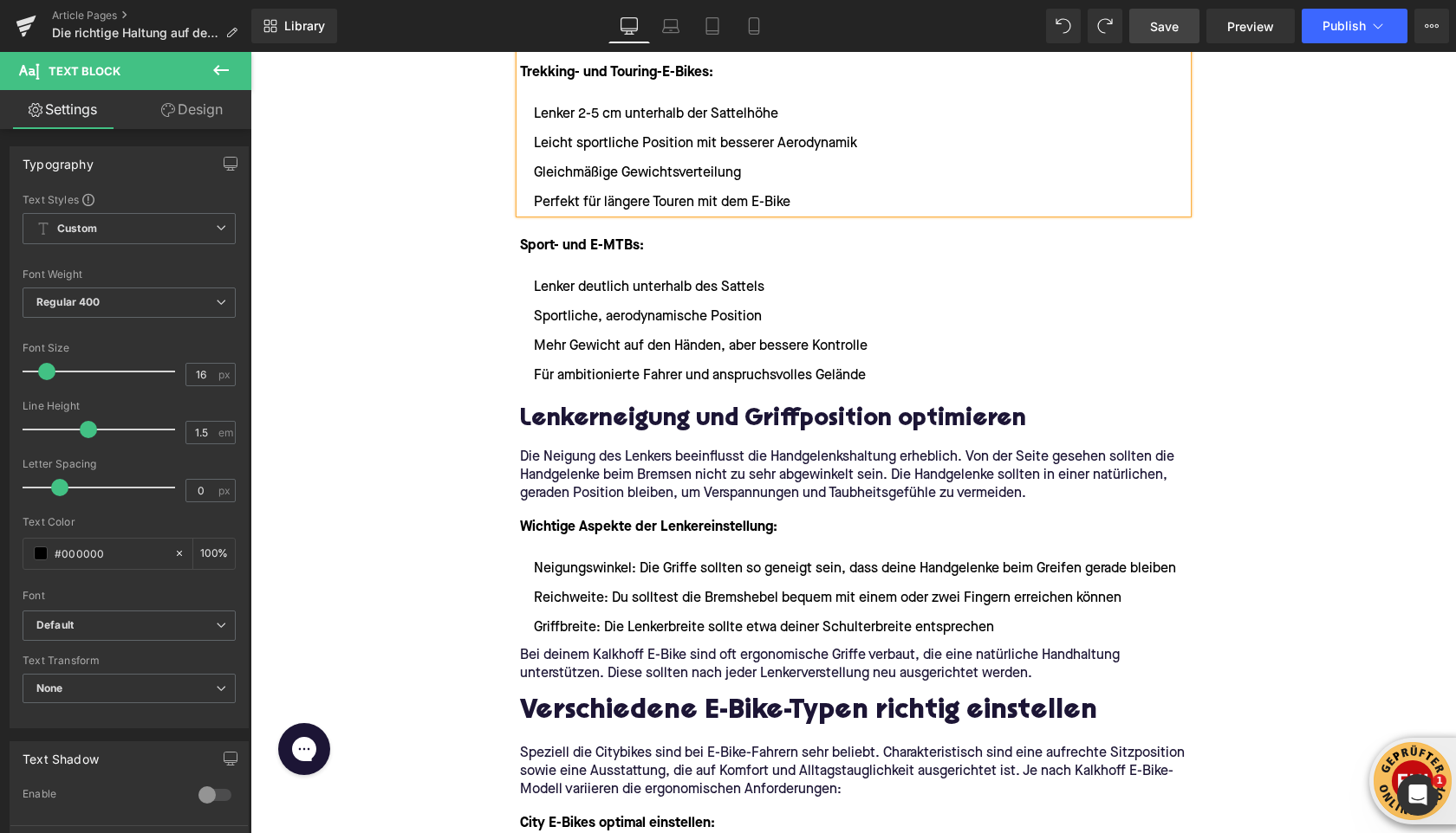
scroll to position [2691, 0]
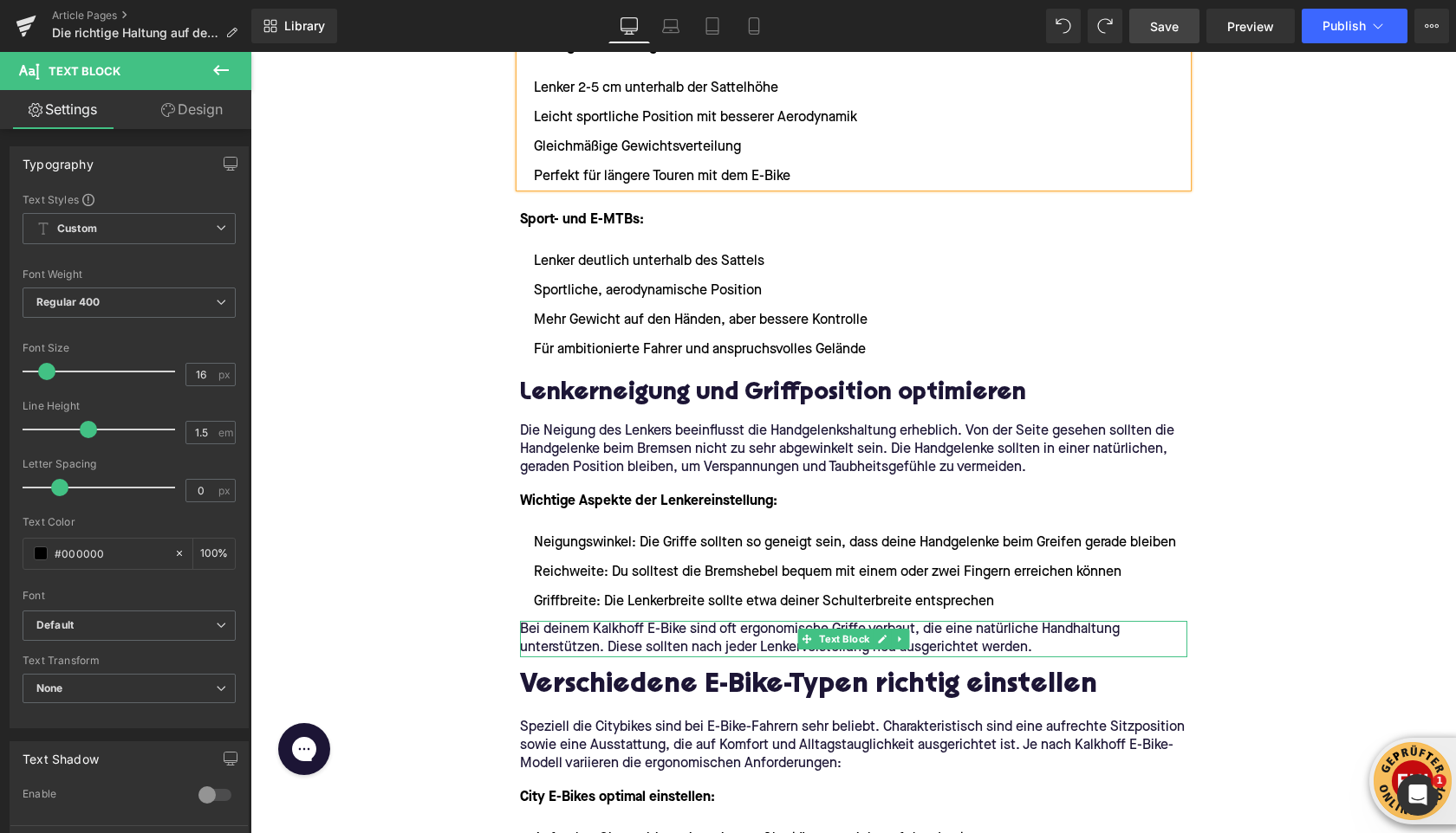
drag, startPoint x: 593, startPoint y: 629, endPoint x: 683, endPoint y: 630, distance: 90.0
click at [683, 630] on p "Bei deinem Kalkhoff E-Bike sind oft ergonomische Griffe verbaut, die eine natür…" at bounding box center [853, 640] width 667 height 36
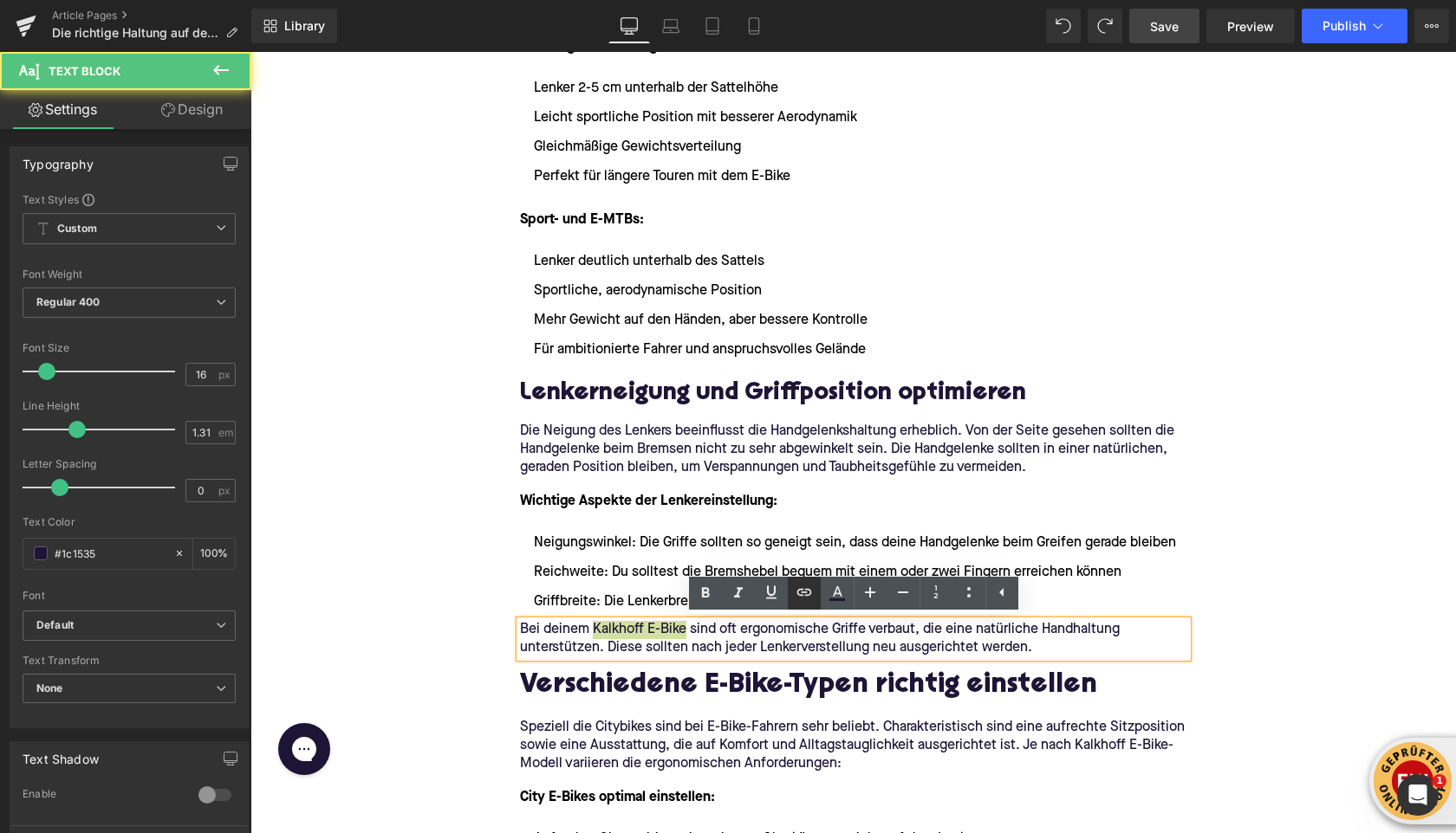
click at [800, 590] on icon at bounding box center [803, 593] width 15 height 7
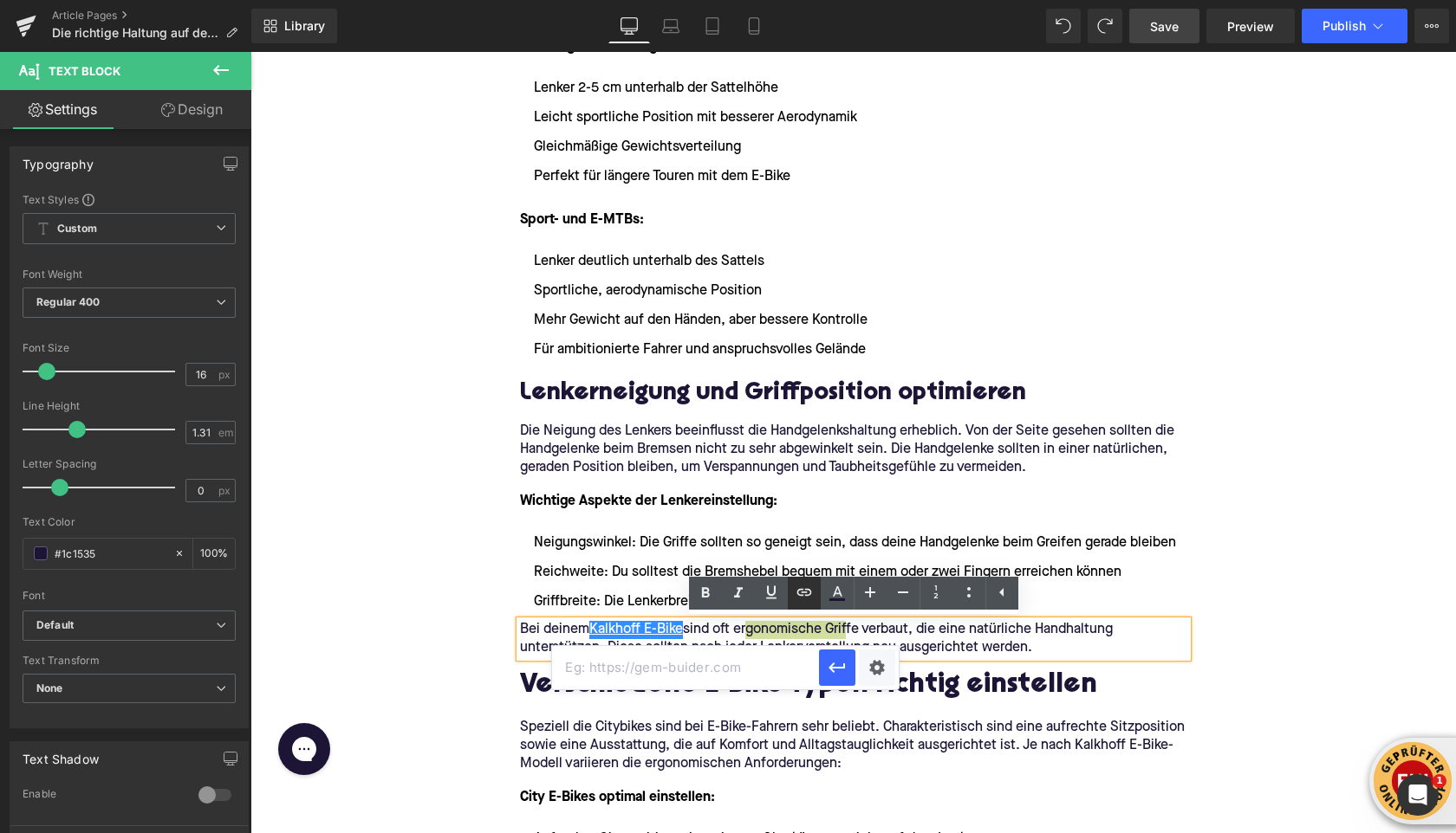
click at [803, 592] on icon at bounding box center [804, 592] width 21 height 21
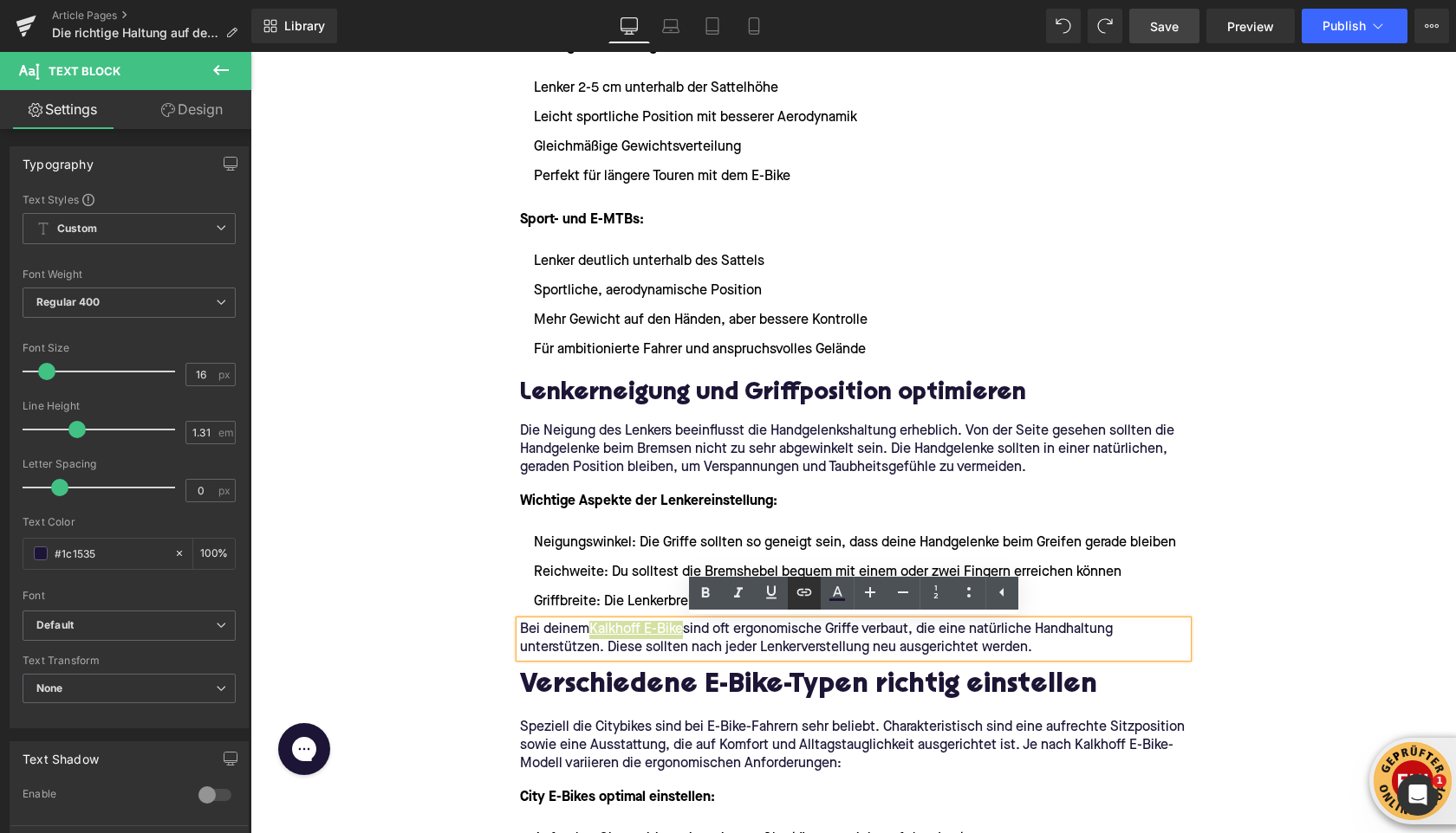
click at [799, 595] on icon at bounding box center [803, 593] width 15 height 7
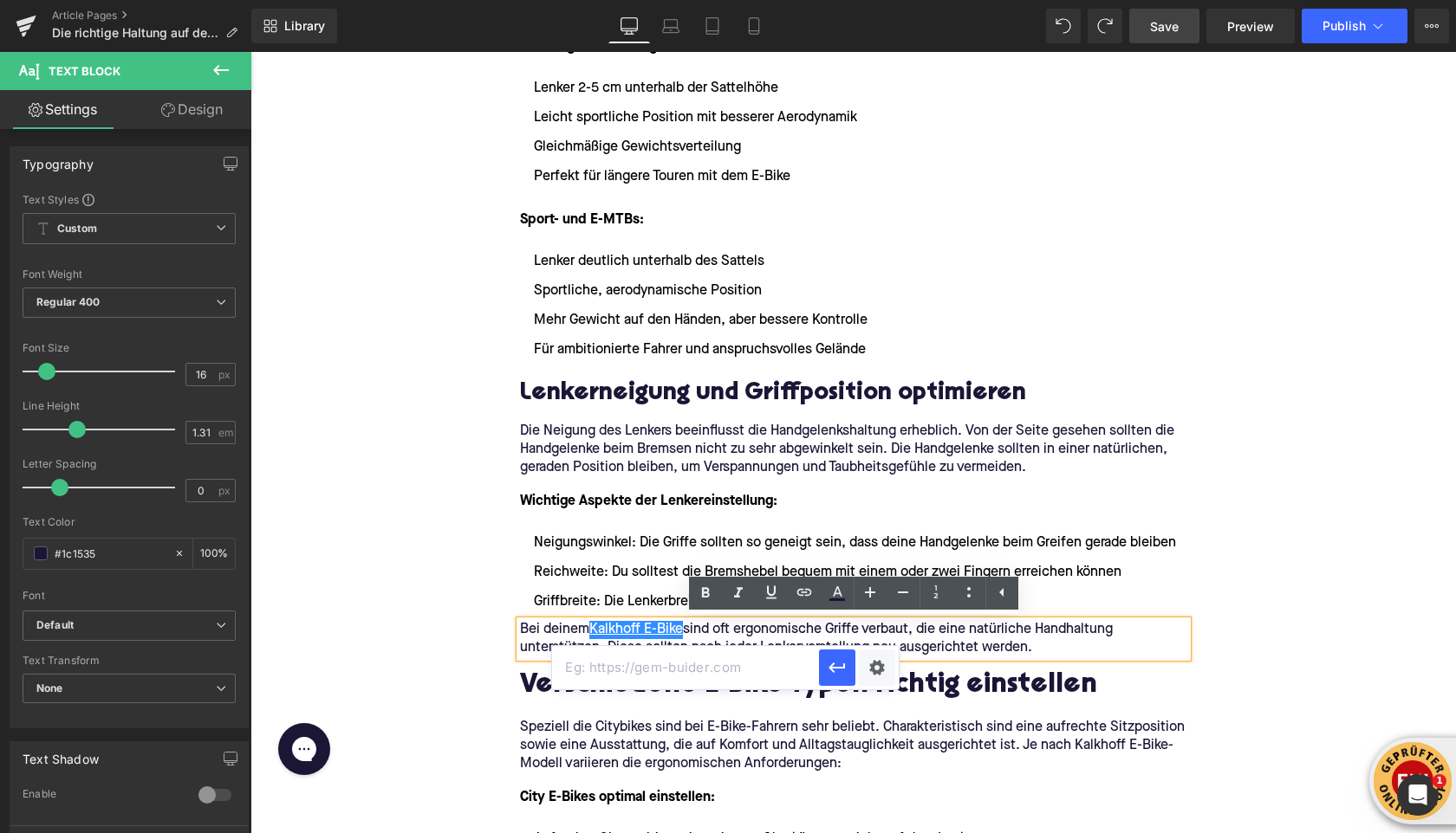
click at [715, 682] on input "text" at bounding box center [686, 668] width 267 height 44
paste input "[URL][DOMAIN_NAME]"
type input "[URL][DOMAIN_NAME]"
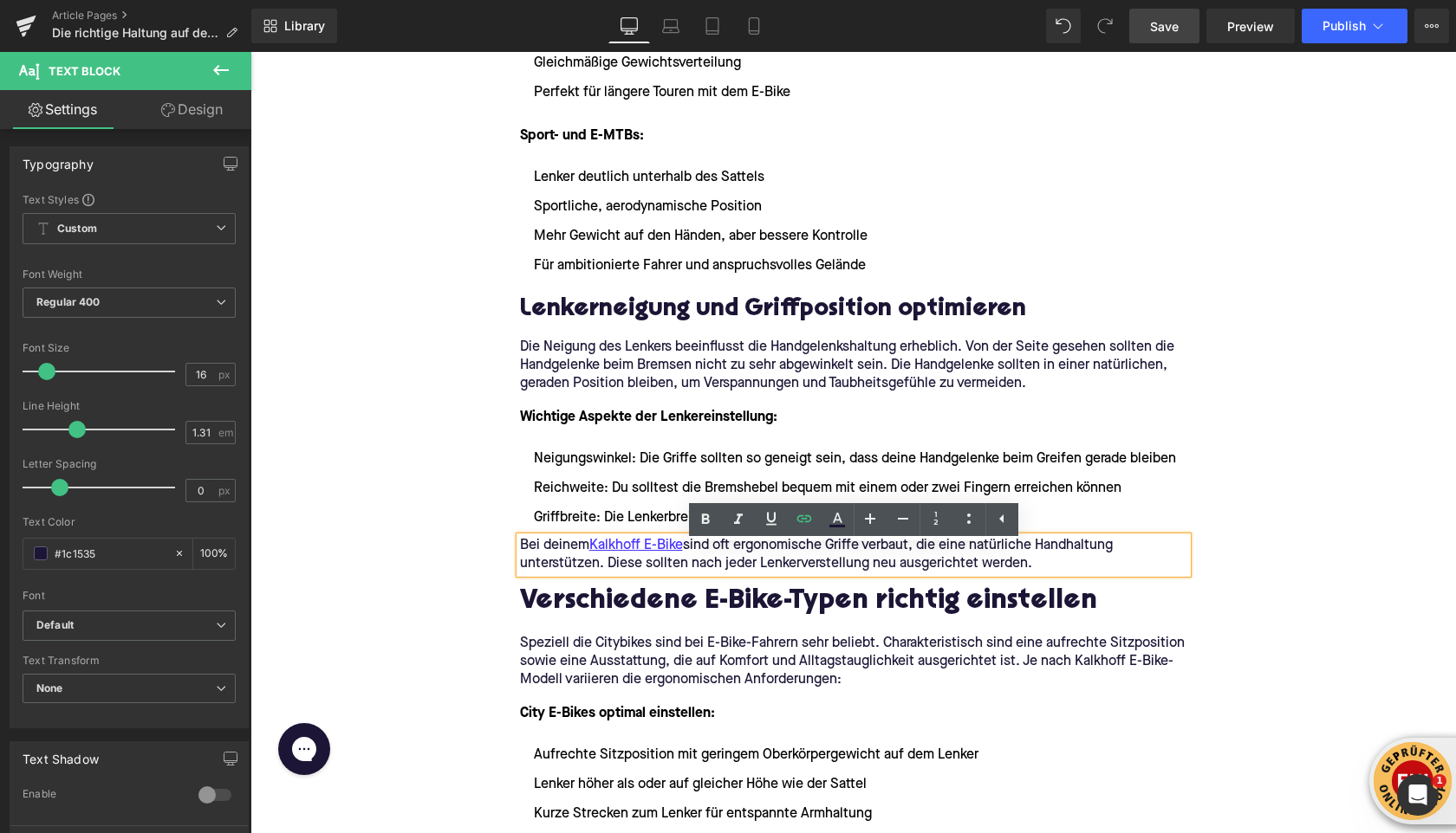
scroll to position [2811, 0]
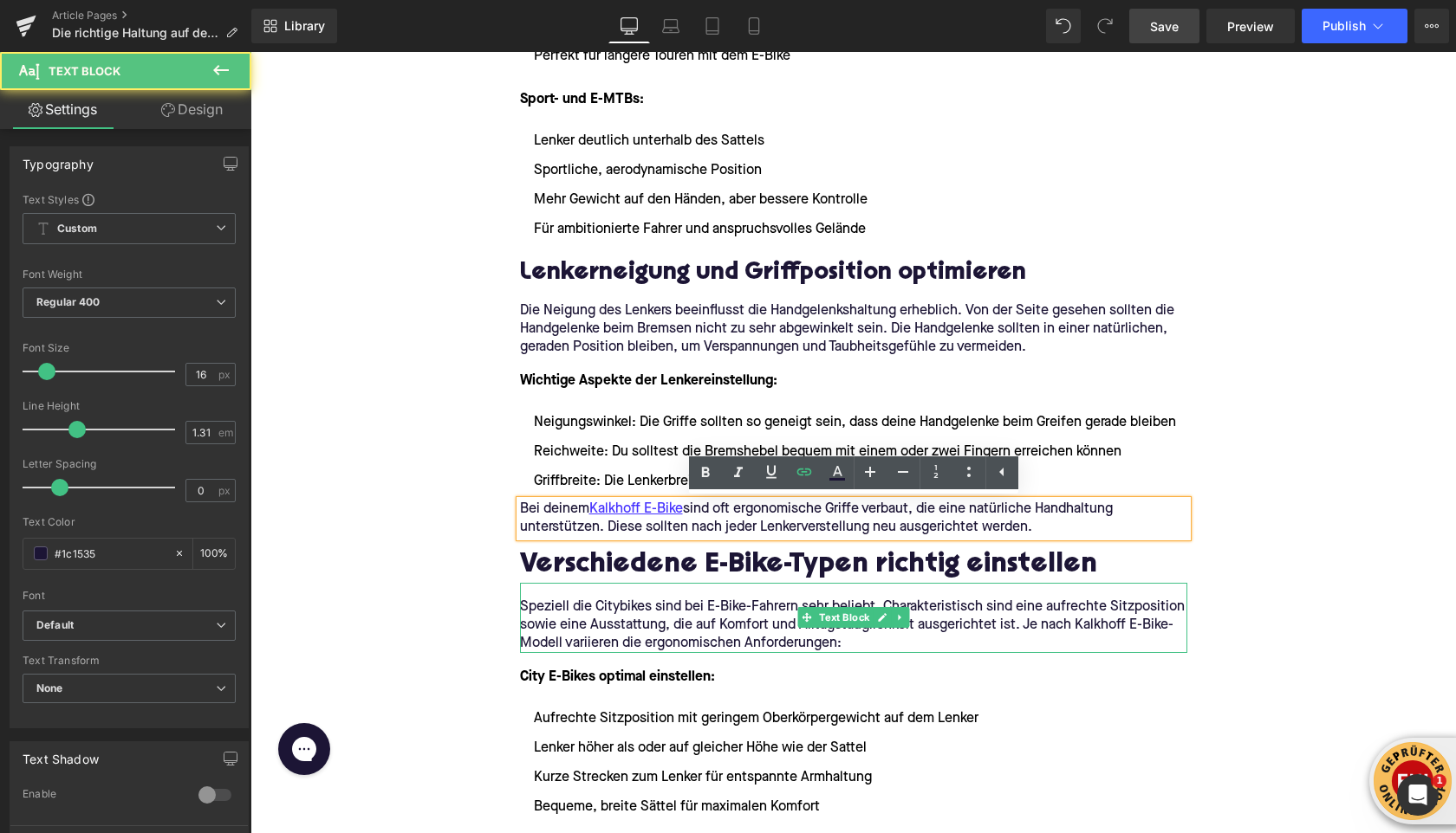
drag, startPoint x: 1072, startPoint y: 625, endPoint x: 1162, endPoint y: 628, distance: 90.0
click at [1162, 628] on p "Speziell die Citybikes sind bei E-Bike-Fahrern sehr beliebt. Charakteristisch s…" at bounding box center [853, 626] width 667 height 55
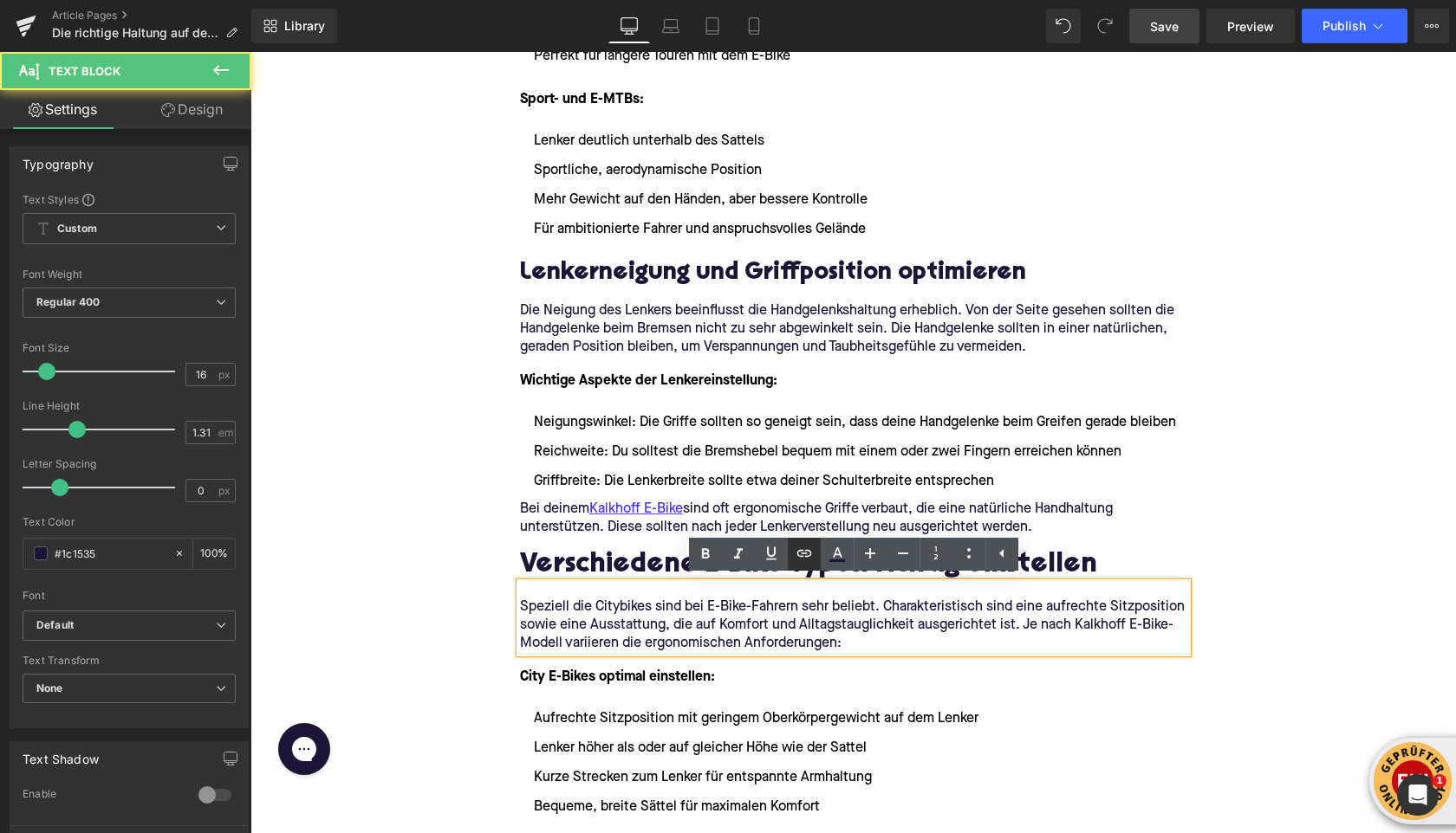
drag, startPoint x: 803, startPoint y: 557, endPoint x: 663, endPoint y: 460, distance: 170.3
click at [803, 557] on icon at bounding box center [804, 553] width 21 height 21
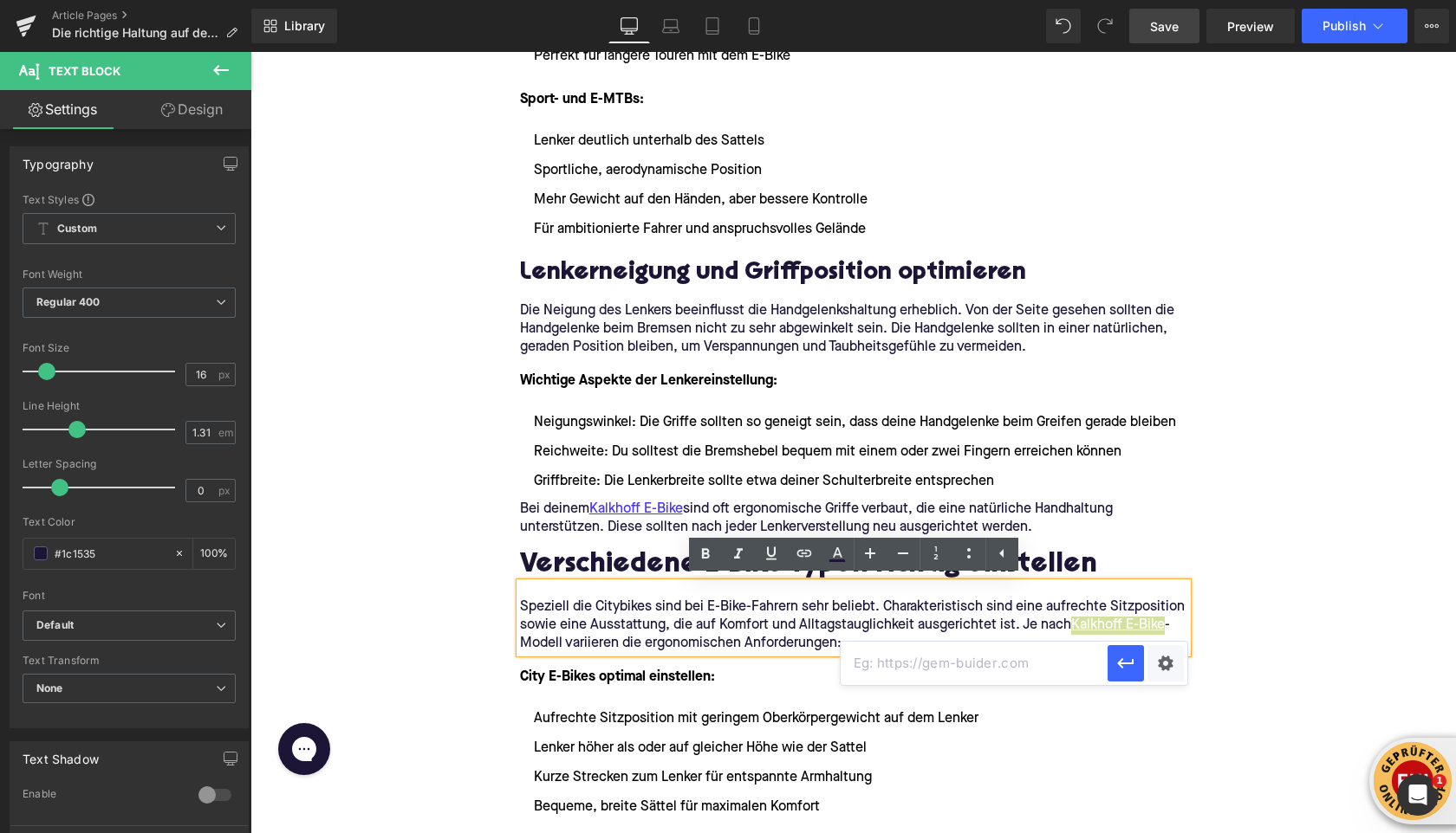
click at [872, 660] on input "text" at bounding box center [974, 664] width 267 height 44
paste input "[URL][DOMAIN_NAME]"
type input "[URL][DOMAIN_NAME]"
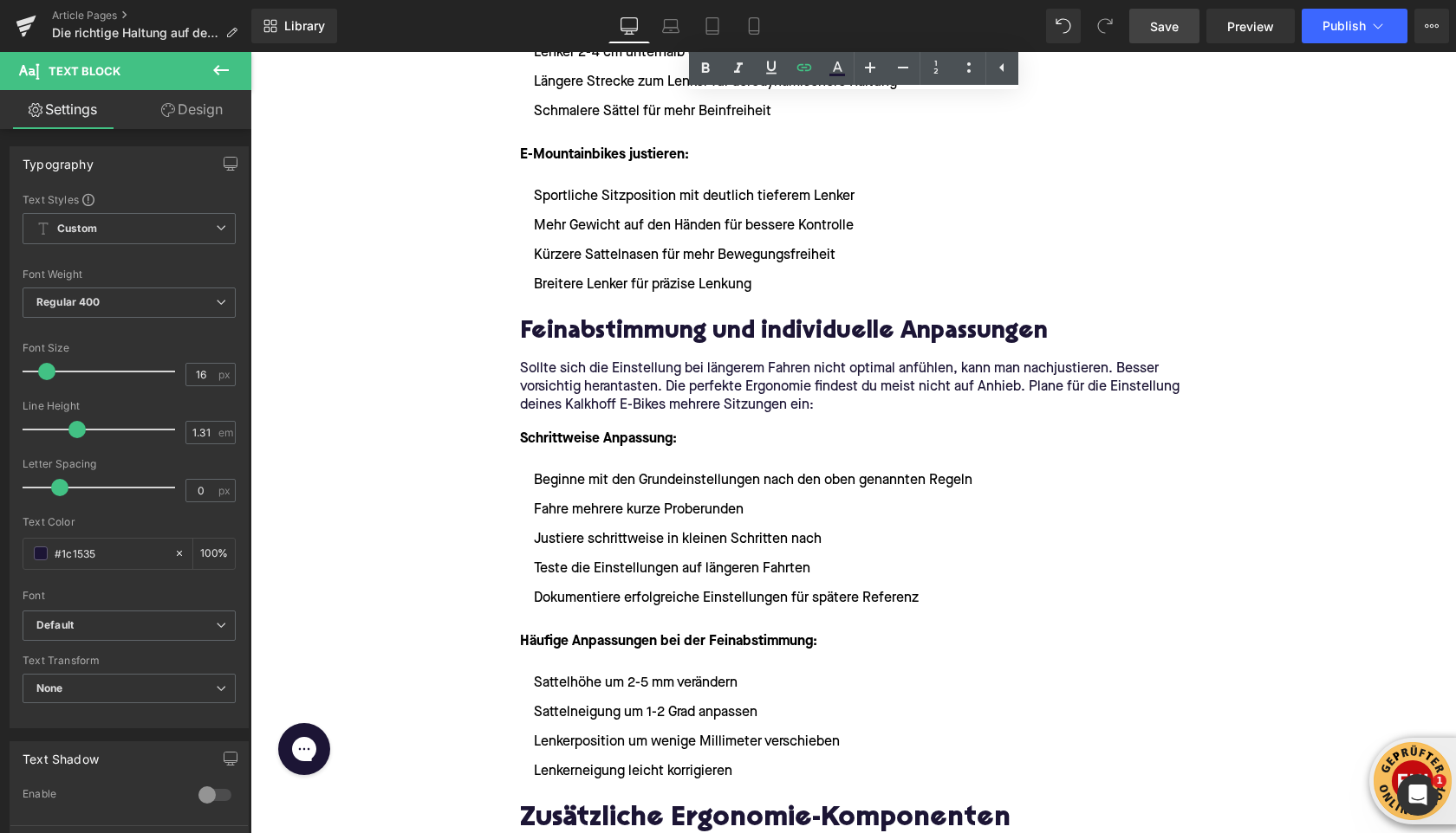
scroll to position [3685, 0]
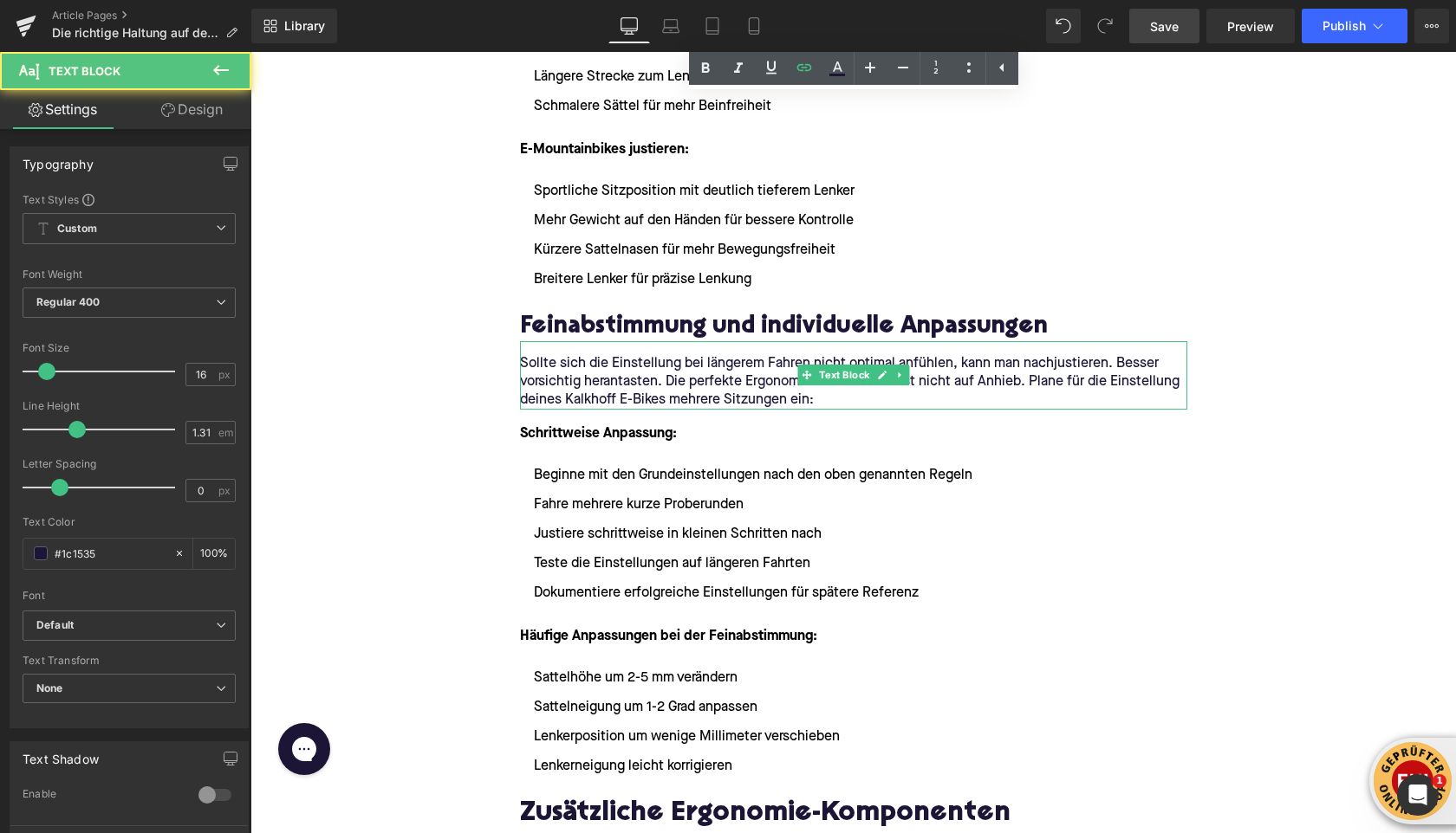
drag, startPoint x: 564, startPoint y: 400, endPoint x: 682, endPoint y: 366, distance: 122.8
click at [664, 402] on p "Sollte sich die Einstellung bei längerem Fahren nicht optimal anfühlen, kann ma…" at bounding box center [853, 382] width 667 height 55
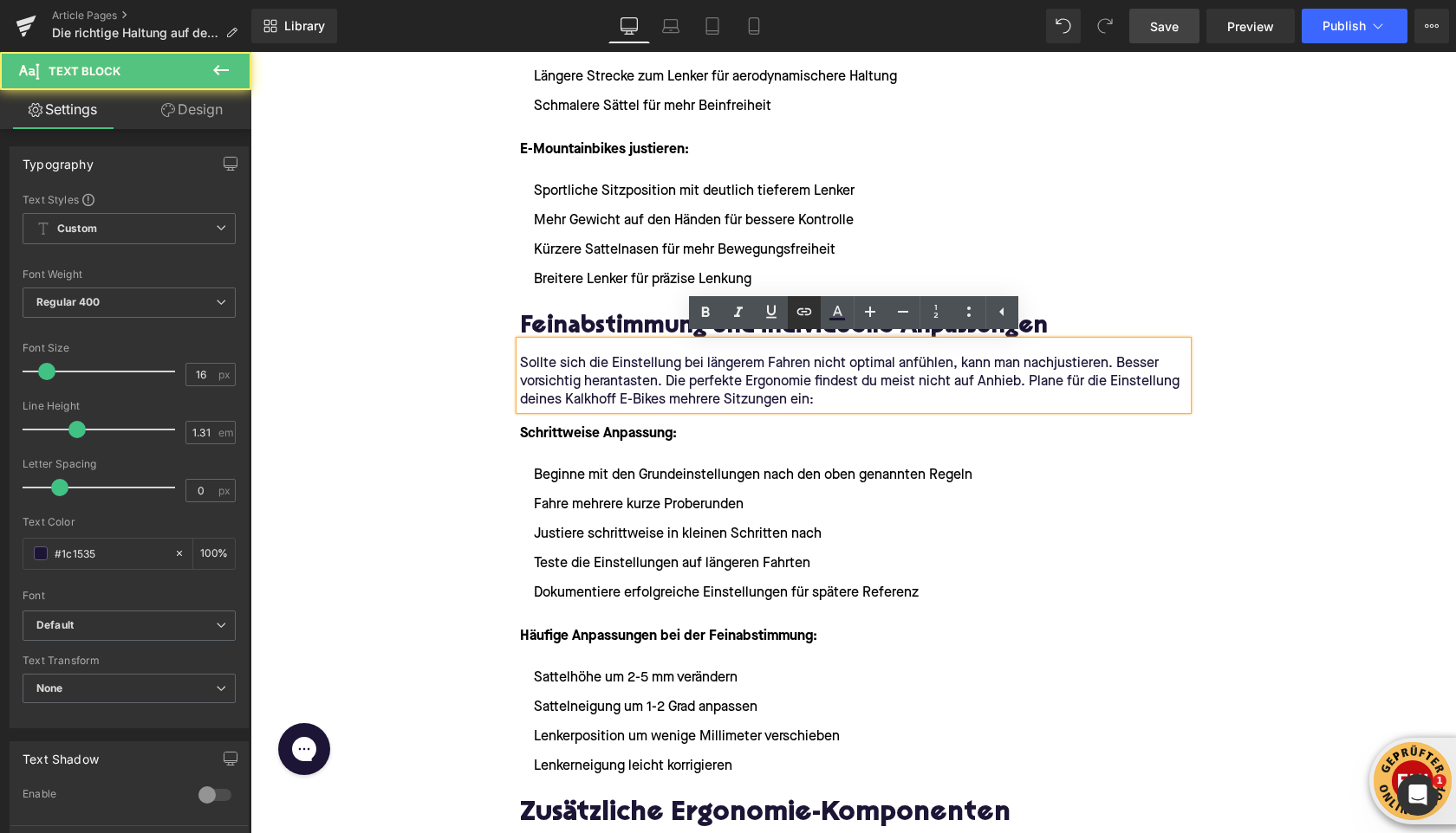
click at [803, 307] on icon at bounding box center [804, 312] width 21 height 21
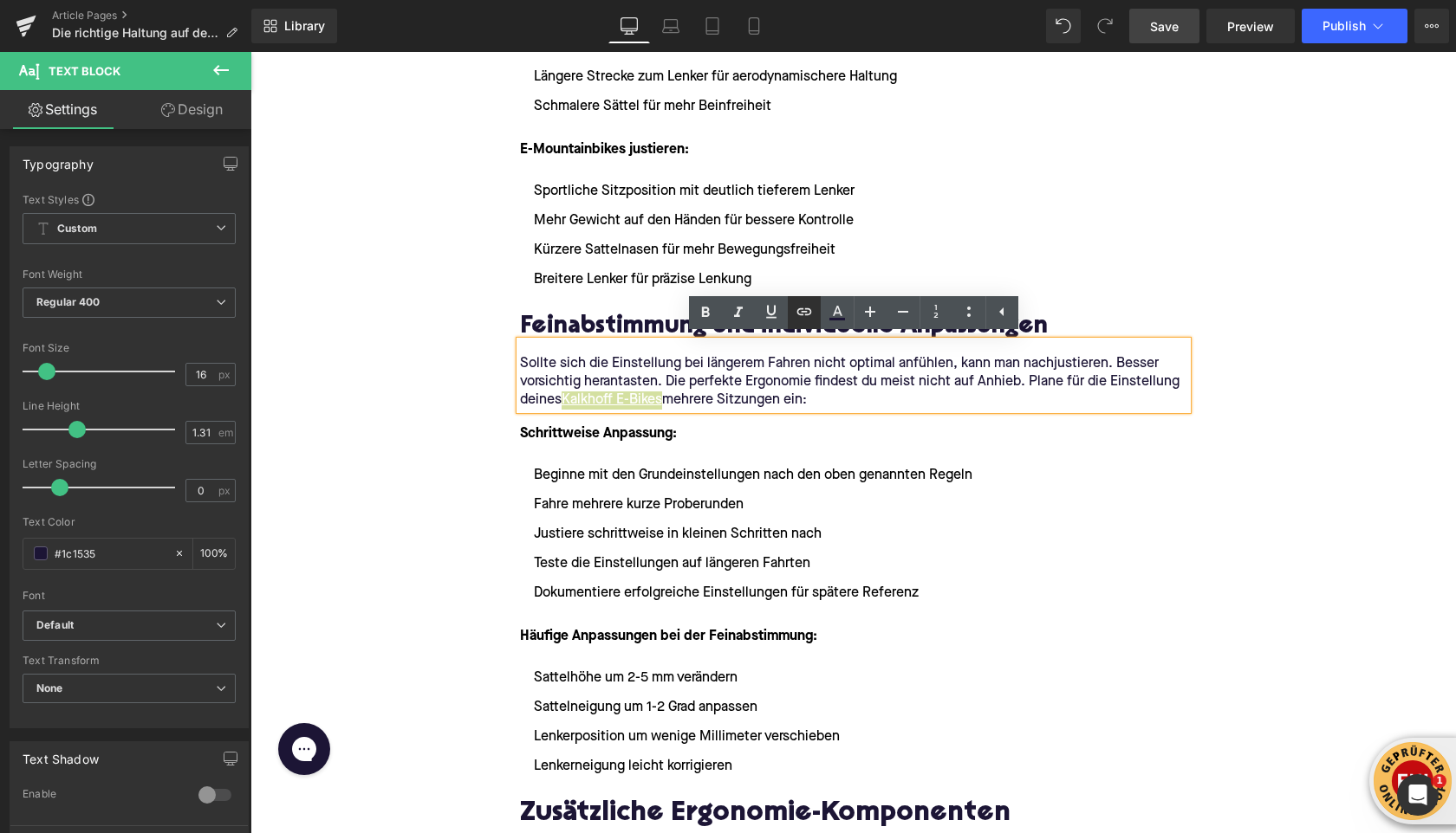
click at [799, 321] on icon at bounding box center [804, 312] width 21 height 21
click at [801, 326] on link at bounding box center [804, 312] width 33 height 33
click at [763, 431] on input "text" at bounding box center [663, 439] width 267 height 44
paste input "[URL][DOMAIN_NAME]"
type input "[URL][DOMAIN_NAME]"
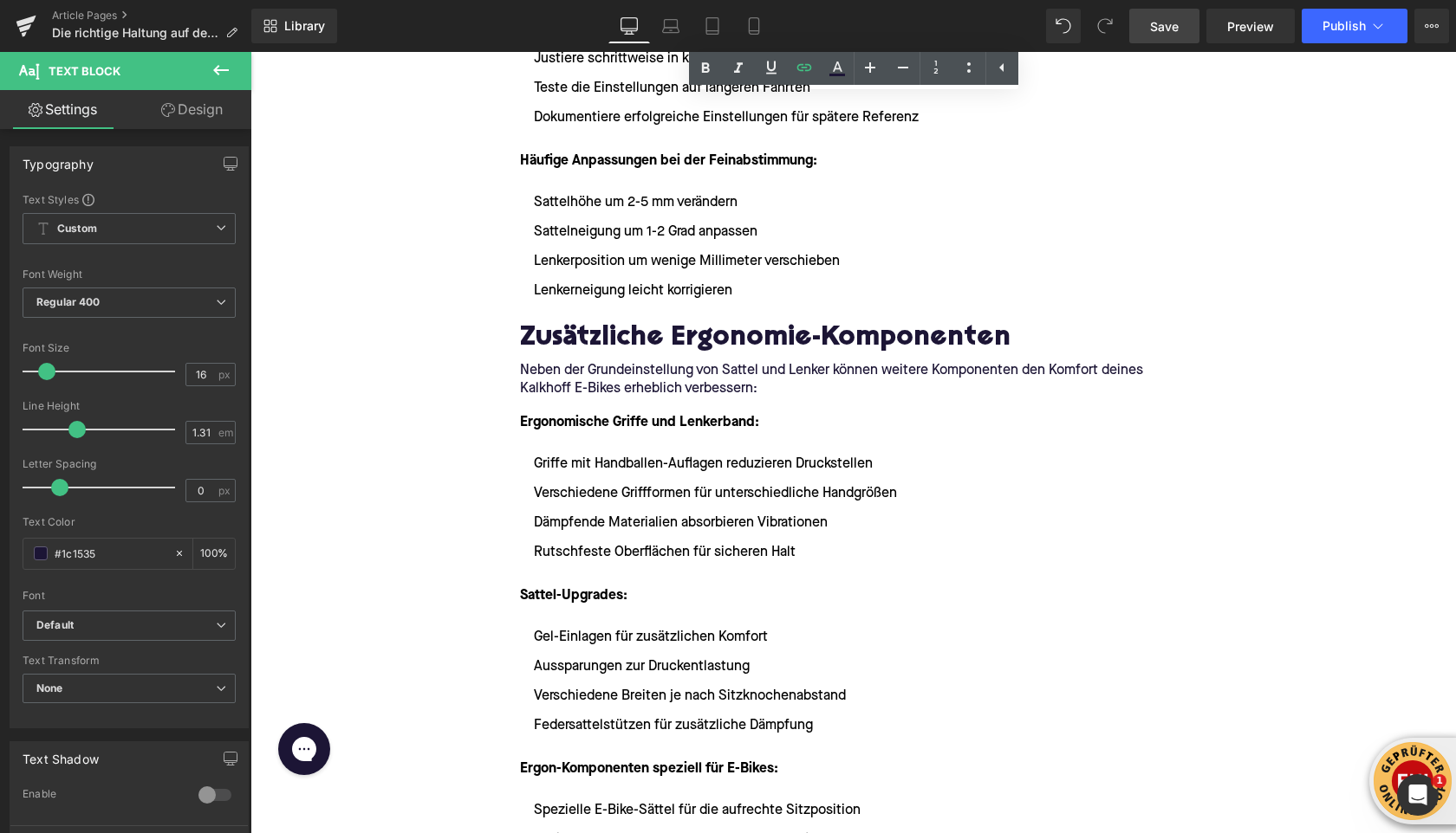
scroll to position [4172, 0]
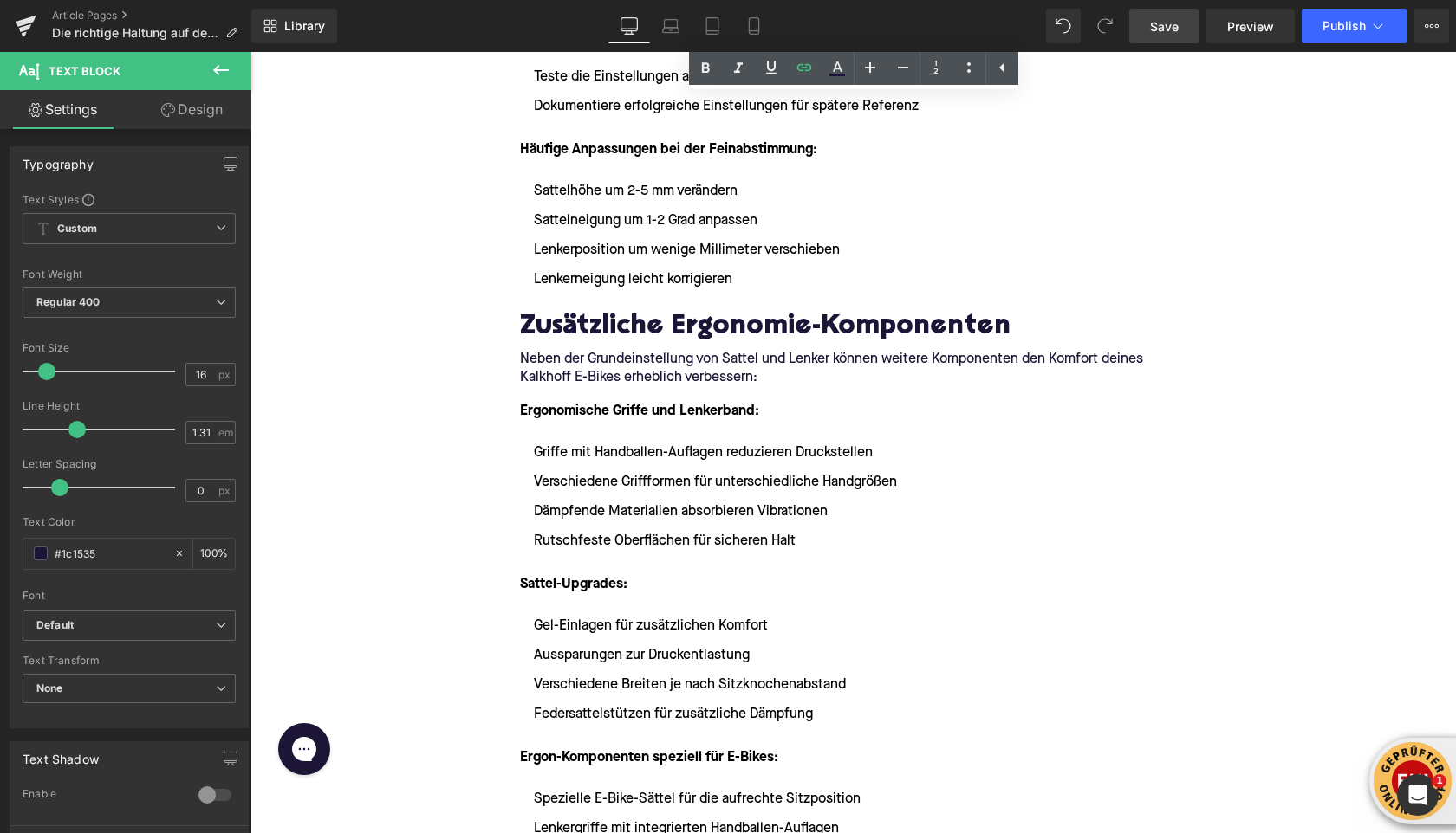
click at [251, 52] on div at bounding box center [251, 52] width 0 height 0
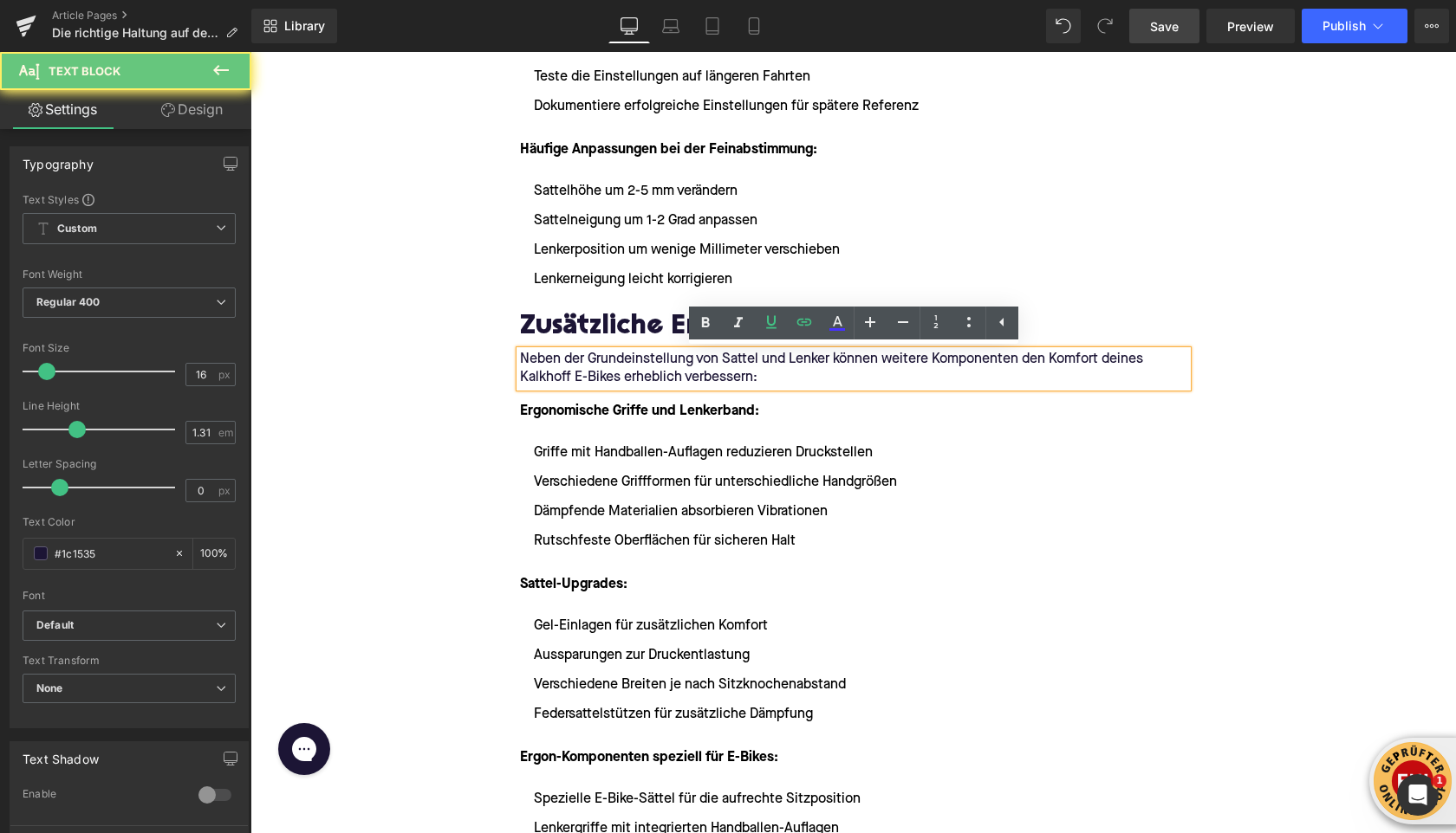
drag, startPoint x: 521, startPoint y: 376, endPoint x: 618, endPoint y: 376, distance: 97.0
click at [618, 376] on p "Neben der Grundeinstellung von Sattel und Lenker können weitere Komponenten den…" at bounding box center [853, 369] width 667 height 36
click at [801, 331] on icon at bounding box center [804, 322] width 21 height 21
click at [799, 326] on icon at bounding box center [804, 322] width 21 height 21
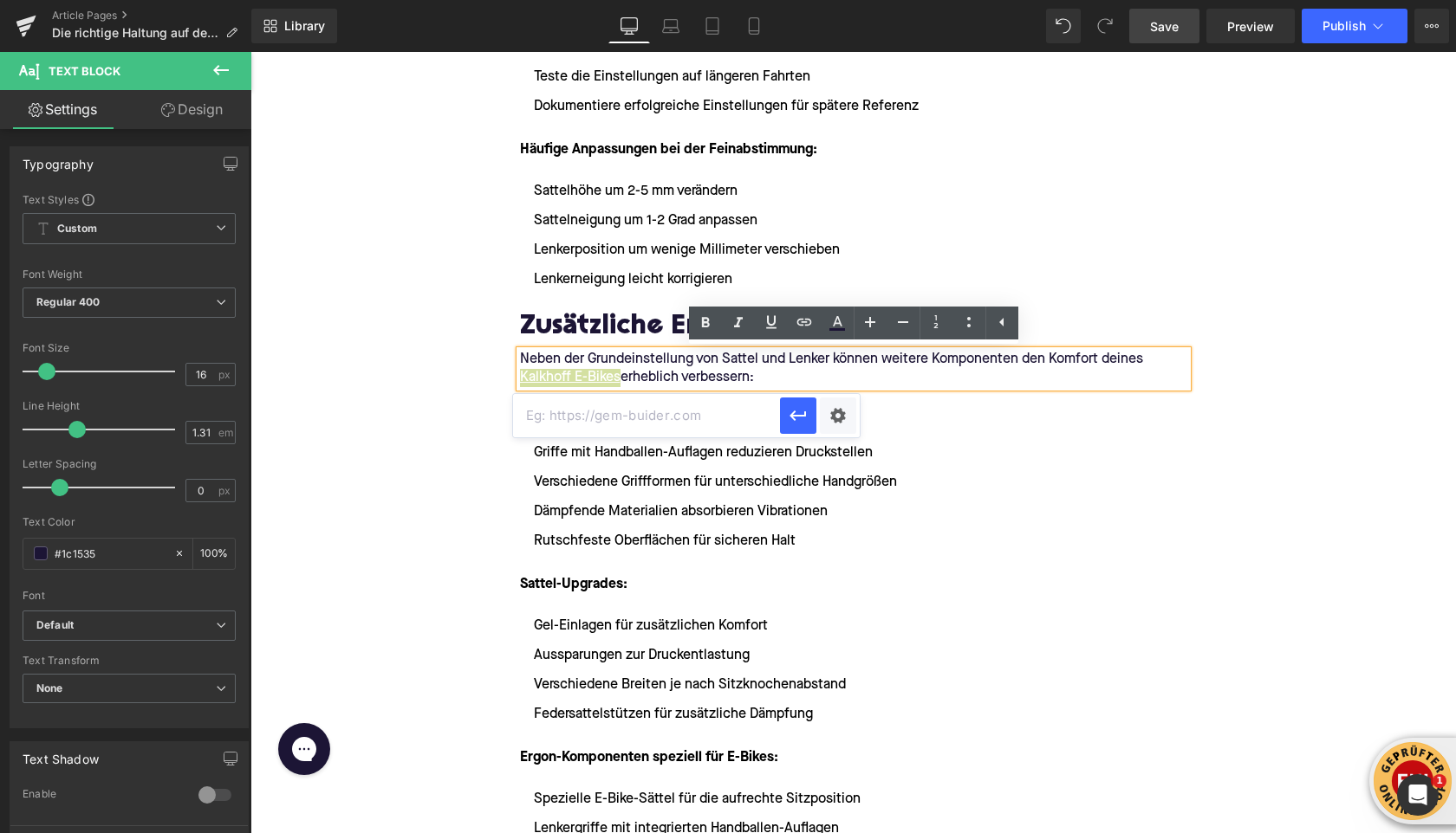
click at [723, 432] on input "text" at bounding box center [647, 416] width 267 height 44
paste input "[URL][DOMAIN_NAME]"
type input "[URL][DOMAIN_NAME]"
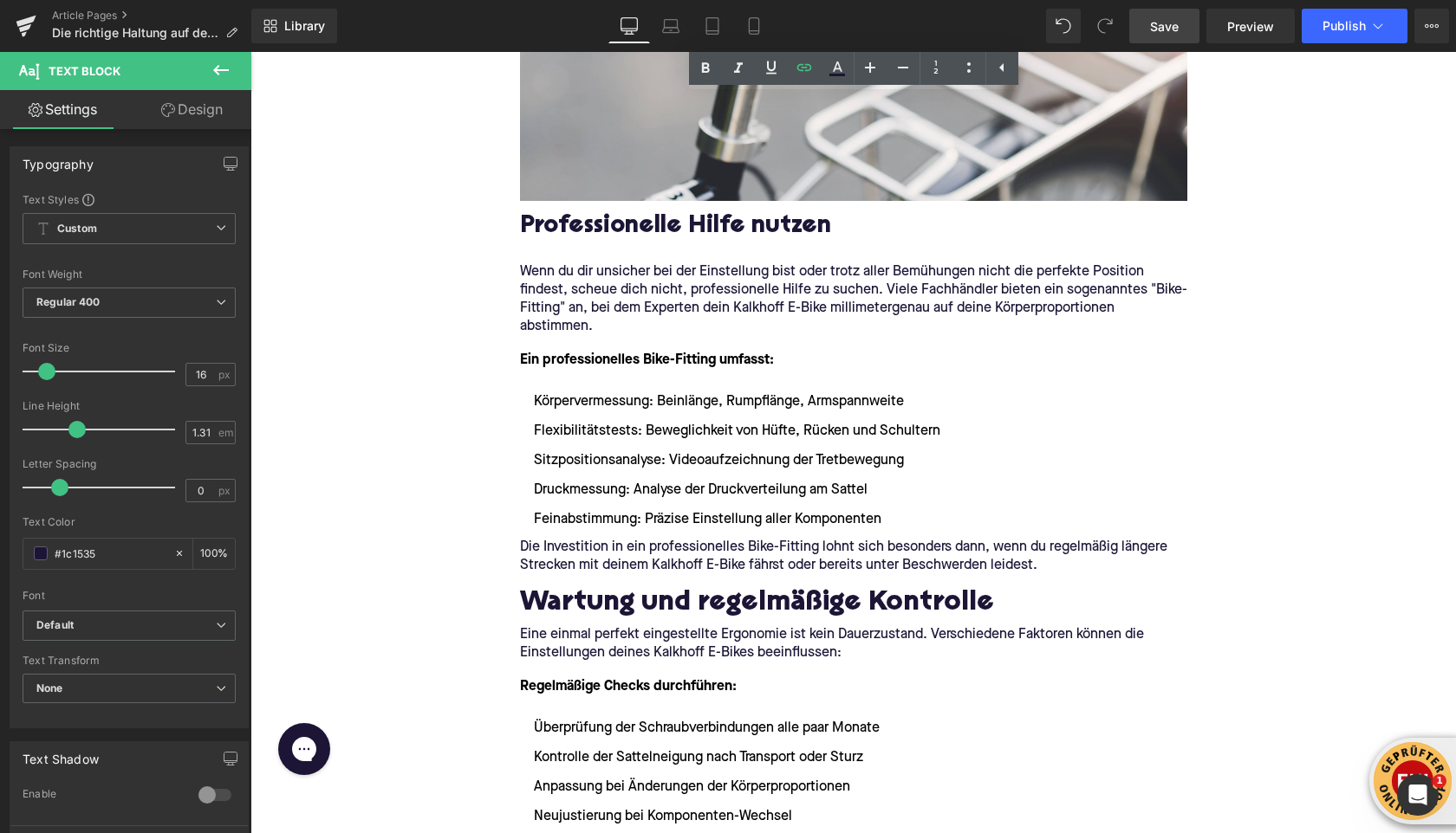
scroll to position [5296, 0]
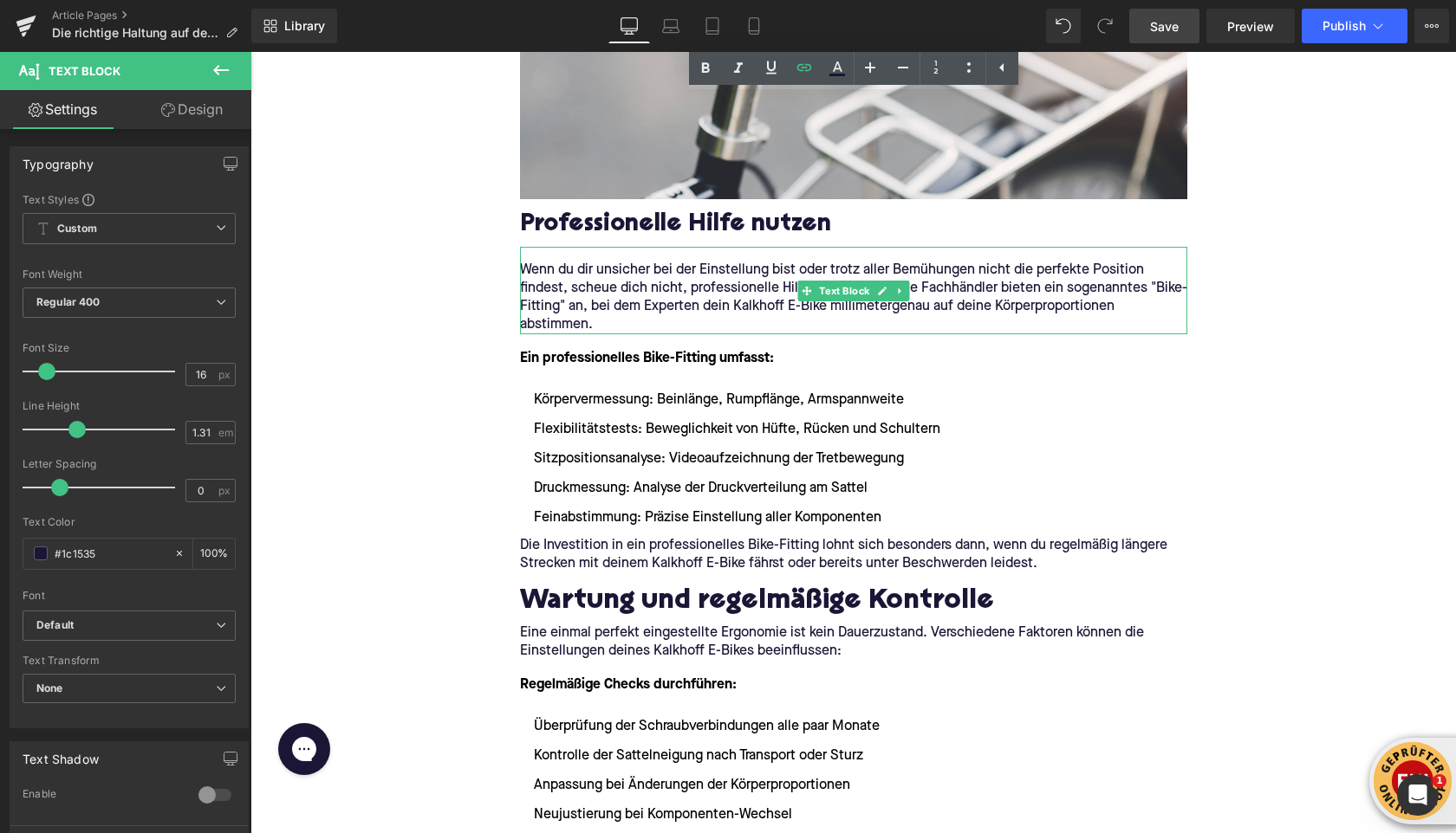
click at [746, 307] on p "Wenn du dir unsicher bei der Einstellung bist oder trotz aller Bemühungen nicht…" at bounding box center [853, 298] width 667 height 73
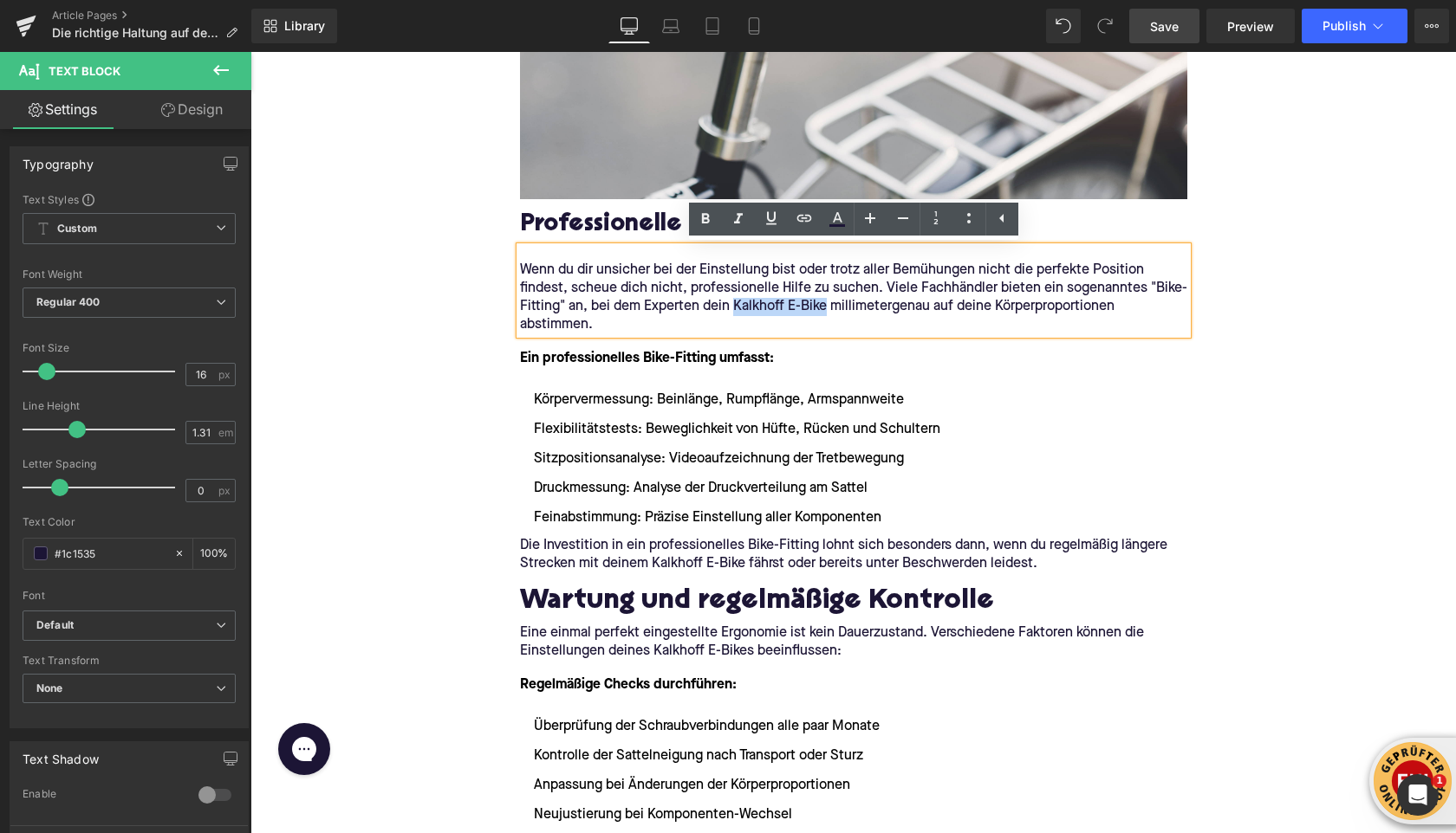
drag, startPoint x: 734, startPoint y: 307, endPoint x: 824, endPoint y: 304, distance: 90.0
click at [824, 304] on p "Wenn du dir unsicher bei der Einstellung bist oder trotz aller Bemühungen nicht…" at bounding box center [853, 298] width 667 height 73
click at [809, 231] on link at bounding box center [804, 219] width 33 height 33
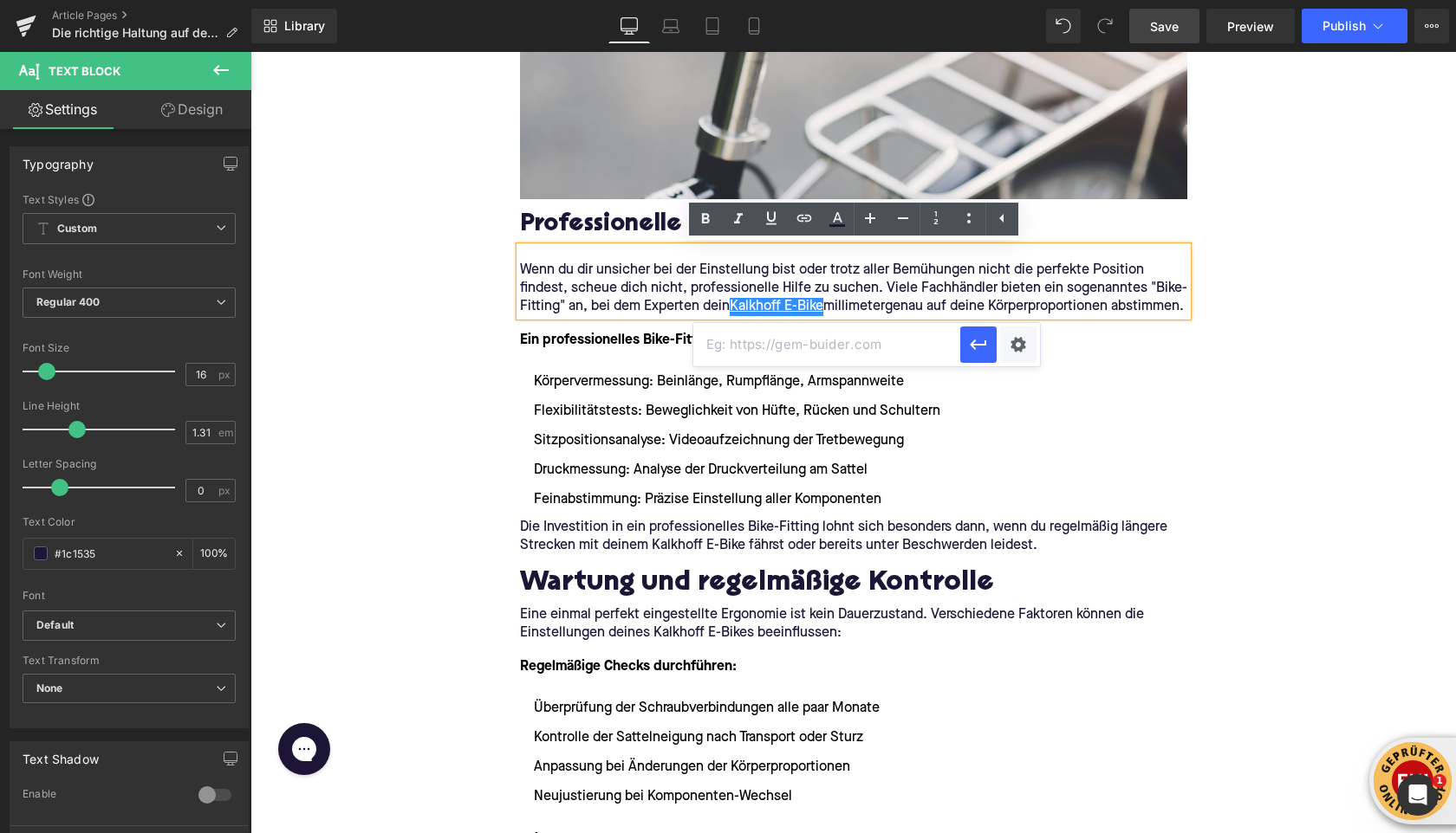
click at [778, 350] on input "text" at bounding box center [827, 345] width 267 height 44
paste input "[URL][DOMAIN_NAME]"
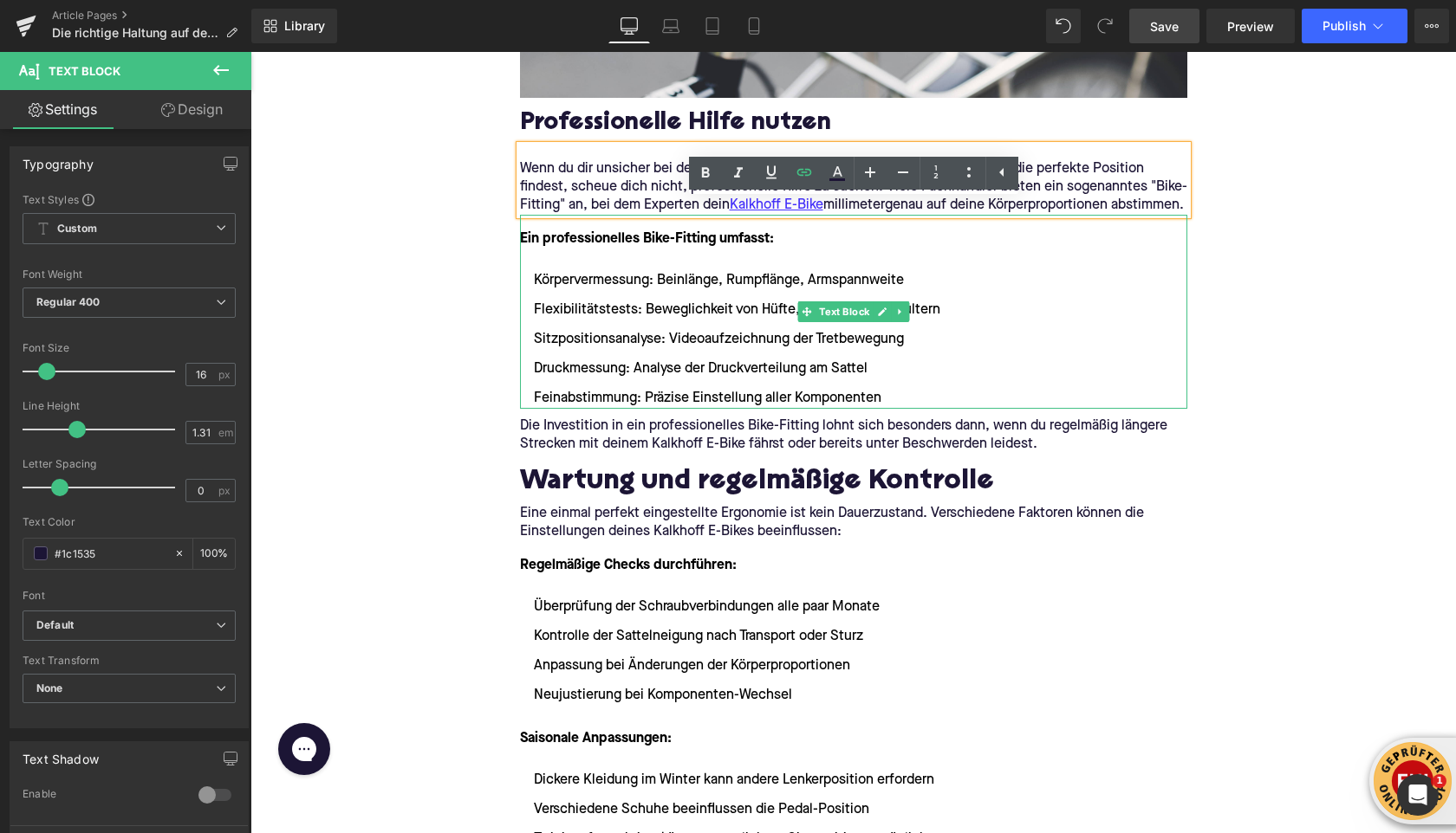
scroll to position [5472, 0]
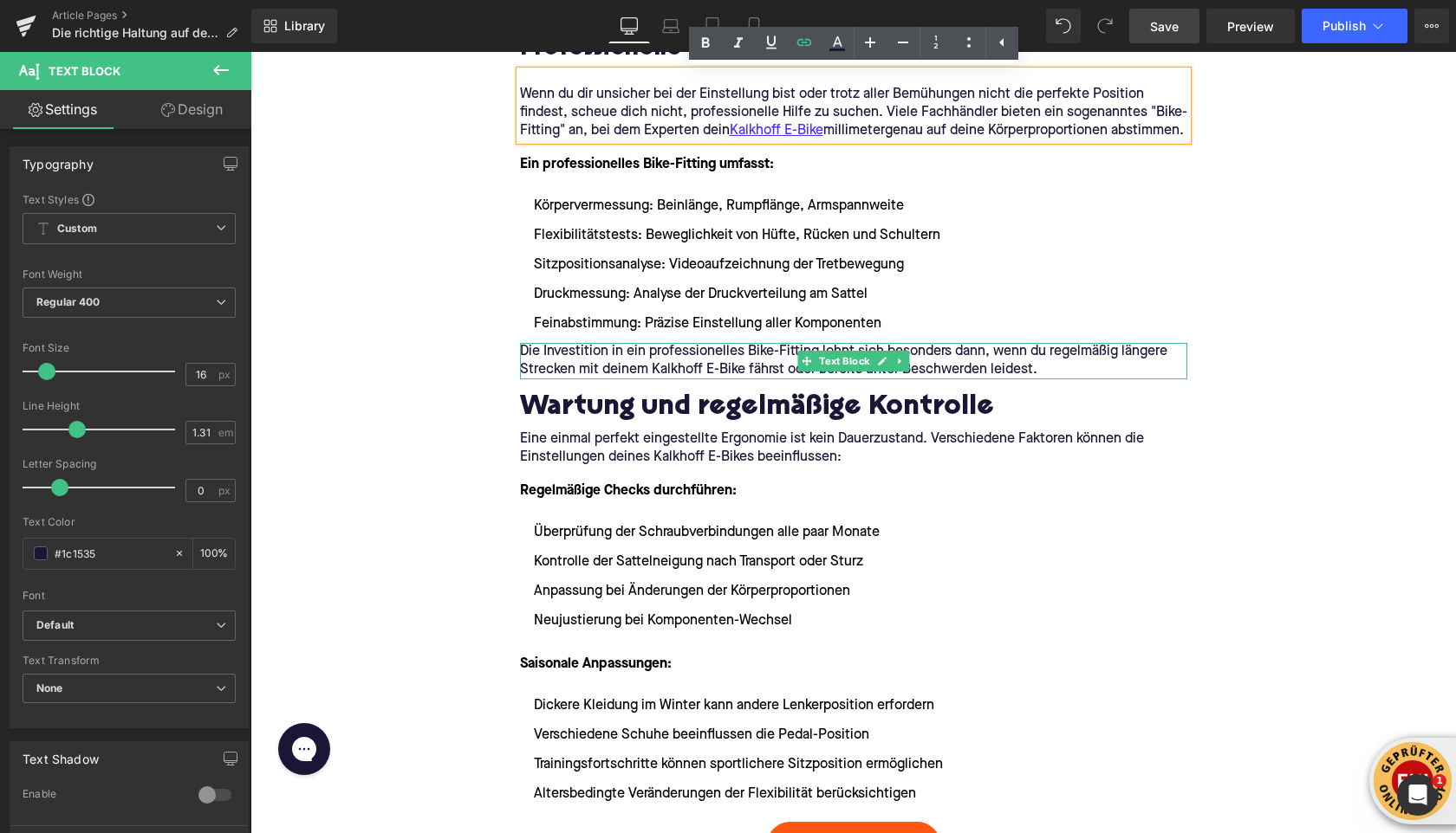
click at [650, 380] on p "Die Investition in ein professionelles Bike-Fitting lohnt sich besonders dann, …" at bounding box center [853, 362] width 667 height 36
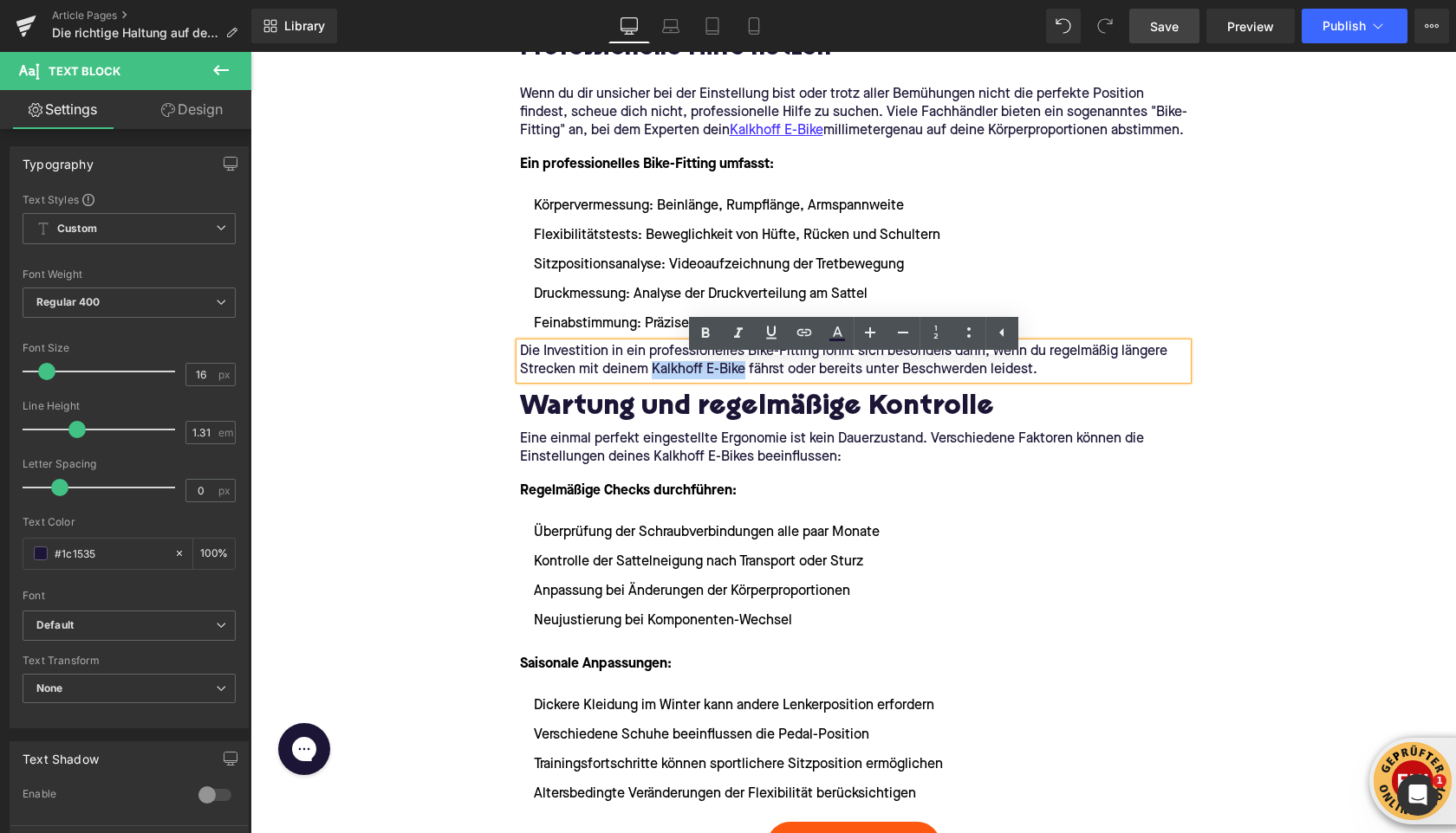
drag, startPoint x: 650, startPoint y: 391, endPoint x: 743, endPoint y: 390, distance: 93.0
click at [743, 380] on p "Die Investition in ein professionelles Bike-Fitting lohnt sich besonders dann, …" at bounding box center [853, 362] width 667 height 36
click at [799, 332] on icon at bounding box center [804, 332] width 21 height 21
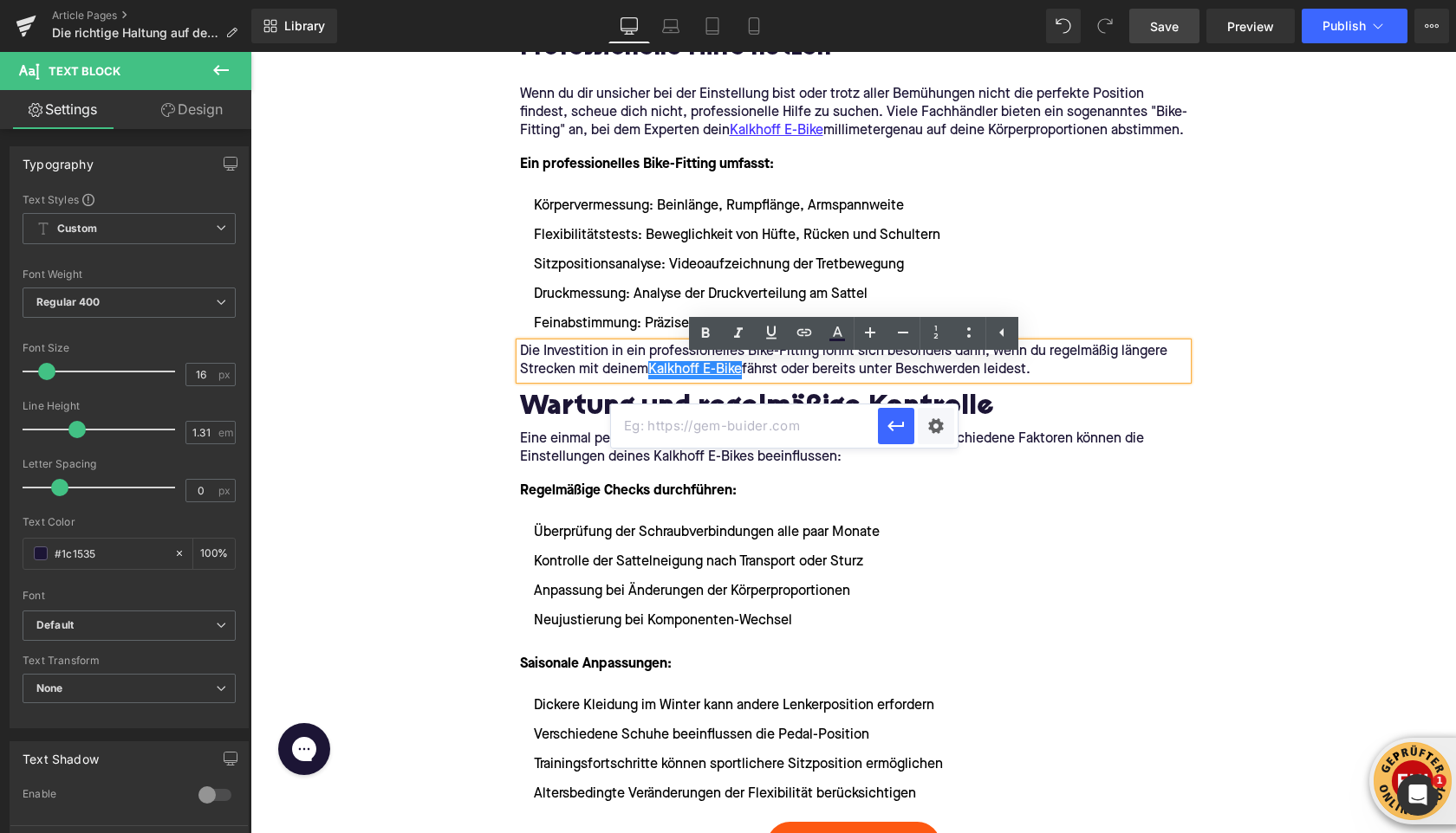
click at [732, 421] on input "text" at bounding box center [744, 426] width 267 height 44
paste input "[URL][DOMAIN_NAME]"
type input "[URL][DOMAIN_NAME]"
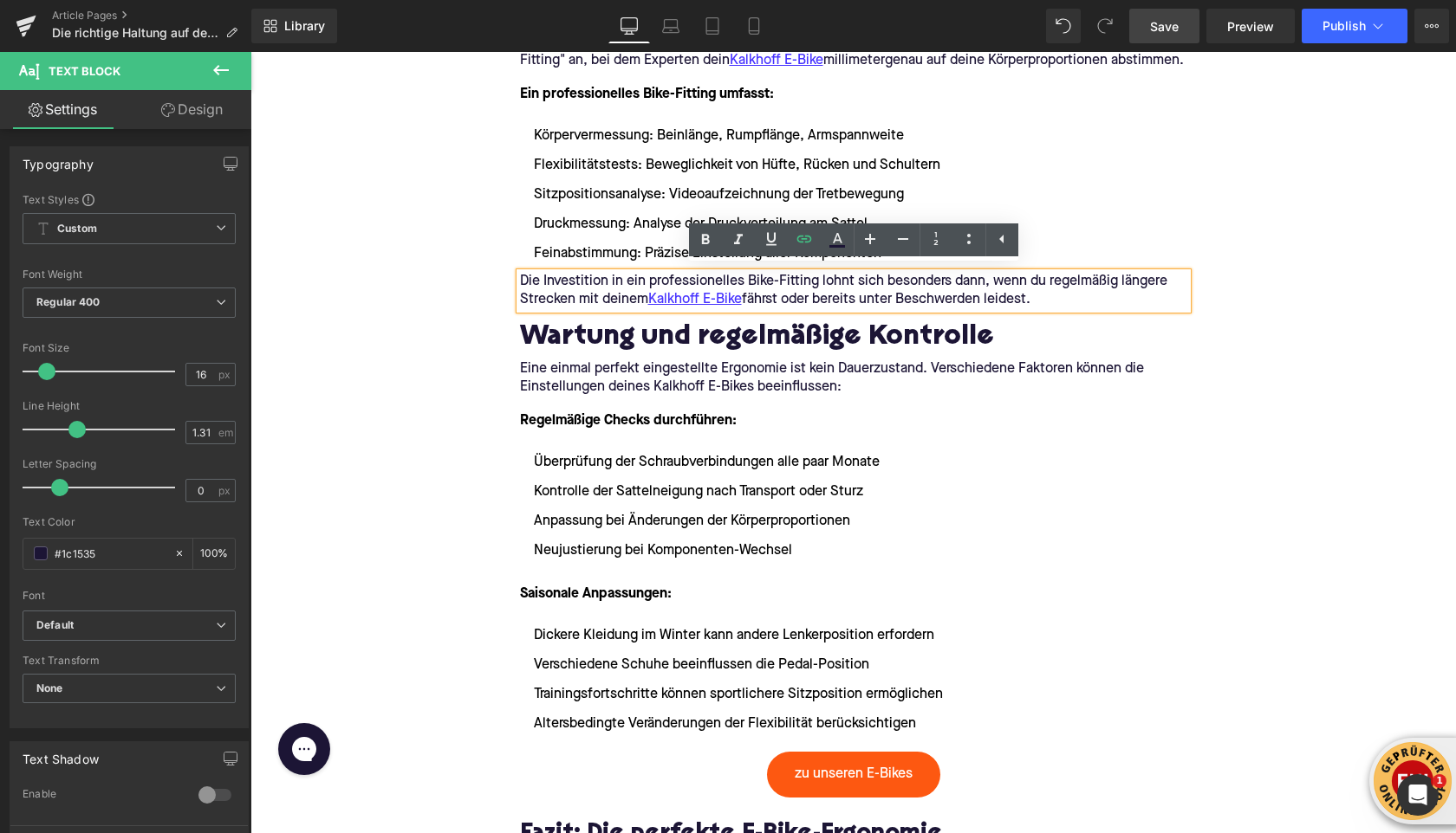
scroll to position [5568, 0]
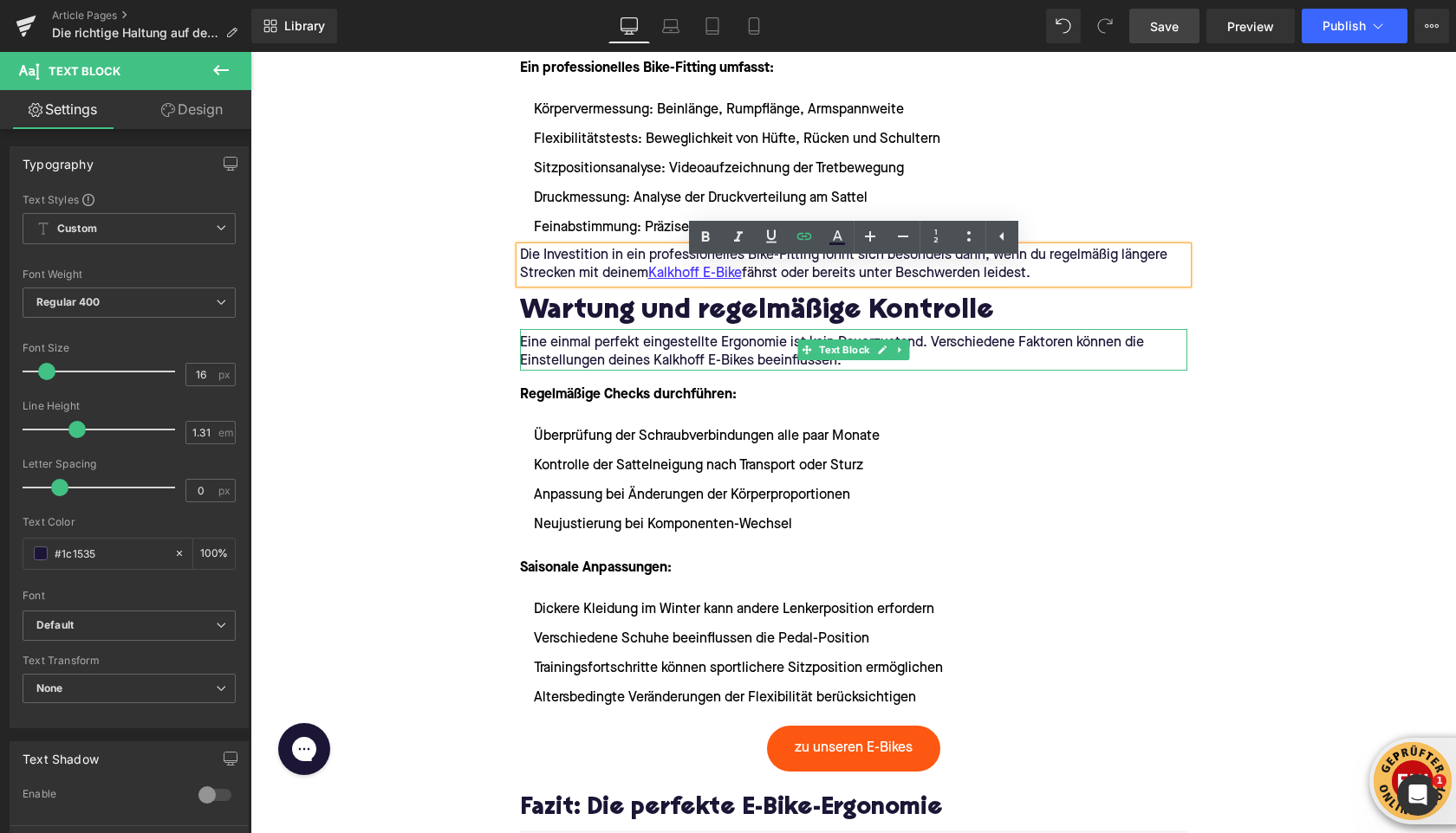
click at [666, 371] on p "Eine einmal perfekt eingestellte Ergonomie ist kein Dauerzustand. Verschiedene …" at bounding box center [853, 352] width 667 height 36
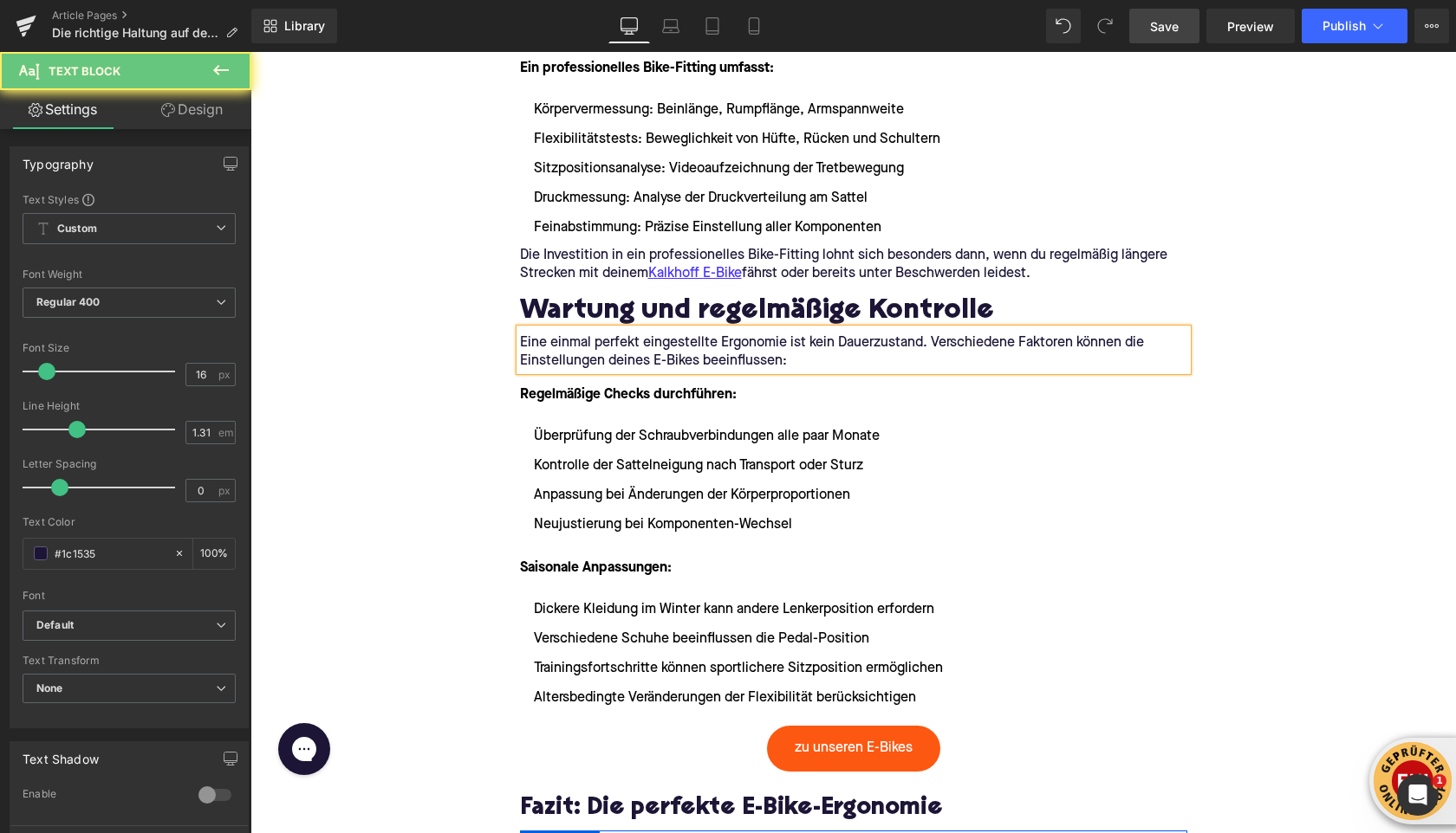
drag, startPoint x: 1055, startPoint y: 501, endPoint x: 685, endPoint y: 504, distance: 370.0
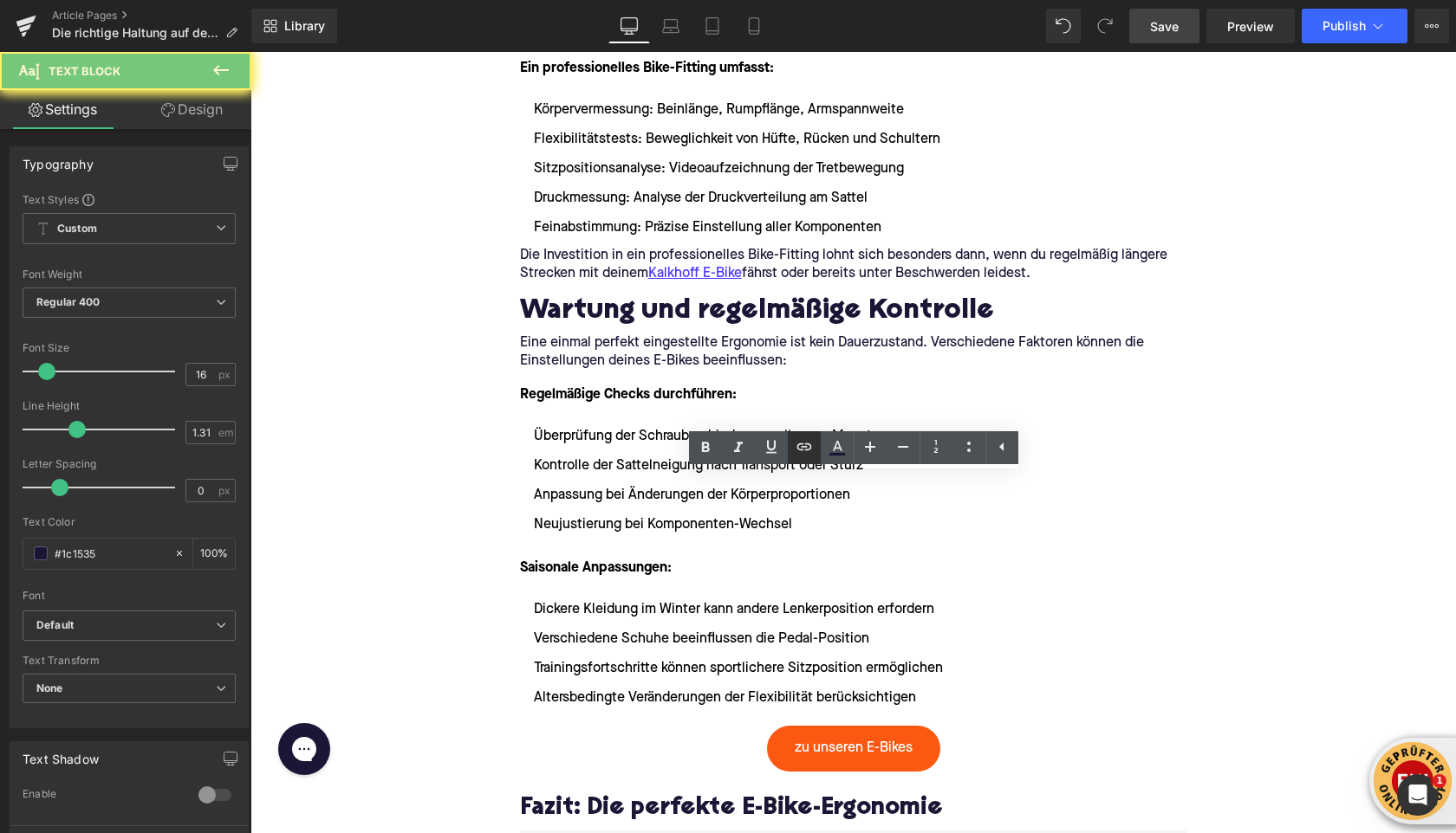
click at [804, 449] on icon at bounding box center [804, 447] width 21 height 21
click at [810, 457] on icon at bounding box center [804, 447] width 21 height 21
click at [795, 448] on icon at bounding box center [804, 447] width 21 height 21
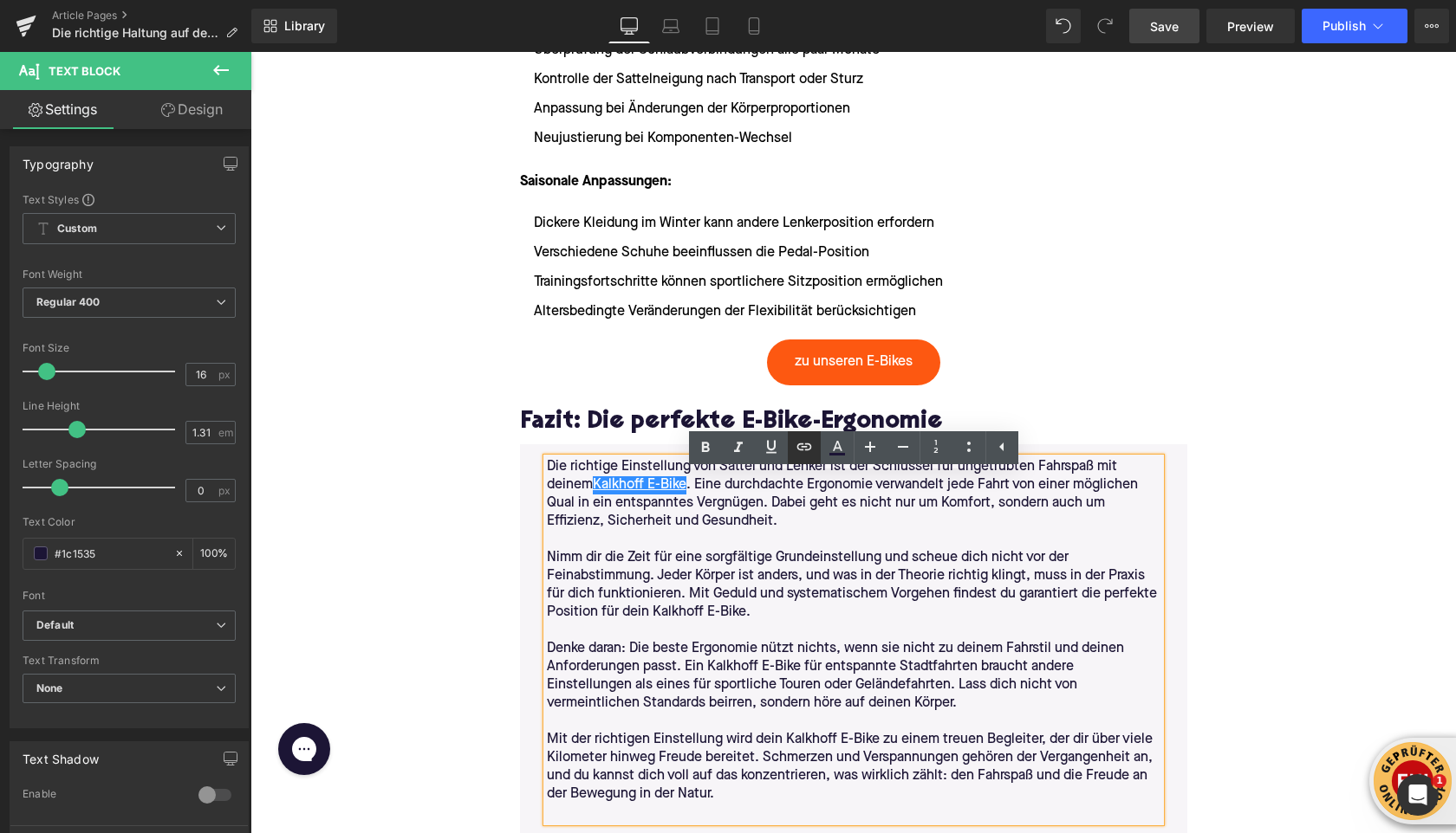
drag, startPoint x: 798, startPoint y: 446, endPoint x: 510, endPoint y: 447, distance: 288.0
click at [798, 446] on icon at bounding box center [804, 447] width 21 height 21
click at [703, 514] on p "Die richtige Einstellung von Sattel und Lenker ist der Schlüssel für ungetrübte…" at bounding box center [853, 495] width 613 height 73
drag, startPoint x: 600, startPoint y: 503, endPoint x: 687, endPoint y: 501, distance: 87.0
click at [686, 501] on p "Die richtige Einstellung von Sattel und Lenker ist der Schlüssel für ungetrübte…" at bounding box center [853, 495] width 613 height 73
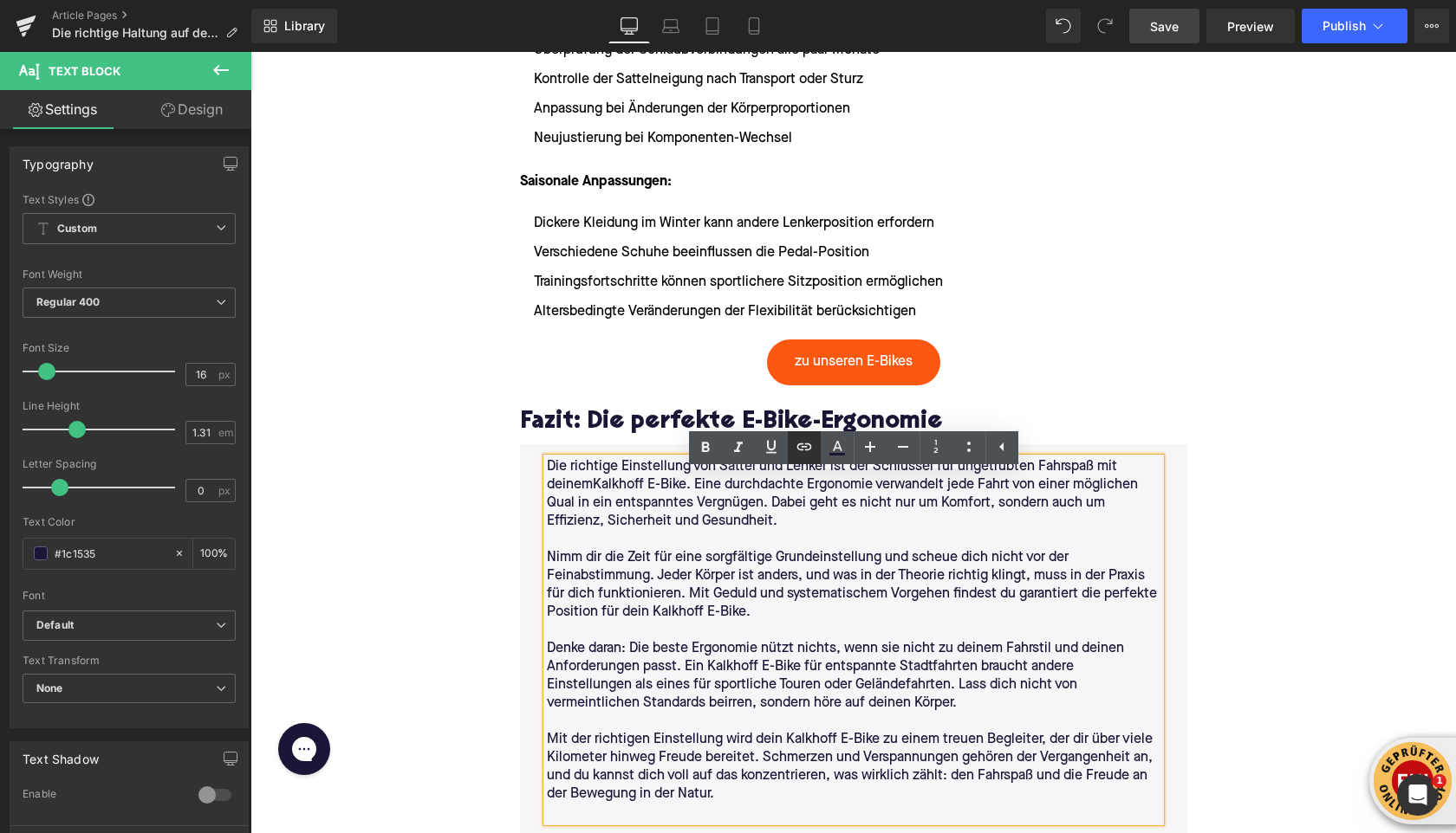
click at [796, 453] on icon at bounding box center [804, 447] width 21 height 21
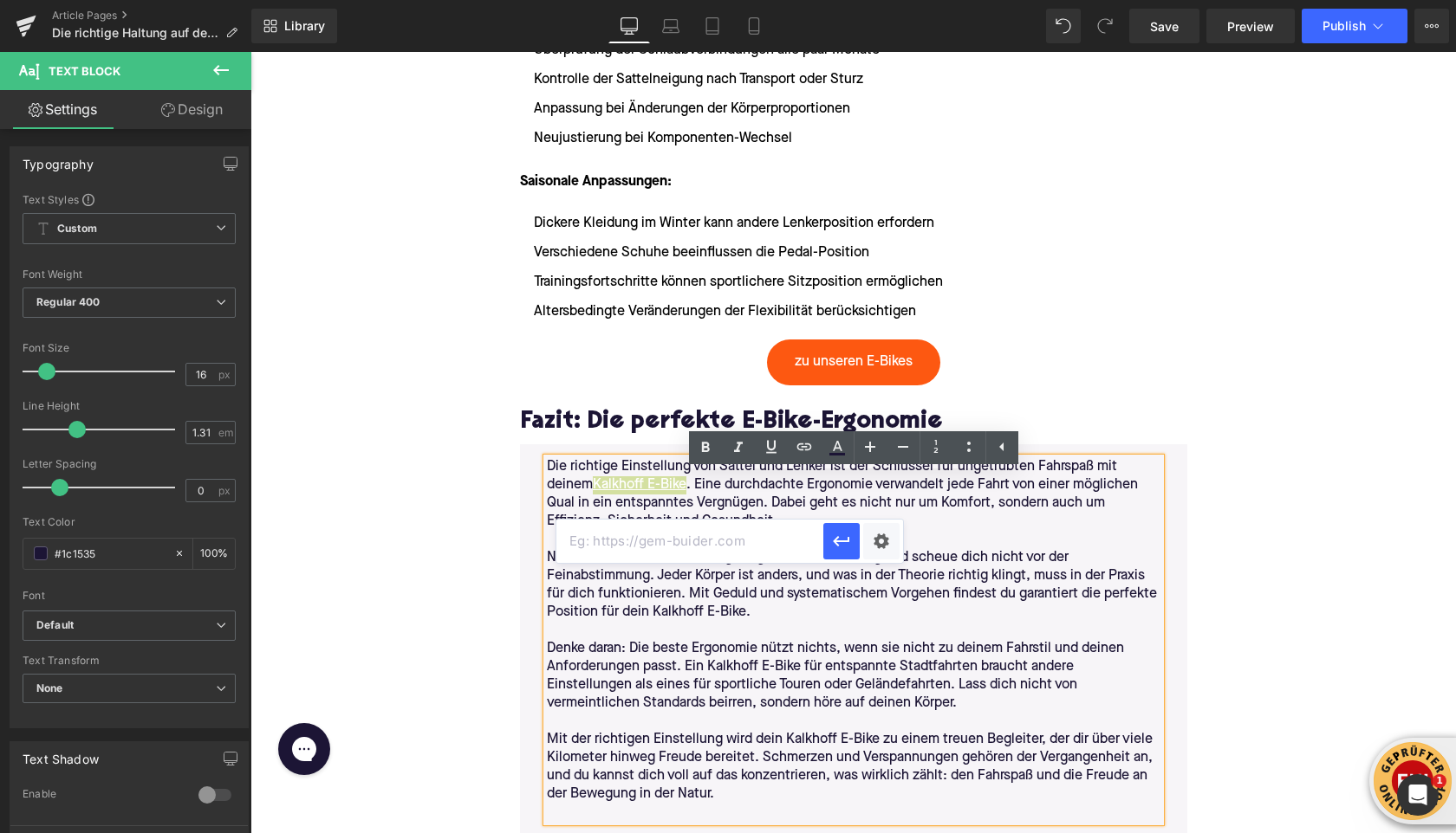
click at [660, 551] on input "text" at bounding box center [690, 541] width 267 height 44
paste input "[URL][DOMAIN_NAME]"
type input "[URL][DOMAIN_NAME]"
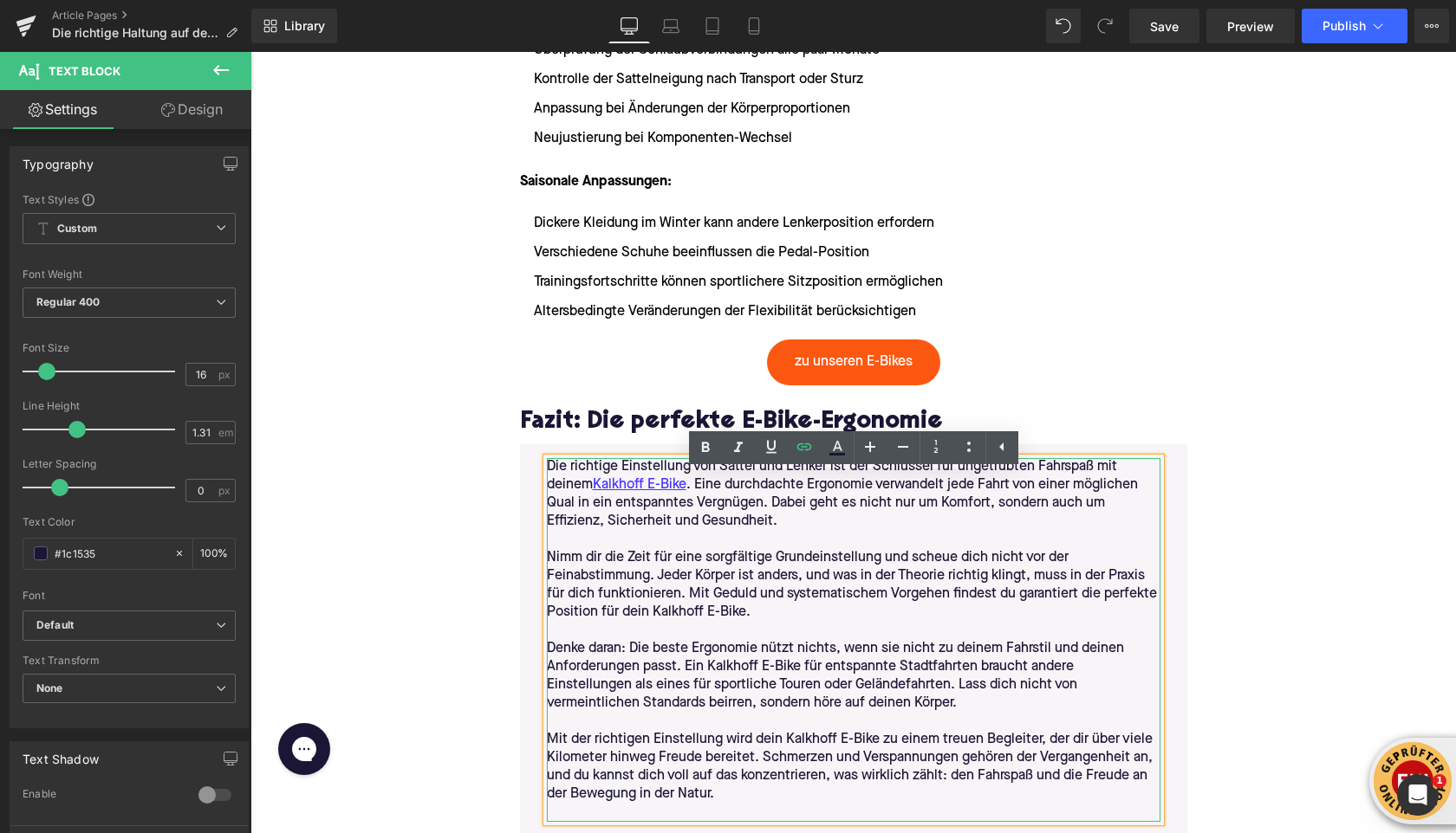
click at [653, 622] on p "Nimm dir die Zeit für eine sorgfältige Grundeinstellung und scheue dich nicht v…" at bounding box center [853, 586] width 613 height 73
drag, startPoint x: 652, startPoint y: 630, endPoint x: 741, endPoint y: 635, distance: 89.1
click at [741, 622] on p "Nimm dir die Zeit für eine sorgfältige Grundeinstellung und scheue dich nicht v…" at bounding box center [853, 586] width 613 height 73
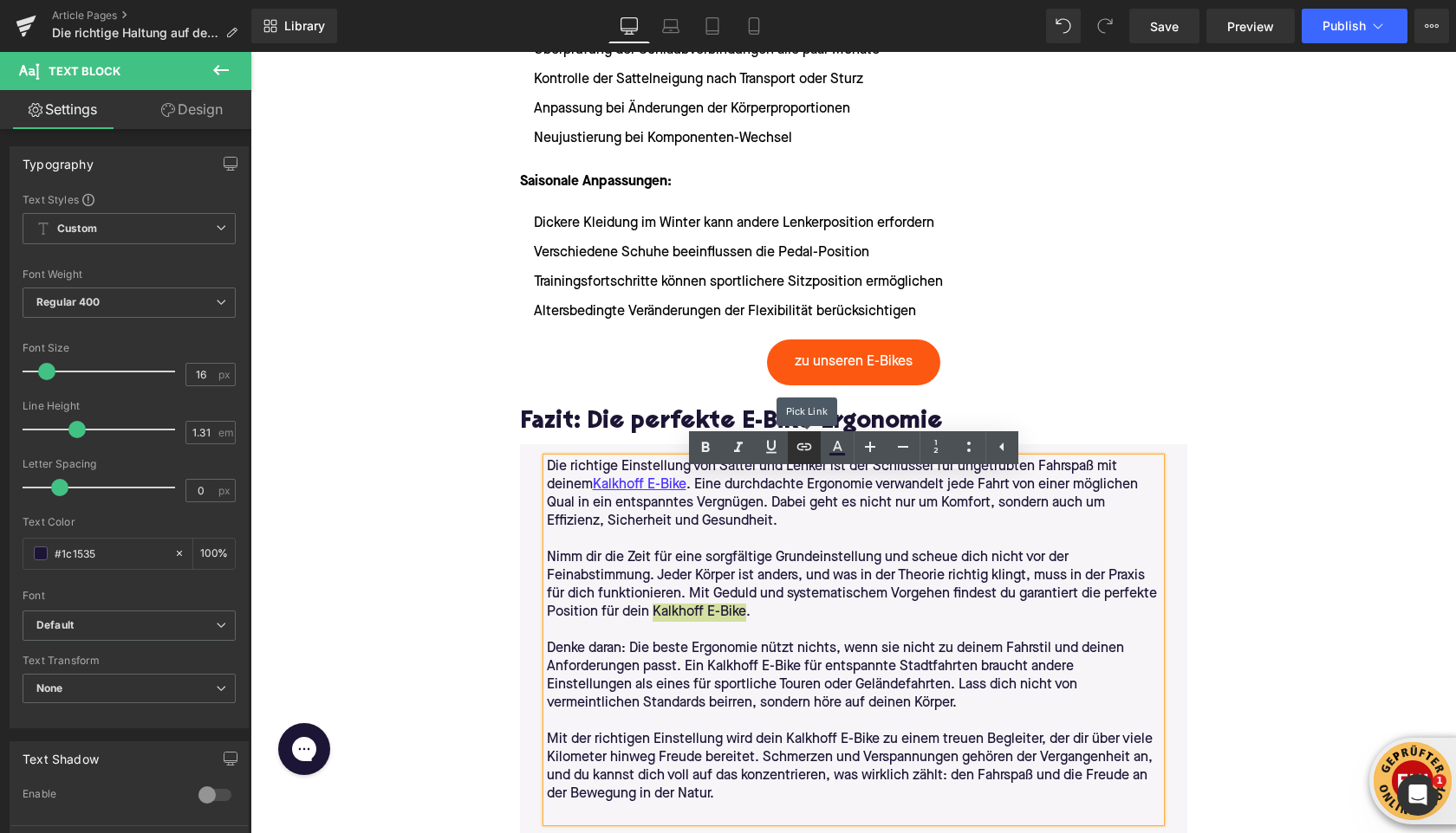
click at [809, 459] on link at bounding box center [804, 448] width 33 height 33
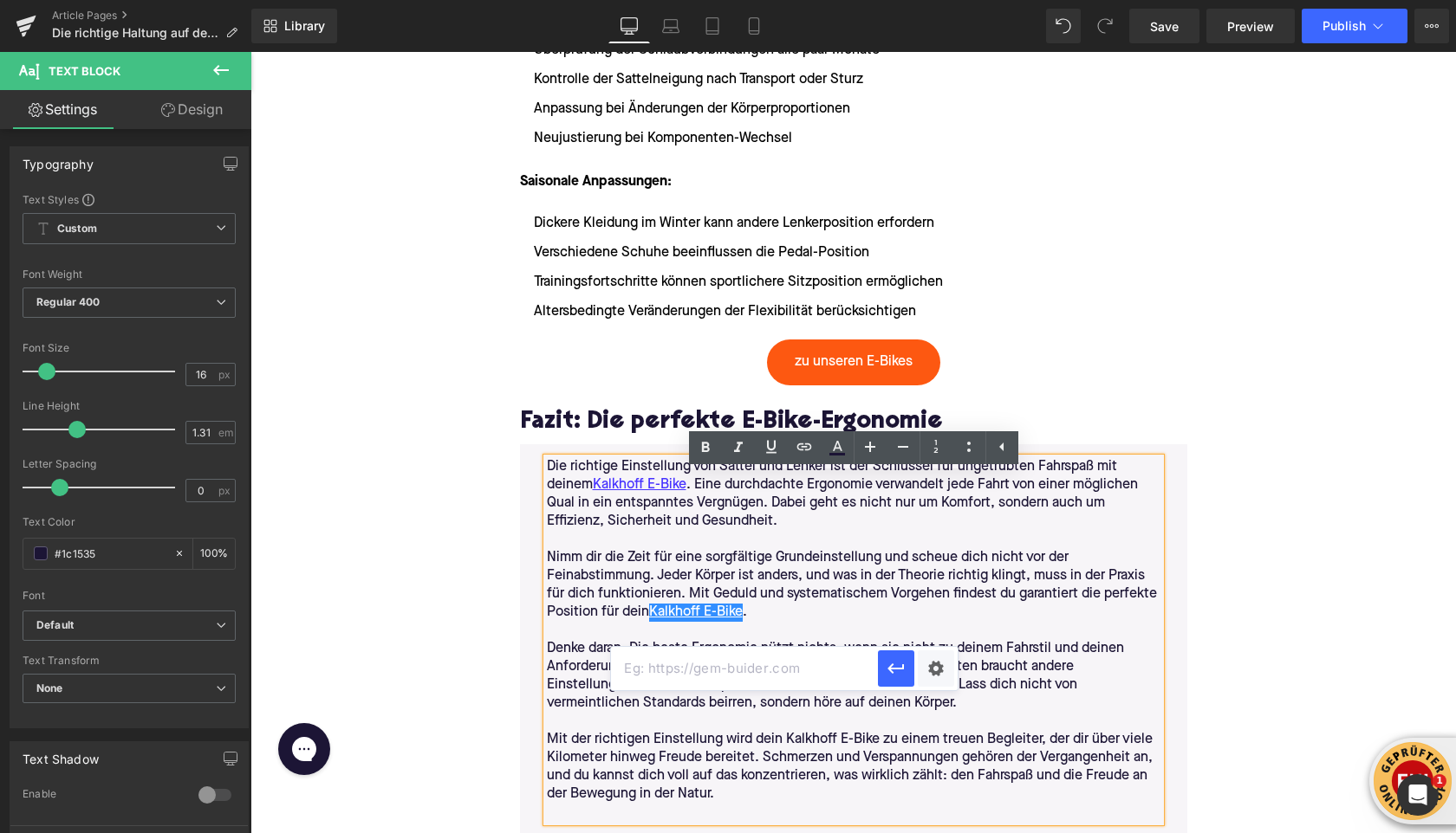
click at [771, 674] on input "text" at bounding box center [744, 669] width 267 height 44
paste input "[URL][DOMAIN_NAME]"
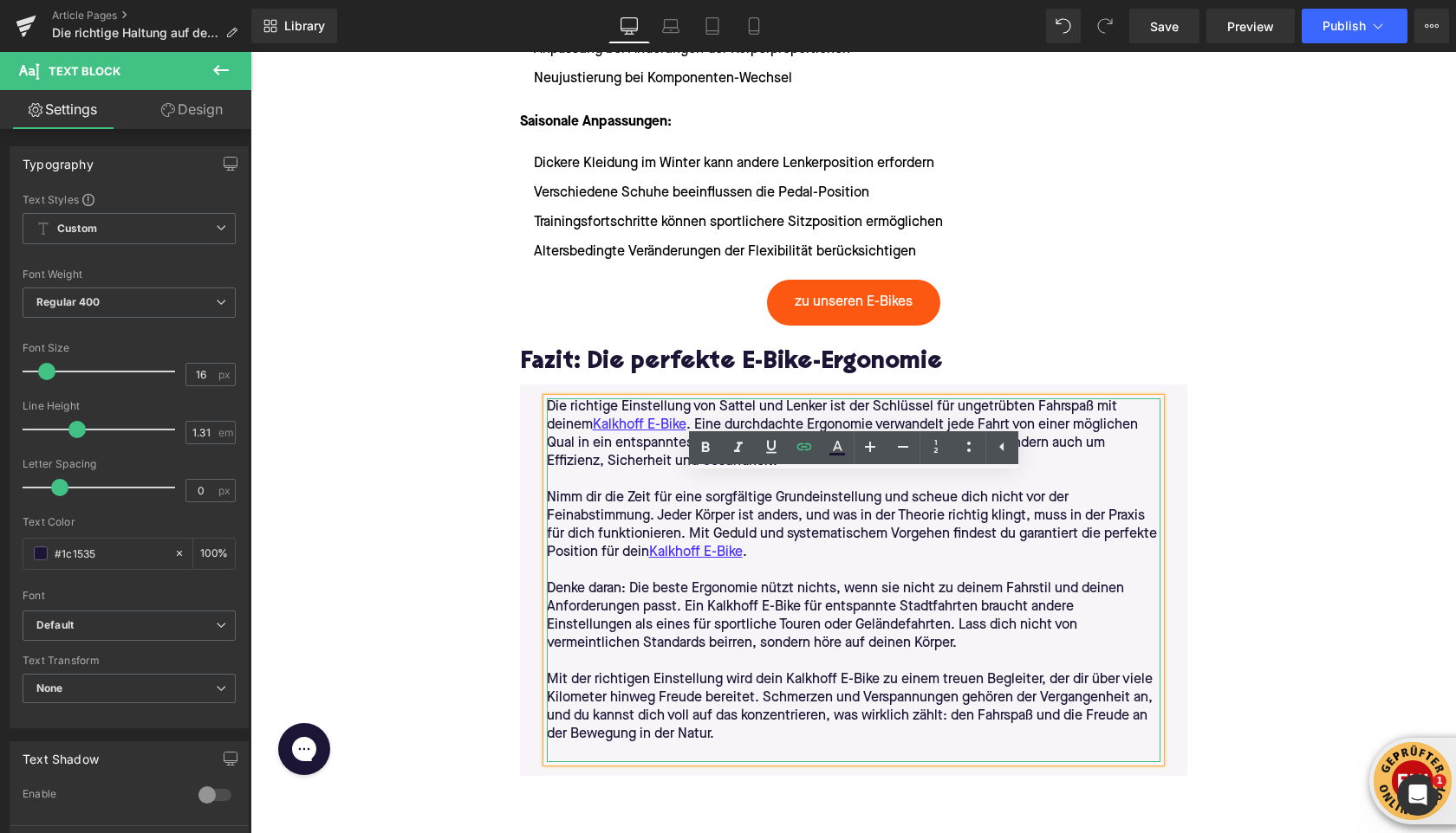
scroll to position [6044, 0]
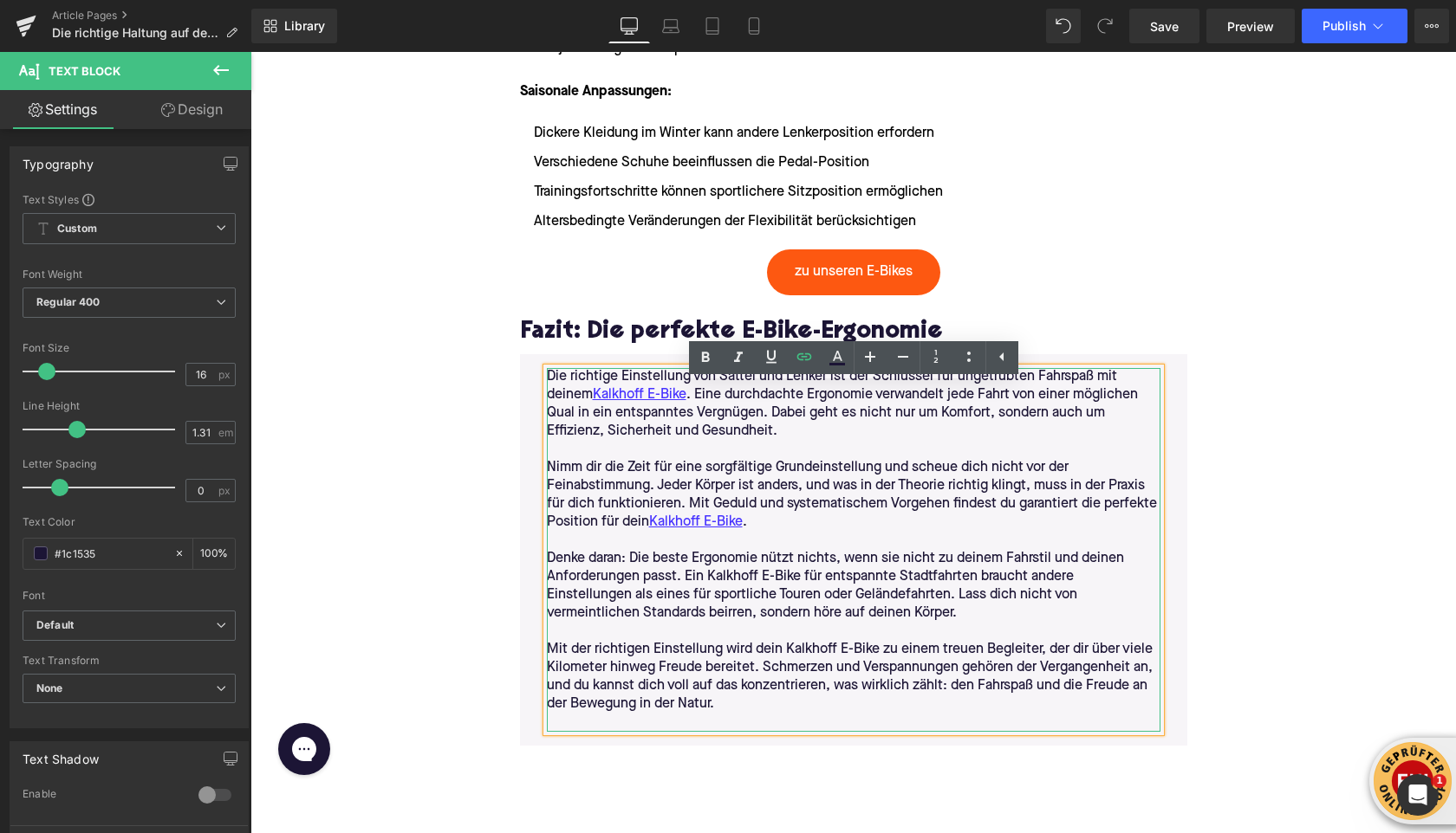
click at [721, 595] on p "Denke daran: Die beste Ergonomie nützt nichts, wenn sie nicht zu deinem Fahrsti…" at bounding box center [853, 587] width 613 height 73
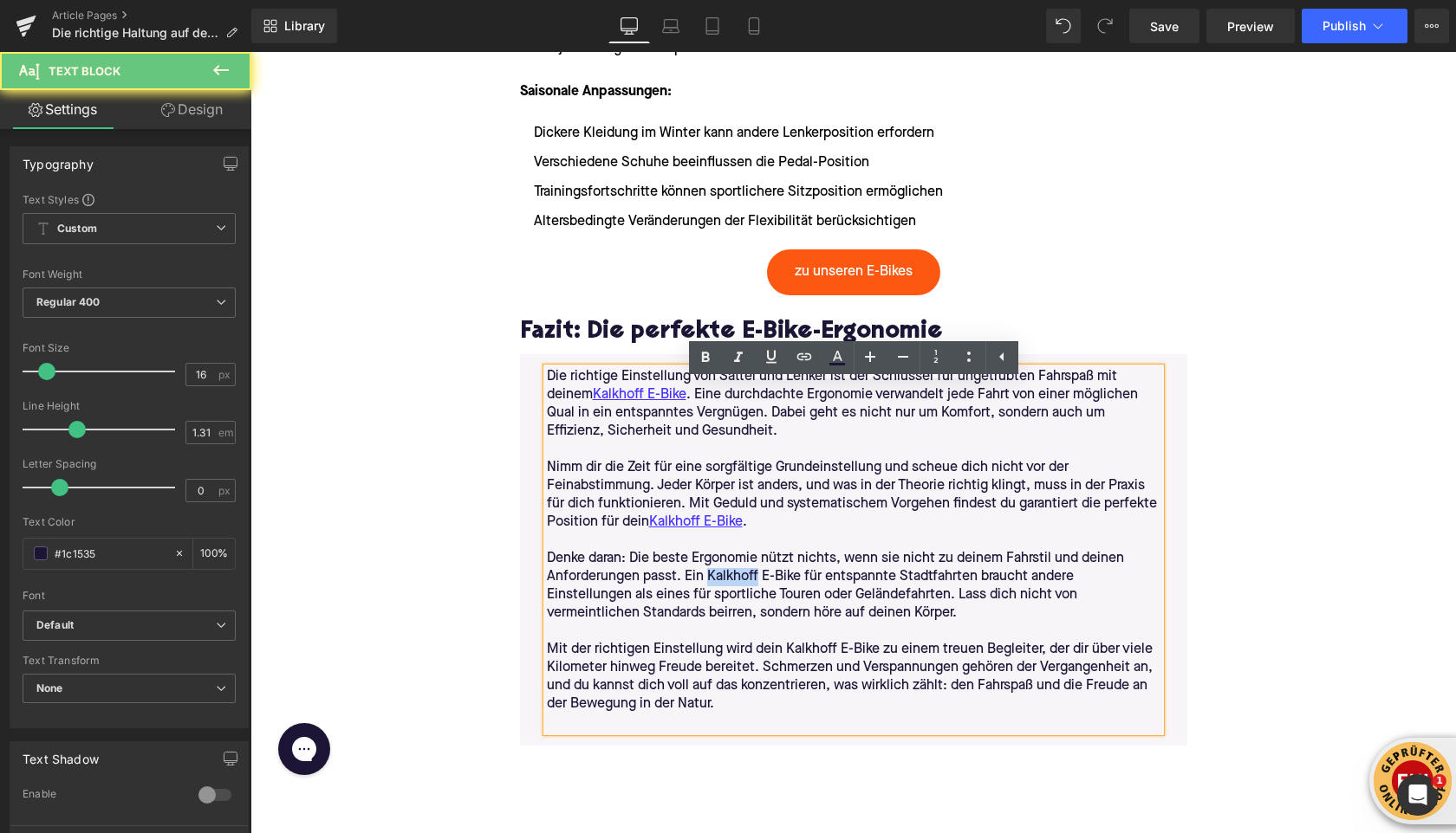
click at [721, 595] on p "Denke daran: Die beste Ergonomie nützt nichts, wenn sie nicht zu deinem Fahrsti…" at bounding box center [853, 587] width 613 height 73
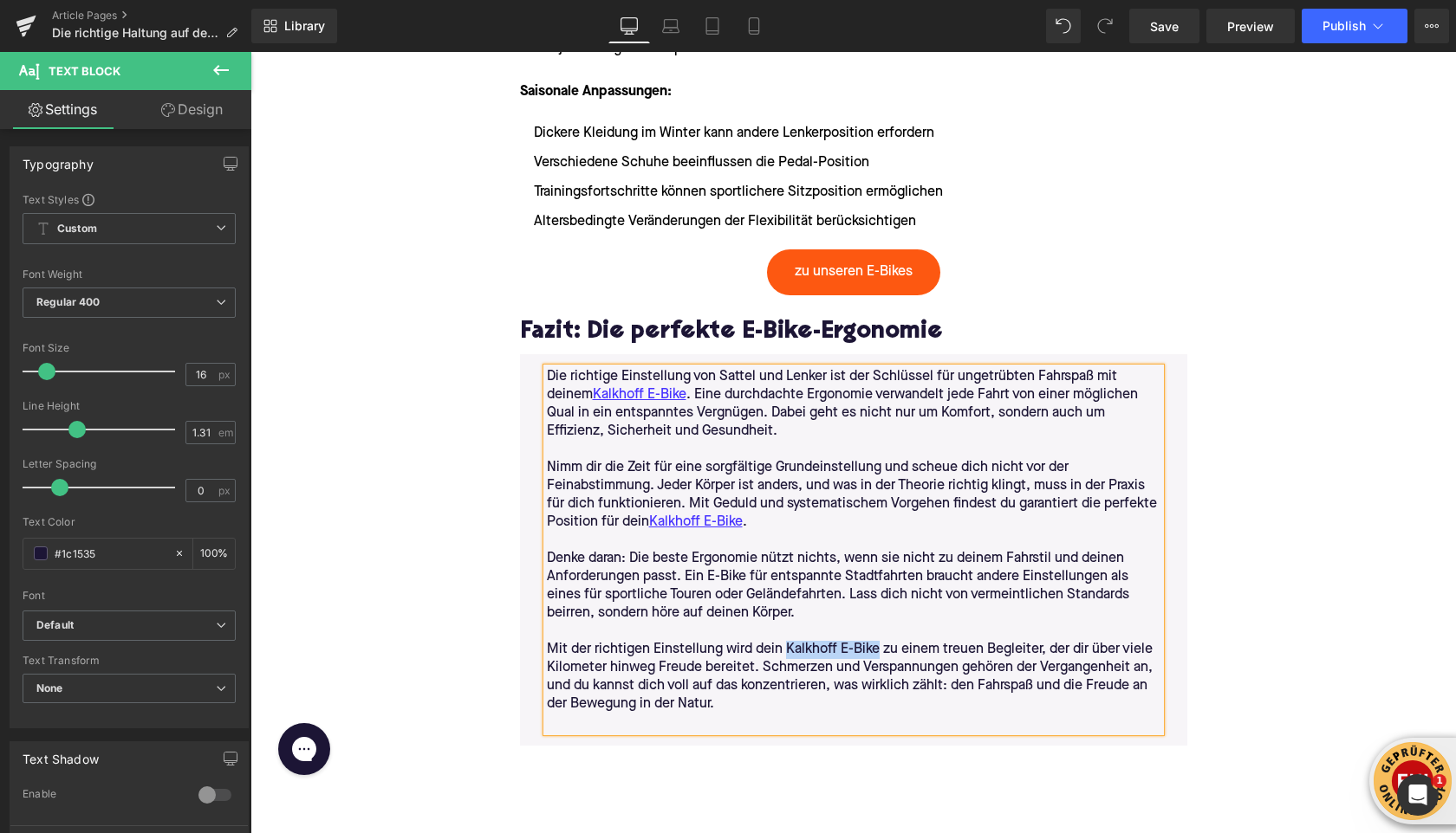
drag, startPoint x: 782, startPoint y: 668, endPoint x: 875, endPoint y: 670, distance: 93.0
click at [876, 670] on p "Mit der richtigen Einstellung wird dein Kalkhoff E-Bike zu einem treuen Begleit…" at bounding box center [853, 678] width 613 height 73
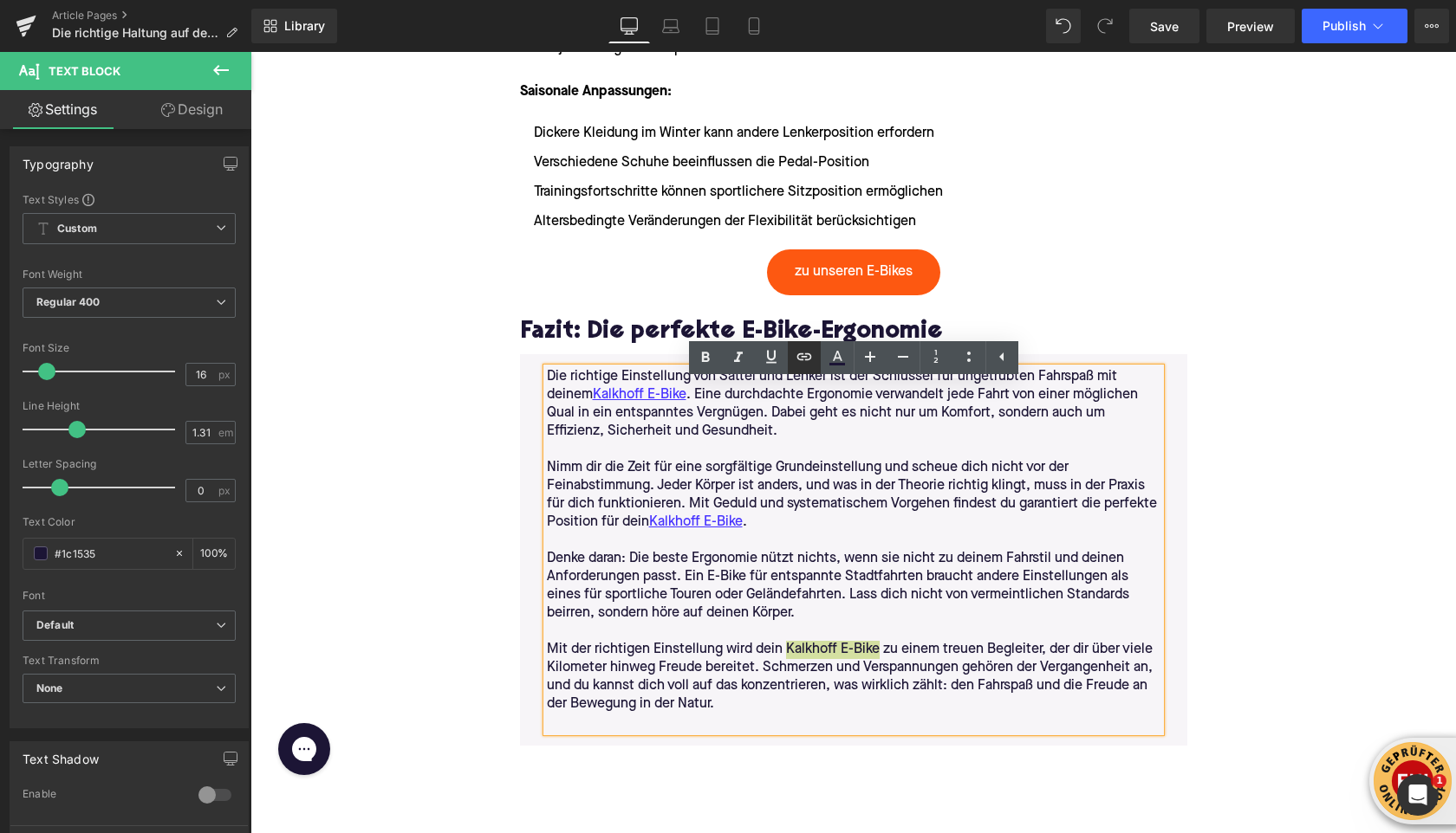
click at [808, 365] on icon at bounding box center [804, 356] width 21 height 21
click at [783, 709] on input "text" at bounding box center [877, 706] width 267 height 44
paste input "[URL][DOMAIN_NAME]"
type input "[URL][DOMAIN_NAME]"
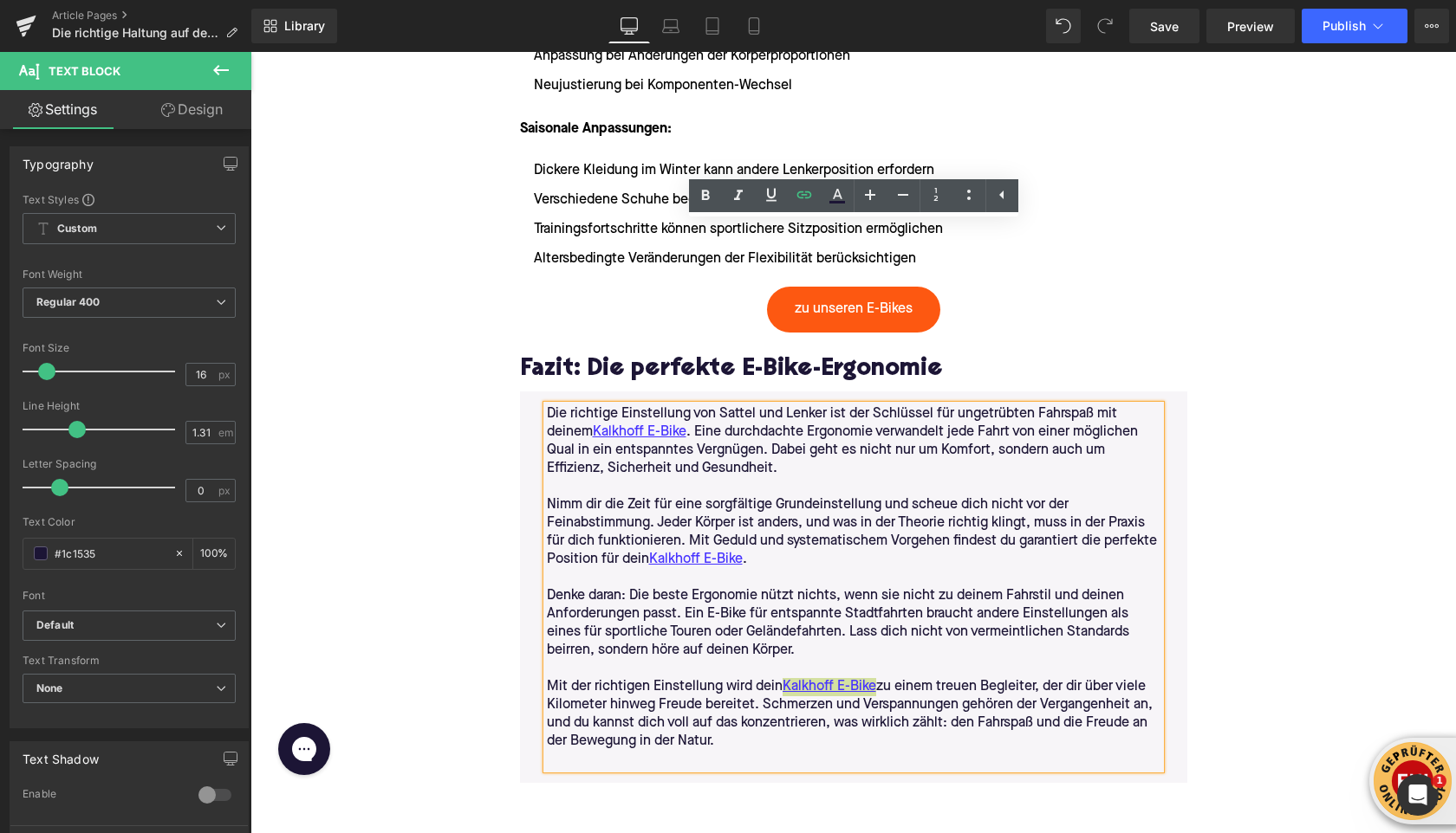
scroll to position [5809, 0]
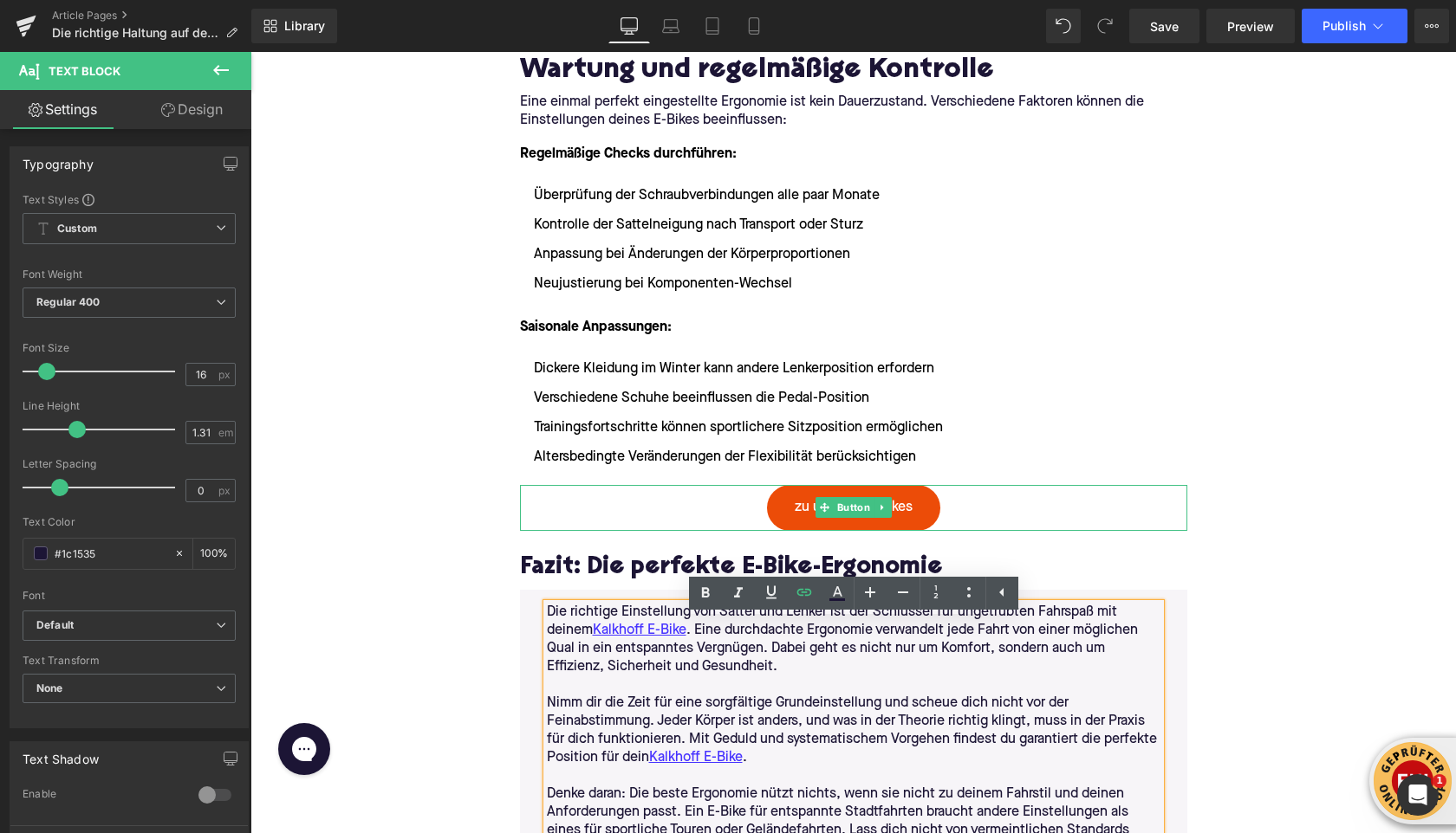
click at [777, 518] on link "zu unseren E-Bikes" at bounding box center [853, 508] width 174 height 46
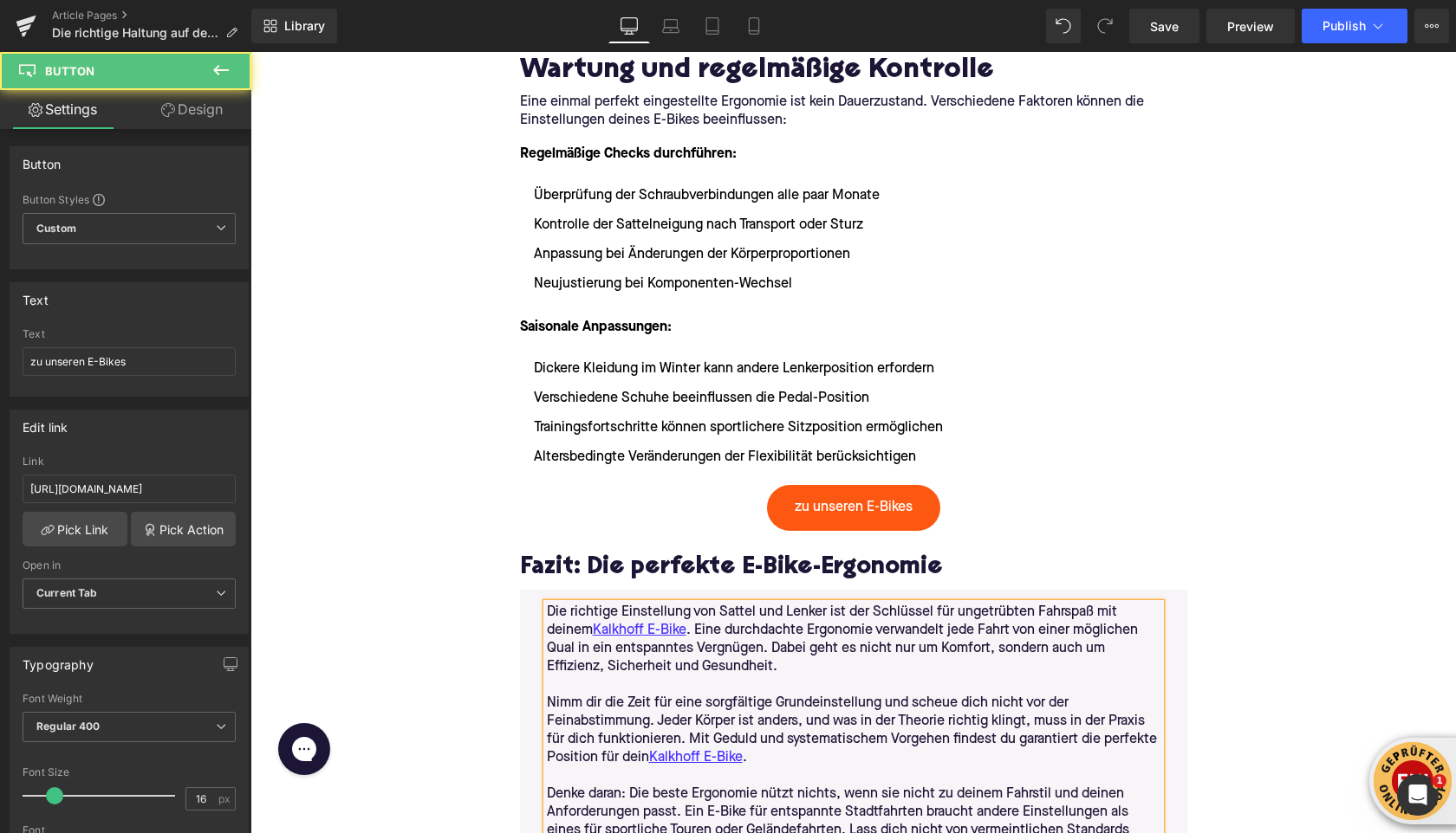
click at [1169, 31] on span "Save" at bounding box center [1164, 26] width 28 height 18
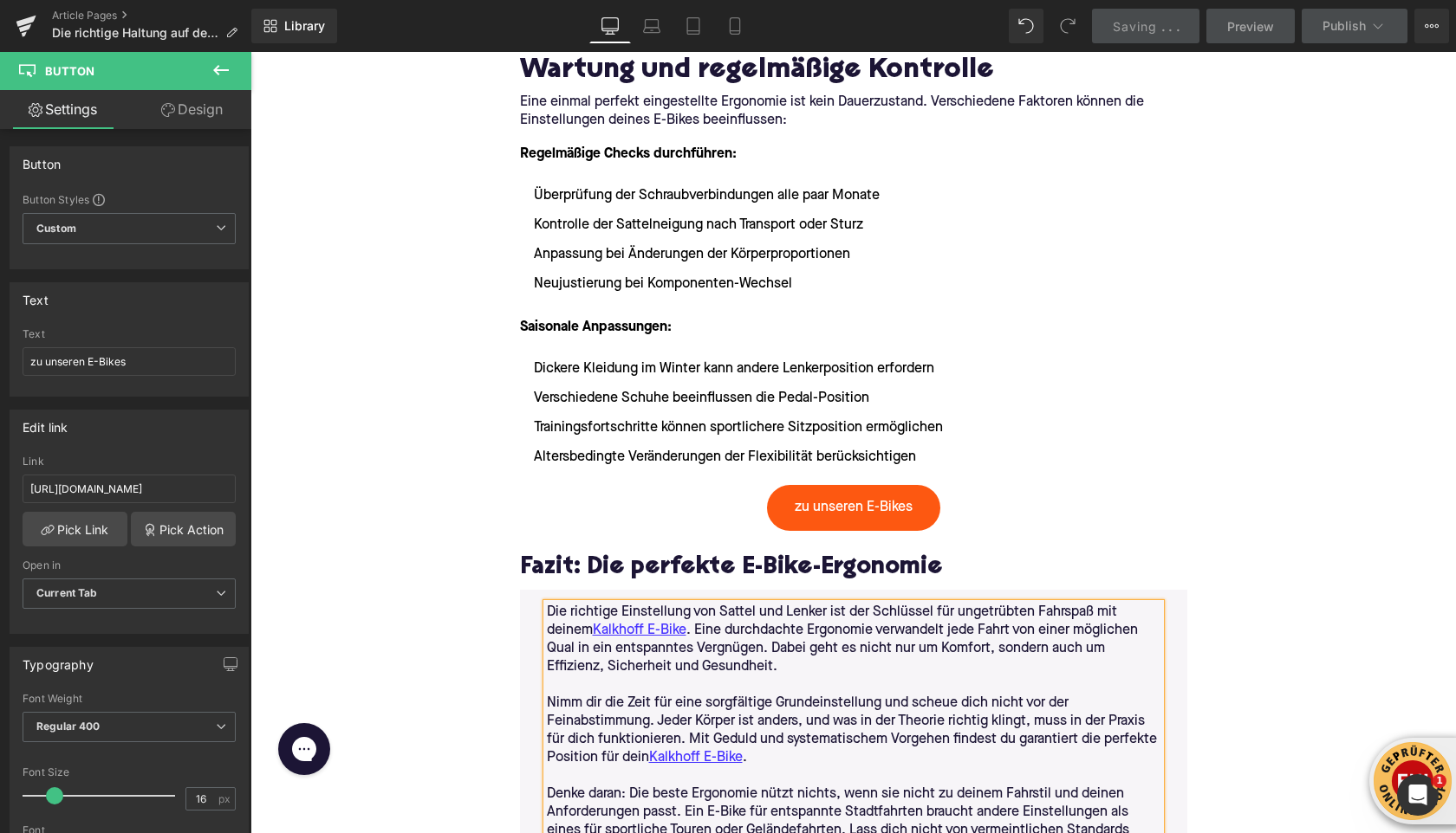
scroll to position [5062, 0]
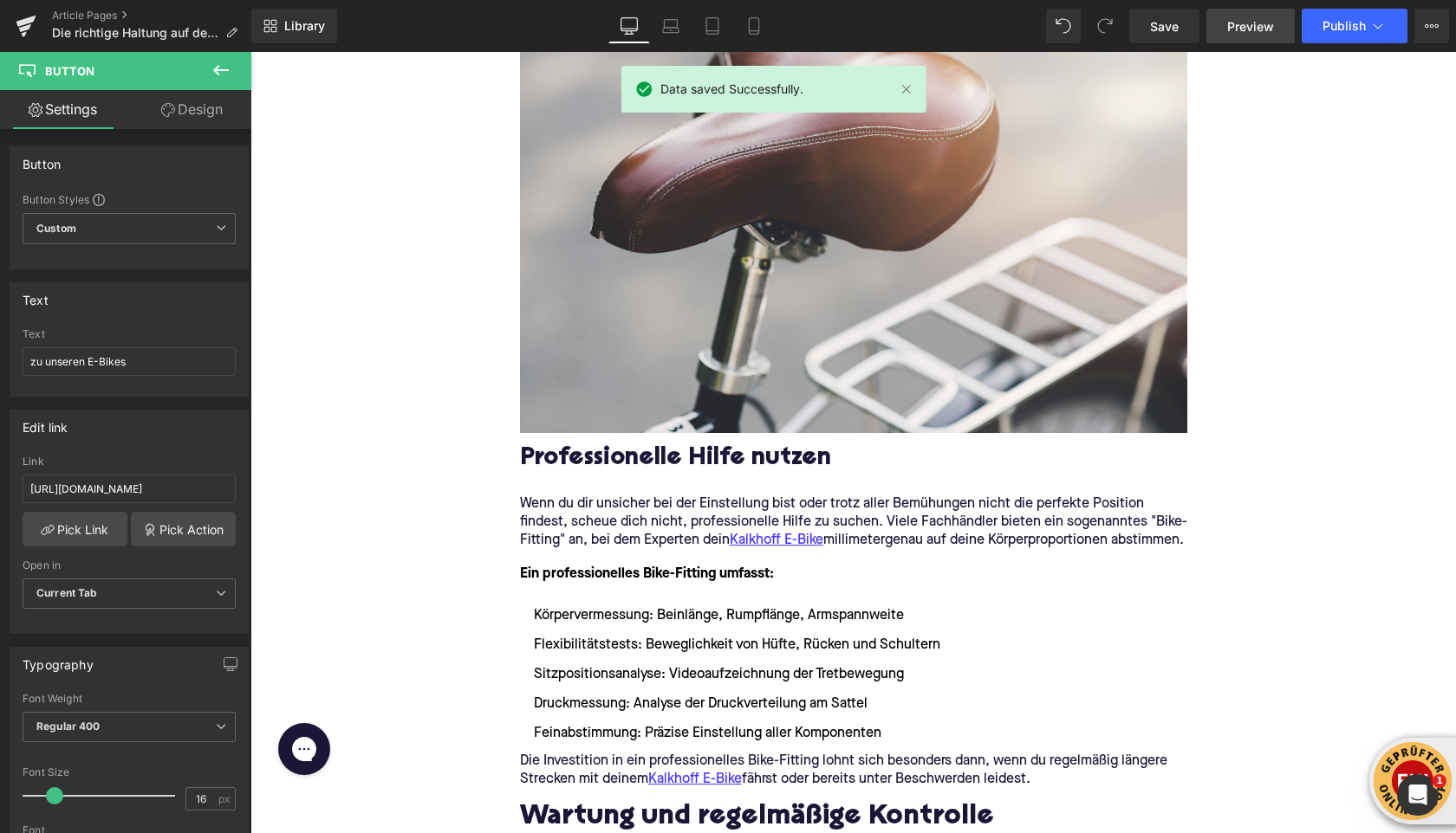
click at [1247, 34] on span "Preview" at bounding box center [1251, 26] width 47 height 18
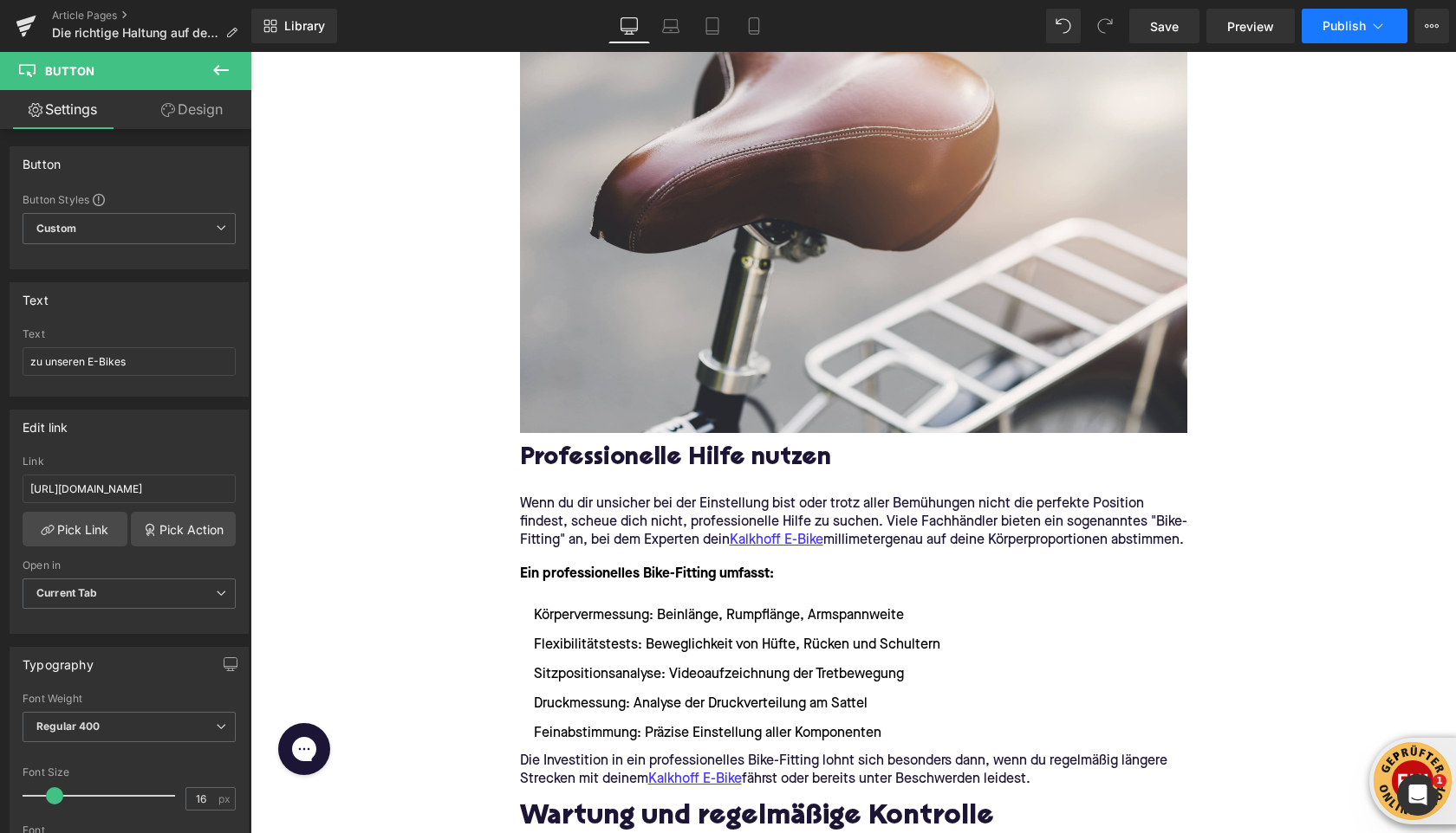
click at [1342, 37] on button "Publish" at bounding box center [1354, 26] width 105 height 35
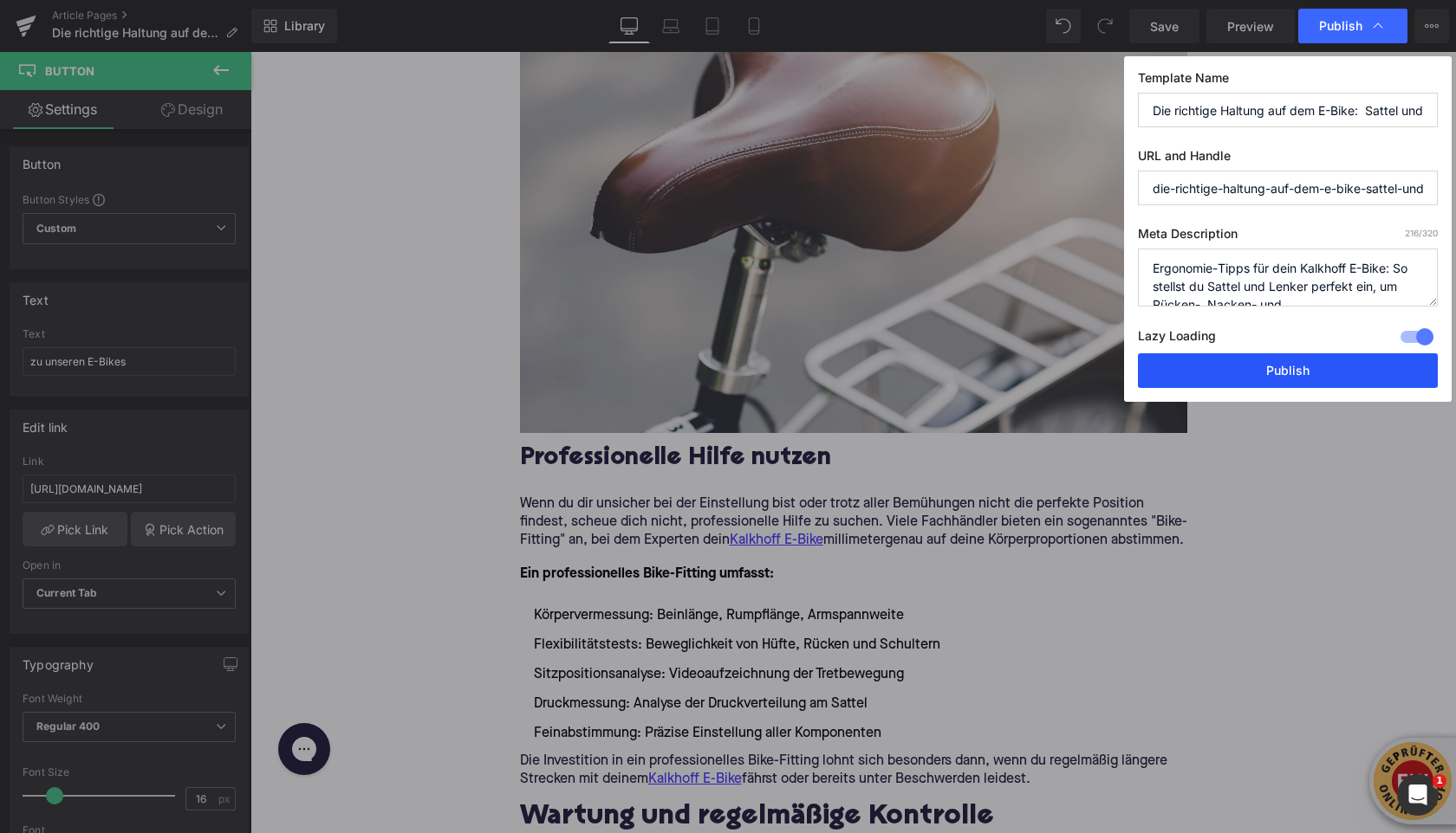
click at [1240, 366] on button "Publish" at bounding box center [1288, 371] width 300 height 35
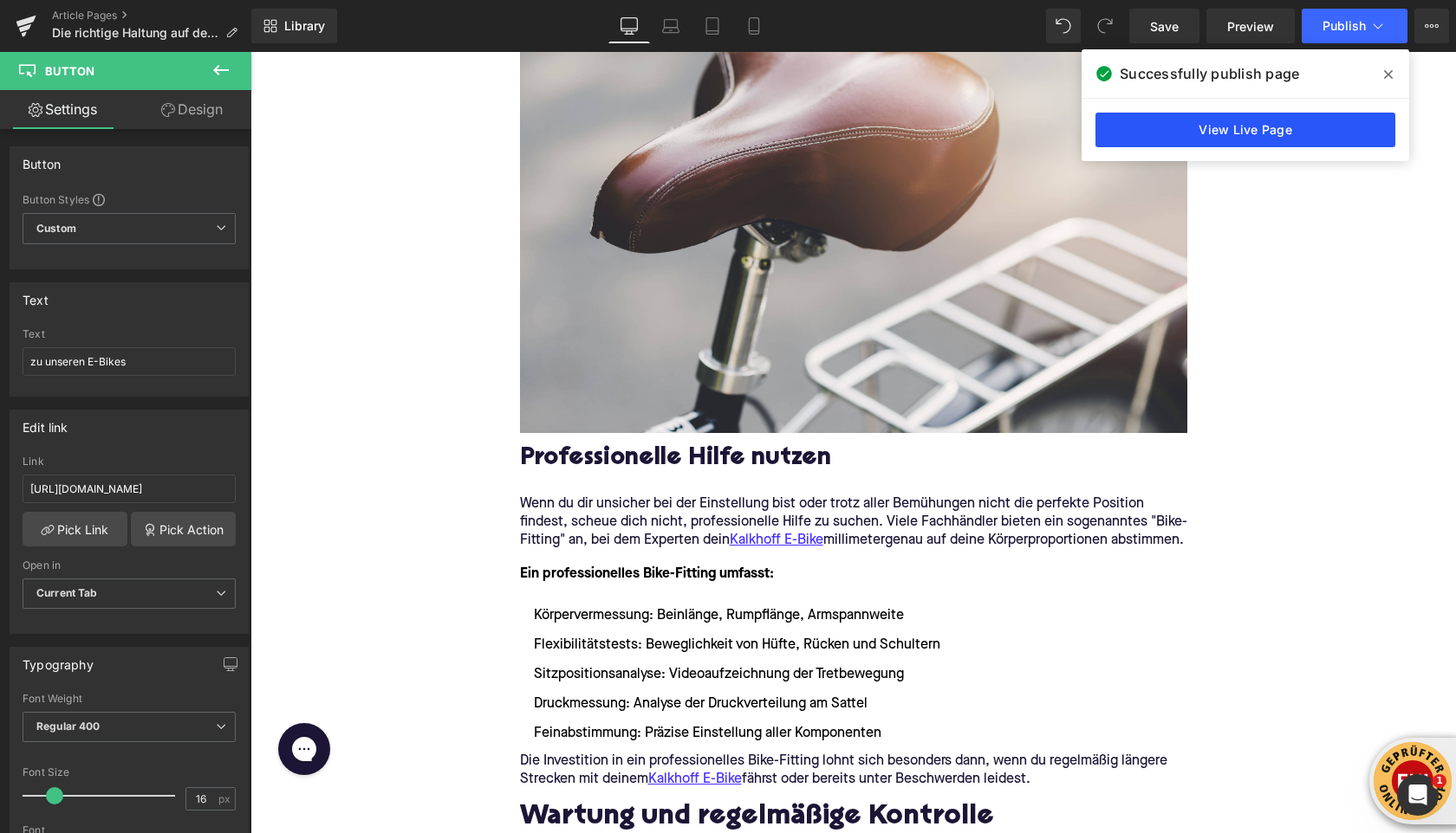
click at [1165, 131] on link "View Live Page" at bounding box center [1246, 130] width 300 height 35
